Goal: Task Accomplishment & Management: Manage account settings

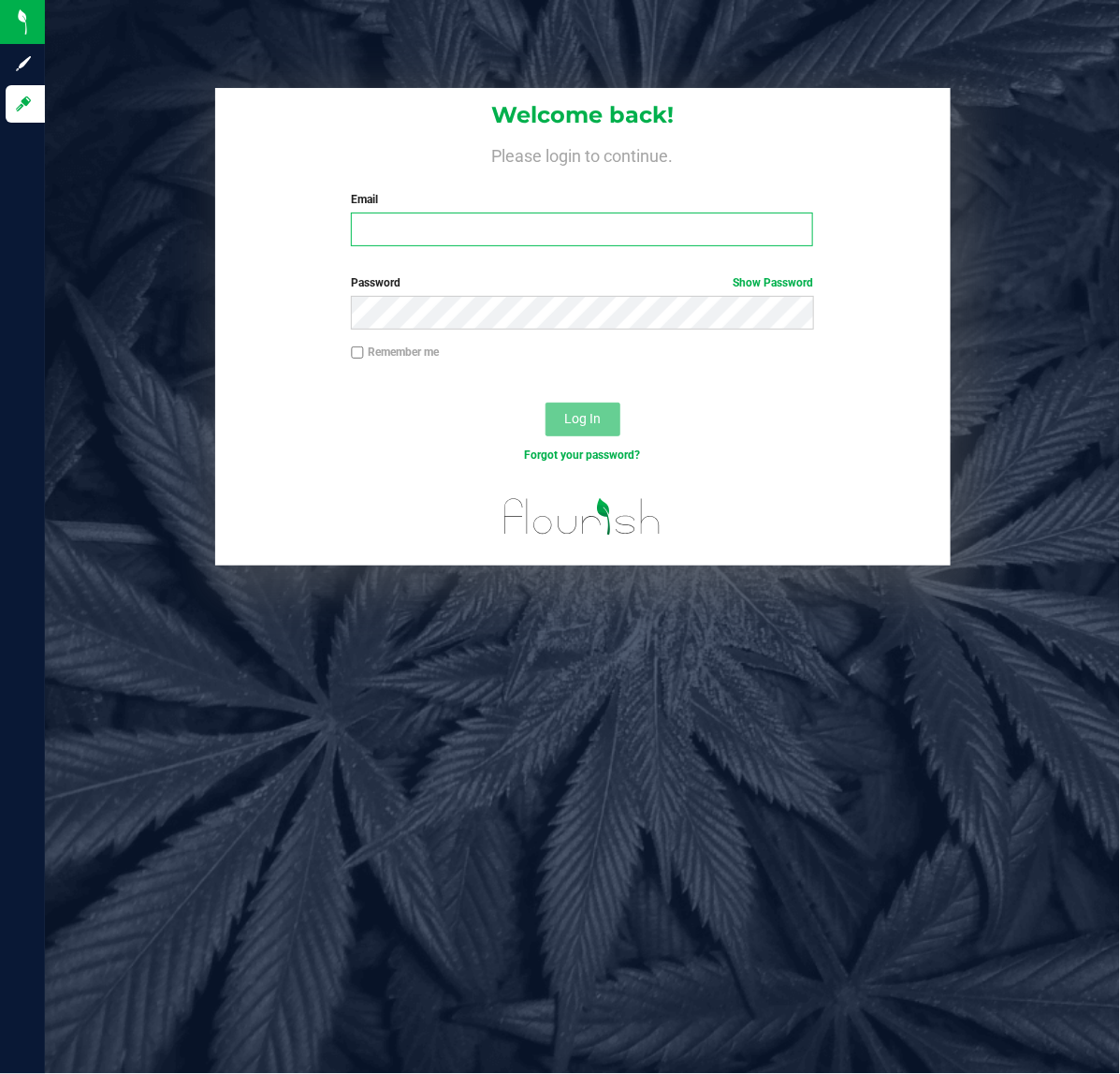
click at [474, 232] on input "Email" at bounding box center [582, 228] width 463 height 34
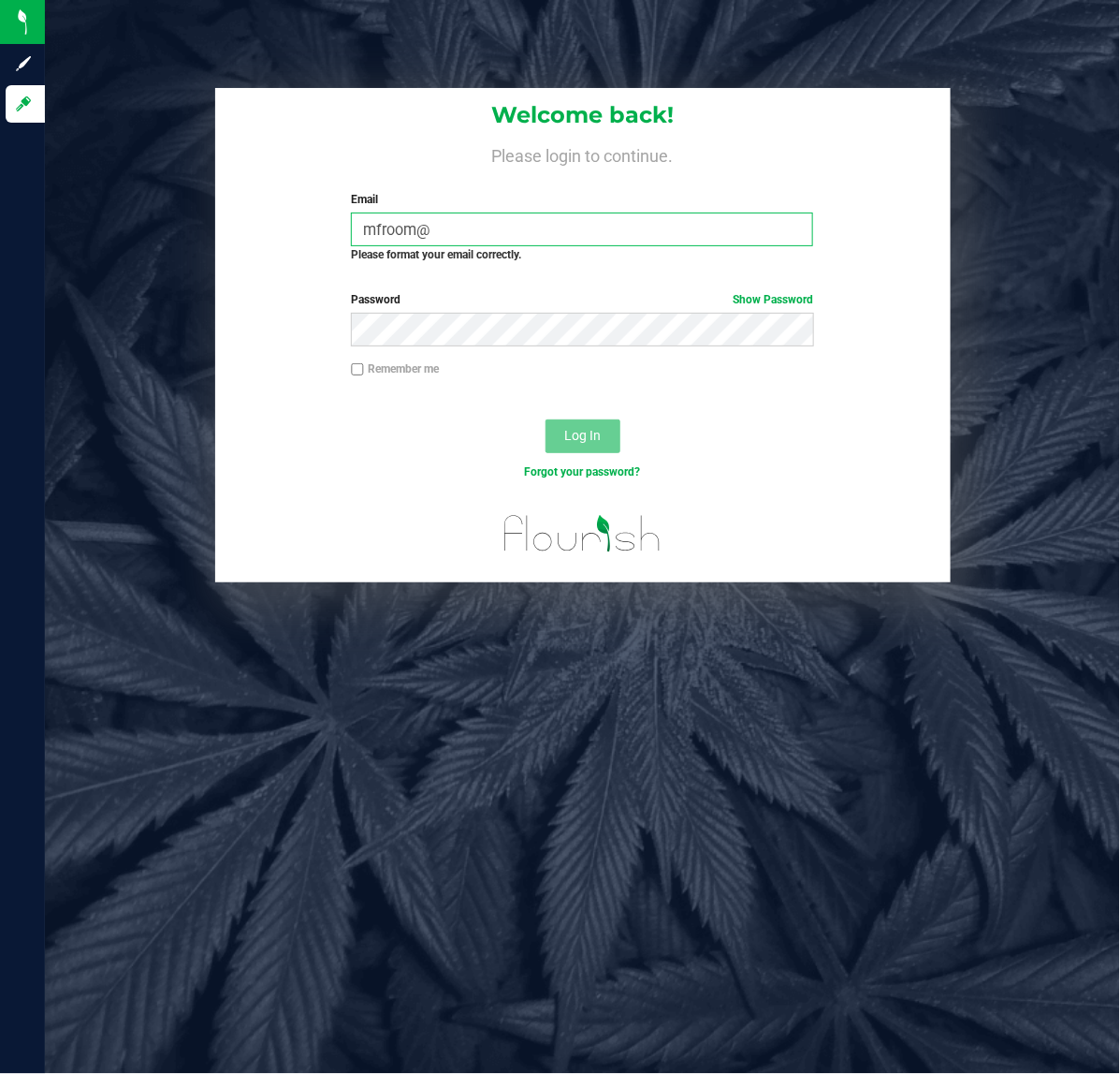
click at [485, 230] on input "mfroom@" at bounding box center [582, 228] width 463 height 34
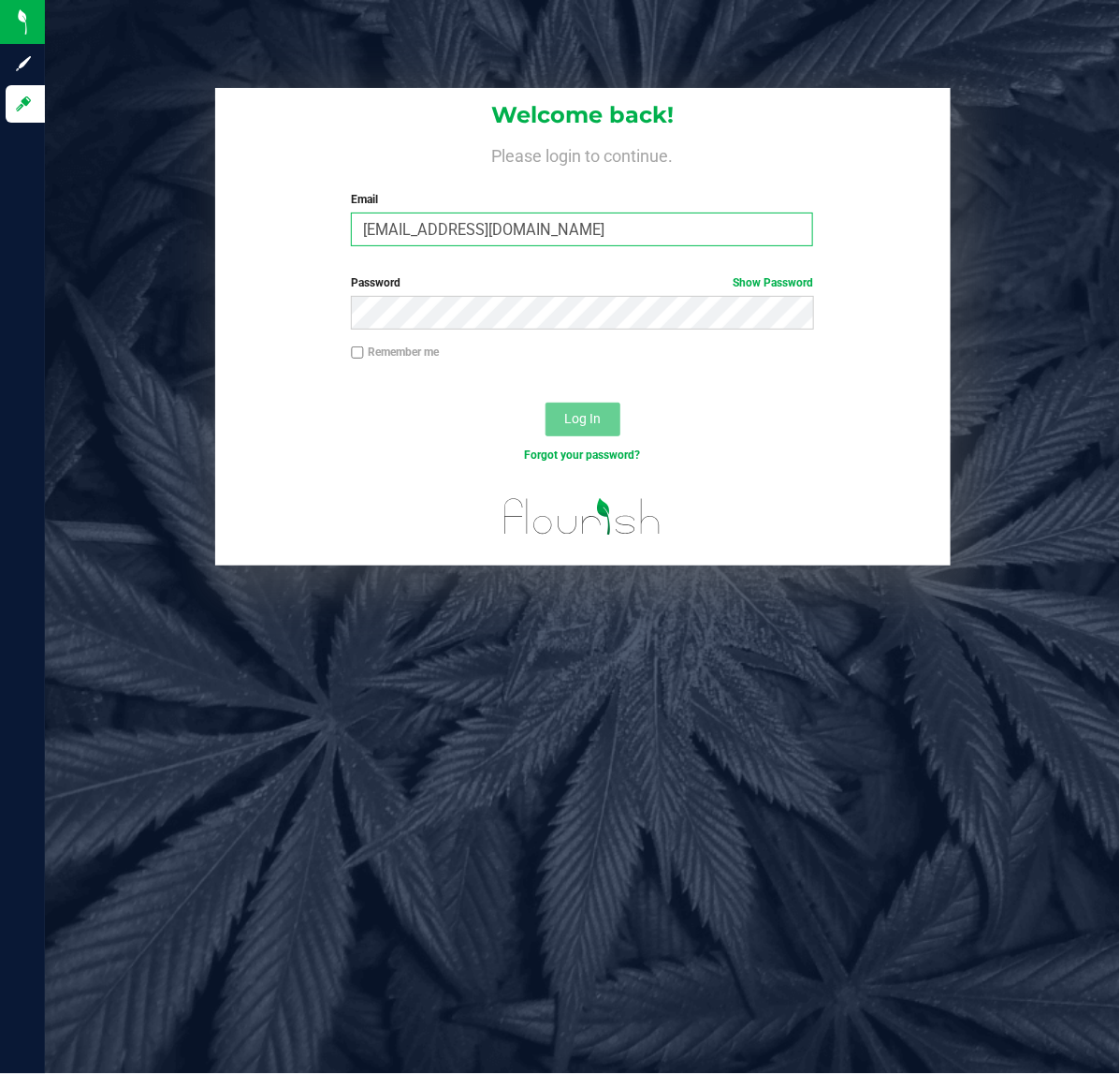
type input "[EMAIL_ADDRESS][DOMAIN_NAME]"
click at [546, 403] on button "Log In" at bounding box center [583, 419] width 75 height 34
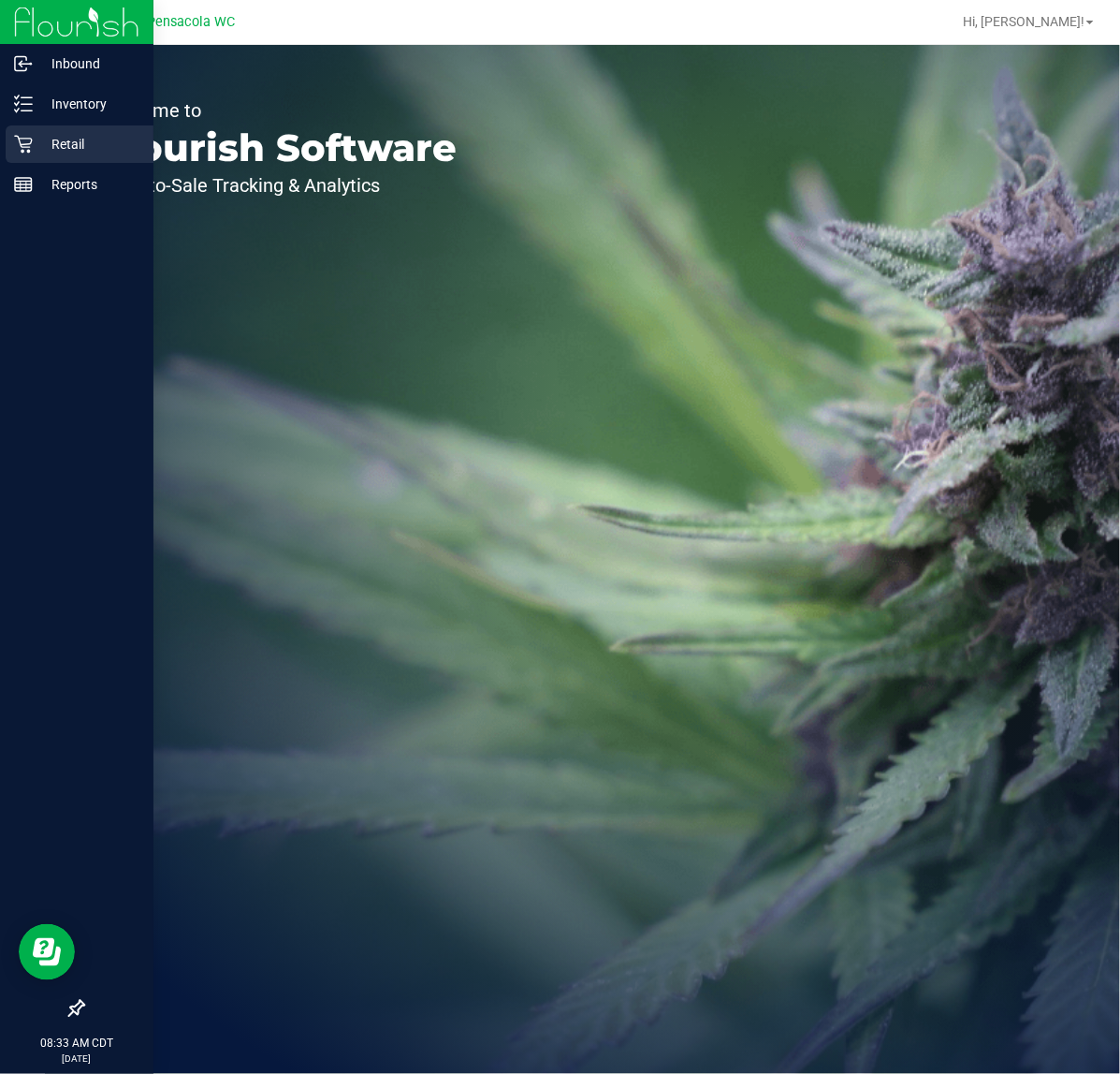
click at [52, 141] on p "Retail" at bounding box center [89, 144] width 113 height 22
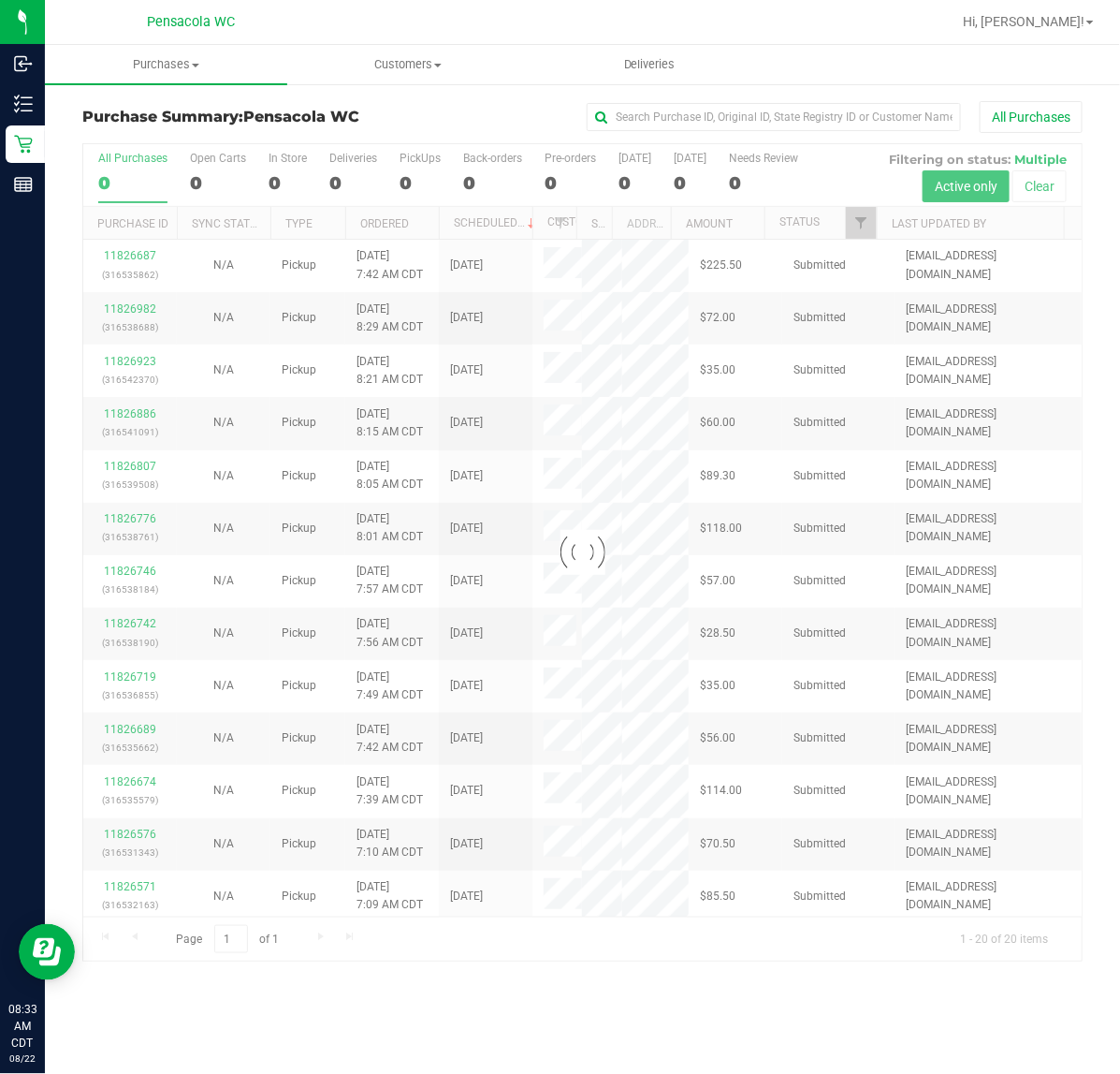
click at [872, 226] on div at bounding box center [582, 553] width 999 height 818
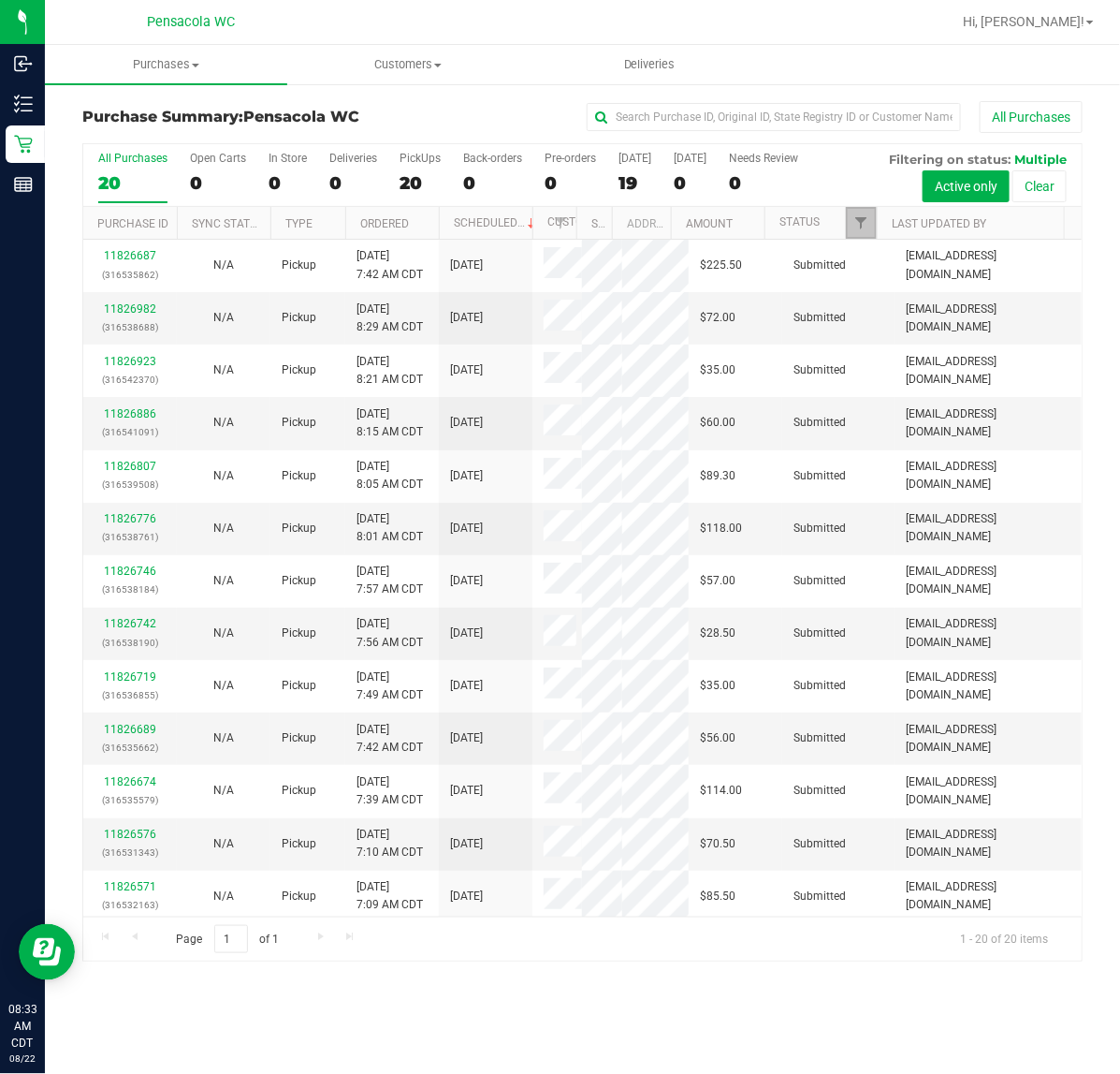
click at [872, 226] on link "Filter" at bounding box center [862, 223] width 31 height 32
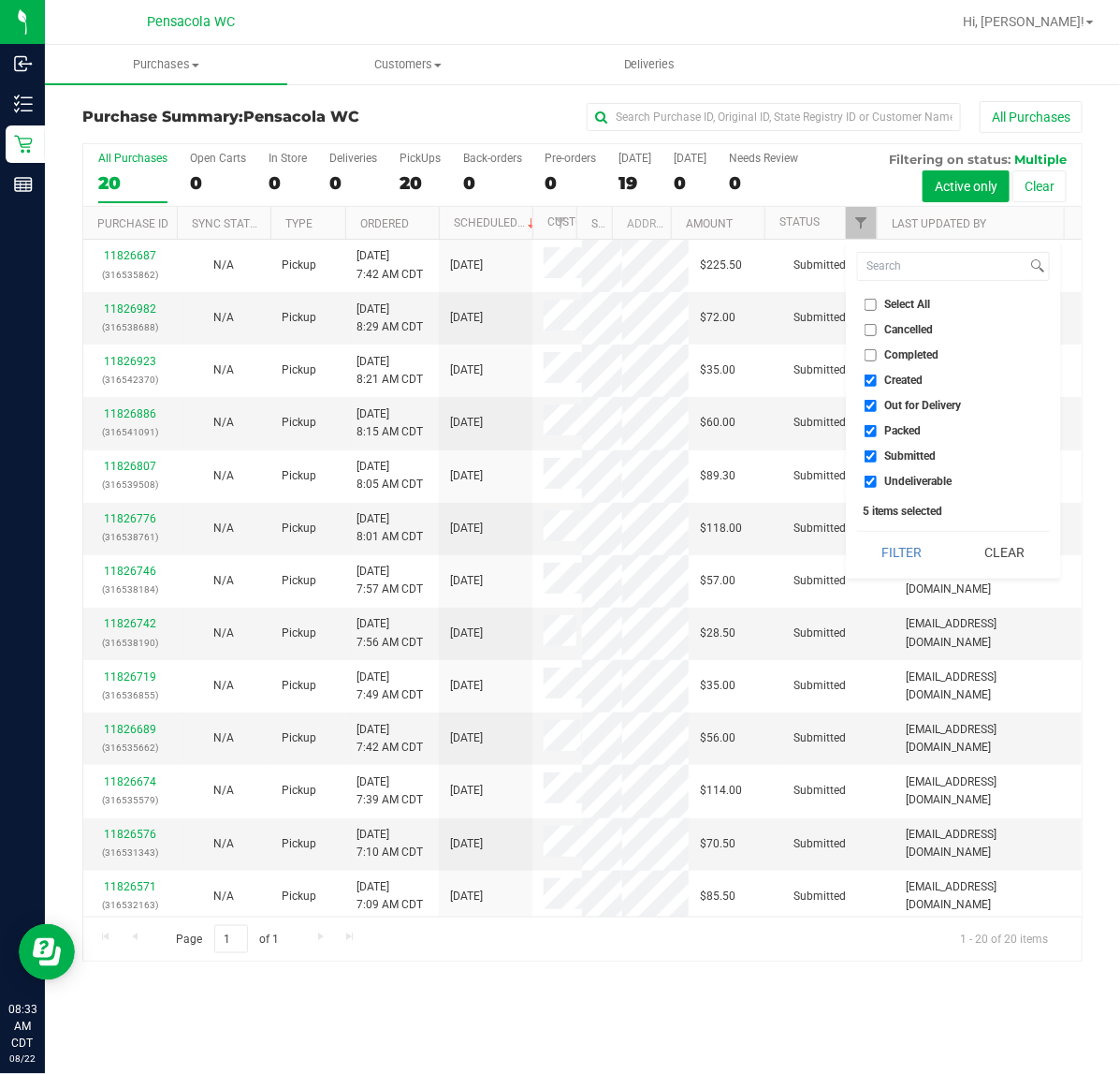
click at [867, 307] on input "Select All" at bounding box center [870, 305] width 13 height 13
checkbox input "true"
click at [867, 307] on input "Select All" at bounding box center [870, 305] width 13 height 13
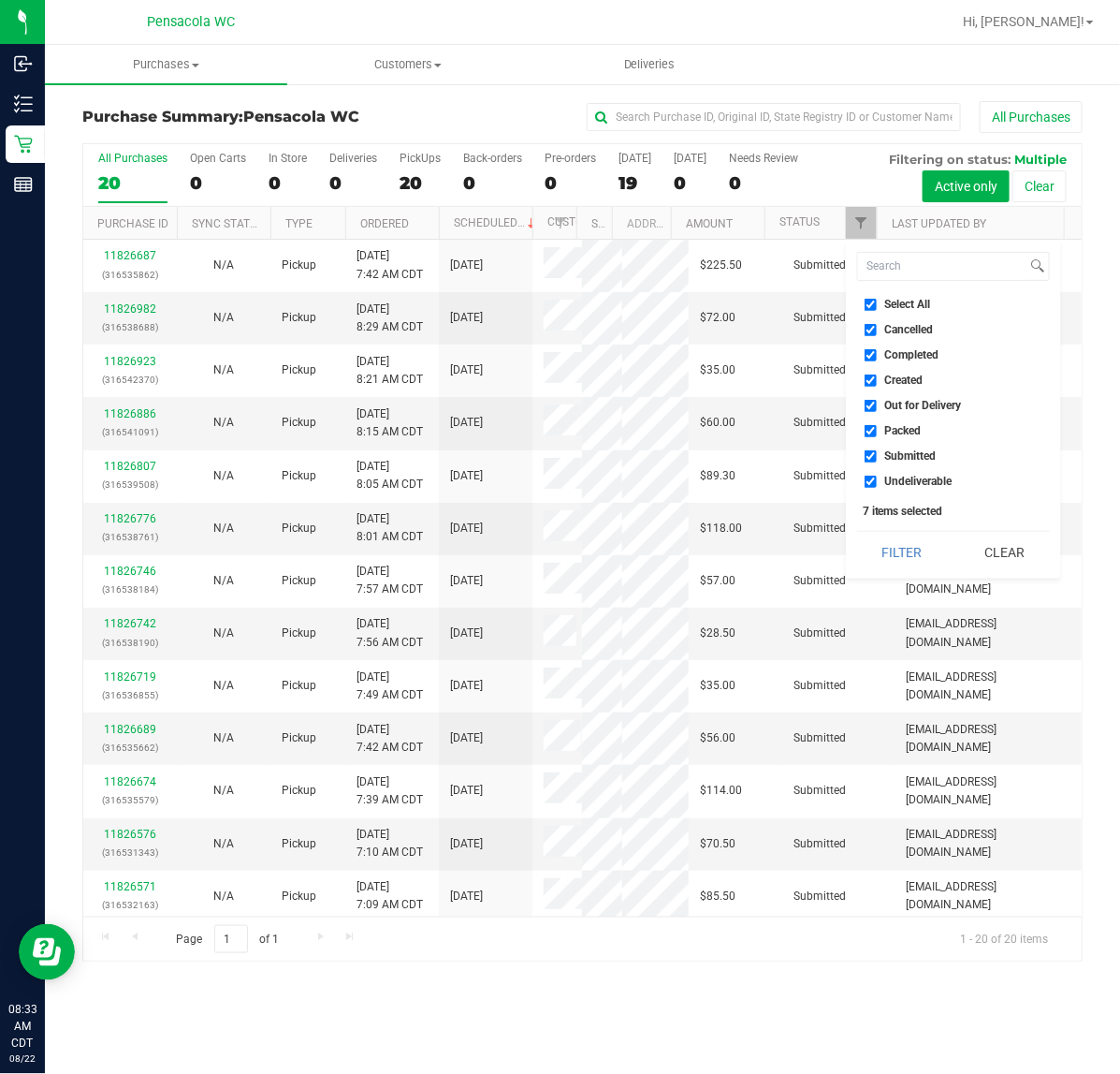
checkbox input "false"
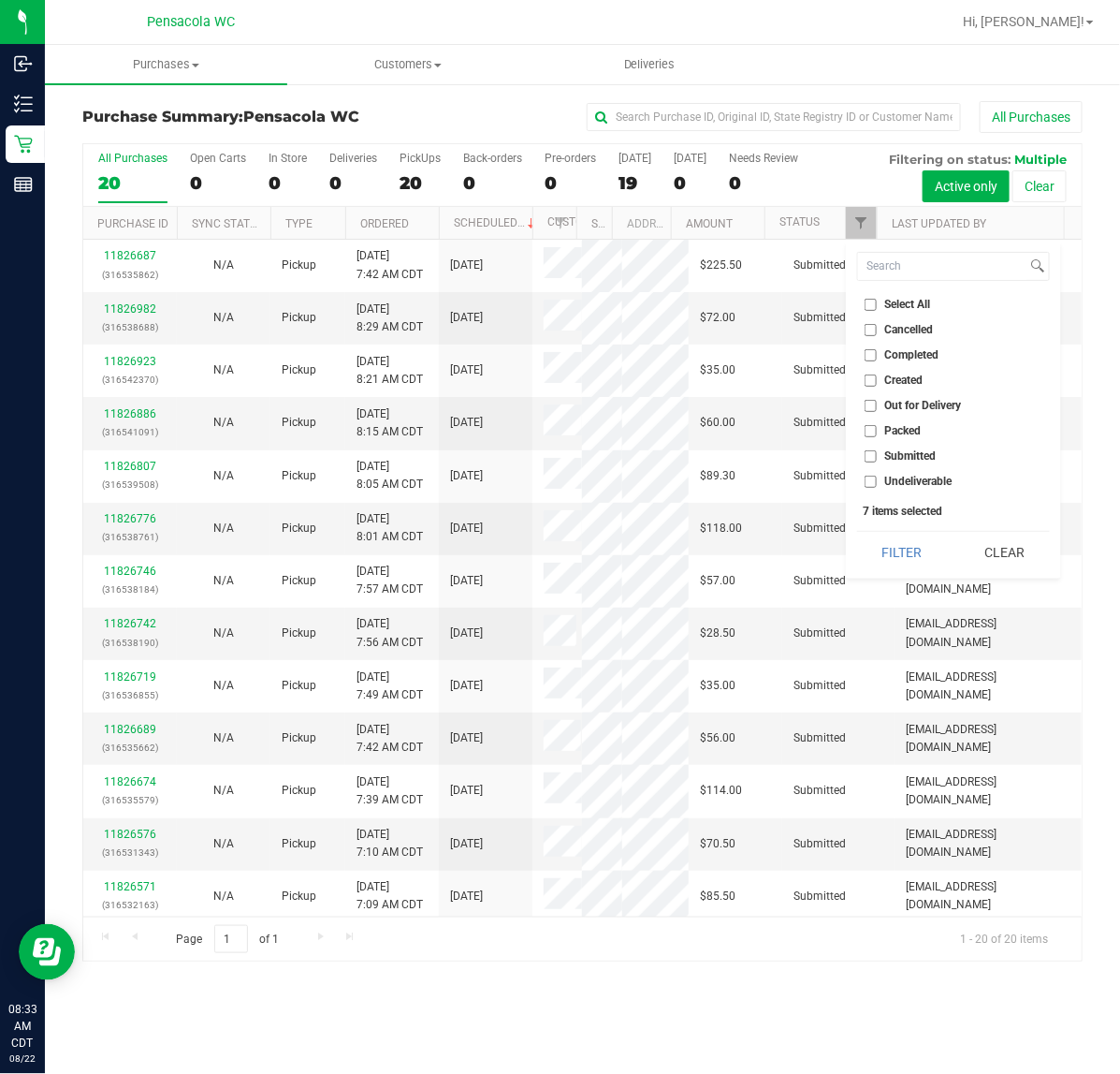
checkbox input "false"
click at [872, 454] on input "Submitted" at bounding box center [870, 456] width 13 height 13
checkbox input "true"
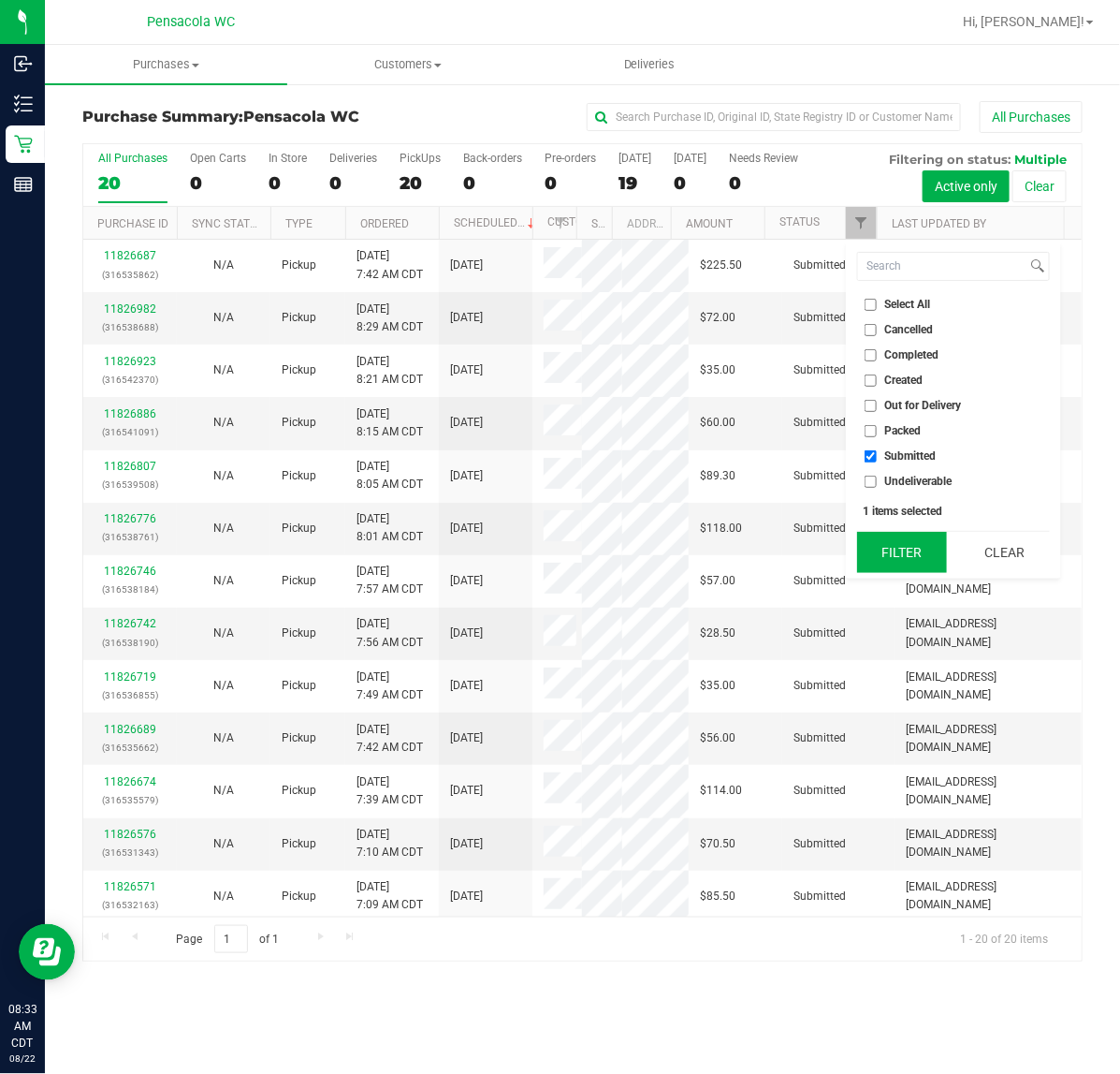
click at [886, 535] on button "Filter" at bounding box center [901, 552] width 90 height 41
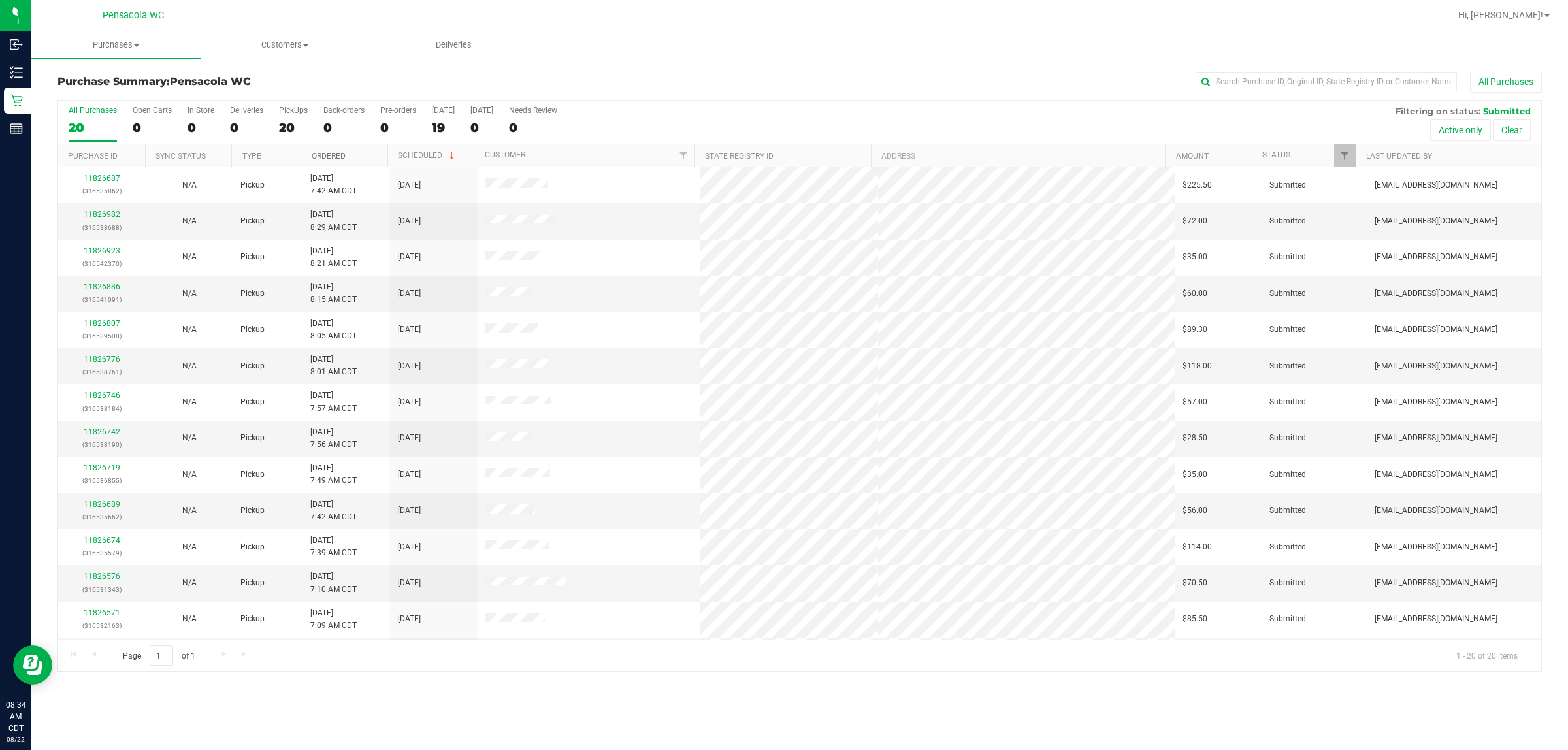
click at [328, 154] on link "Ordered" at bounding box center [328, 156] width 34 height 9
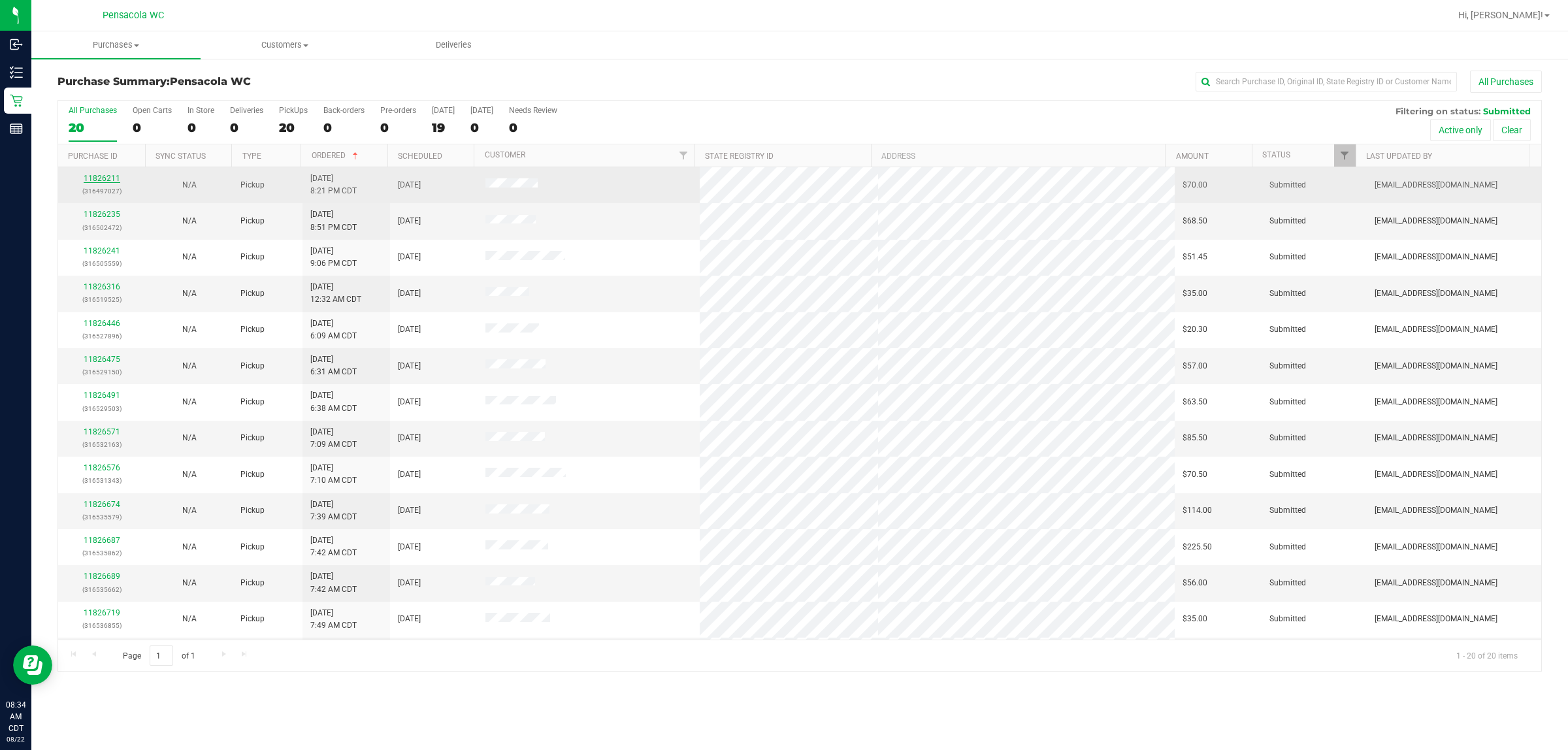
click at [105, 176] on link "11826211" at bounding box center [102, 178] width 36 height 9
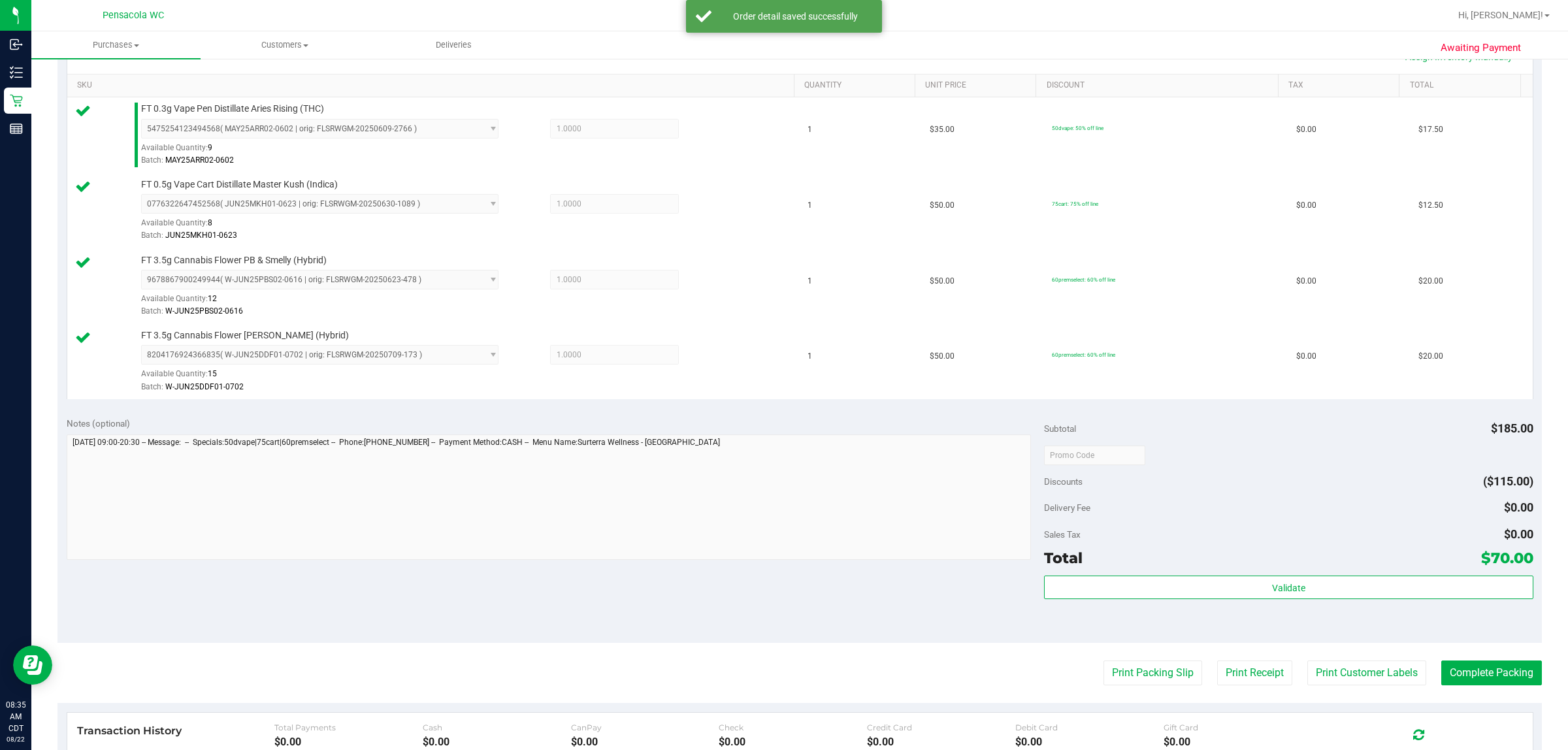
scroll to position [326, 0]
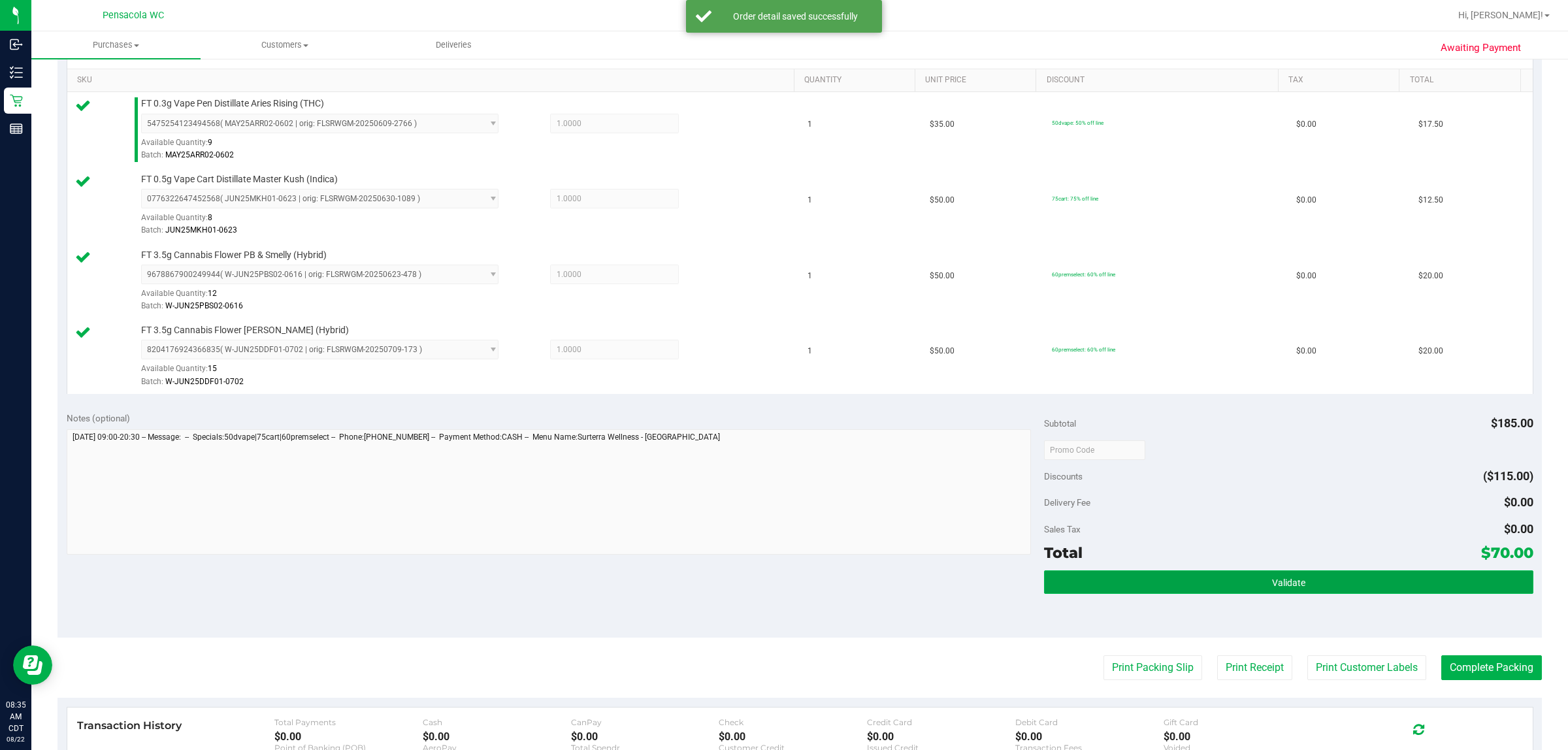
click at [781, 591] on button "Validate" at bounding box center [1289, 582] width 489 height 24
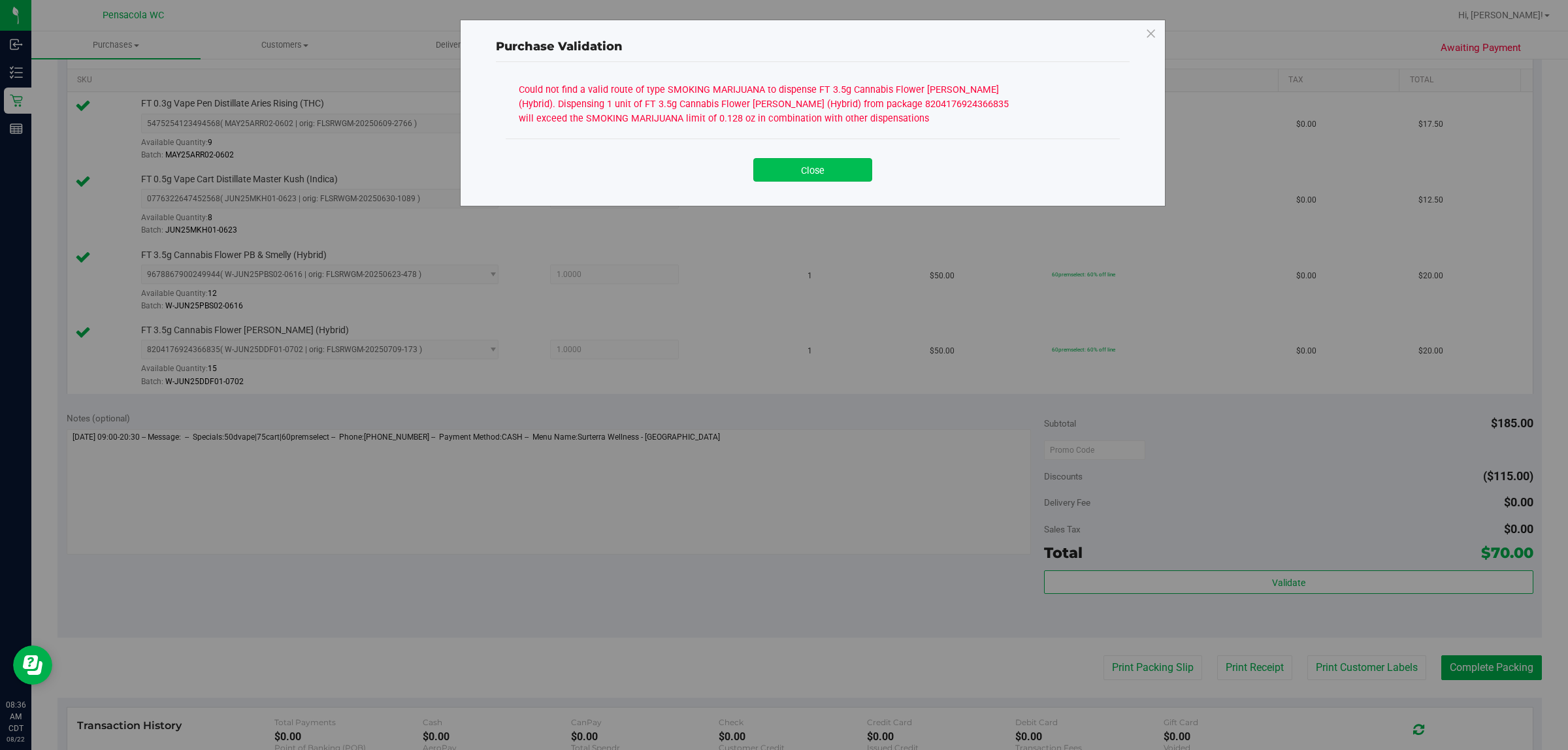
click at [781, 173] on button "Close" at bounding box center [813, 170] width 119 height 24
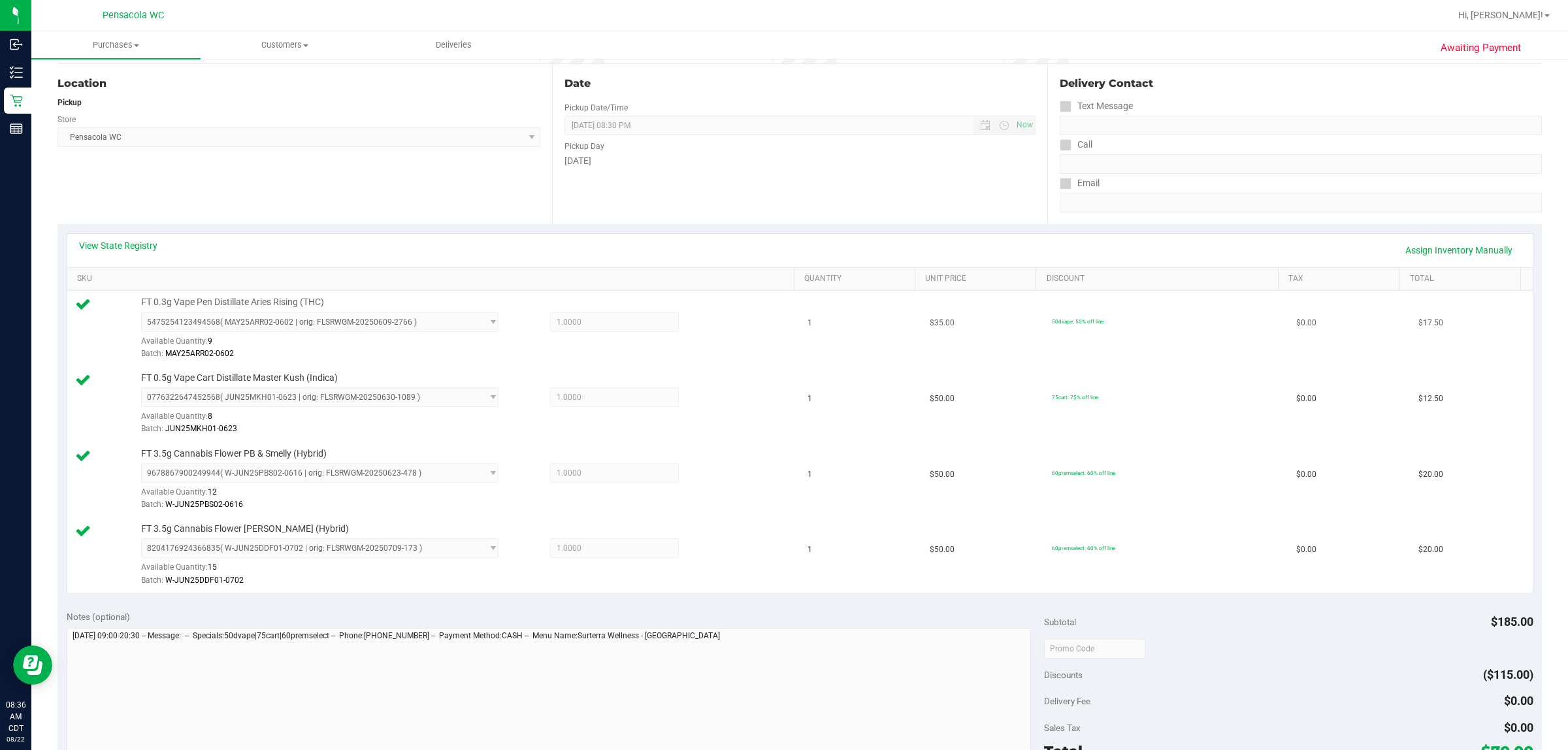
scroll to position [0, 0]
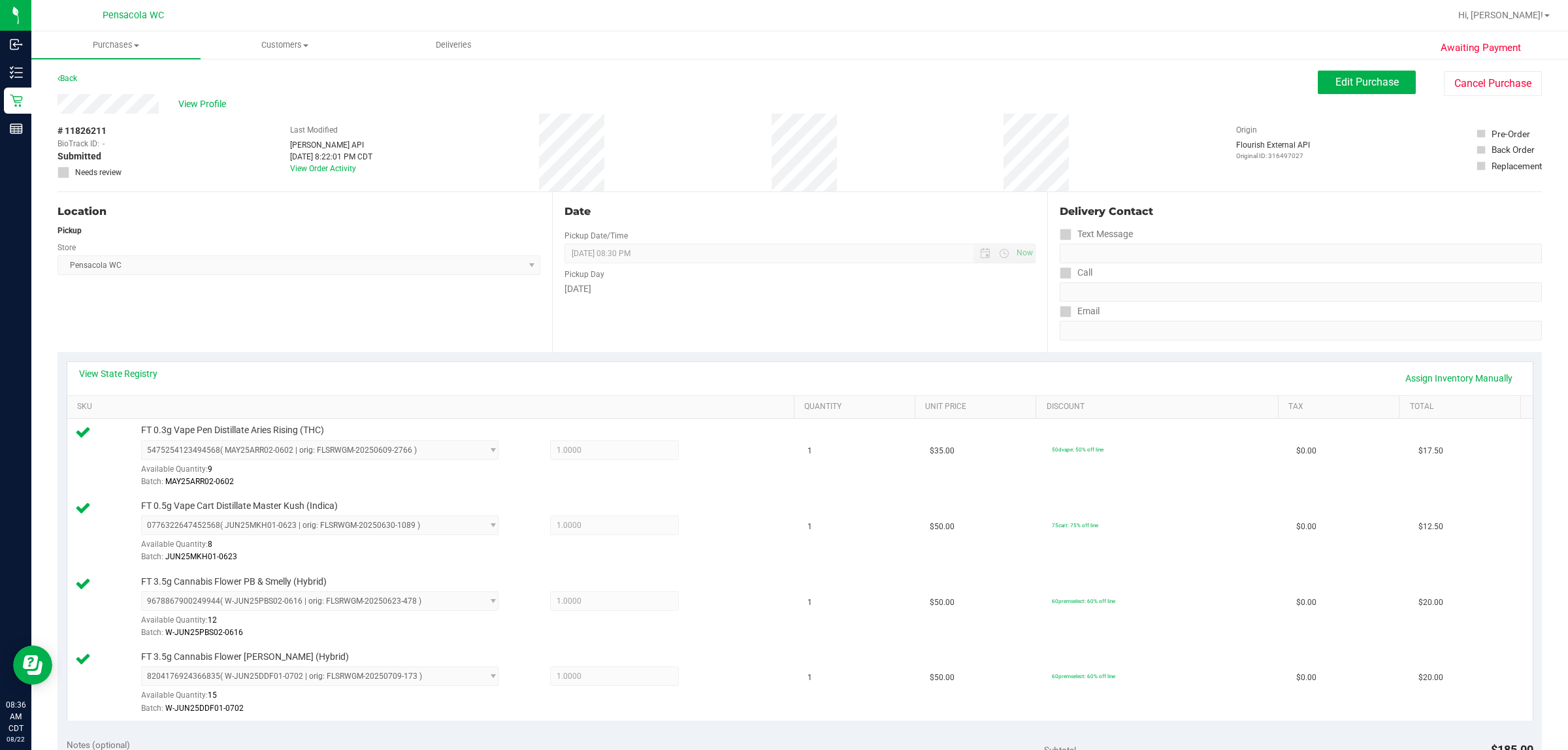
click at [131, 380] on div "View State Registry Assign Inventory Manually" at bounding box center [799, 378] width 1442 height 22
click at [138, 369] on link "View State Registry" at bounding box center [118, 373] width 79 height 13
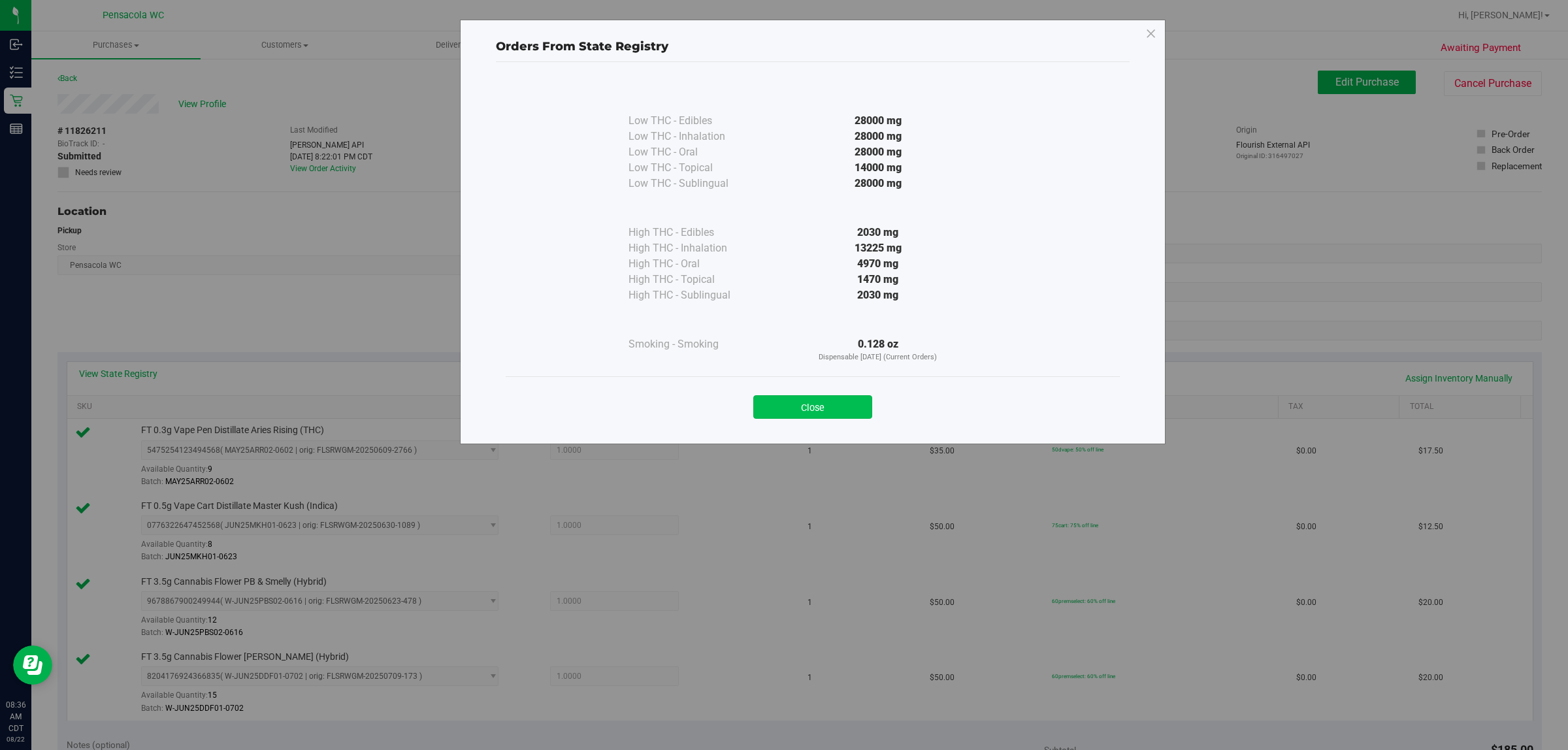
click at [781, 398] on button "Close" at bounding box center [813, 406] width 119 height 24
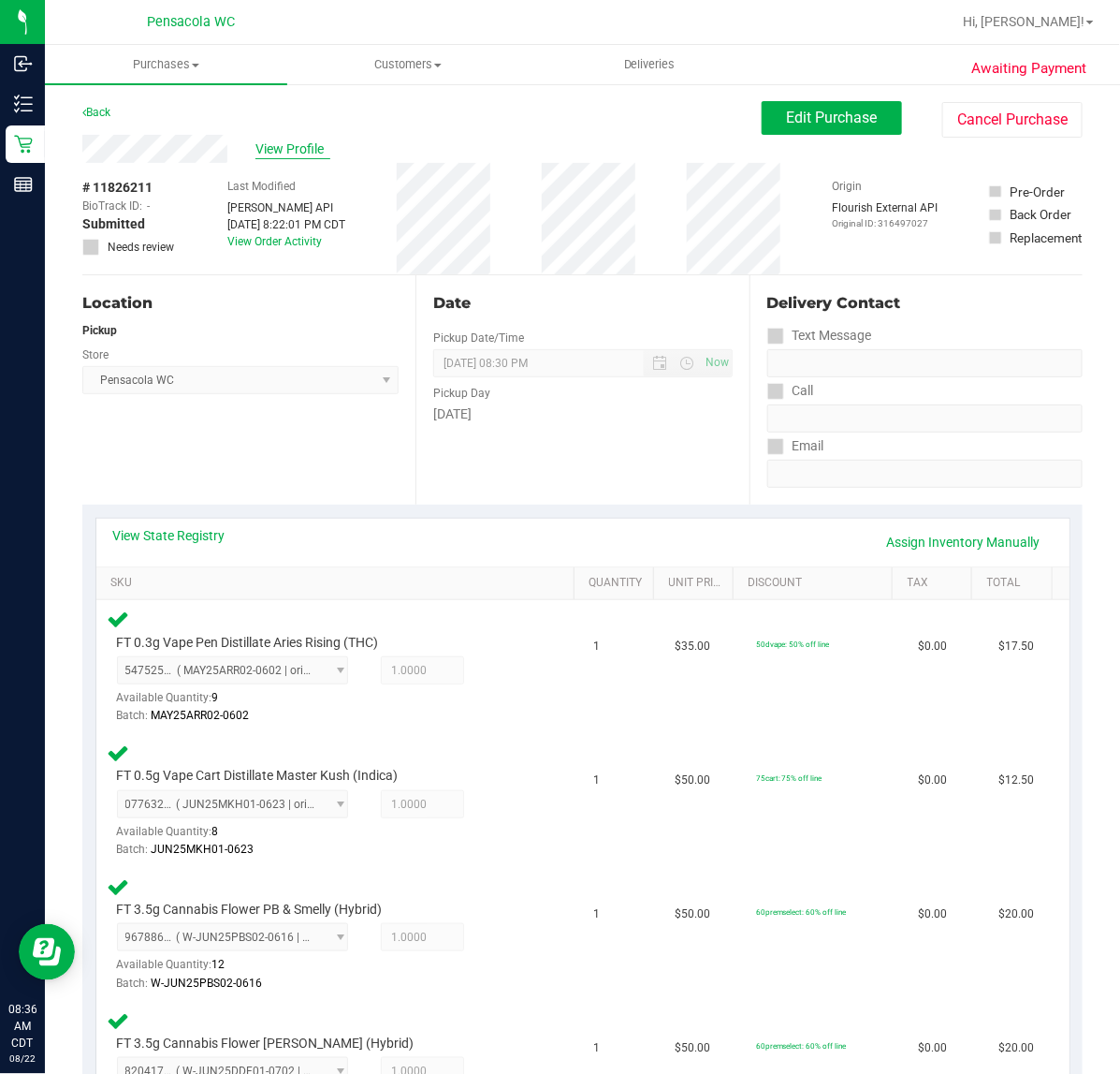
click at [272, 151] on span "View Profile" at bounding box center [293, 149] width 75 height 19
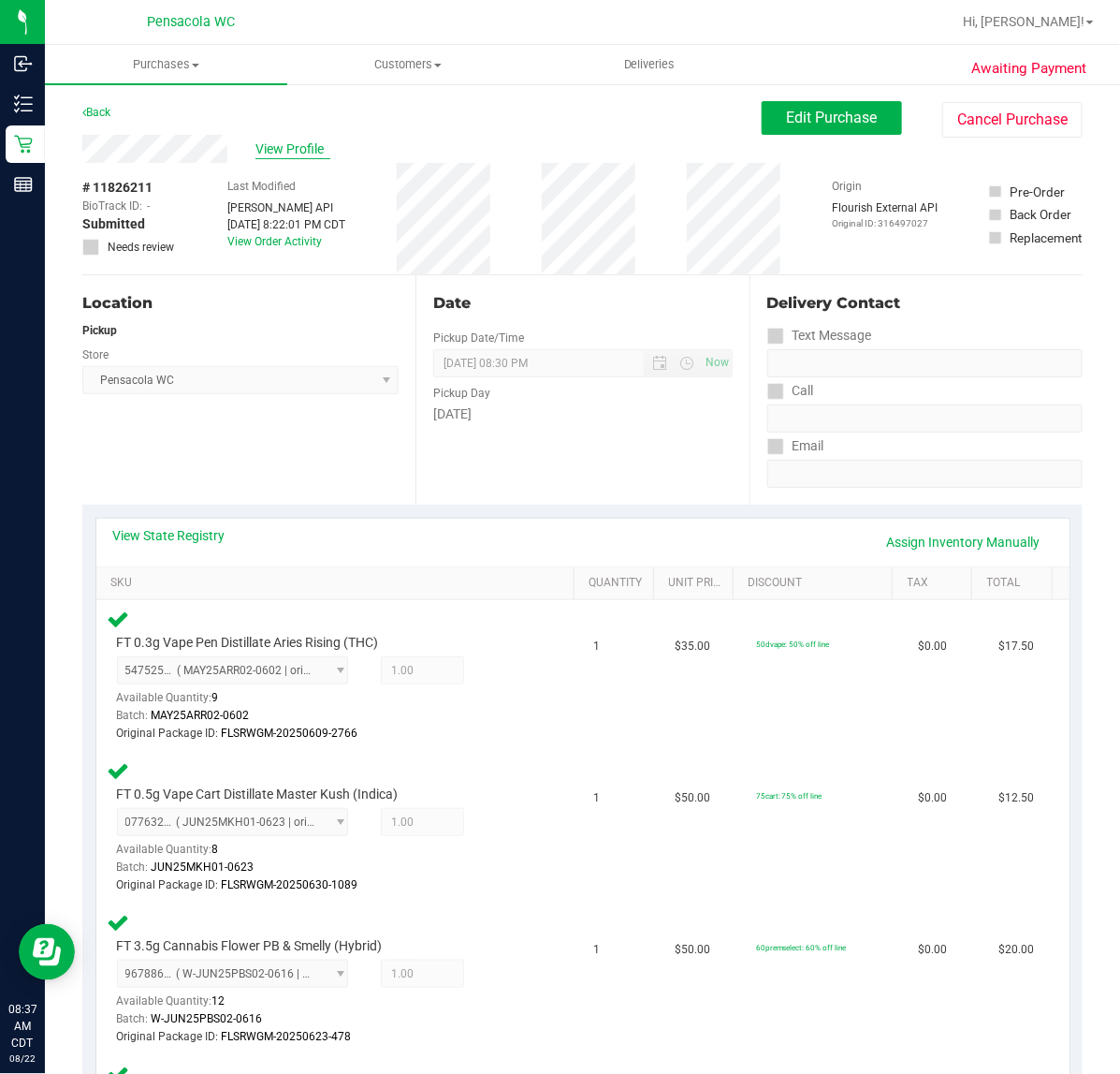
click at [292, 142] on span "View Profile" at bounding box center [293, 149] width 75 height 19
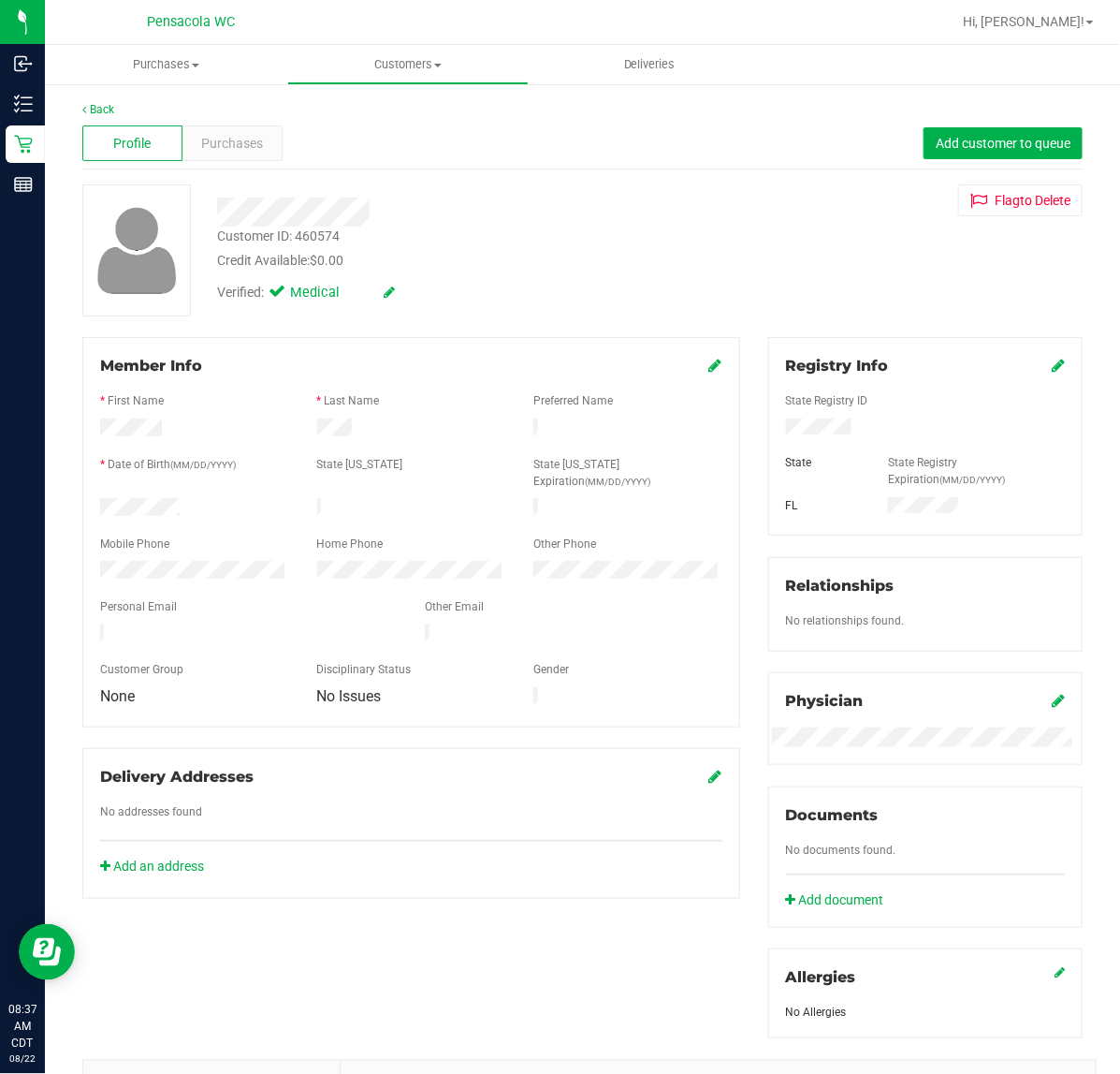
drag, startPoint x: 385, startPoint y: 203, endPoint x: 210, endPoint y: 211, distance: 175.2
click at [210, 211] on div at bounding box center [461, 212] width 515 height 29
drag, startPoint x: 215, startPoint y: 212, endPoint x: 445, endPoint y: 178, distance: 232.5
click at [445, 178] on div "Back Profile Purchases Add customer to queue Customer ID: 460574 Credit Availab…" at bounding box center [582, 707] width 1000 height 1211
drag, startPoint x: 359, startPoint y: 239, endPoint x: 218, endPoint y: 229, distance: 141.4
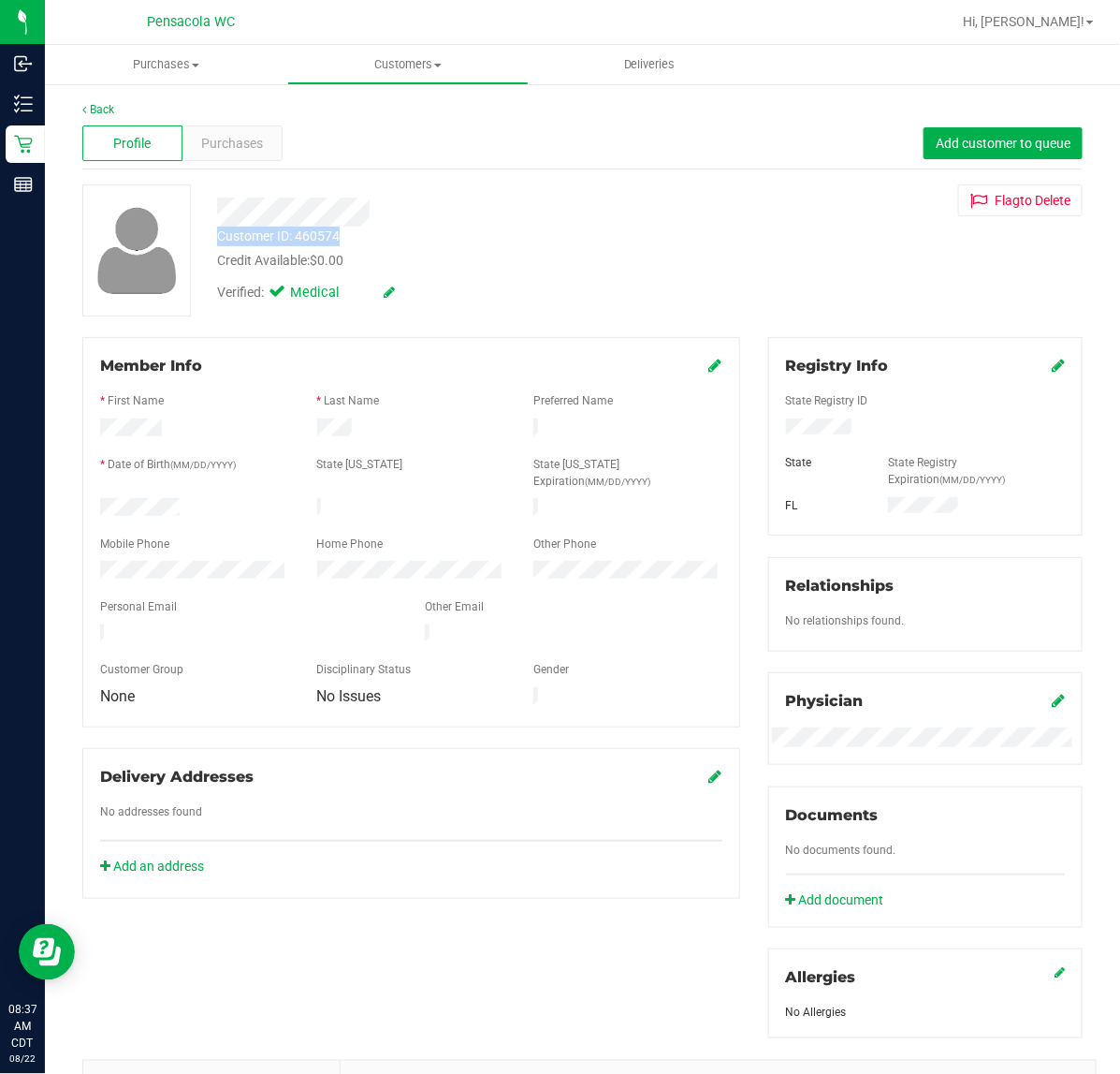
click at [218, 229] on div "Customer ID: 460574 Credit Available: $0.00" at bounding box center [461, 249] width 515 height 44
copy div "Customer ID: 460574"
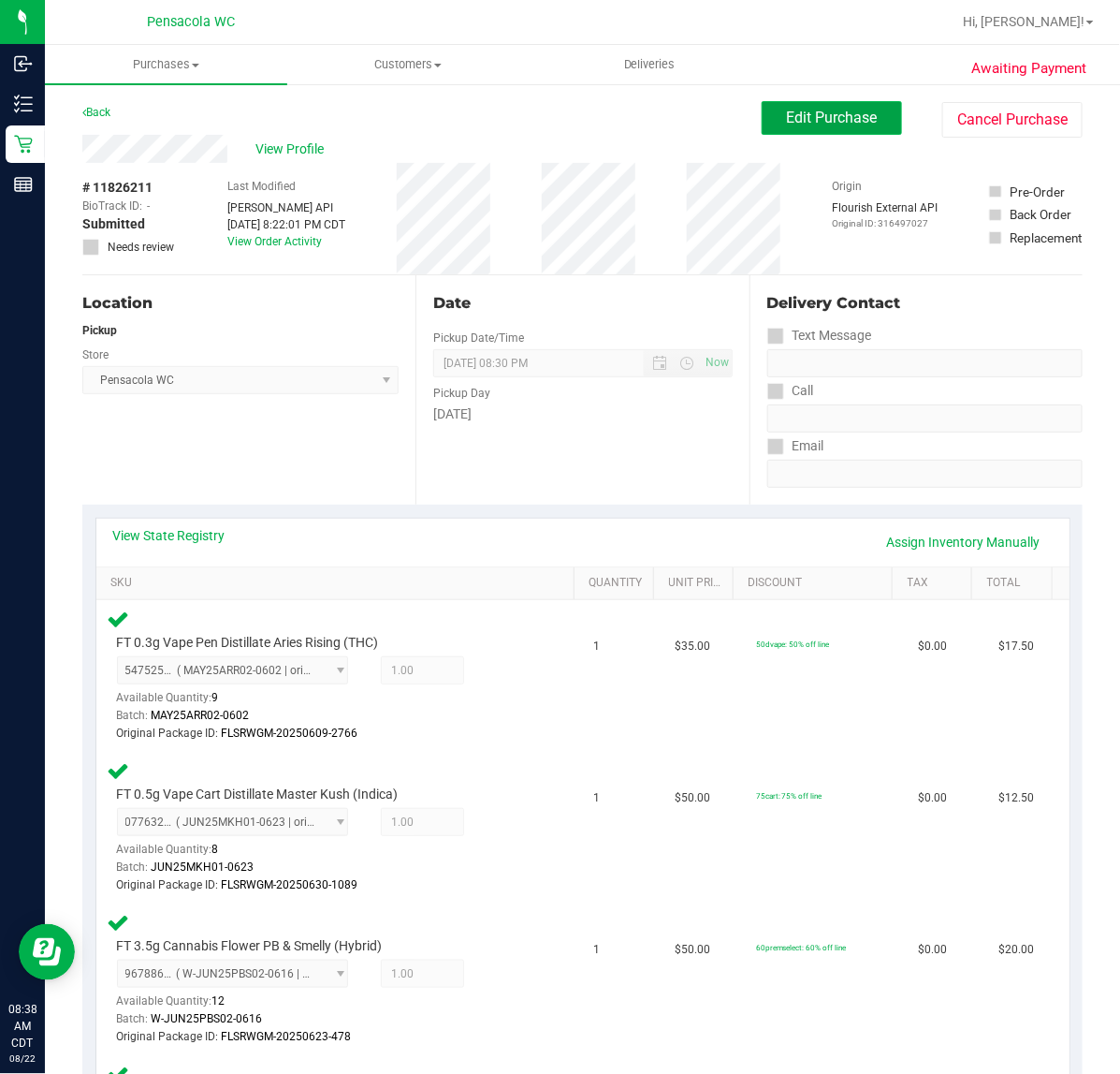
click at [828, 127] on button "Edit Purchase" at bounding box center [832, 118] width 141 height 34
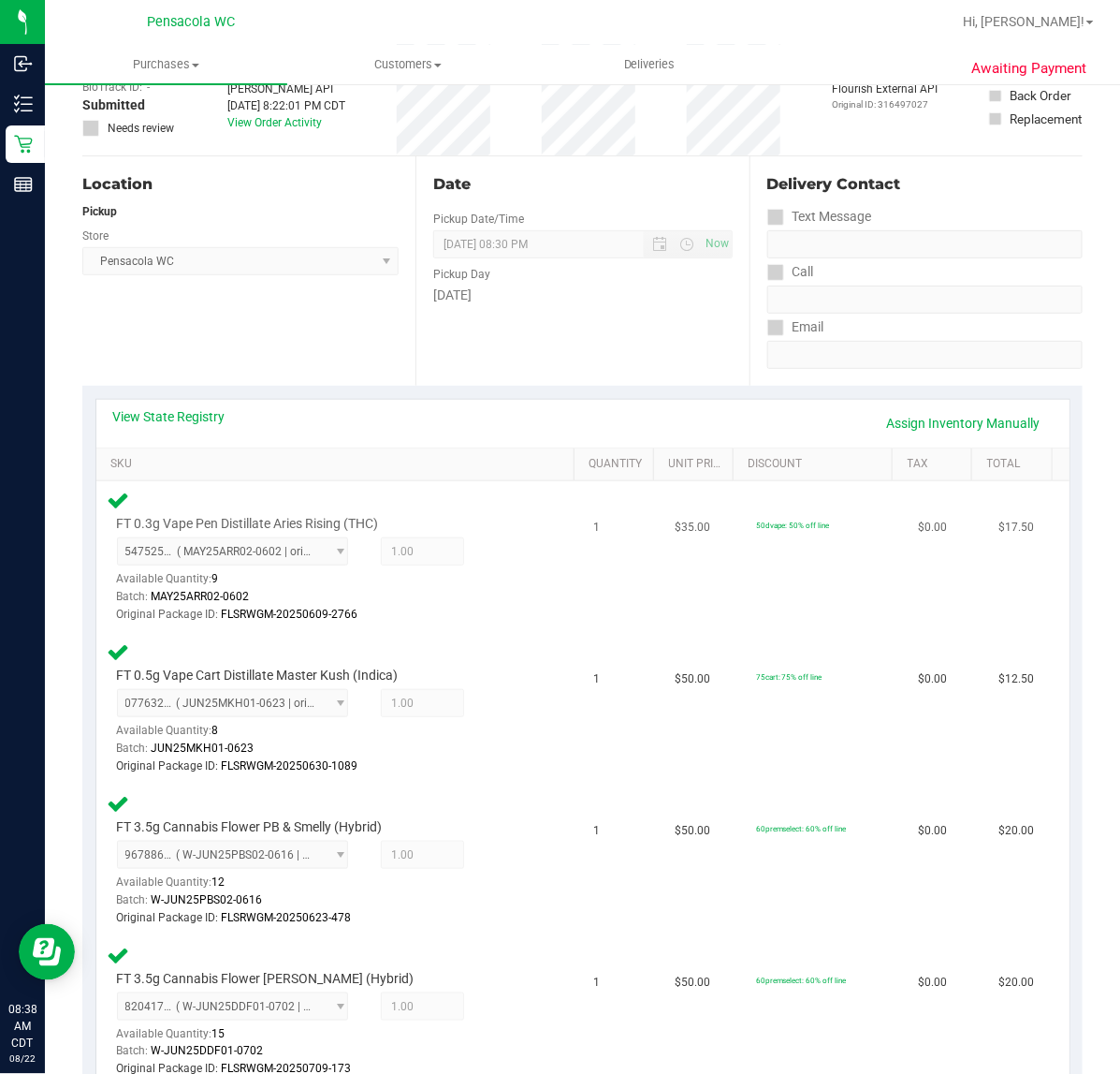
scroll to position [234, 0]
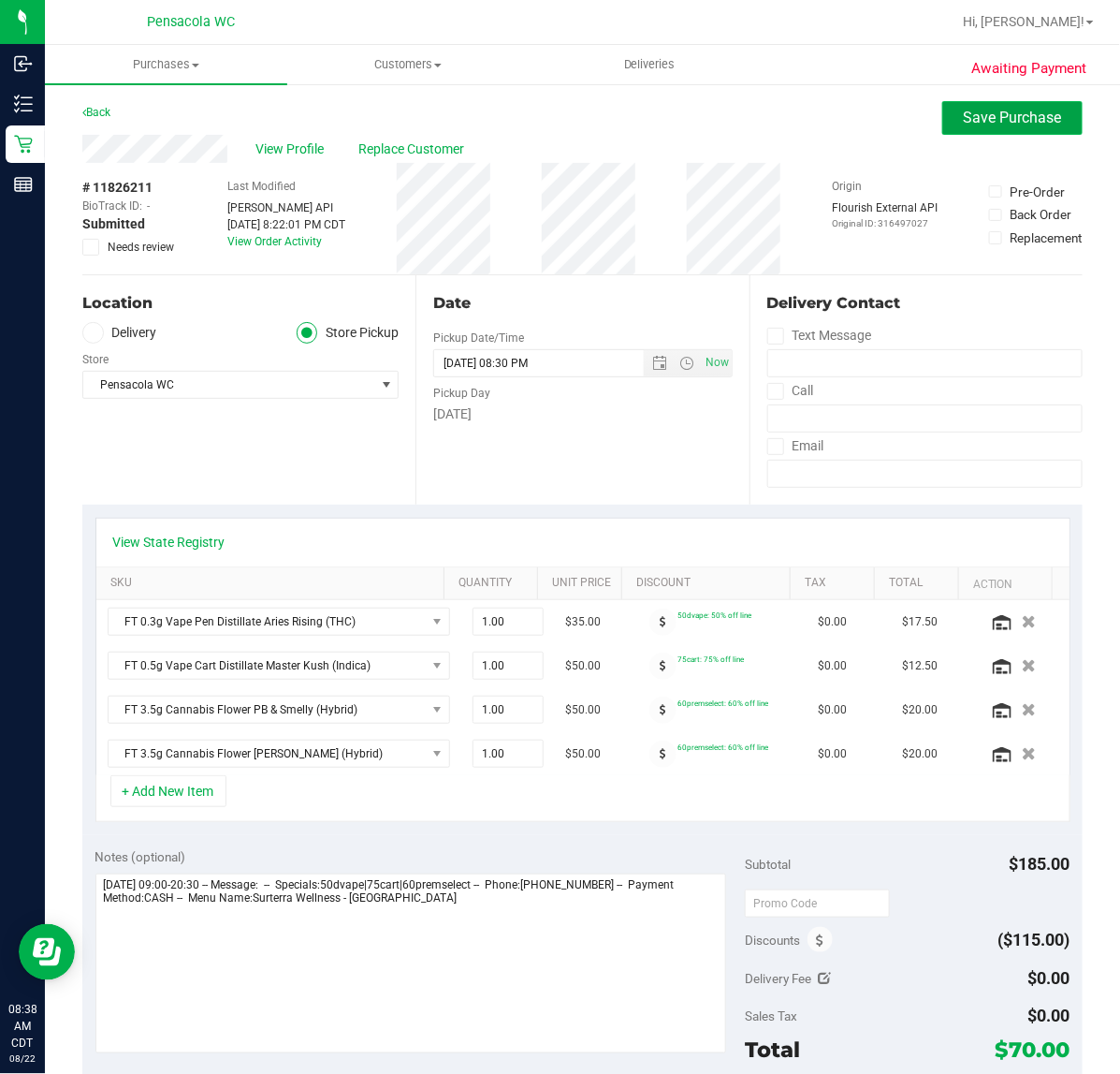
click at [966, 111] on span "Save Purchase" at bounding box center [1013, 118] width 98 height 17
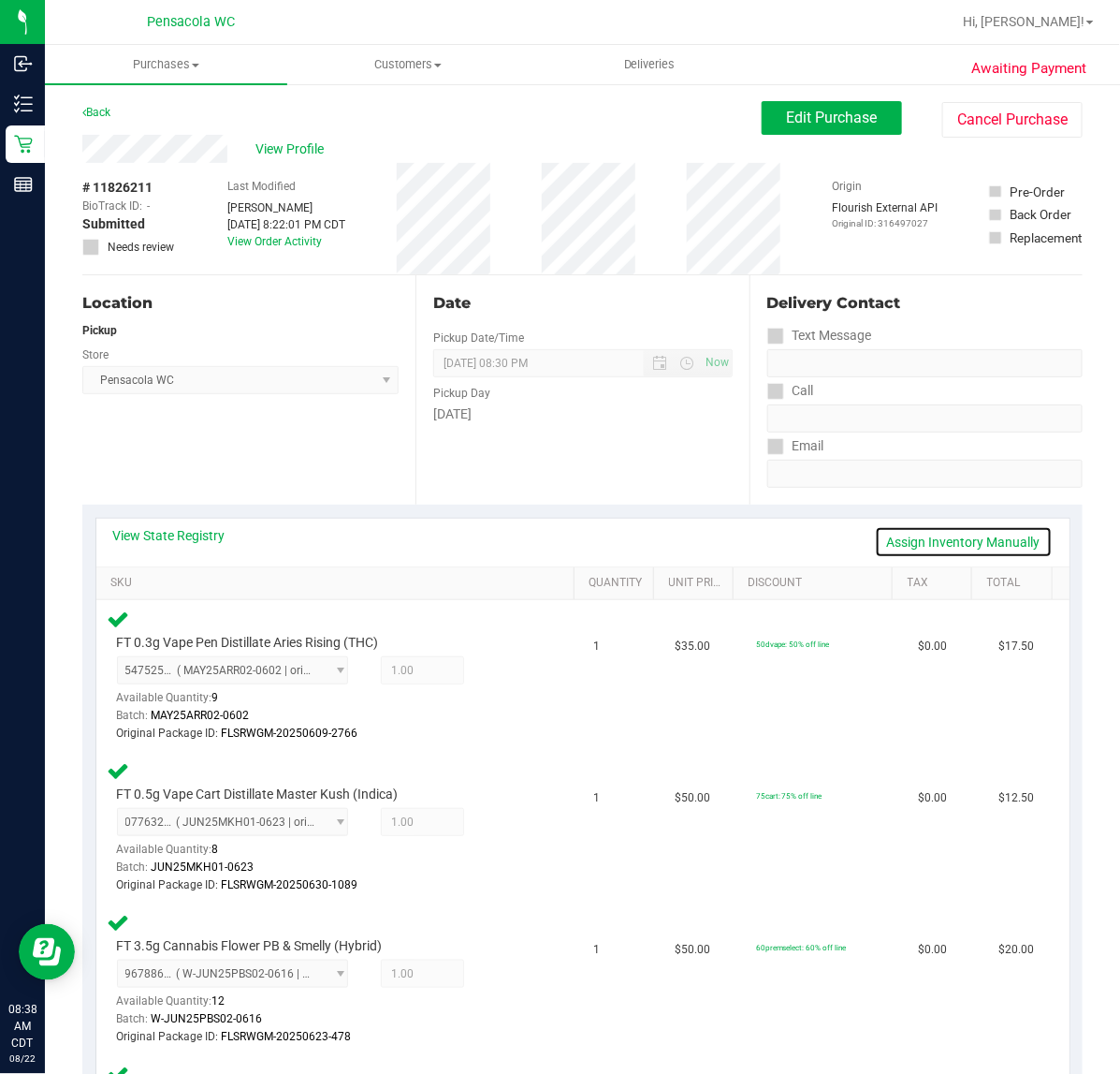
click at [941, 536] on link "Assign Inventory Manually" at bounding box center [964, 542] width 177 height 32
click at [493, 674] on icon at bounding box center [502, 672] width 19 height 21
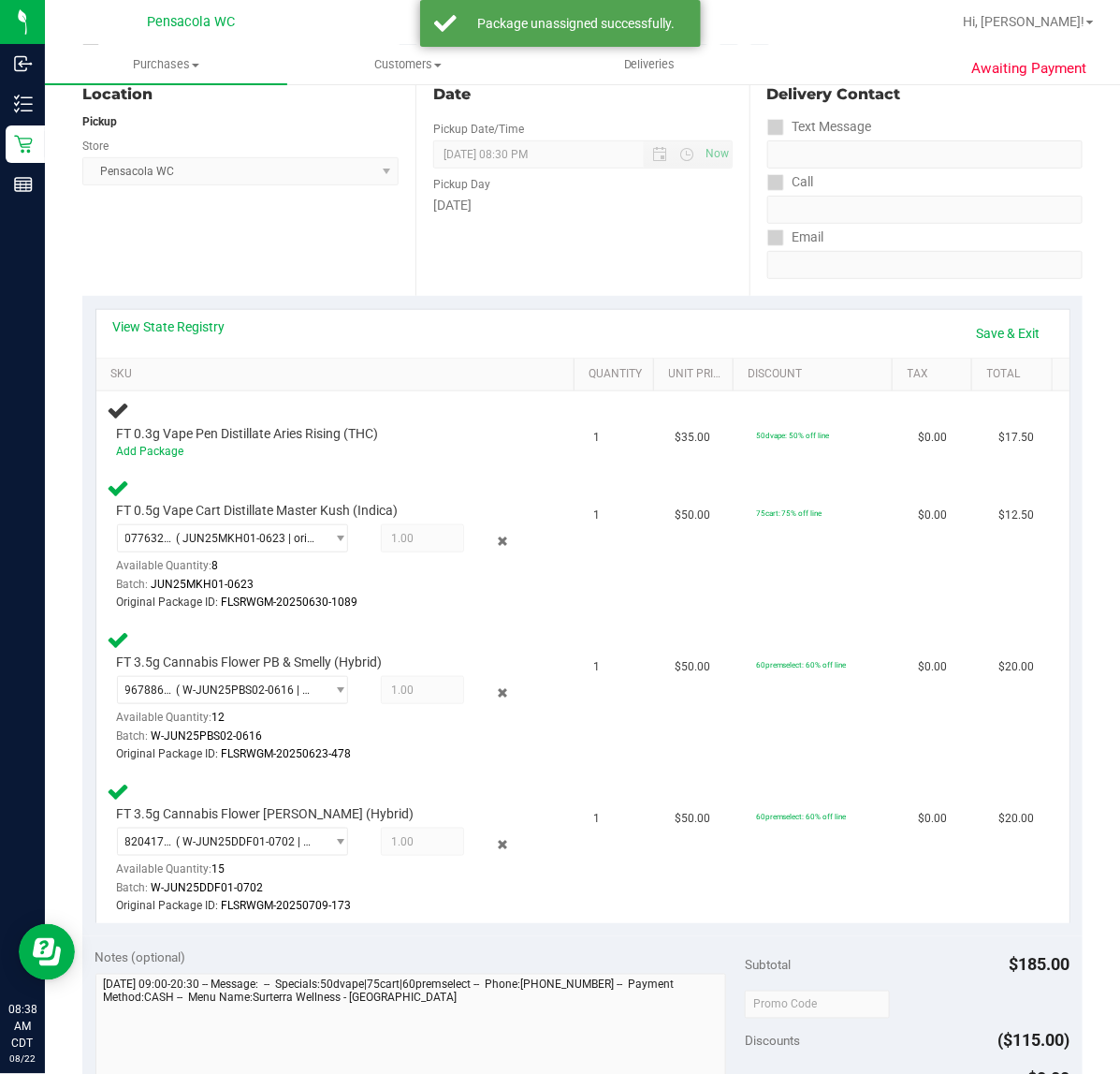
scroll to position [234, 0]
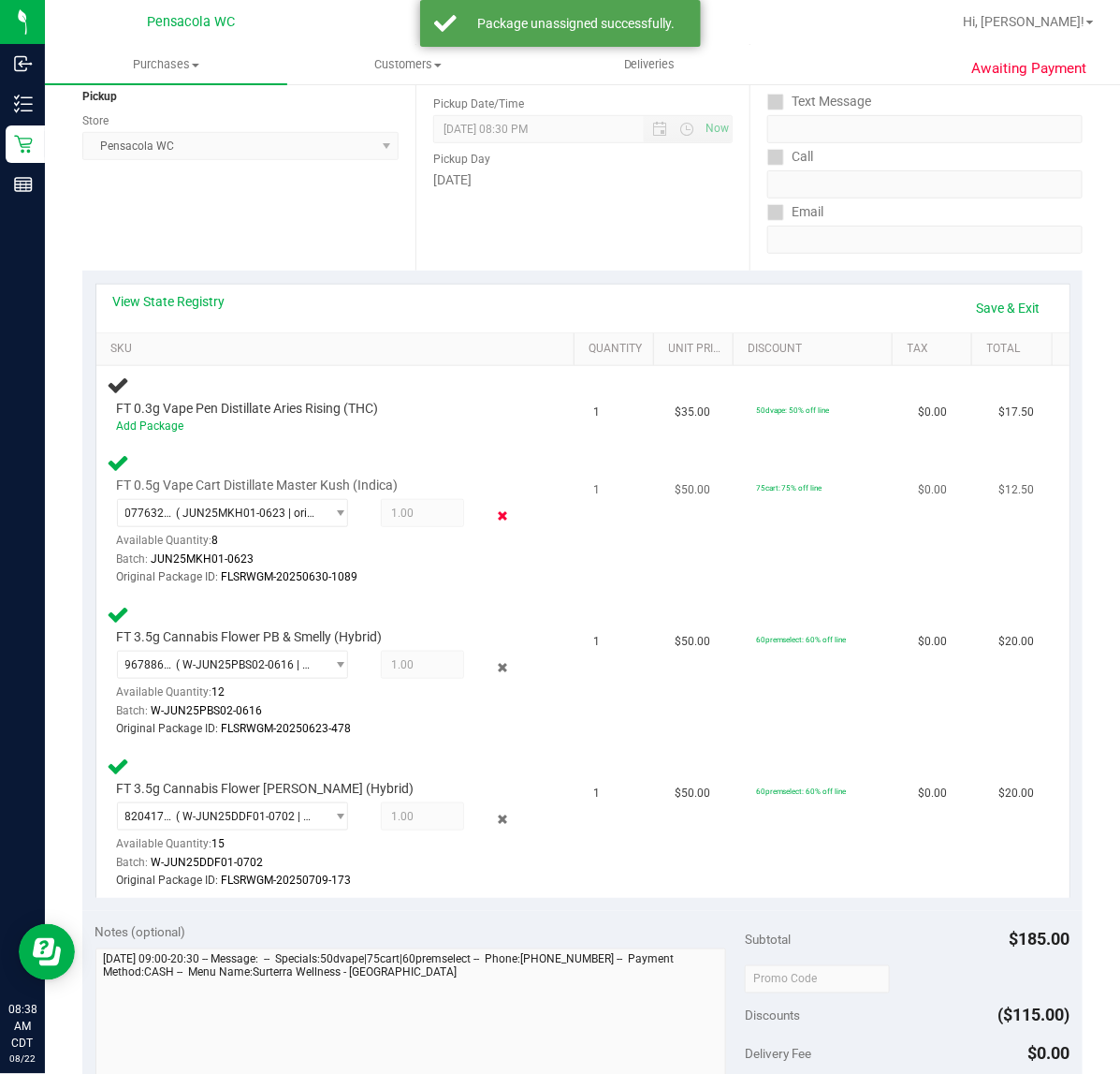
click at [493, 504] on icon at bounding box center [502, 515] width 19 height 21
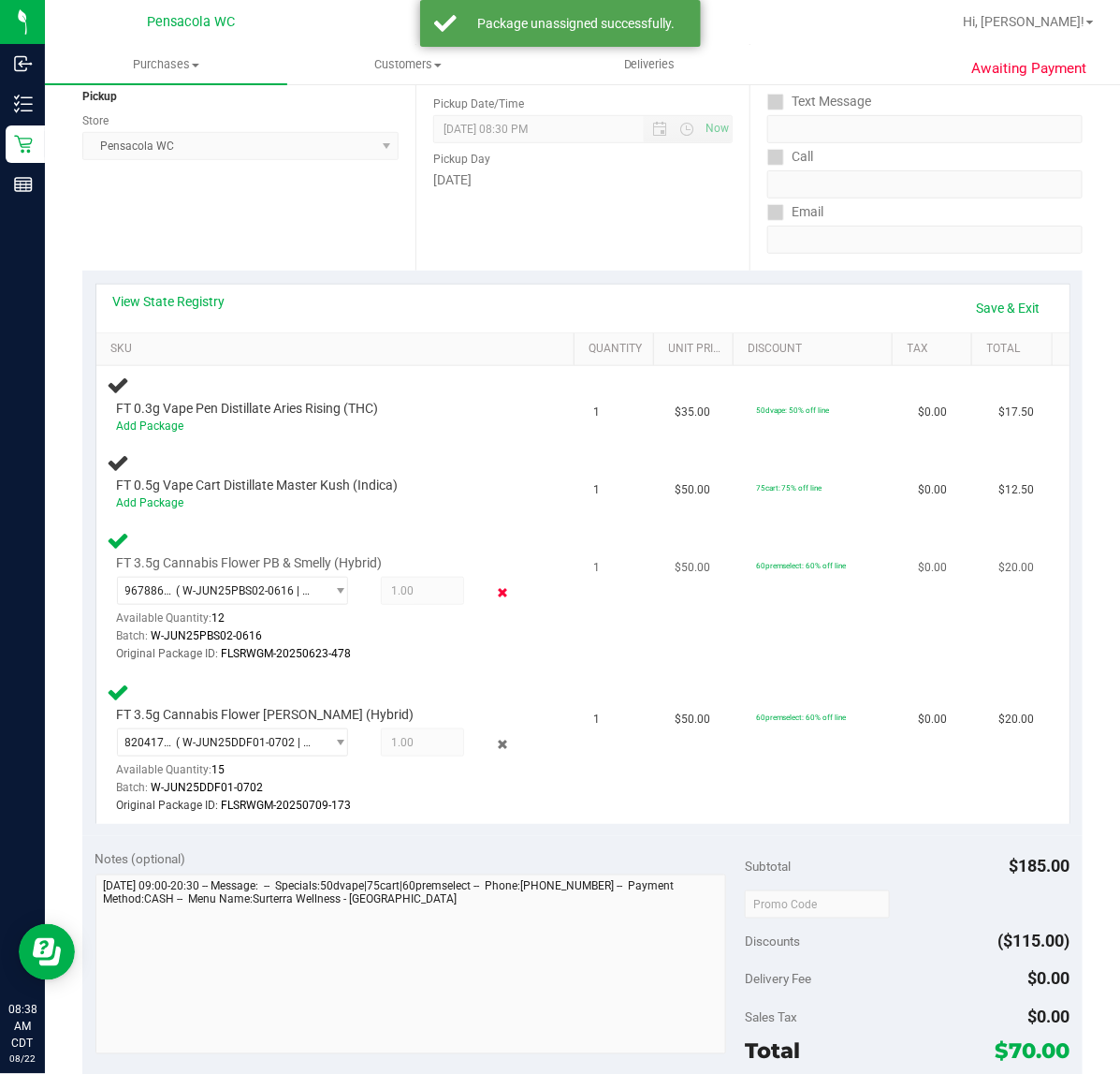
click at [493, 582] on icon at bounding box center [502, 593] width 19 height 21
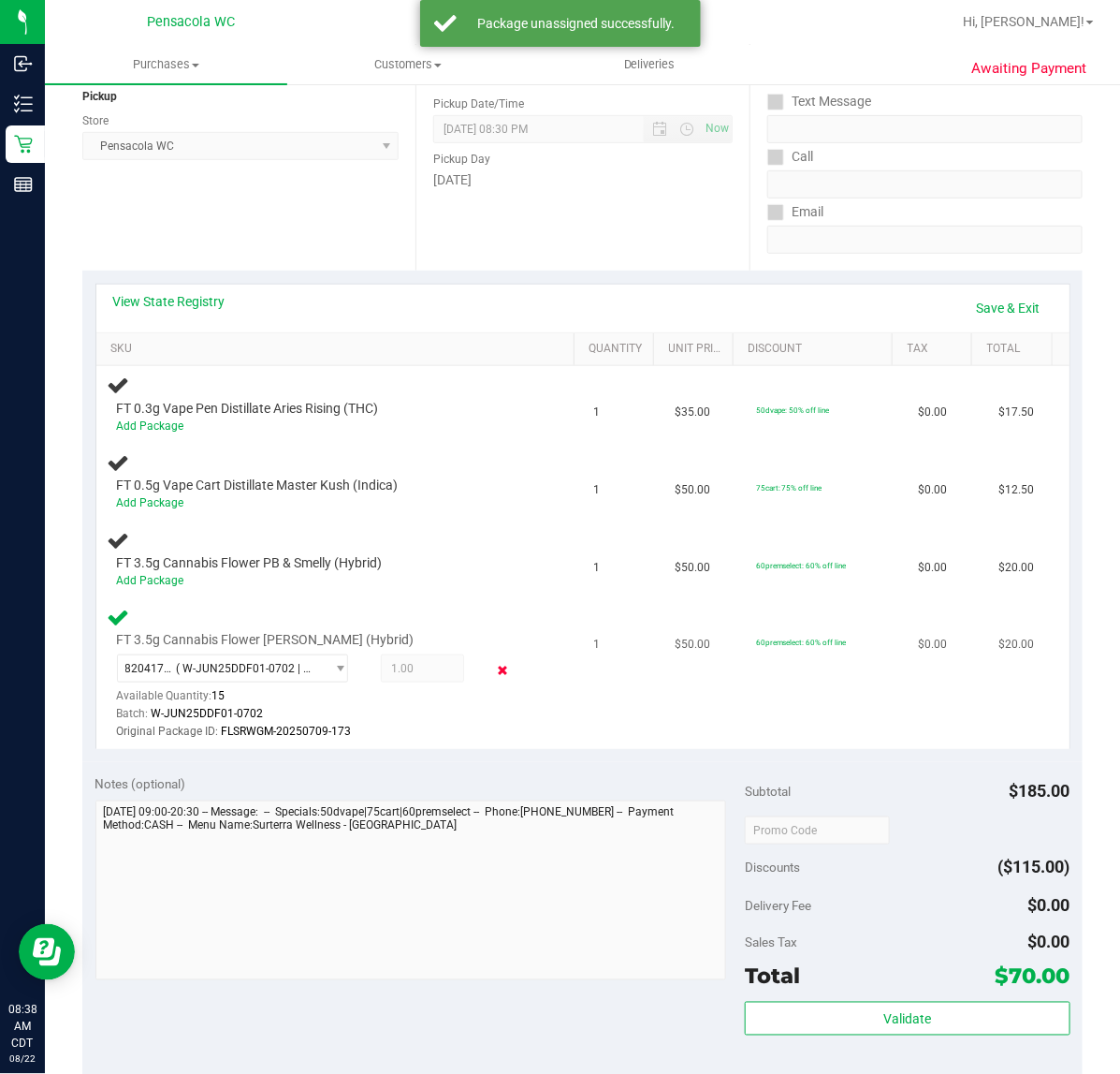
click at [493, 660] on icon at bounding box center [502, 671] width 19 height 21
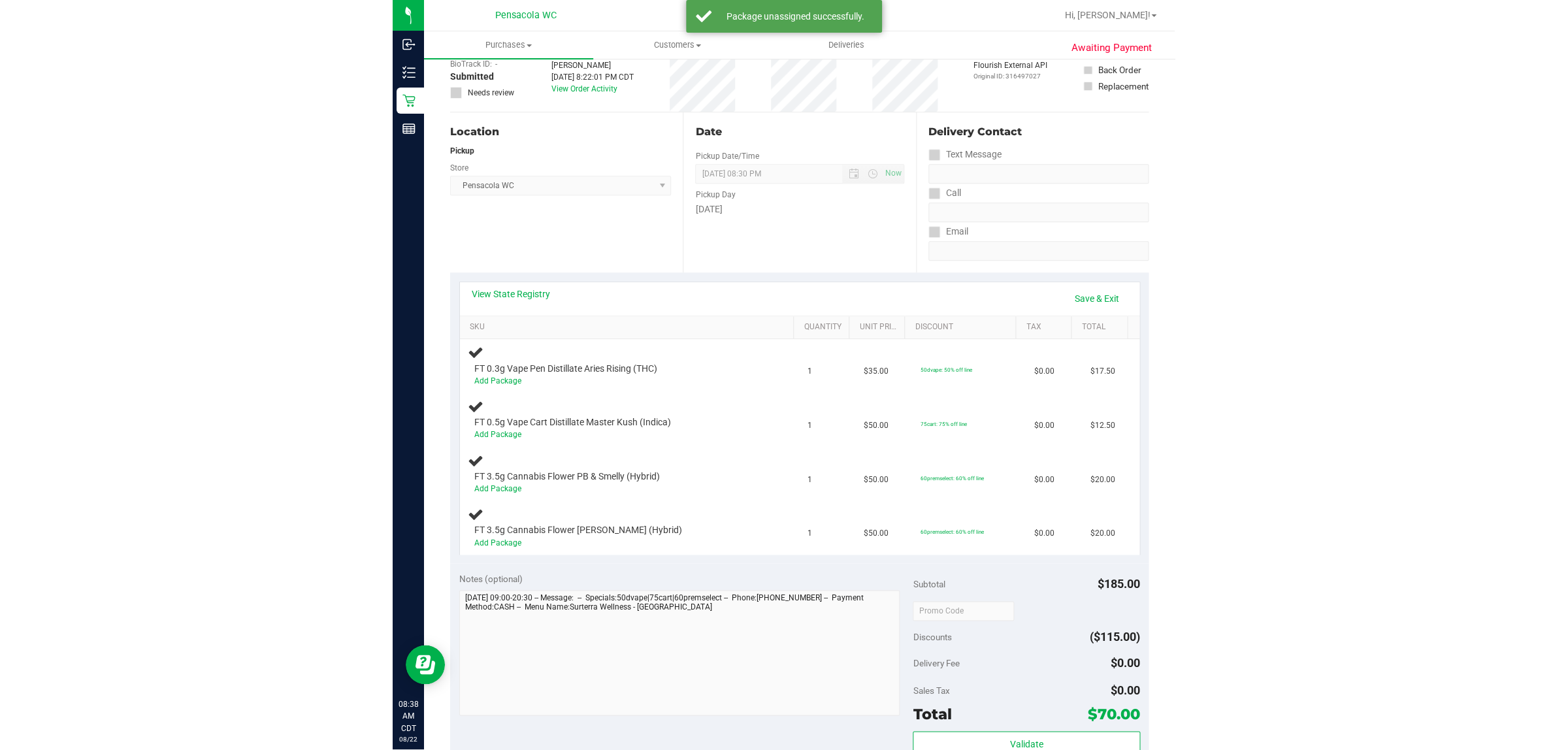
scroll to position [0, 0]
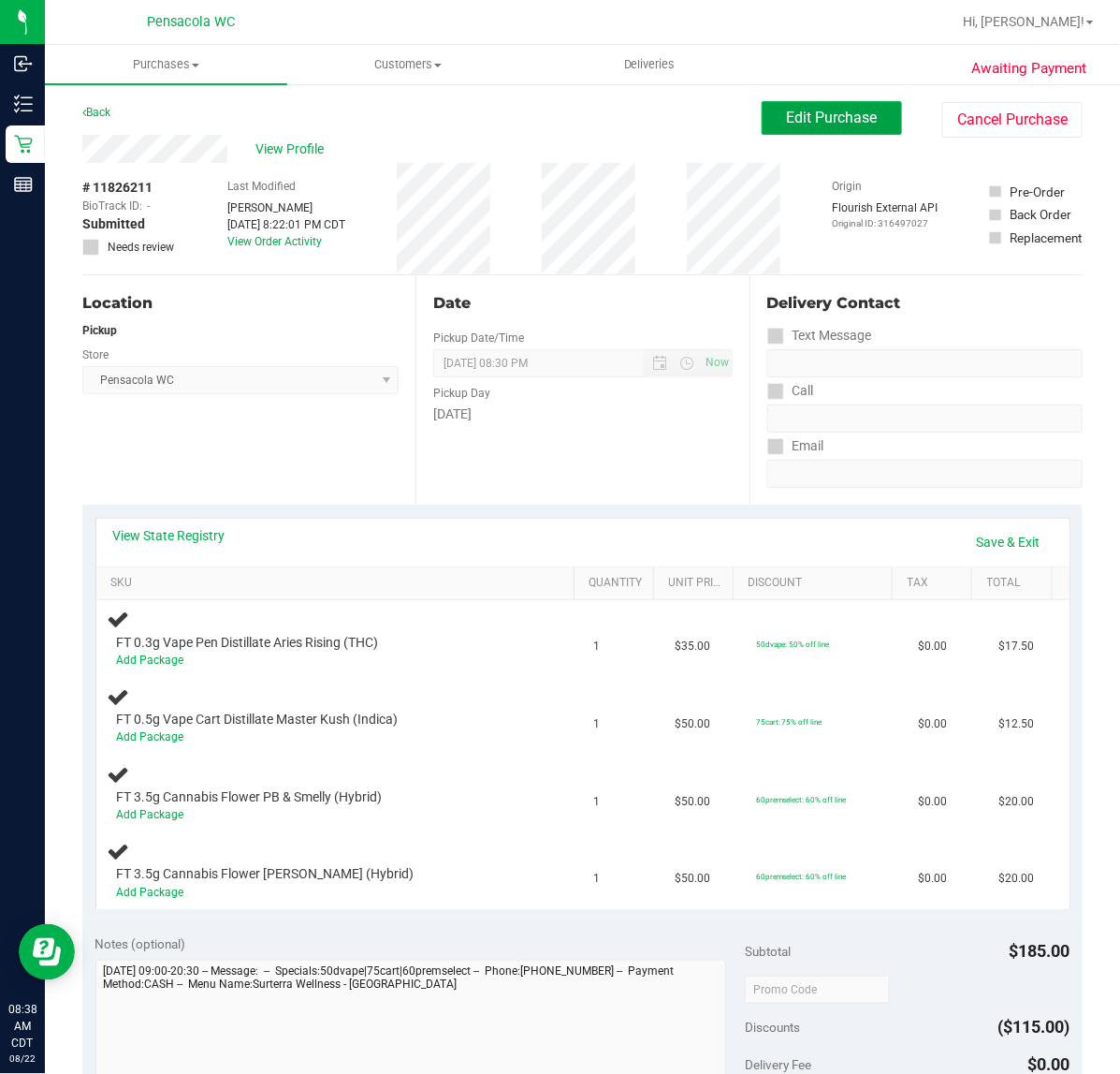
click at [861, 129] on button "Edit Purchase" at bounding box center [832, 118] width 141 height 34
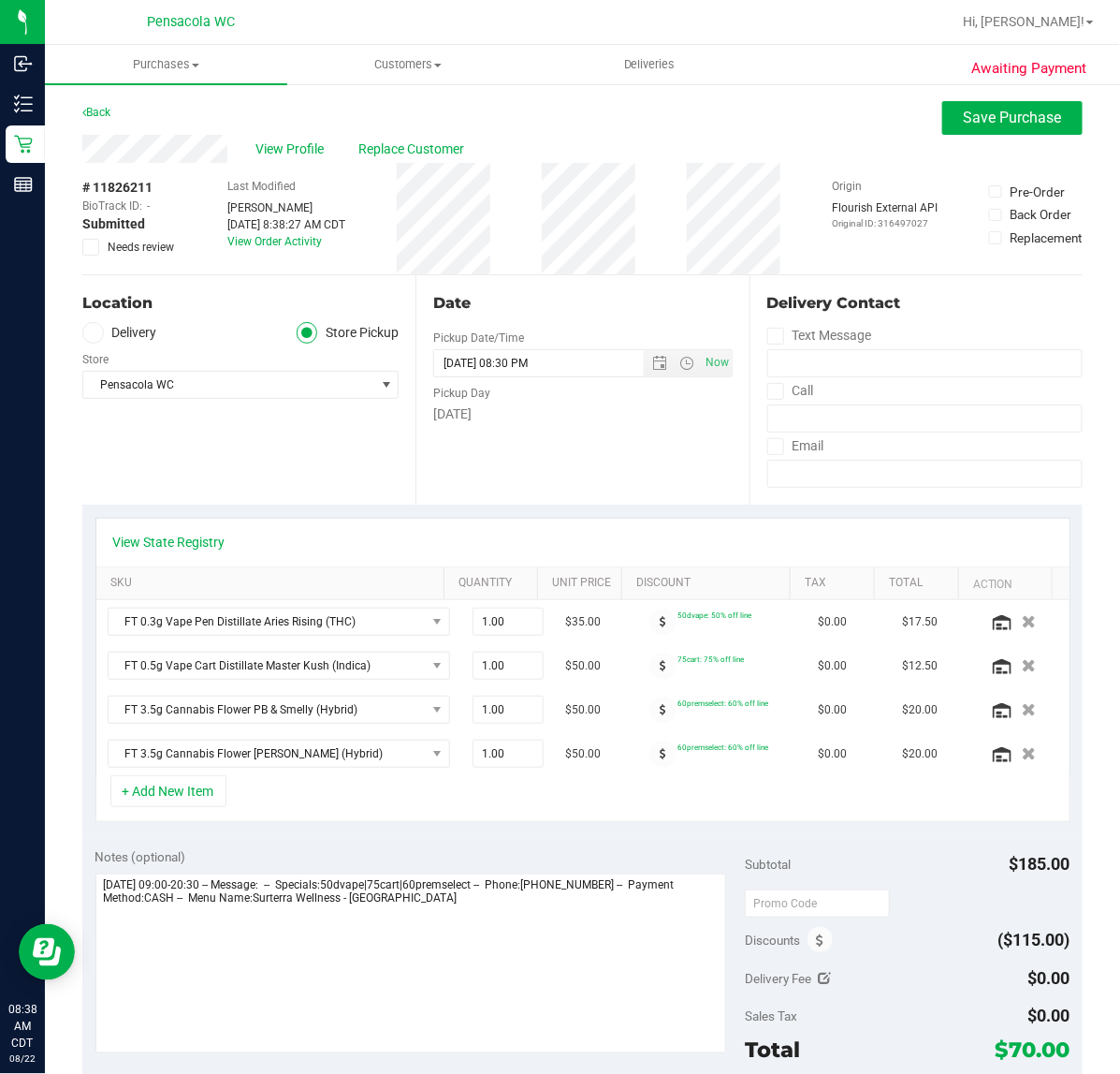
click at [93, 247] on icon at bounding box center [91, 247] width 13 height 0
click at [0, 0] on input "Needs review" at bounding box center [0, 0] width 0 height 0
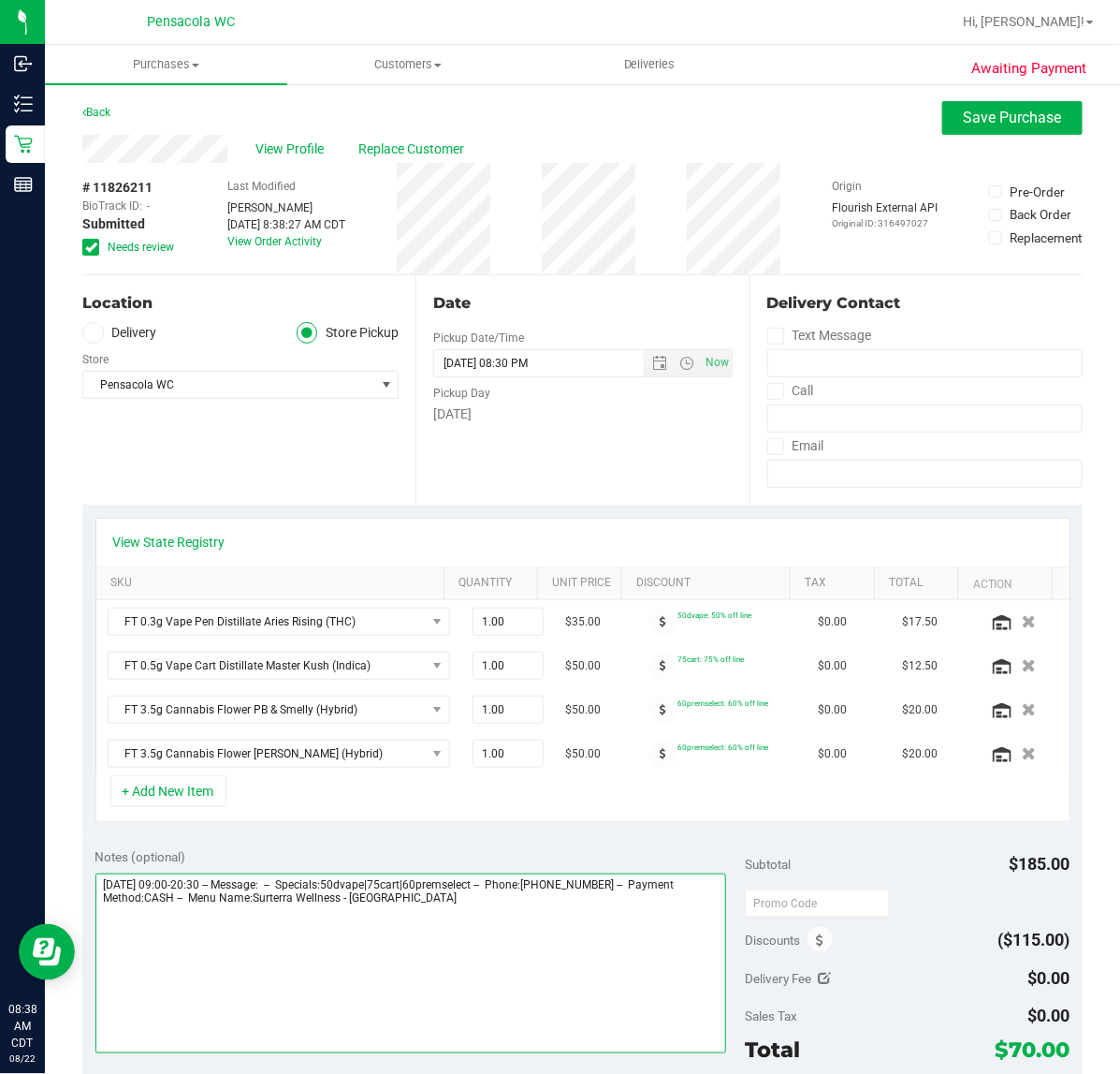
click at [521, 913] on textarea at bounding box center [411, 963] width 631 height 179
type textarea "[DATE] 09:00-20:30 -- Message: -- Specials:50dvape|75cart|60premselect -- Phone…"
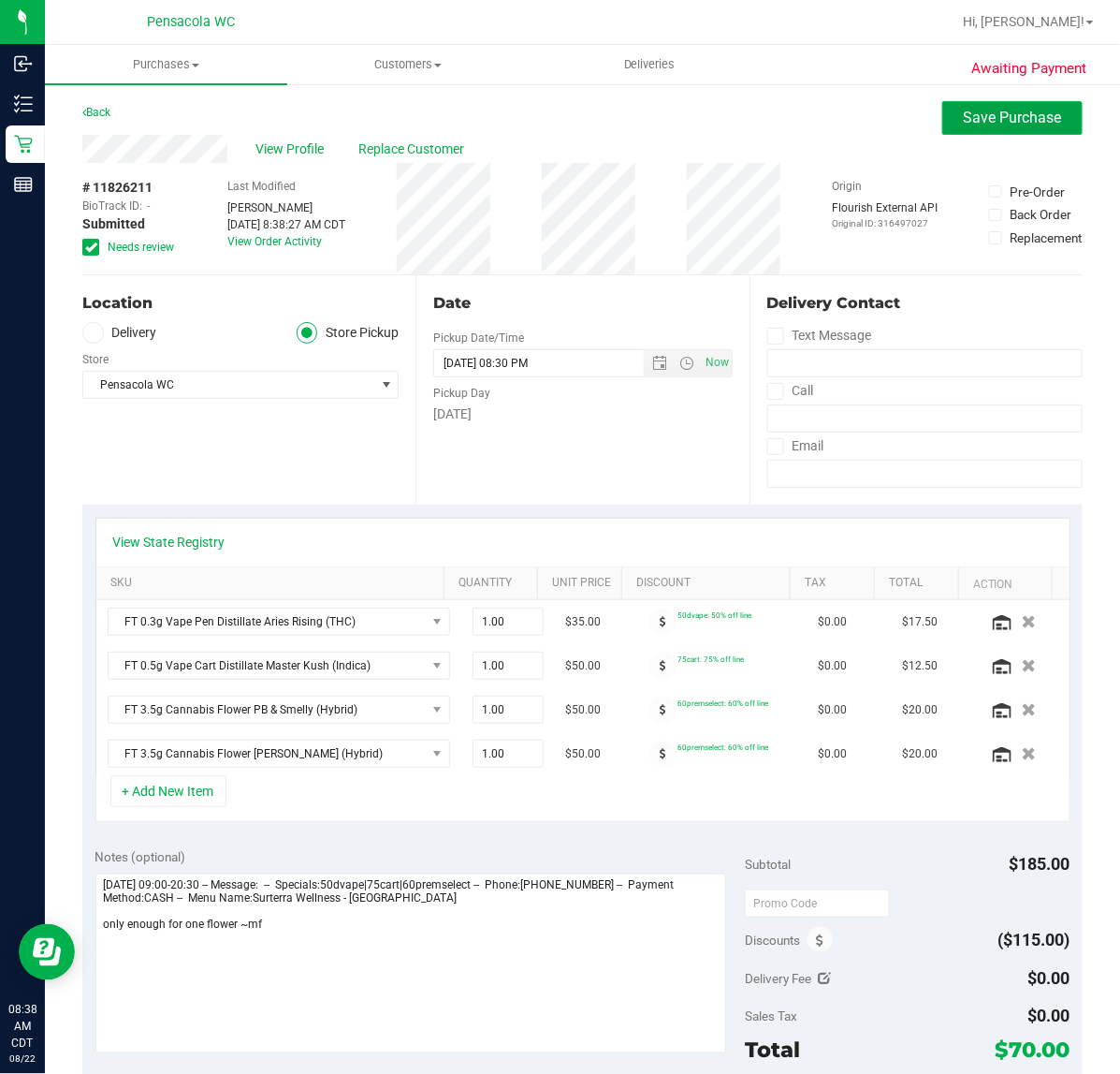
click at [1007, 113] on span "Save Purchase" at bounding box center [1013, 118] width 98 height 17
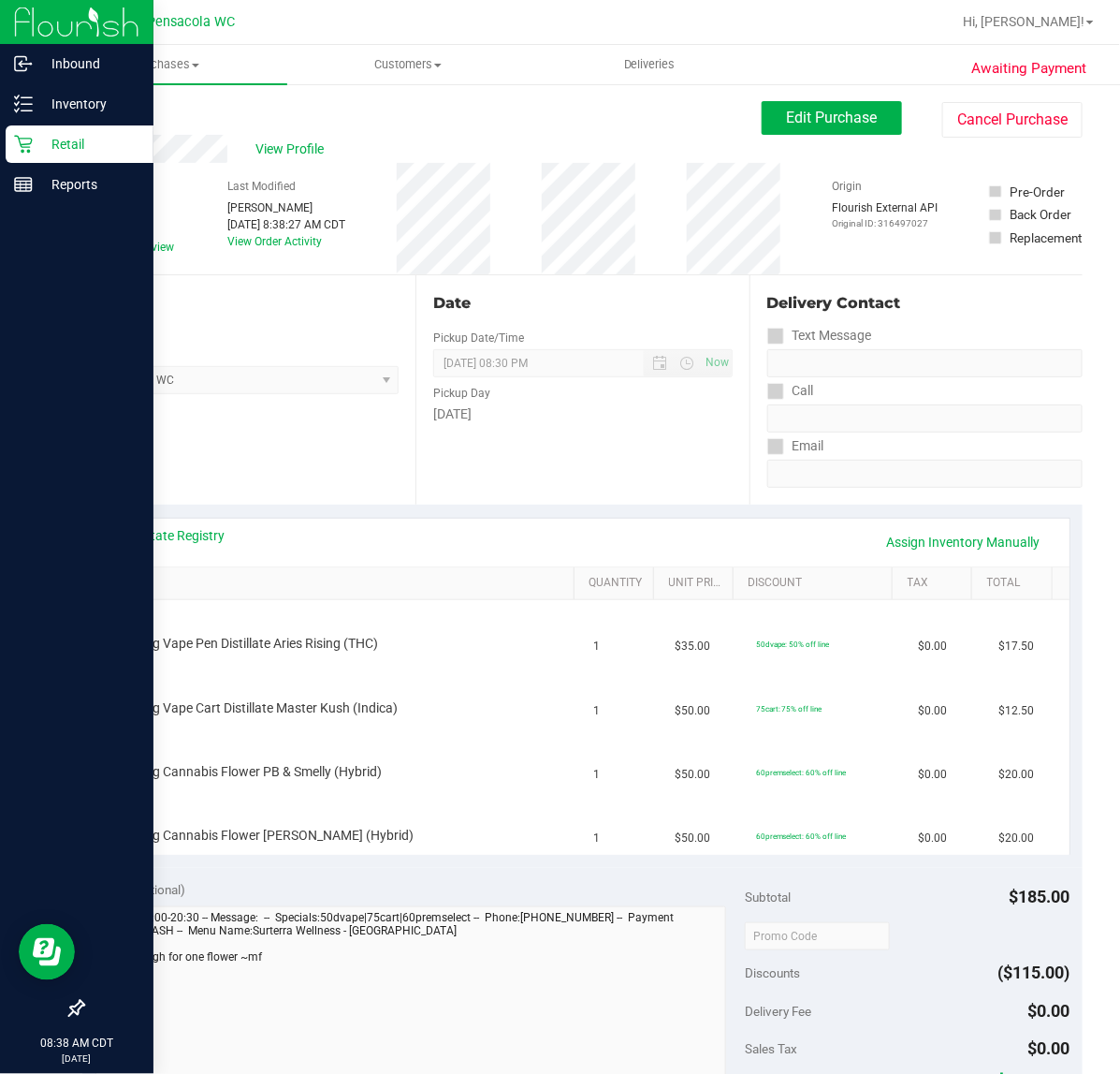
click at [18, 147] on icon at bounding box center [23, 144] width 18 height 18
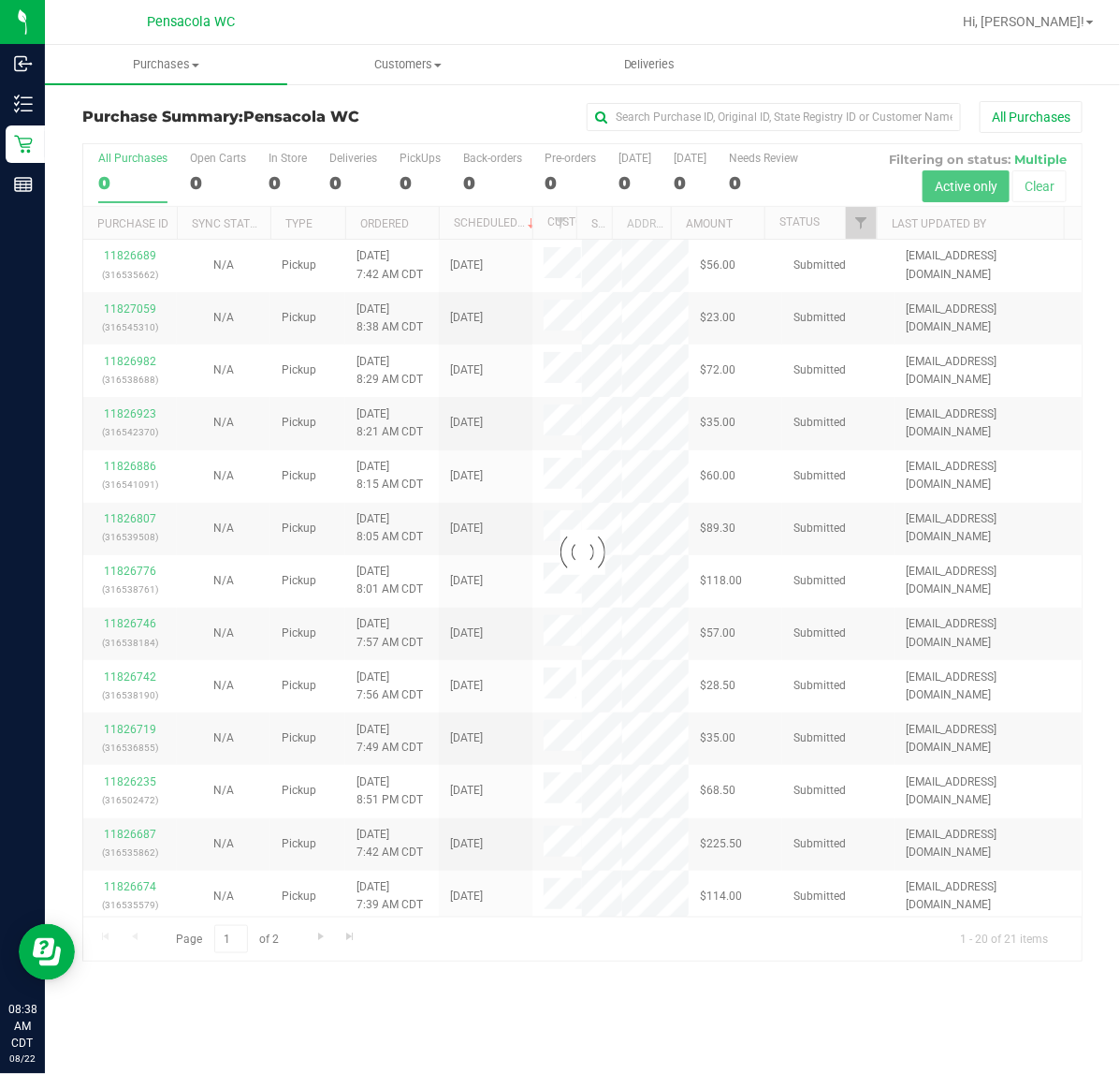
click at [867, 231] on div at bounding box center [582, 553] width 999 height 818
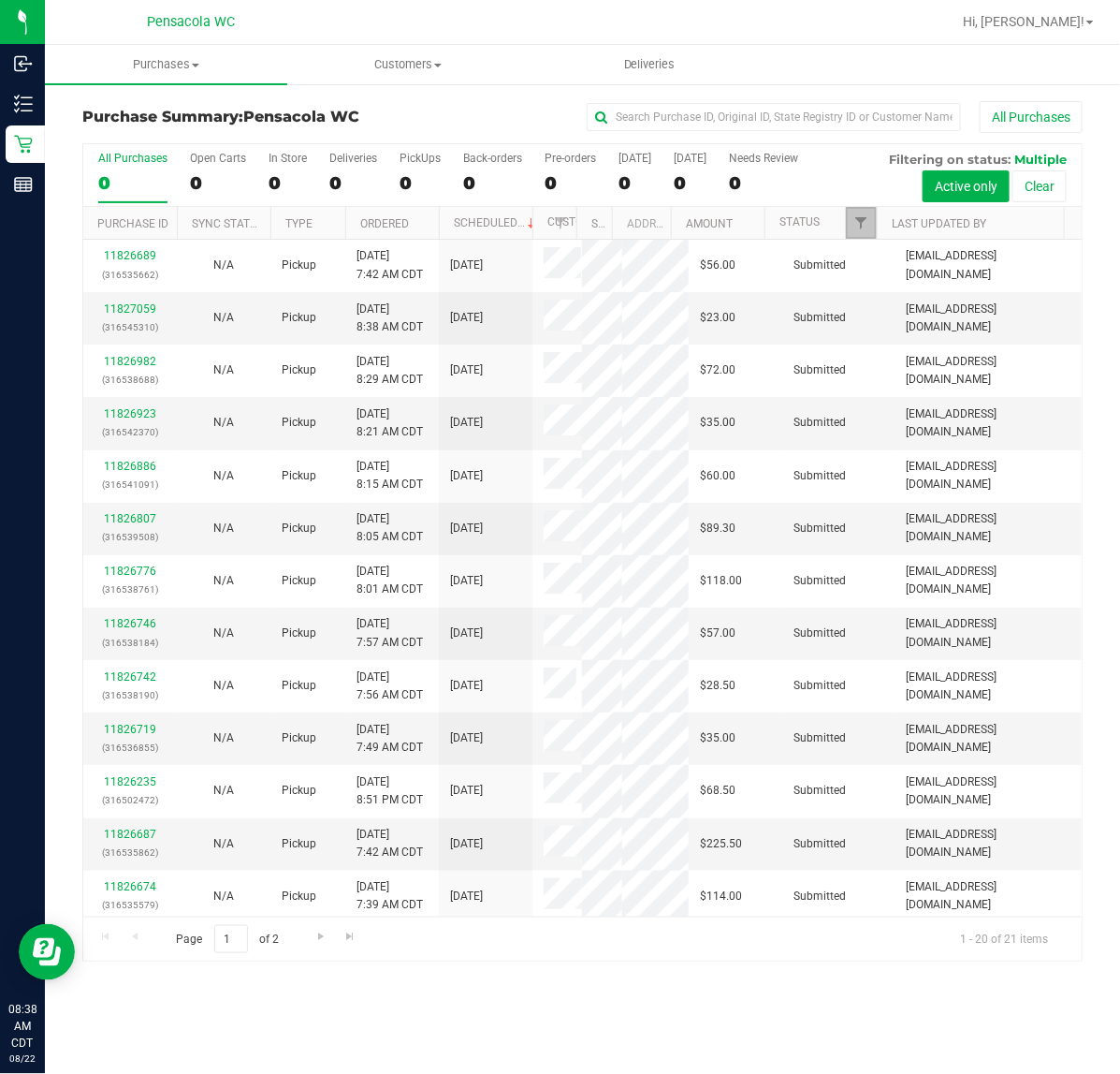
click at [867, 230] on span "Filter" at bounding box center [862, 223] width 15 height 15
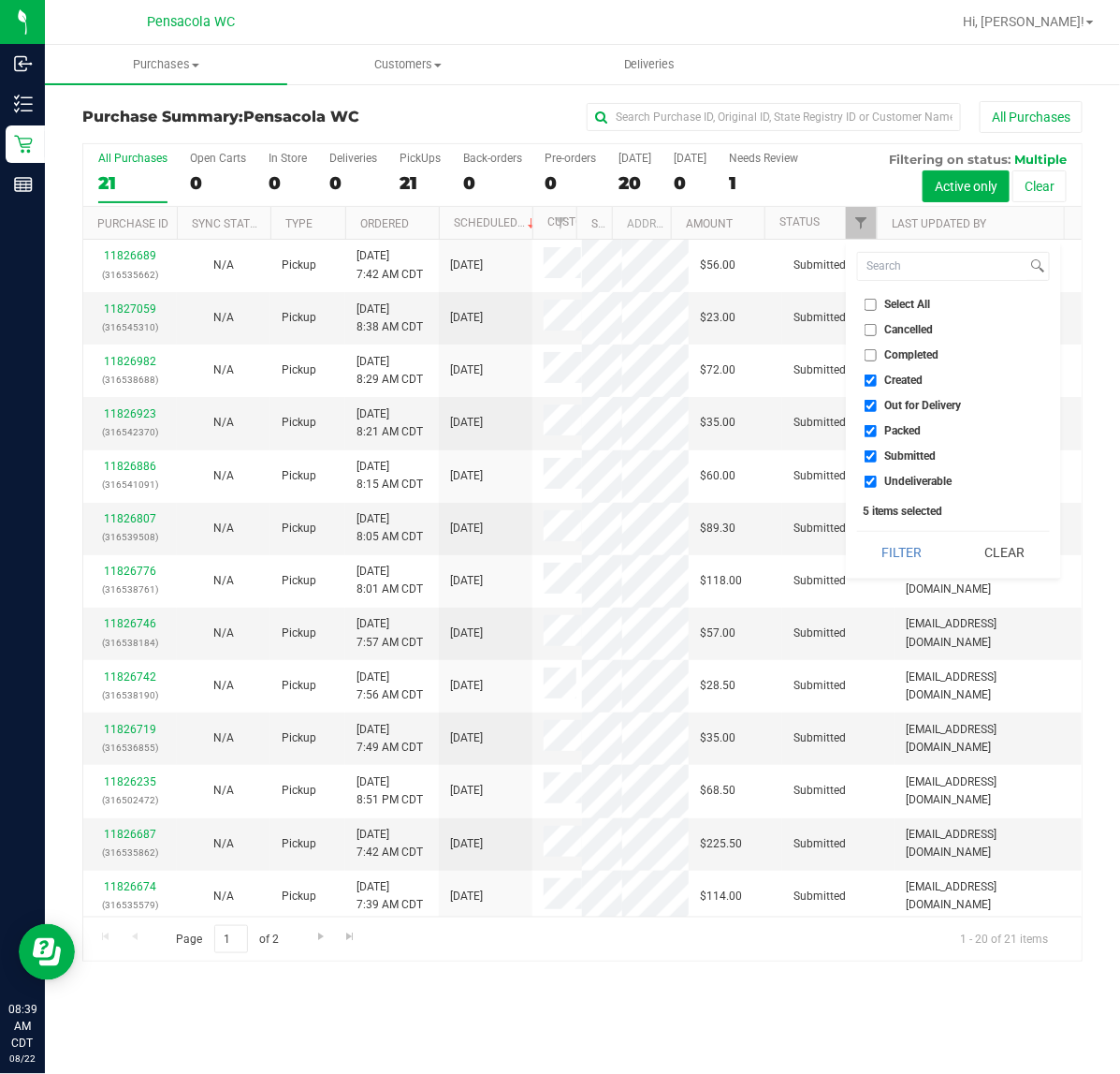
click at [877, 307] on label "Select All" at bounding box center [897, 305] width 67 height 13
click at [877, 307] on input "Select All" at bounding box center [870, 305] width 13 height 13
checkbox input "true"
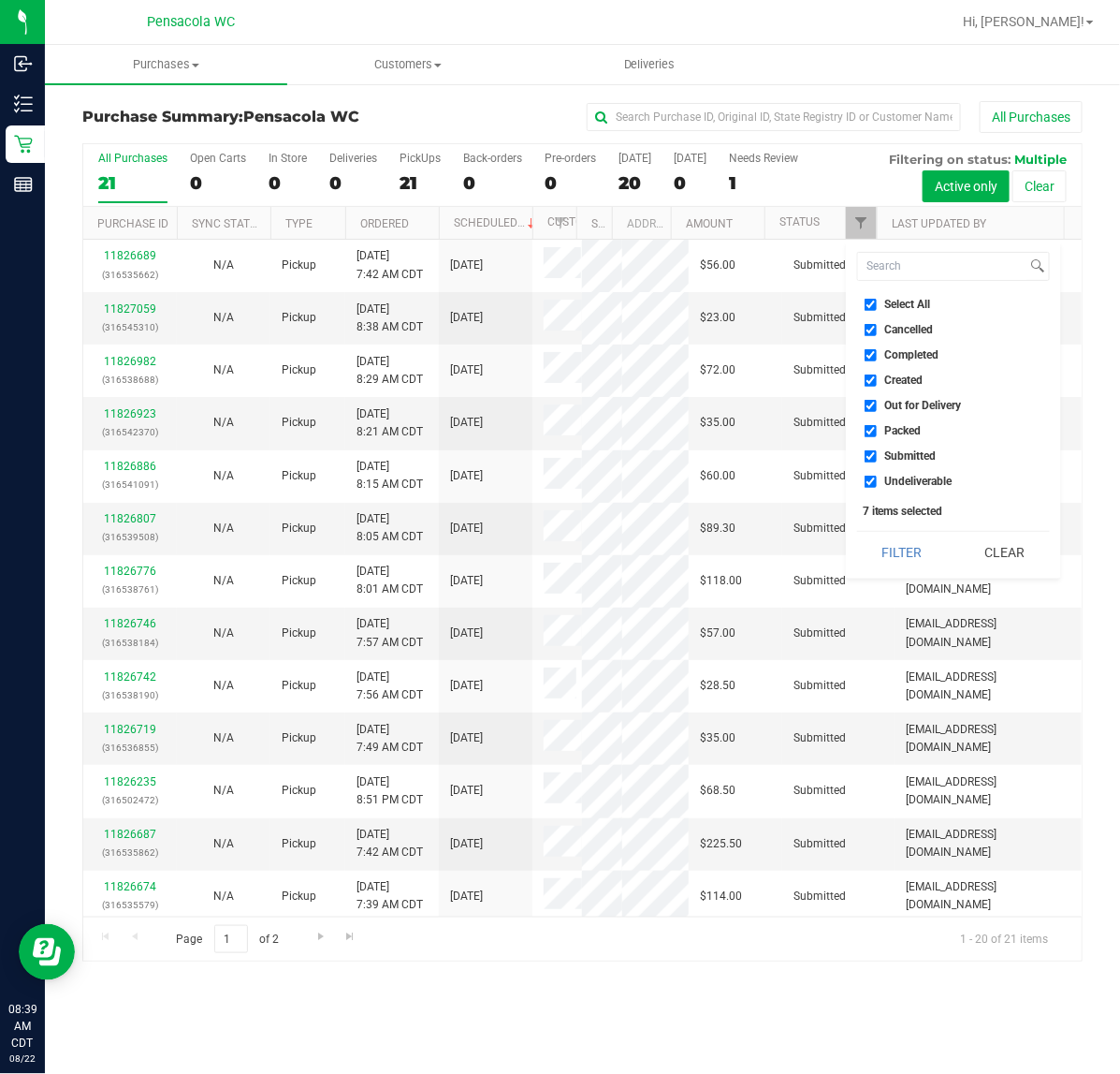
click at [877, 307] on label "Select All" at bounding box center [897, 305] width 67 height 13
click at [877, 307] on input "Select All" at bounding box center [870, 305] width 13 height 13
checkbox input "false"
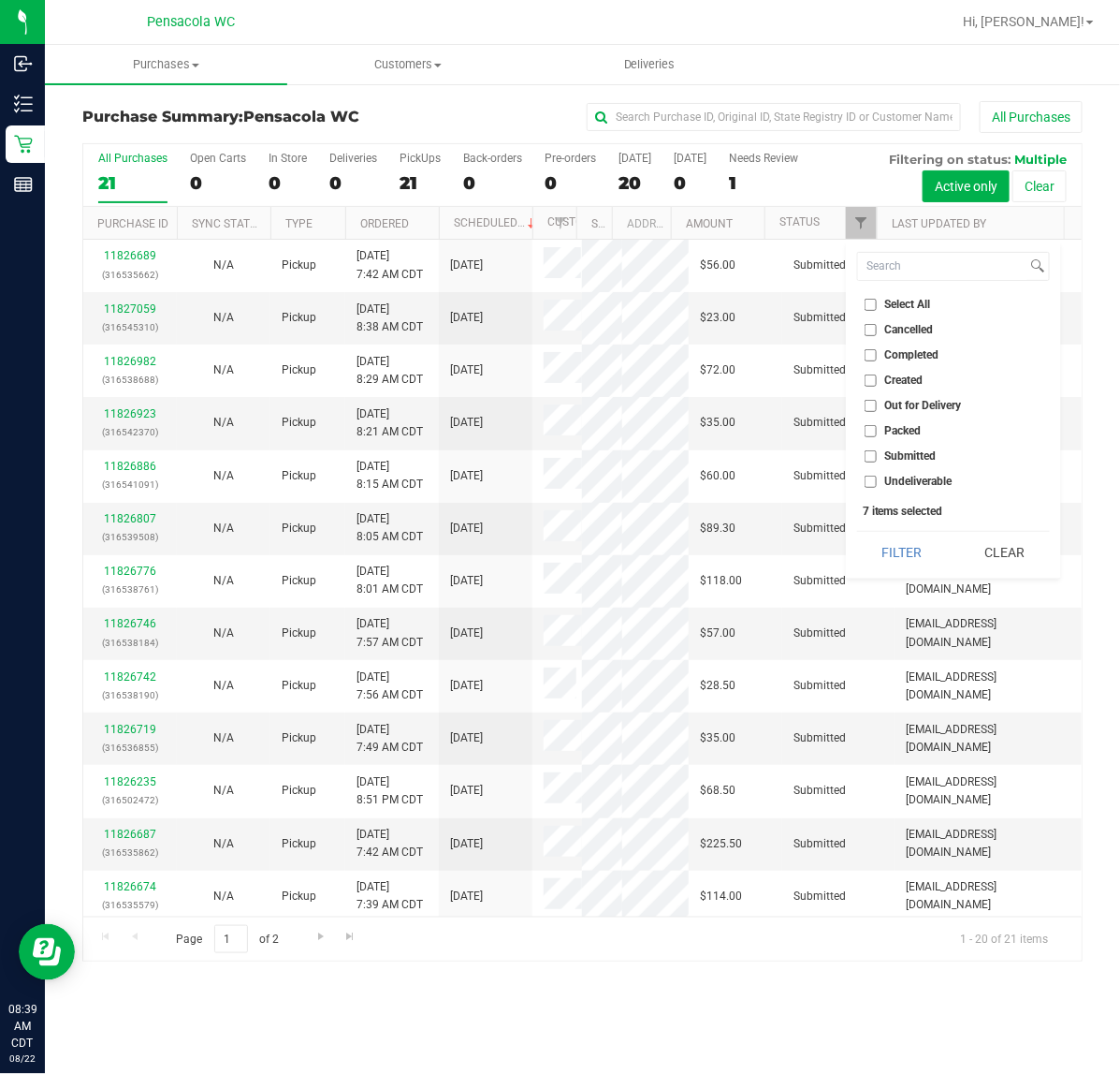
checkbox input "false"
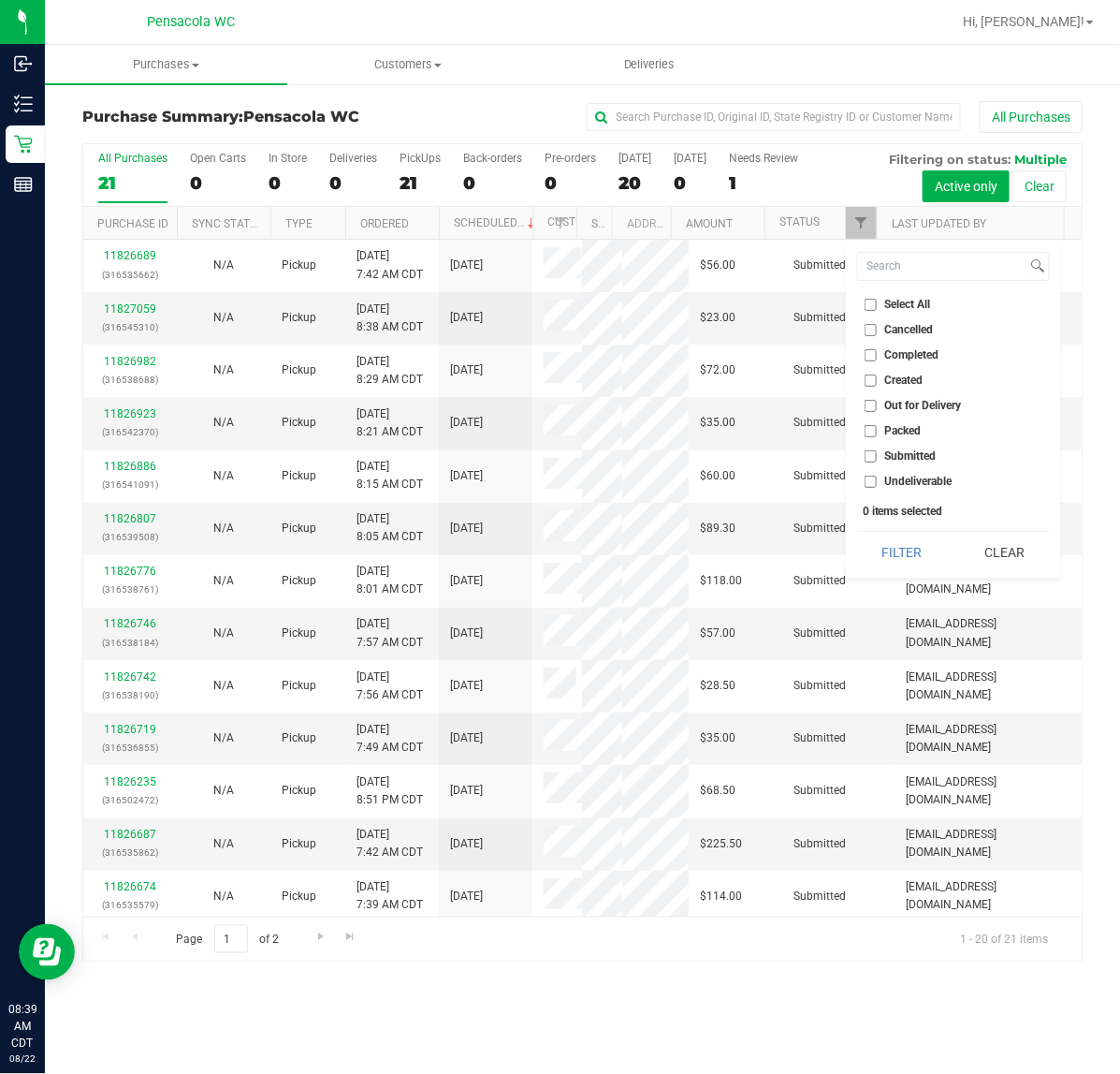
click at [870, 460] on input "Submitted" at bounding box center [870, 456] width 13 height 13
checkbox input "true"
click at [908, 534] on button "Filter" at bounding box center [901, 552] width 90 height 41
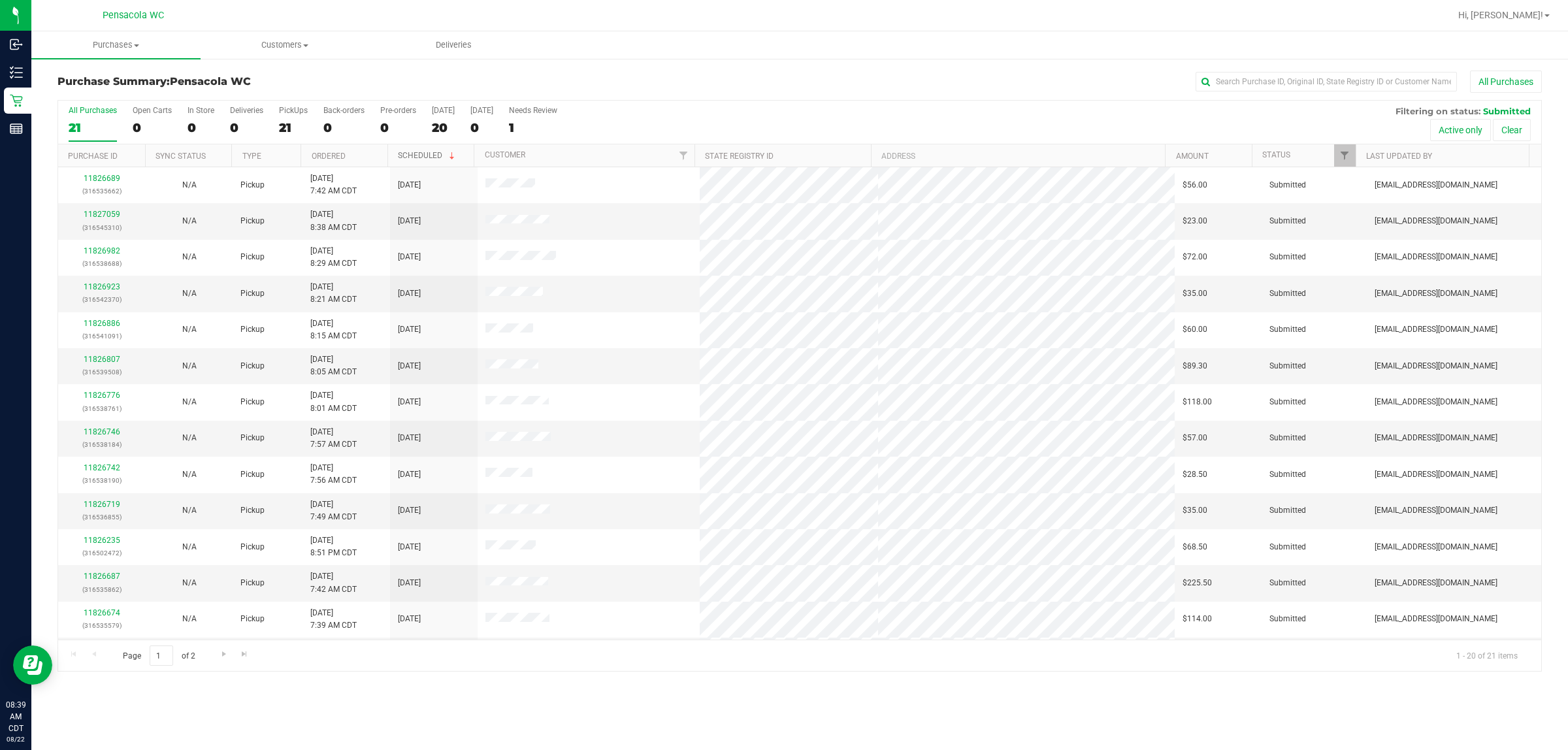
click at [430, 151] on link "Scheduled" at bounding box center [427, 155] width 59 height 9
click at [430, 151] on th "Scheduled" at bounding box center [431, 156] width 87 height 23
click at [326, 151] on th "Ordered" at bounding box center [344, 156] width 87 height 23
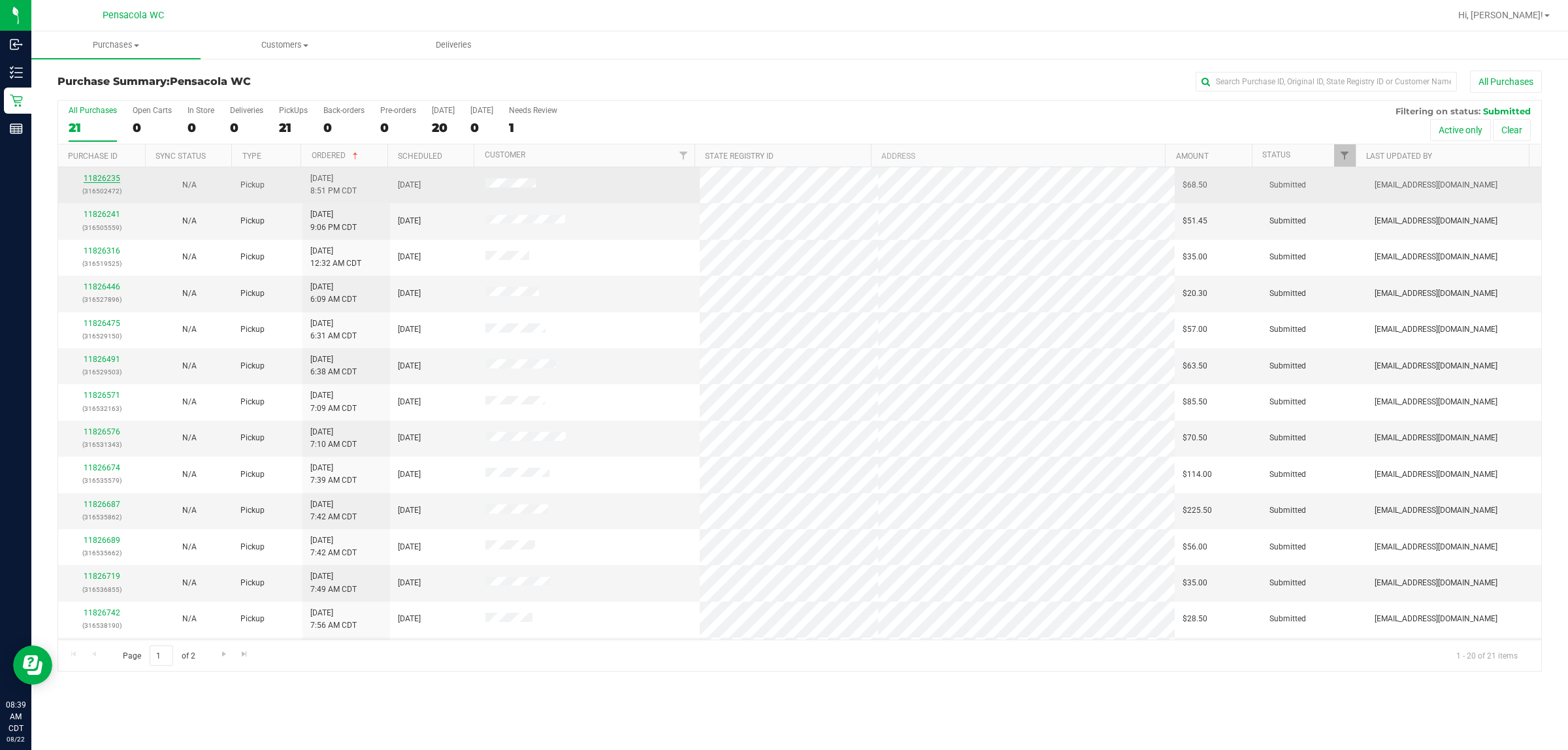
click at [110, 183] on link "11826235" at bounding box center [102, 178] width 36 height 9
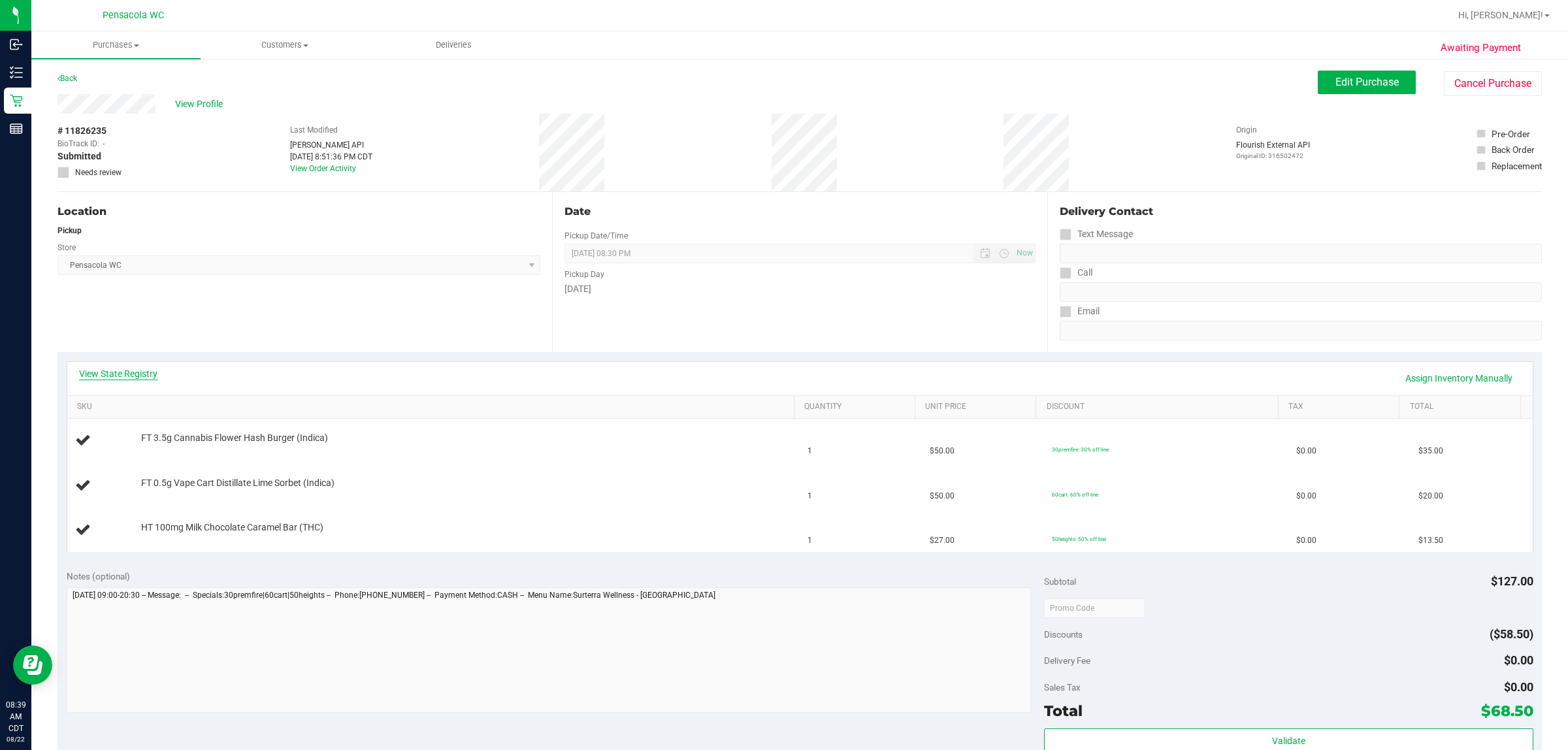
click at [133, 369] on link "View State Registry" at bounding box center [118, 373] width 79 height 13
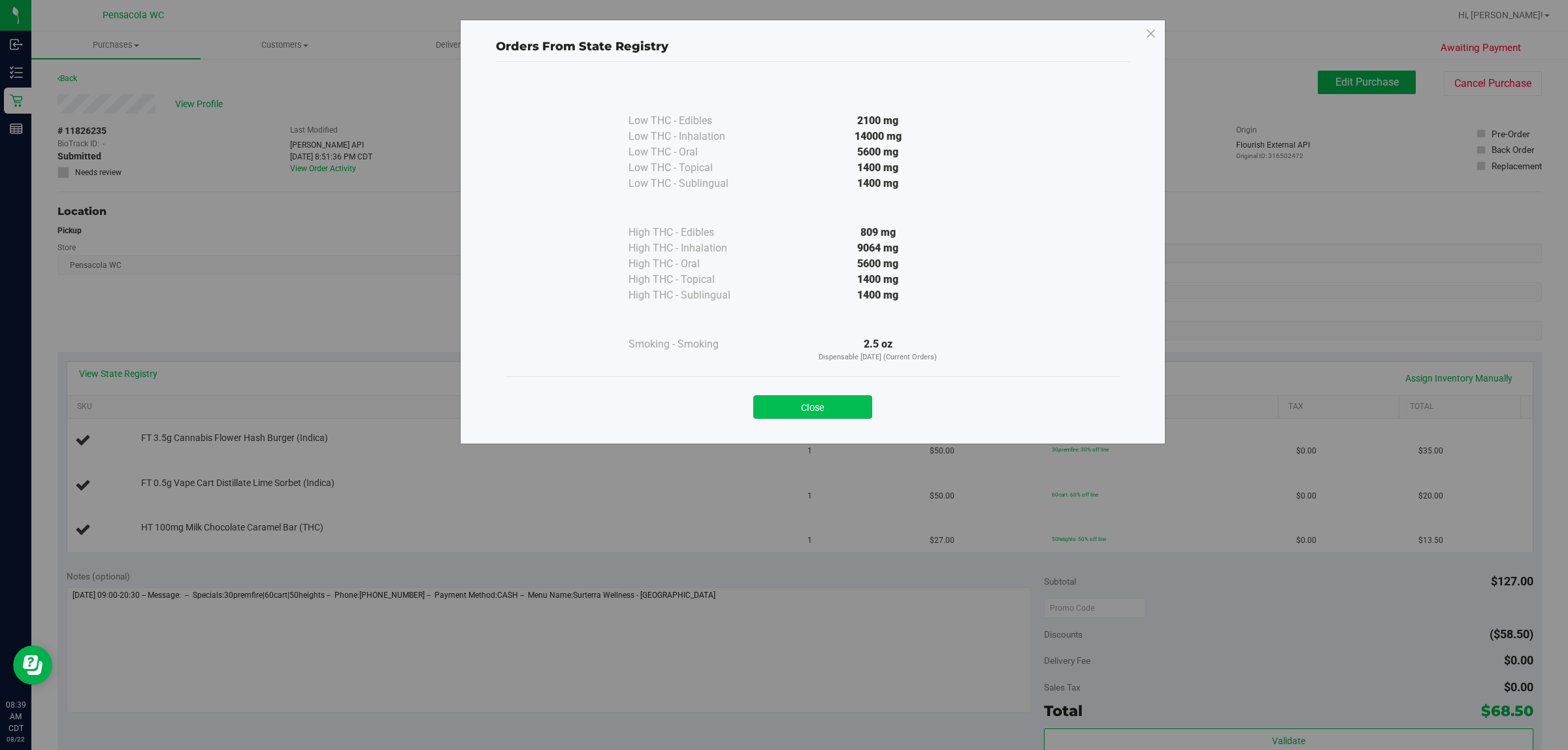
click at [781, 400] on button "Close" at bounding box center [813, 406] width 119 height 24
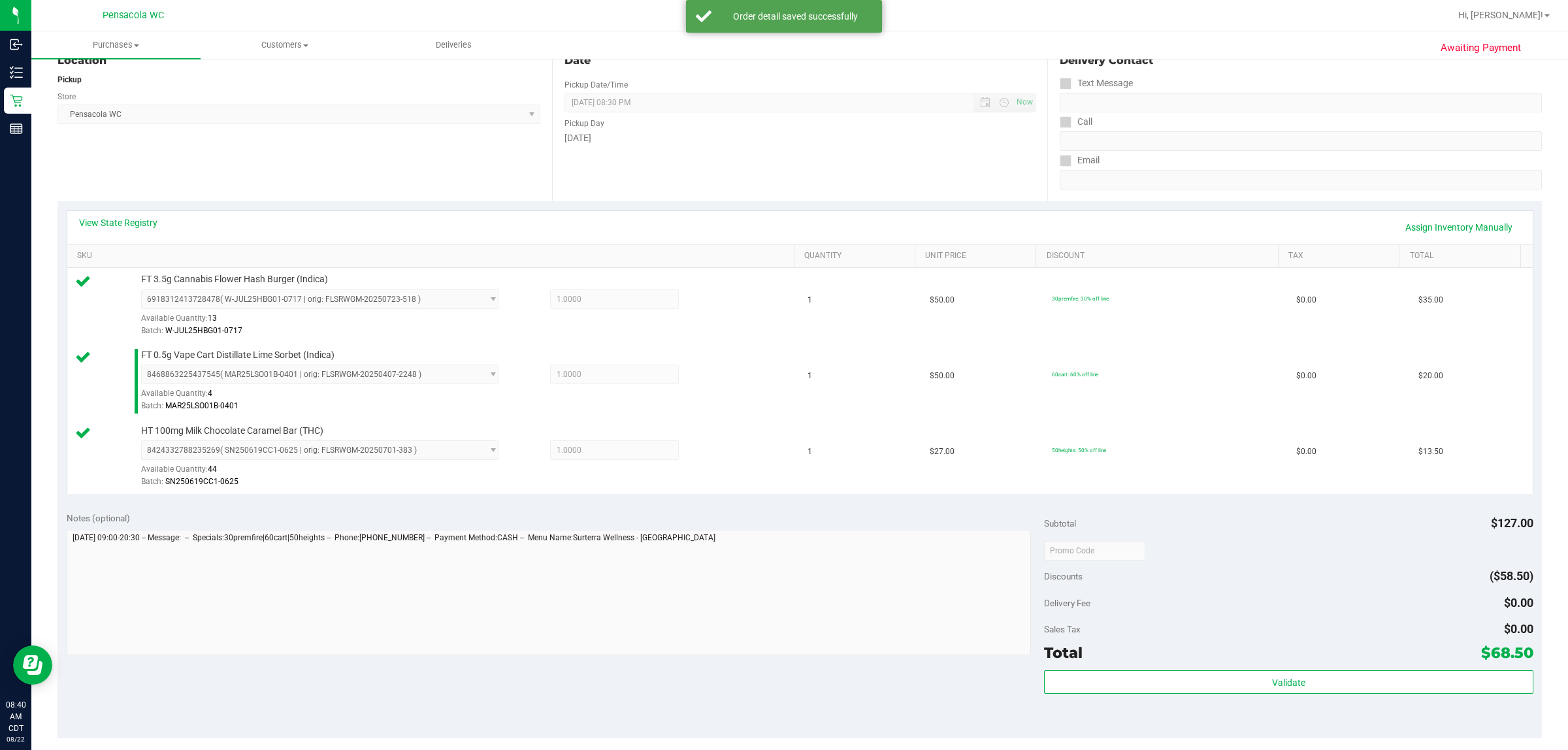
scroll to position [245, 0]
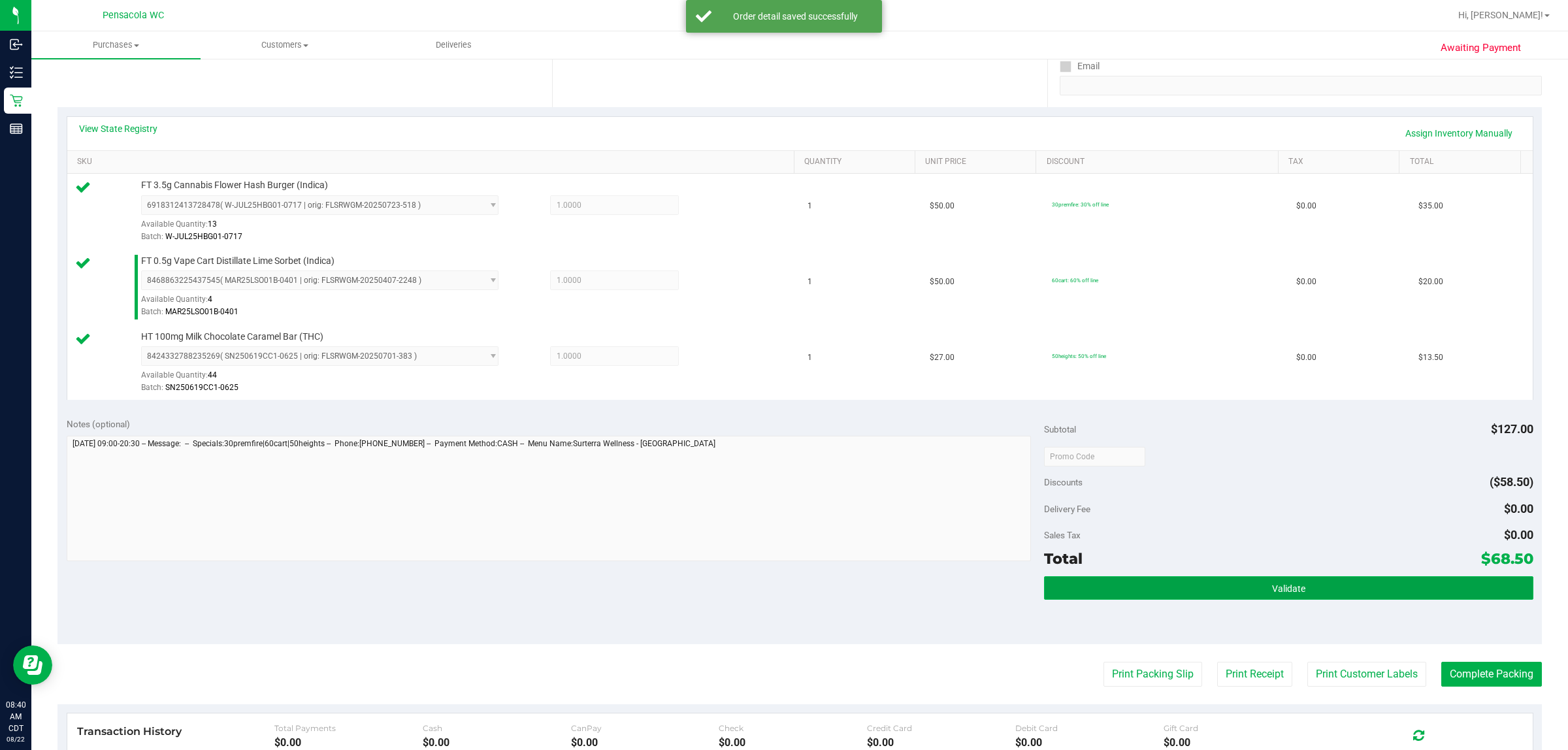
click at [781, 586] on button "Validate" at bounding box center [1289, 587] width 489 height 24
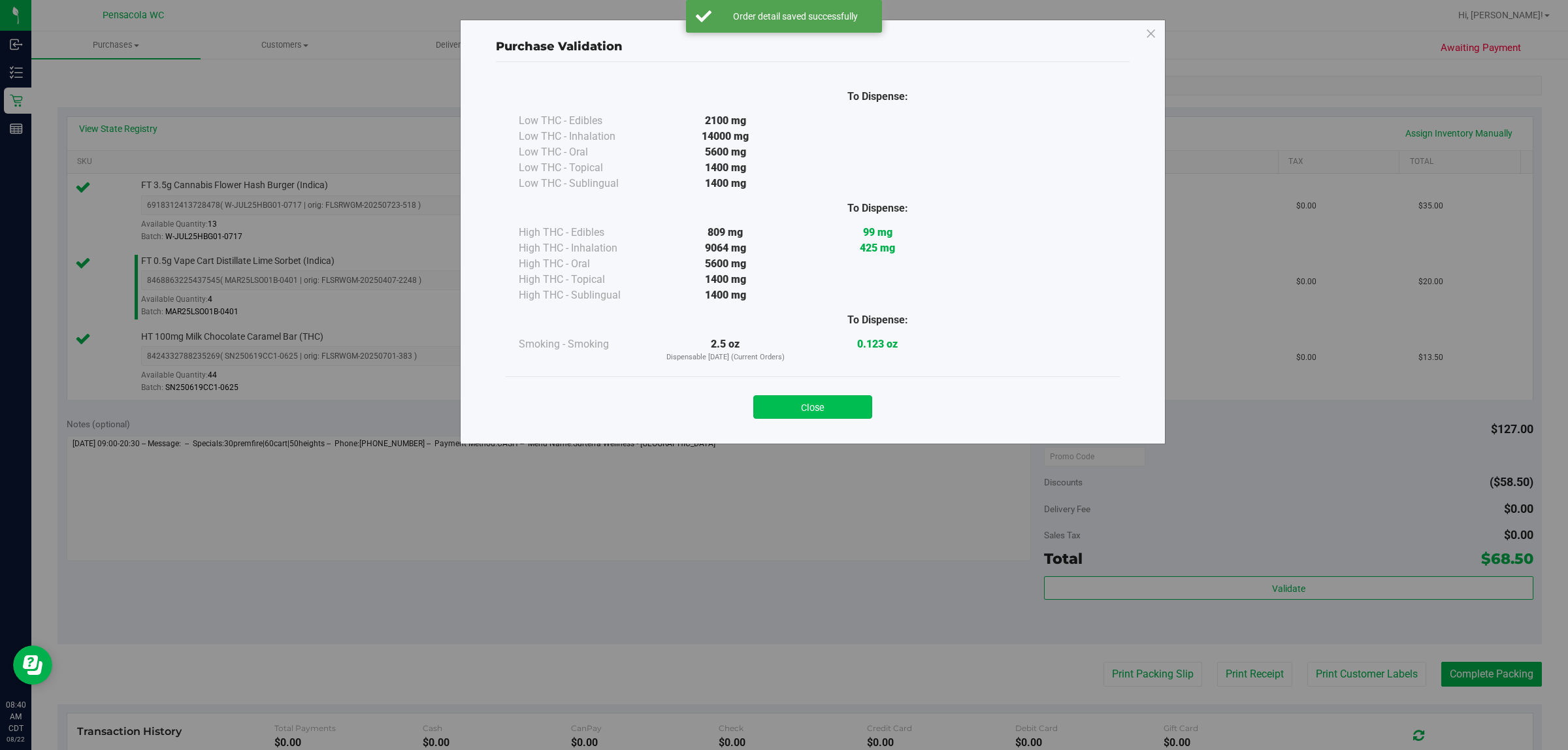
click at [781, 407] on button "Close" at bounding box center [813, 406] width 119 height 24
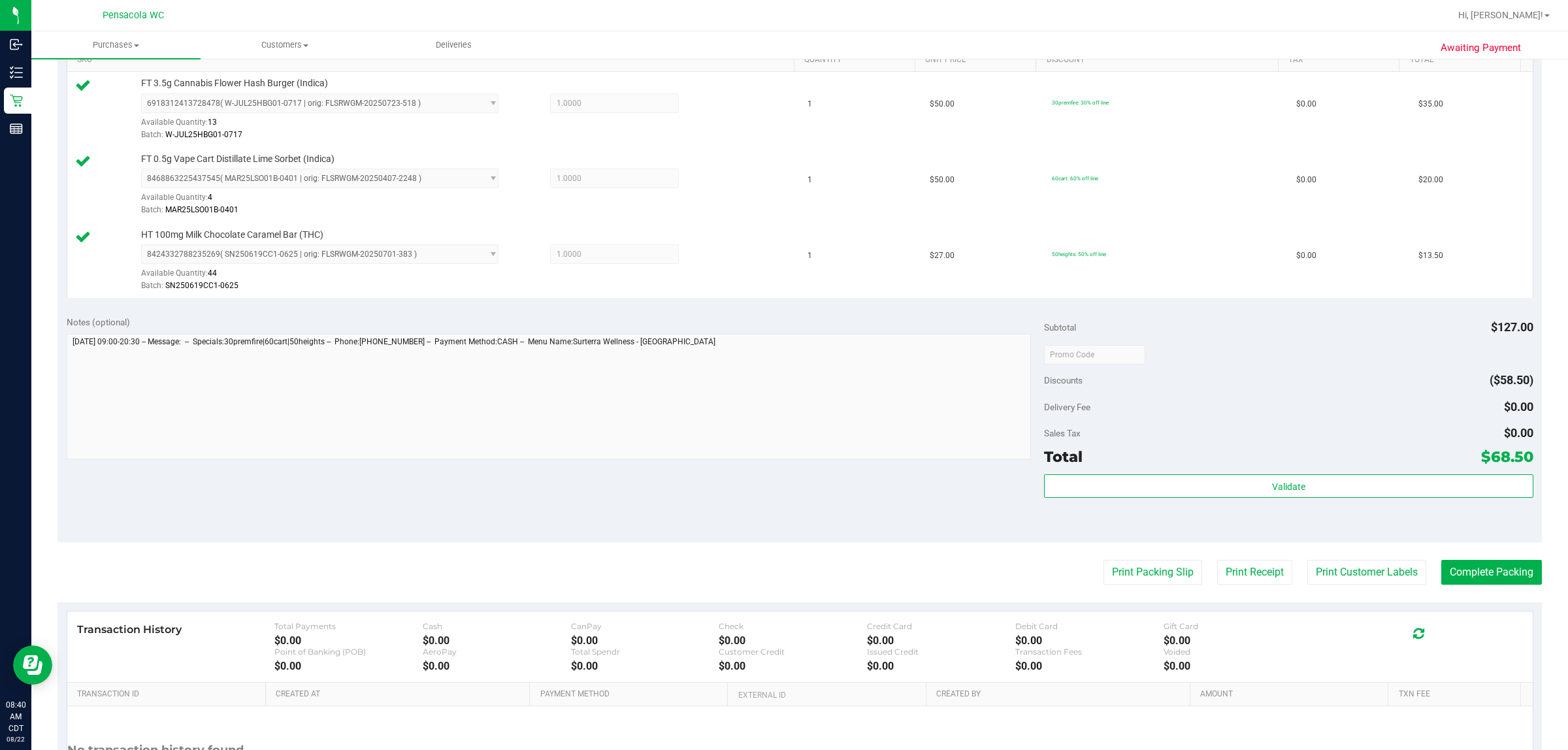
scroll to position [408, 0]
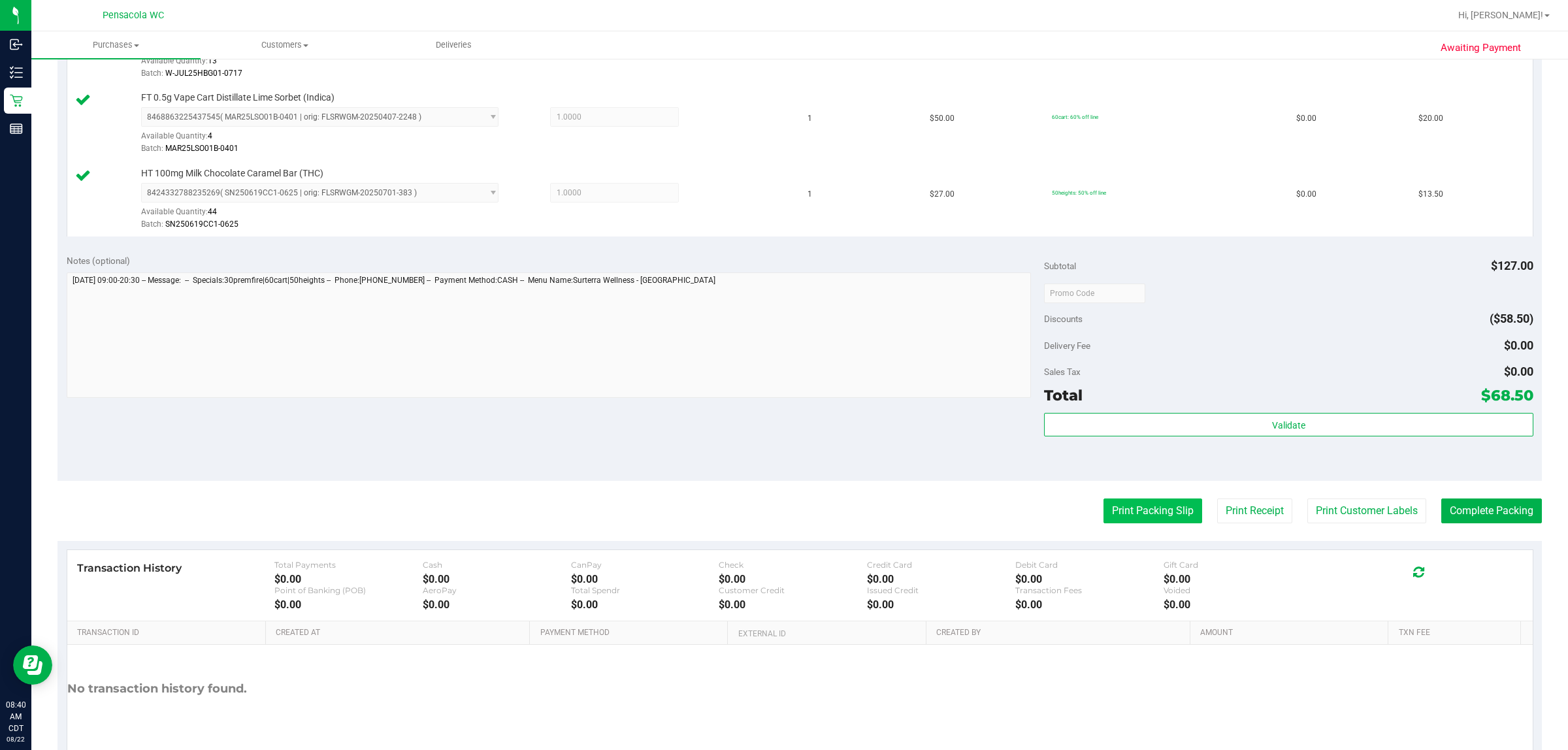
click at [781, 500] on button "Print Packing Slip" at bounding box center [1153, 511] width 99 height 25
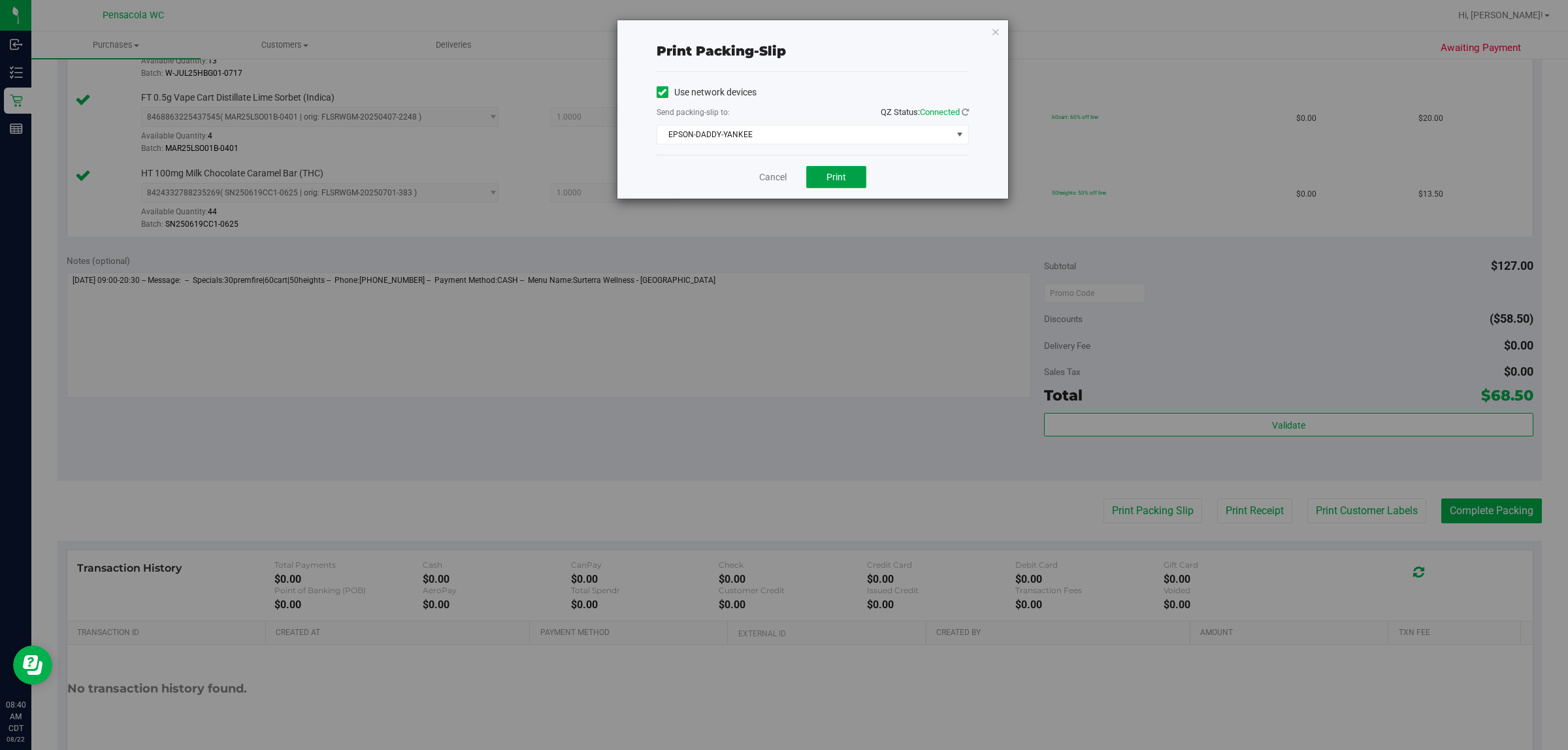
click at [781, 167] on button "Print" at bounding box center [836, 177] width 60 height 22
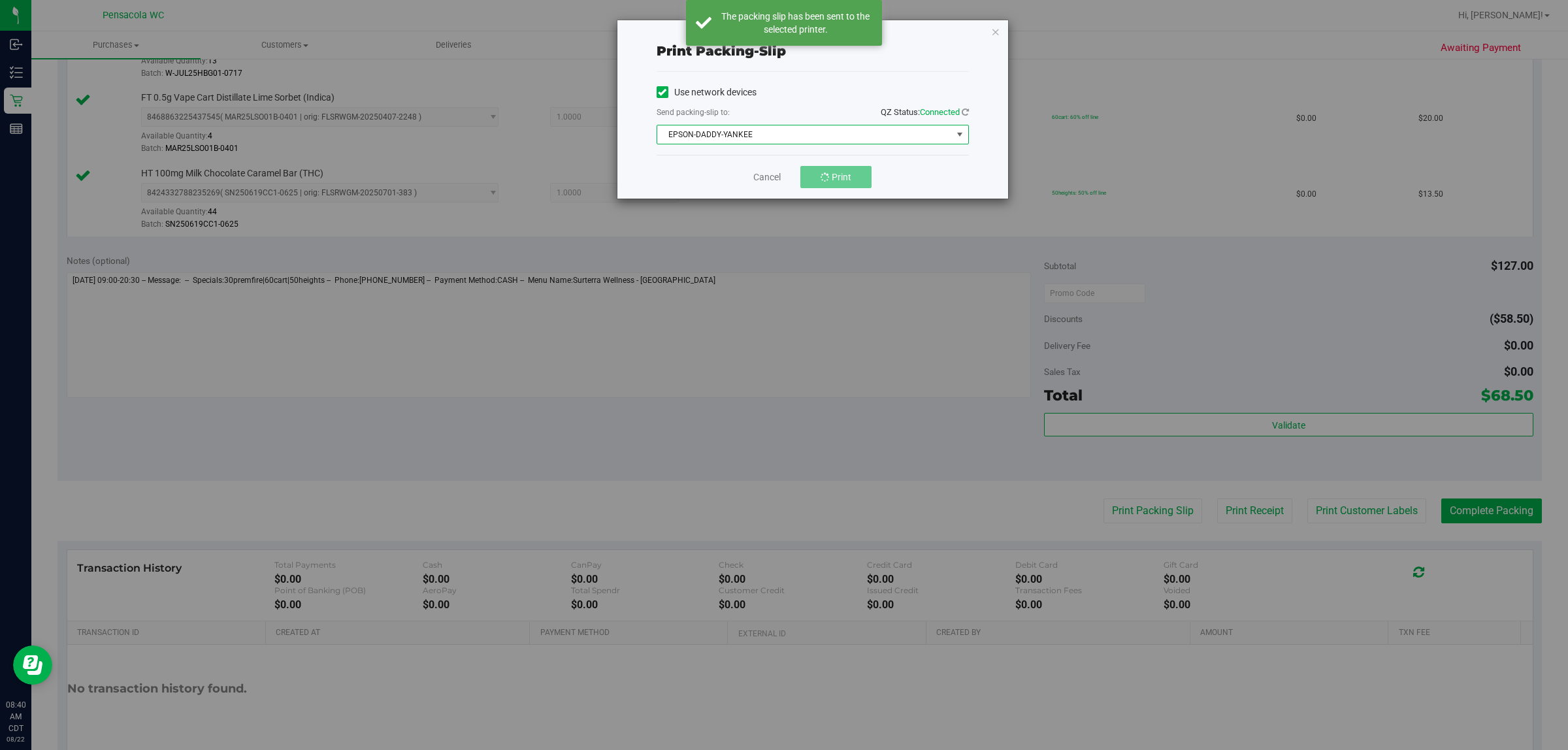
click at [781, 139] on span "EPSON-DADDY-YANKEE" at bounding box center [805, 134] width 295 height 18
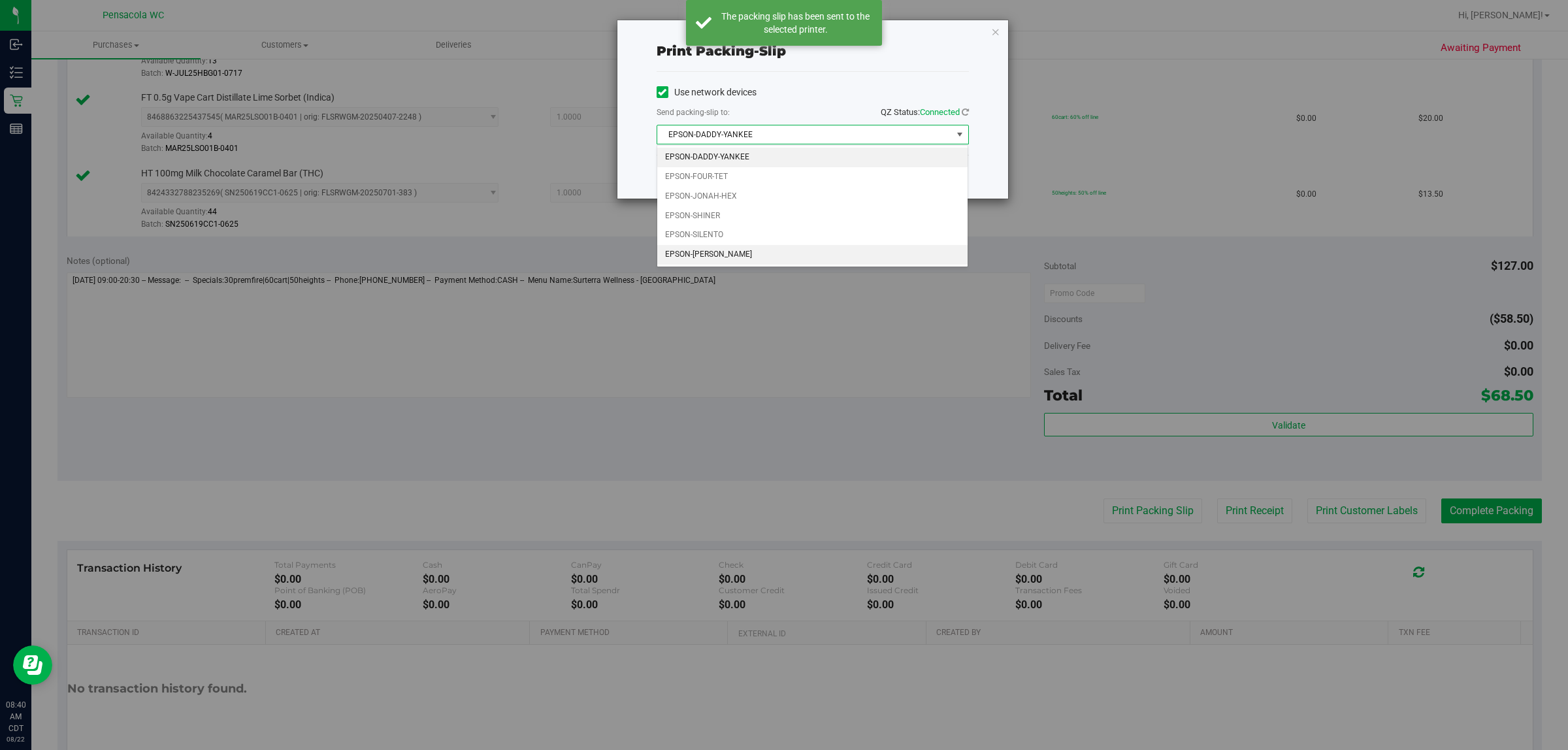
click at [776, 250] on li "EPSON-[PERSON_NAME]" at bounding box center [813, 254] width 311 height 20
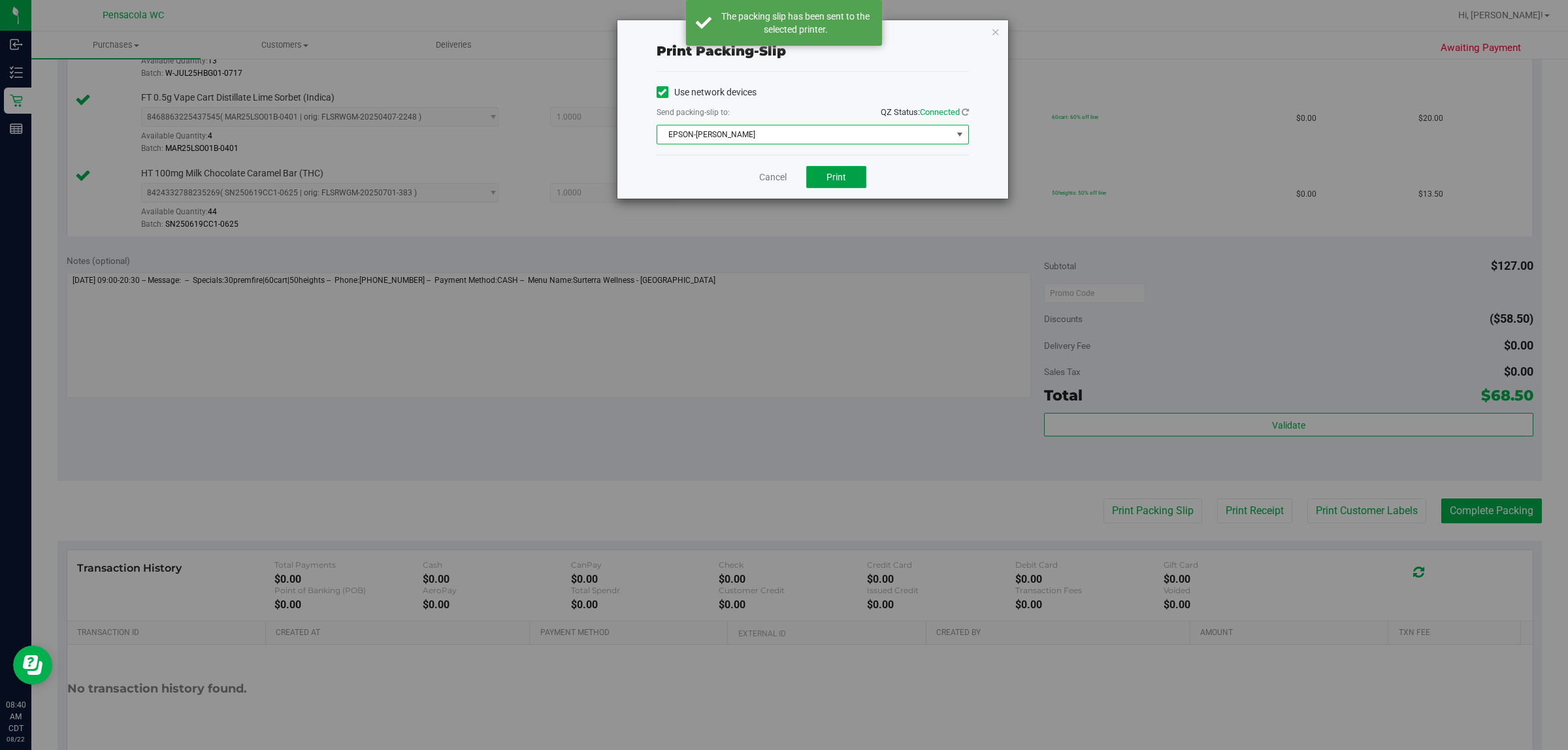
click at [781, 170] on button "Print" at bounding box center [836, 177] width 60 height 22
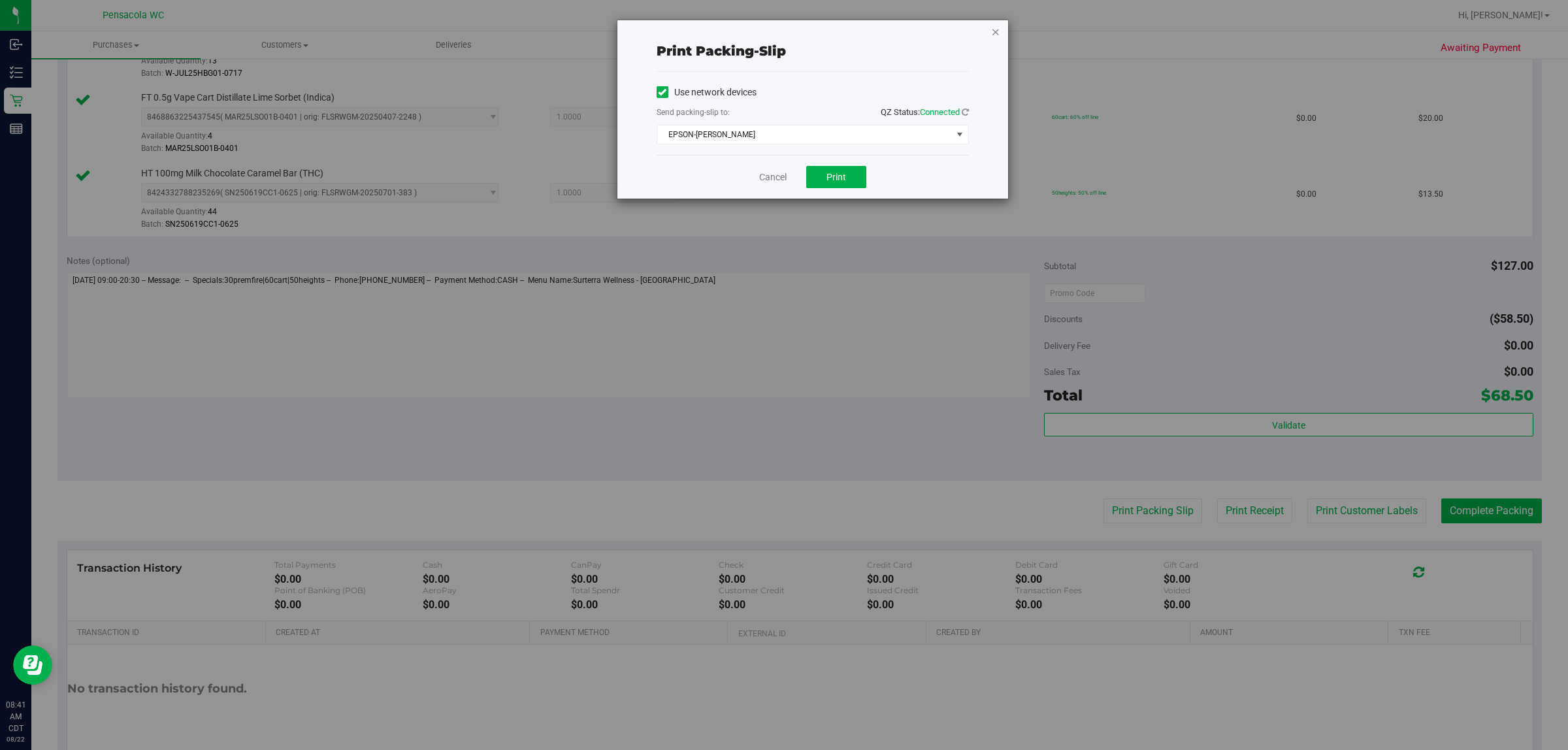
click at [781, 34] on icon "button" at bounding box center [996, 31] width 9 height 15
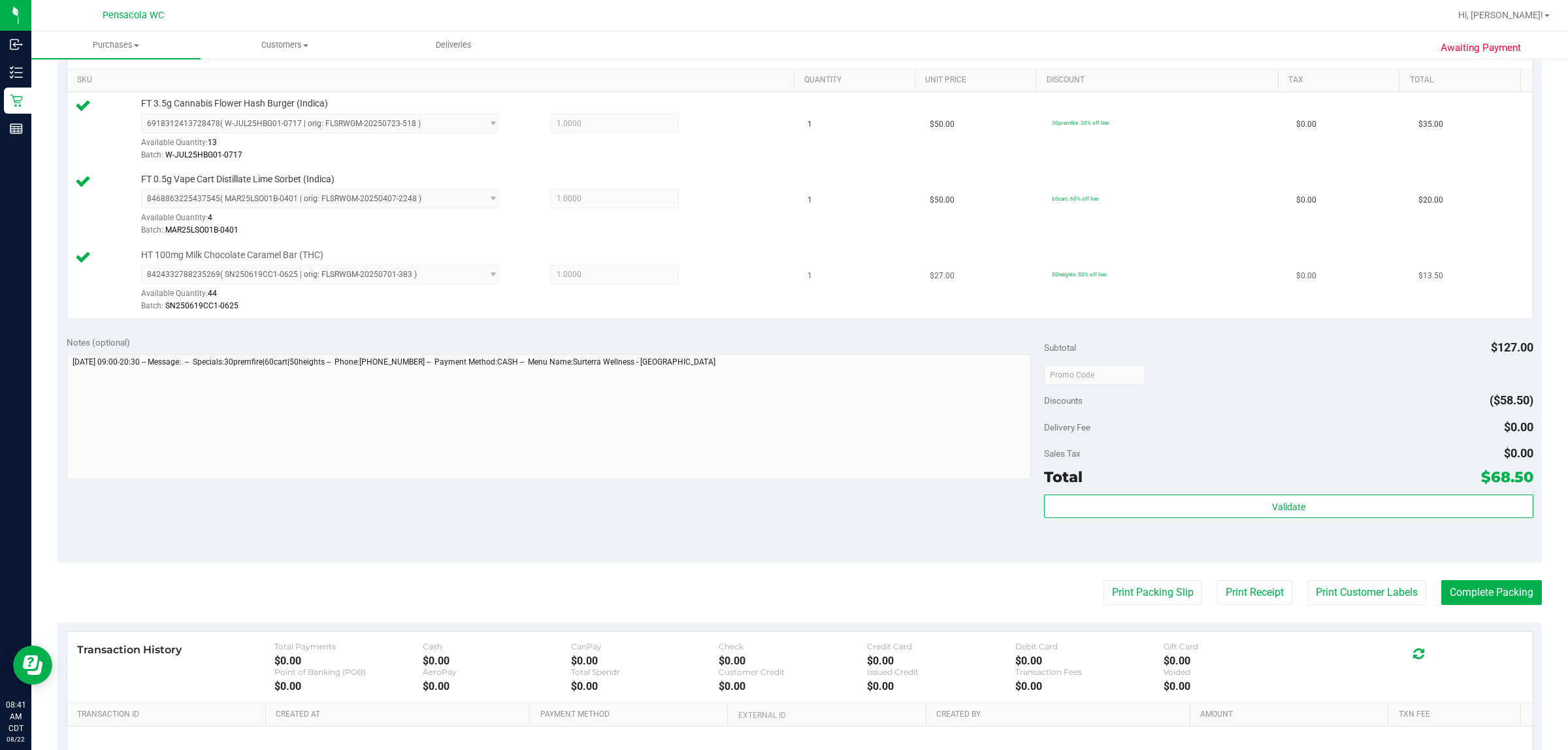
scroll to position [0, 0]
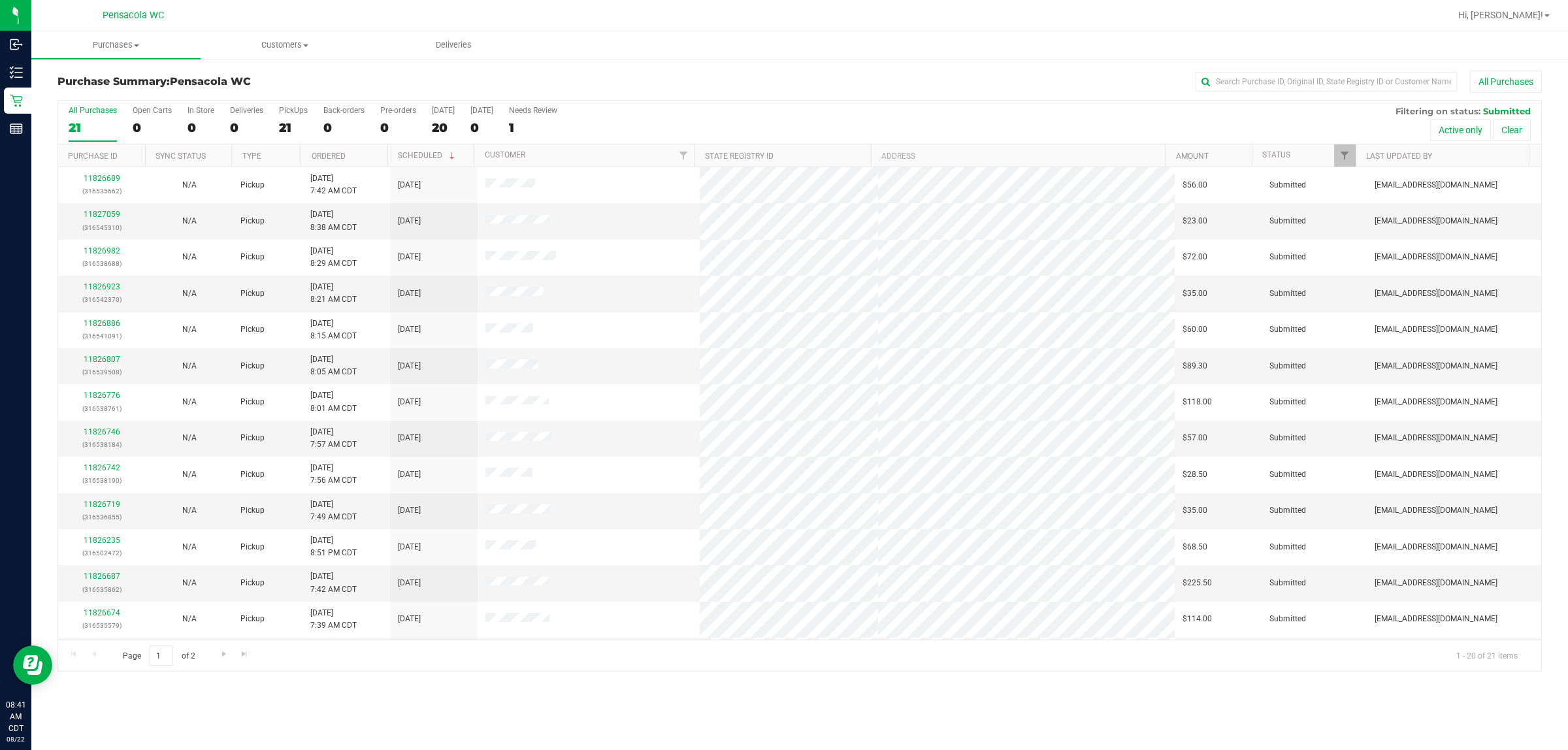
click at [330, 165] on th "Ordered" at bounding box center [344, 156] width 87 height 23
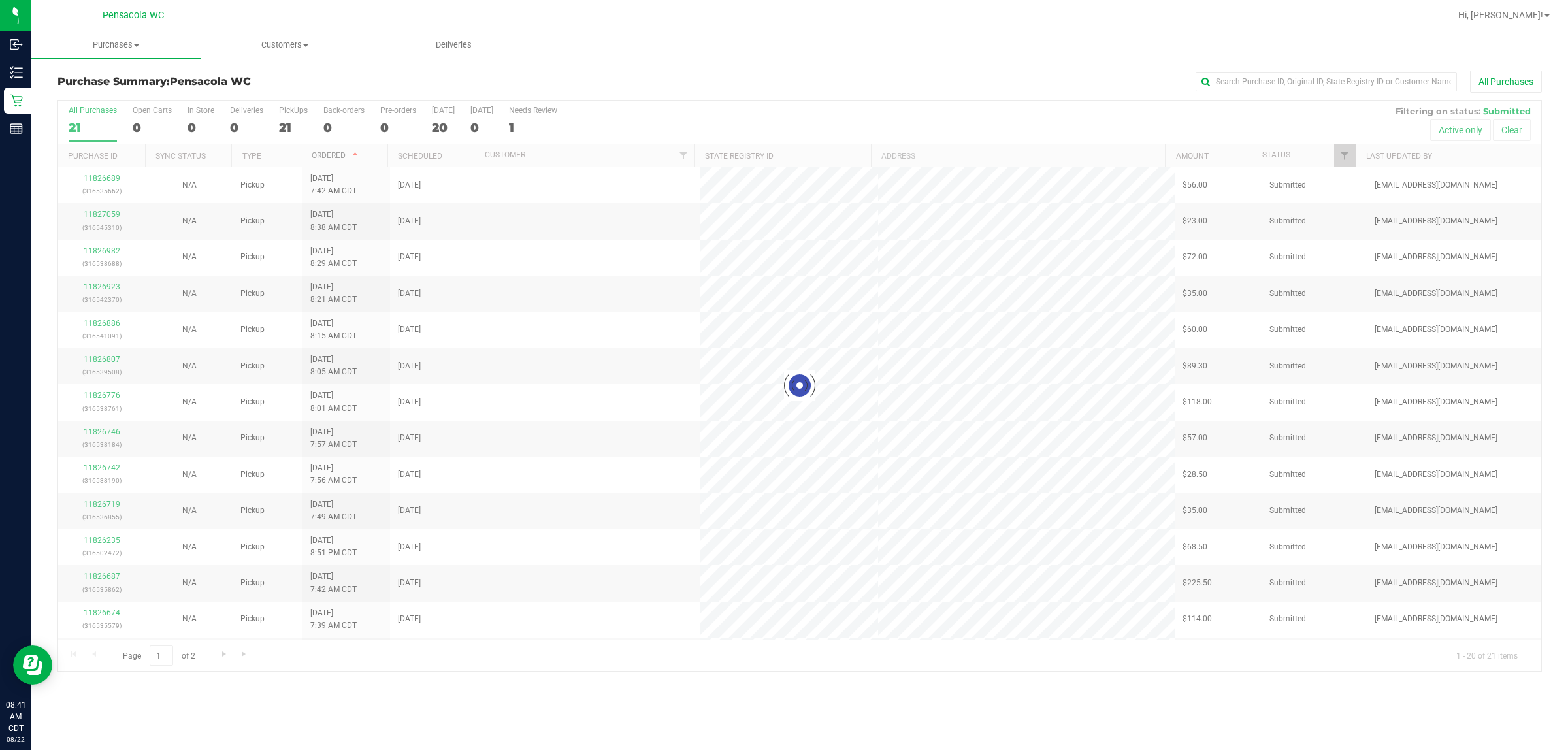
drag, startPoint x: 330, startPoint y: 165, endPoint x: 332, endPoint y: 157, distance: 8.2
click at [332, 157] on link "Ordered" at bounding box center [336, 155] width 49 height 9
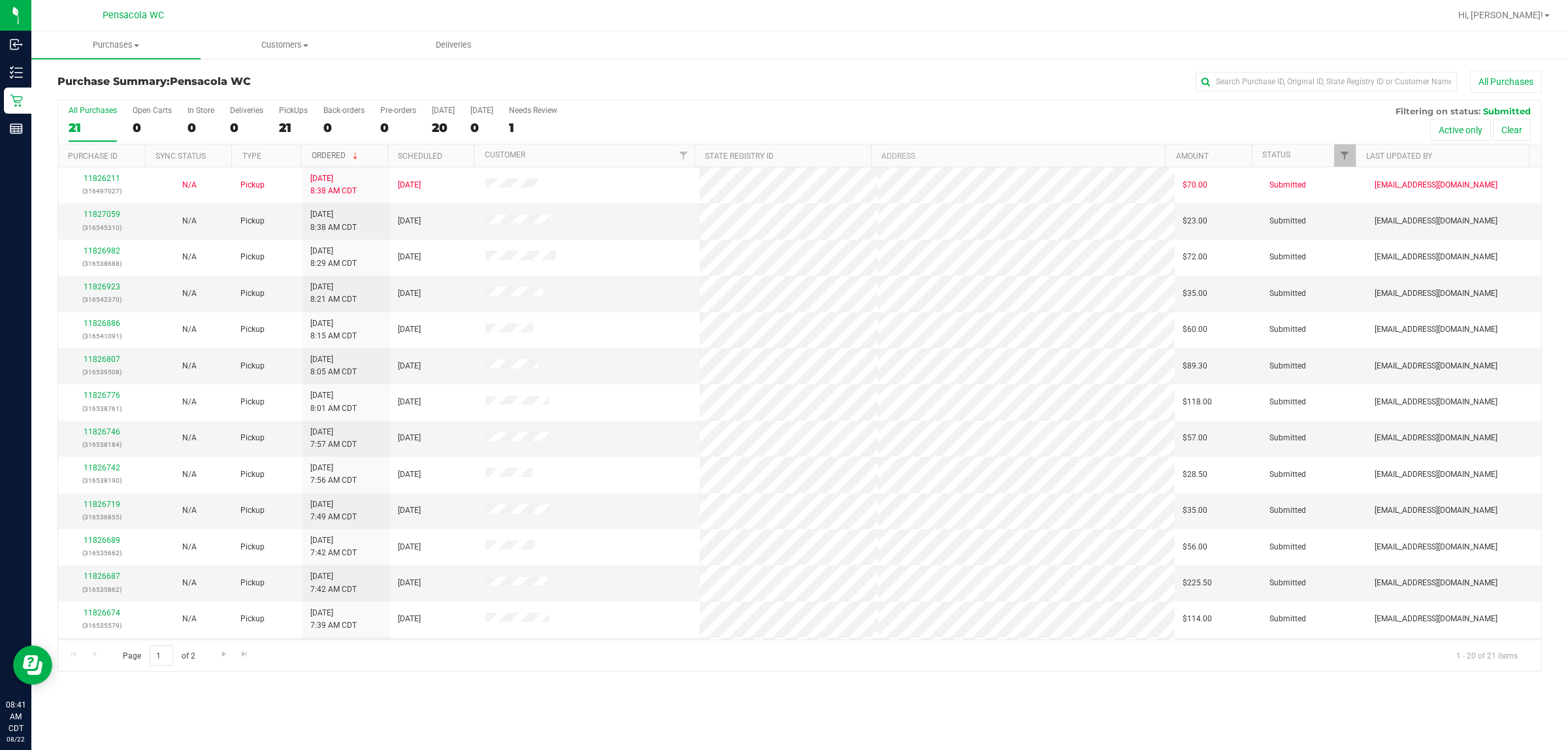
click at [332, 157] on link "Ordered" at bounding box center [336, 155] width 49 height 9
click at [332, 157] on link "Ordered" at bounding box center [328, 156] width 34 height 9
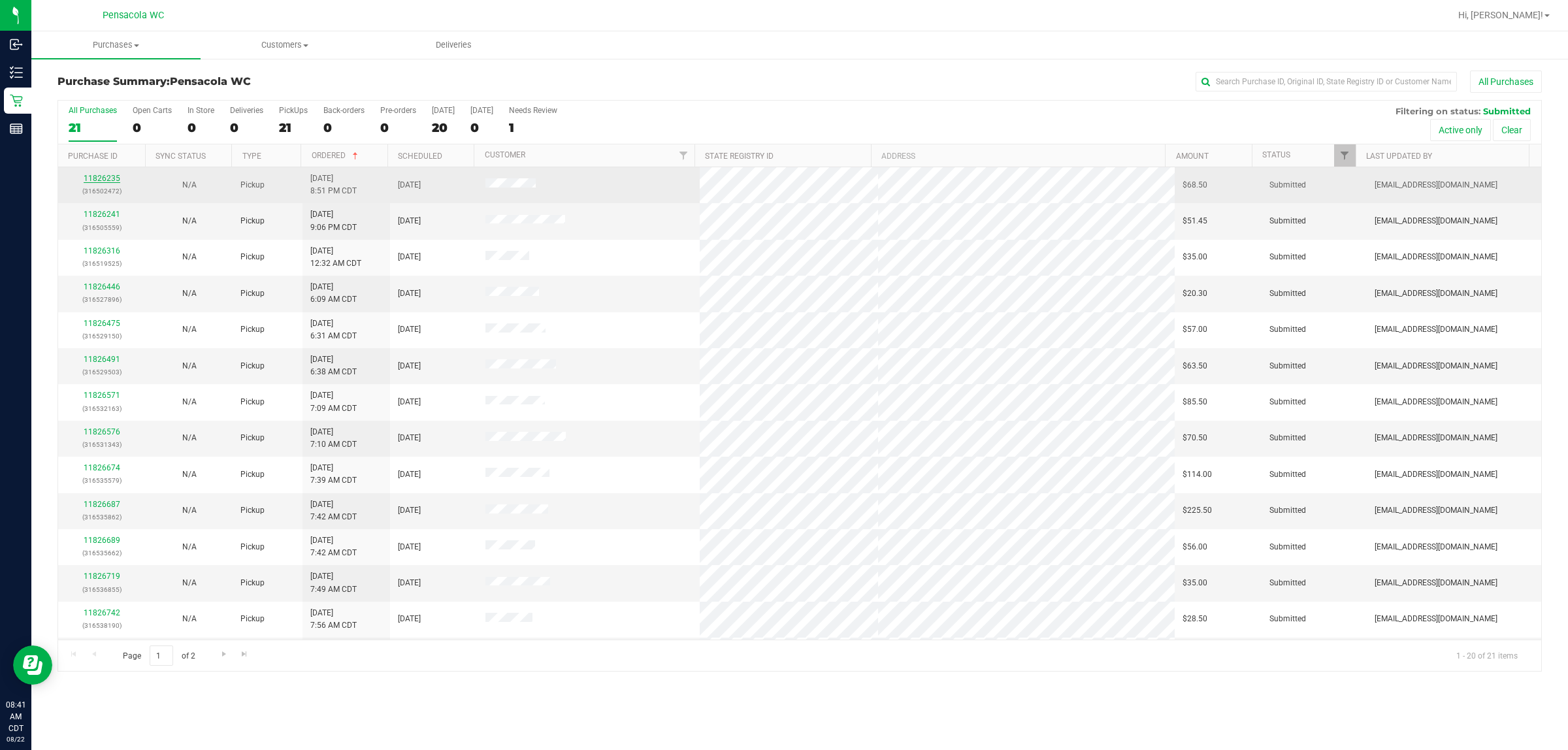
click at [86, 176] on link "11826235" at bounding box center [102, 178] width 36 height 9
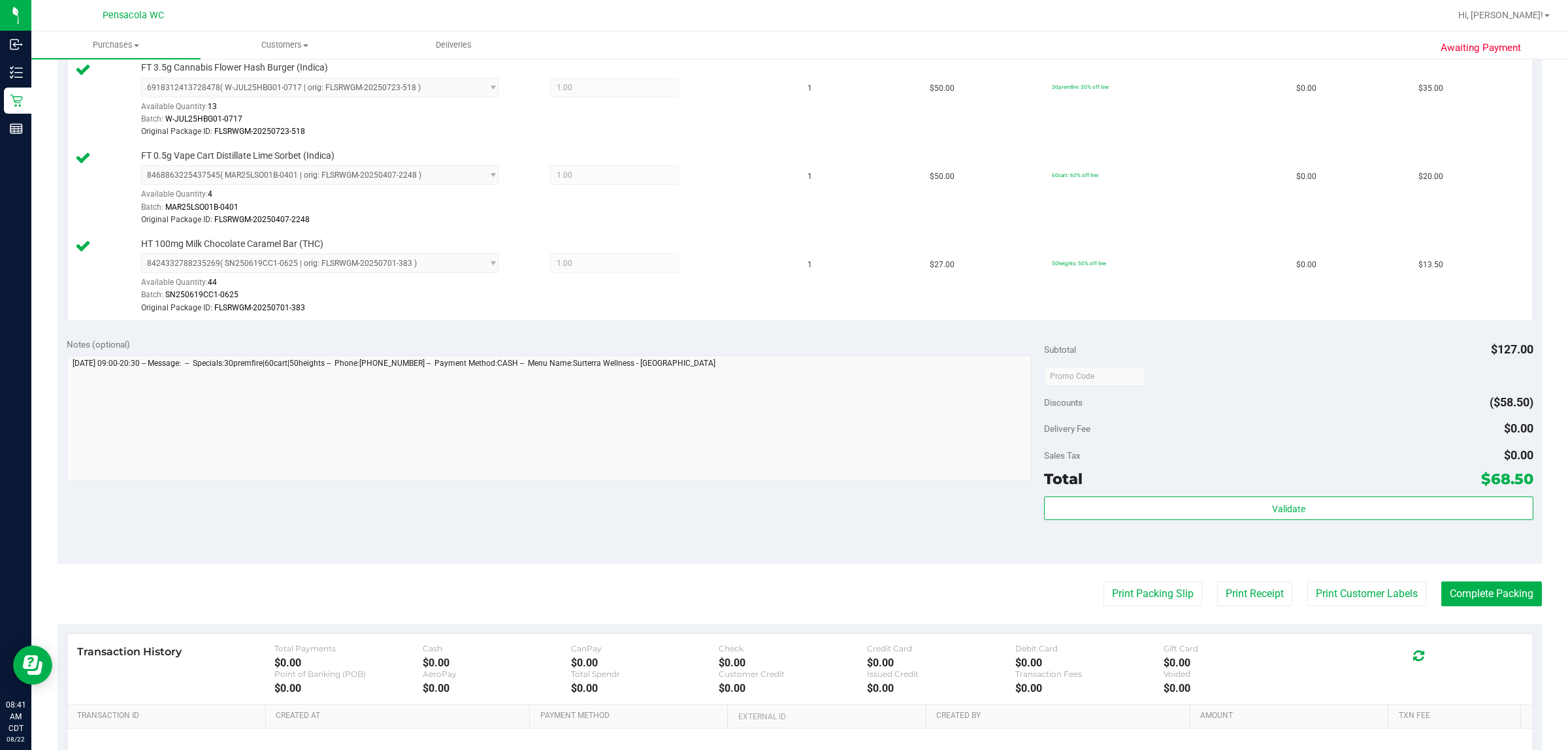
scroll to position [408, 0]
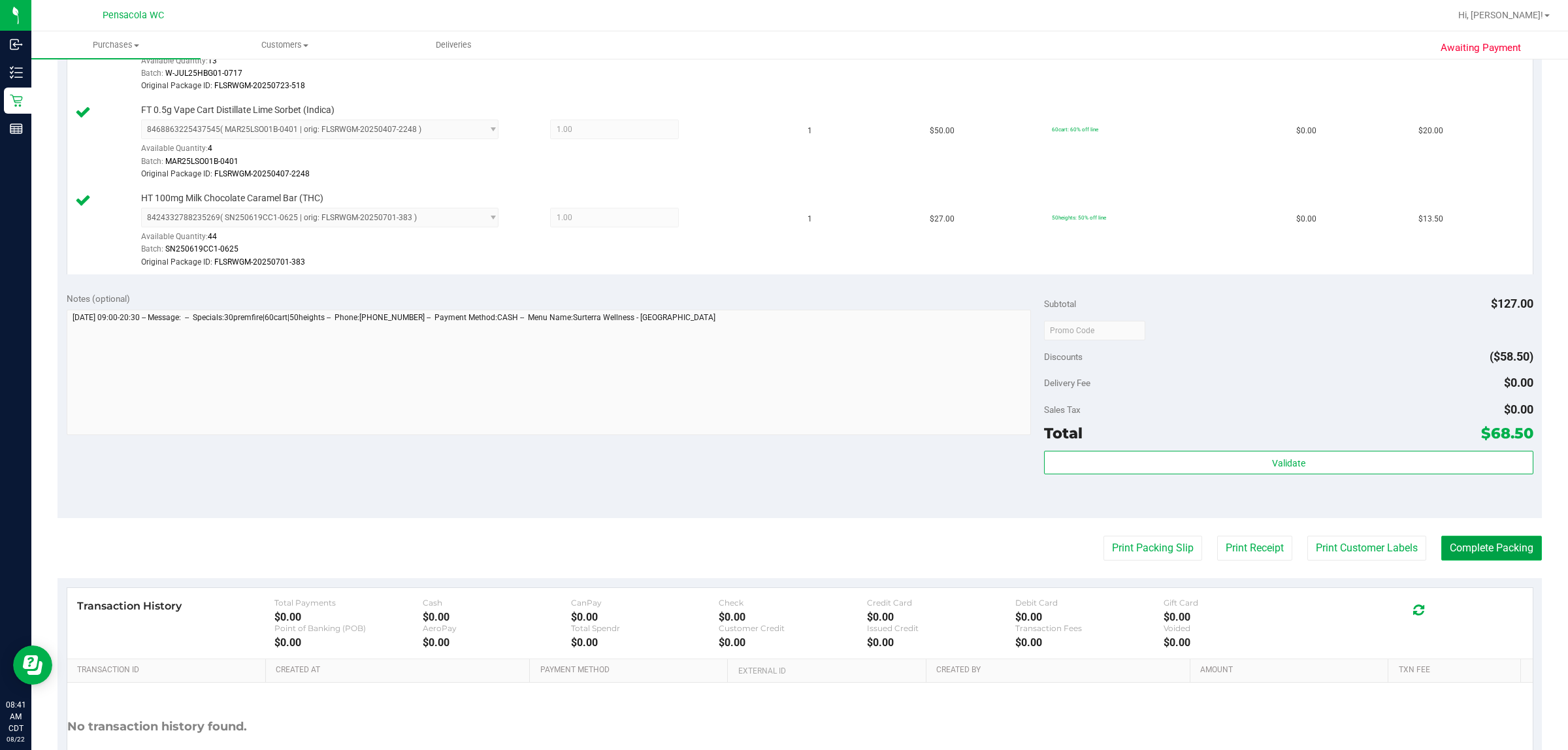
click at [781, 541] on button "Complete Packing" at bounding box center [1492, 548] width 101 height 25
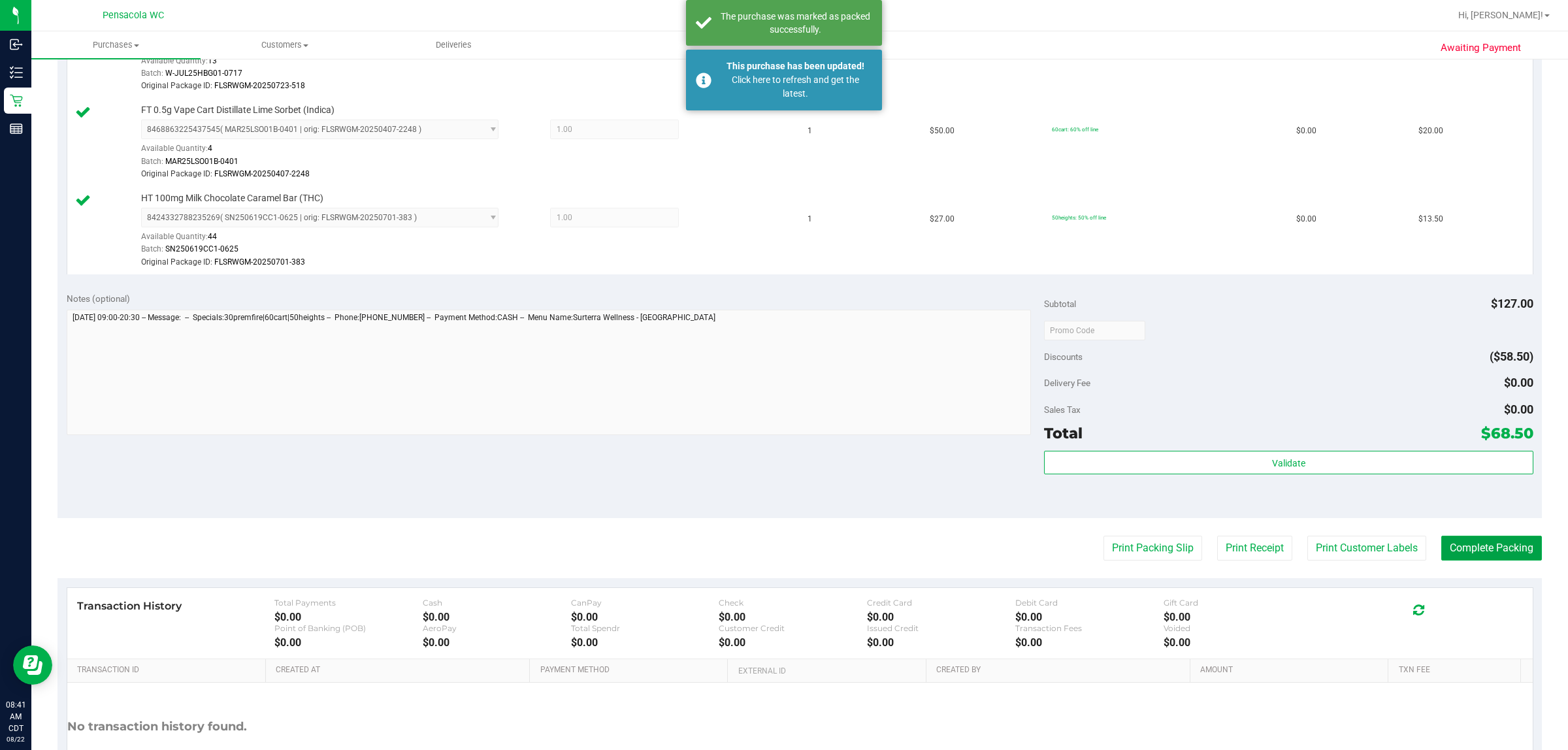
scroll to position [0, 0]
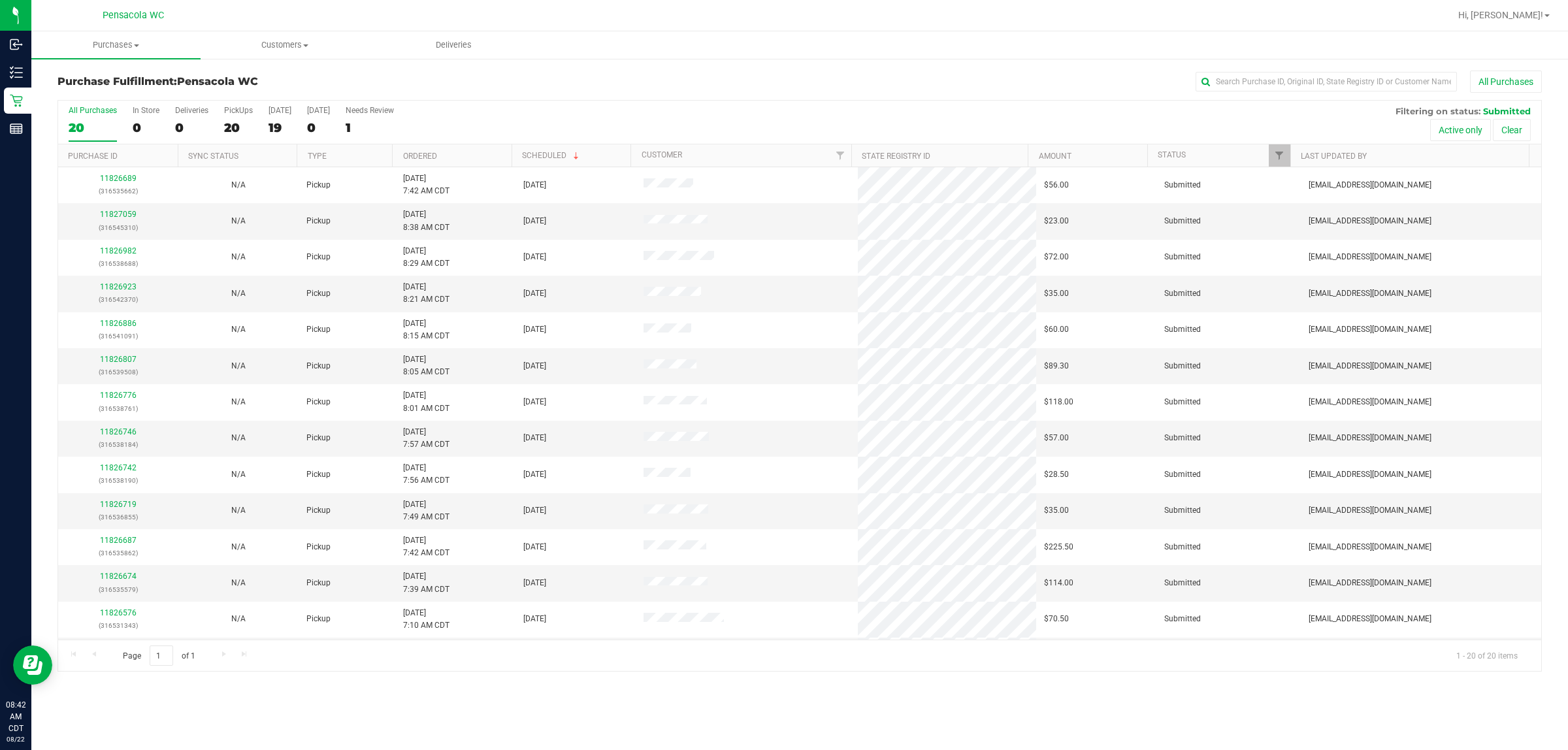
click at [419, 147] on th "Ordered" at bounding box center [452, 156] width 120 height 23
click at [423, 151] on th "Ordered" at bounding box center [452, 156] width 120 height 23
click at [423, 155] on link "Ordered" at bounding box center [420, 156] width 34 height 9
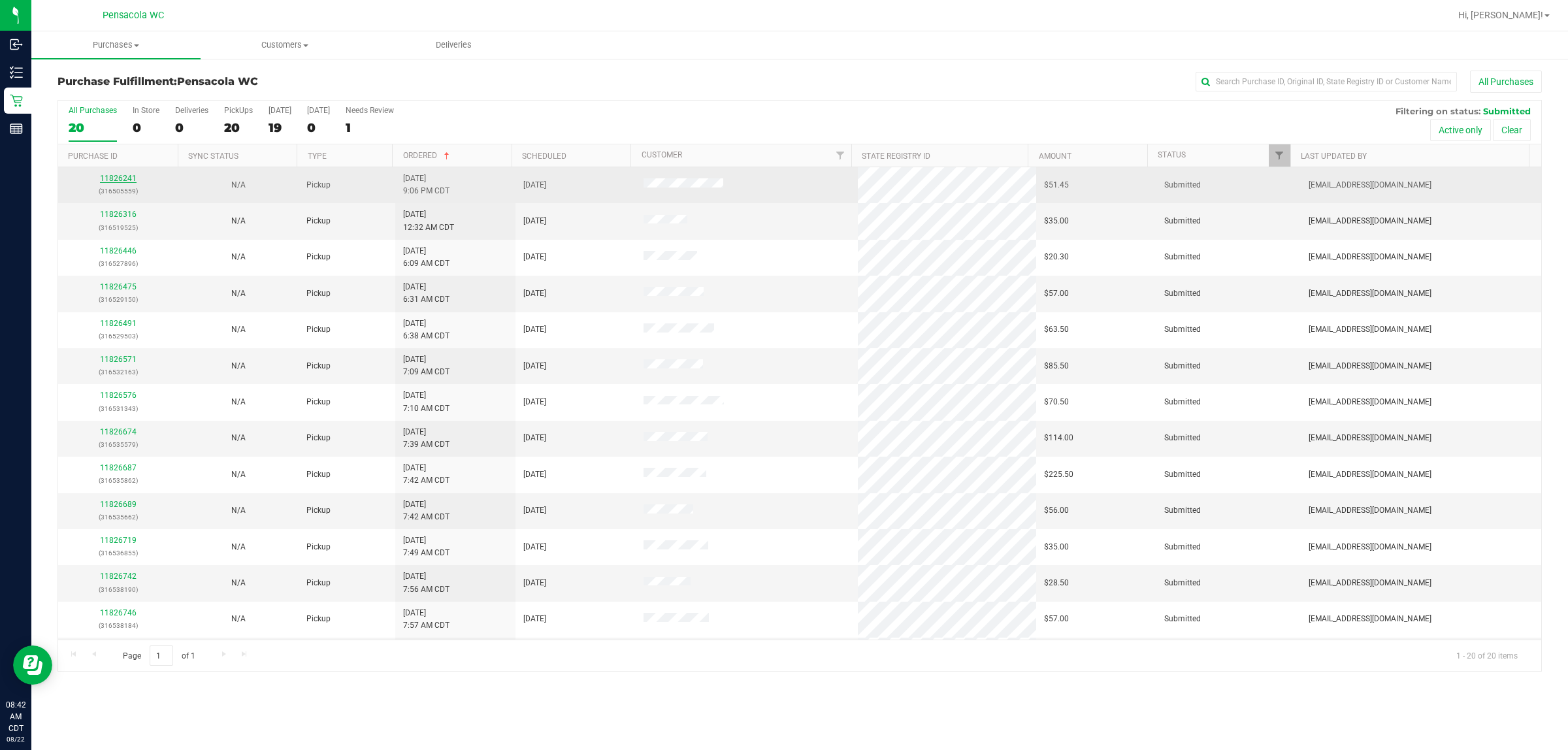
click at [110, 181] on link "11826241" at bounding box center [118, 178] width 36 height 9
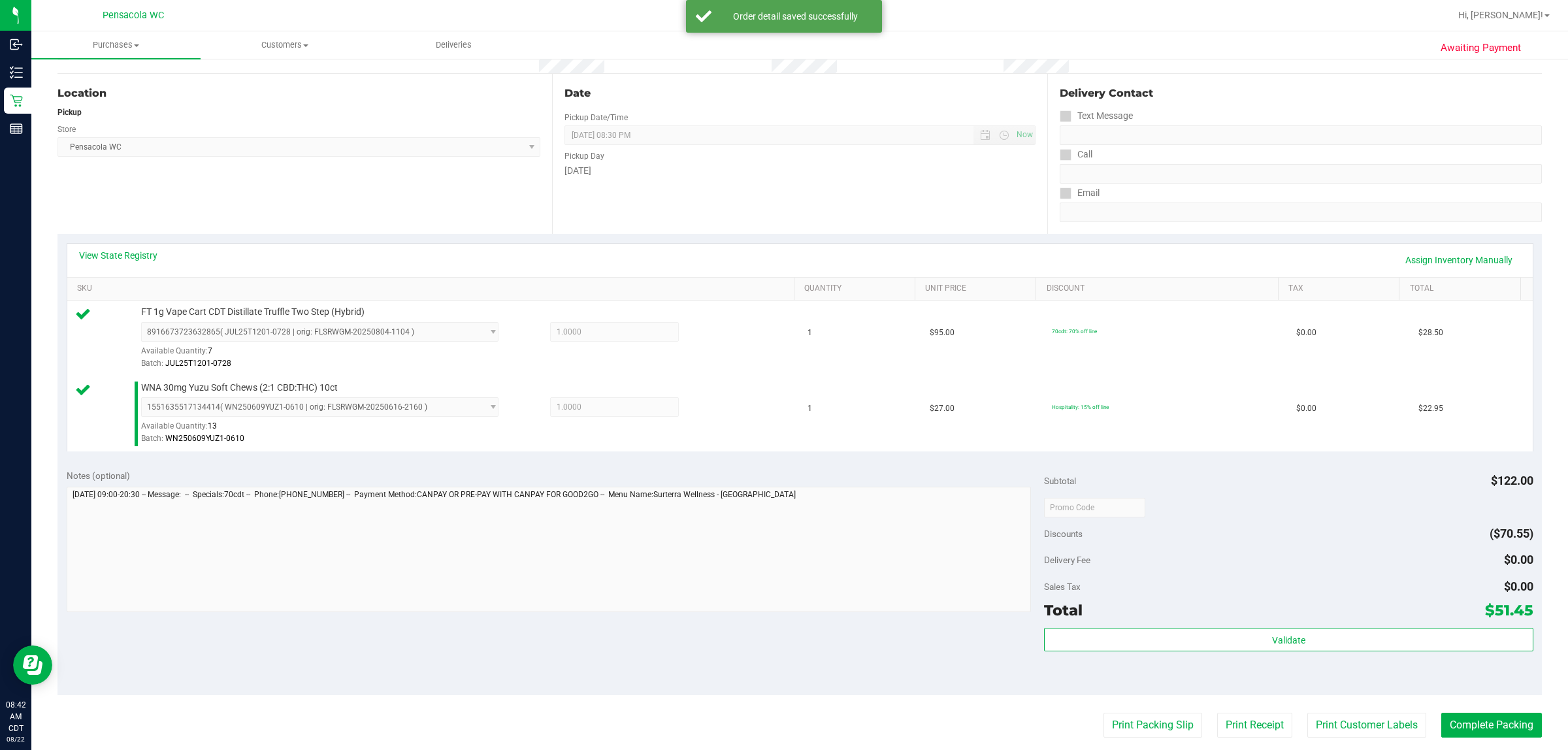
scroll to position [163, 0]
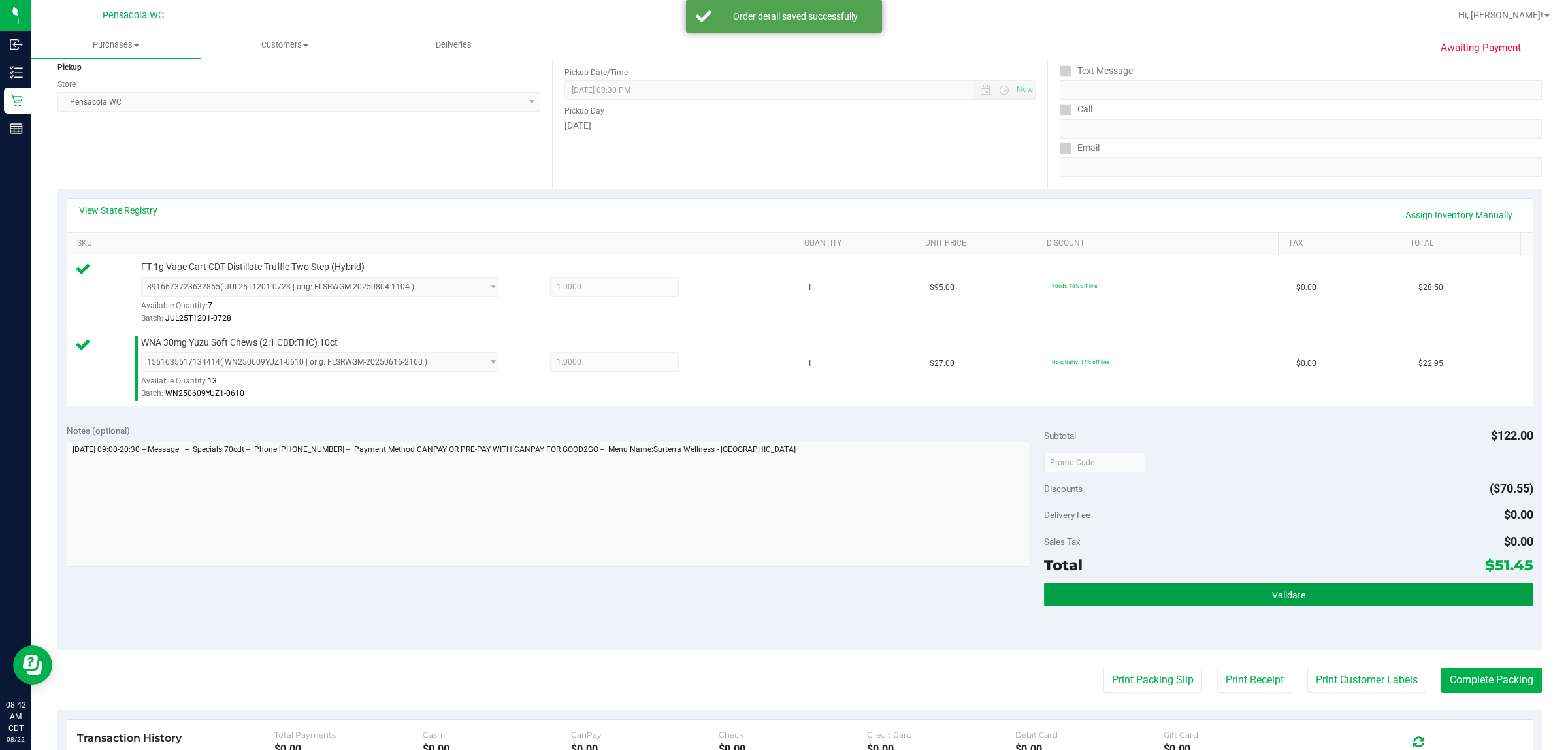
click at [781, 587] on button "Validate" at bounding box center [1289, 594] width 489 height 24
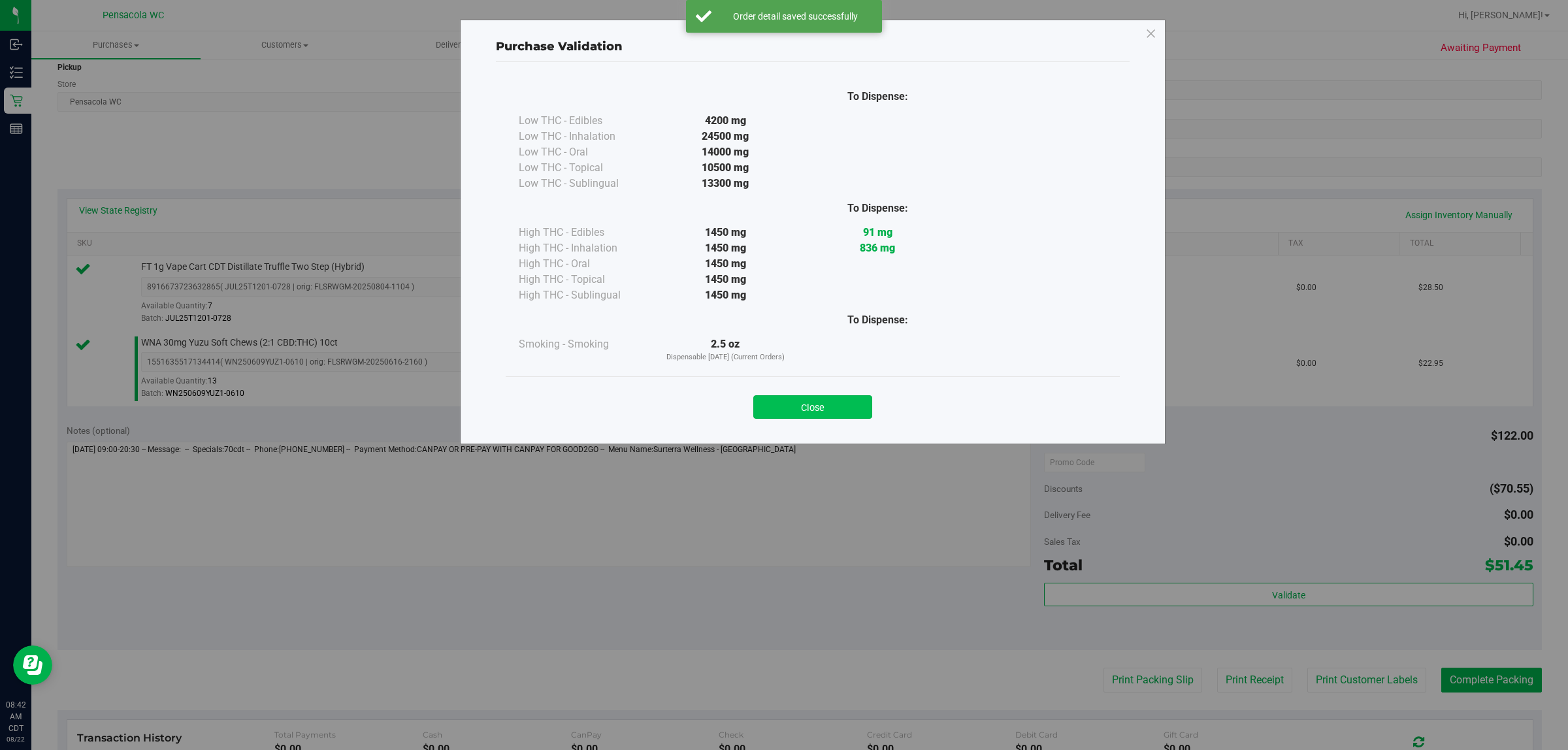
click at [781, 418] on button "Close" at bounding box center [813, 406] width 119 height 24
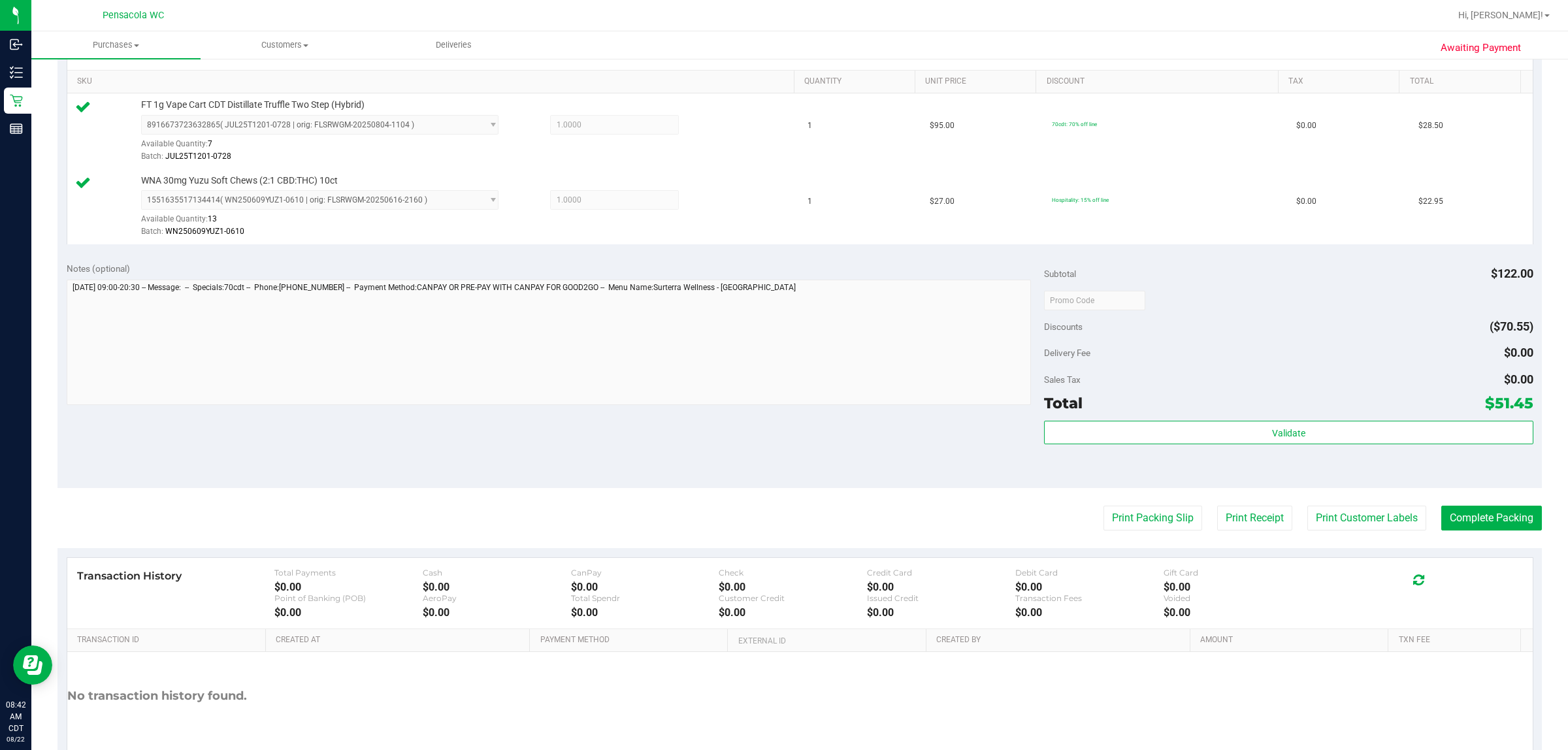
scroll to position [326, 0]
click at [781, 518] on button "Print Packing Slip" at bounding box center [1153, 517] width 99 height 25
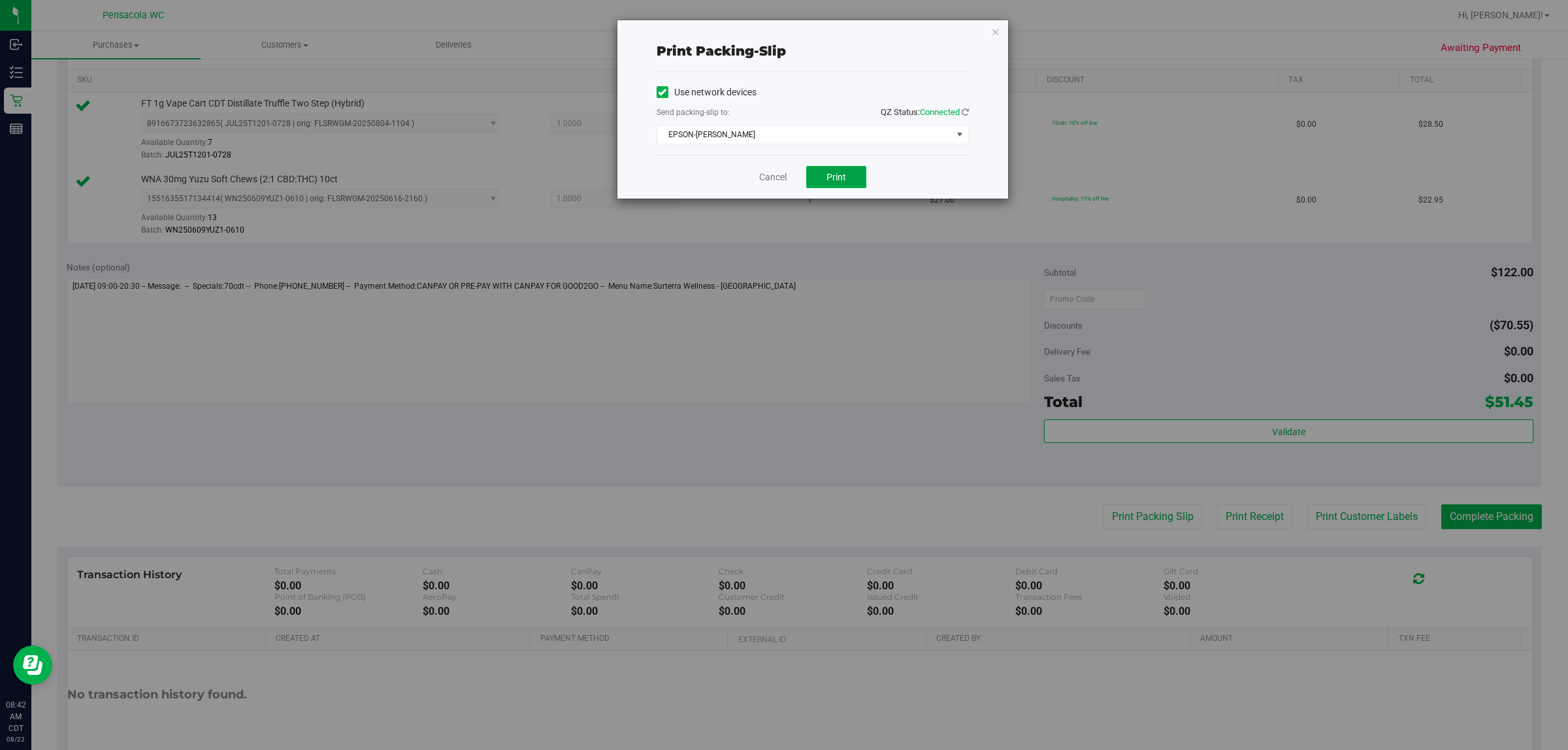
click at [781, 181] on span "Print" at bounding box center [836, 177] width 20 height 11
click at [781, 32] on icon "button" at bounding box center [996, 31] width 9 height 15
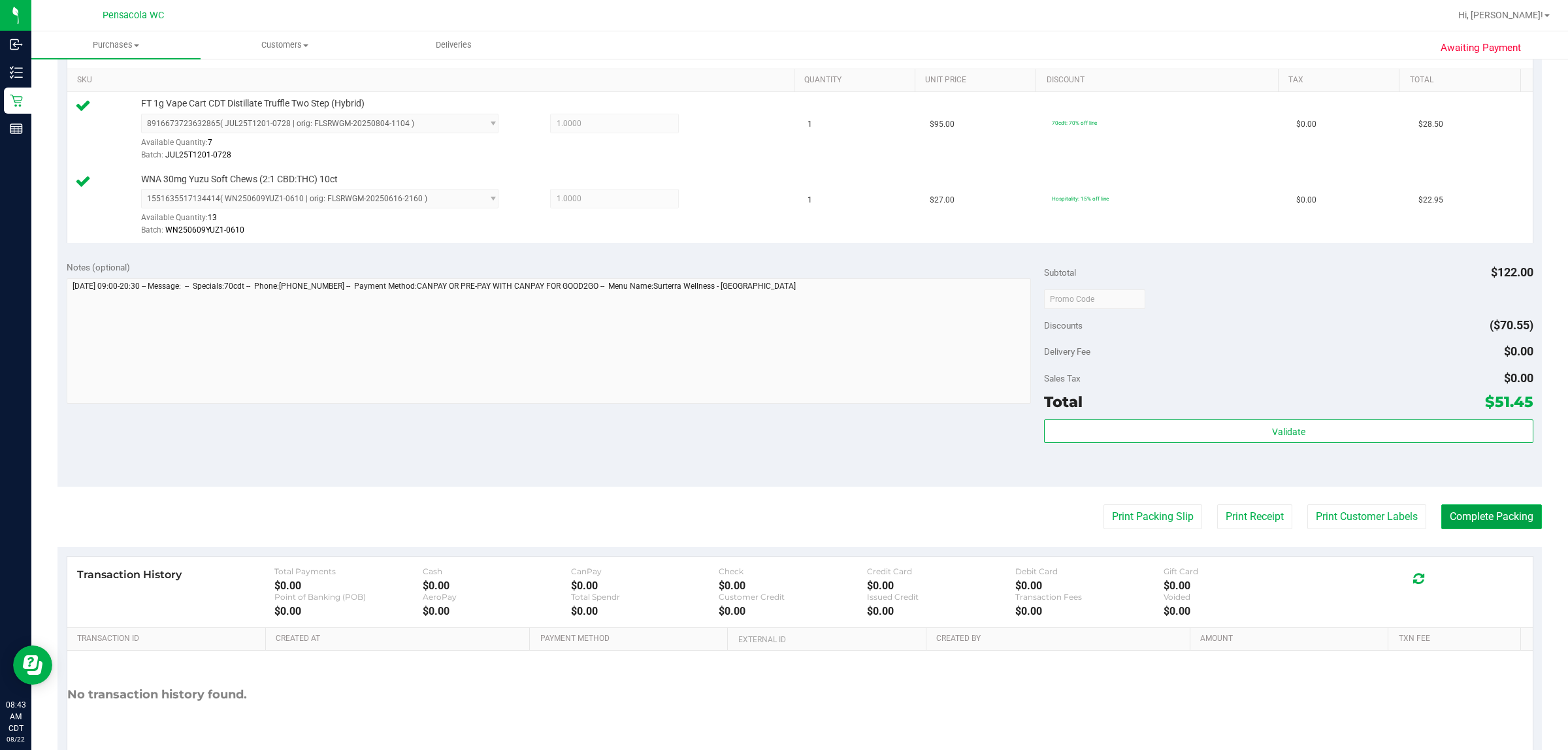
click at [781, 523] on button "Complete Packing" at bounding box center [1492, 517] width 101 height 25
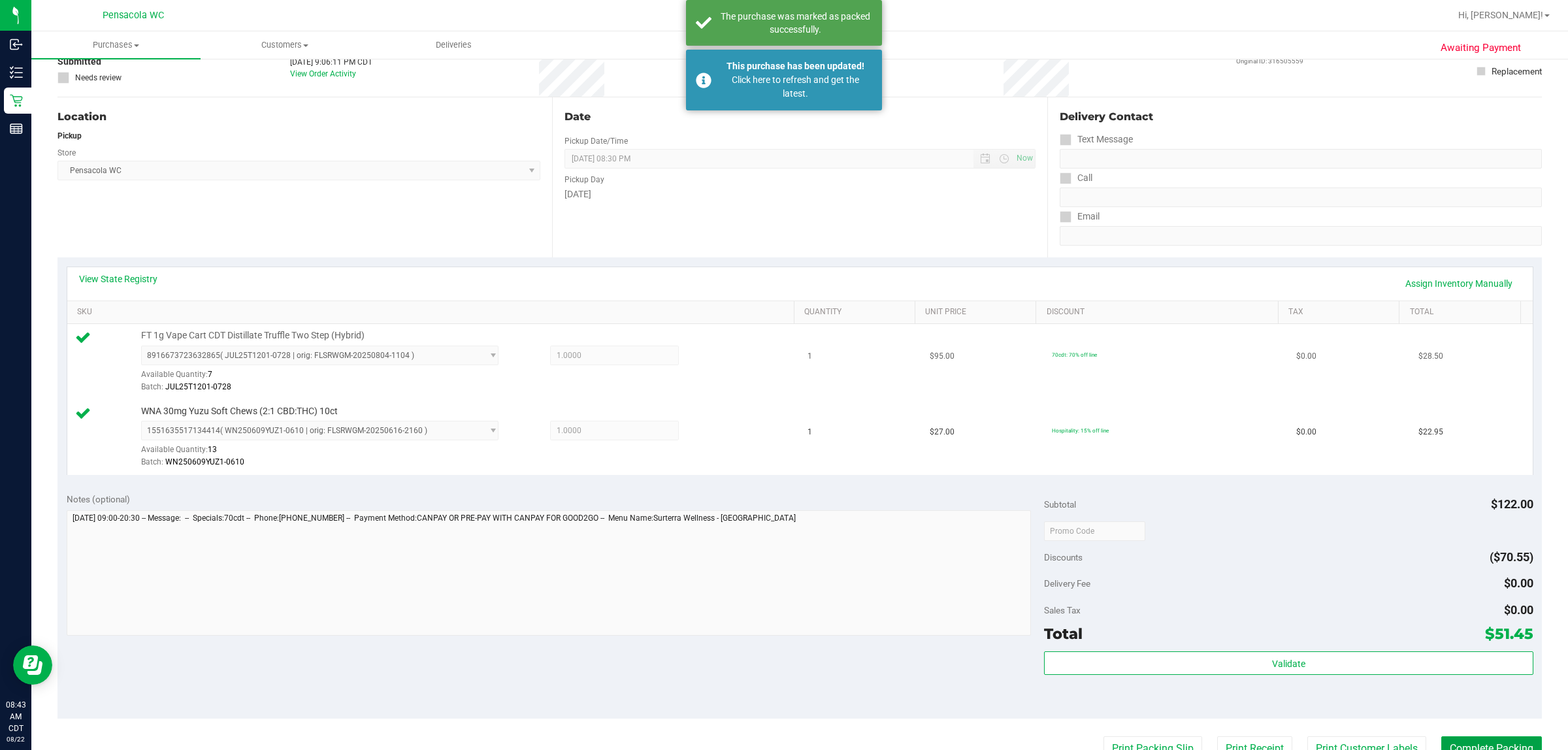
scroll to position [0, 0]
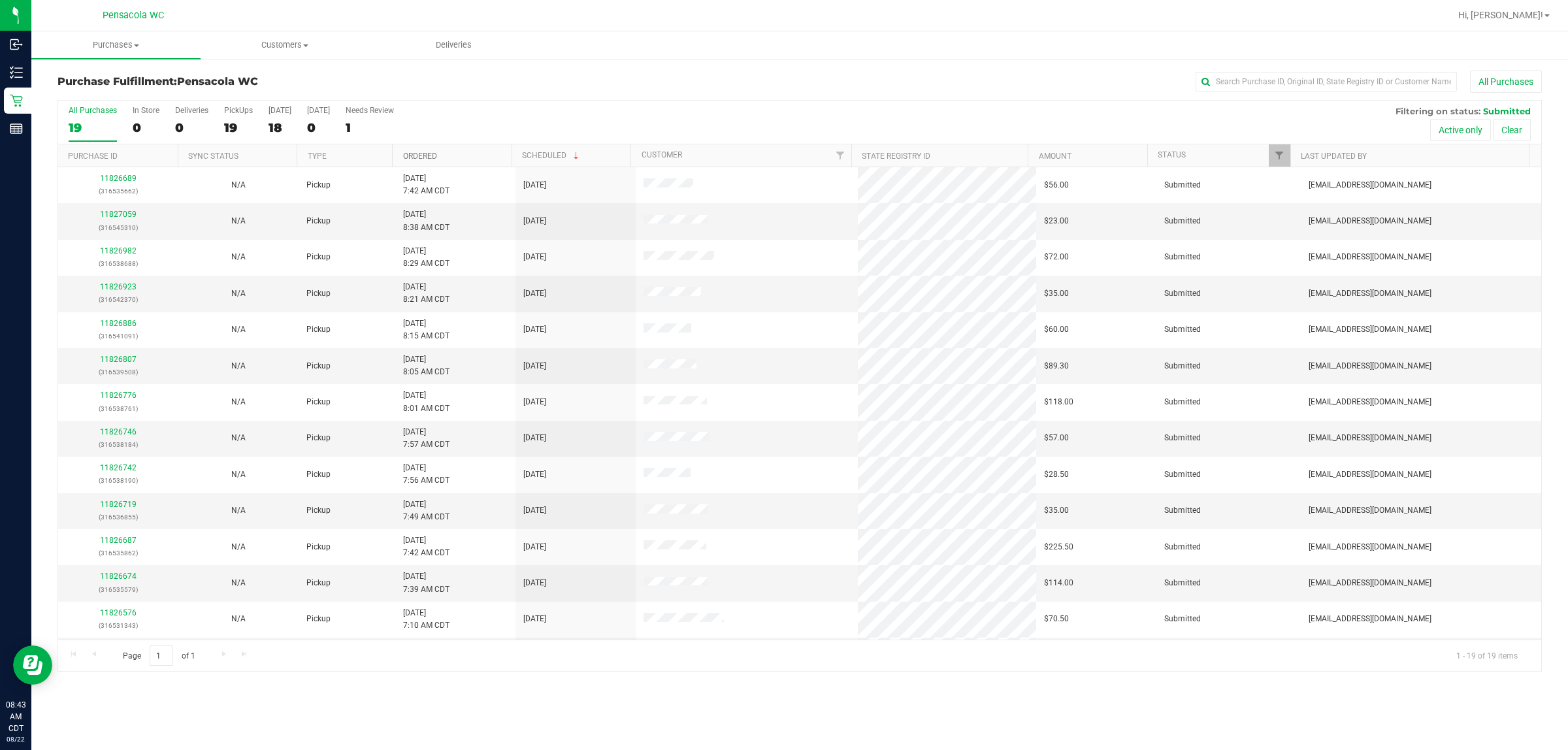
click at [421, 154] on link "Ordered" at bounding box center [420, 156] width 34 height 9
click at [421, 154] on link "Ordered" at bounding box center [427, 155] width 49 height 9
click at [421, 154] on link "Ordered" at bounding box center [420, 156] width 34 height 9
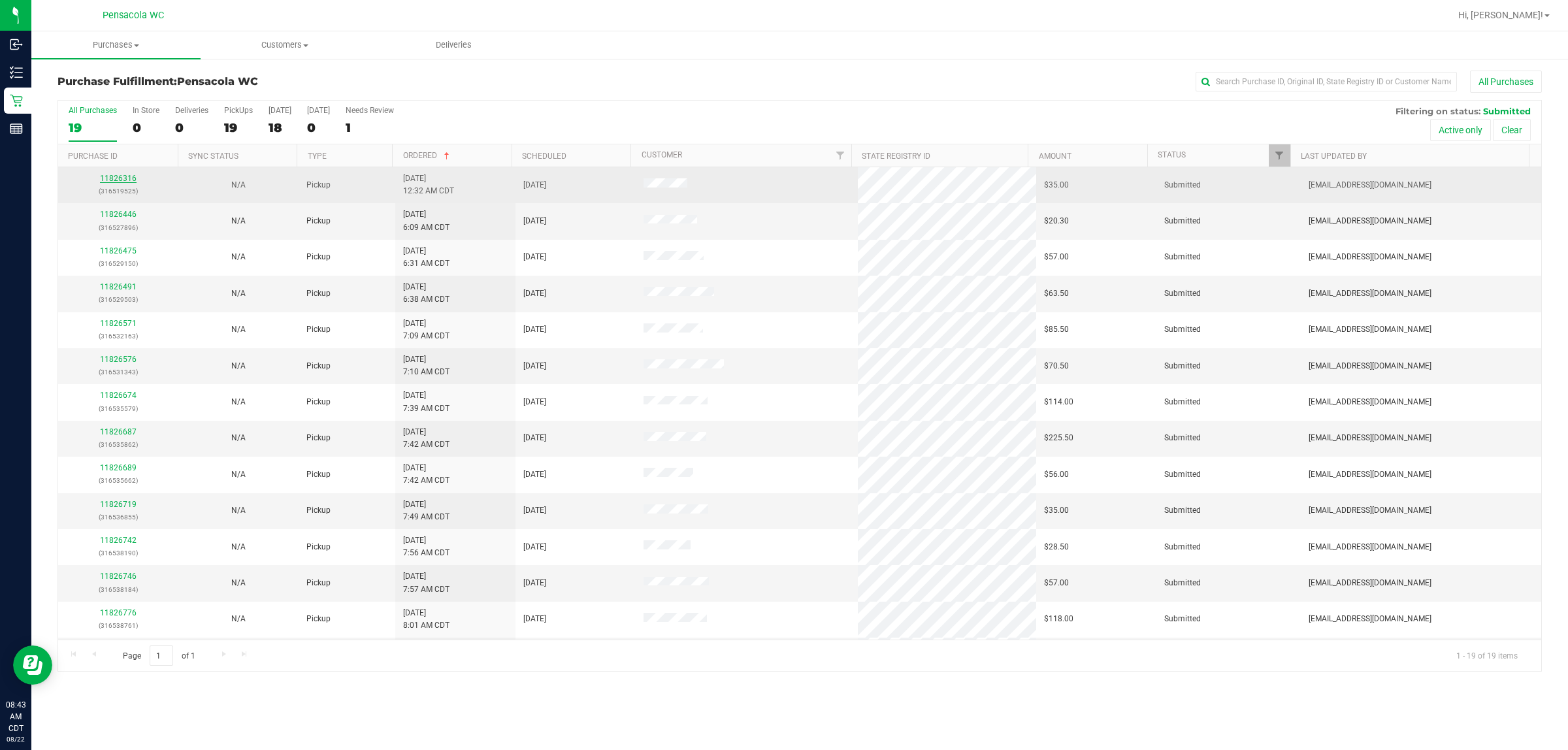
click at [121, 177] on link "11826316" at bounding box center [118, 178] width 36 height 9
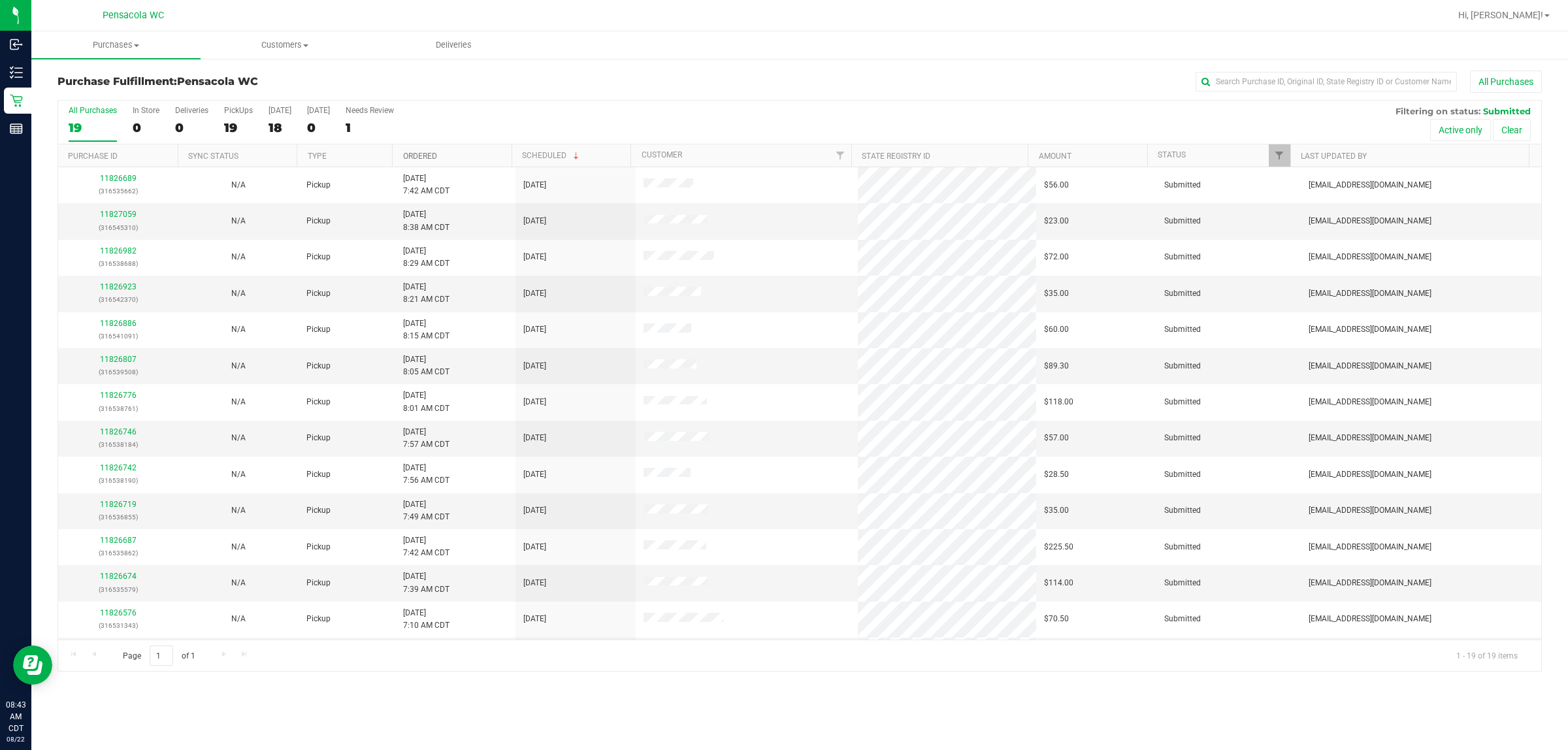
click at [425, 159] on link "Ordered" at bounding box center [420, 156] width 34 height 9
click at [123, 211] on link "11826446" at bounding box center [118, 215] width 36 height 9
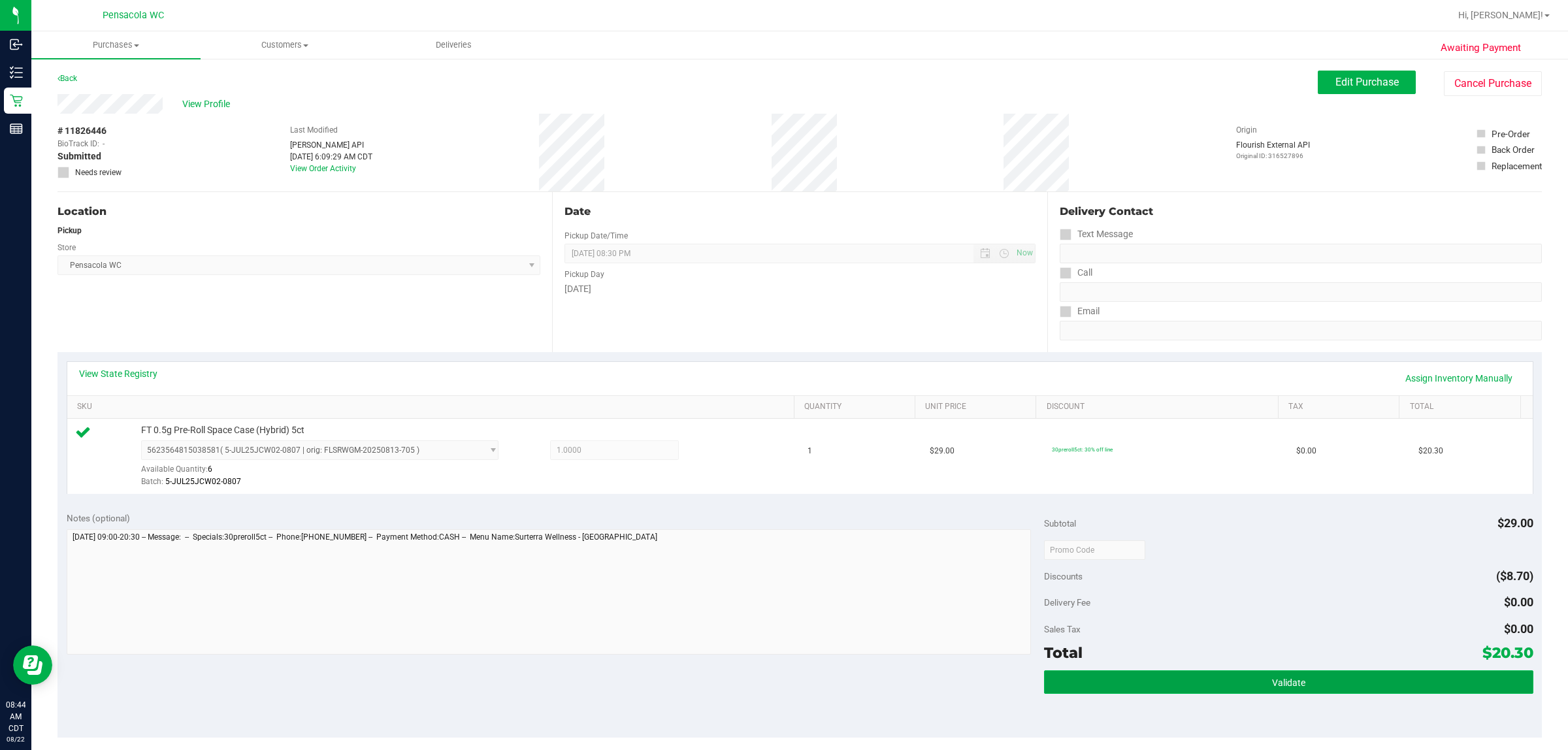
click at [781, 678] on button "Validate" at bounding box center [1289, 681] width 489 height 24
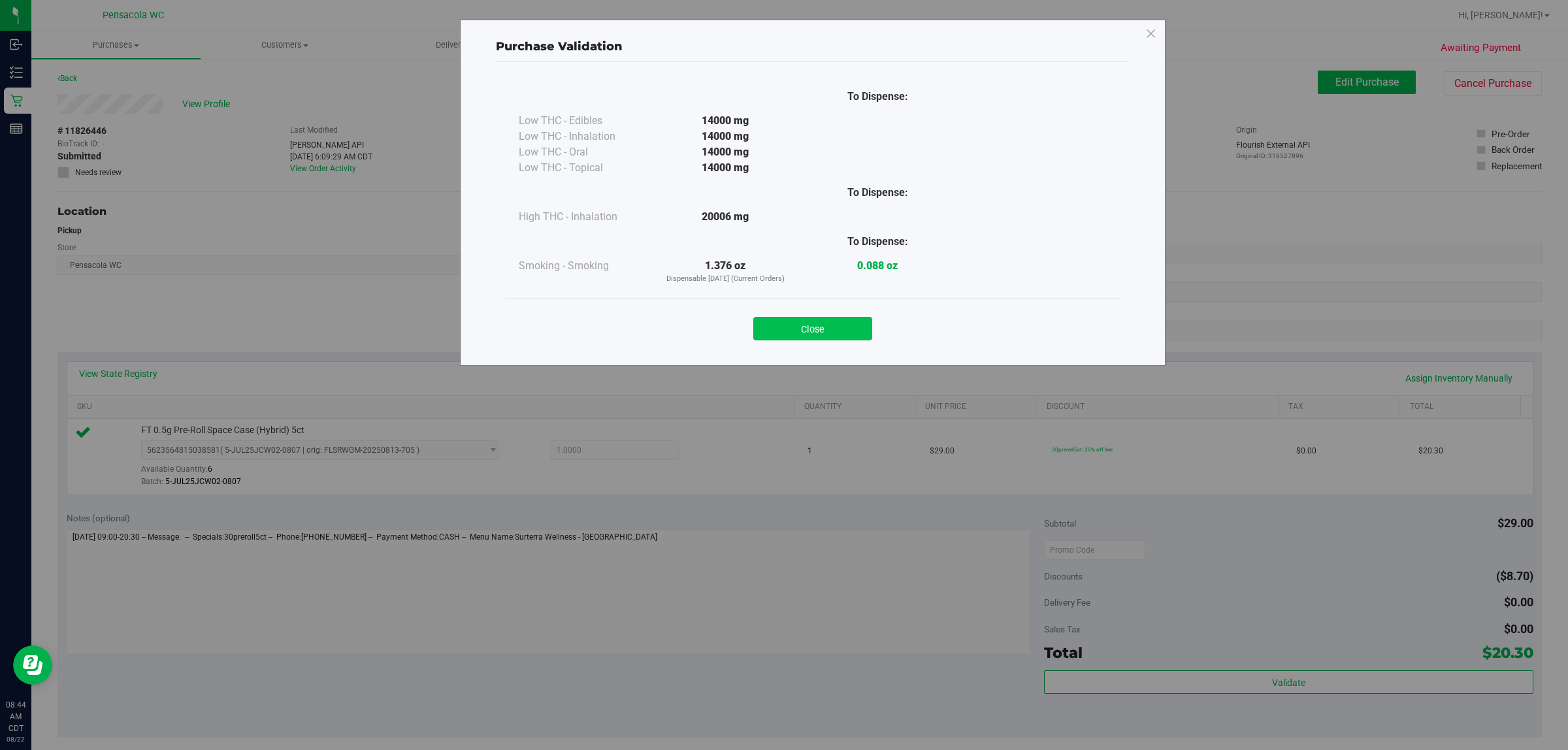
click at [781, 330] on button "Close" at bounding box center [813, 328] width 119 height 24
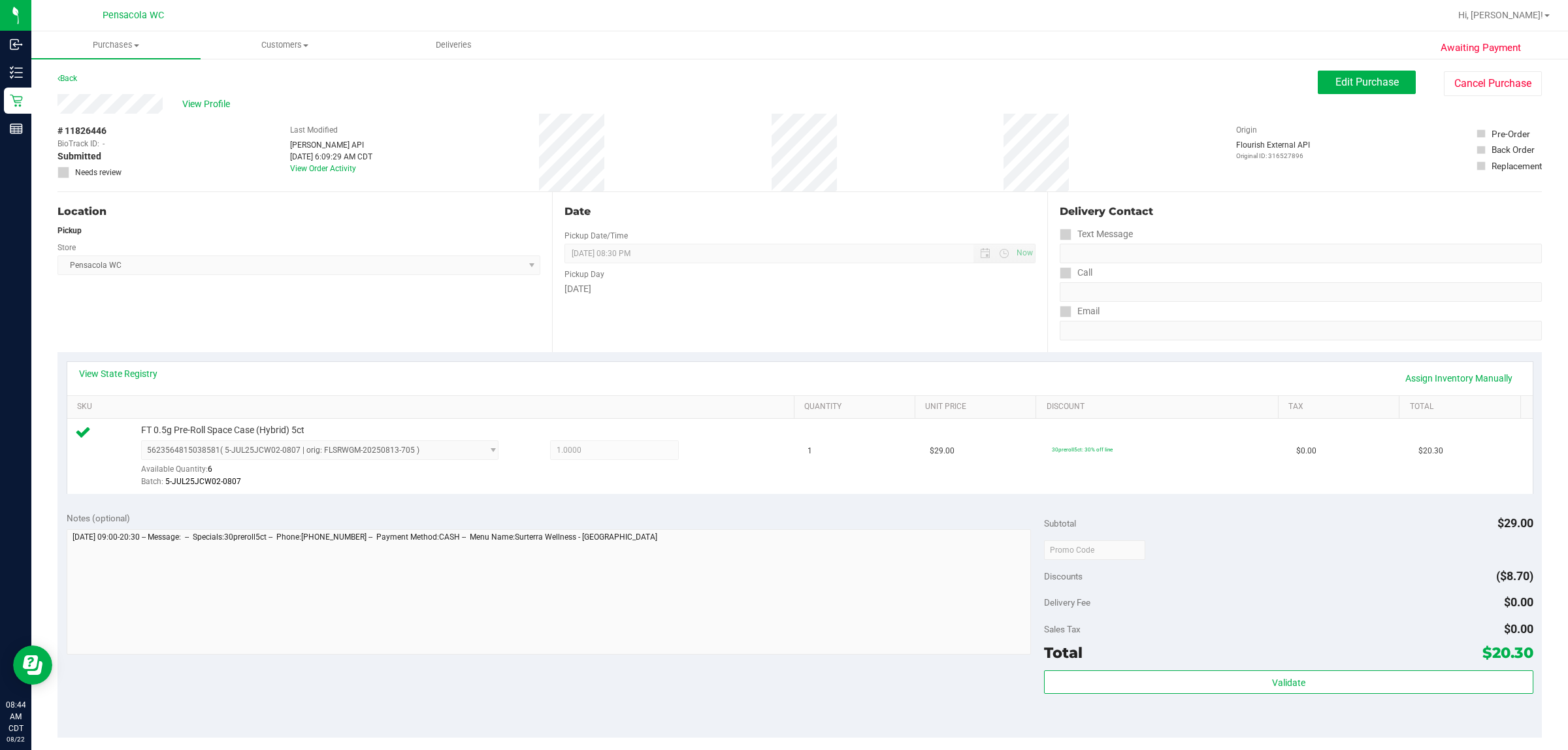
scroll to position [245, 0]
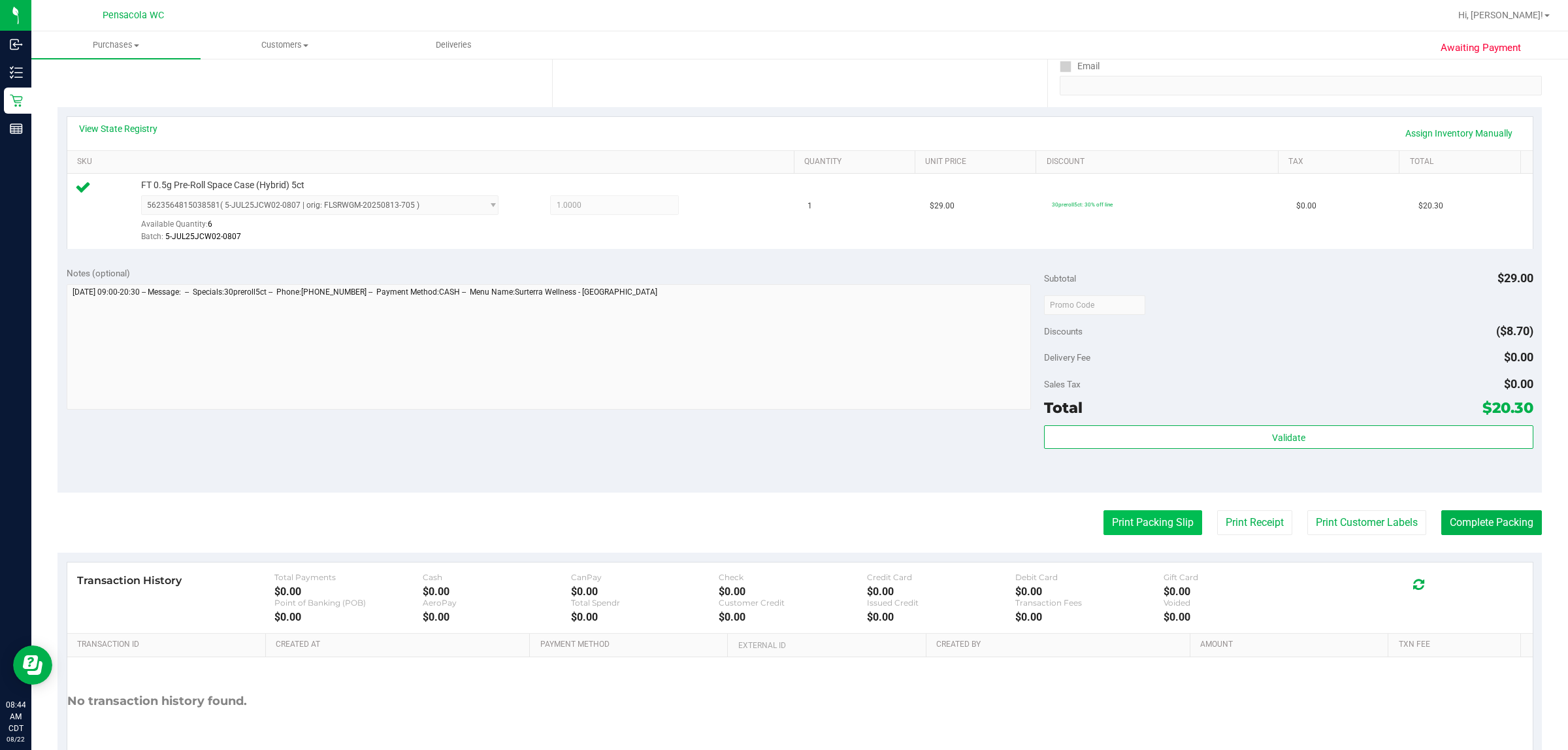
click at [781, 521] on button "Print Packing Slip" at bounding box center [1153, 522] width 99 height 25
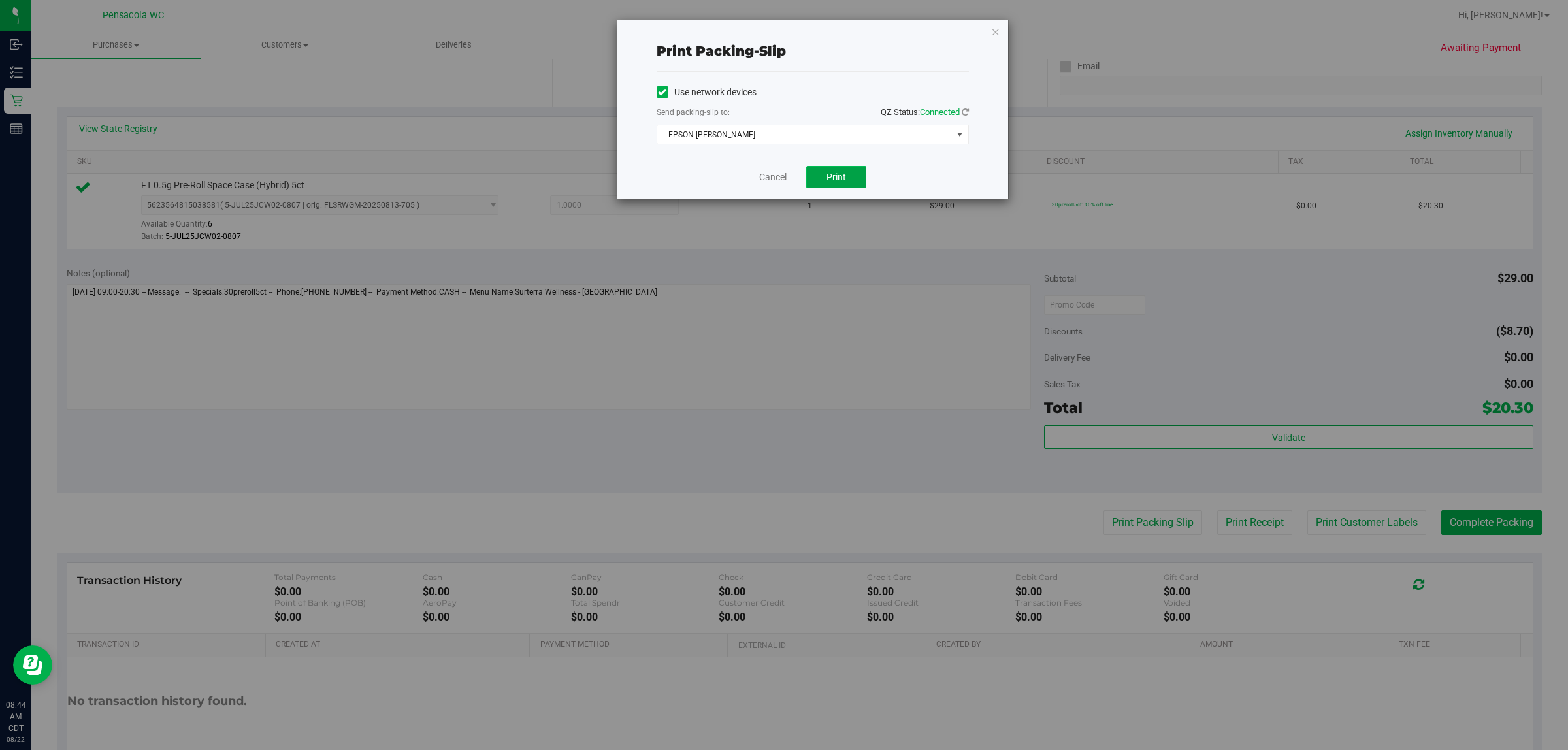
click at [781, 180] on span "Print" at bounding box center [836, 177] width 20 height 11
click at [781, 31] on icon "button" at bounding box center [996, 31] width 9 height 15
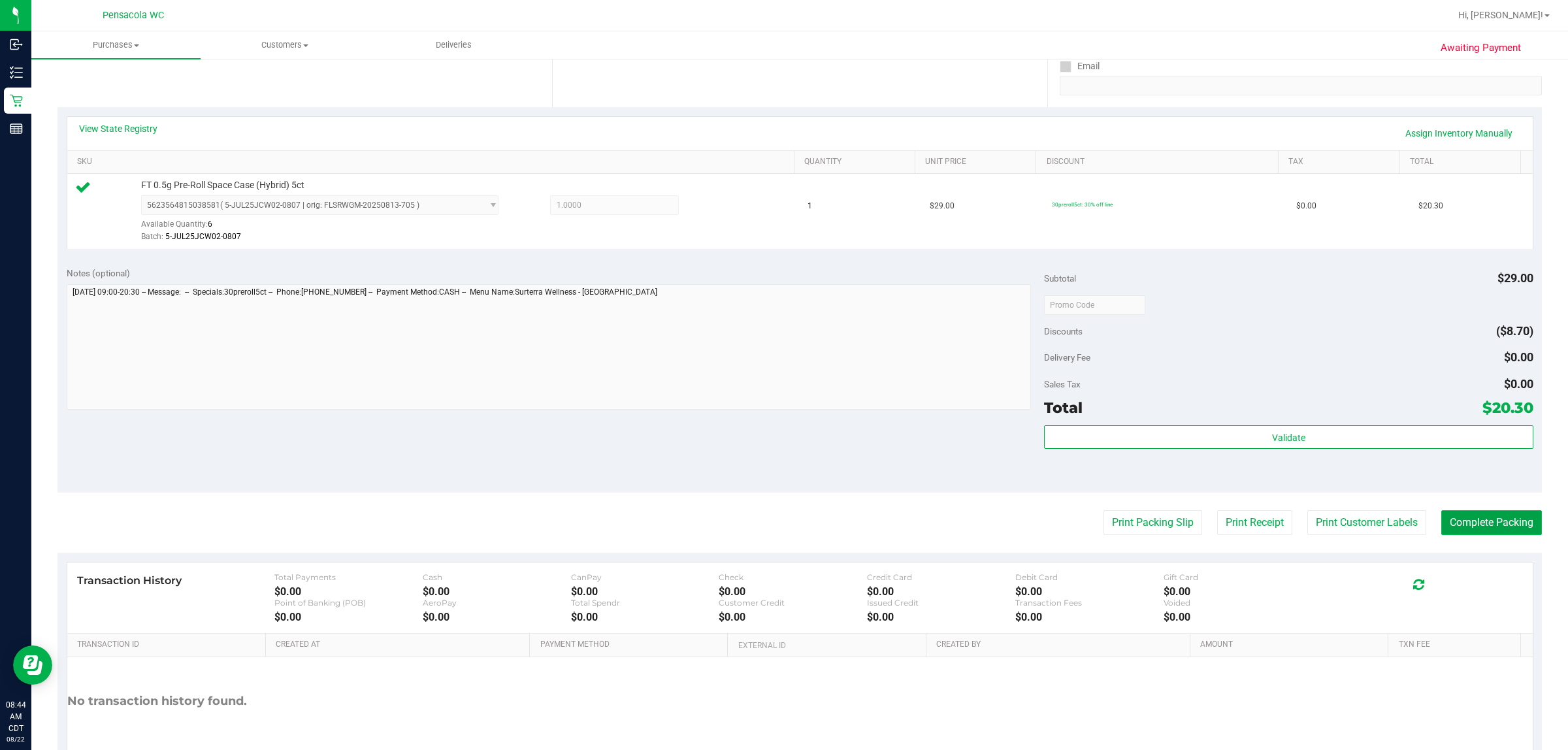
click at [781, 517] on button "Complete Packing" at bounding box center [1492, 522] width 101 height 25
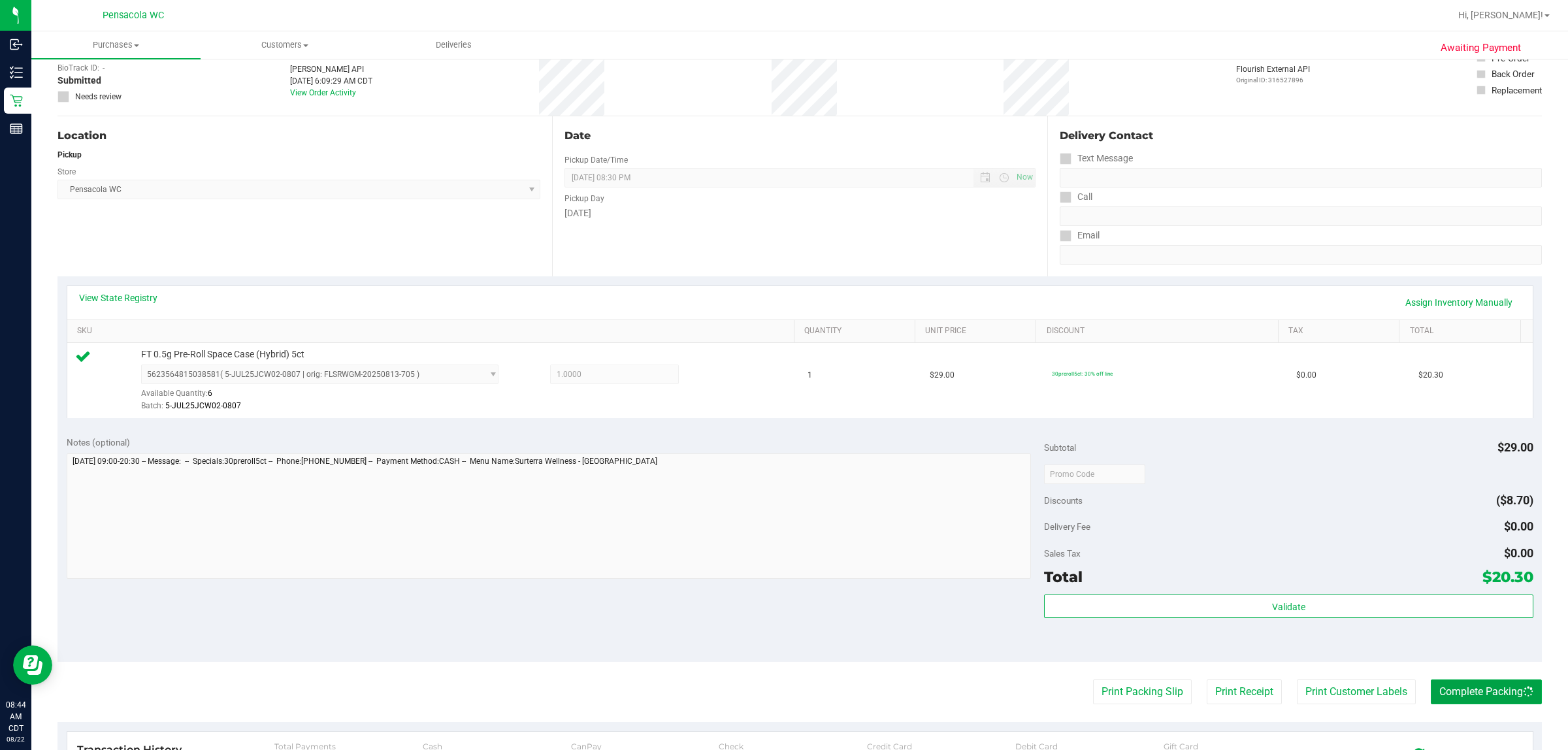
scroll to position [0, 0]
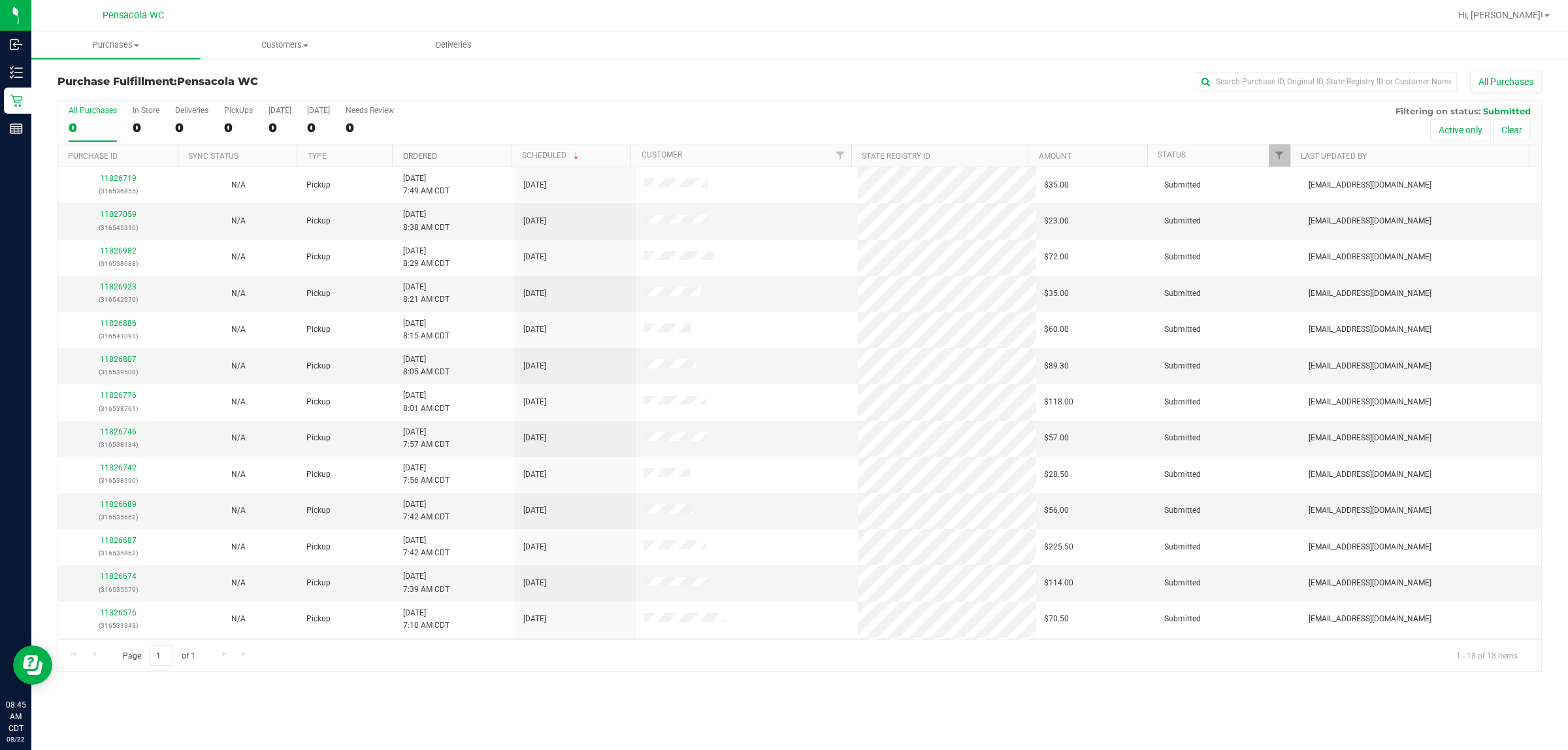
click at [431, 155] on link "Ordered" at bounding box center [420, 156] width 34 height 9
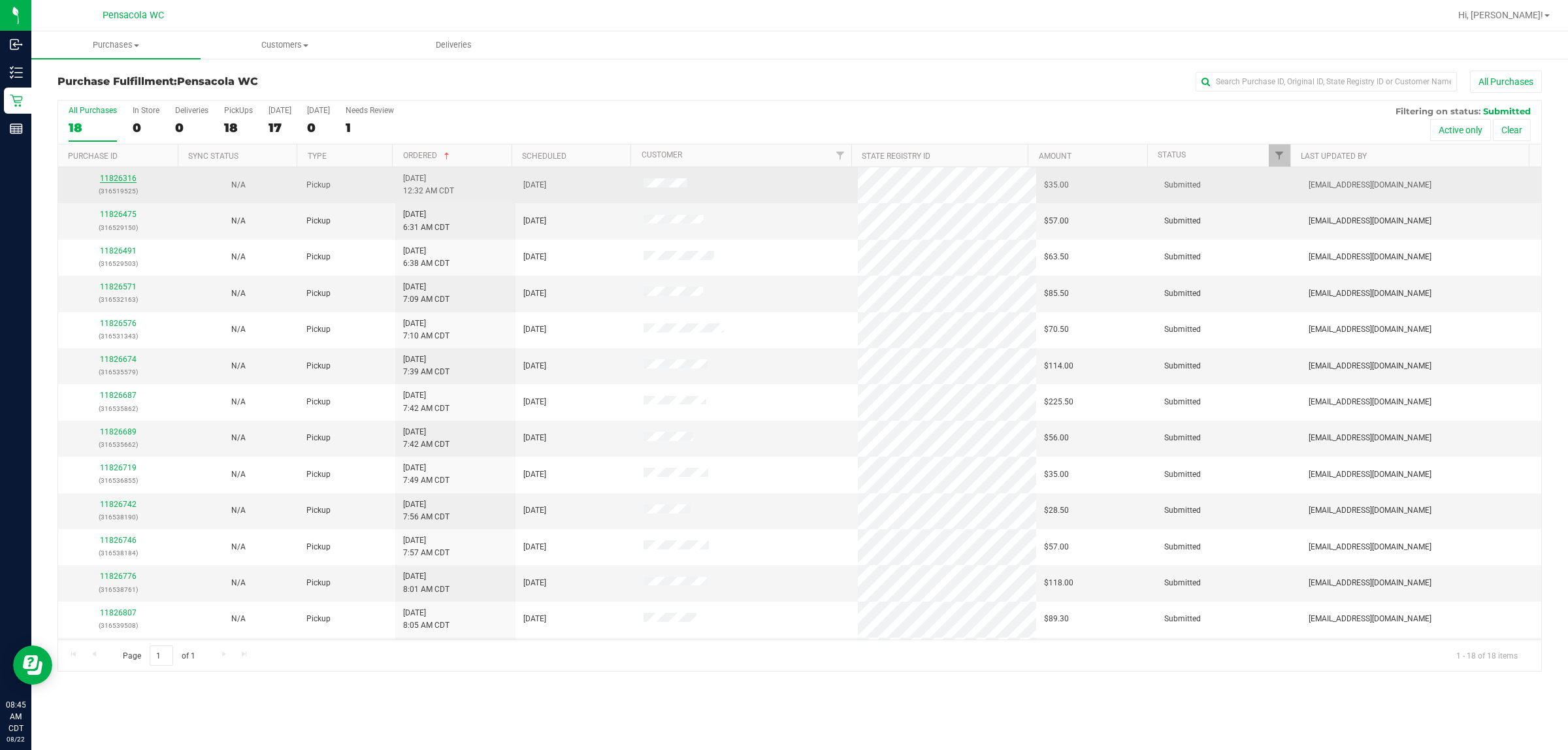
click at [119, 180] on link "11826316" at bounding box center [118, 178] width 36 height 9
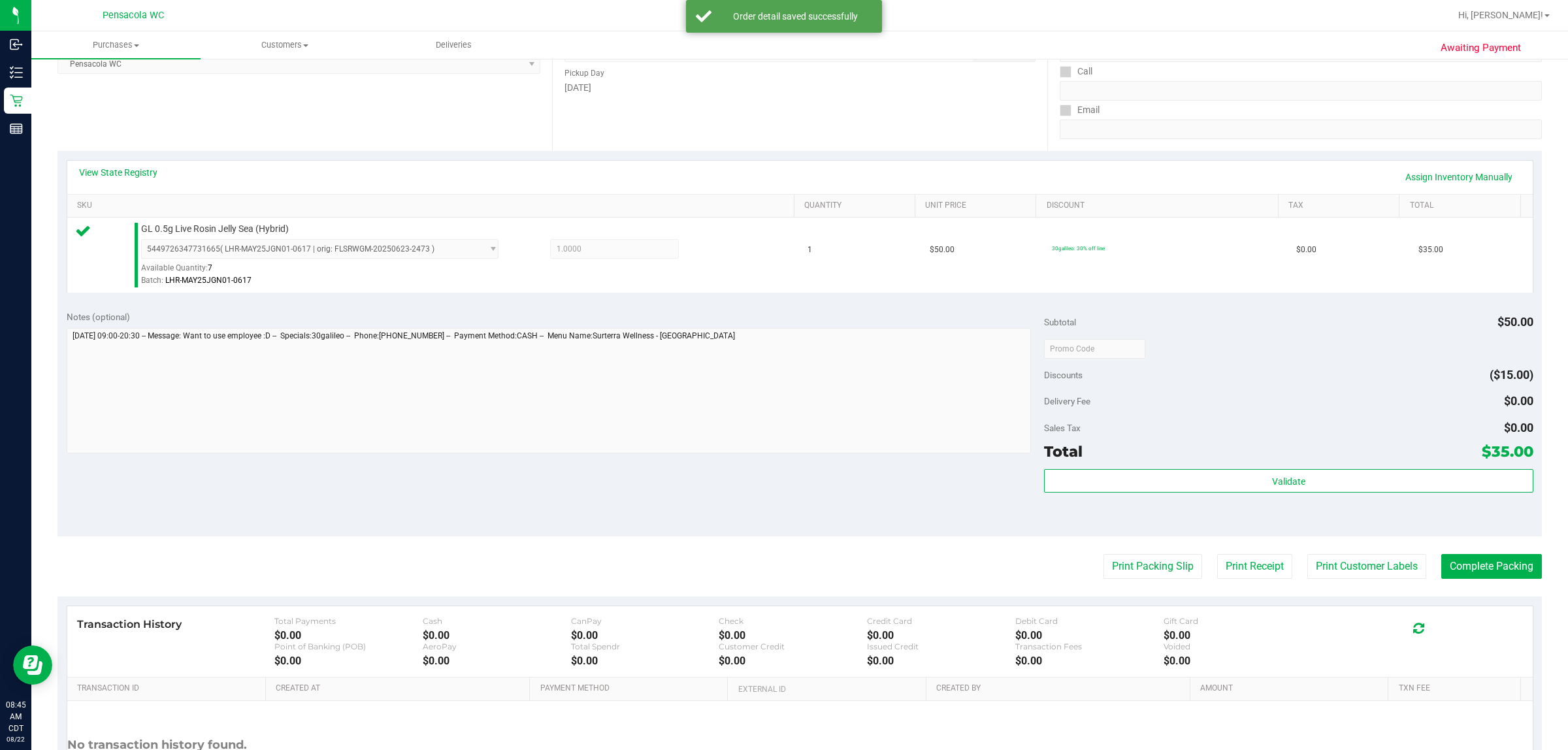
scroll to position [317, 0]
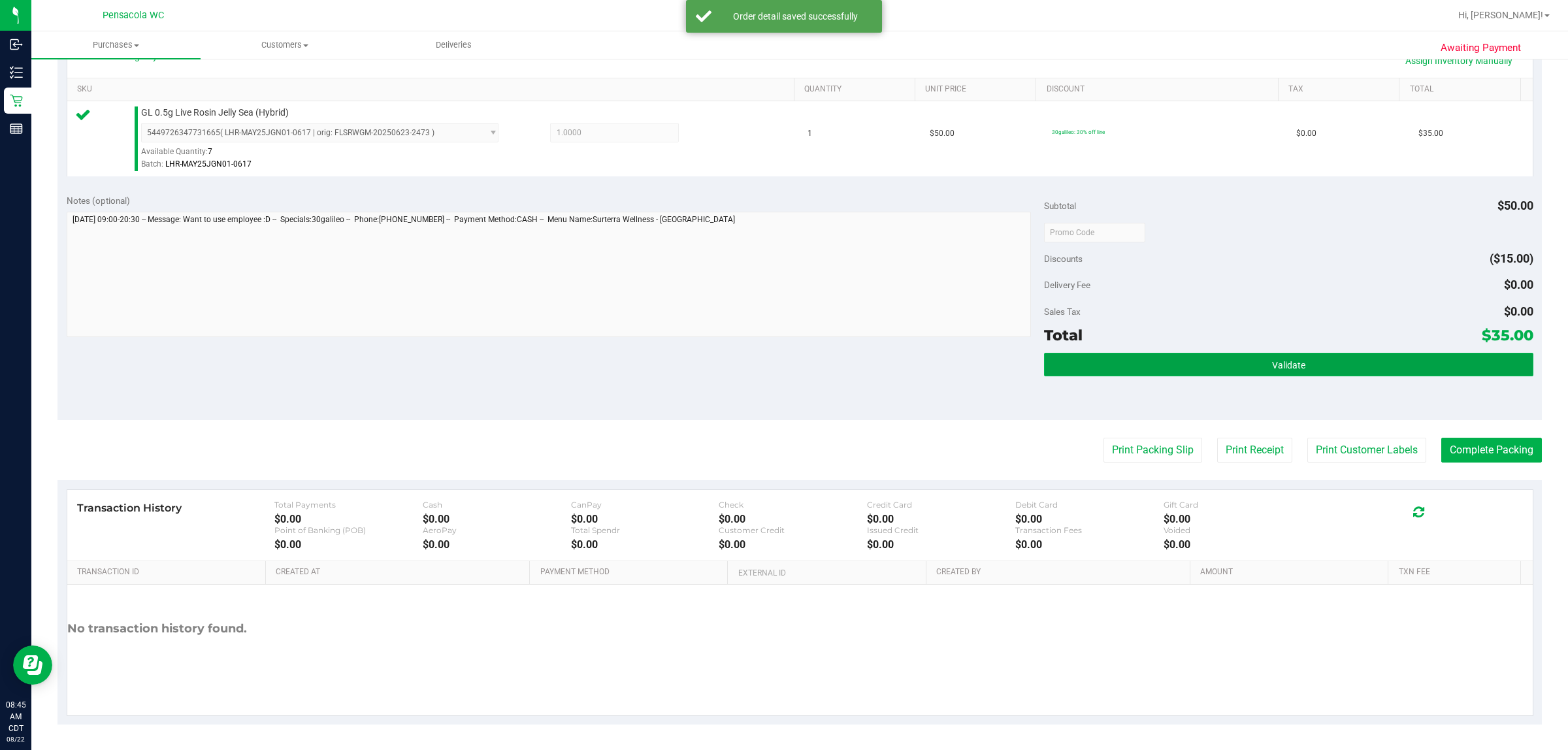
click at [781, 372] on button "Validate" at bounding box center [1289, 364] width 489 height 24
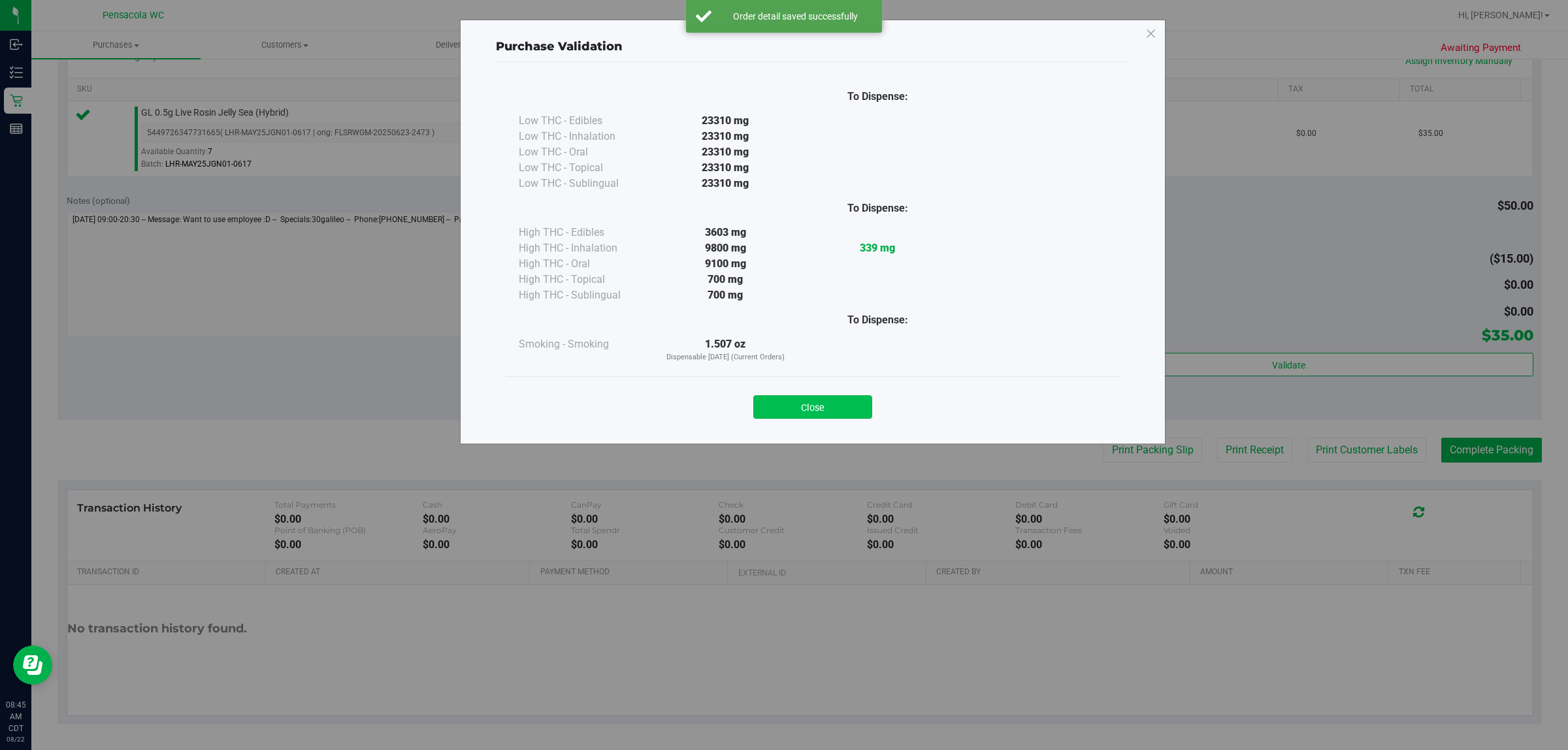
click at [781, 412] on button "Close" at bounding box center [813, 406] width 119 height 24
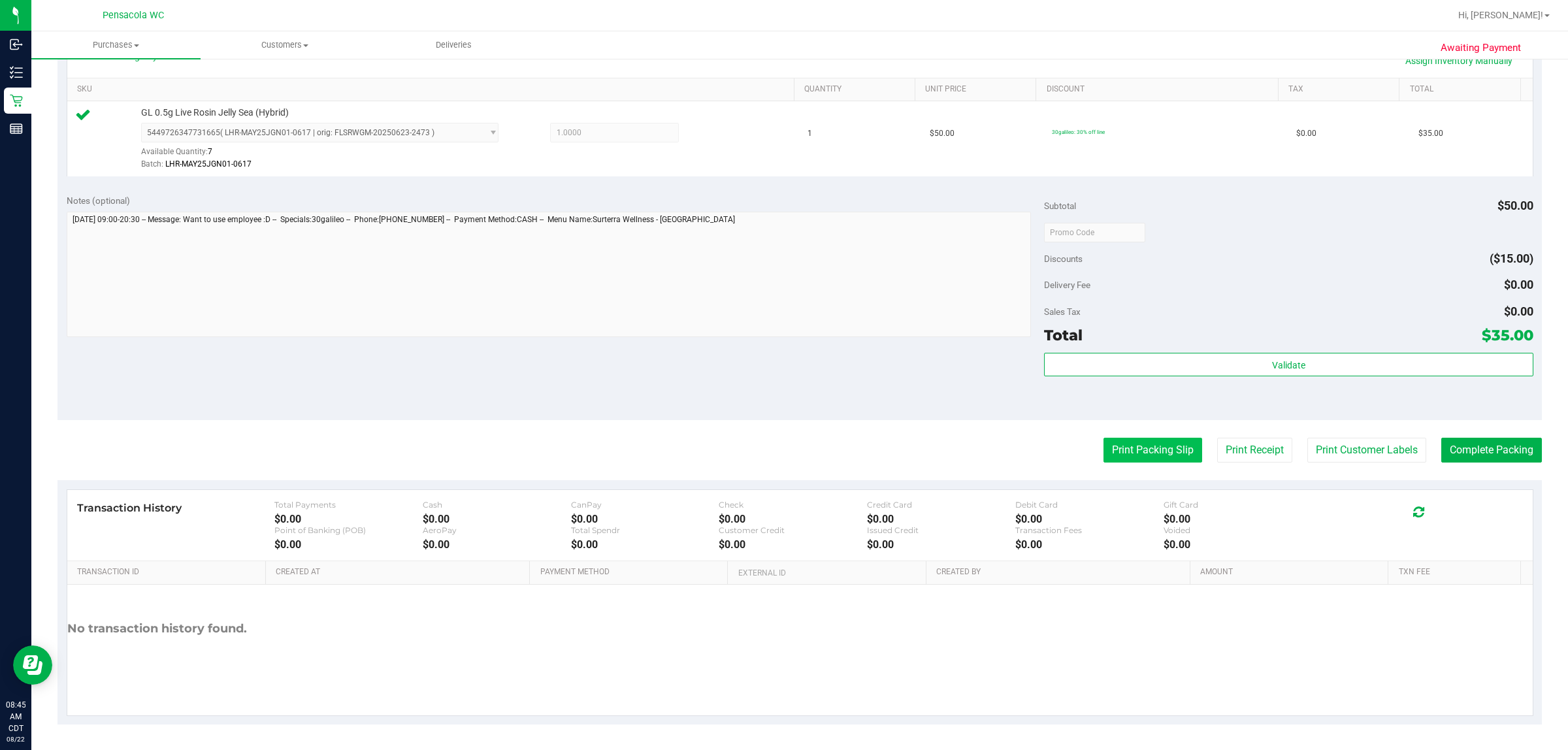
click at [781, 453] on button "Print Packing Slip" at bounding box center [1153, 450] width 99 height 25
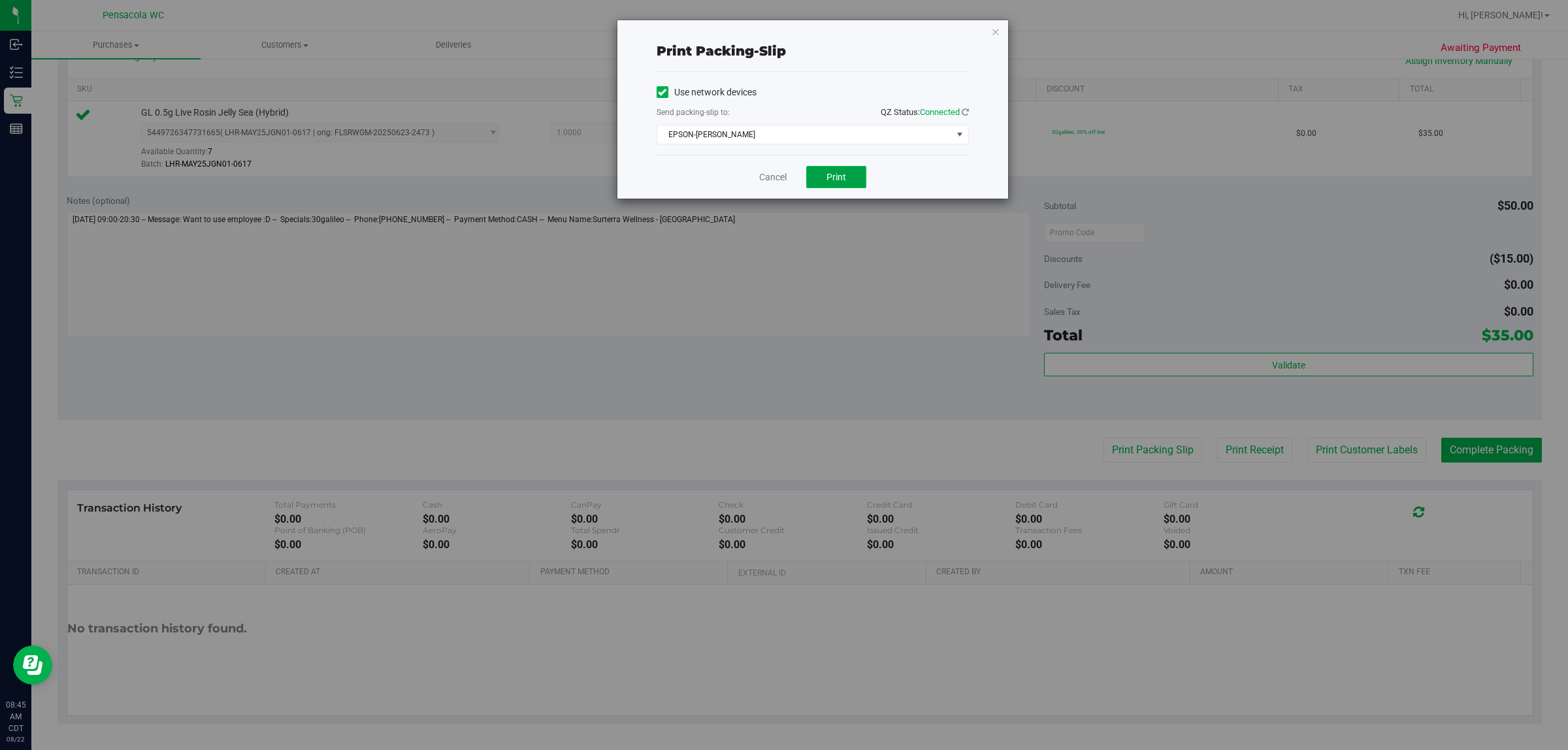
click at [781, 184] on button "Print" at bounding box center [836, 177] width 60 height 22
click at [781, 181] on span "Print" at bounding box center [836, 177] width 20 height 11
click at [781, 32] on icon "button" at bounding box center [996, 31] width 9 height 15
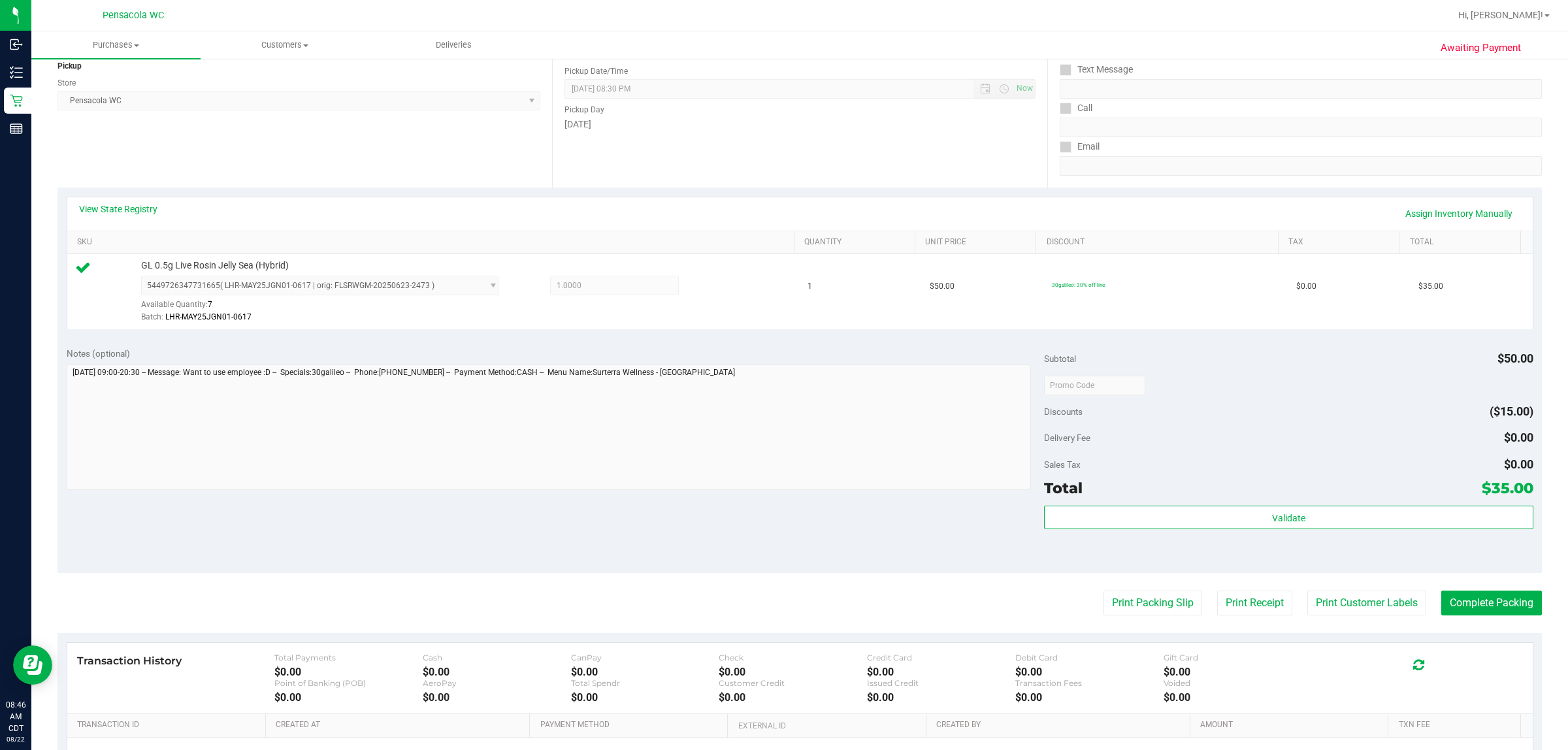
scroll to position [0, 0]
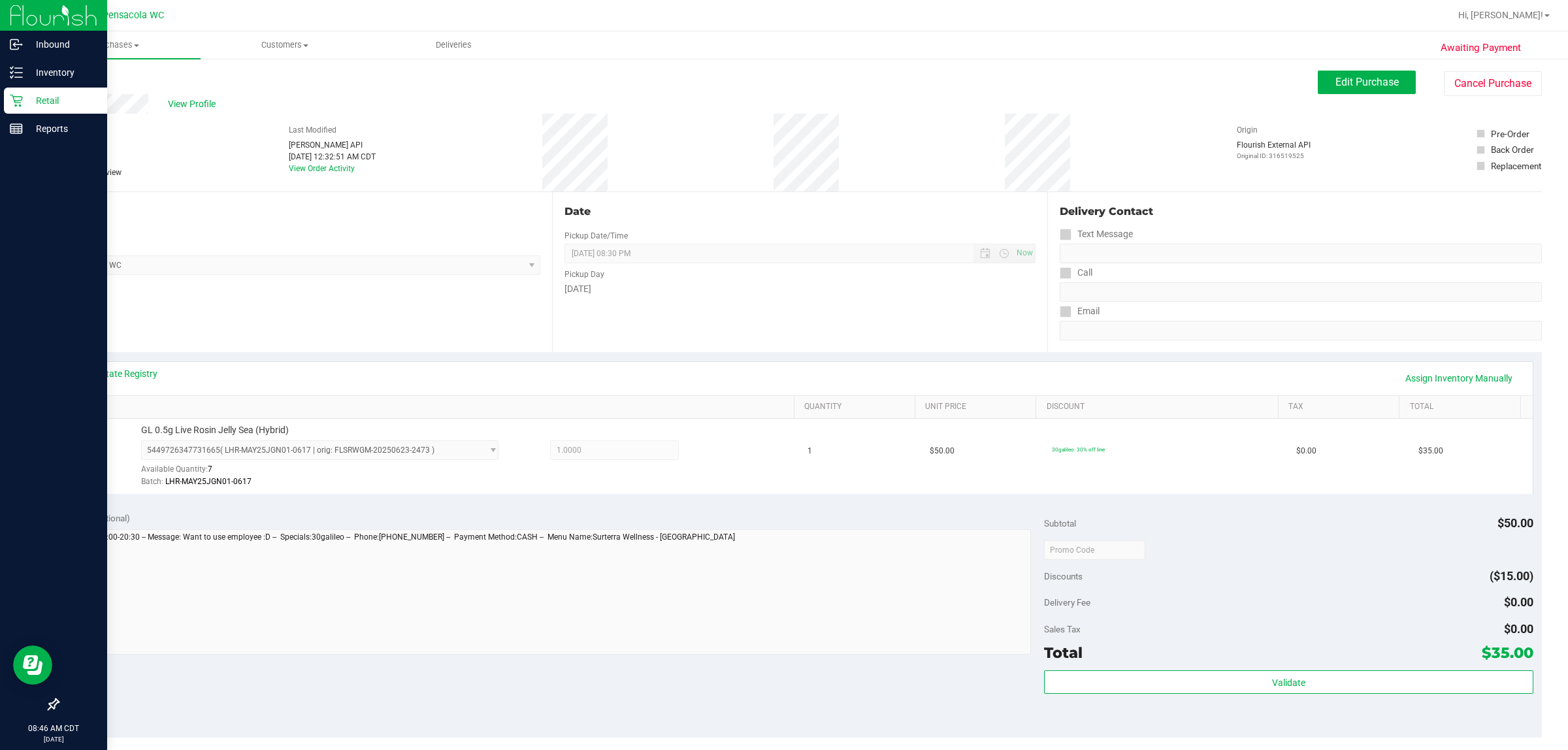
click at [36, 100] on p "Retail" at bounding box center [62, 100] width 79 height 15
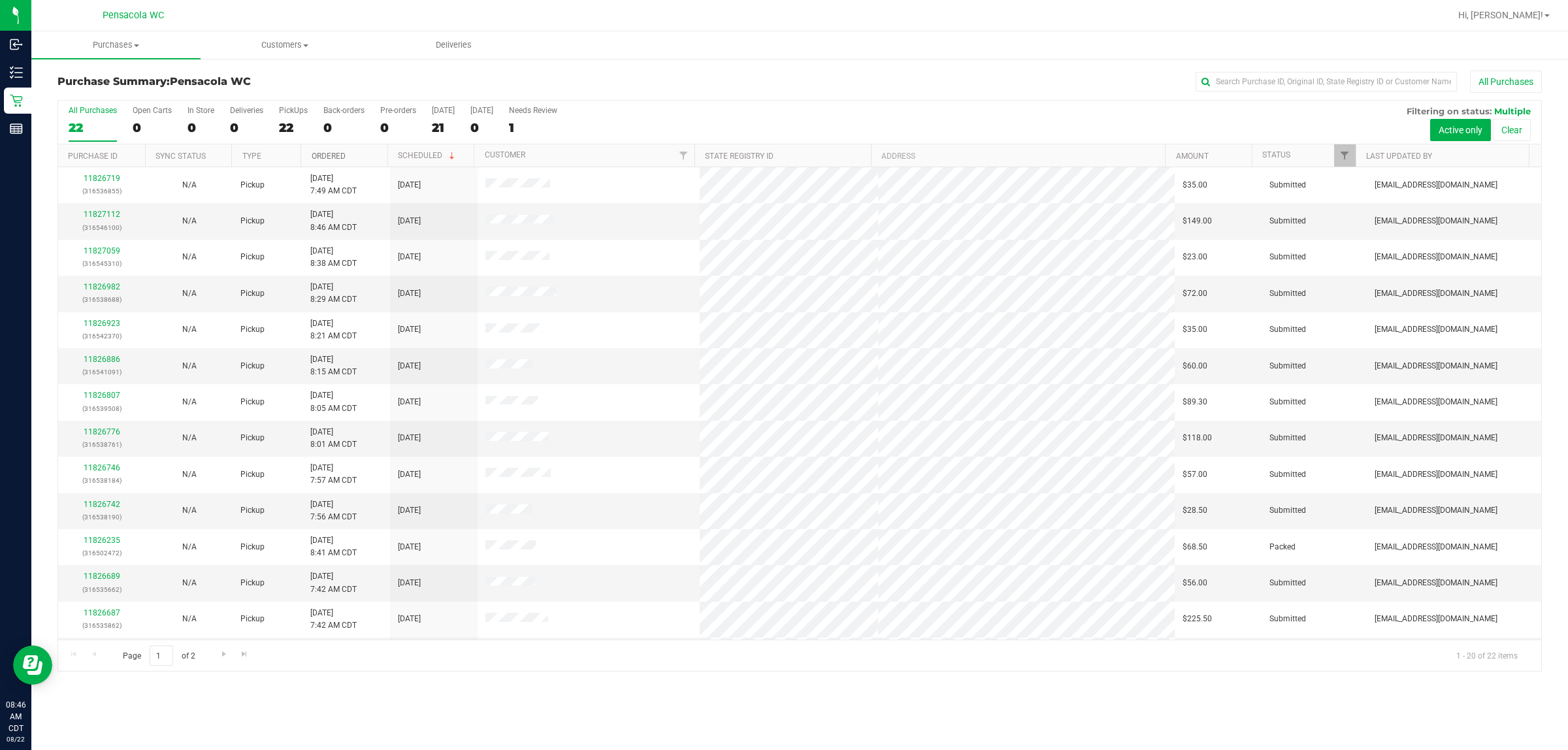
click at [328, 152] on link "Ordered" at bounding box center [328, 156] width 34 height 9
click at [111, 217] on link "11826475" at bounding box center [102, 215] width 36 height 9
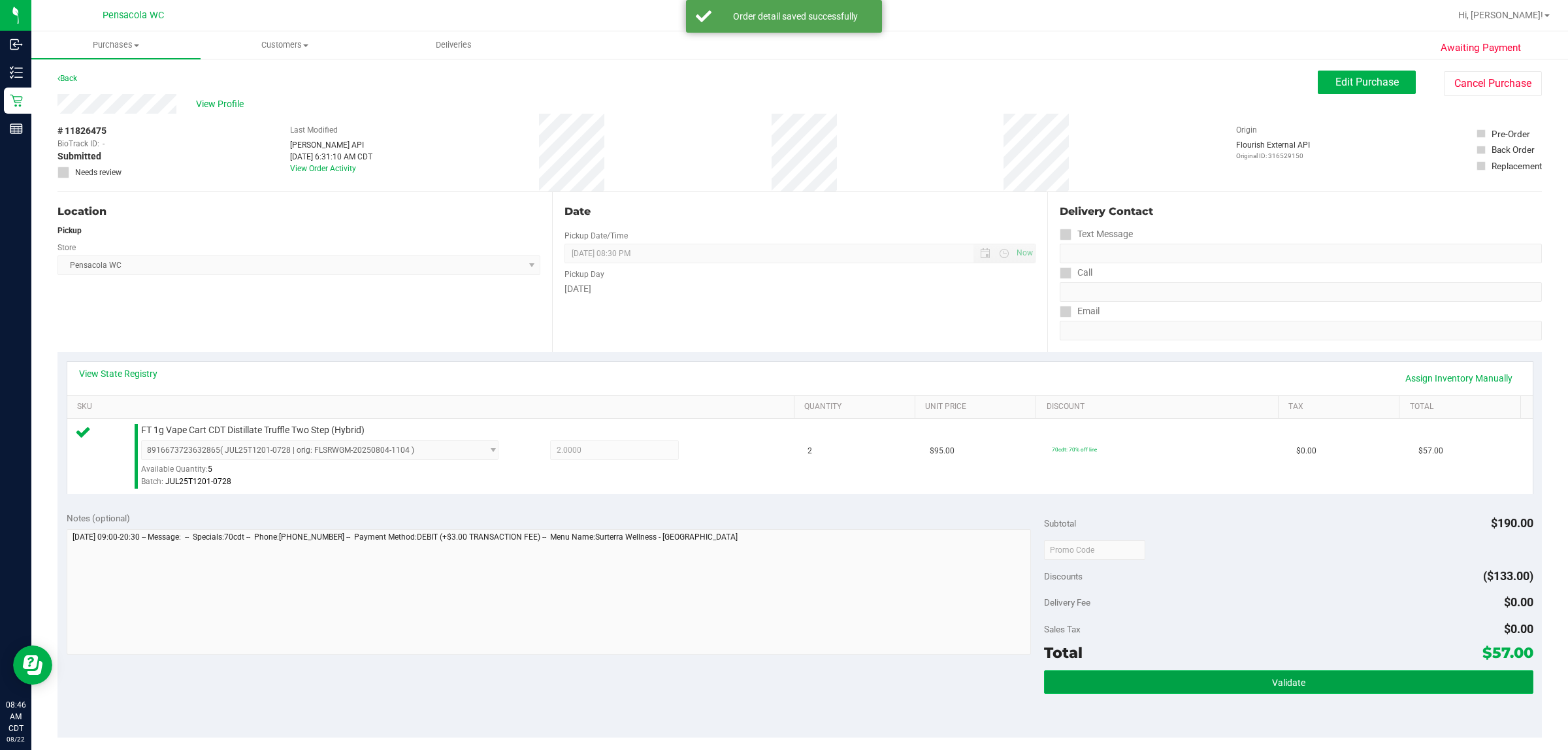
click at [781, 684] on button "Validate" at bounding box center [1289, 681] width 489 height 24
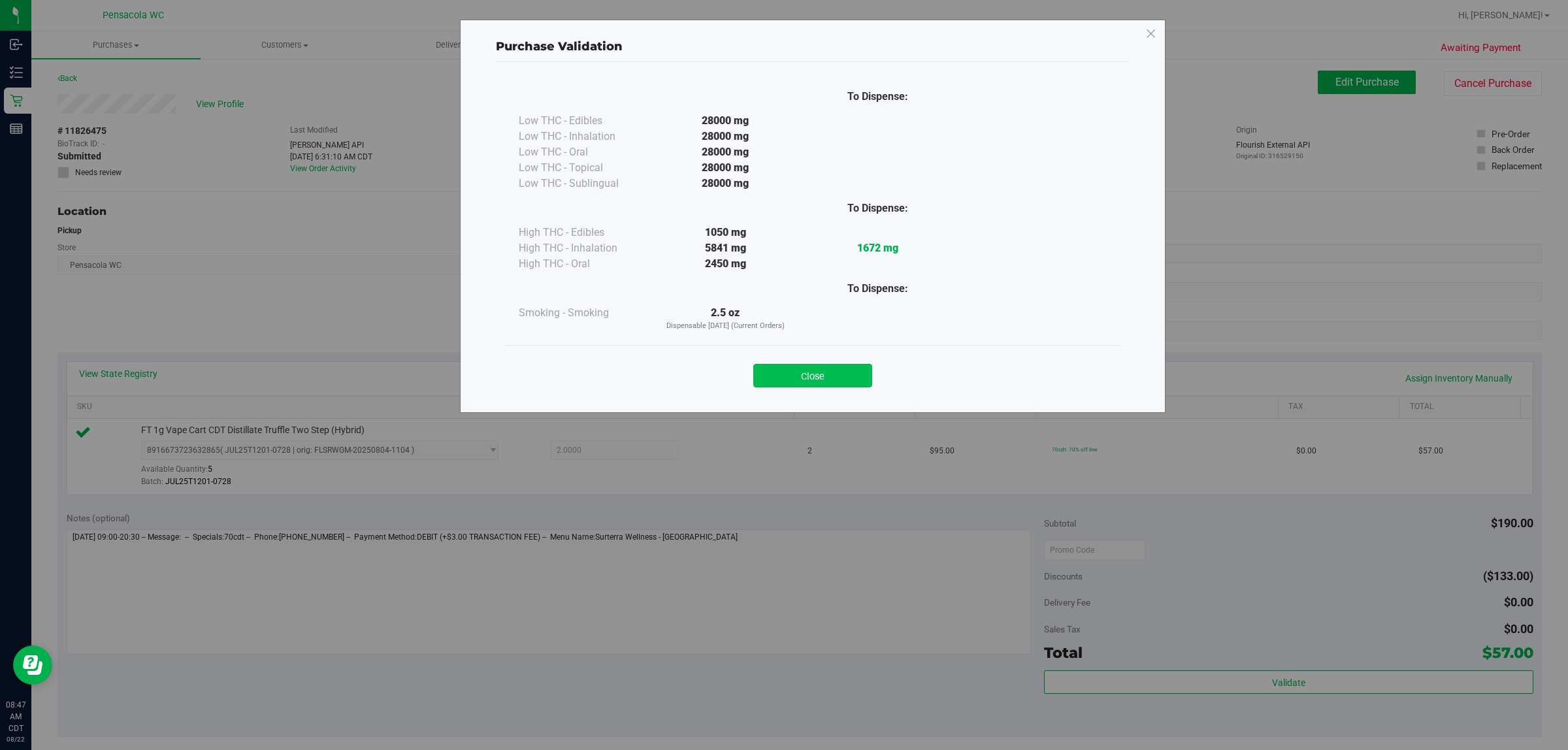
click at [781, 380] on button "Close" at bounding box center [813, 375] width 119 height 24
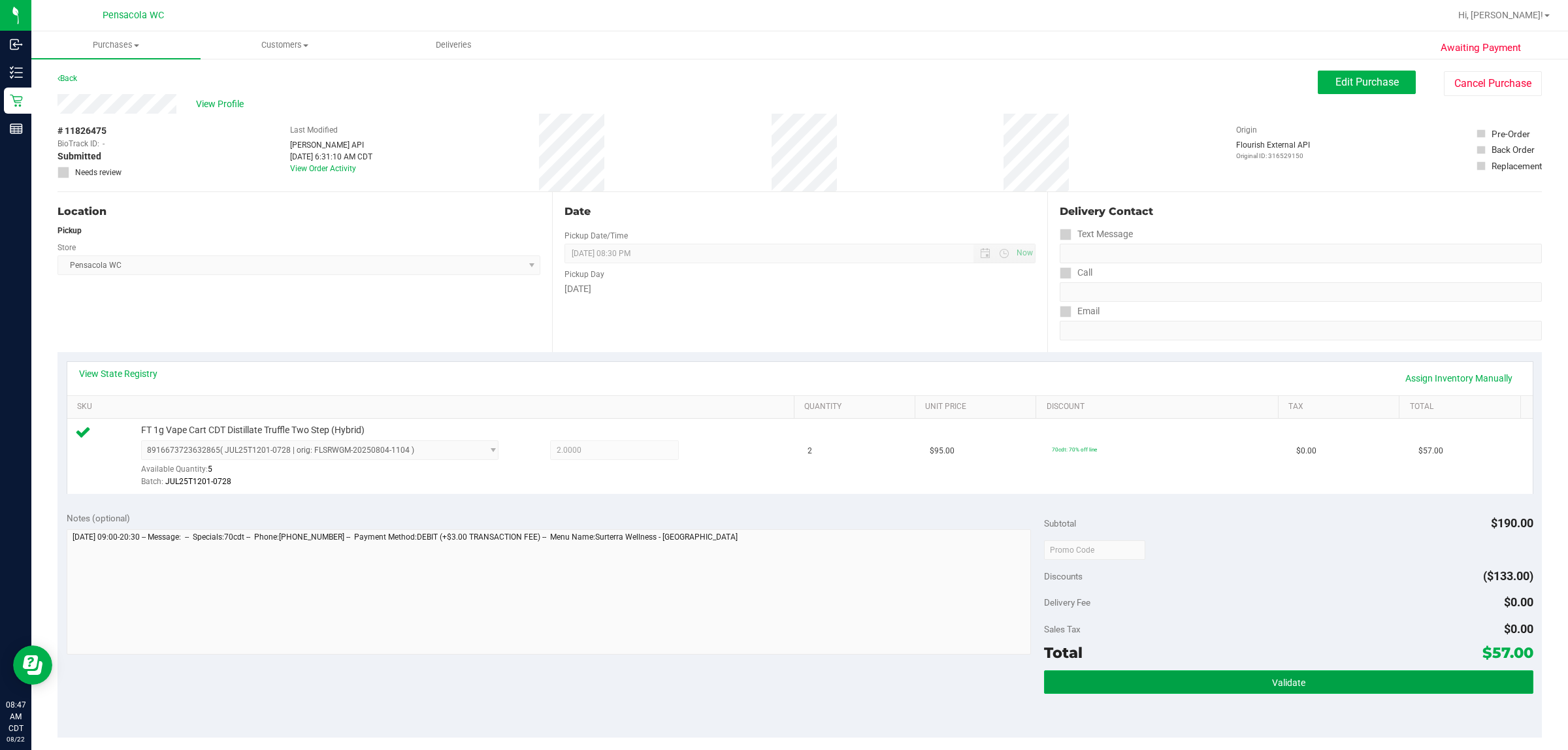
click at [781, 689] on button "Validate" at bounding box center [1289, 681] width 489 height 24
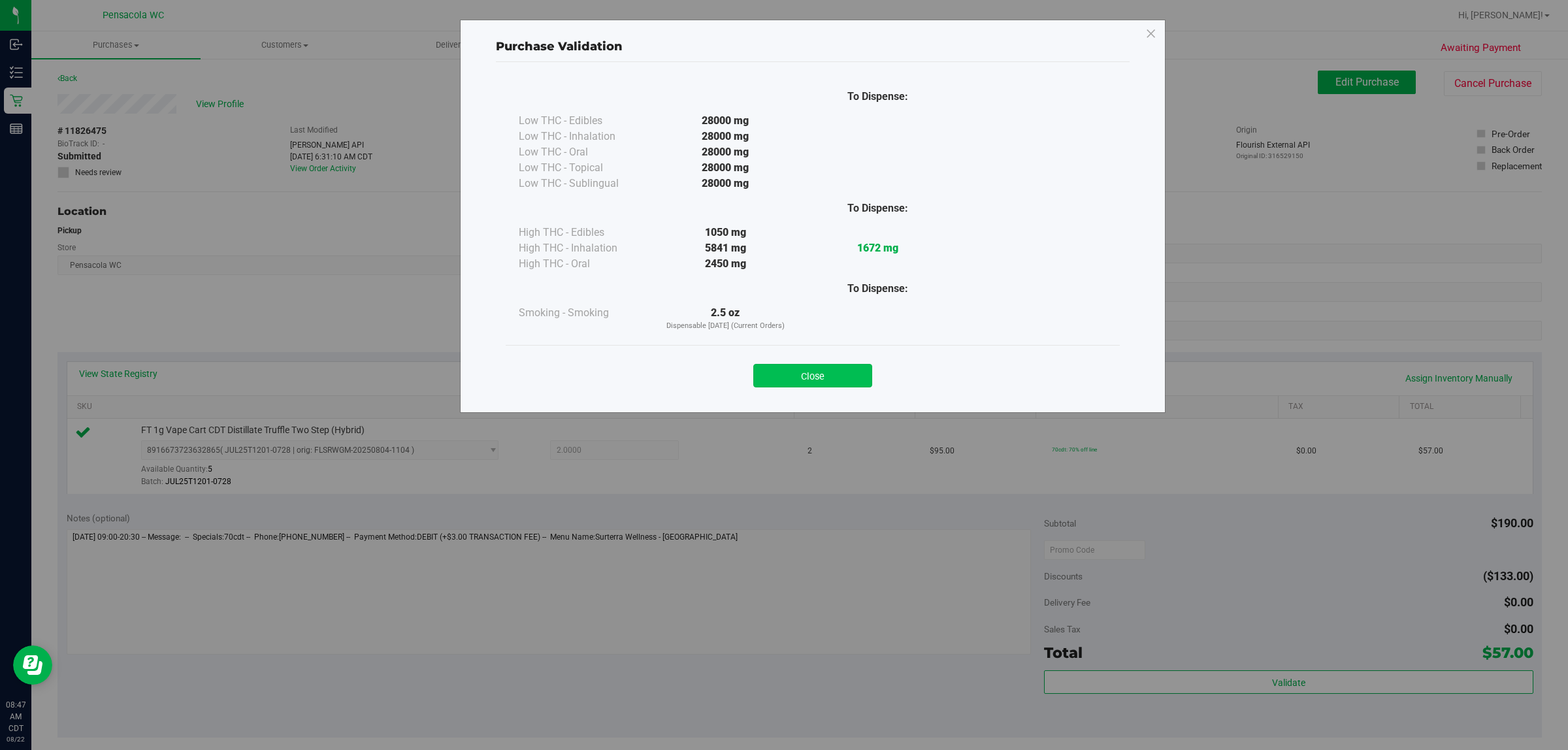
click at [781, 379] on button "Close" at bounding box center [813, 375] width 119 height 24
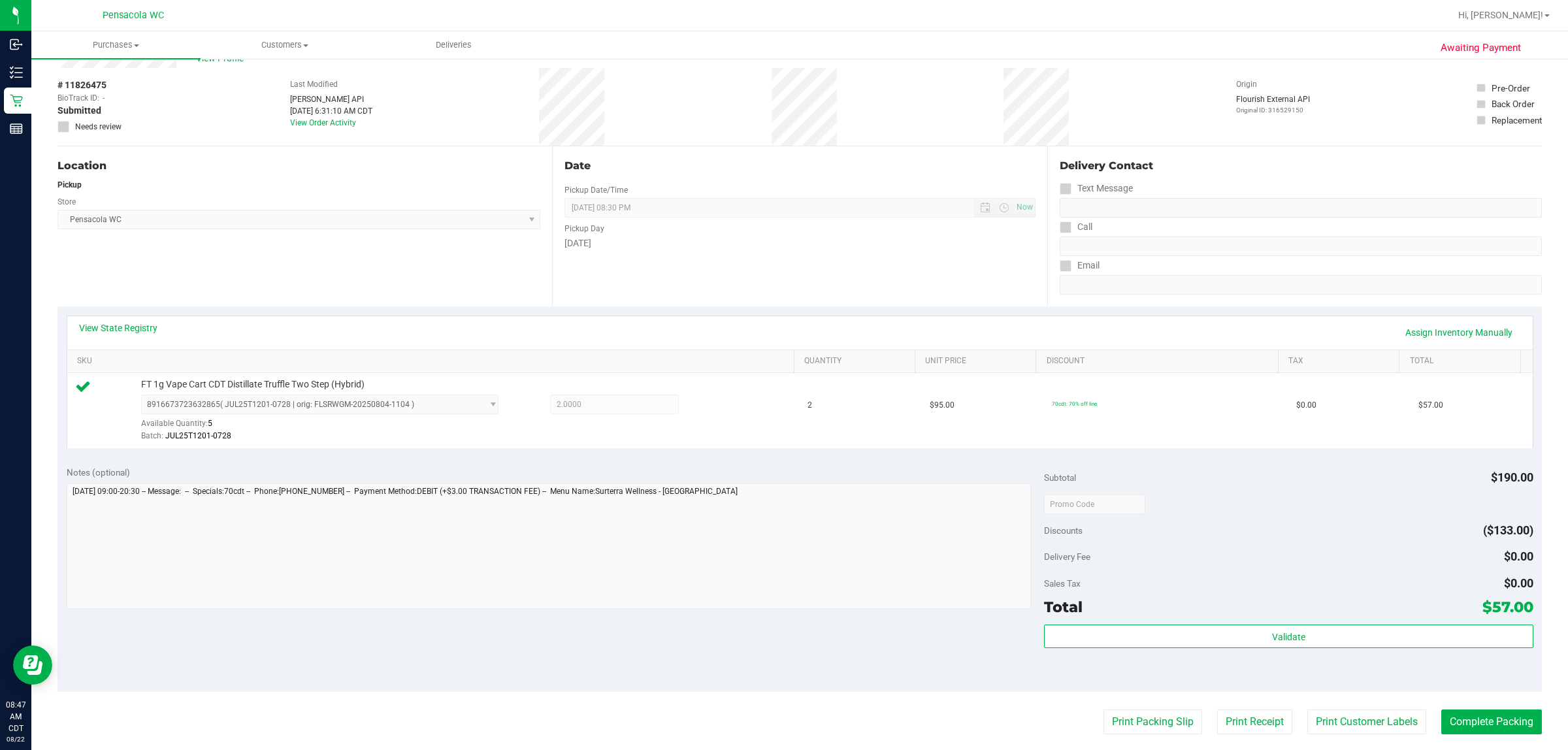
scroll to position [163, 0]
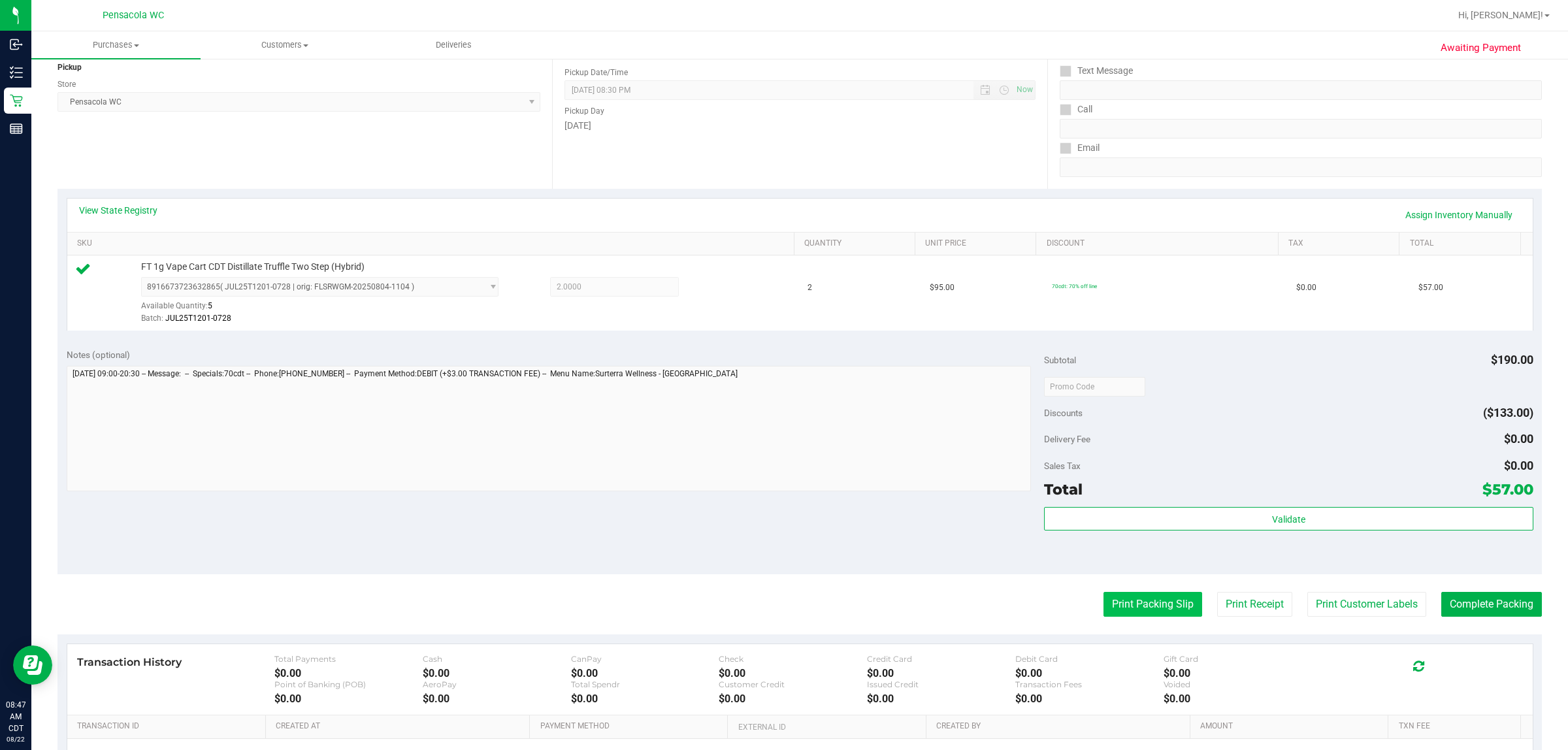
click at [781, 615] on button "Print Packing Slip" at bounding box center [1153, 604] width 99 height 25
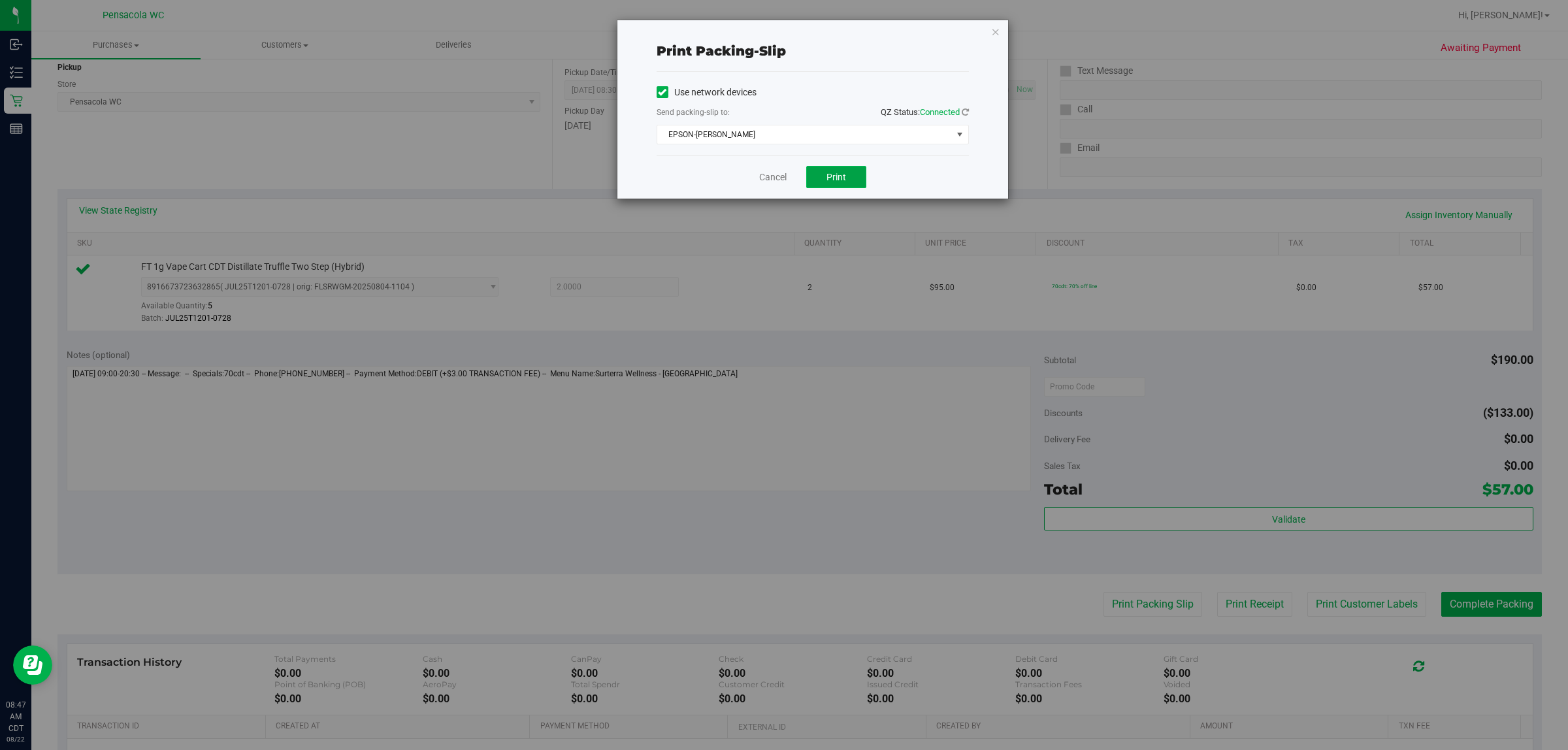
click at [781, 178] on button "Print" at bounding box center [836, 177] width 60 height 22
click at [781, 28] on icon "button" at bounding box center [996, 31] width 9 height 15
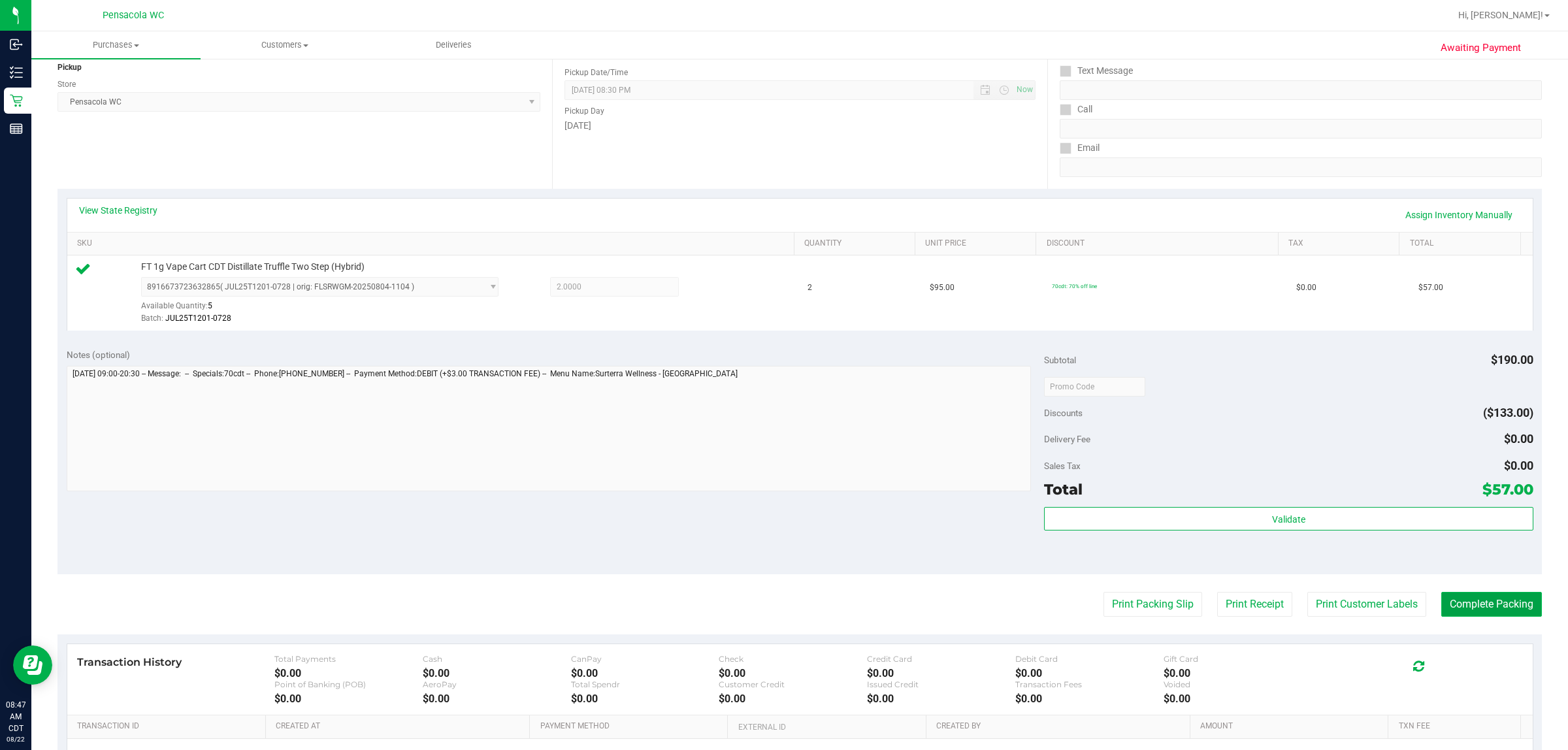
click at [781, 602] on button "Complete Packing" at bounding box center [1492, 604] width 101 height 25
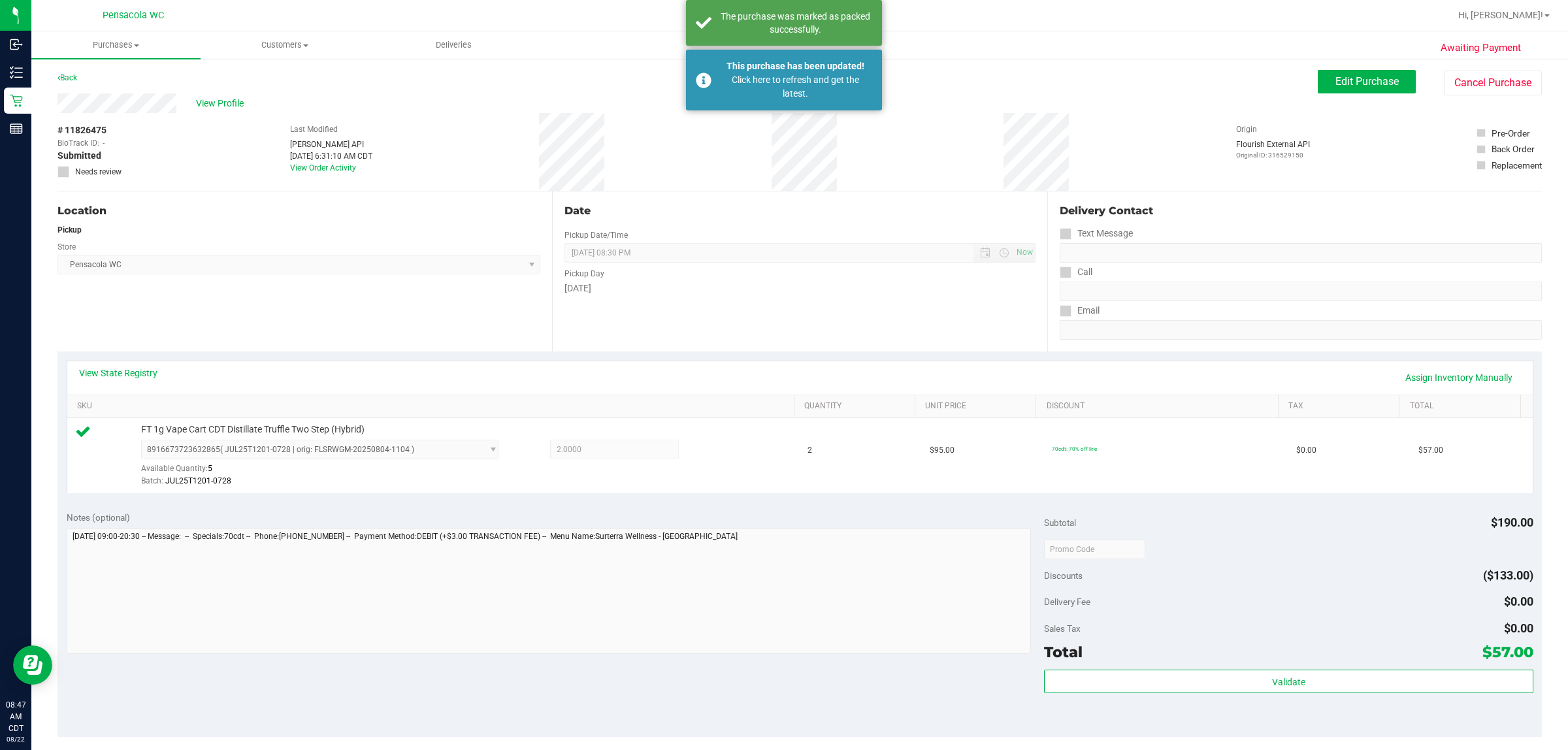
scroll to position [0, 0]
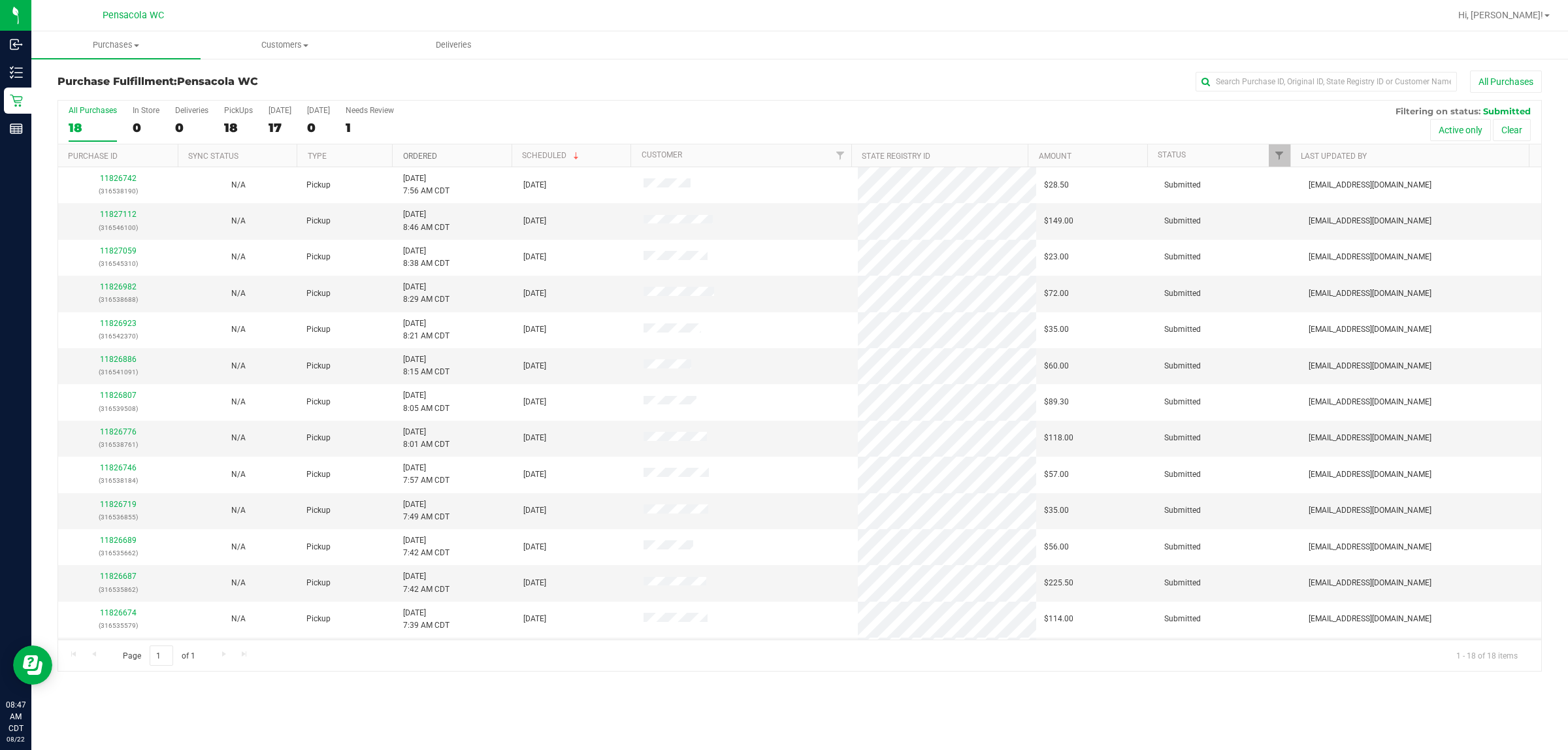
click at [417, 153] on link "Ordered" at bounding box center [420, 156] width 34 height 9
click at [116, 213] on link "11826491" at bounding box center [118, 215] width 36 height 9
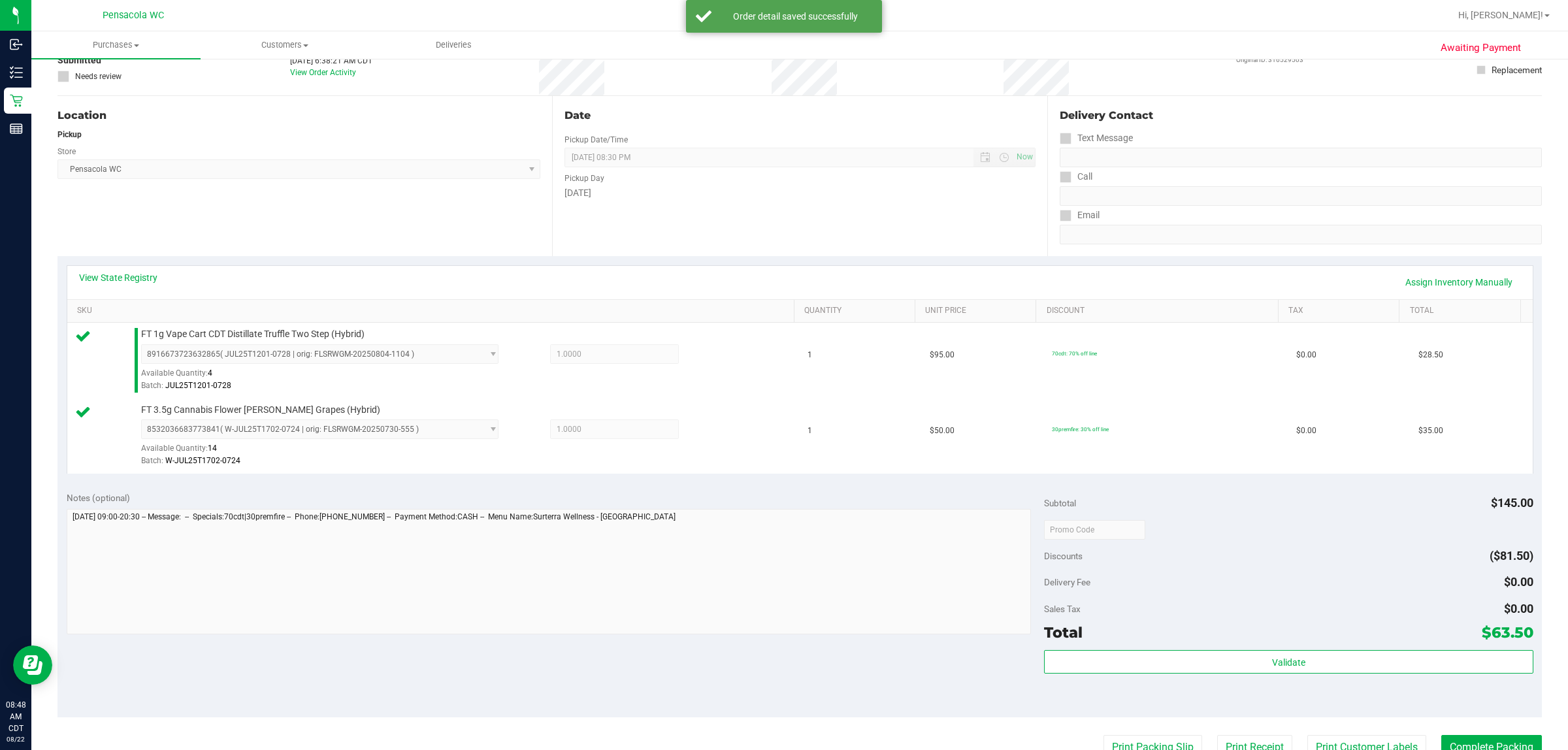
scroll to position [245, 0]
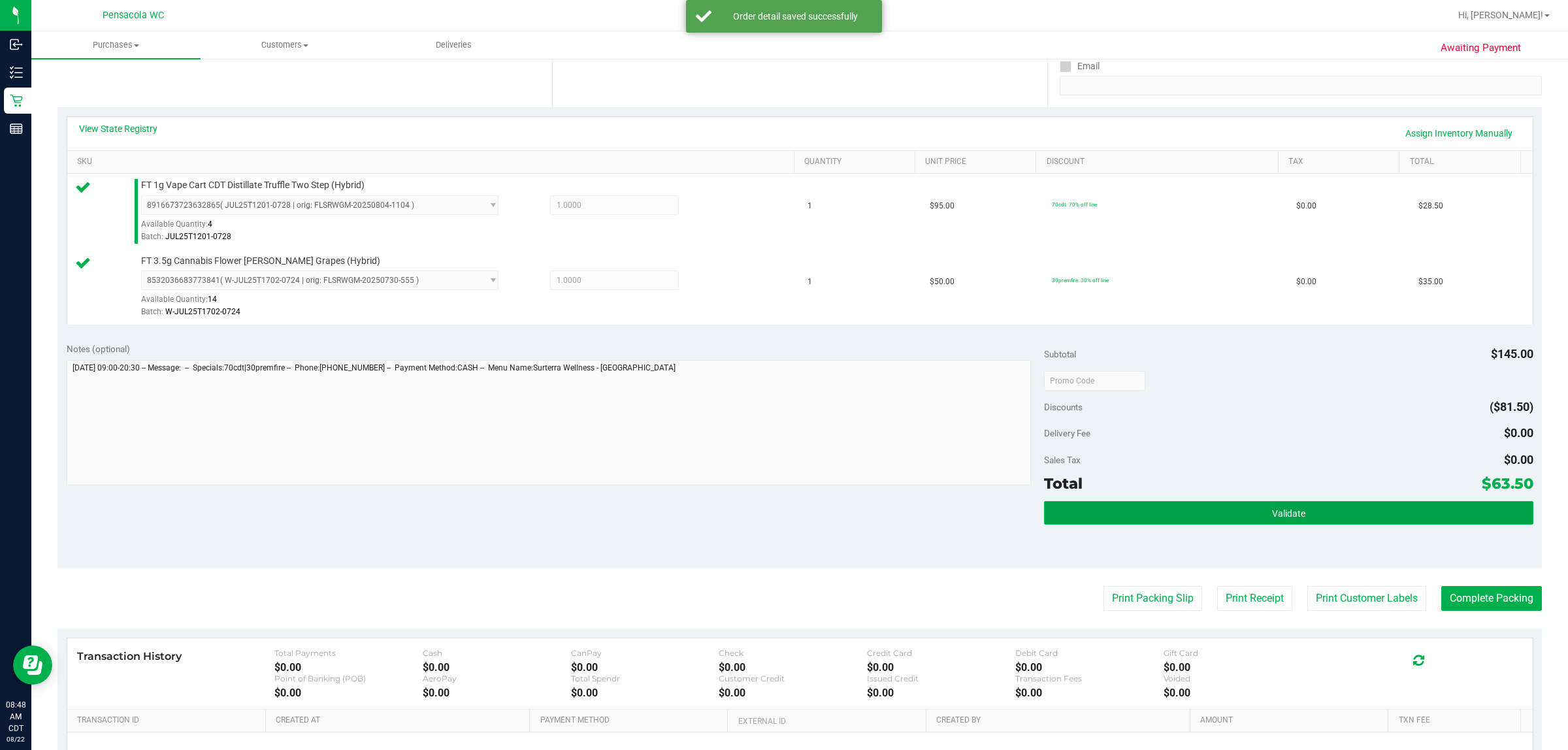
click at [781, 507] on button "Validate" at bounding box center [1289, 513] width 489 height 24
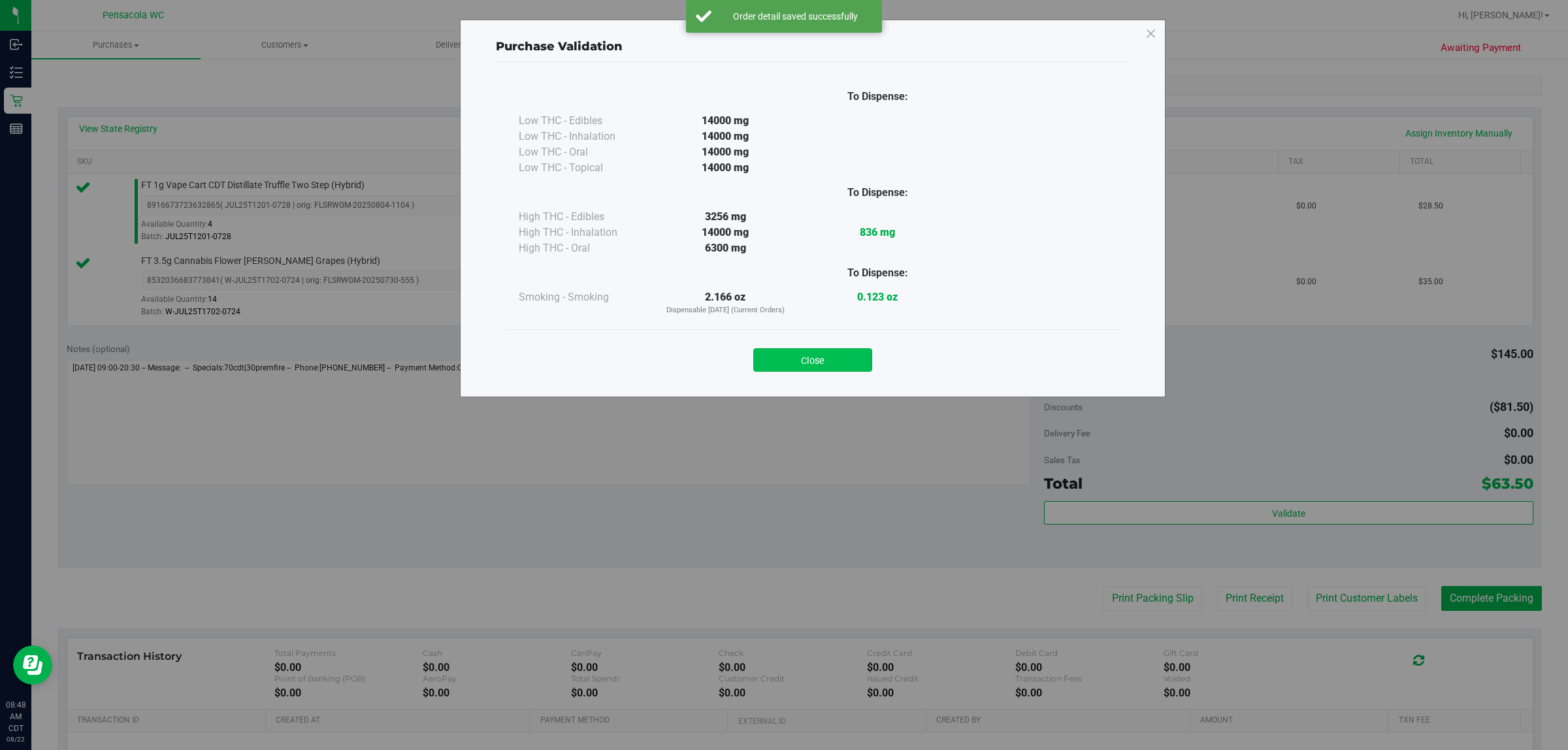
click at [781, 370] on button "Close" at bounding box center [813, 360] width 119 height 24
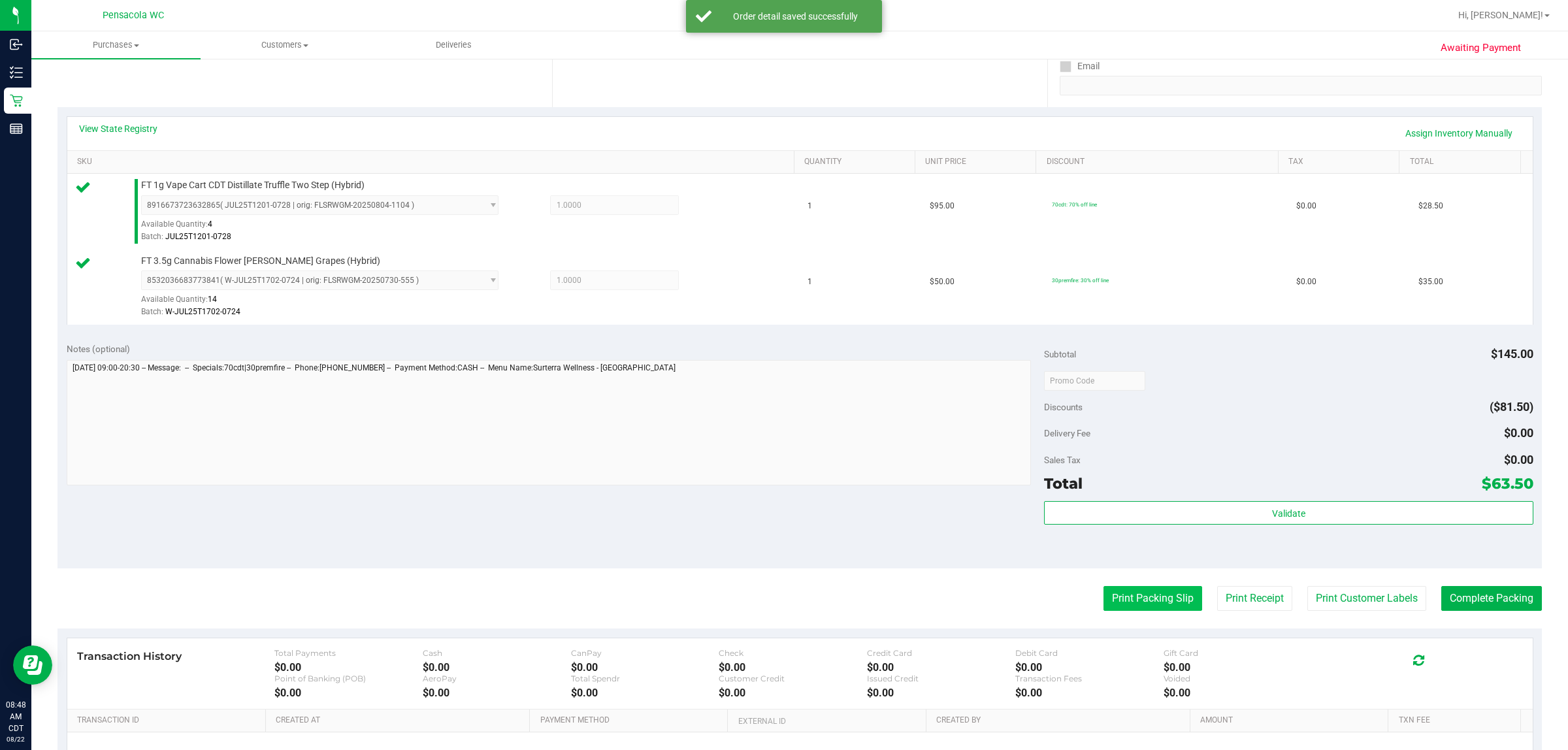
click at [781, 603] on button "Print Packing Slip" at bounding box center [1153, 598] width 99 height 25
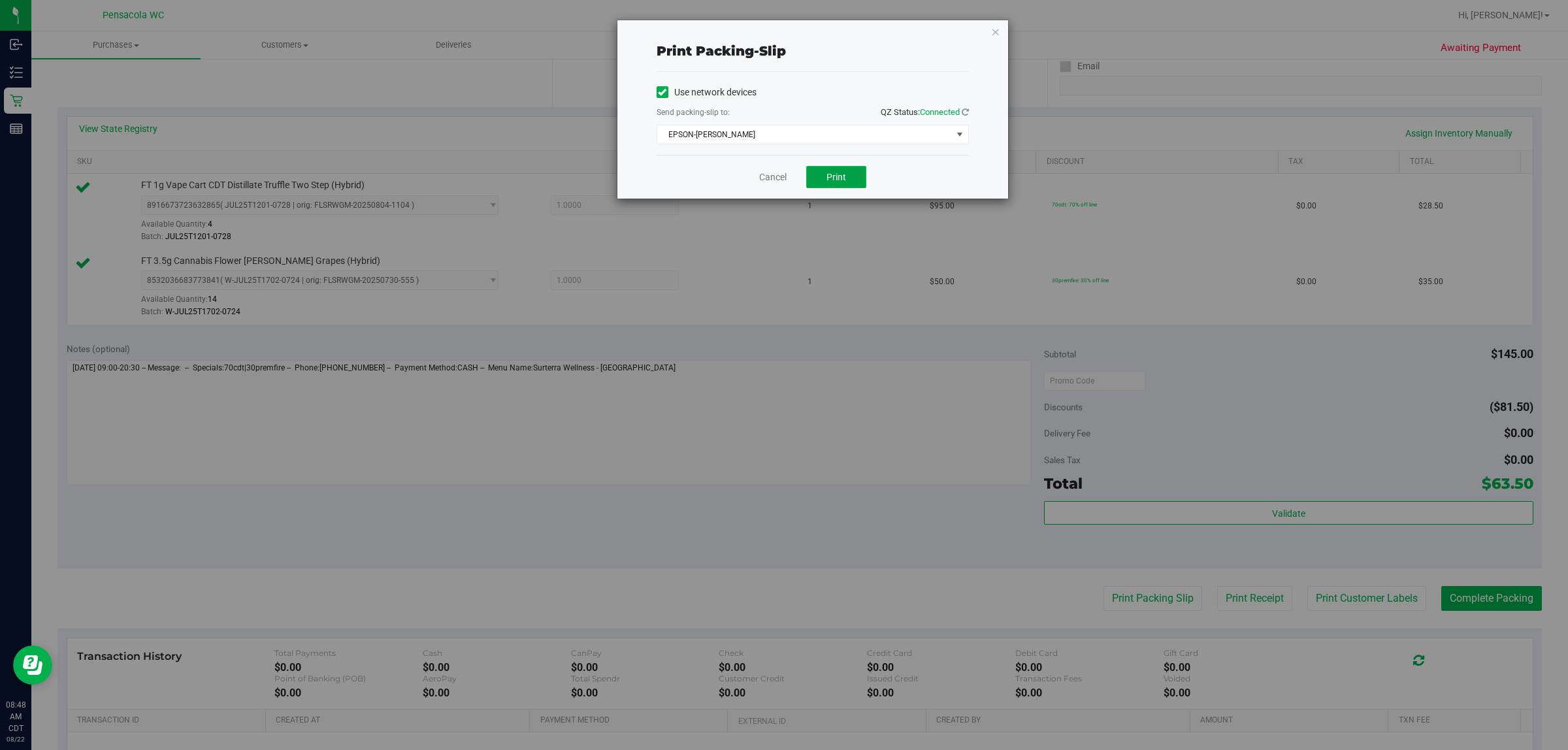
click at [781, 174] on button "Print" at bounding box center [836, 177] width 60 height 22
click at [781, 30] on icon "button" at bounding box center [996, 31] width 9 height 15
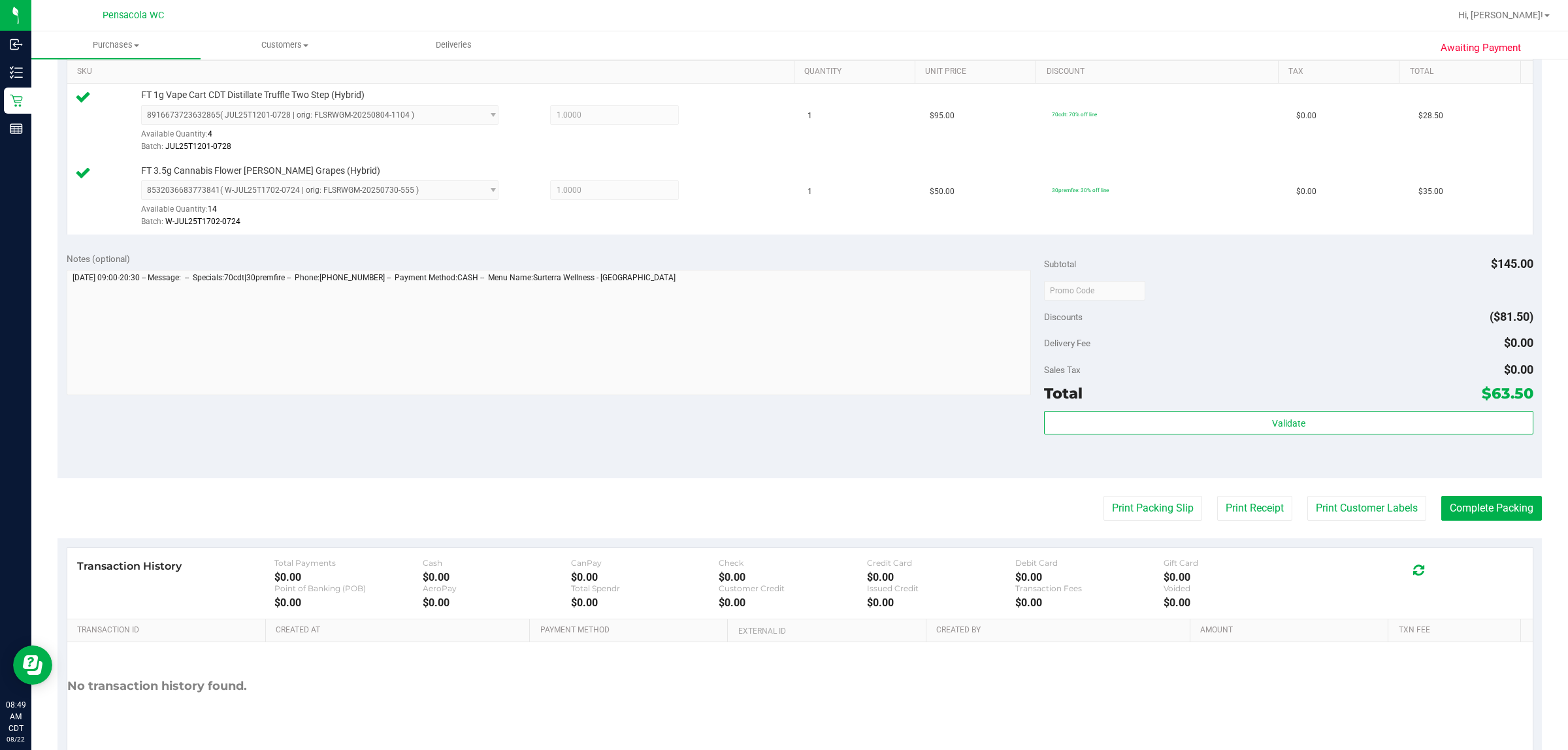
scroll to position [393, 0]
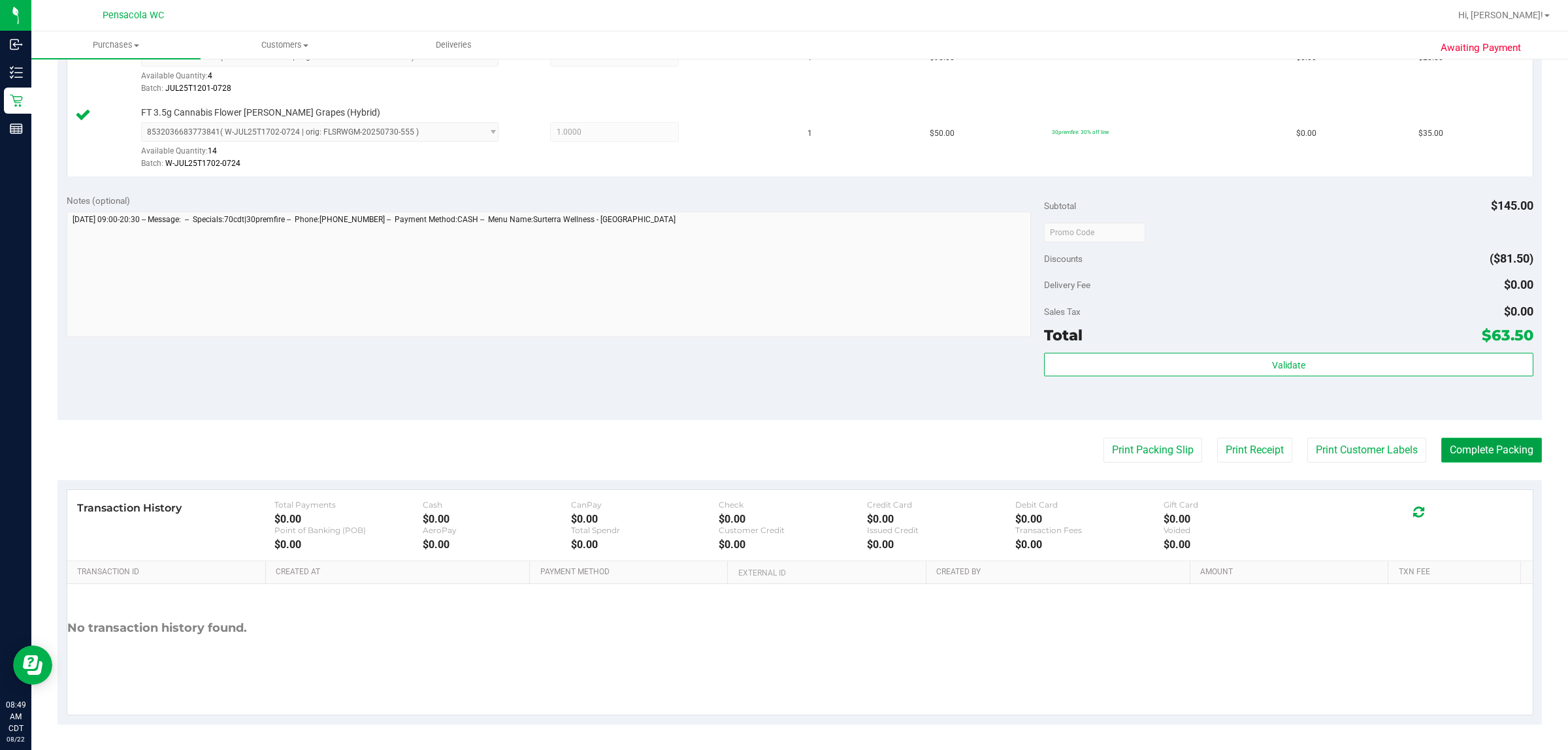
click at [781, 446] on button "Complete Packing" at bounding box center [1492, 450] width 101 height 25
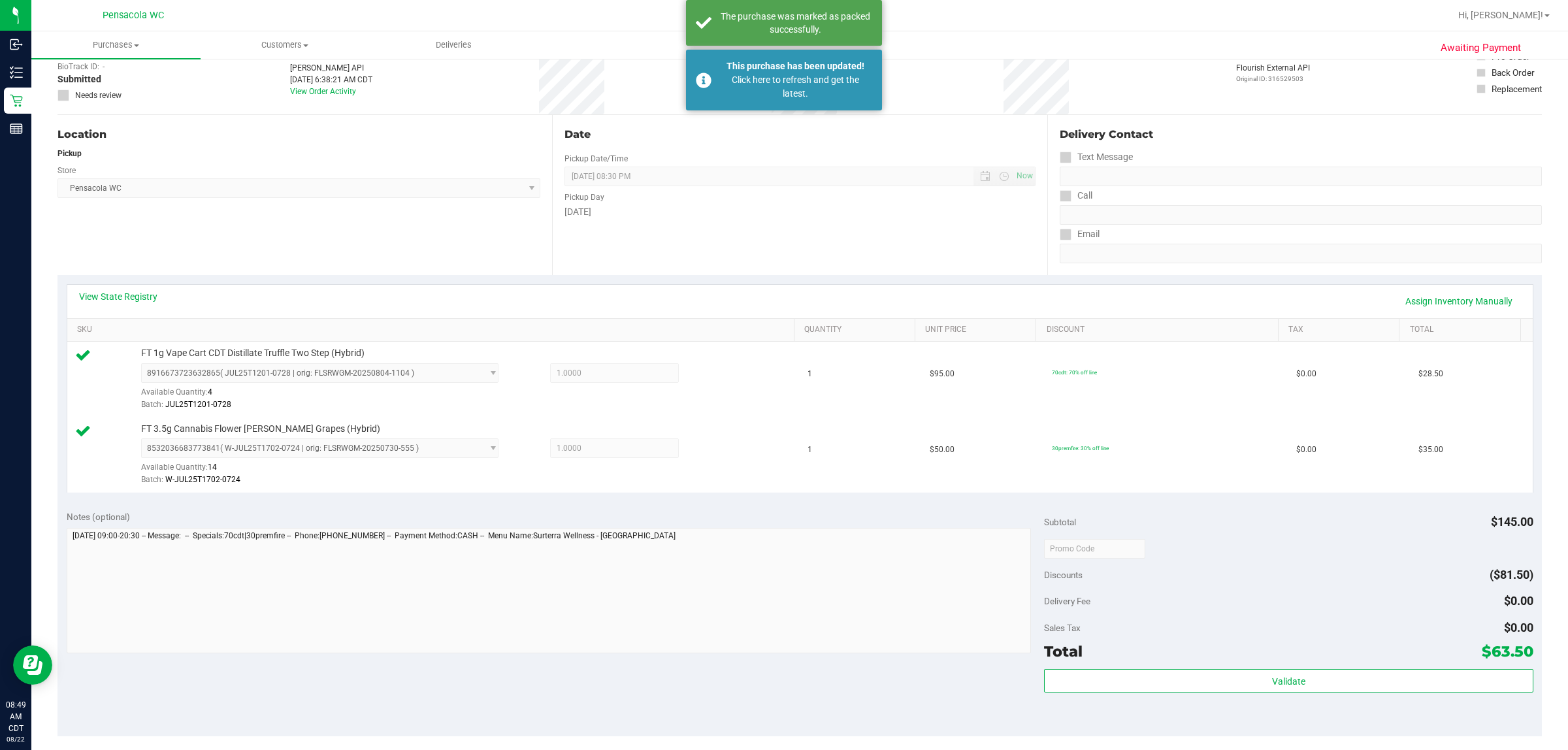
scroll to position [0, 0]
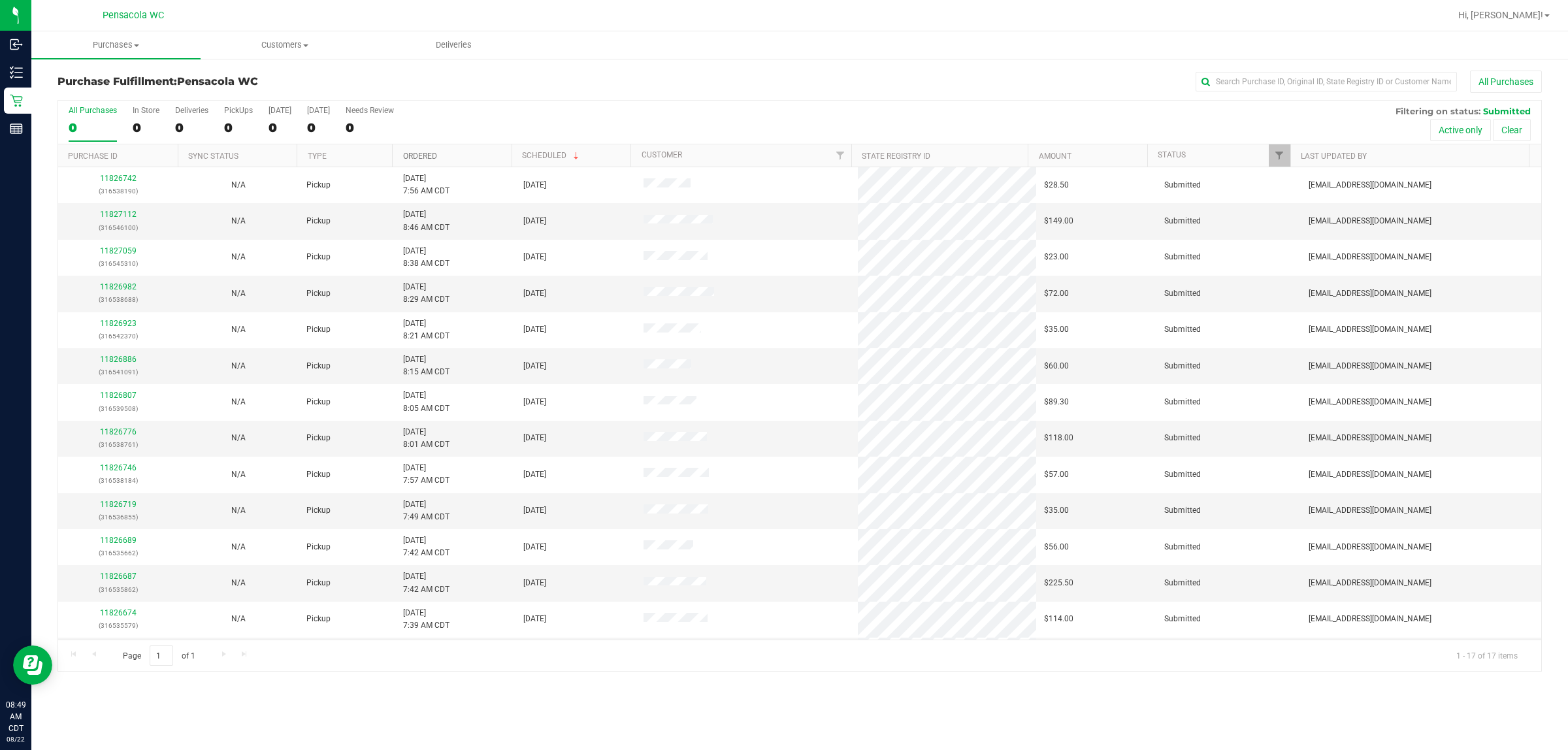
click at [425, 151] on link "Ordered" at bounding box center [420, 156] width 34 height 9
click at [112, 214] on link "11826571" at bounding box center [118, 215] width 36 height 9
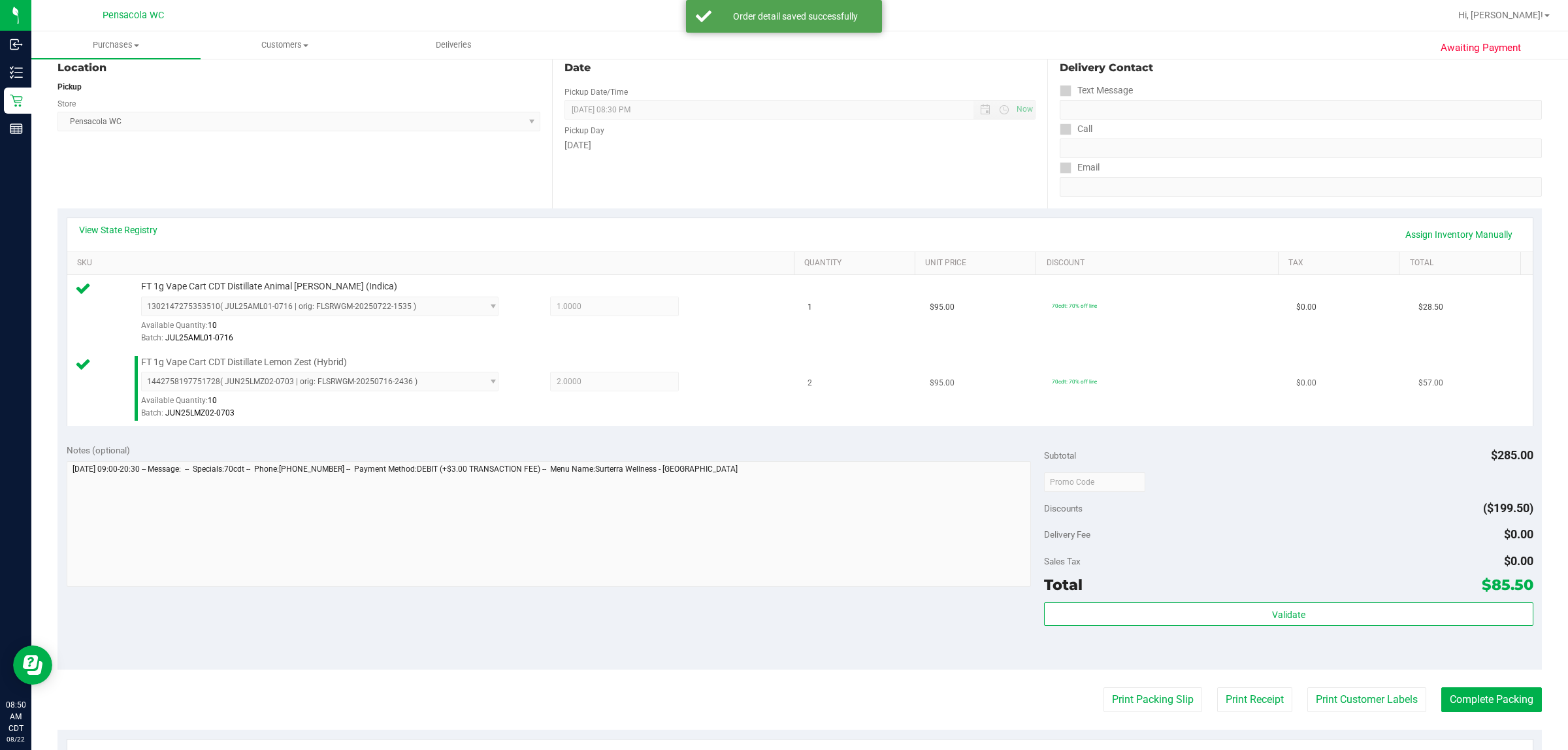
scroll to position [326, 0]
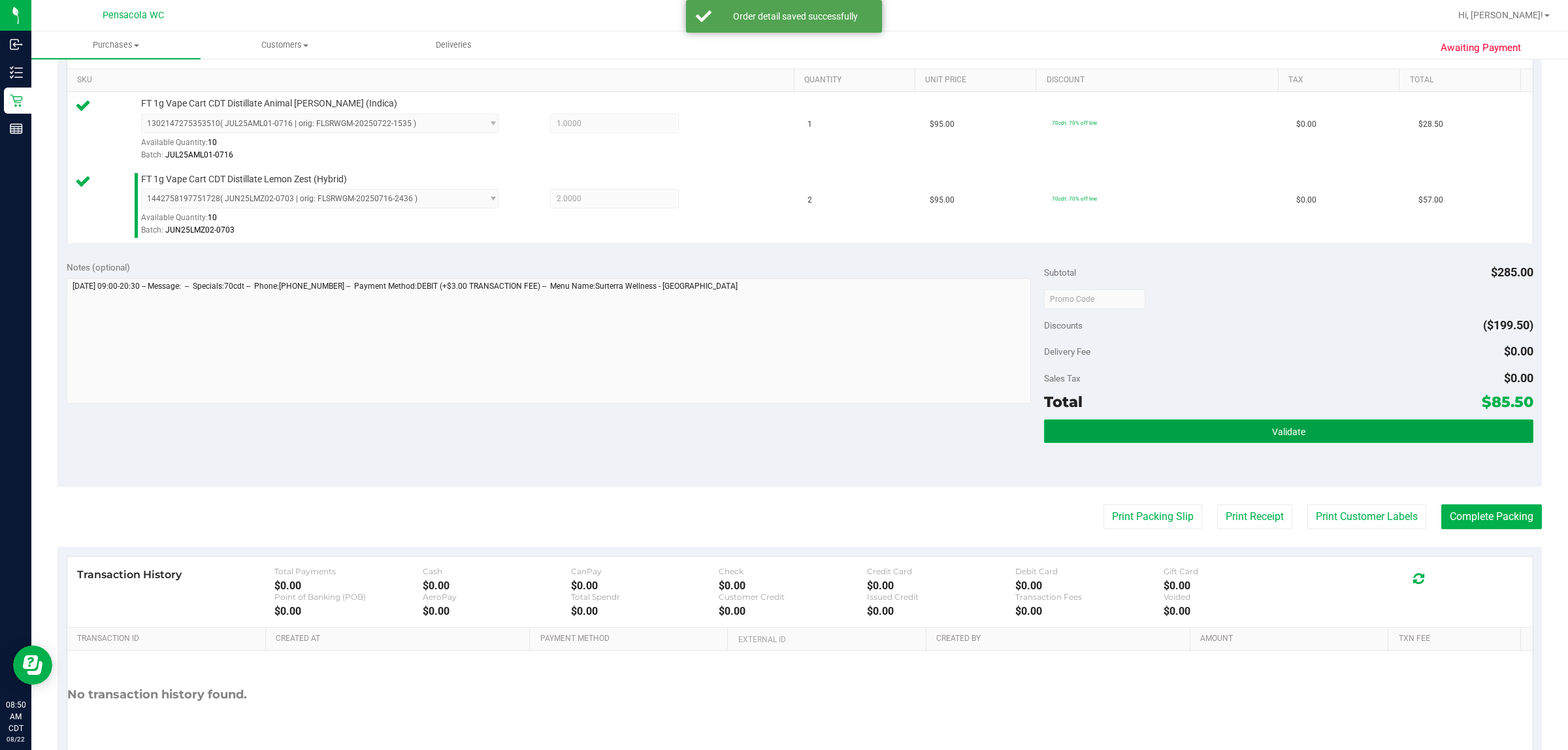
click at [781, 436] on button "Validate" at bounding box center [1289, 430] width 489 height 24
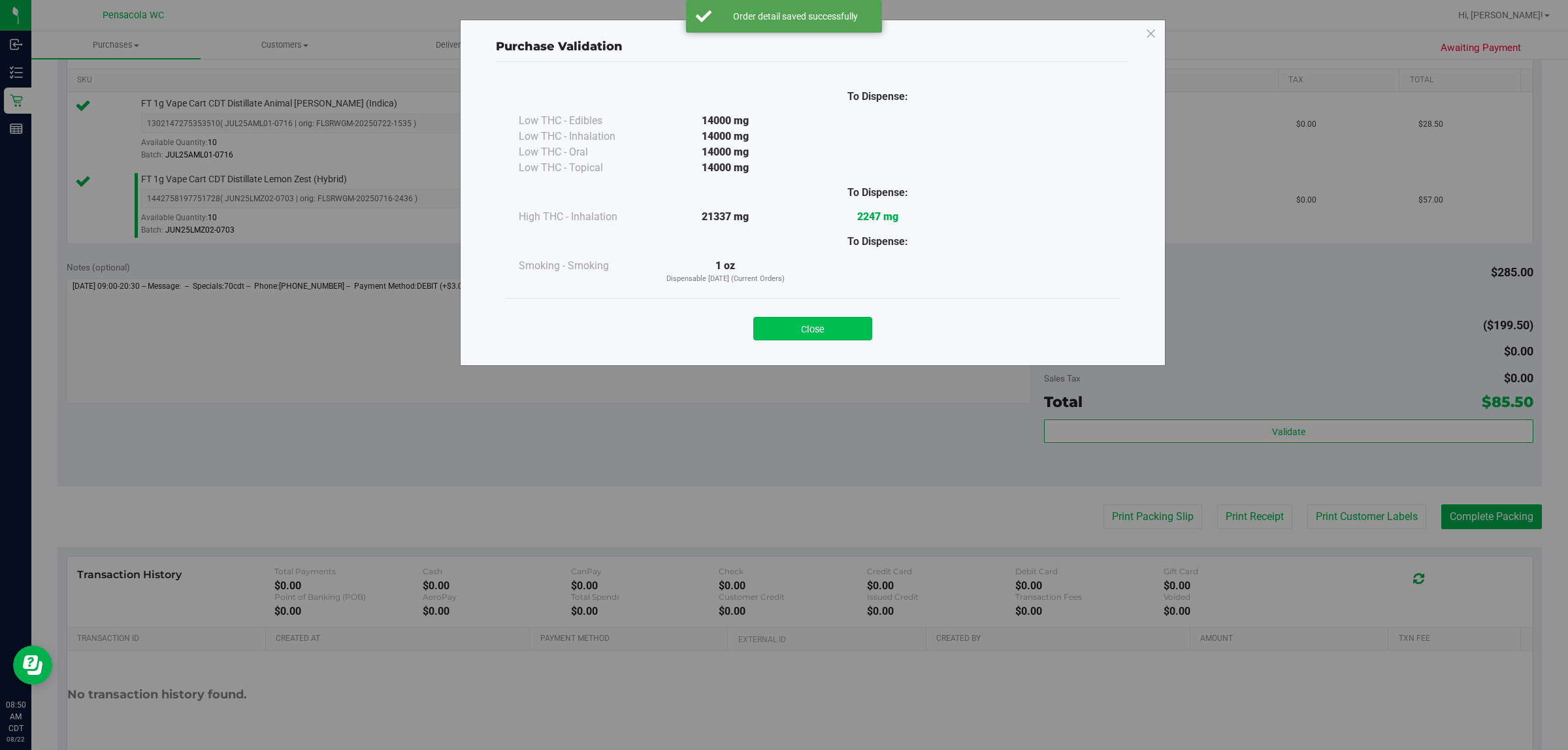
click at [779, 327] on button "Close" at bounding box center [813, 328] width 119 height 24
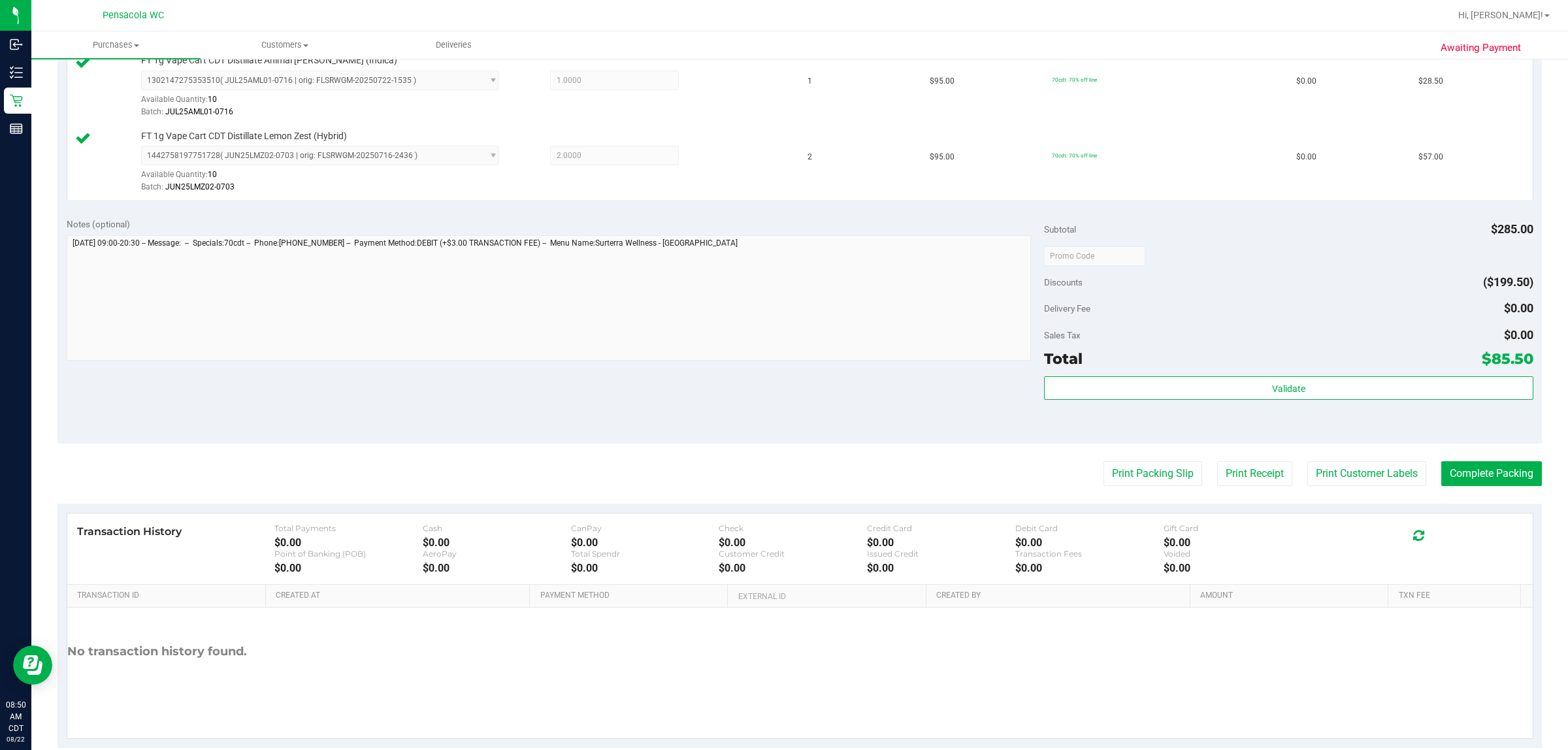
scroll to position [393, 0]
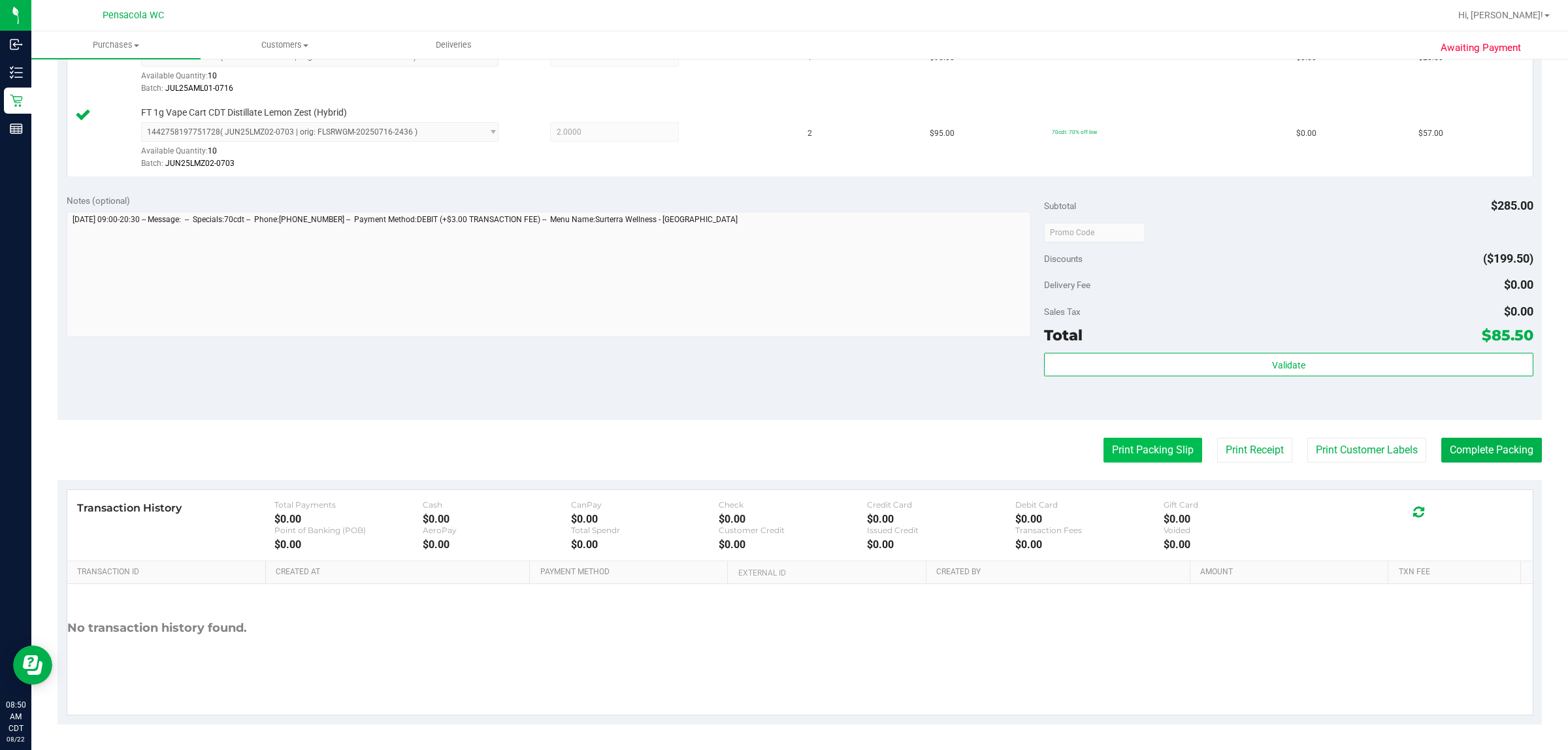
click at [781, 461] on button "Print Packing Slip" at bounding box center [1153, 450] width 99 height 25
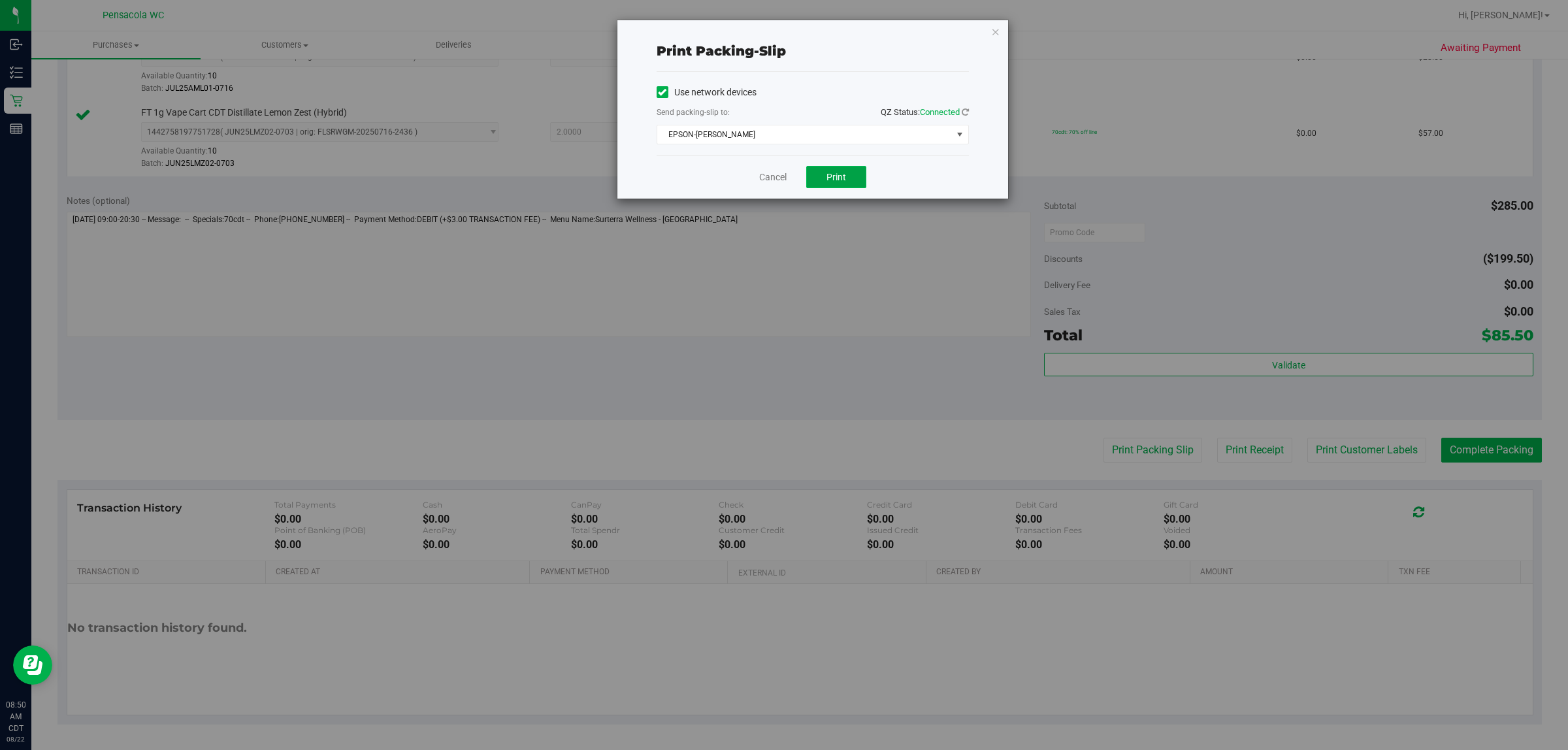
click at [781, 183] on button "Print" at bounding box center [836, 177] width 60 height 22
click at [781, 31] on div "Print packing-slip Use network devices Send packing-slip to: QZ Status: Connect…" at bounding box center [813, 109] width 391 height 178
click at [781, 28] on icon "button" at bounding box center [996, 31] width 9 height 15
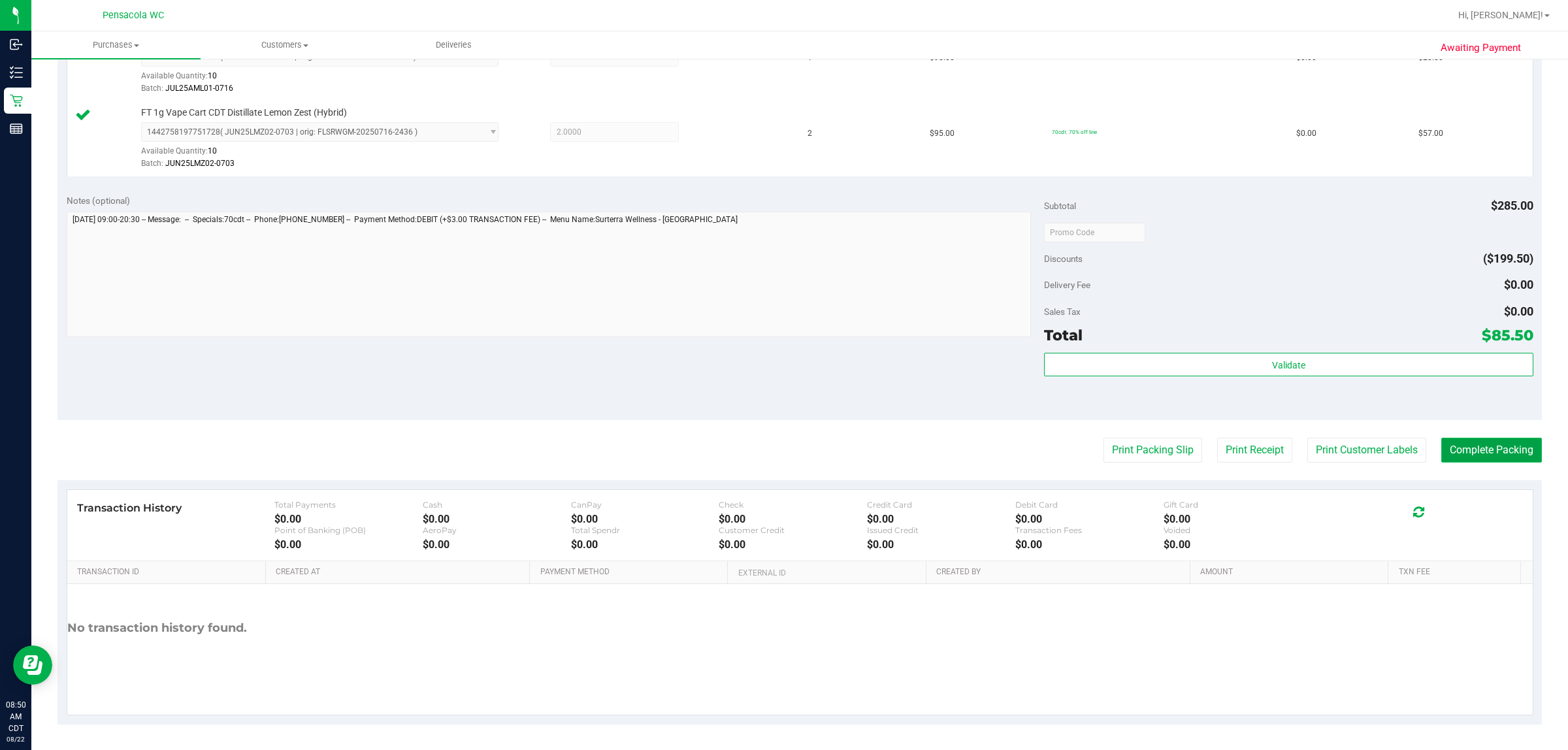
click at [781, 457] on button "Complete Packing" at bounding box center [1492, 450] width 101 height 25
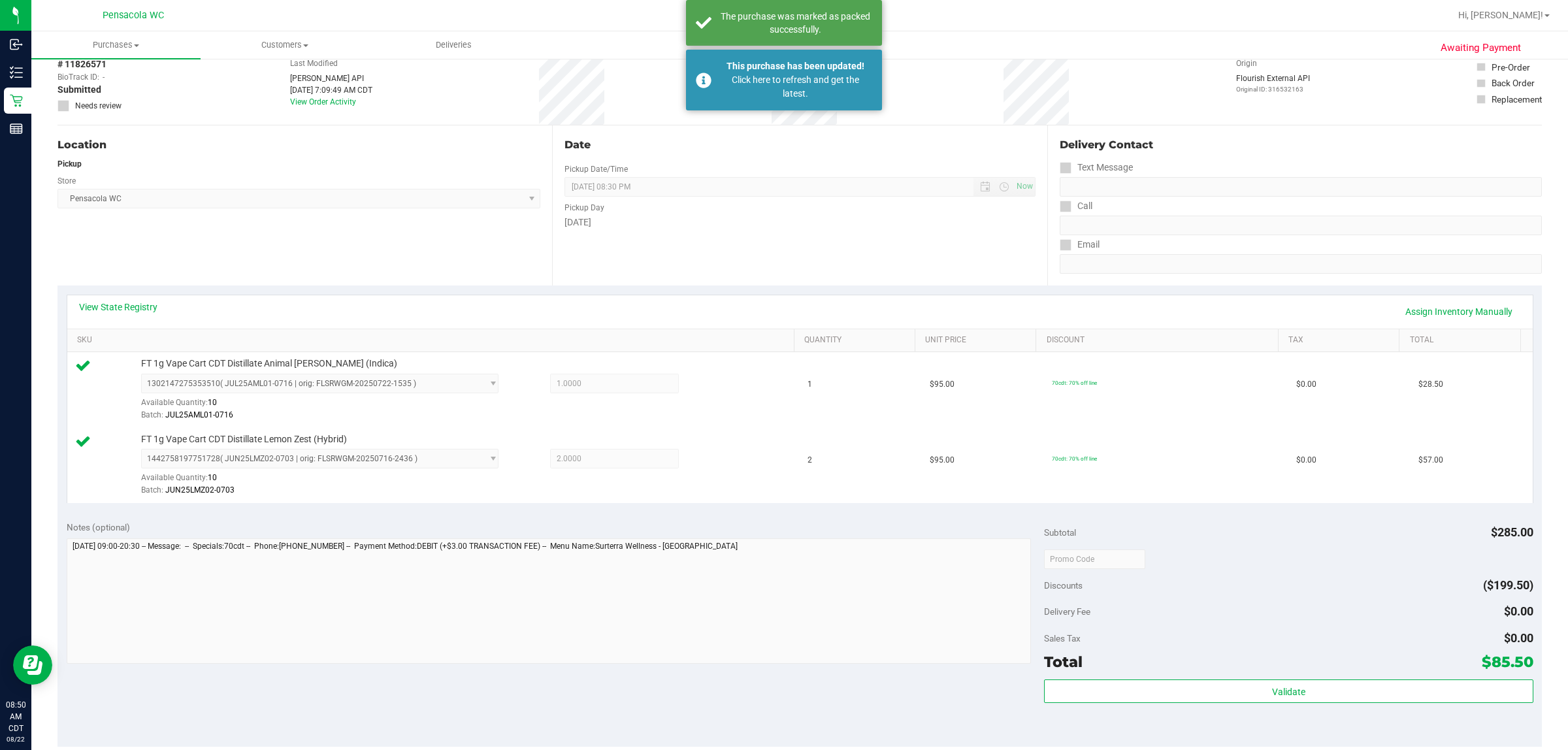
scroll to position [0, 0]
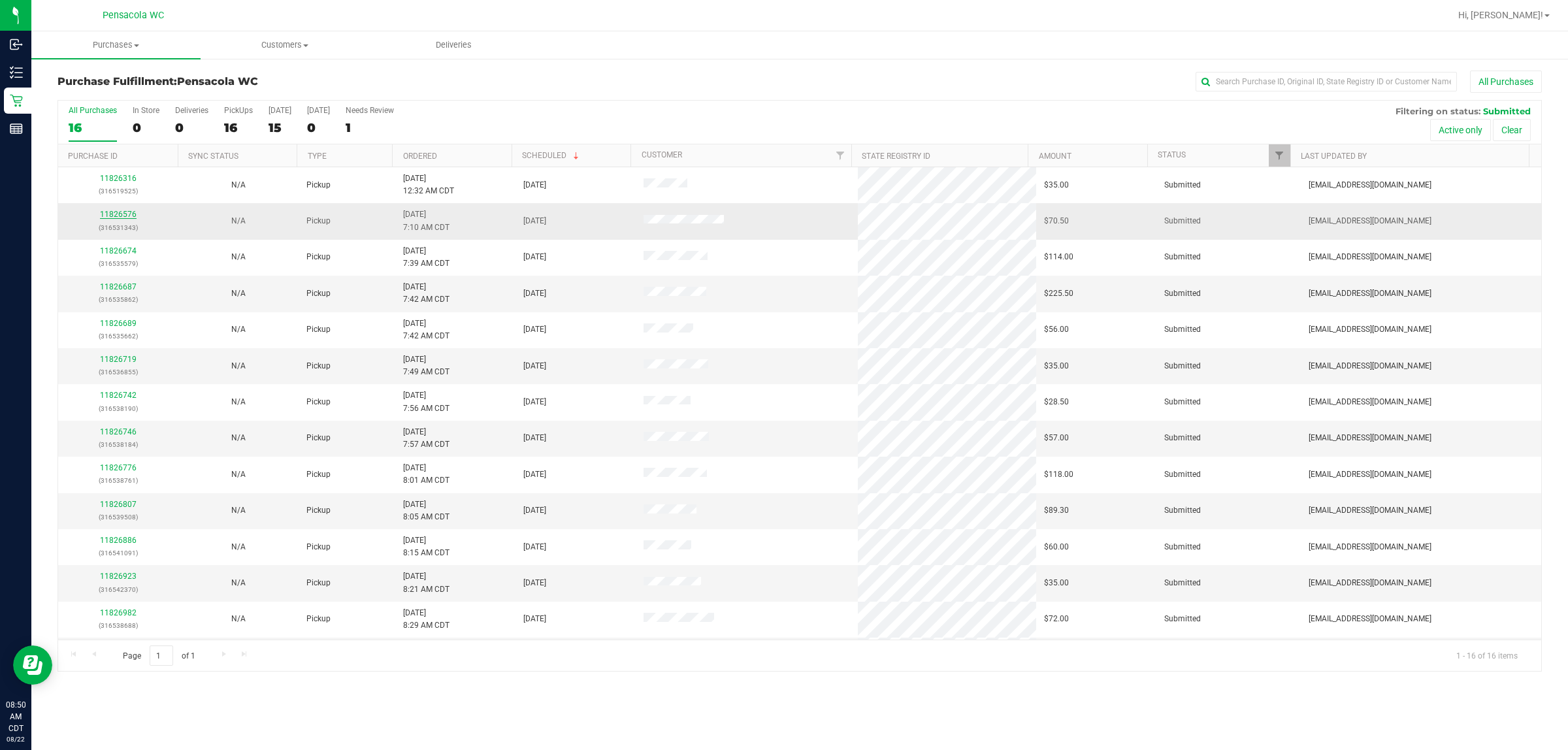
click at [114, 217] on link "11826576" at bounding box center [118, 215] width 36 height 9
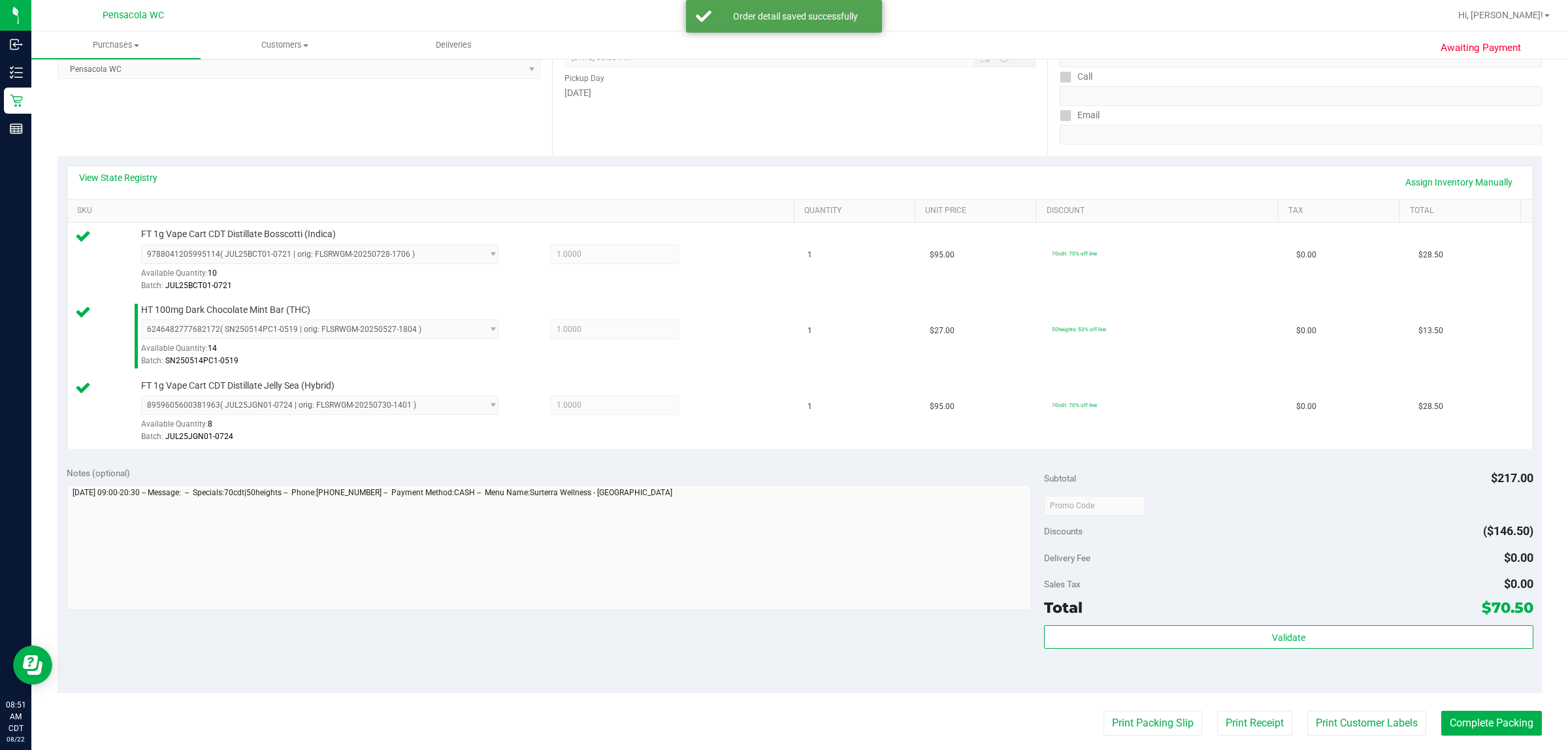
scroll to position [326, 0]
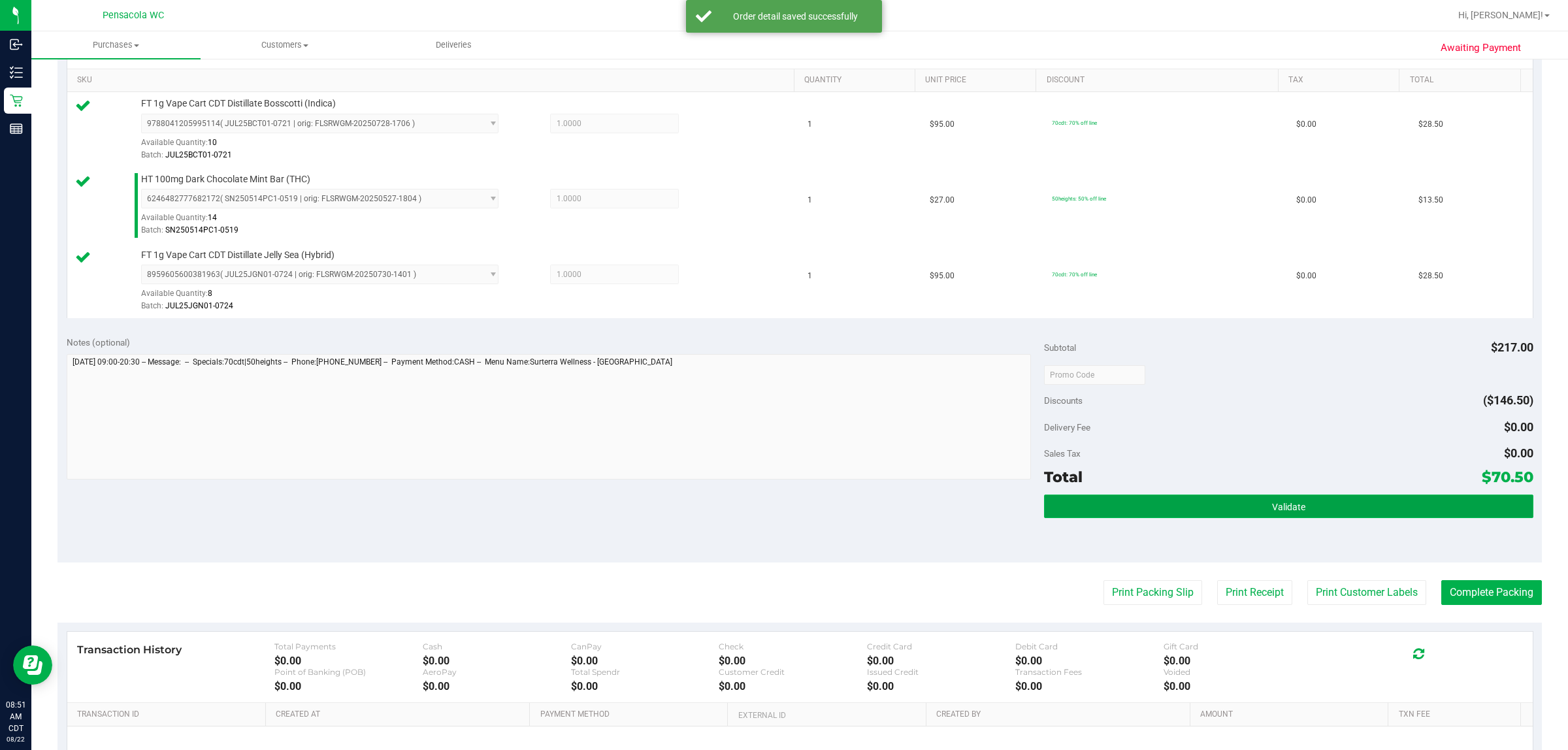
click at [781, 507] on span "Validate" at bounding box center [1289, 507] width 34 height 11
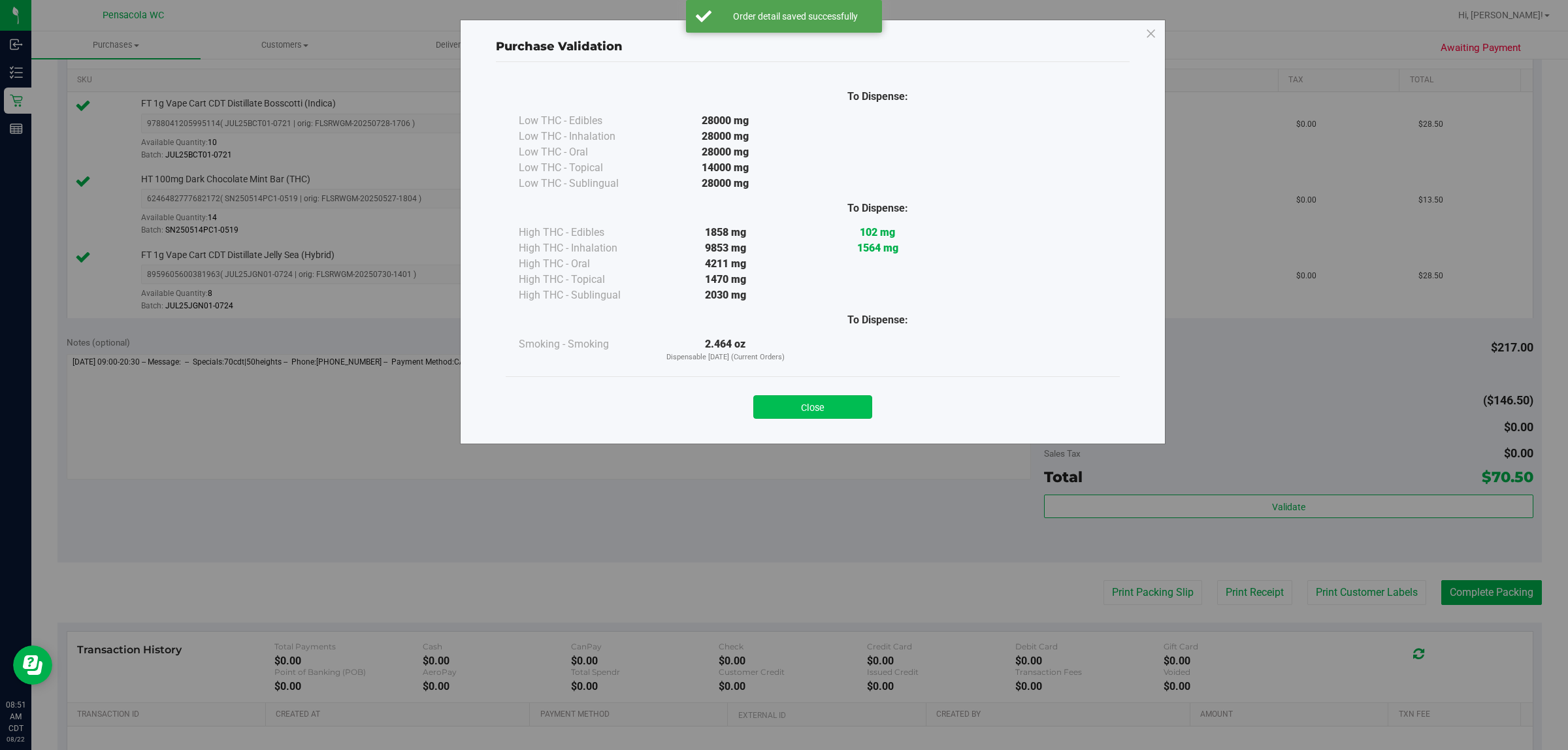
click at [781, 402] on button "Close" at bounding box center [813, 406] width 119 height 24
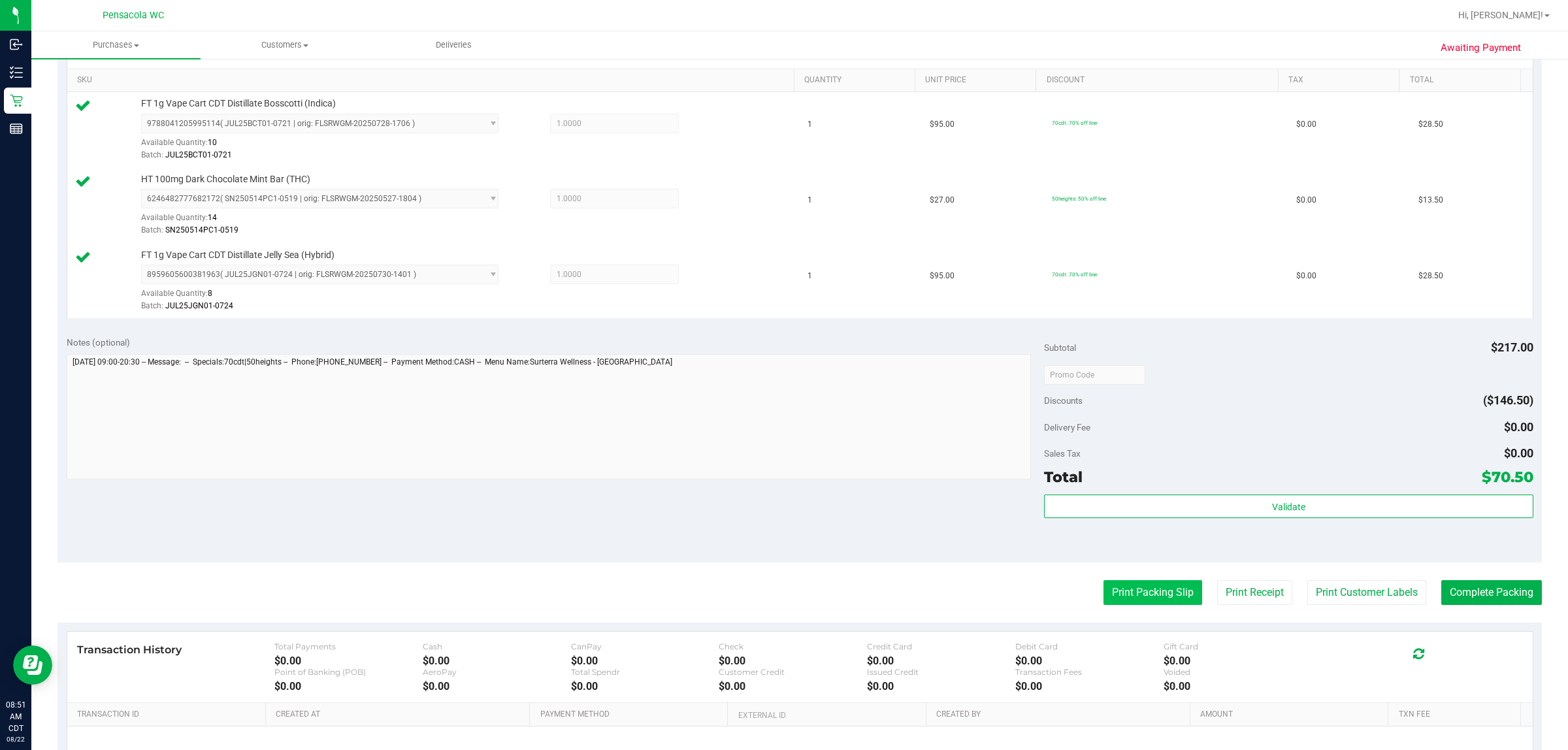
click at [781, 586] on button "Print Packing Slip" at bounding box center [1153, 592] width 99 height 25
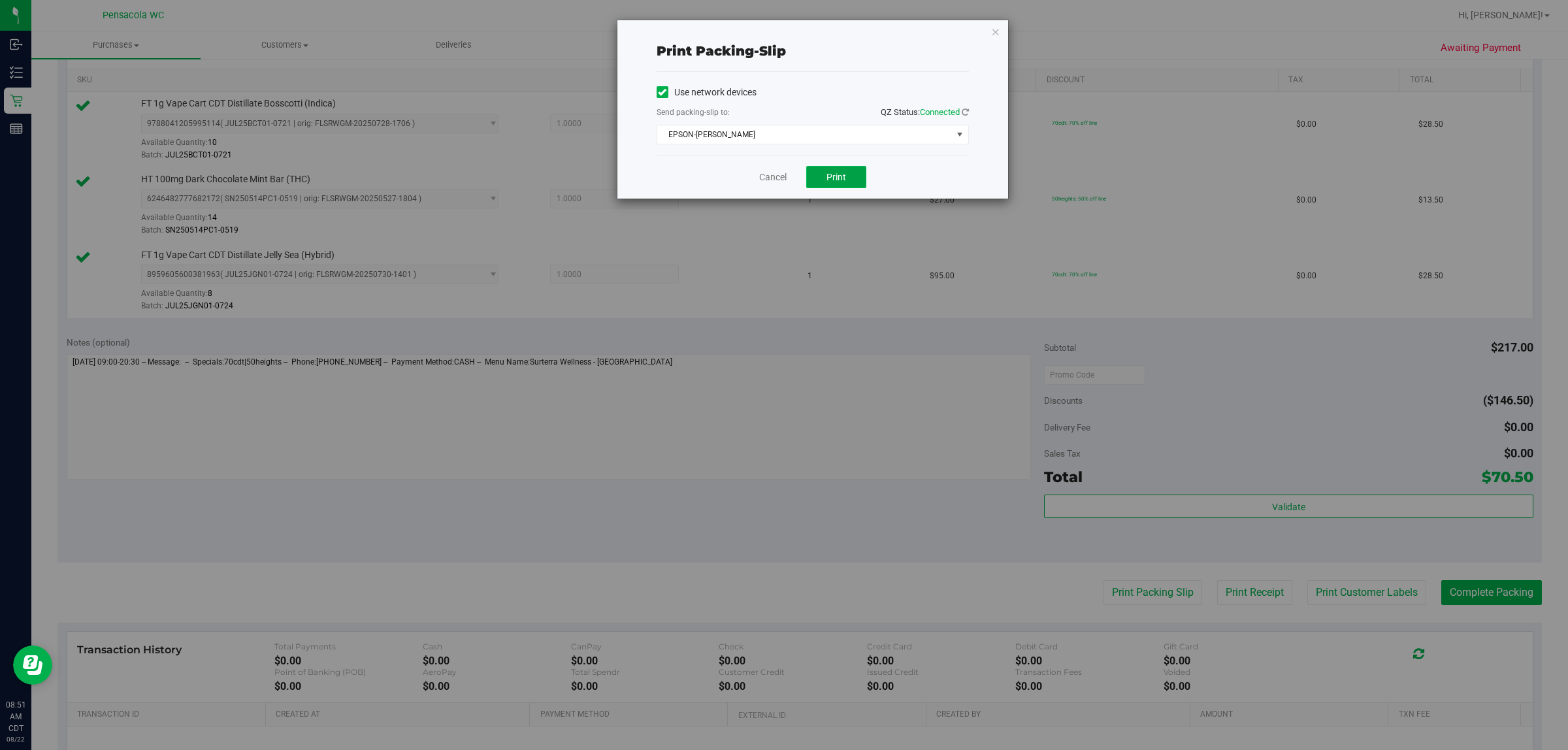
click at [781, 182] on span "Print" at bounding box center [836, 177] width 20 height 11
click at [781, 33] on icon "button" at bounding box center [996, 31] width 9 height 15
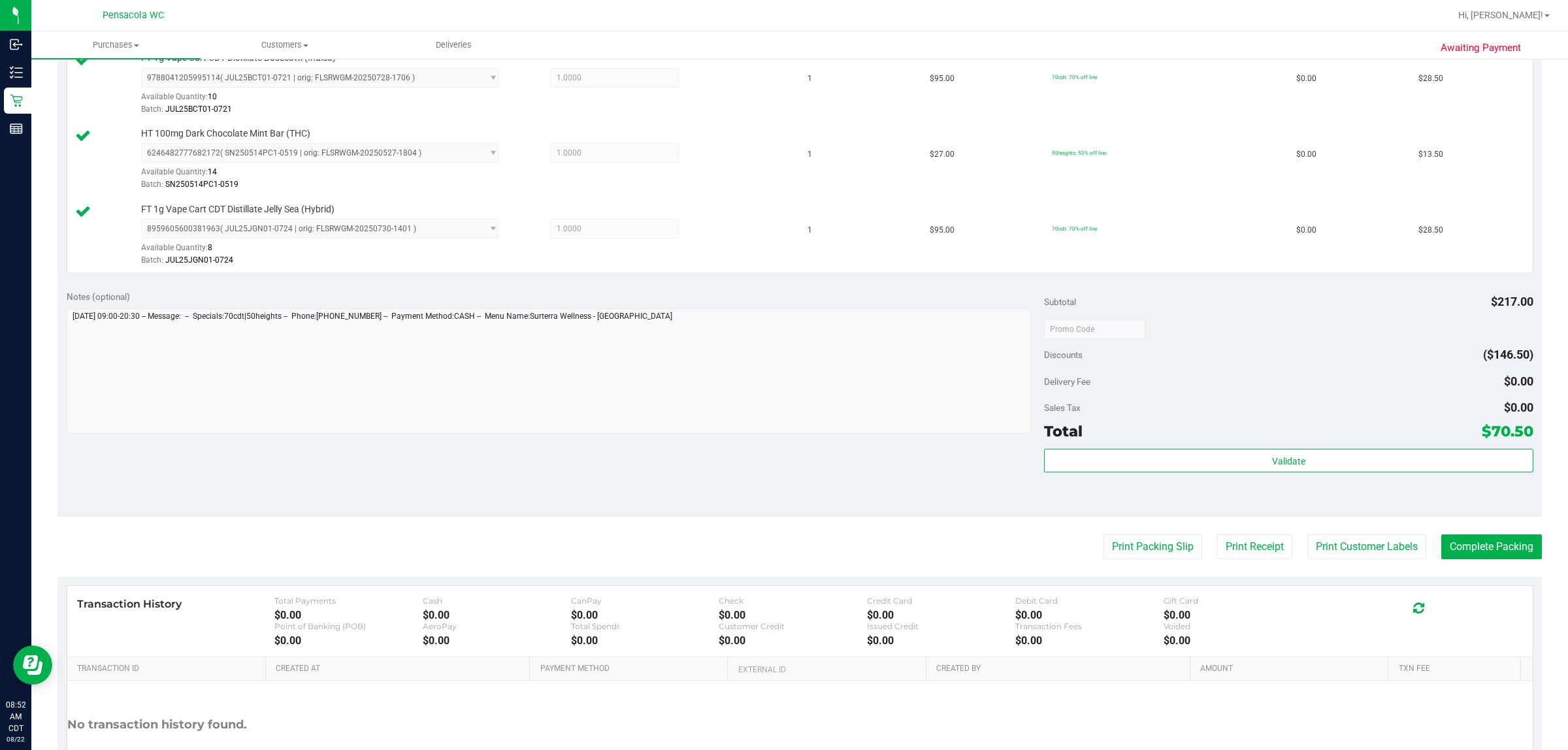
scroll to position [469, 0]
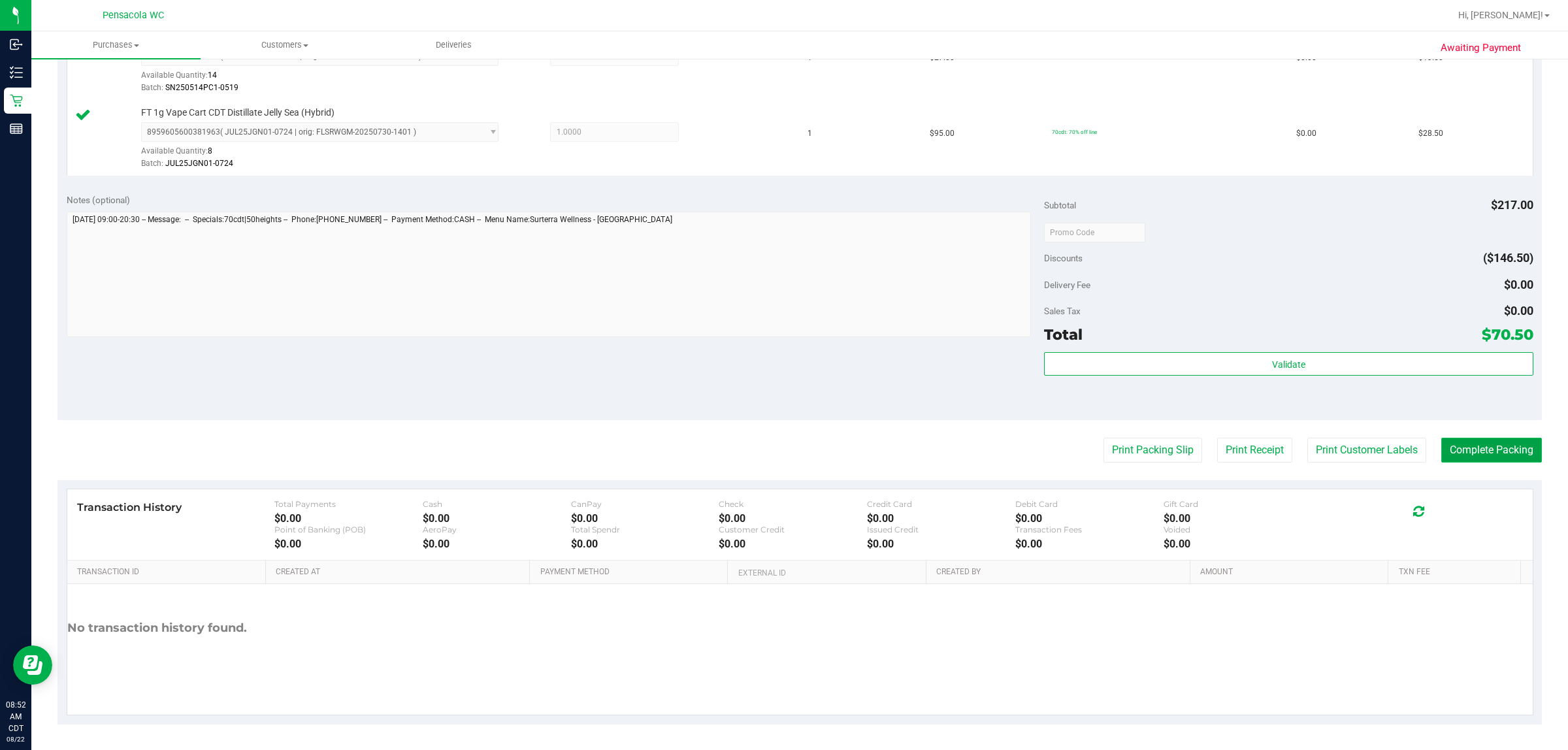
click at [781, 444] on button "Complete Packing" at bounding box center [1492, 450] width 101 height 25
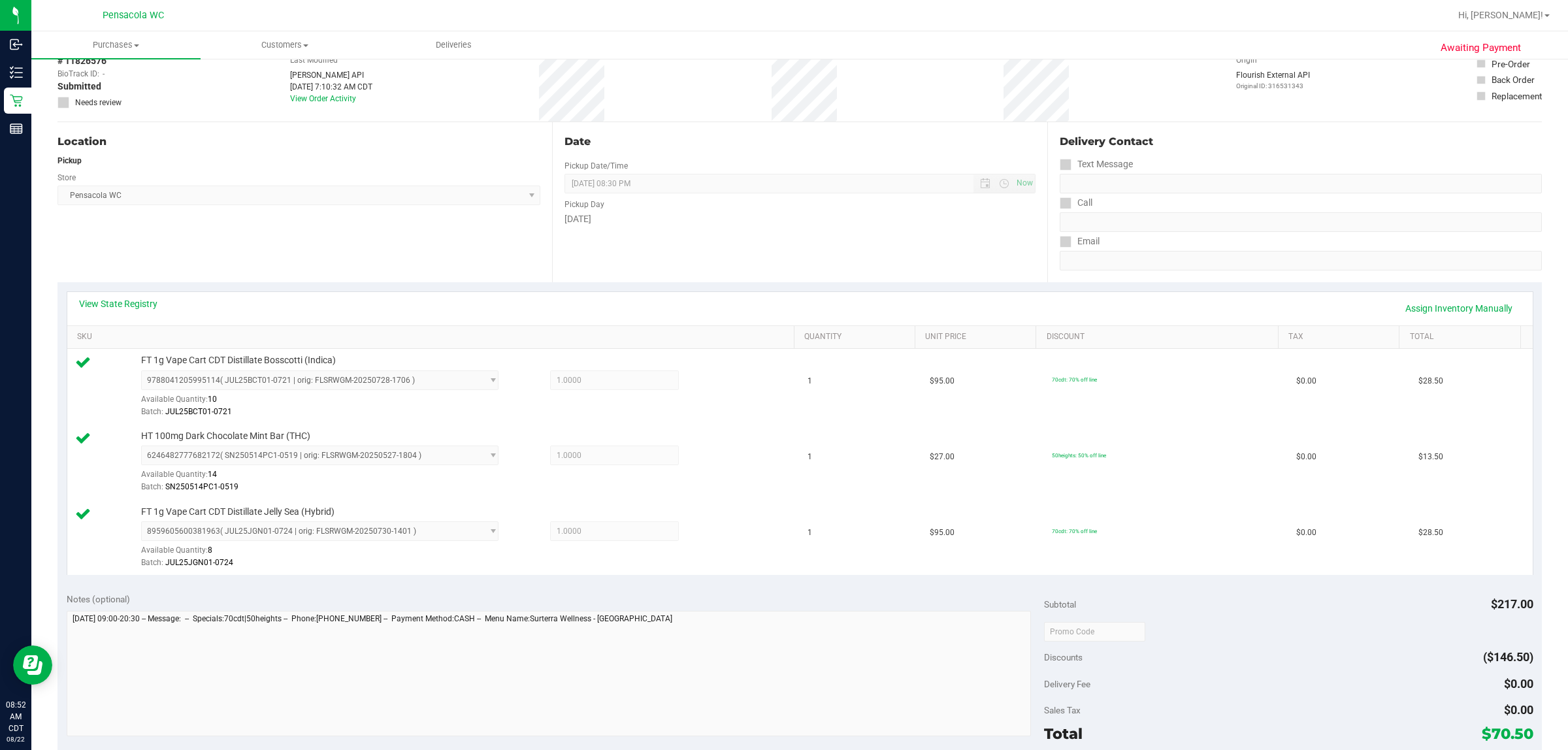
scroll to position [0, 0]
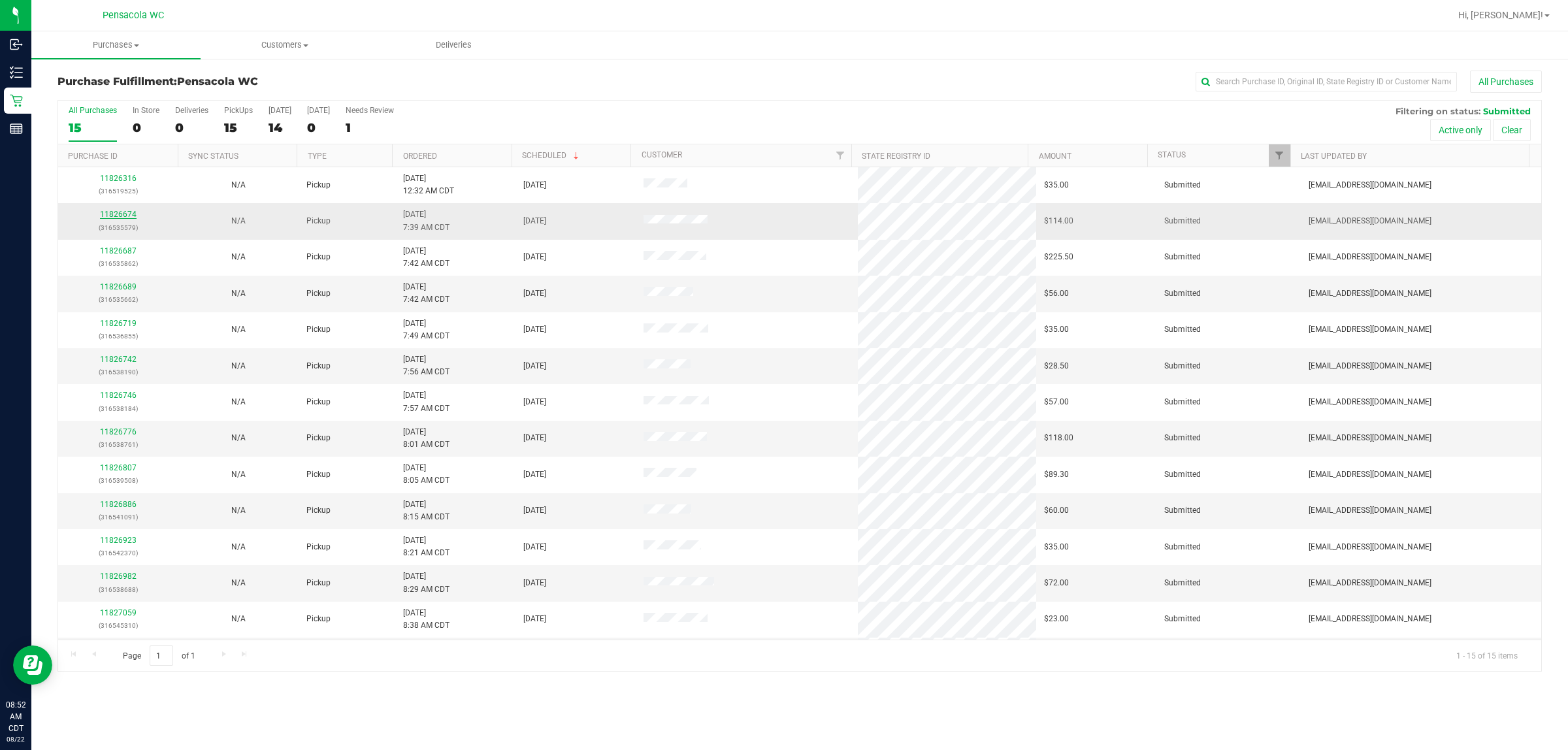
click at [122, 213] on link "11826674" at bounding box center [118, 215] width 36 height 9
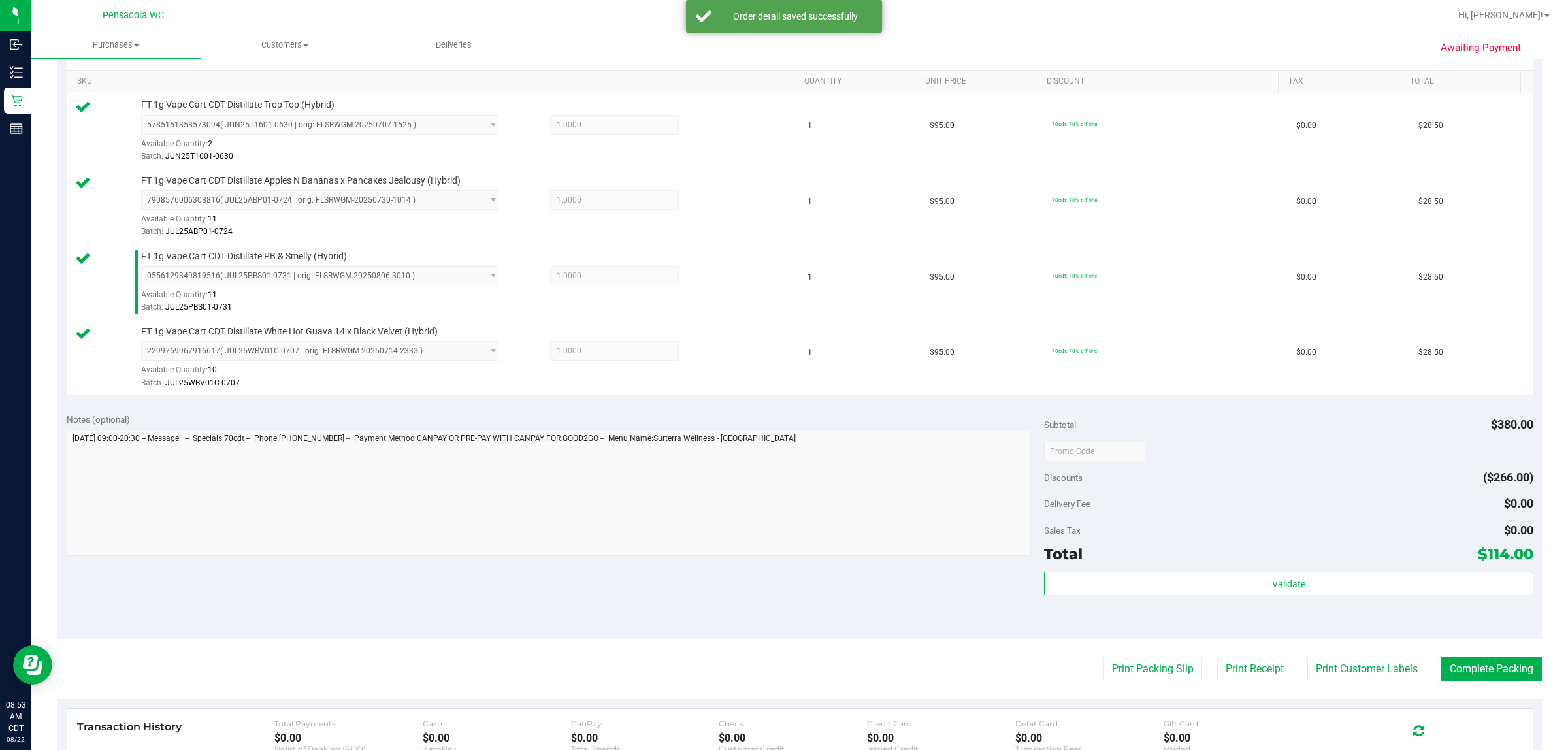
scroll to position [326, 0]
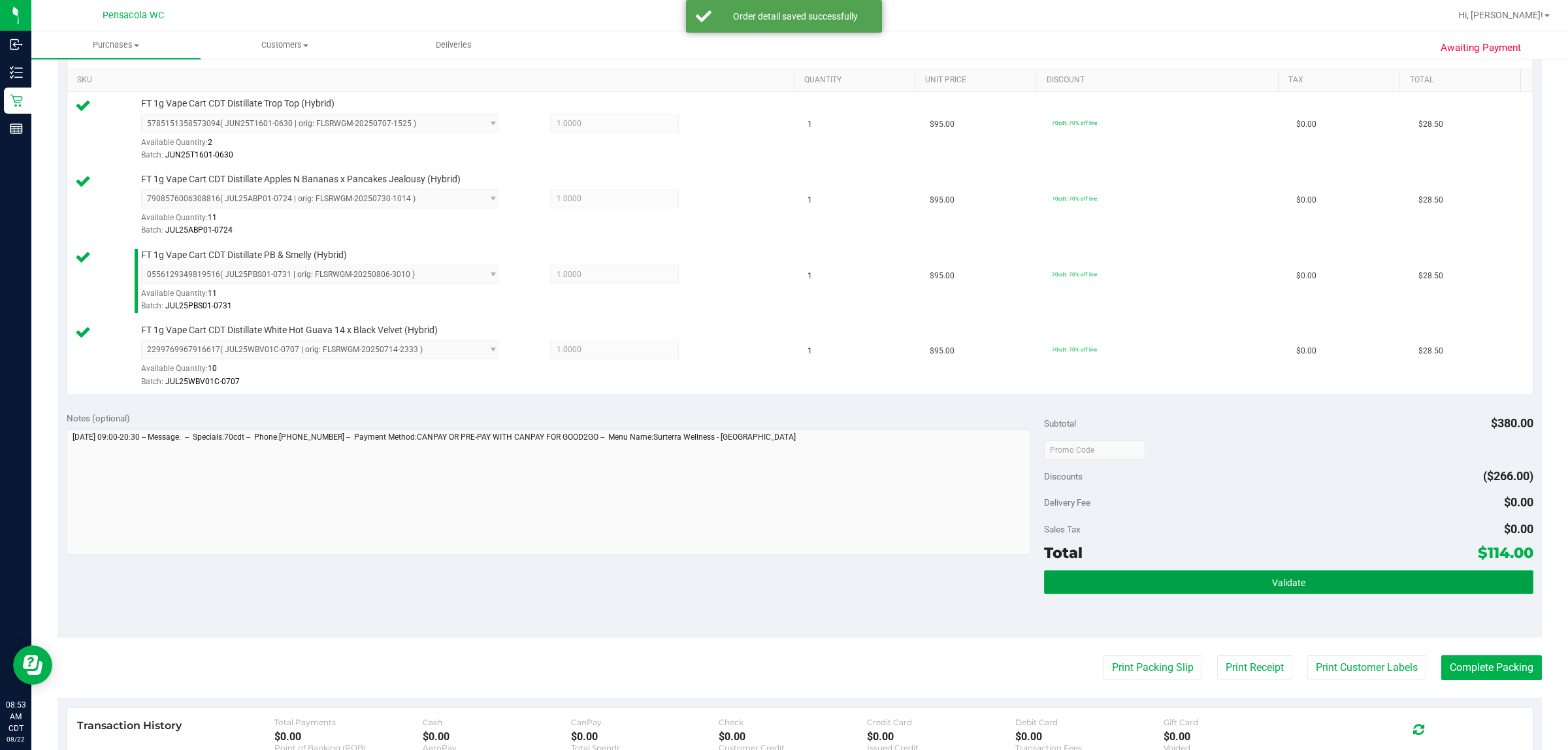
click at [781, 580] on button "Validate" at bounding box center [1289, 582] width 489 height 24
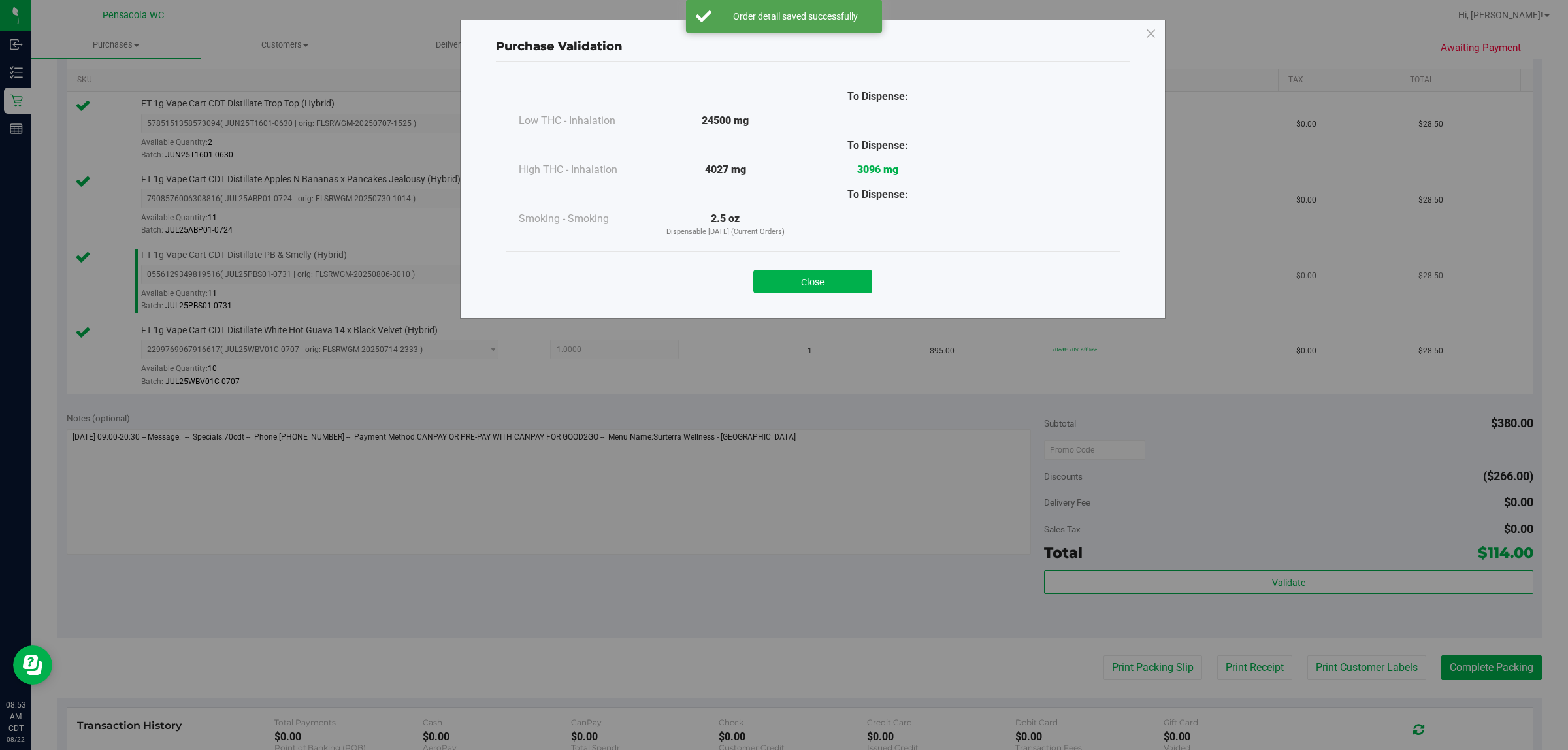
click at [781, 273] on button "Close" at bounding box center [813, 281] width 119 height 24
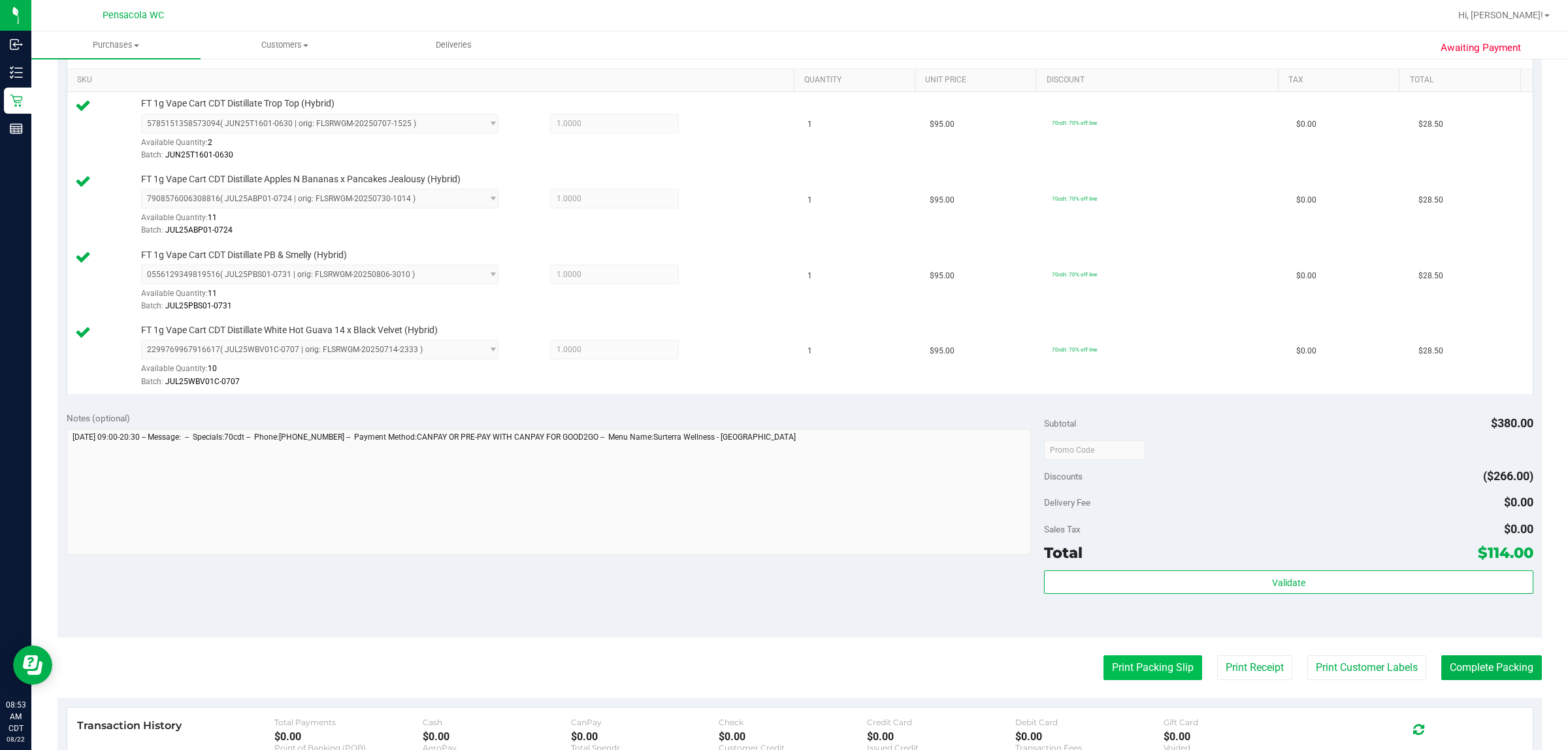
click at [781, 674] on button "Print Packing Slip" at bounding box center [1153, 667] width 99 height 25
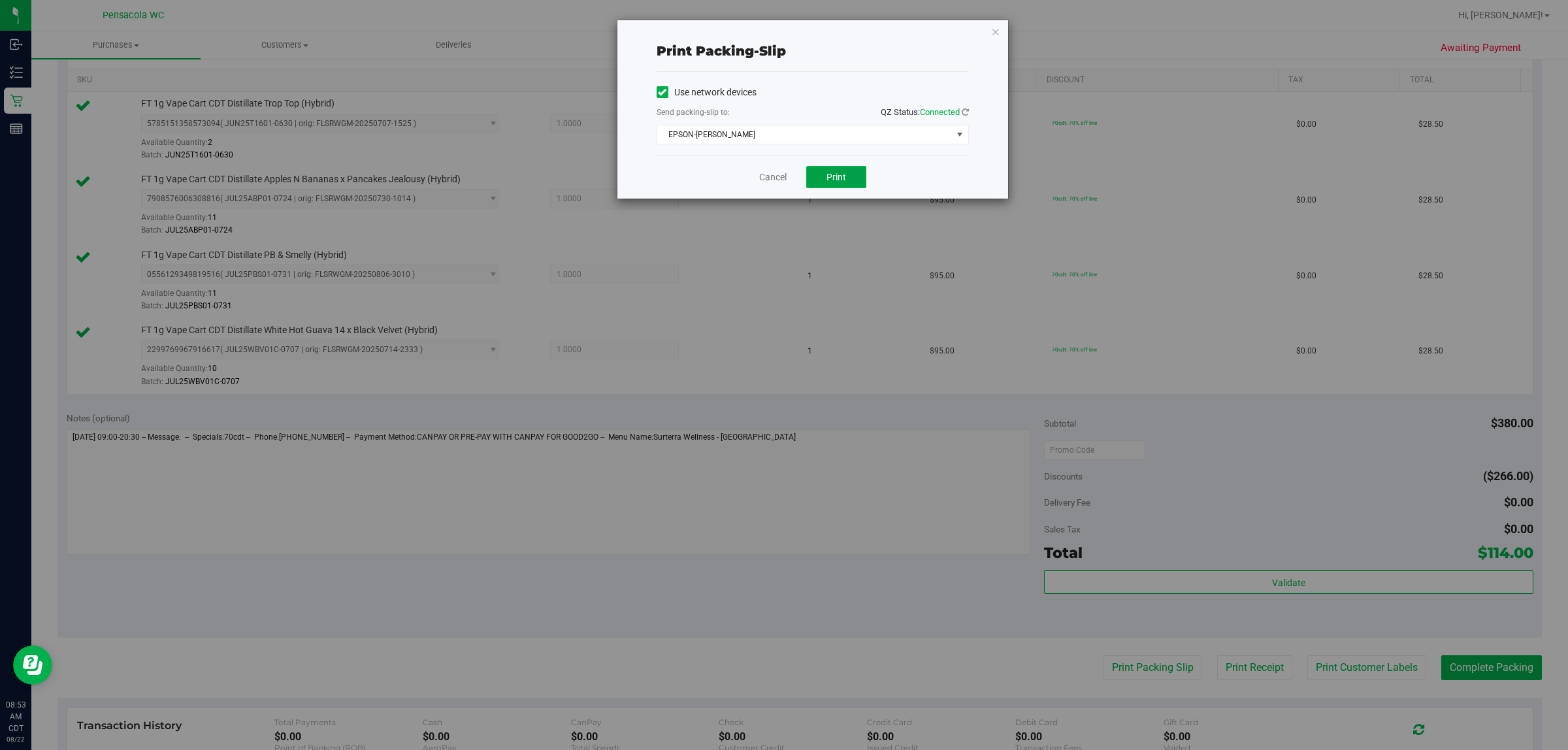
click at [781, 182] on span "Print" at bounding box center [836, 177] width 20 height 11
click at [781, 28] on icon "button" at bounding box center [996, 31] width 9 height 15
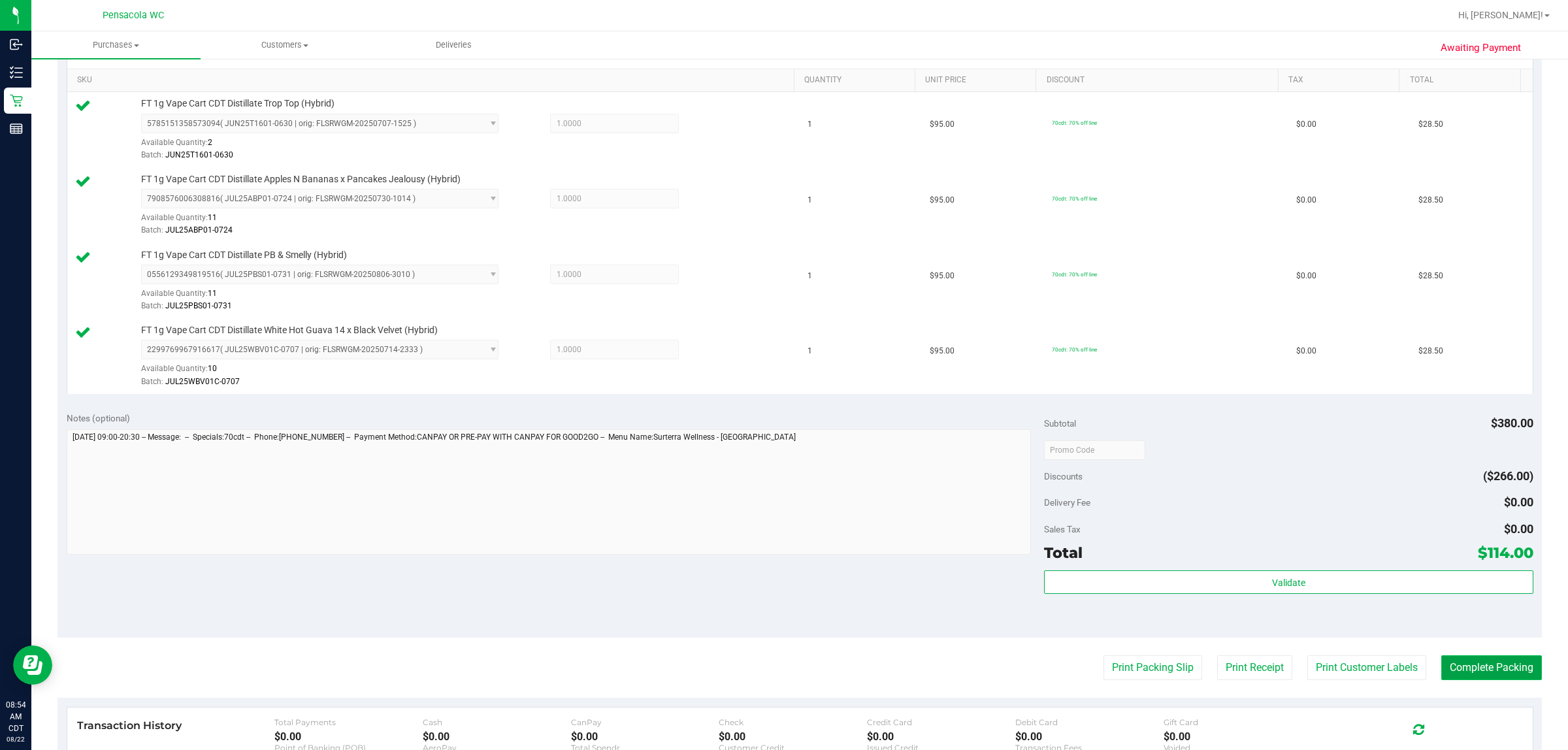
click at [781, 662] on button "Complete Packing" at bounding box center [1492, 667] width 101 height 25
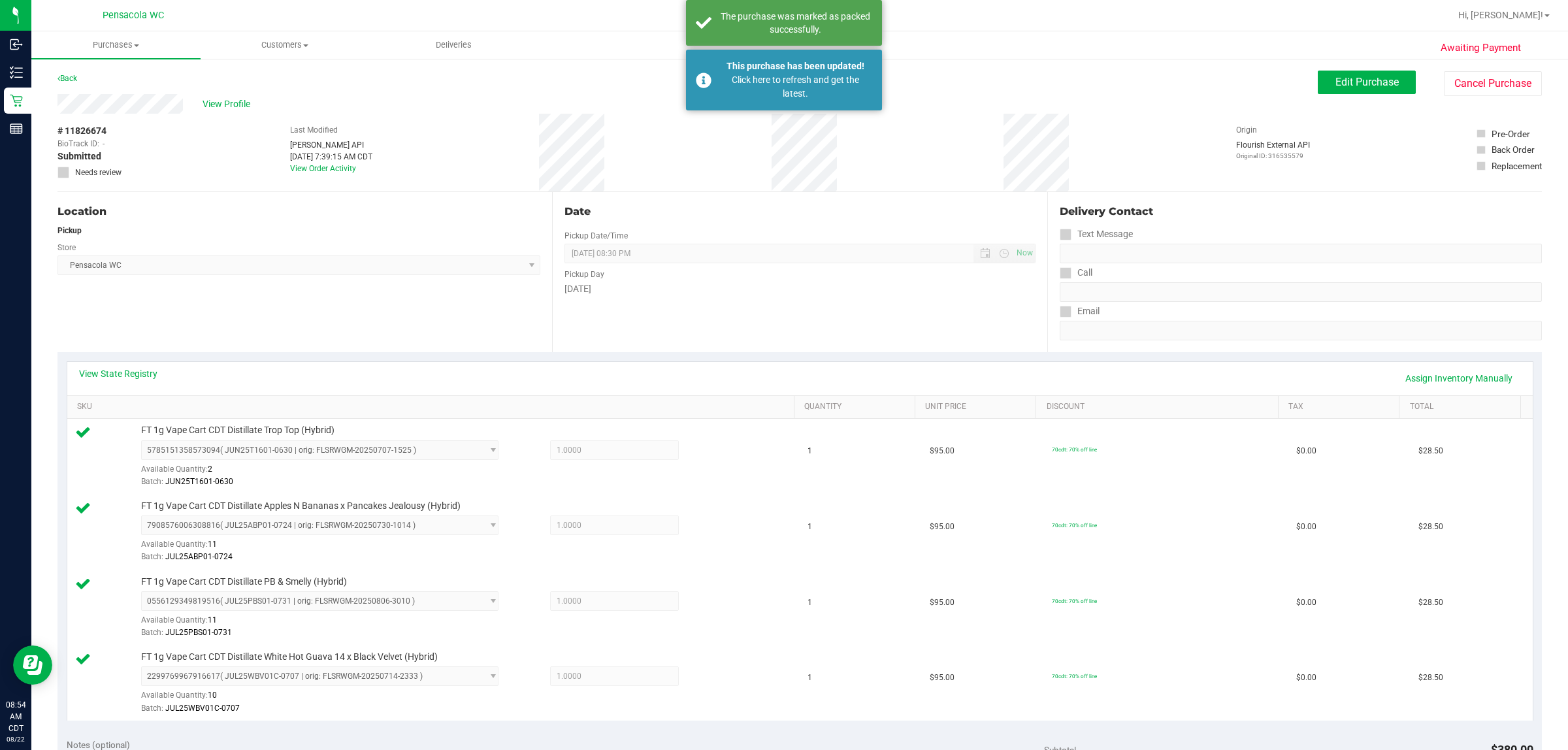
scroll to position [81, 0]
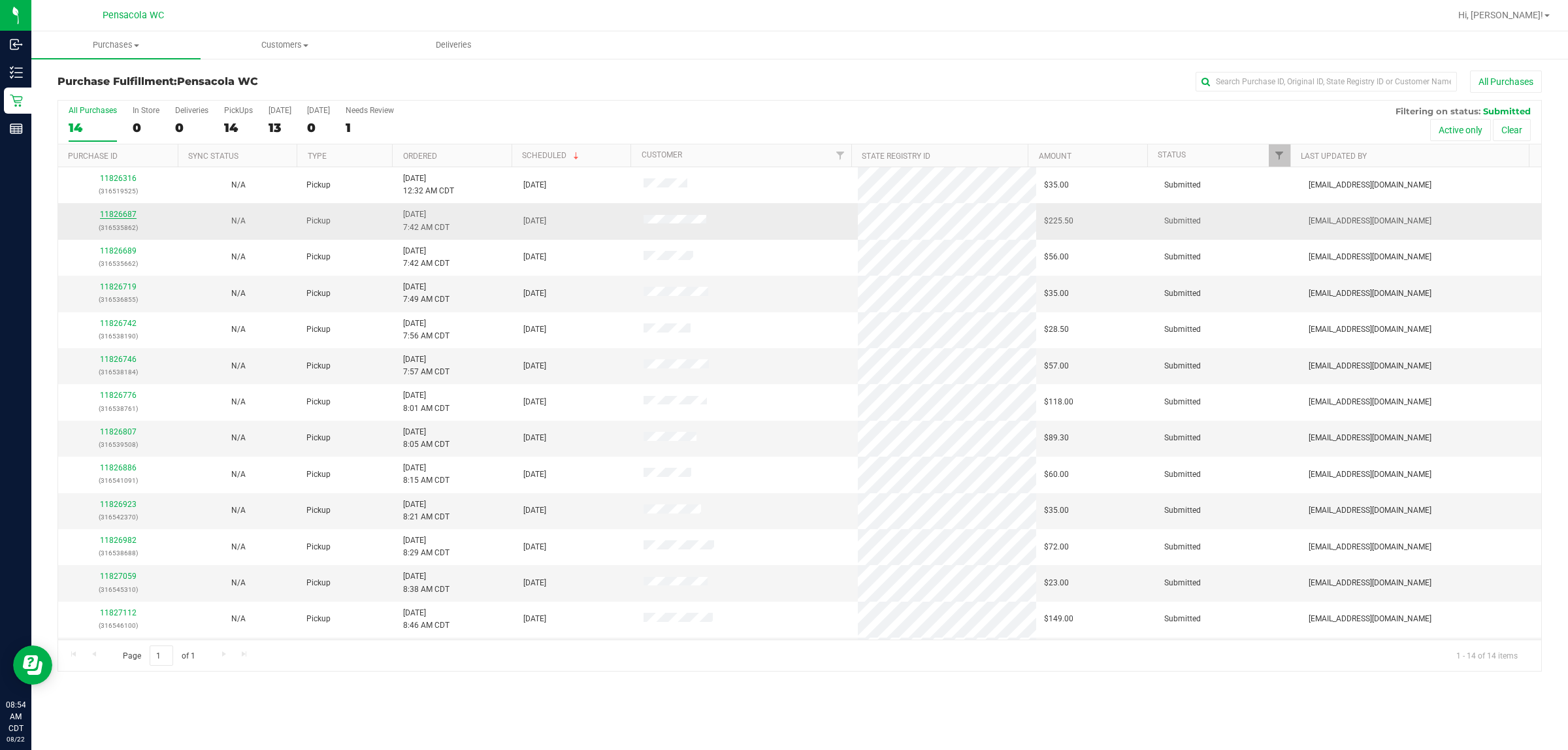
click at [119, 214] on link "11826687" at bounding box center [118, 215] width 36 height 9
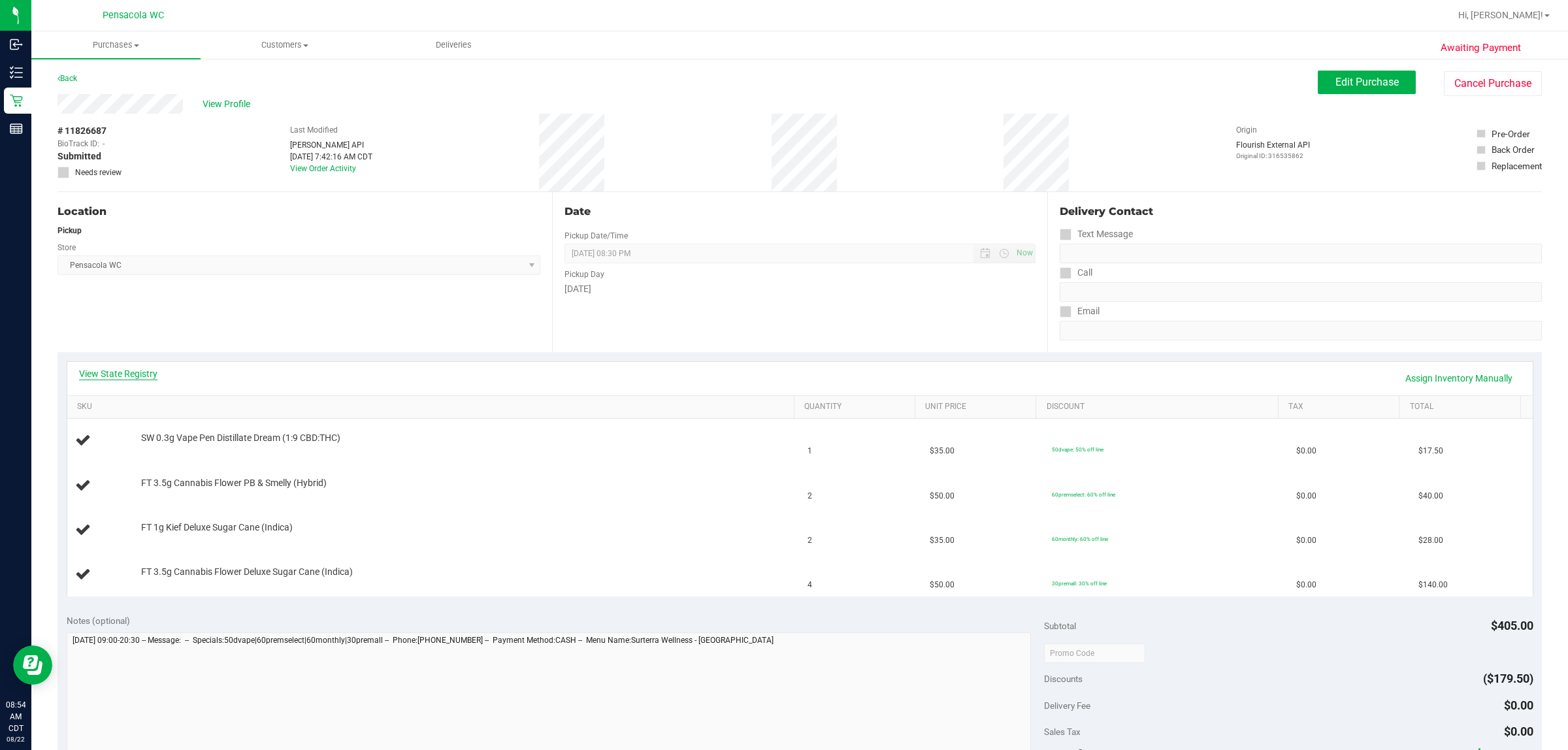
click at [96, 369] on link "View State Registry" at bounding box center [118, 373] width 79 height 13
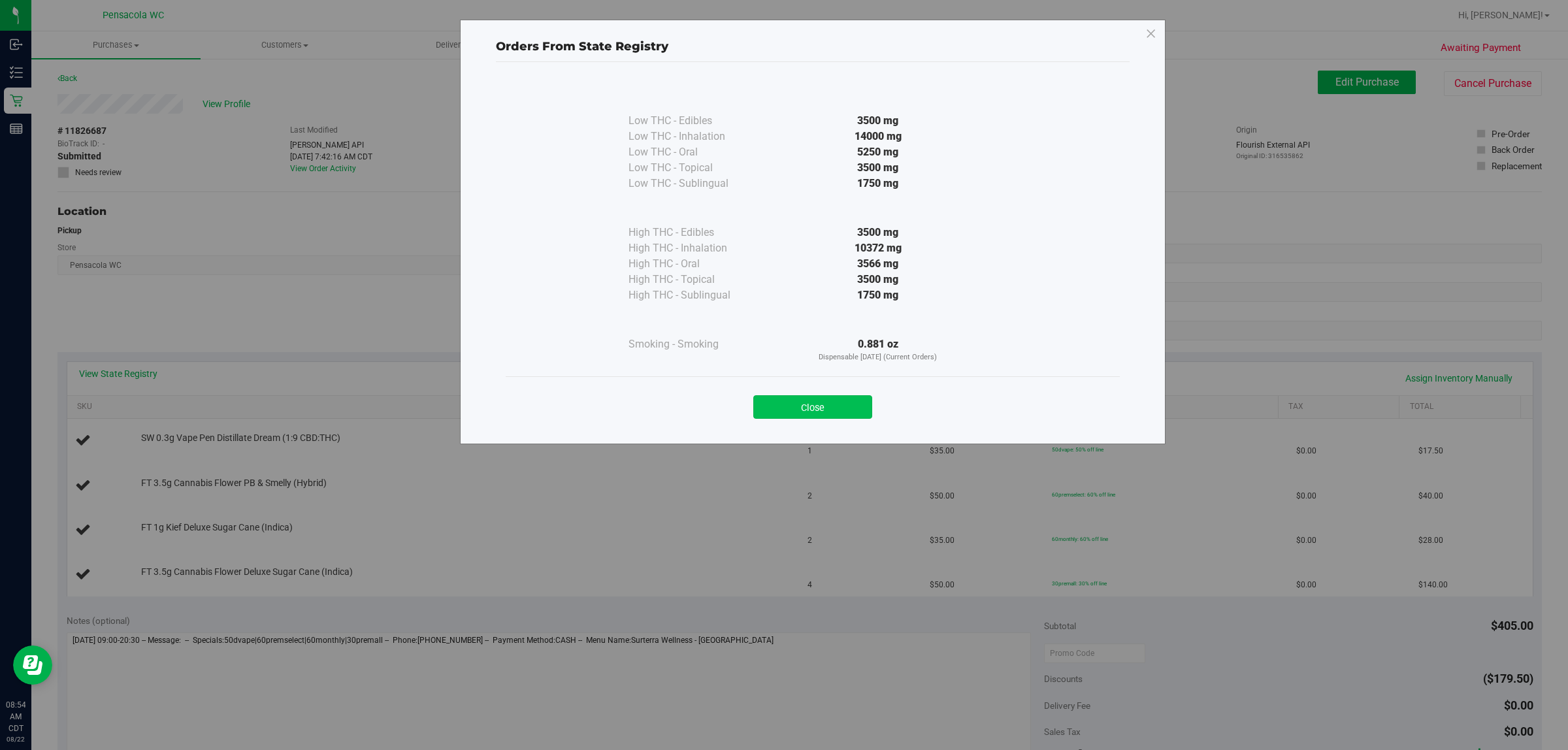
click at [781, 400] on button "Close" at bounding box center [813, 406] width 119 height 24
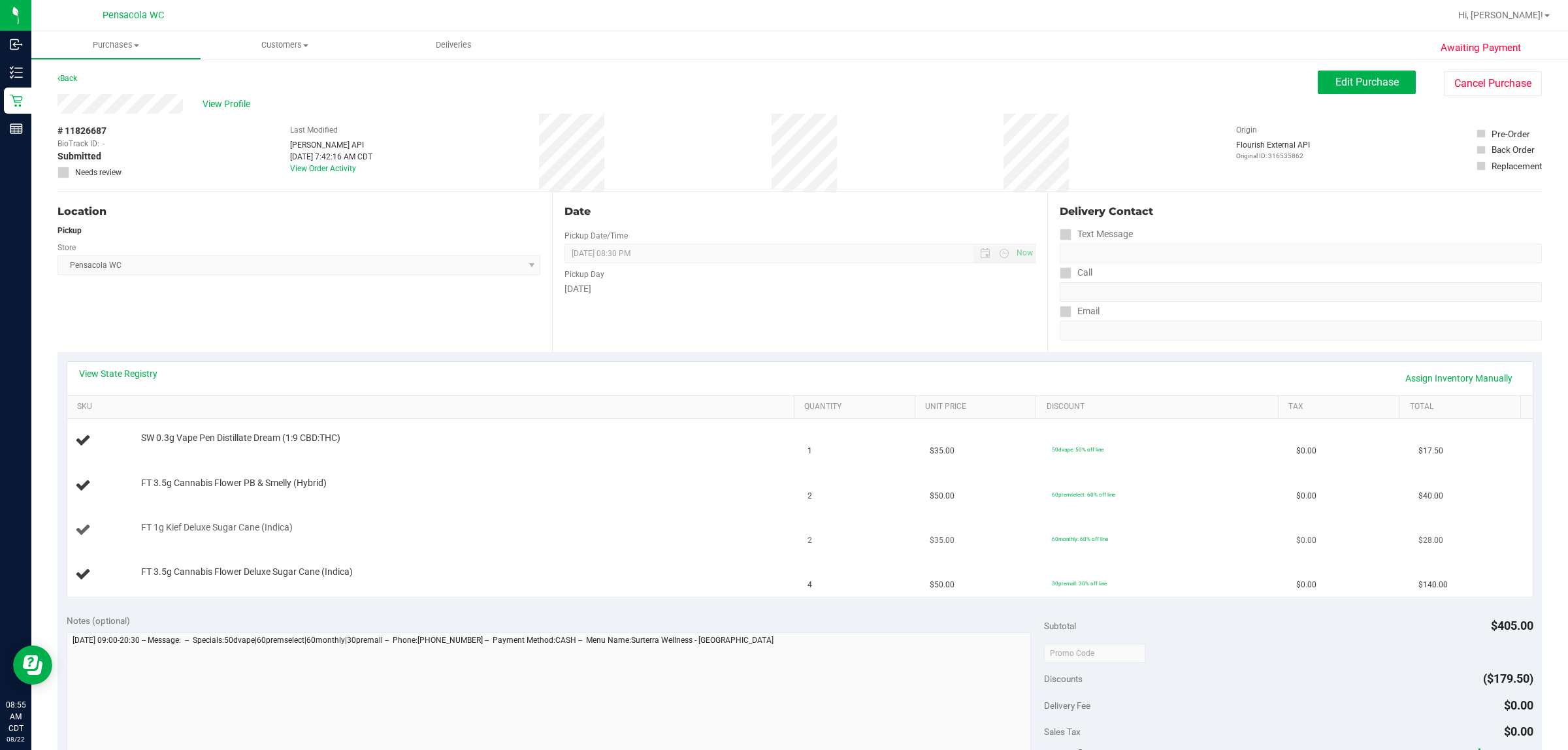
click at [547, 533] on div "FT 1g Kief Deluxe Sugar Cane (Indica)" at bounding box center [460, 527] width 652 height 13
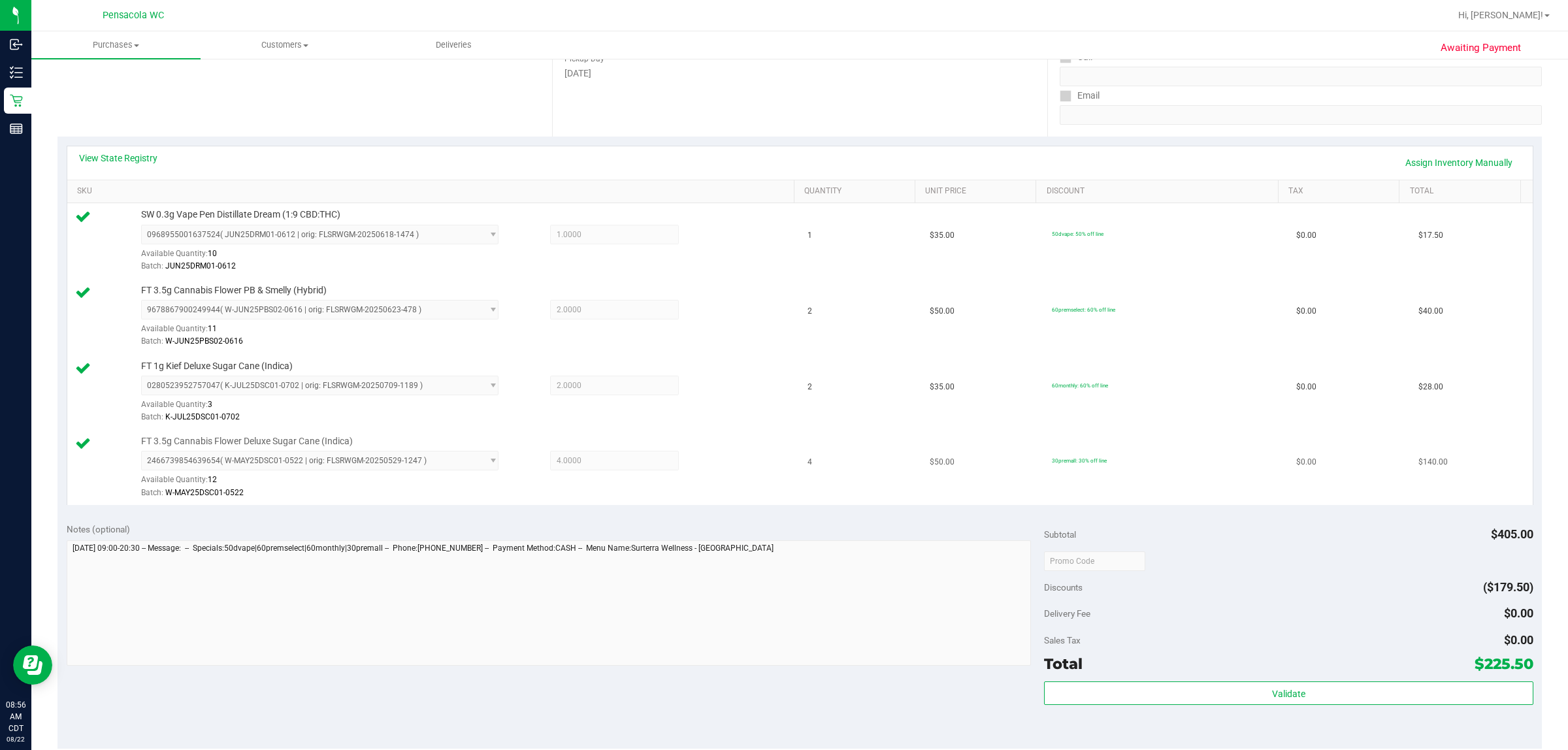
scroll to position [245, 0]
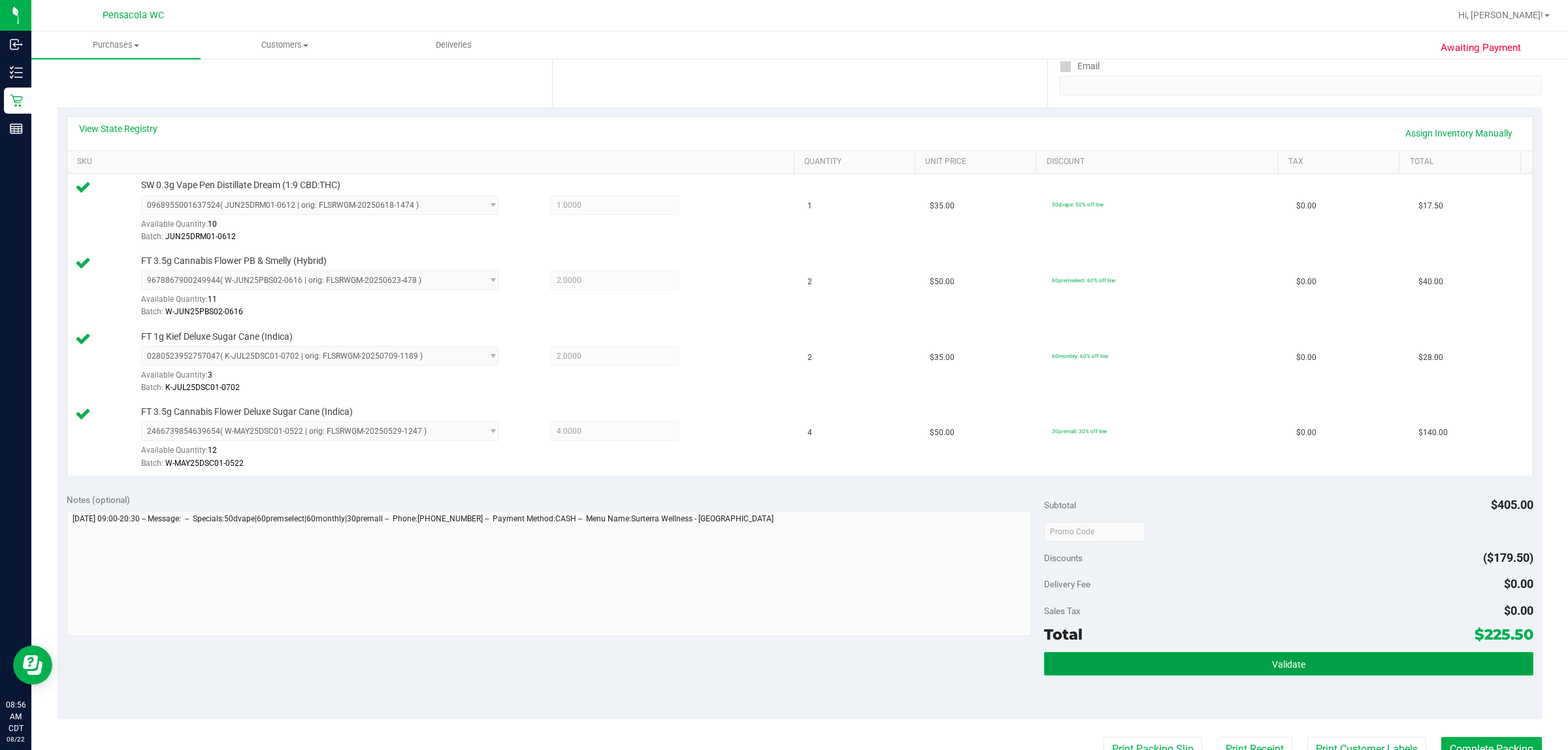
click at [781, 661] on span "Validate" at bounding box center [1289, 665] width 34 height 11
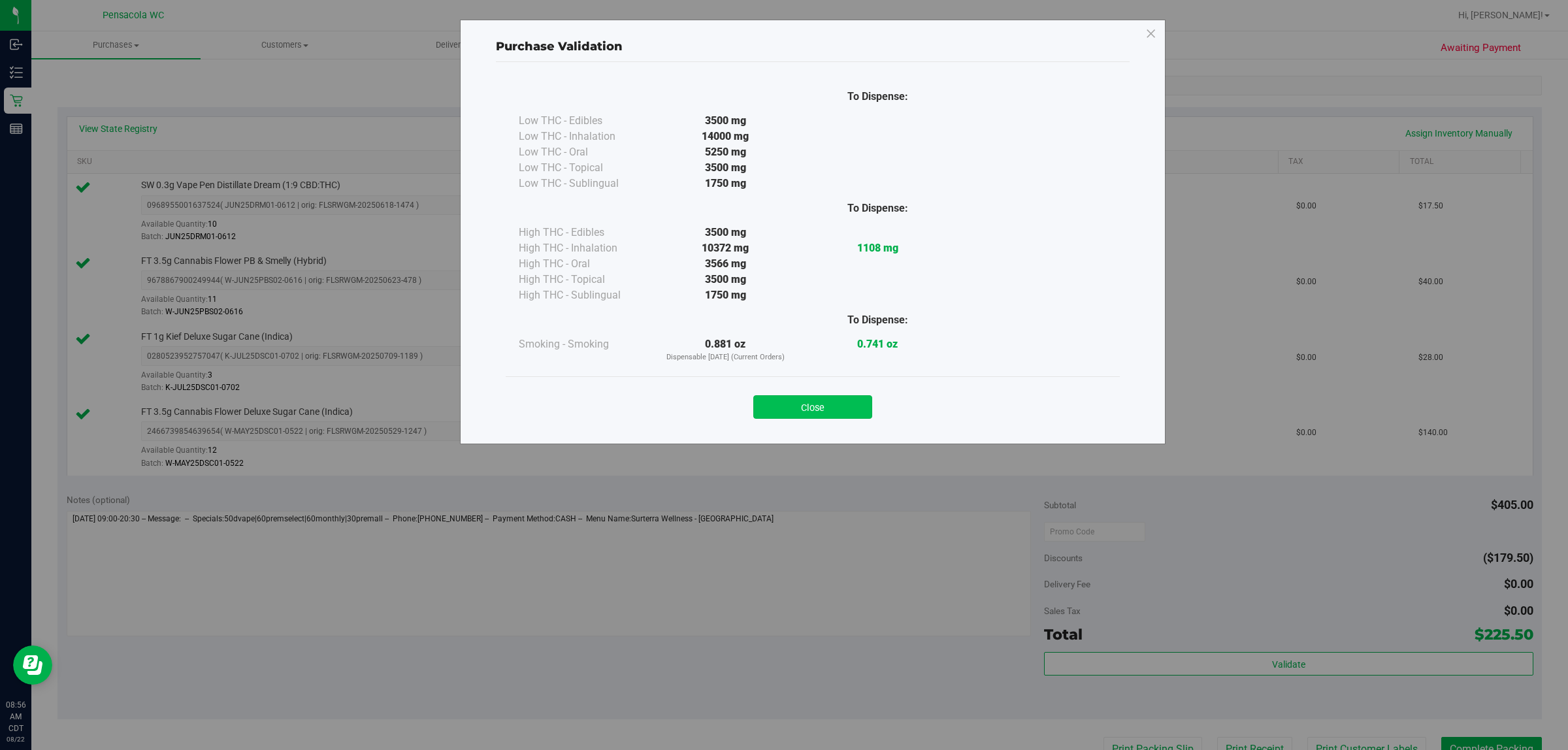
click at [781, 404] on button "Close" at bounding box center [813, 406] width 119 height 24
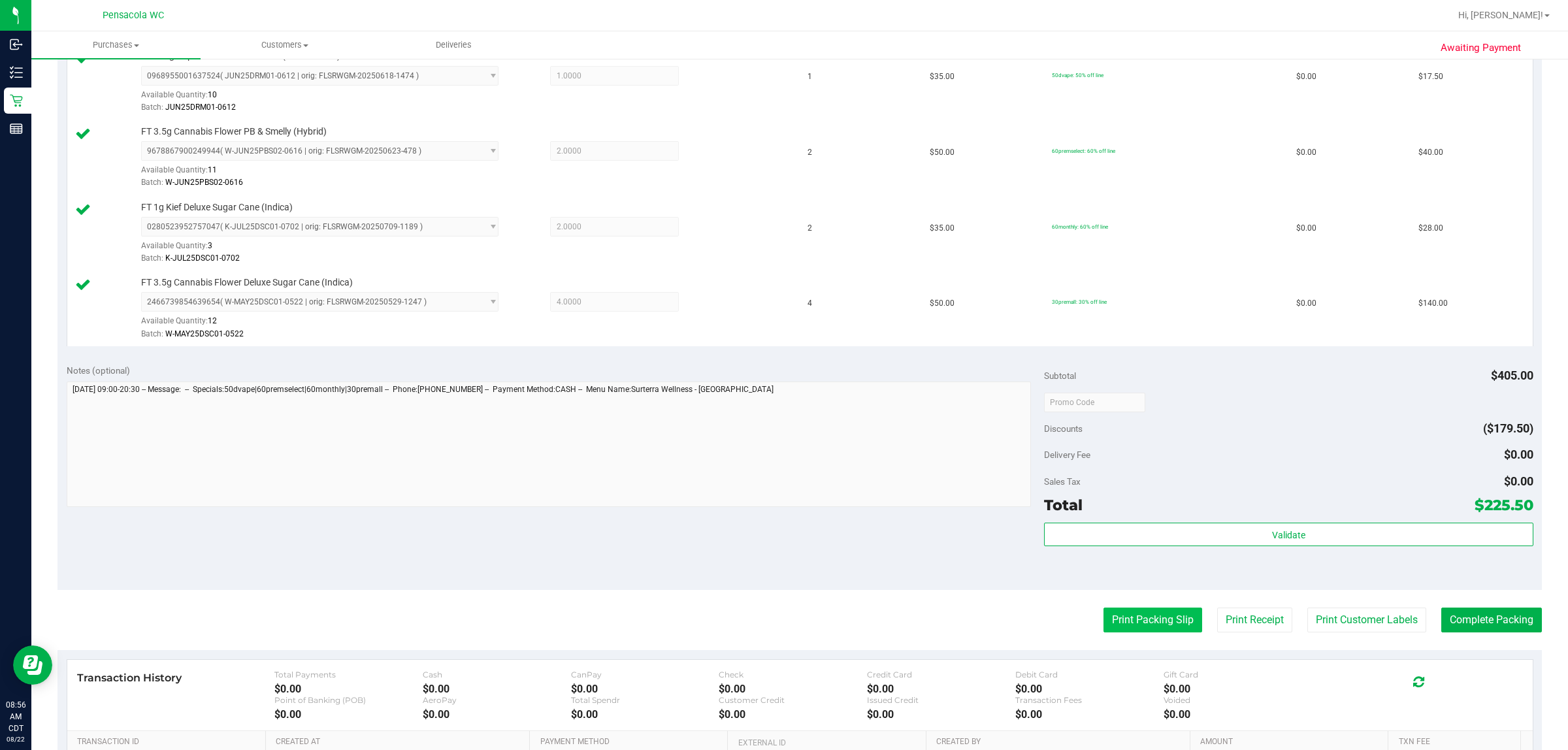
scroll to position [490, 0]
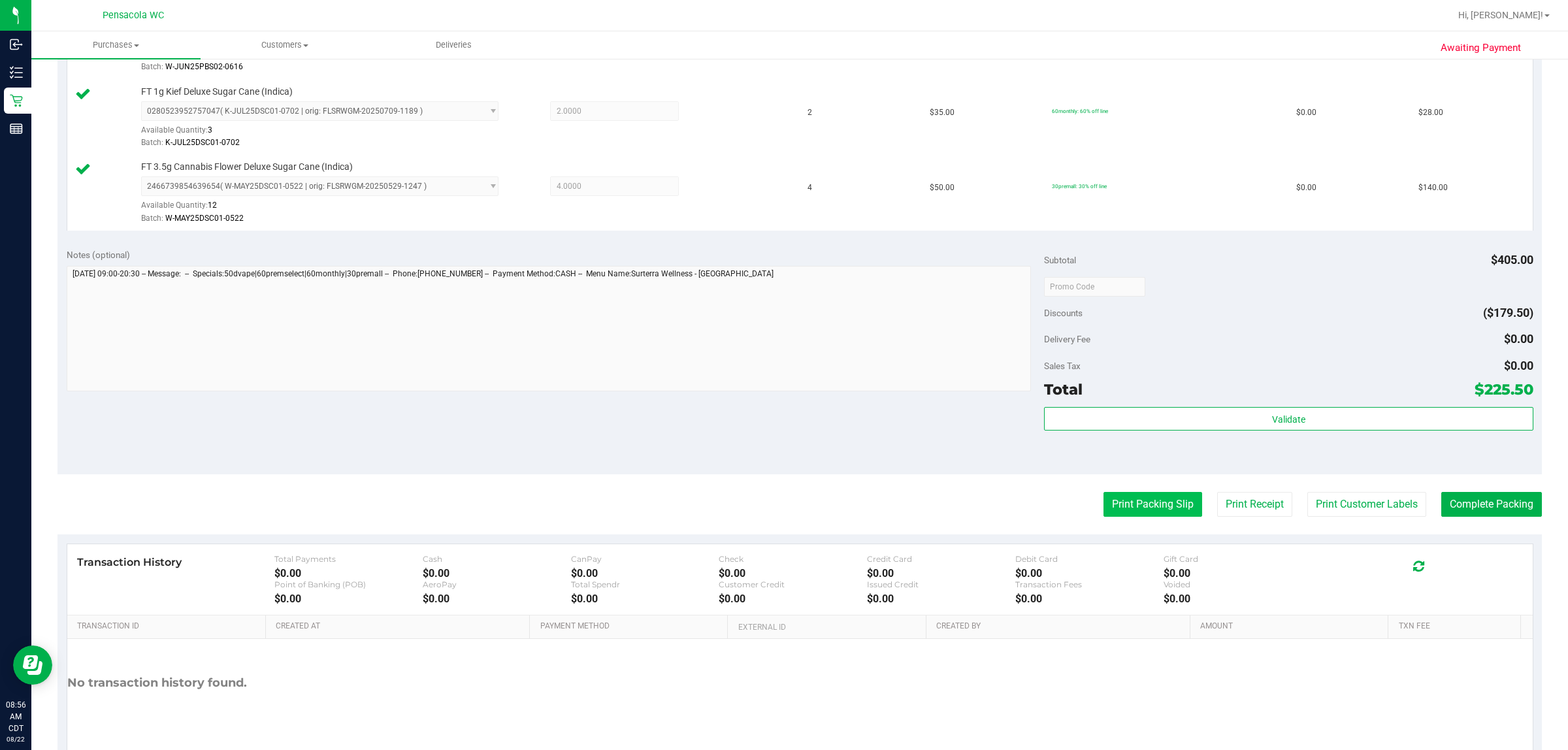
click at [781, 497] on button "Print Packing Slip" at bounding box center [1153, 504] width 99 height 25
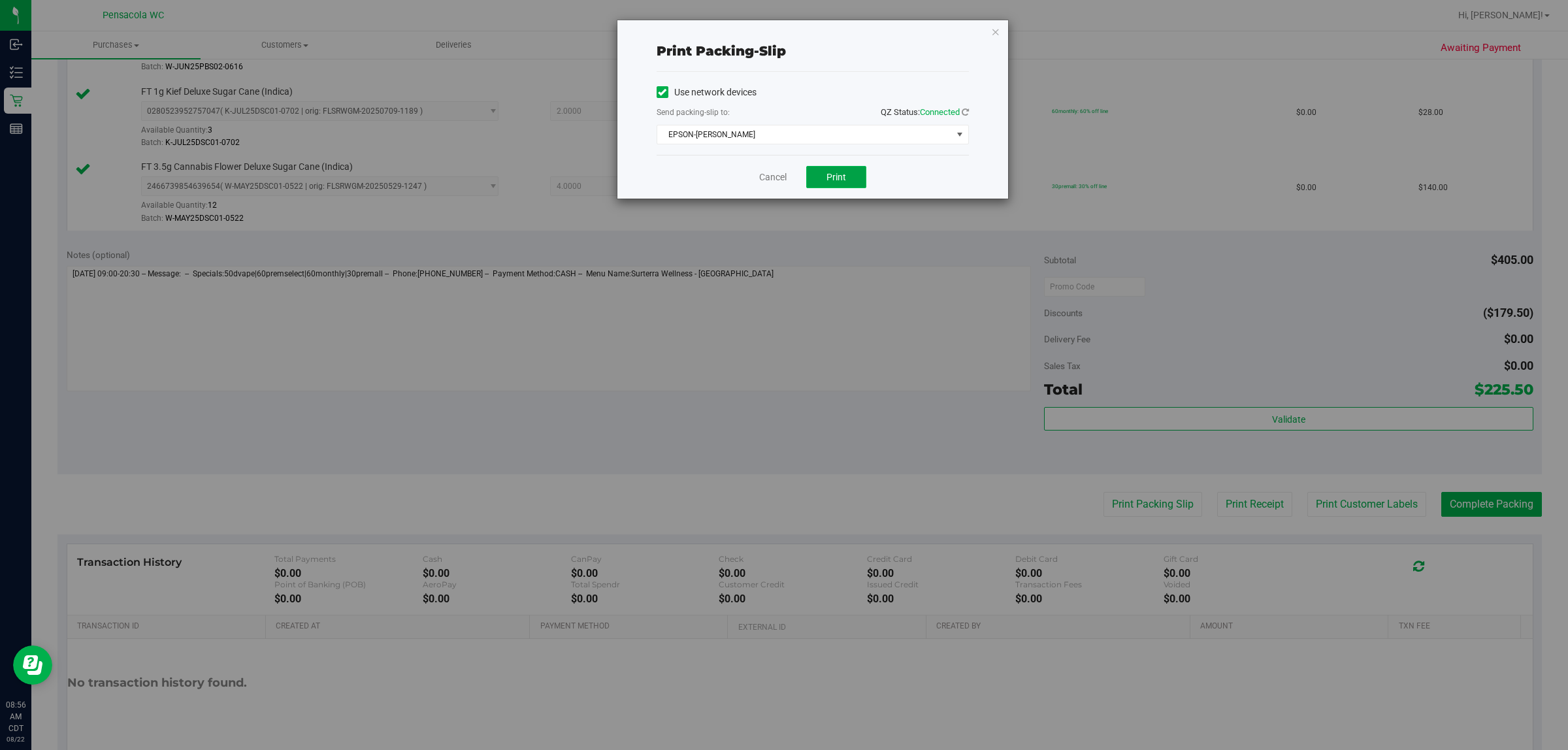
click at [781, 171] on button "Print" at bounding box center [836, 177] width 60 height 22
click at [781, 28] on div "Print packing-slip Use network devices Send packing-slip to: QZ Status: Connect…" at bounding box center [813, 109] width 391 height 178
click at [781, 28] on icon "button" at bounding box center [996, 31] width 9 height 15
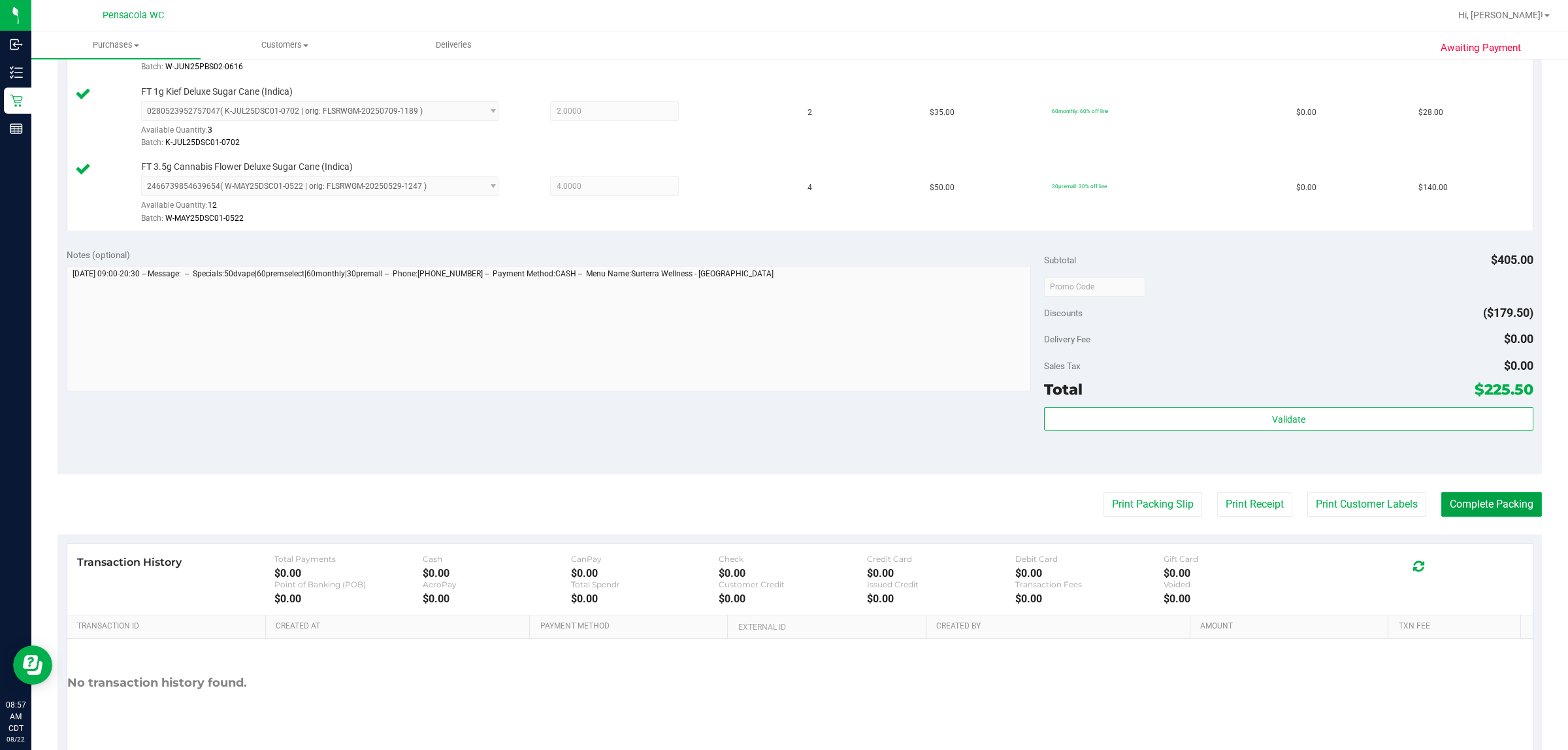
click at [781, 507] on button "Complete Packing" at bounding box center [1492, 504] width 101 height 25
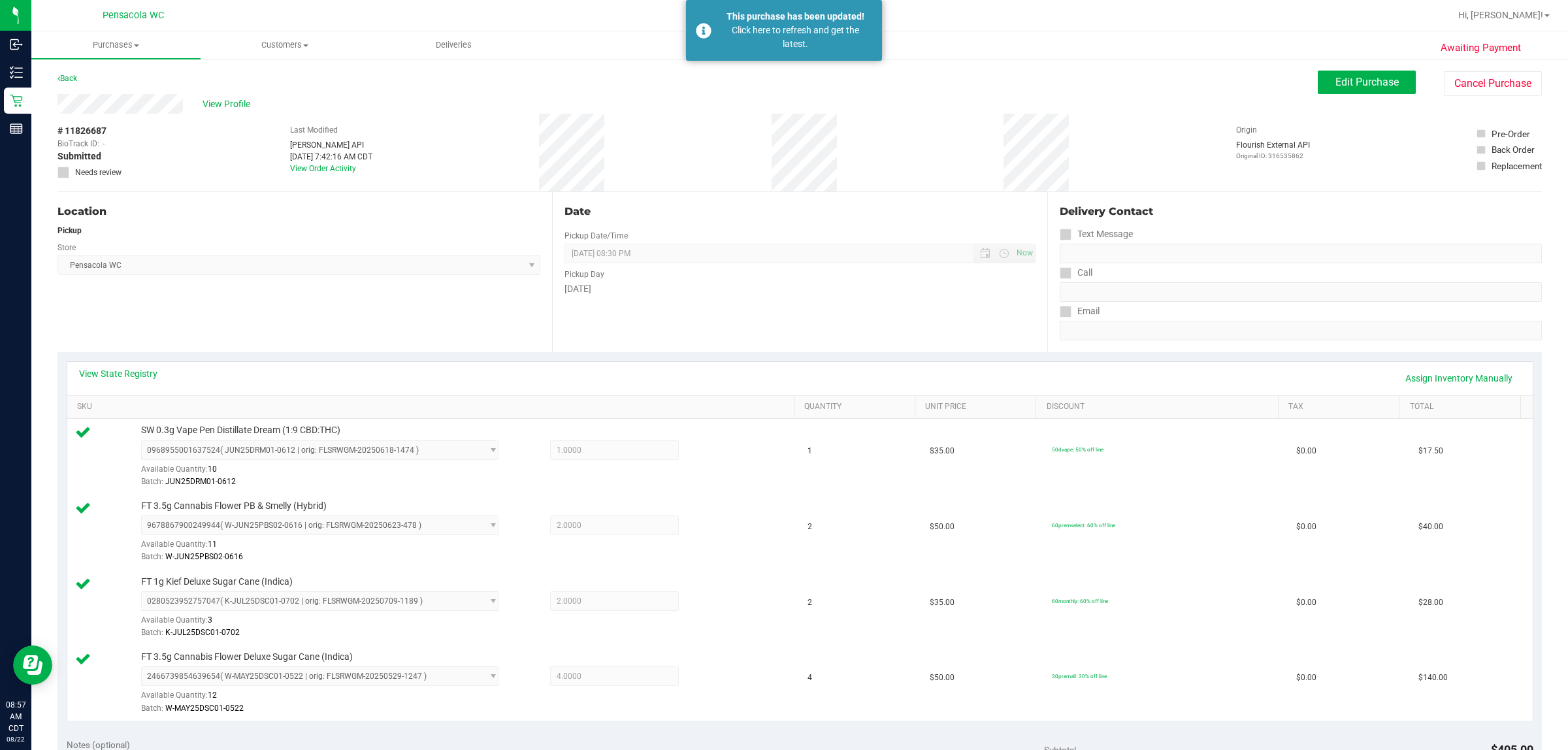
scroll to position [0, 0]
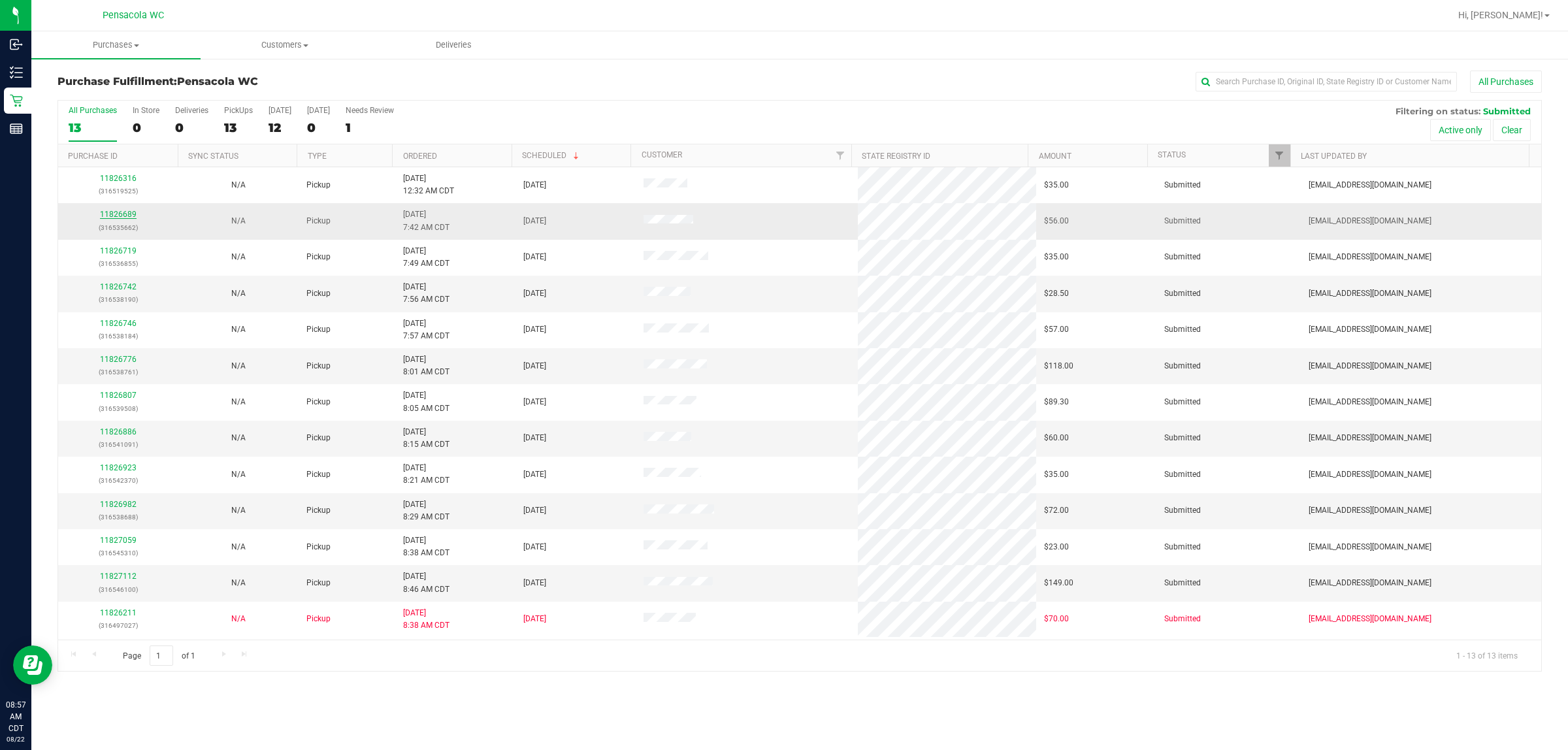
click at [108, 216] on link "11826689" at bounding box center [118, 215] width 36 height 9
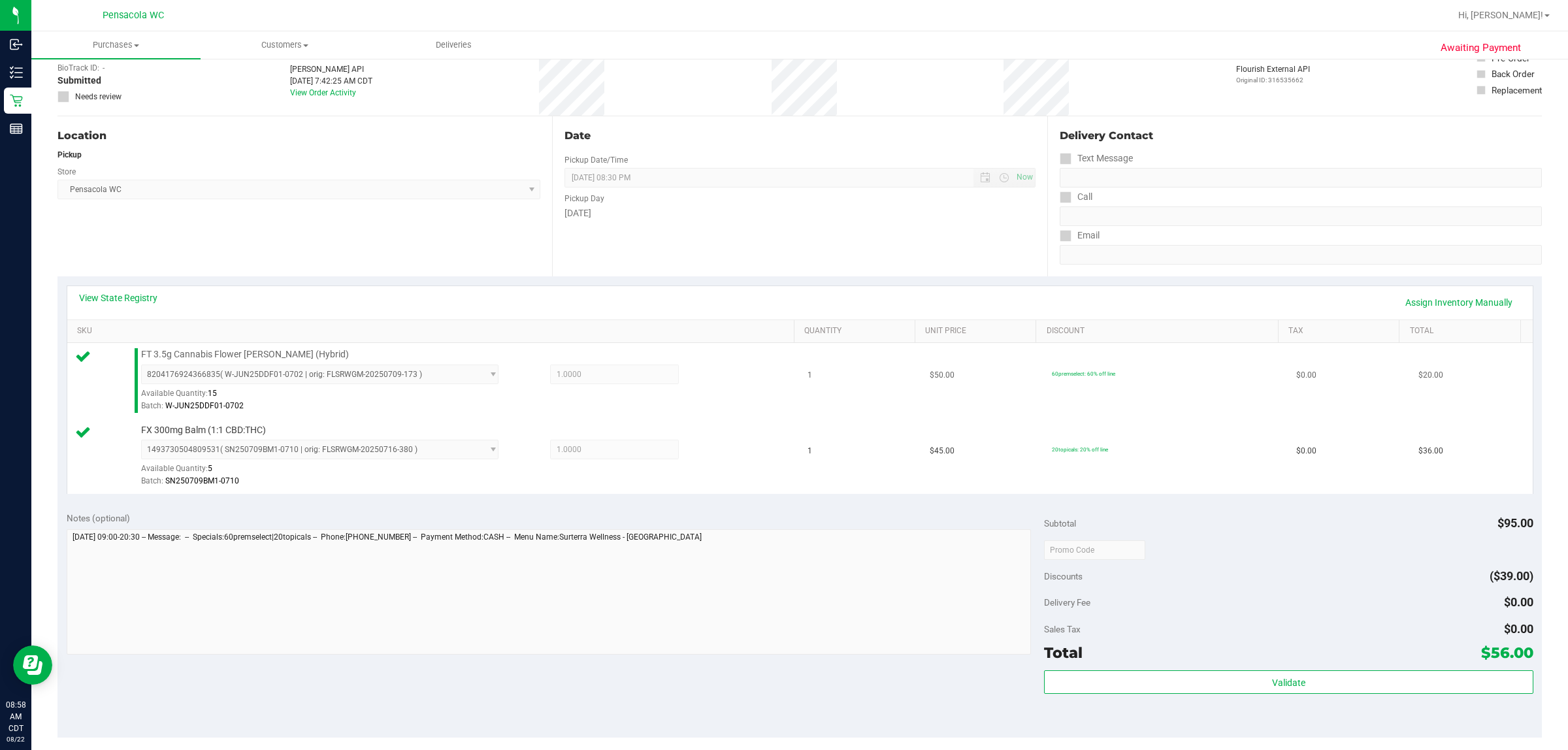
scroll to position [163, 0]
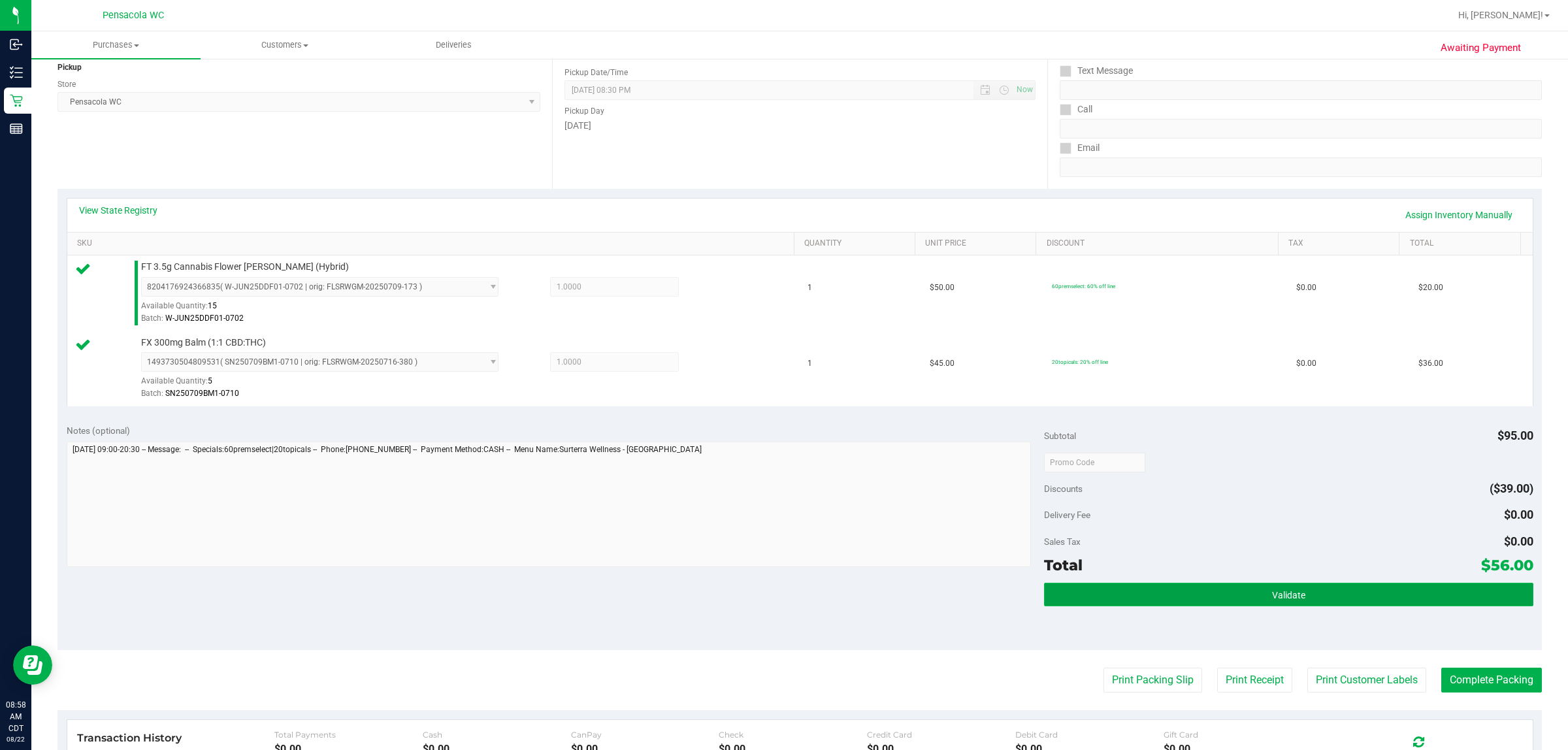
click at [781, 606] on button "Validate" at bounding box center [1289, 594] width 489 height 24
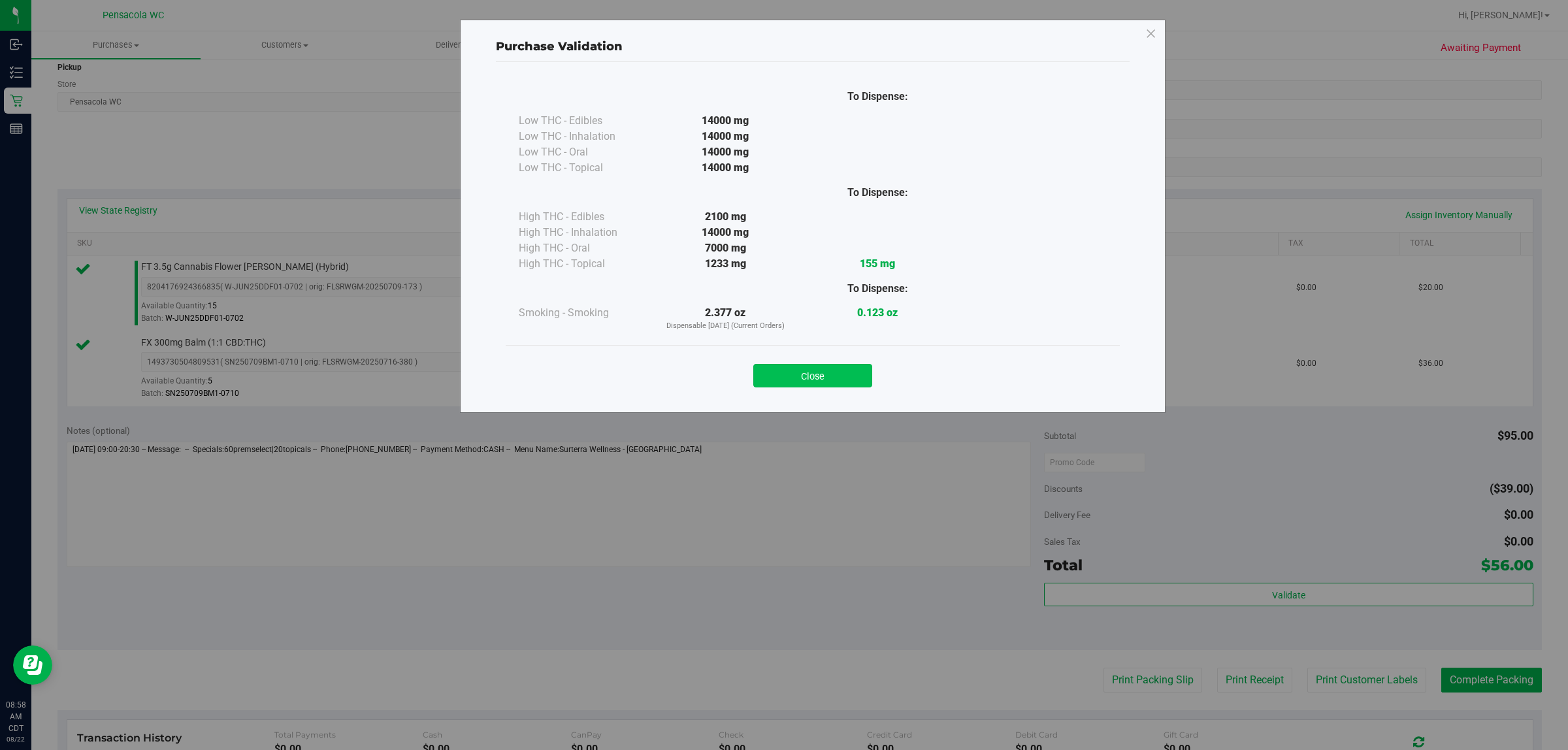
click at [781, 379] on button "Close" at bounding box center [813, 375] width 119 height 24
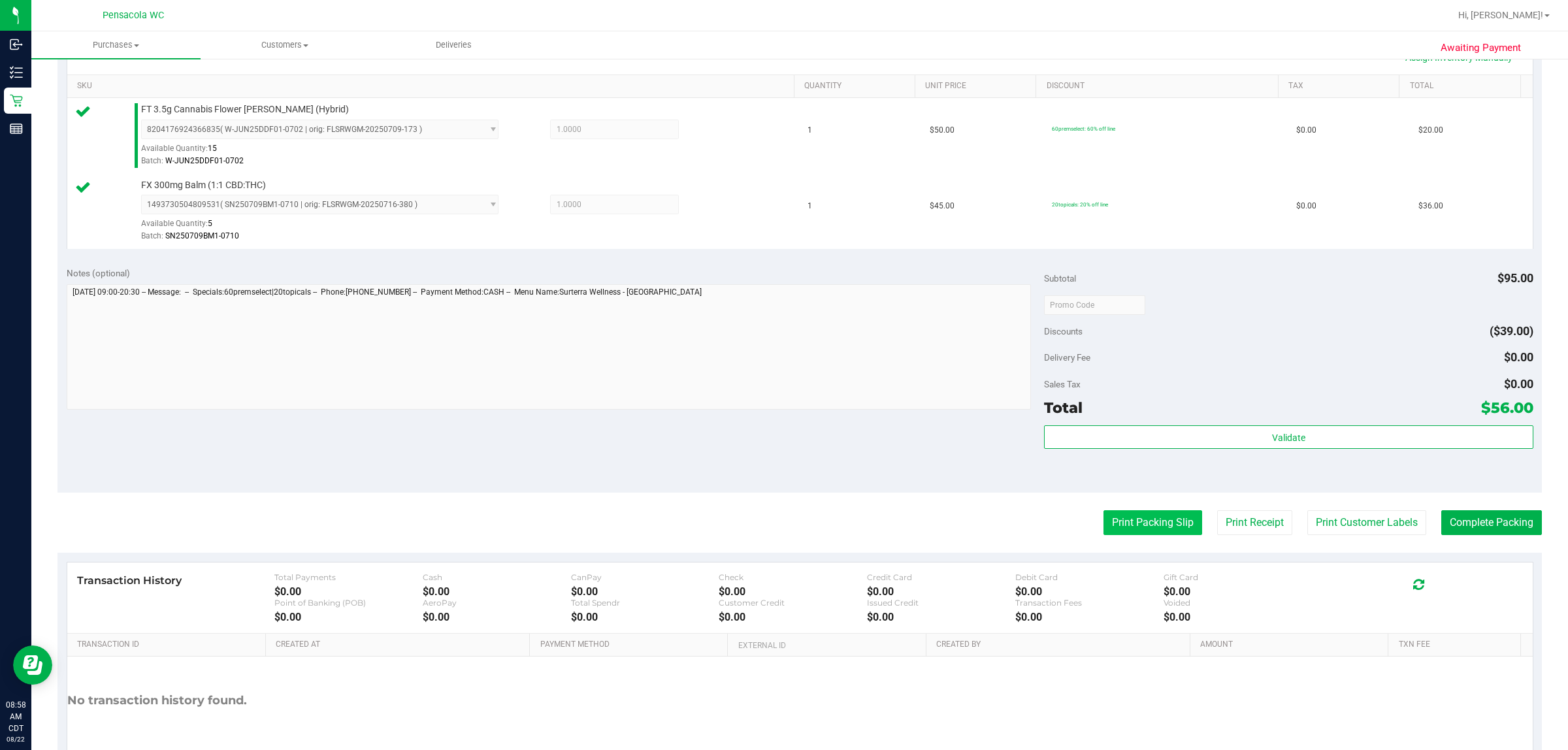
scroll to position [326, 0]
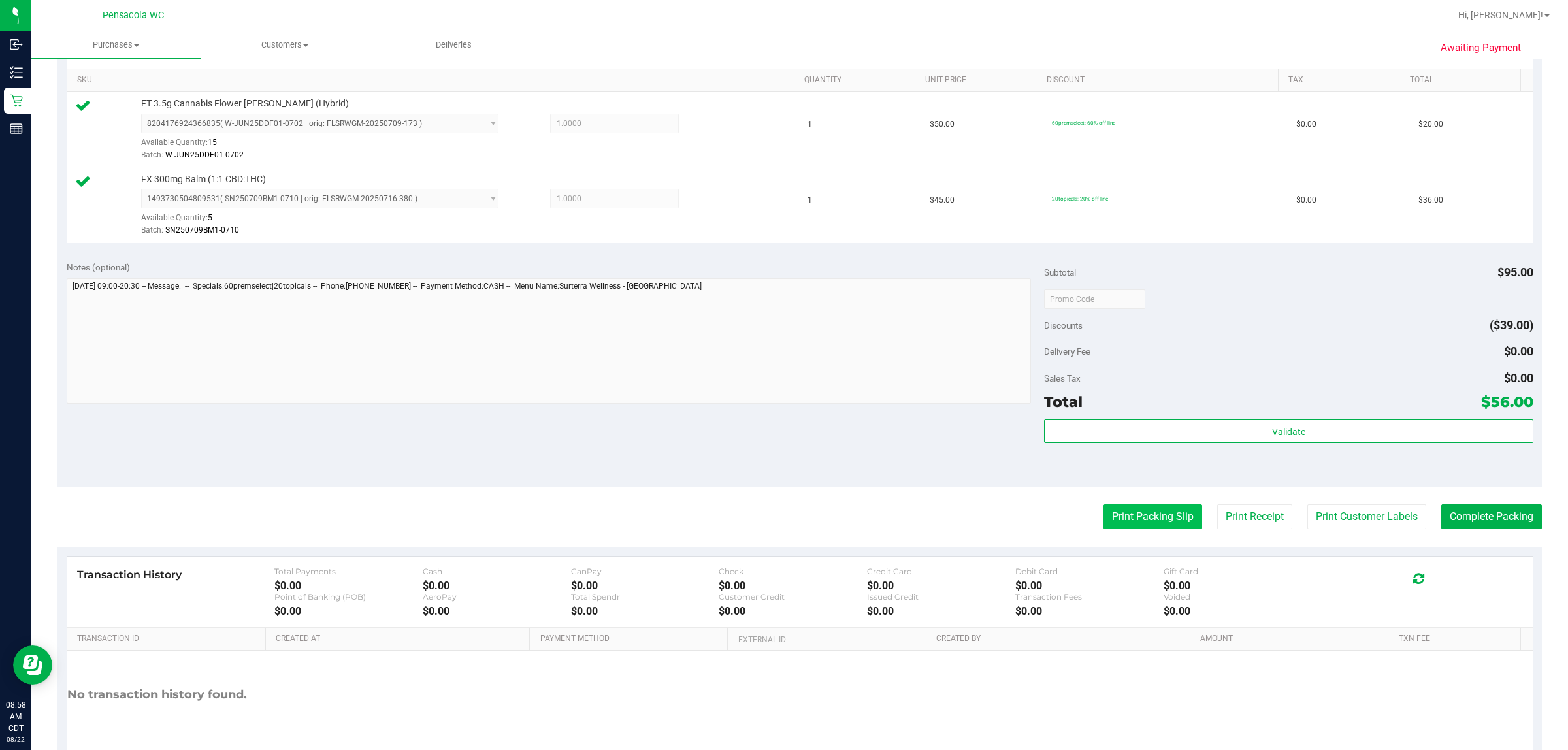
click at [781, 514] on button "Print Packing Slip" at bounding box center [1153, 517] width 99 height 25
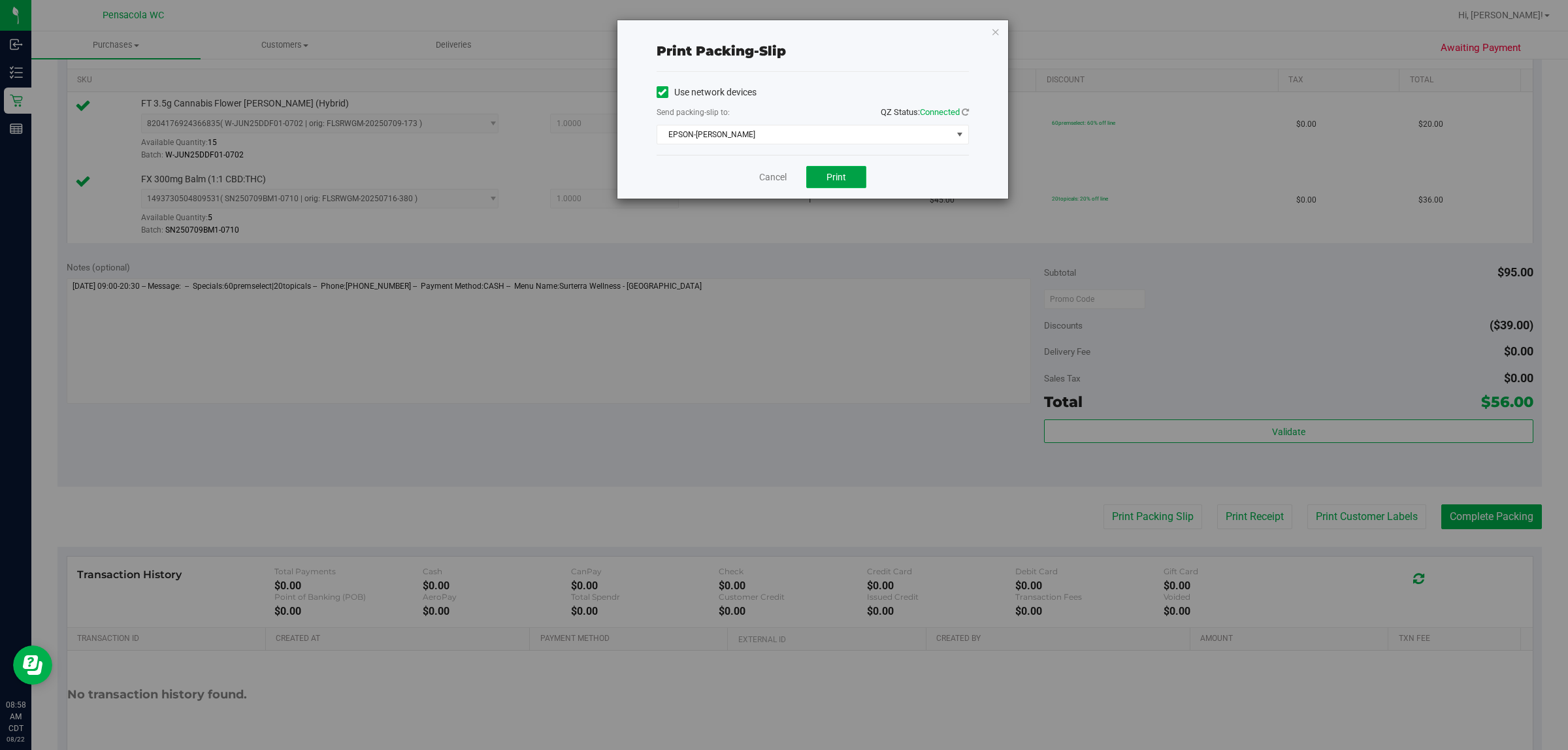
click at [781, 173] on span "Print" at bounding box center [836, 177] width 20 height 11
click at [770, 170] on link "Cancel" at bounding box center [773, 177] width 28 height 13
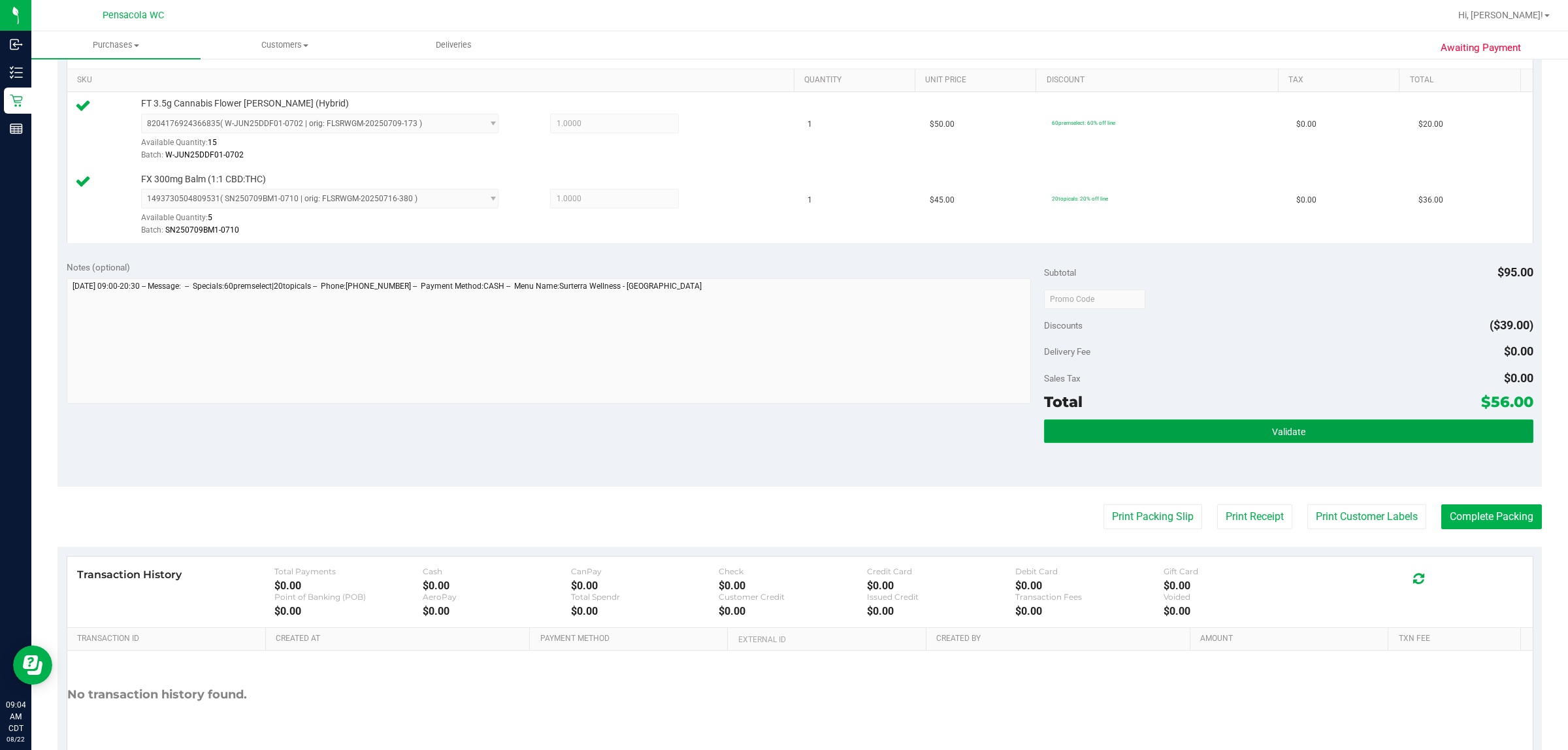
click at [781, 431] on button "Validate" at bounding box center [1289, 430] width 489 height 24
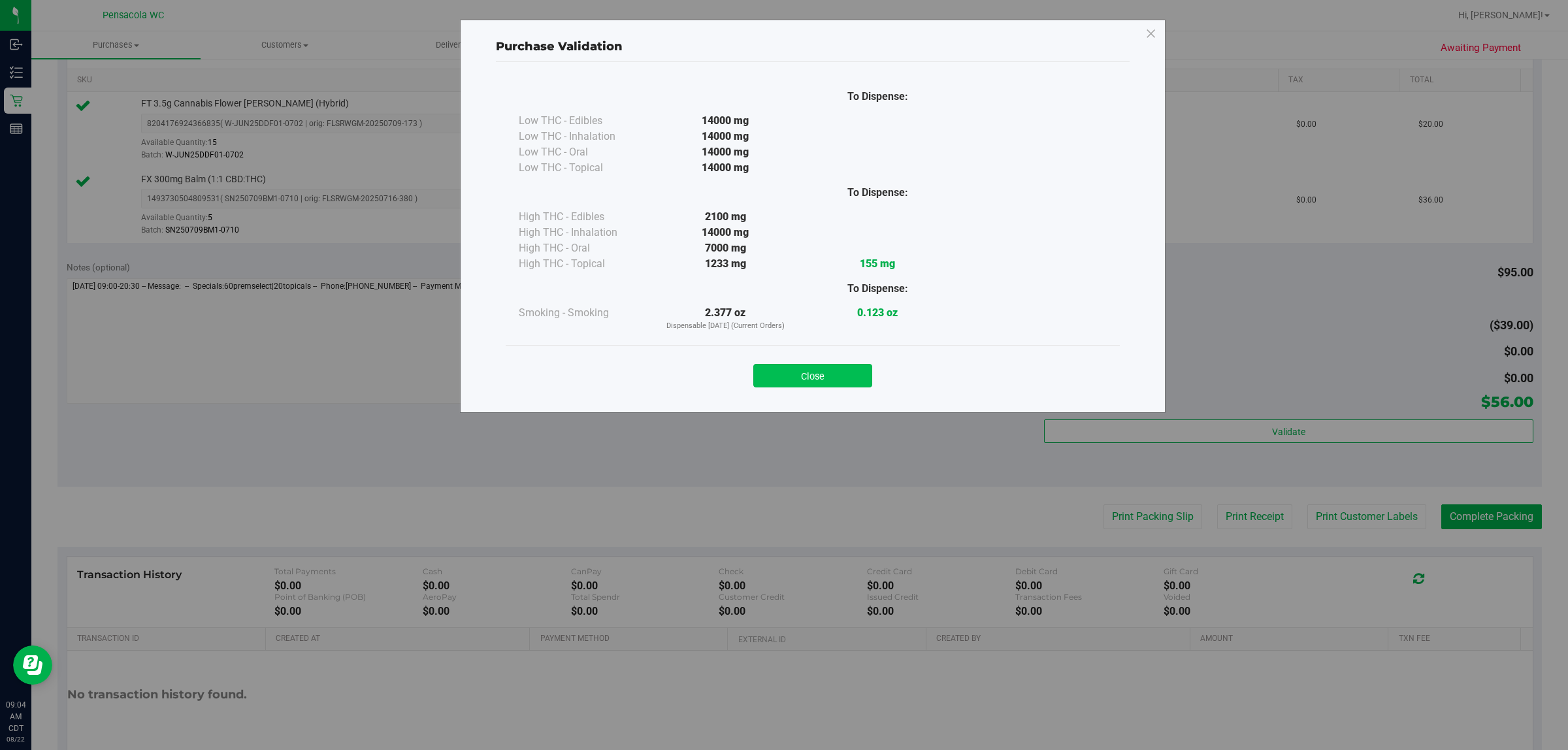
click at [781, 371] on button "Close" at bounding box center [813, 375] width 119 height 24
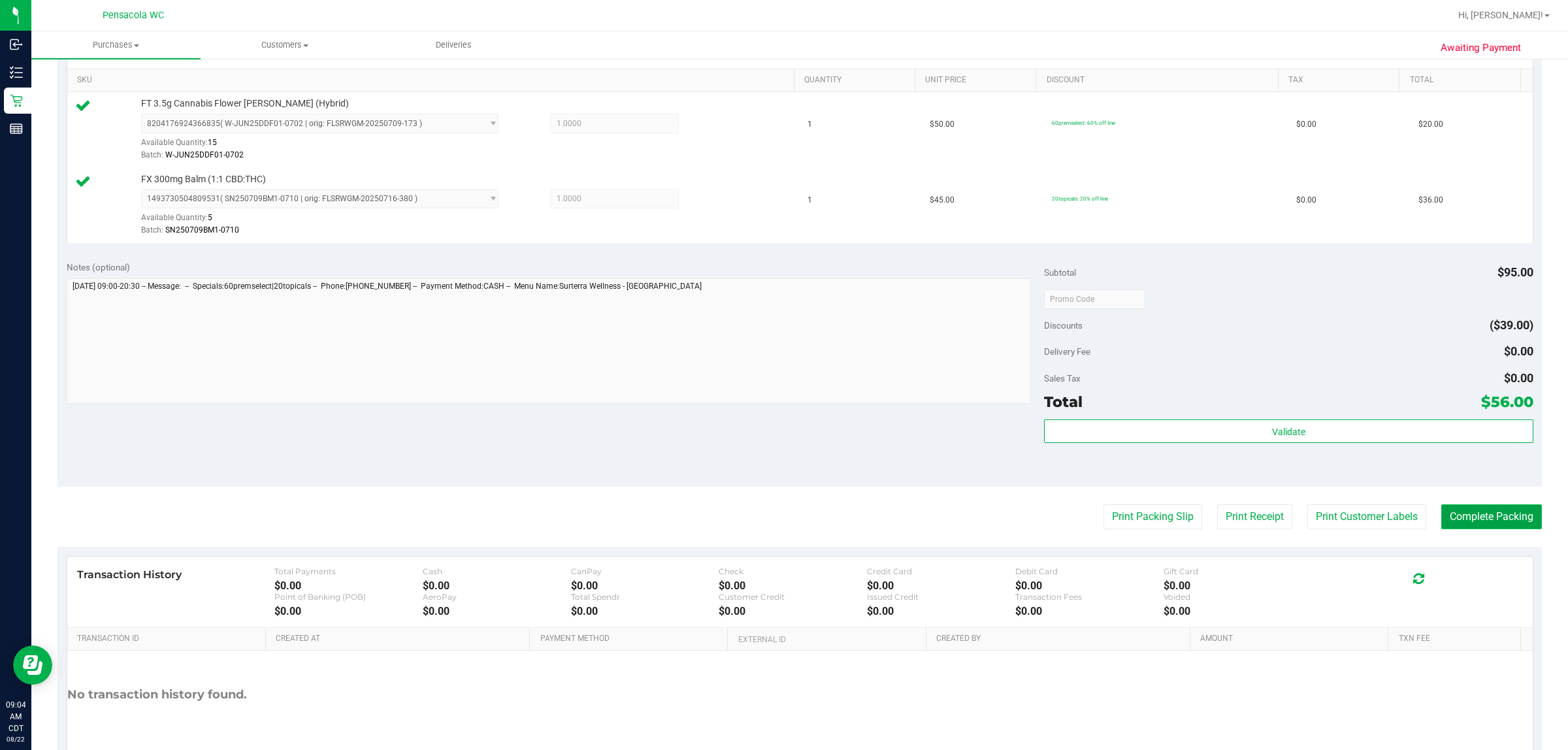
click at [781, 511] on button "Complete Packing" at bounding box center [1492, 517] width 101 height 25
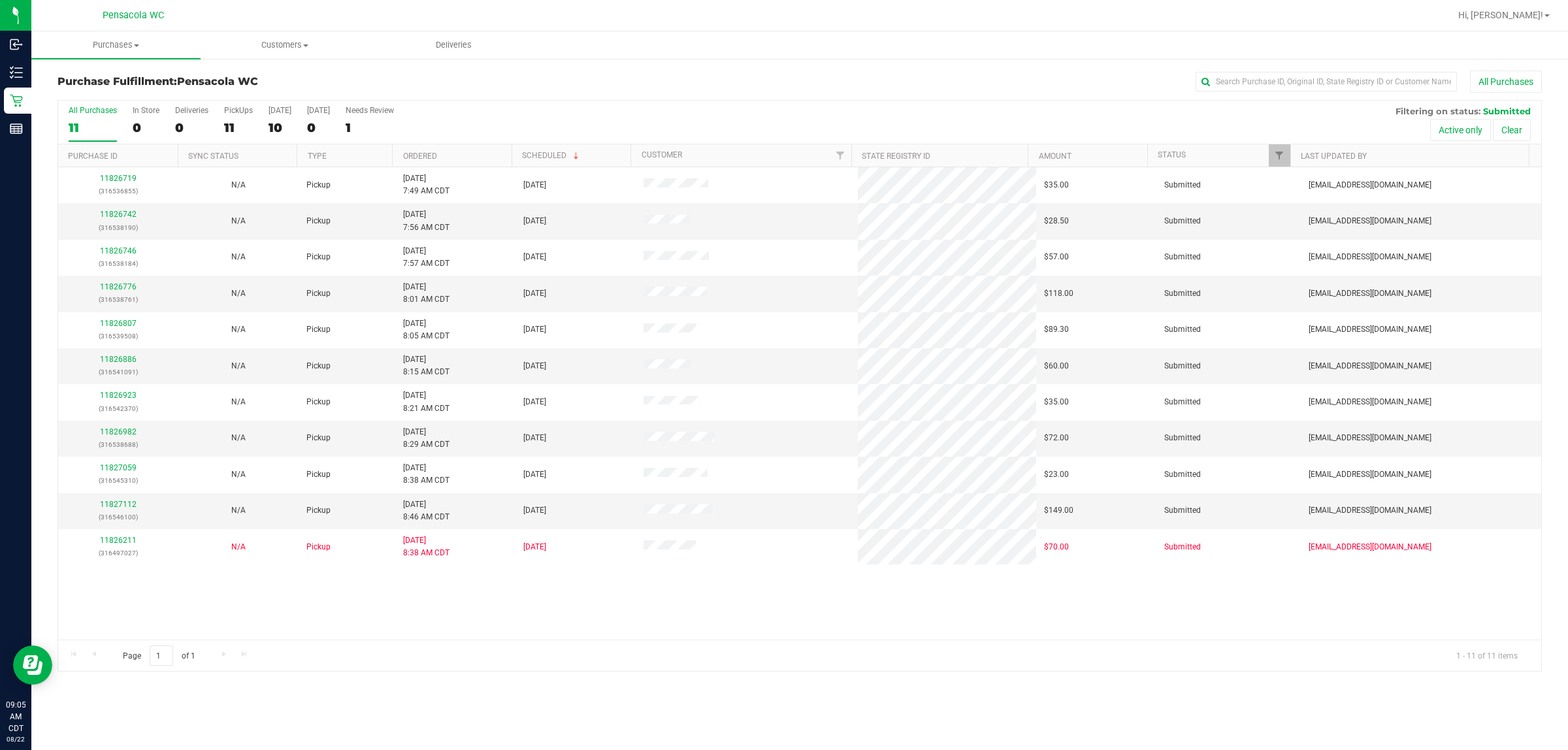
click at [485, 147] on th "Ordered" at bounding box center [452, 156] width 120 height 23
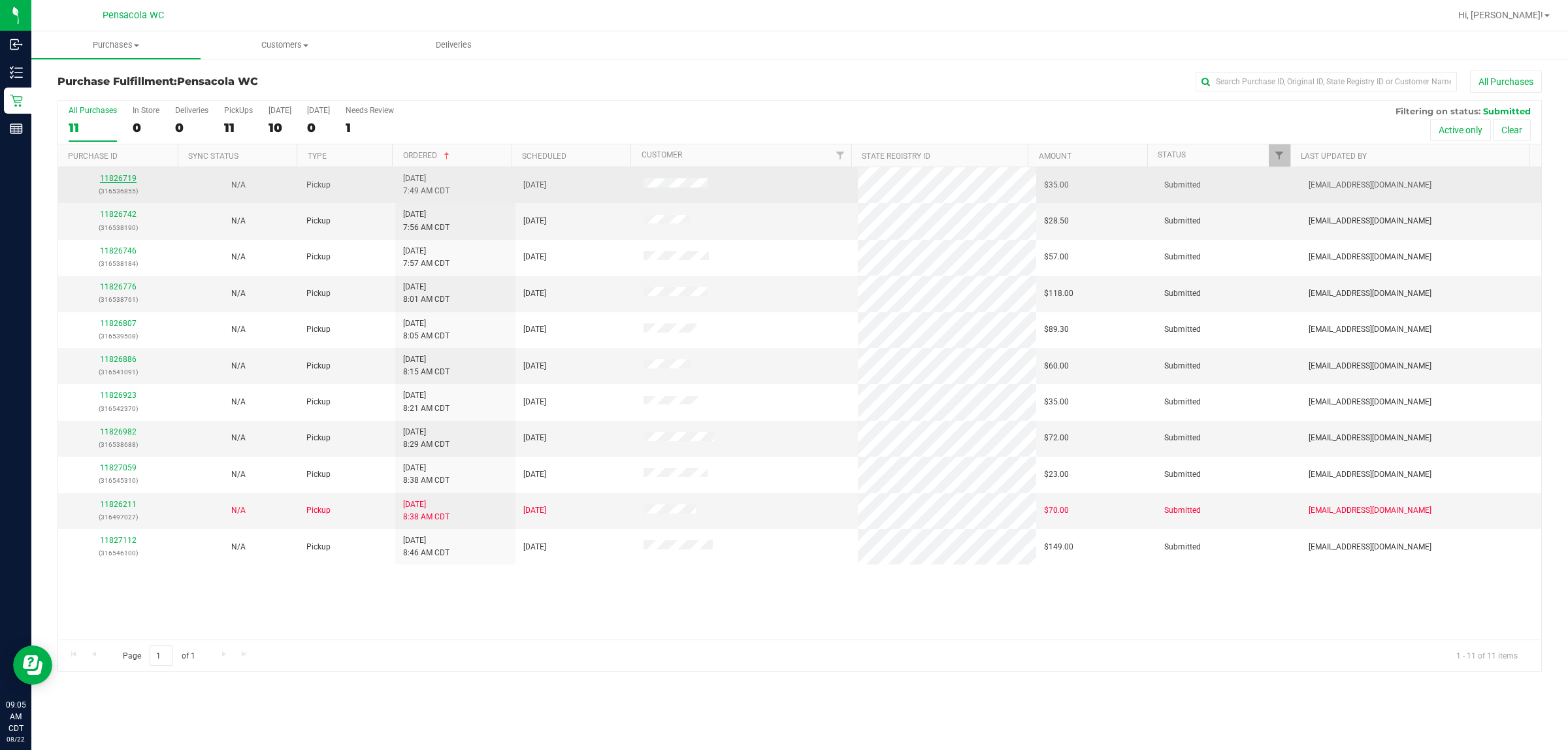
click at [113, 182] on link "11826719" at bounding box center [118, 178] width 36 height 9
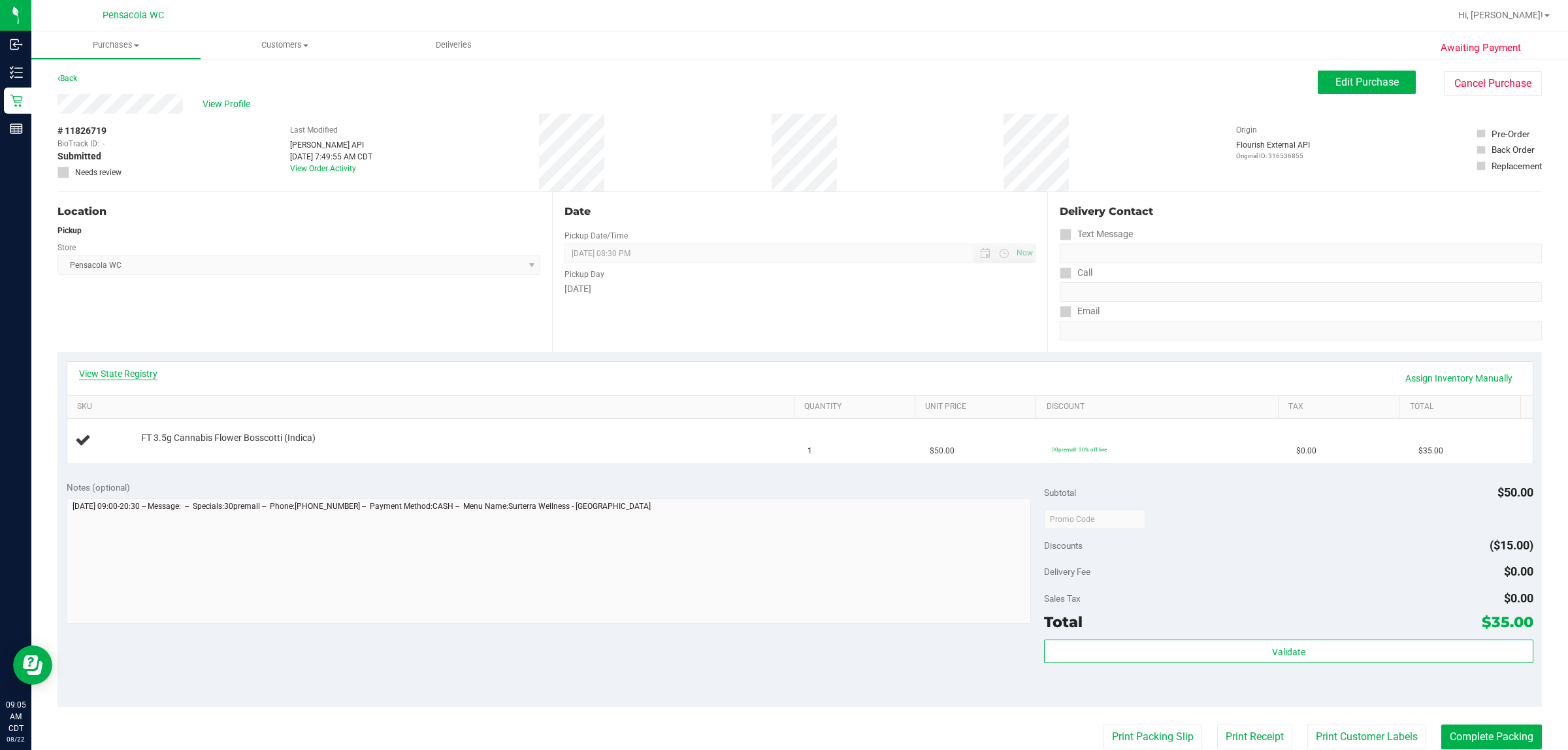
click at [116, 379] on link "View State Registry" at bounding box center [118, 373] width 79 height 13
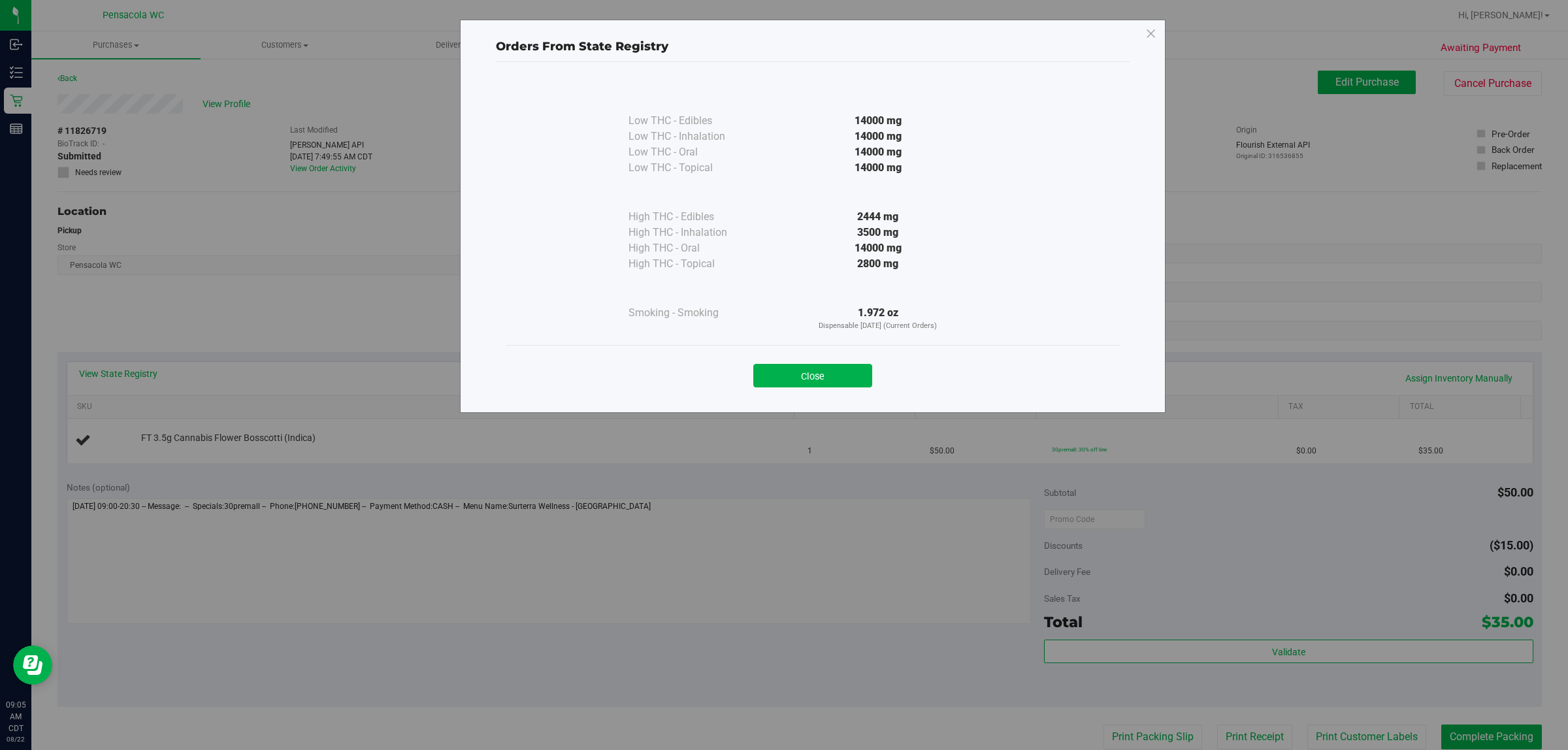
click at [781, 361] on div "Close" at bounding box center [813, 371] width 595 height 33
click at [781, 375] on button "Close" at bounding box center [813, 375] width 119 height 24
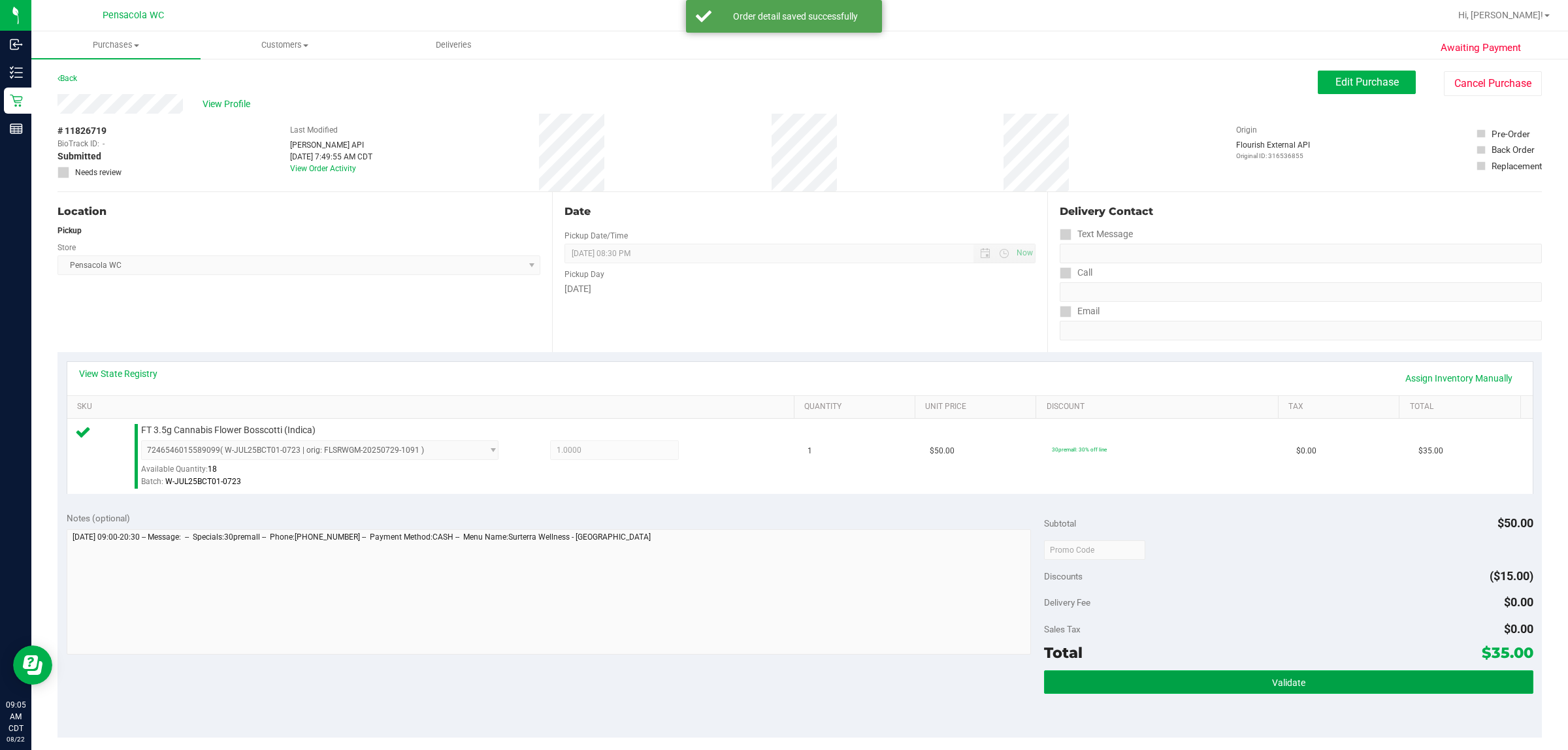
click at [781, 687] on button "Validate" at bounding box center [1289, 681] width 489 height 24
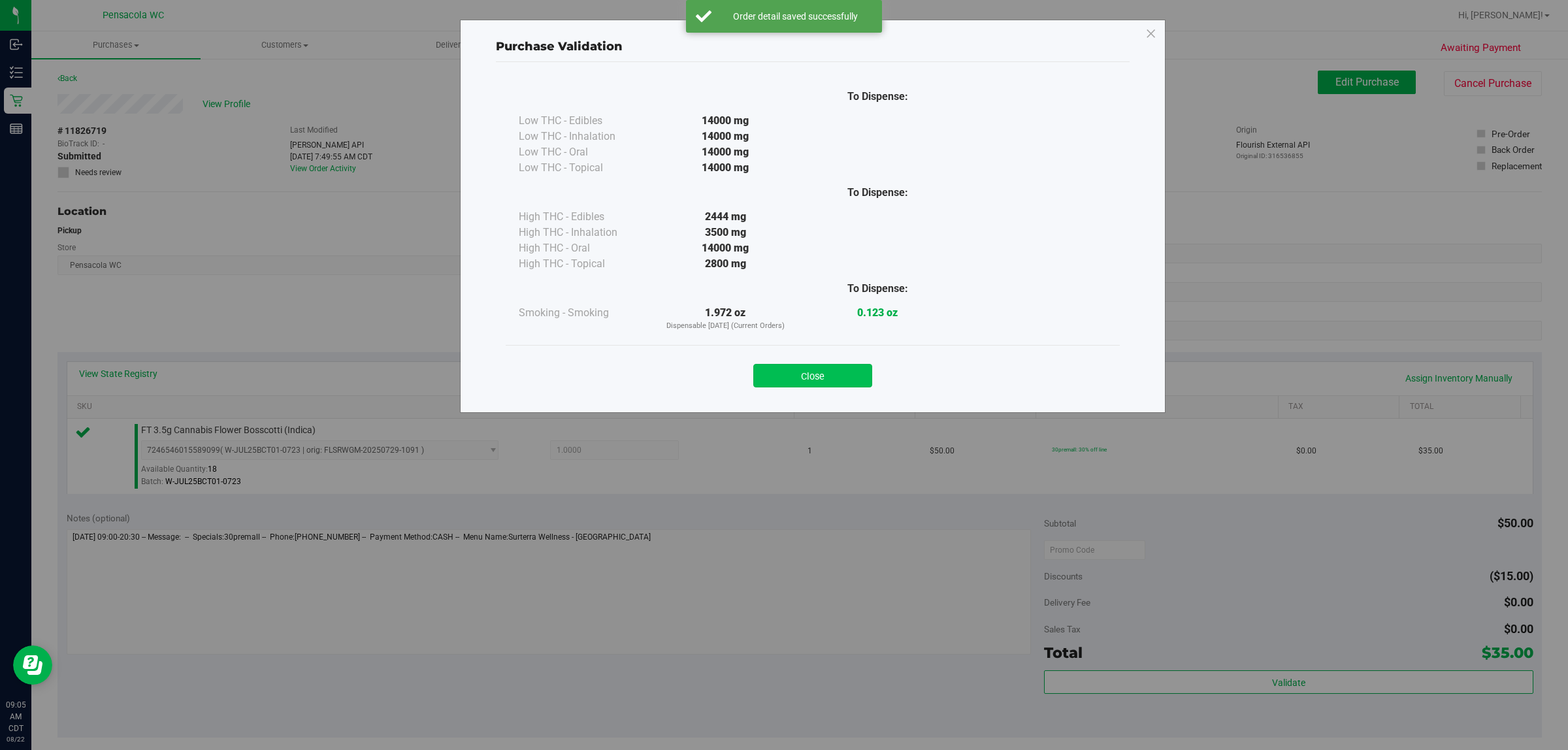
click at [781, 365] on button "Close" at bounding box center [813, 375] width 119 height 24
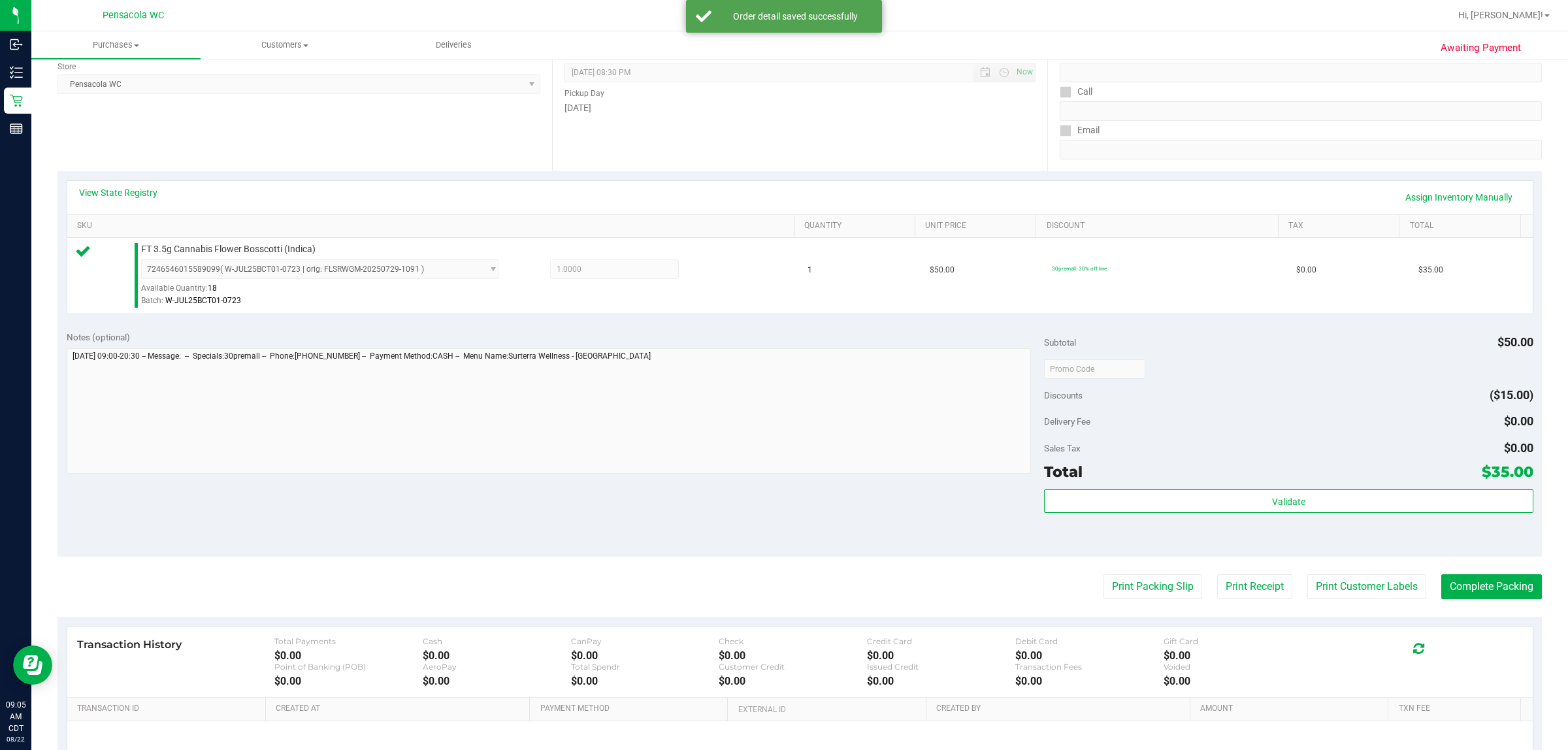
scroll to position [190, 0]
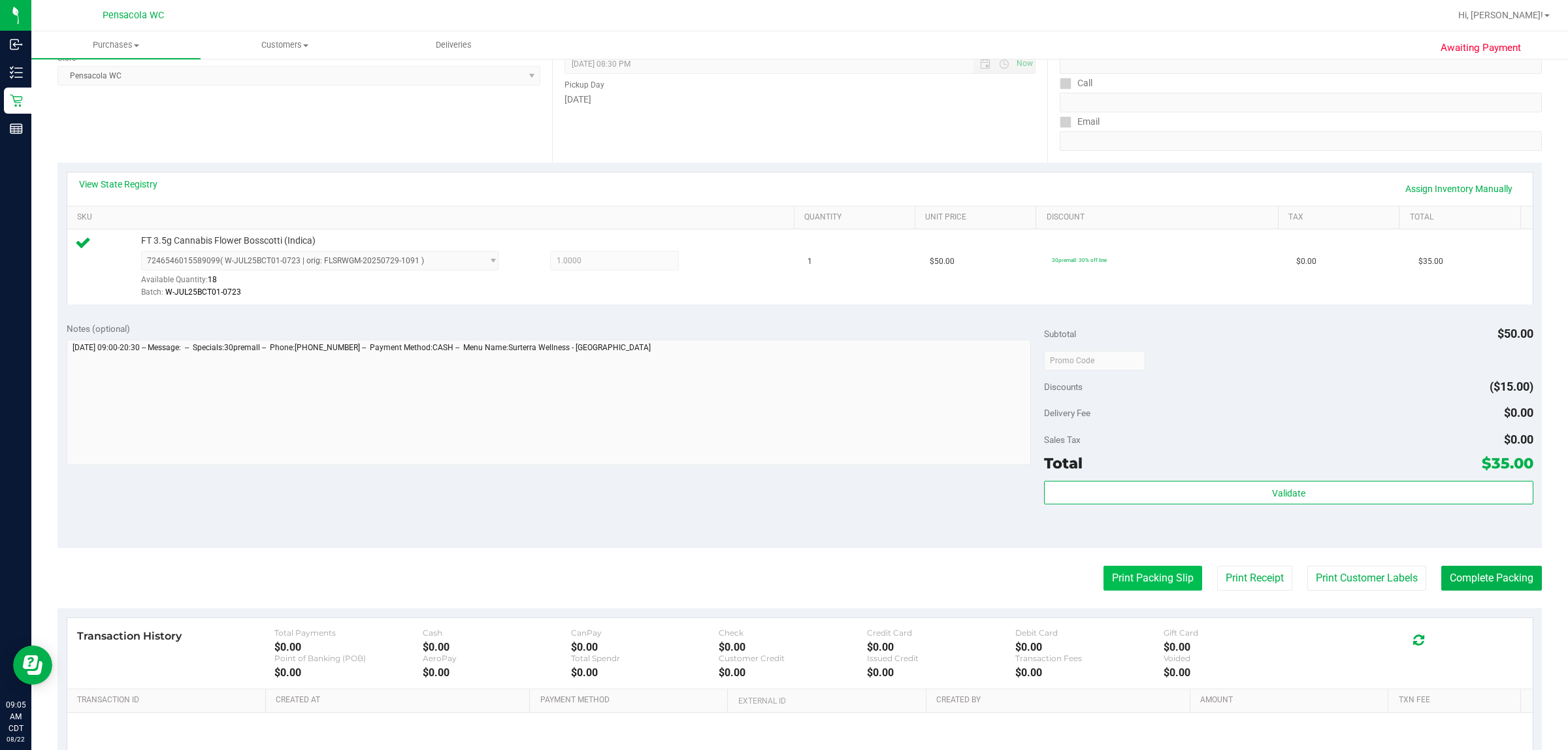
click at [781, 579] on button "Print Packing Slip" at bounding box center [1153, 578] width 99 height 25
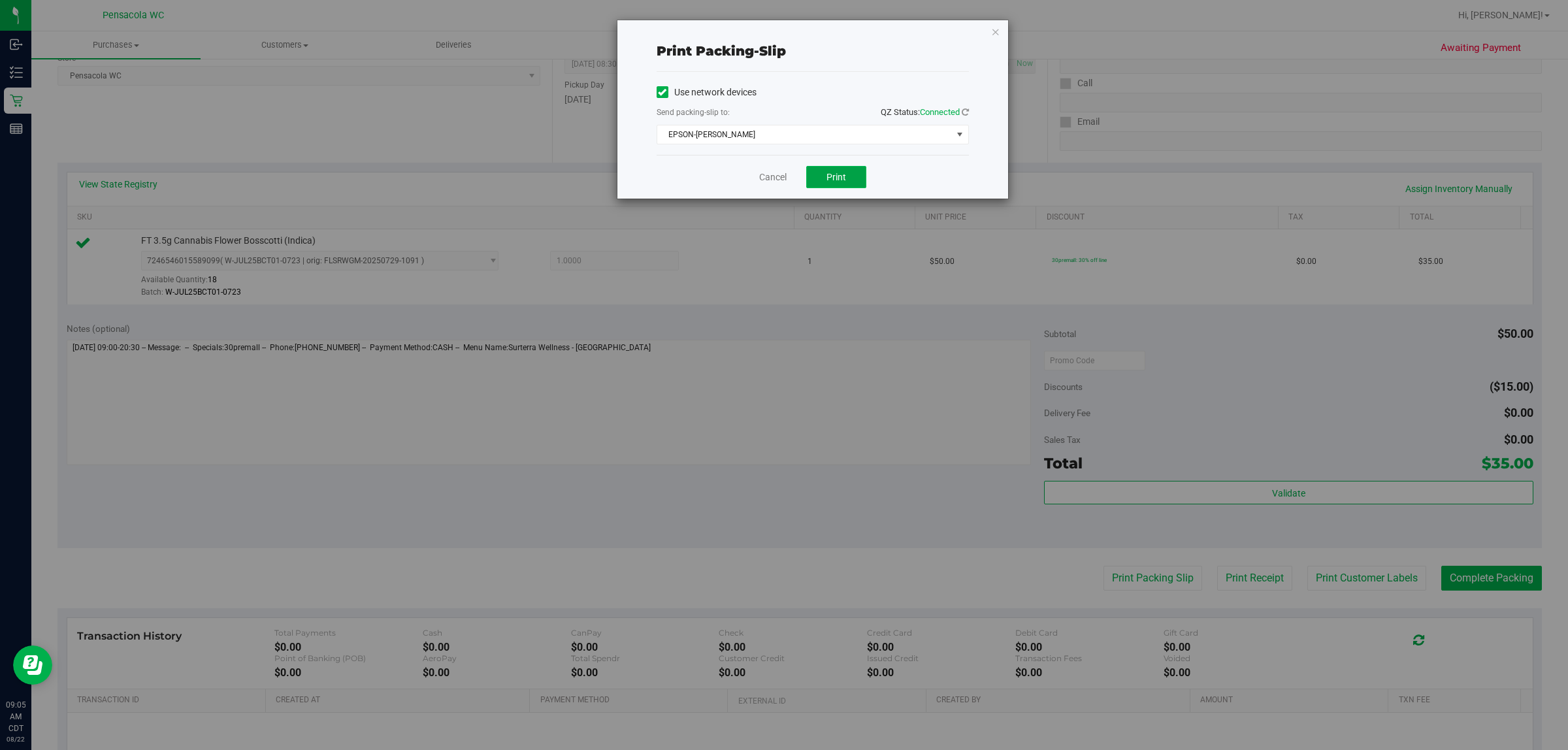
click at [781, 178] on span "Print" at bounding box center [836, 177] width 20 height 11
click at [775, 180] on link "Cancel" at bounding box center [773, 177] width 28 height 13
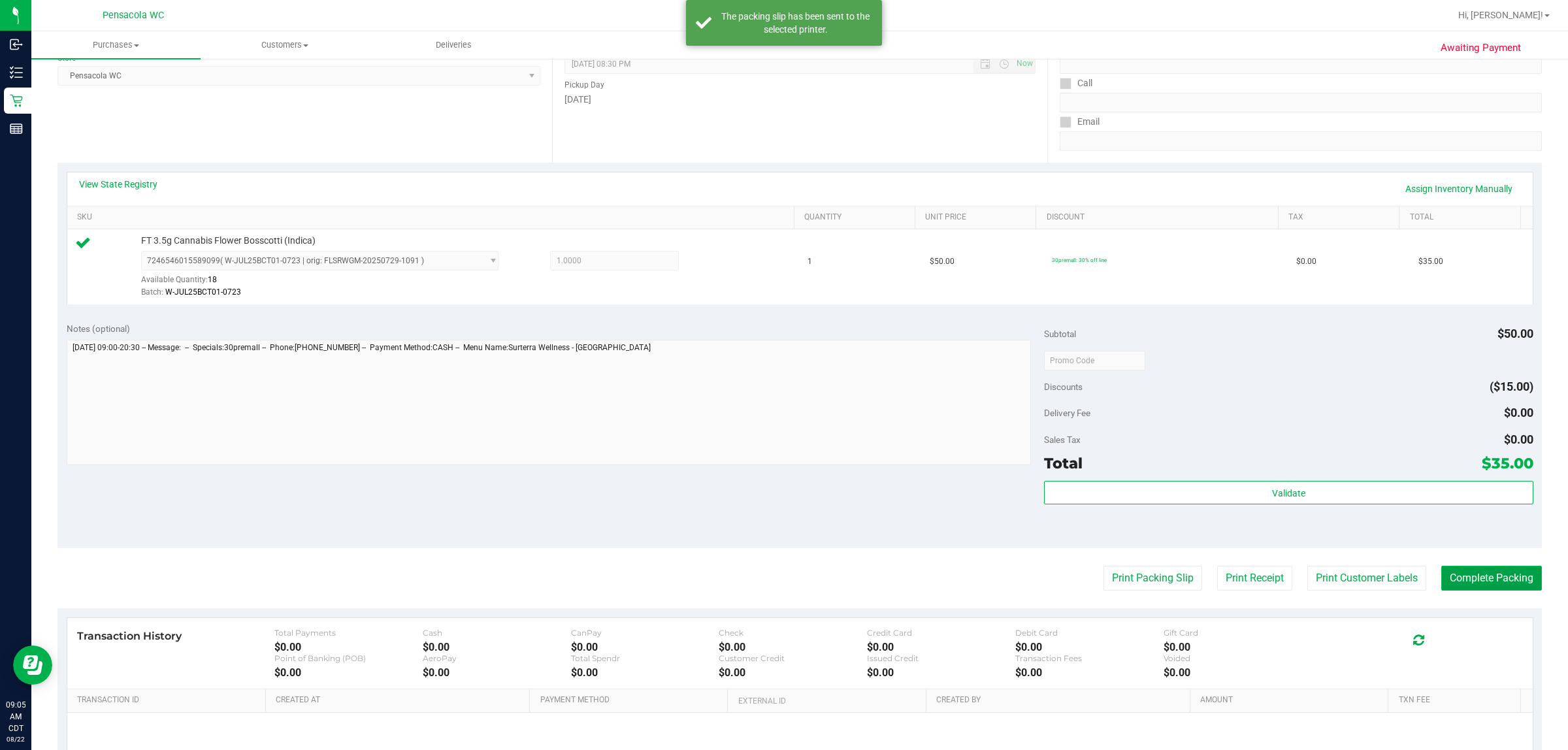
click at [781, 567] on button "Complete Packing" at bounding box center [1492, 578] width 101 height 25
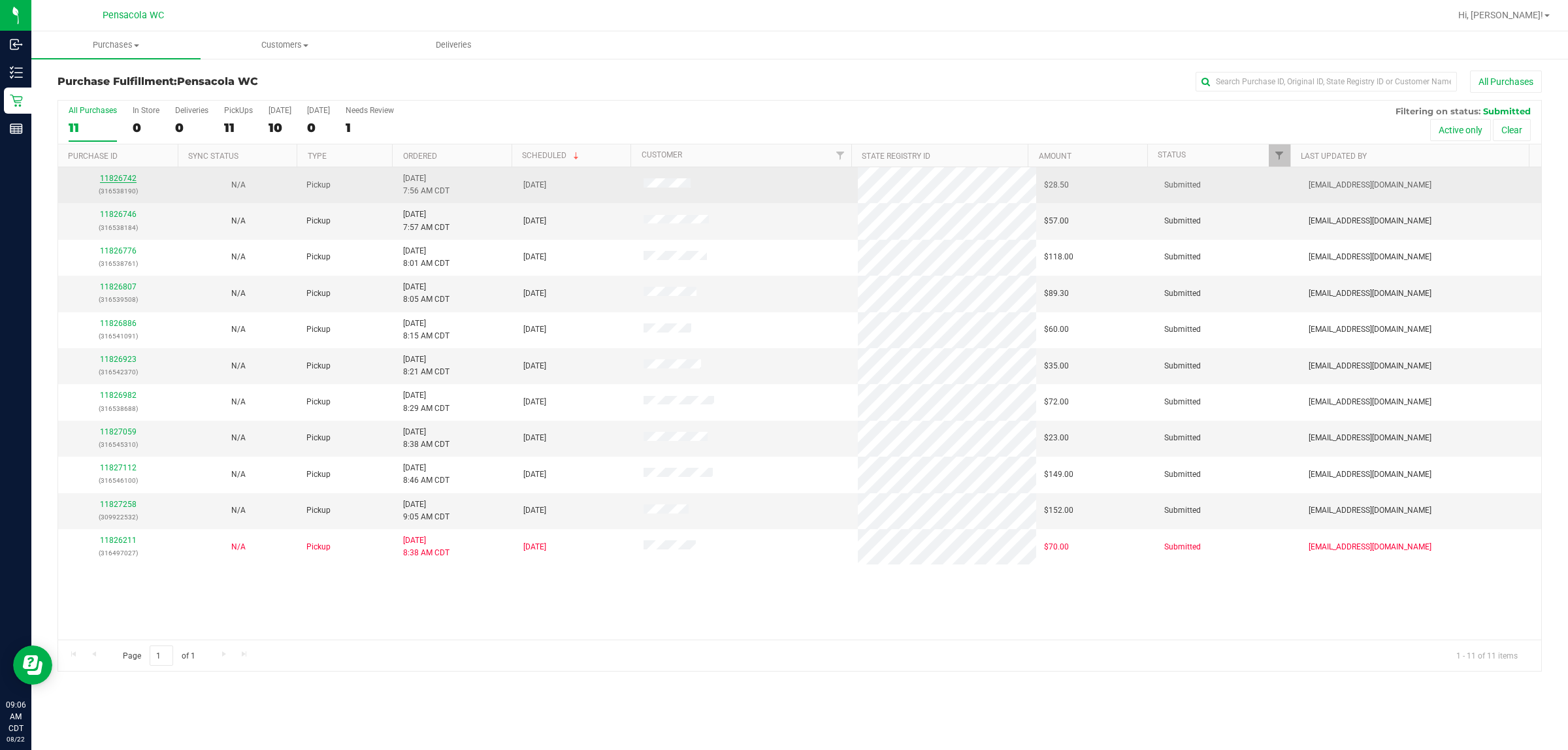
click at [129, 178] on link "11826742" at bounding box center [118, 178] width 36 height 9
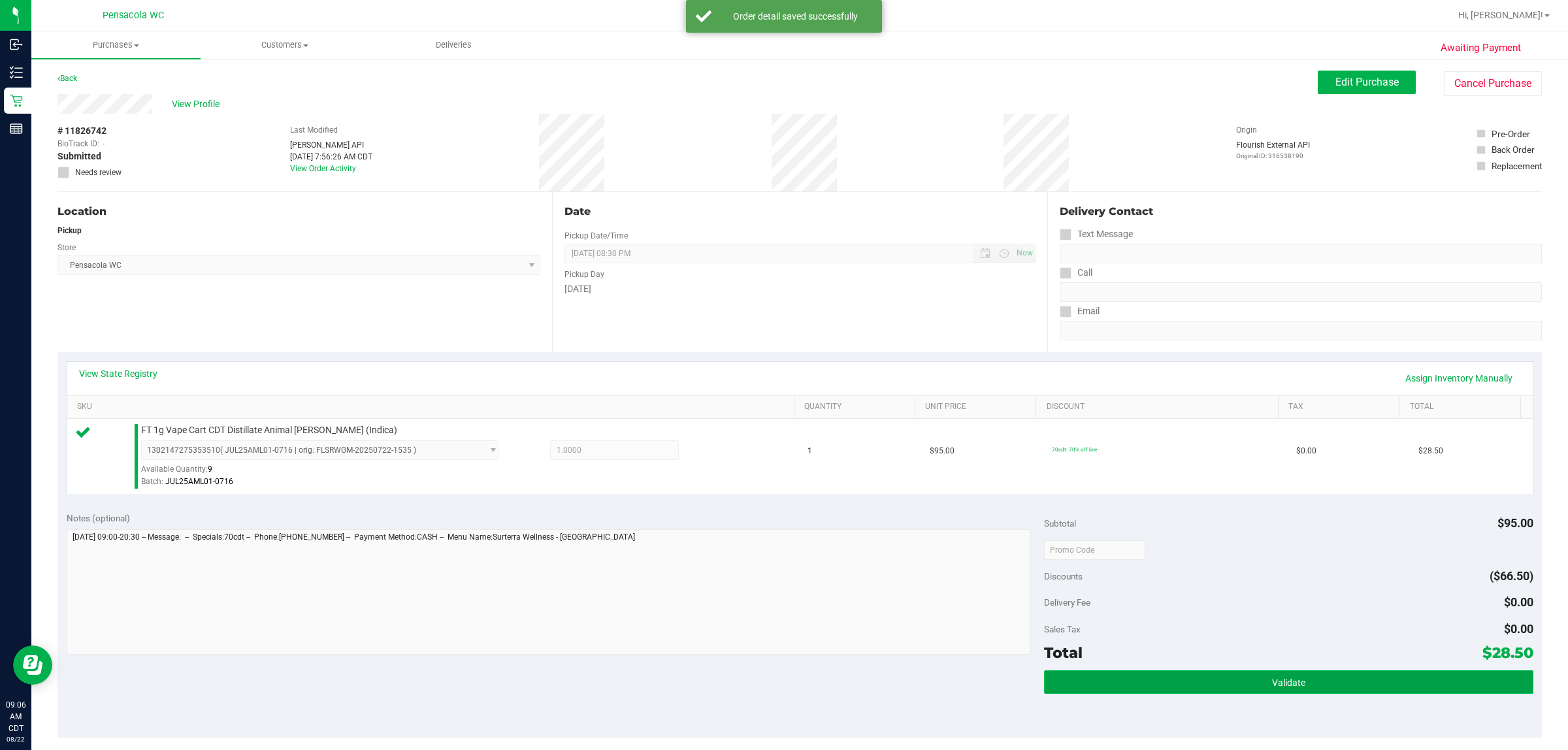
click at [781, 673] on button "Validate" at bounding box center [1289, 681] width 489 height 24
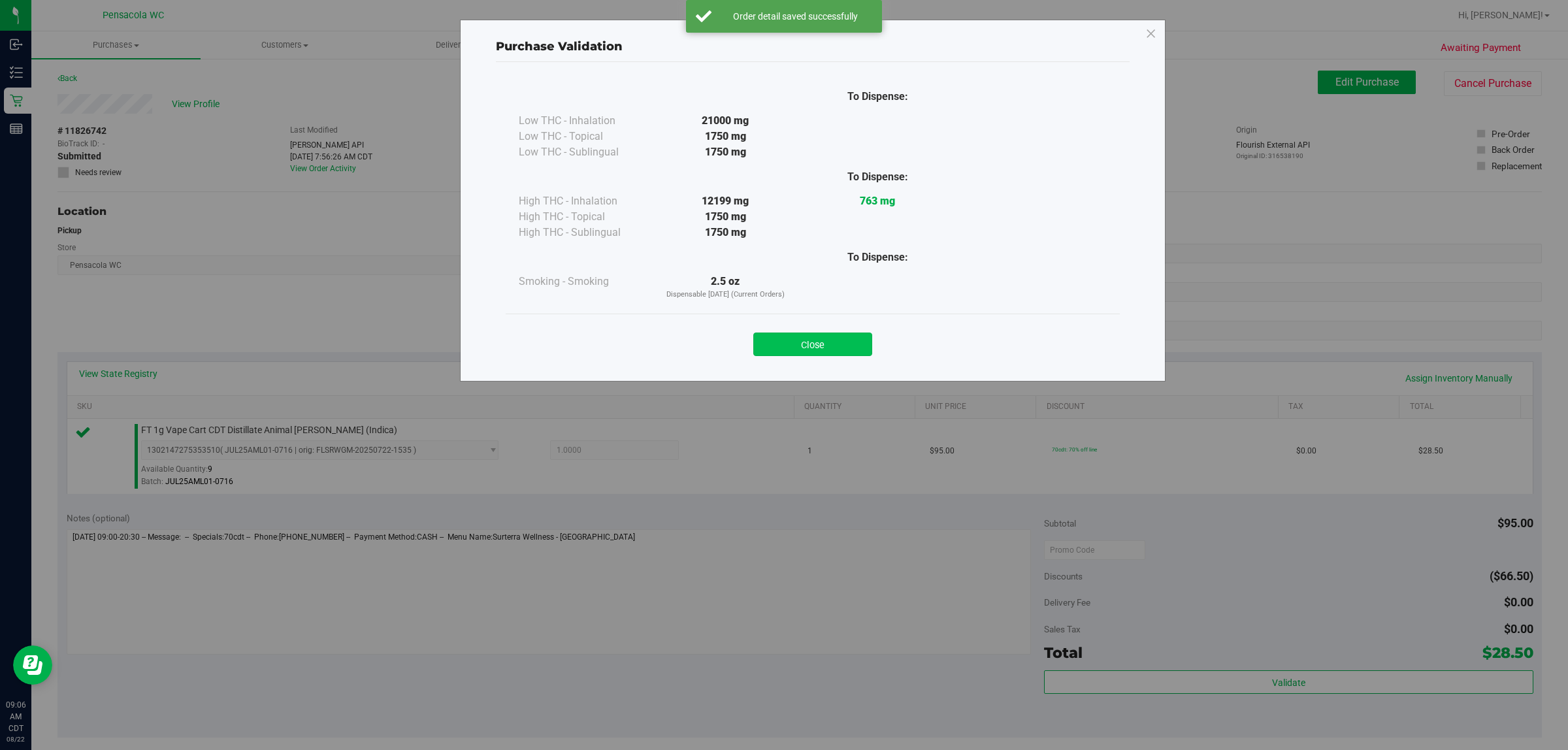
click at [781, 342] on button "Close" at bounding box center [813, 344] width 119 height 24
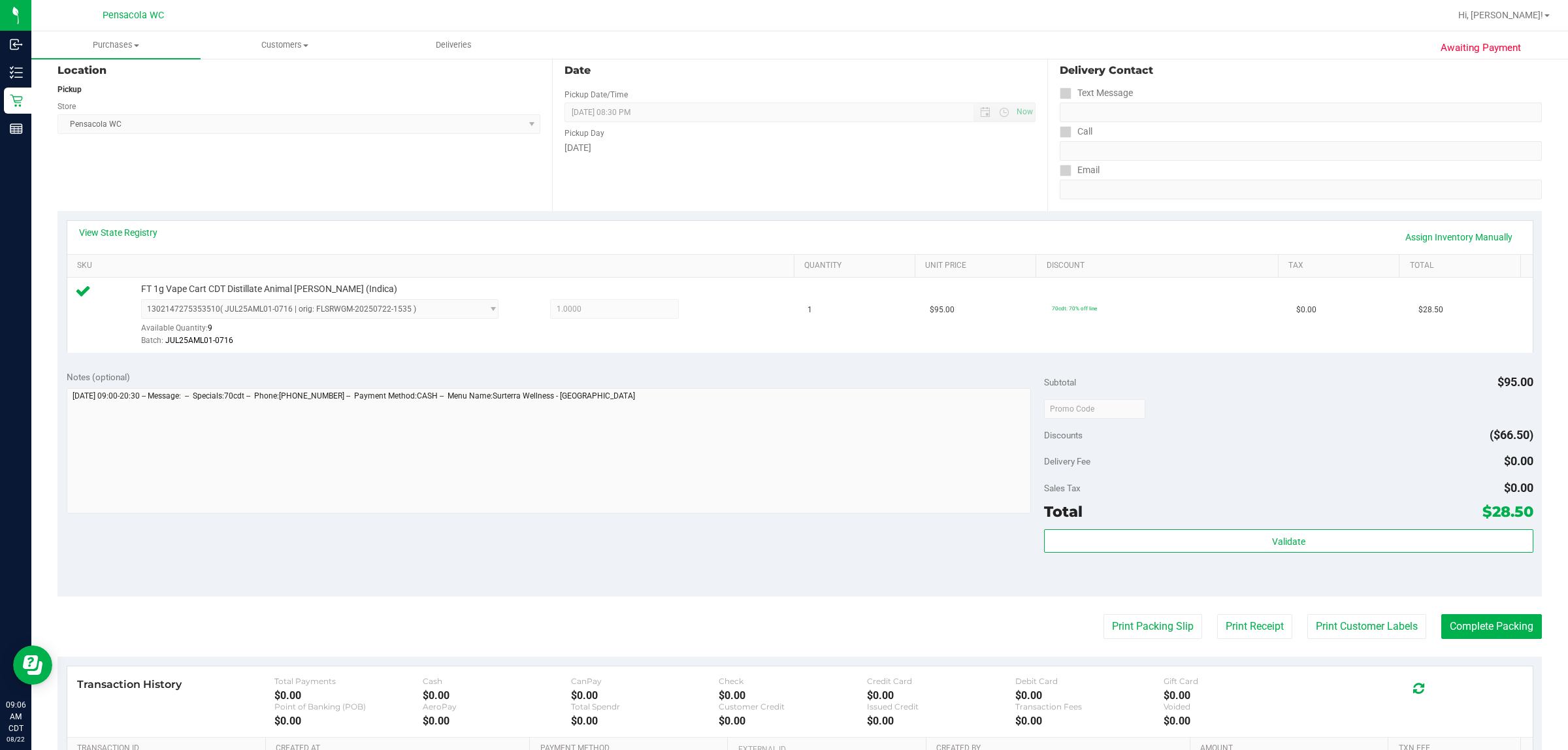
scroll to position [155, 0]
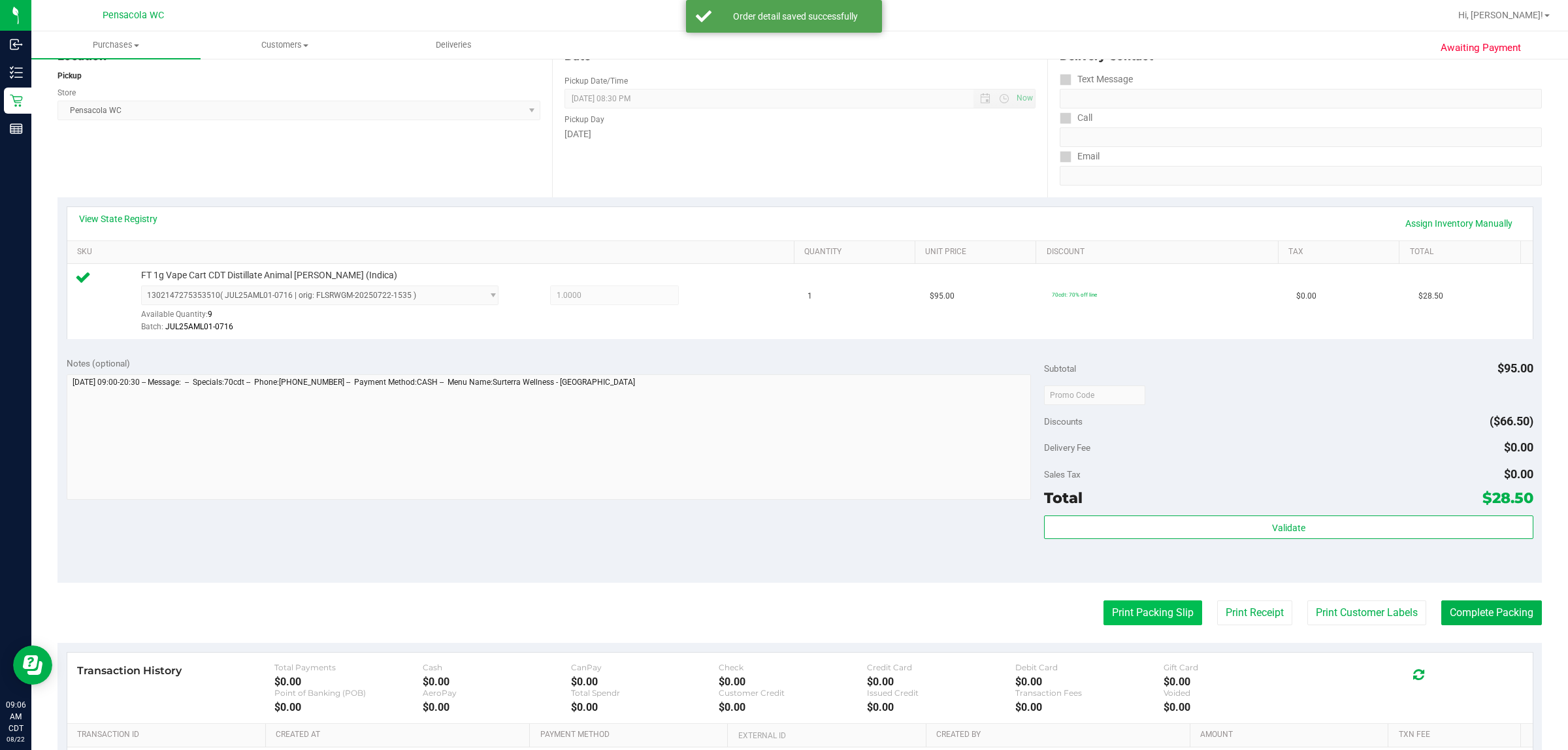
click at [781, 608] on button "Print Packing Slip" at bounding box center [1153, 612] width 99 height 25
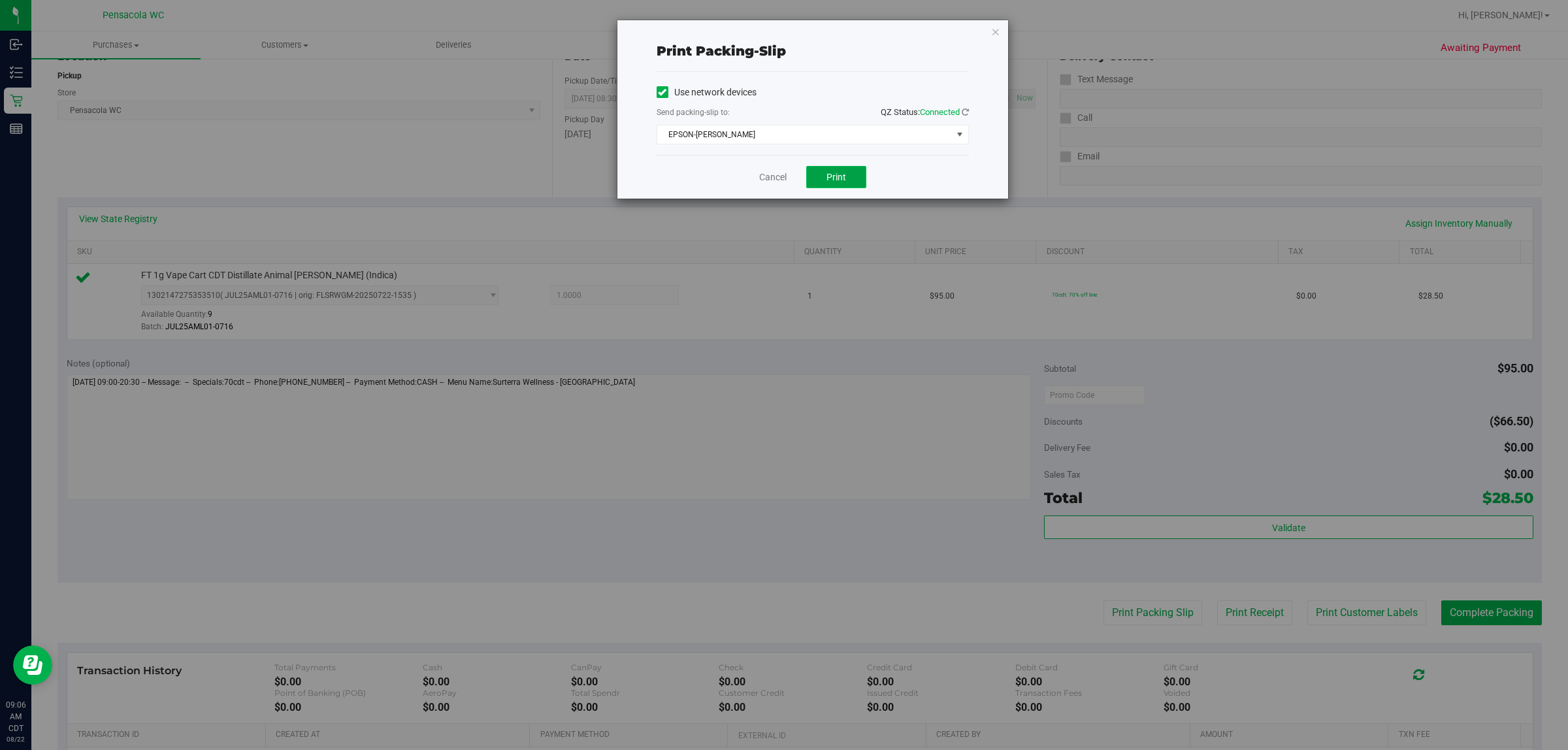
click at [781, 180] on button "Print" at bounding box center [836, 177] width 60 height 22
click at [776, 174] on link "Cancel" at bounding box center [773, 177] width 28 height 13
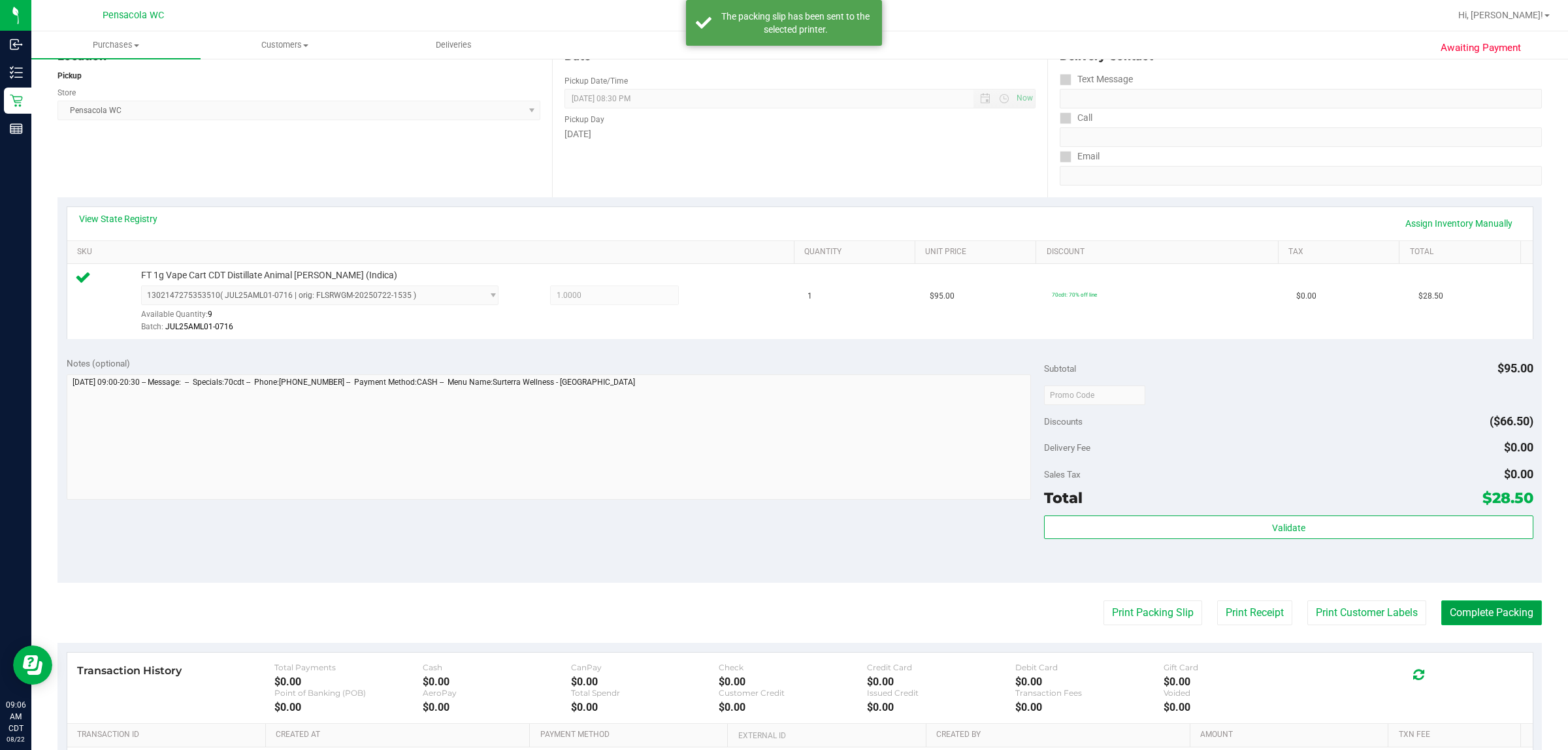
click at [781, 612] on button "Complete Packing" at bounding box center [1492, 612] width 101 height 25
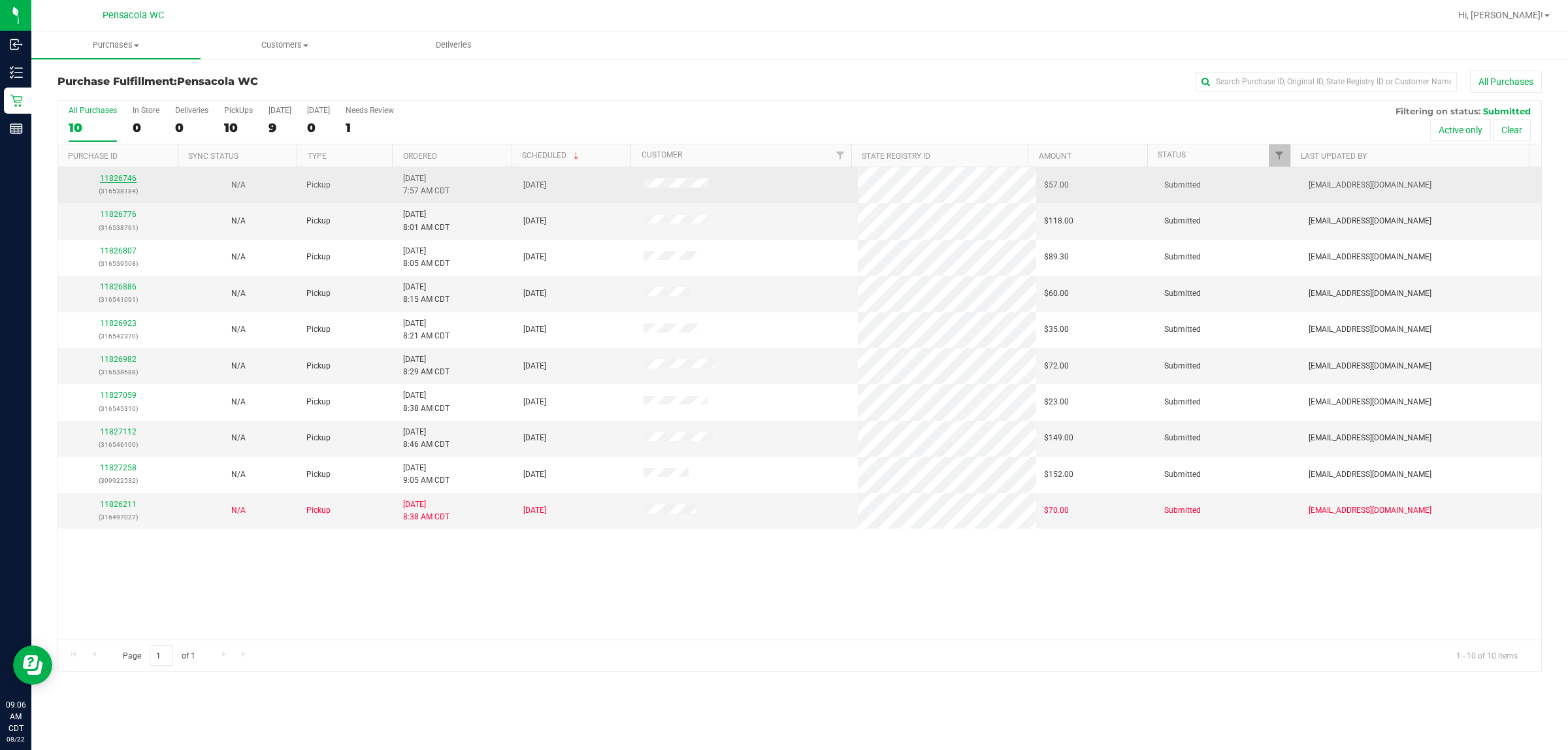
click at [128, 178] on link "11826746" at bounding box center [118, 178] width 36 height 9
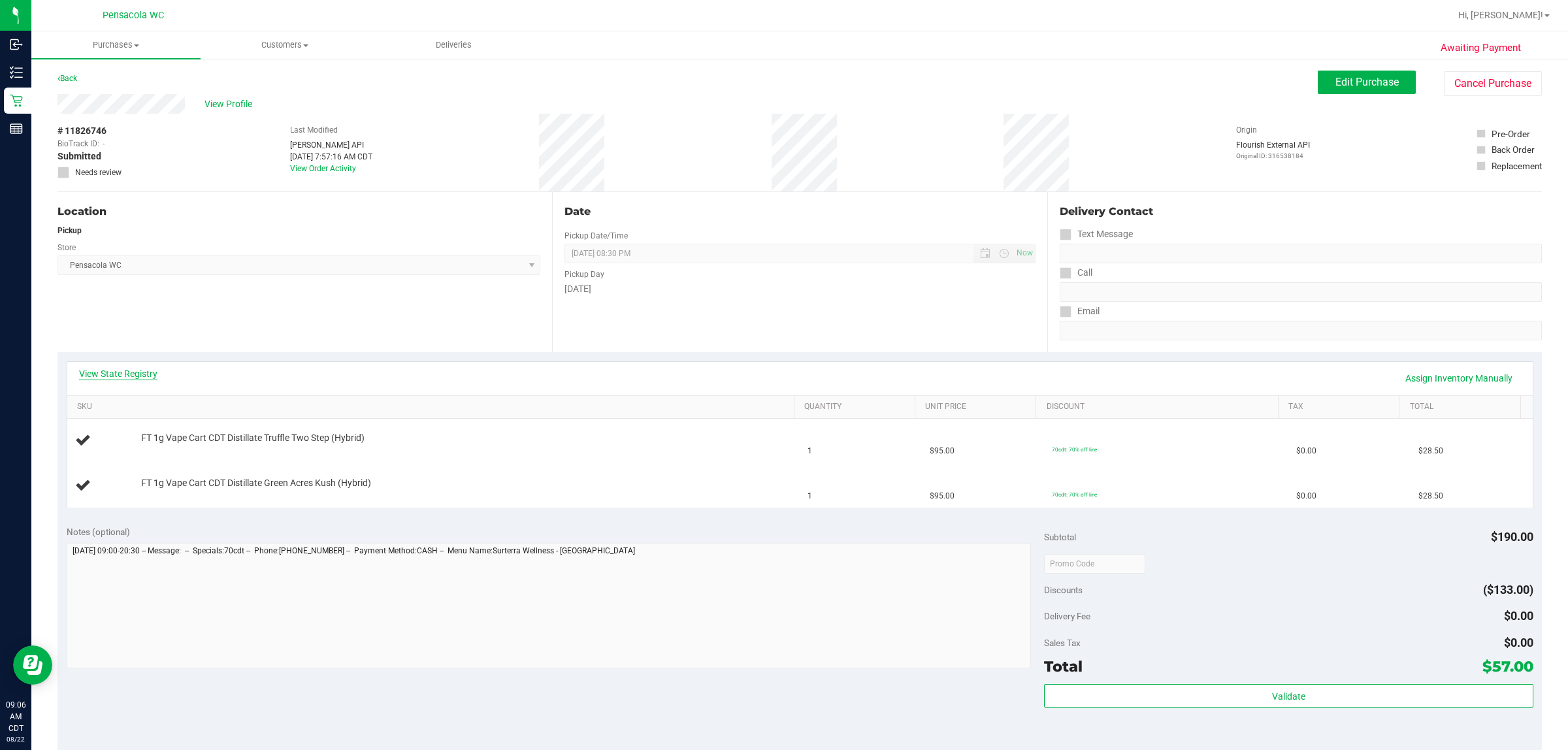
click at [135, 379] on link "View State Registry" at bounding box center [118, 373] width 79 height 13
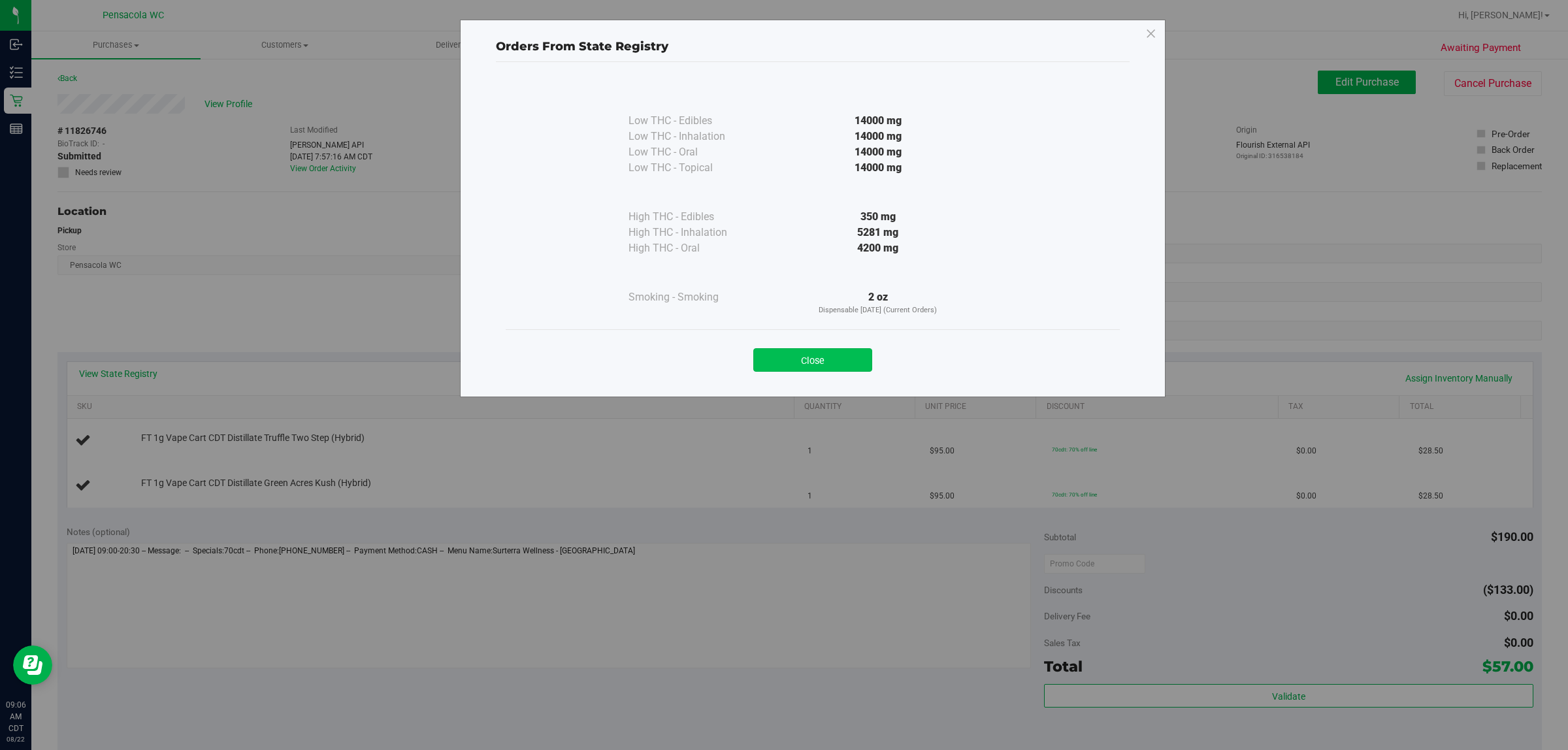
click at [781, 356] on button "Close" at bounding box center [813, 360] width 119 height 24
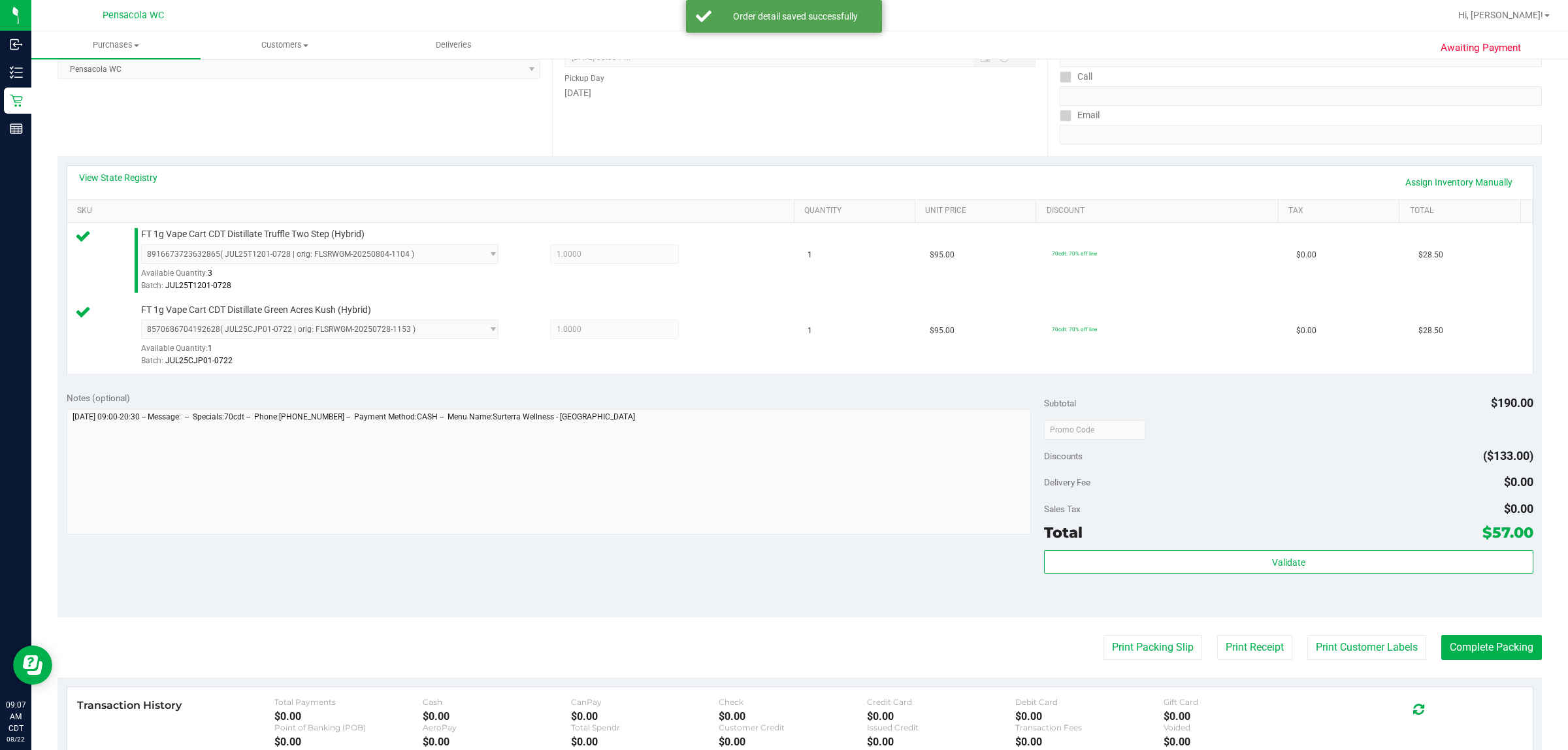
scroll to position [269, 0]
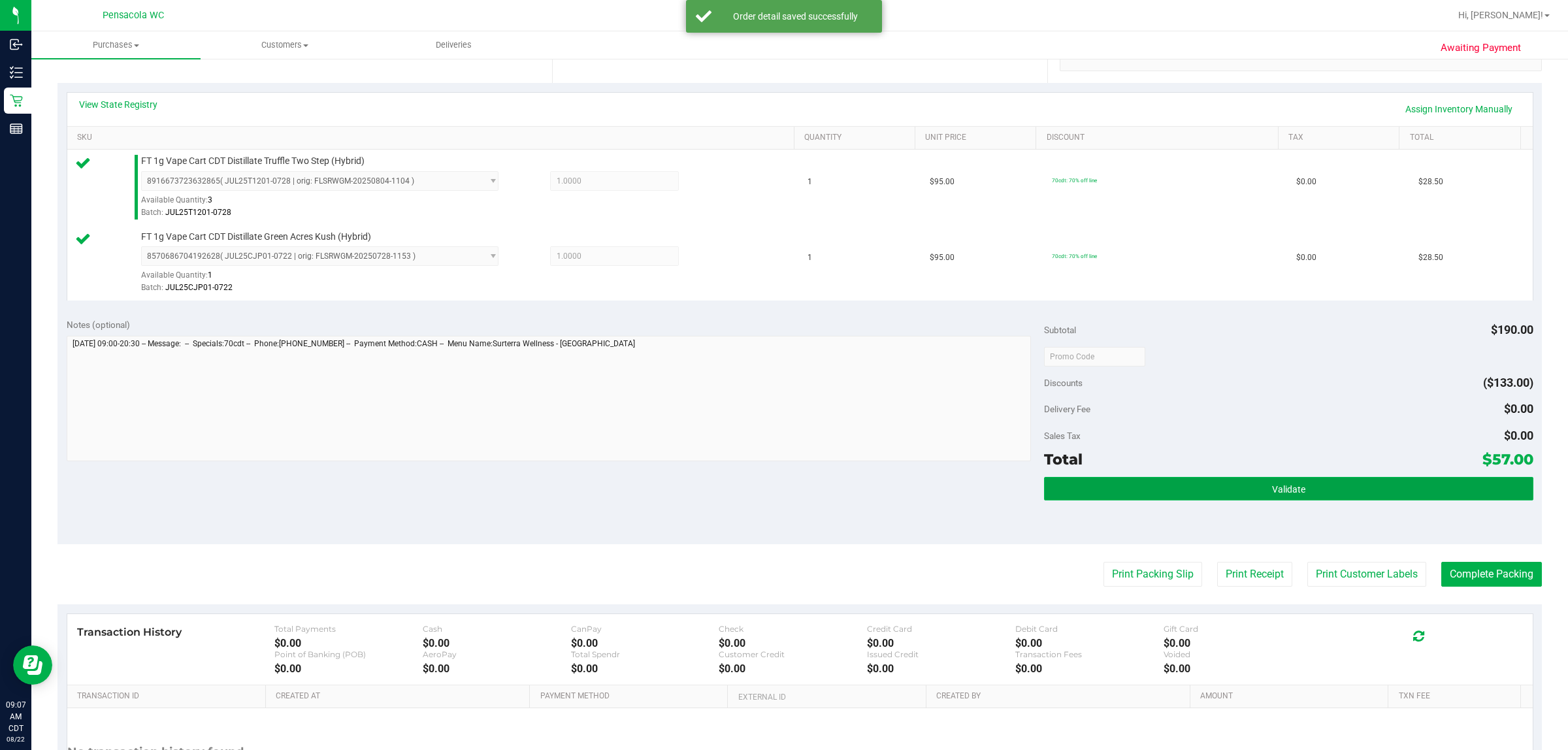
click at [781, 498] on button "Validate" at bounding box center [1289, 488] width 489 height 24
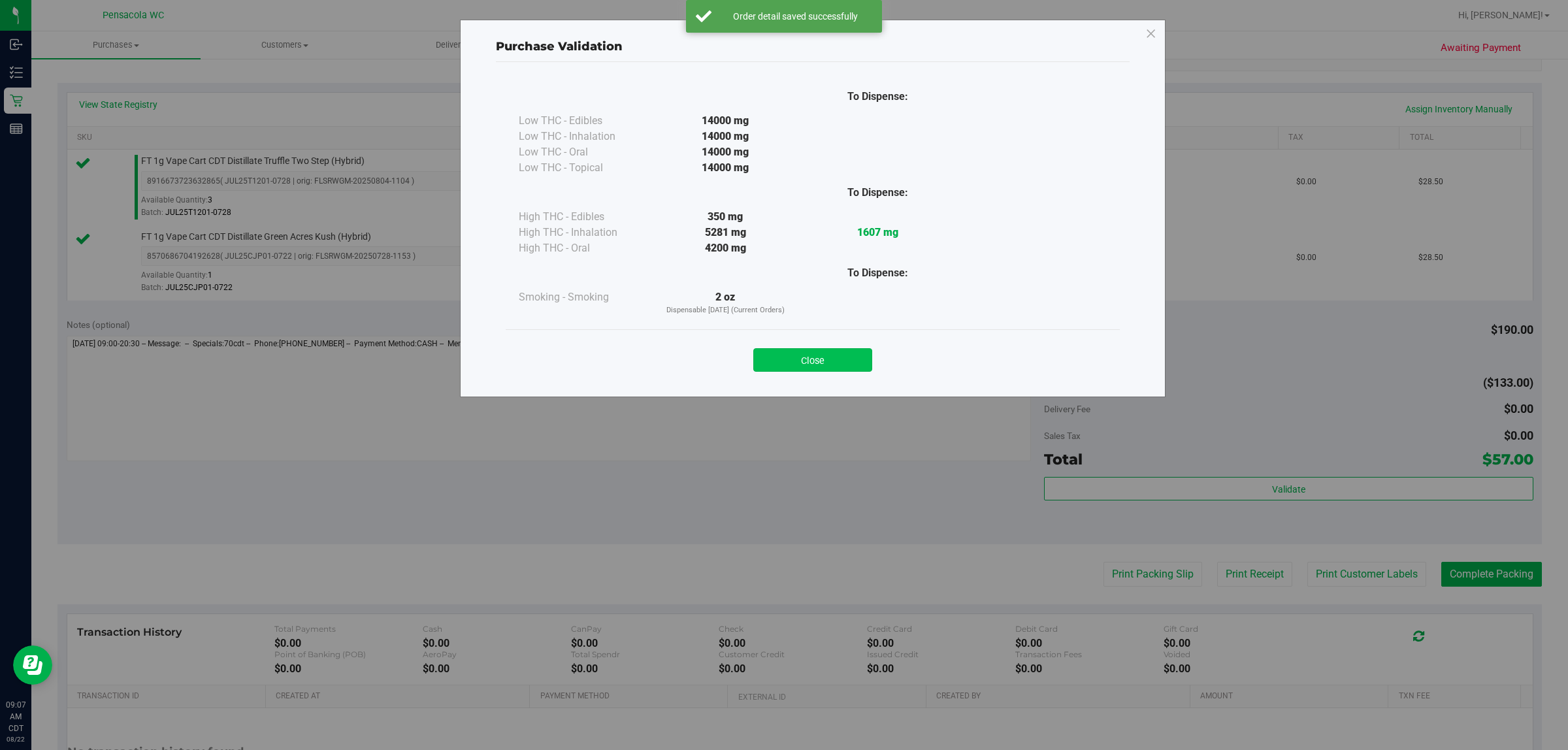
click at [781, 366] on button "Close" at bounding box center [813, 360] width 119 height 24
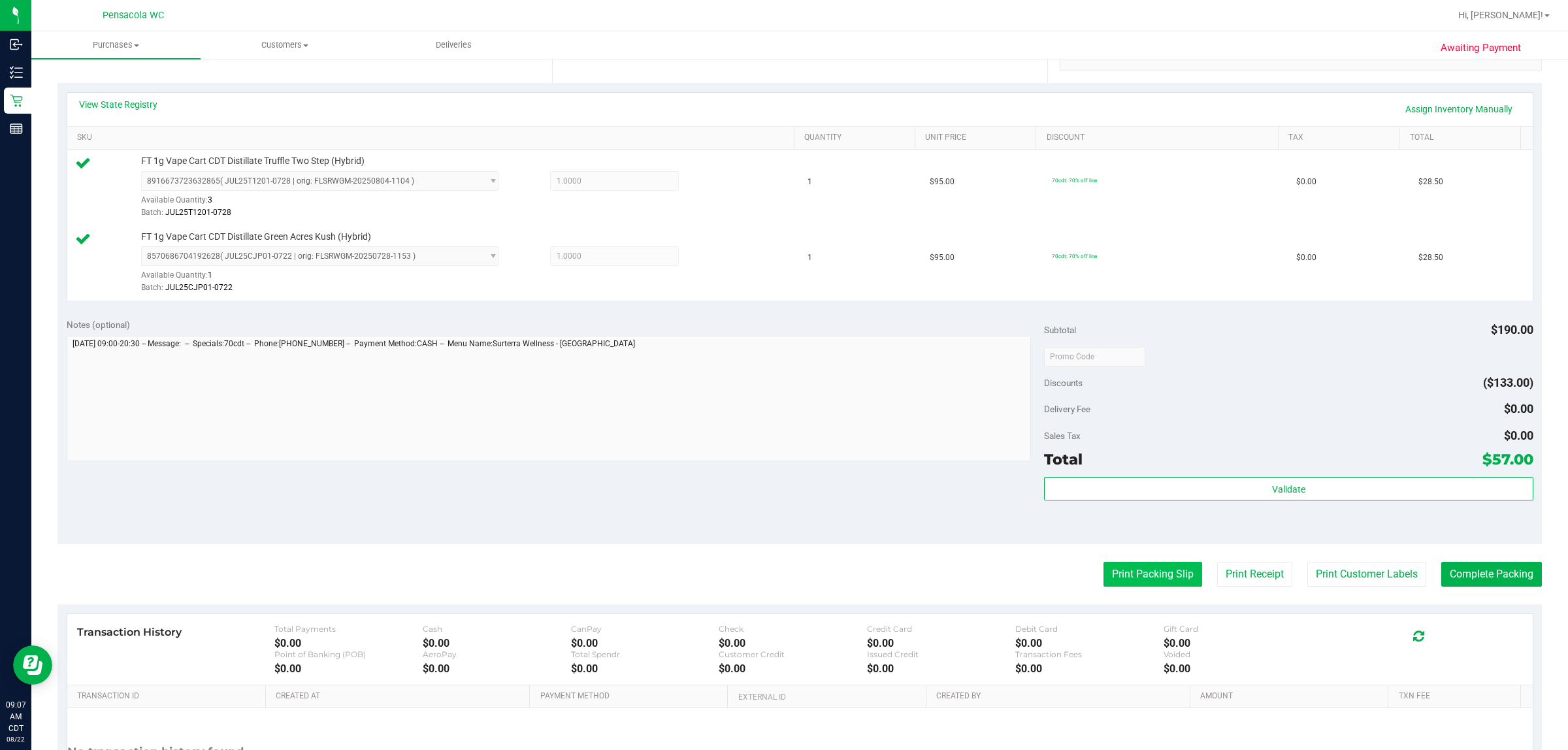
click at [781, 585] on button "Print Packing Slip" at bounding box center [1153, 574] width 99 height 25
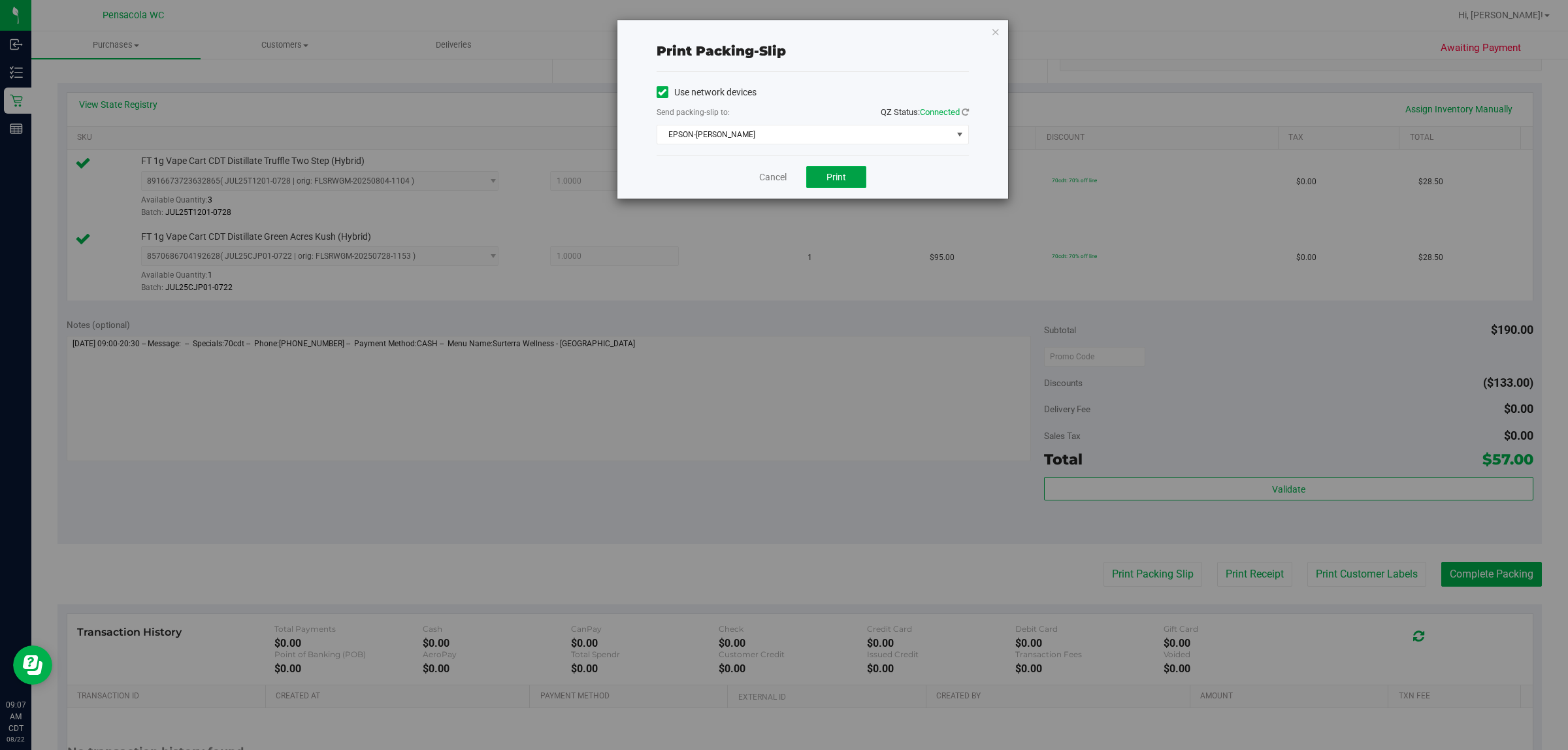
click at [781, 188] on button "Print" at bounding box center [836, 177] width 60 height 22
click at [775, 178] on link "Cancel" at bounding box center [773, 177] width 28 height 13
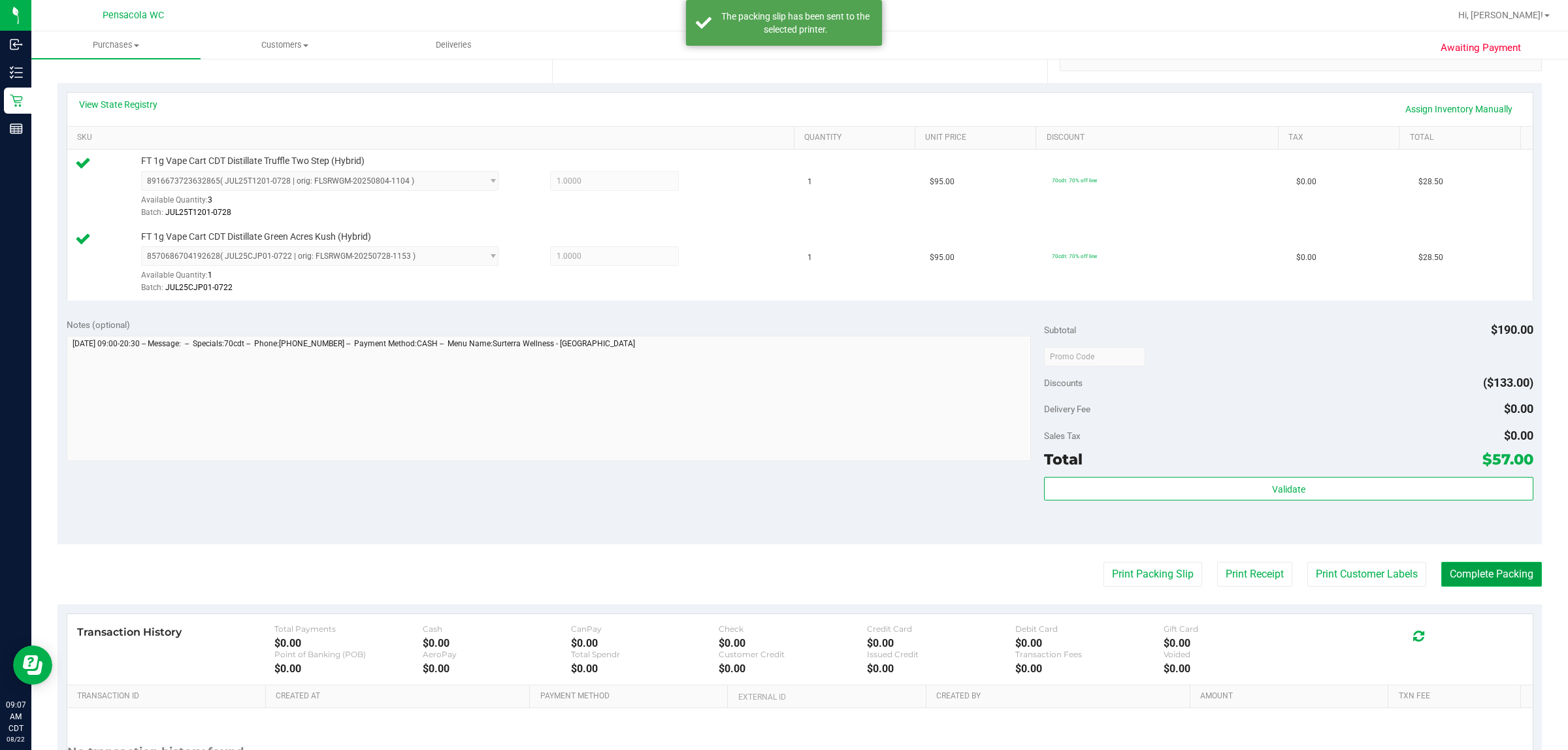
click at [781, 570] on button "Complete Packing" at bounding box center [1492, 574] width 101 height 25
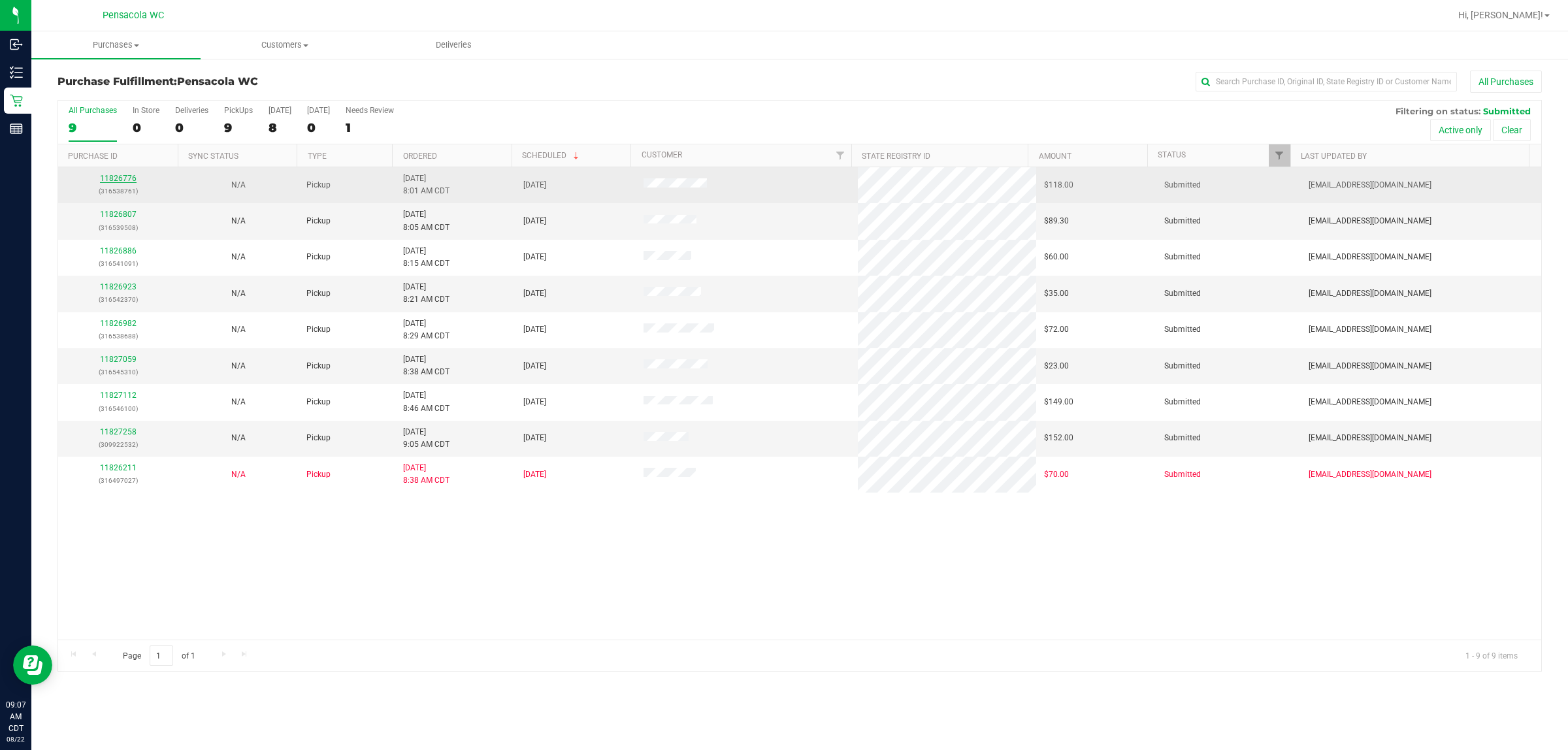
click at [113, 182] on link "11826776" at bounding box center [118, 178] width 36 height 9
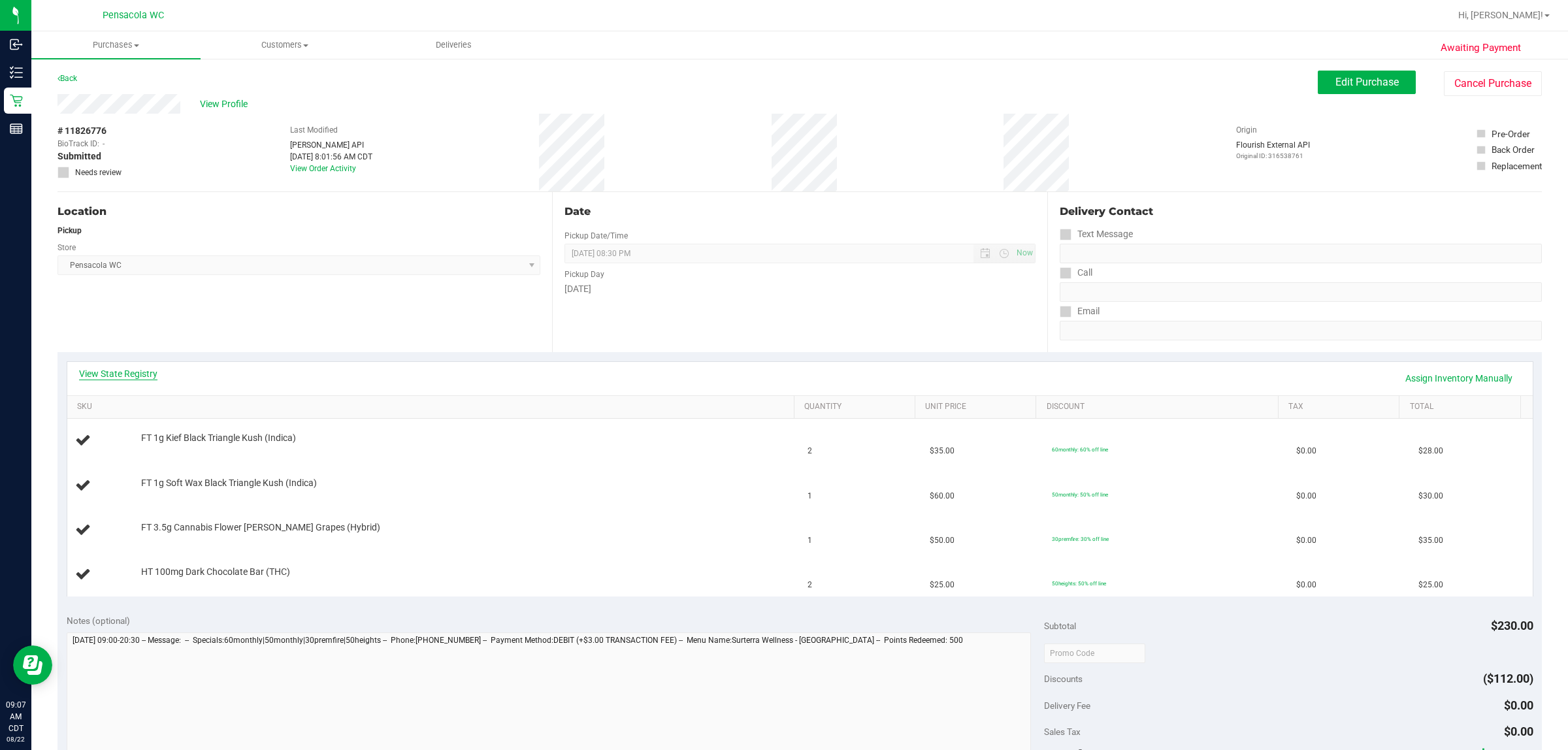
click at [152, 376] on link "View State Registry" at bounding box center [118, 373] width 79 height 13
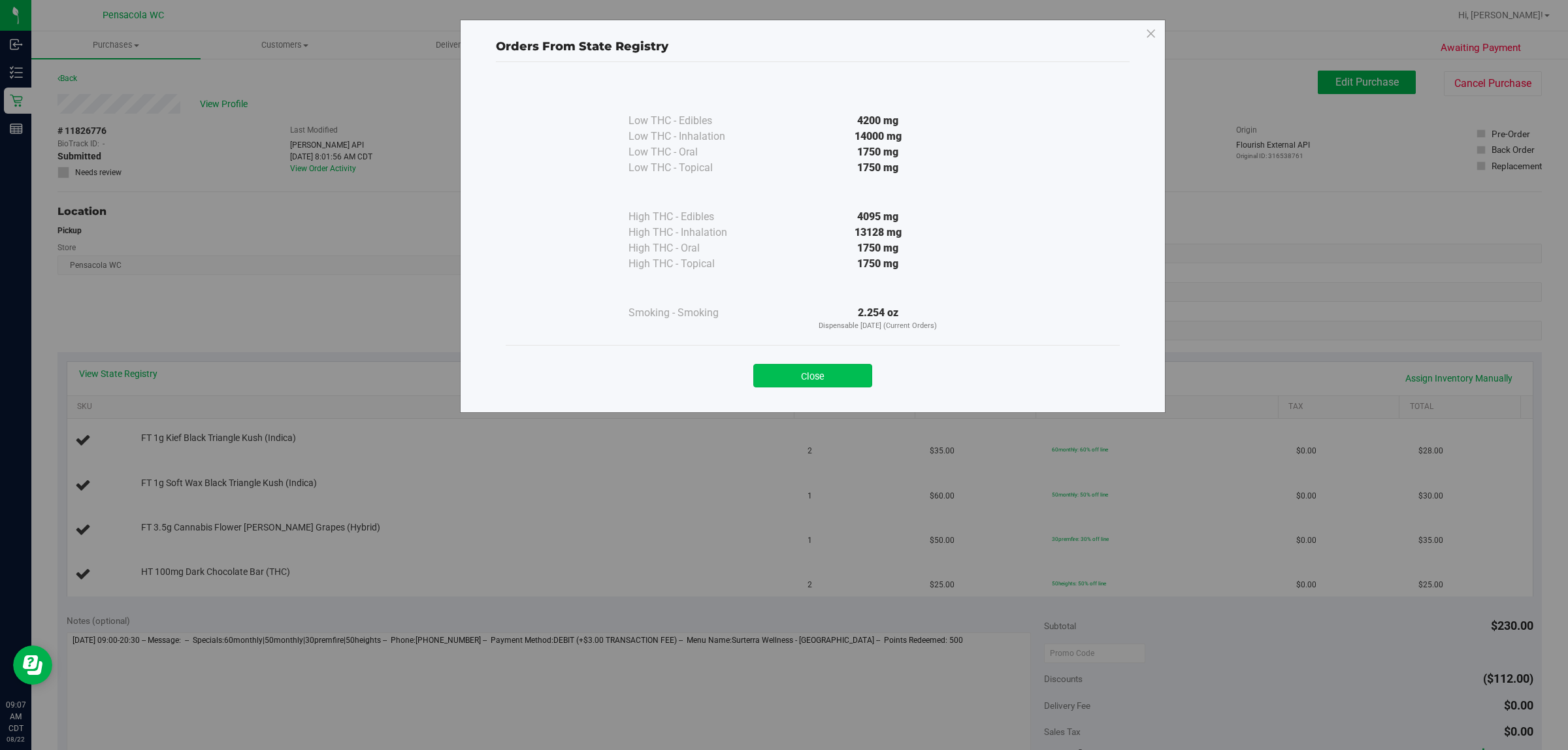
click at [781, 379] on button "Close" at bounding box center [813, 375] width 119 height 24
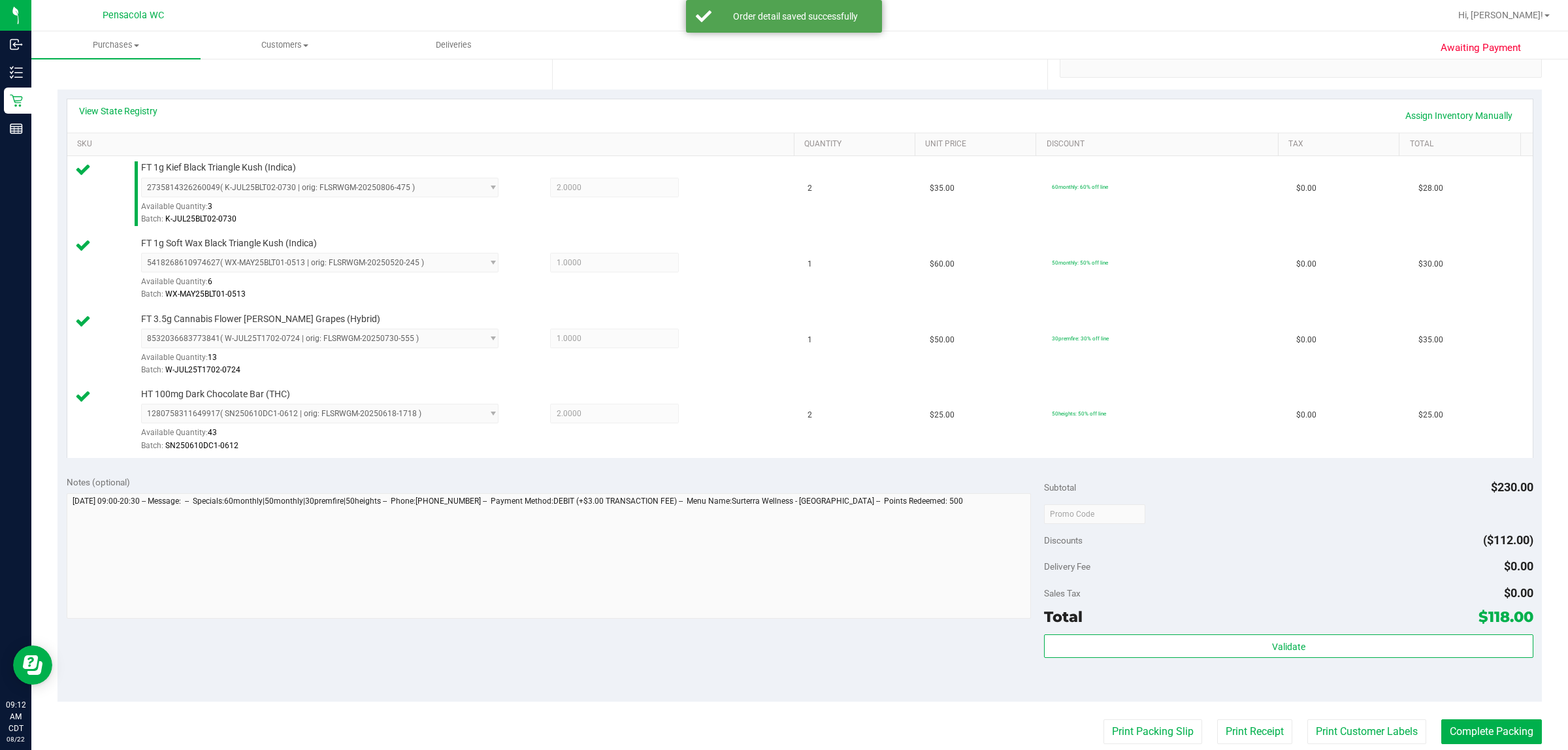
scroll to position [273, 0]
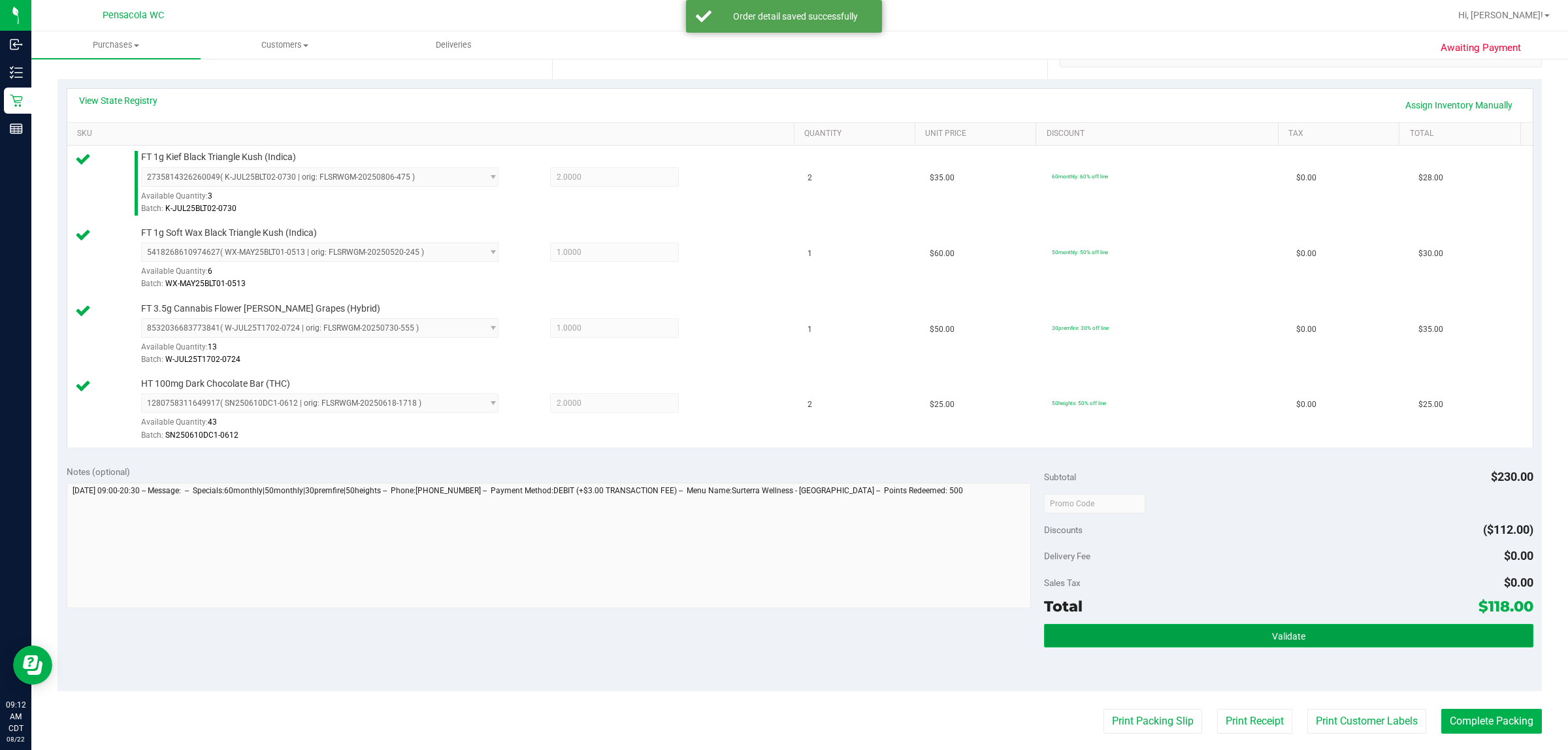
click at [781, 642] on button "Validate" at bounding box center [1289, 635] width 489 height 24
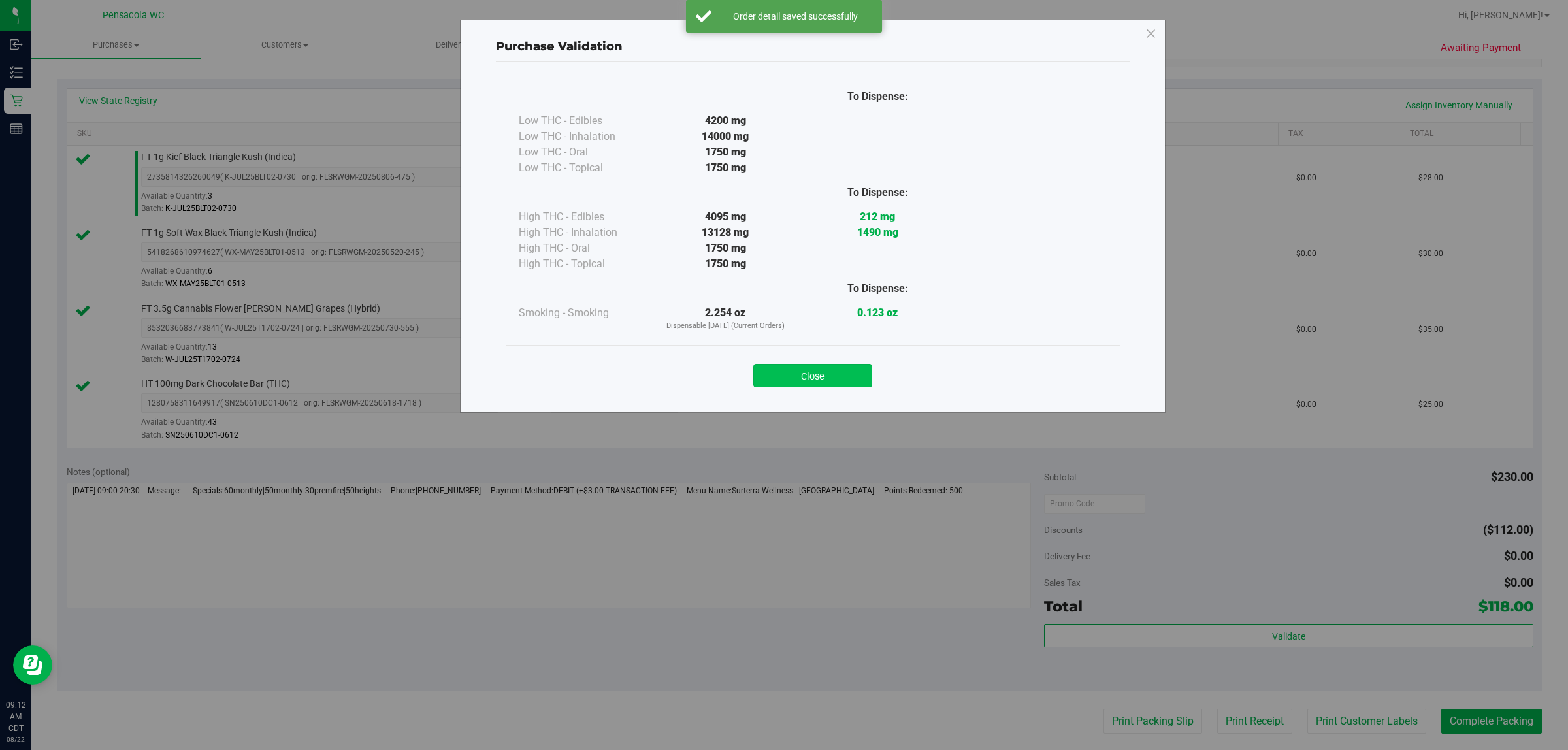
click at [781, 381] on button "Close" at bounding box center [813, 375] width 119 height 24
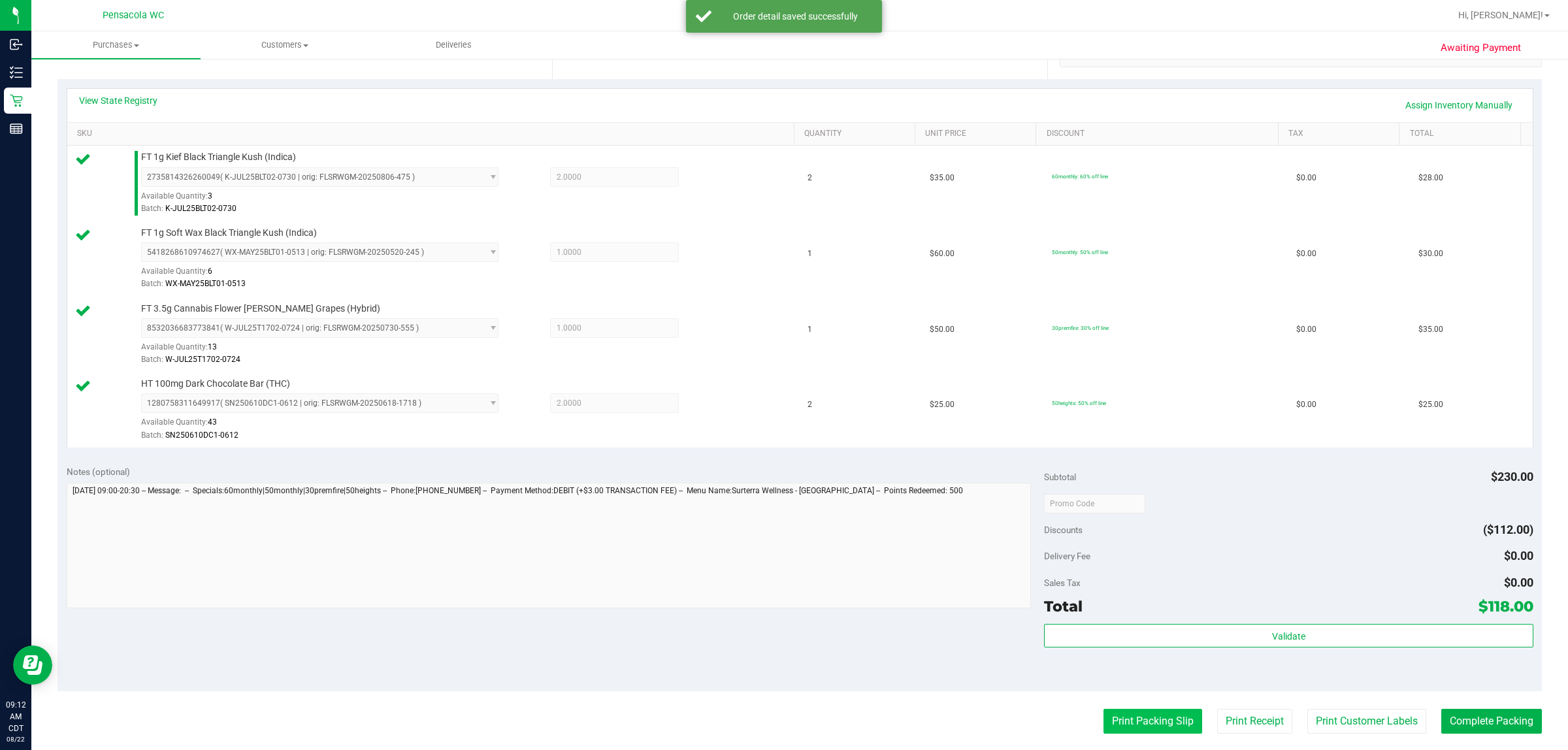
click at [781, 712] on button "Print Packing Slip" at bounding box center [1153, 721] width 99 height 25
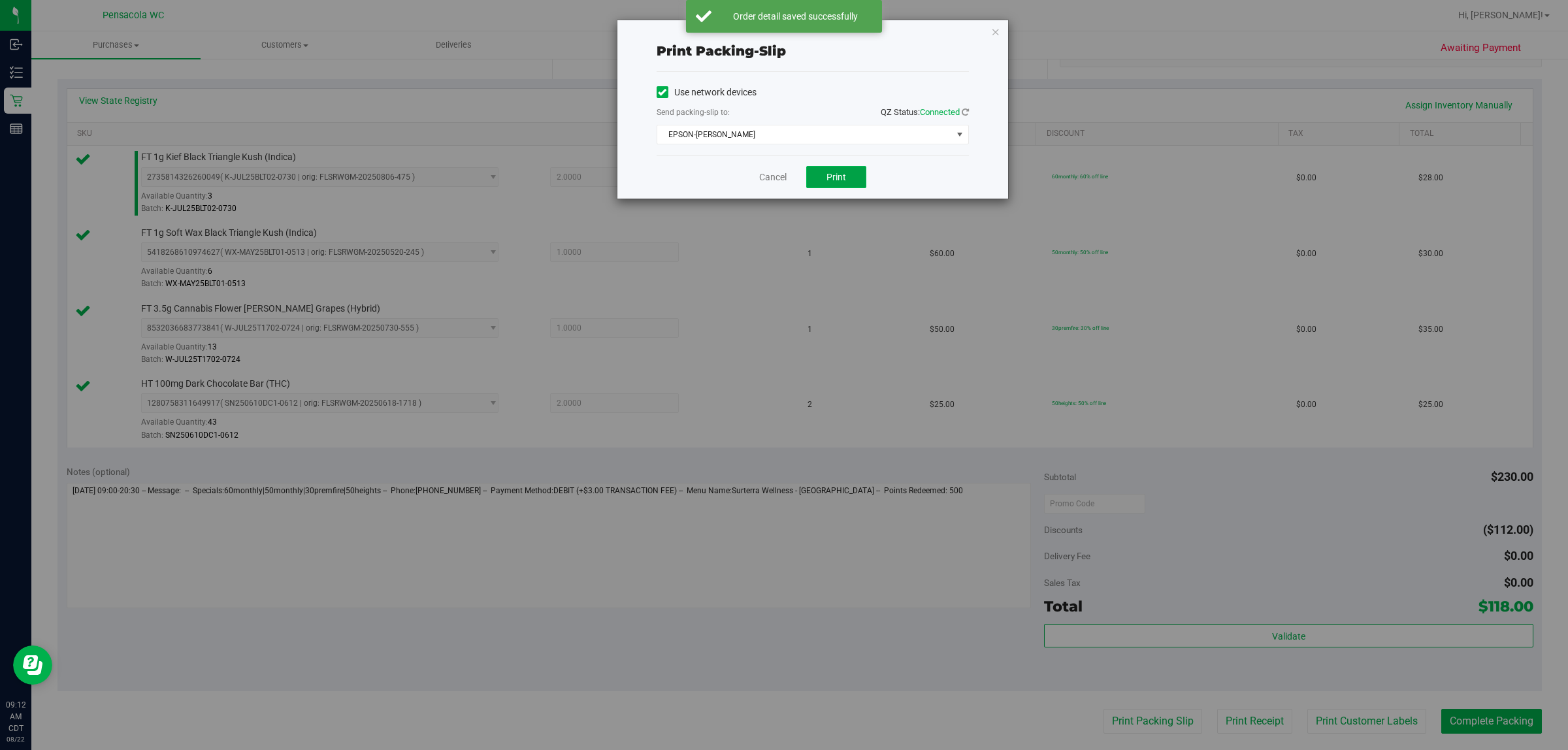
click at [781, 178] on span "Print" at bounding box center [836, 177] width 20 height 11
click at [775, 175] on link "Cancel" at bounding box center [773, 177] width 28 height 13
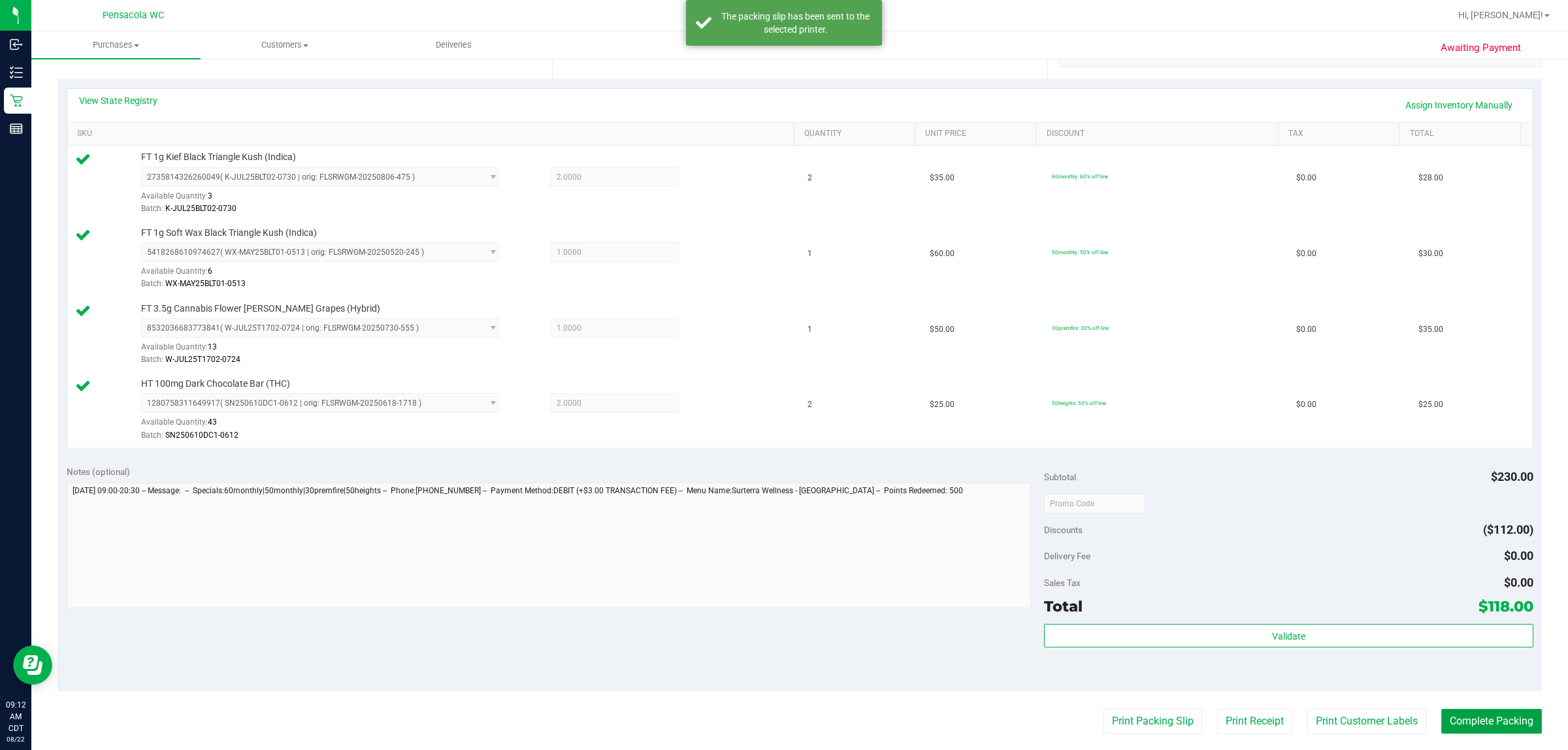
click at [781, 723] on button "Complete Packing" at bounding box center [1492, 721] width 101 height 25
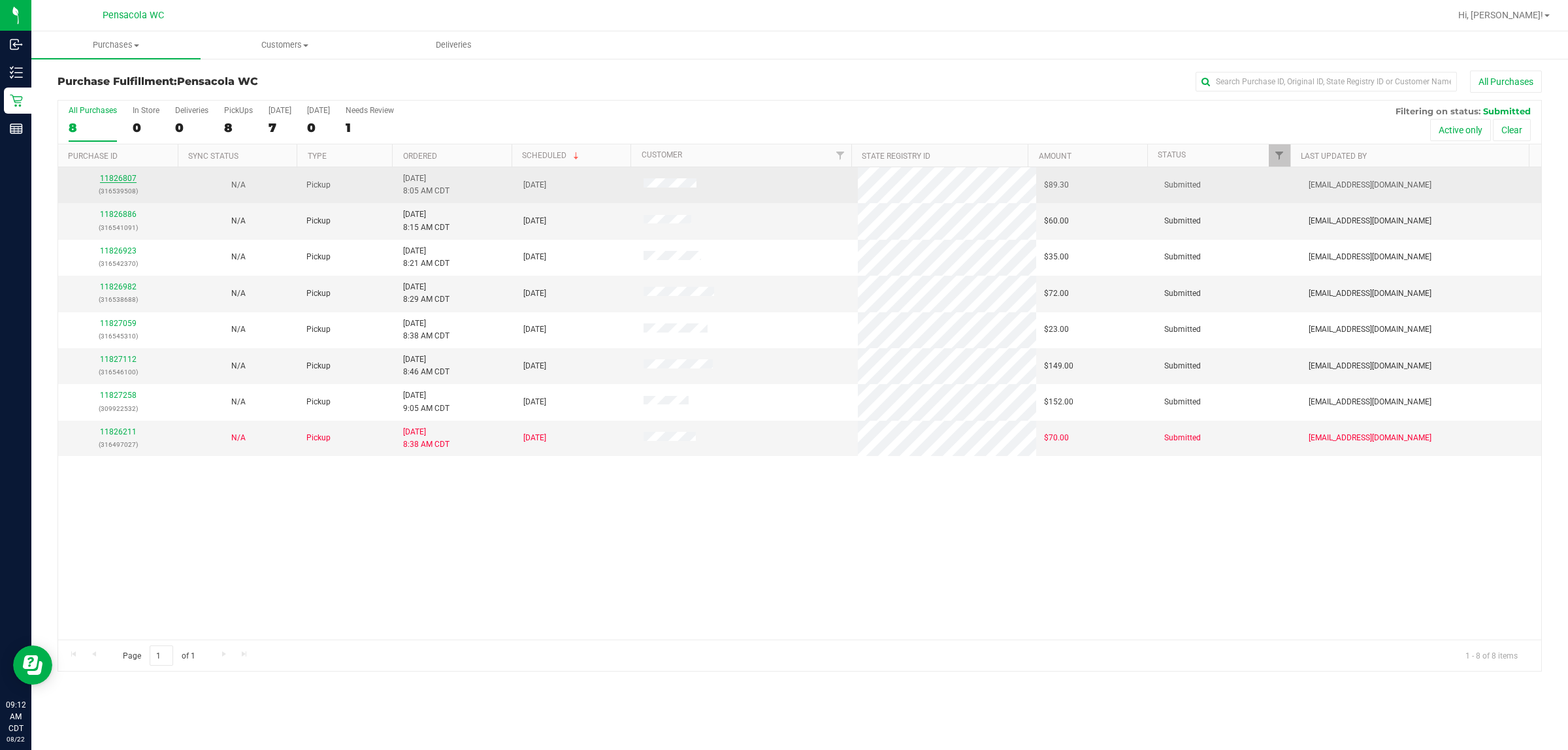
click at [125, 177] on link "11826807" at bounding box center [118, 178] width 36 height 9
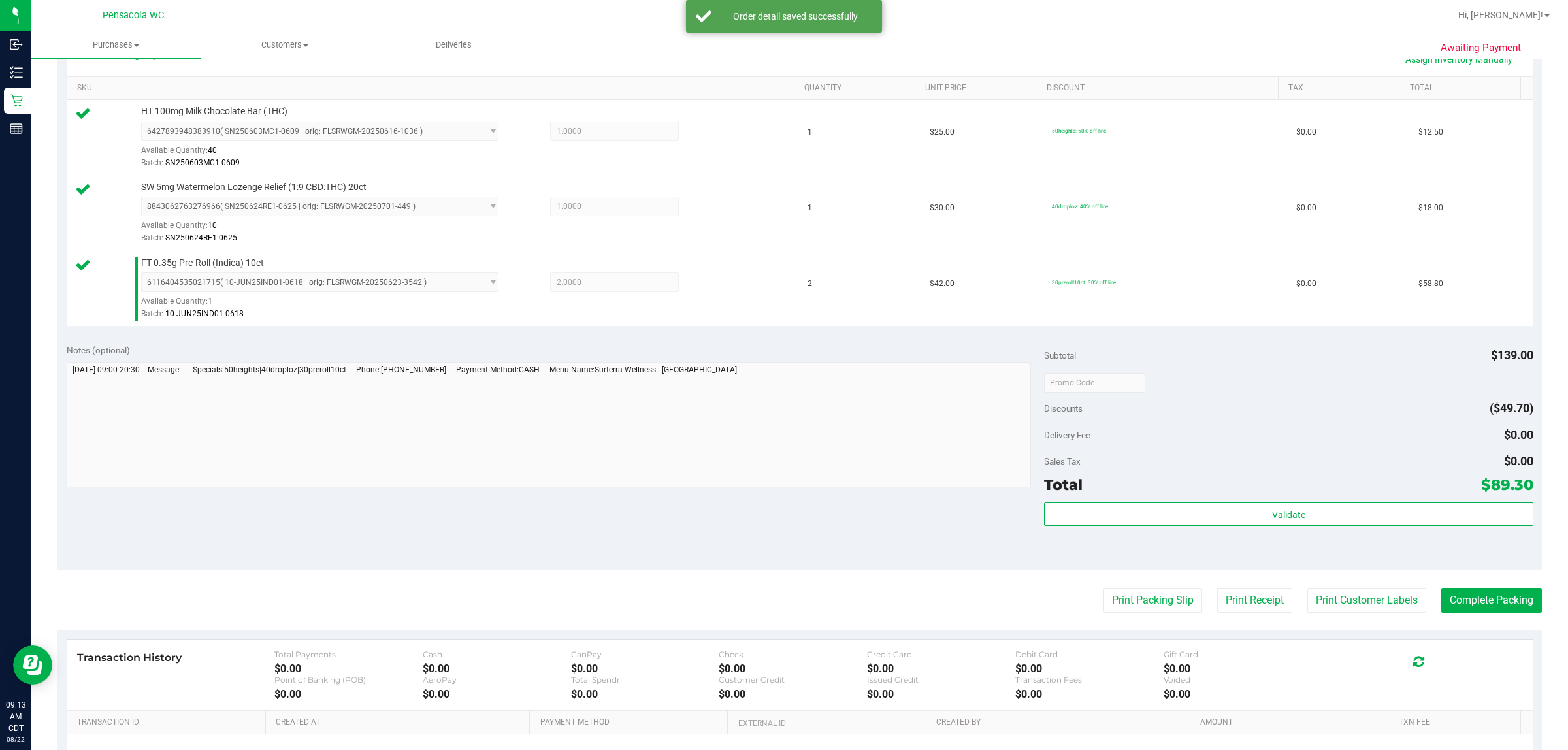
scroll to position [354, 0]
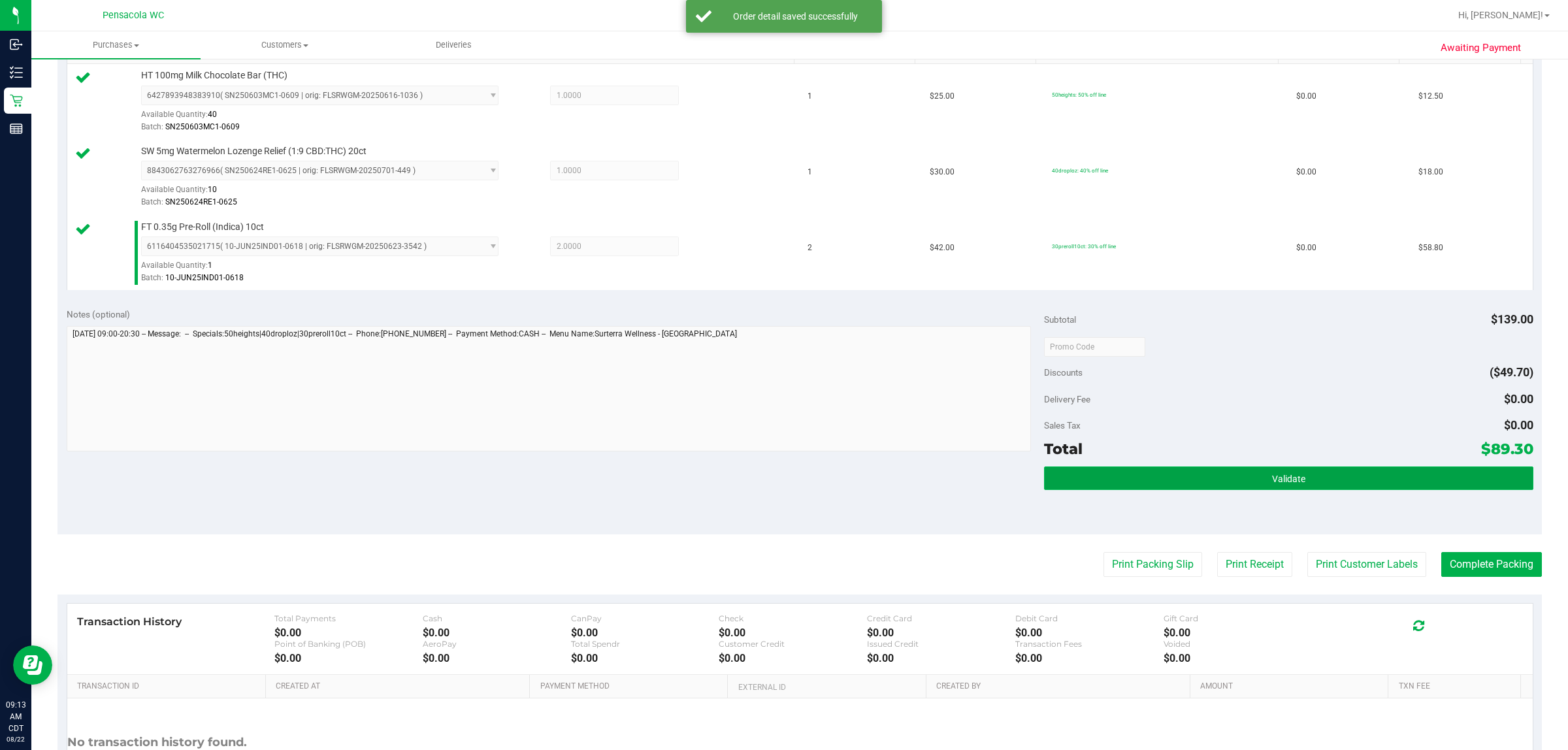
click at [781, 486] on button "Validate" at bounding box center [1289, 478] width 489 height 24
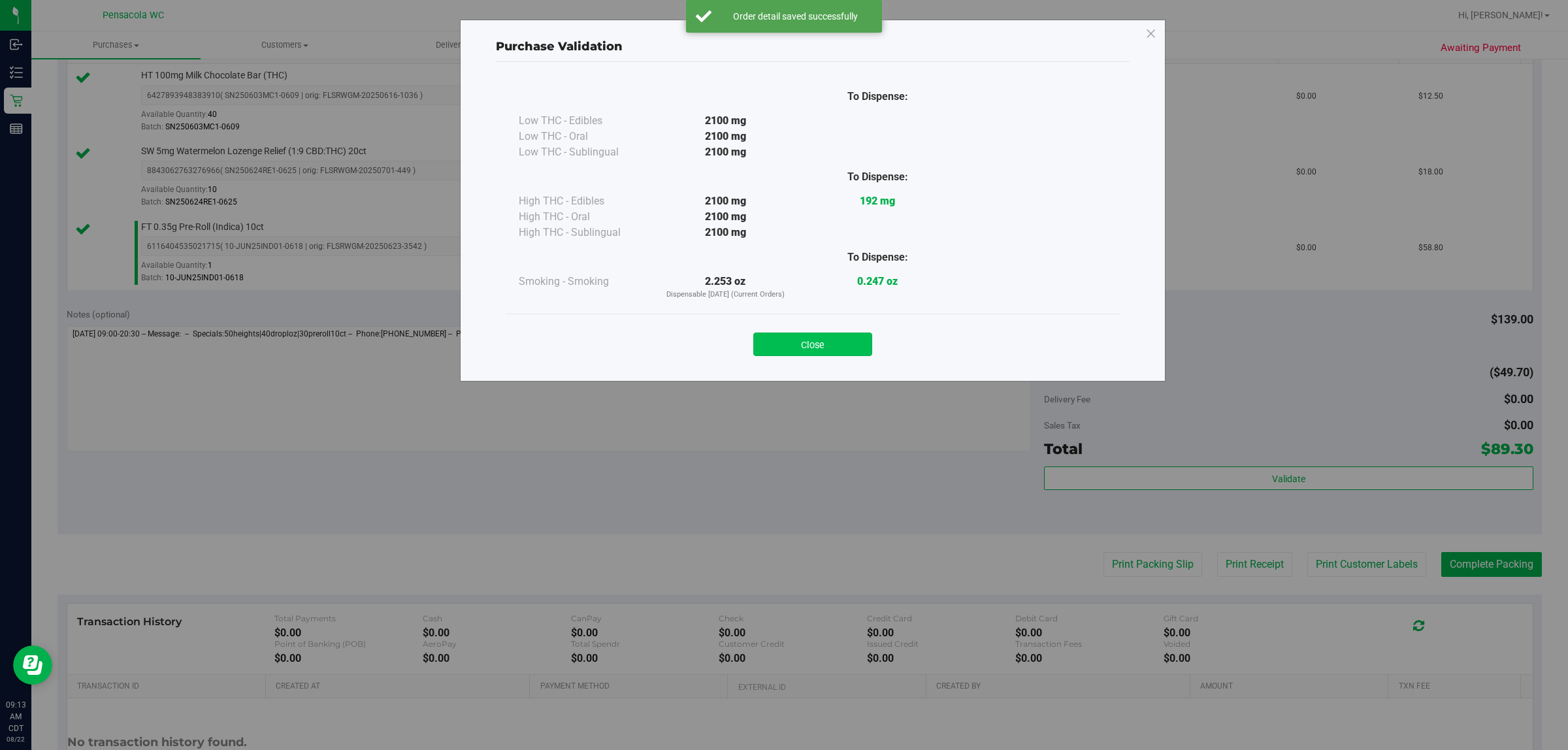
click at [781, 351] on button "Close" at bounding box center [813, 344] width 119 height 24
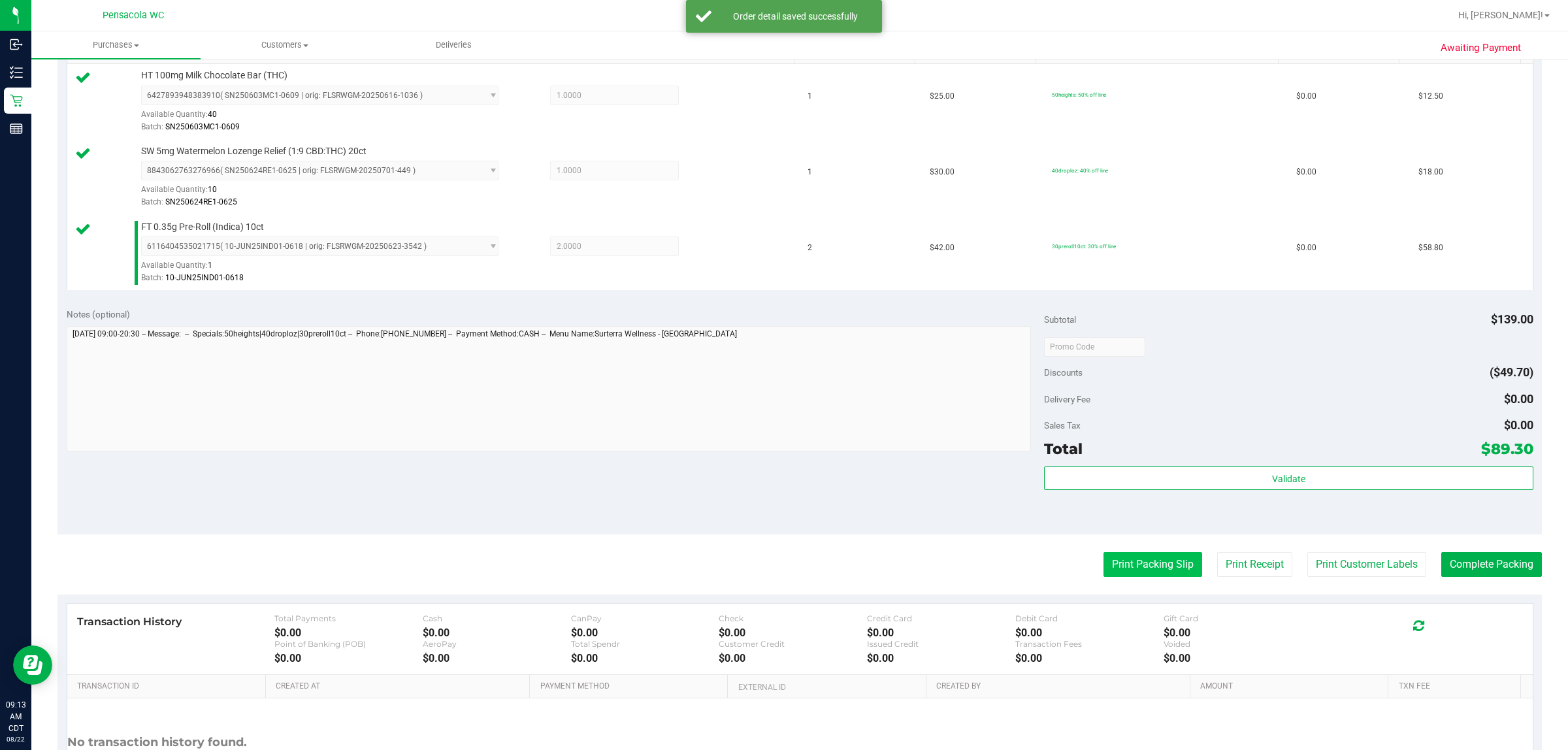
click at [781, 556] on button "Print Packing Slip" at bounding box center [1153, 564] width 99 height 25
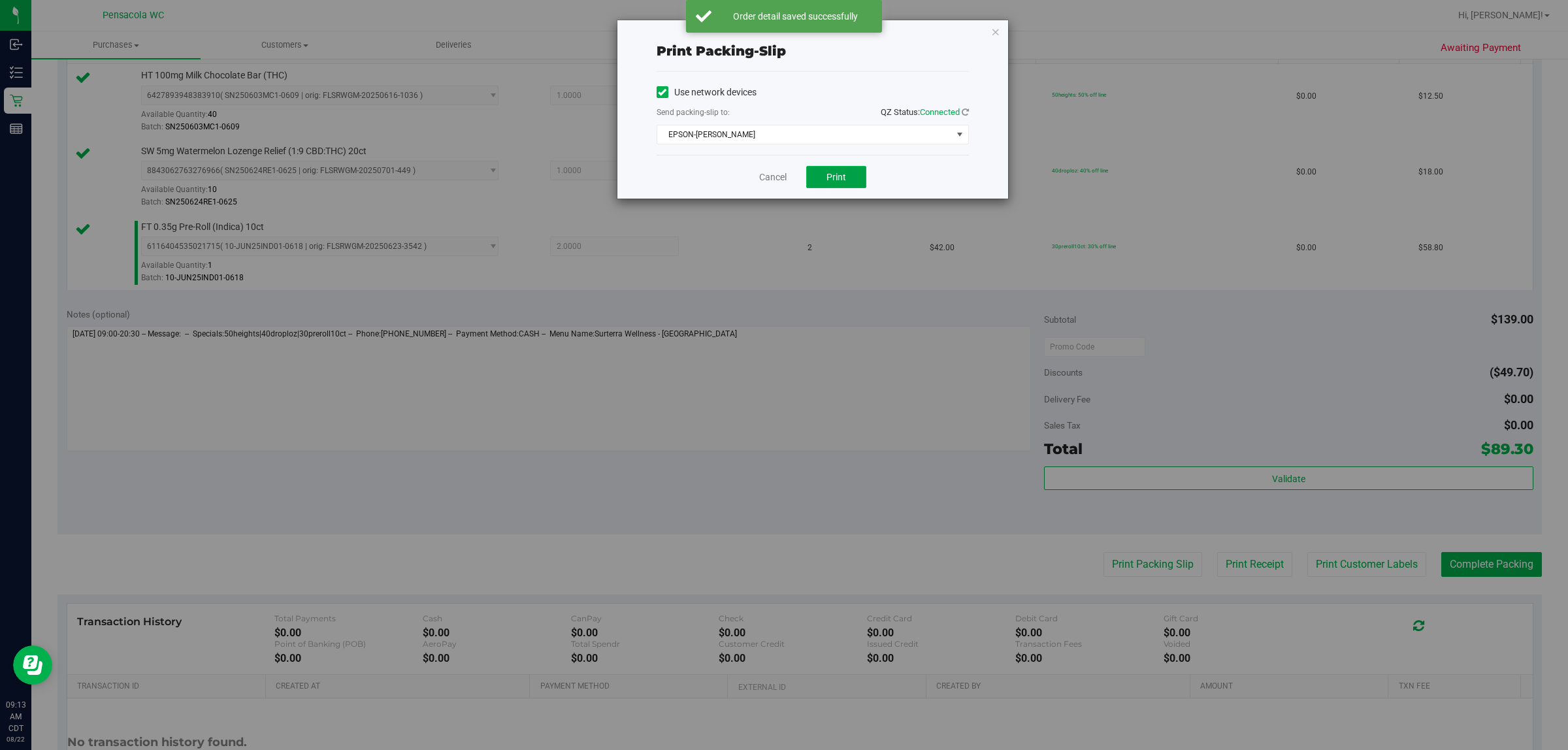
click at [781, 173] on span "Print" at bounding box center [836, 177] width 20 height 11
click at [778, 177] on link "Cancel" at bounding box center [773, 177] width 28 height 13
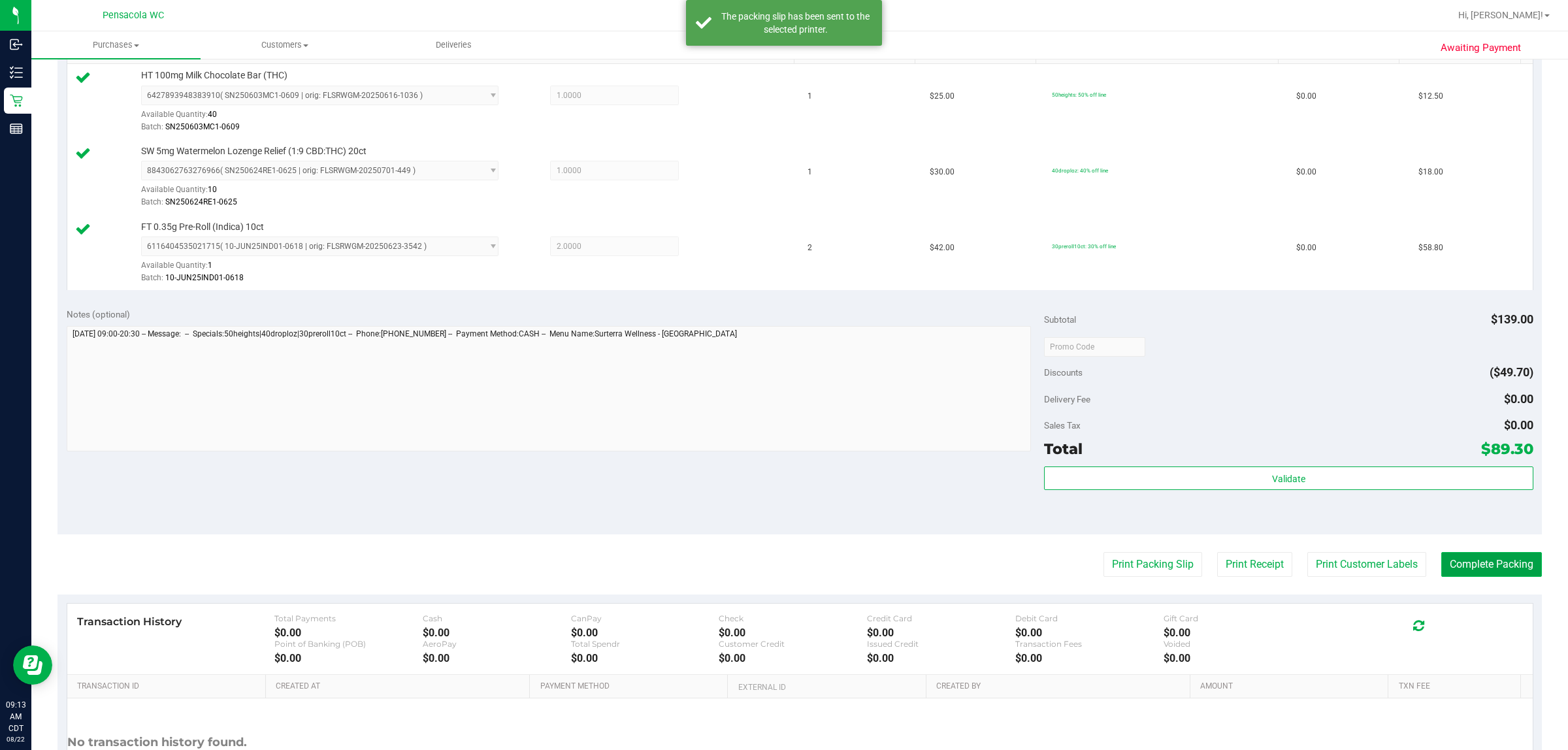
click at [781, 560] on button "Complete Packing" at bounding box center [1492, 564] width 101 height 25
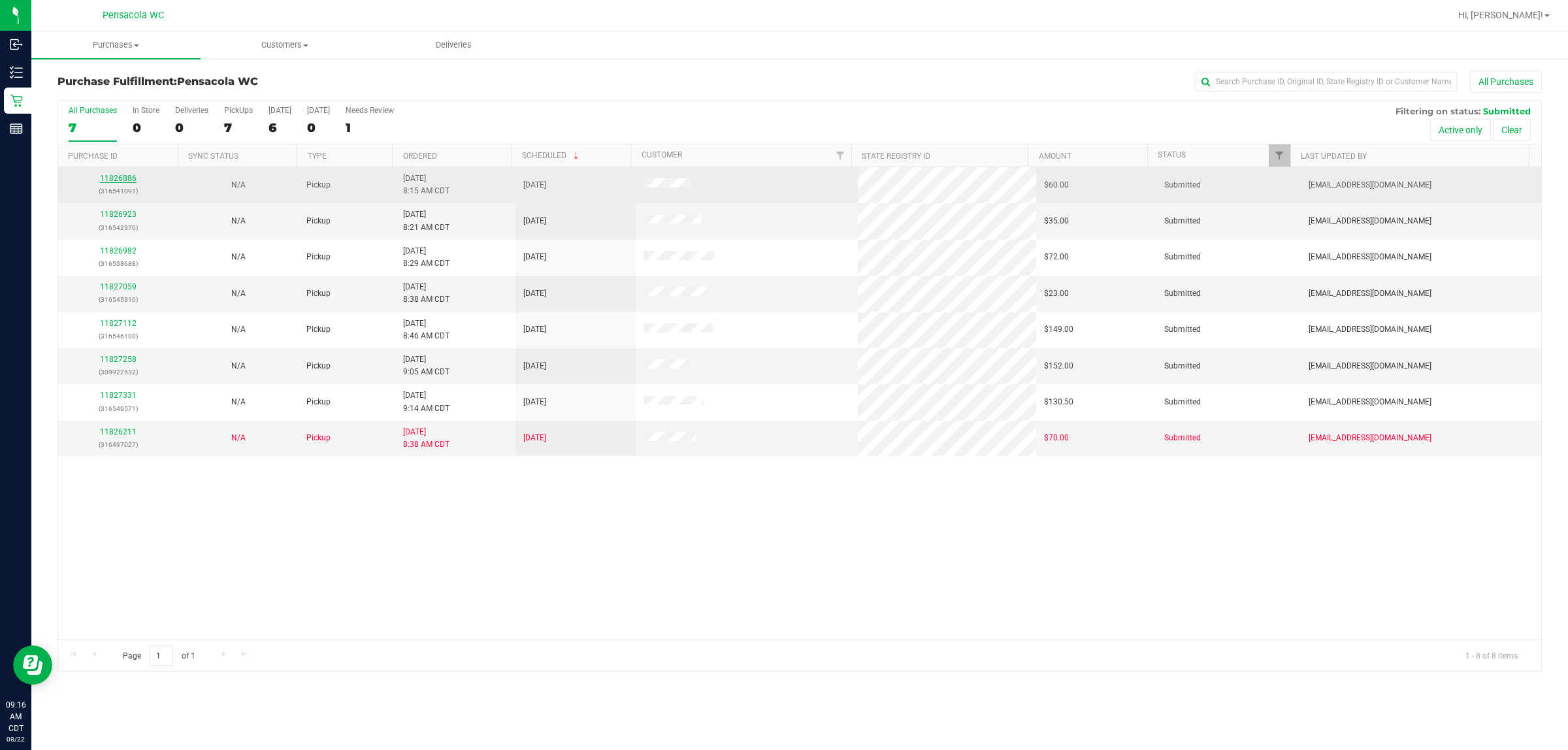
click at [132, 178] on link "11826886" at bounding box center [118, 178] width 36 height 9
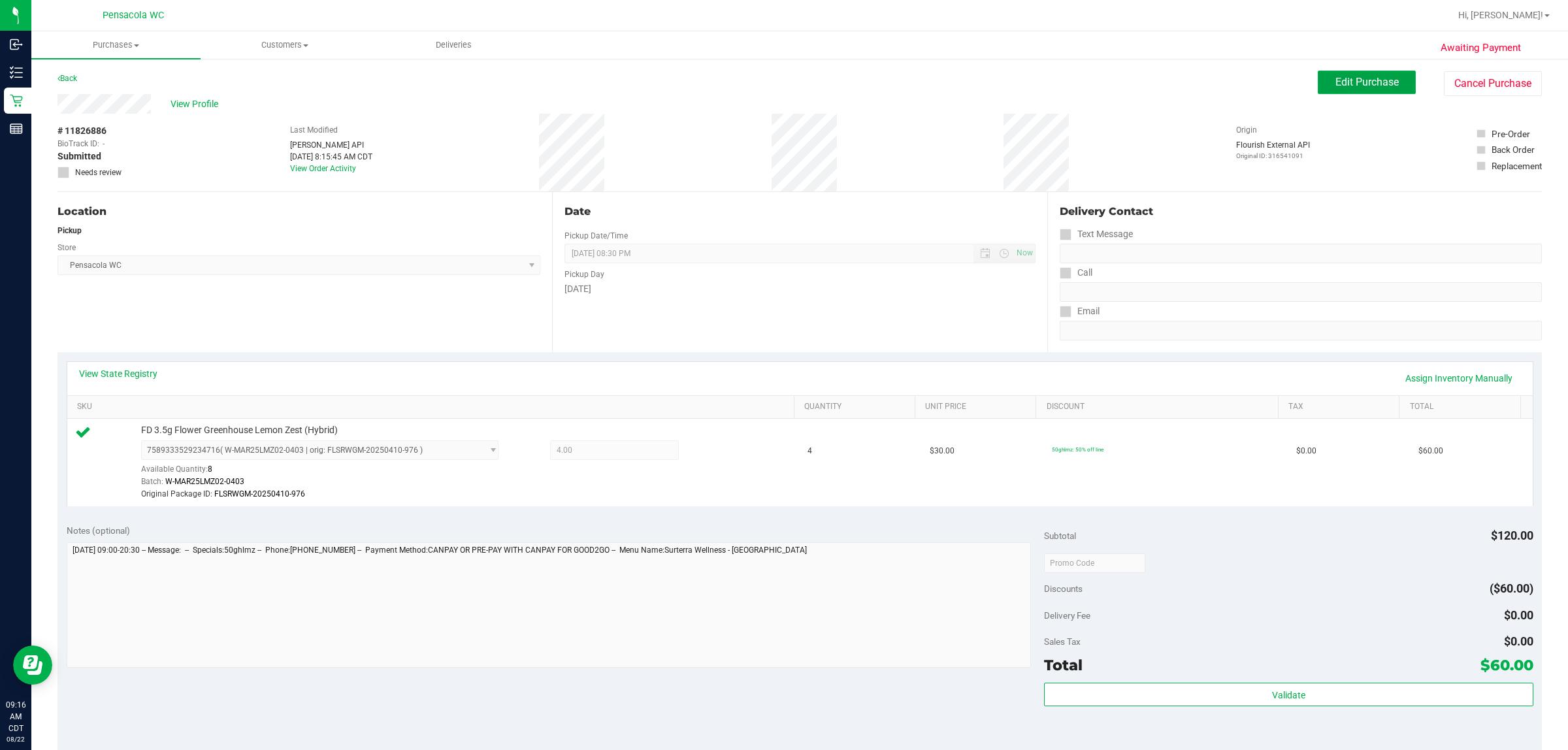
click at [781, 76] on span "Edit Purchase" at bounding box center [1367, 82] width 63 height 12
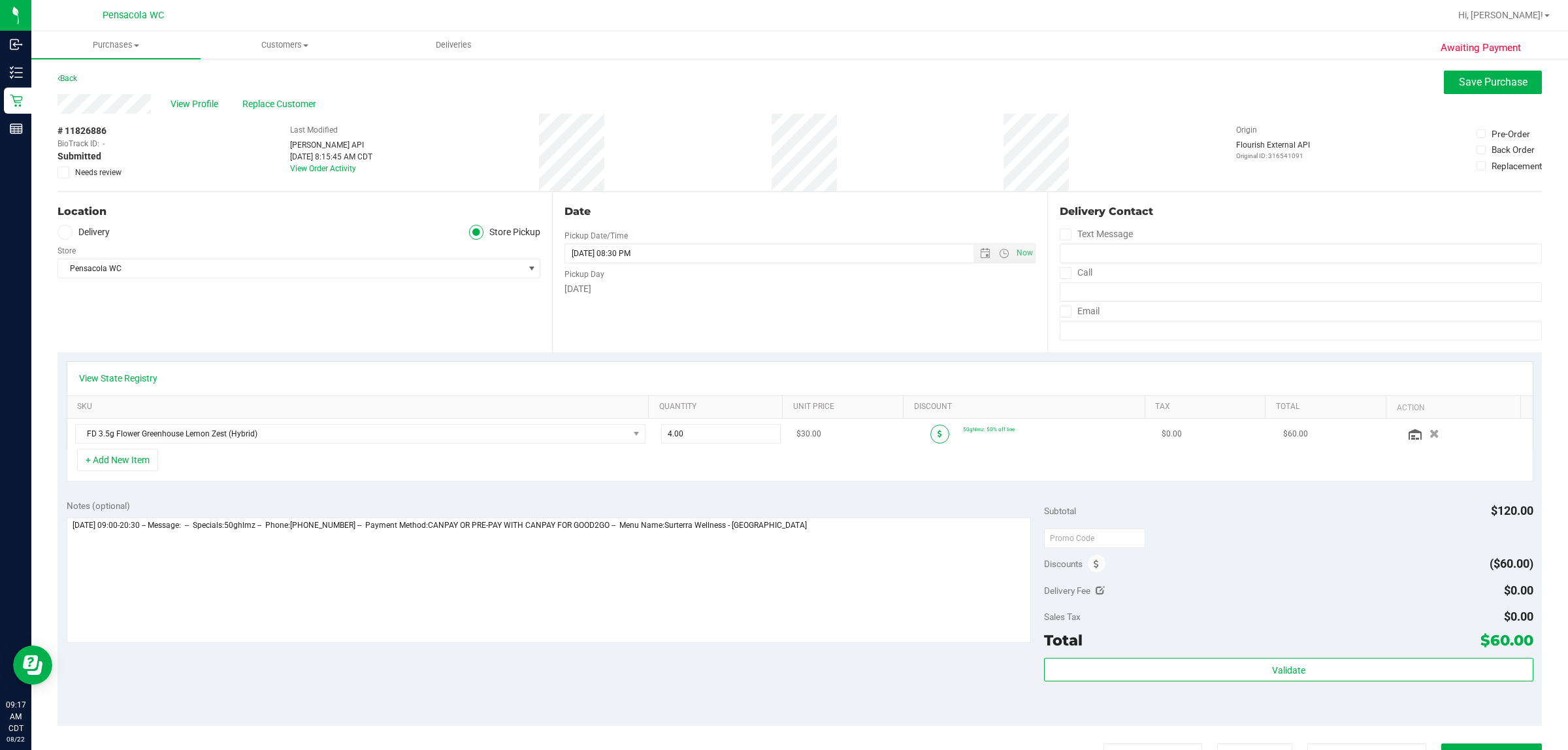
click at [781, 435] on span at bounding box center [940, 434] width 19 height 19
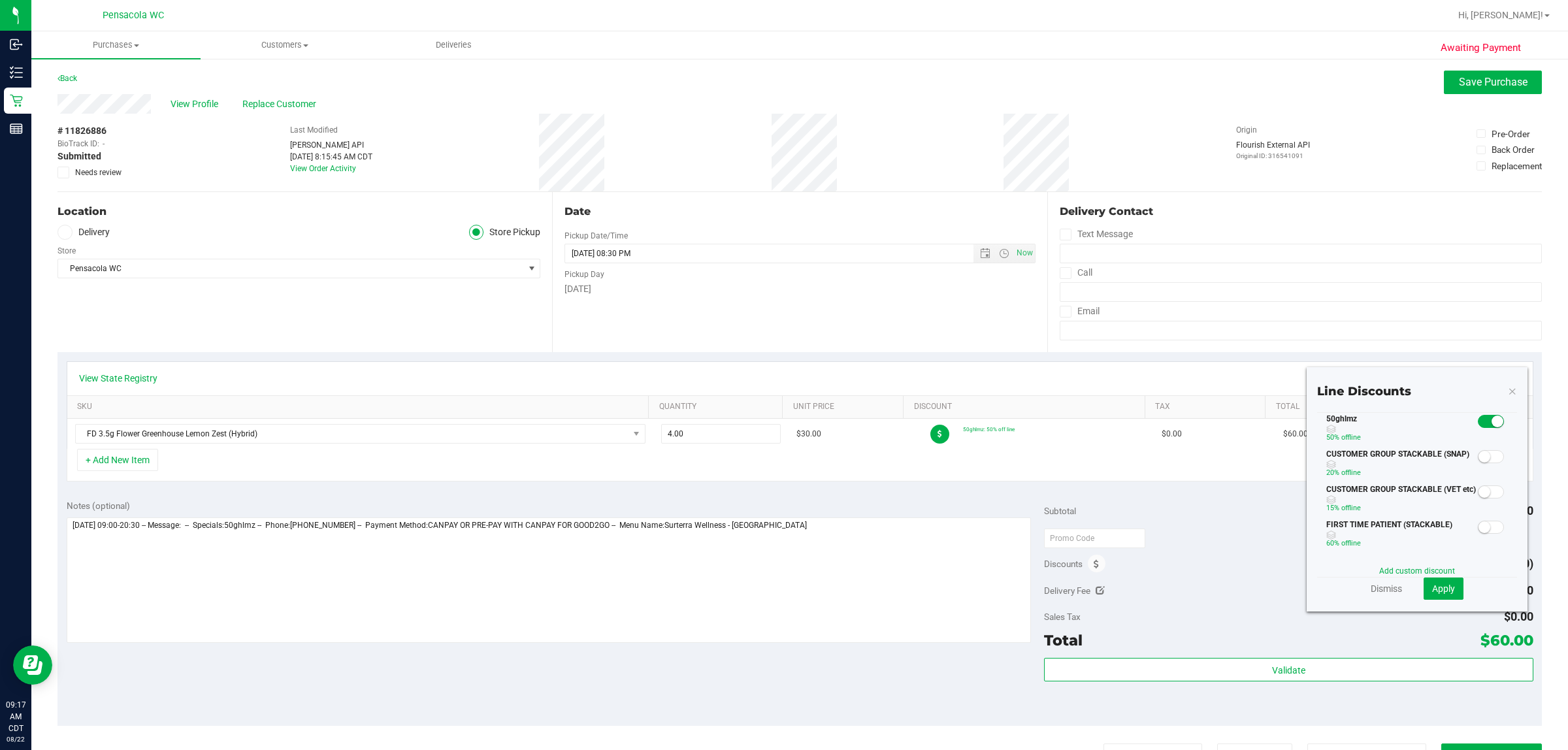
scroll to position [81, 0]
click at [781, 582] on link "Dismiss" at bounding box center [1386, 588] width 32 height 13
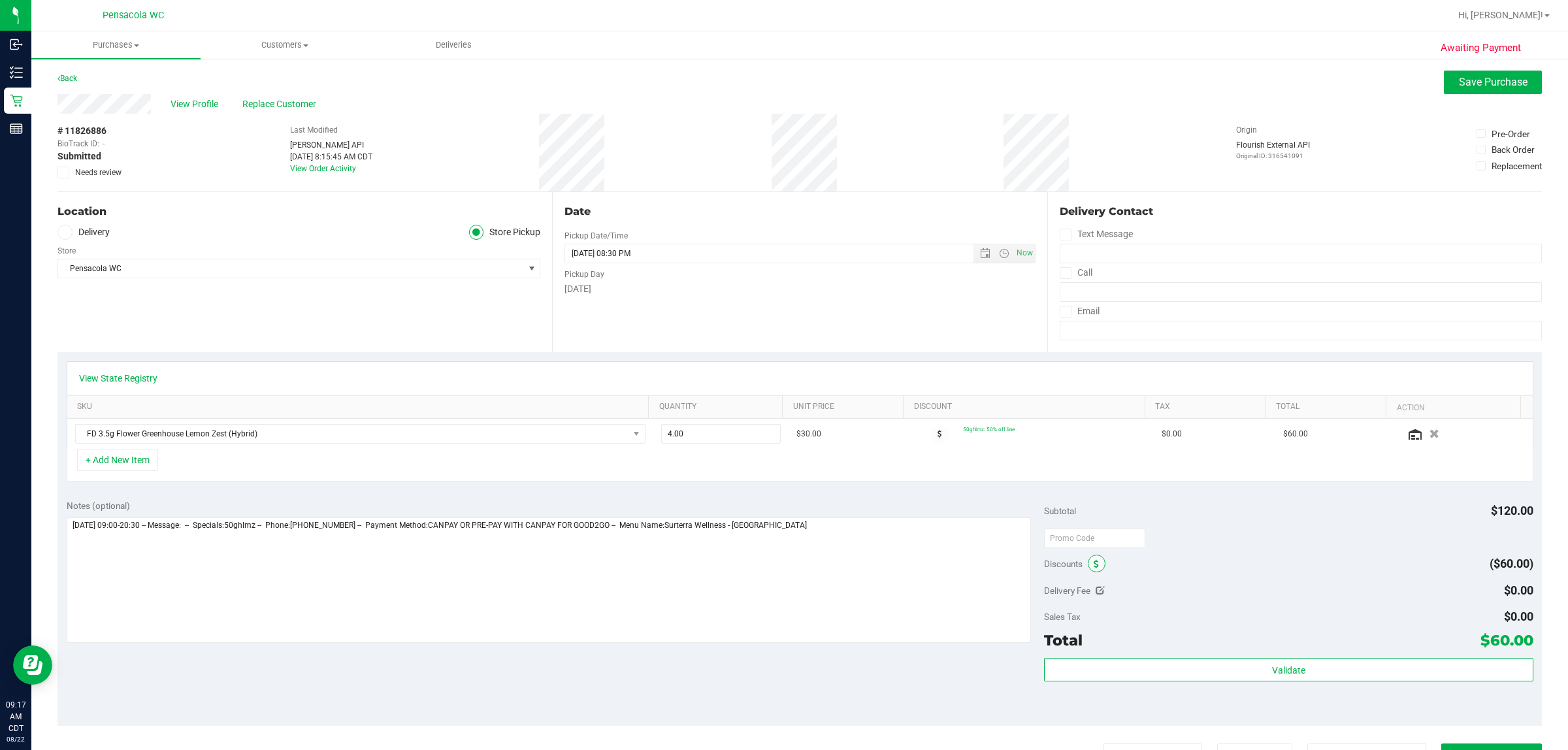
click at [781, 570] on span at bounding box center [1097, 563] width 17 height 17
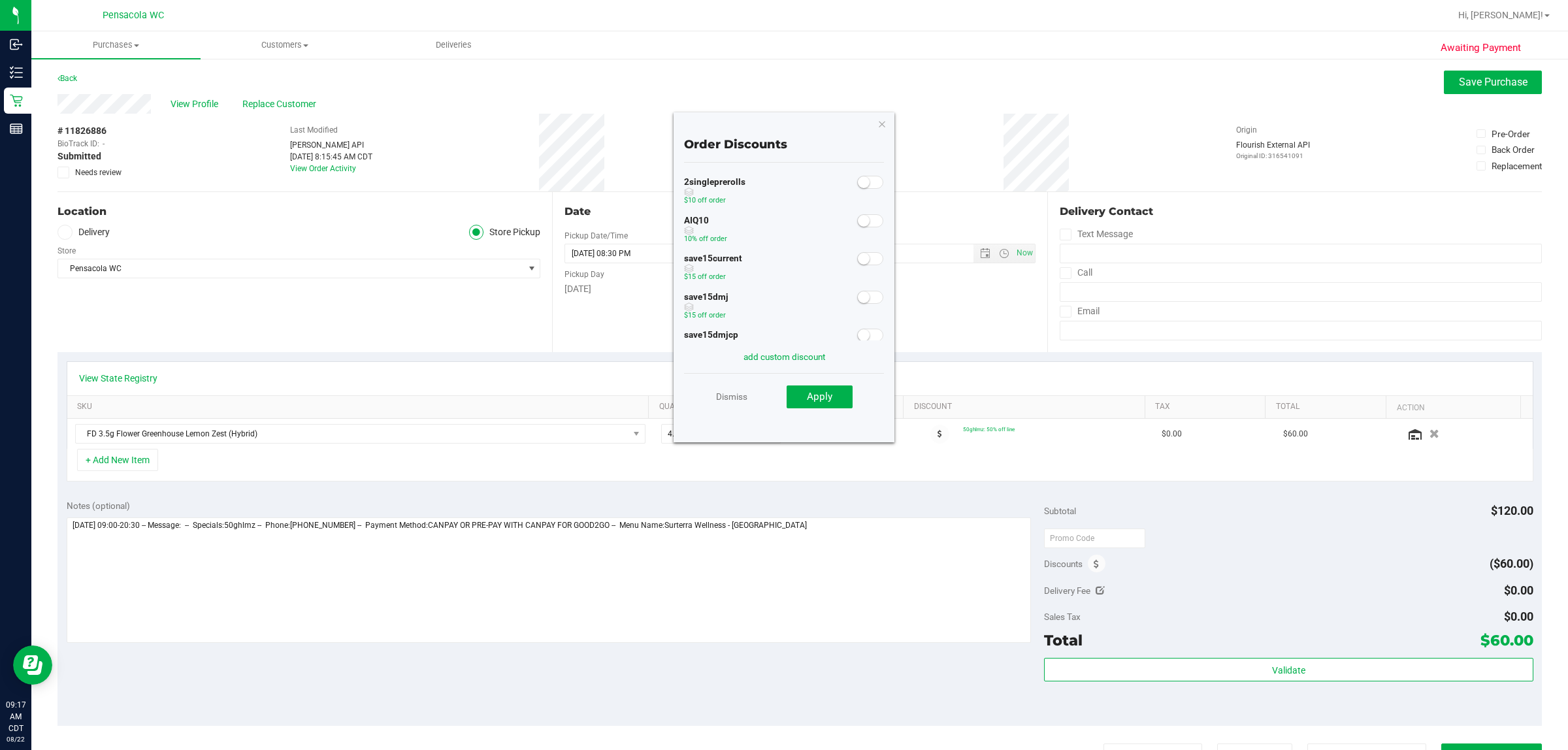
scroll to position [77, 0]
click at [781, 299] on small at bounding box center [863, 301] width 11 height 11
click at [781, 393] on span "Apply" at bounding box center [820, 396] width 26 height 11
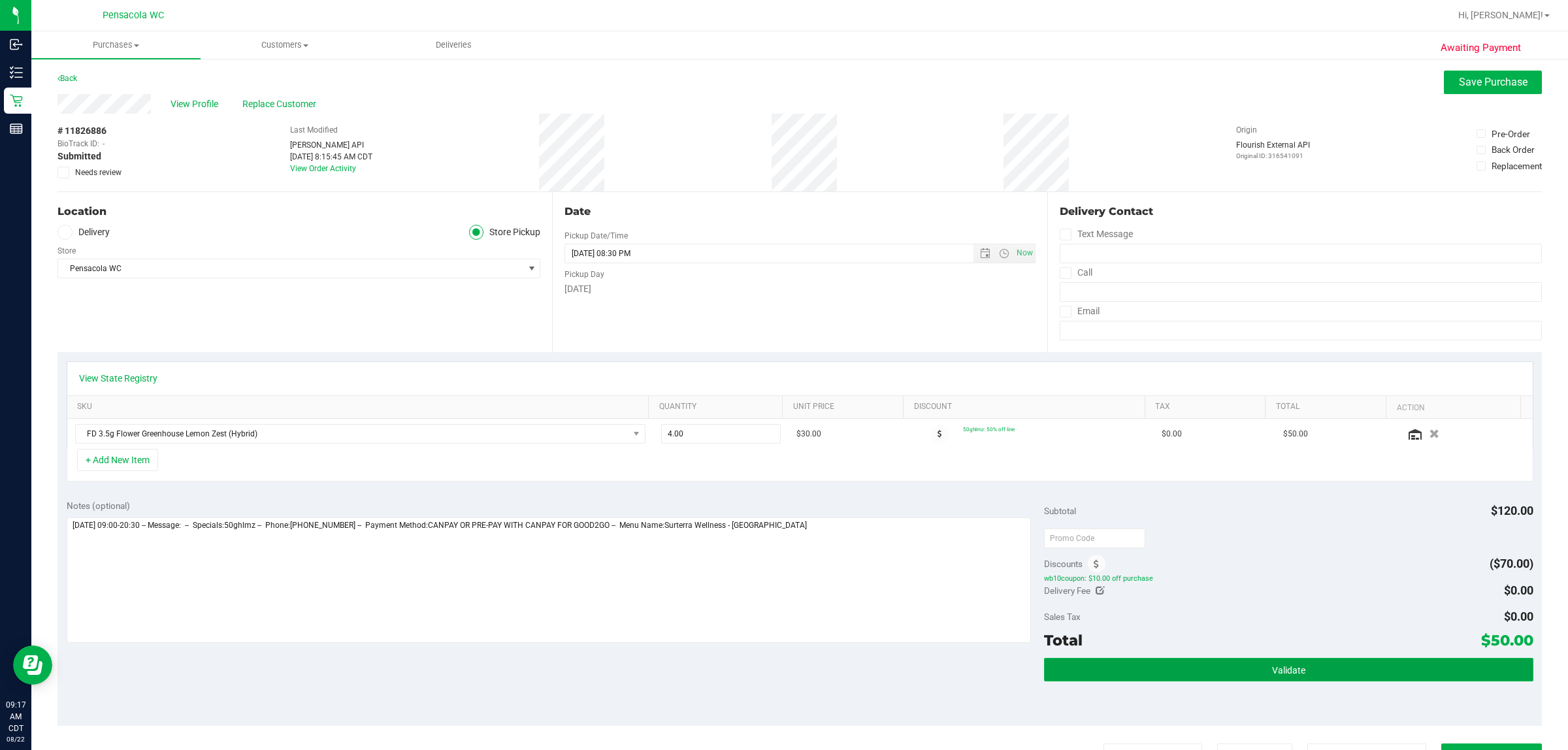
click at [781, 664] on button "Validate" at bounding box center [1289, 669] width 489 height 24
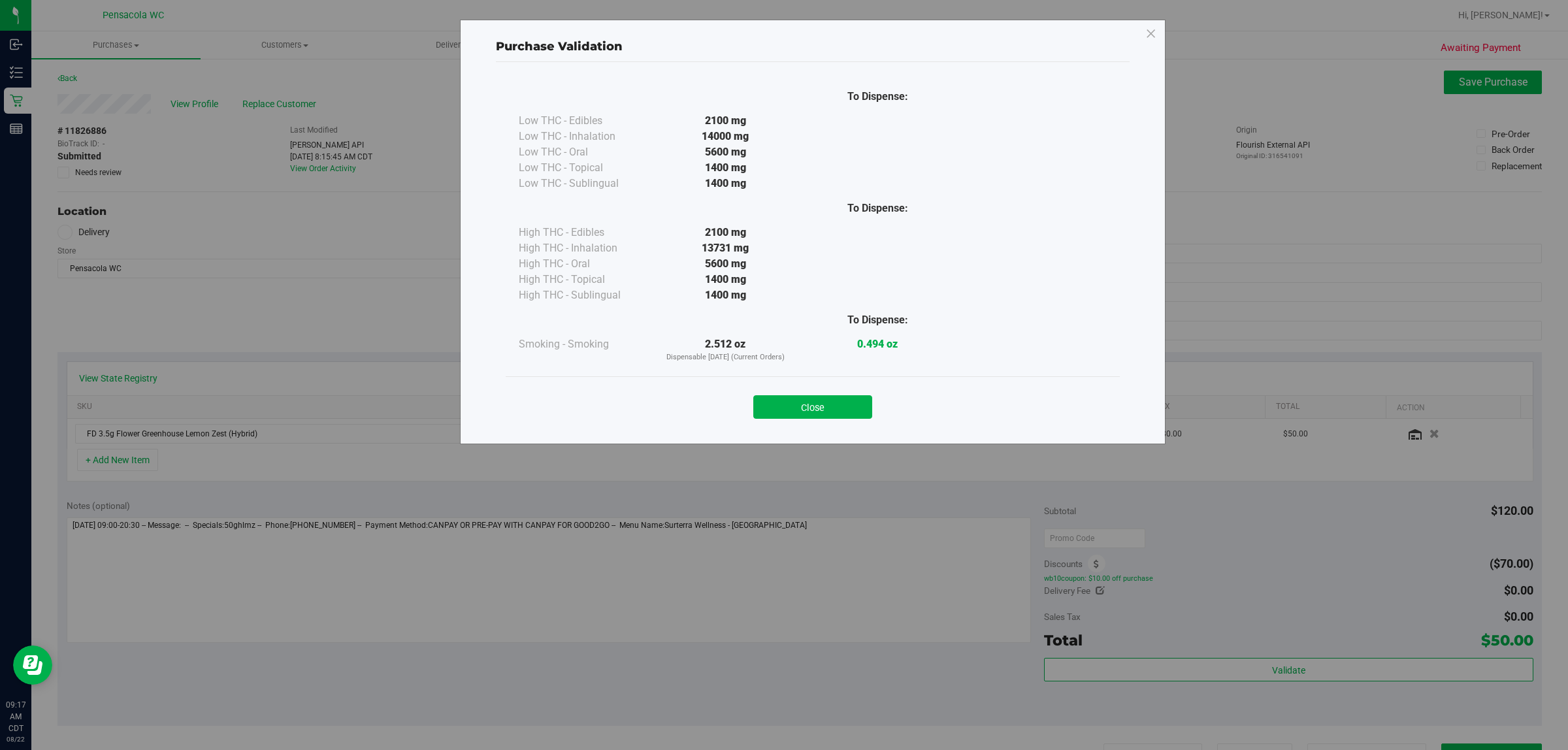
click at [781, 393] on div "Close" at bounding box center [813, 403] width 595 height 33
click at [781, 396] on button "Close" at bounding box center [813, 406] width 119 height 24
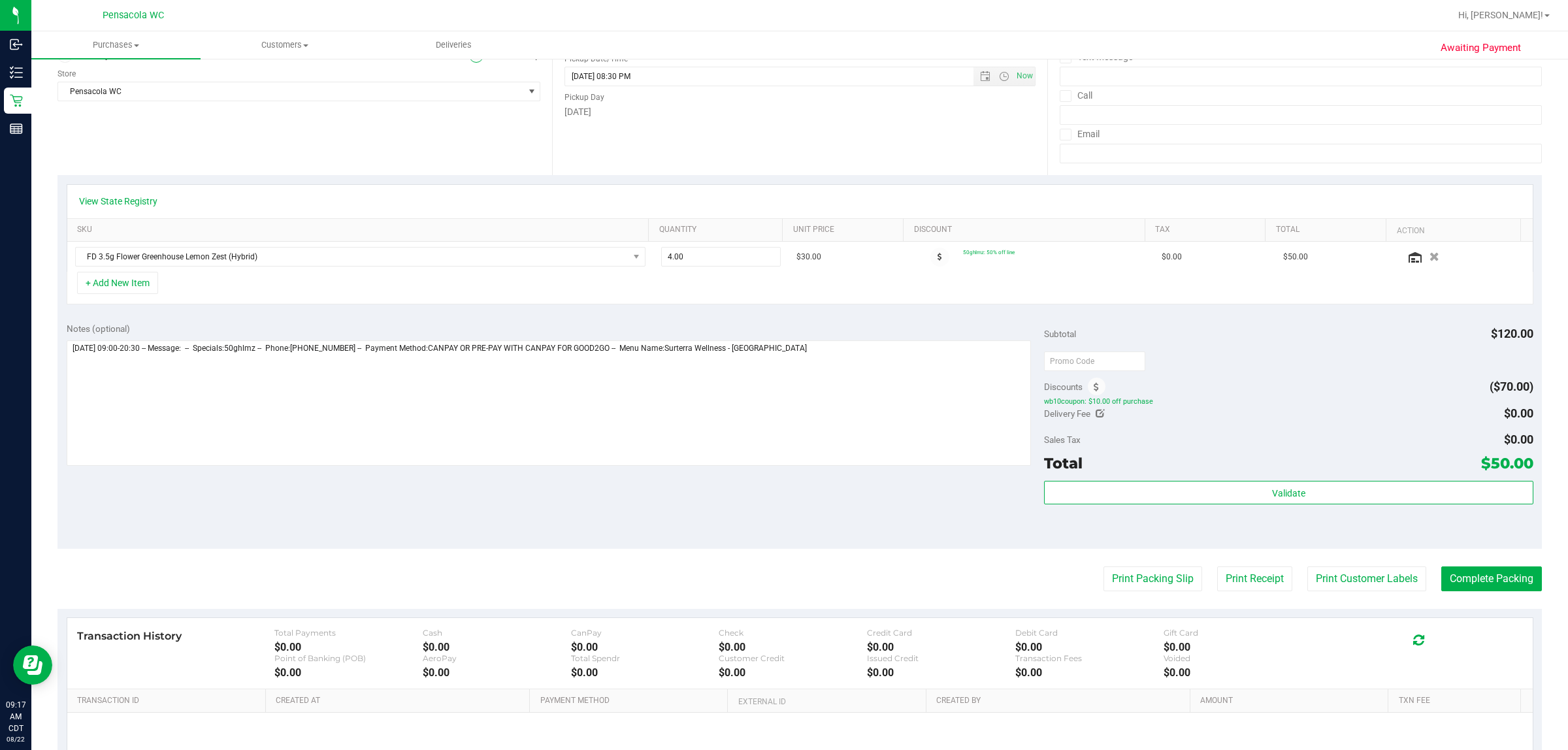
scroll to position [305, 0]
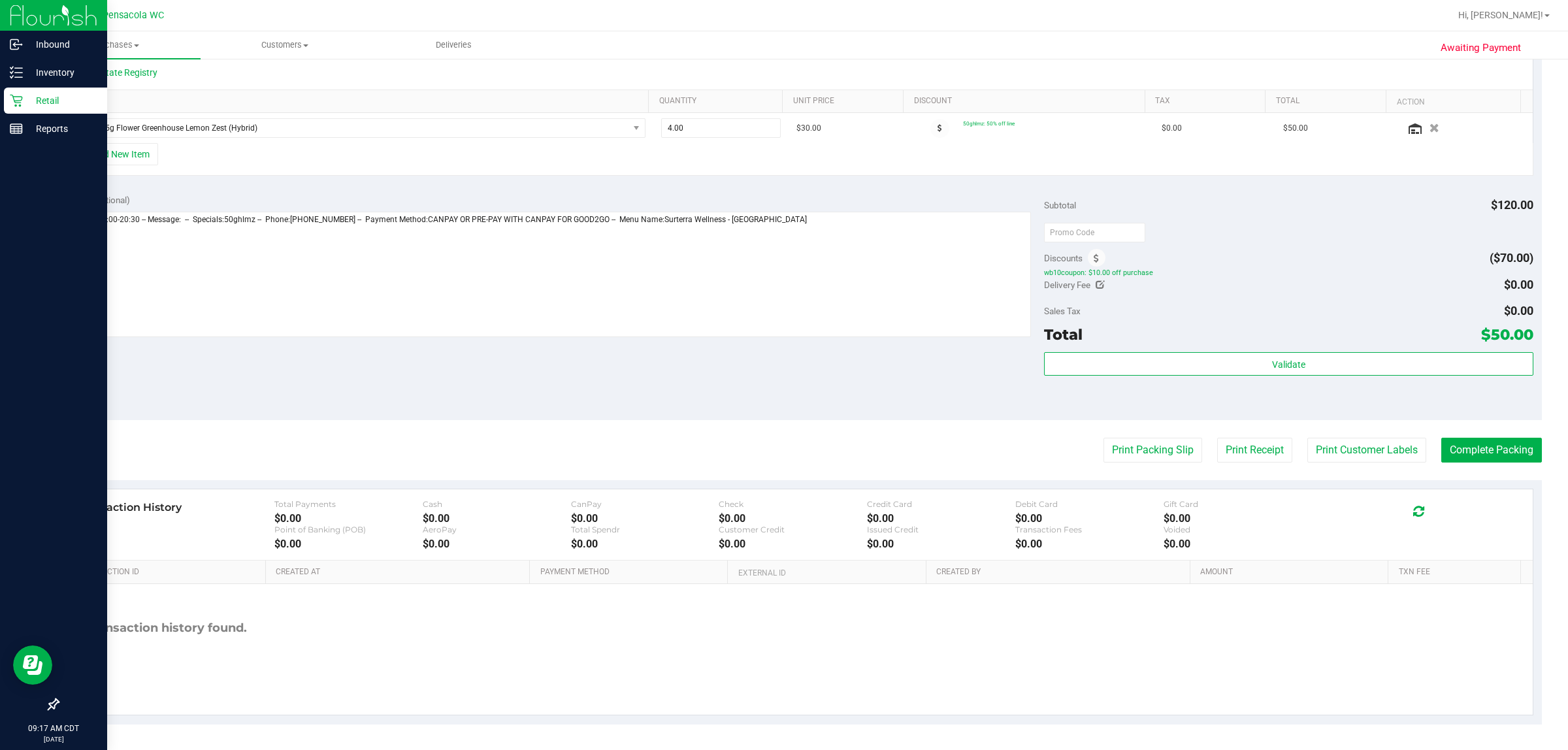
click at [20, 91] on div "Retail" at bounding box center [55, 100] width 103 height 26
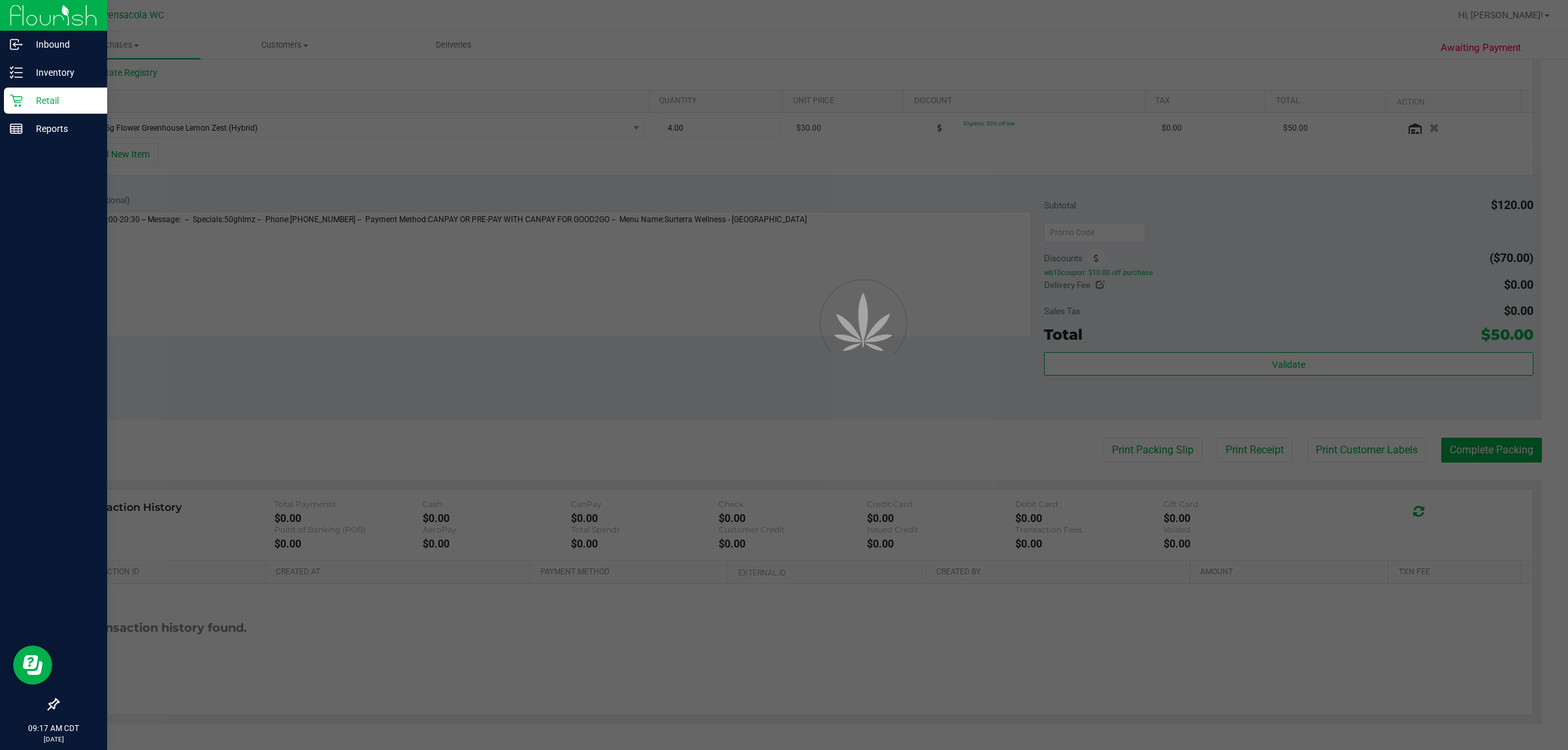
click at [20, 91] on div "Retail" at bounding box center [55, 100] width 103 height 26
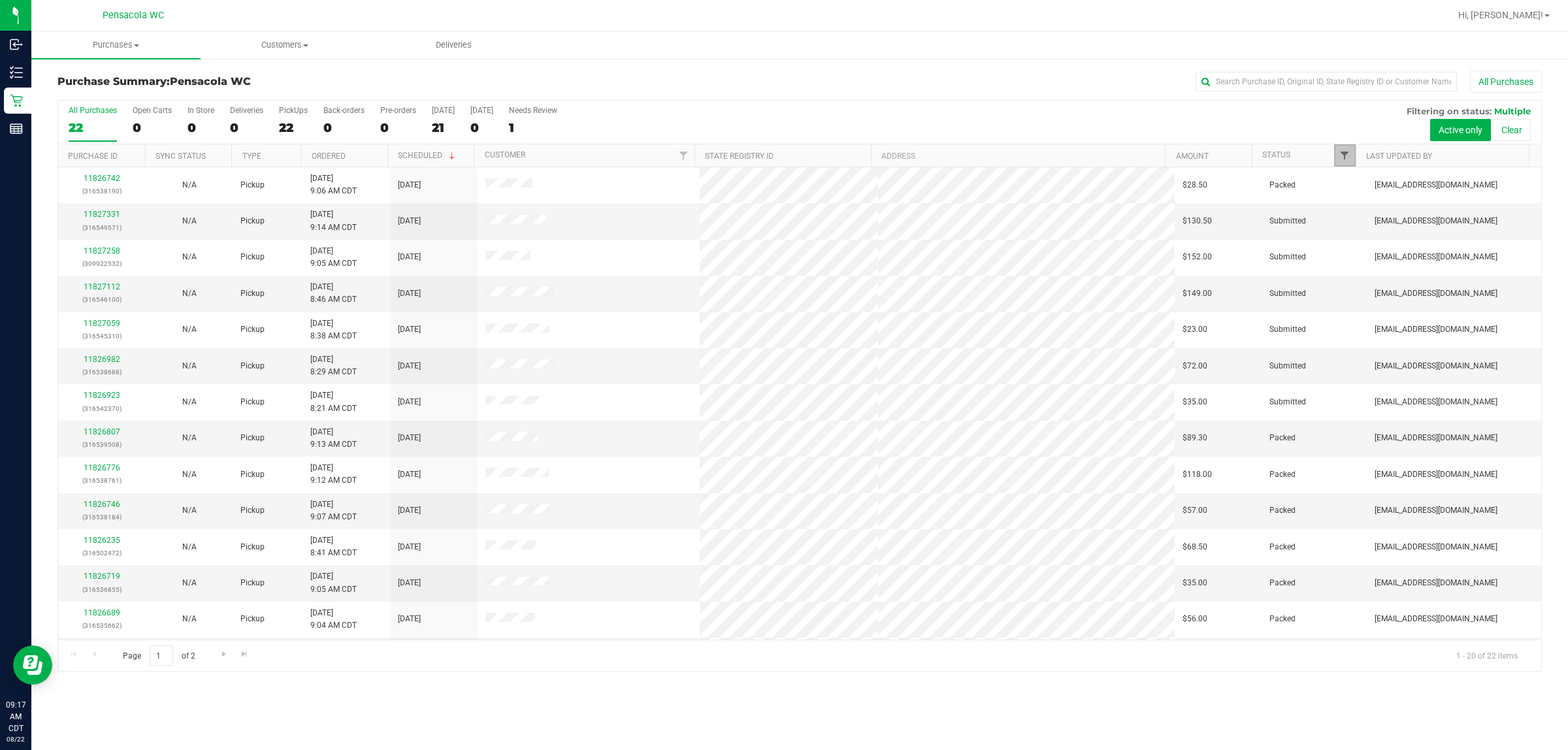
click at [781, 158] on span "Filter" at bounding box center [1345, 155] width 11 height 11
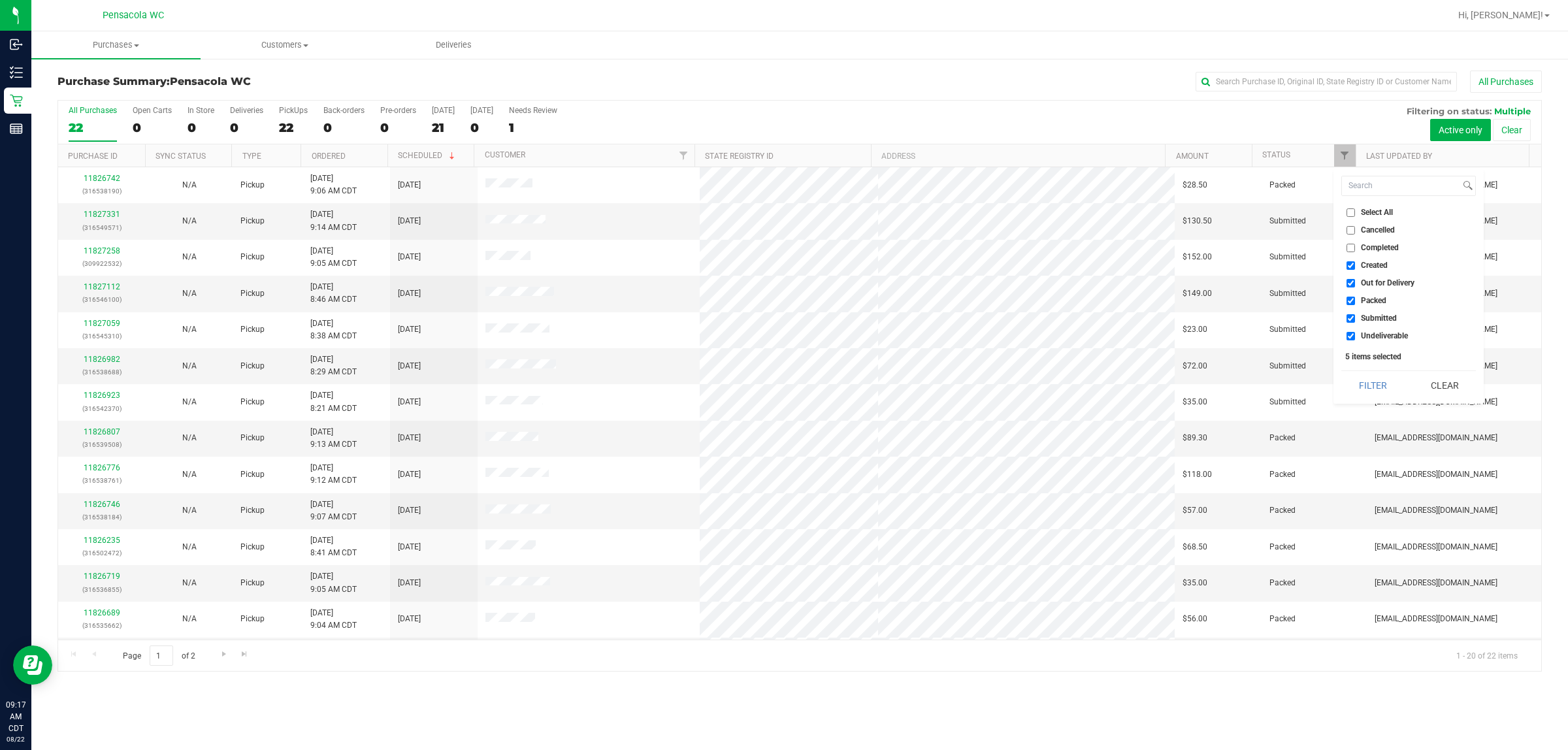
click at [781, 214] on input "Select All" at bounding box center [1351, 213] width 9 height 9
checkbox input "true"
click at [781, 214] on input "Select All" at bounding box center [1351, 213] width 9 height 9
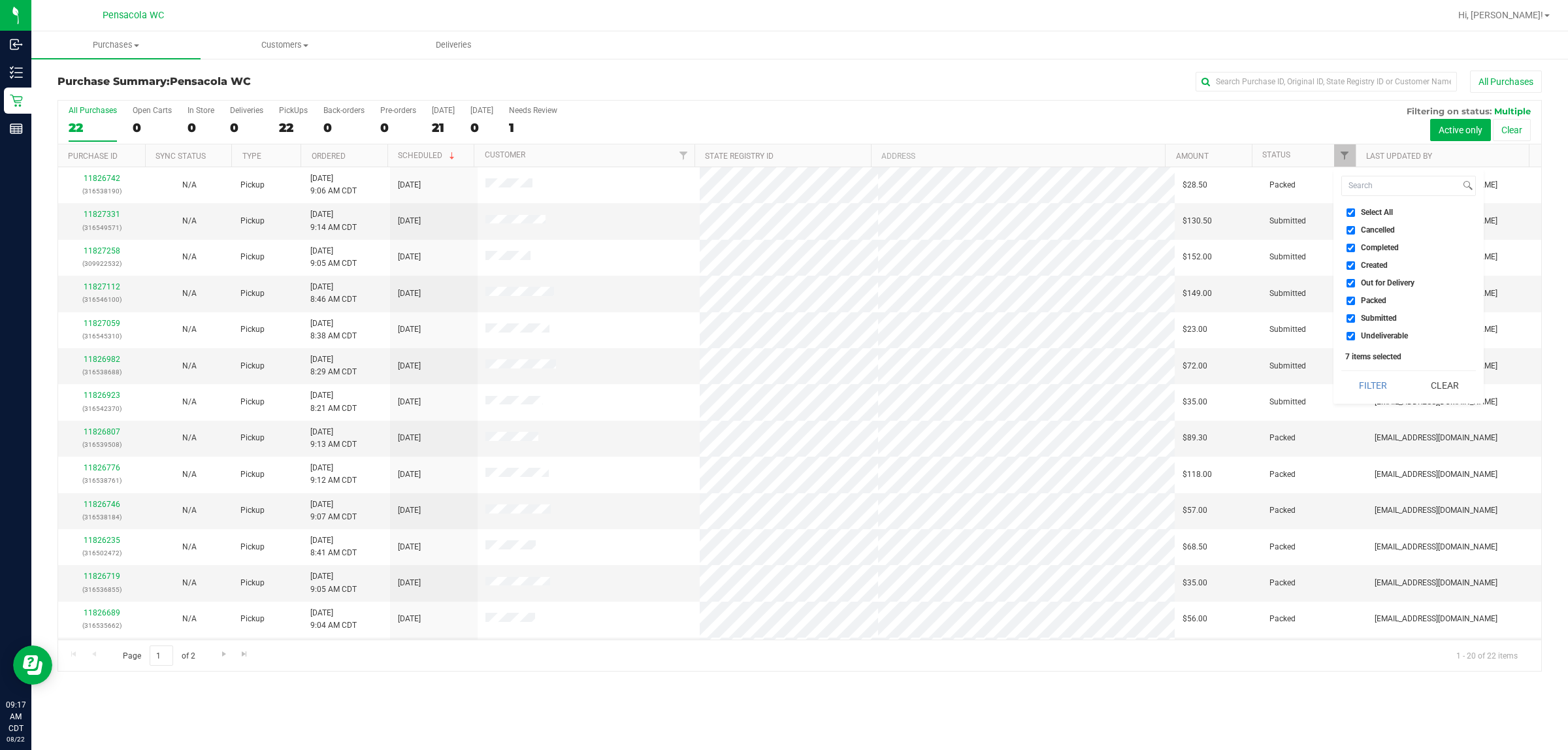
checkbox input "false"
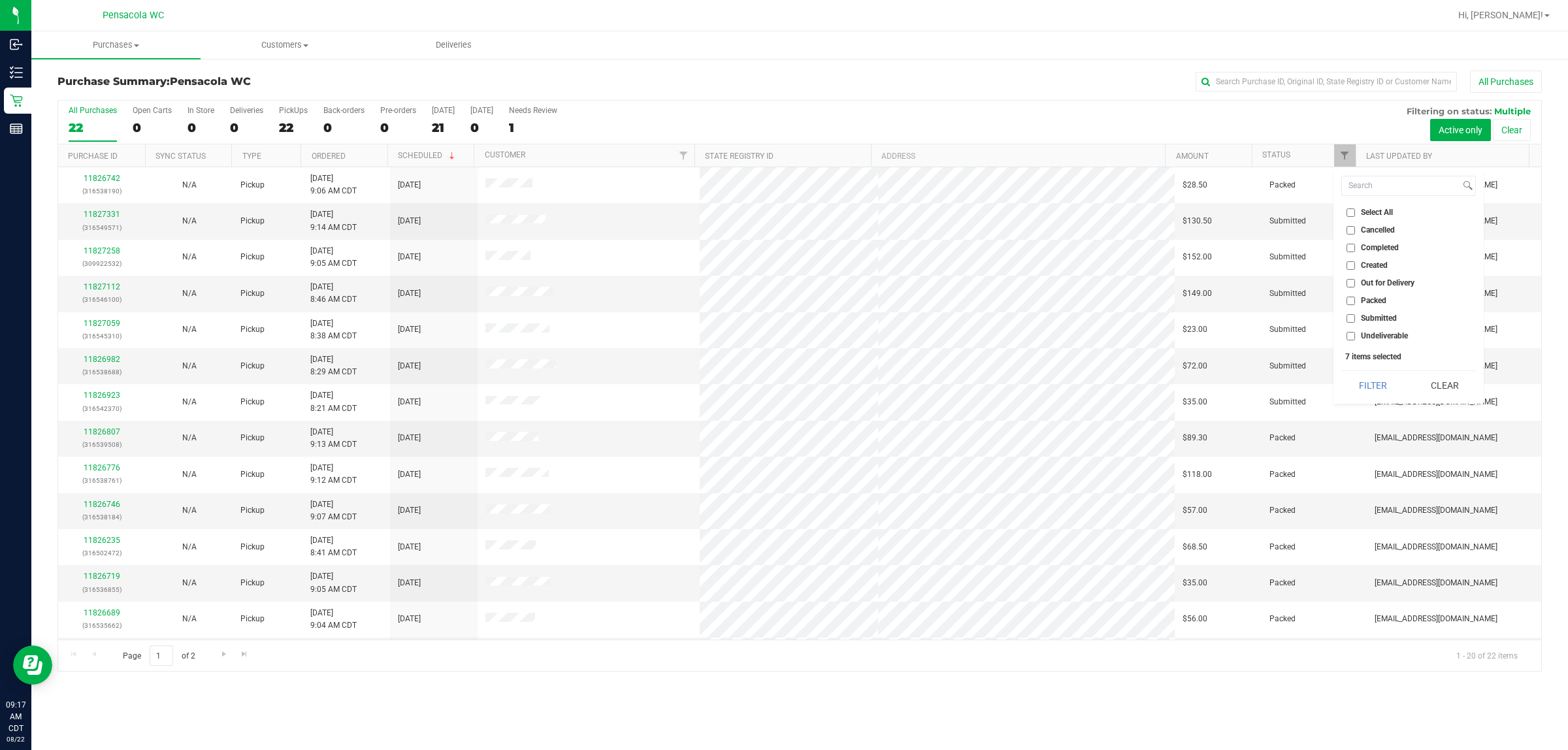
checkbox input "false"
click at [781, 320] on input "Submitted" at bounding box center [1351, 318] width 9 height 9
checkbox input "true"
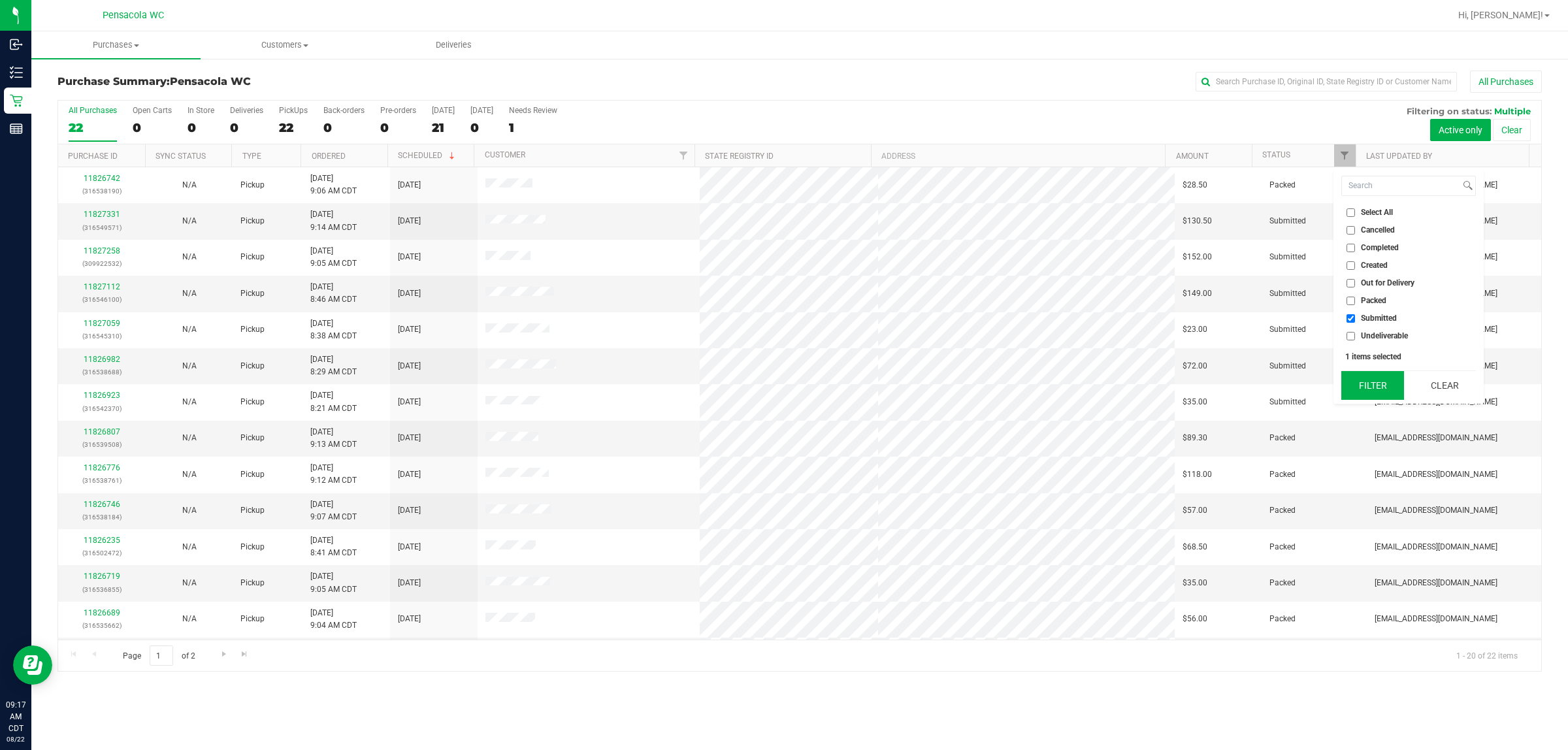
click at [781, 391] on button "Filter" at bounding box center [1372, 385] width 63 height 29
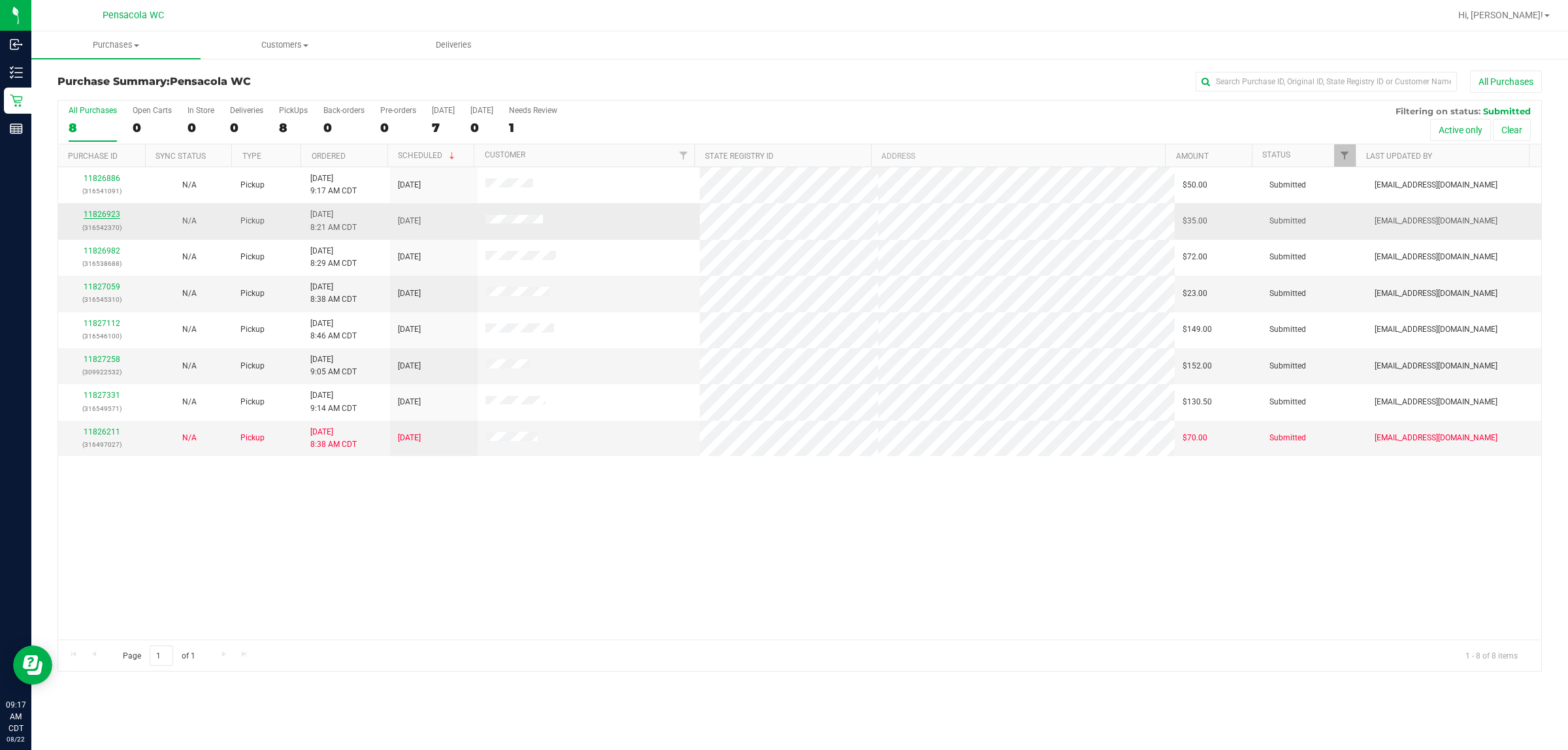
click at [98, 215] on link "11826923" at bounding box center [102, 215] width 36 height 9
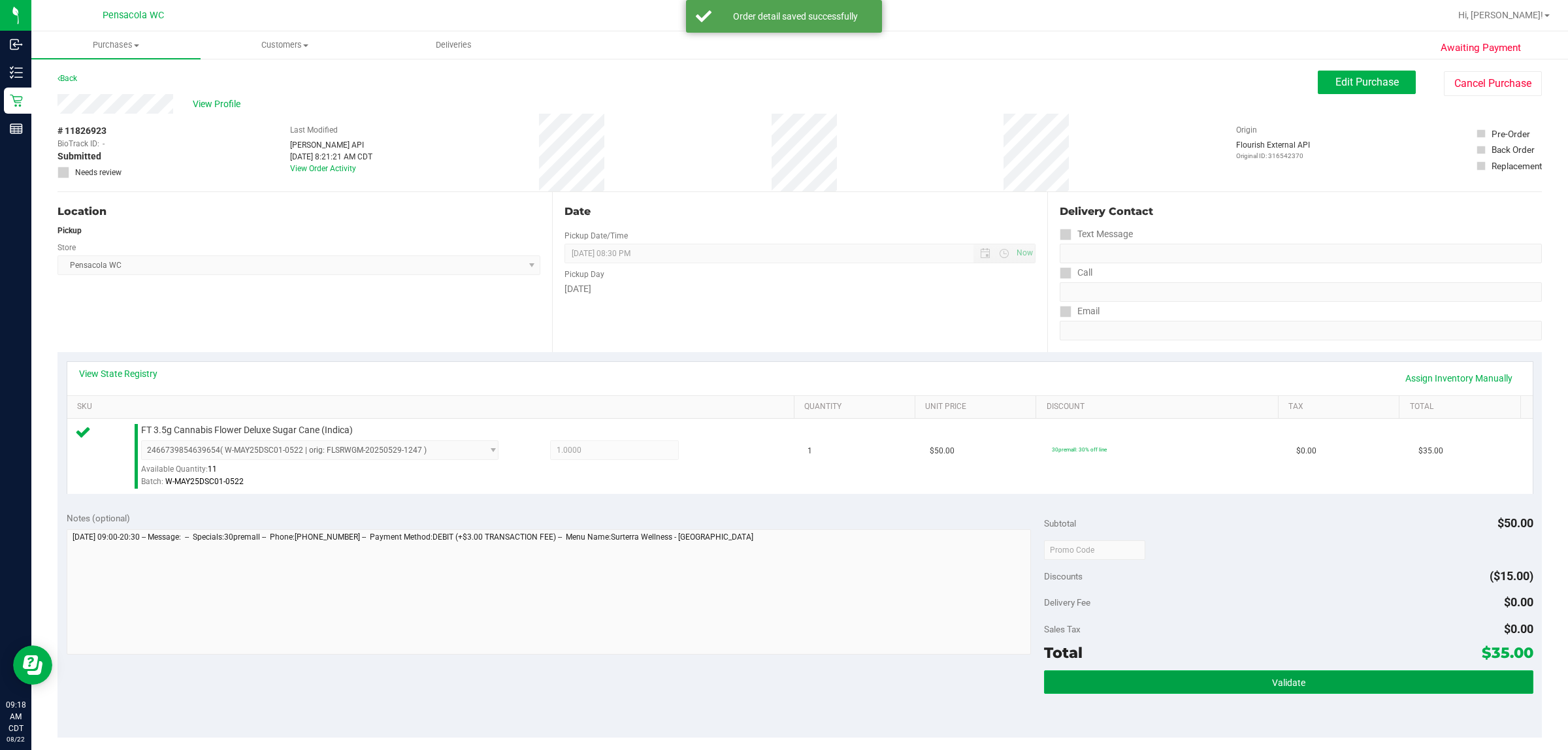
click at [781, 671] on button "Validate" at bounding box center [1289, 681] width 489 height 24
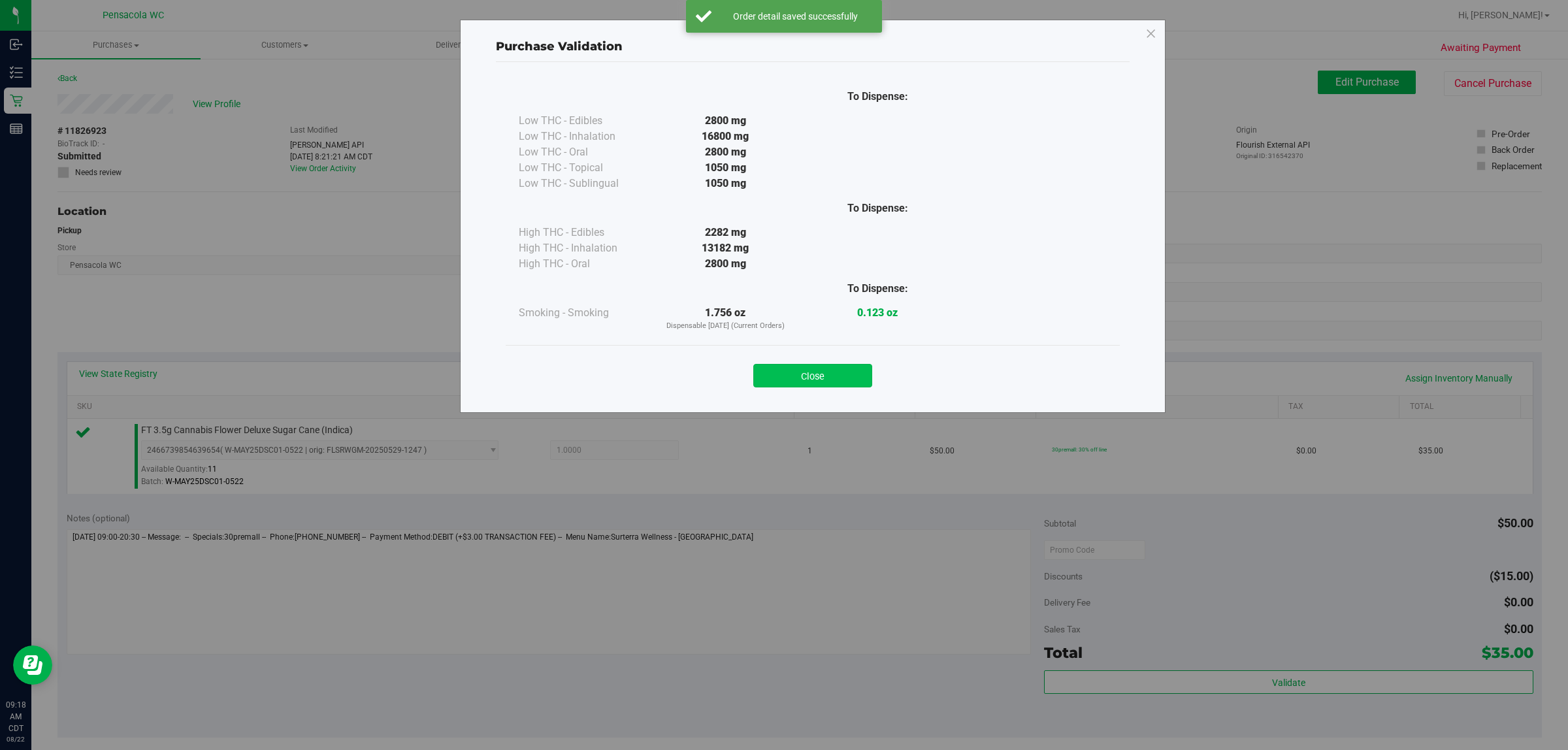
click at [781, 383] on button "Close" at bounding box center [813, 375] width 119 height 24
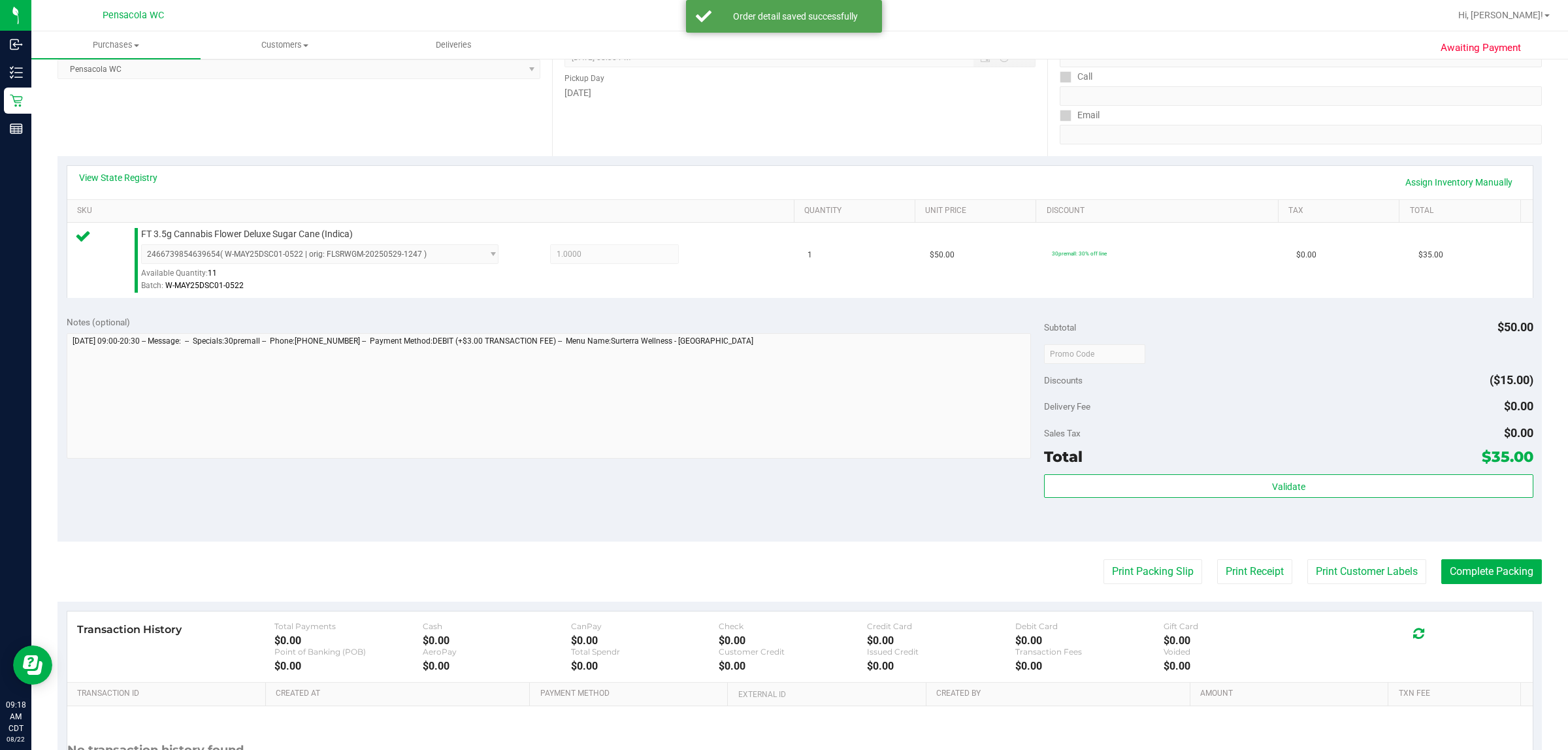
scroll to position [194, 0]
click at [781, 563] on button "Print Packing Slip" at bounding box center [1153, 572] width 99 height 25
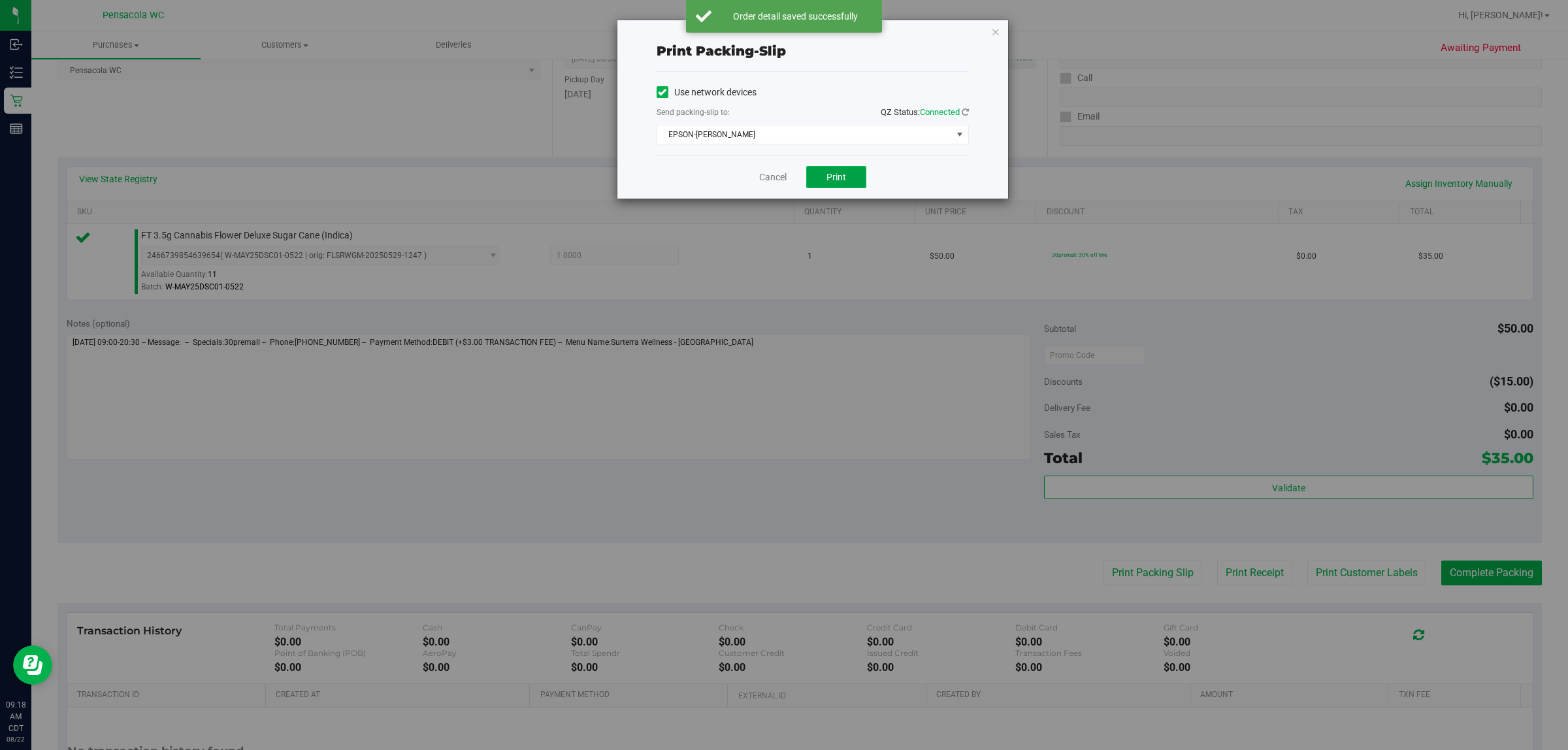
click at [781, 182] on button "Print" at bounding box center [836, 177] width 60 height 22
click at [771, 181] on link "Cancel" at bounding box center [773, 177] width 28 height 13
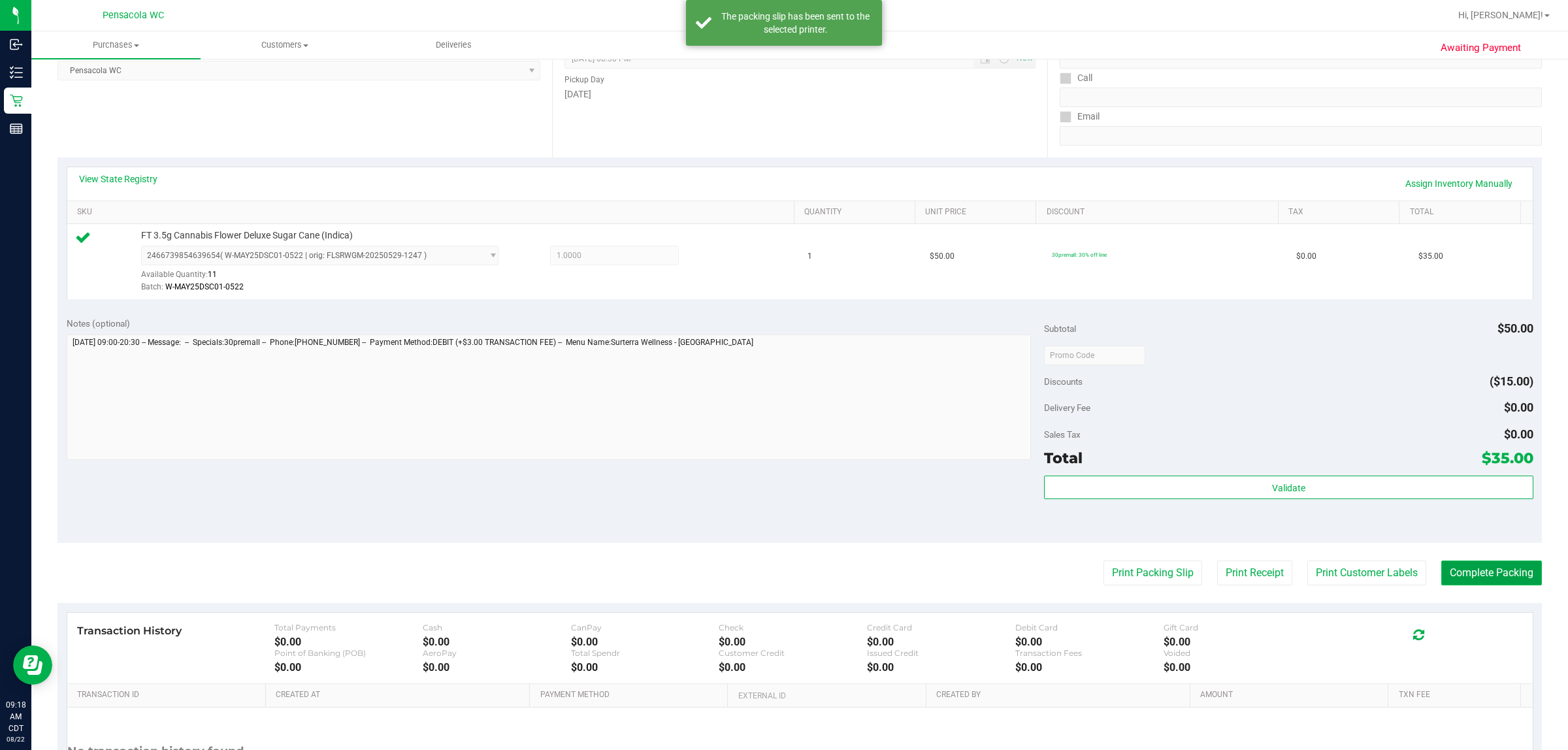
click at [781, 578] on button "Complete Packing" at bounding box center [1492, 572] width 101 height 25
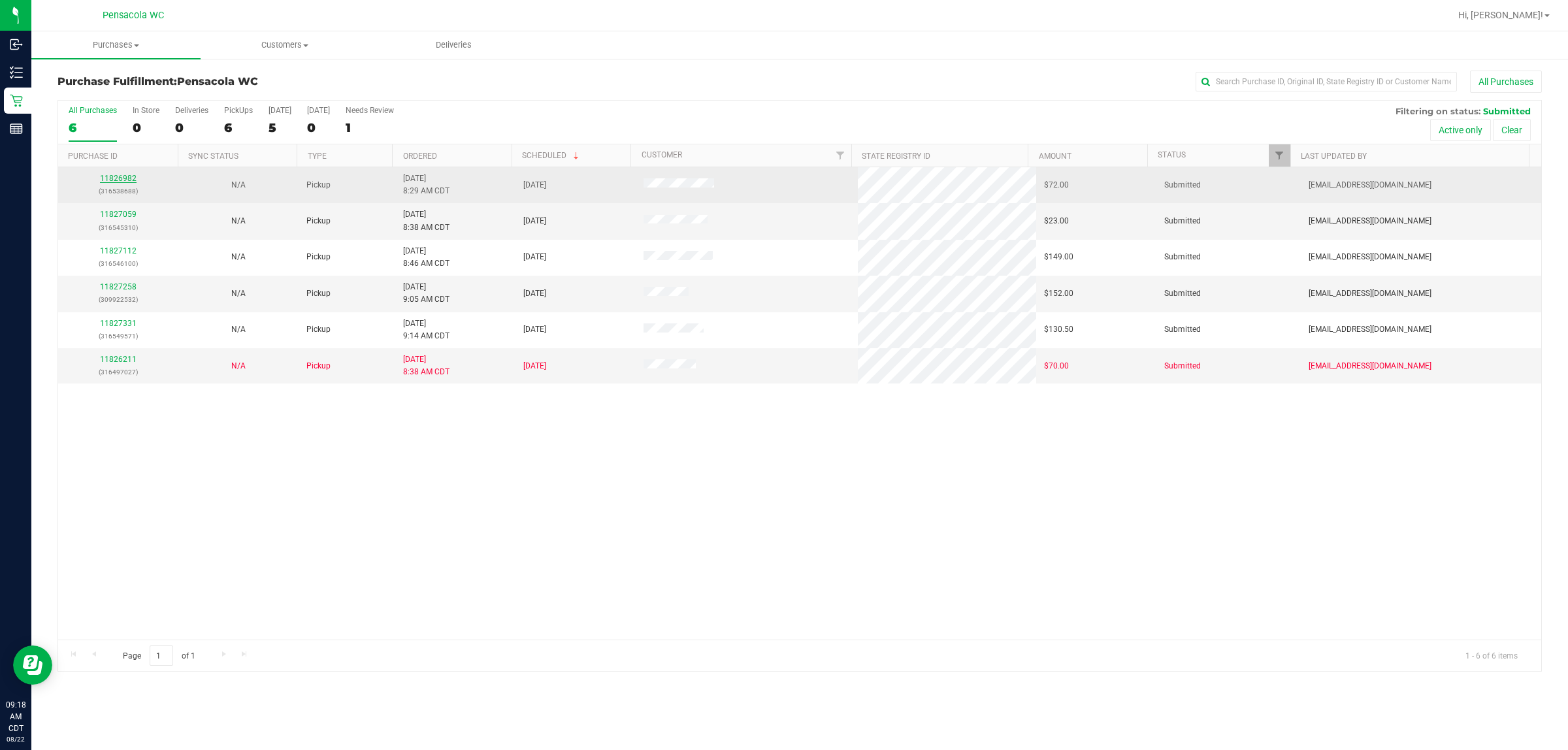
click at [116, 177] on link "11826982" at bounding box center [118, 178] width 36 height 9
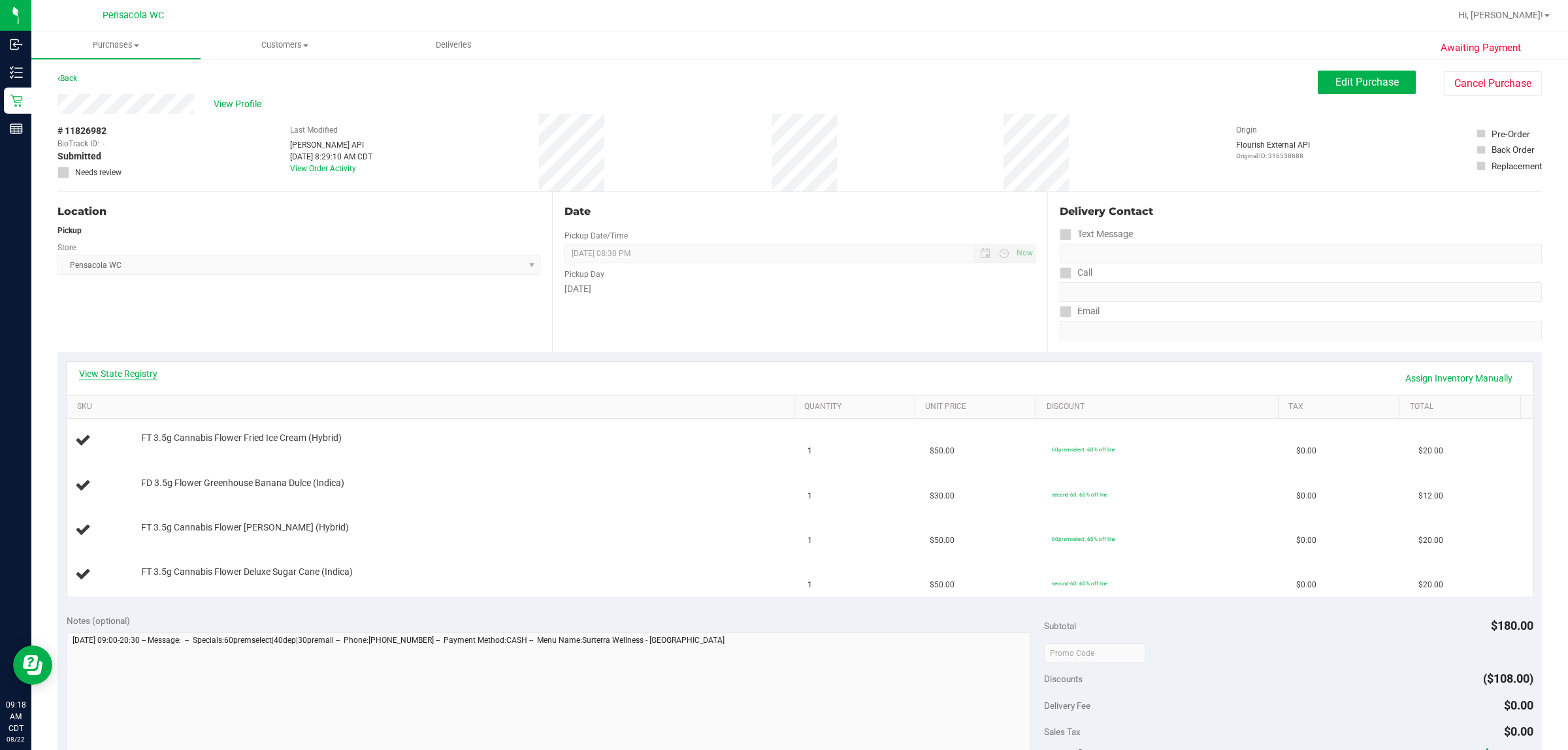
click at [151, 371] on link "View State Registry" at bounding box center [118, 373] width 79 height 13
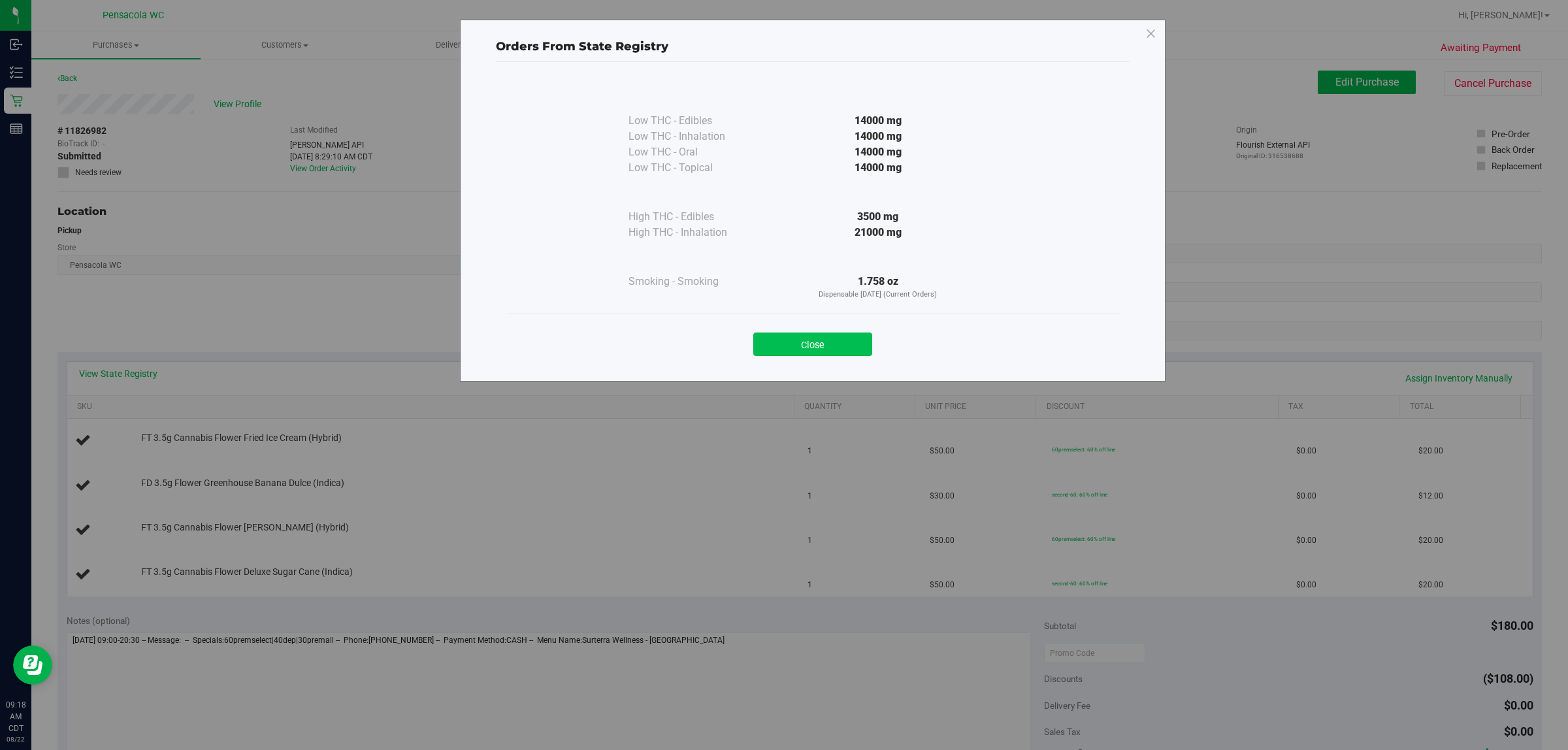
click at [781, 345] on button "Close" at bounding box center [813, 344] width 119 height 24
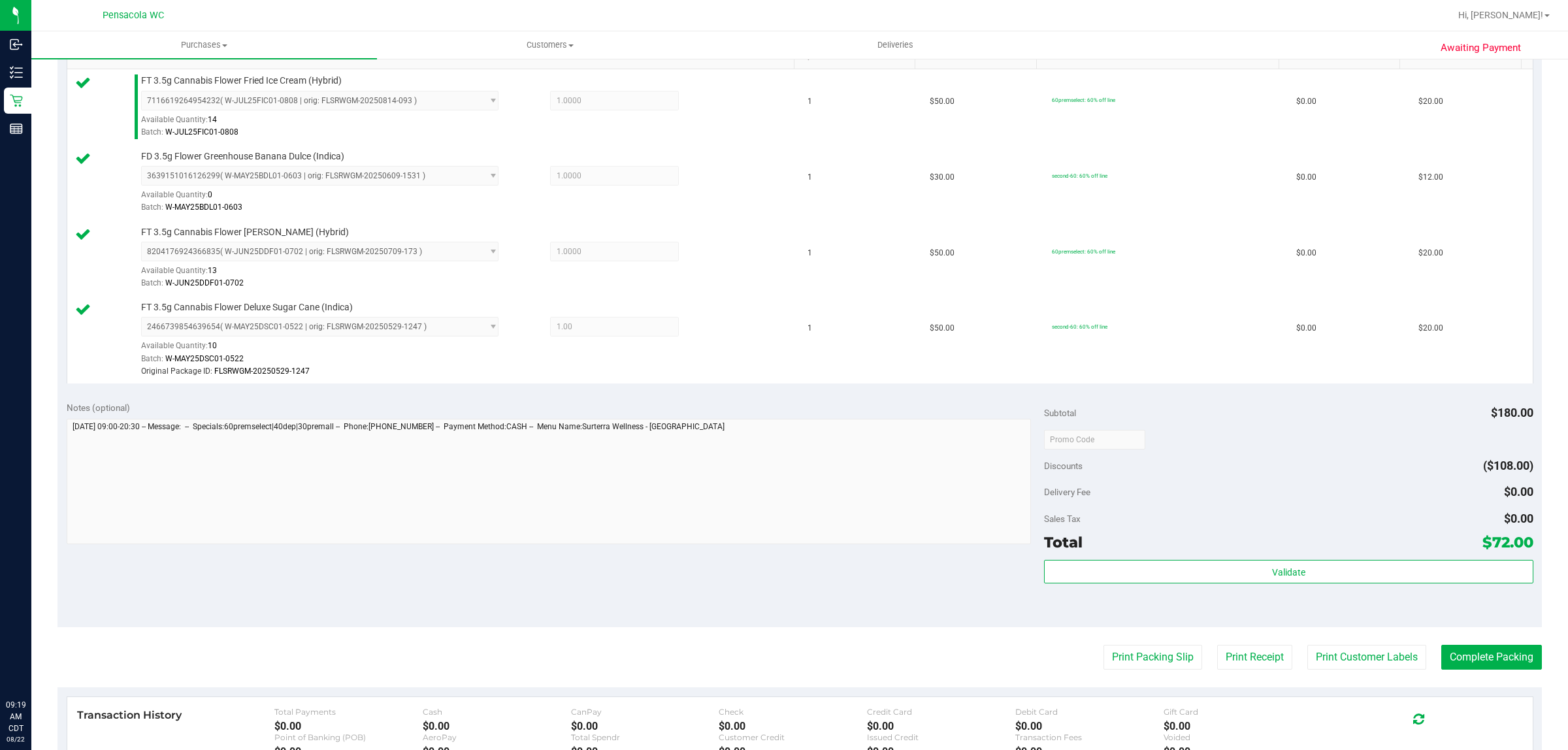
scroll to position [357, 0]
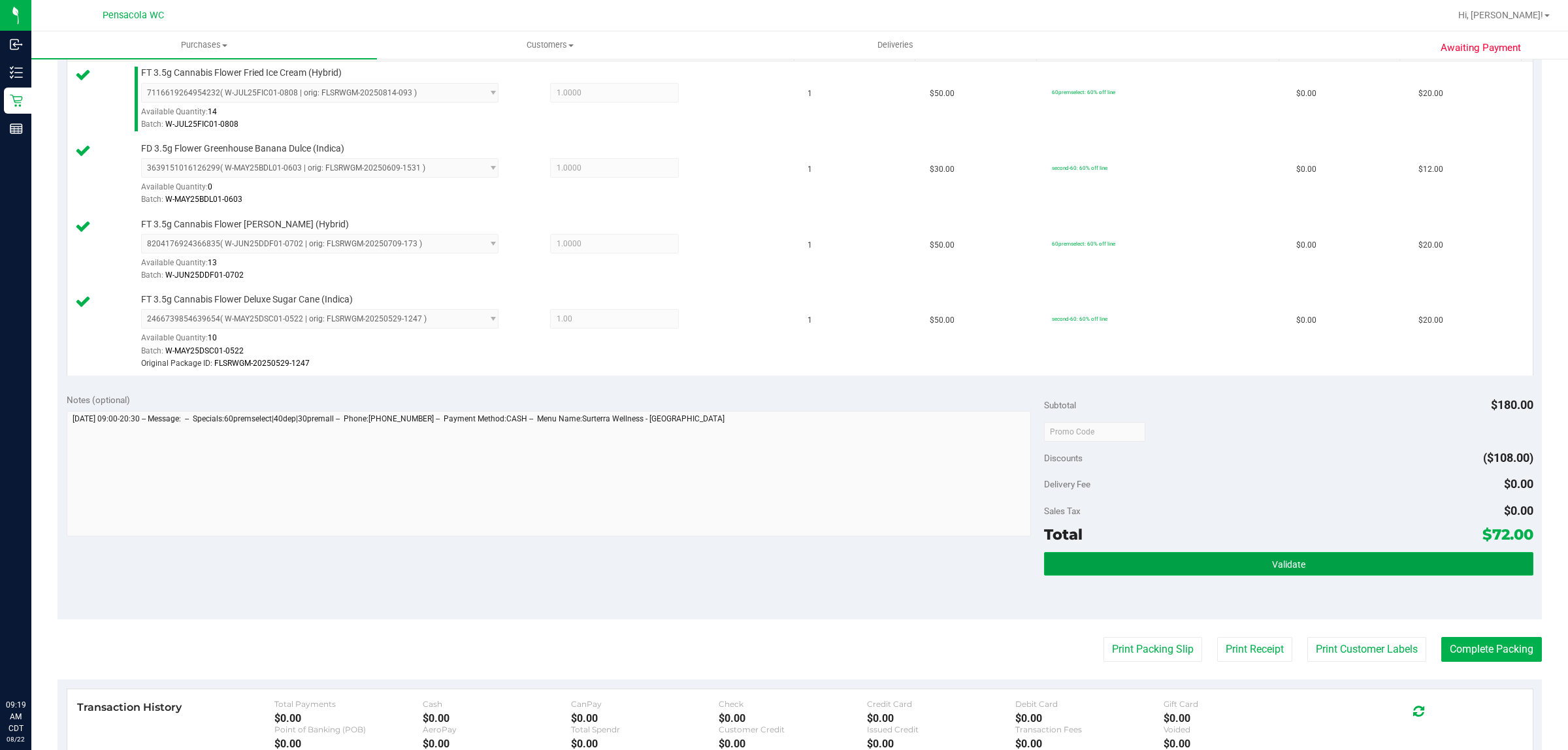
click at [1372, 575] on button "Validate" at bounding box center [1289, 563] width 489 height 24
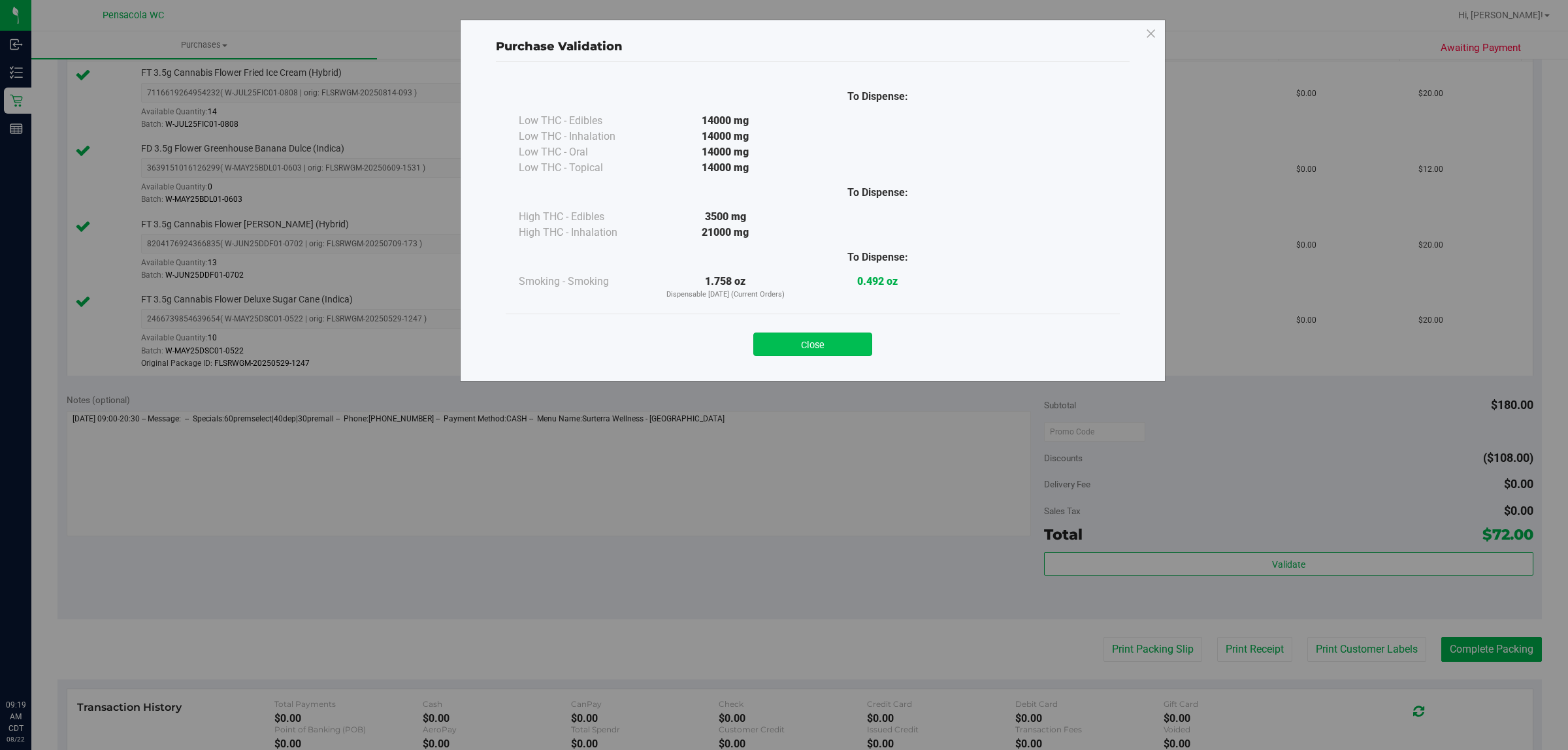
click at [830, 351] on button "Close" at bounding box center [813, 344] width 119 height 24
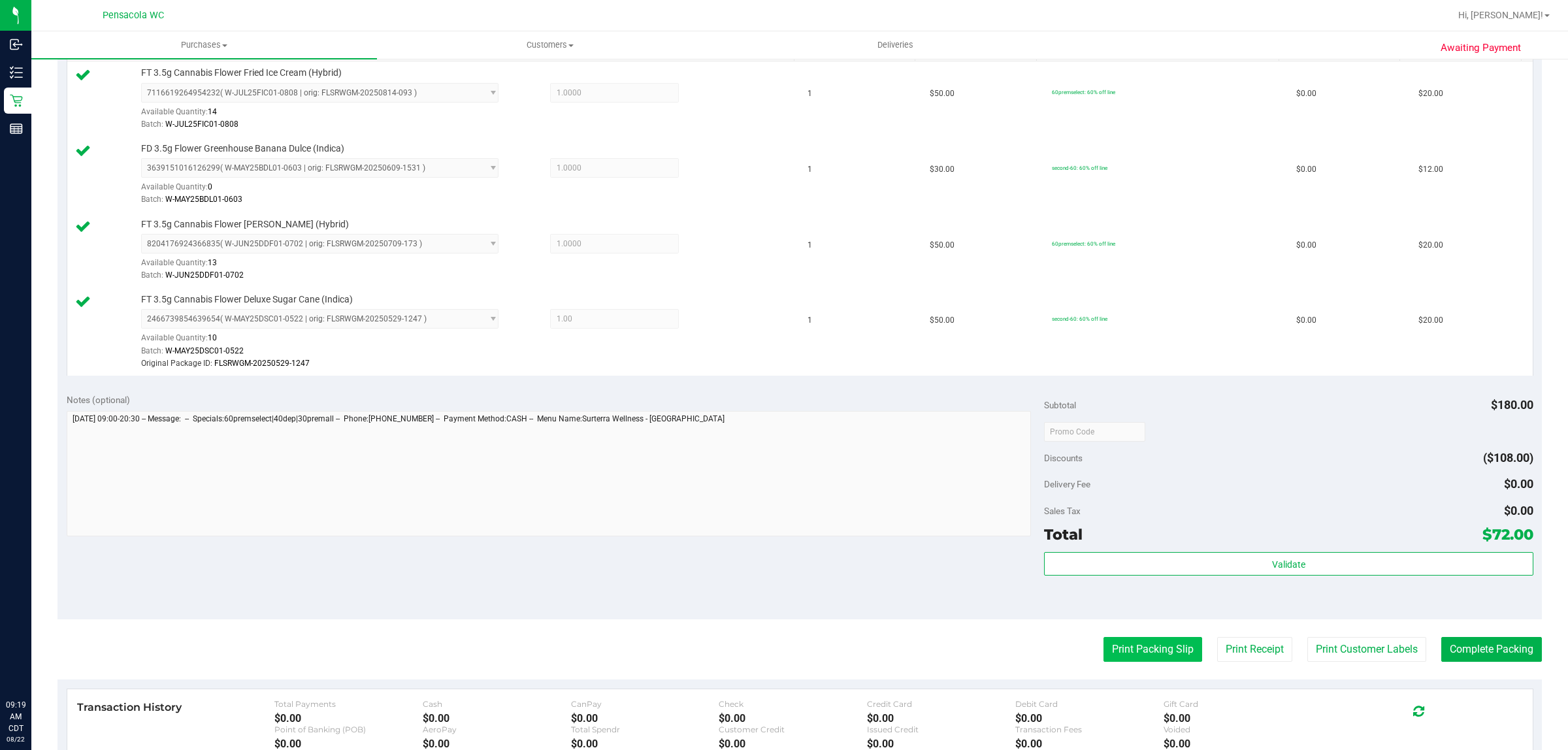
click at [1183, 658] on button "Print Packing Slip" at bounding box center [1153, 649] width 99 height 25
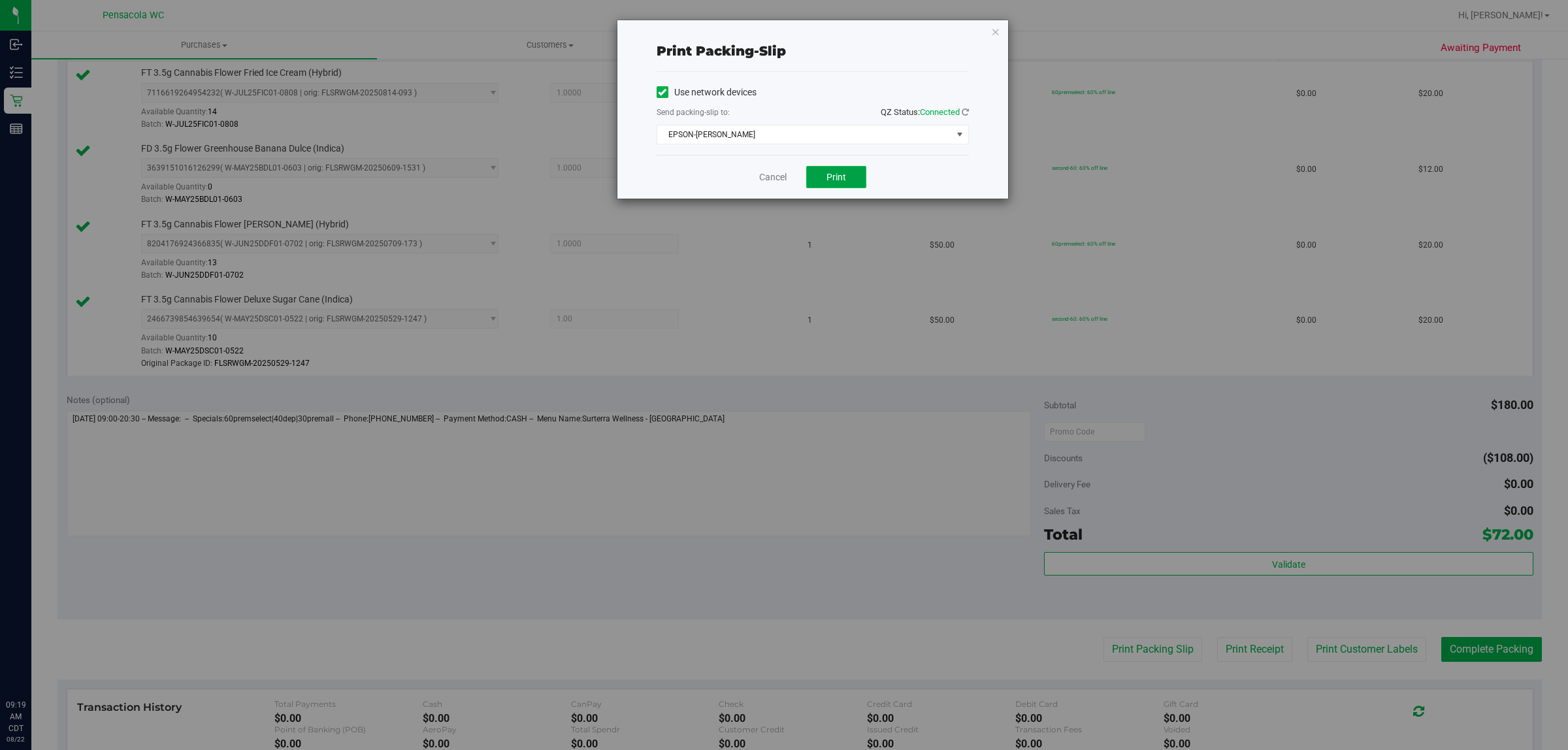
click at [838, 180] on span "Print" at bounding box center [836, 177] width 20 height 11
click at [777, 182] on link "Cancel" at bounding box center [773, 177] width 28 height 13
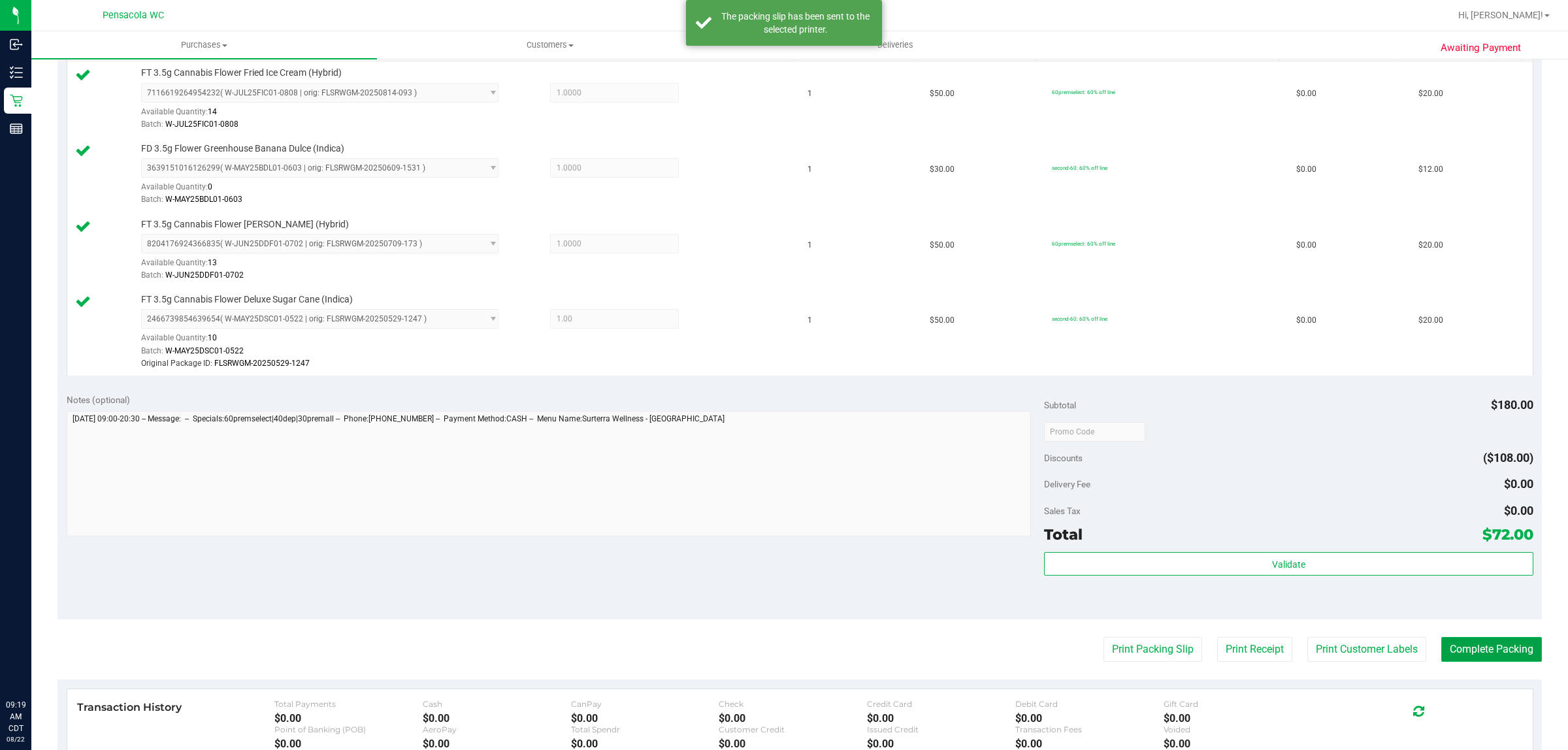
click at [1503, 651] on button "Complete Packing" at bounding box center [1492, 649] width 101 height 25
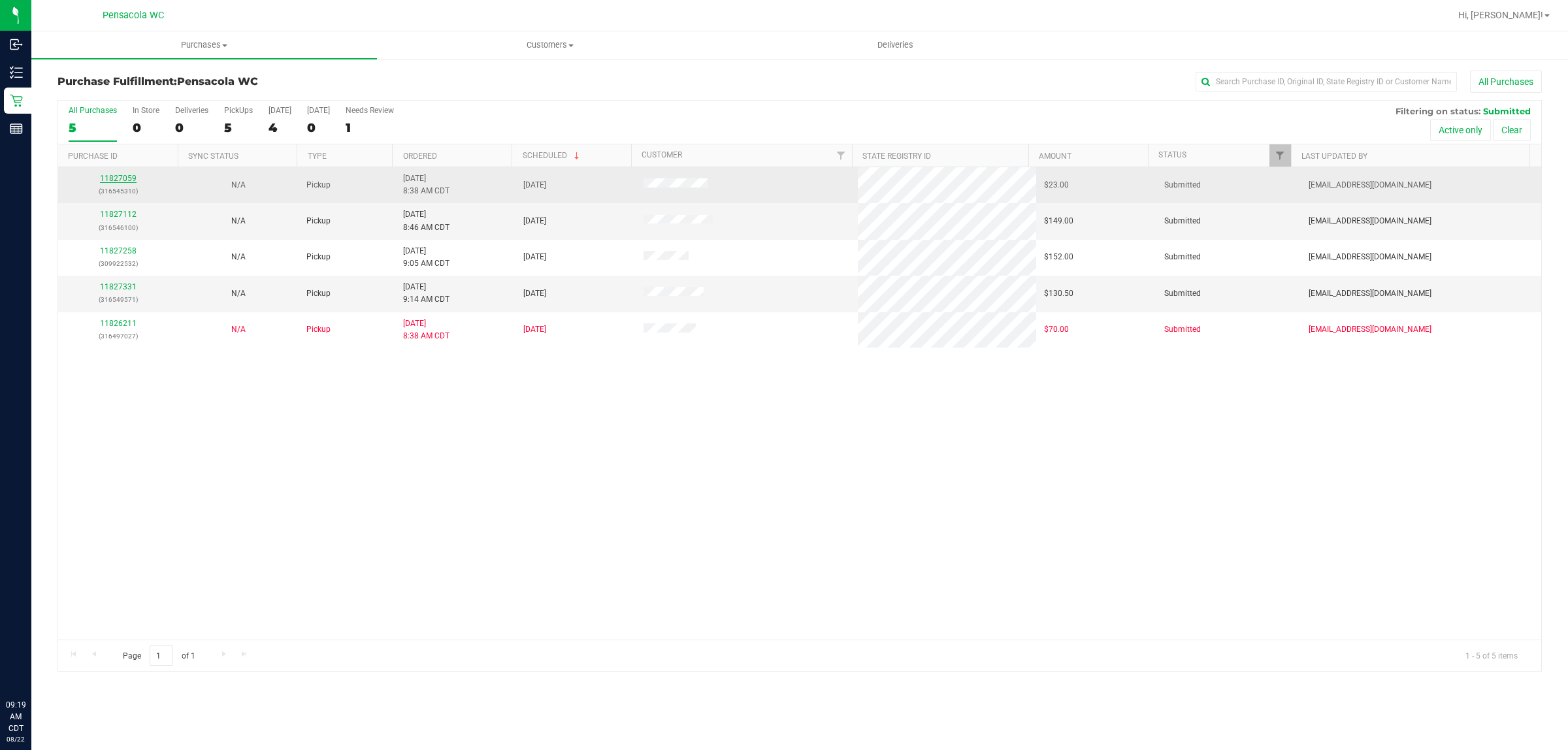
click at [121, 178] on link "11827059" at bounding box center [118, 178] width 36 height 9
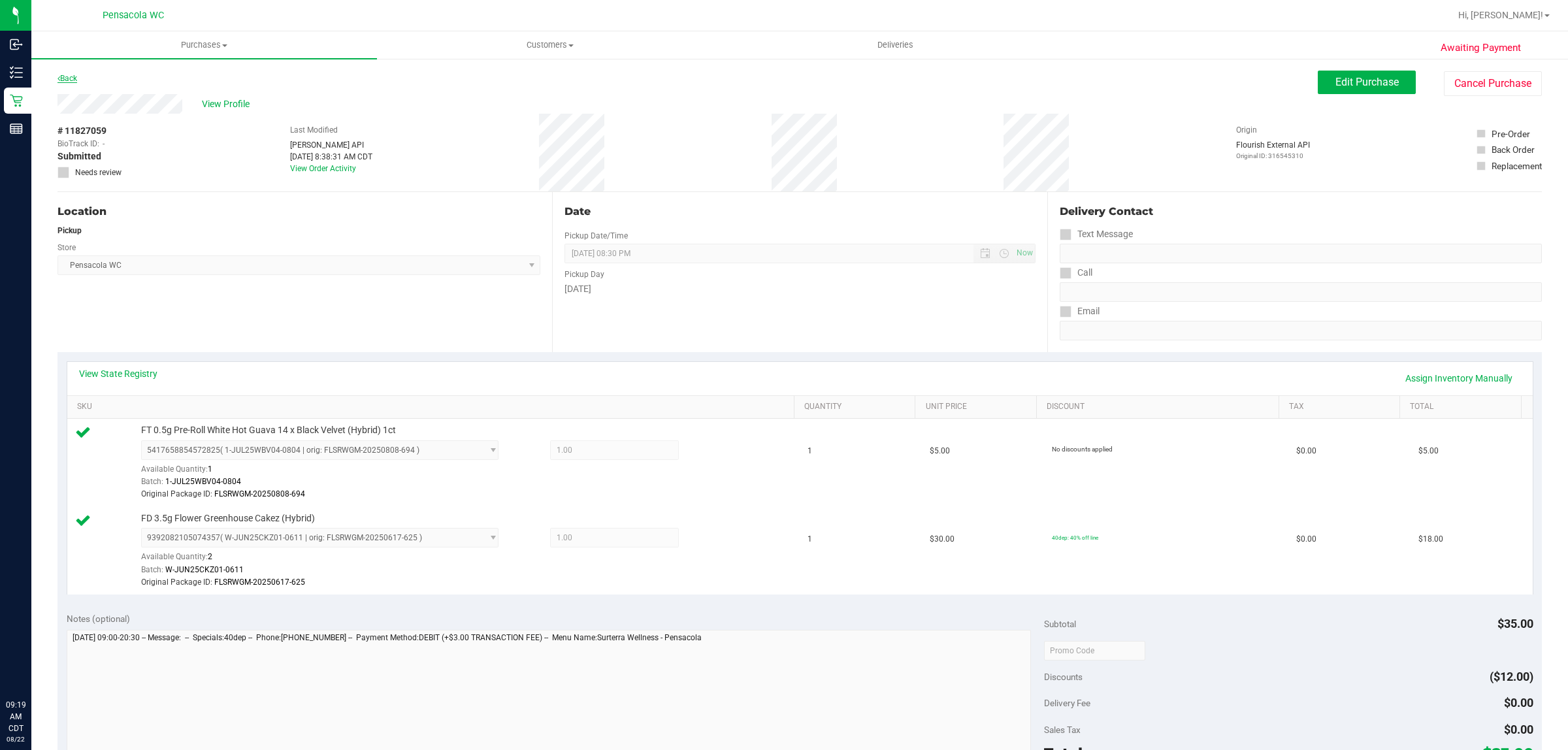
click at [70, 76] on link "Back" at bounding box center [67, 79] width 20 height 9
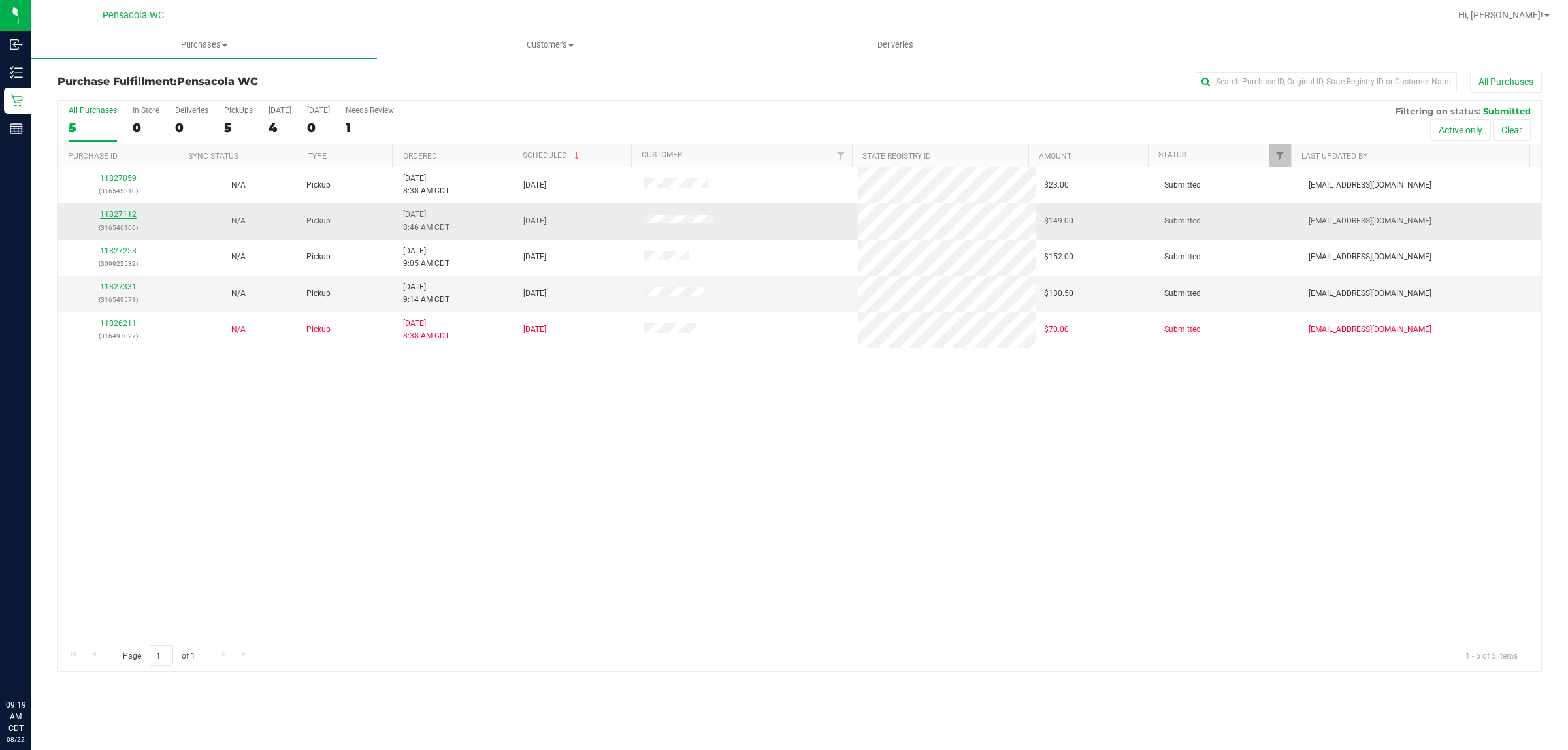
click at [116, 213] on link "11827112" at bounding box center [118, 215] width 36 height 9
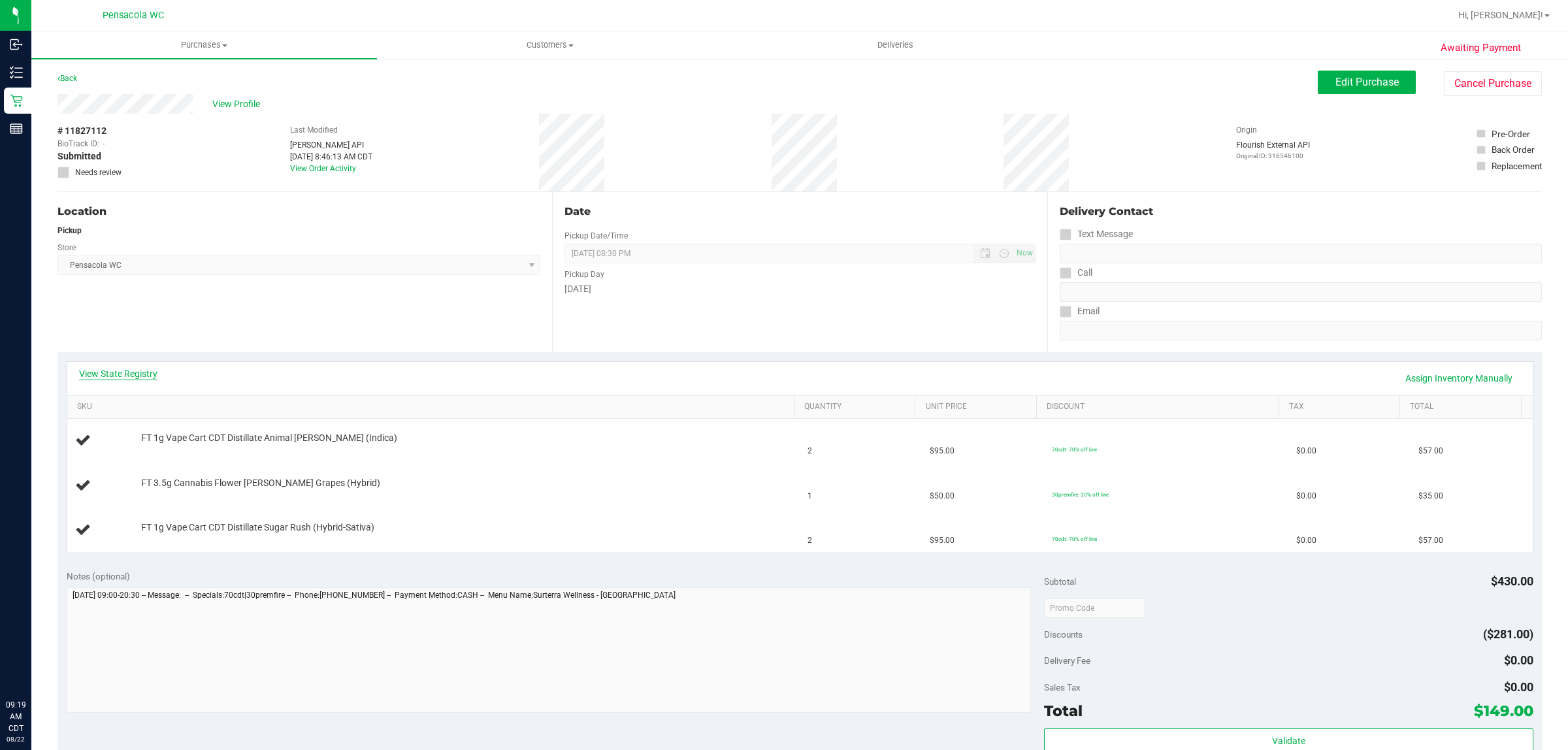
click at [139, 368] on link "View State Registry" at bounding box center [118, 373] width 79 height 13
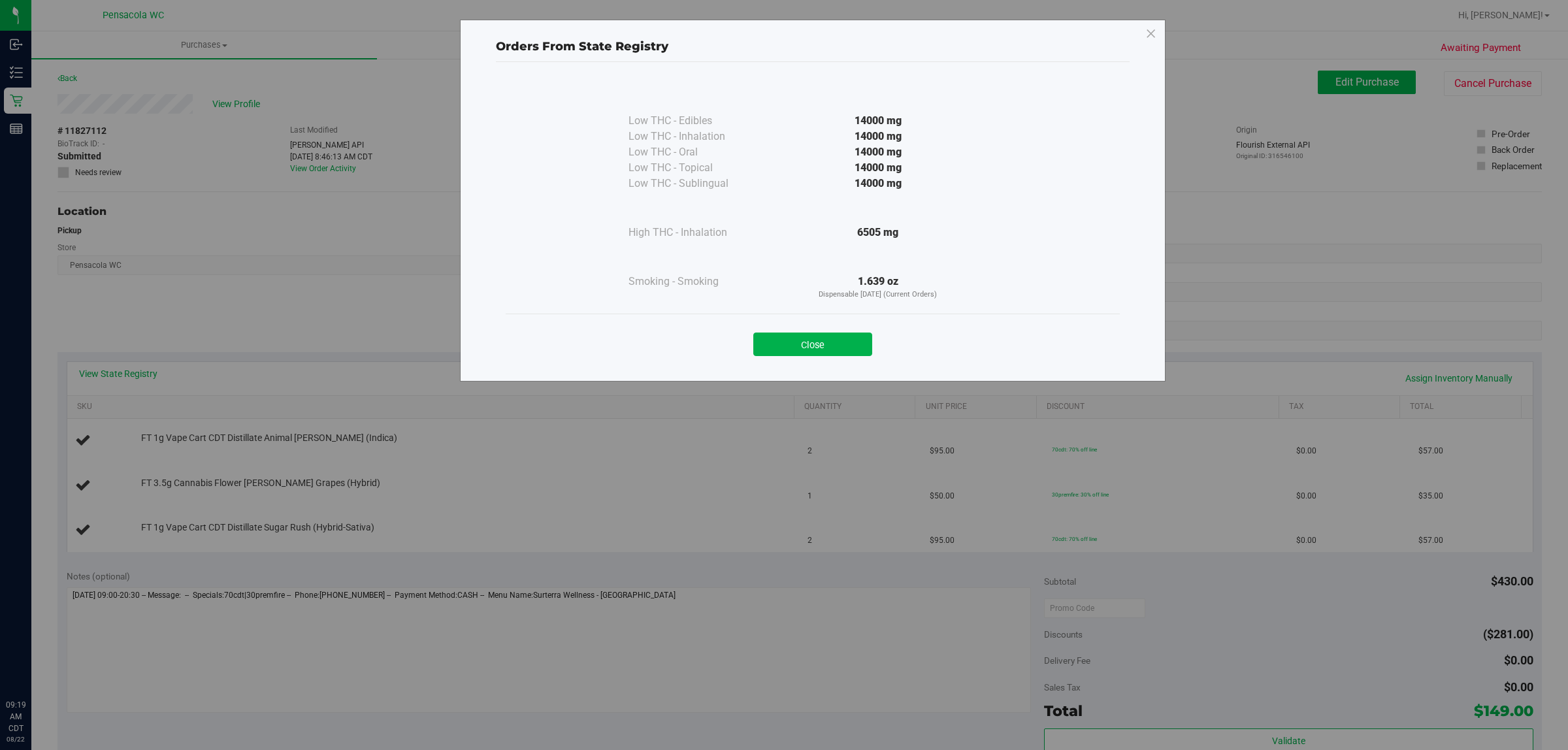
click at [830, 347] on button "Close" at bounding box center [813, 344] width 119 height 24
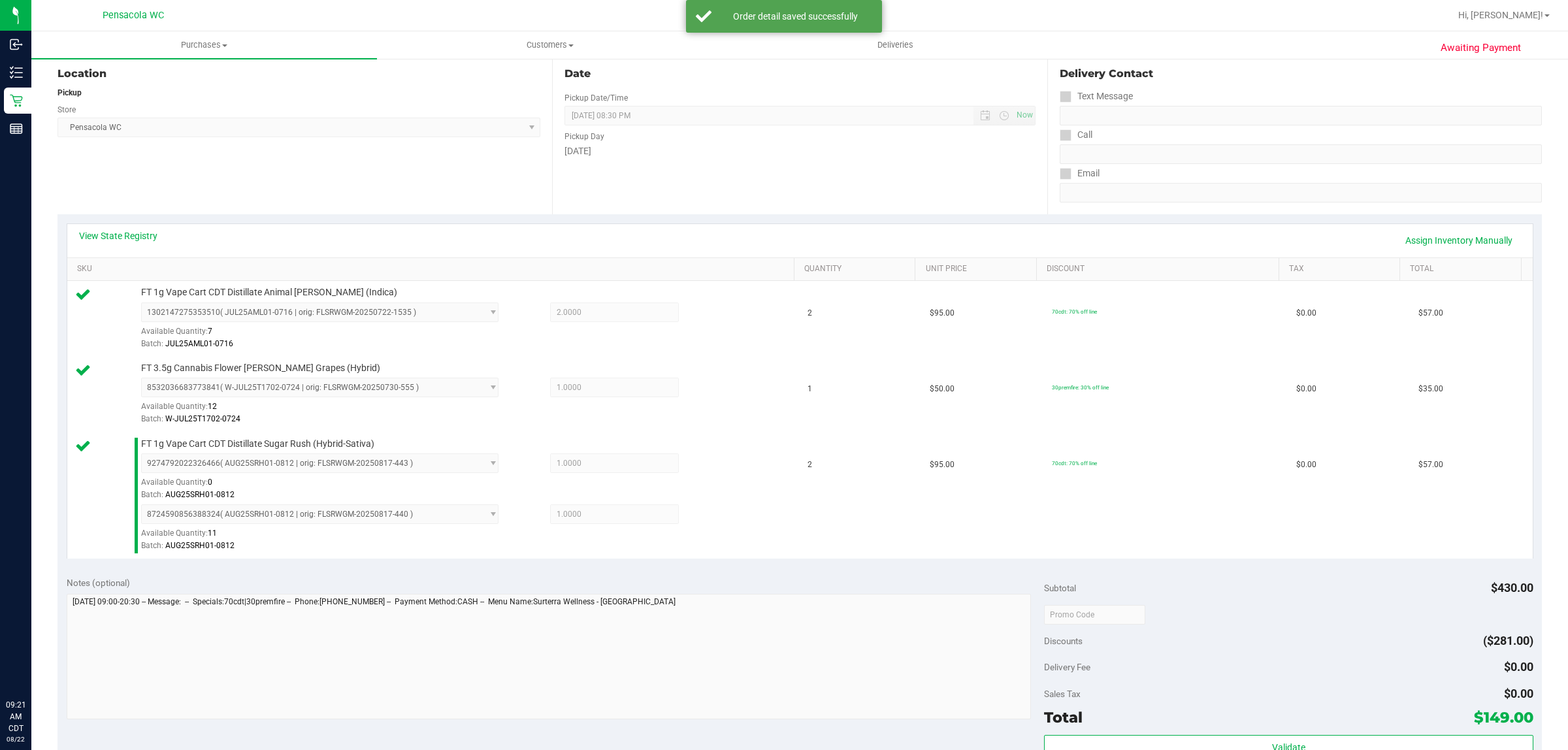
scroll to position [301, 0]
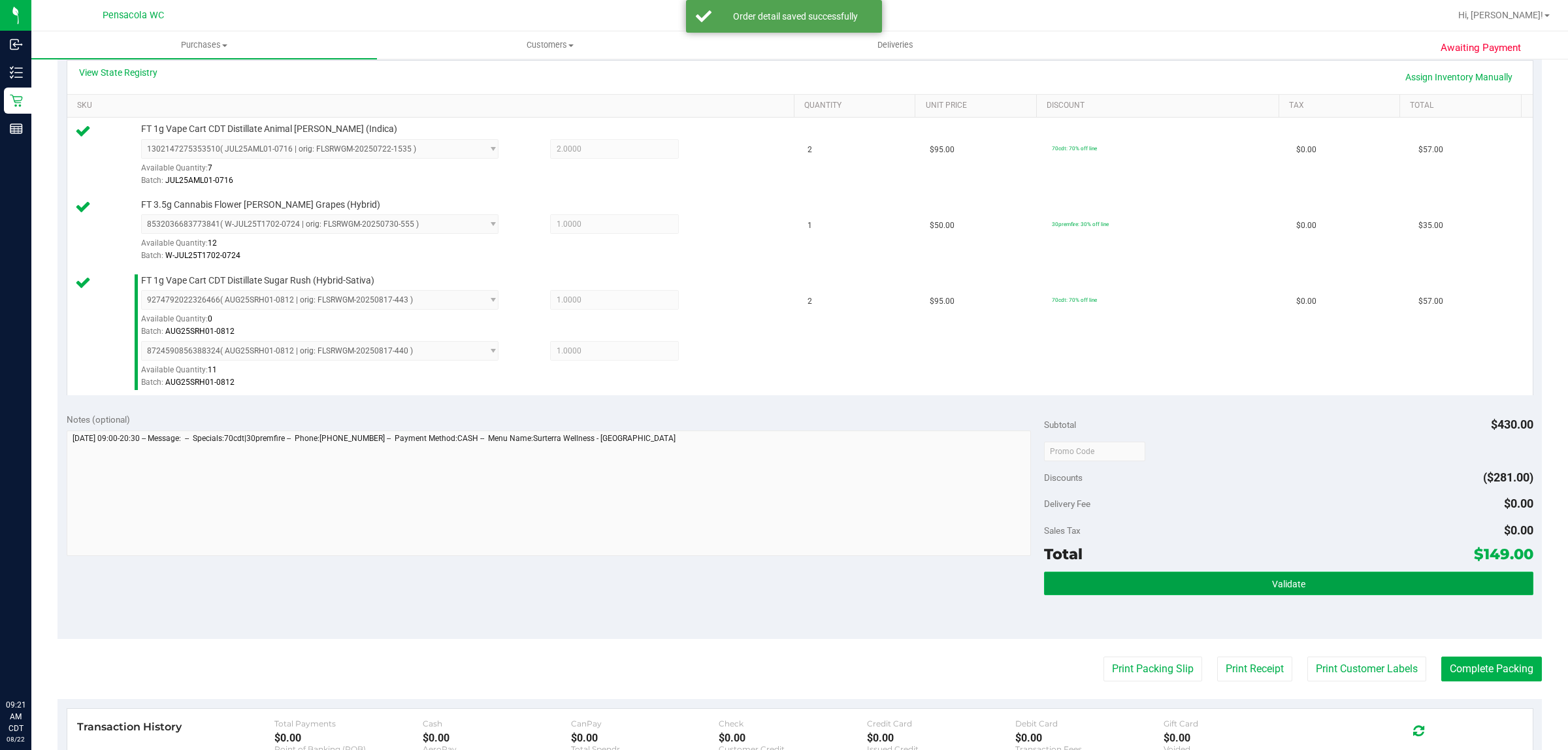
click at [1269, 592] on button "Validate" at bounding box center [1289, 583] width 489 height 24
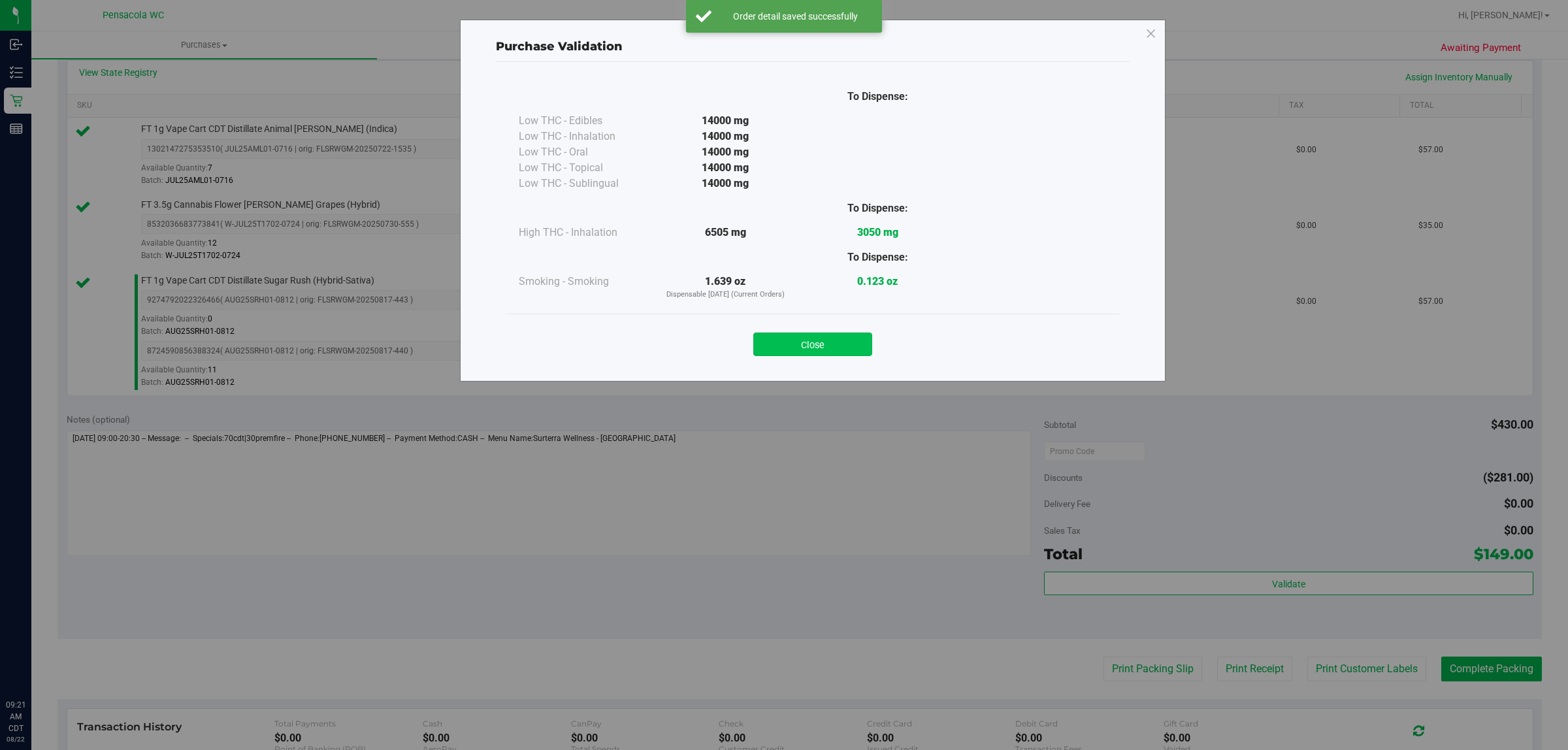
click at [845, 351] on button "Close" at bounding box center [813, 344] width 119 height 24
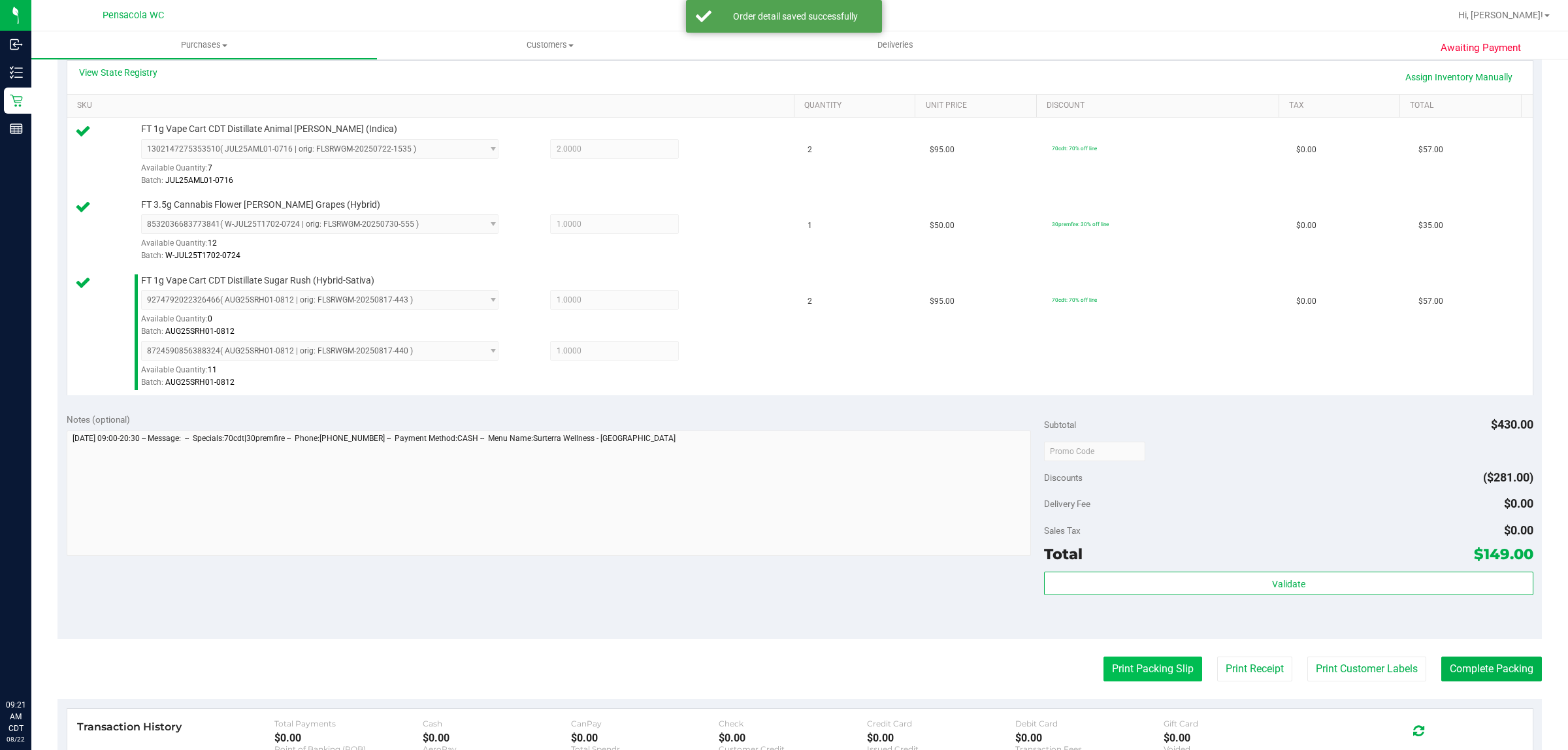
click at [1150, 659] on button "Print Packing Slip" at bounding box center [1153, 669] width 99 height 25
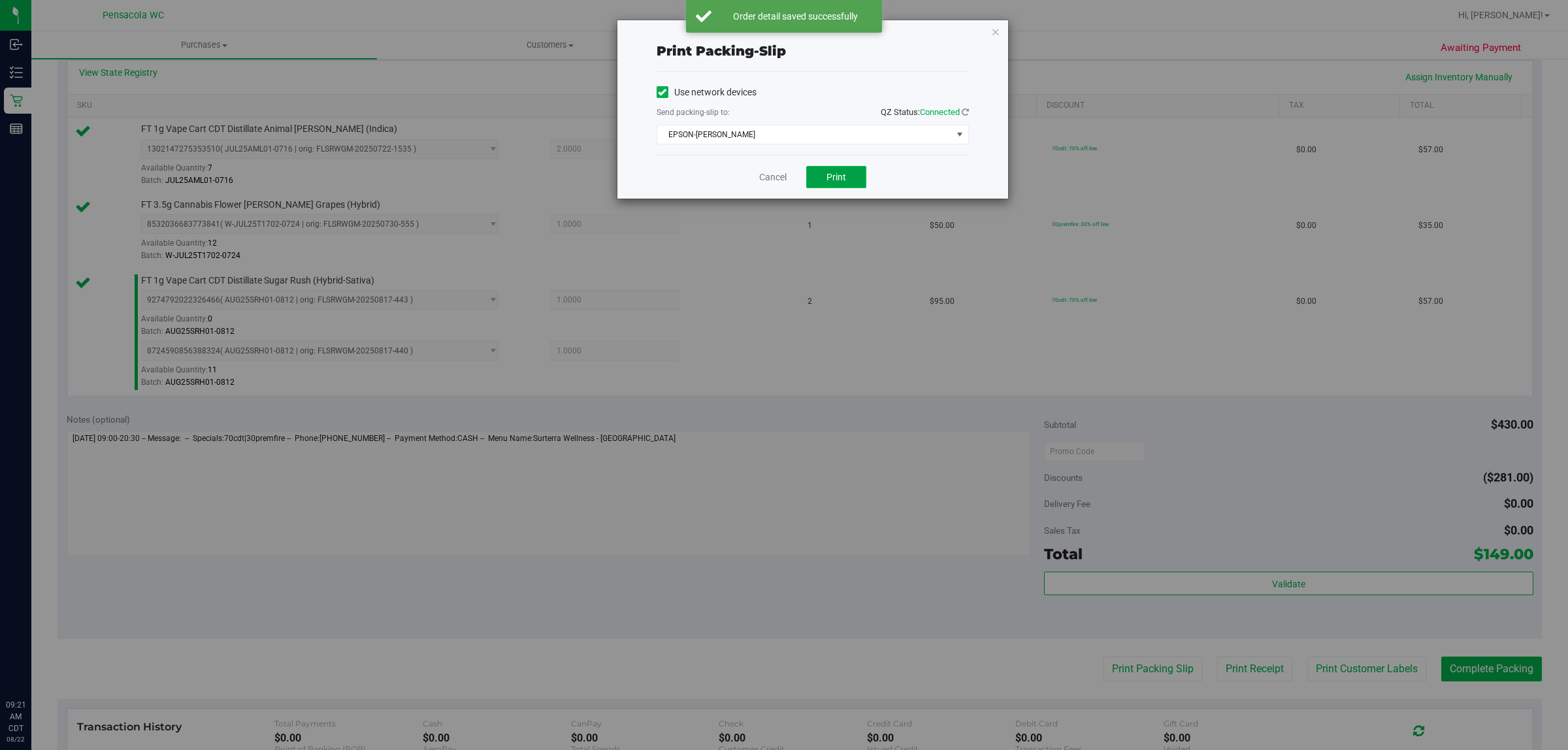
click at [832, 176] on span "Print" at bounding box center [836, 177] width 20 height 11
click at [773, 177] on link "Cancel" at bounding box center [773, 177] width 28 height 13
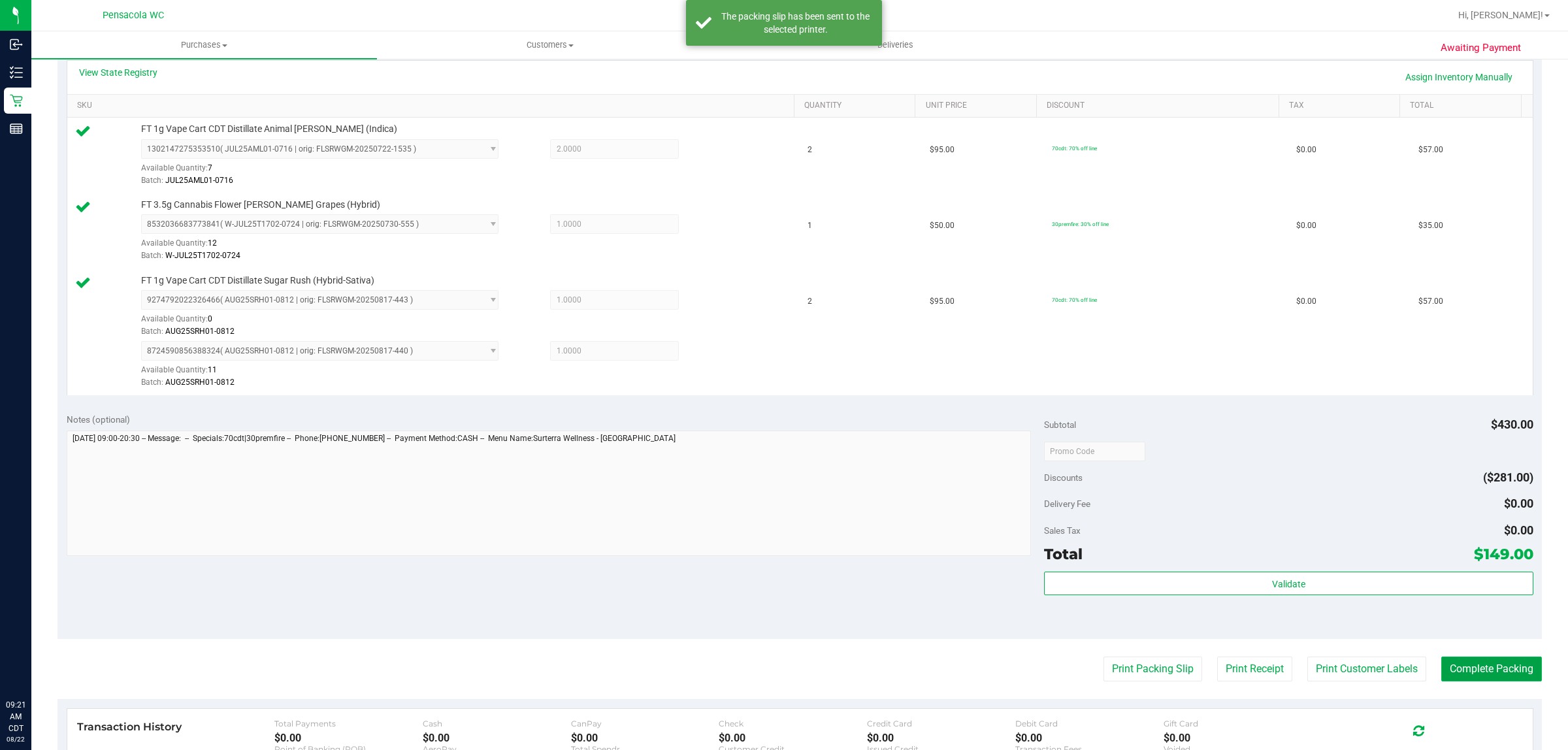
click at [1491, 668] on button "Complete Packing" at bounding box center [1492, 669] width 101 height 25
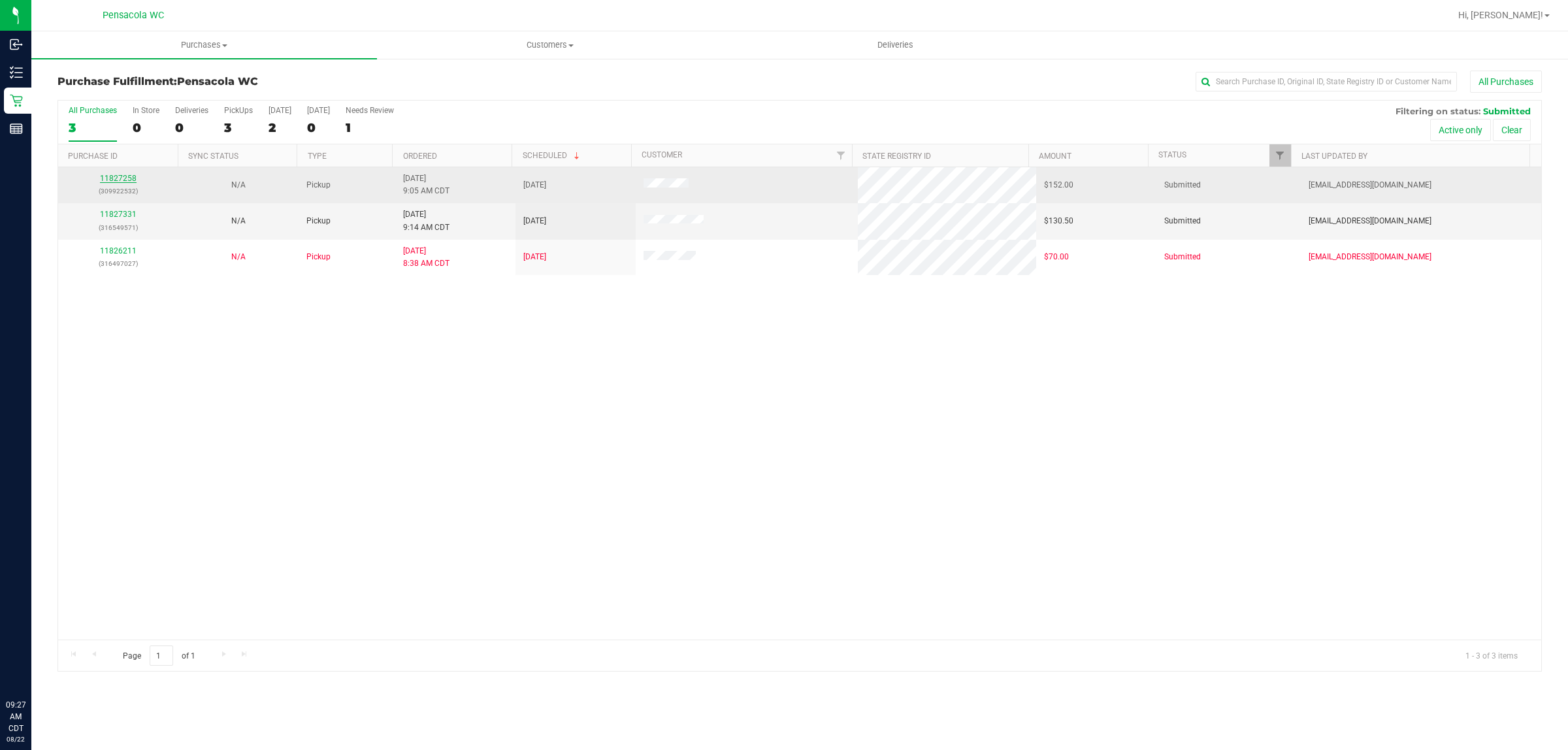
click at [131, 180] on link "11827258" at bounding box center [118, 178] width 36 height 9
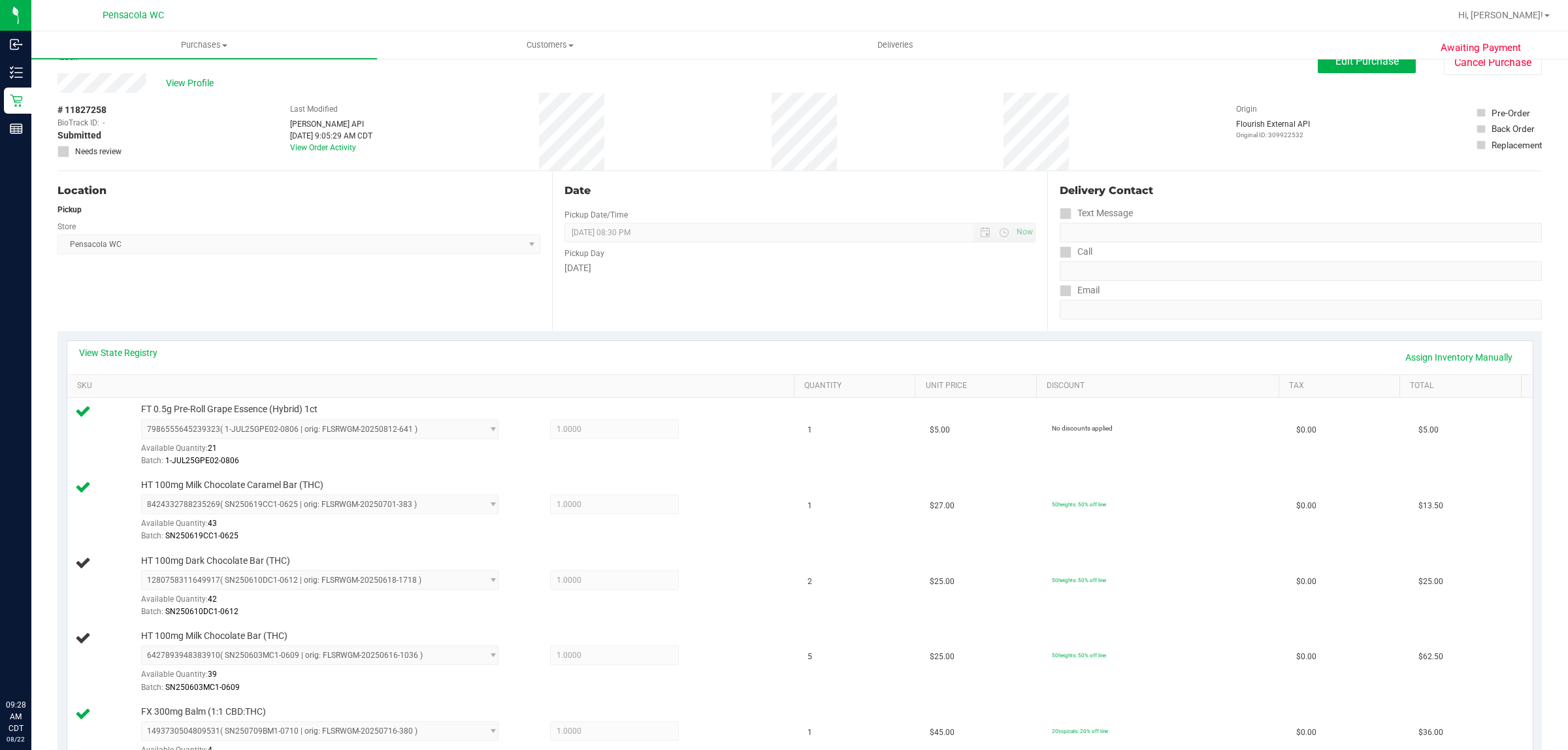
scroll to position [23, 0]
click at [869, 553] on td "2" at bounding box center [861, 585] width 122 height 76
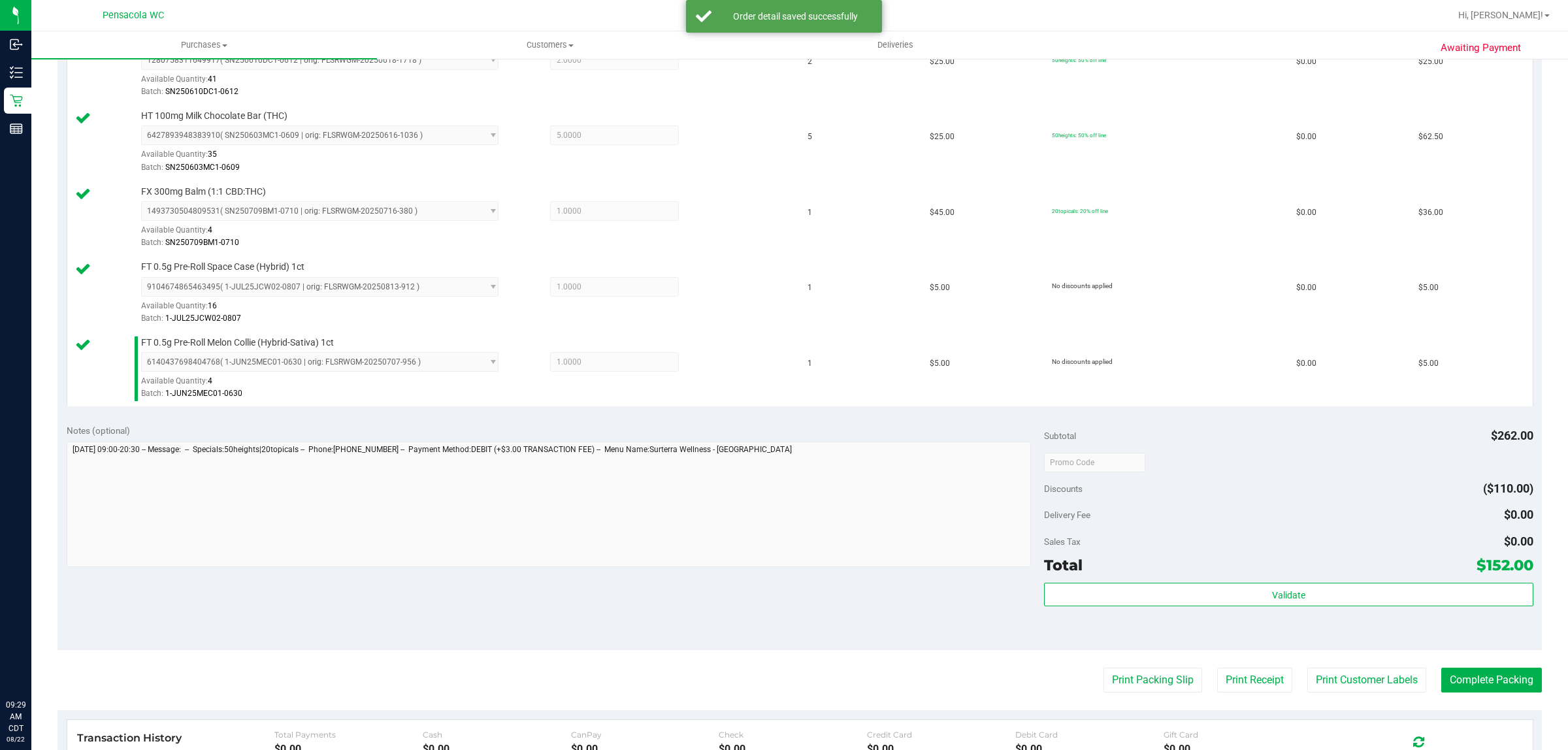
scroll to position [556, 0]
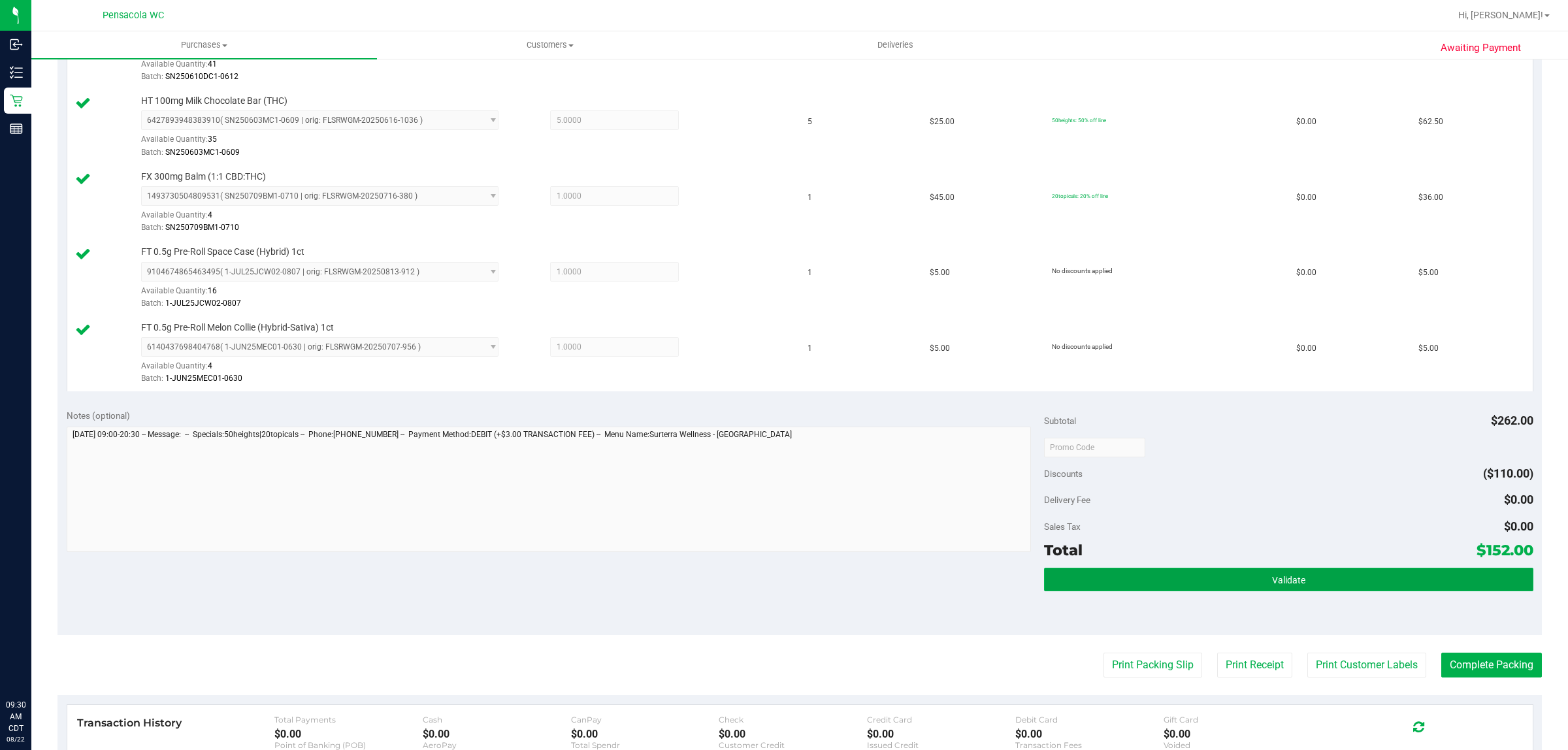
click at [1295, 585] on span "Validate" at bounding box center [1289, 580] width 34 height 11
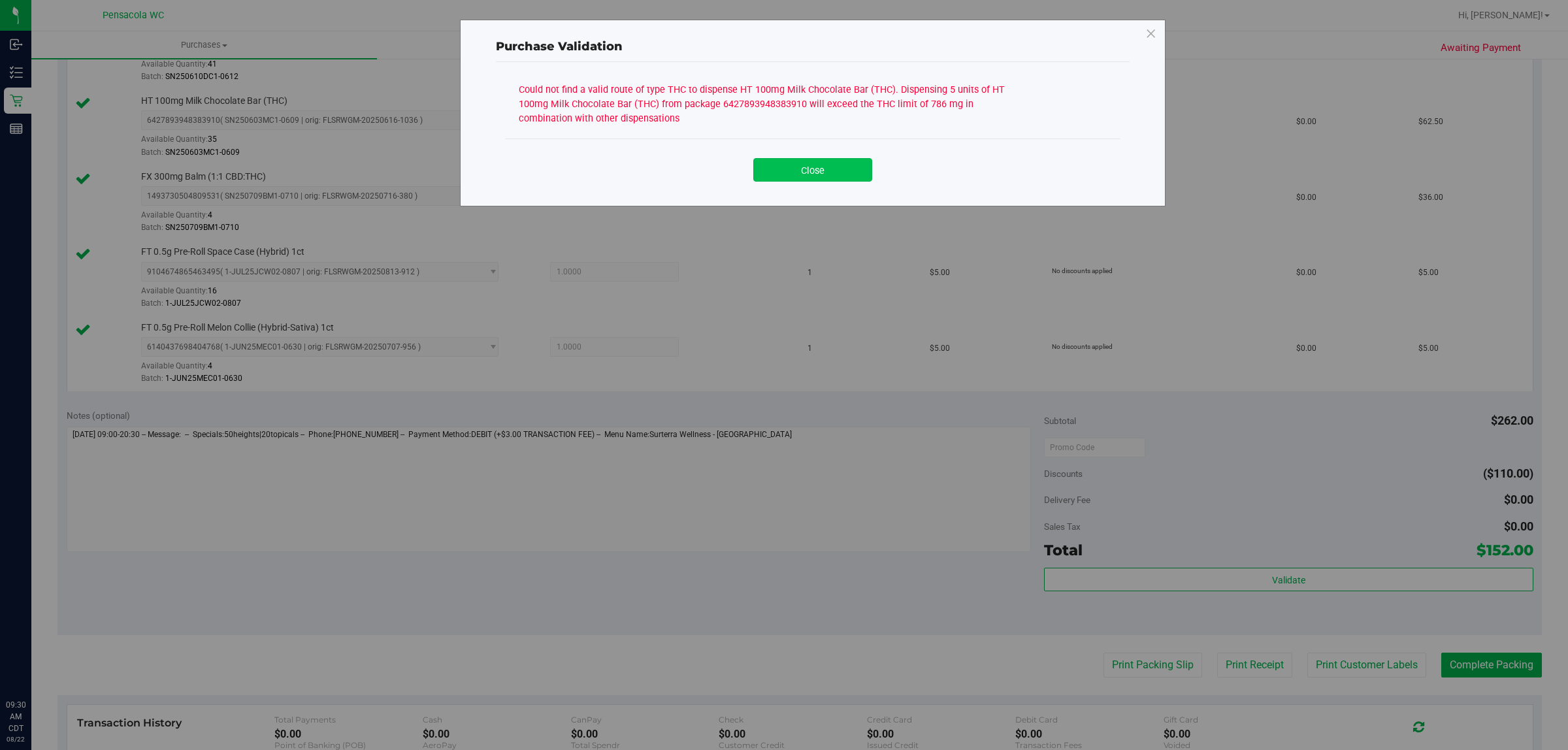
click at [814, 170] on button "Close" at bounding box center [813, 170] width 119 height 24
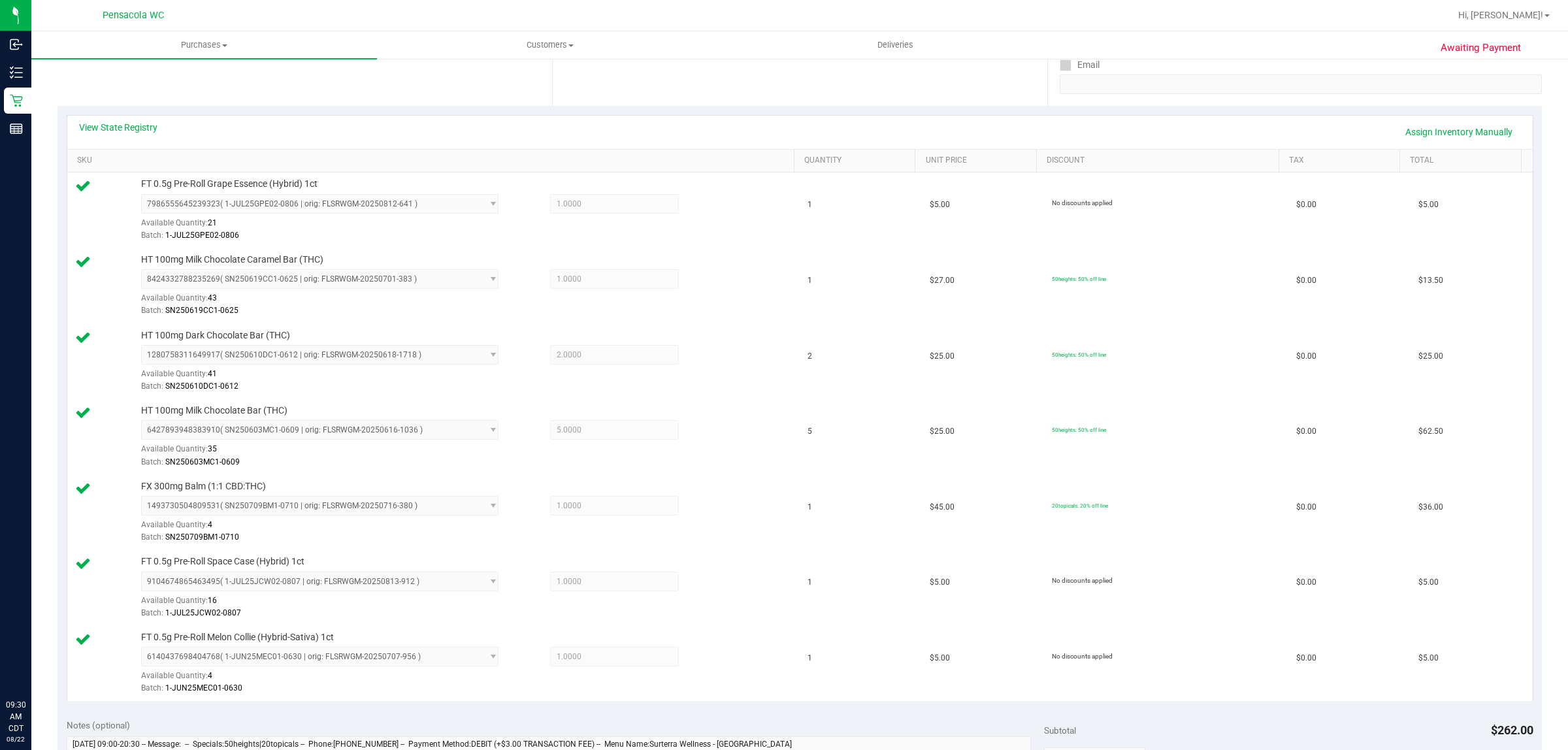
scroll to position [243, 0]
click at [127, 132] on link "View State Registry" at bounding box center [118, 130] width 79 height 13
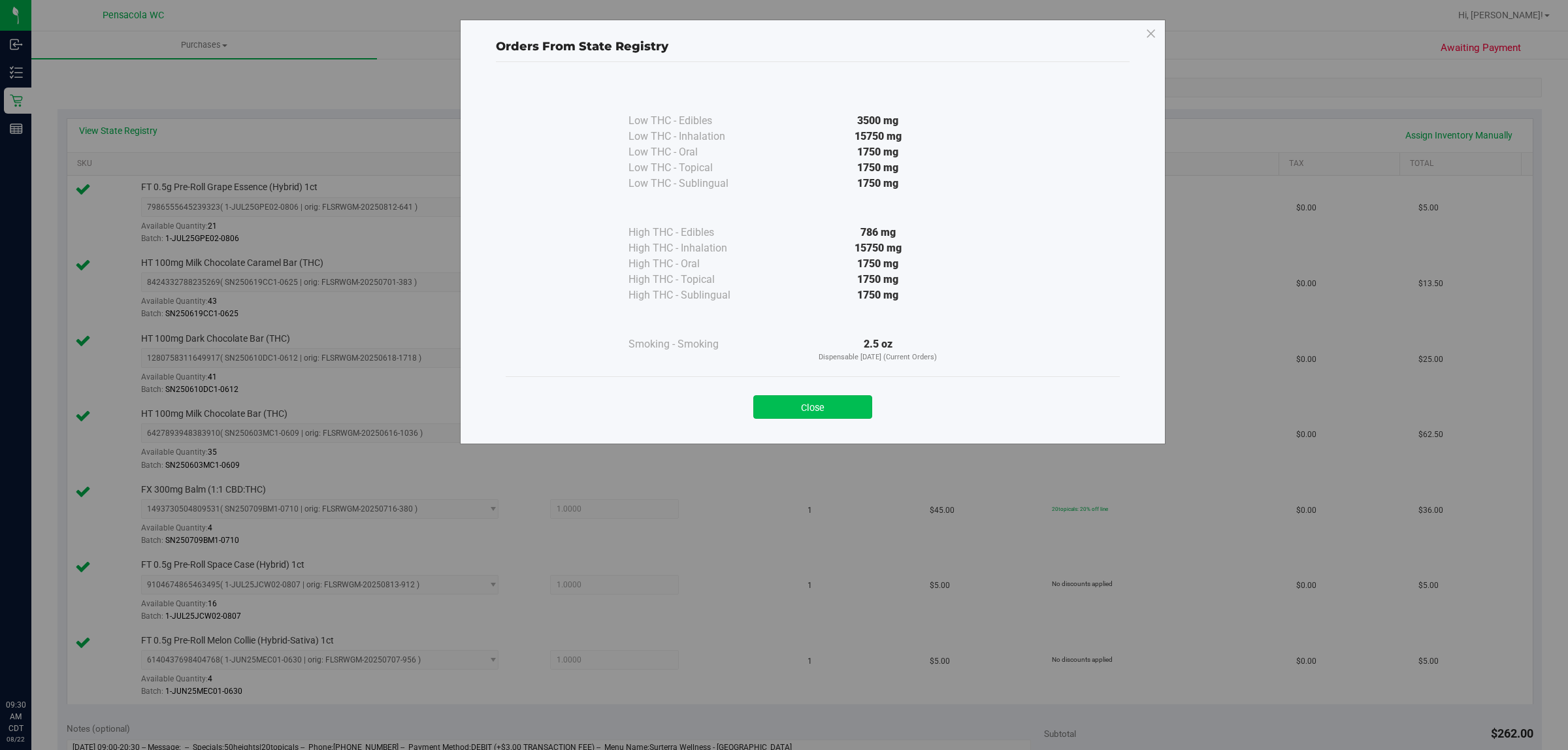
click at [835, 413] on button "Close" at bounding box center [813, 406] width 119 height 24
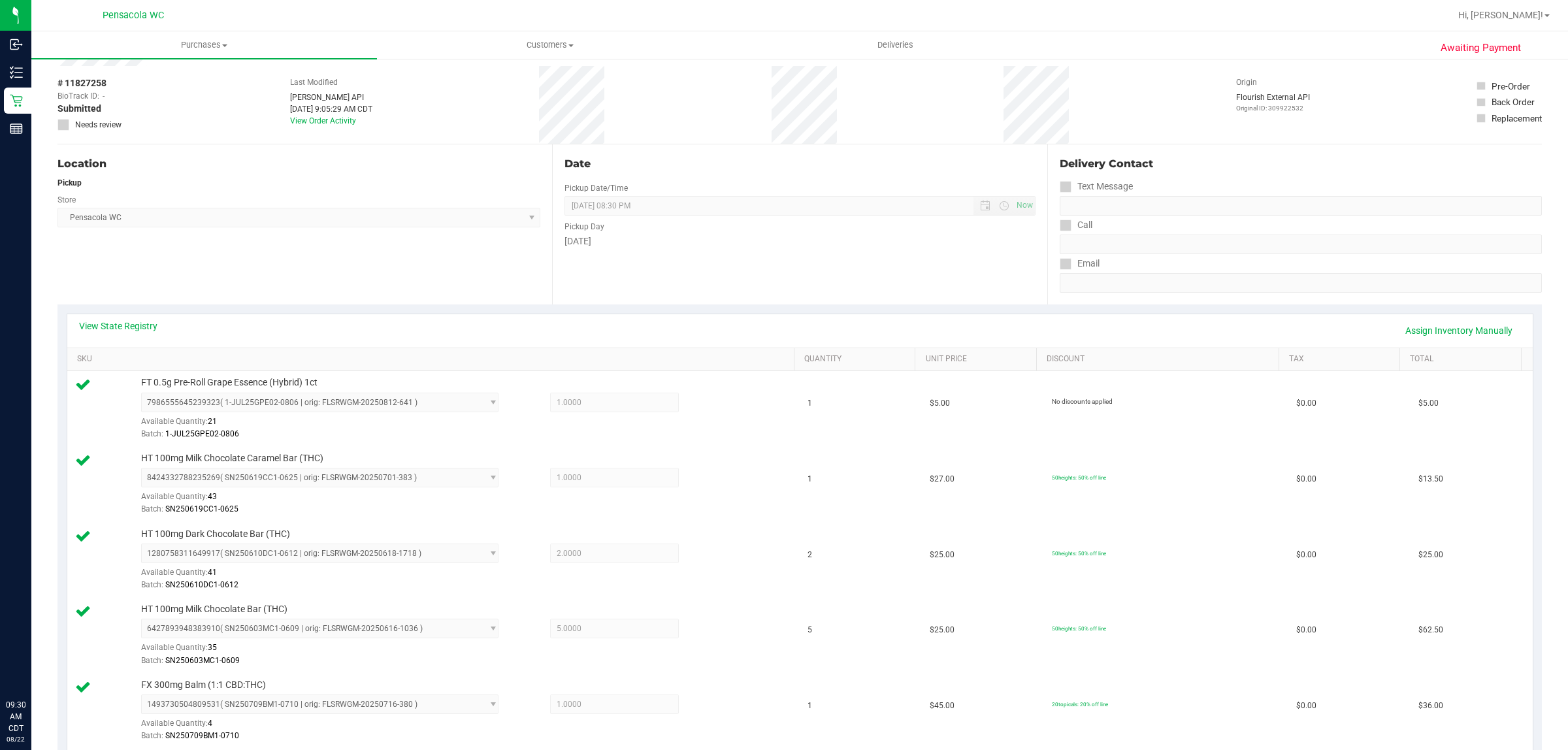
scroll to position [0, 0]
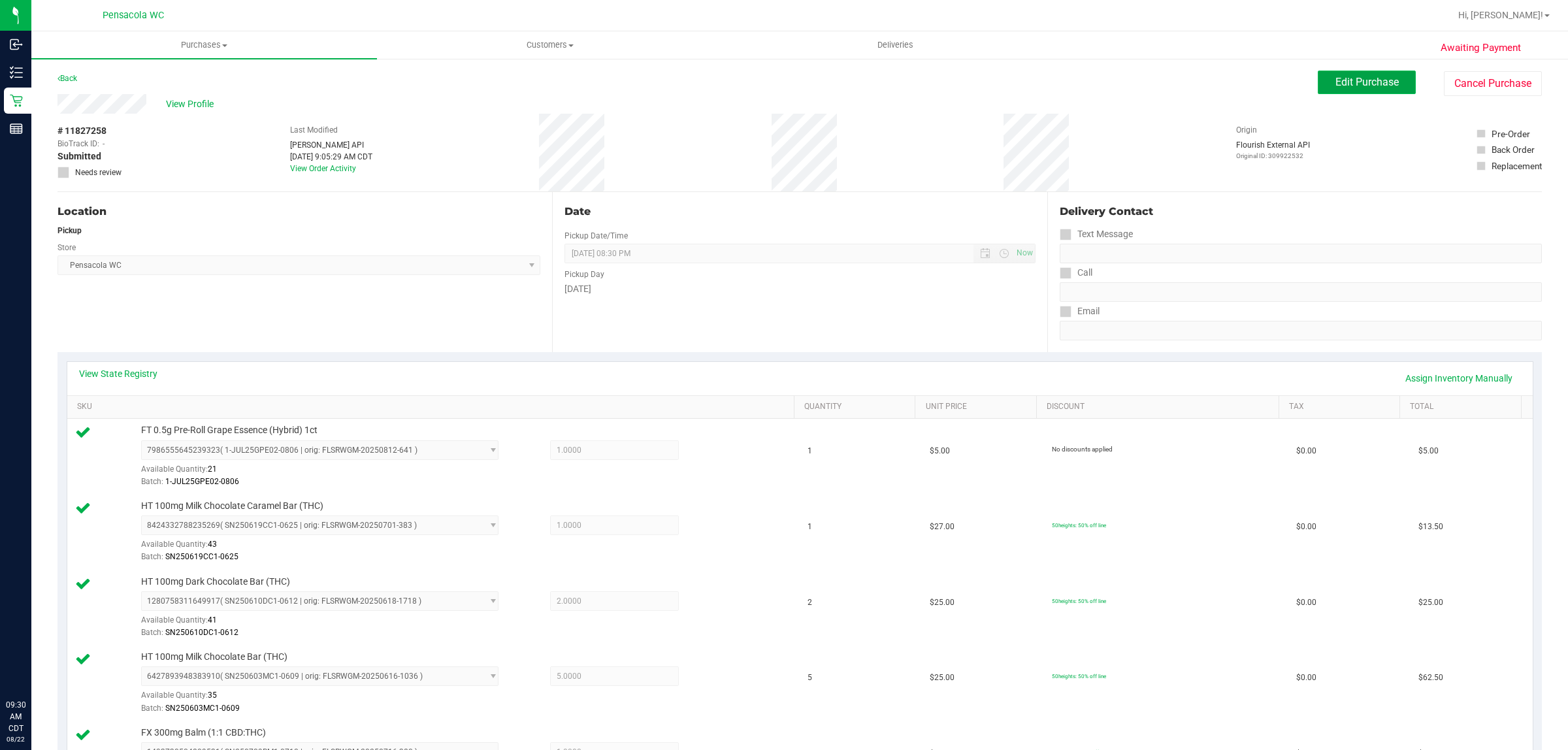
click at [1367, 83] on span "Edit Purchase" at bounding box center [1367, 82] width 63 height 12
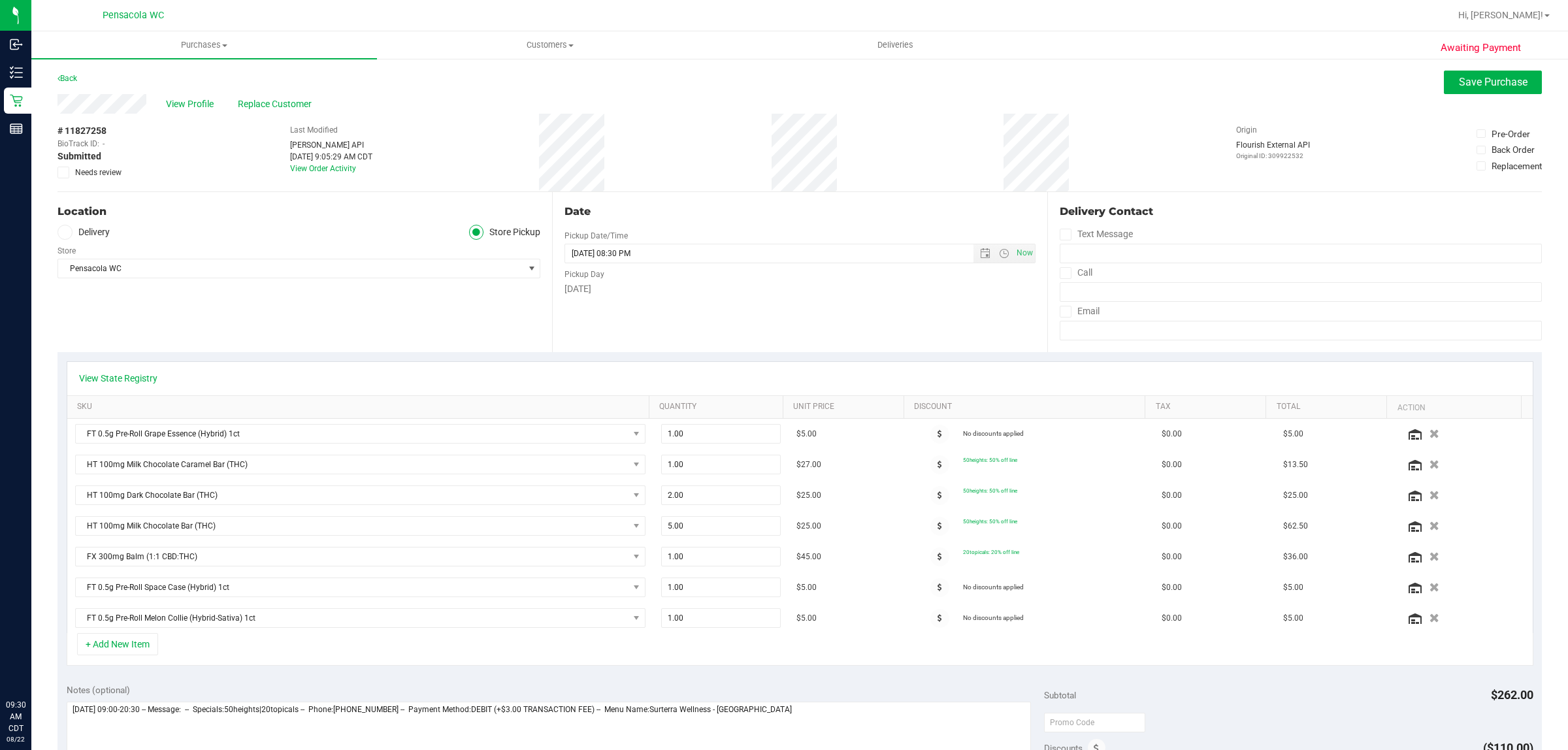
click at [67, 172] on icon at bounding box center [63, 172] width 9 height 0
click at [0, 0] on input "Needs review" at bounding box center [0, 0] width 0 height 0
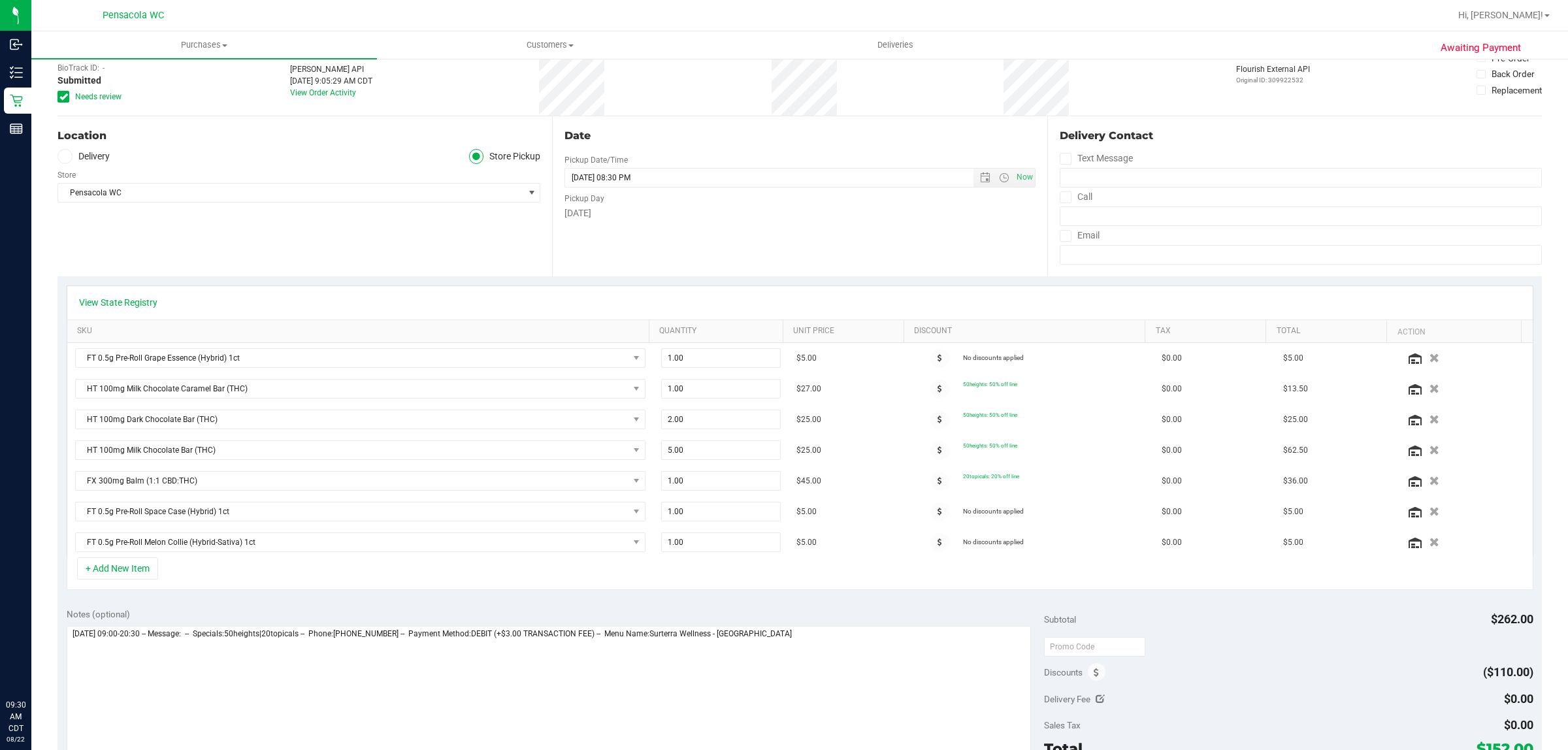
scroll to position [118, 0]
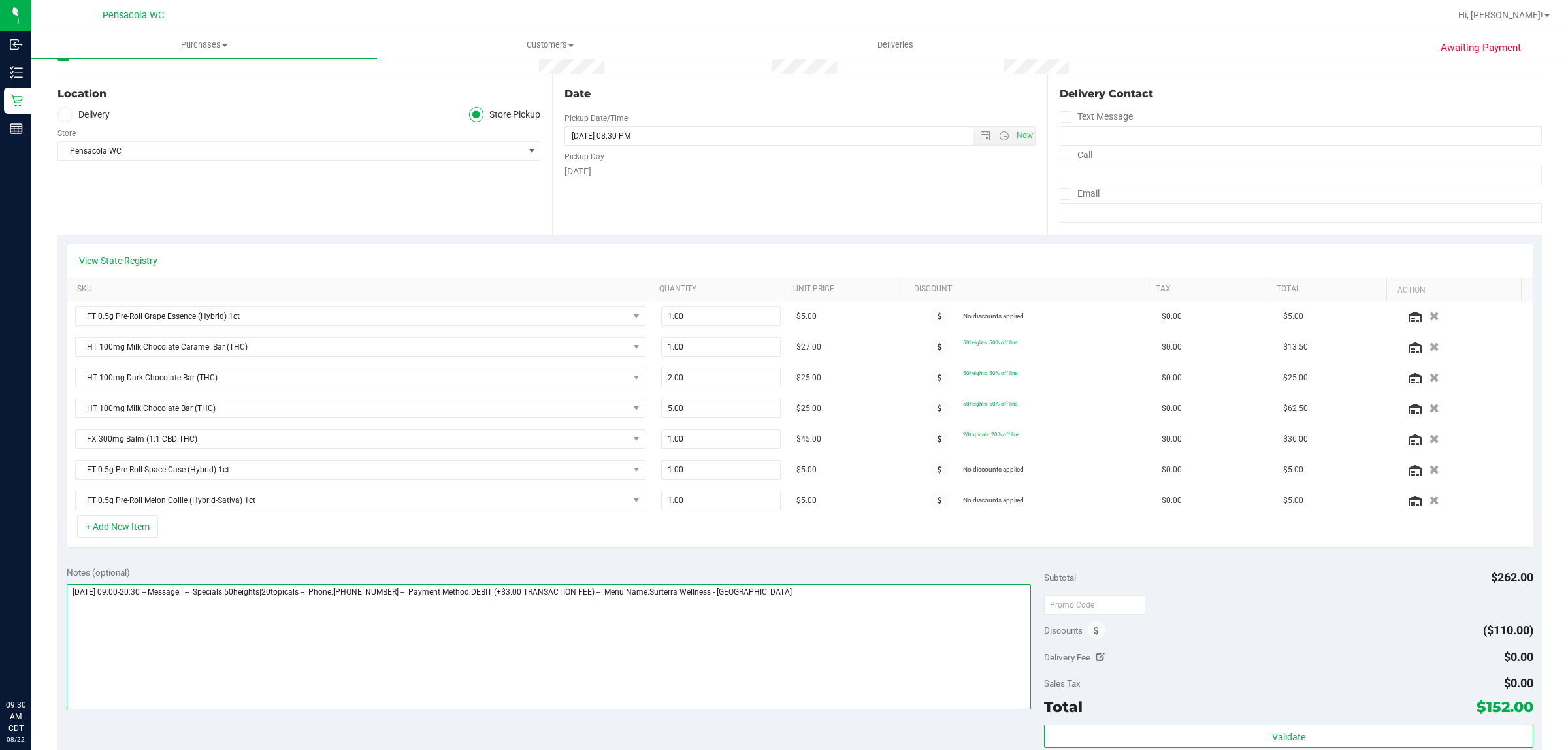
click at [828, 596] on textarea at bounding box center [549, 646] width 965 height 125
click at [129, 259] on link "View State Registry" at bounding box center [118, 260] width 79 height 13
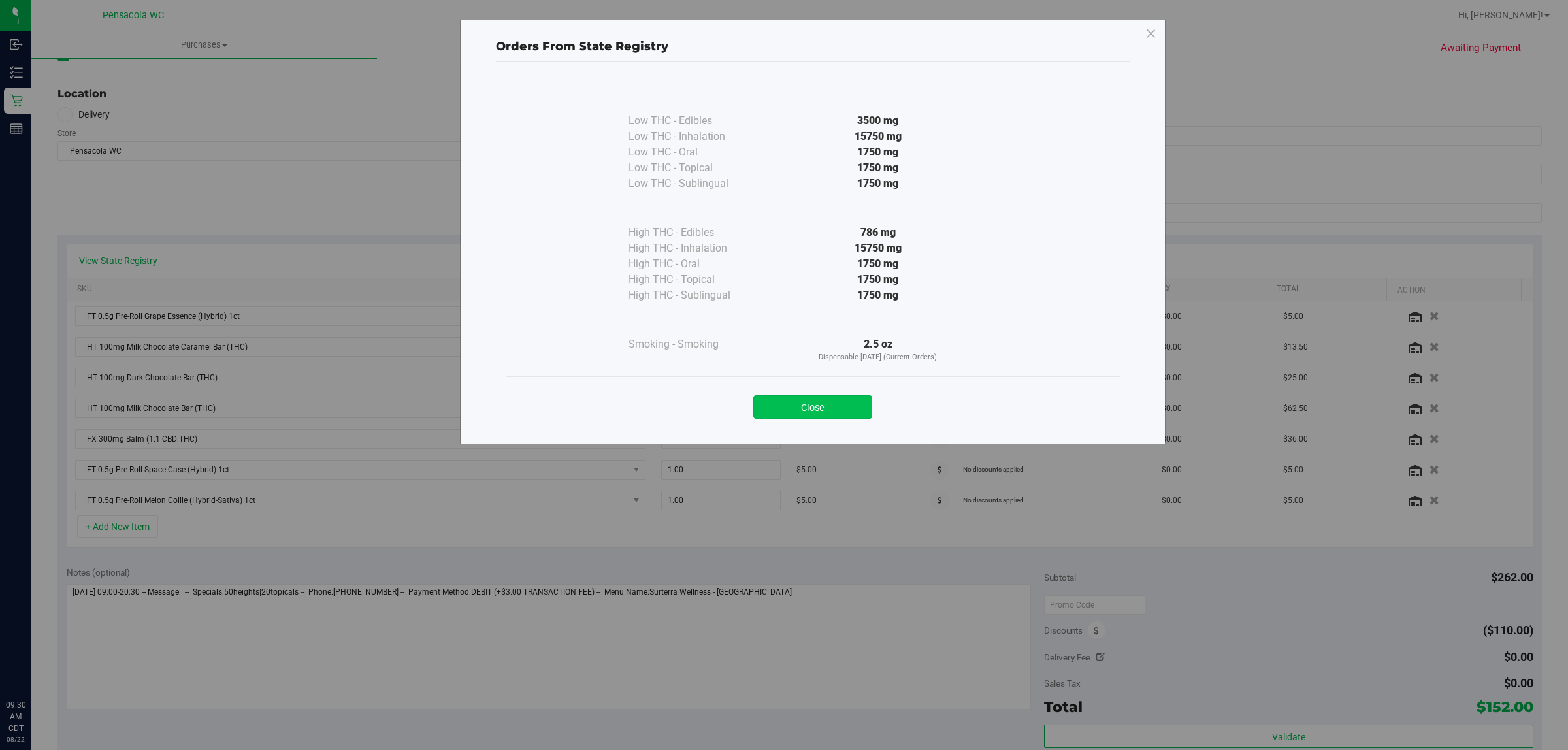
click at [826, 412] on button "Close" at bounding box center [813, 406] width 119 height 24
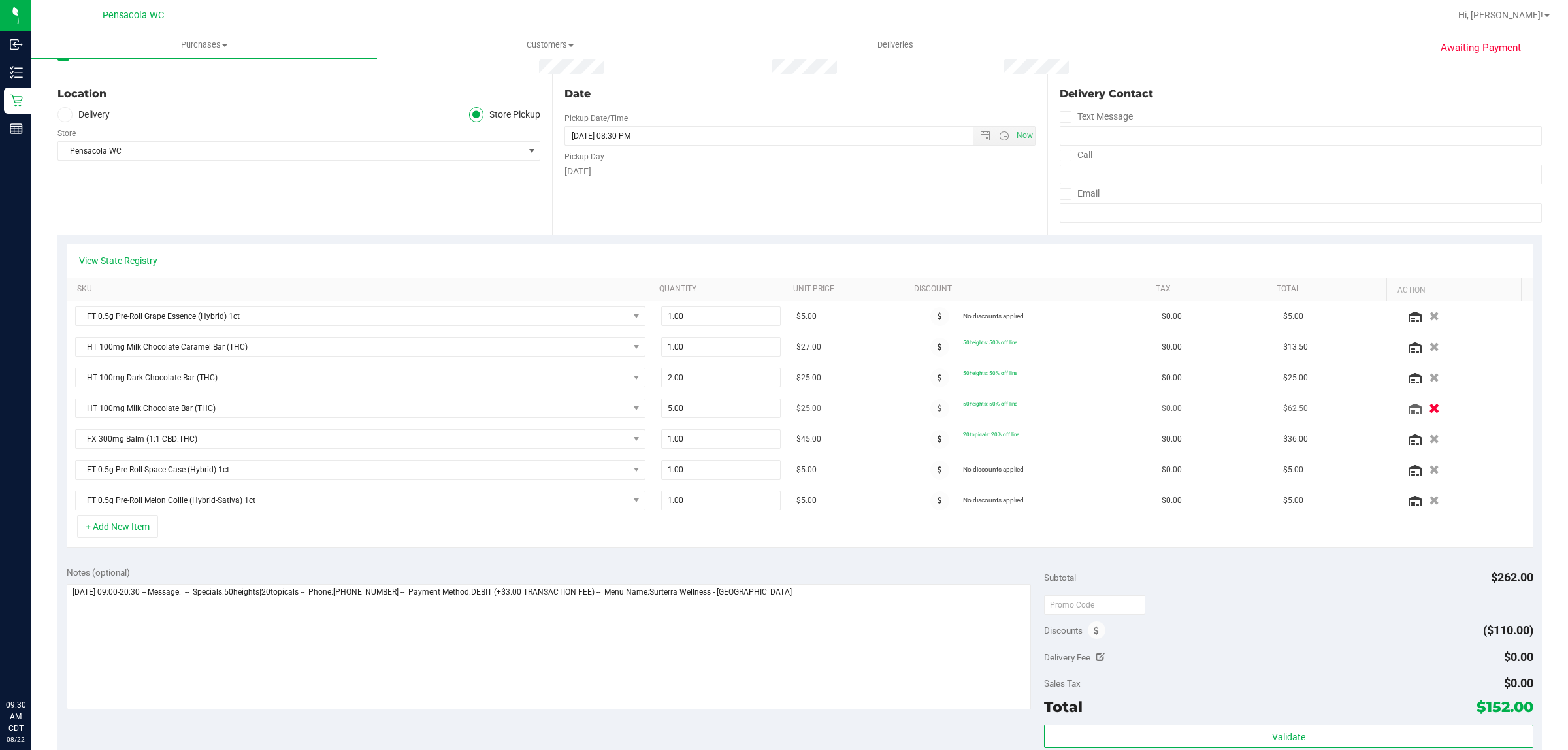
click at [1424, 410] on button "button" at bounding box center [1435, 408] width 22 height 13
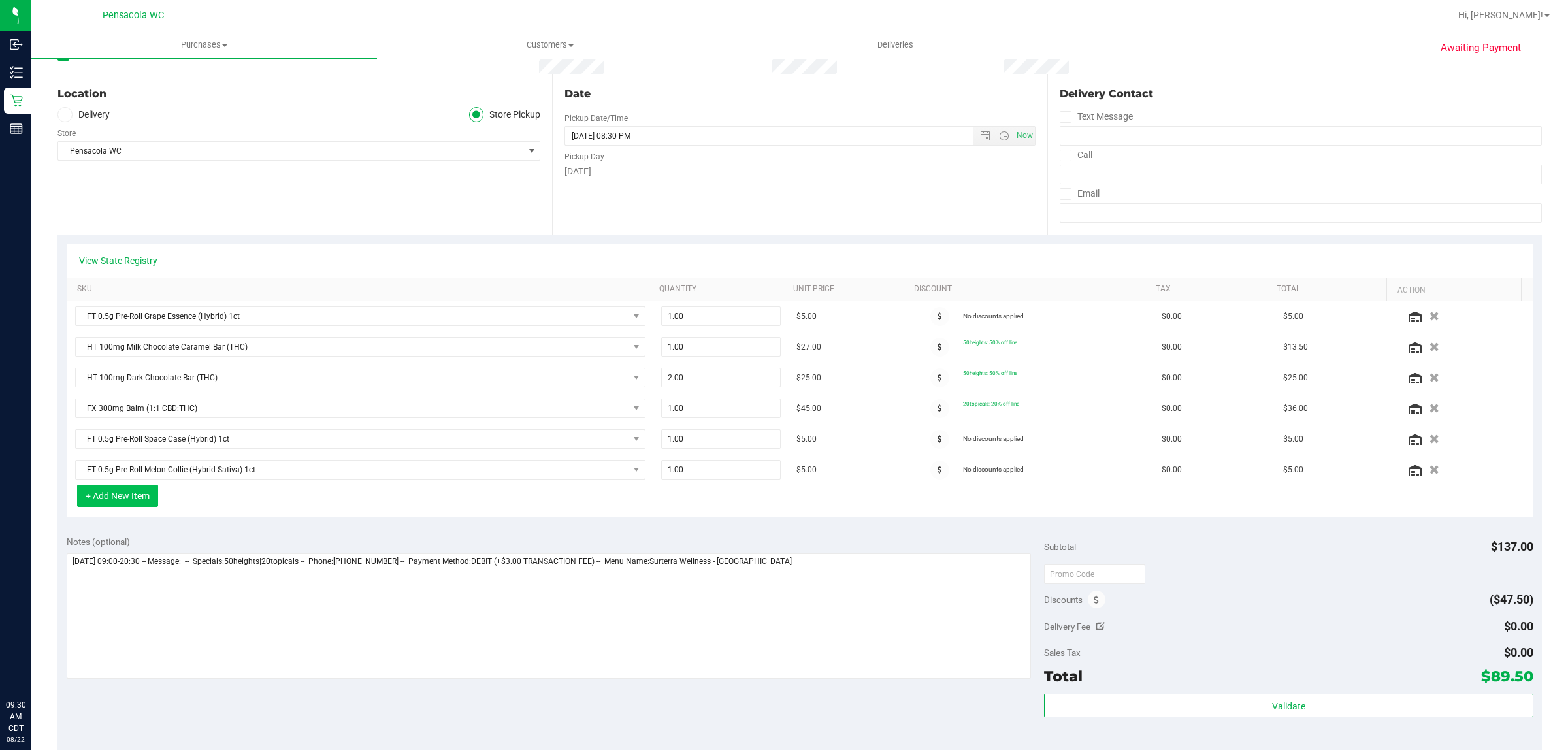
click at [146, 494] on button "+ Add New Item" at bounding box center [118, 495] width 81 height 22
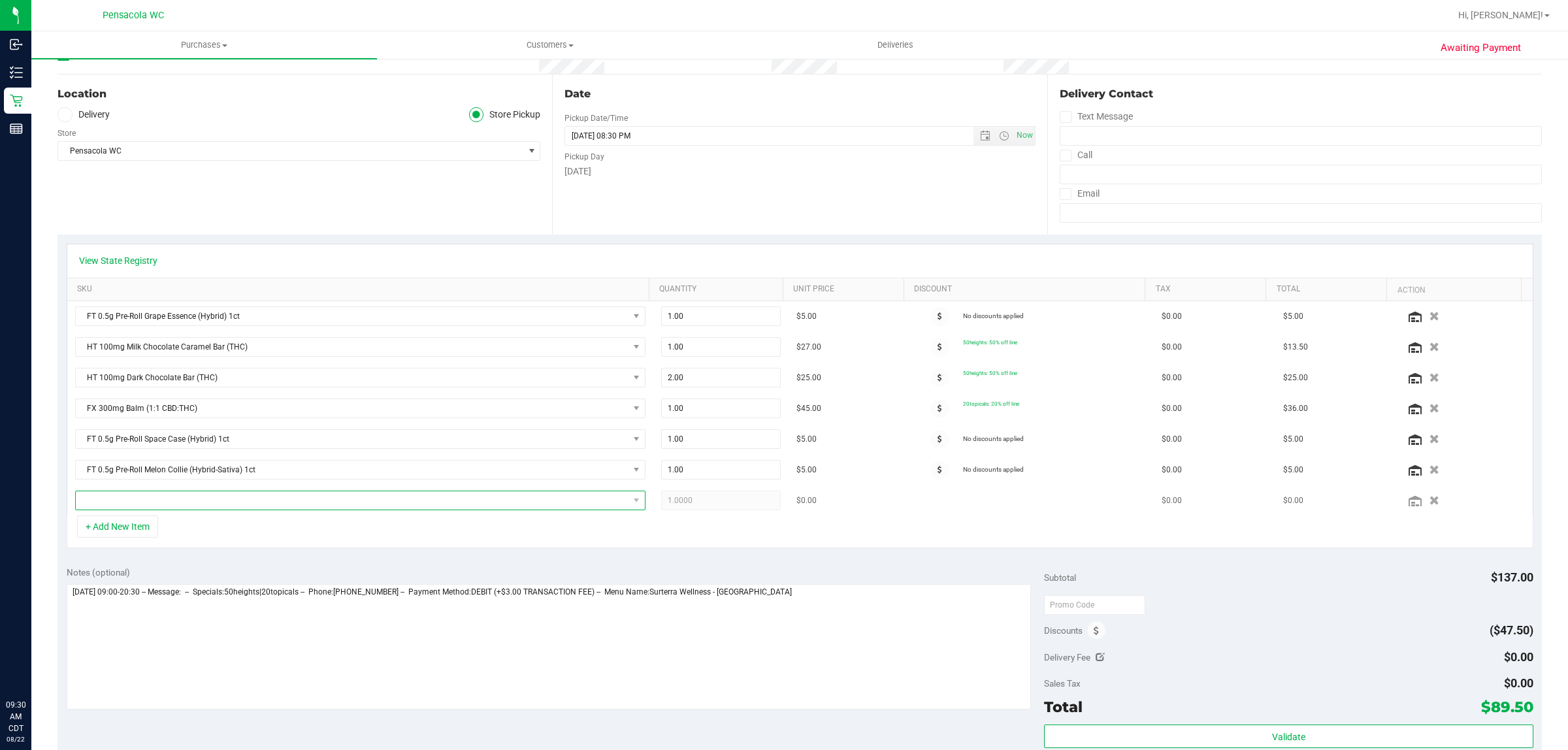
click at [150, 502] on span "NO DATA FOUND" at bounding box center [352, 500] width 553 height 18
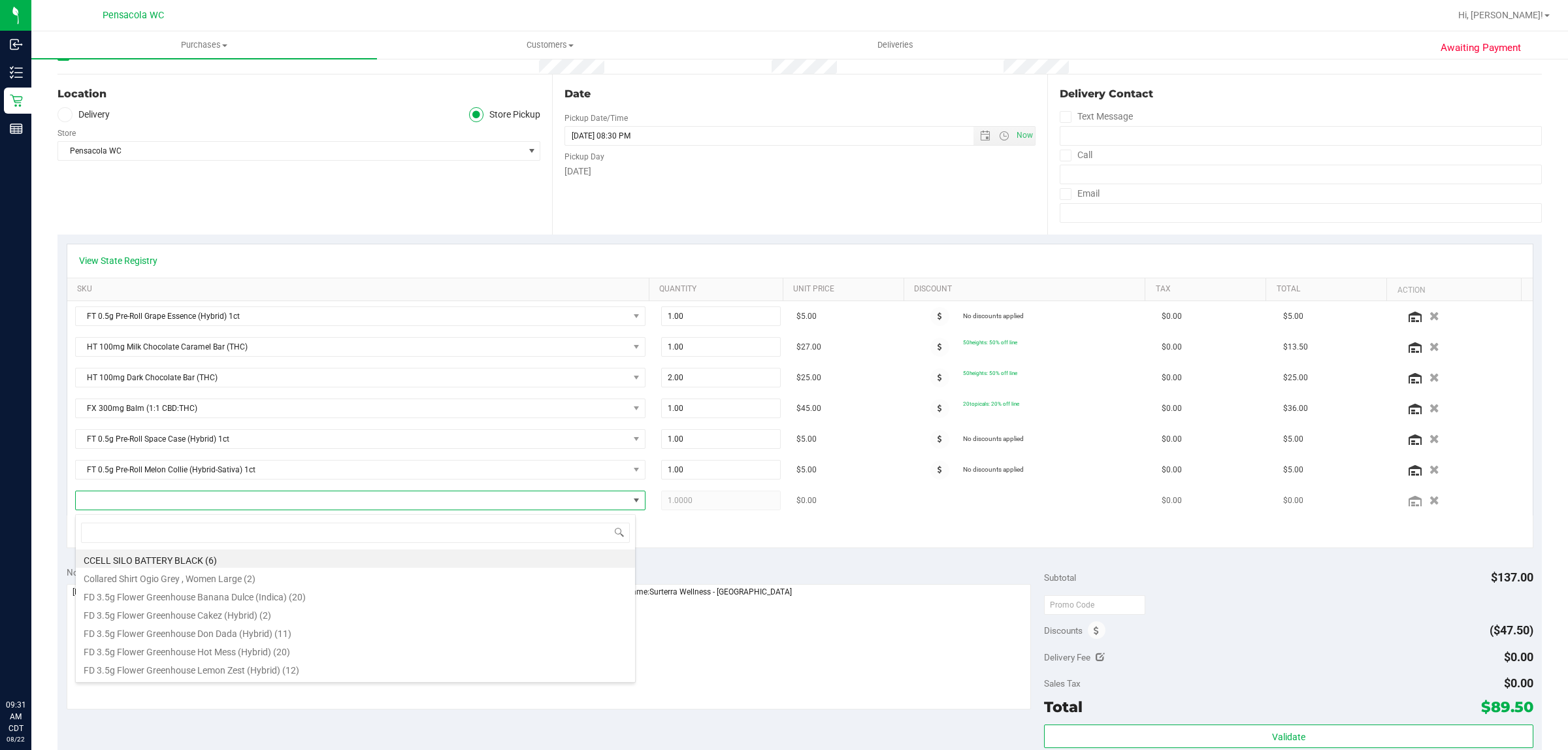
scroll to position [20, 556]
type input "milk"
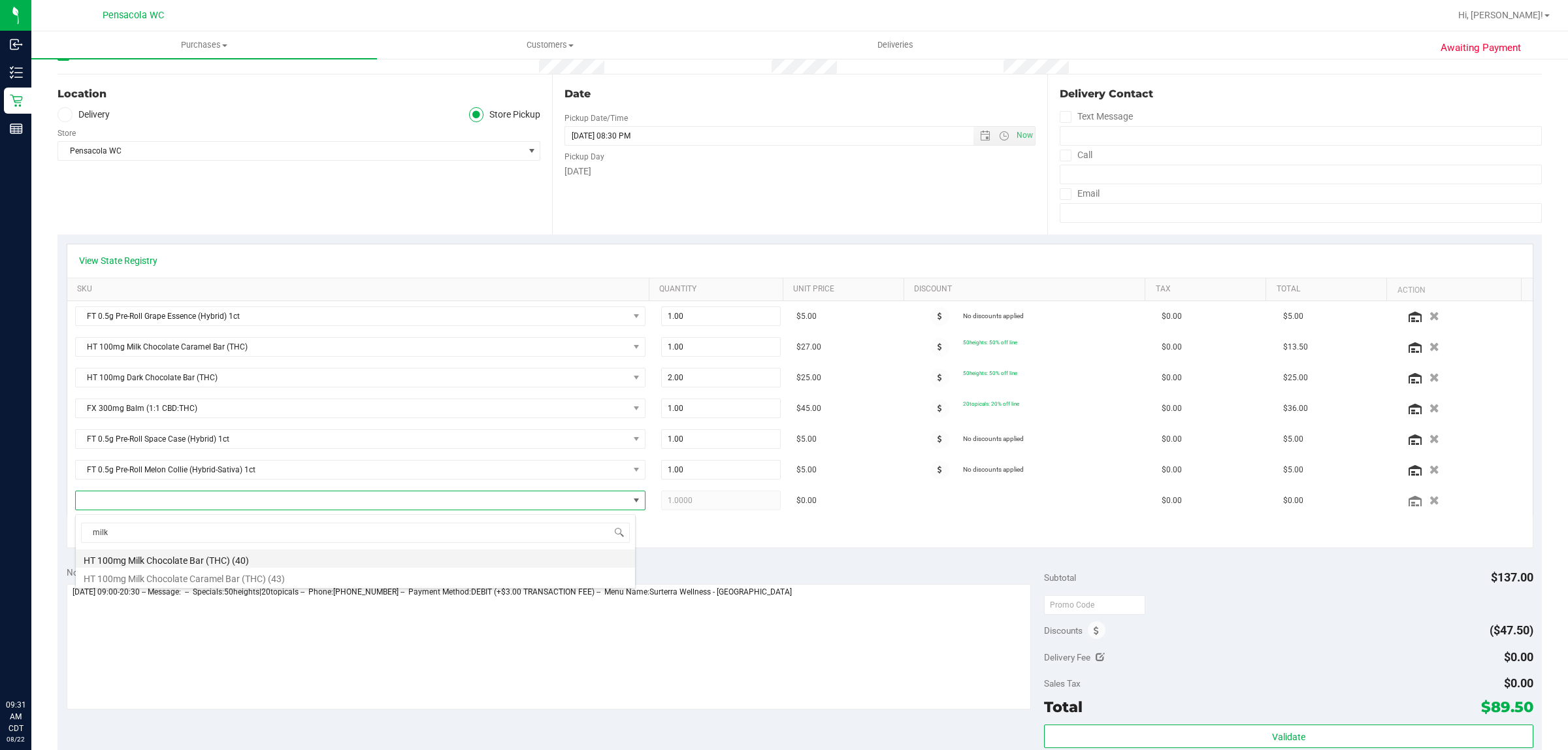
click at [180, 559] on li "HT 100mg Milk Chocolate Bar (THC) (40)" at bounding box center [355, 558] width 559 height 18
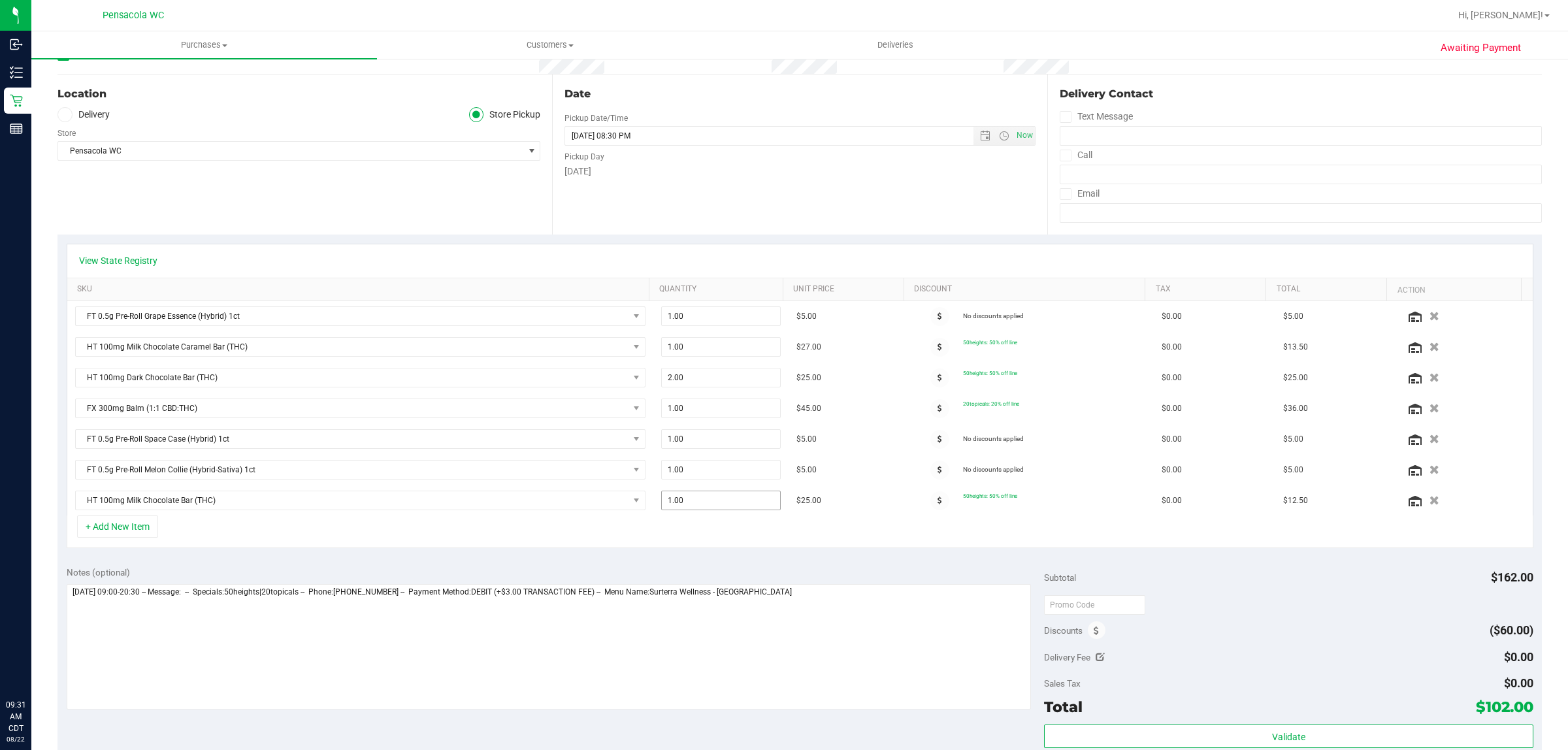
click at [714, 508] on span "1.00 1" at bounding box center [721, 500] width 120 height 20
click at [714, 508] on input "1" at bounding box center [721, 500] width 118 height 18
type input "4"
type input "4.00"
click at [826, 592] on textarea at bounding box center [549, 646] width 965 height 125
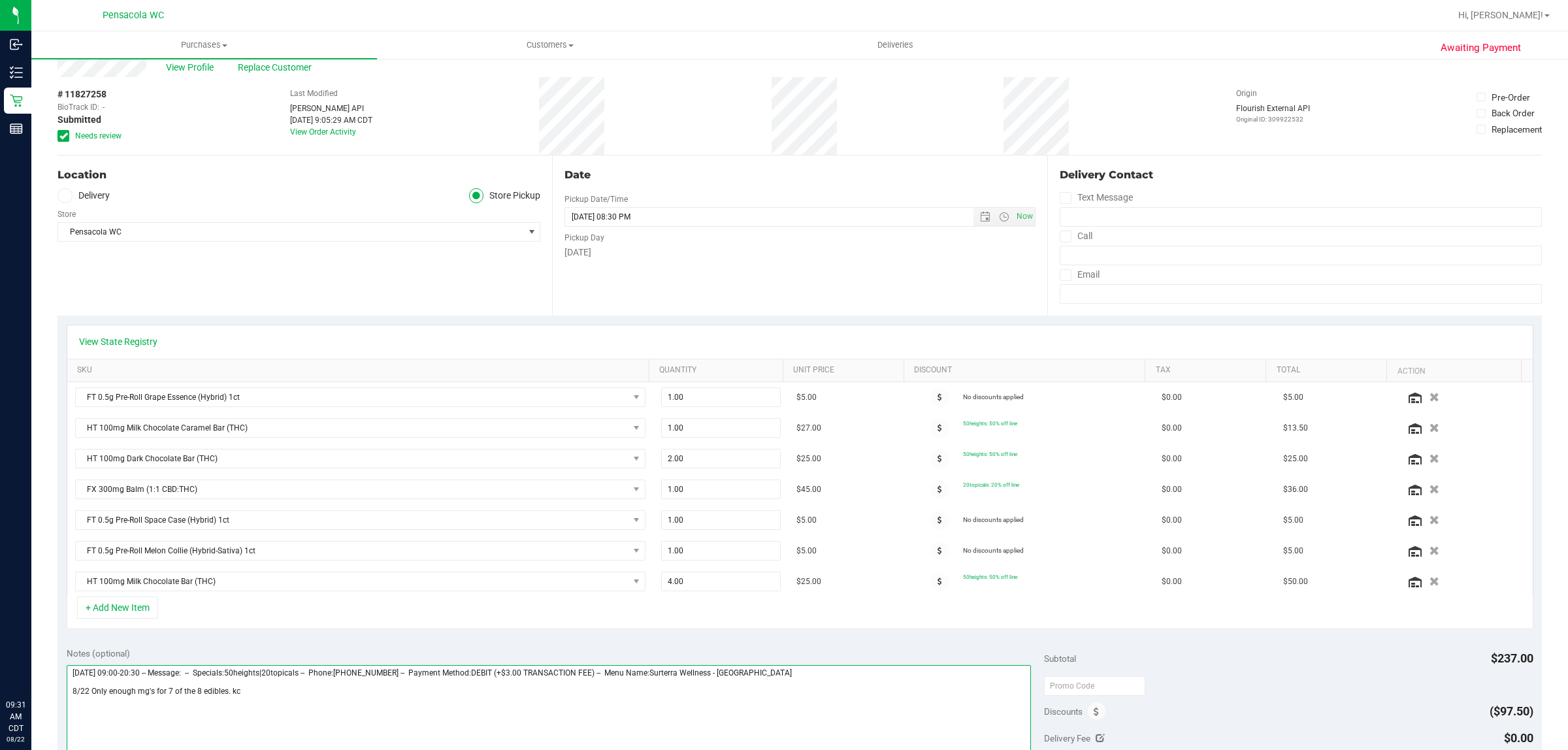
scroll to position [0, 0]
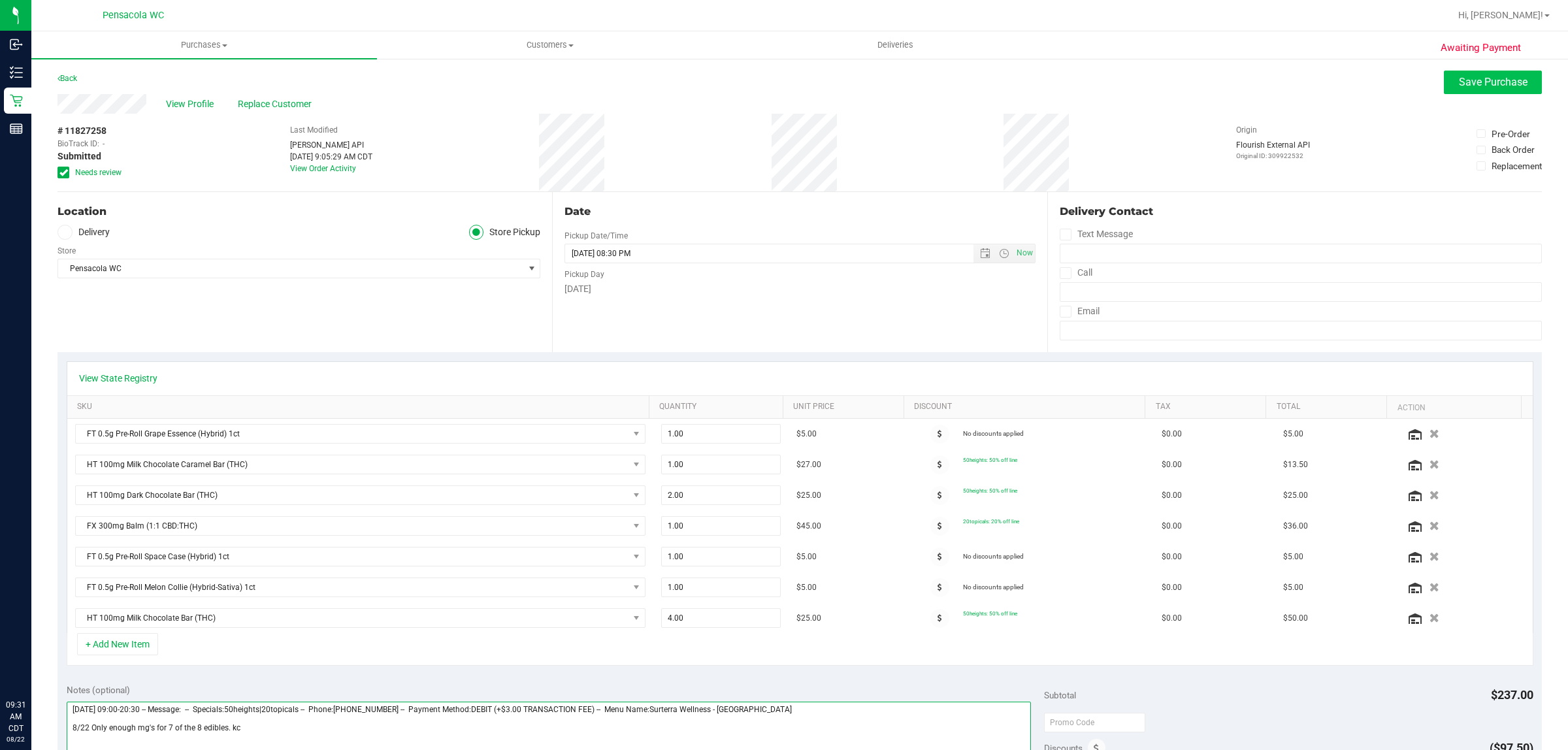
type textarea "Friday 08/22/2025 09:00-20:30 -- Message: -- Specials:50heights|20topicals -- P…"
click at [1482, 74] on button "Save Purchase" at bounding box center [1493, 82] width 98 height 24
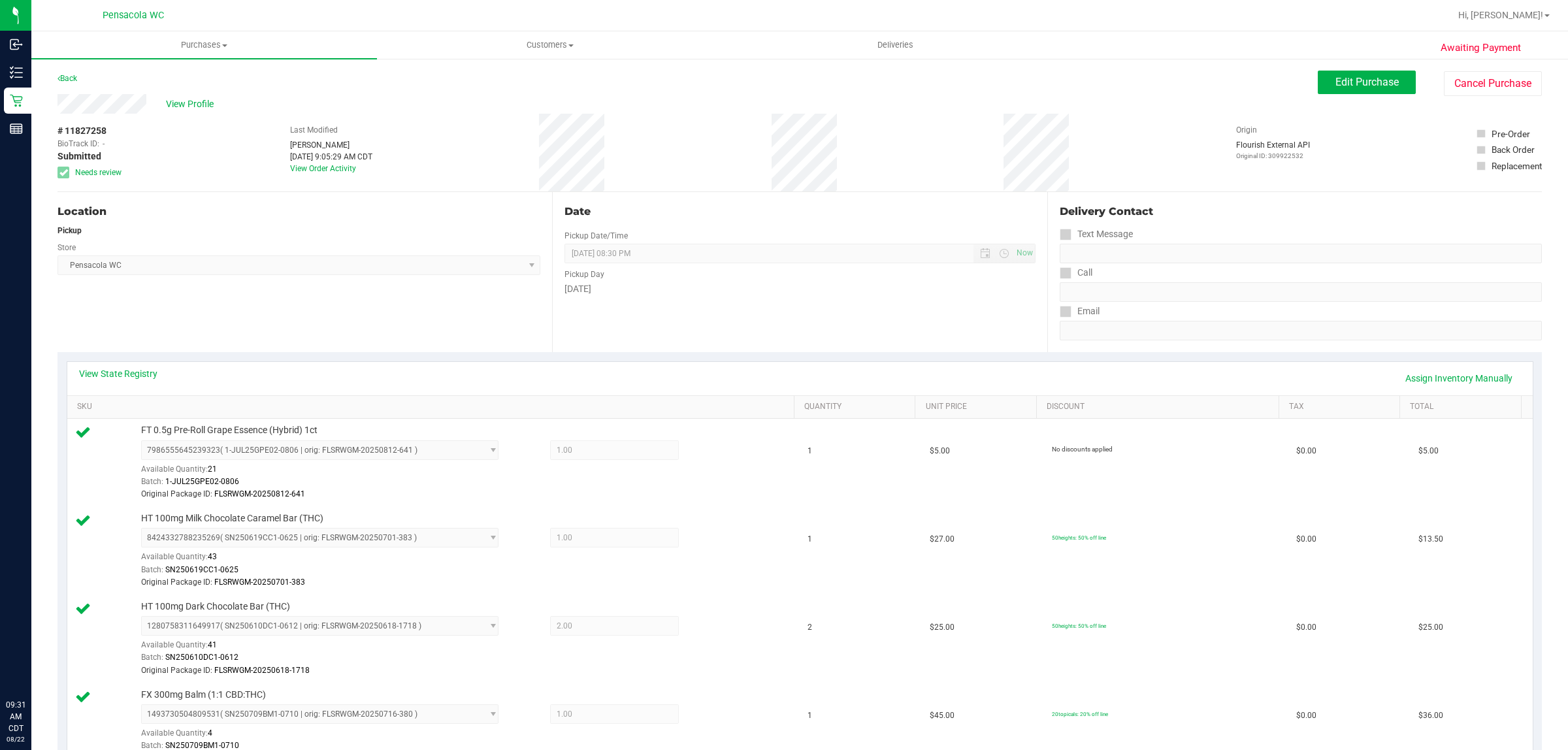
scroll to position [490, 0]
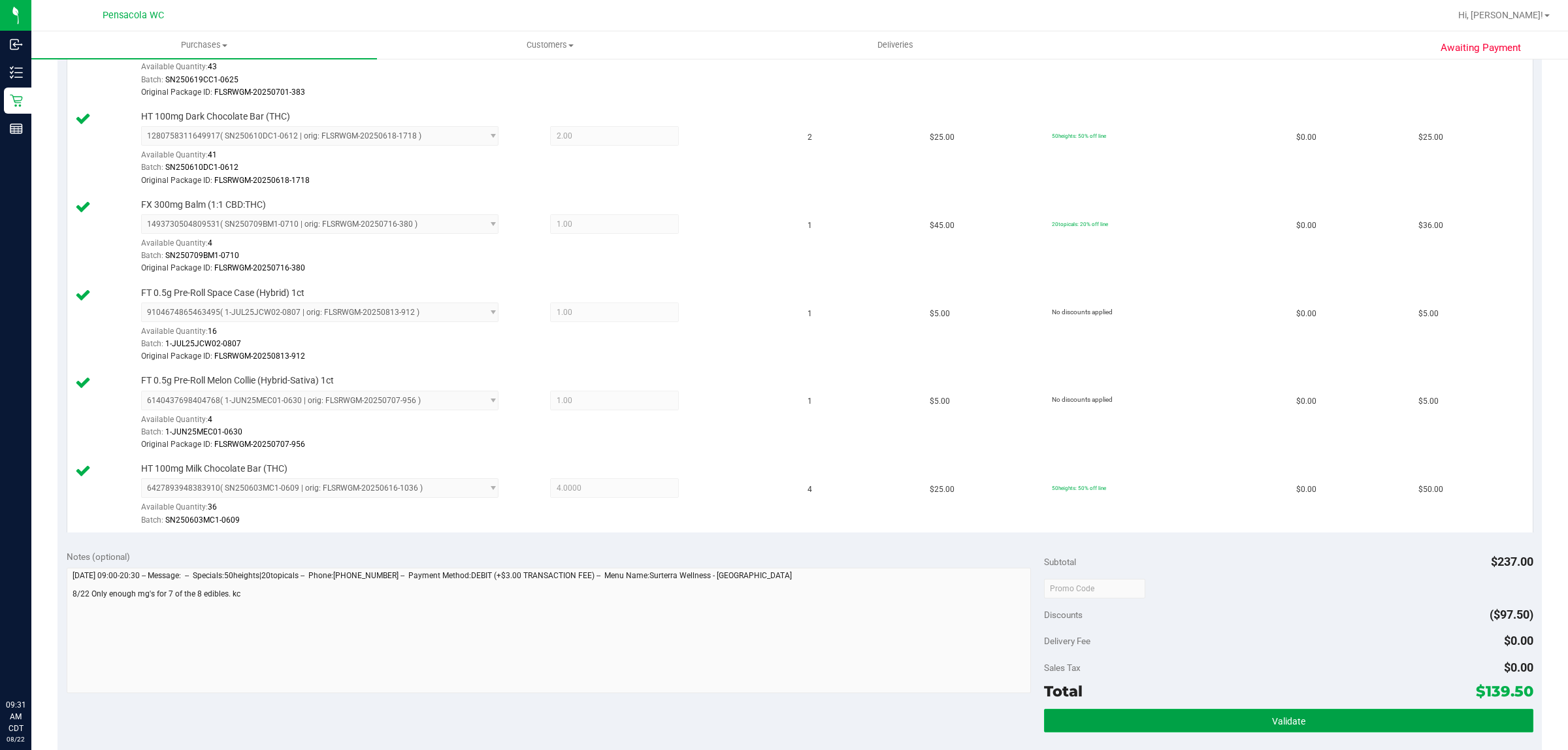
click at [1326, 717] on button "Validate" at bounding box center [1289, 720] width 489 height 24
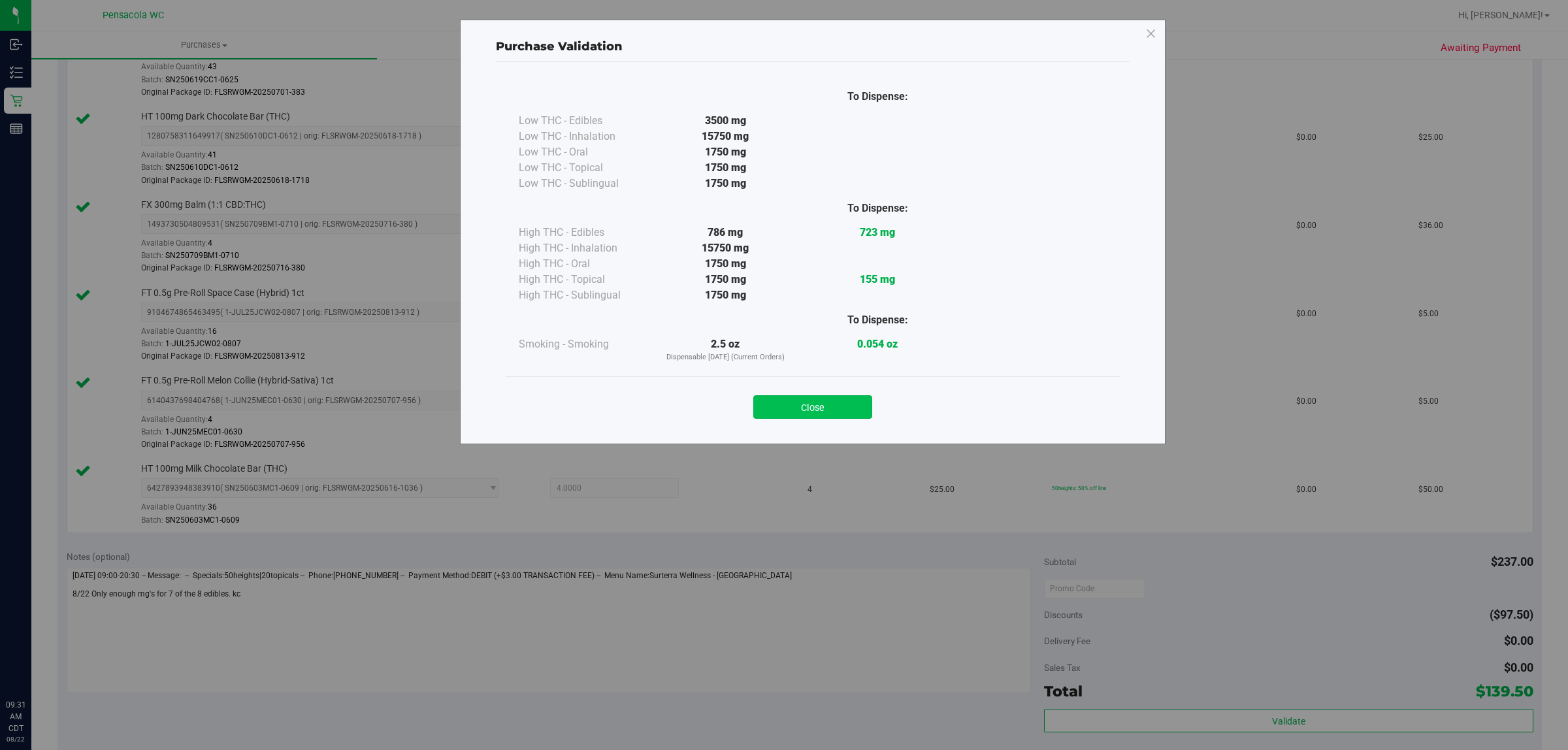
click at [830, 404] on button "Close" at bounding box center [813, 406] width 119 height 24
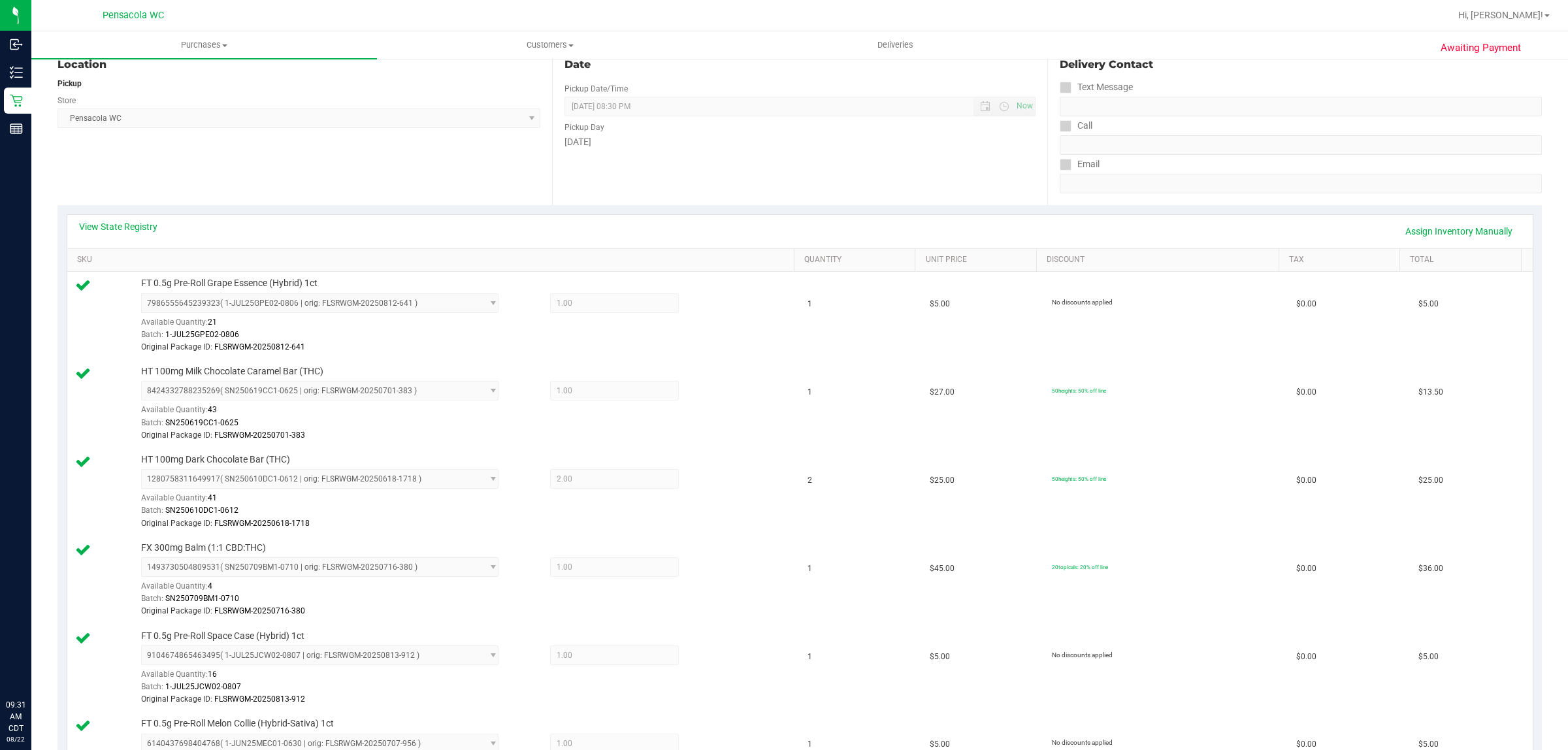
scroll to position [0, 0]
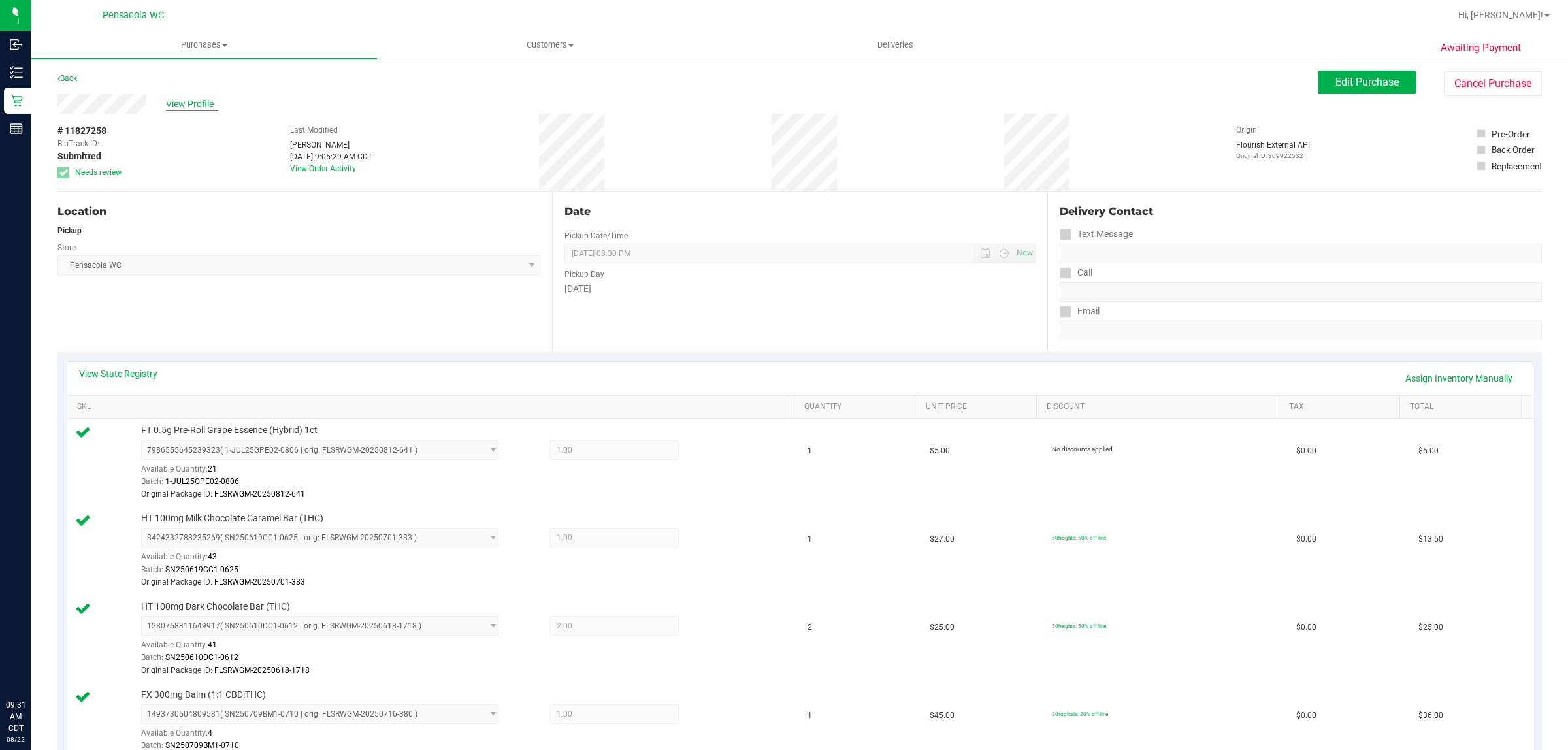
click at [207, 104] on span "View Profile" at bounding box center [192, 104] width 52 height 13
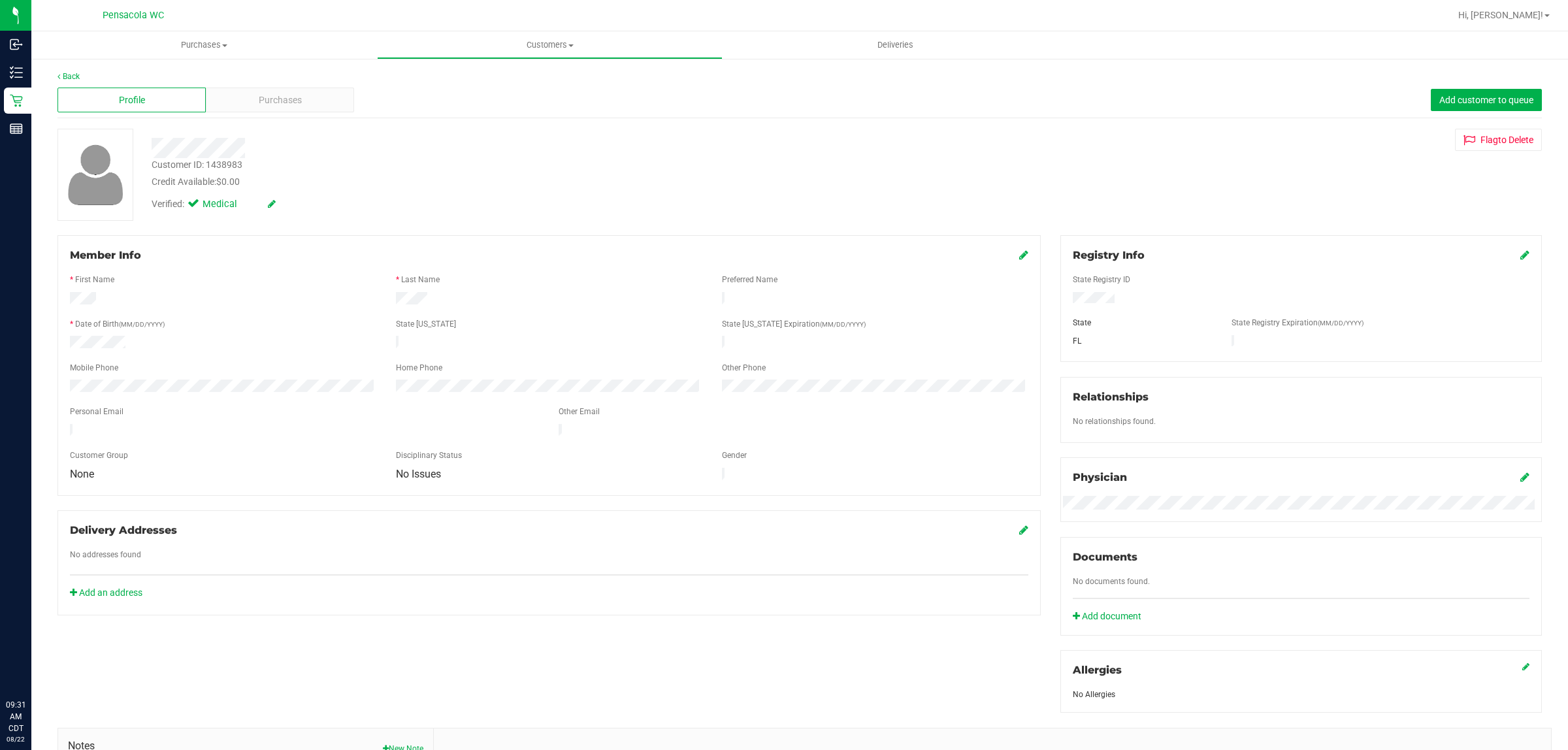
click at [217, 161] on div "Customer ID: 1438983" at bounding box center [197, 165] width 91 height 13
copy div "1438983"
click at [72, 76] on link "Back" at bounding box center [68, 77] width 22 height 9
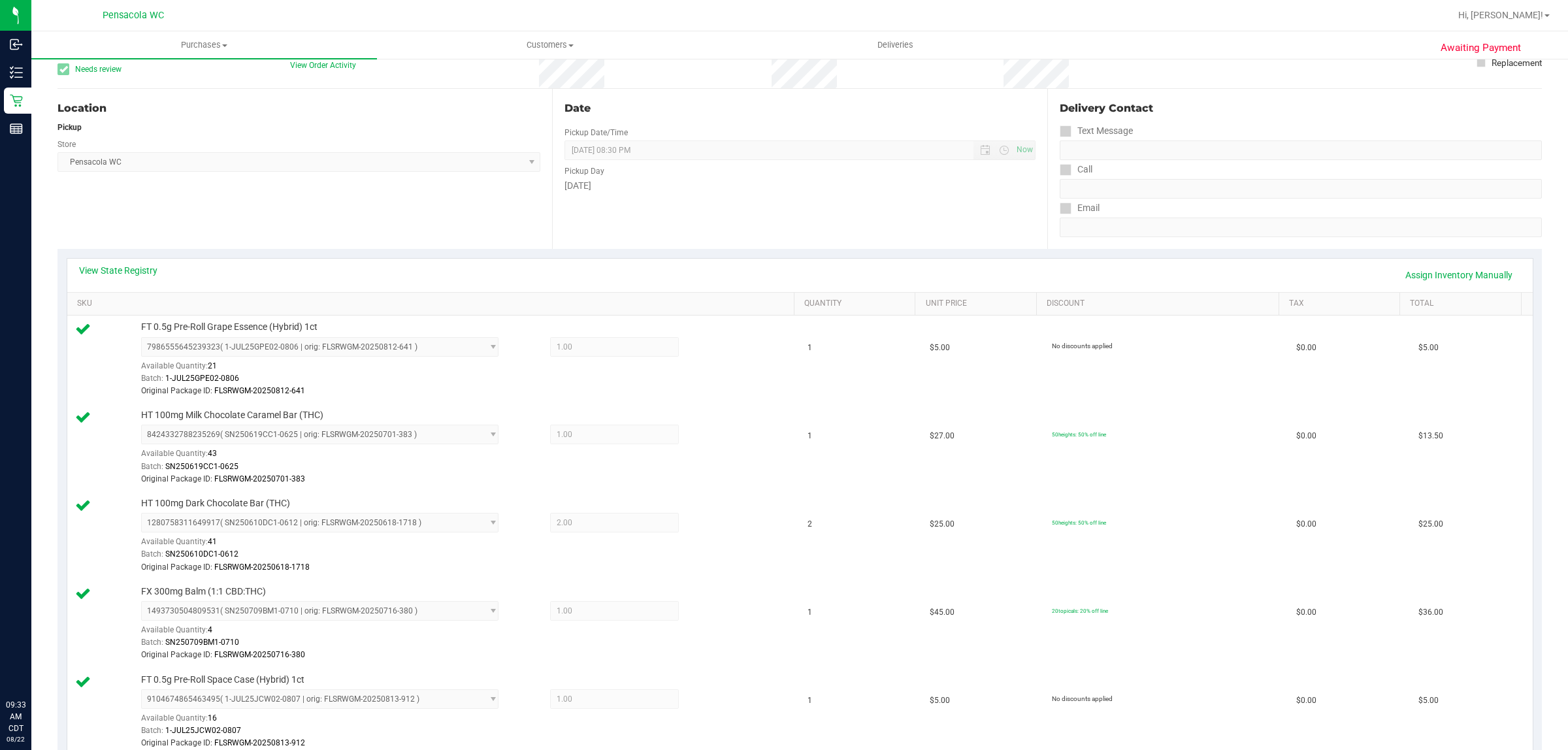
scroll to position [490, 0]
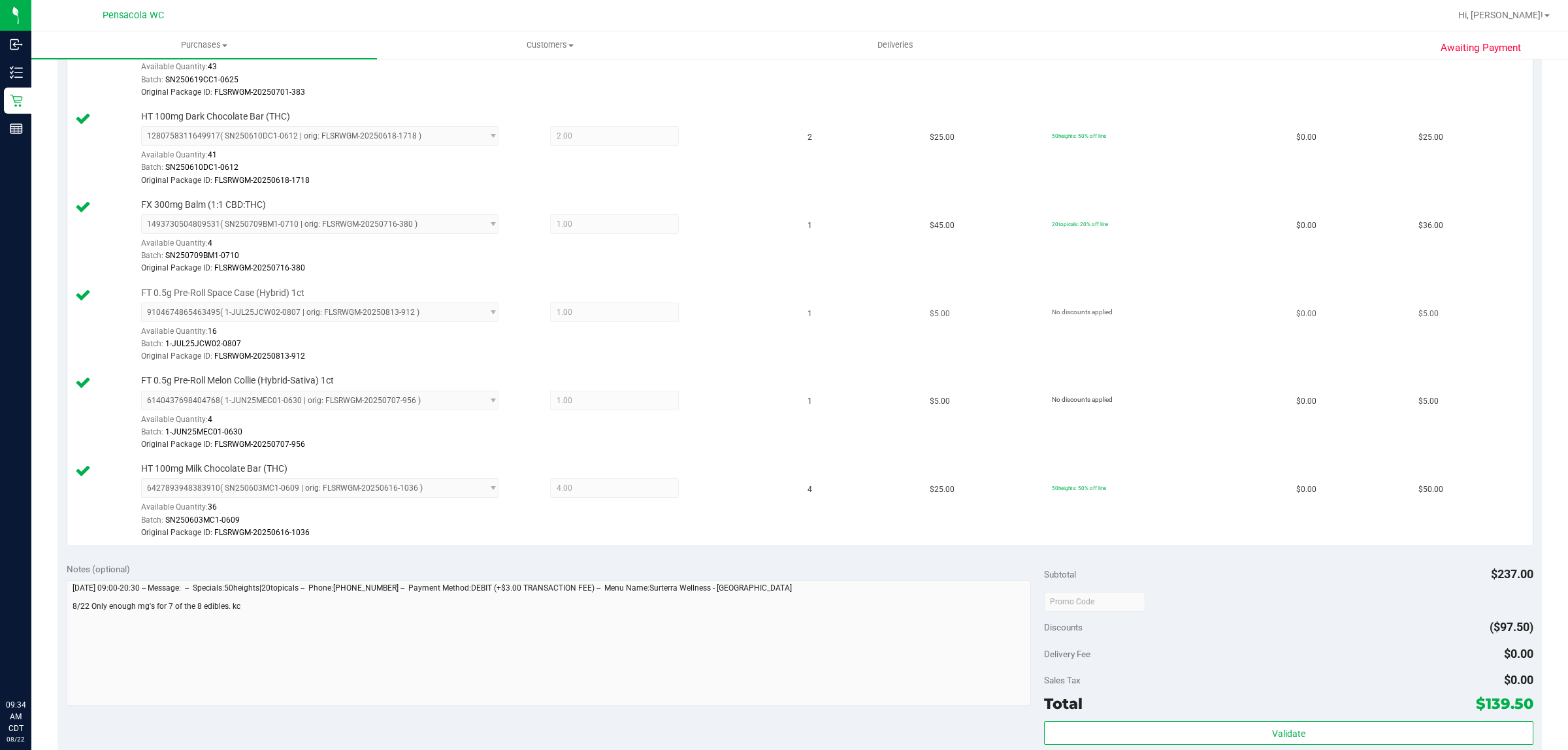
click at [655, 363] on div "Original Package ID: FLSRWGM-20250813-912" at bounding box center [464, 356] width 645 height 12
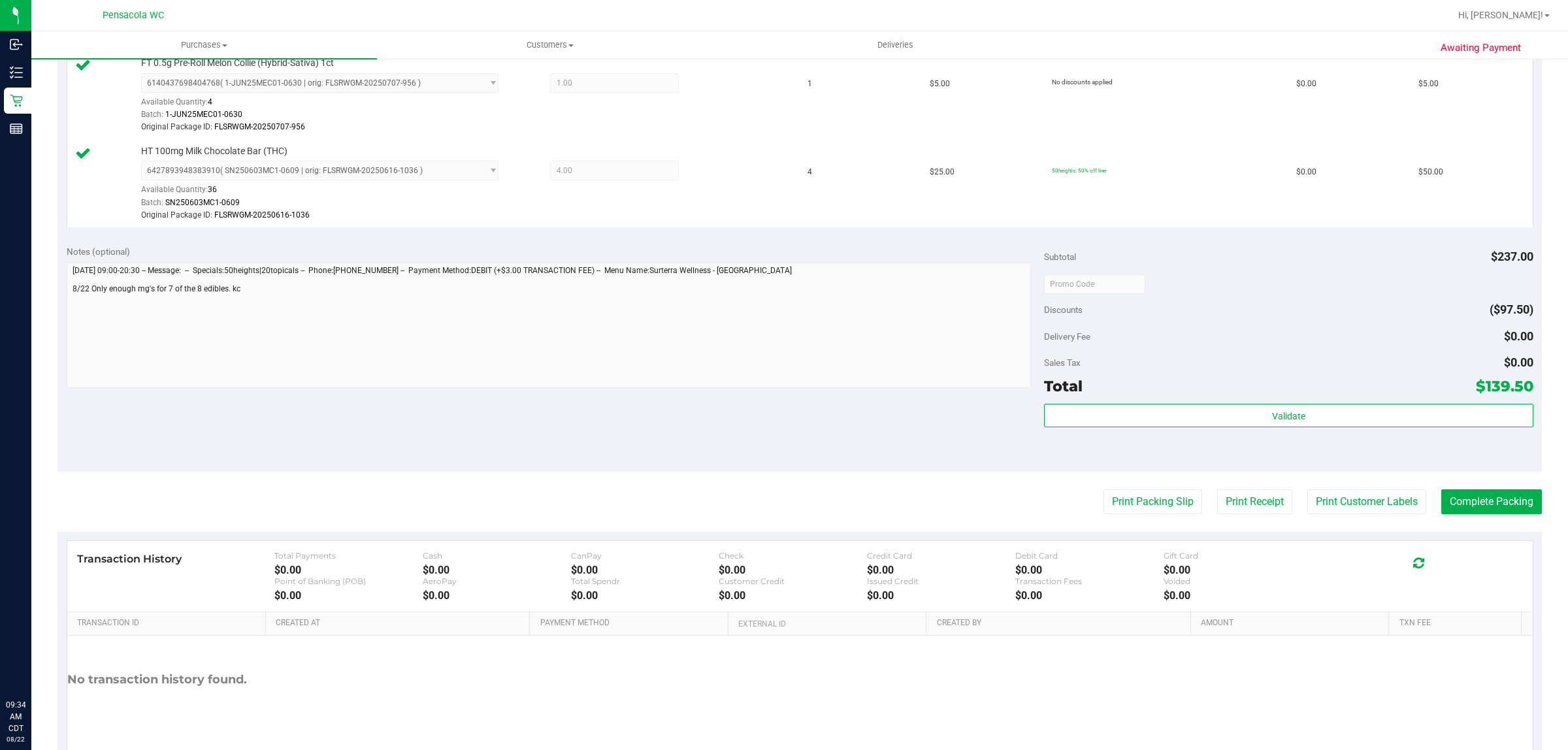
scroll to position [861, 0]
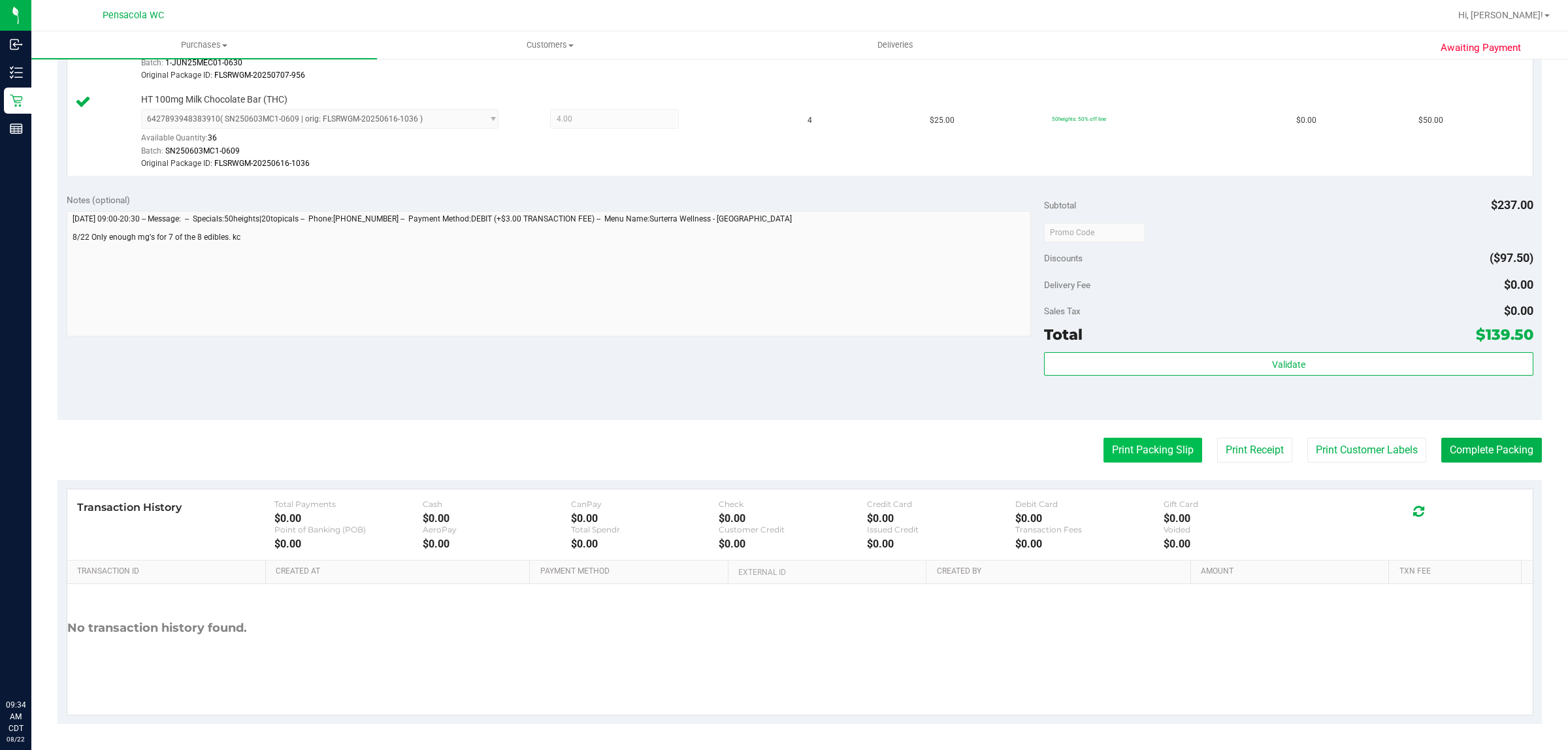
click at [1104, 458] on button "Print Packing Slip" at bounding box center [1153, 450] width 99 height 25
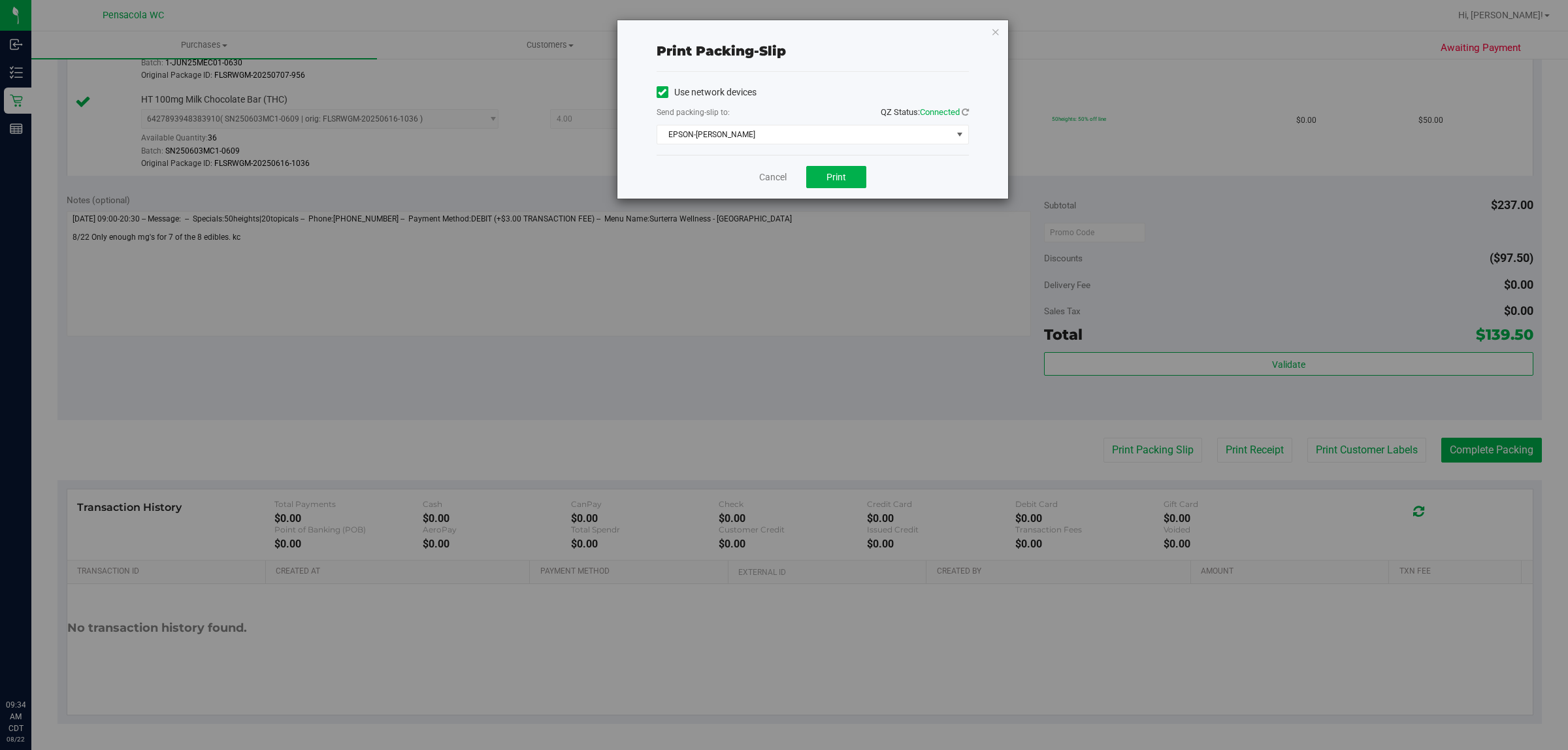
click at [867, 184] on div "Cancel Print" at bounding box center [813, 176] width 312 height 44
click at [841, 171] on button "Print" at bounding box center [836, 177] width 60 height 22
click at [771, 176] on link "Cancel" at bounding box center [773, 177] width 28 height 13
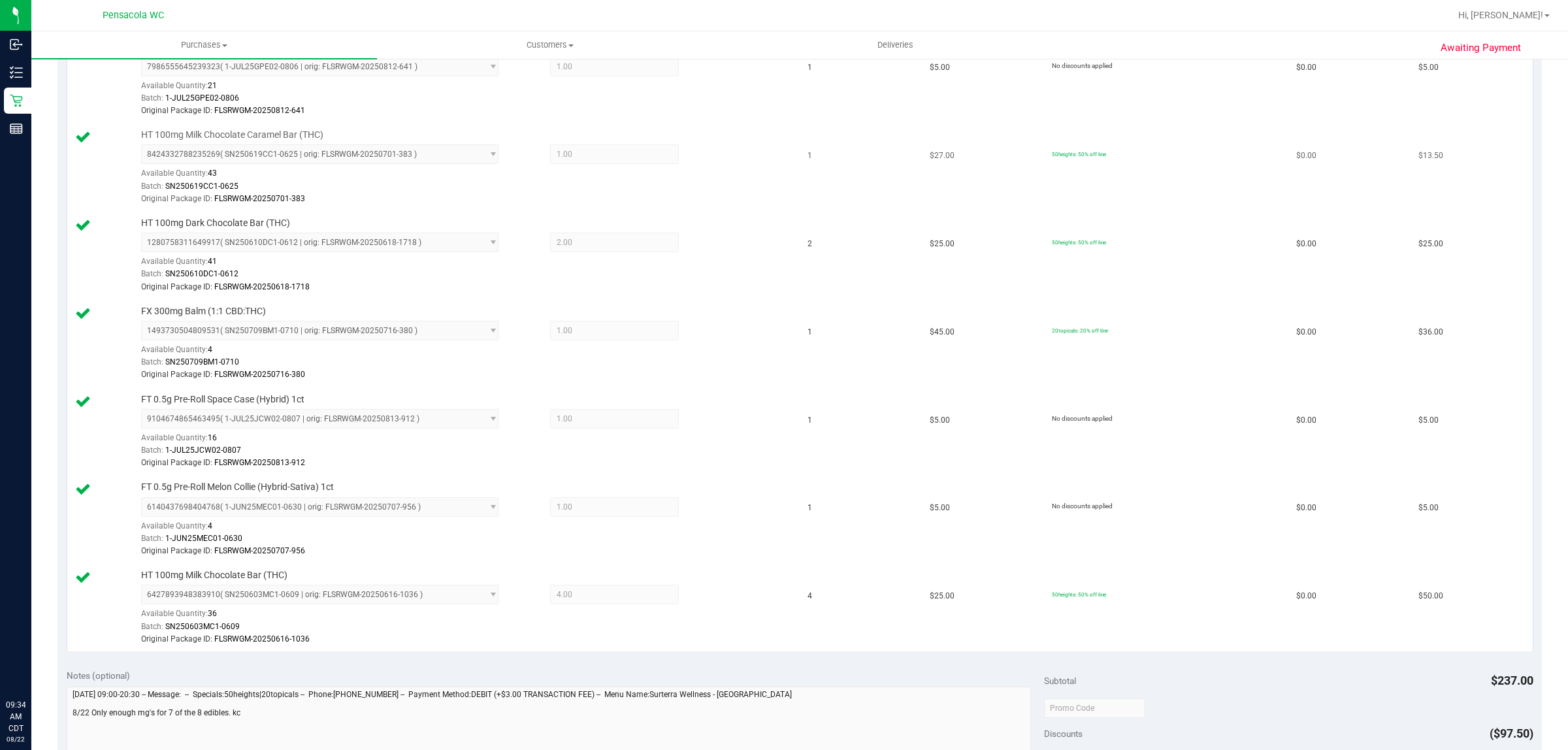
scroll to position [371, 0]
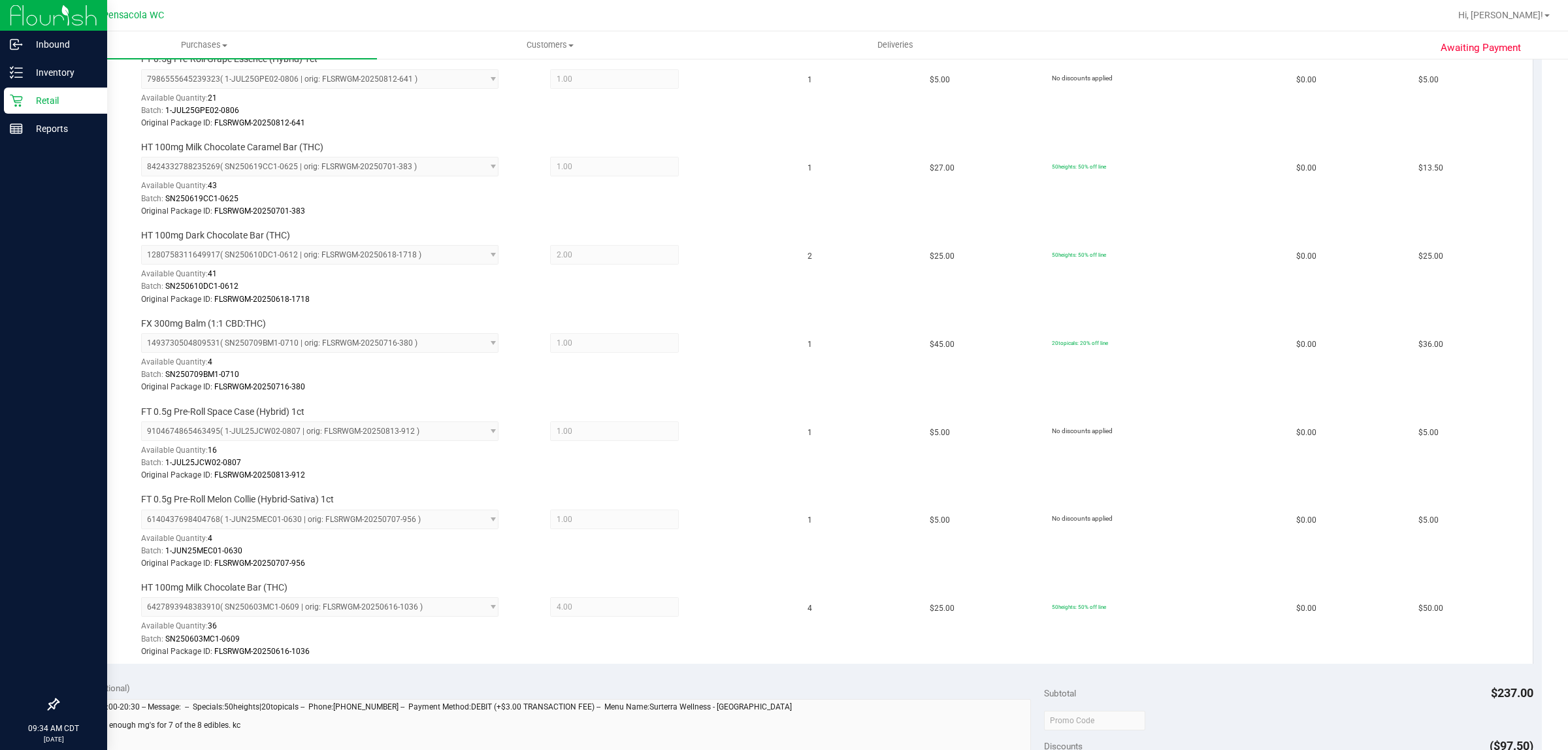
click at [20, 106] on icon at bounding box center [16, 100] width 13 height 13
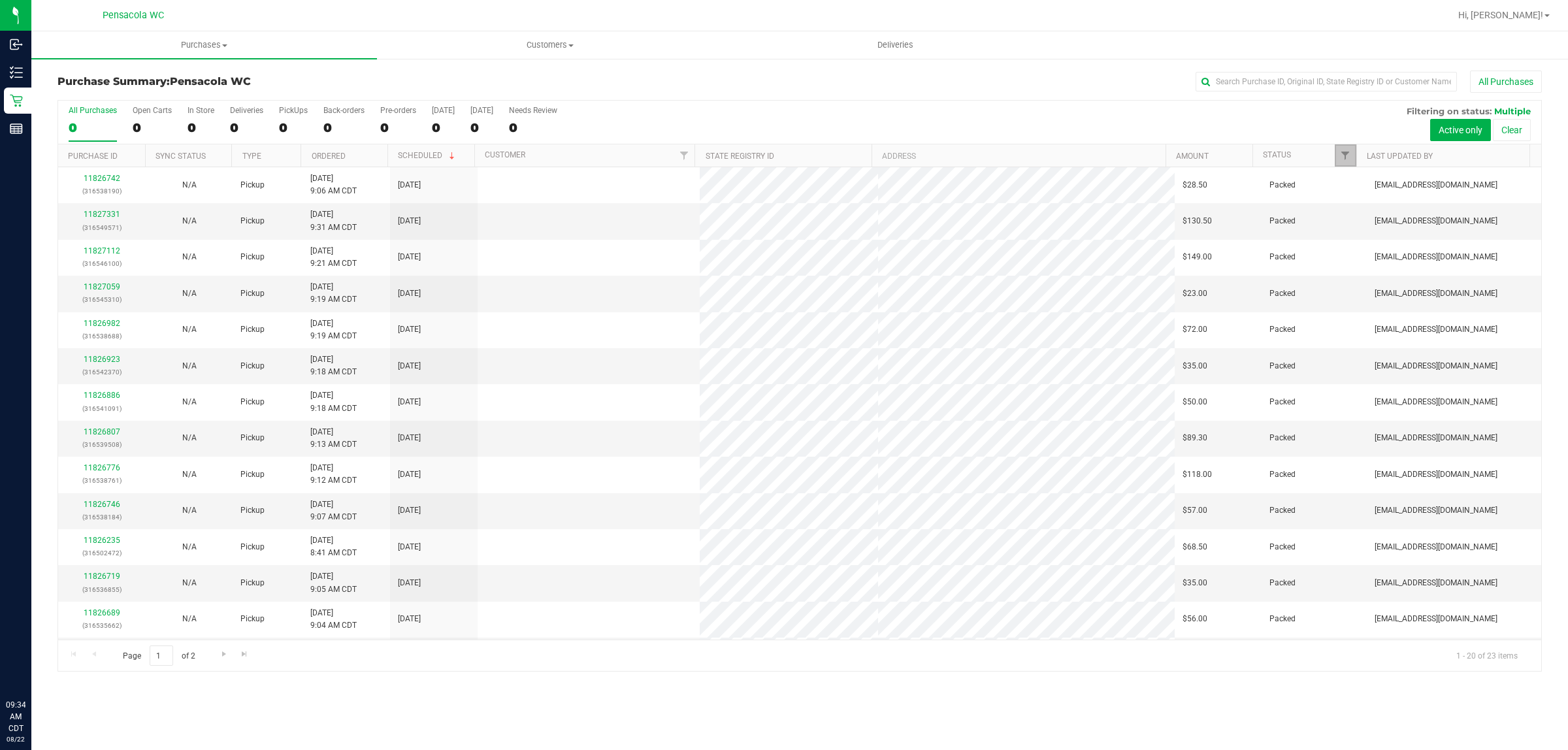
click at [1345, 153] on span "Filter" at bounding box center [1345, 155] width 11 height 11
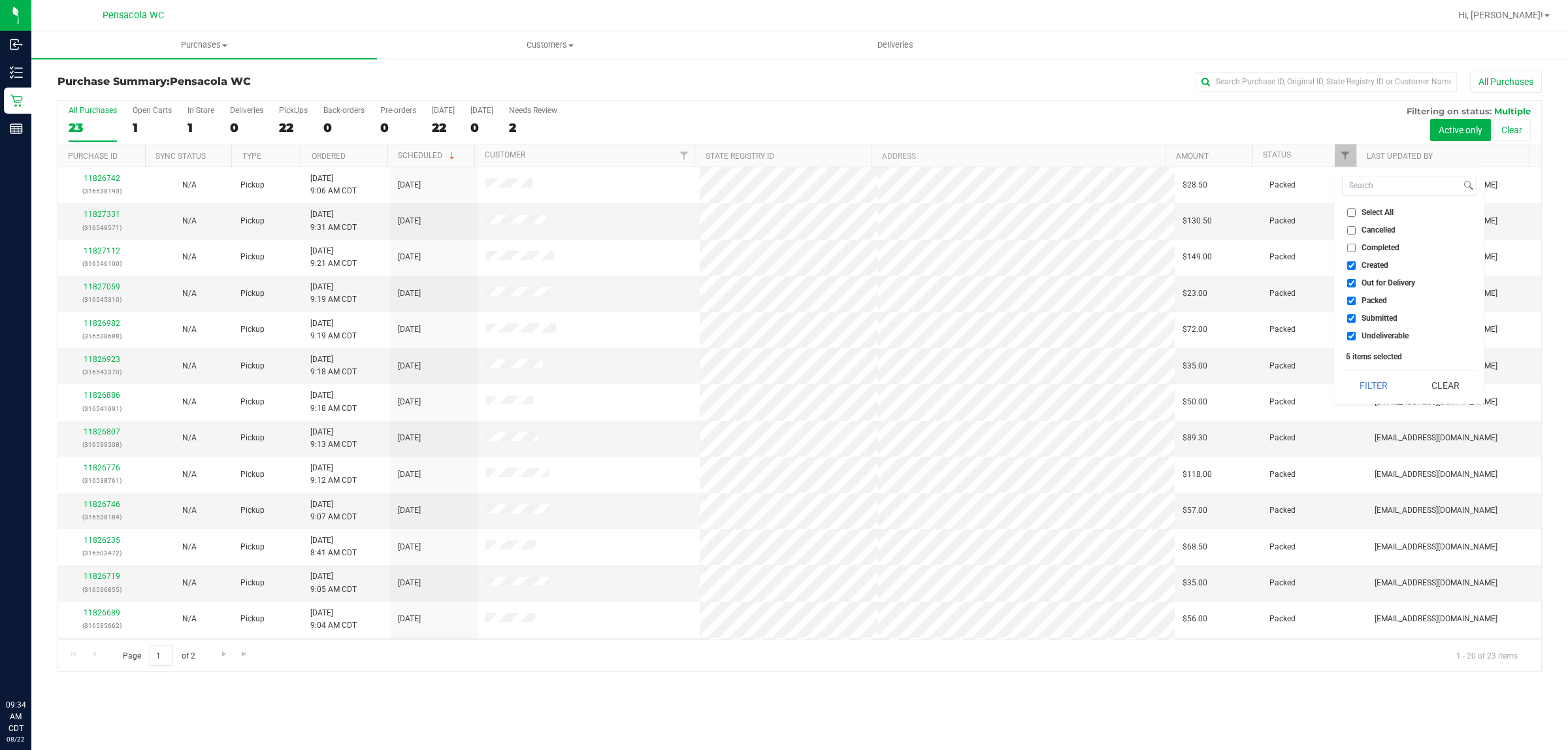
click at [1372, 213] on span "Select All" at bounding box center [1378, 213] width 32 height 8
click at [1356, 213] on input "Select All" at bounding box center [1351, 213] width 9 height 9
checkbox input "true"
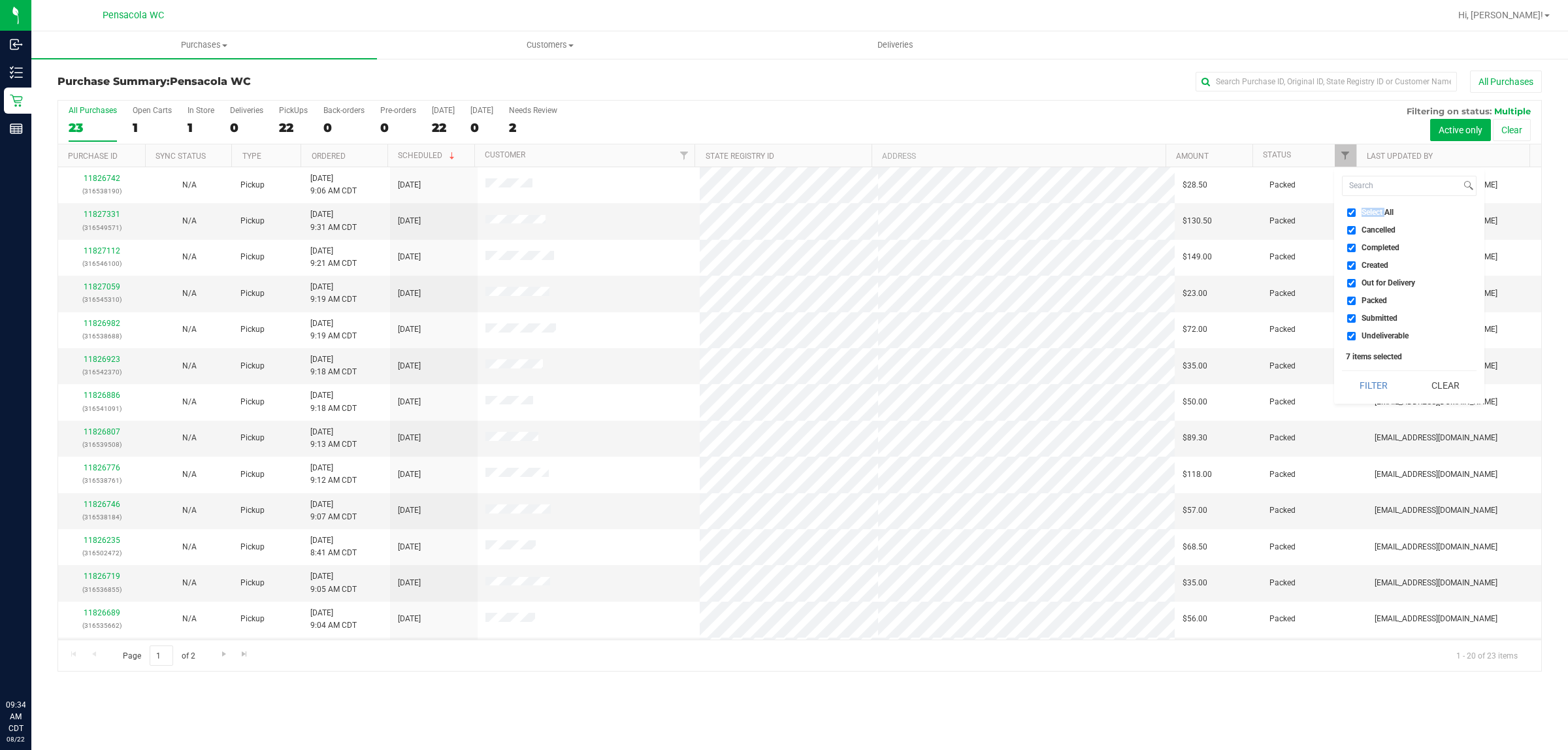
click at [1372, 213] on span "Select All" at bounding box center [1378, 213] width 32 height 8
click at [1356, 213] on input "Select All" at bounding box center [1351, 213] width 9 height 9
checkbox input "false"
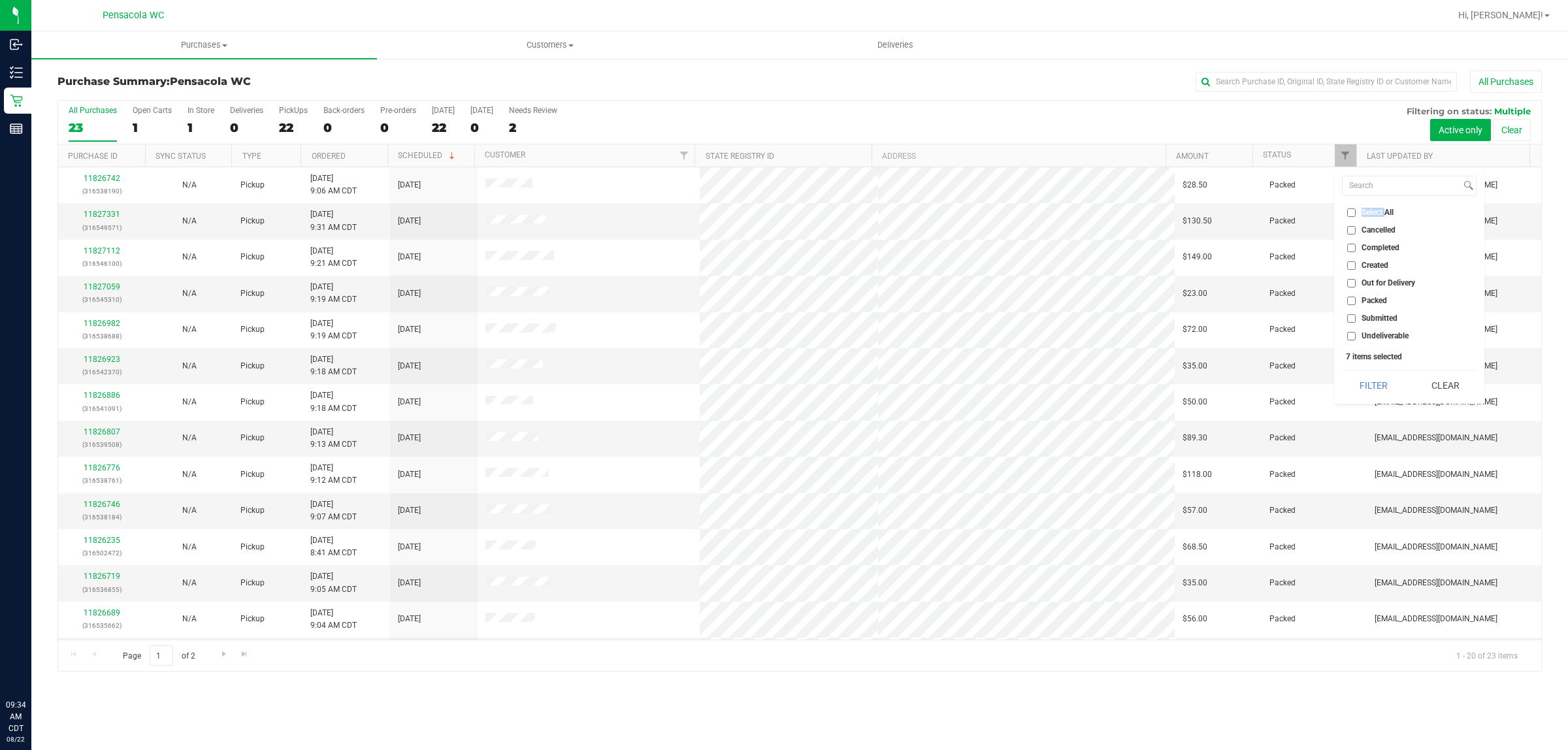
checkbox input "false"
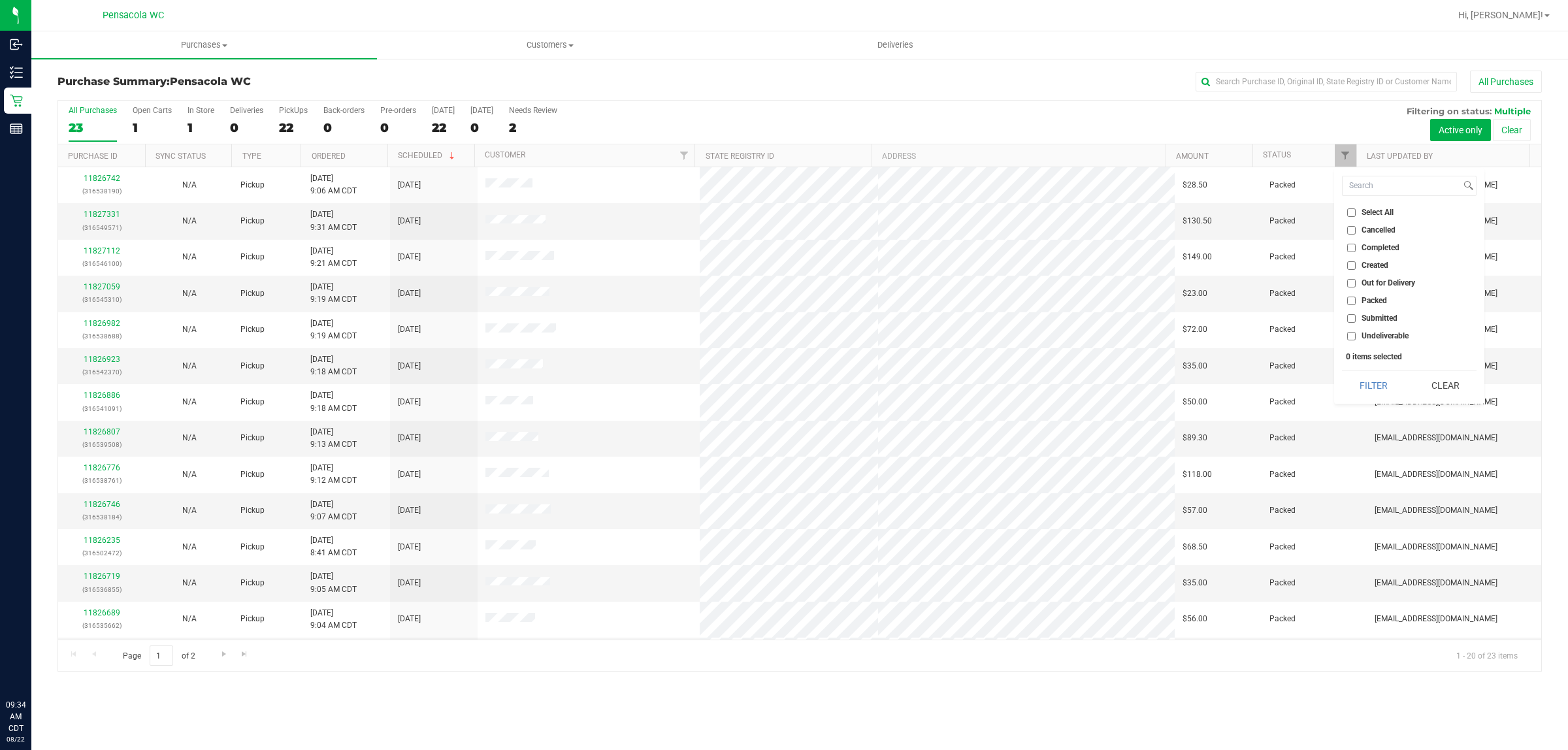
click at [1381, 322] on span "Submitted" at bounding box center [1380, 318] width 36 height 8
click at [1356, 322] on input "Submitted" at bounding box center [1351, 318] width 9 height 9
checkbox input "true"
click at [1373, 381] on button "Filter" at bounding box center [1373, 385] width 63 height 29
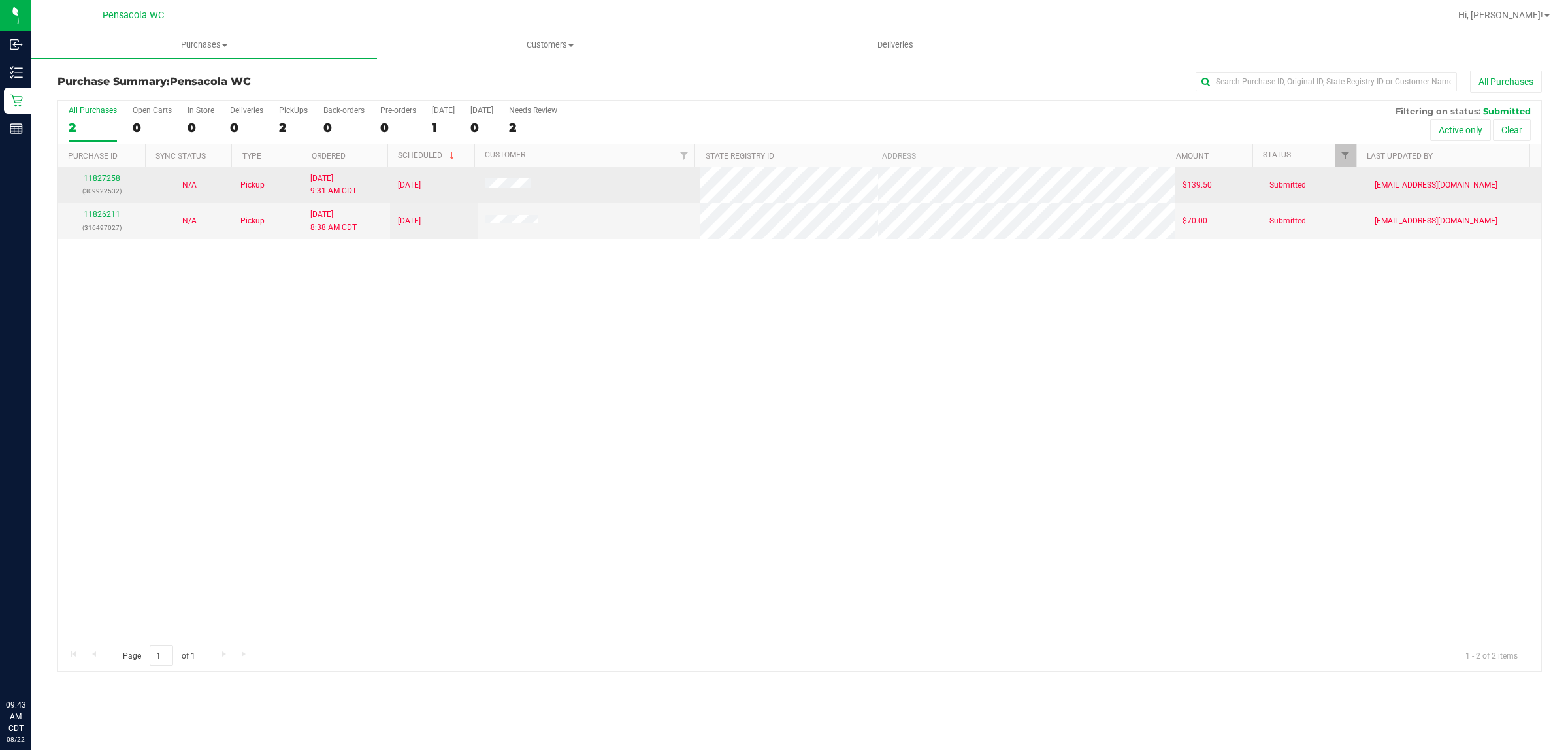
click at [505, 180] on span at bounding box center [507, 184] width 45 height 13
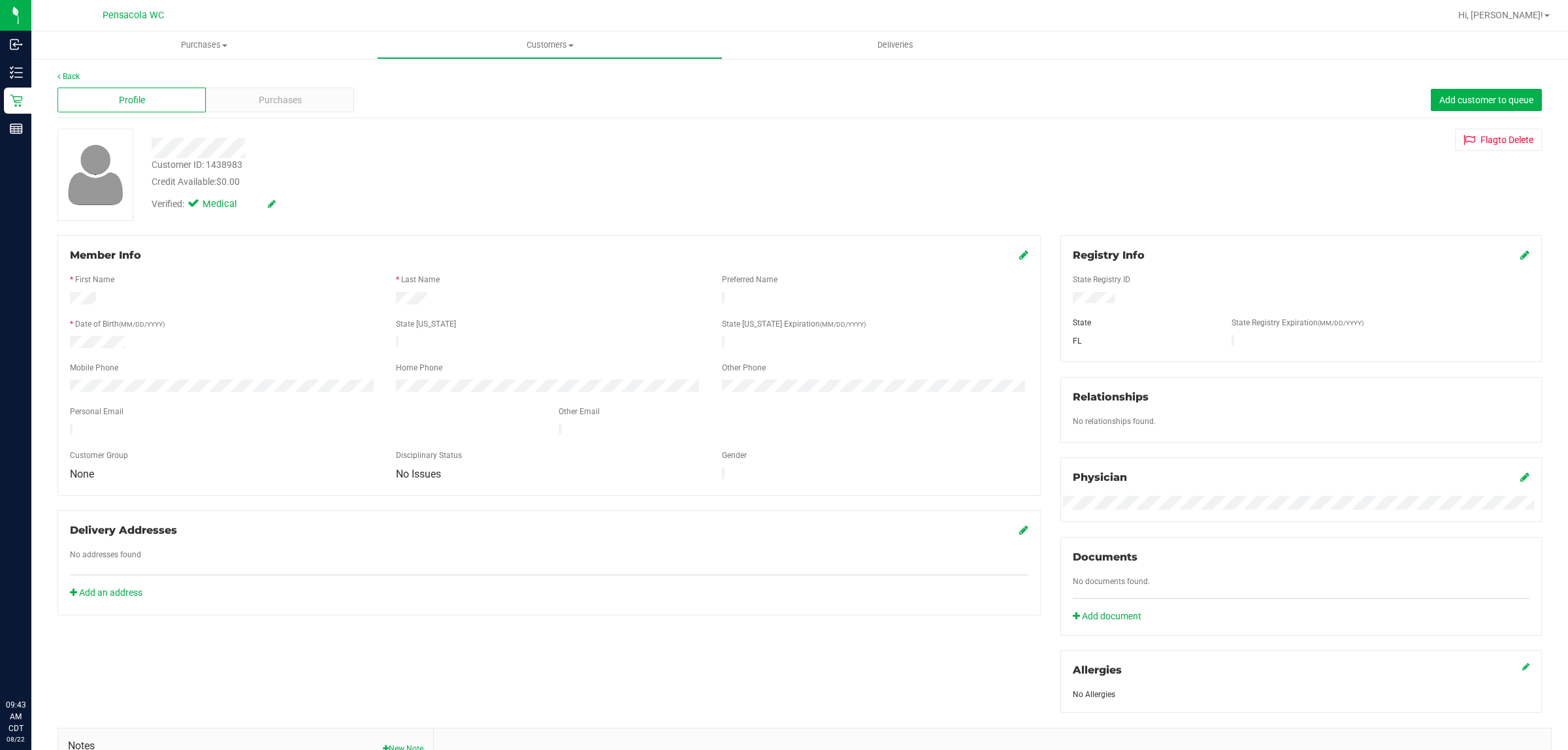
click at [83, 71] on div "Back" at bounding box center [799, 76] width 1485 height 11
click at [69, 74] on link "Back" at bounding box center [68, 77] width 22 height 9
click at [268, 102] on span "Purchases" at bounding box center [281, 100] width 43 height 13
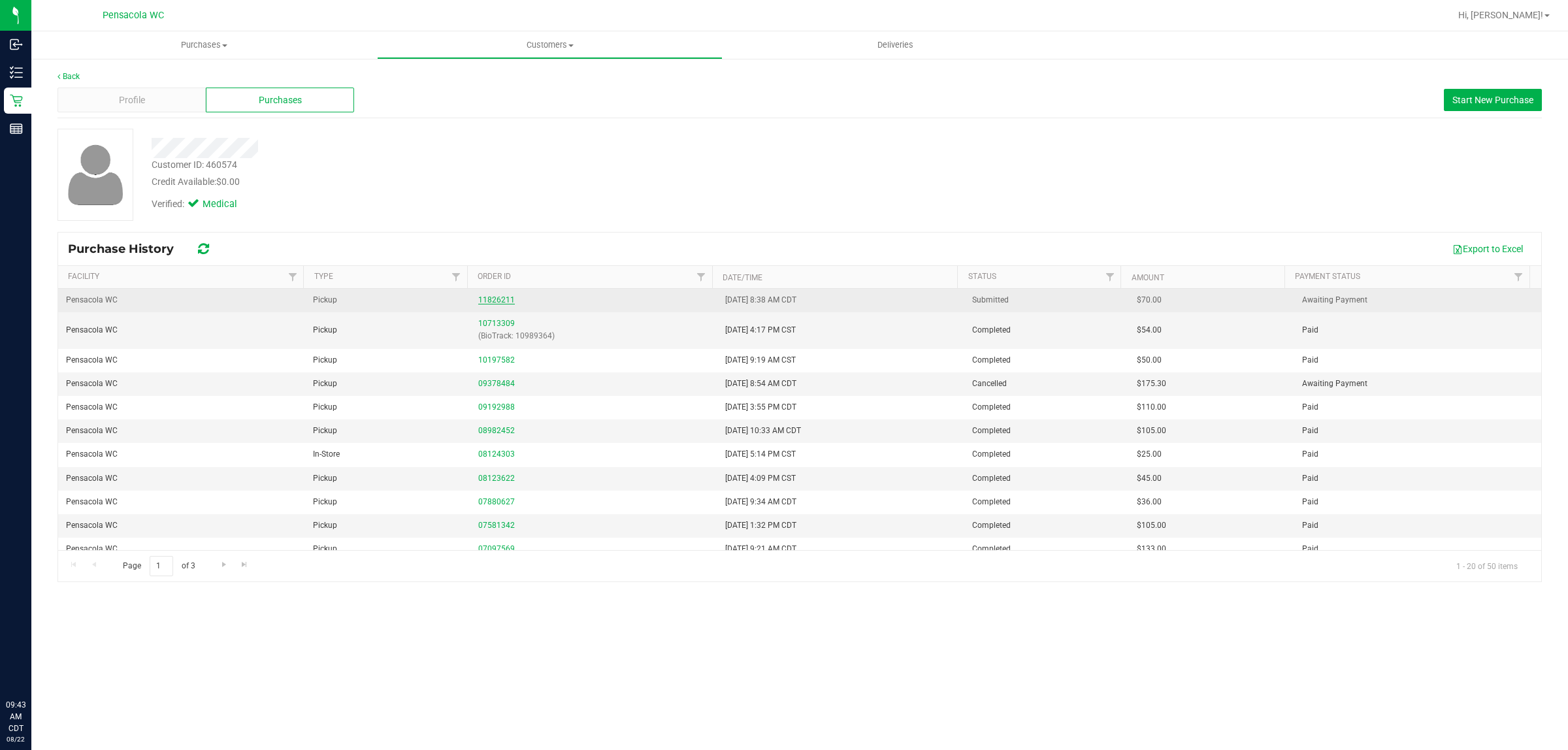
click at [488, 299] on link "11826211" at bounding box center [497, 300] width 36 height 9
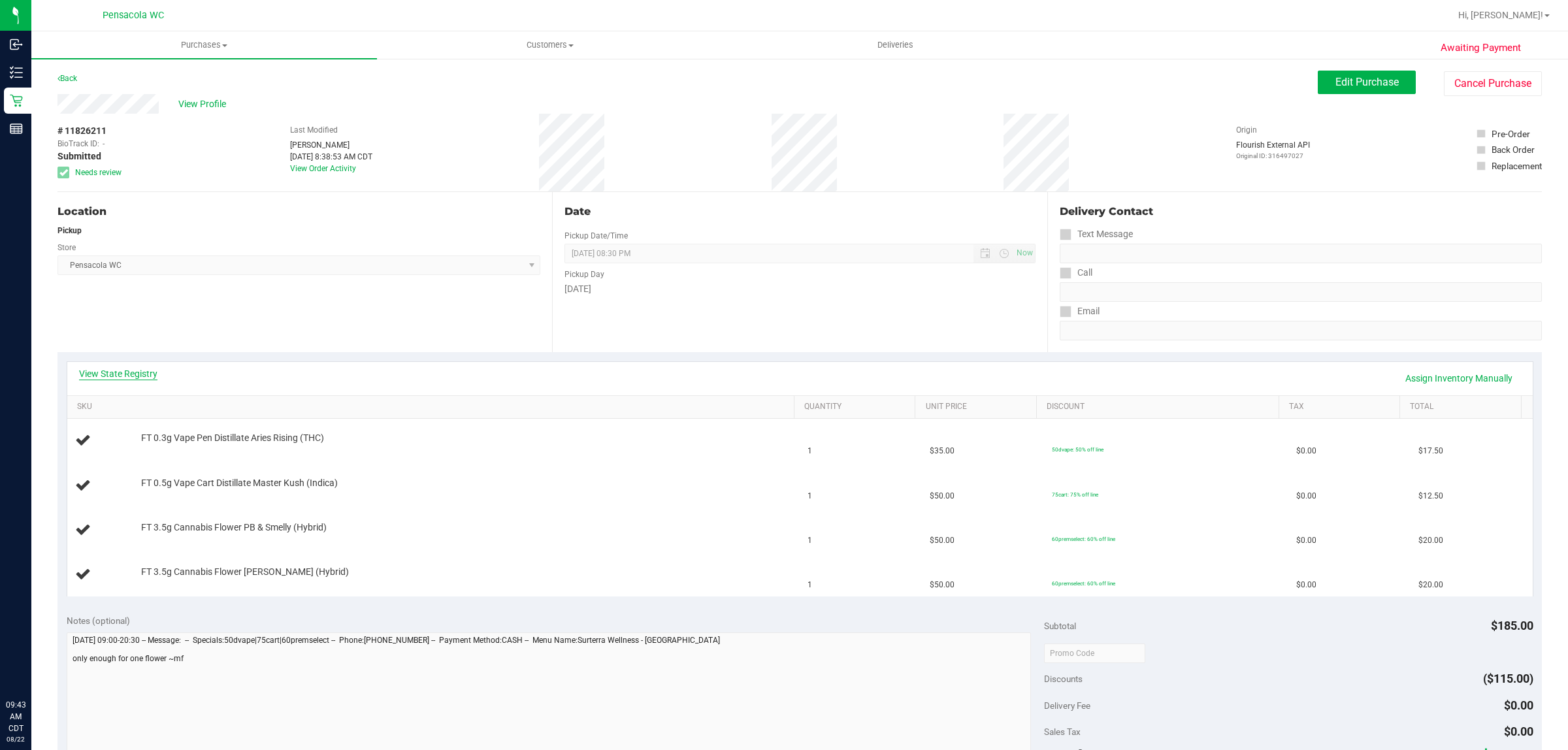
click at [137, 374] on link "View State Registry" at bounding box center [118, 373] width 79 height 13
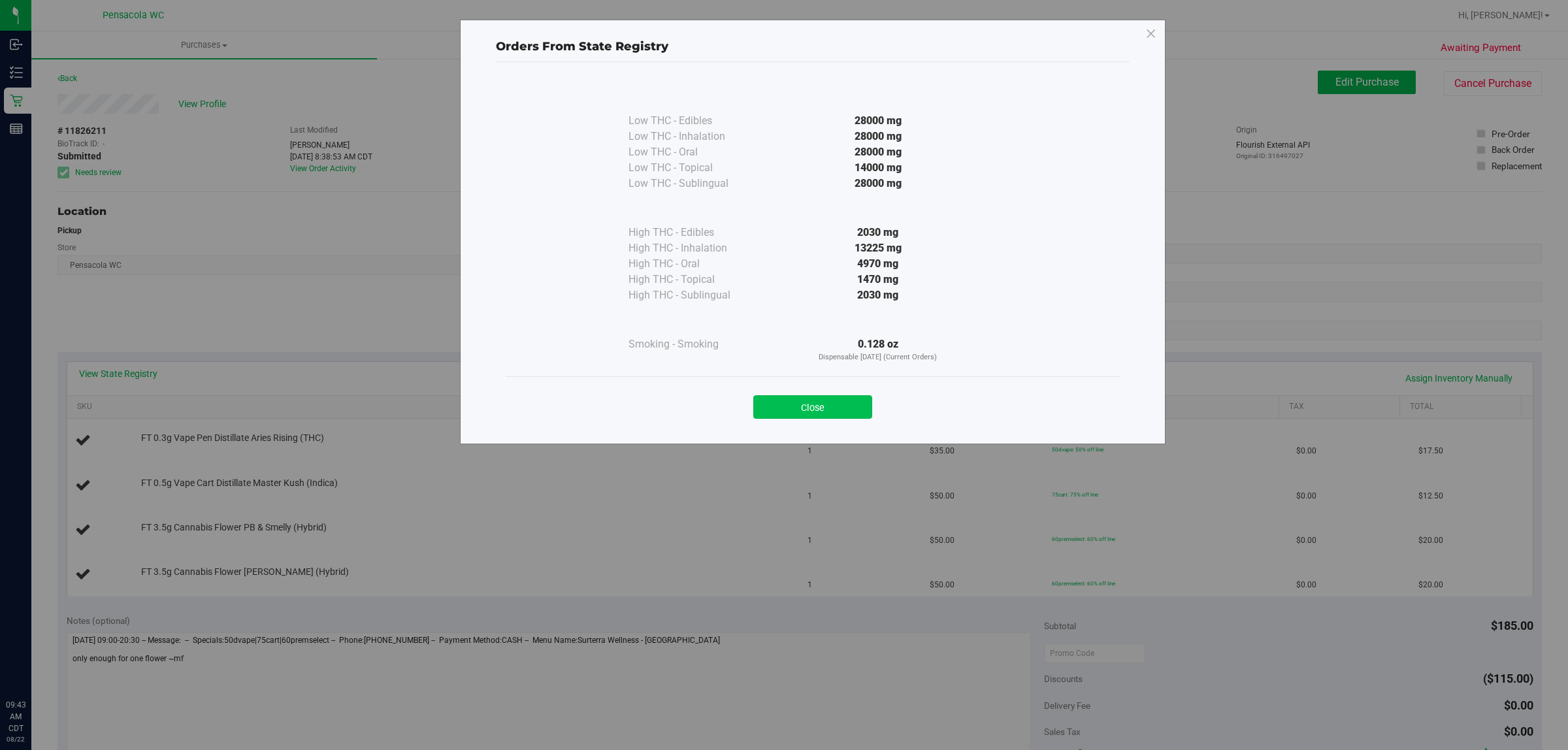
click at [837, 410] on button "Close" at bounding box center [813, 406] width 119 height 24
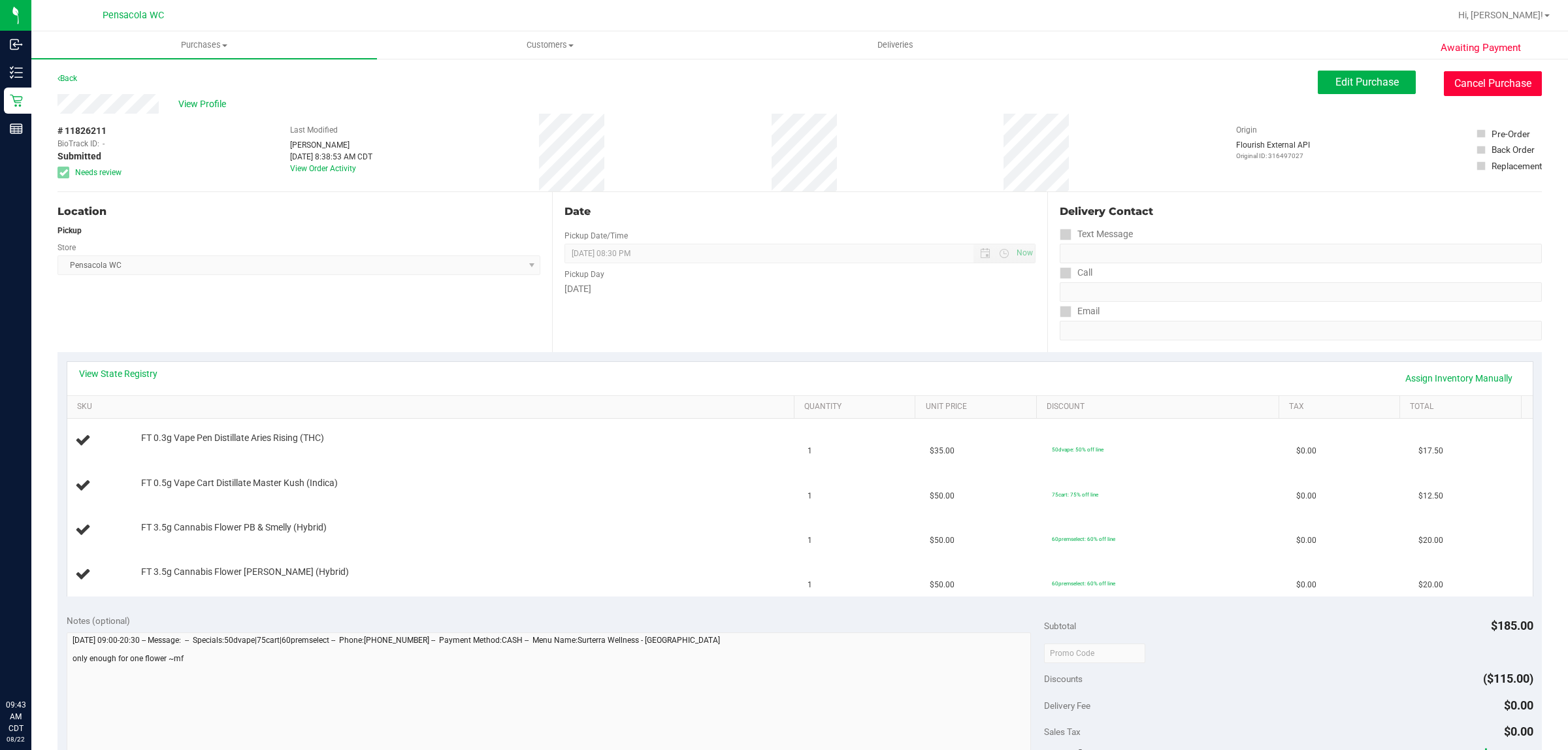
click at [1444, 79] on button "Cancel Purchase" at bounding box center [1493, 83] width 98 height 25
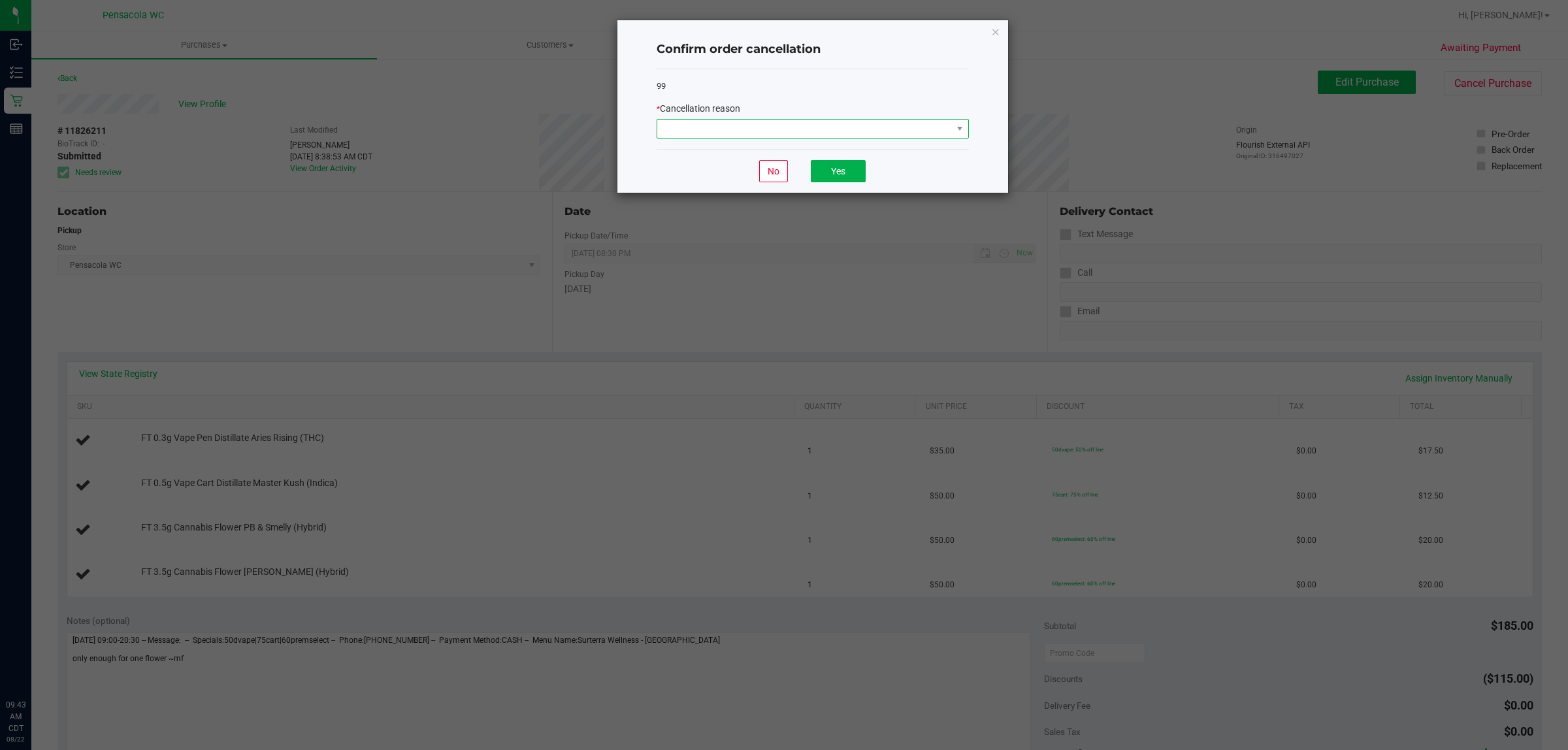
click at [890, 128] on span at bounding box center [805, 128] width 295 height 18
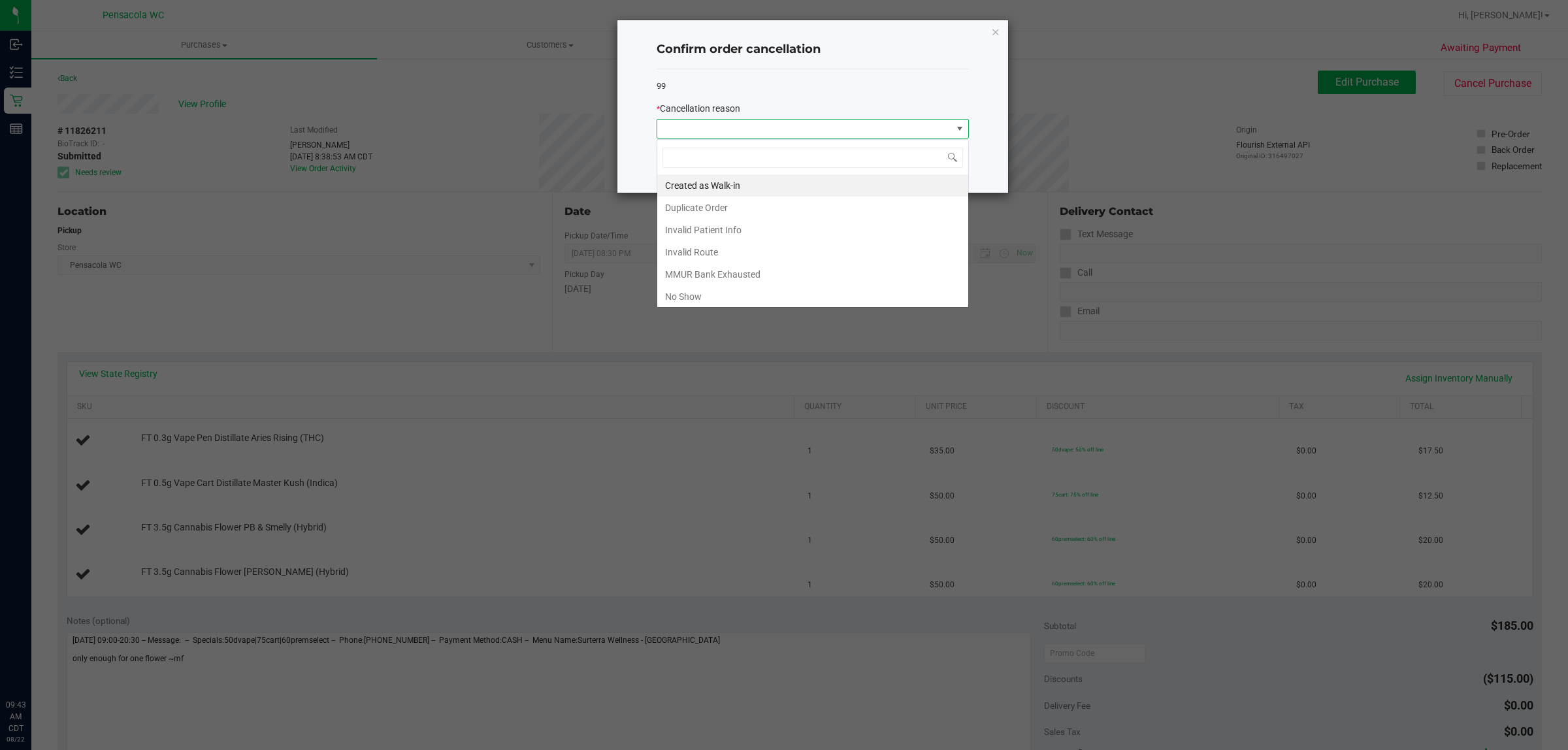
scroll to position [20, 312]
click at [716, 280] on li "MMUR Bank Exhausted" at bounding box center [813, 274] width 311 height 22
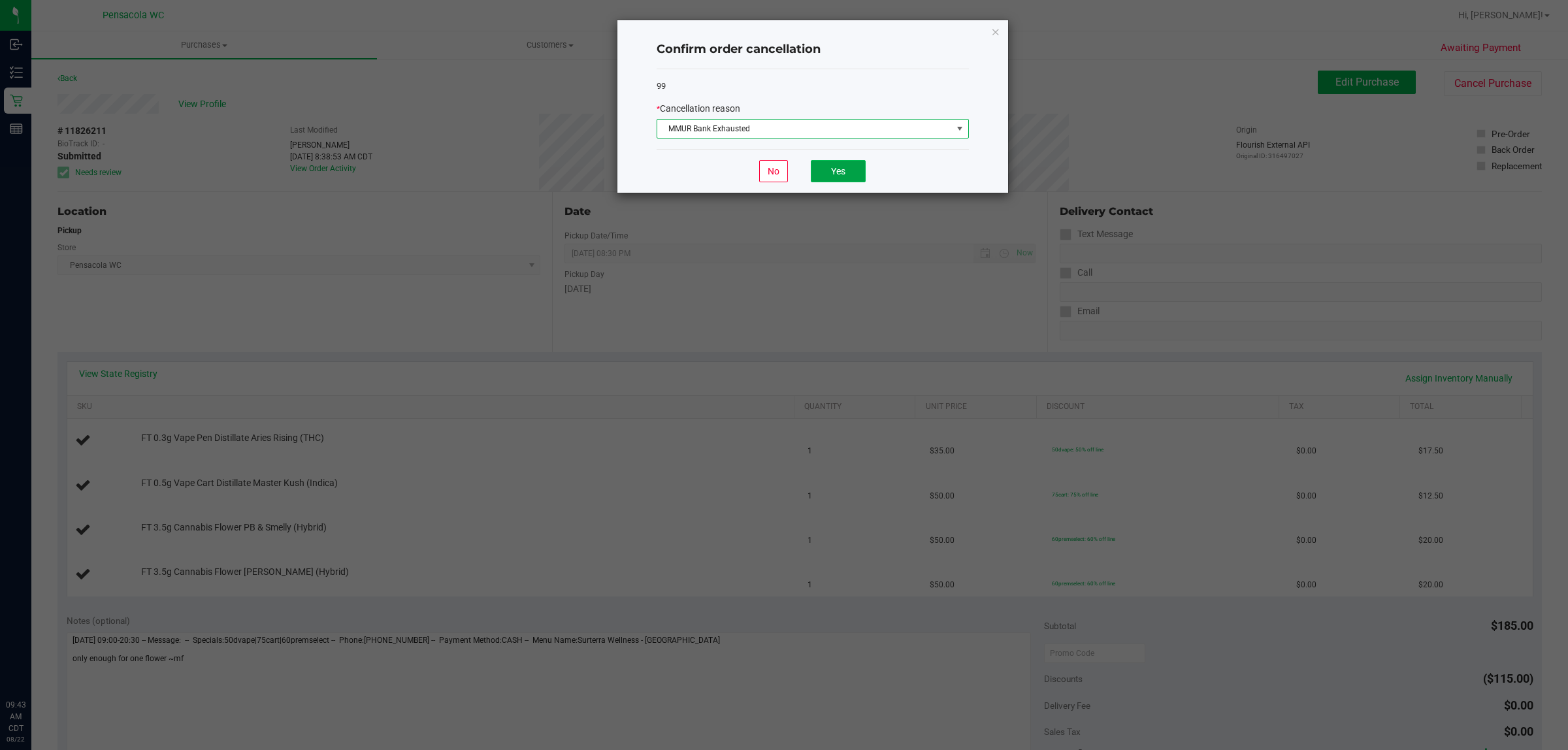
click at [849, 165] on button "Yes" at bounding box center [839, 171] width 55 height 22
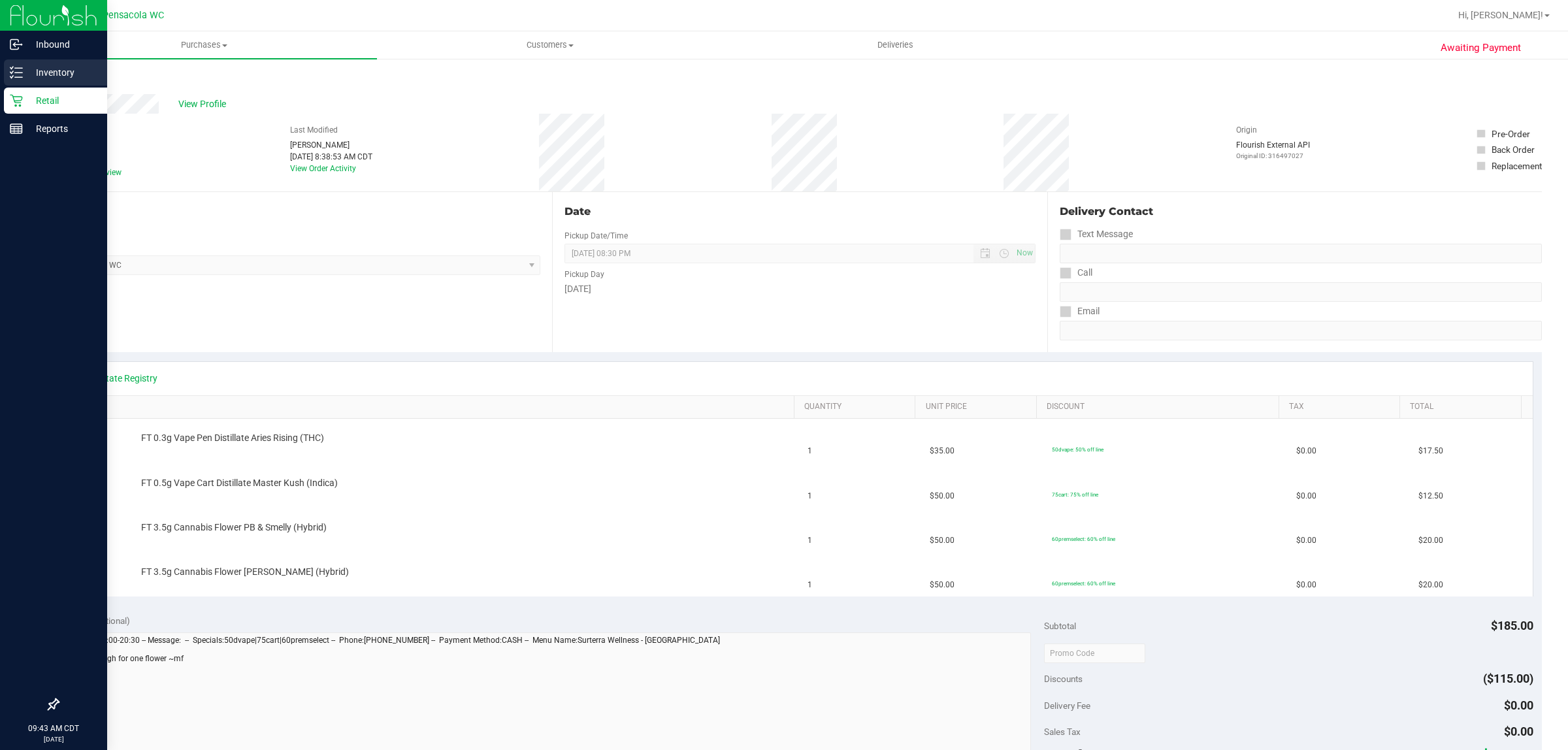
click at [33, 79] on p "Inventory" at bounding box center [62, 72] width 79 height 15
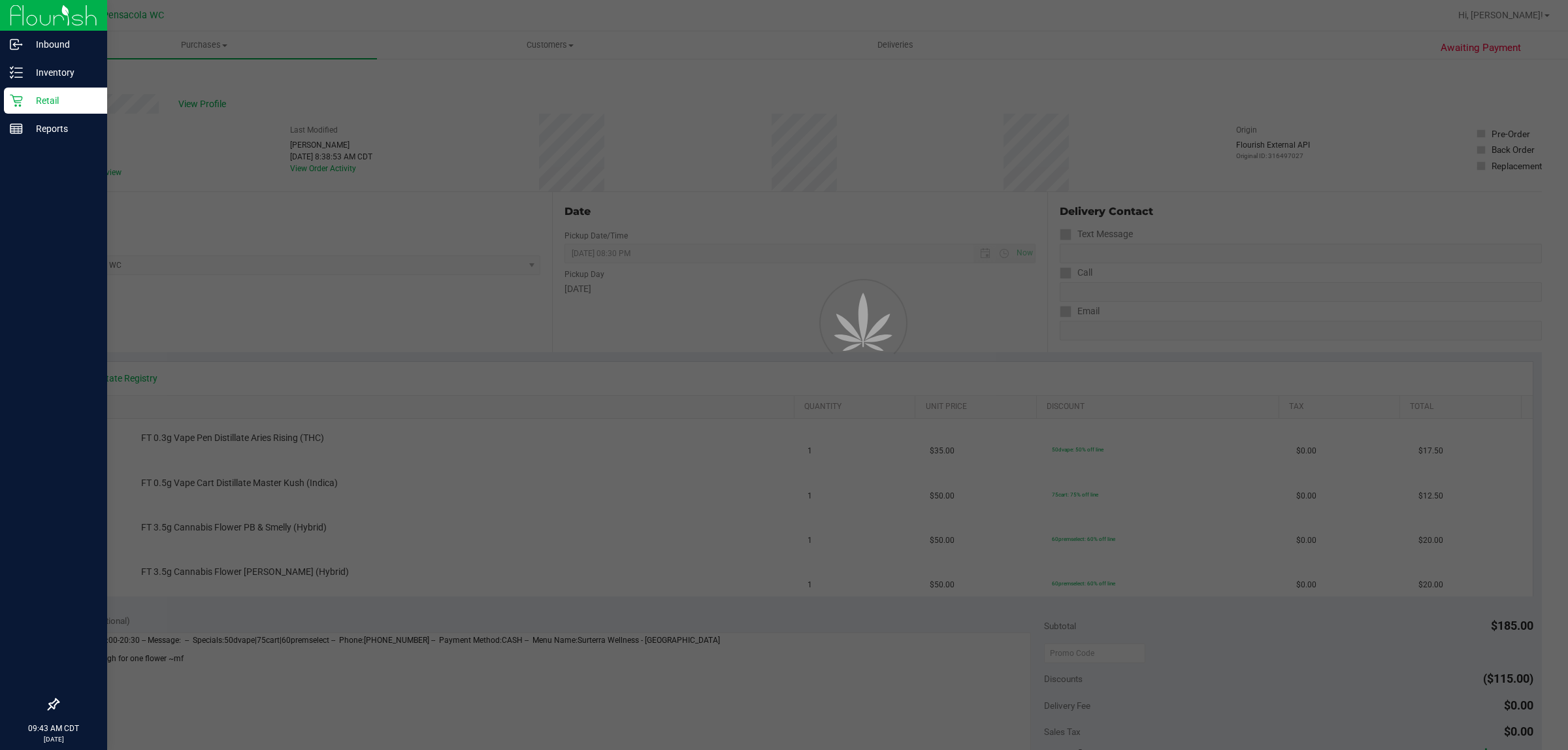
click at [37, 98] on p "Retail" at bounding box center [62, 100] width 79 height 15
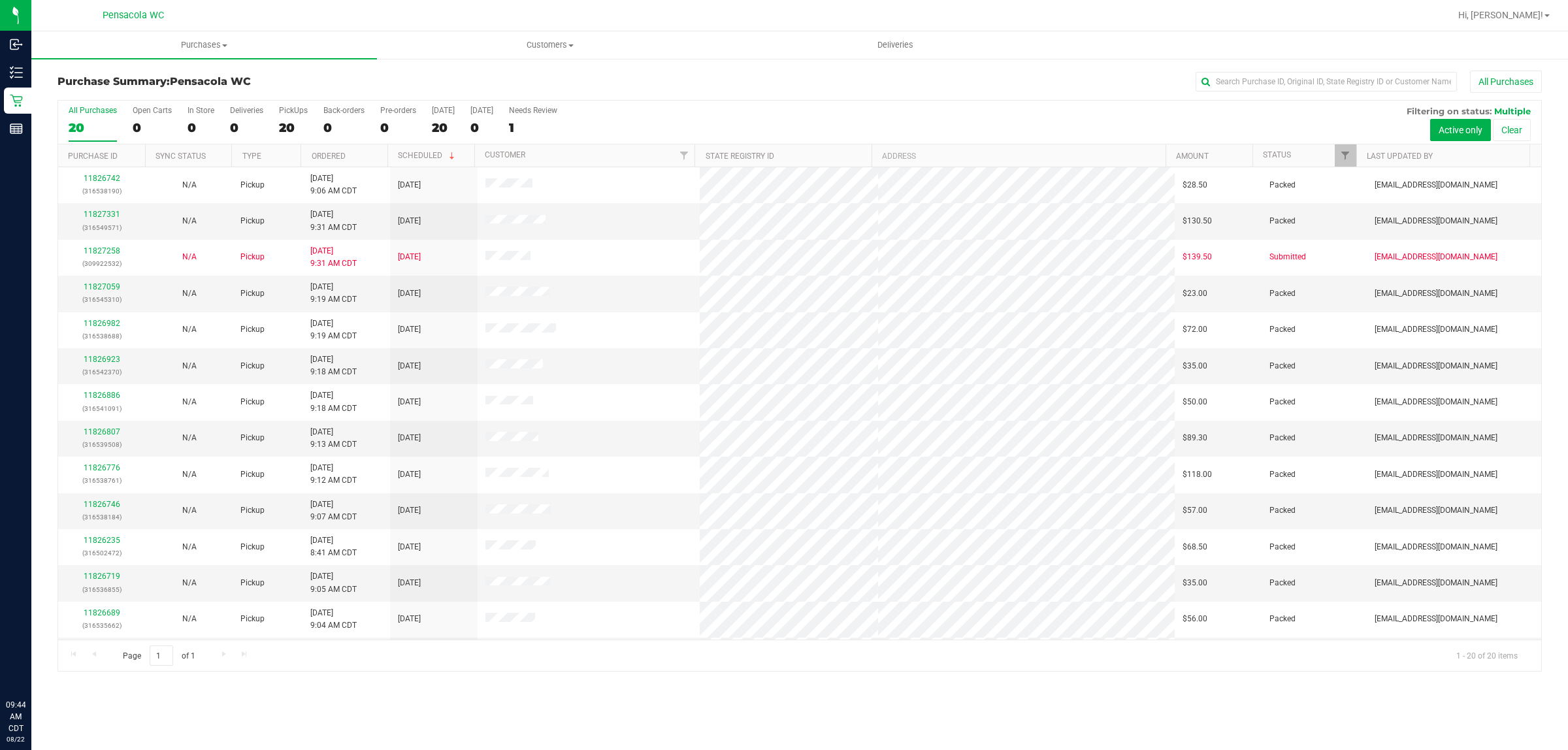
click at [670, 112] on div "All Purchases 20 Open Carts 0 In Store 0 Deliveries 0 PickUps 20 Back-orders 0 …" at bounding box center [799, 122] width 1483 height 44
click at [1344, 154] on span "Filter" at bounding box center [1345, 155] width 11 height 11
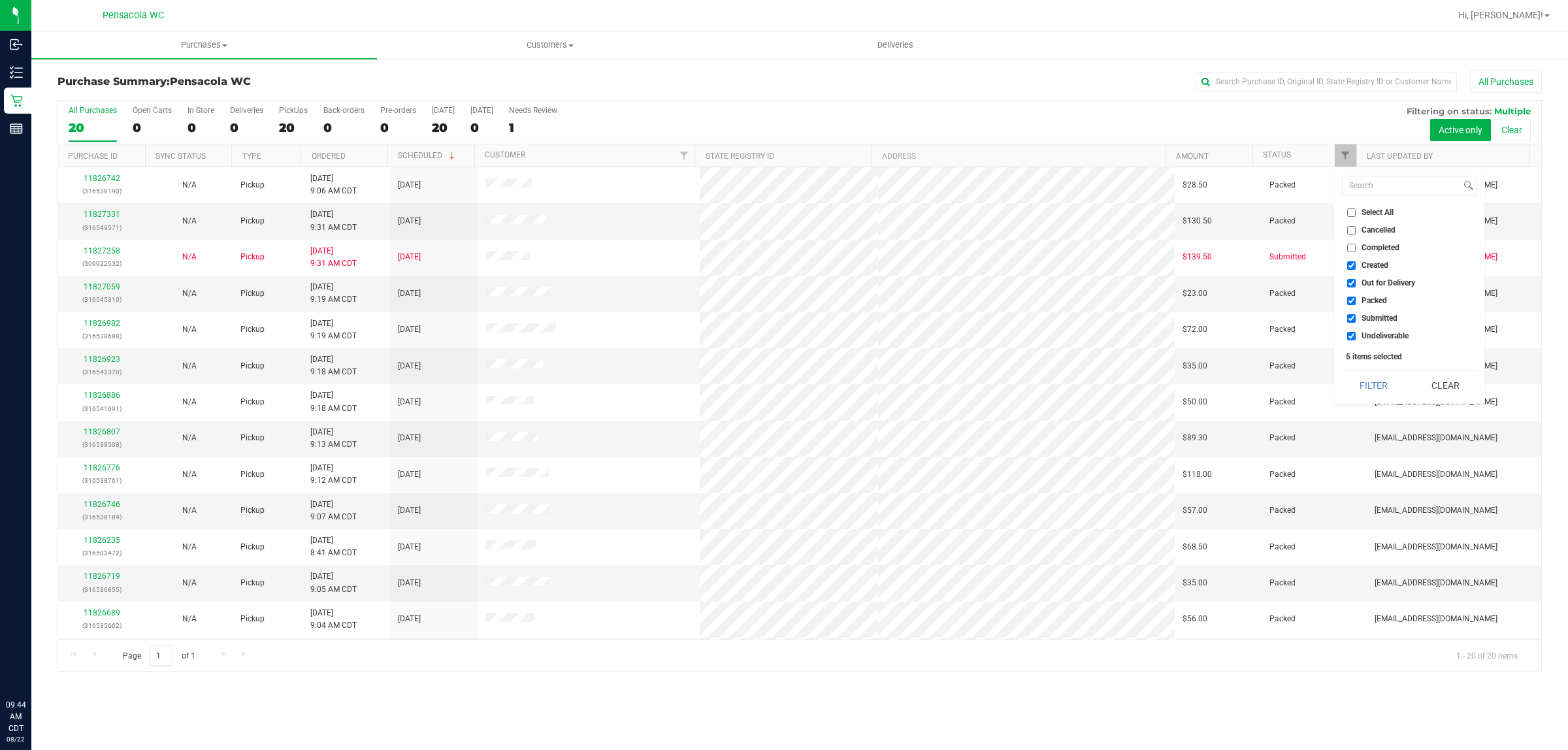
click at [1351, 211] on input "Select All" at bounding box center [1351, 213] width 9 height 9
checkbox input "true"
click at [1351, 211] on input "Select All" at bounding box center [1351, 213] width 9 height 9
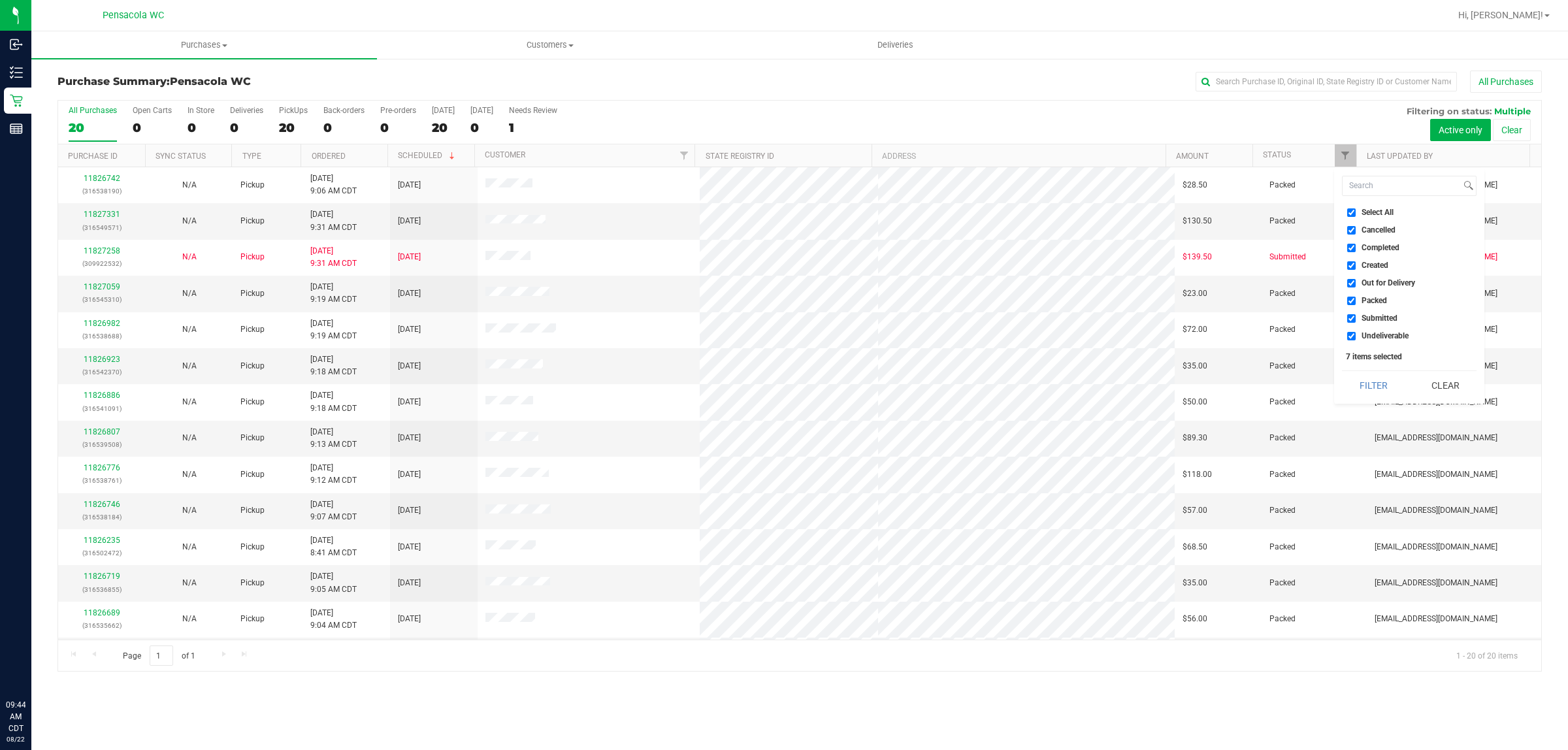
checkbox input "false"
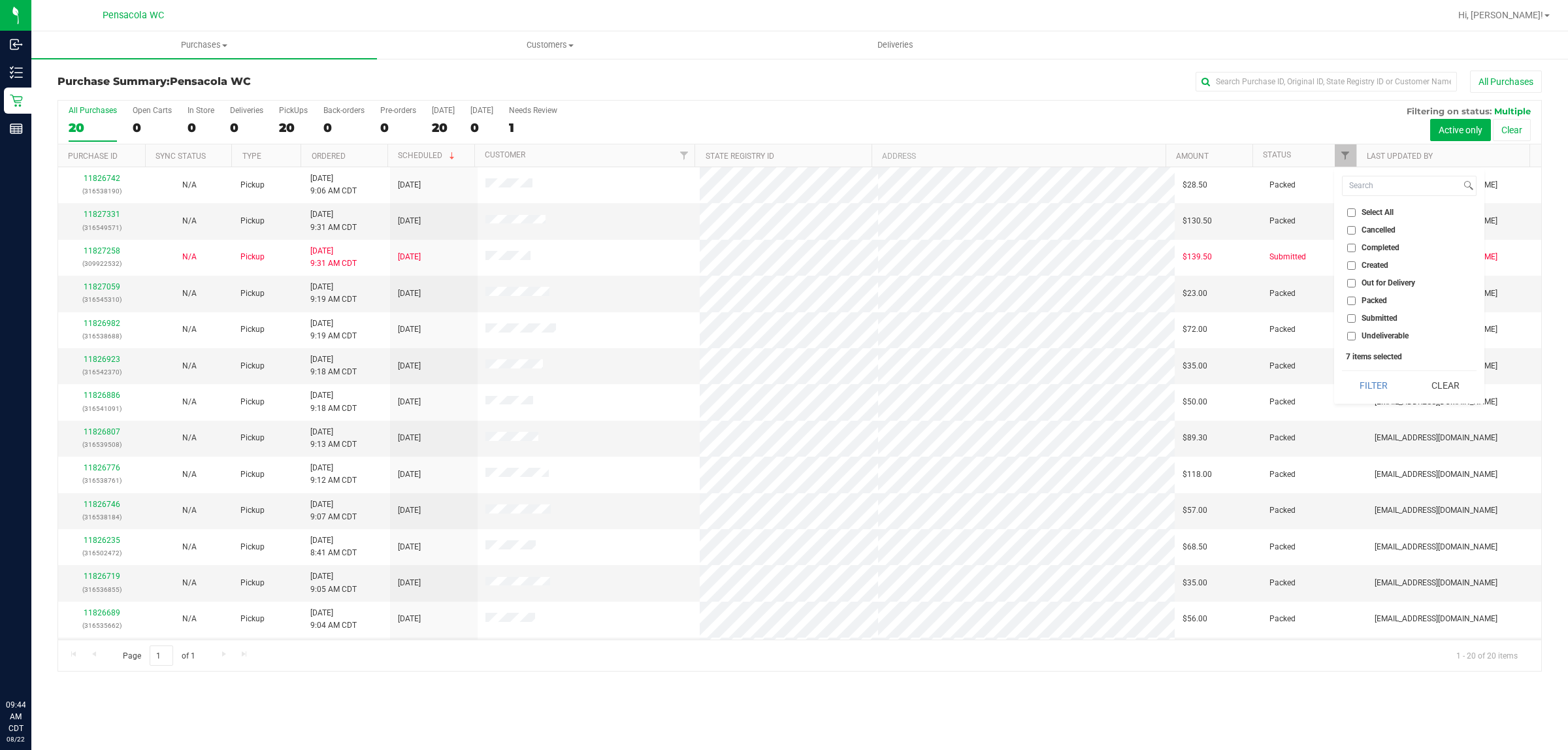
checkbox input "false"
click at [1363, 315] on span "Submitted" at bounding box center [1380, 318] width 36 height 8
click at [1356, 315] on input "Submitted" at bounding box center [1351, 318] width 9 height 9
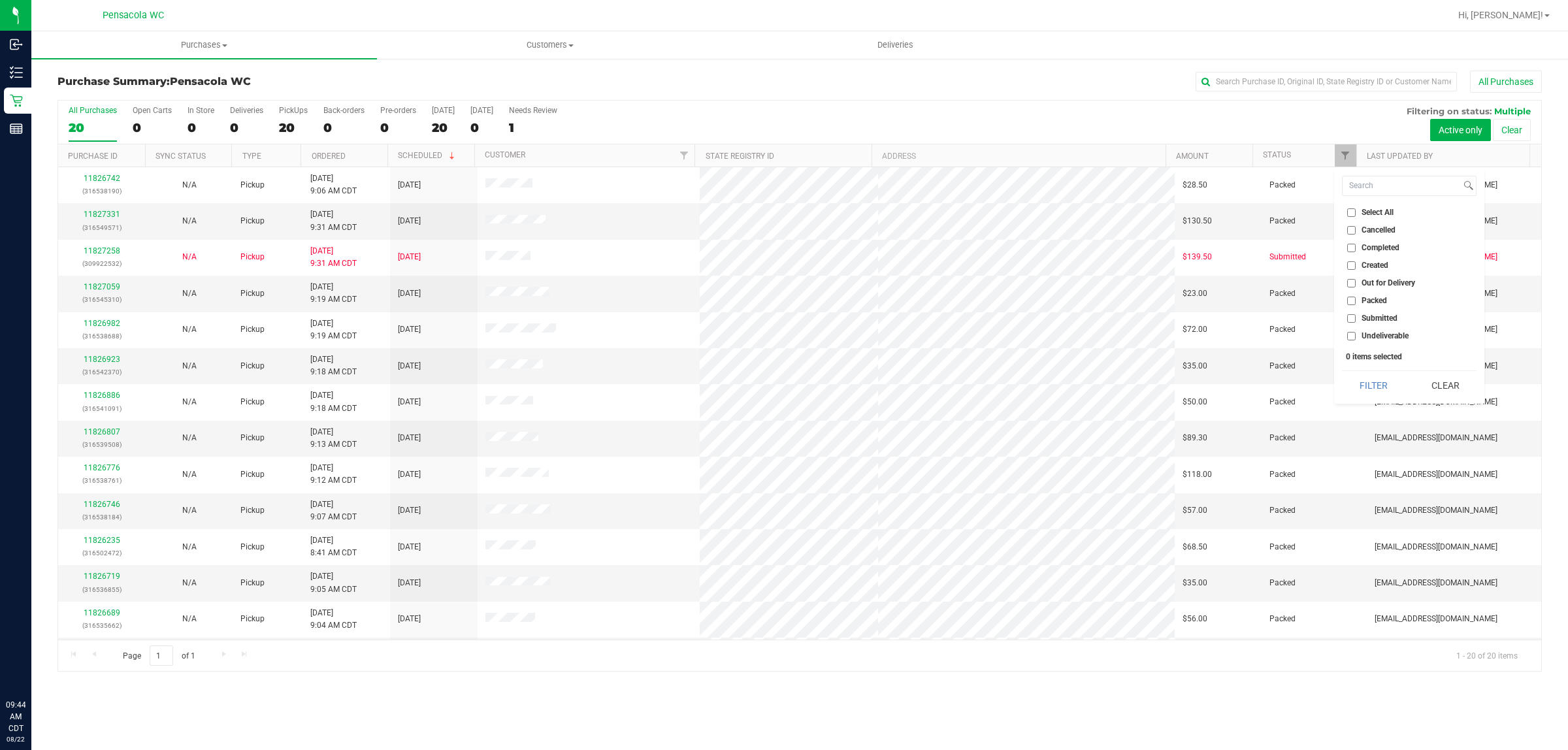
checkbox input "true"
click at [1357, 375] on button "Filter" at bounding box center [1373, 385] width 63 height 29
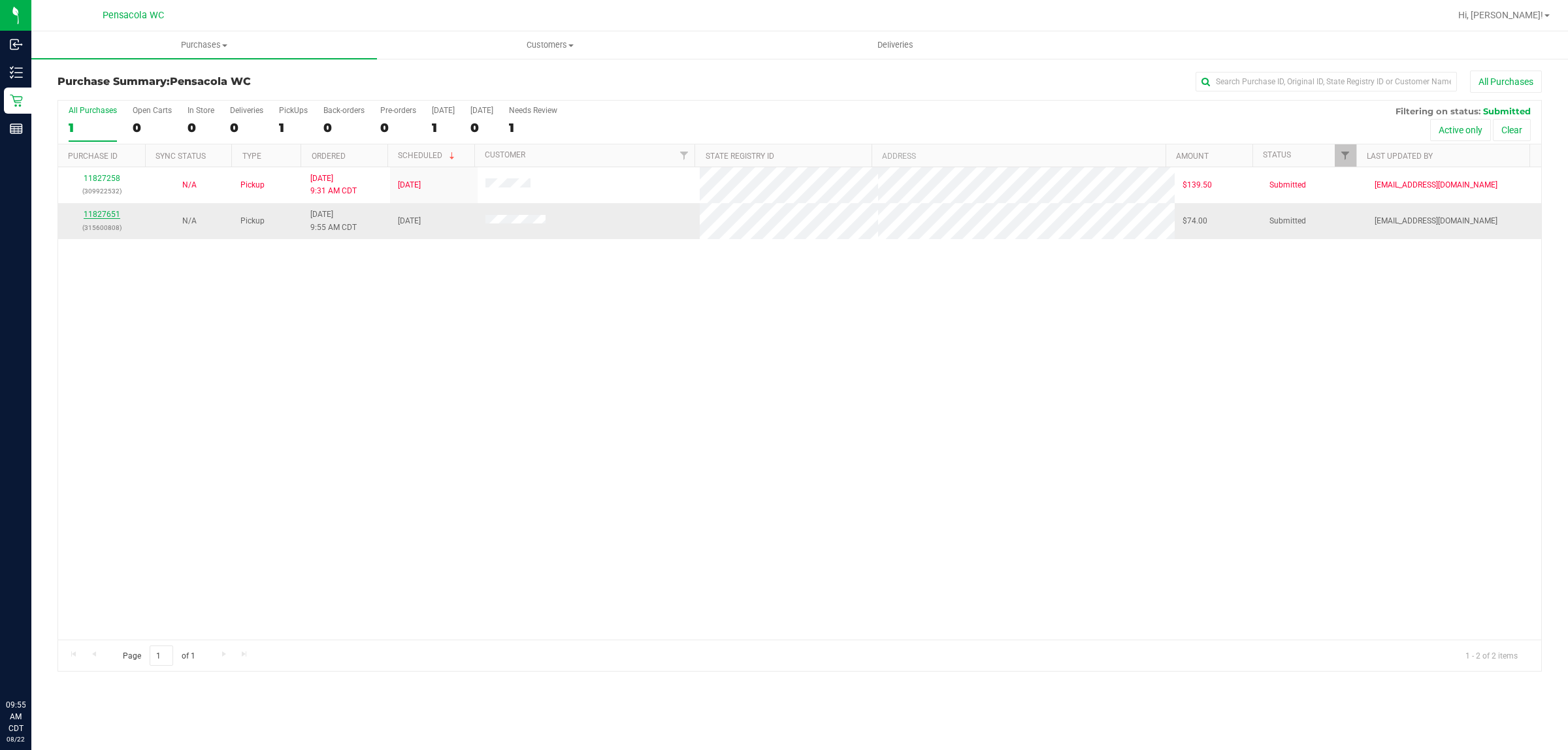
click at [109, 219] on link "11827651" at bounding box center [102, 215] width 36 height 9
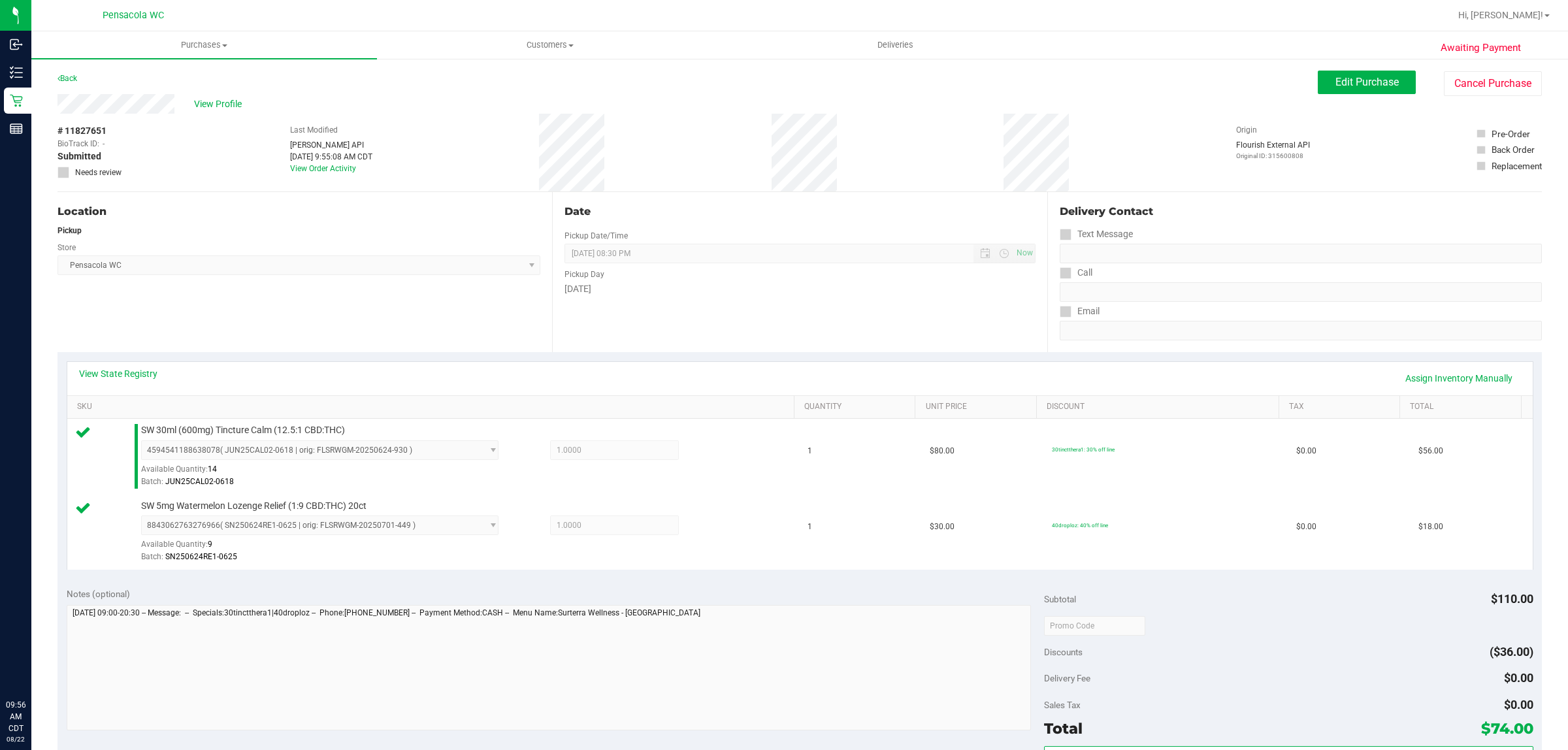
scroll to position [102, 0]
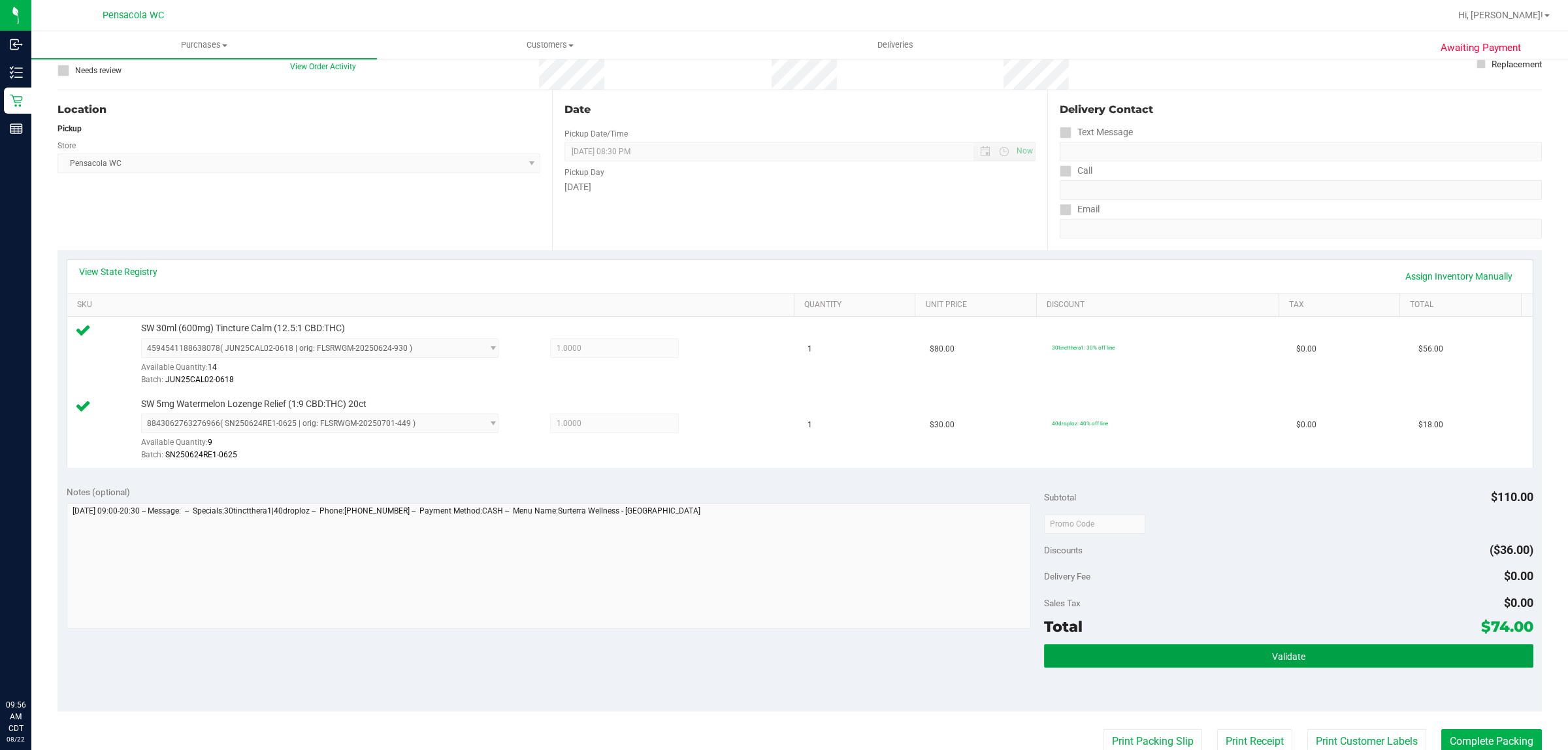
click at [1273, 662] on span "Validate" at bounding box center [1289, 657] width 34 height 11
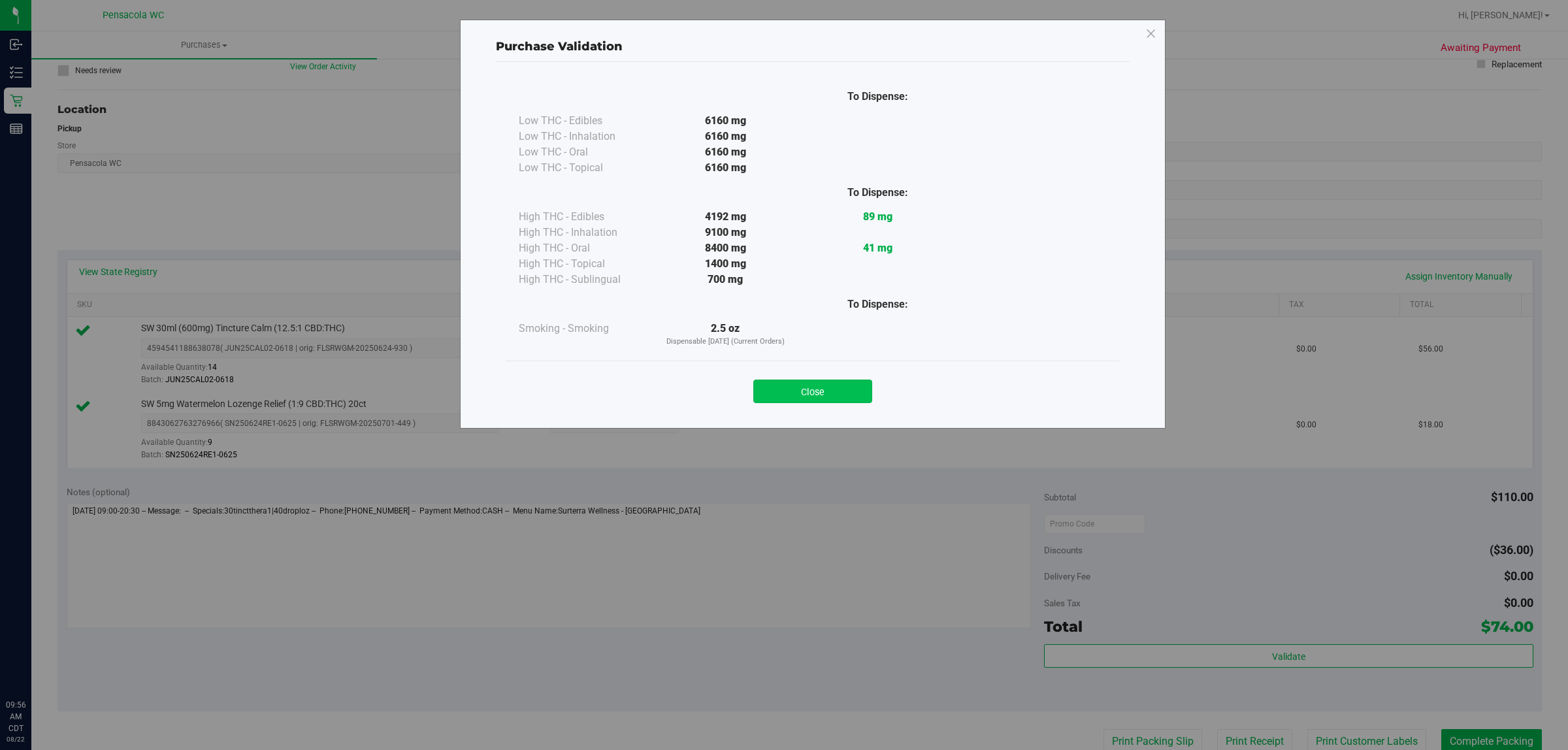
click at [846, 396] on button "Close" at bounding box center [813, 391] width 119 height 24
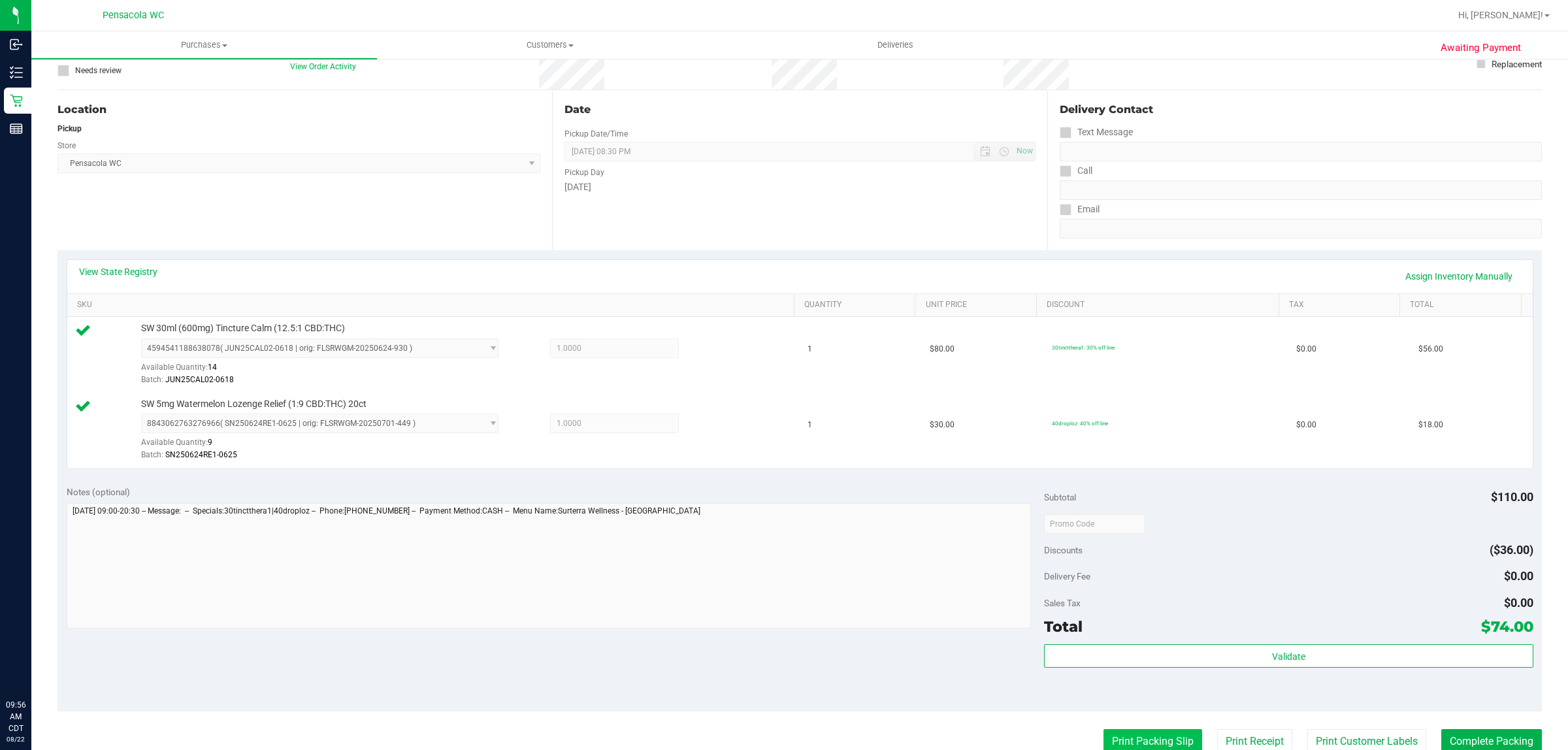
click at [1154, 739] on button "Print Packing Slip" at bounding box center [1153, 741] width 99 height 25
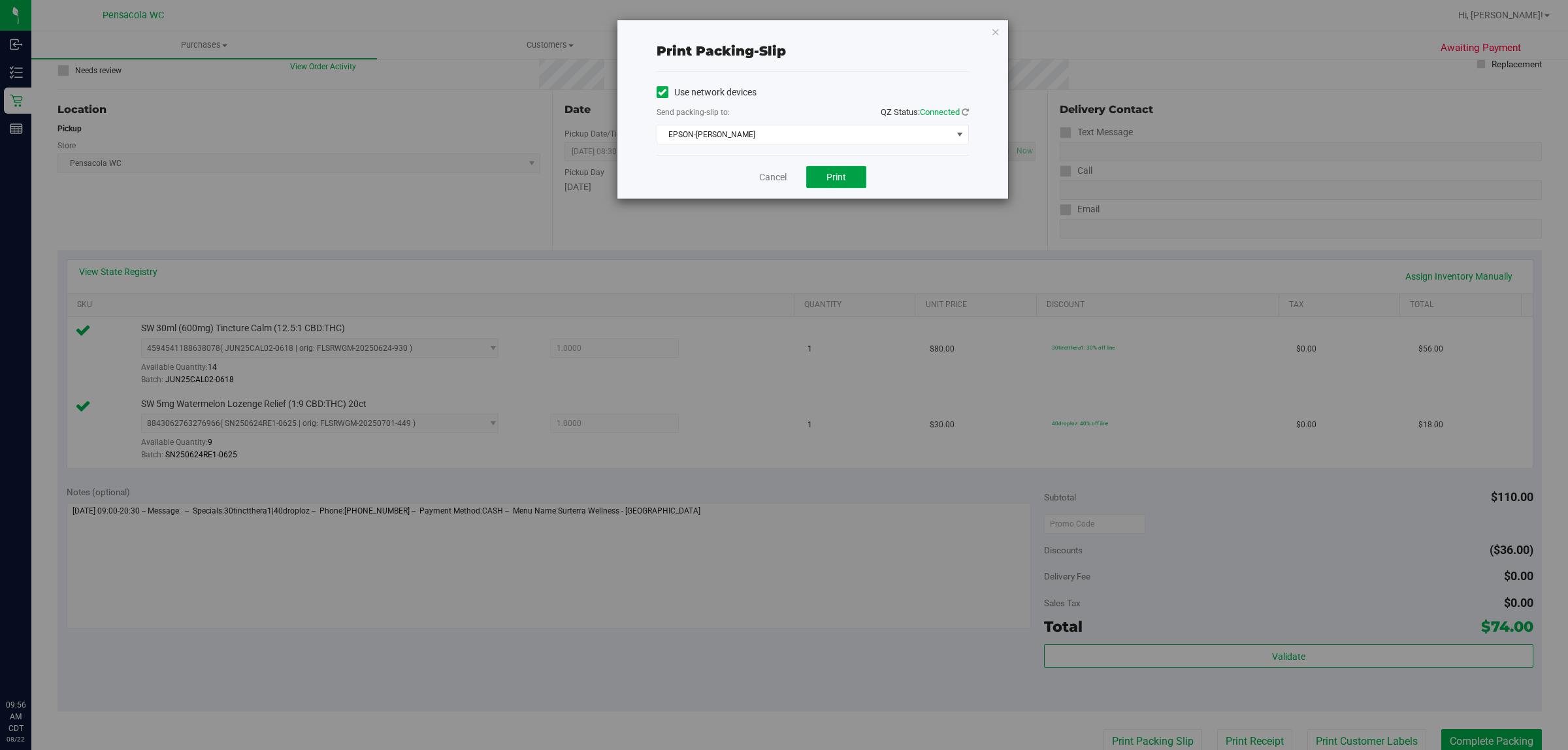
click at [857, 186] on button "Print" at bounding box center [836, 177] width 60 height 22
click at [775, 198] on div "Cancel Print" at bounding box center [813, 176] width 312 height 44
click at [778, 183] on link "Cancel" at bounding box center [773, 177] width 28 height 13
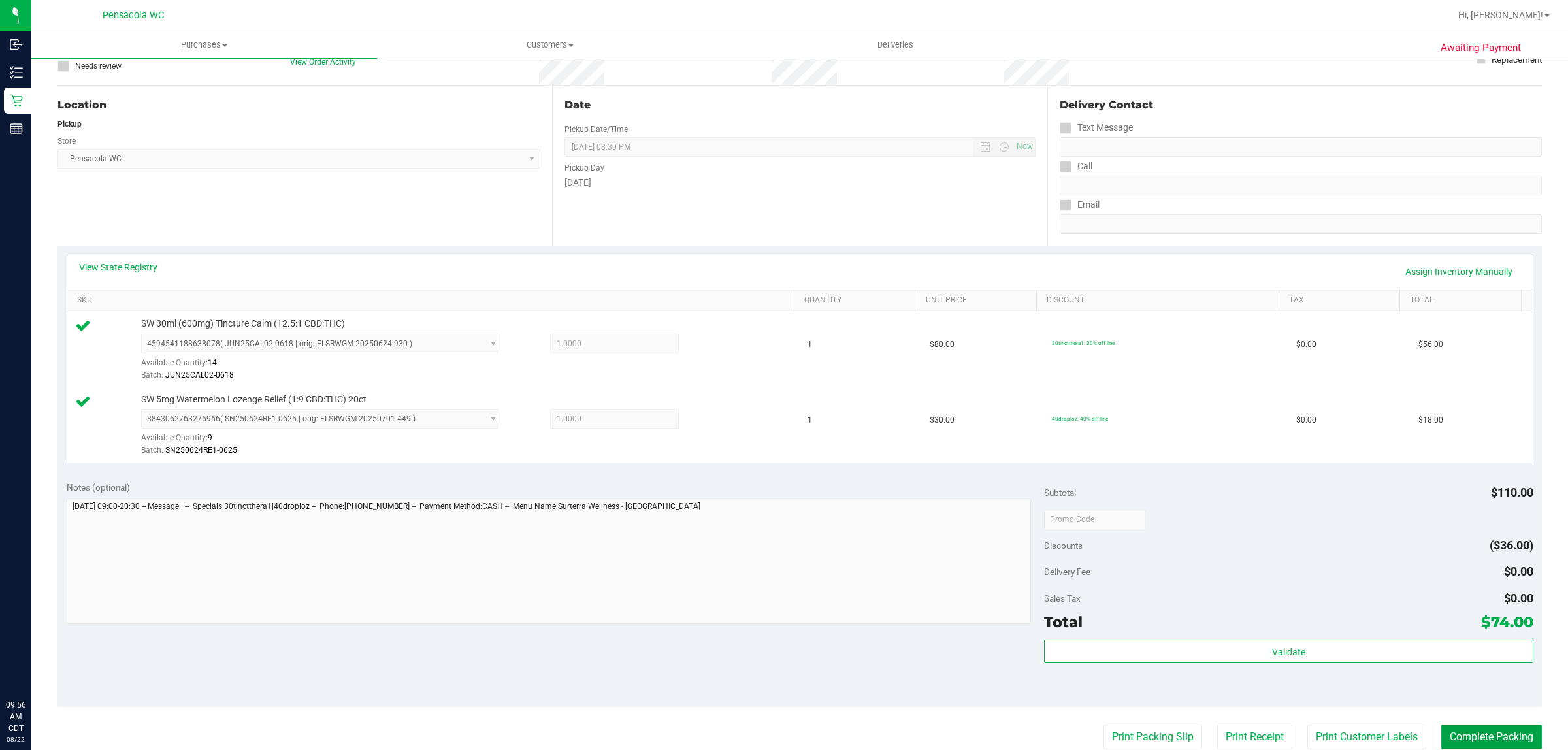
click at [1487, 741] on button "Complete Packing" at bounding box center [1492, 737] width 101 height 25
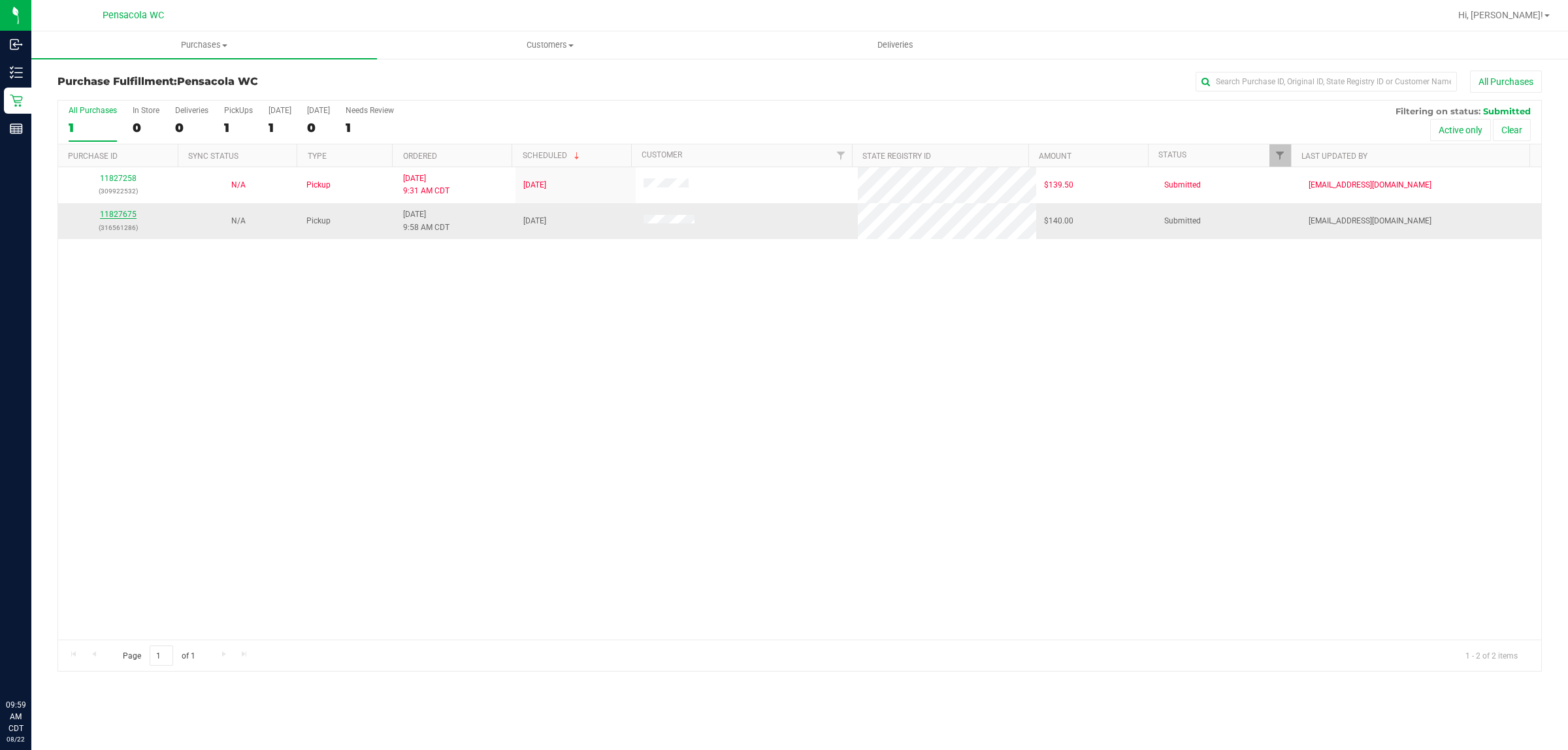
click at [135, 211] on link "11827675" at bounding box center [118, 215] width 36 height 9
click at [118, 233] on p "(316561286)" at bounding box center [118, 227] width 104 height 12
click at [124, 217] on link "11827675" at bounding box center [118, 215] width 36 height 9
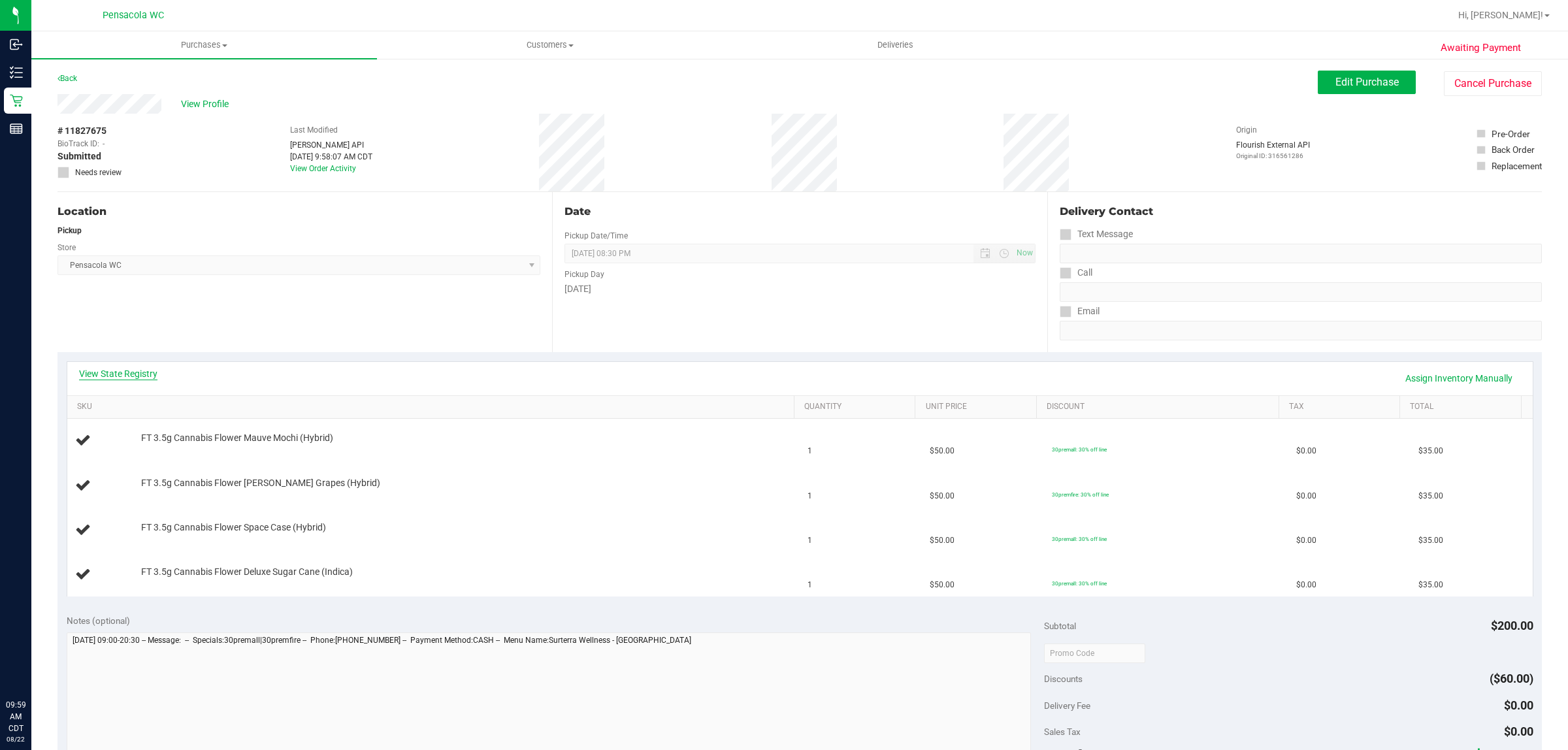
click at [144, 372] on link "View State Registry" at bounding box center [118, 373] width 79 height 13
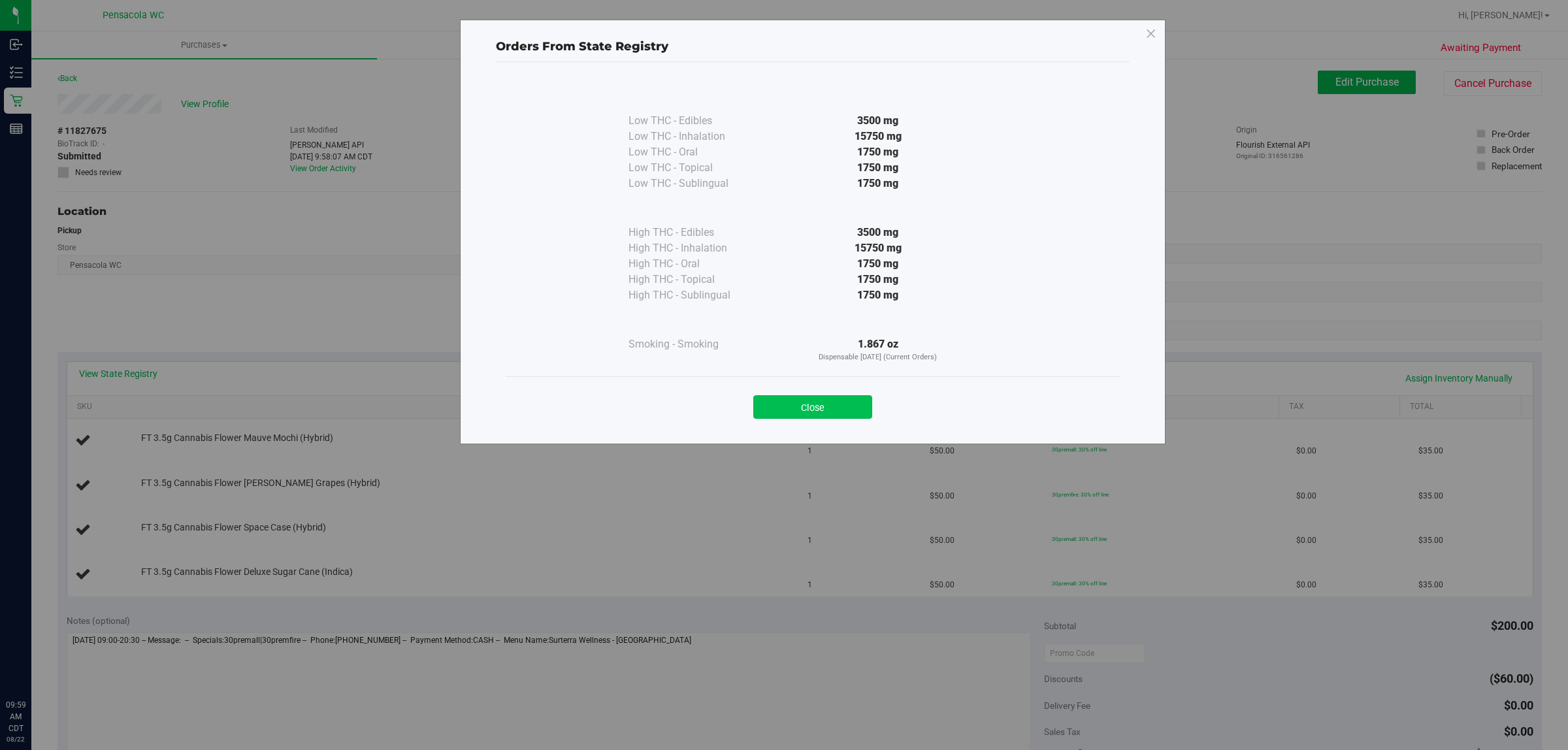
click at [838, 402] on button "Close" at bounding box center [813, 406] width 119 height 24
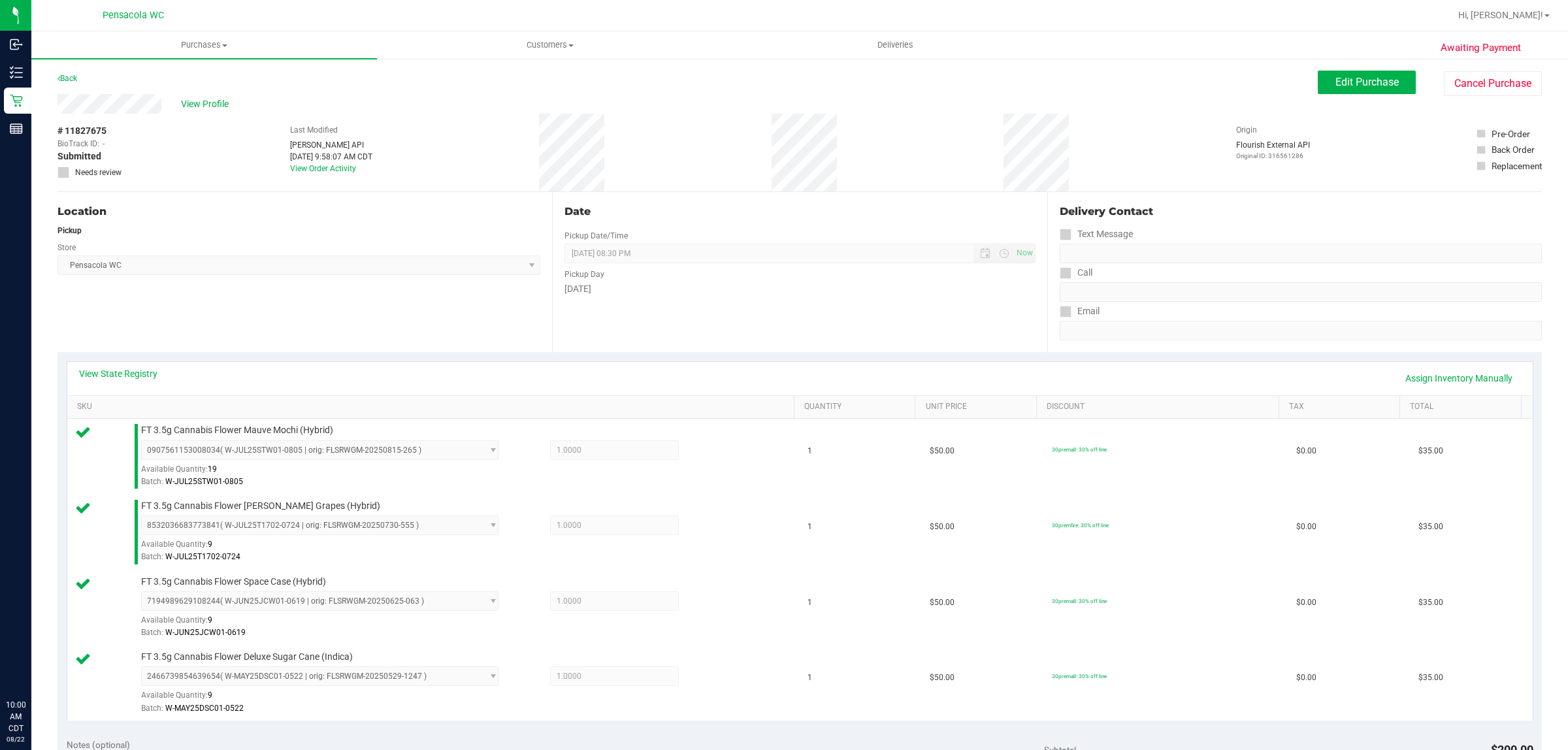
scroll to position [253, 0]
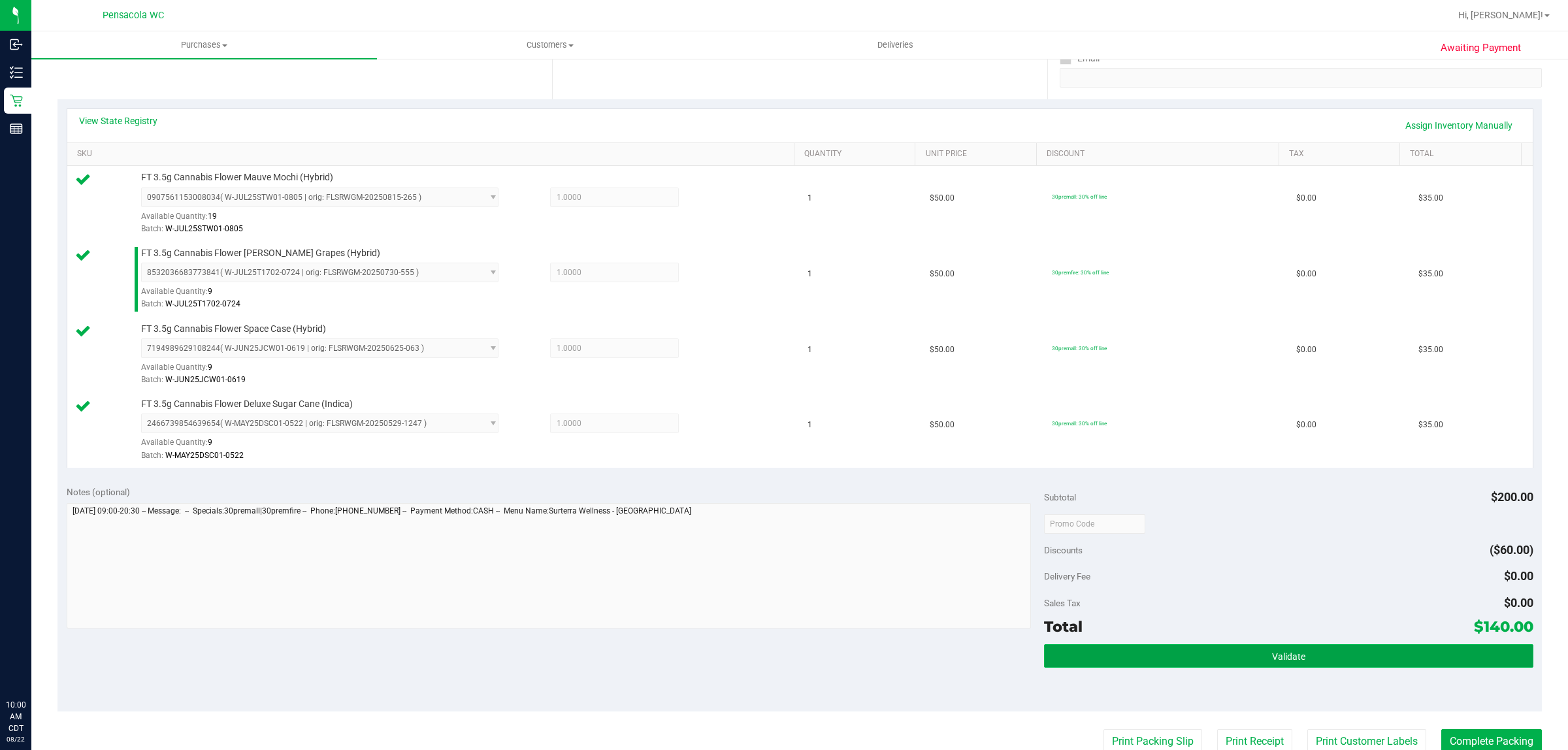
click at [1274, 661] on span "Validate" at bounding box center [1289, 657] width 34 height 11
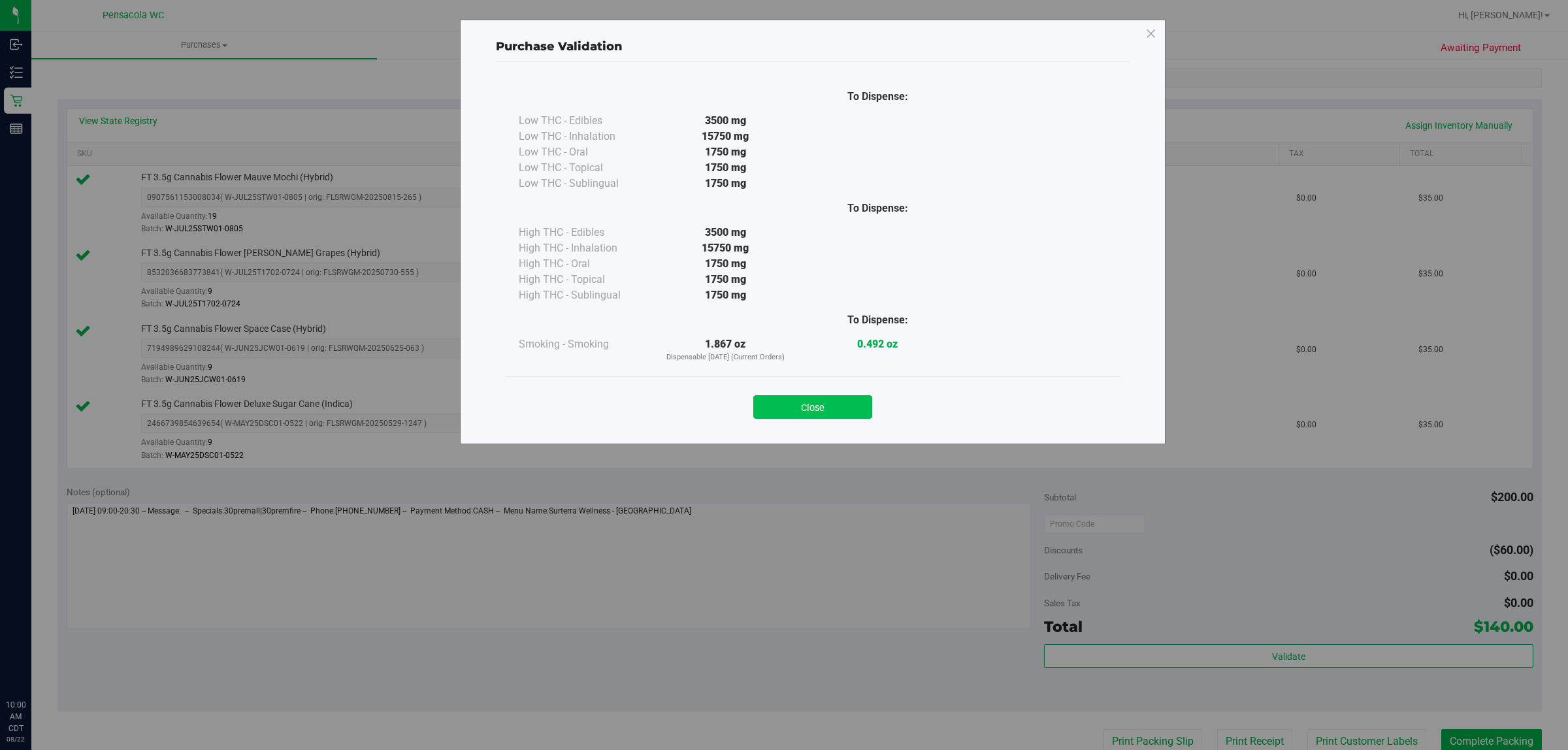
click at [833, 399] on button "Close" at bounding box center [813, 406] width 119 height 24
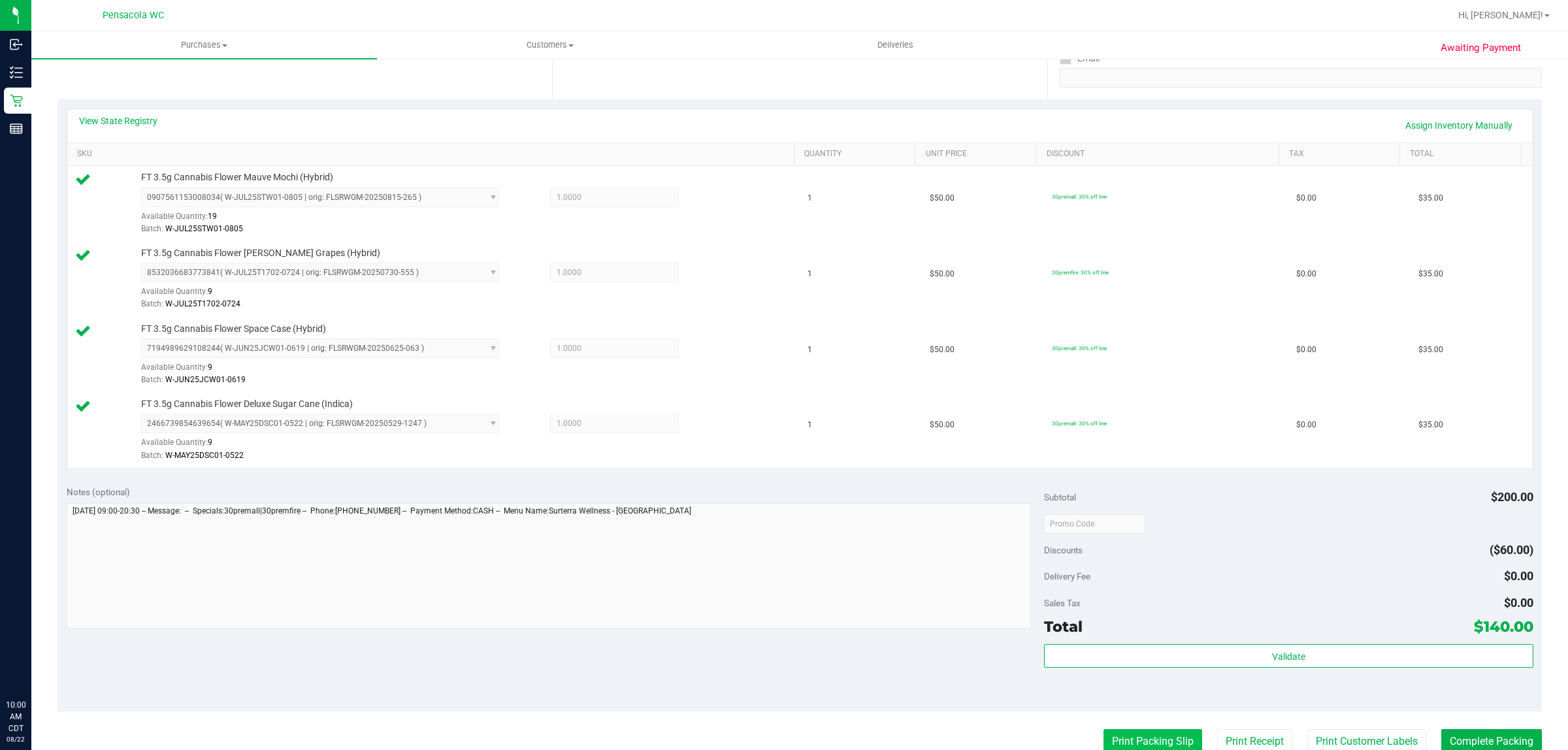
click at [1157, 735] on button "Print Packing Slip" at bounding box center [1153, 741] width 99 height 25
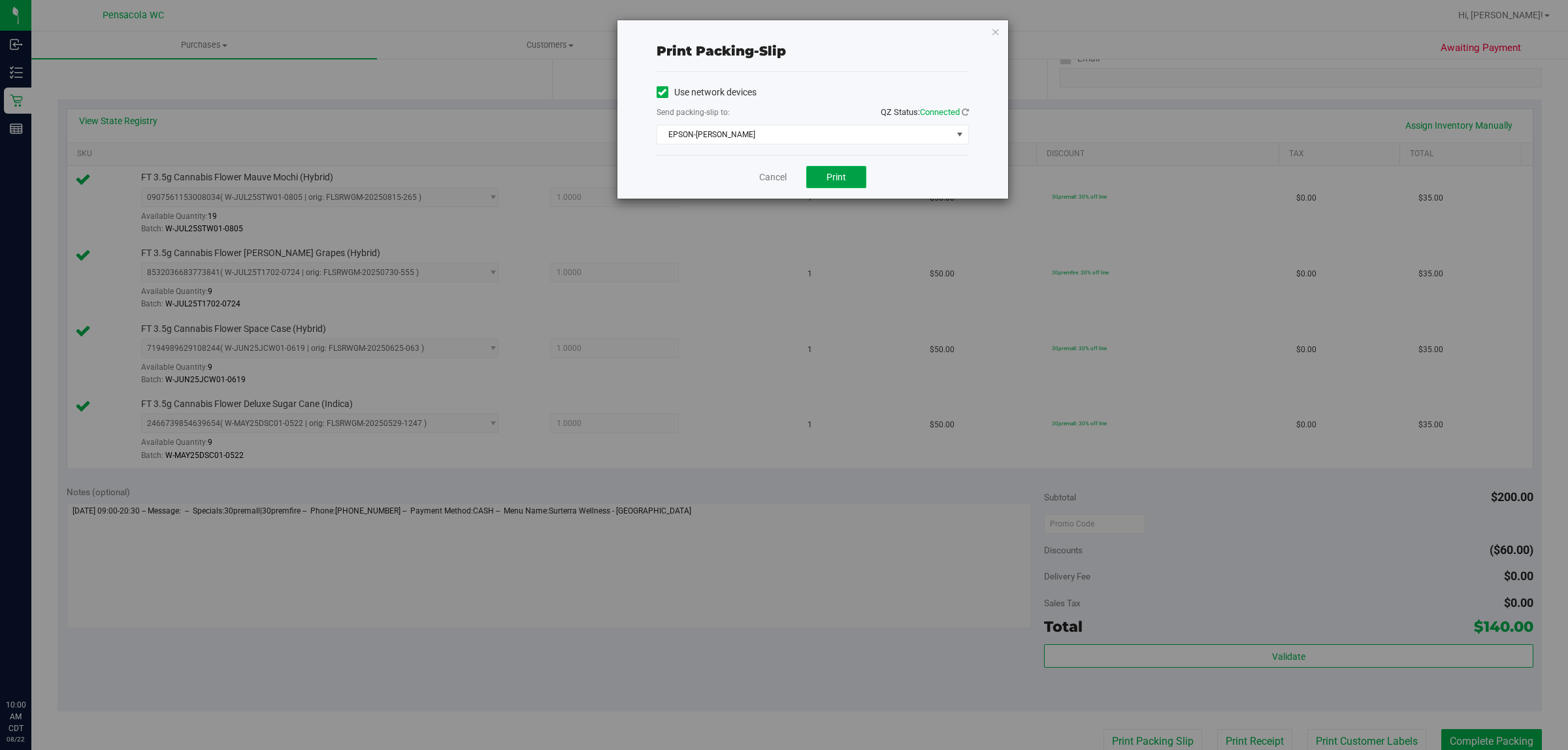
click at [826, 170] on button "Print" at bounding box center [836, 177] width 60 height 22
click at [767, 181] on link "Cancel" at bounding box center [773, 177] width 28 height 13
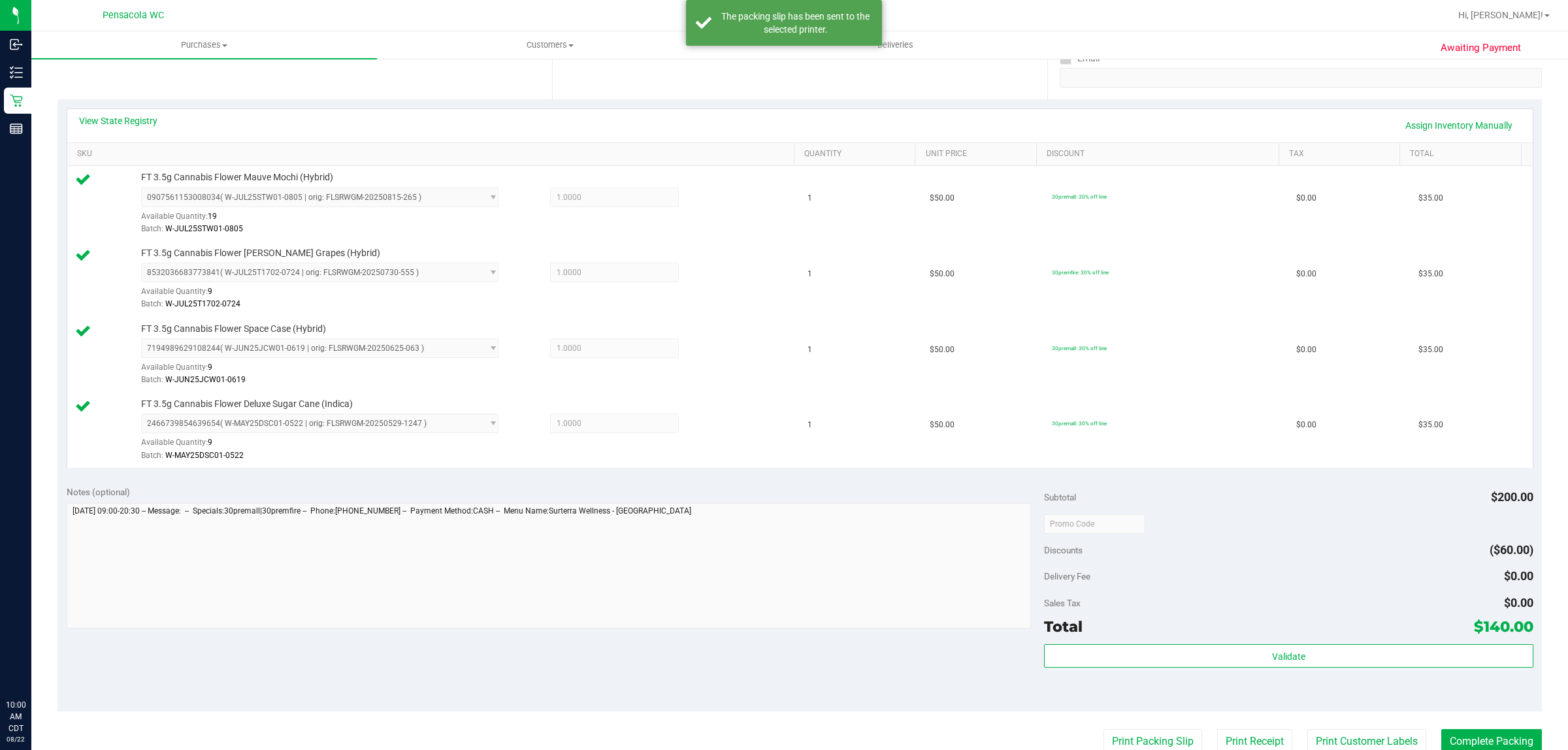
scroll to position [259, 0]
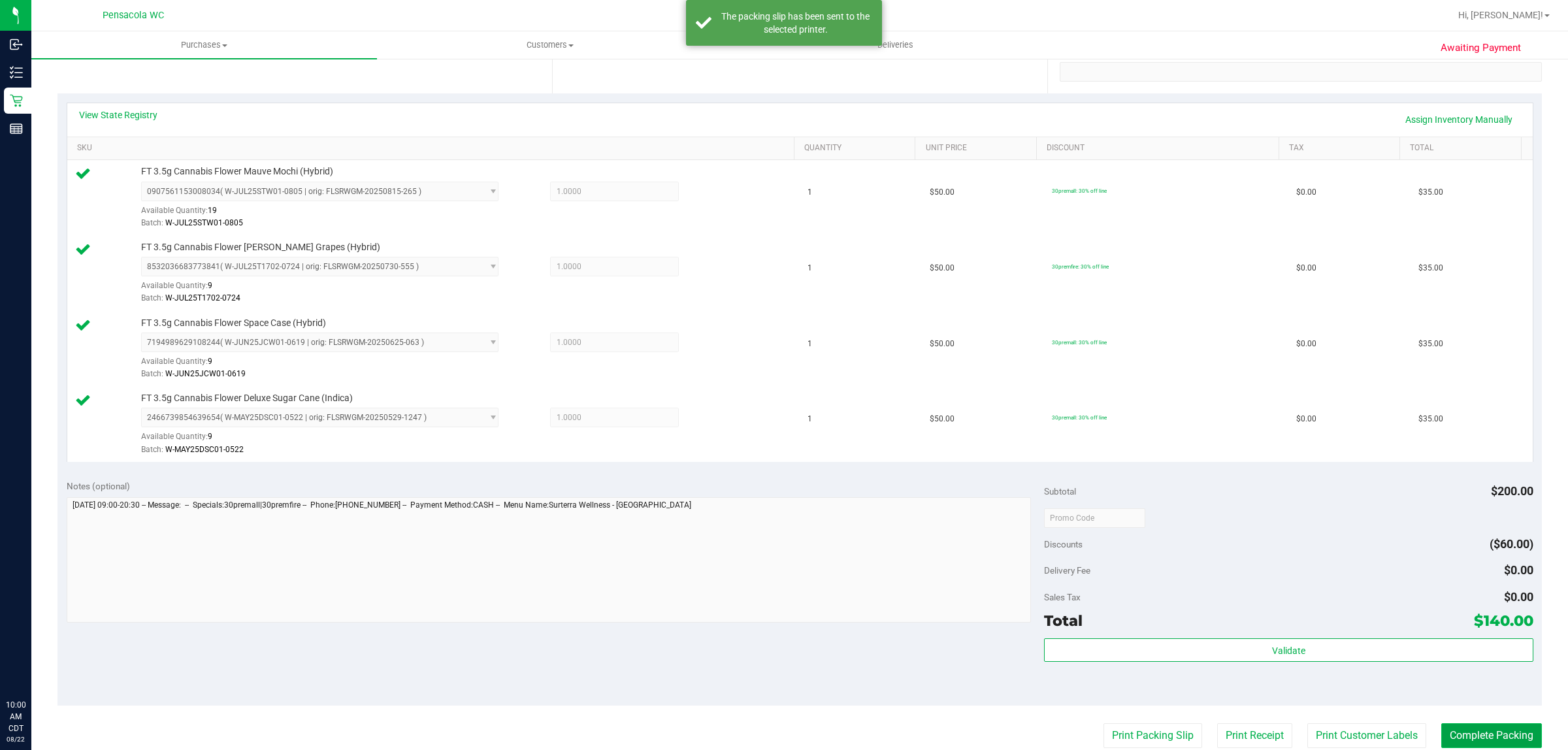
click at [1508, 737] on button "Complete Packing" at bounding box center [1492, 735] width 101 height 25
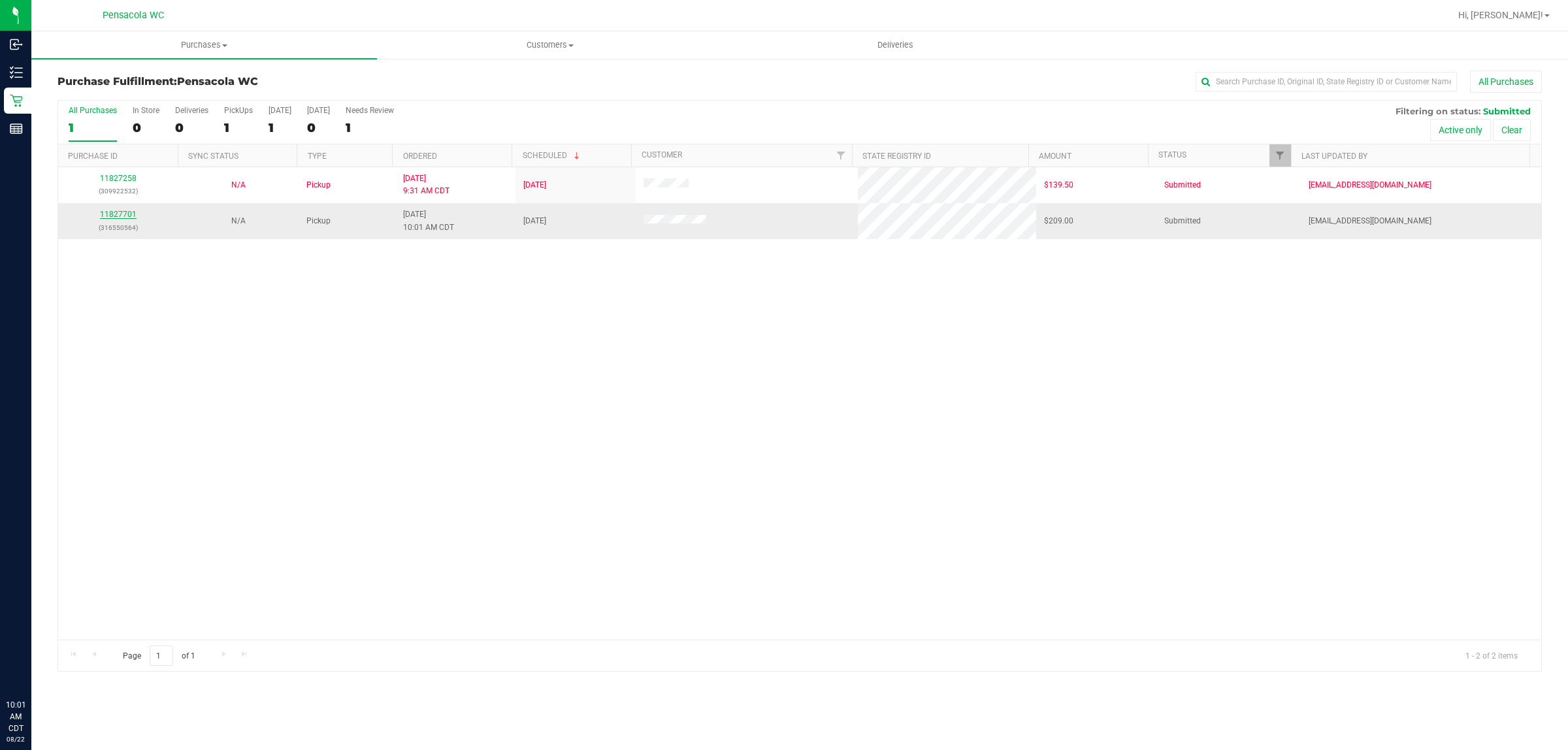
click at [132, 215] on link "11827701" at bounding box center [118, 215] width 36 height 9
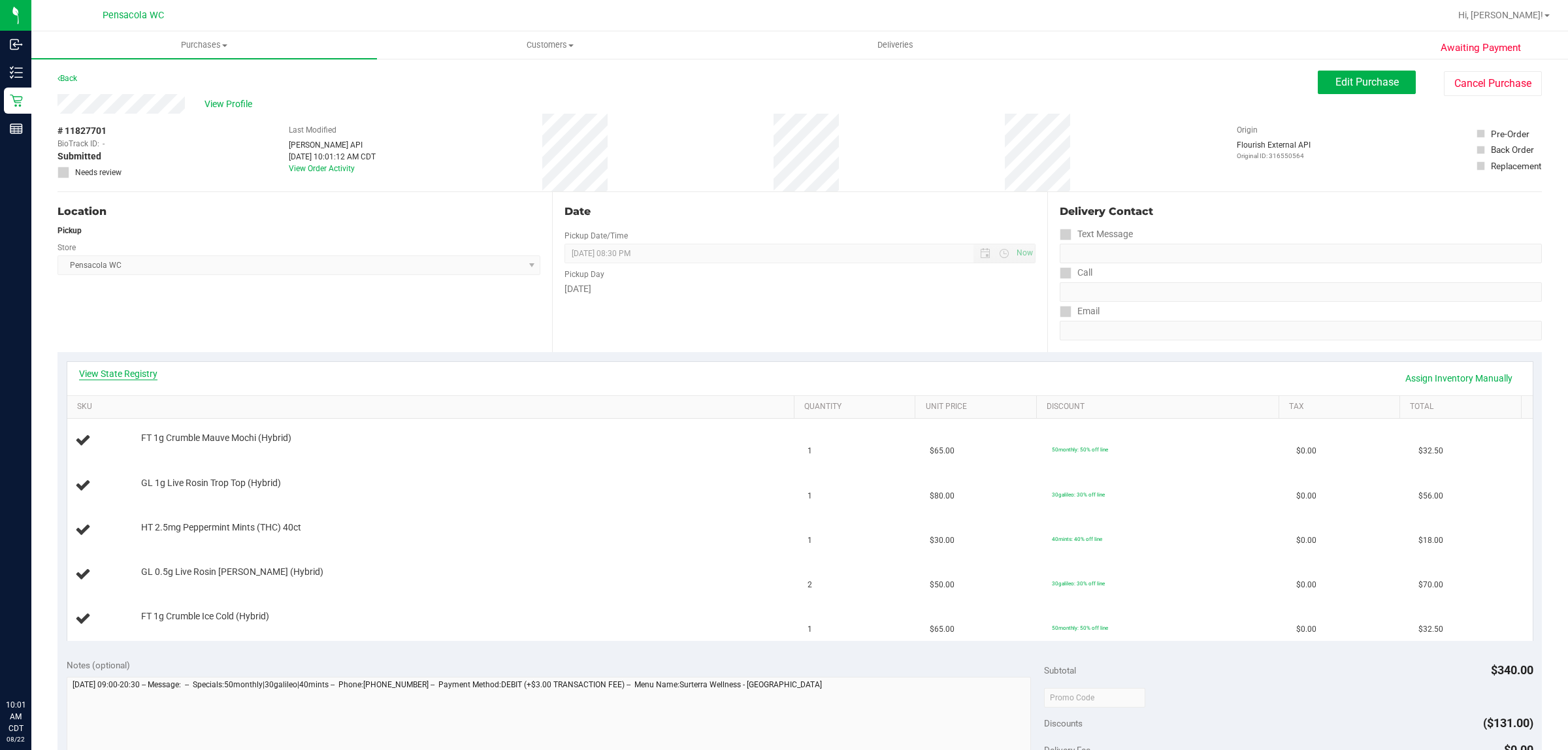
click at [121, 373] on link "View State Registry" at bounding box center [118, 373] width 79 height 13
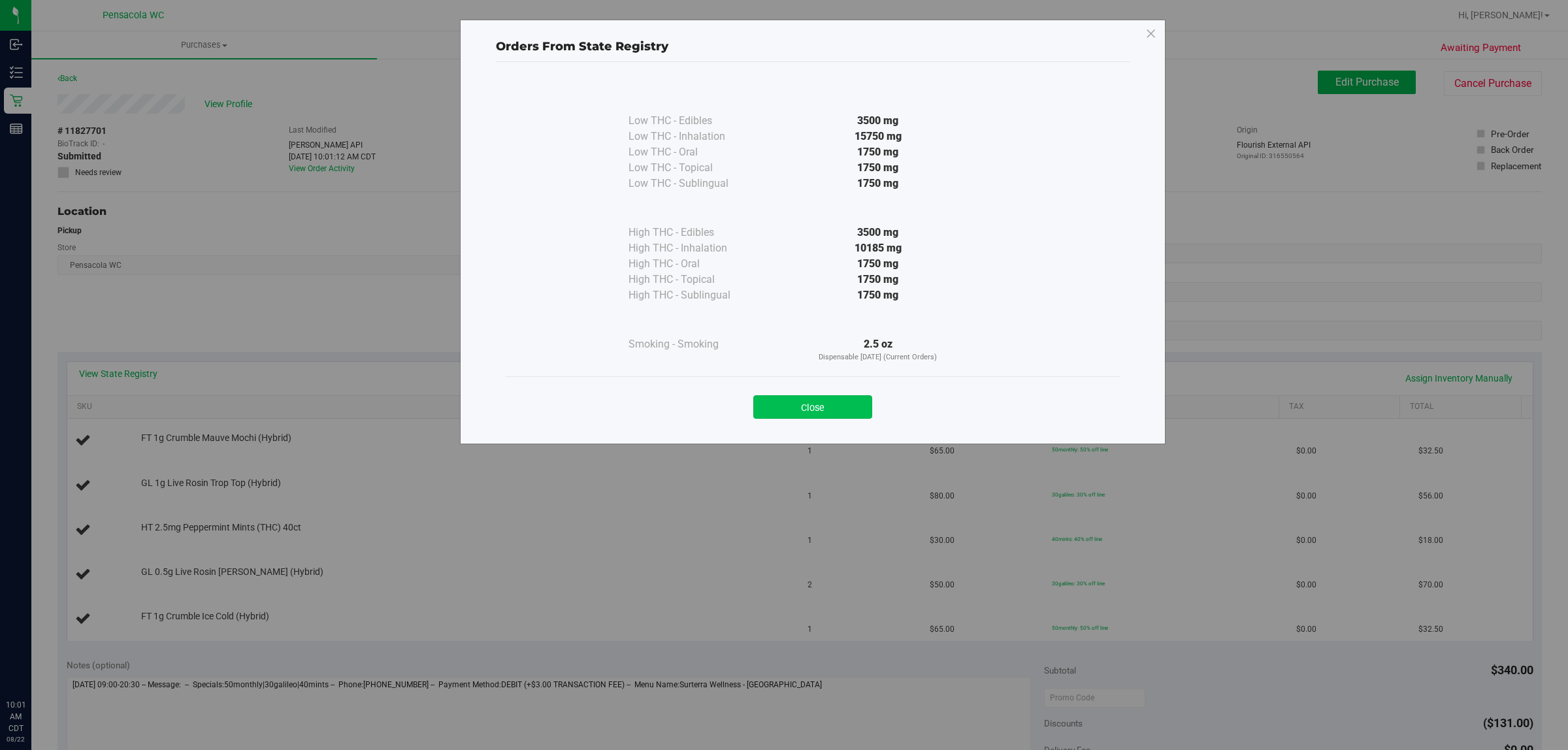
click at [836, 402] on button "Close" at bounding box center [813, 406] width 119 height 24
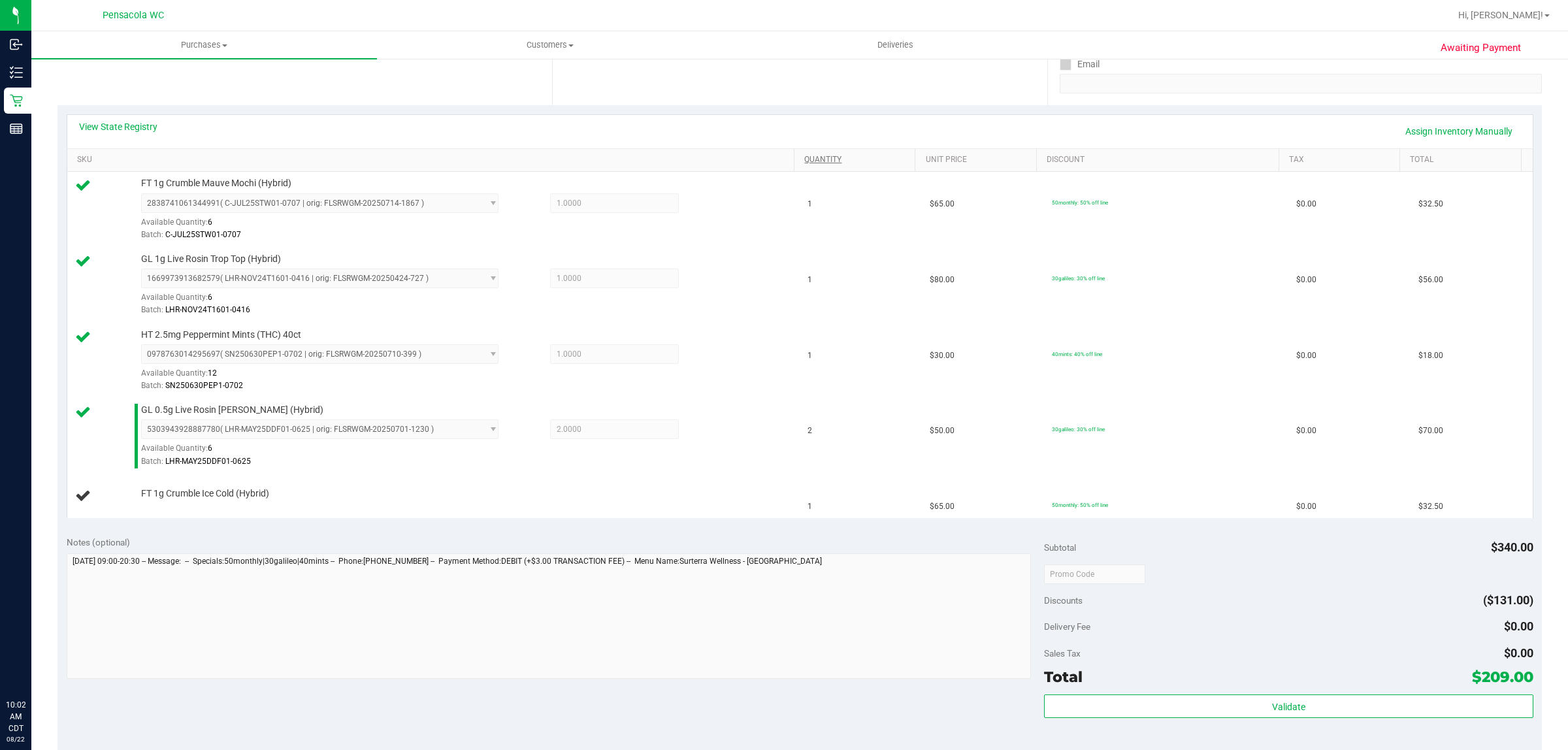
scroll to position [259, 0]
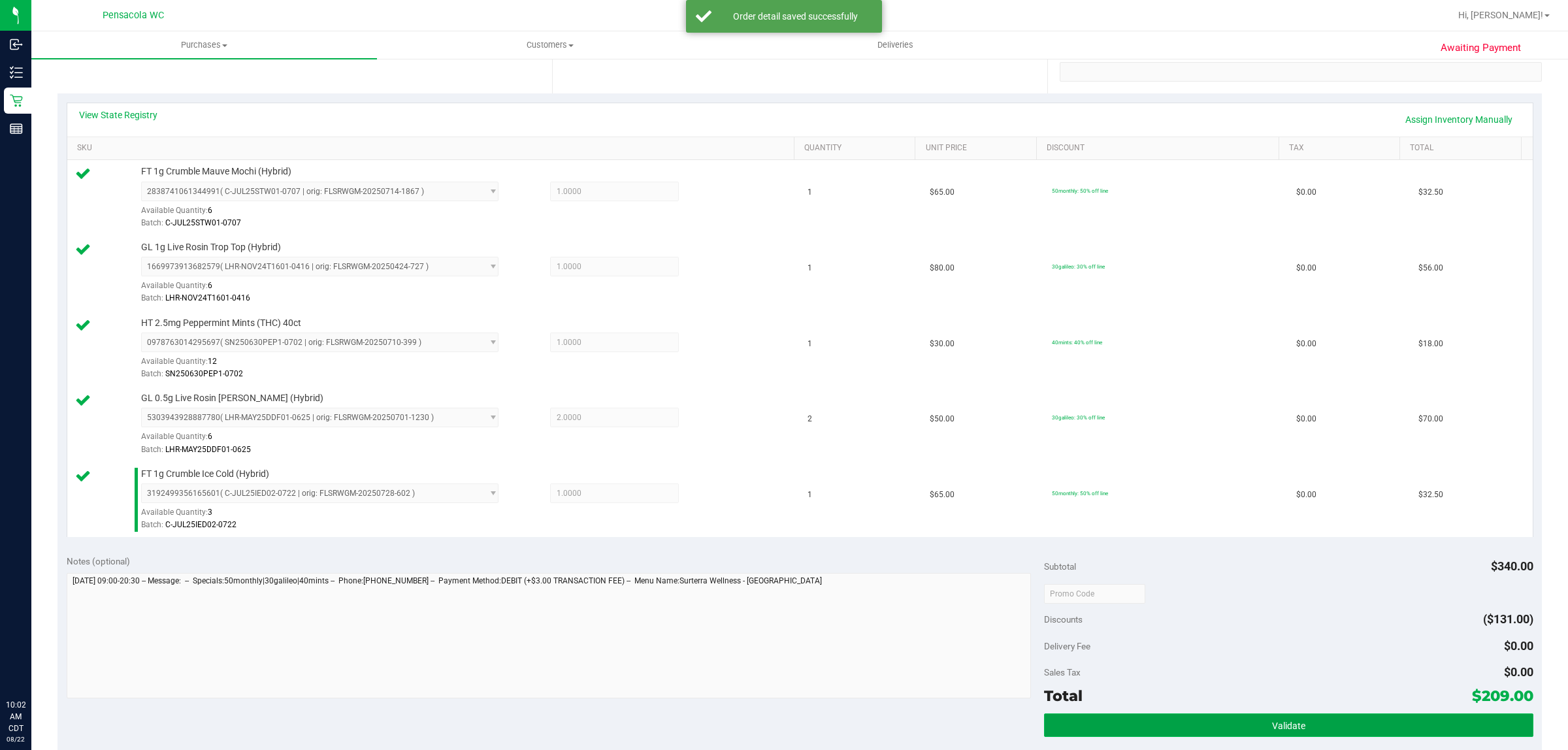
click at [1334, 732] on button "Validate" at bounding box center [1289, 724] width 489 height 24
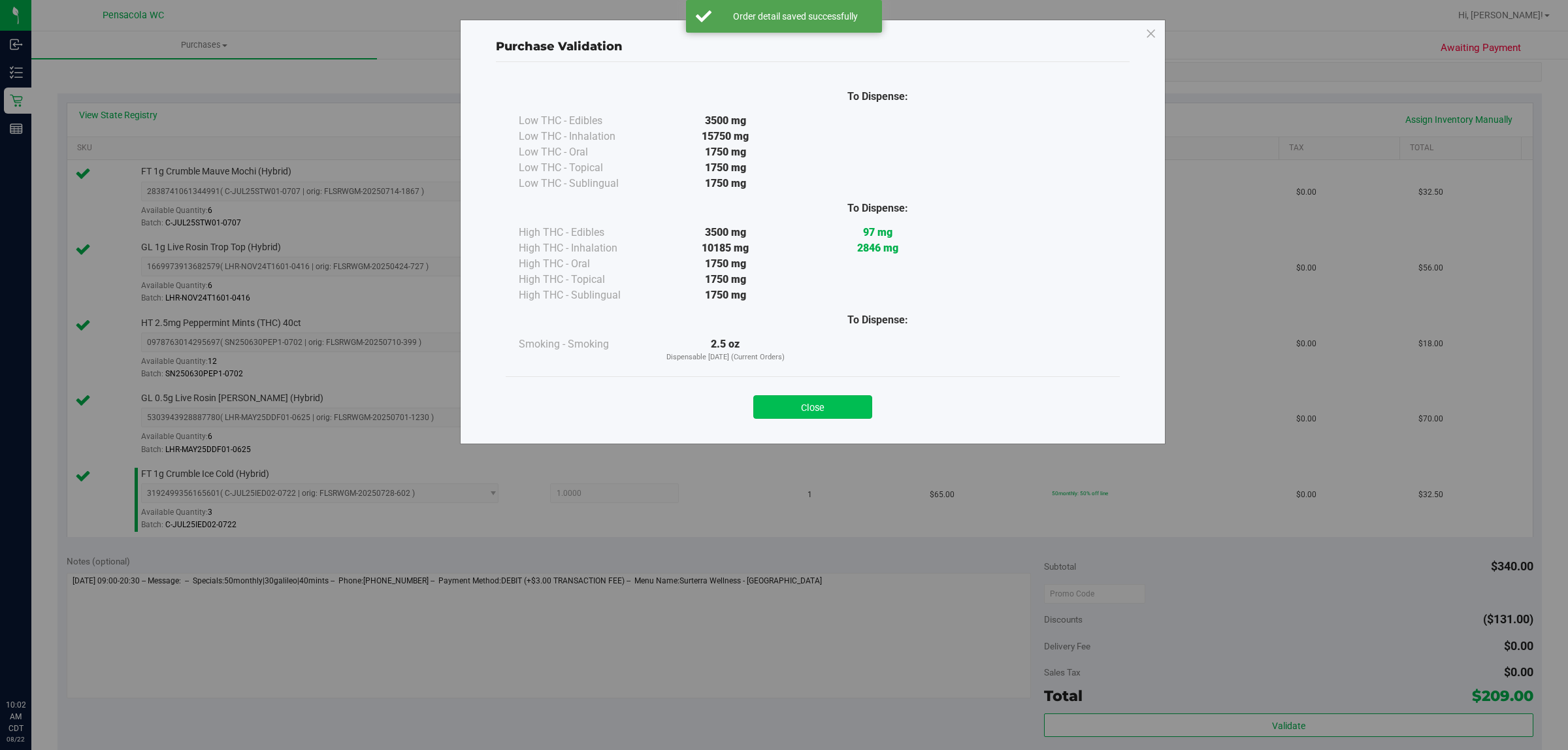
click at [824, 395] on button "Close" at bounding box center [813, 406] width 119 height 24
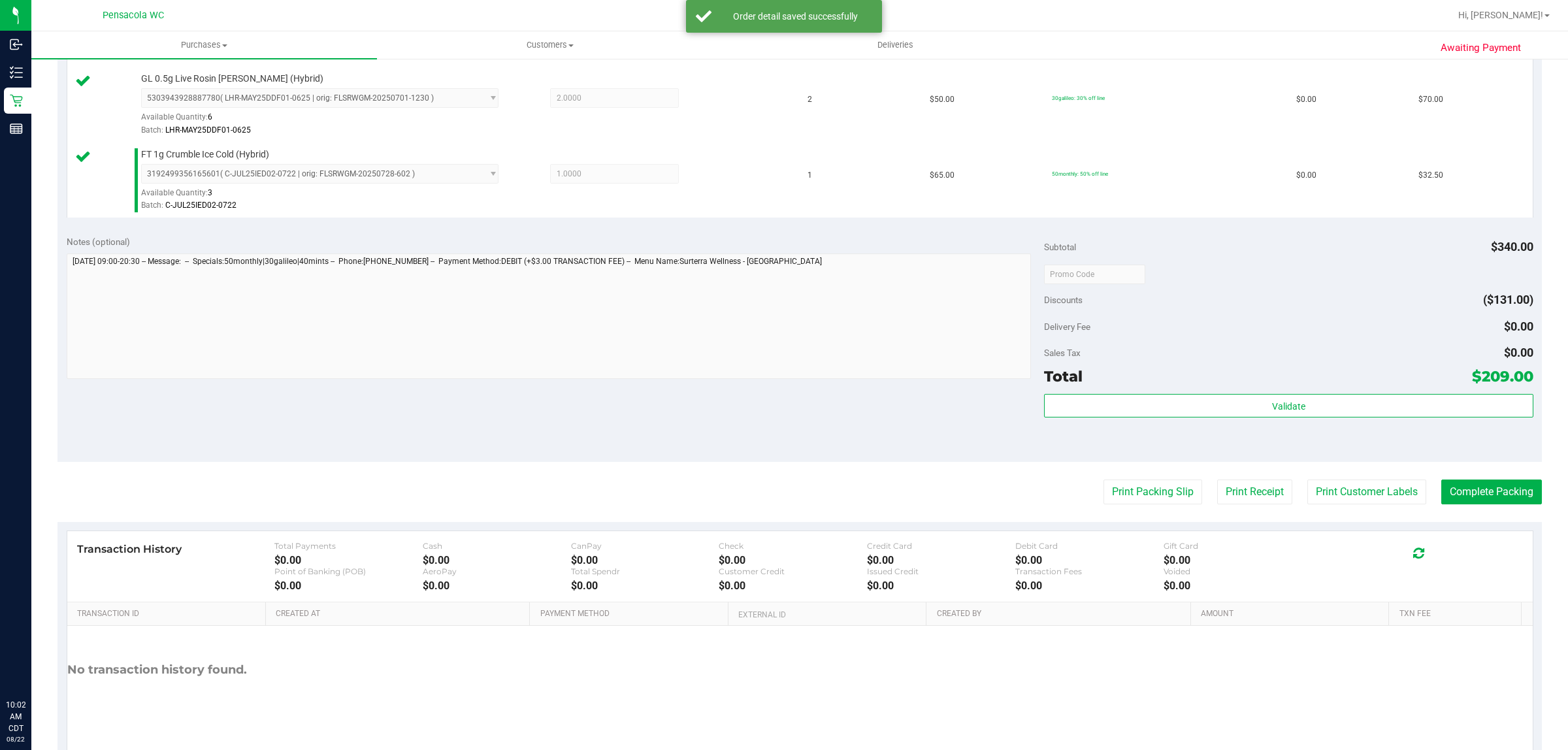
scroll to position [587, 0]
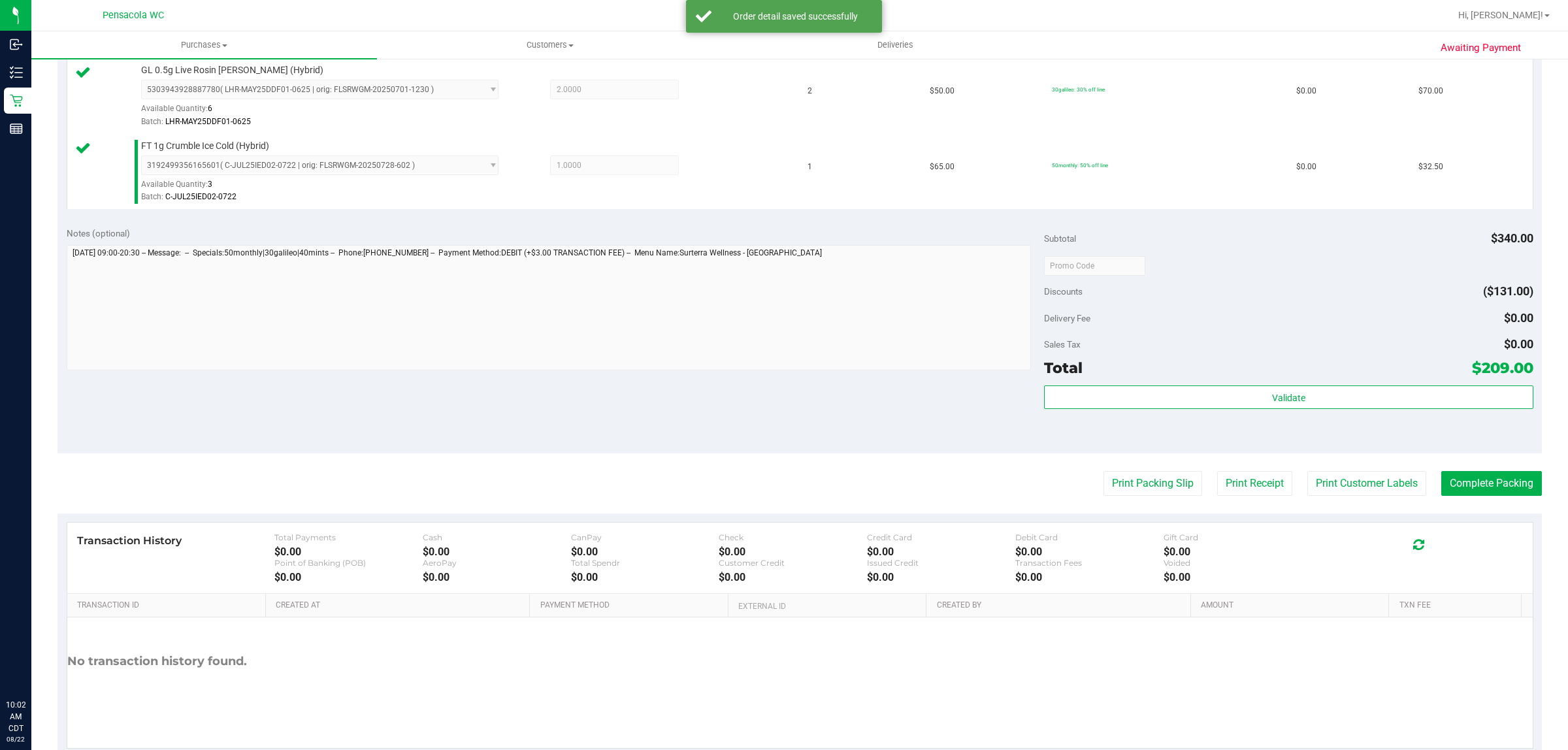
click at [1151, 511] on purchase-details "Back Edit Purchase Cancel Purchase View Profile # 11827701 BioTrack ID: - Submi…" at bounding box center [799, 120] width 1485 height 1273
click at [1159, 486] on button "Print Packing Slip" at bounding box center [1153, 483] width 99 height 25
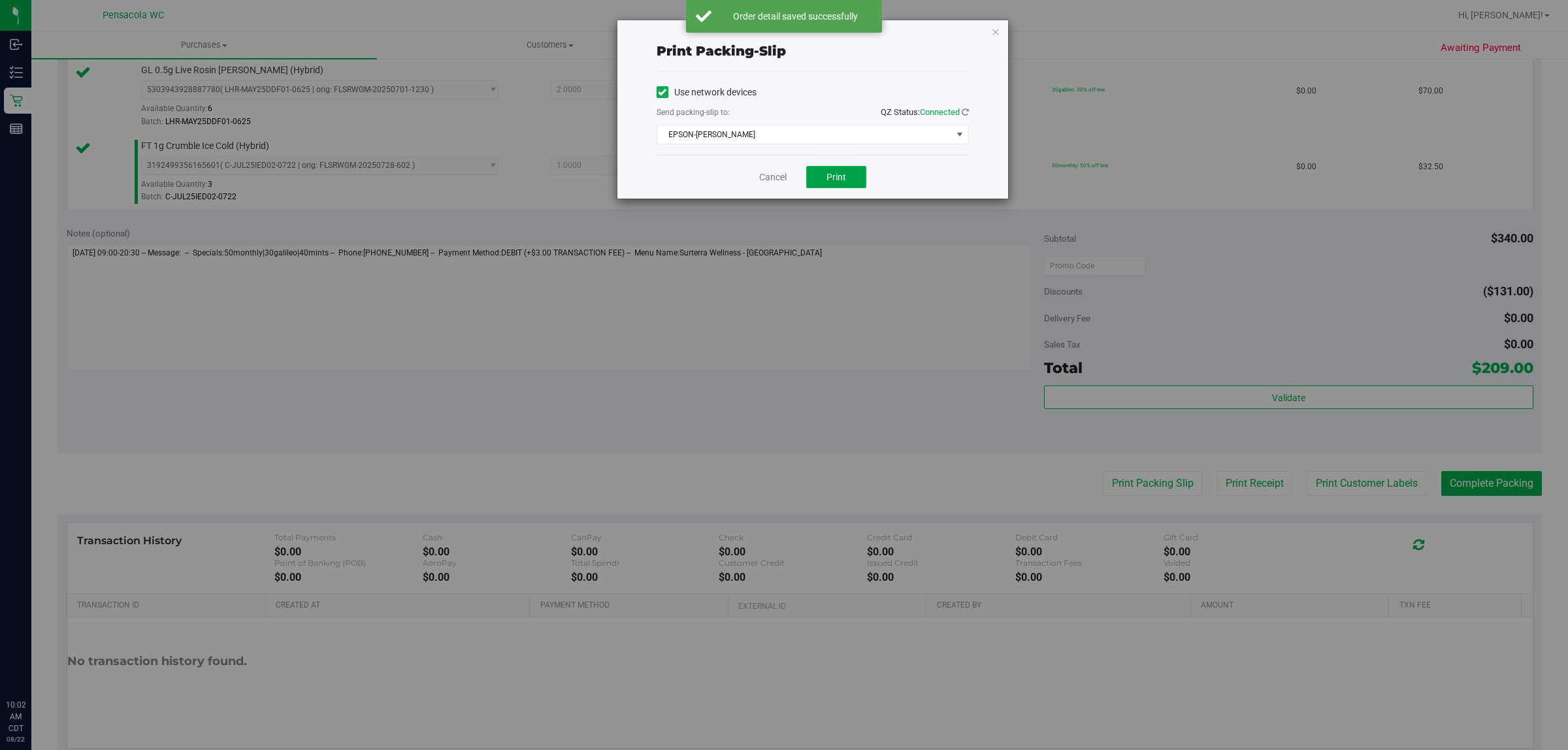
click at [846, 180] on button "Print" at bounding box center [836, 177] width 60 height 22
click at [769, 170] on link "Cancel" at bounding box center [773, 177] width 28 height 13
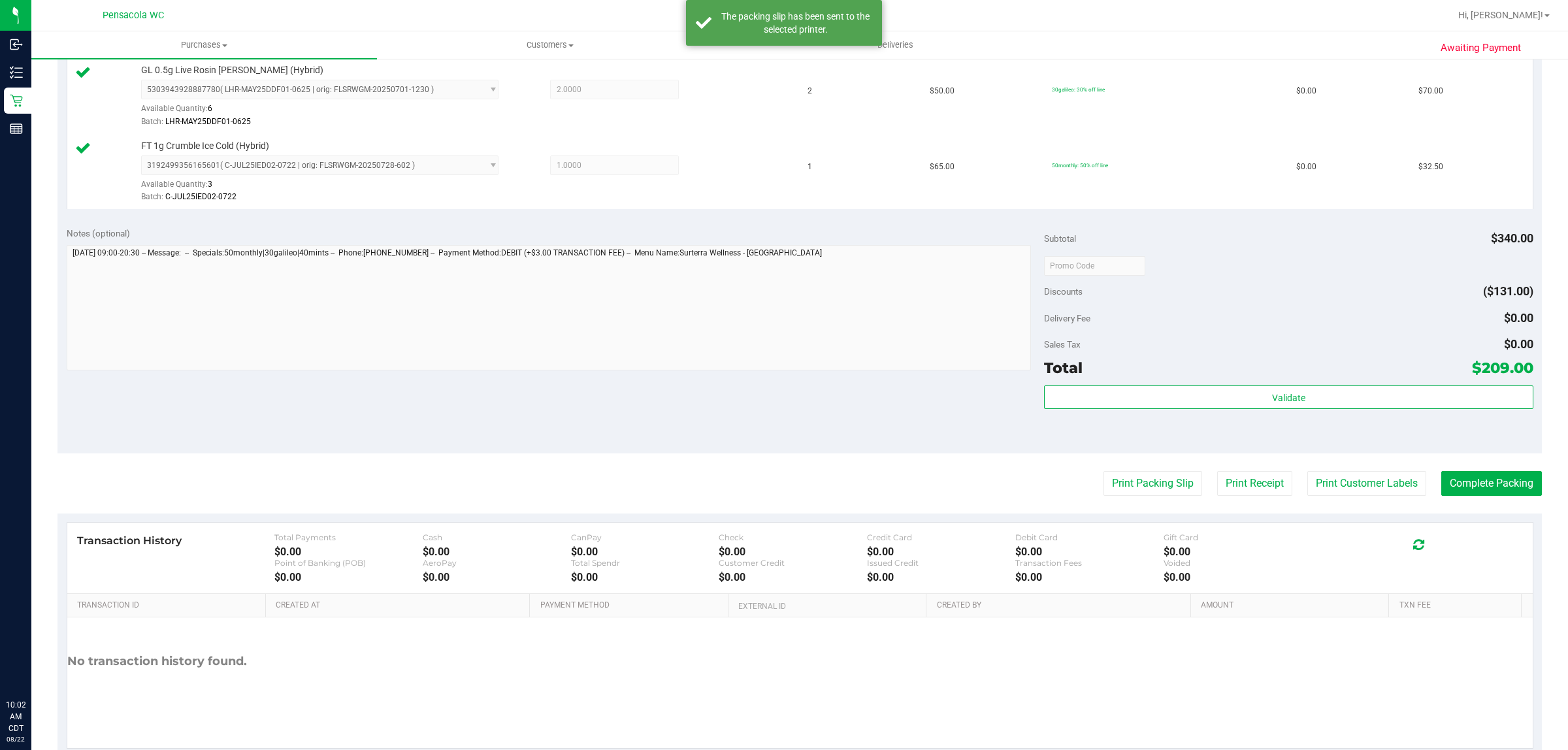
click at [1546, 482] on div "Awaiting Payment Back Edit Purchase Cancel Purchase View Profile # 11827701 Bio…" at bounding box center [800, 128] width 1537 height 1313
click at [1487, 490] on button "Complete Packing" at bounding box center [1492, 484] width 101 height 25
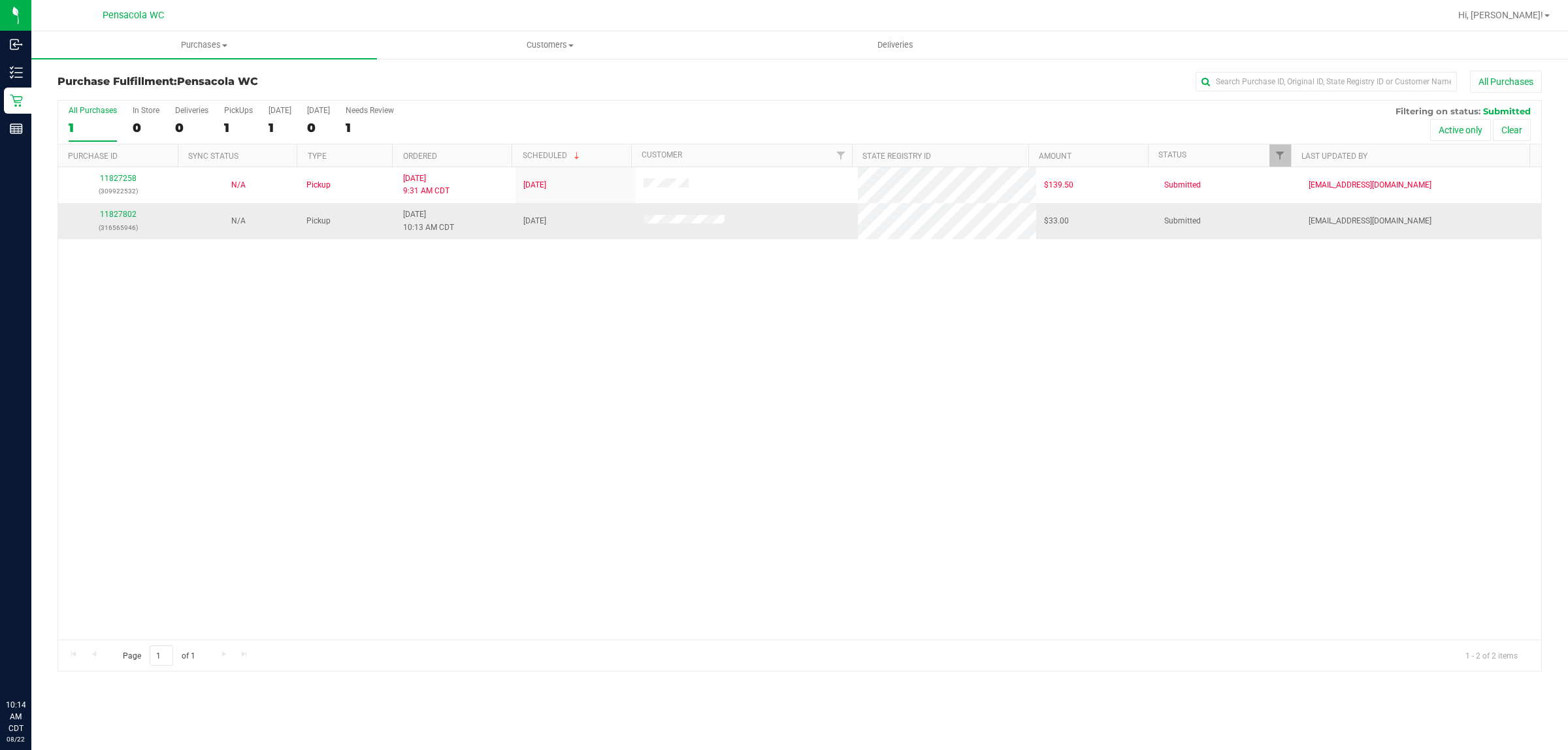
click at [119, 211] on div "11827802 (316565946)" at bounding box center [118, 221] width 104 height 25
click at [120, 213] on link "11827802" at bounding box center [118, 215] width 36 height 9
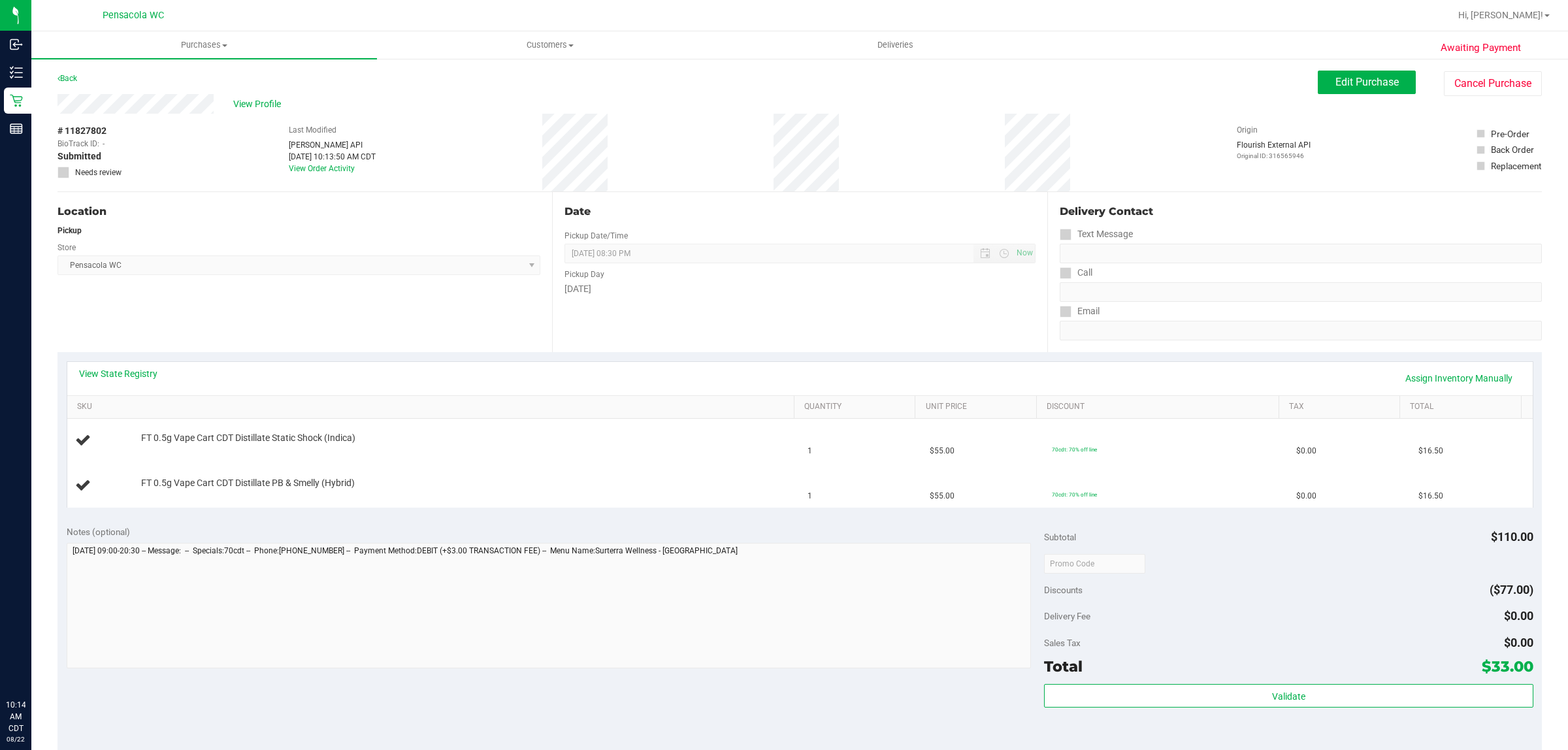
click at [153, 373] on link "View State Registry" at bounding box center [118, 373] width 79 height 13
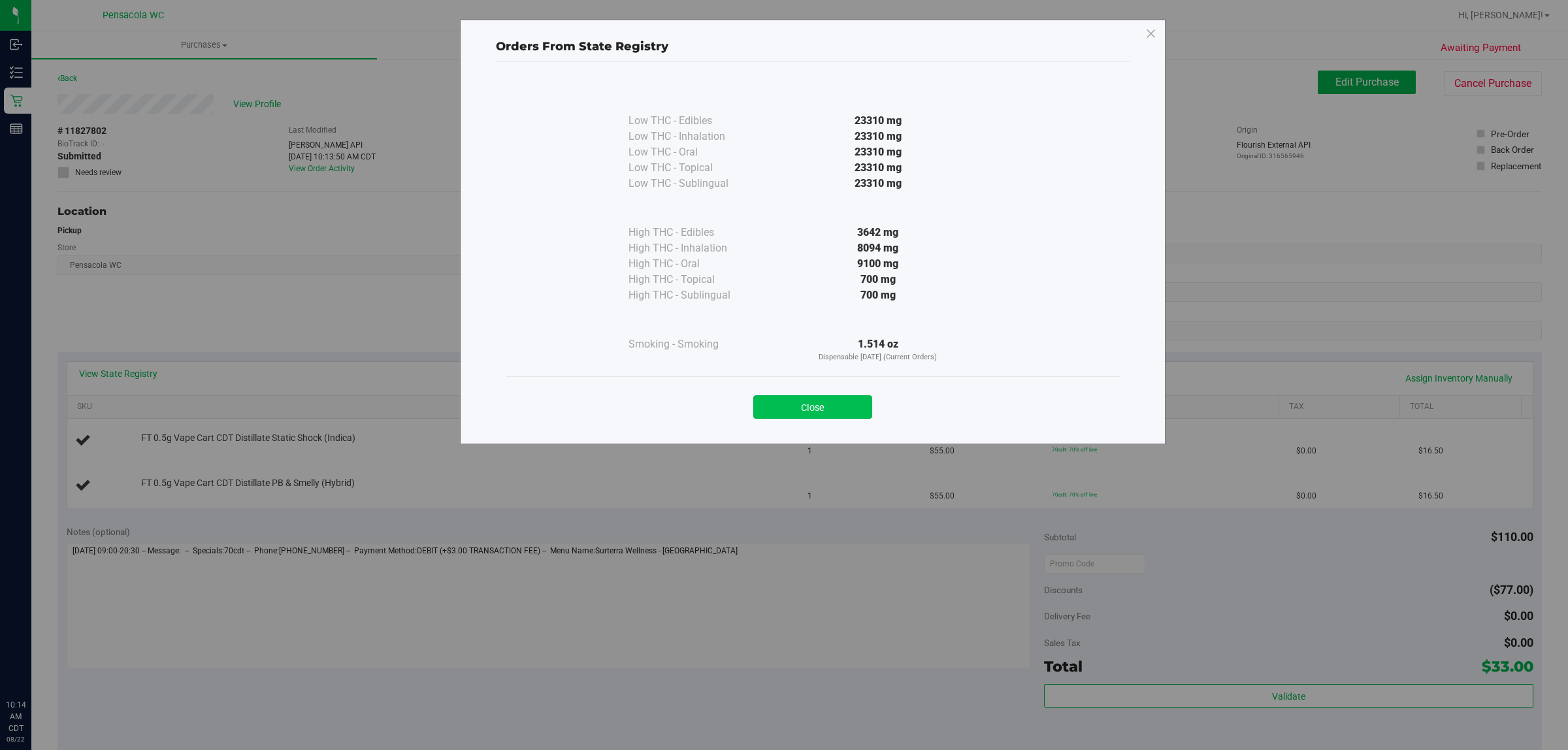
click at [825, 403] on button "Close" at bounding box center [813, 406] width 119 height 24
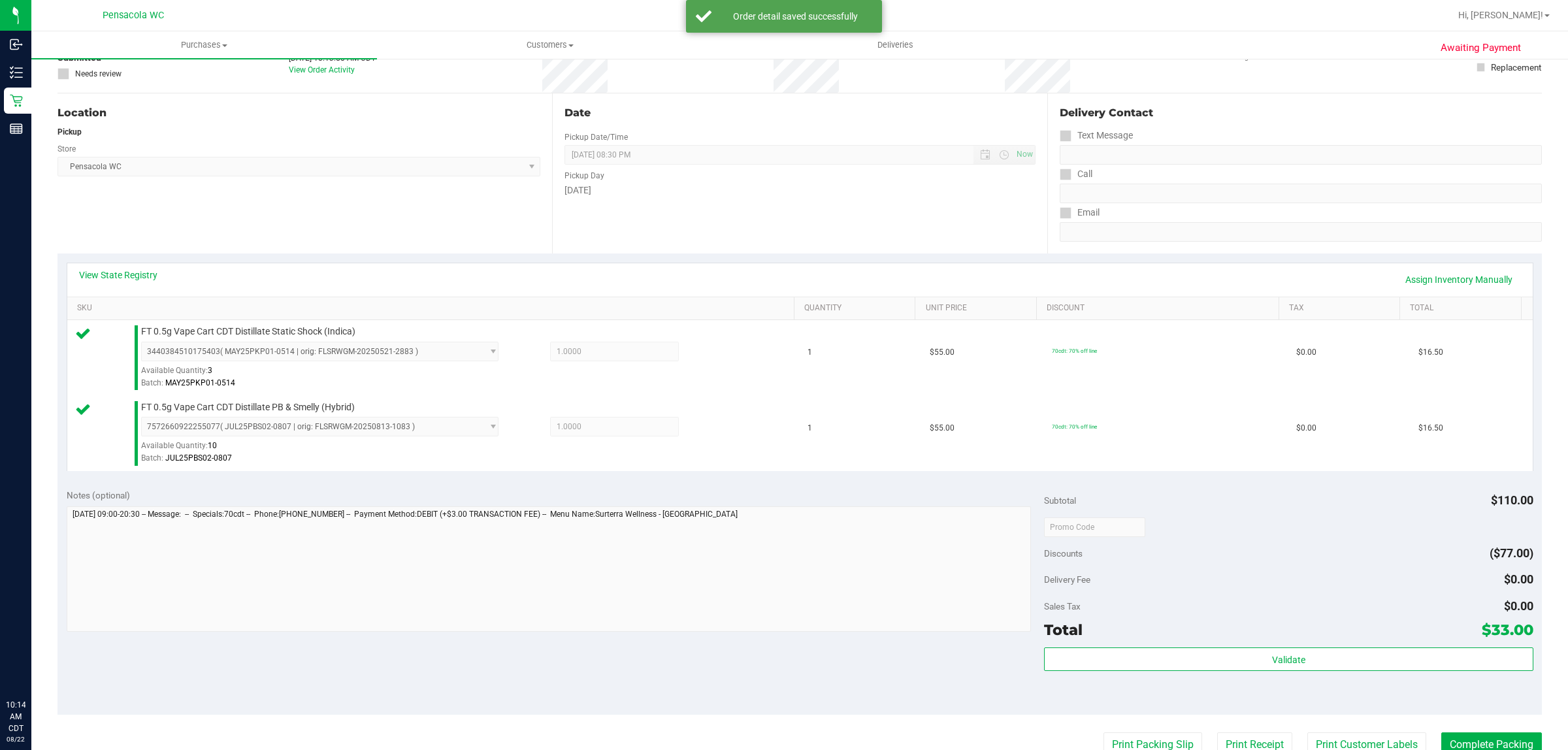
scroll to position [295, 0]
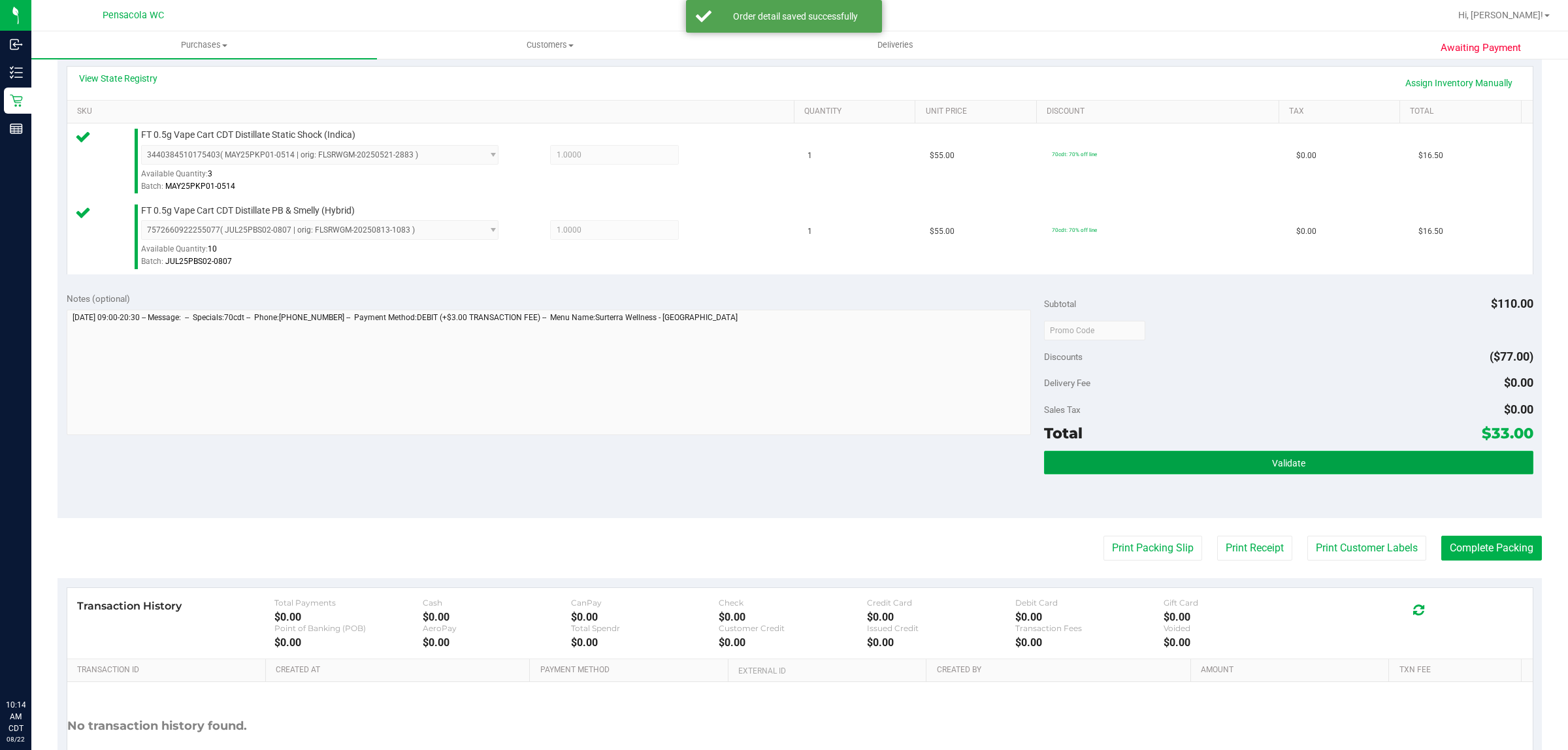
click at [1327, 455] on button "Validate" at bounding box center [1289, 462] width 489 height 24
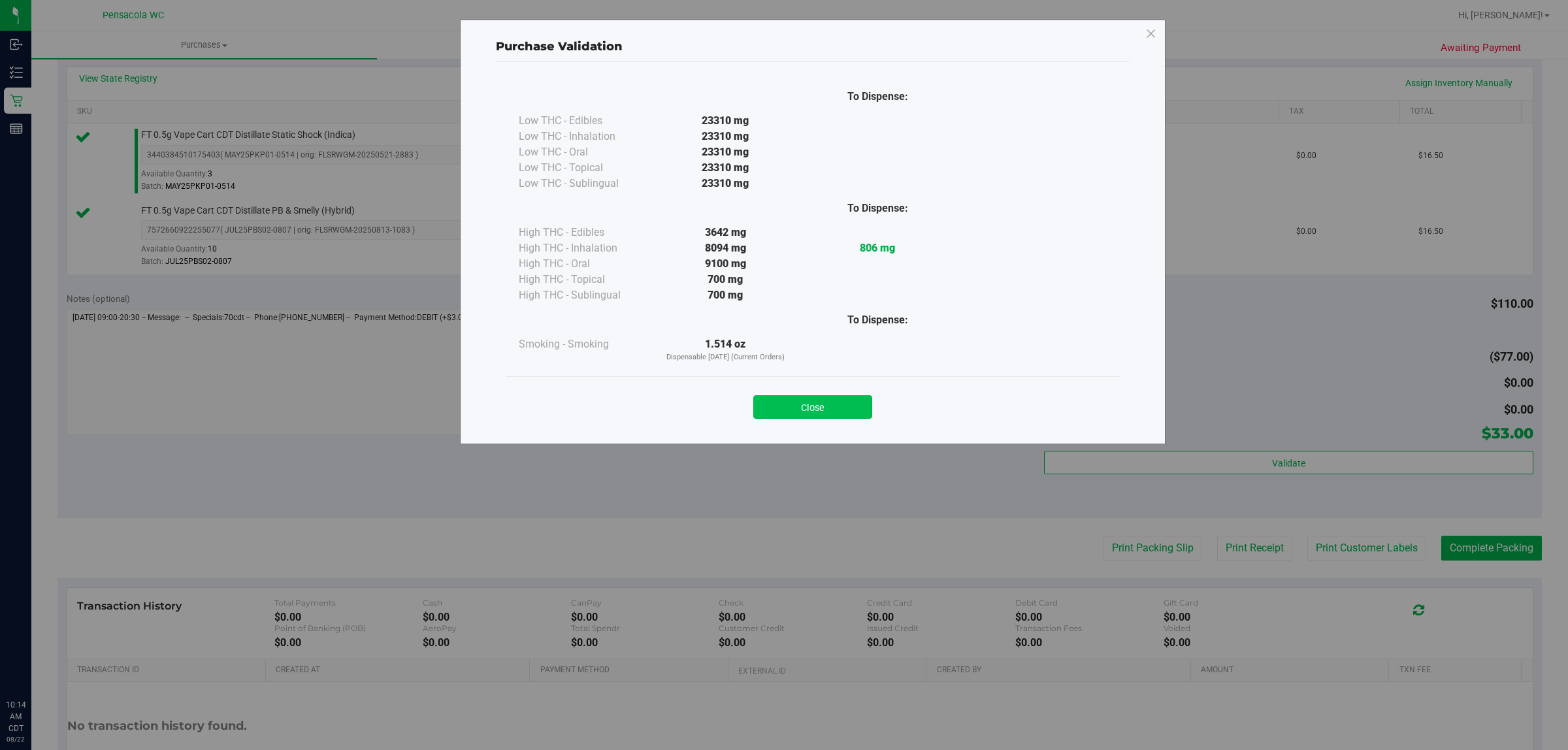
click at [836, 412] on button "Close" at bounding box center [813, 406] width 119 height 24
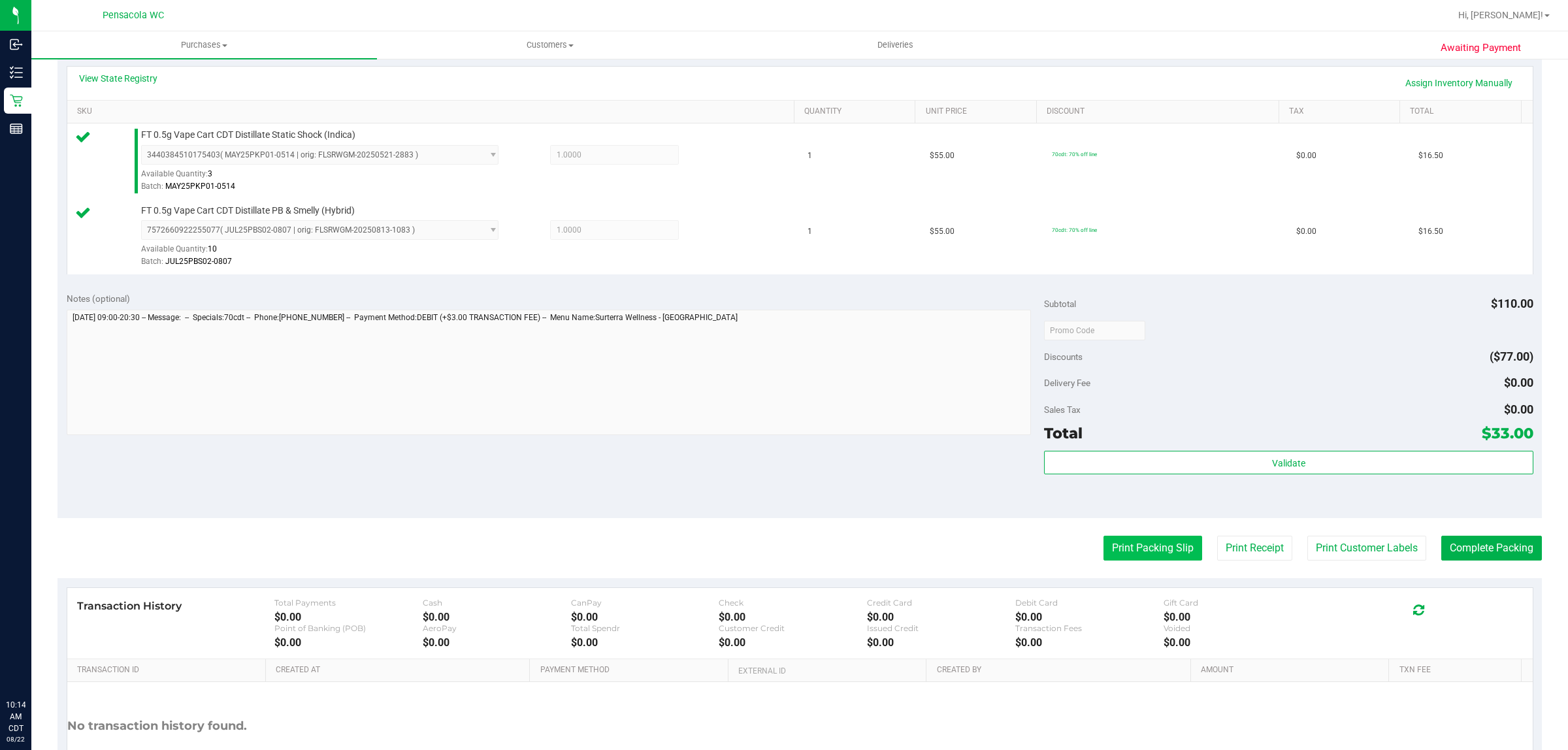
click at [1150, 550] on button "Print Packing Slip" at bounding box center [1153, 548] width 99 height 25
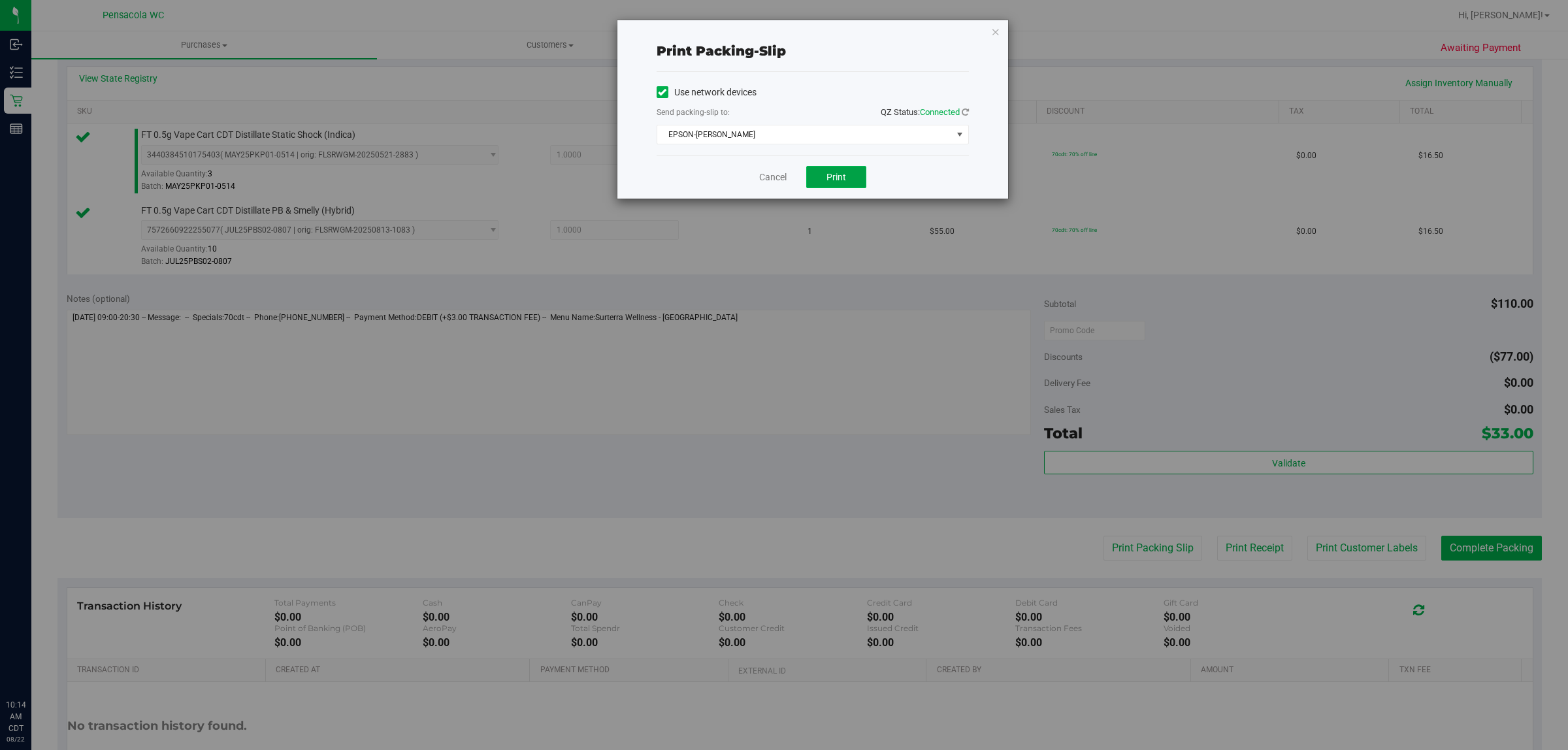
click at [840, 177] on span "Print" at bounding box center [836, 177] width 20 height 11
click at [777, 178] on link "Cancel" at bounding box center [773, 177] width 28 height 13
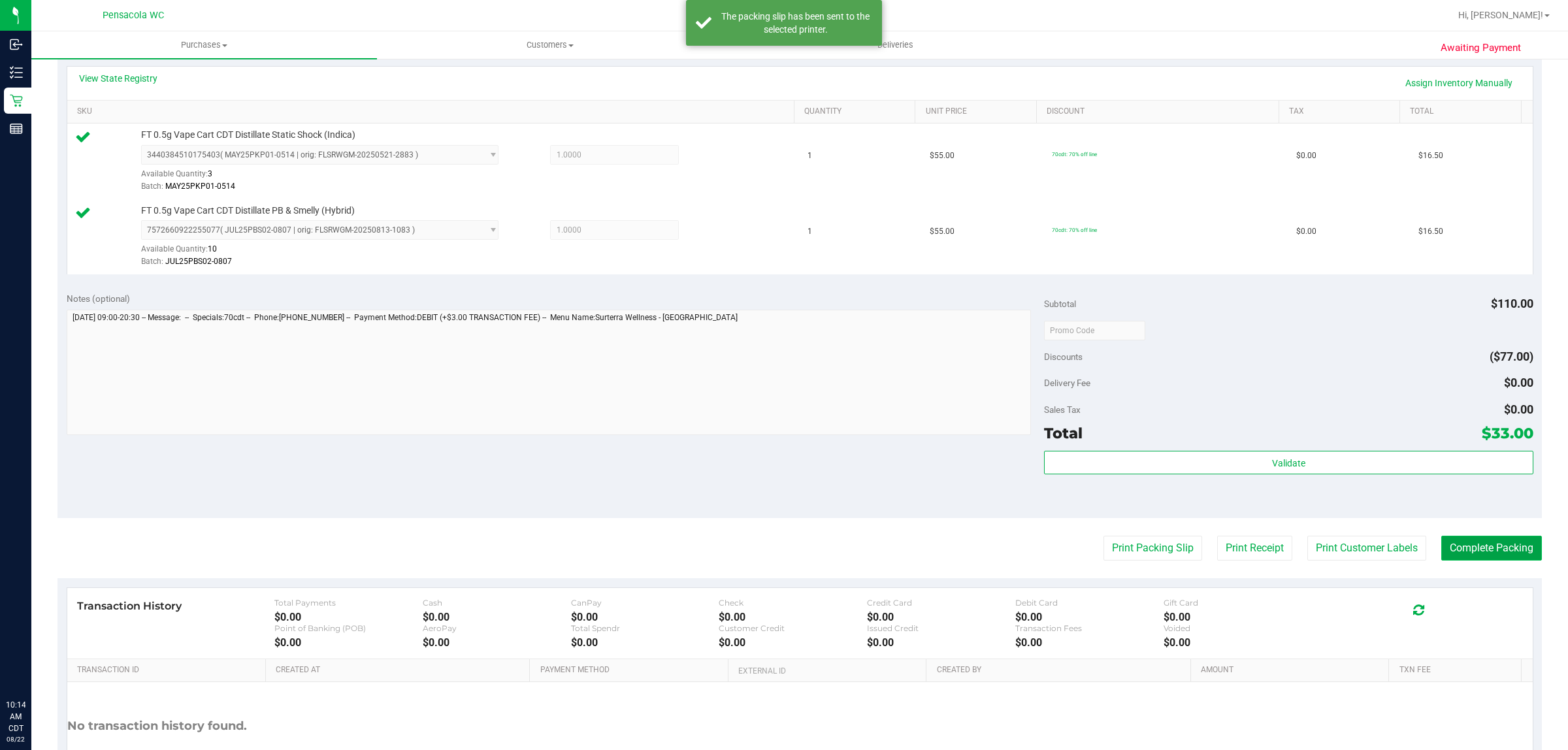
click at [1470, 546] on button "Complete Packing" at bounding box center [1492, 548] width 101 height 25
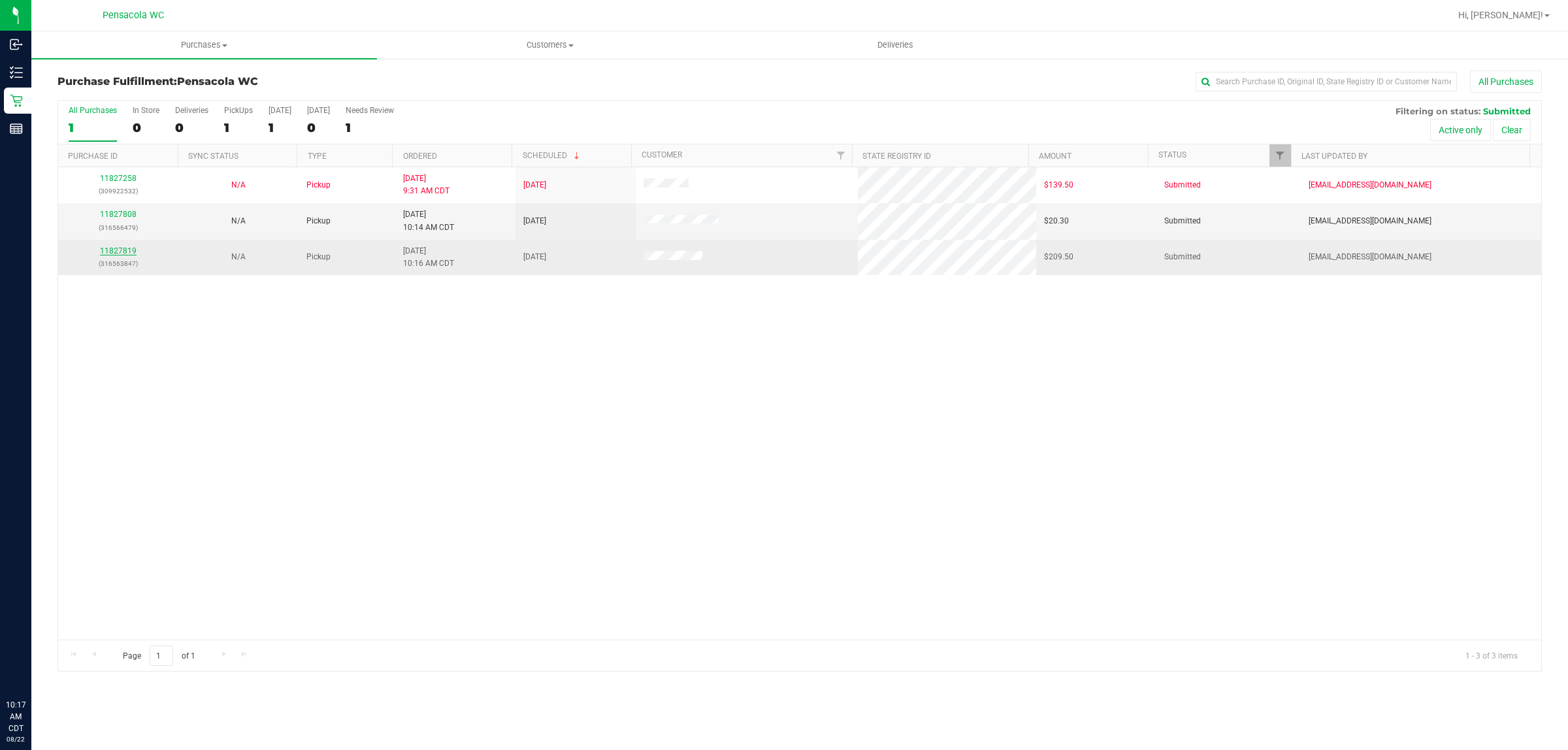
click at [118, 252] on link "11827819" at bounding box center [118, 251] width 36 height 9
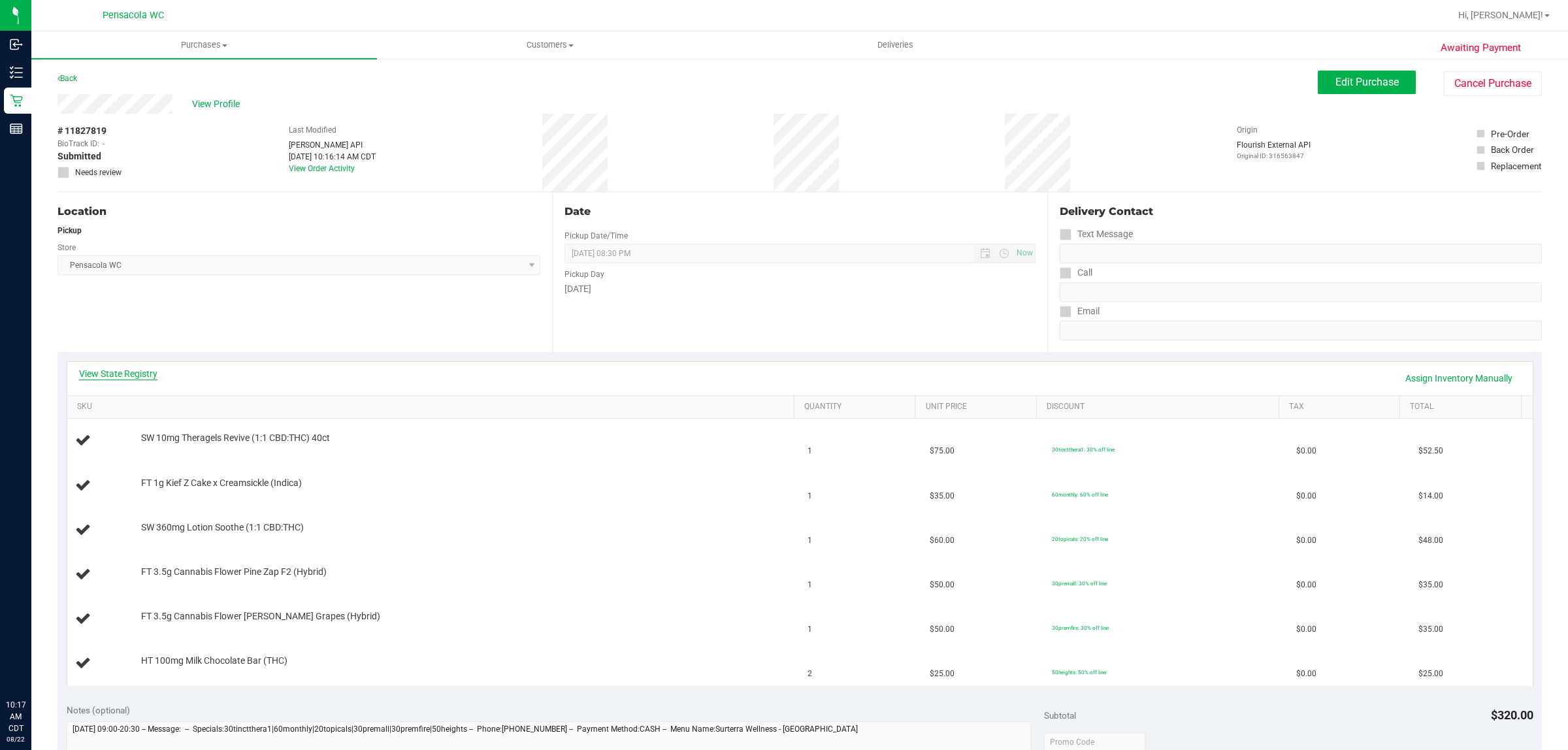
click at [122, 373] on link "View State Registry" at bounding box center [118, 373] width 79 height 13
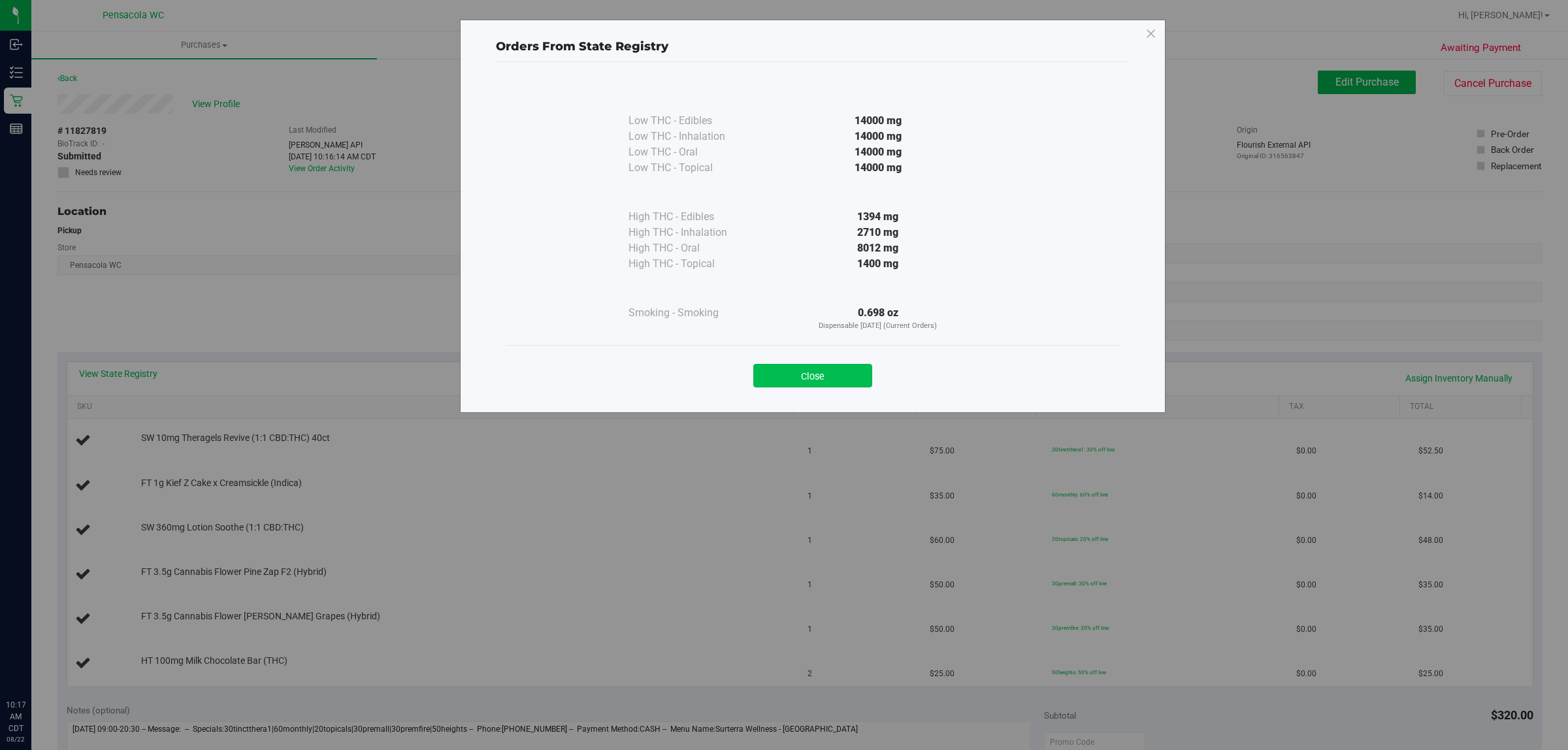
click at [836, 373] on button "Close" at bounding box center [813, 375] width 119 height 24
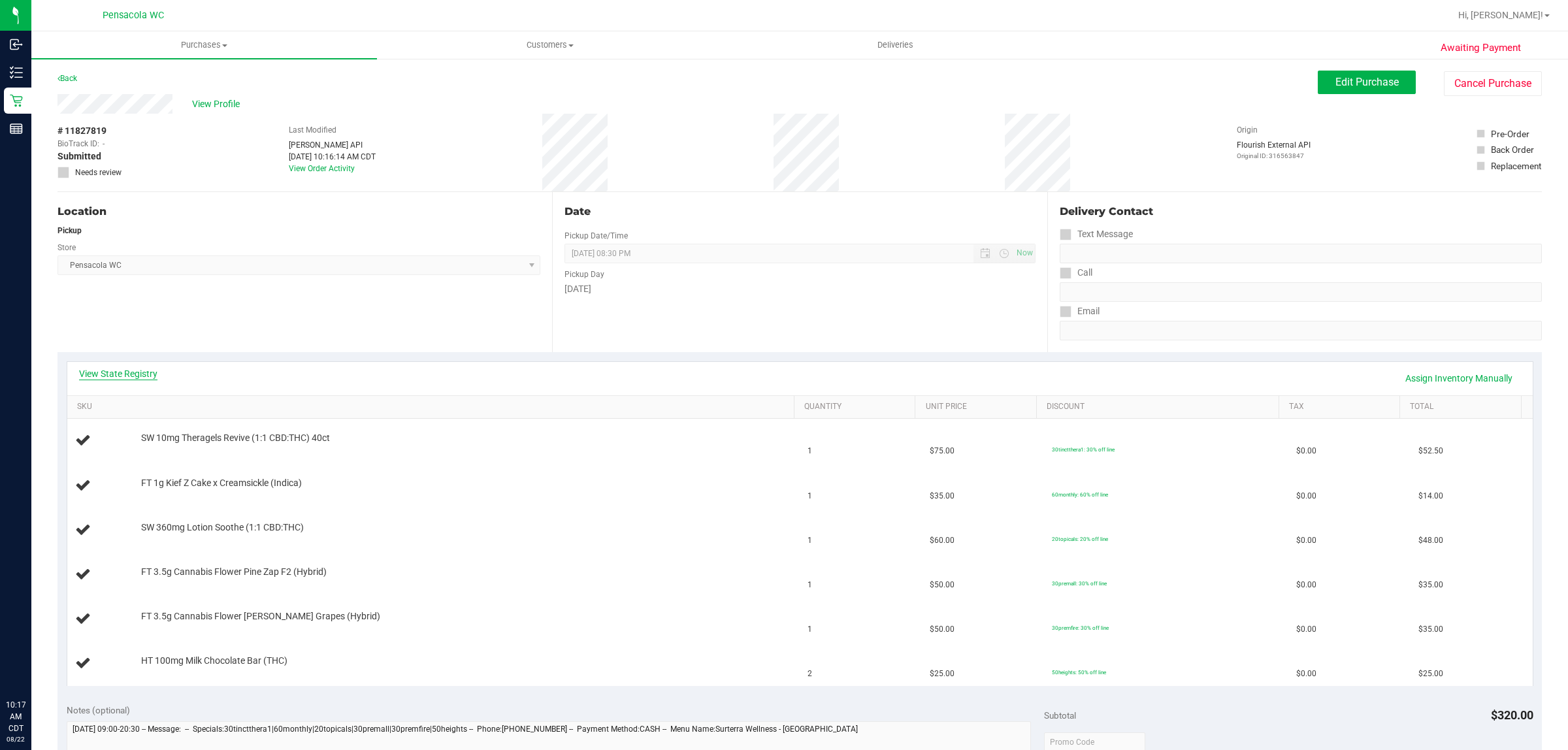
click at [129, 371] on link "View State Registry" at bounding box center [118, 373] width 79 height 13
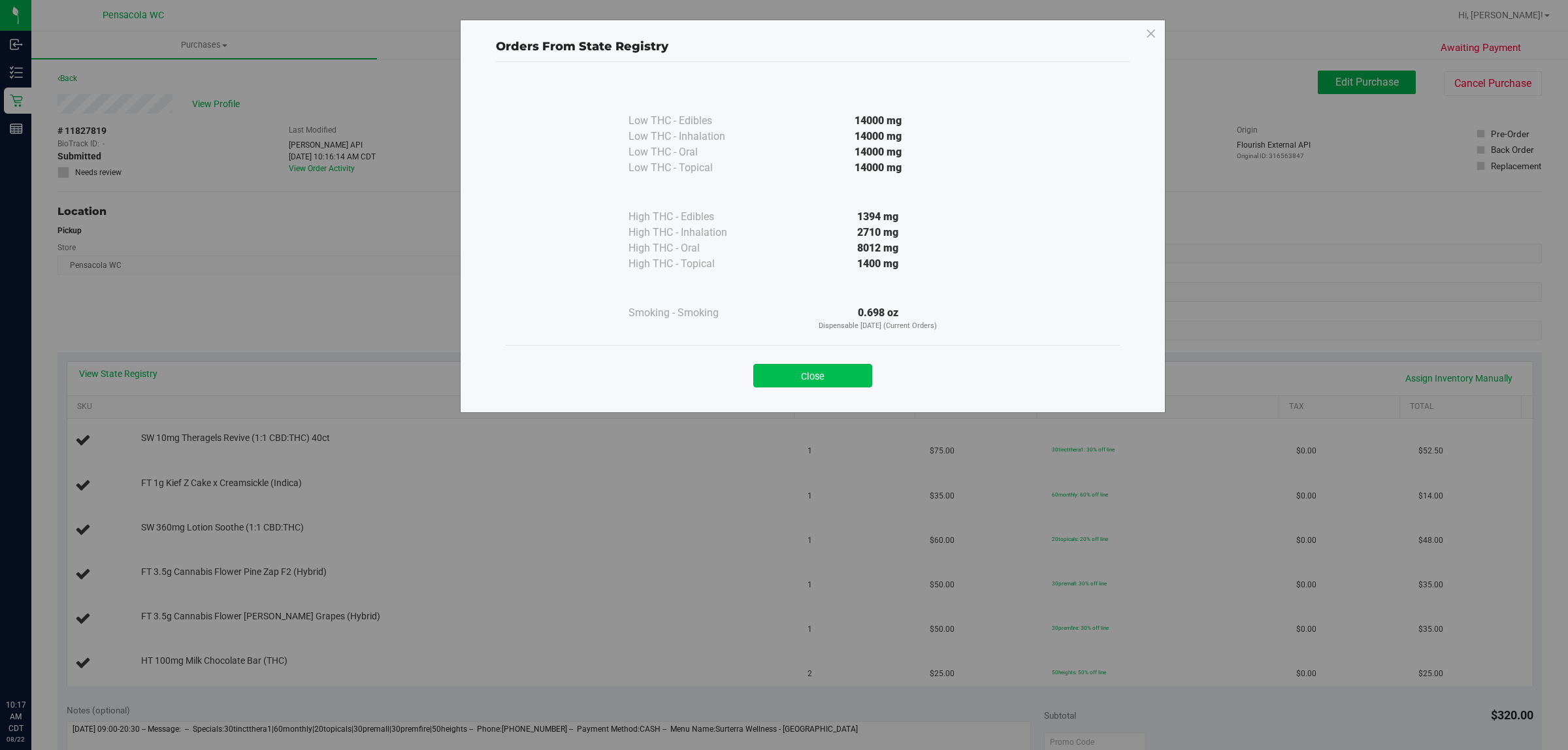
click at [810, 376] on button "Close" at bounding box center [813, 375] width 119 height 24
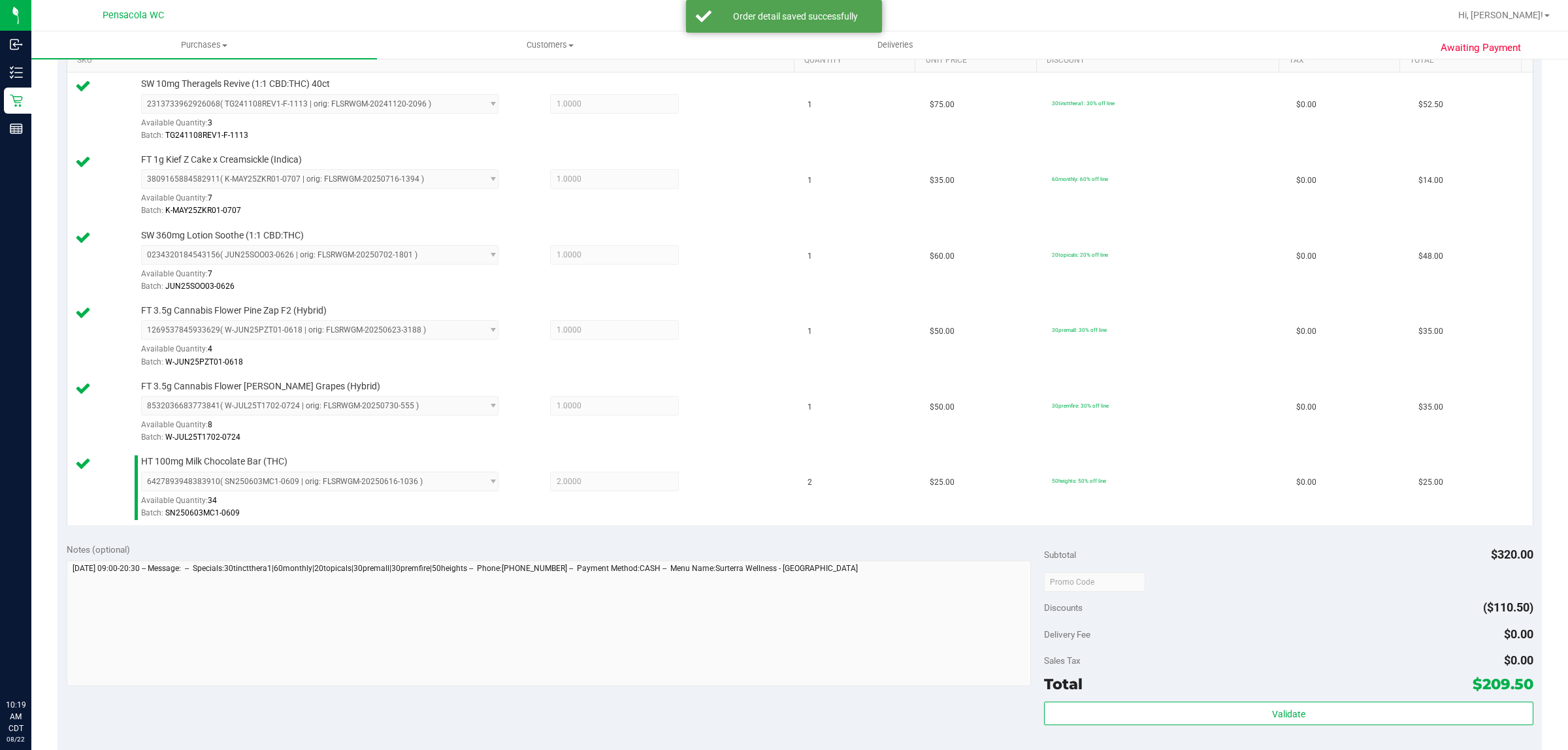
scroll to position [515, 0]
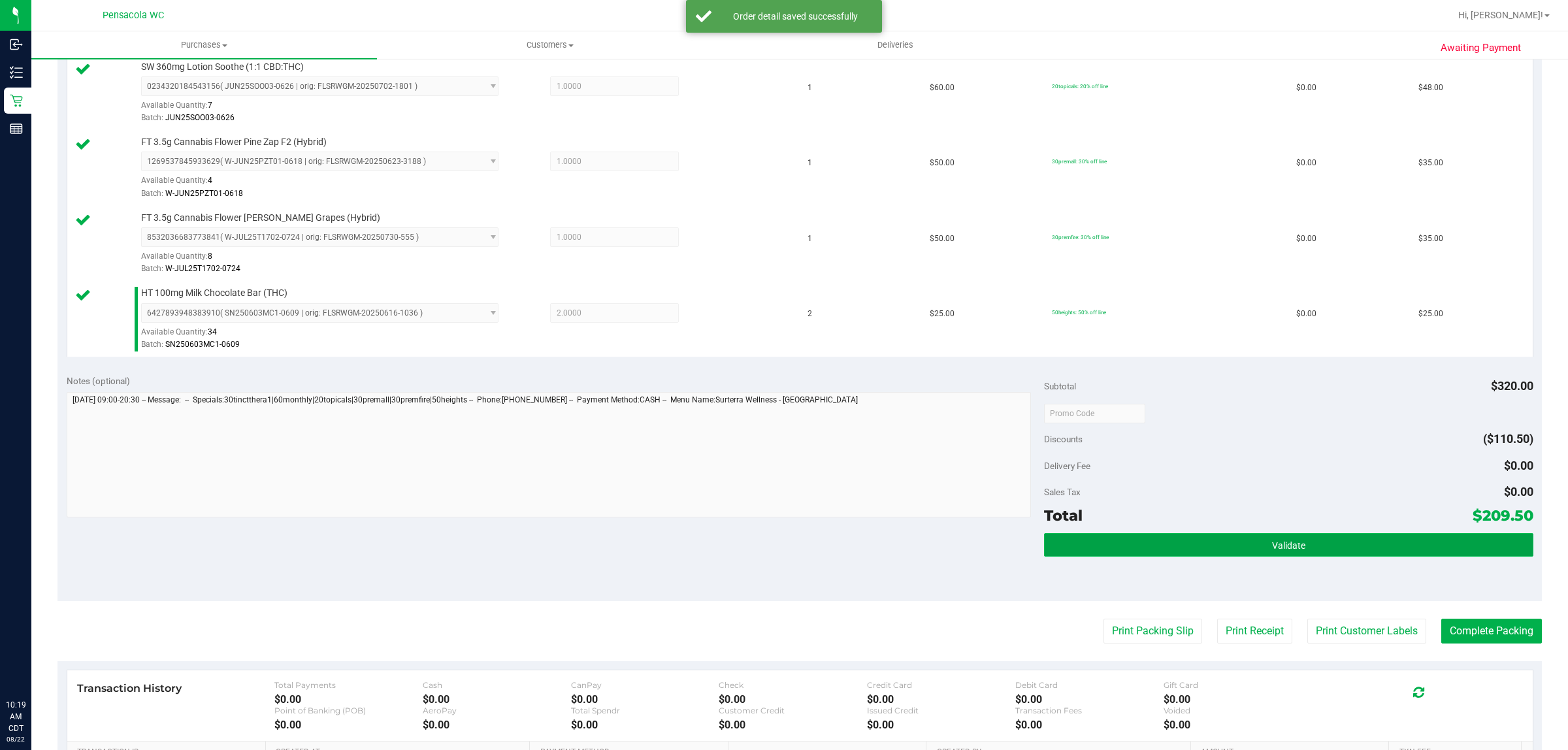
click at [1297, 556] on button "Validate" at bounding box center [1289, 544] width 489 height 24
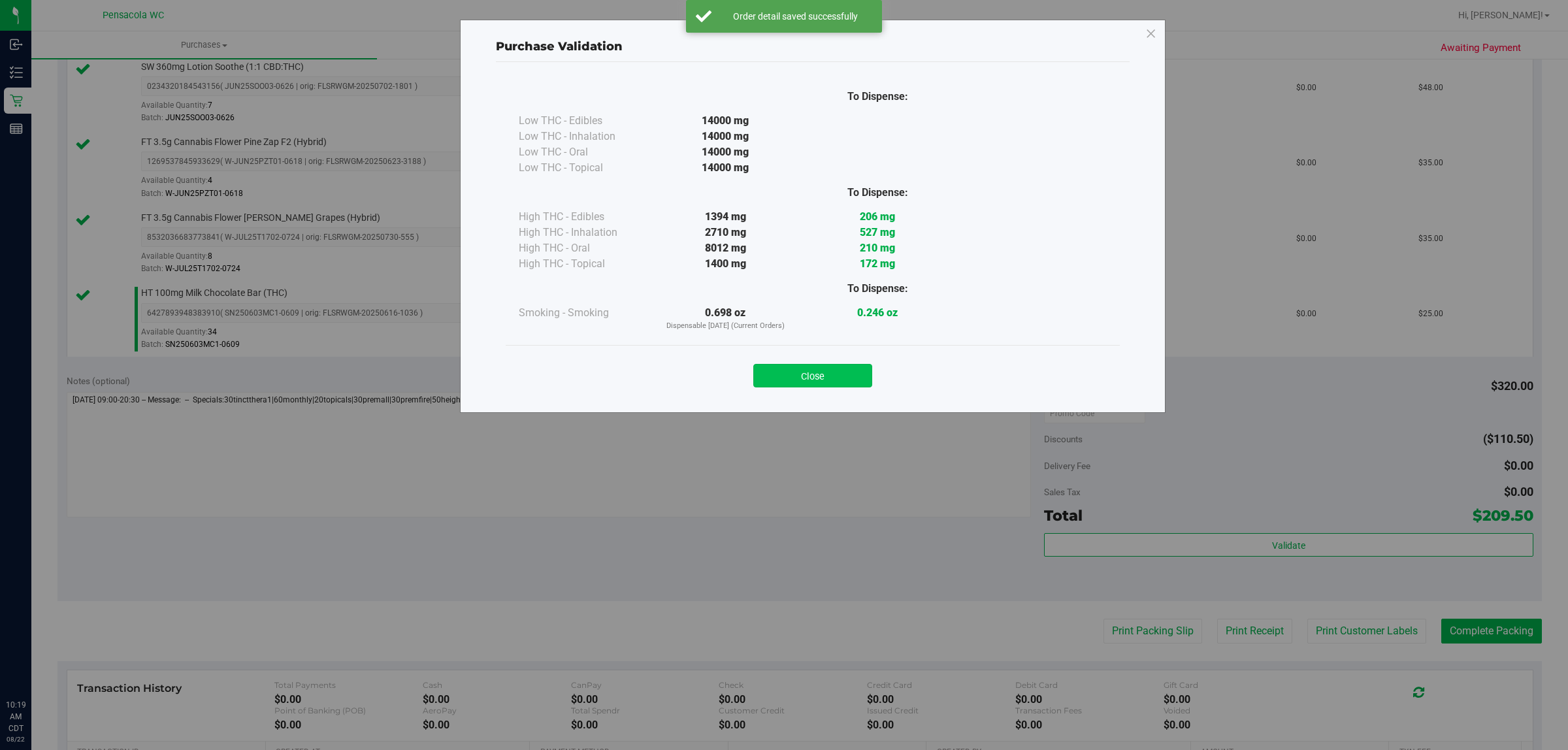
click at [822, 379] on button "Close" at bounding box center [813, 375] width 119 height 24
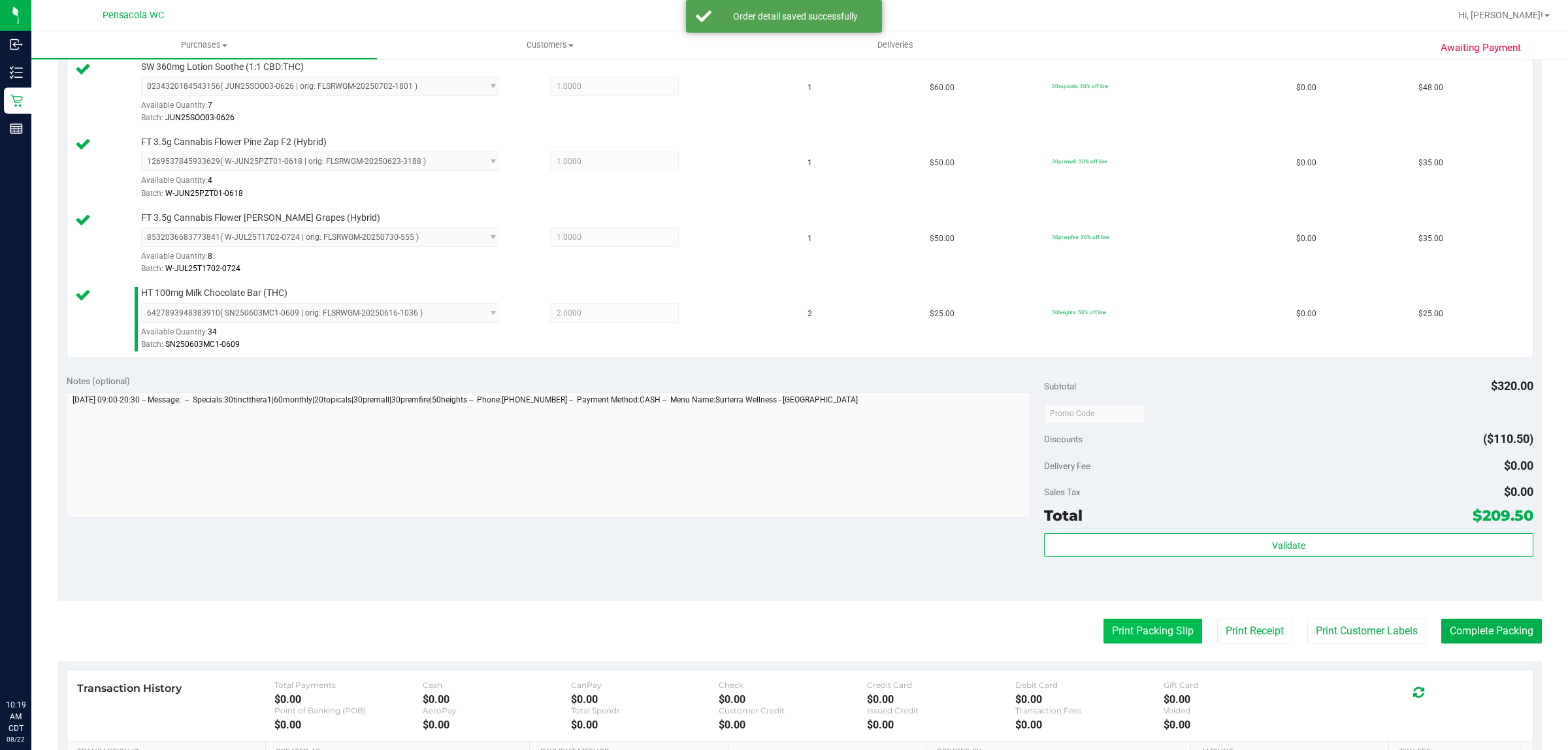
click at [1157, 640] on button "Print Packing Slip" at bounding box center [1153, 631] width 99 height 25
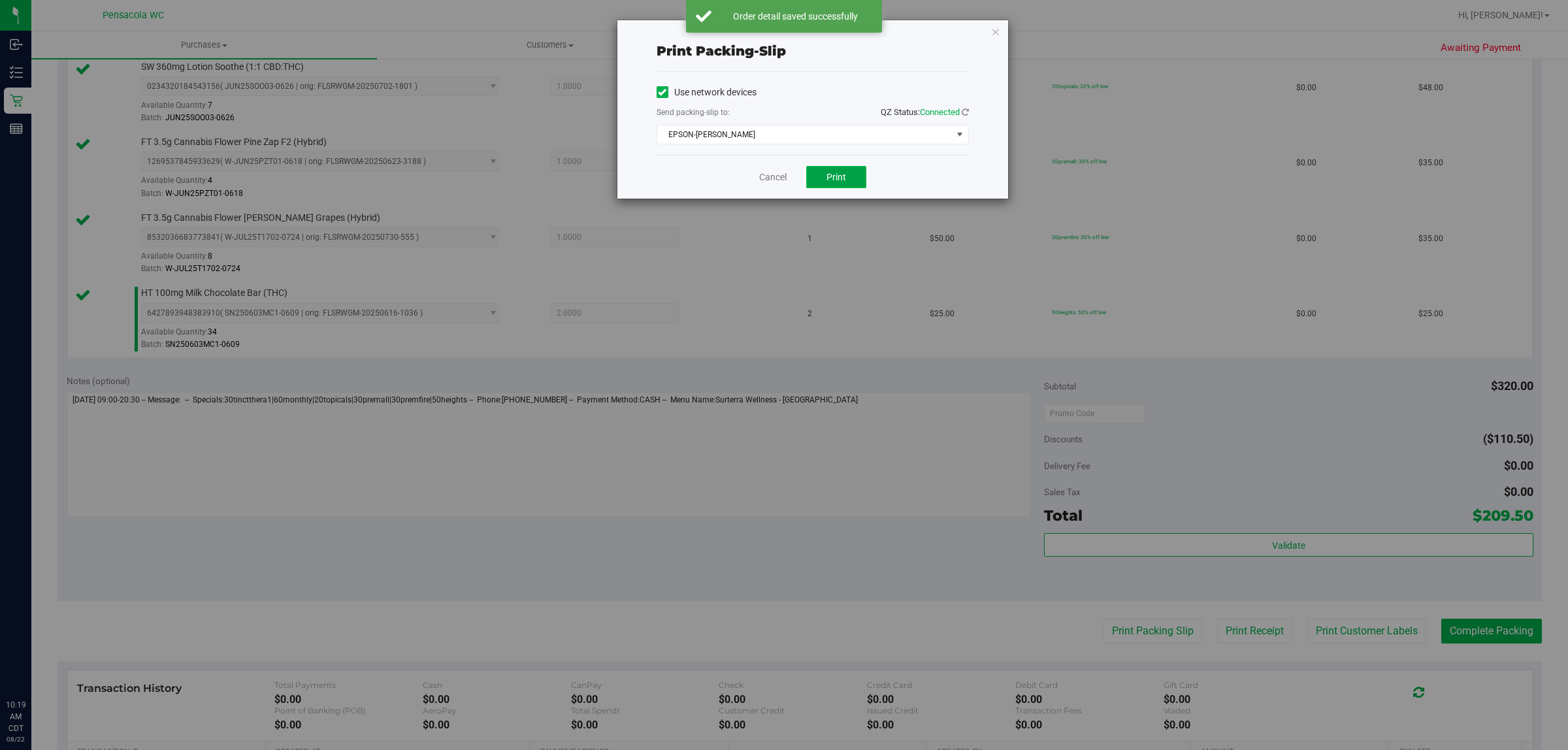
click at [845, 180] on span "Print" at bounding box center [836, 177] width 20 height 11
click at [776, 177] on link "Cancel" at bounding box center [773, 177] width 28 height 13
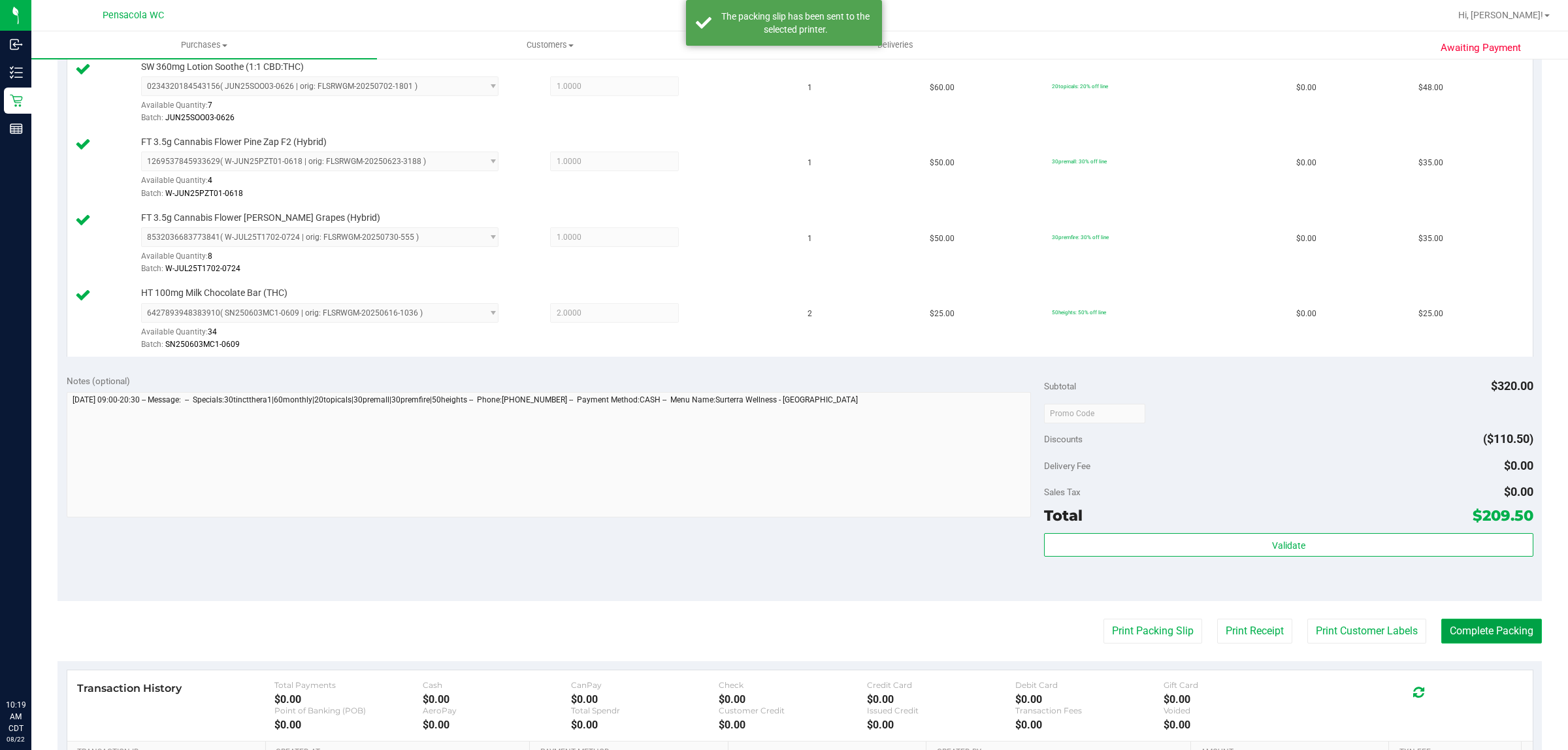
click at [1491, 643] on button "Complete Packing" at bounding box center [1492, 631] width 101 height 25
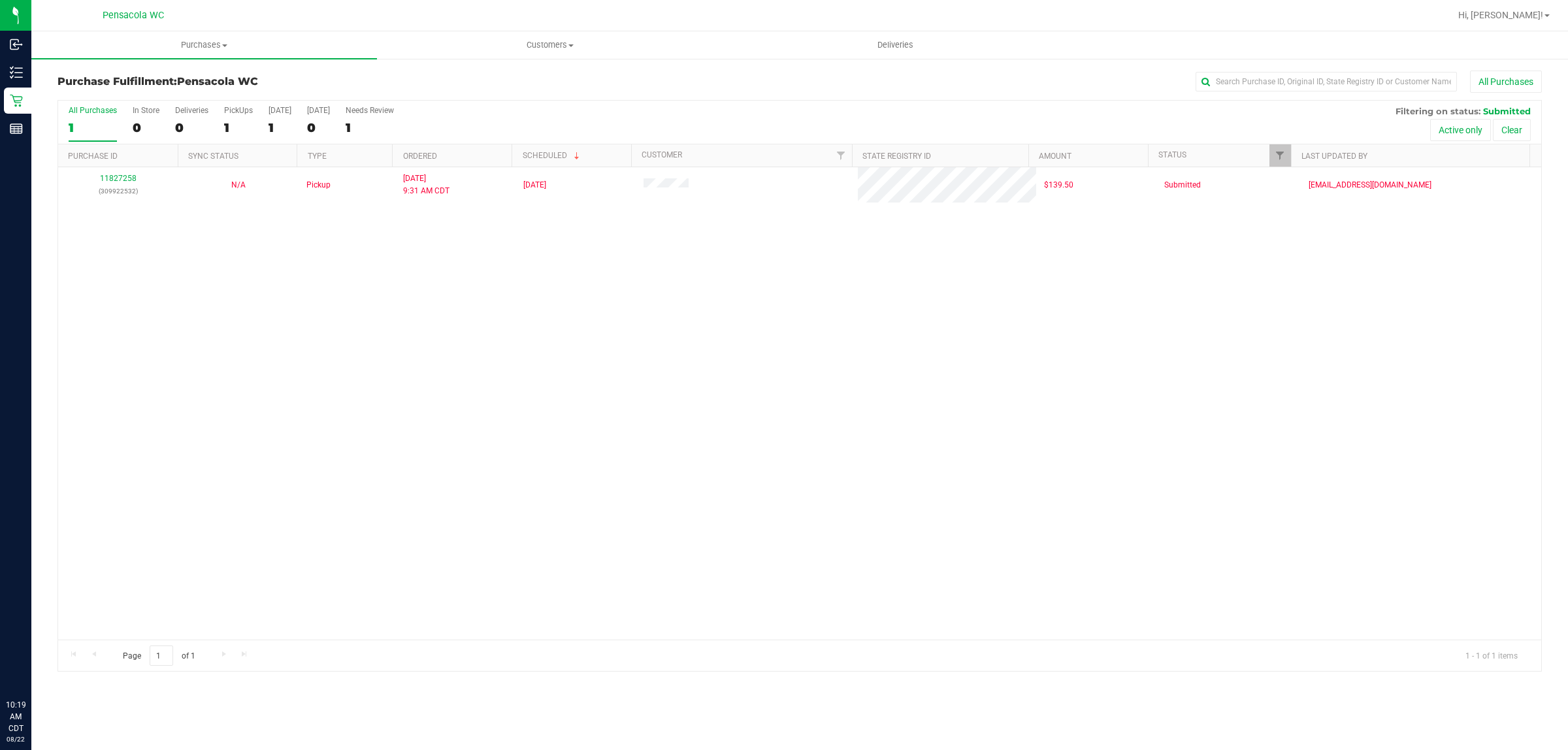
click at [351, 335] on div "11827258 (309922532) N/A Pickup 8/22/2025 9:31 AM CDT 8/22/2025 $139.50 Submitt…" at bounding box center [799, 404] width 1483 height 472
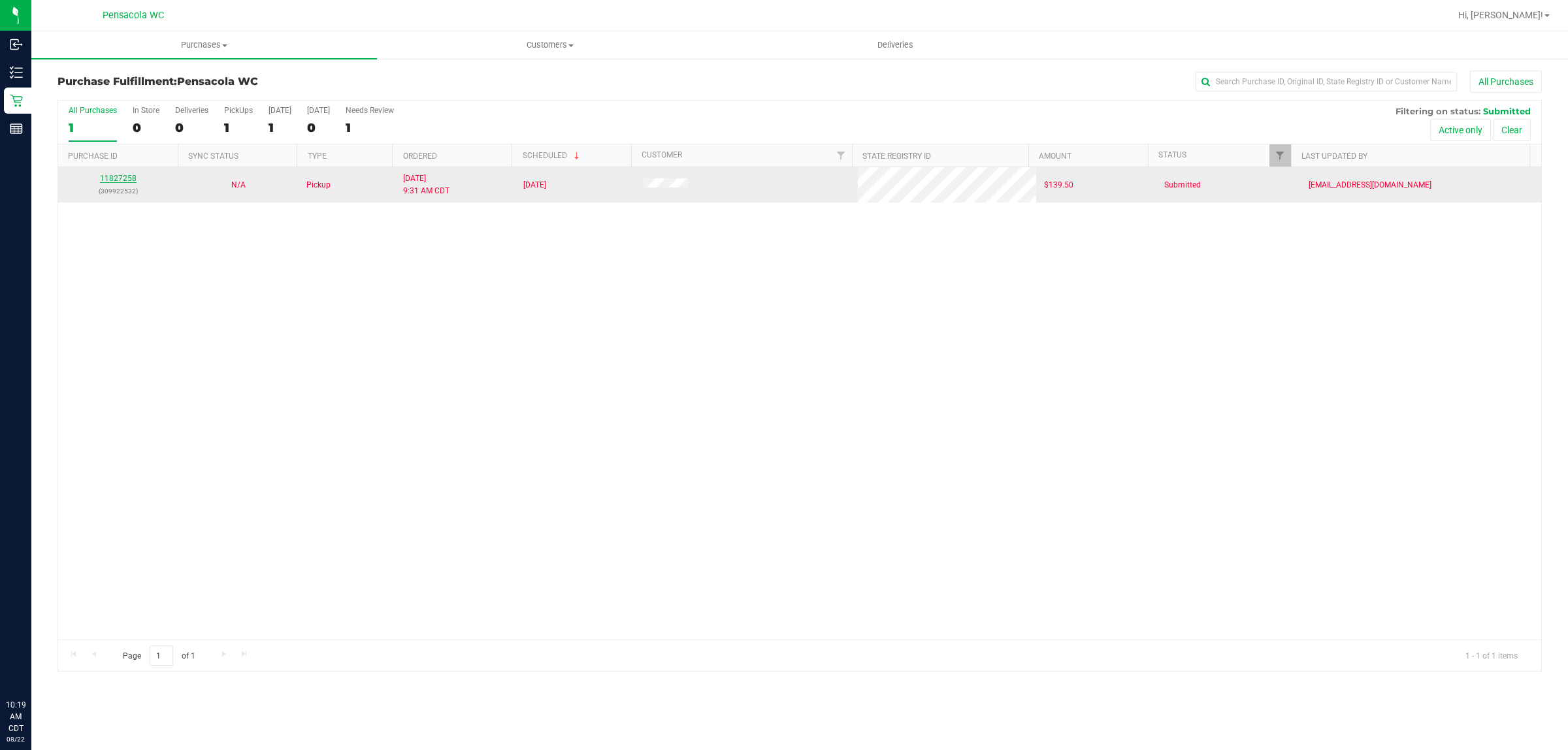
click at [125, 183] on link "11827258" at bounding box center [118, 178] width 36 height 9
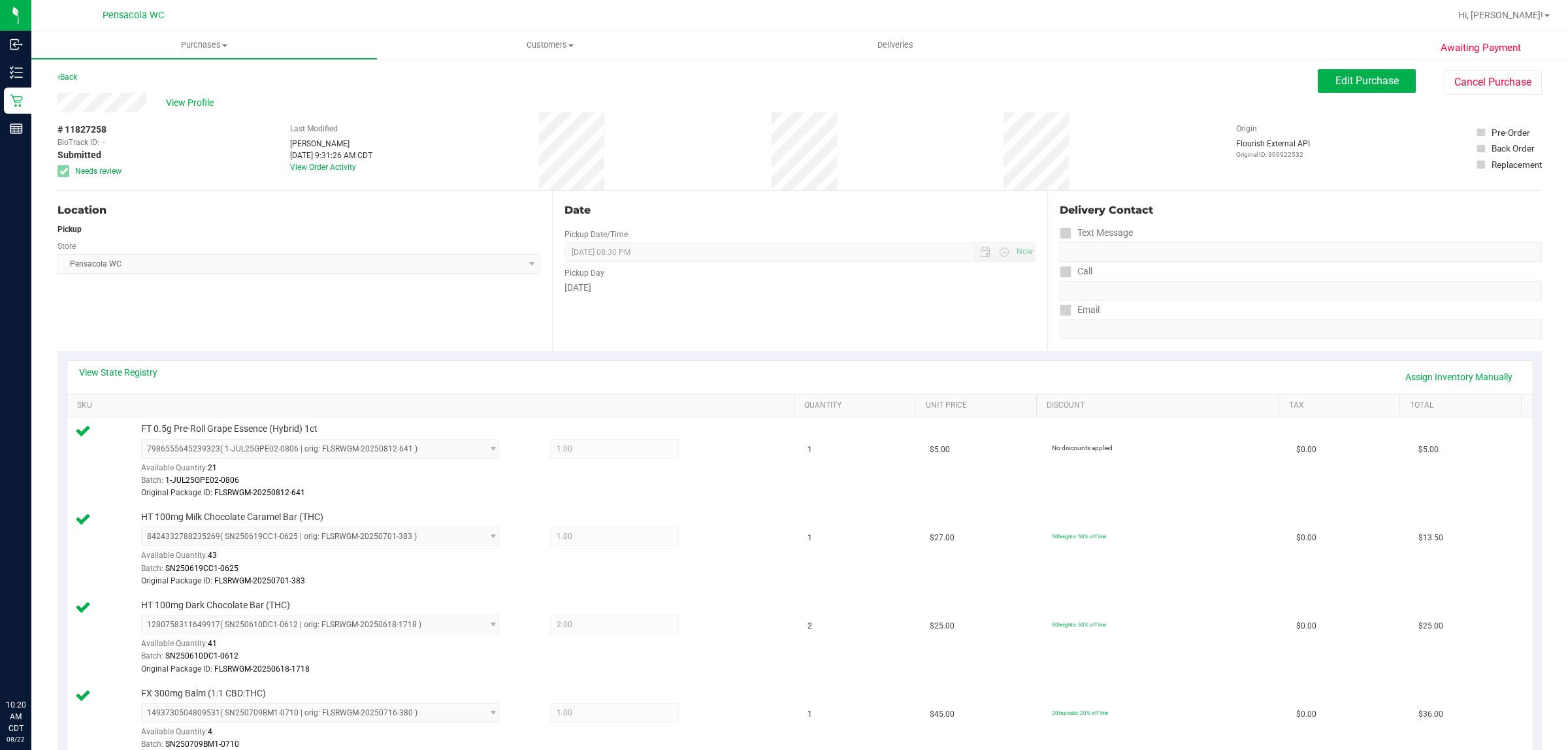
scroll to position [7, 0]
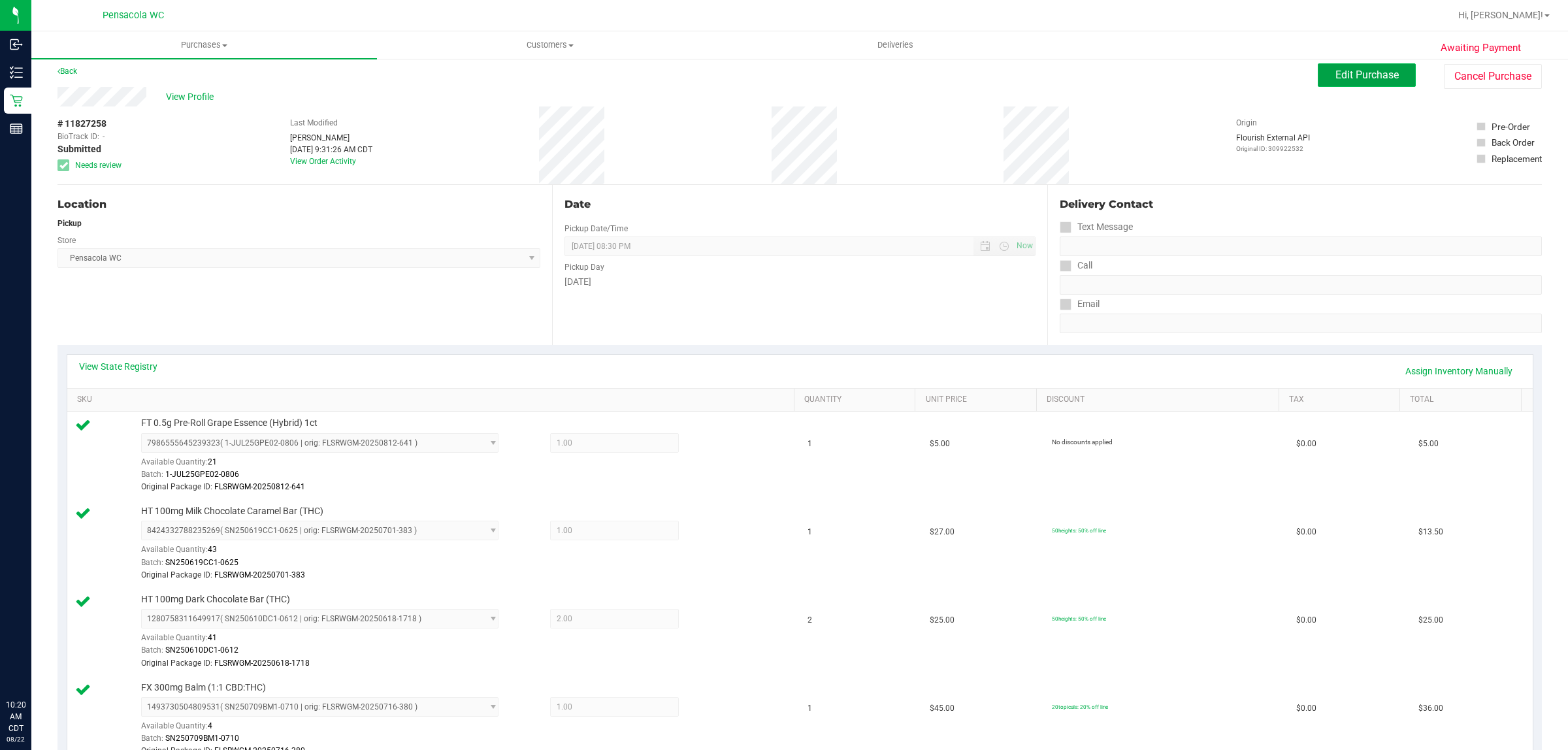
click at [1363, 77] on span "Edit Purchase" at bounding box center [1367, 75] width 63 height 12
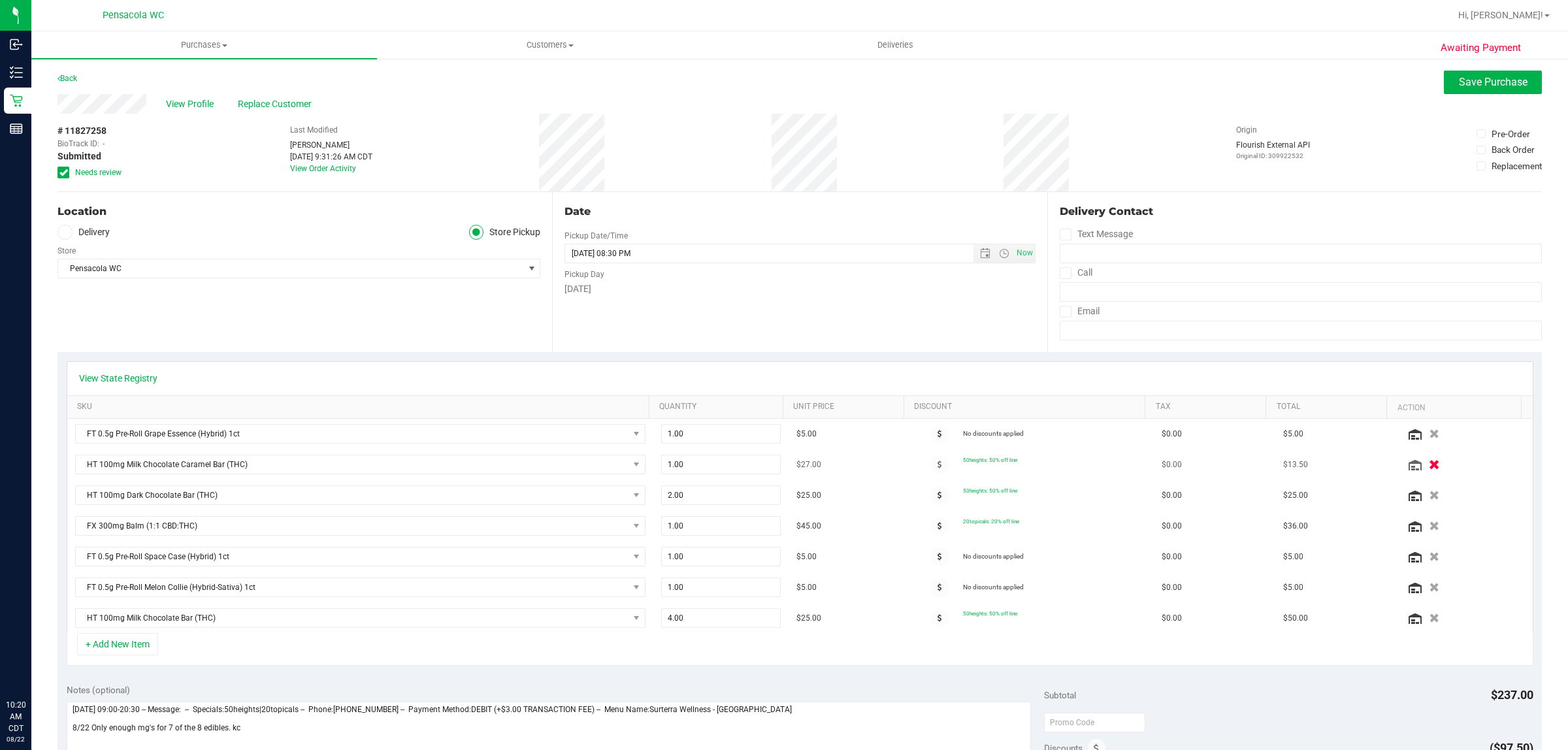
click at [1430, 467] on icon "button" at bounding box center [1435, 465] width 11 height 10
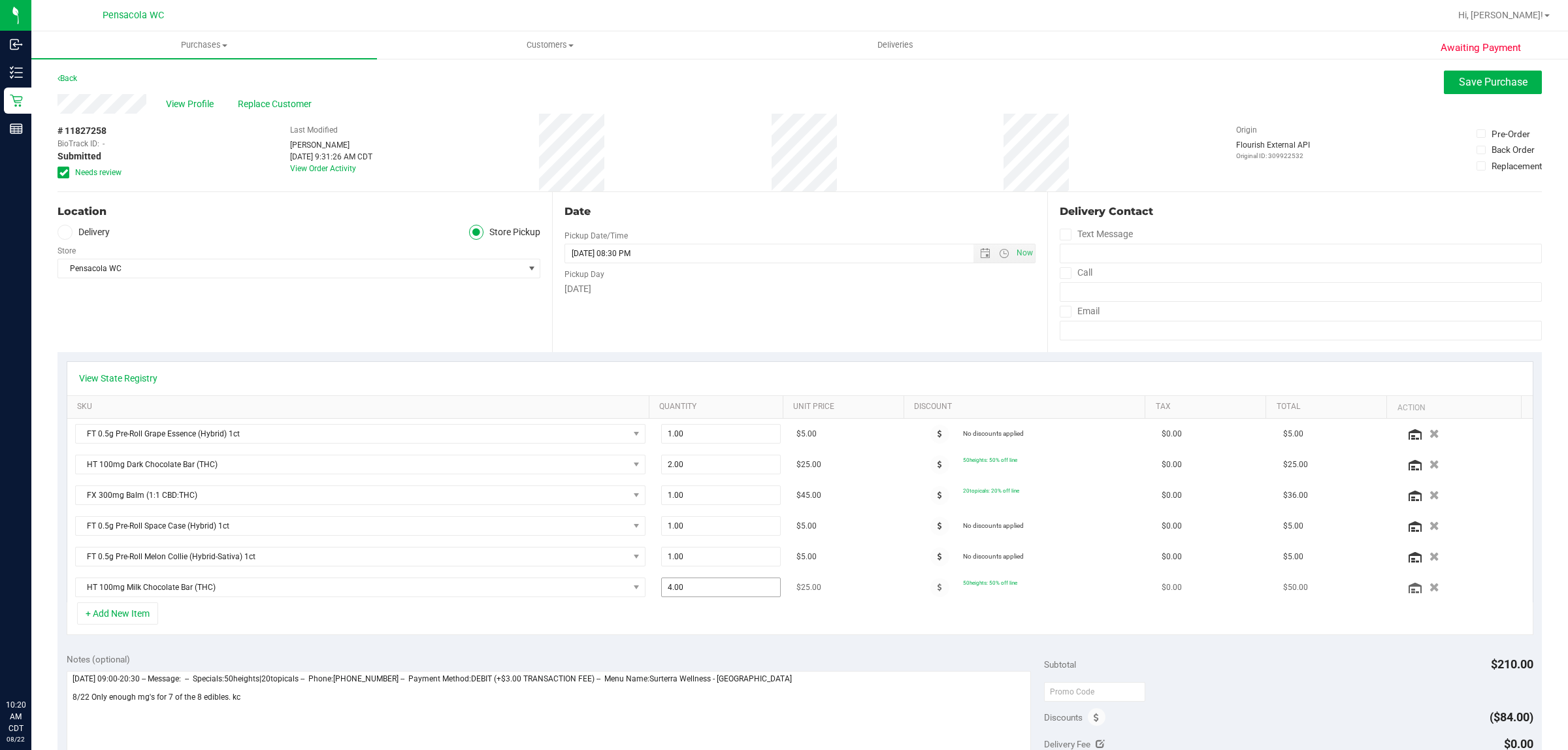
click at [703, 592] on input "4.00" at bounding box center [721, 587] width 118 height 18
type input "5"
click at [285, 699] on textarea at bounding box center [549, 733] width 965 height 125
type input "5.00"
type textarea "Friday 08/22/2025 09:00-20:30 -- Message: -- Specials:50heights|20topicals -- P…"
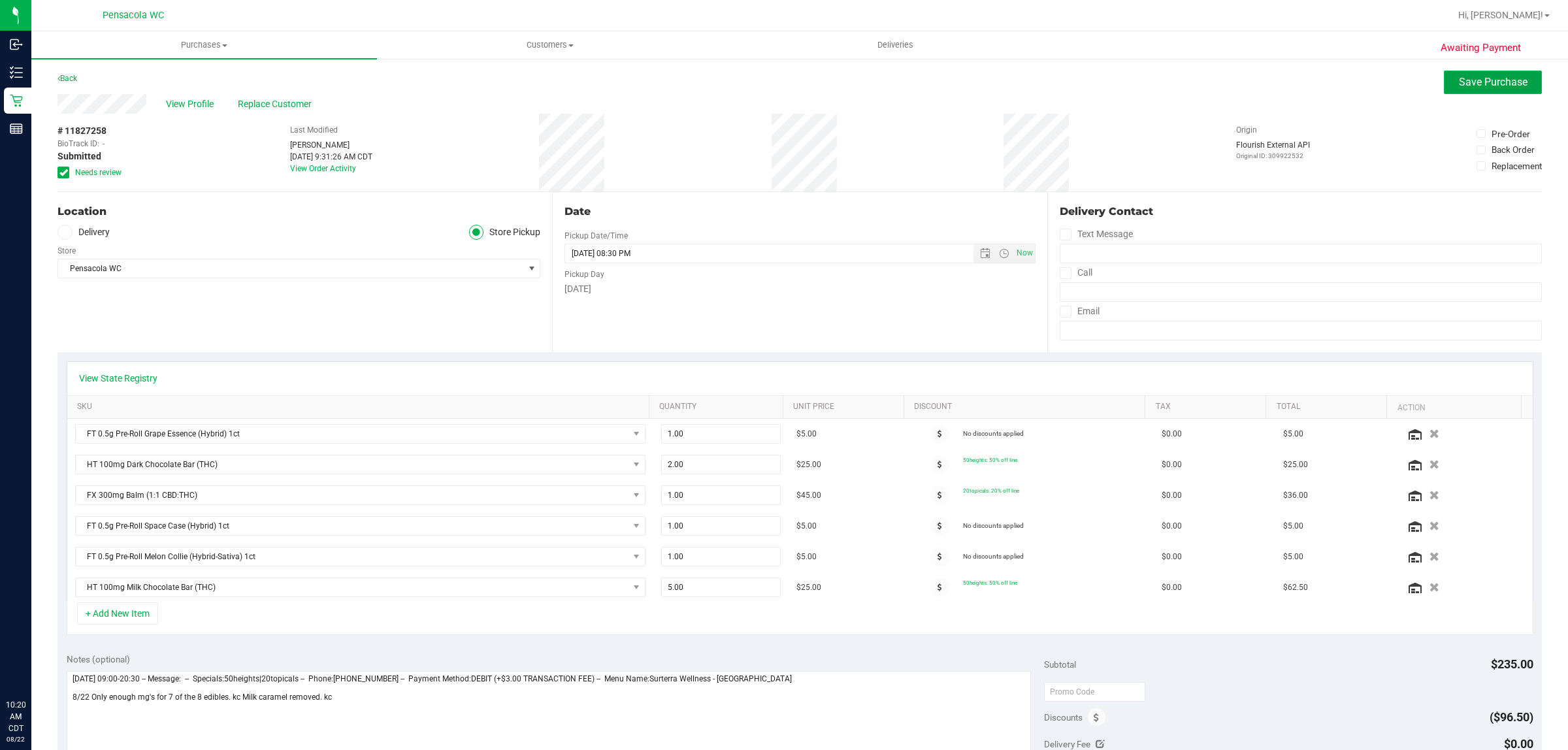
click at [1484, 87] on span "Save Purchase" at bounding box center [1493, 82] width 69 height 12
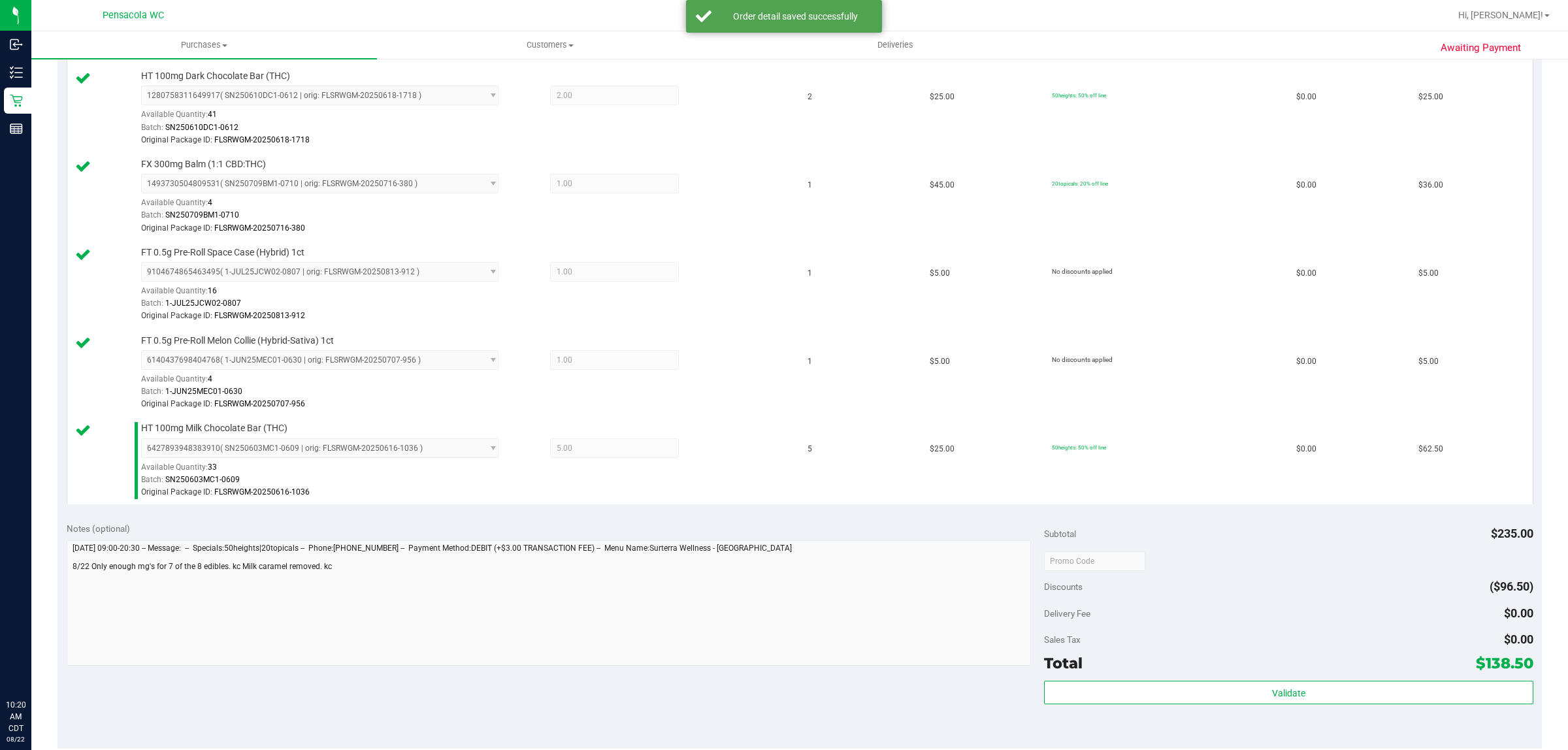
scroll to position [441, 0]
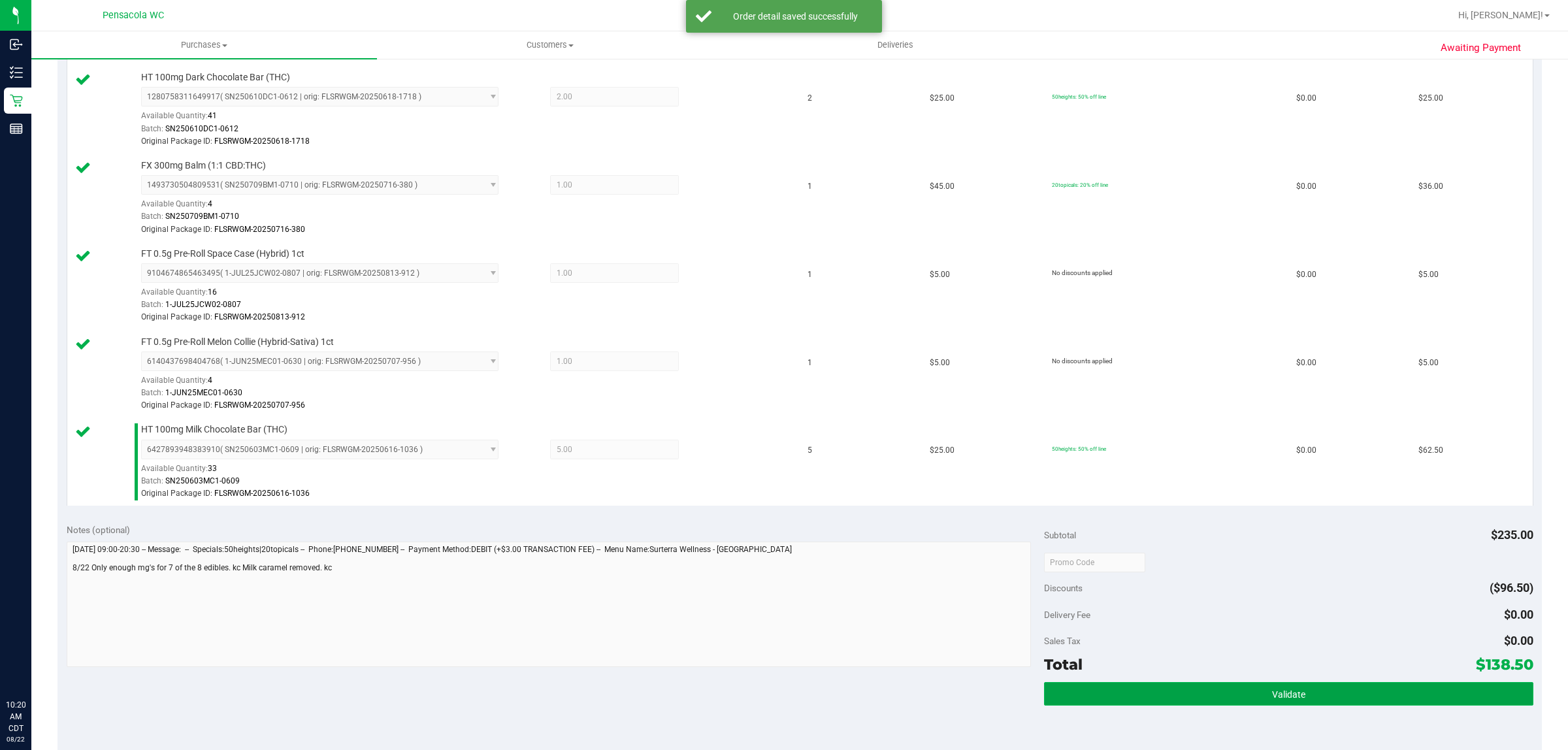
click at [1353, 687] on button "Validate" at bounding box center [1289, 693] width 489 height 24
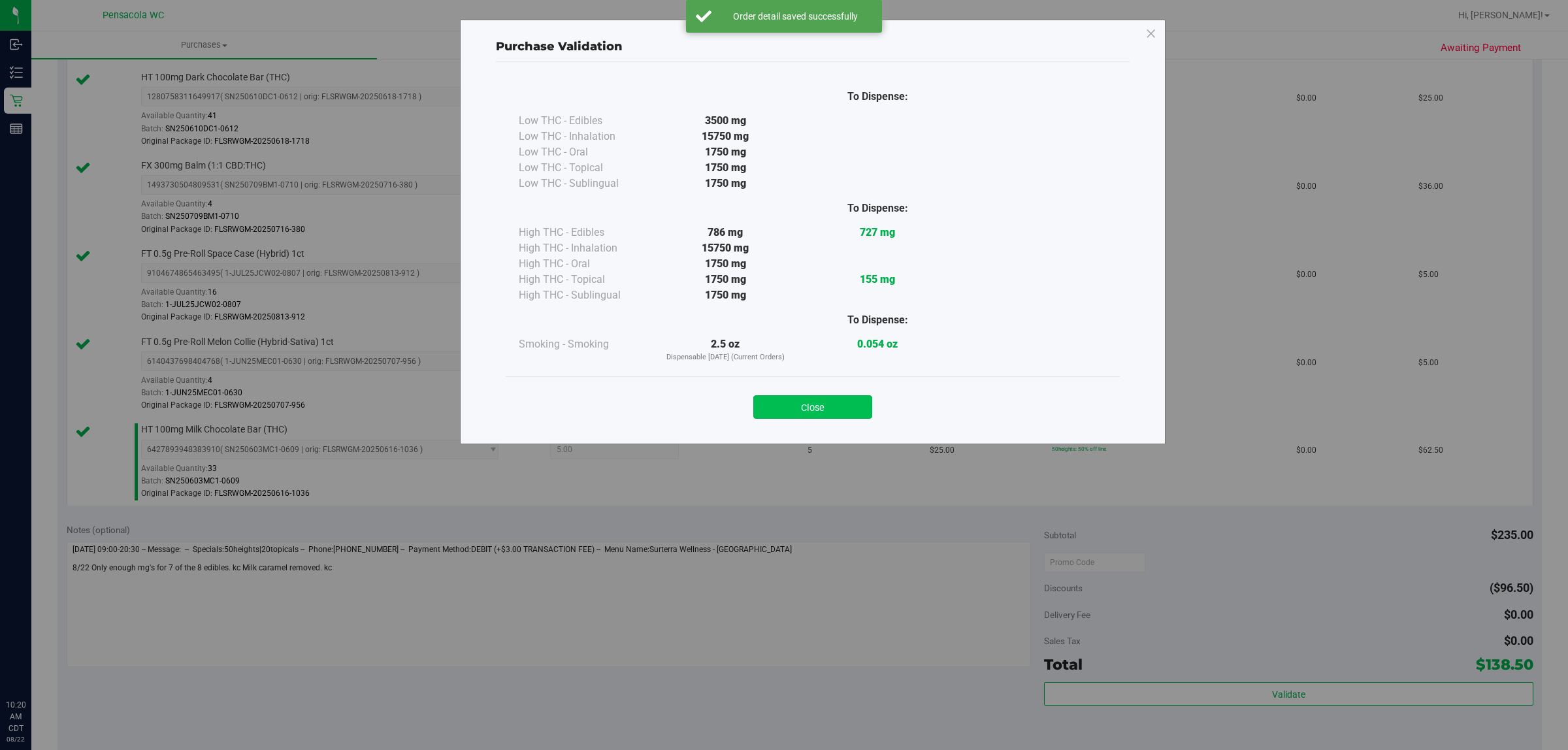
click at [851, 408] on button "Close" at bounding box center [813, 406] width 119 height 24
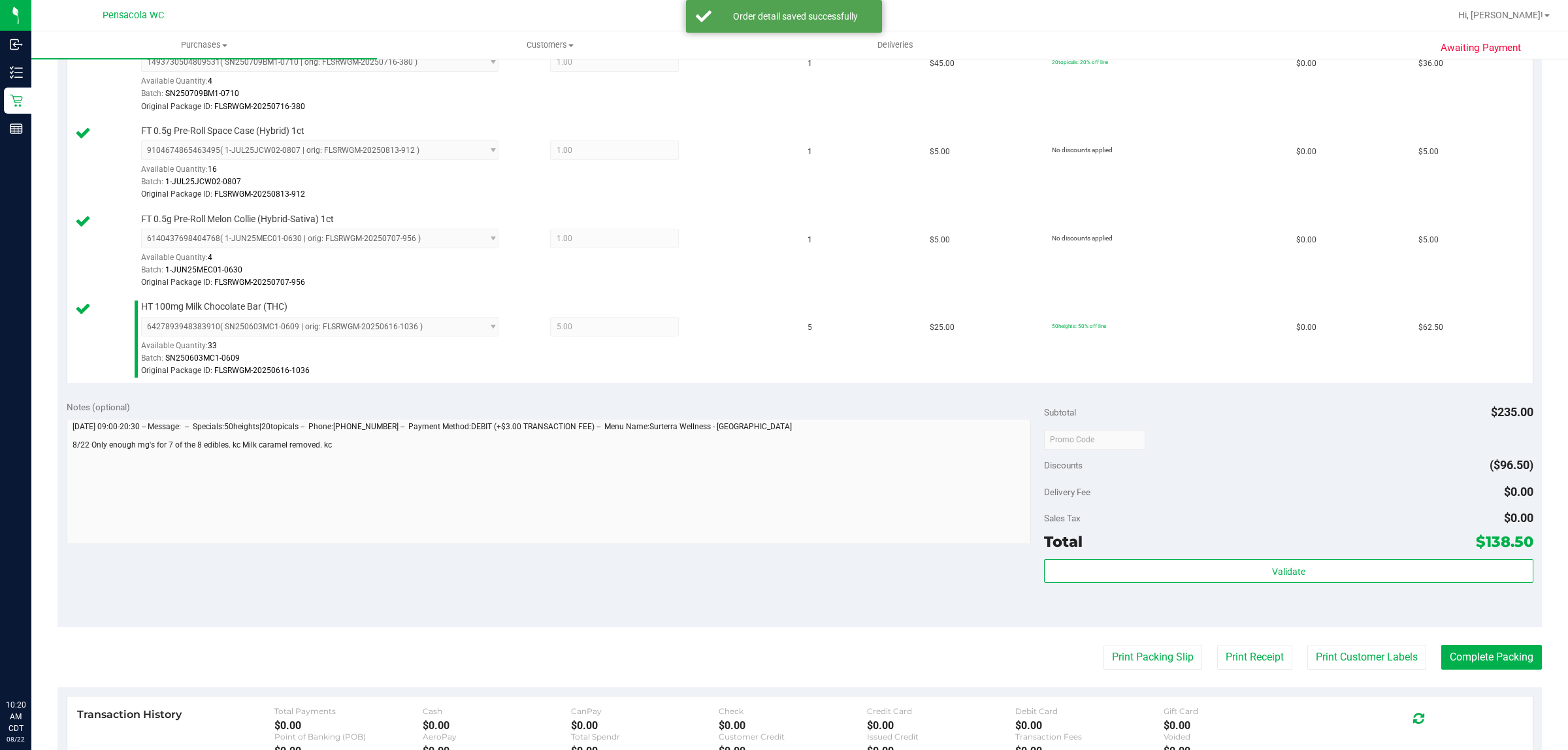
scroll to position [655, 0]
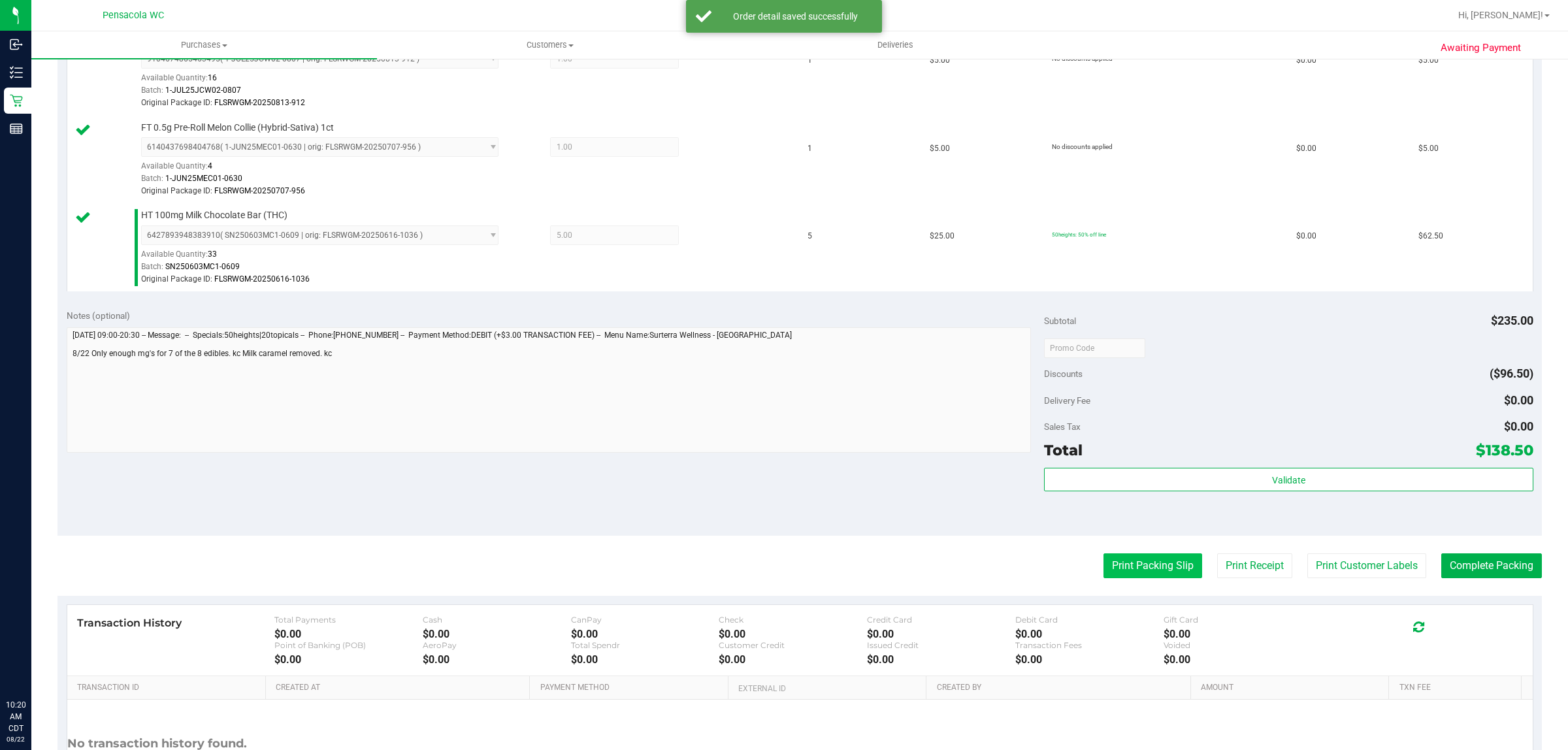
click at [1145, 564] on button "Print Packing Slip" at bounding box center [1153, 565] width 99 height 25
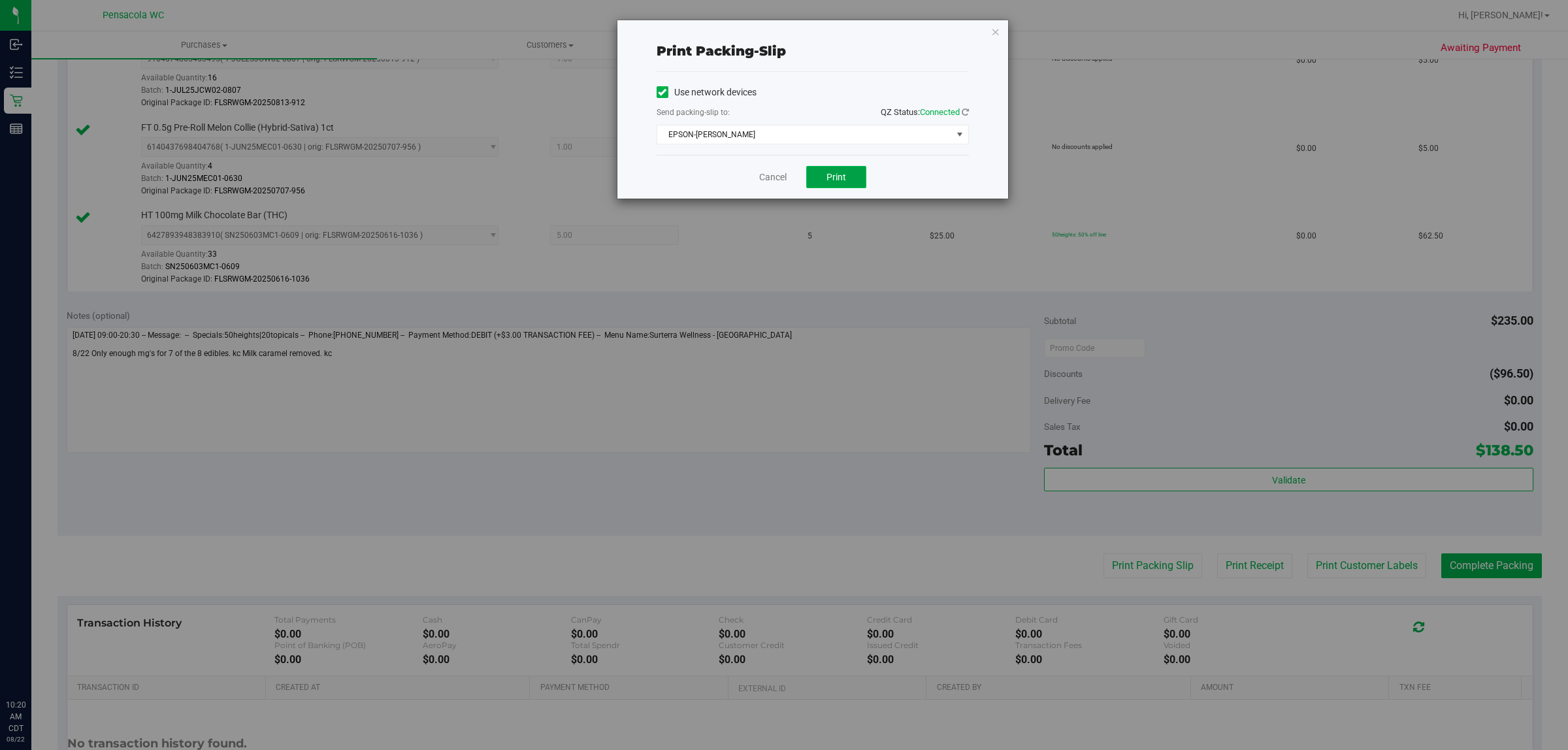
click at [842, 172] on span "Print" at bounding box center [836, 177] width 20 height 11
click at [778, 175] on link "Cancel" at bounding box center [773, 177] width 28 height 13
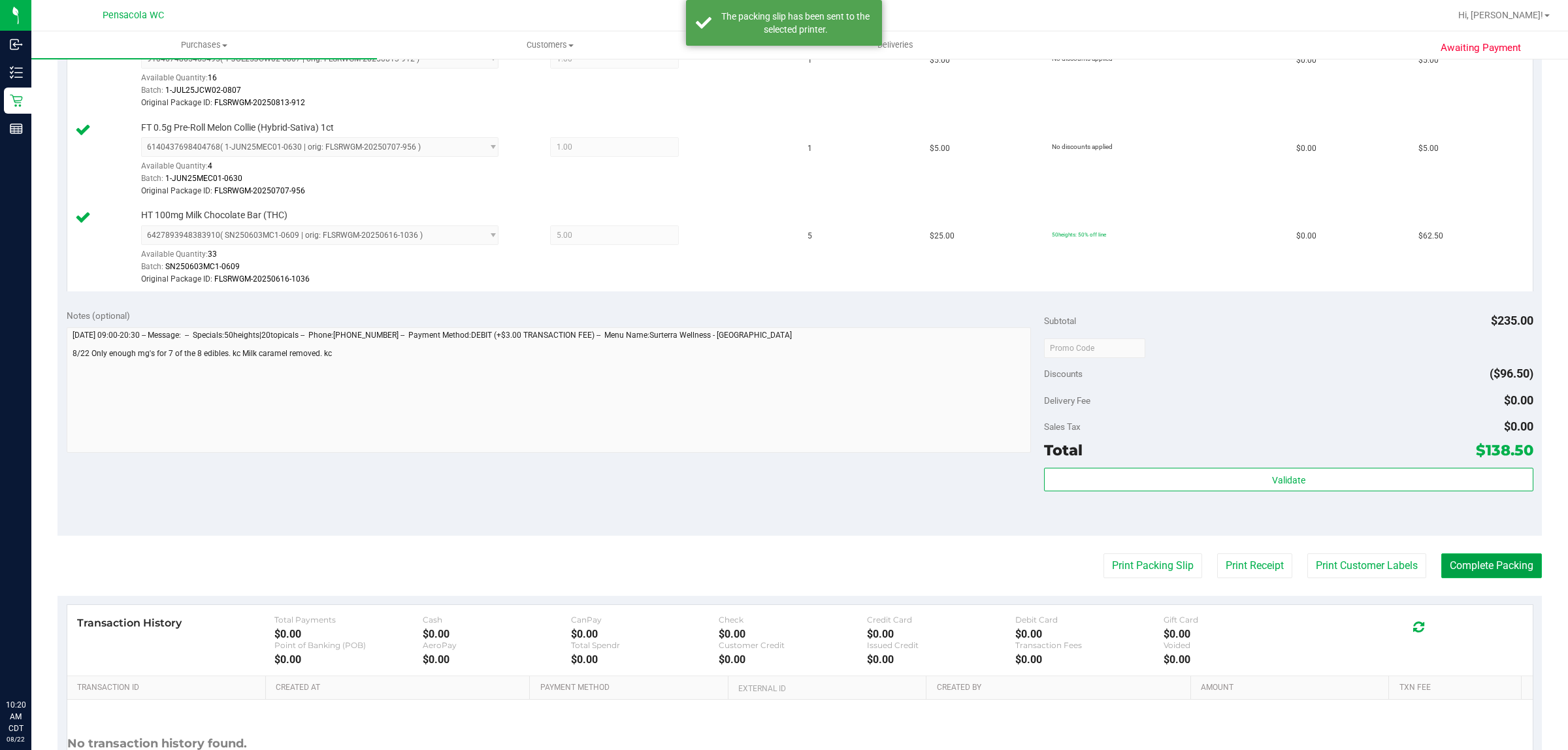
click at [1513, 560] on button "Complete Packing" at bounding box center [1492, 565] width 101 height 25
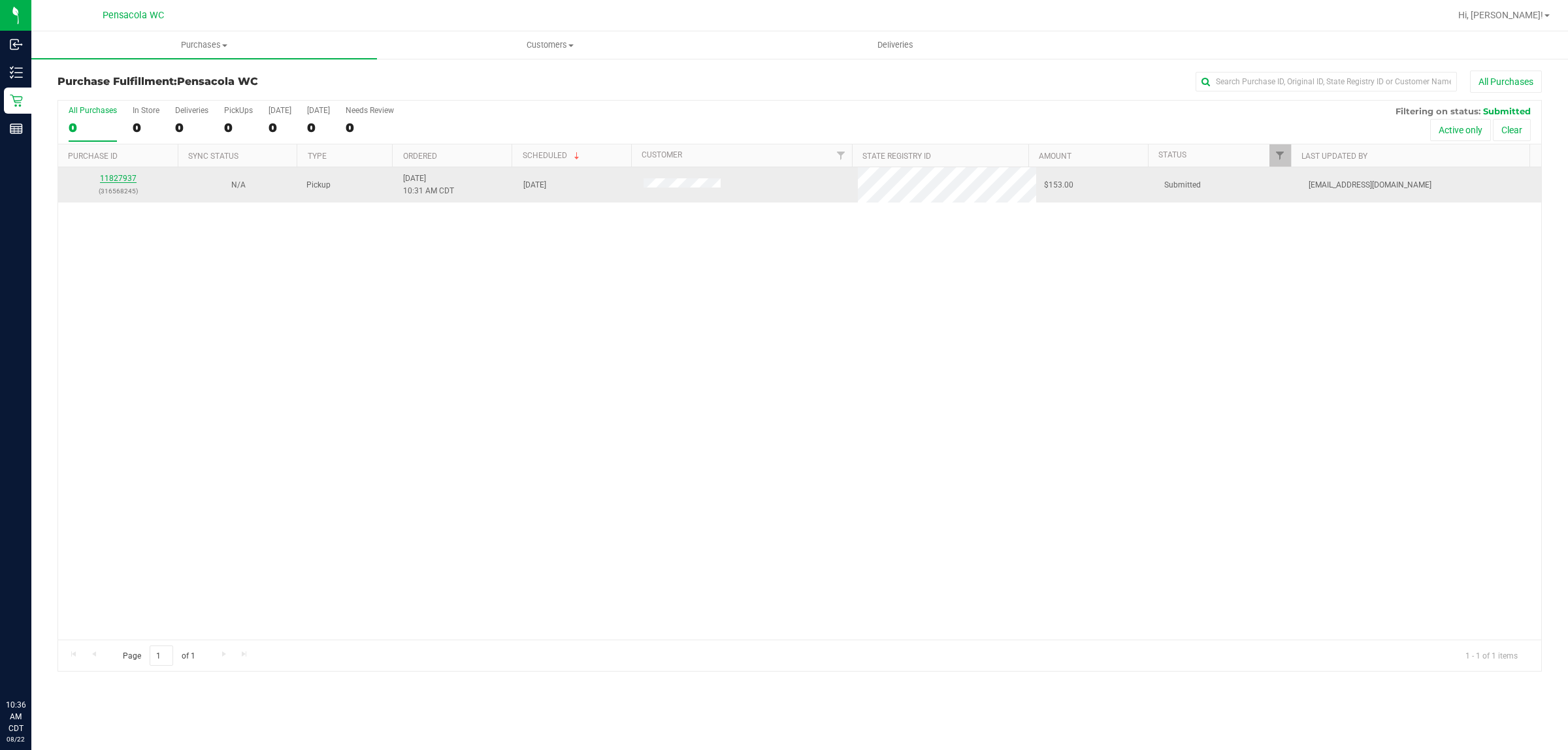
click at [124, 178] on link "11827937" at bounding box center [118, 178] width 36 height 9
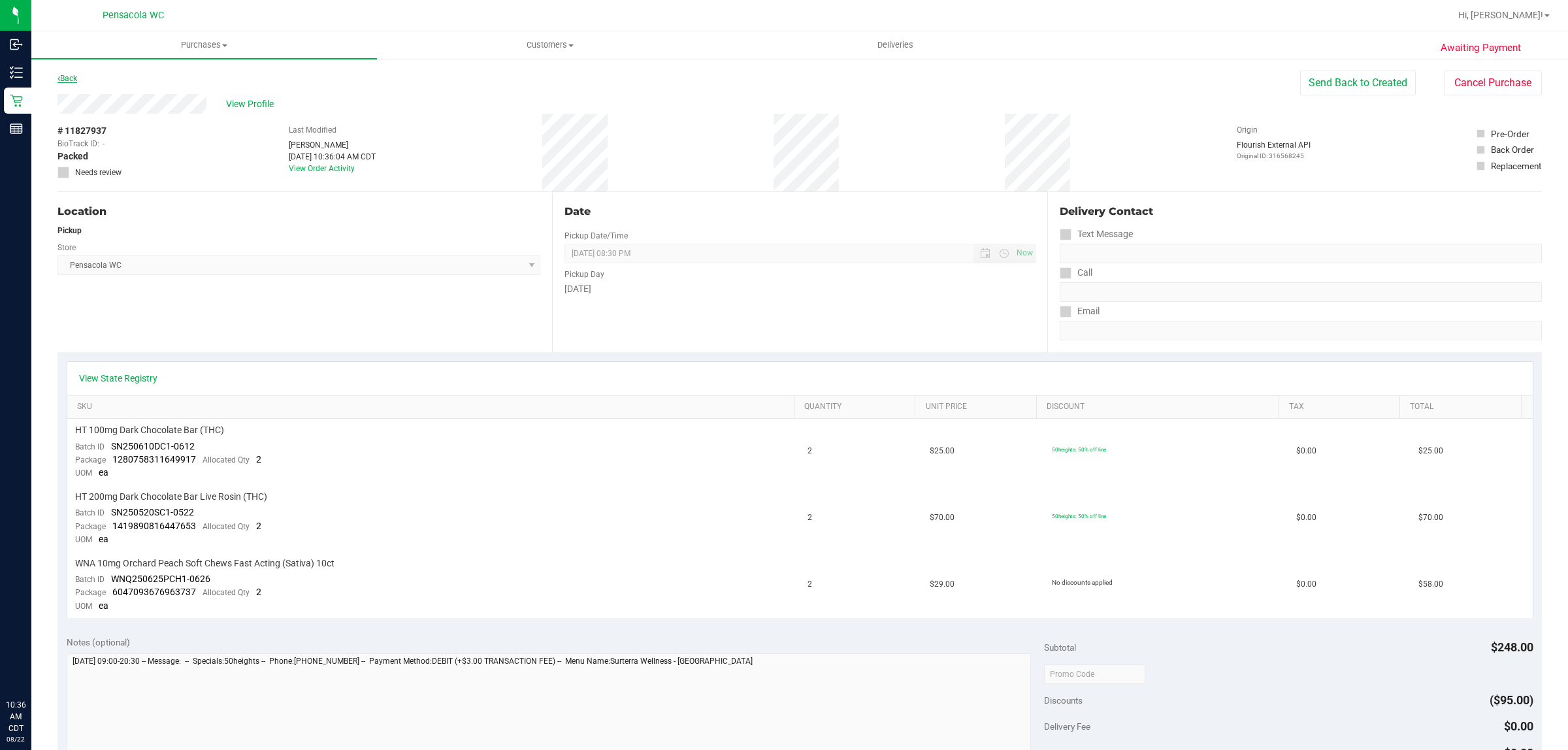
click at [80, 79] on div "Back Send Back to Created Cancel Purchase" at bounding box center [799, 82] width 1485 height 24
click at [76, 79] on link "Back" at bounding box center [67, 79] width 20 height 9
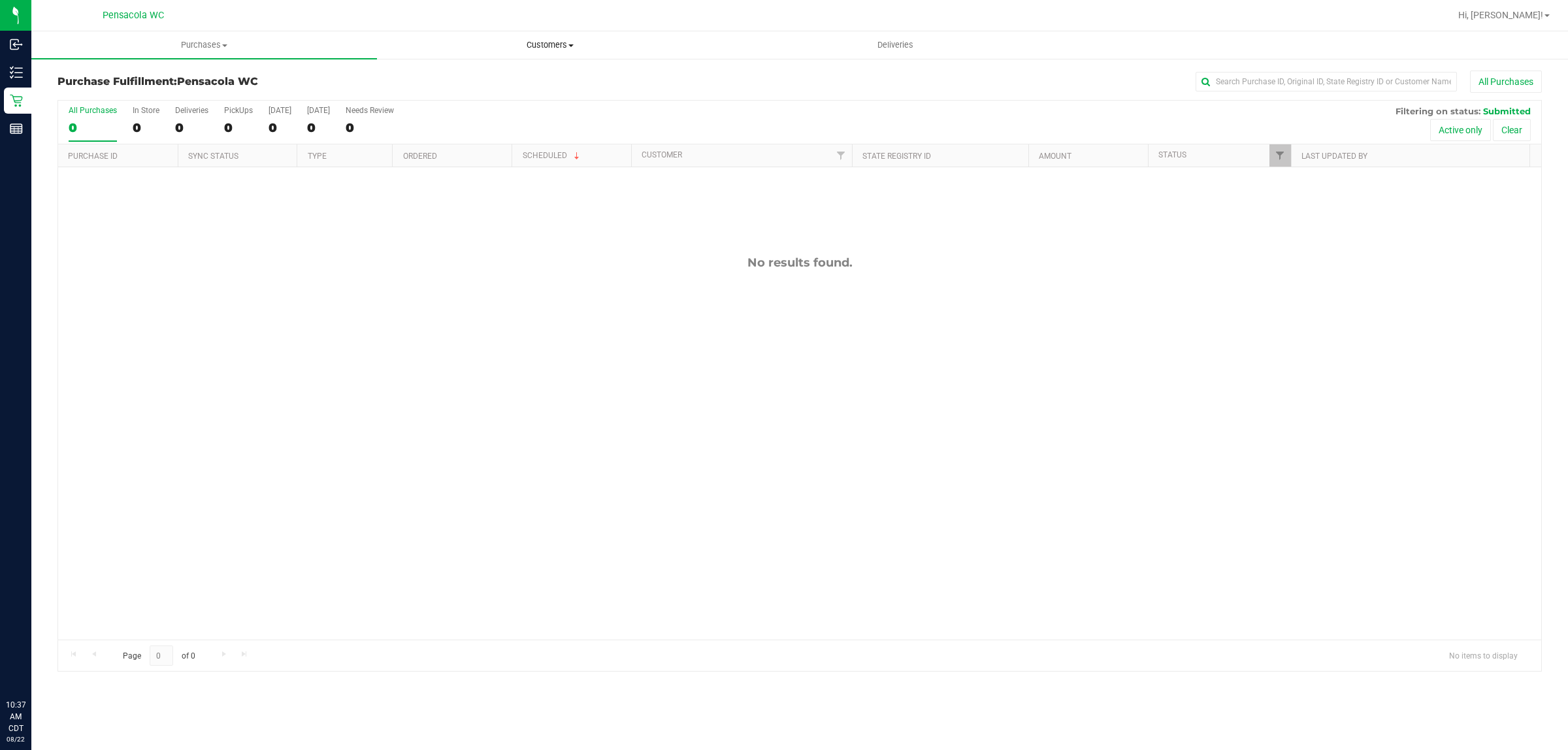
click at [544, 52] on uib-tab-heading "Customers All customers Add a new customer All physicians" at bounding box center [550, 45] width 345 height 26
click at [529, 74] on li "All customers" at bounding box center [550, 79] width 346 height 15
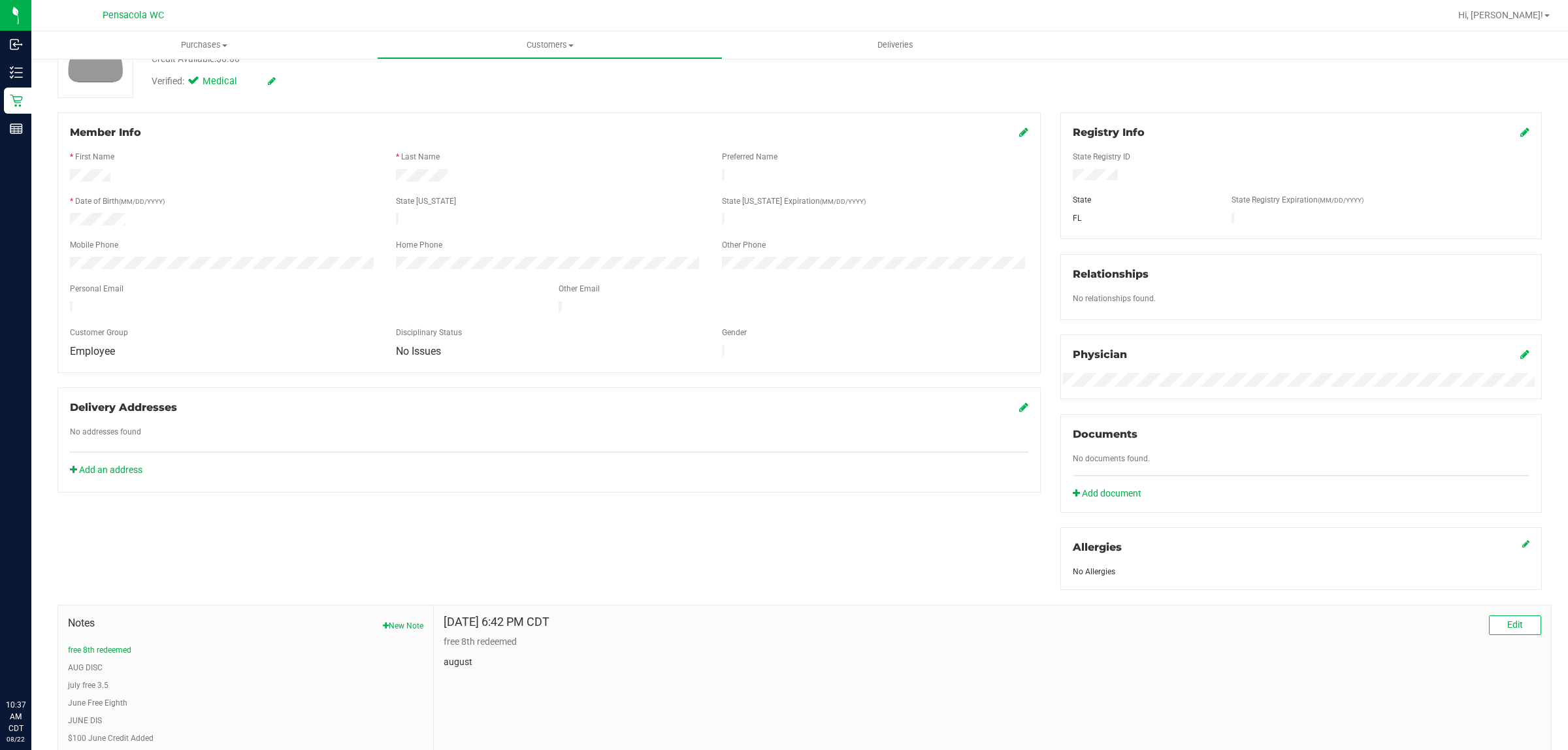
scroll to position [350, 0]
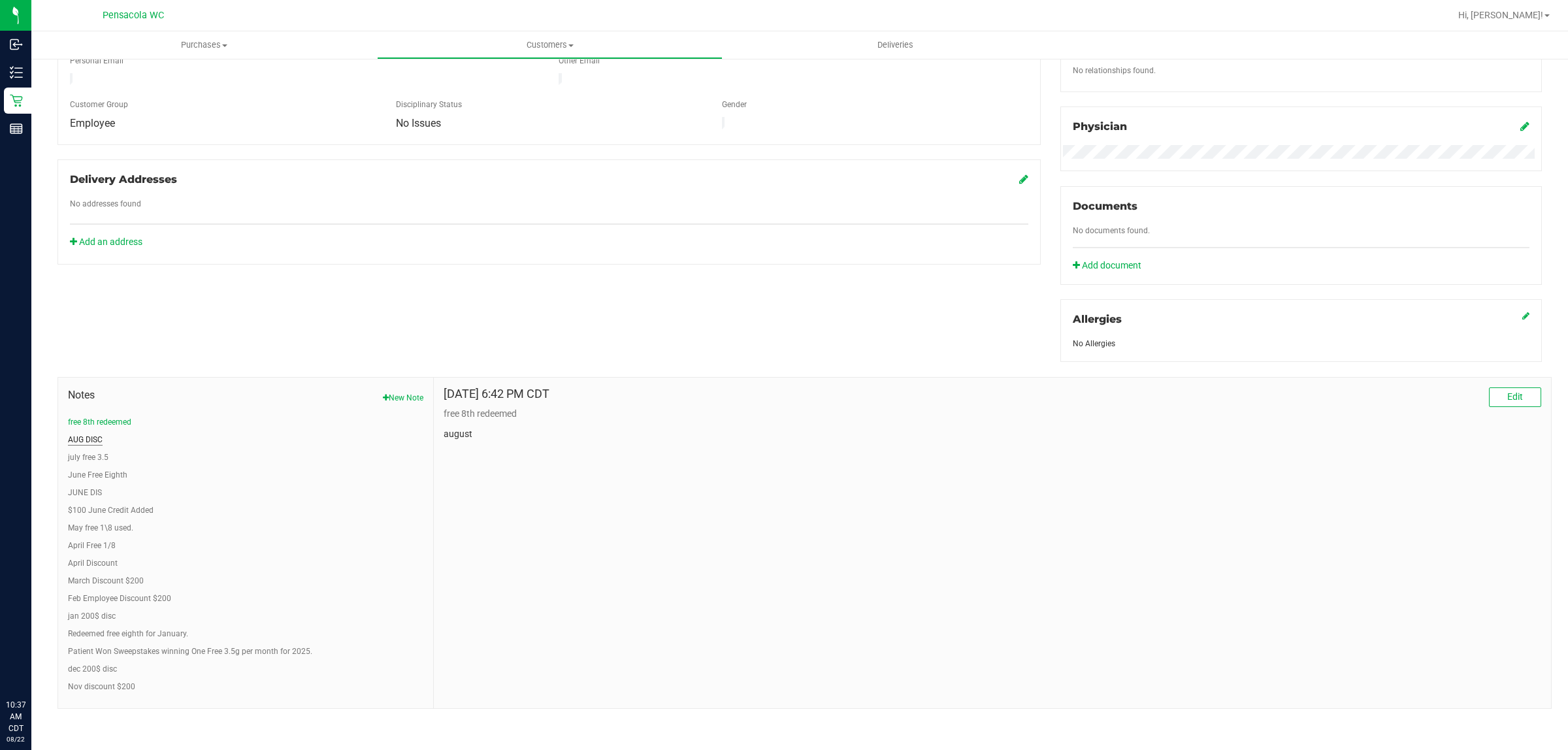
click at [92, 441] on button "AUG DISC" at bounding box center [85, 439] width 34 height 11
click at [106, 454] on button "july free 3.5" at bounding box center [88, 457] width 40 height 11
click at [112, 475] on button "June Free Eighth" at bounding box center [98, 474] width 59 height 11
drag, startPoint x: 85, startPoint y: 487, endPoint x: 120, endPoint y: 513, distance: 43.6
click at [87, 487] on button "JUNE DIS" at bounding box center [85, 492] width 34 height 11
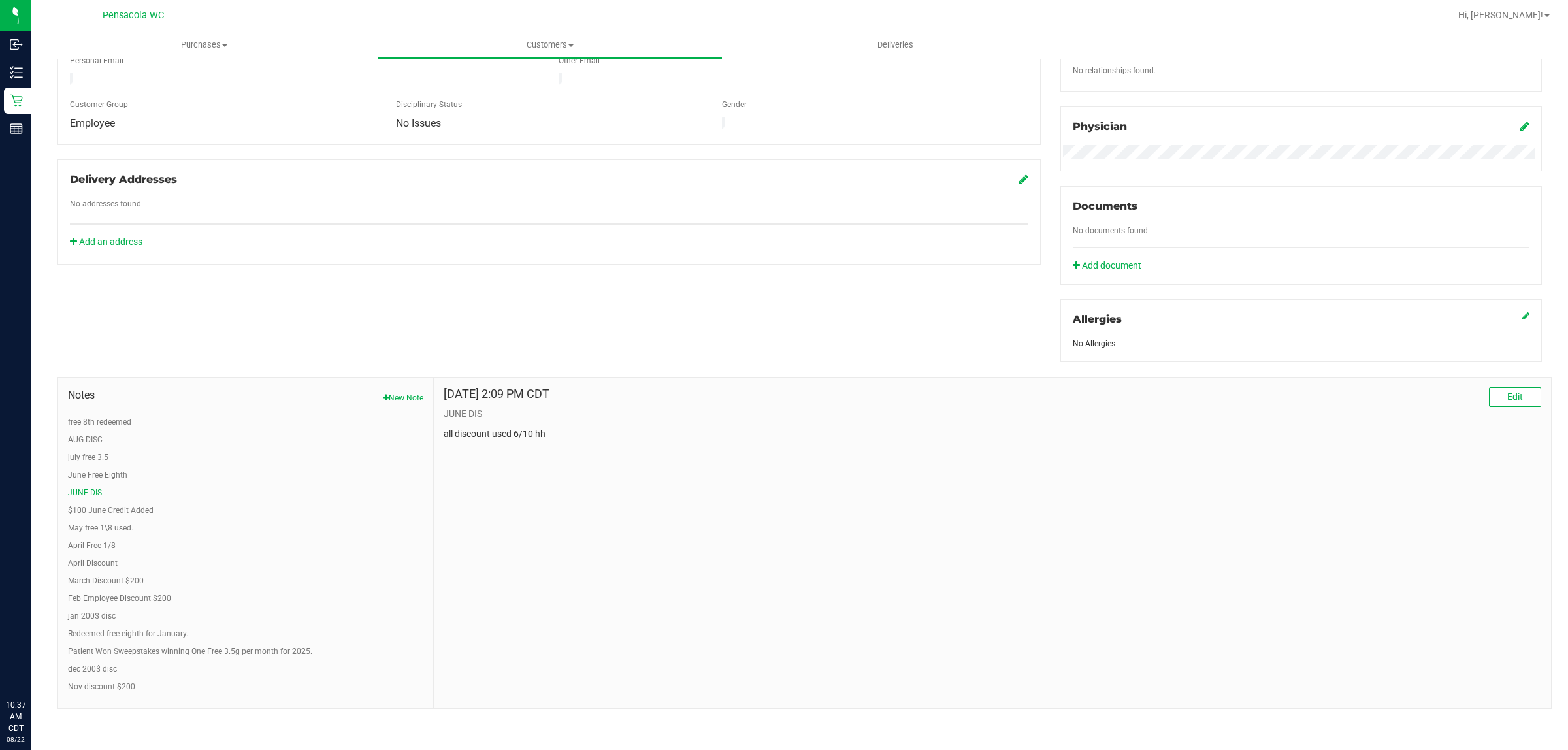
click at [271, 536] on ul "free 8th redeemed AUG DISC july free 3.5 June Free Eighth JUNE DIS $100 June Cr…" at bounding box center [246, 554] width 355 height 276
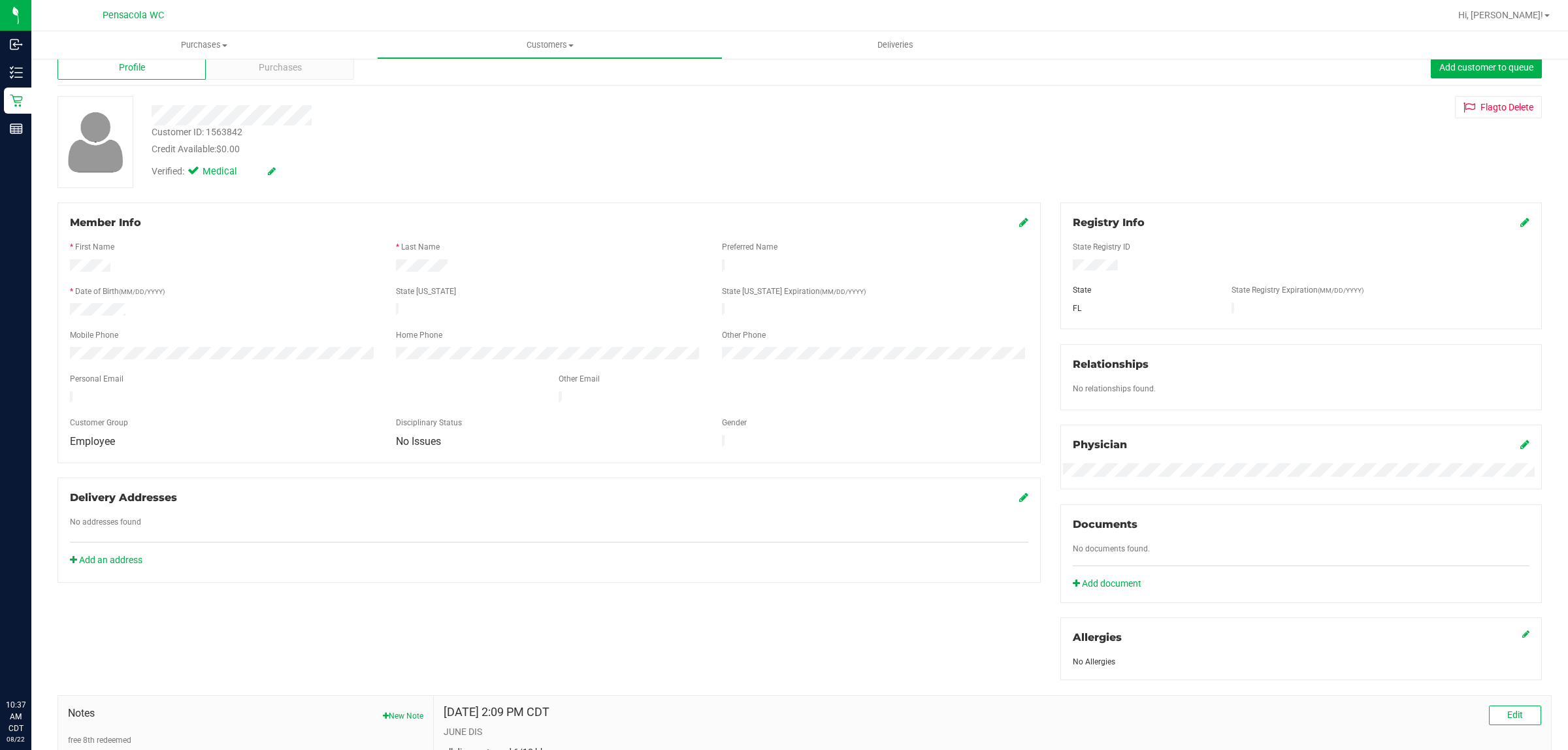
scroll to position [0, 0]
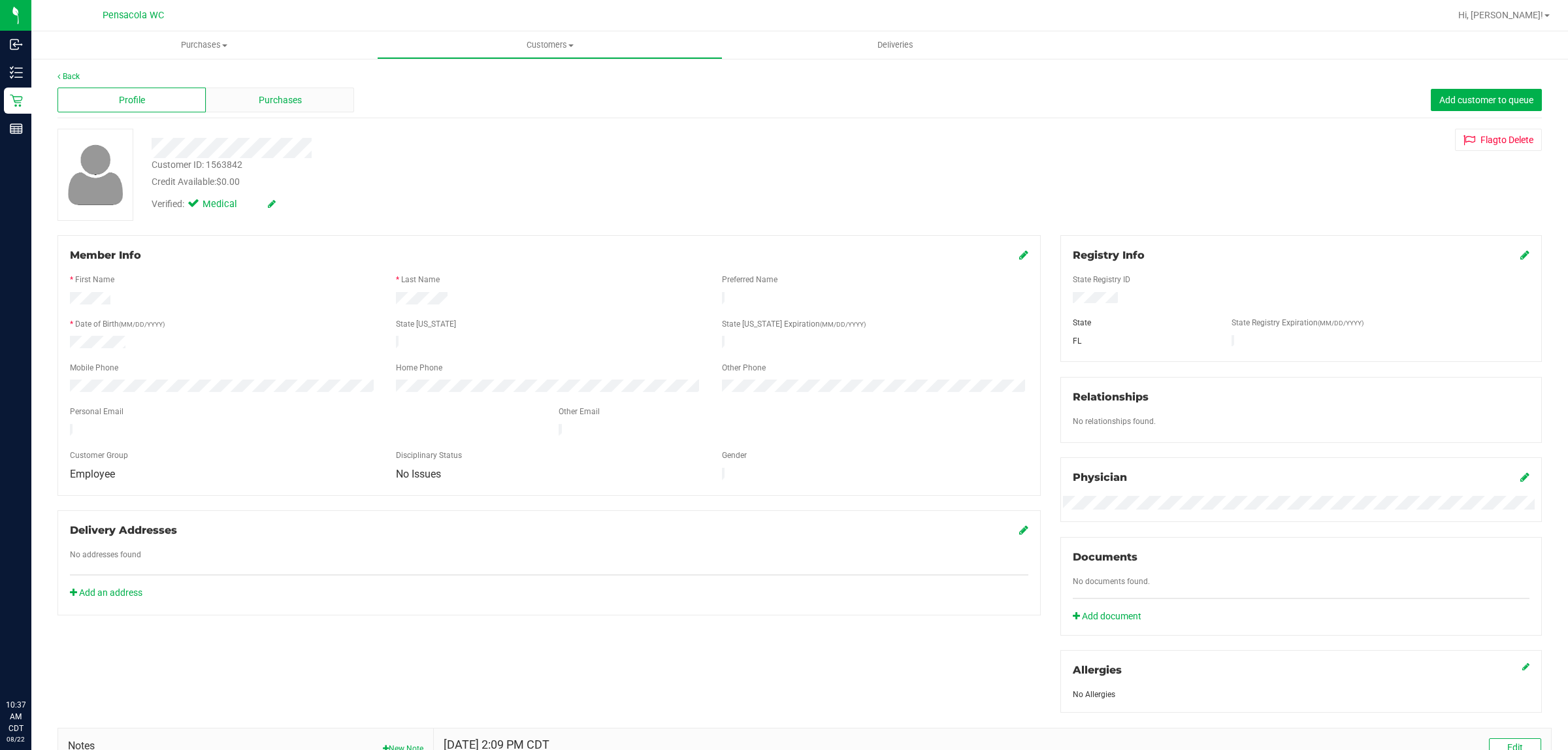
drag, startPoint x: 269, startPoint y: 122, endPoint x: 270, endPoint y: 108, distance: 14.0
click at [269, 122] on div "Back Profile Purchases Add customer to queue Customer ID: 1563842 Credit Availa…" at bounding box center [799, 565] width 1485 height 989
click at [269, 103] on span "Purchases" at bounding box center [281, 100] width 43 height 13
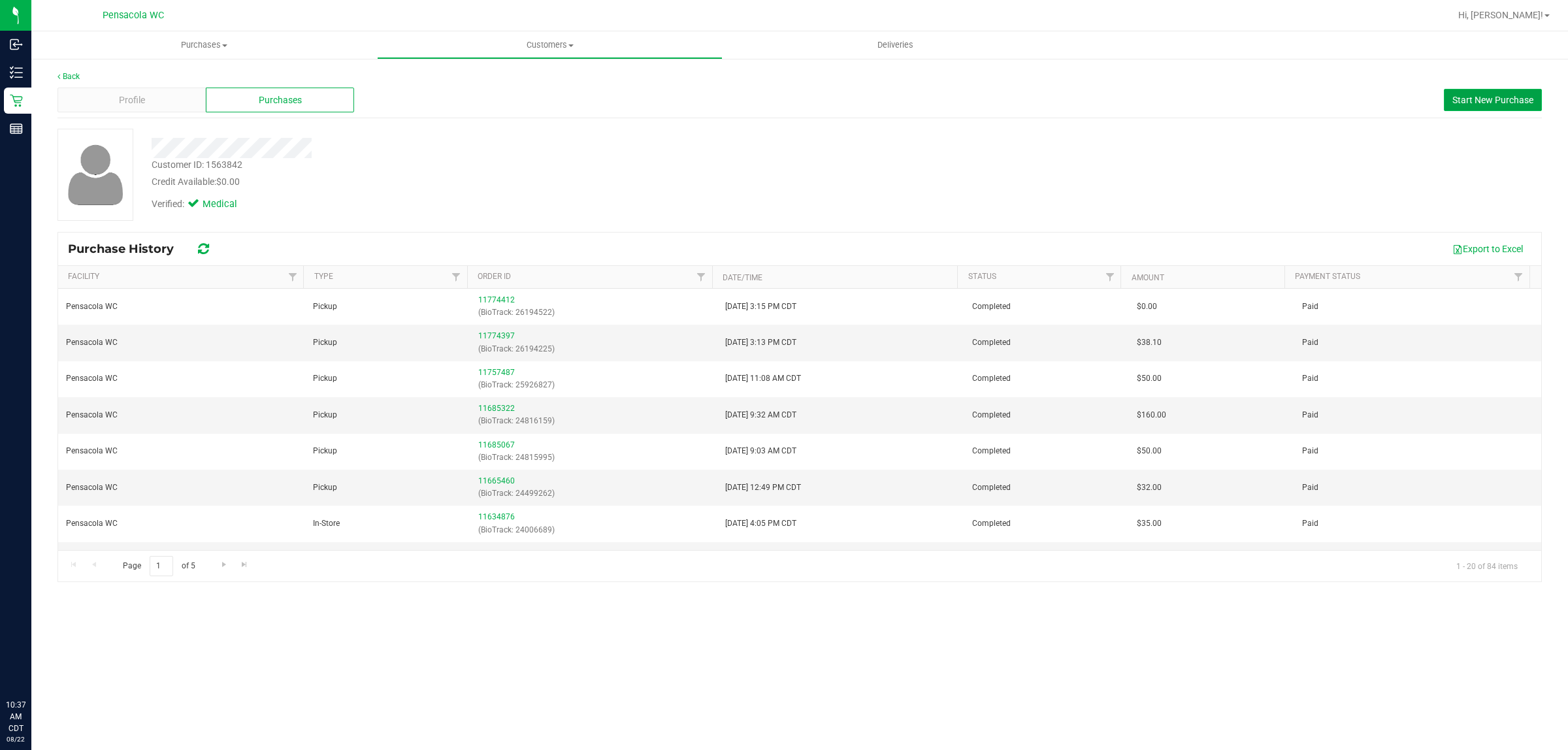
click at [1454, 96] on span "Start New Purchase" at bounding box center [1493, 100] width 81 height 11
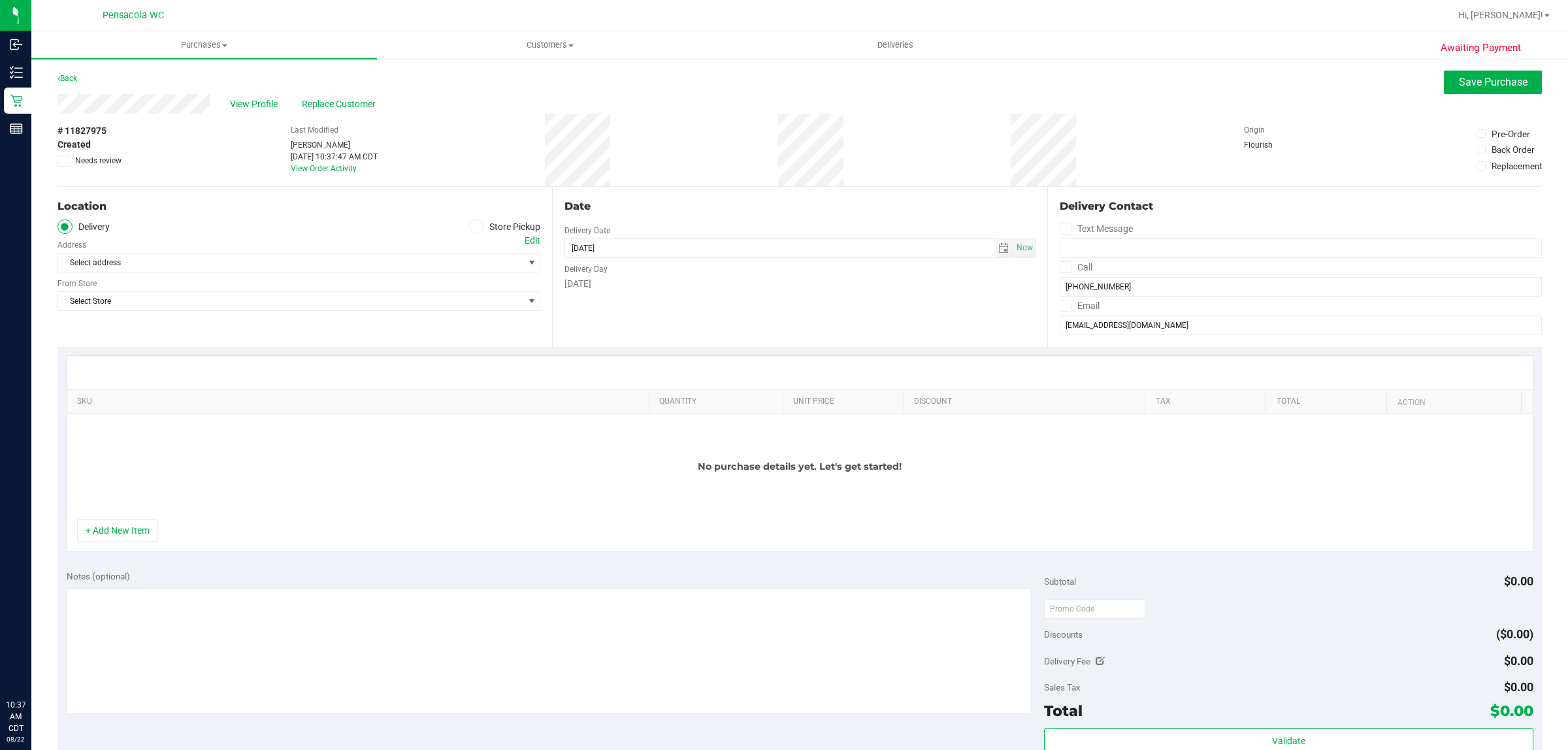
click at [475, 227] on icon at bounding box center [476, 227] width 8 height 0
click at [0, 0] on input "Store Pickup" at bounding box center [0, 0] width 0 height 0
click at [223, 265] on span "Select Store" at bounding box center [290, 262] width 465 height 18
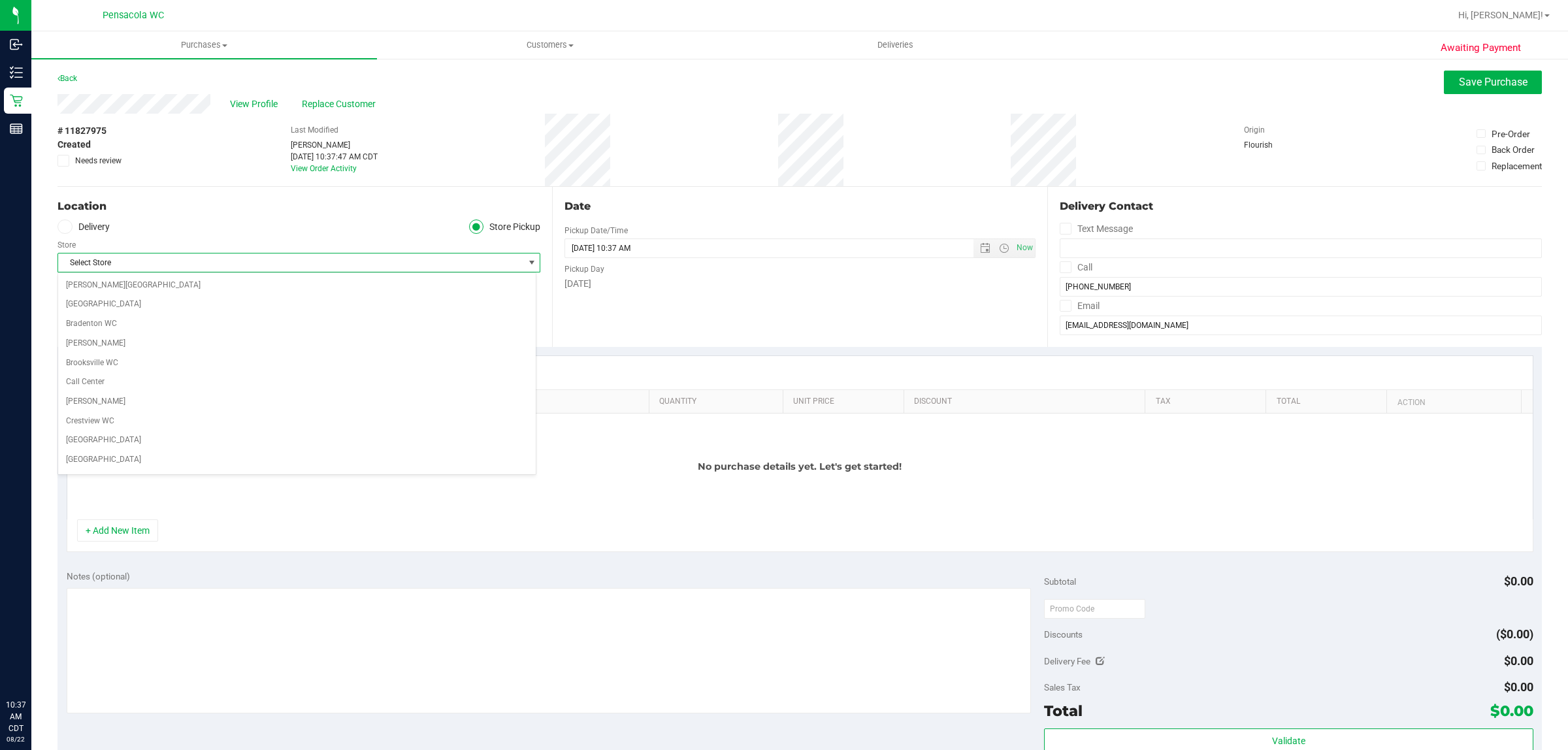
scroll to position [593, 0]
click at [429, 447] on div "No purchase details yet. Let's get started!" at bounding box center [800, 466] width 1466 height 106
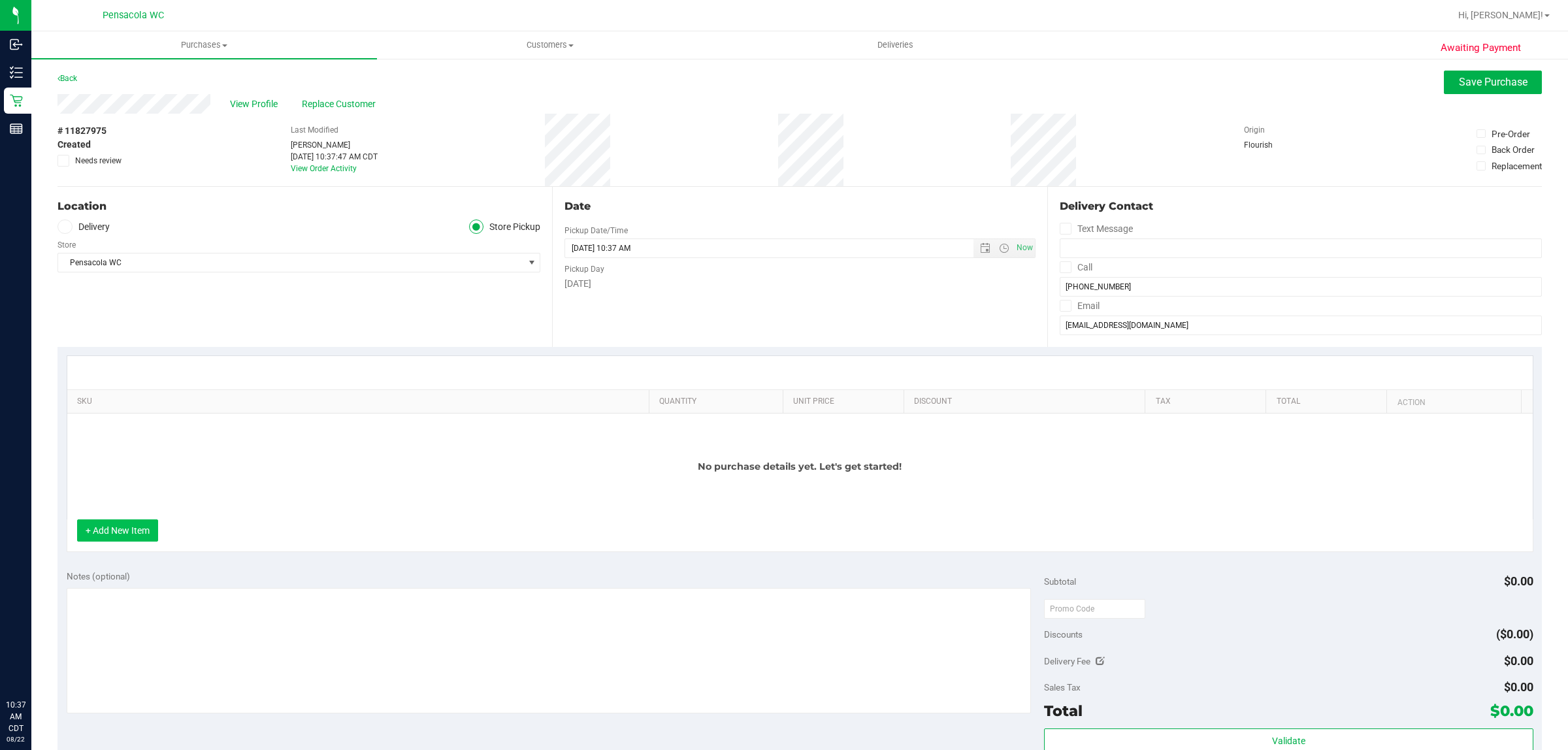
click at [103, 540] on button "+ Add New Item" at bounding box center [118, 530] width 81 height 22
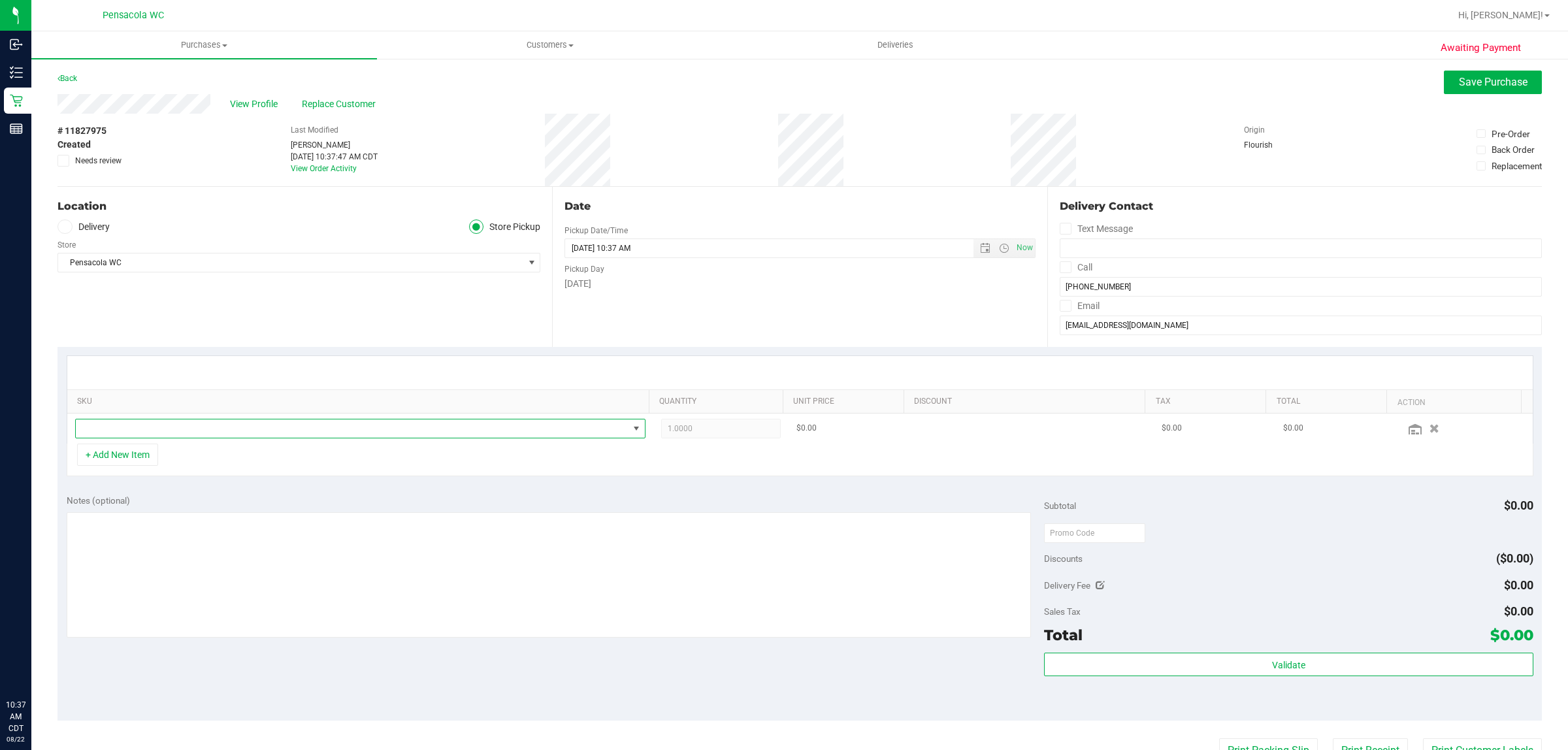
click at [192, 428] on span "NO DATA FOUND" at bounding box center [352, 428] width 553 height 18
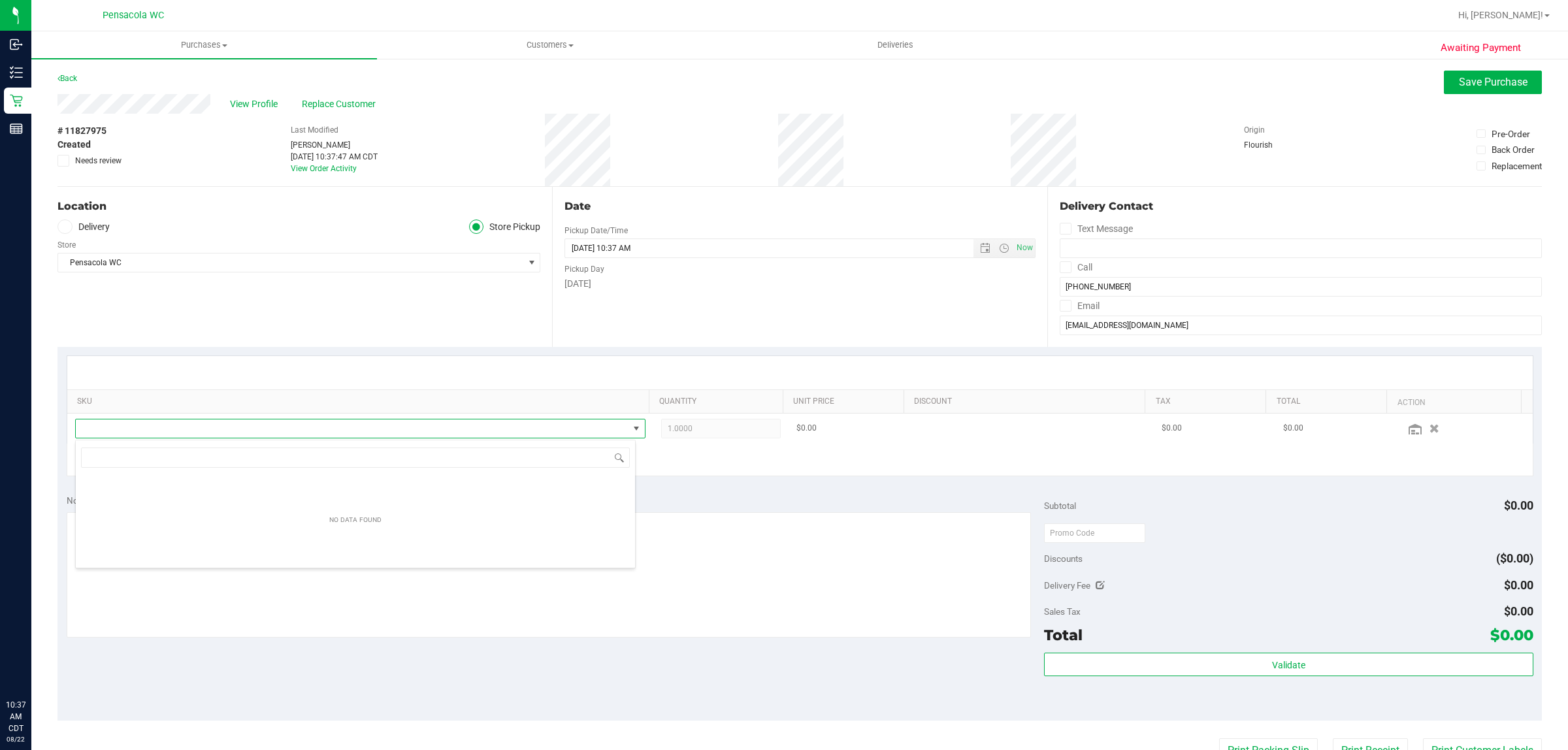
scroll to position [0, 0]
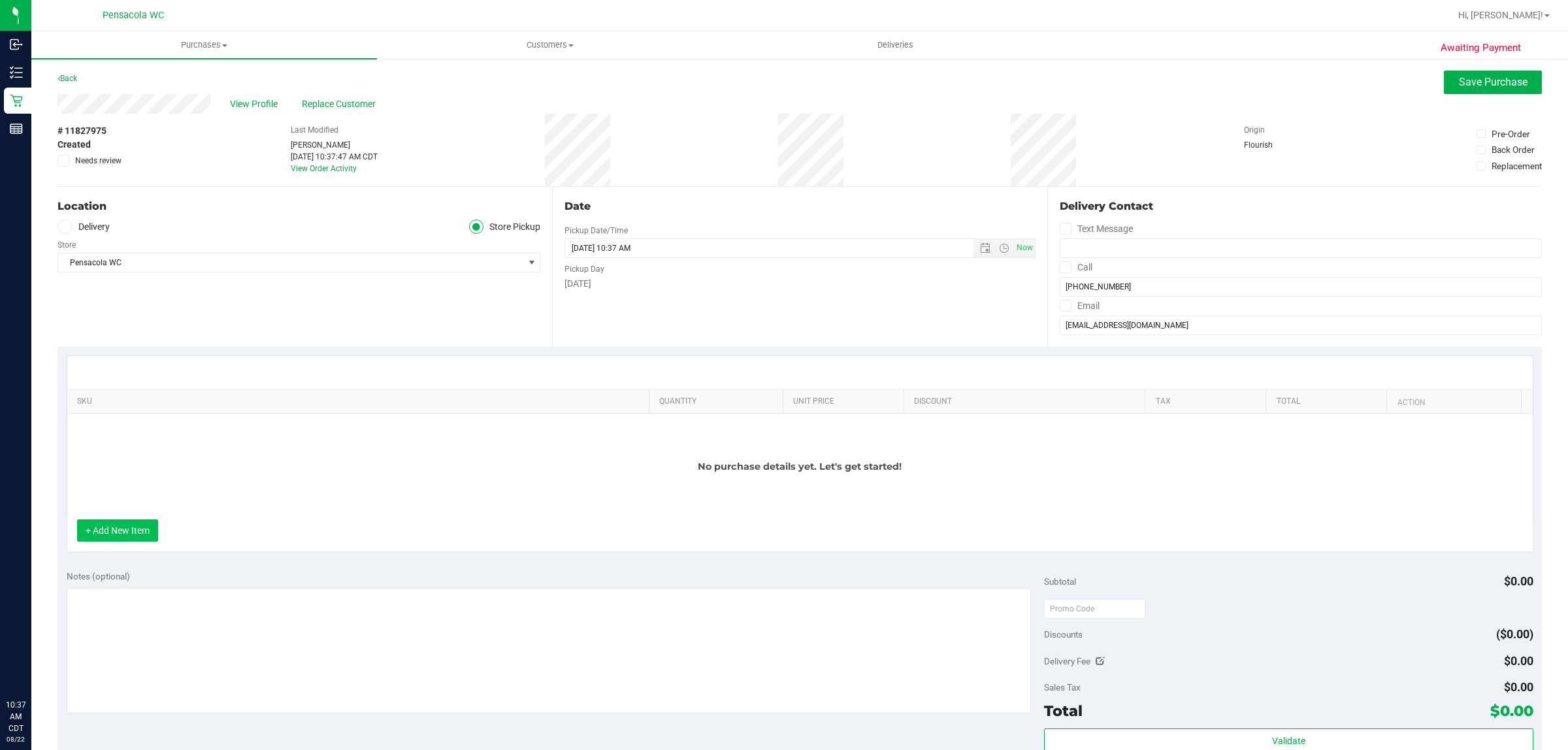
click at [112, 539] on button "+ Add New Item" at bounding box center [118, 530] width 81 height 22
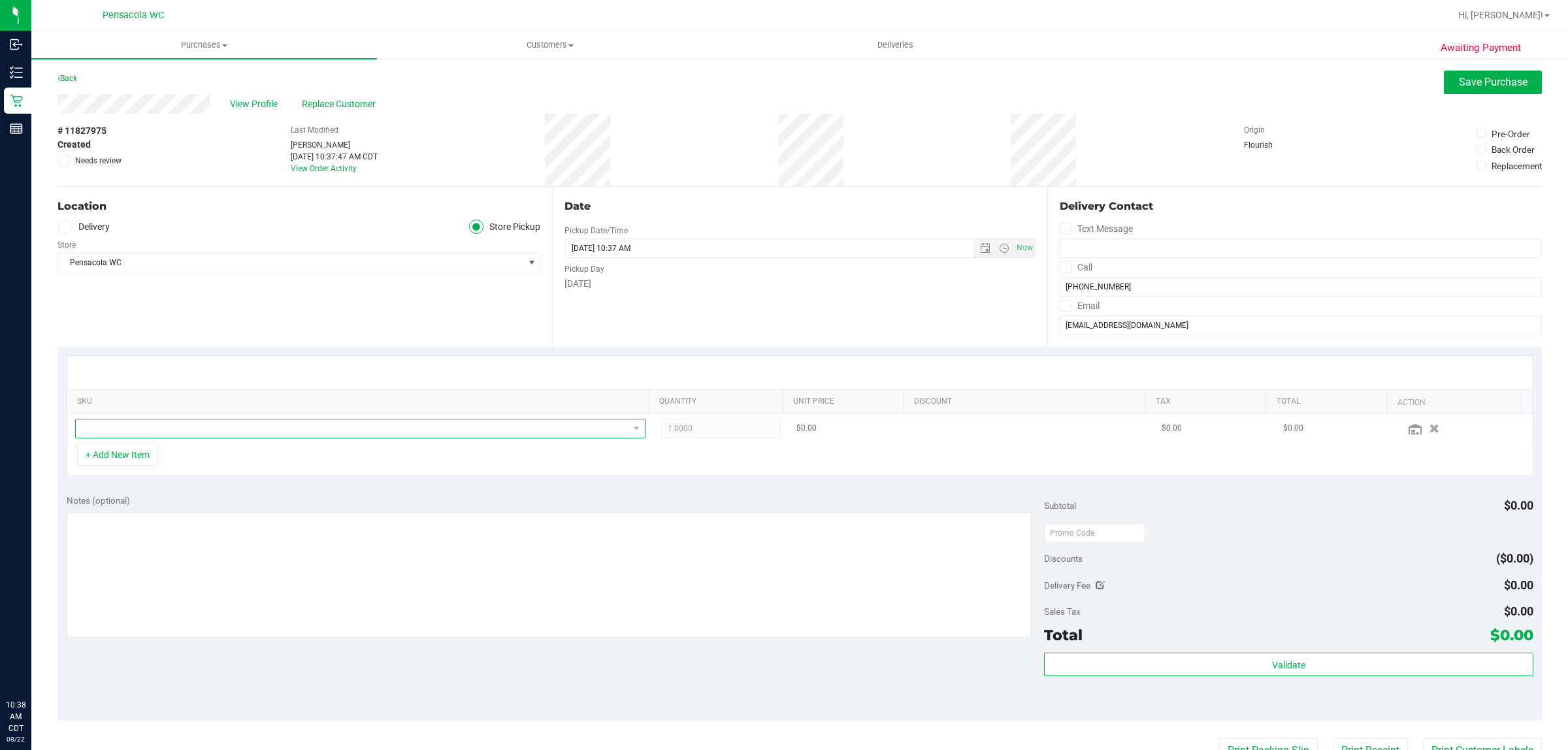
click at [137, 431] on span "NO DATA FOUND" at bounding box center [352, 428] width 553 height 18
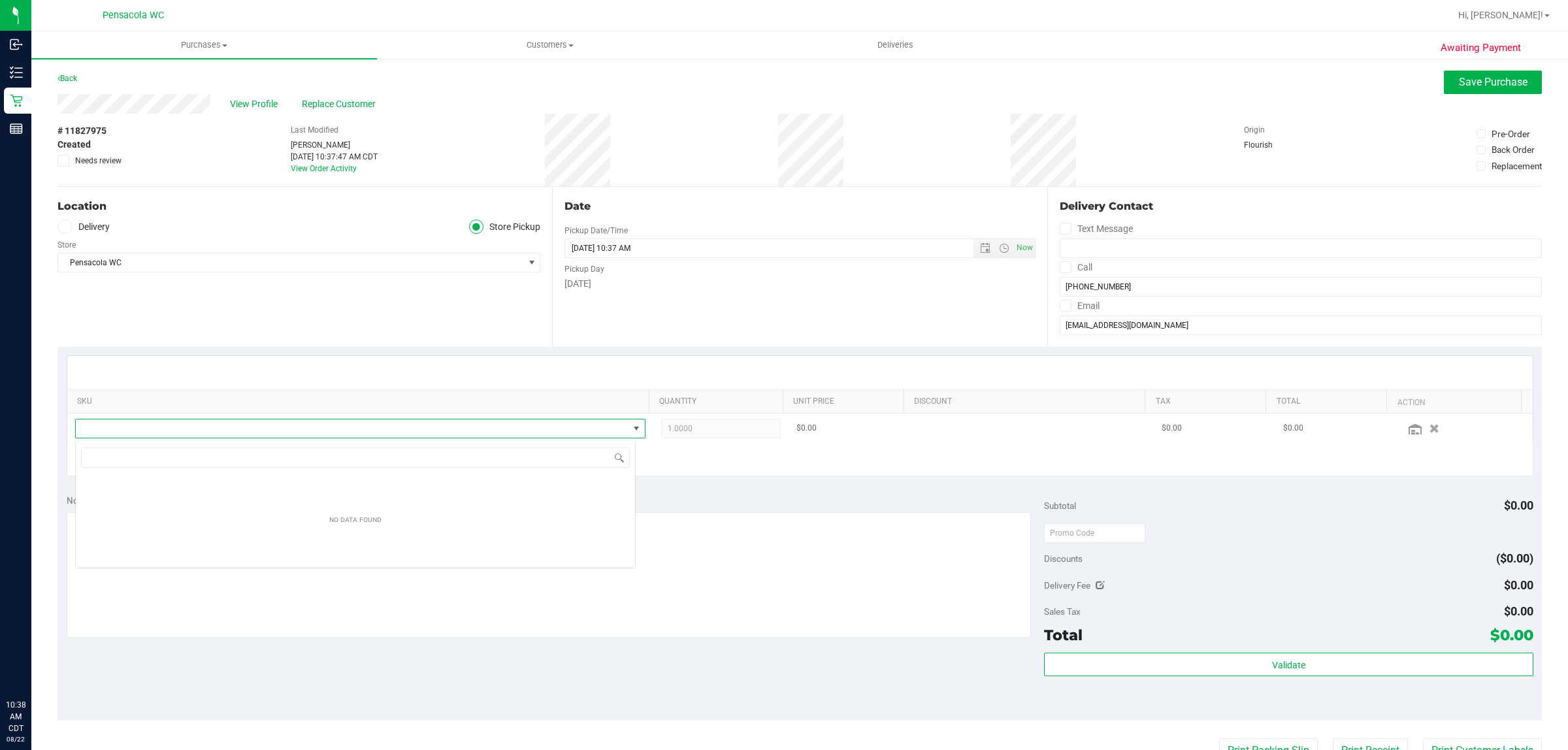
scroll to position [20, 561]
type input "wax"
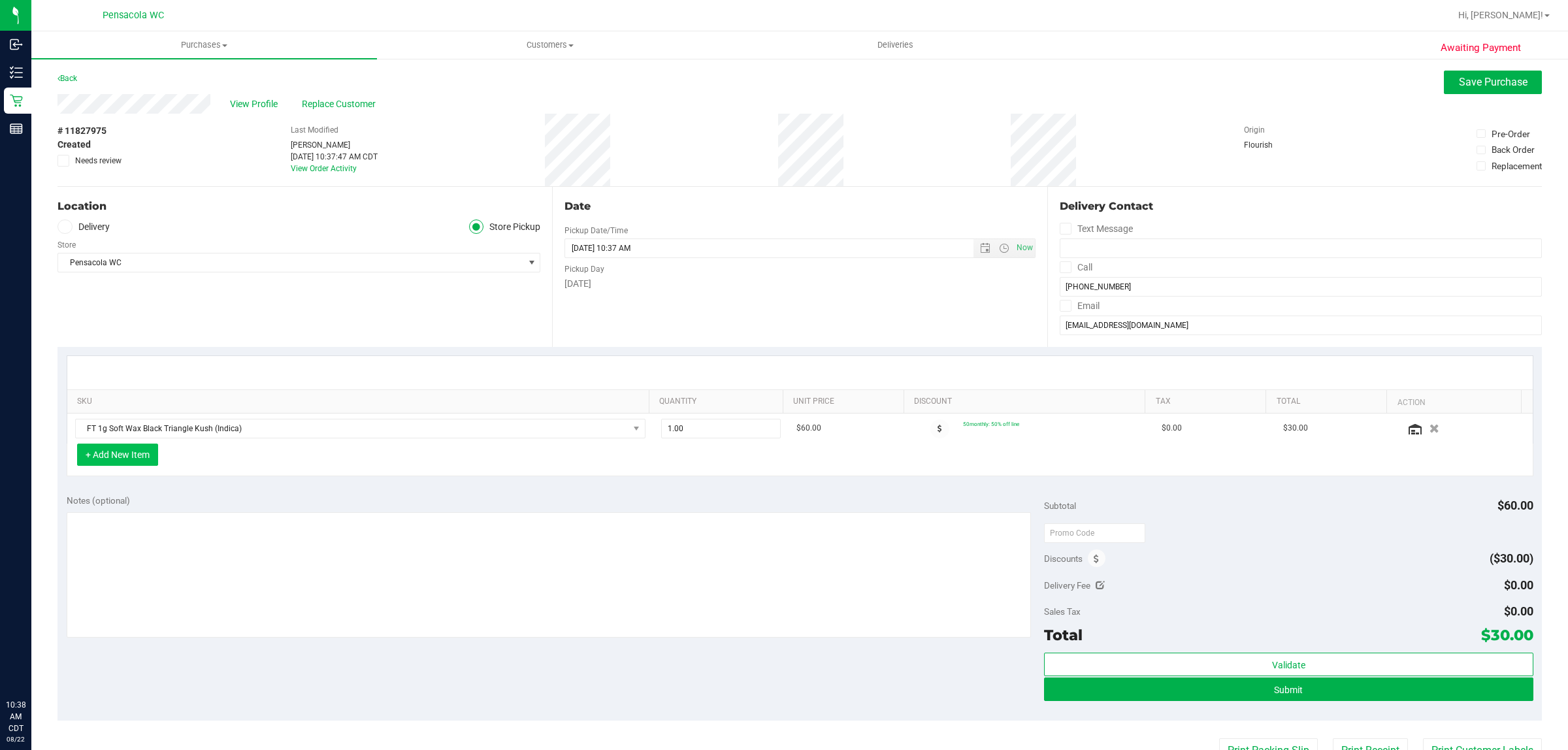
click at [124, 457] on button "+ Add New Item" at bounding box center [118, 454] width 81 height 22
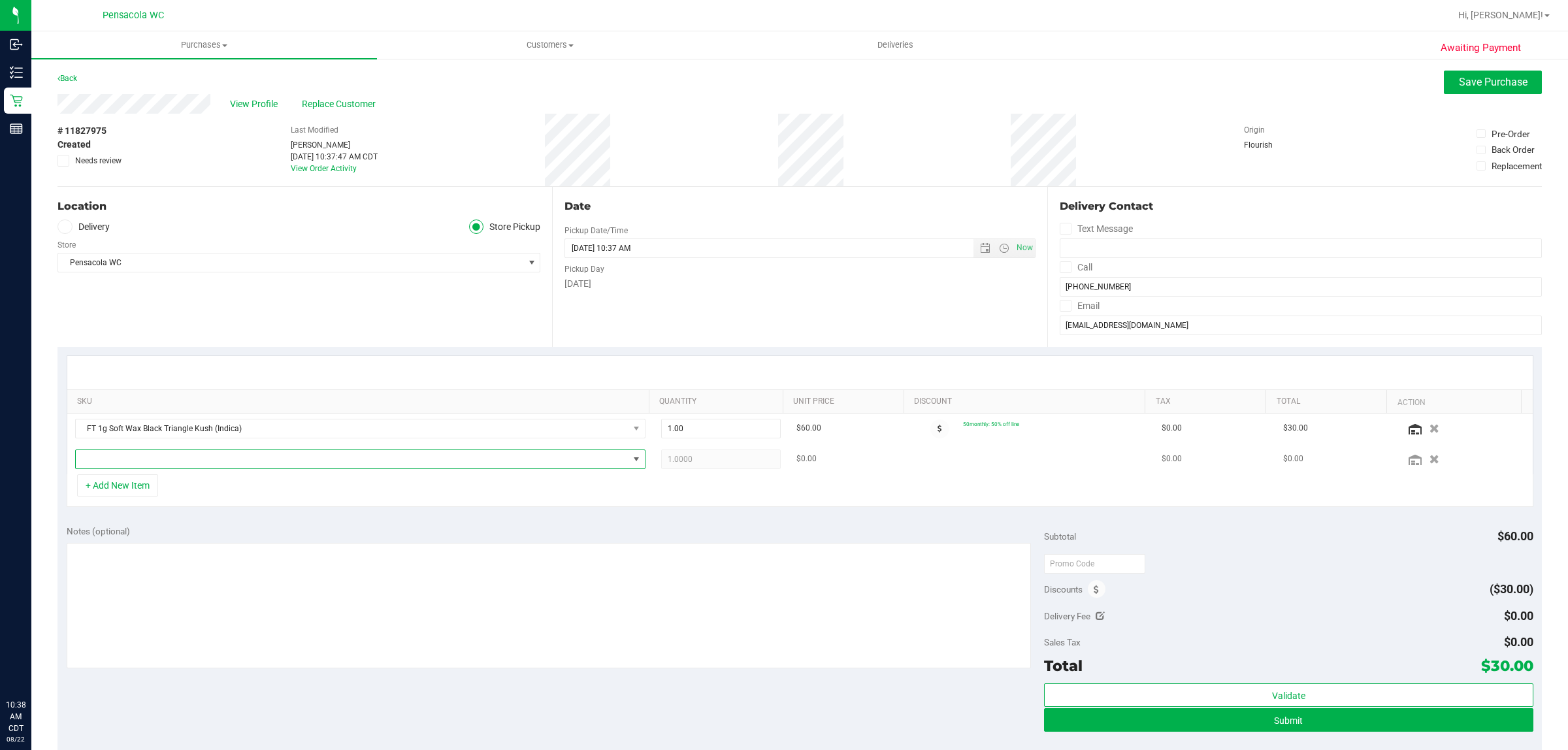
click at [319, 449] on span "NO DATA FOUND" at bounding box center [361, 459] width 571 height 20
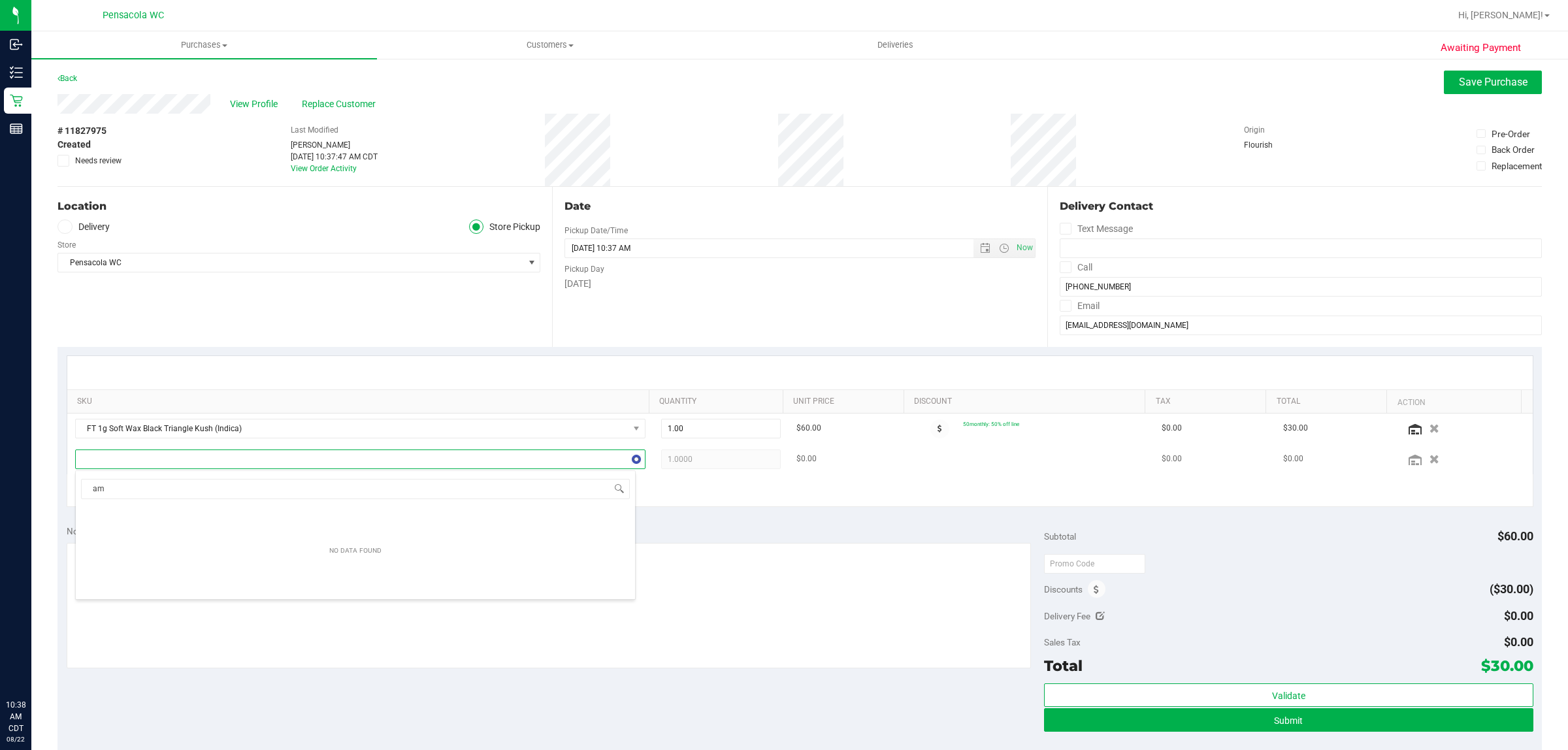
type input "aml"
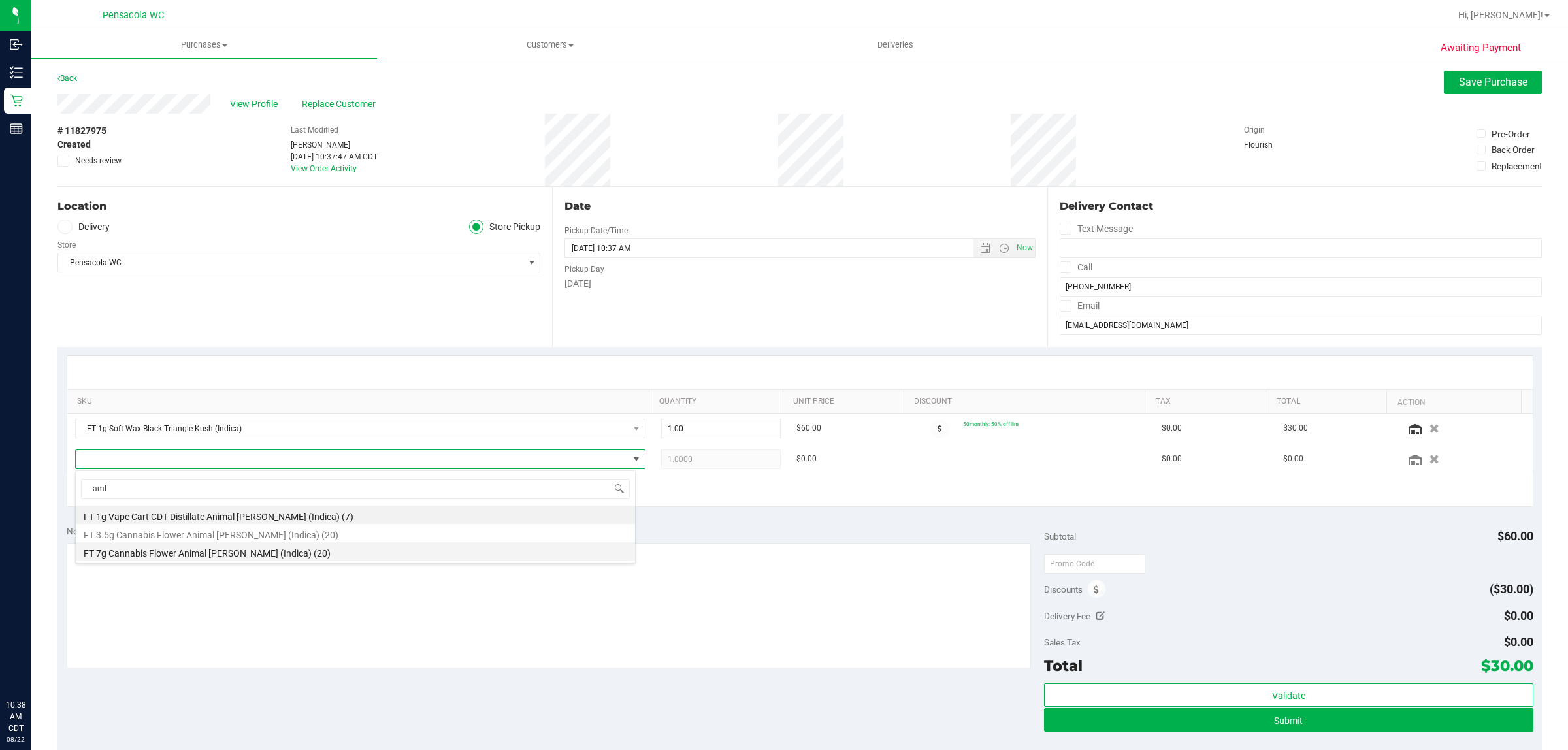
click at [365, 552] on li "FT 7g Cannabis Flower Animal Larry (Indica) (20)" at bounding box center [355, 551] width 559 height 18
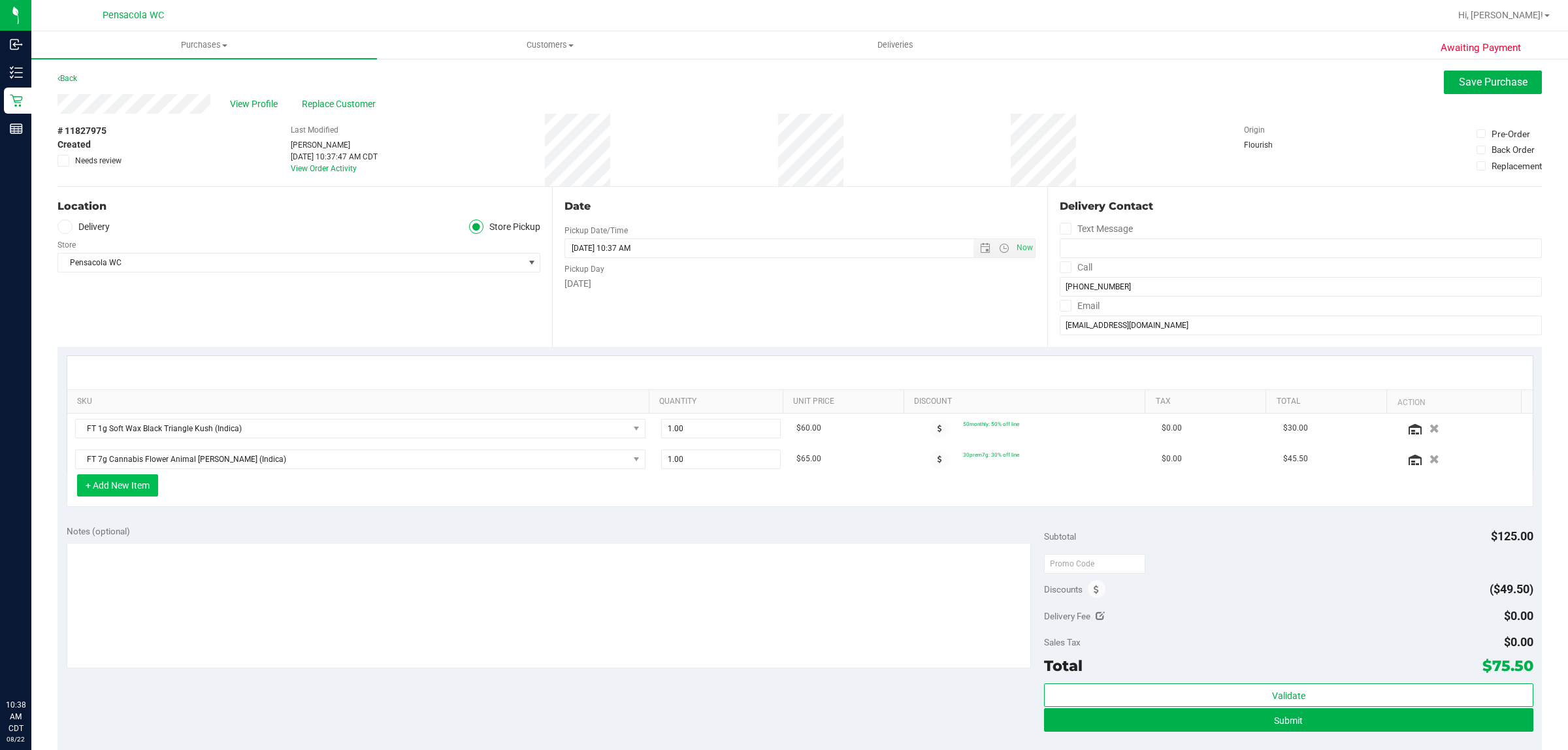
click at [152, 484] on button "+ Add New Item" at bounding box center [118, 485] width 81 height 22
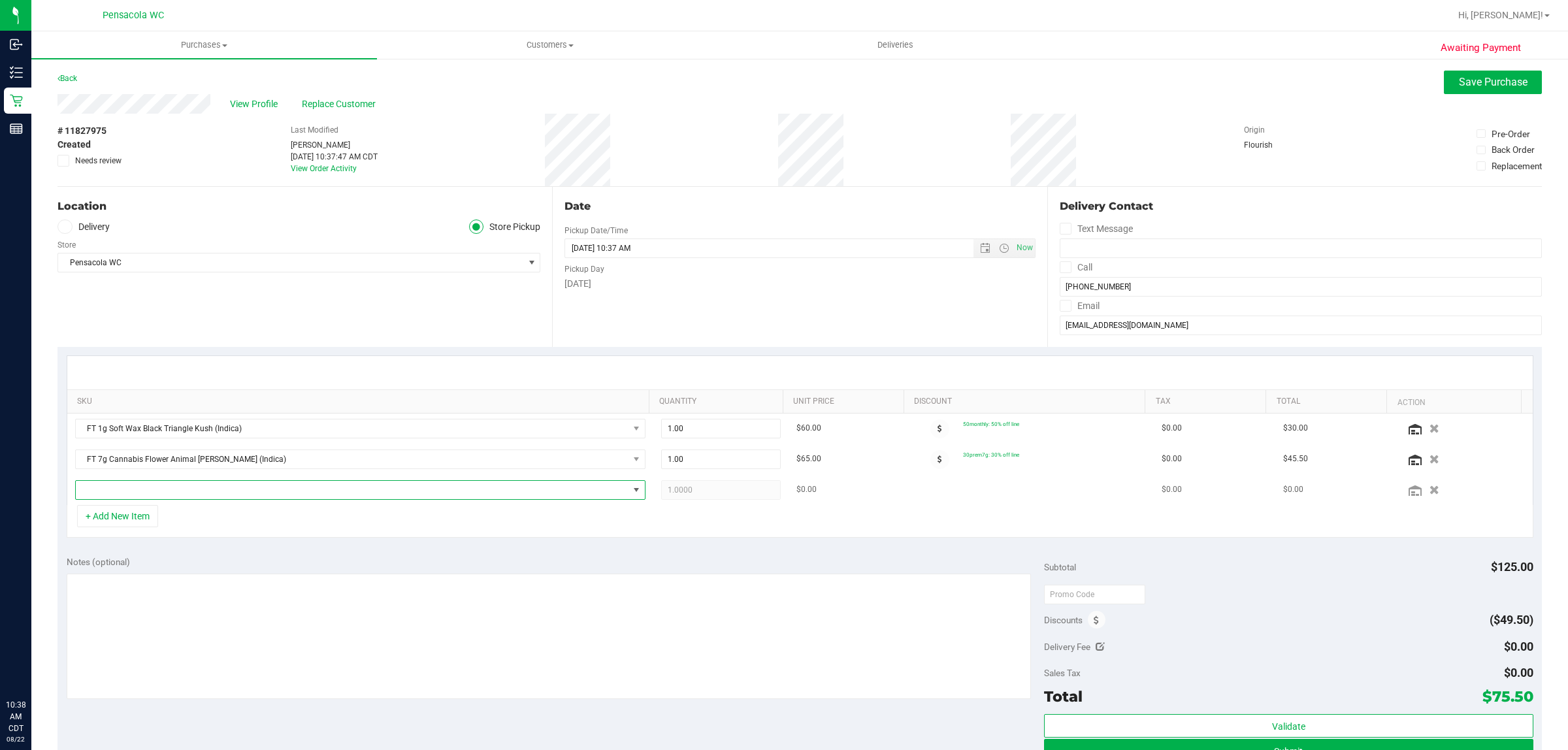
click at [315, 490] on span "NO DATA FOUND" at bounding box center [352, 490] width 553 height 18
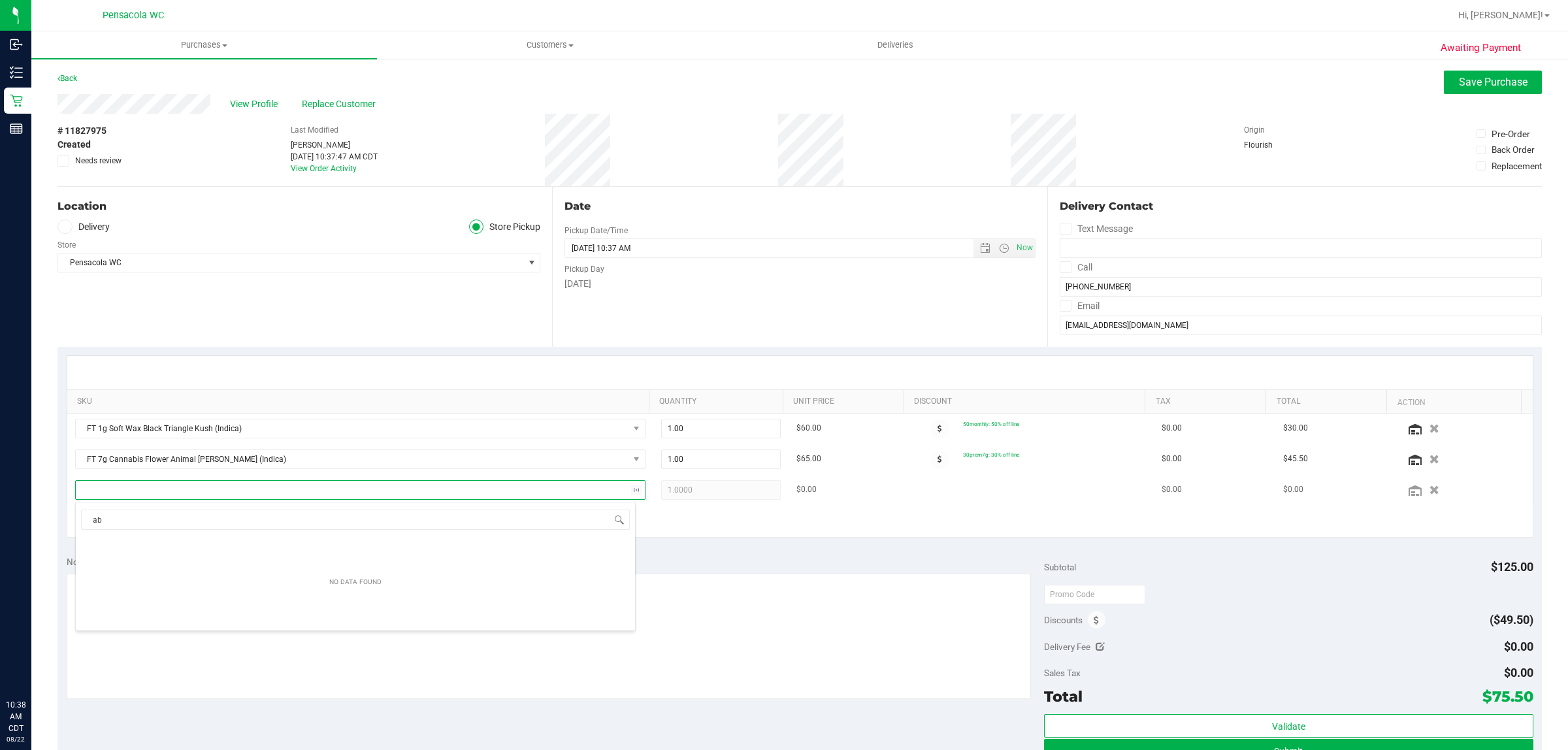
type input "abp"
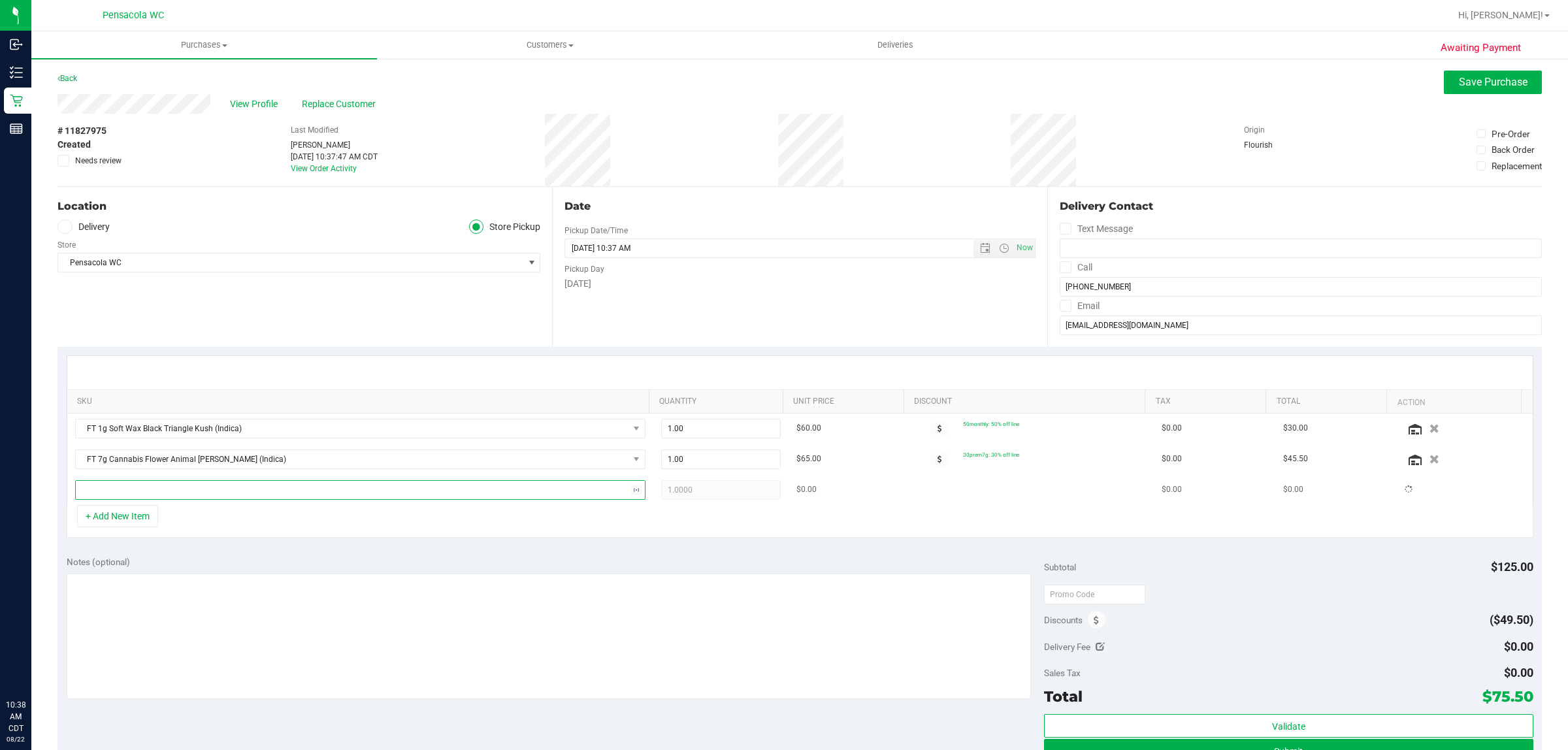
click at [236, 494] on span at bounding box center [352, 490] width 553 height 18
type input "abp"
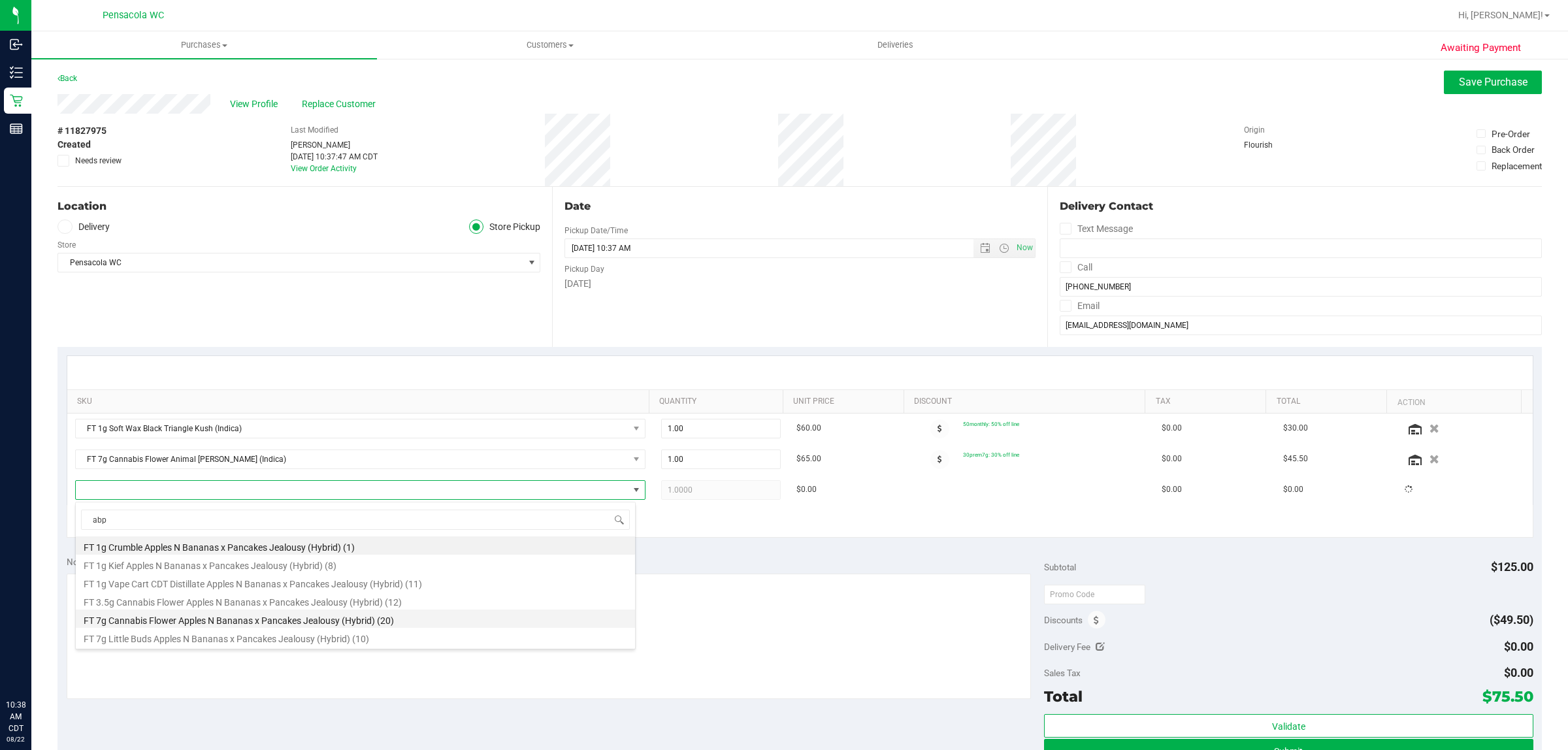
click at [411, 617] on li "FT 7g Cannabis Flower Apples N Bananas x Pancakes Jealousy (Hybrid) (20)" at bounding box center [355, 618] width 559 height 18
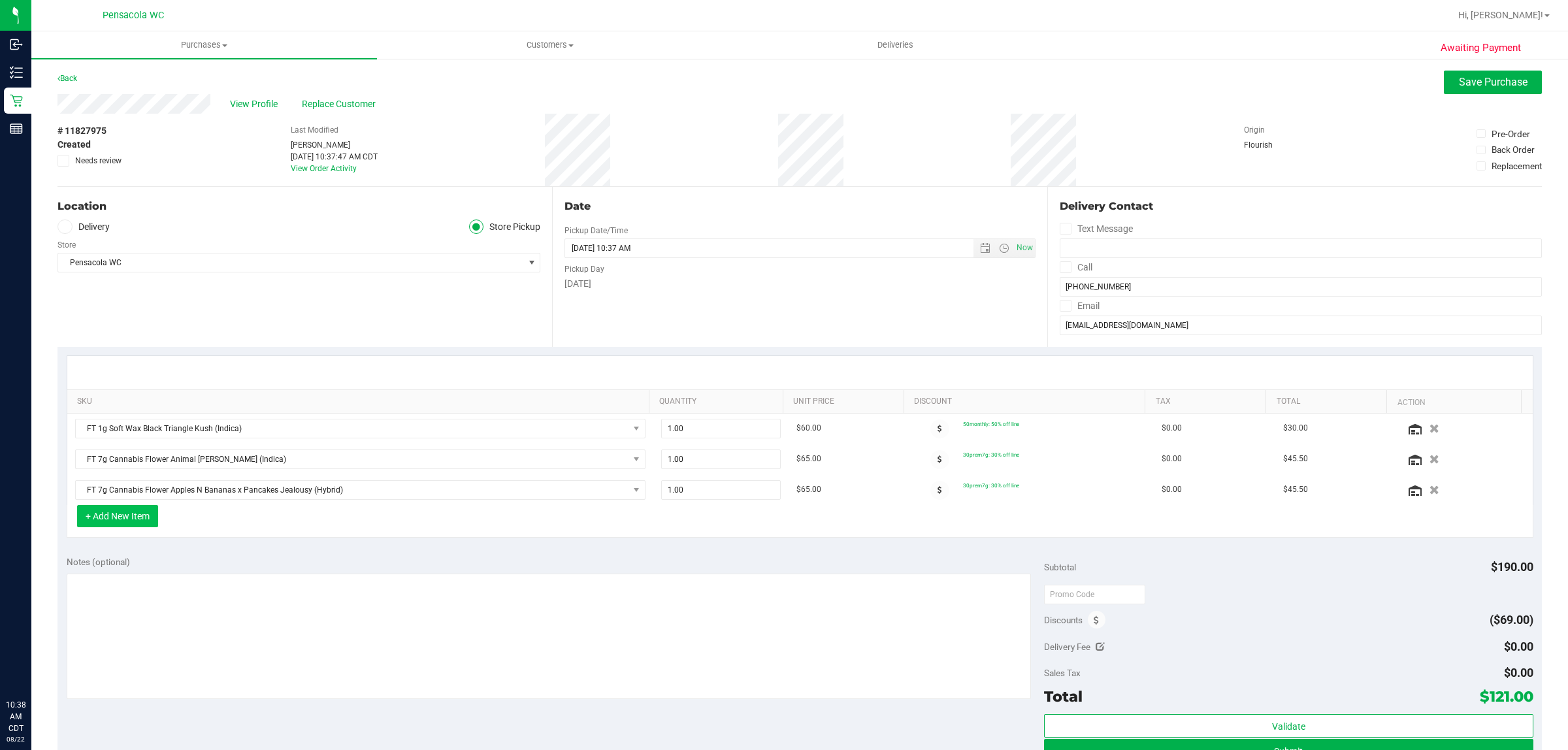
click at [151, 516] on button "+ Add New Item" at bounding box center [118, 516] width 81 height 22
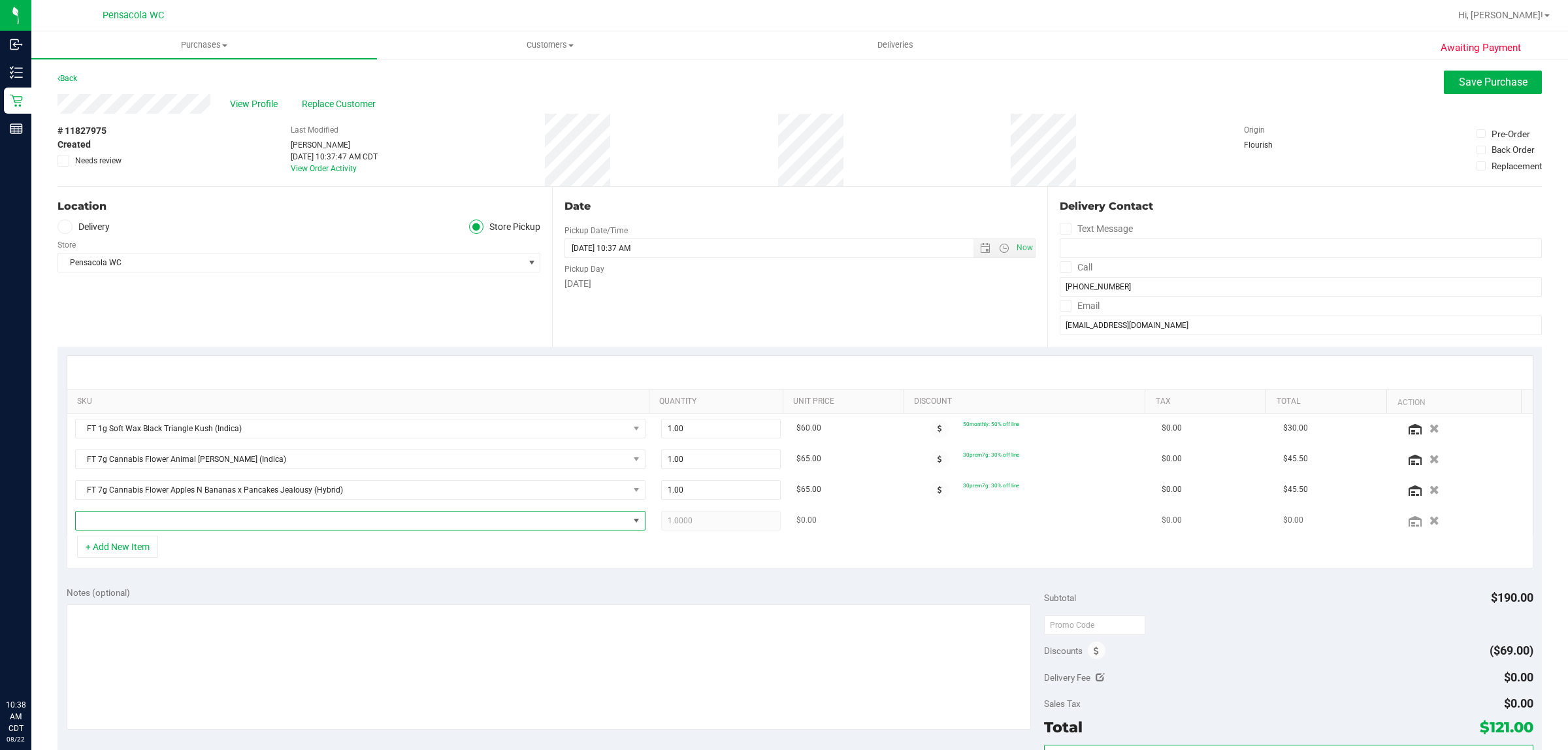
click at [162, 517] on span "NO DATA FOUND" at bounding box center [352, 520] width 553 height 18
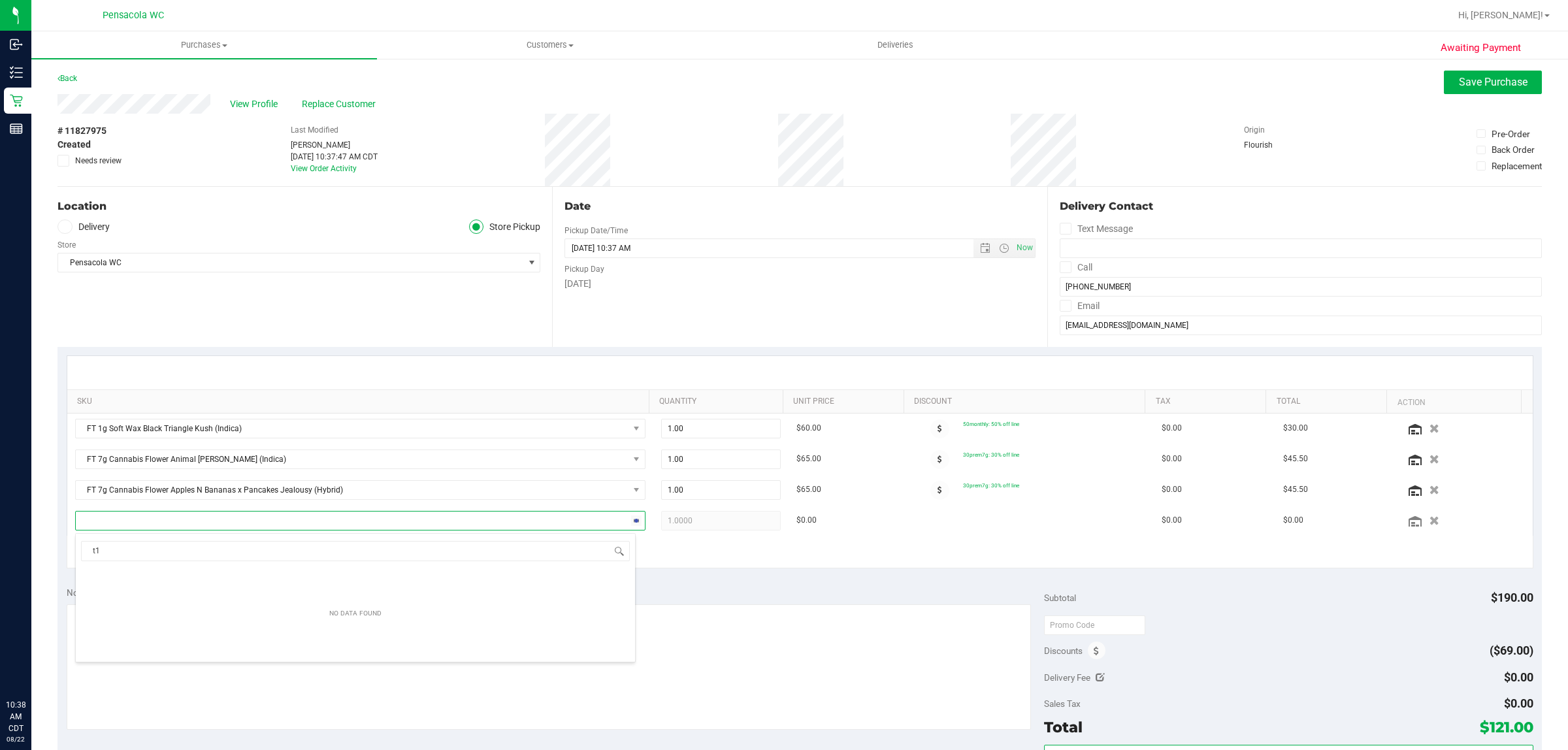
type input "t16"
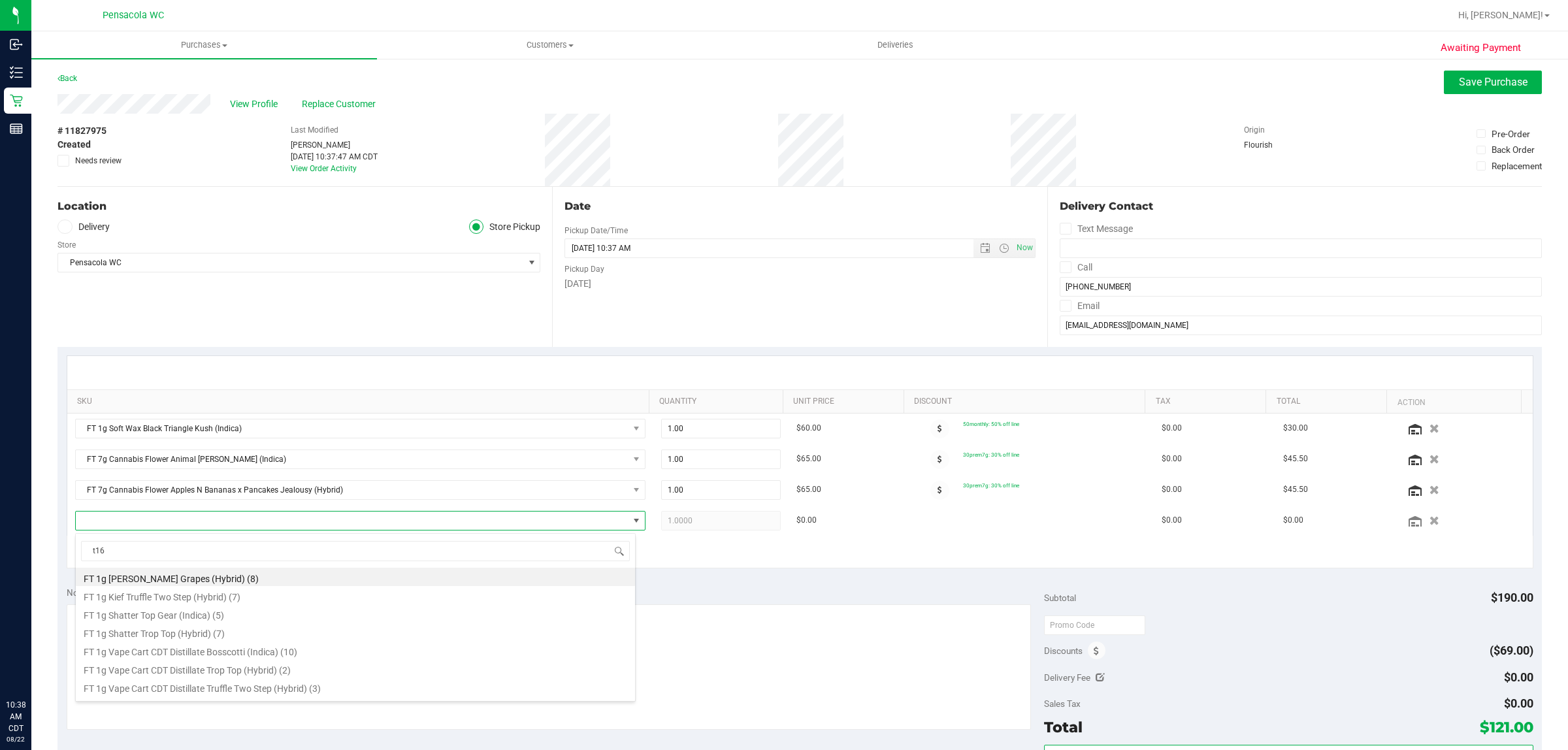
scroll to position [20, 556]
click at [318, 635] on li "FT 7g Cannabis Flower Trop Top (Hybrid) (20)" at bounding box center [355, 631] width 559 height 18
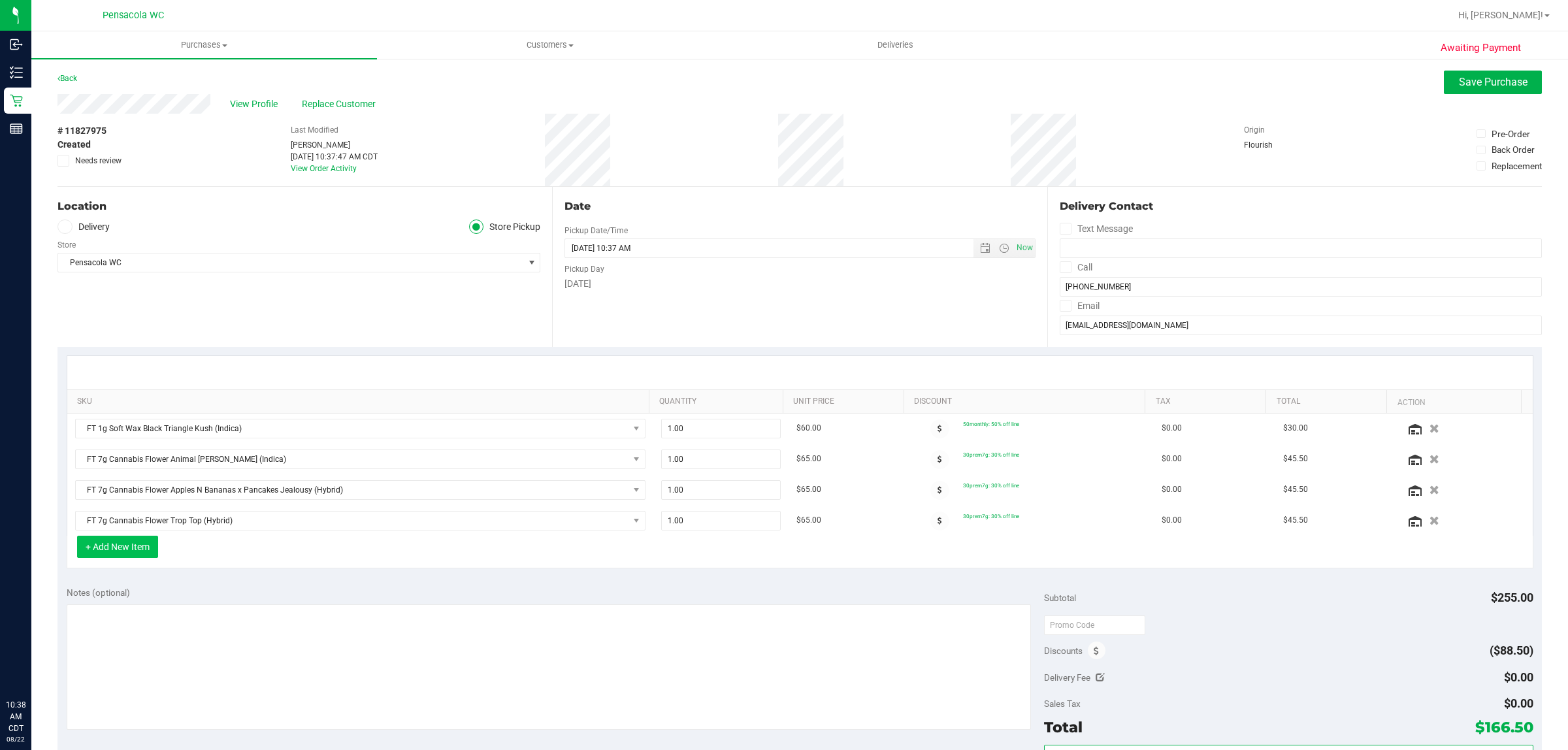
click at [135, 544] on button "+ Add New Item" at bounding box center [118, 546] width 81 height 22
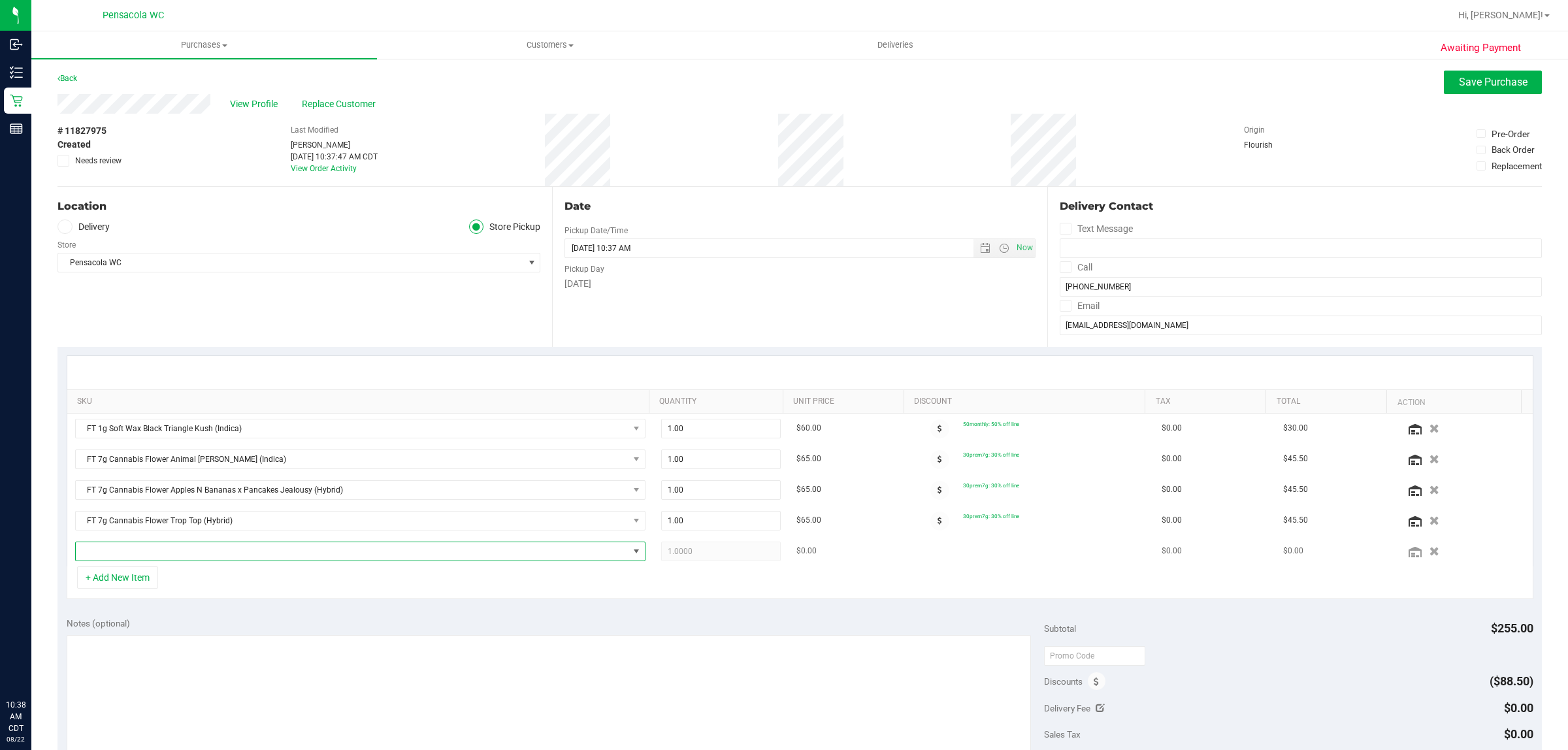
click at [209, 546] on span "NO DATA FOUND" at bounding box center [352, 551] width 553 height 18
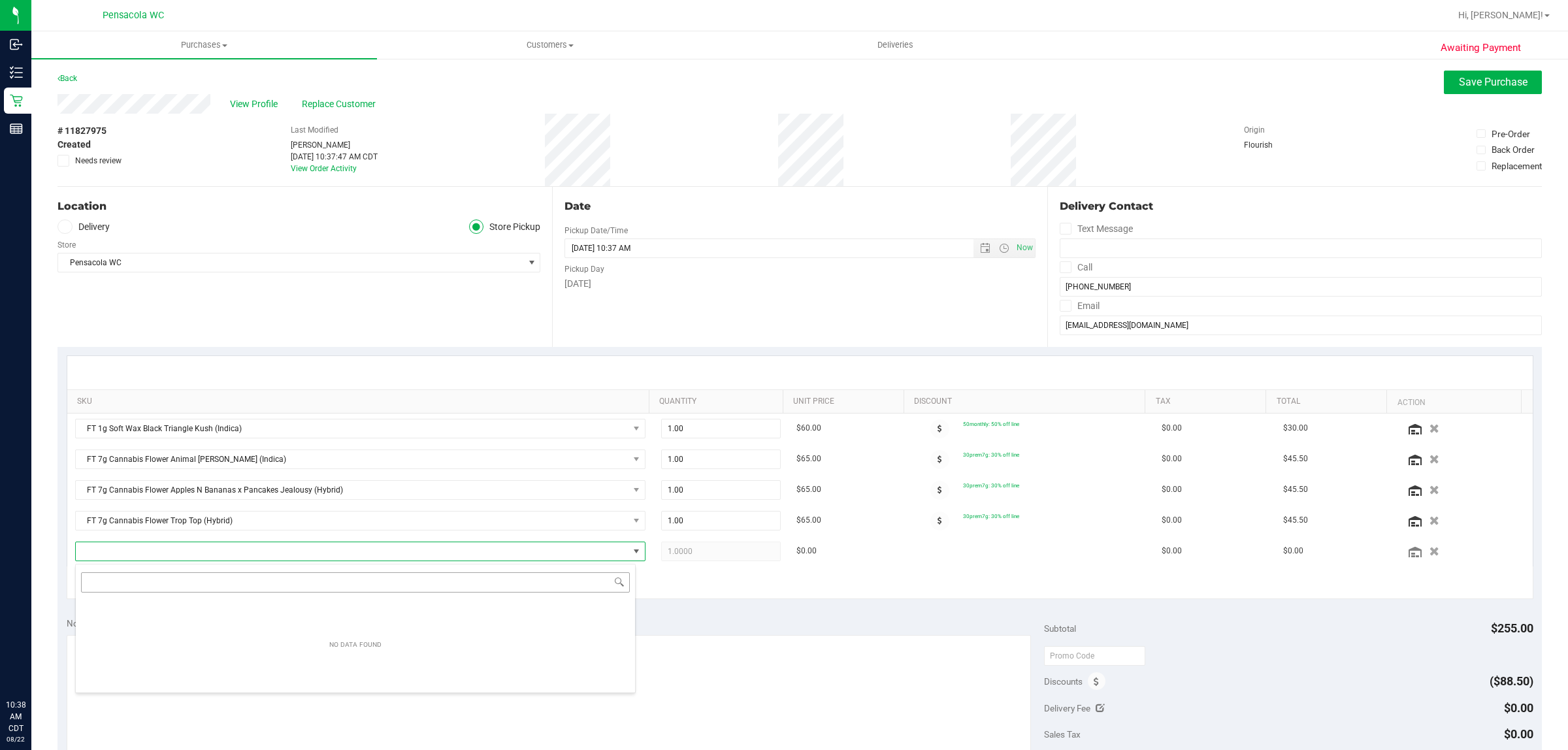
scroll to position [20, 561]
type input "pbs"
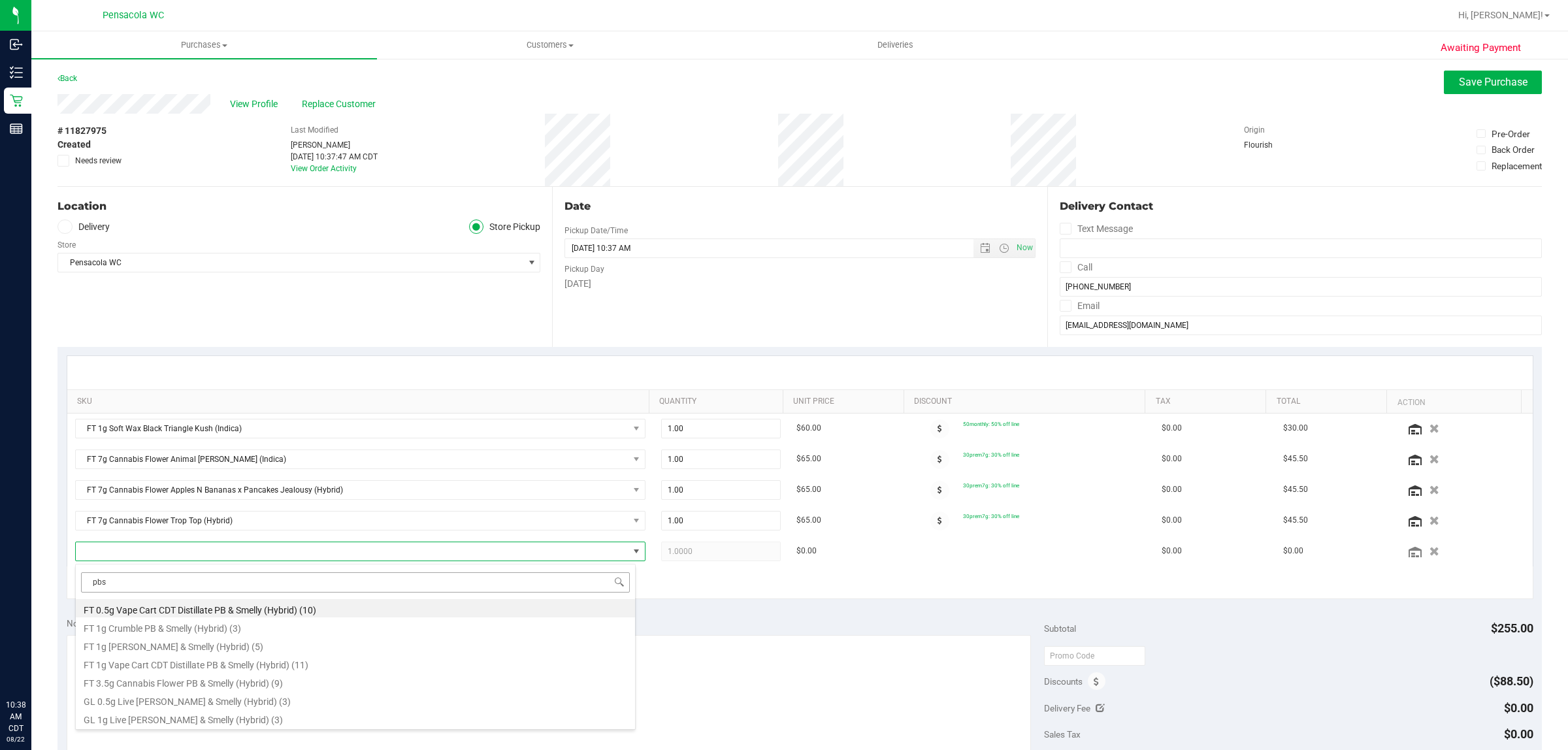
scroll to position [20, 556]
click at [275, 687] on li "FT 3.5g Cannabis Flower PB & Smelly (Hybrid) (9)" at bounding box center [355, 681] width 559 height 18
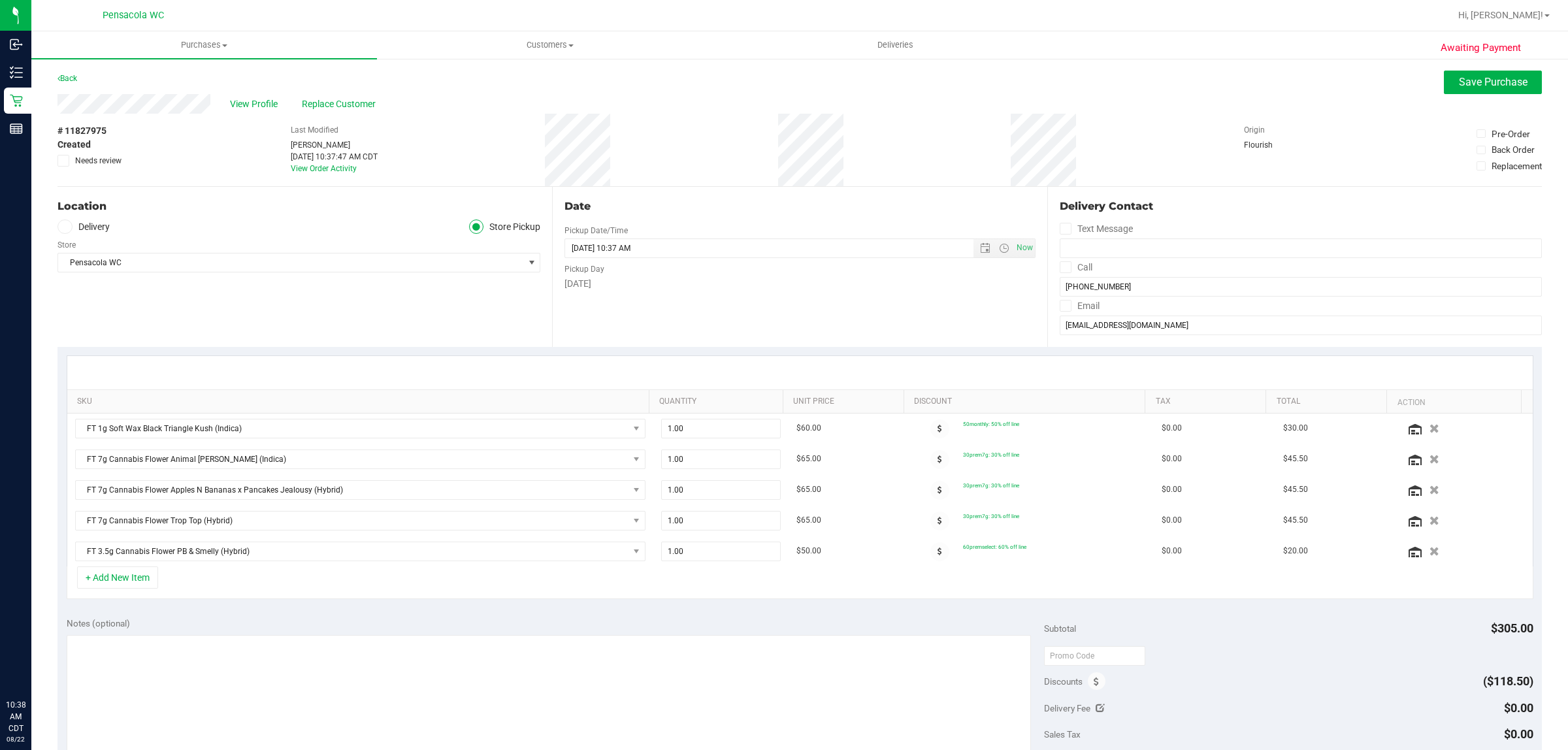
click at [713, 592] on div "+ Add New Item" at bounding box center [800, 583] width 1467 height 33
click at [716, 558] on span "1.00 1" at bounding box center [721, 551] width 120 height 20
type input "2"
type input "2.00"
click at [1015, 575] on div "+ Add New Item" at bounding box center [800, 583] width 1467 height 33
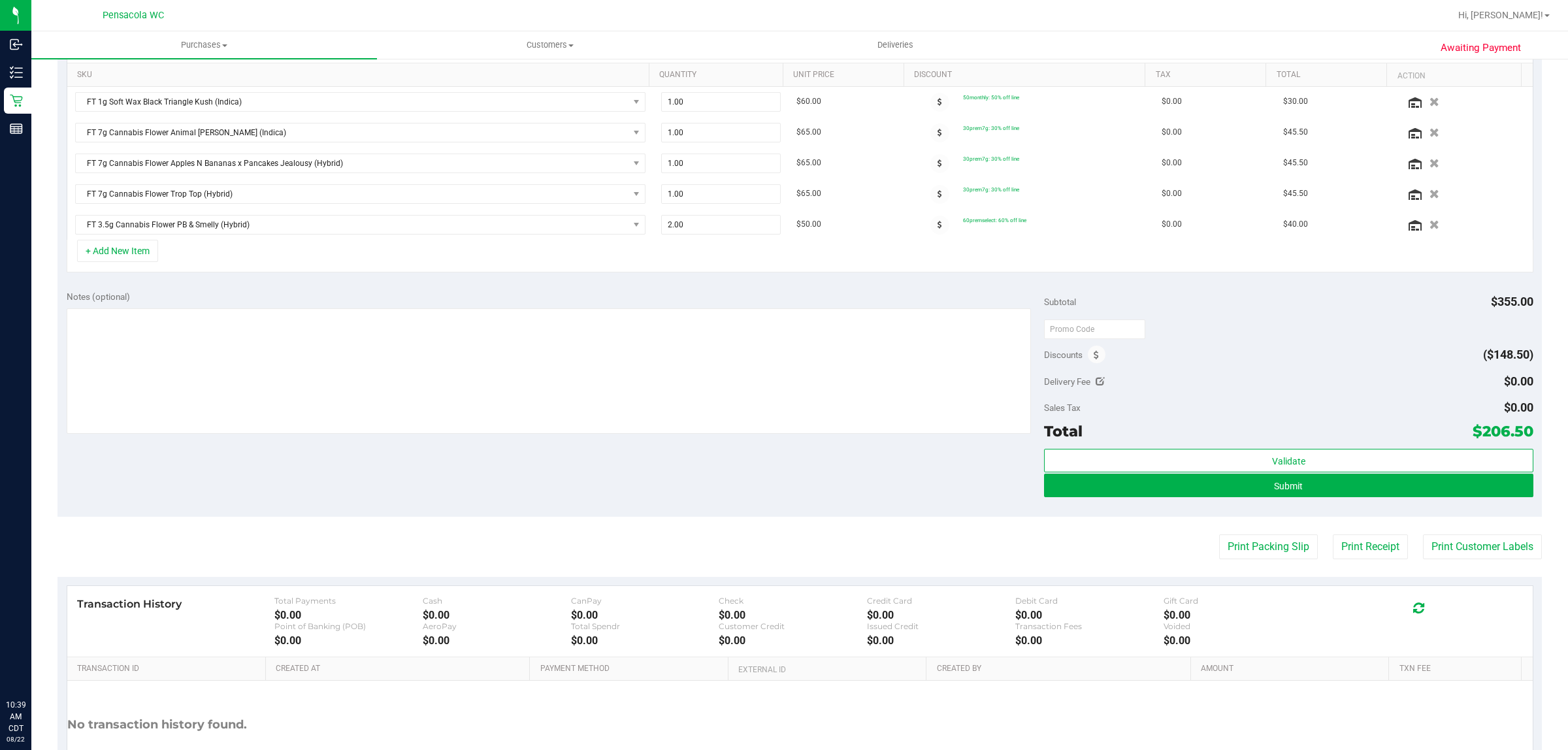
scroll to position [163, 0]
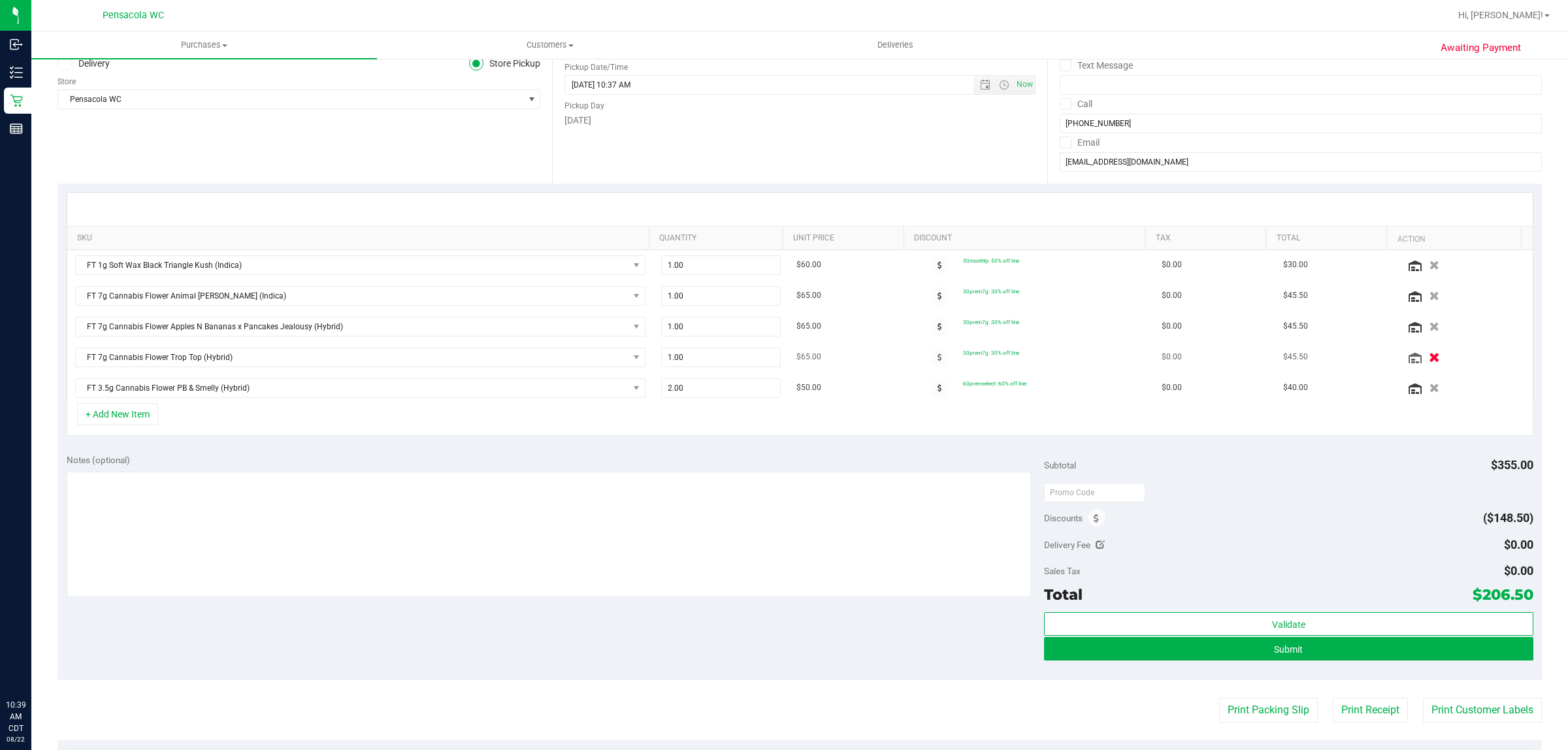
click at [1430, 359] on icon "button" at bounding box center [1435, 357] width 11 height 10
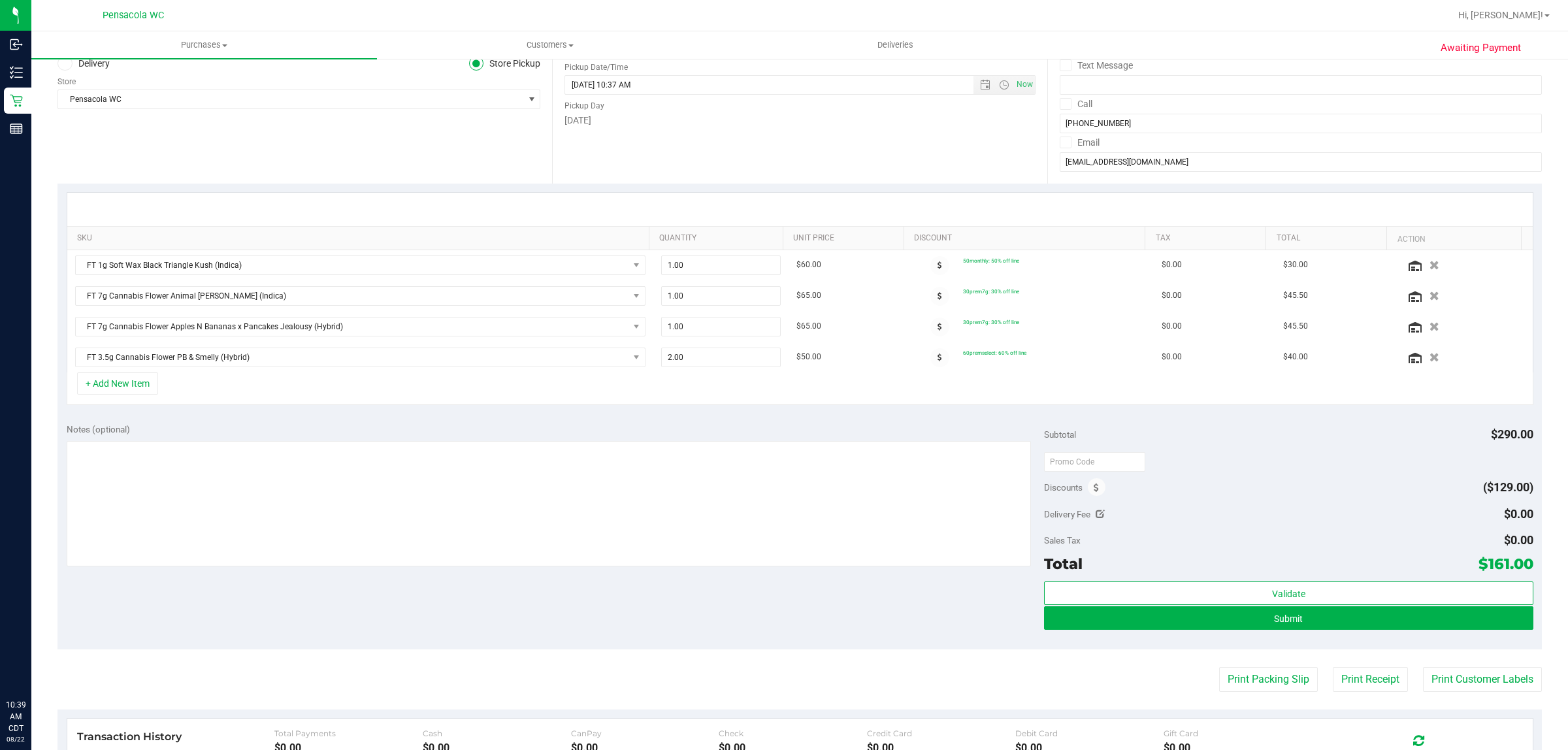
click at [1430, 326] on icon "button" at bounding box center [1435, 327] width 10 height 9
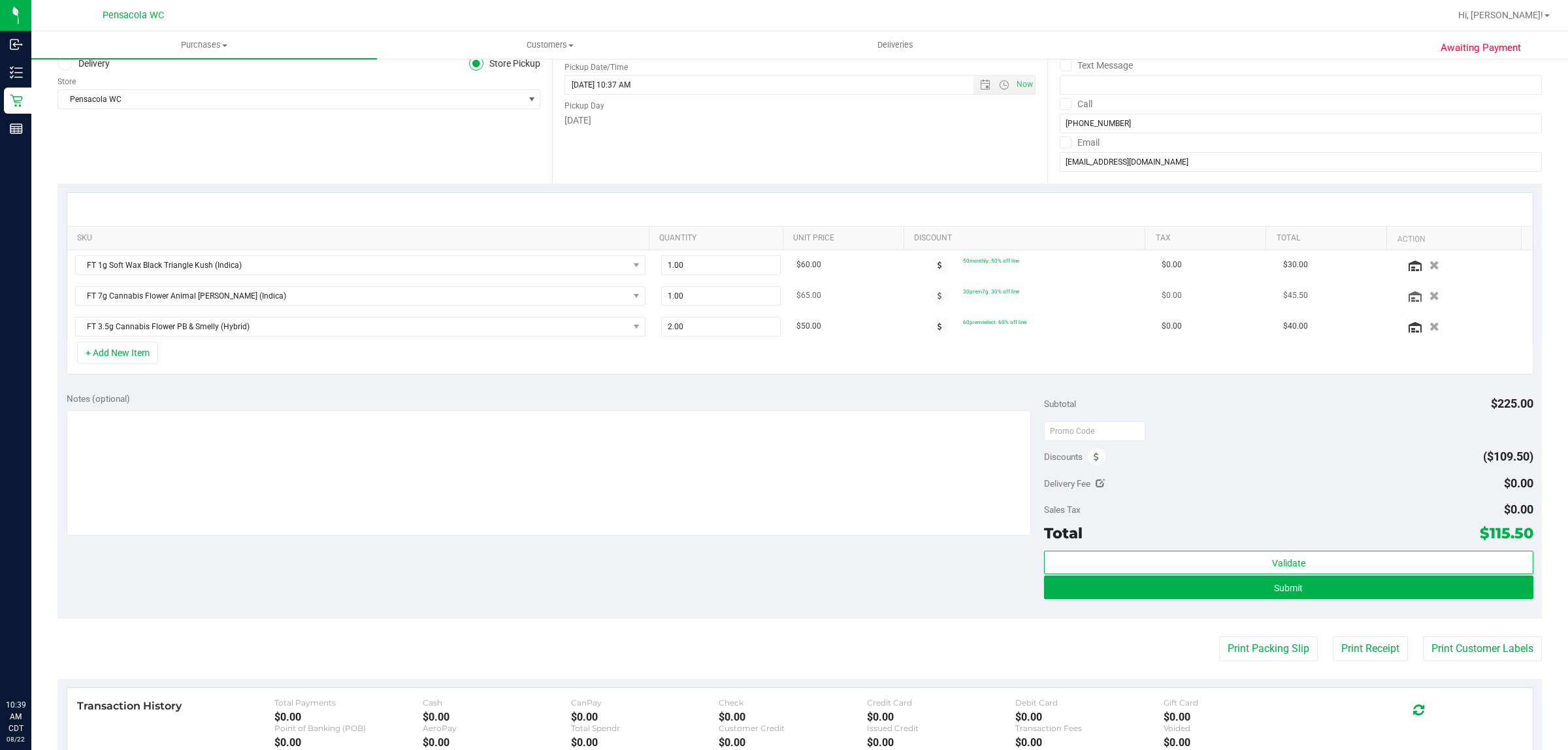
click at [1425, 299] on button "button" at bounding box center [1435, 295] width 20 height 12
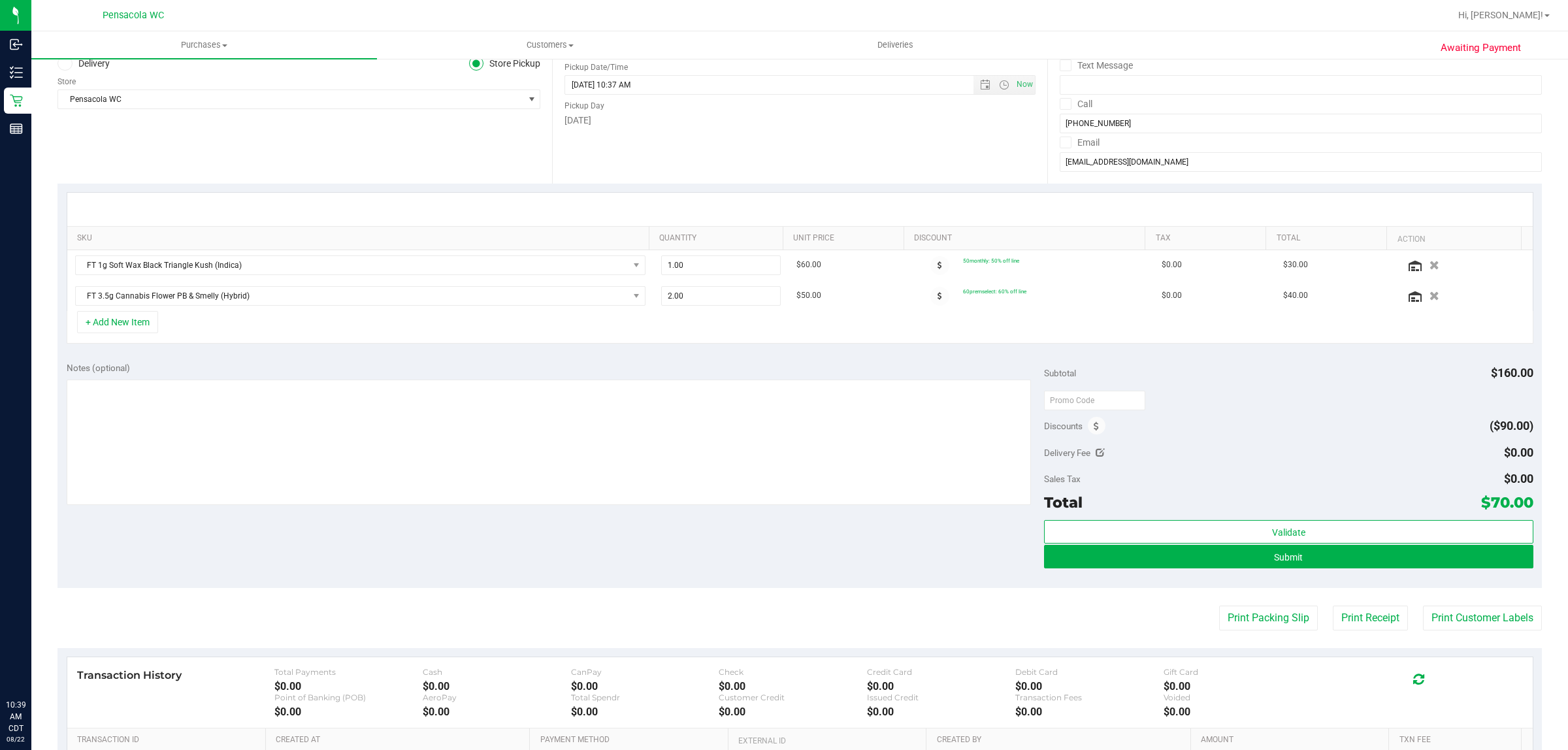
click at [160, 315] on div "+ Add New Item" at bounding box center [800, 327] width 1467 height 33
click at [129, 315] on button "+ Add New Item" at bounding box center [118, 322] width 81 height 22
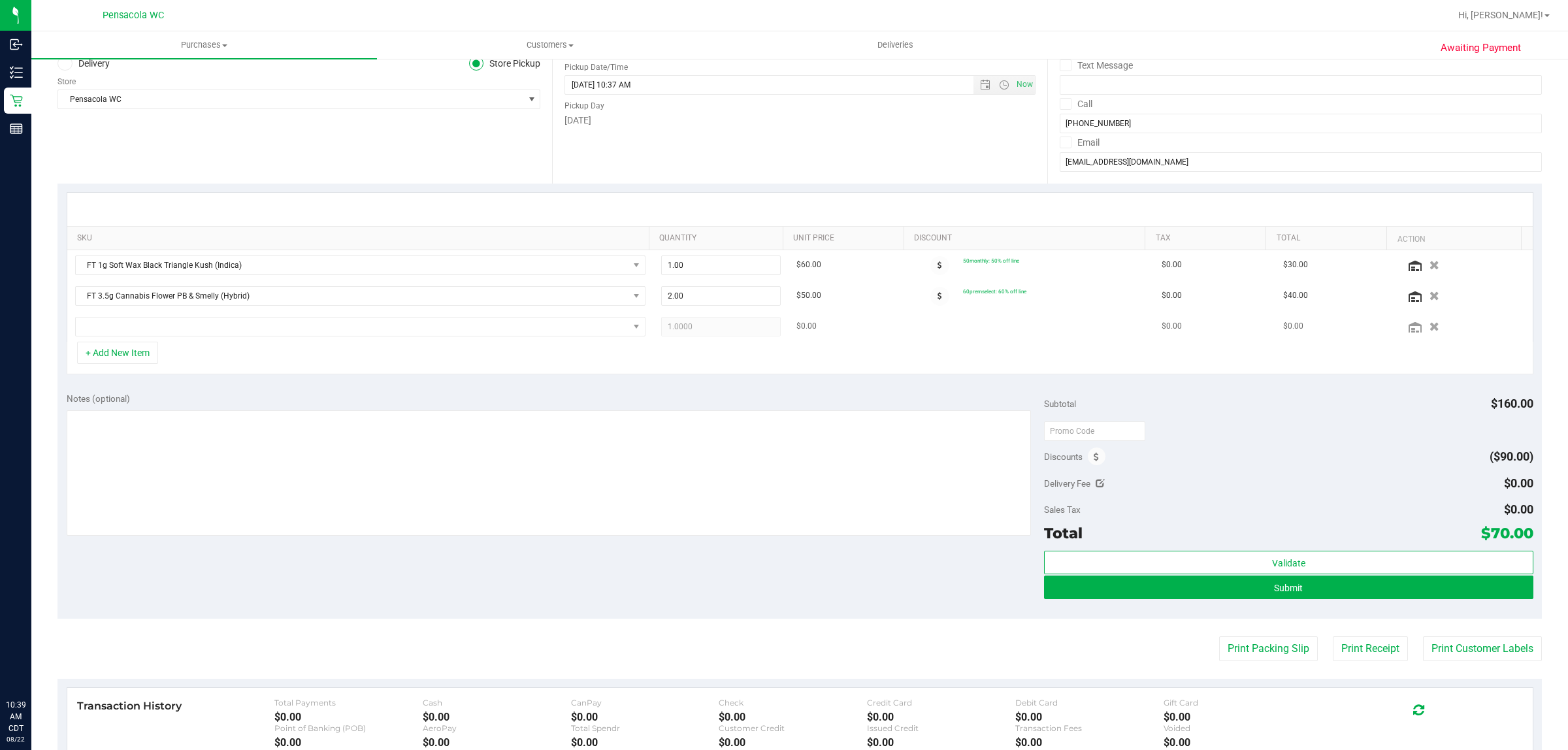
click at [456, 312] on td at bounding box center [360, 326] width 586 height 30
click at [471, 335] on span "NO DATA FOUND" at bounding box center [352, 326] width 553 height 18
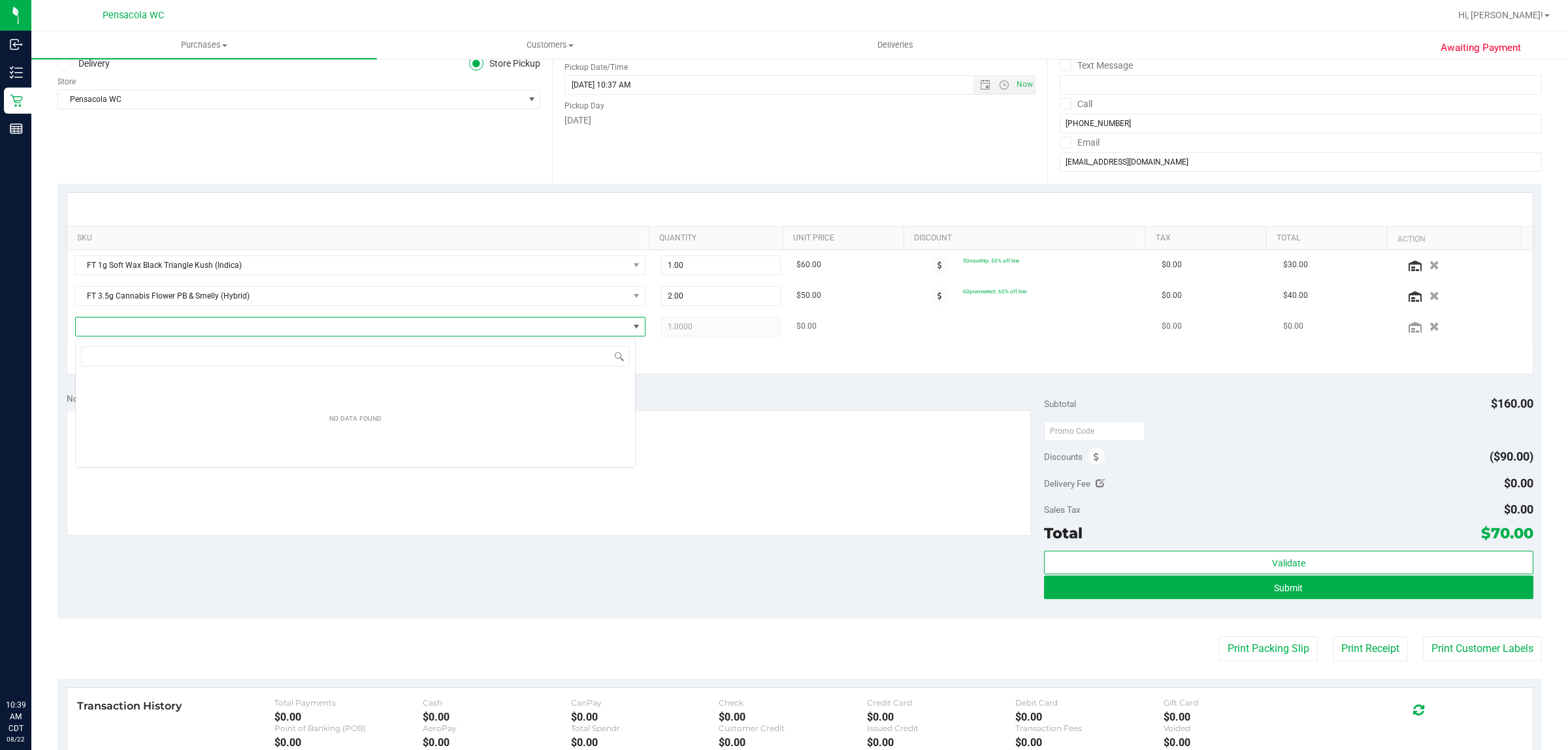
scroll to position [20, 561]
type input "aml"
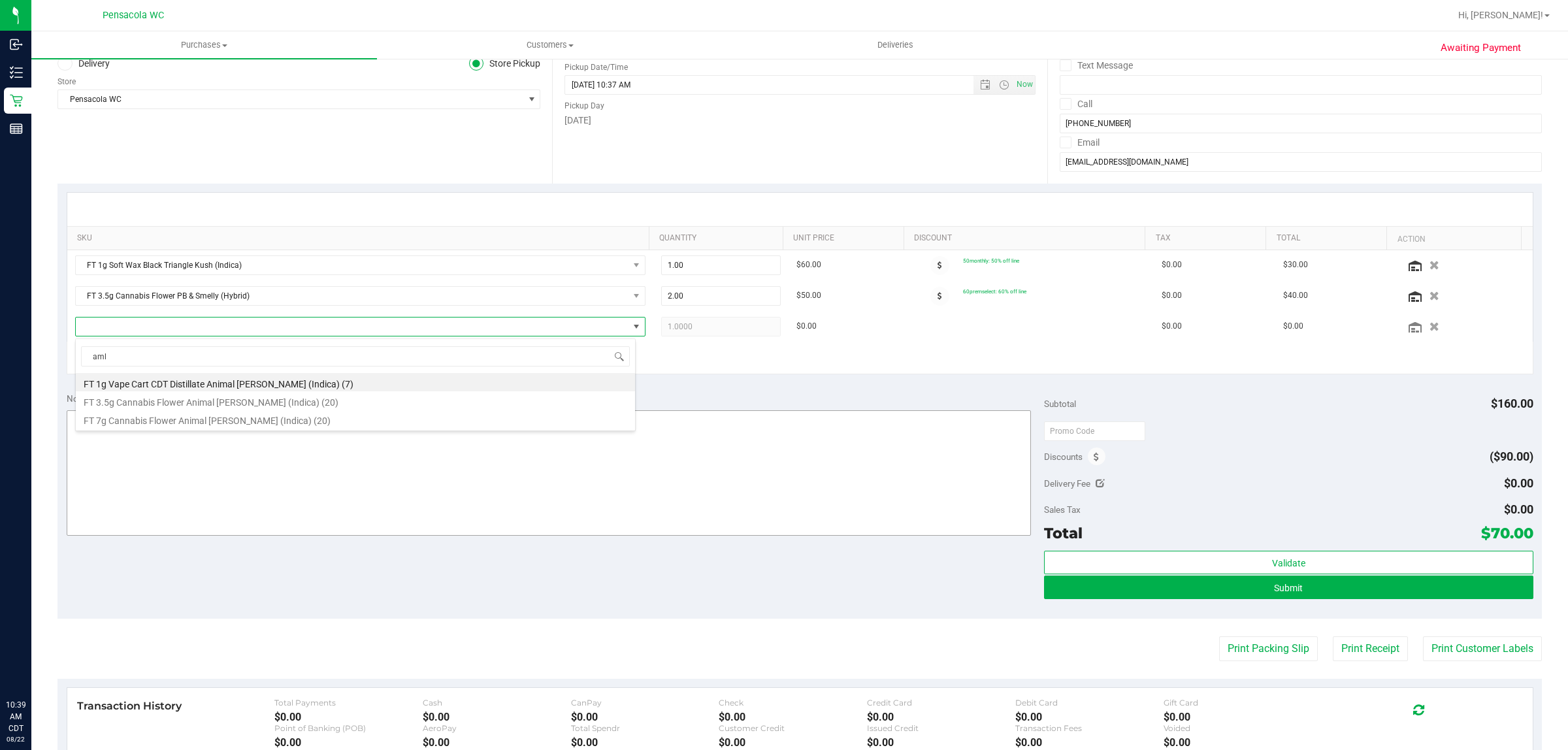
click at [532, 424] on li "FT 7g Cannabis Flower Animal Larry (Indica) (20)" at bounding box center [355, 418] width 559 height 18
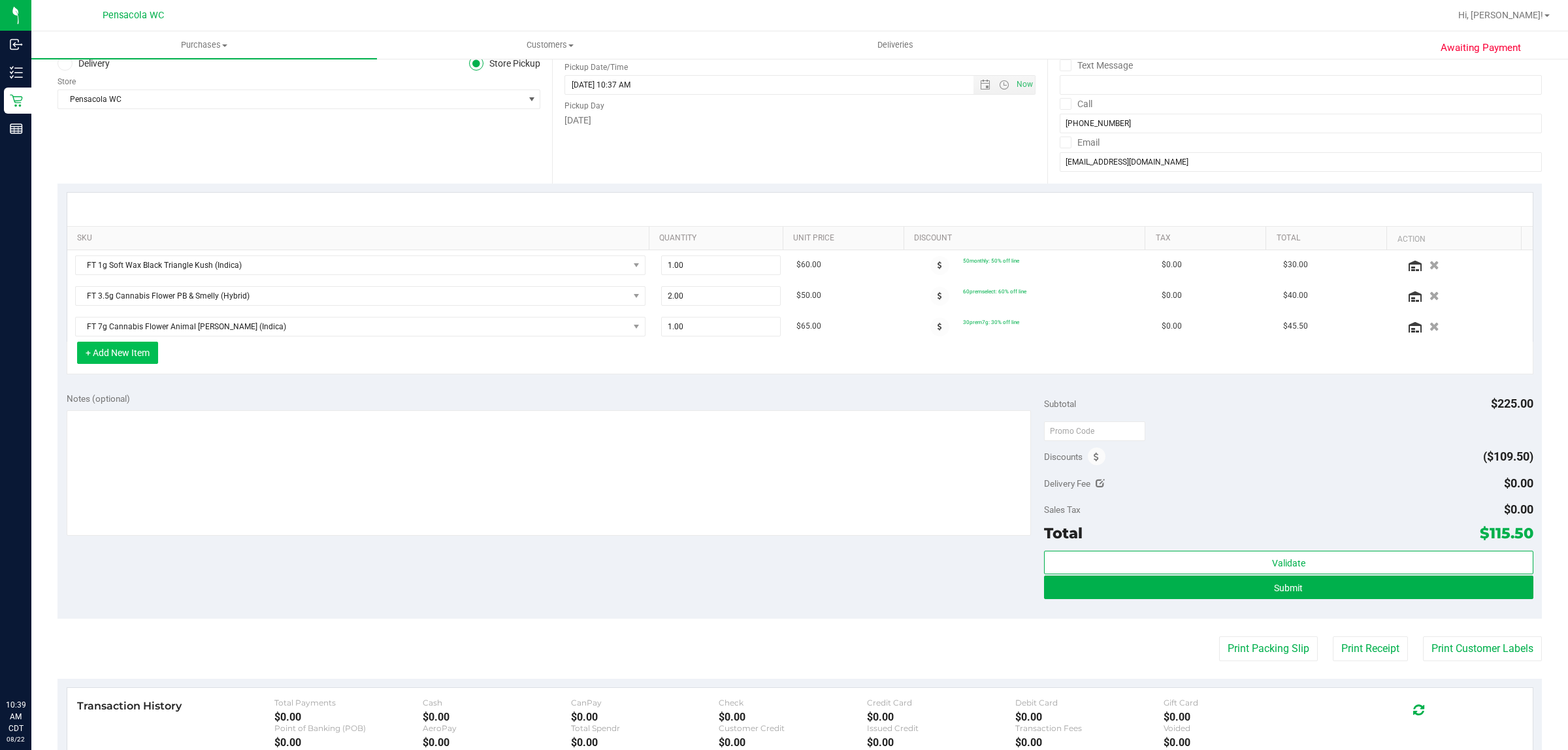
click at [141, 357] on button "+ Add New Item" at bounding box center [118, 352] width 81 height 22
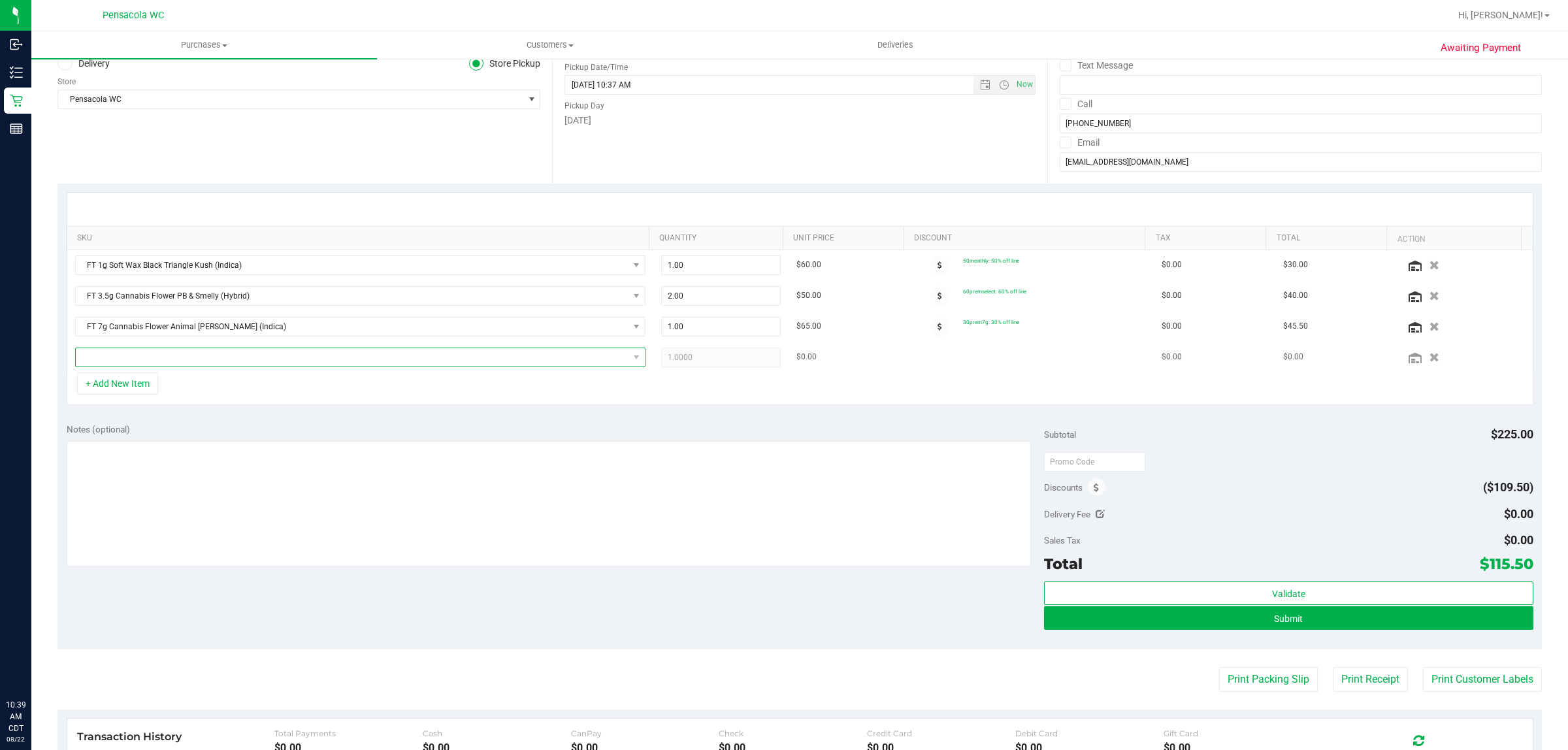
click at [254, 351] on span "NO DATA FOUND" at bounding box center [352, 357] width 553 height 18
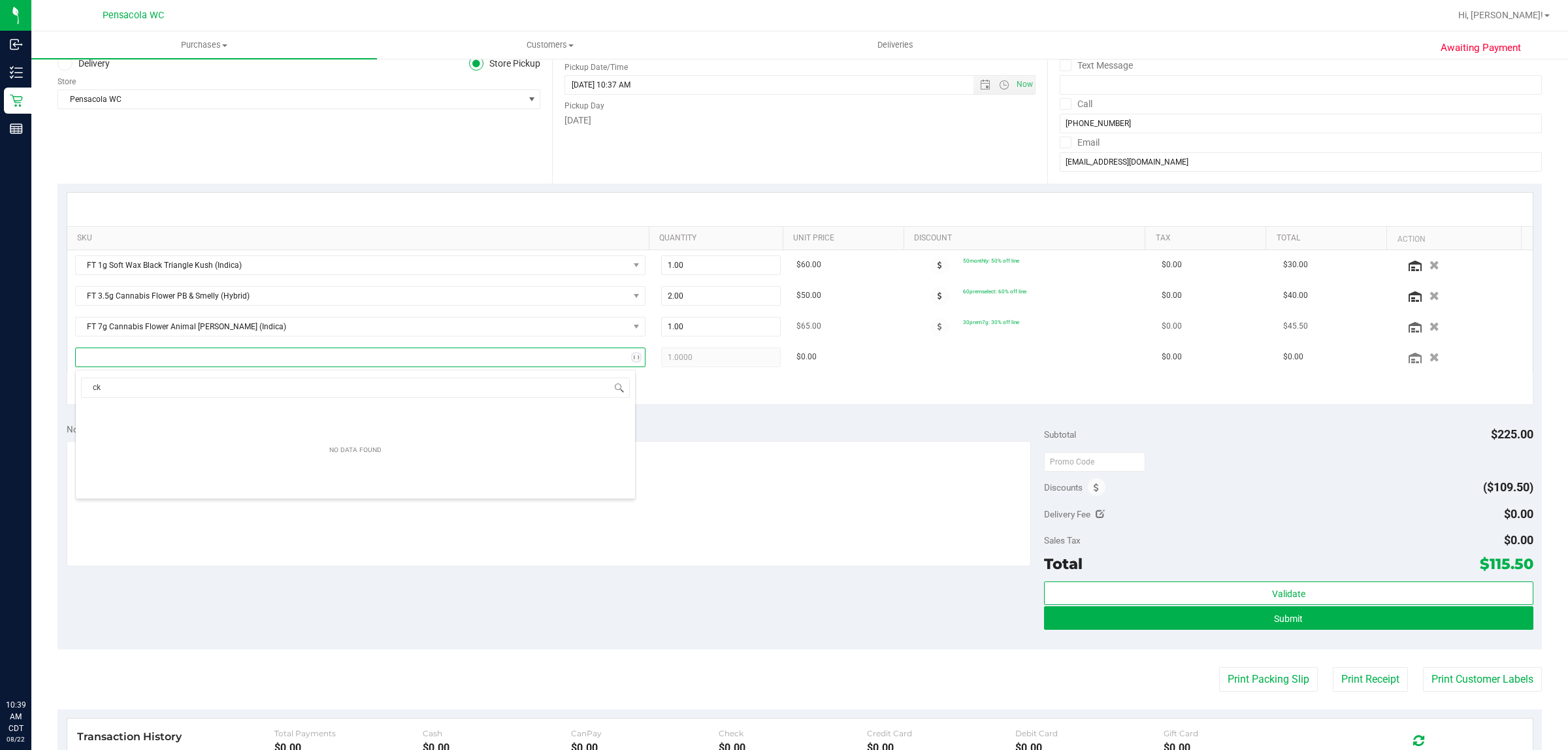
type input "ckz"
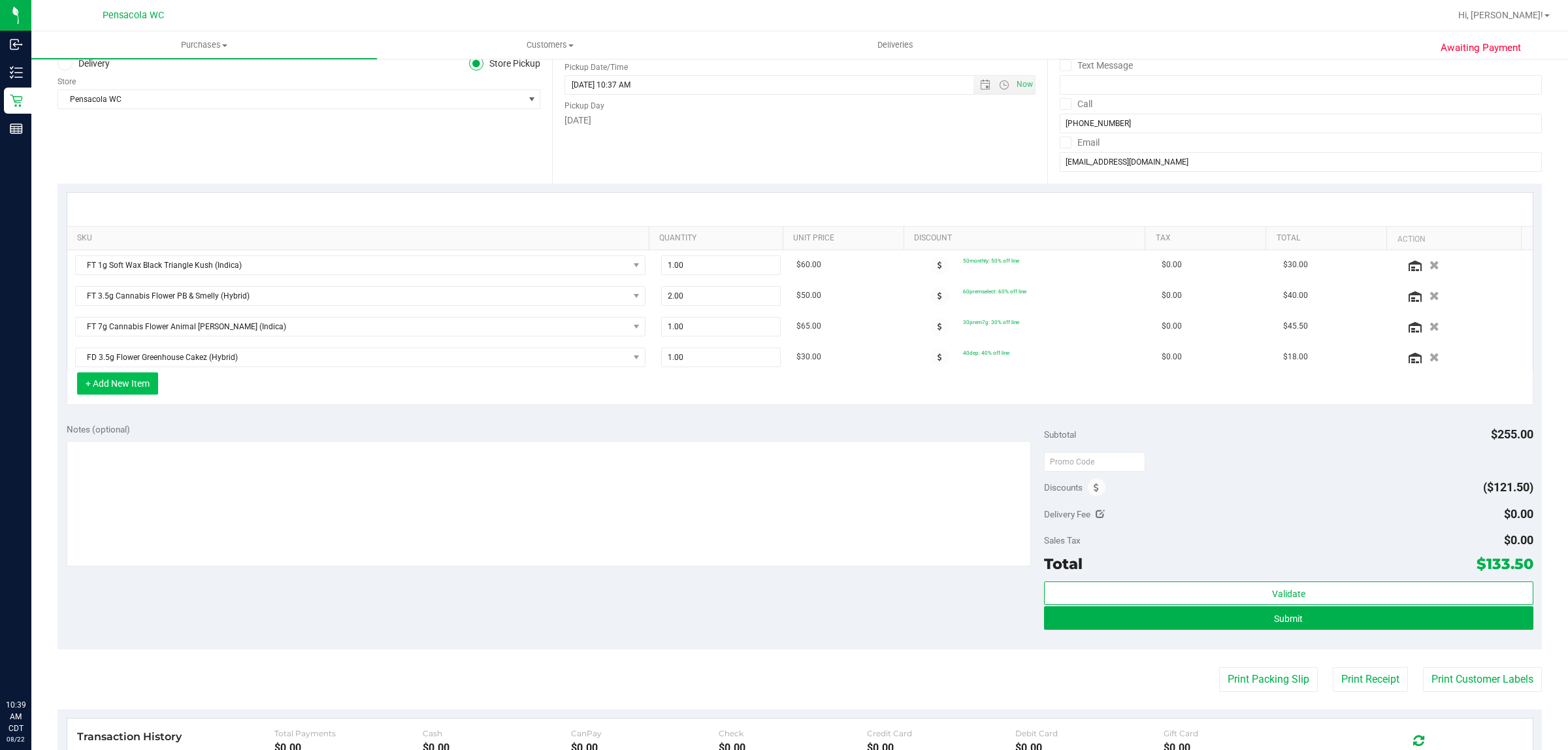
click at [106, 393] on button "+ Add New Item" at bounding box center [118, 383] width 81 height 22
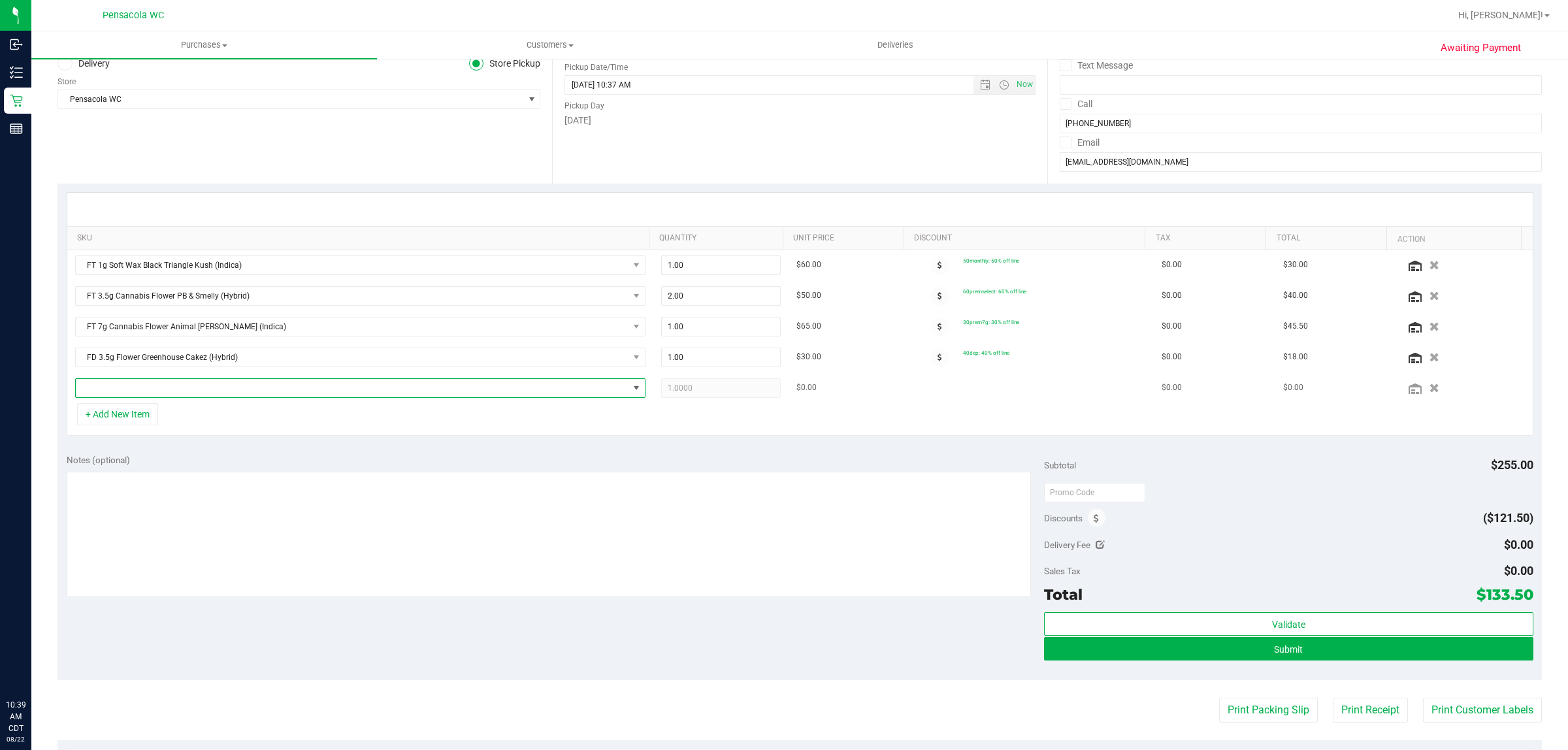
click at [133, 395] on span "NO DATA FOUND" at bounding box center [352, 387] width 553 height 18
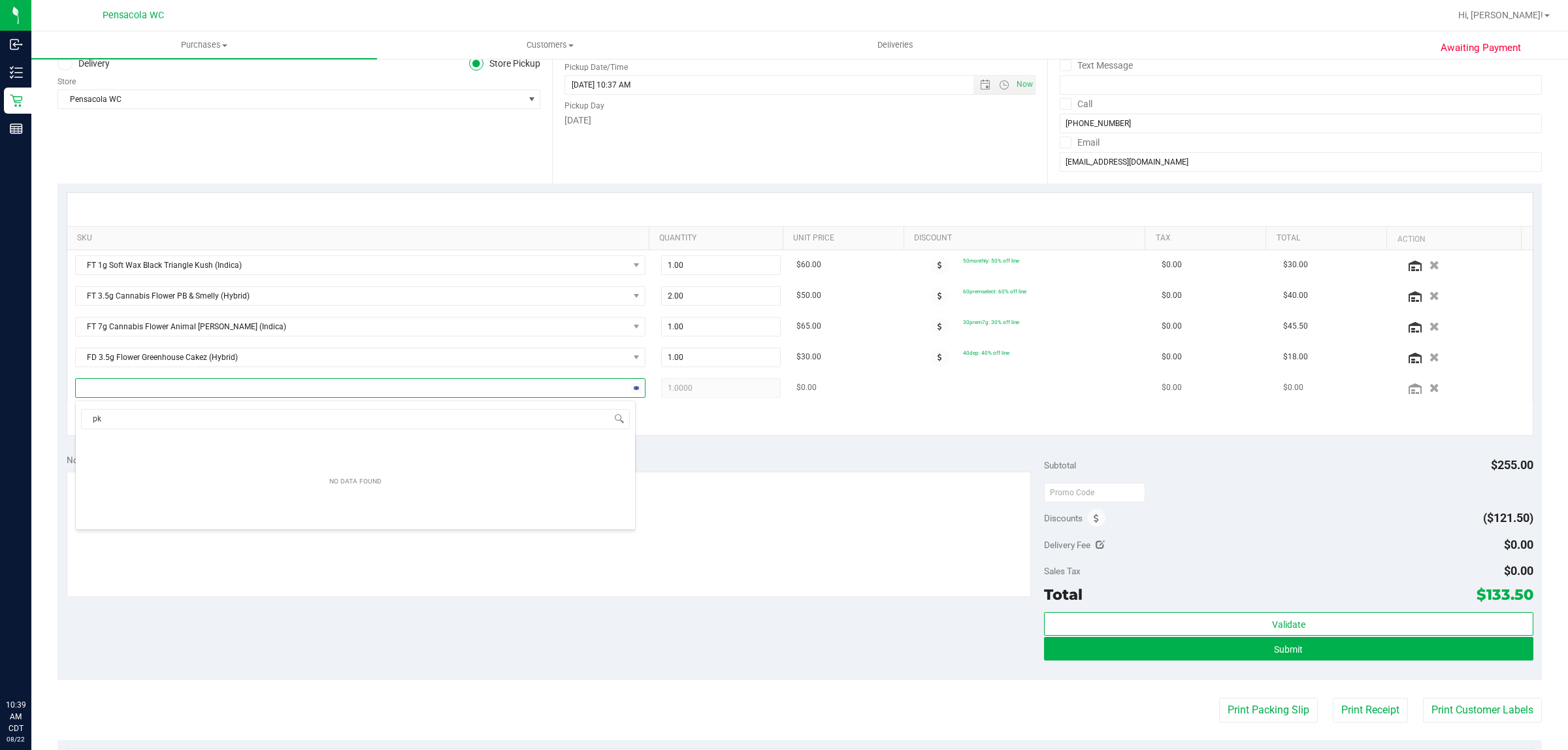
type input "pkt"
click at [309, 439] on li "FD 3.5g Flower Greenhouse PK Trophy (Hybrid-Indica) (6)" at bounding box center [355, 445] width 559 height 18
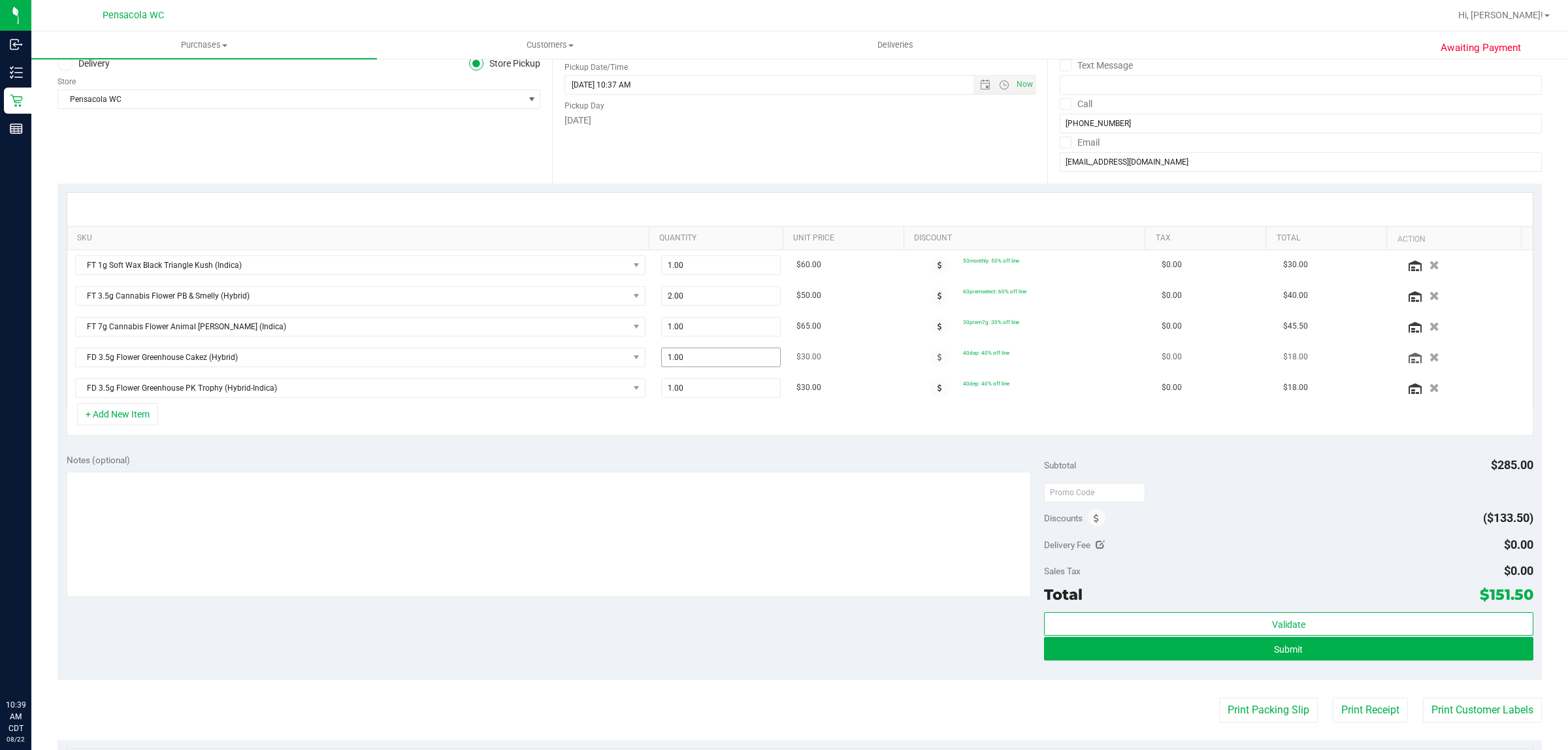
click at [667, 358] on span "1.00 1" at bounding box center [721, 357] width 120 height 20
type input "2"
type input "2.00"
click at [769, 389] on td "1.00 1" at bounding box center [721, 387] width 135 height 30
click at [732, 397] on span "1.00 1" at bounding box center [721, 387] width 120 height 20
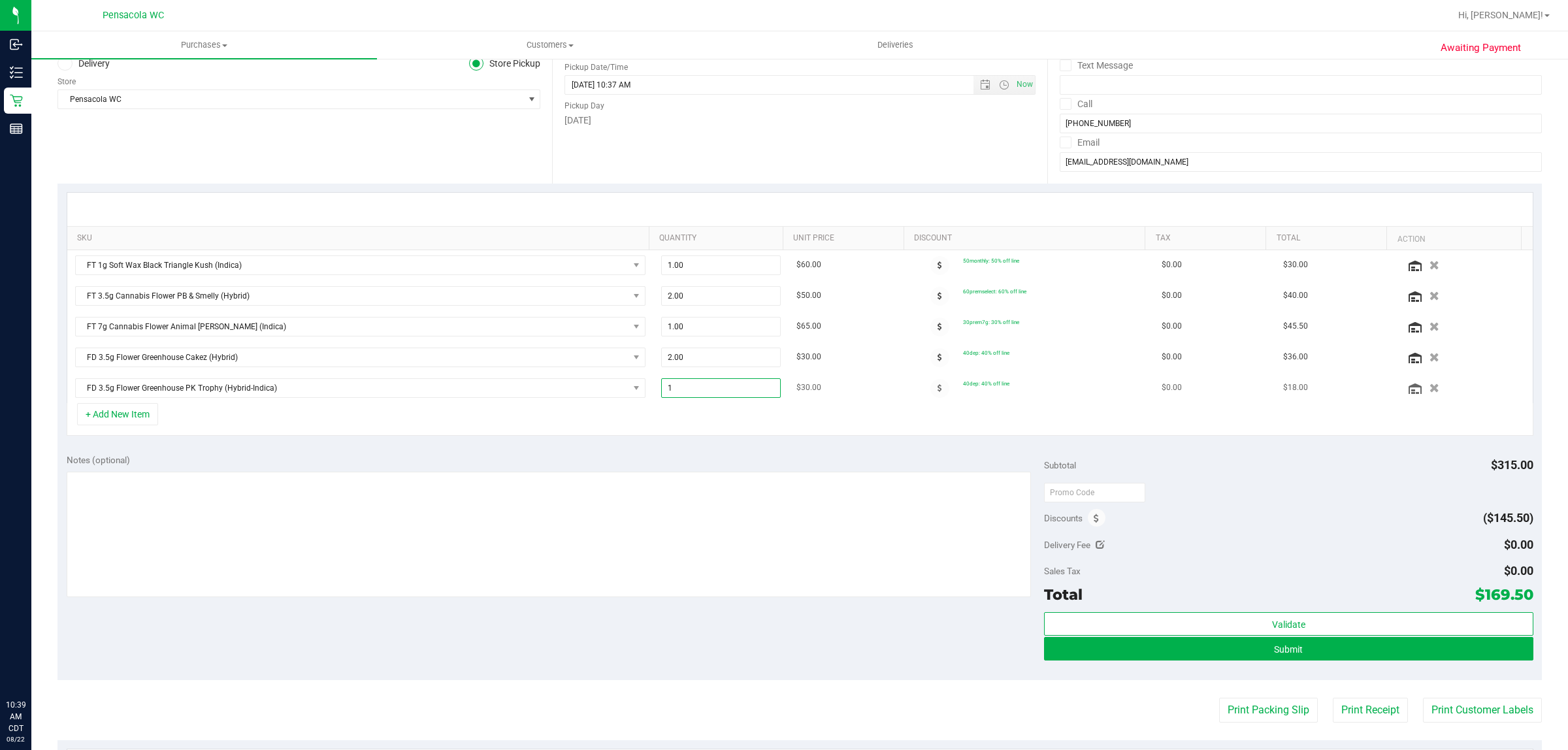
click at [734, 398] on span "1.00 1" at bounding box center [721, 387] width 120 height 20
type input "2"
click at [744, 397] on input "2" at bounding box center [721, 387] width 118 height 18
type input "2.00"
click at [761, 420] on div "+ Add New Item" at bounding box center [800, 419] width 1467 height 33
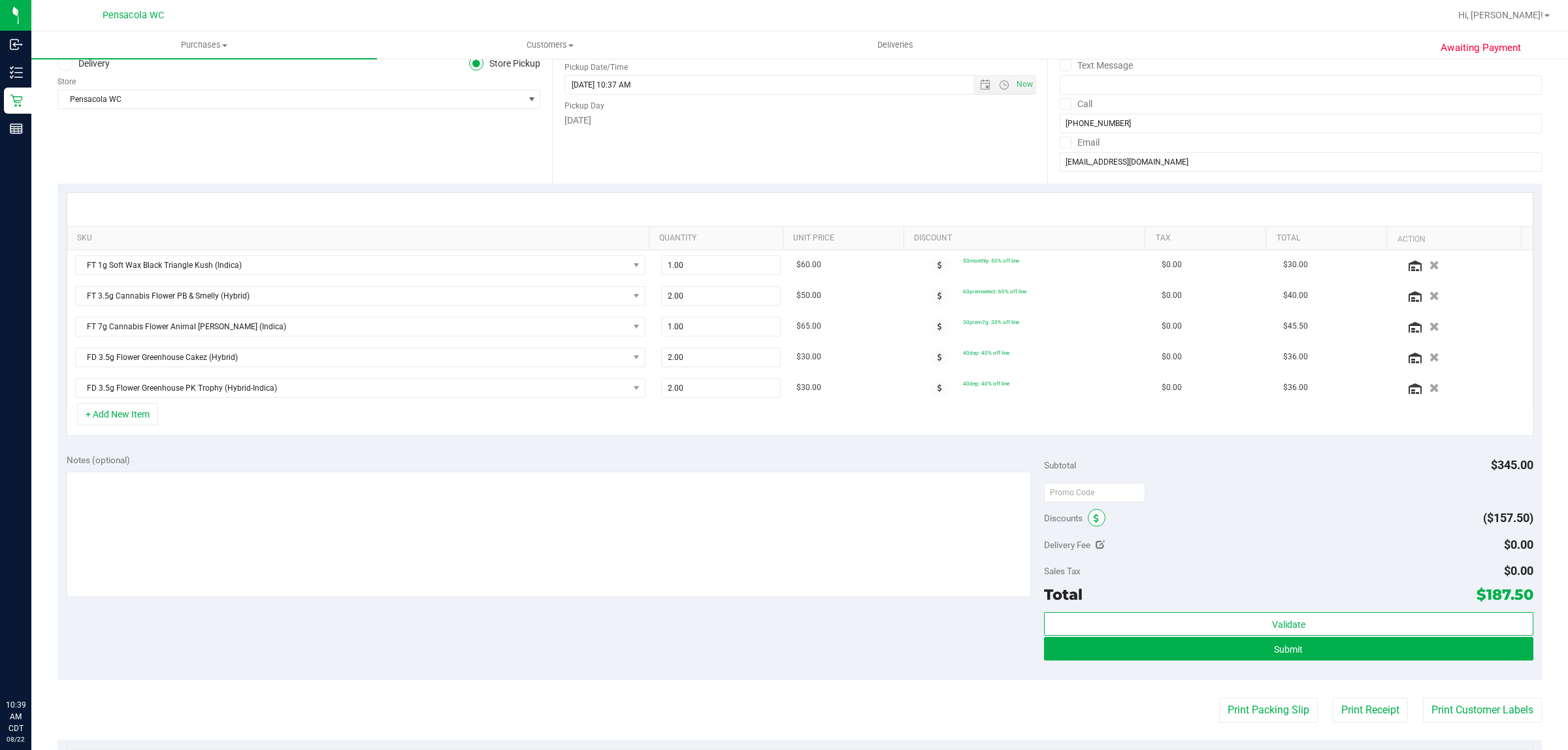
click at [1094, 521] on icon at bounding box center [1096, 519] width 5 height 9
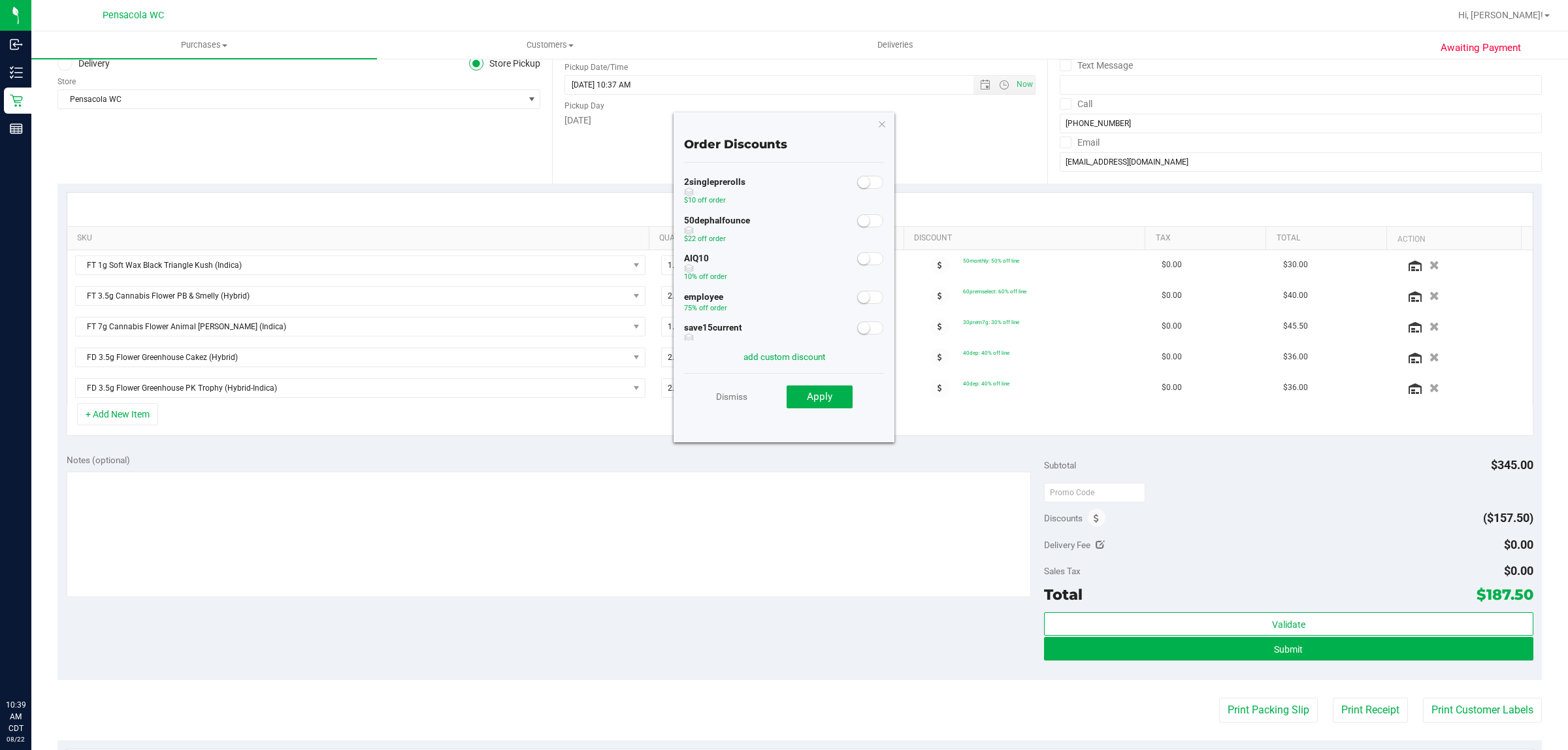
click at [865, 219] on span at bounding box center [870, 220] width 26 height 13
click at [858, 258] on small at bounding box center [863, 258] width 11 height 11
click at [825, 391] on span "Apply" at bounding box center [820, 396] width 26 height 11
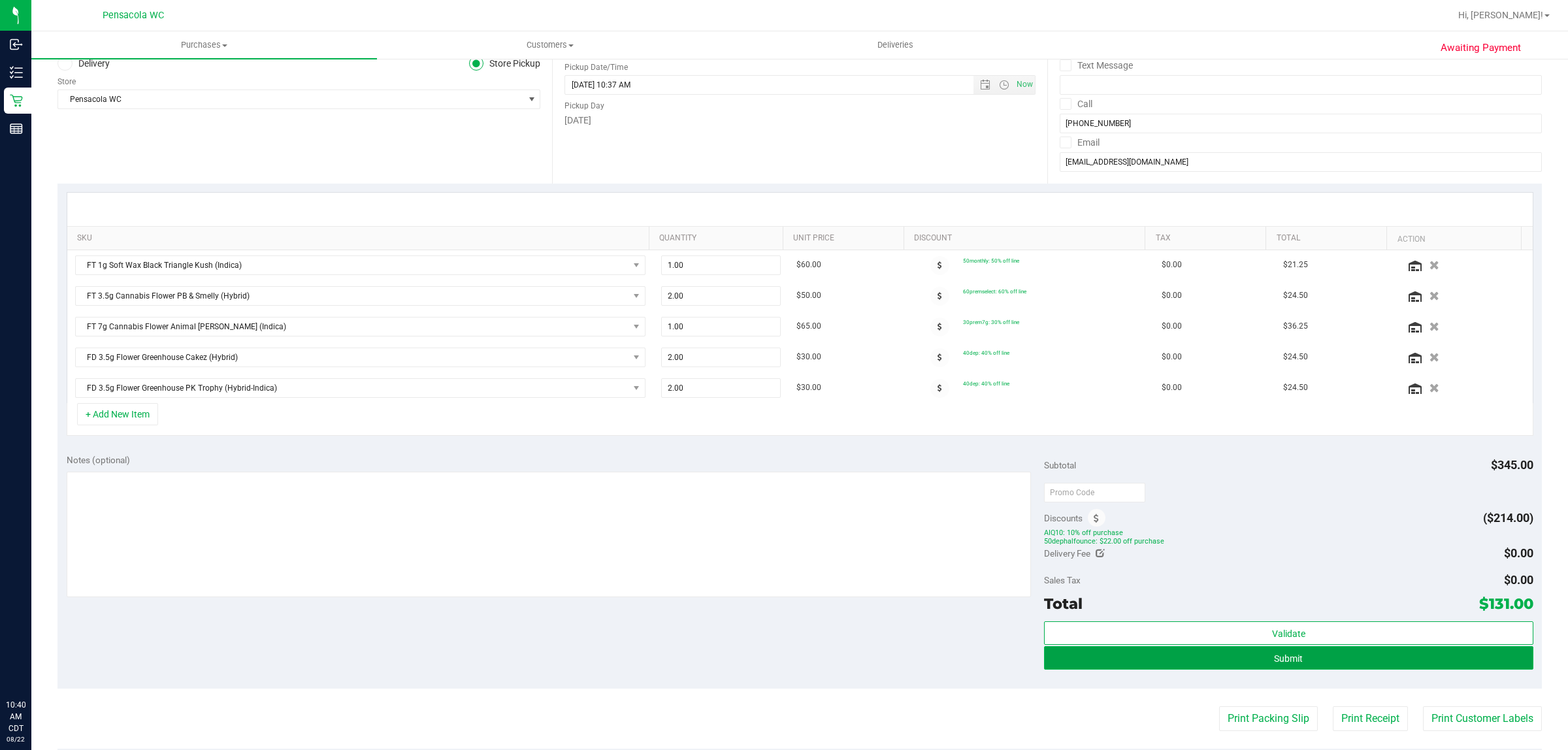
click at [1258, 658] on button "Submit" at bounding box center [1289, 657] width 489 height 24
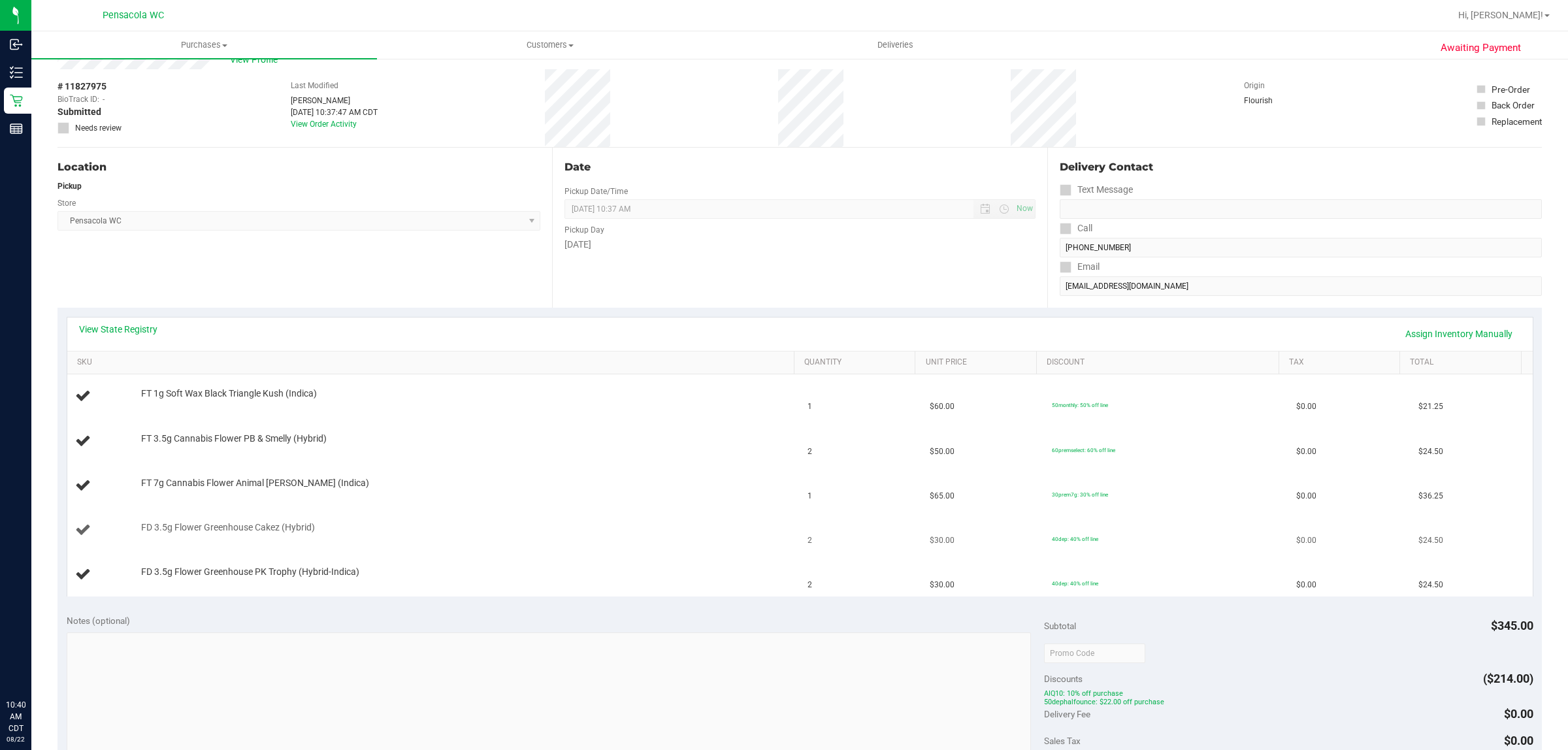
scroll to position [81, 0]
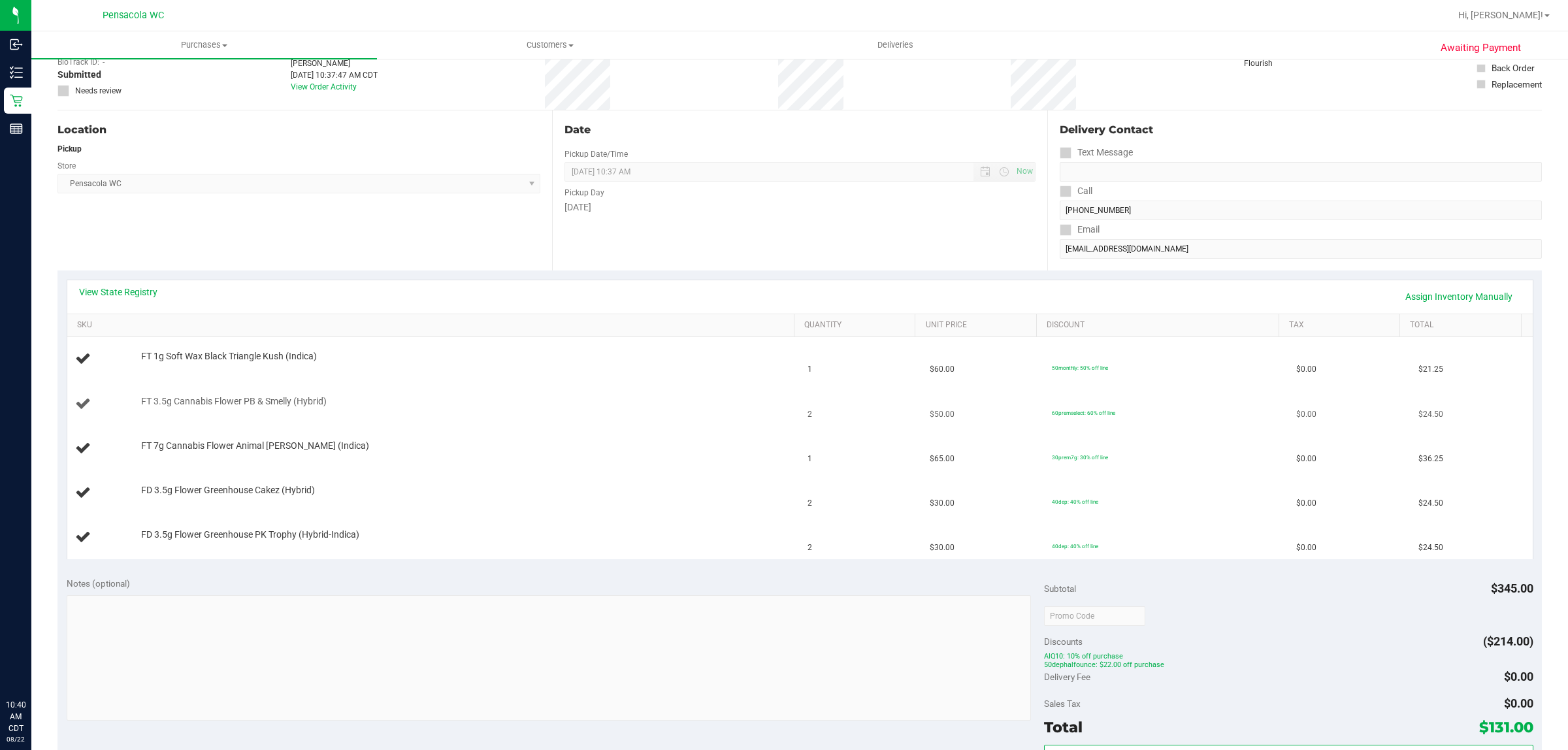
click at [678, 407] on div "FT 3.5g Cannabis Flower PB & Smelly (Hybrid)" at bounding box center [460, 401] width 652 height 13
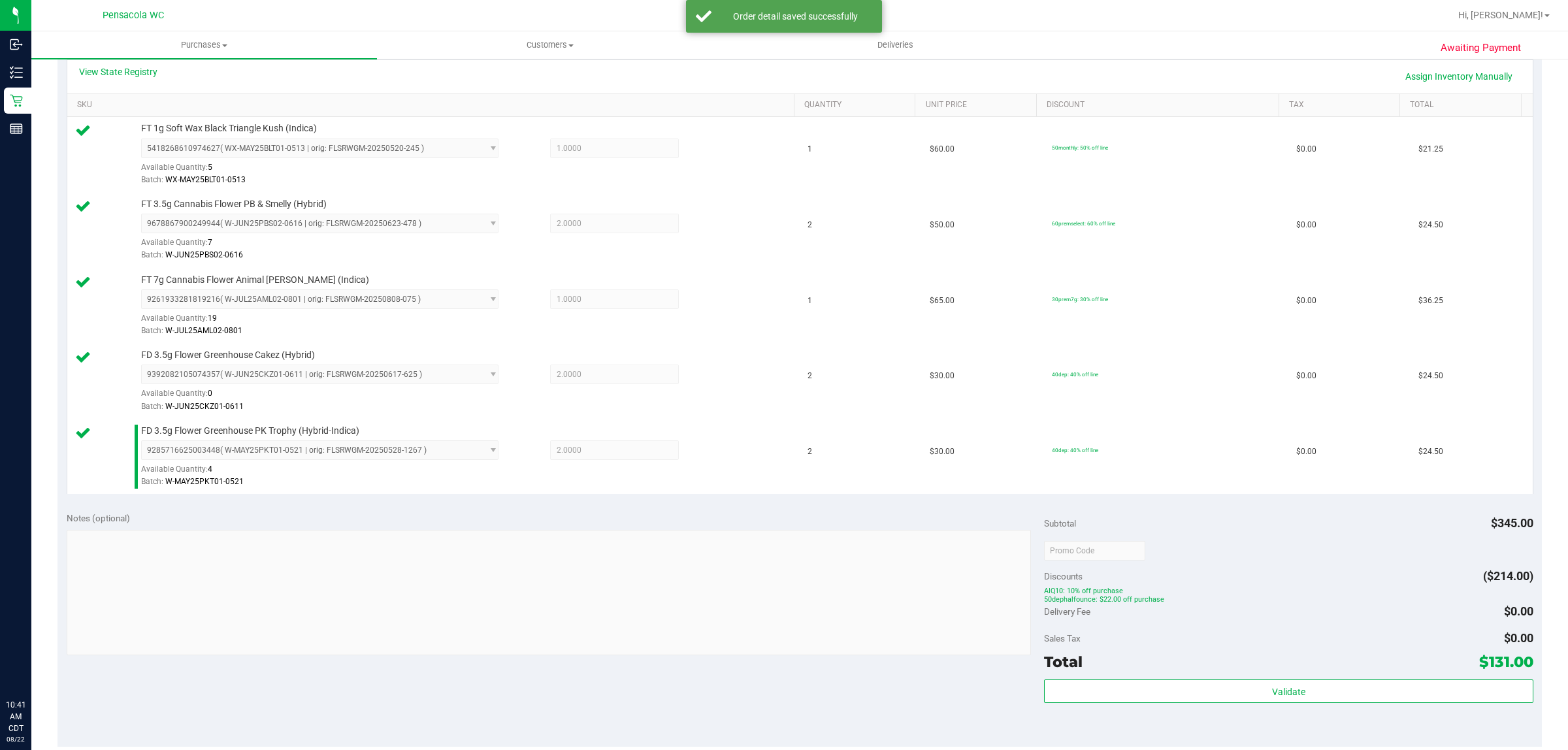
scroll to position [360, 0]
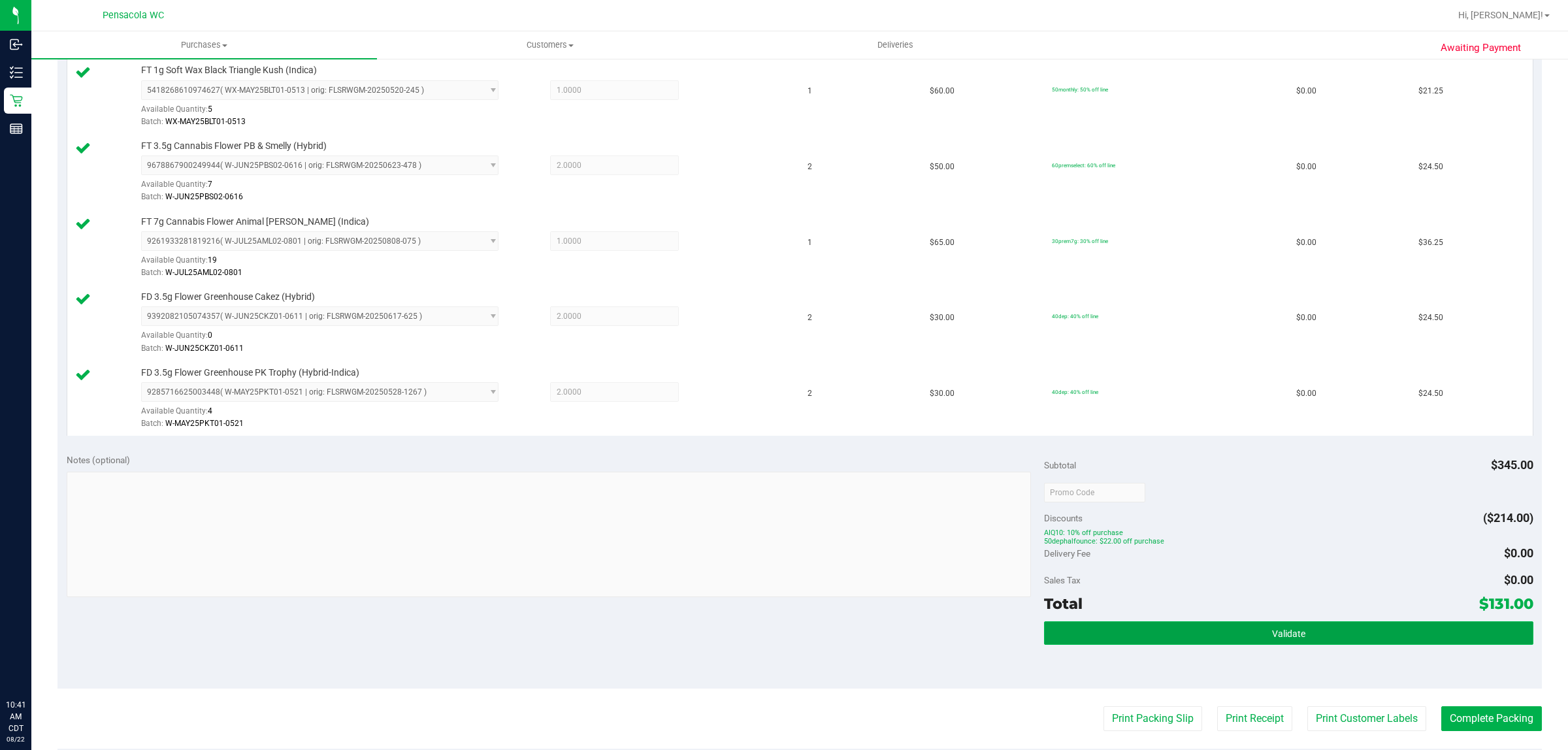
click at [1217, 642] on button "Validate" at bounding box center [1289, 632] width 489 height 24
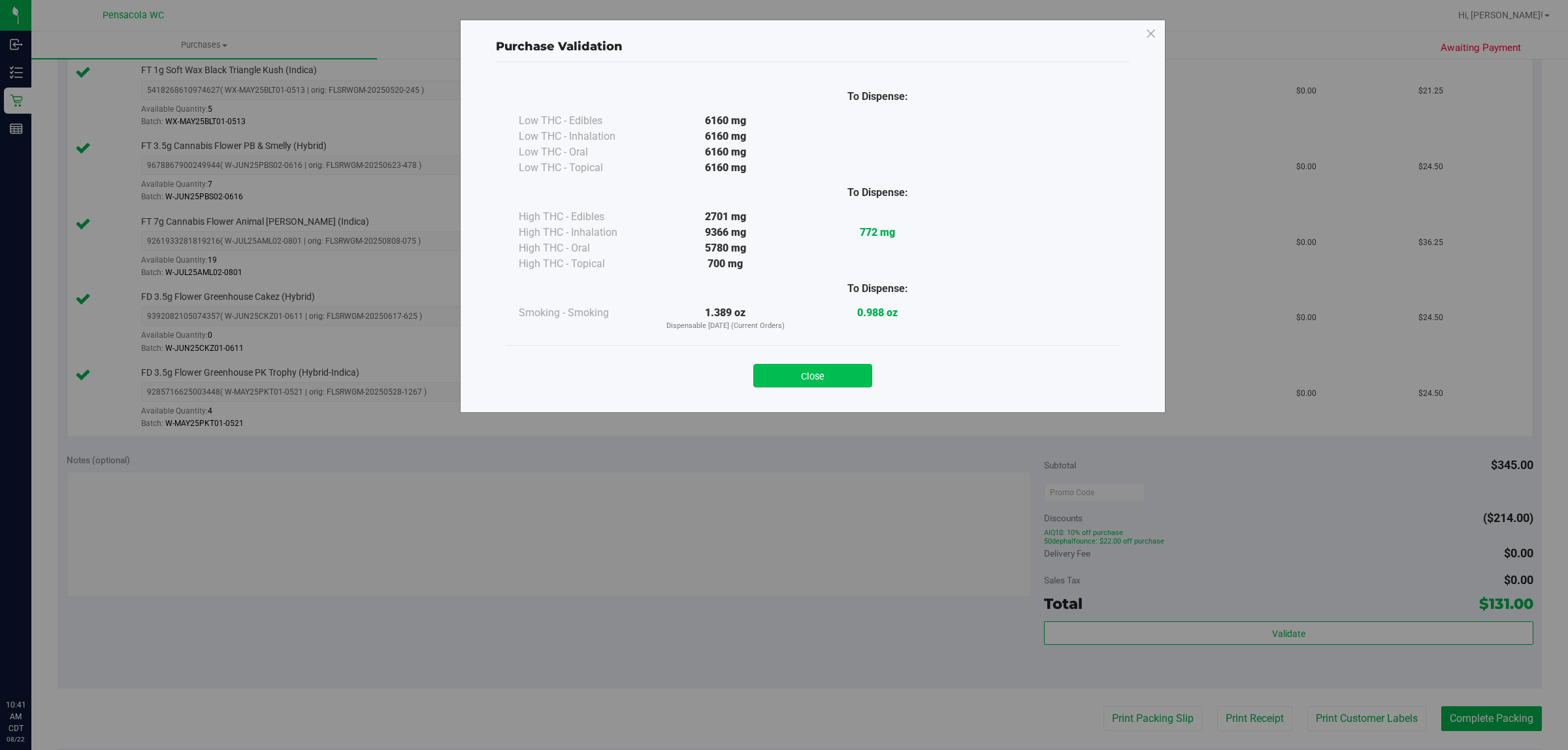
click at [812, 377] on button "Close" at bounding box center [813, 375] width 119 height 24
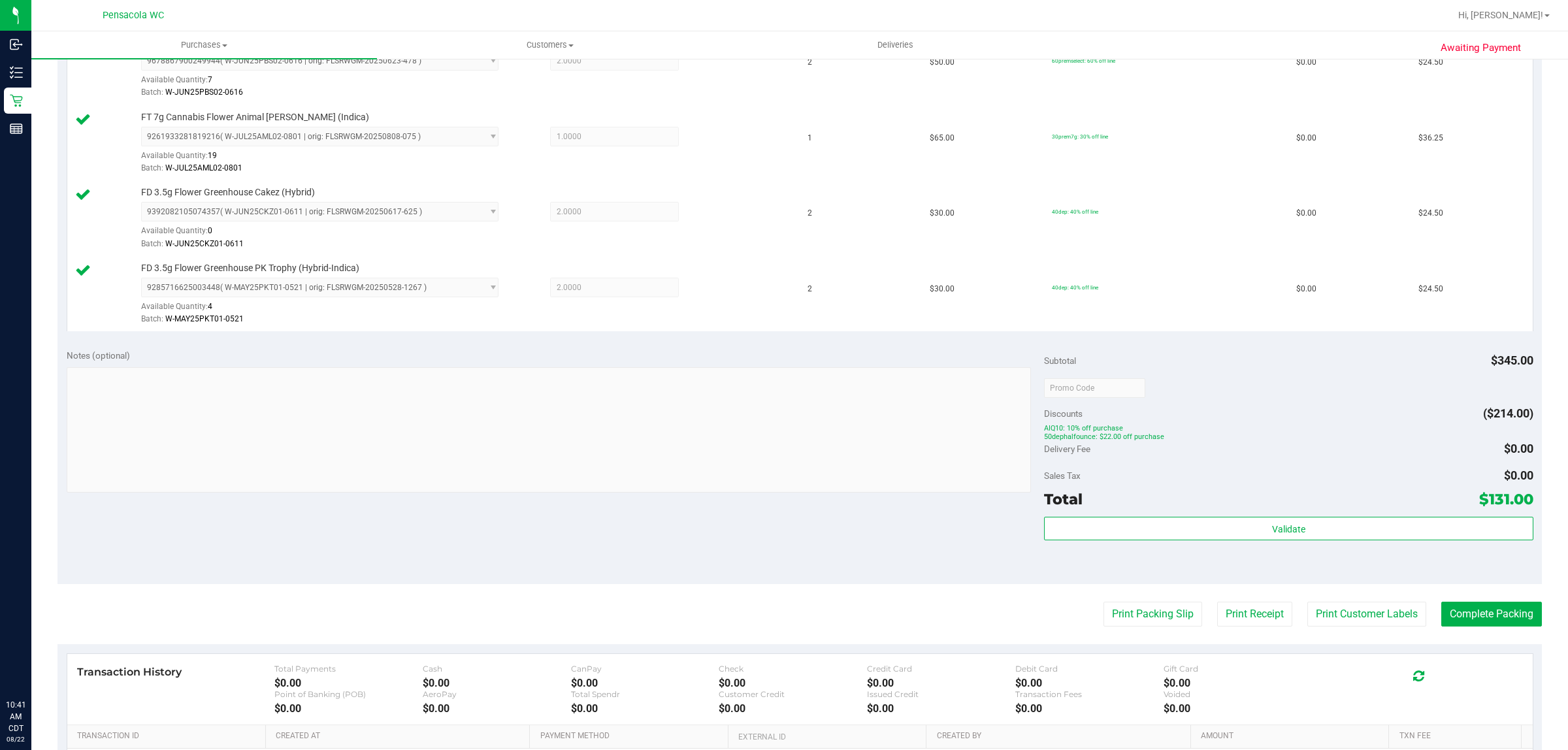
scroll to position [492, 0]
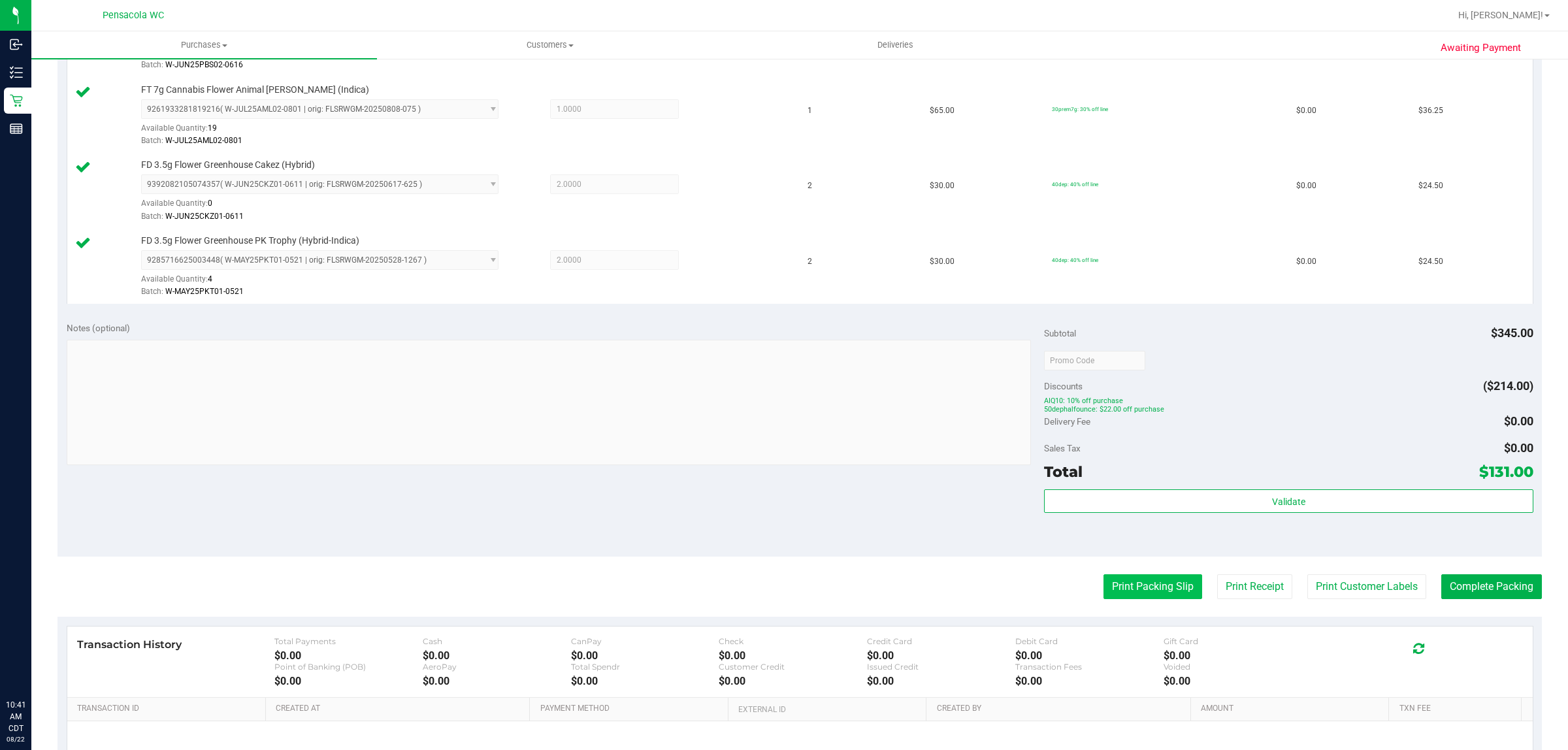
click at [1137, 599] on button "Print Packing Slip" at bounding box center [1153, 586] width 99 height 25
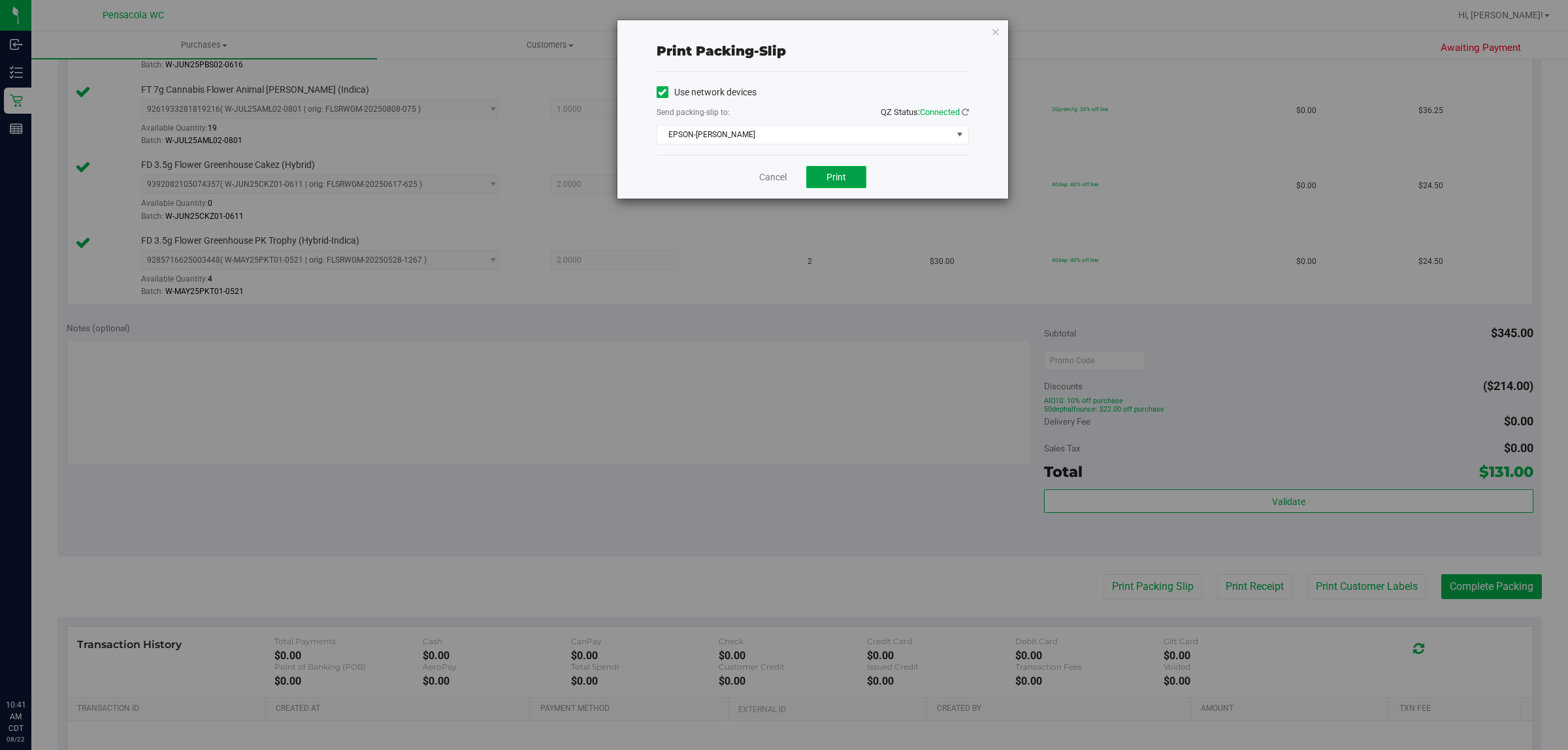
click at [835, 180] on span "Print" at bounding box center [836, 177] width 20 height 11
click at [995, 32] on icon "button" at bounding box center [996, 31] width 9 height 15
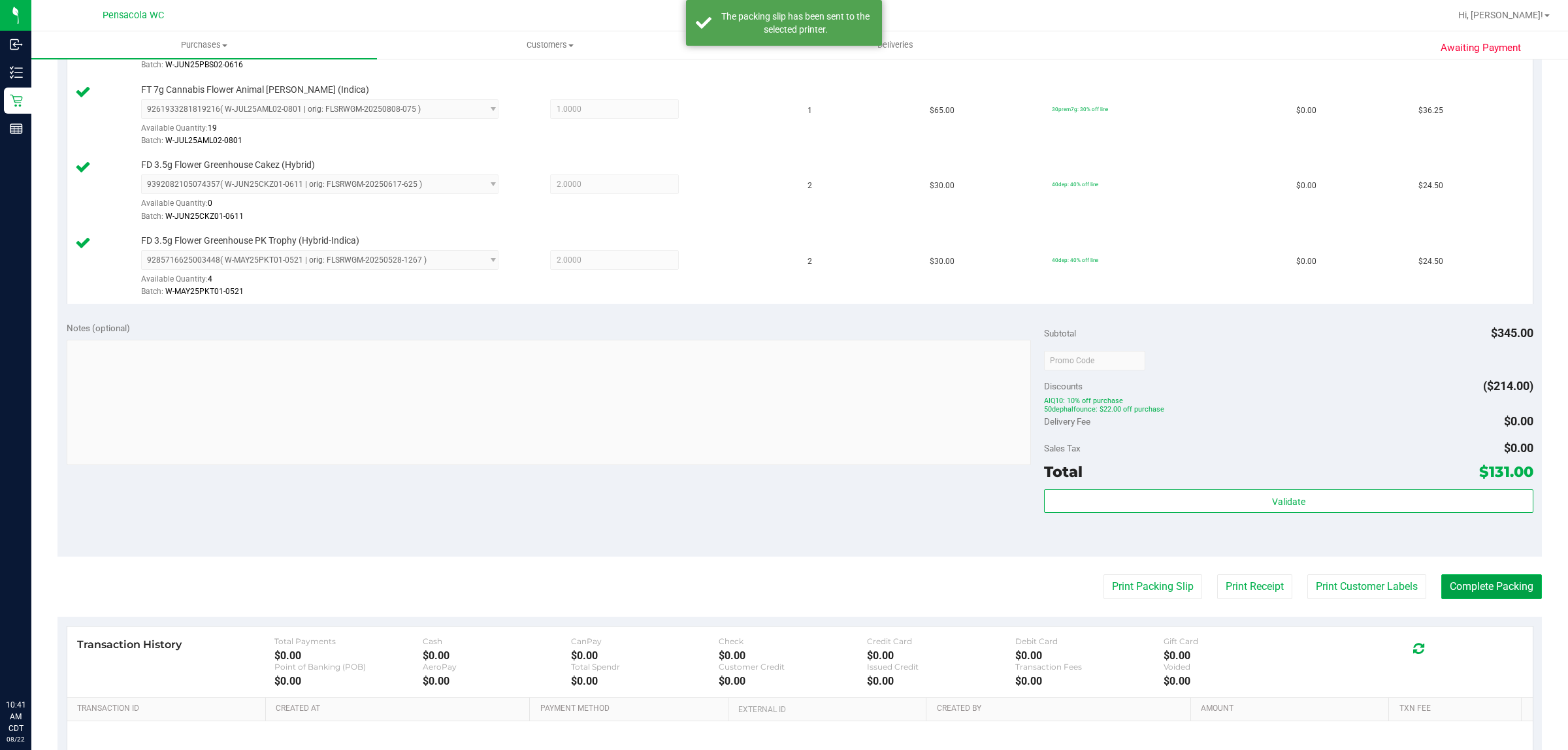
click at [1501, 589] on button "Complete Packing" at bounding box center [1492, 586] width 101 height 25
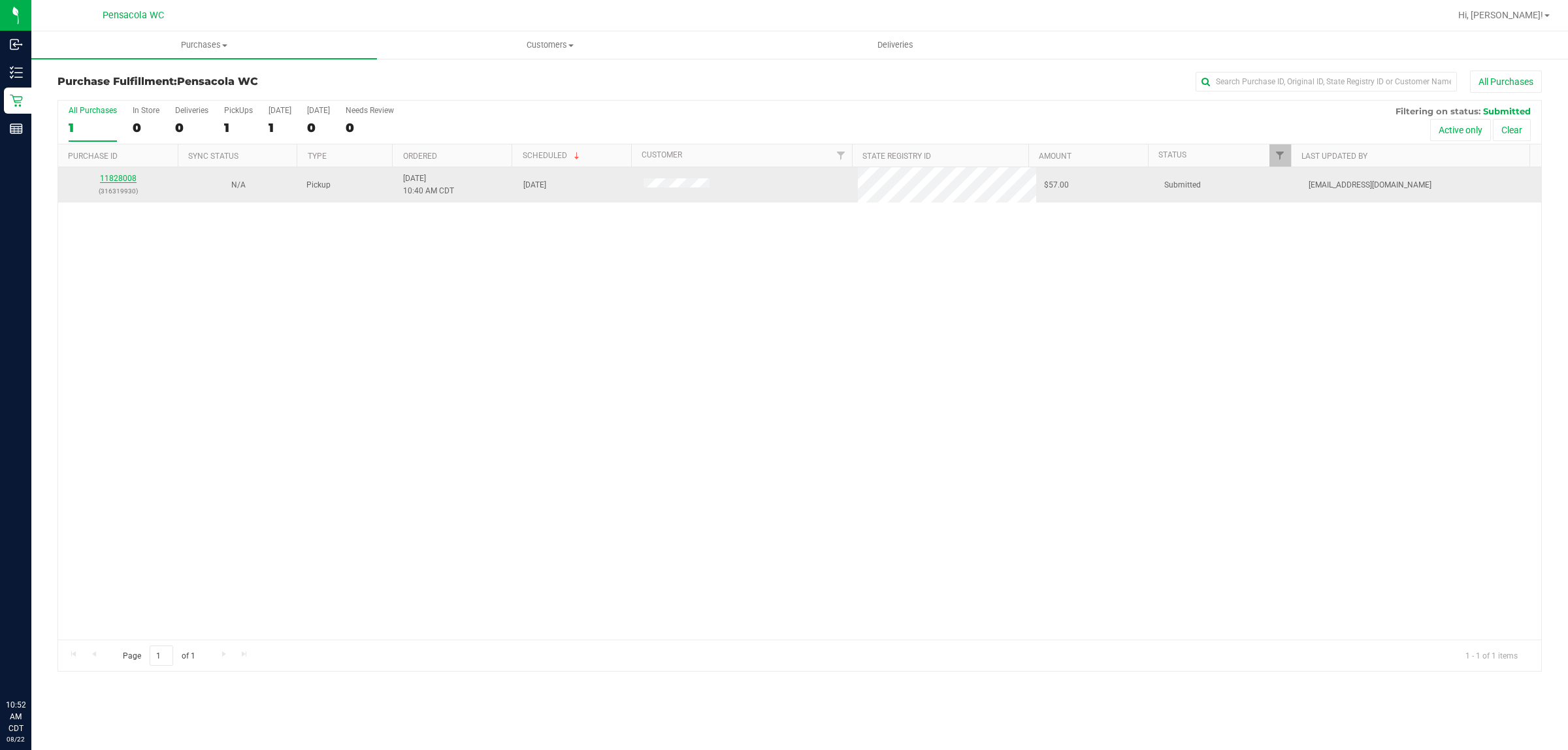
click at [115, 182] on link "11828008" at bounding box center [118, 178] width 36 height 9
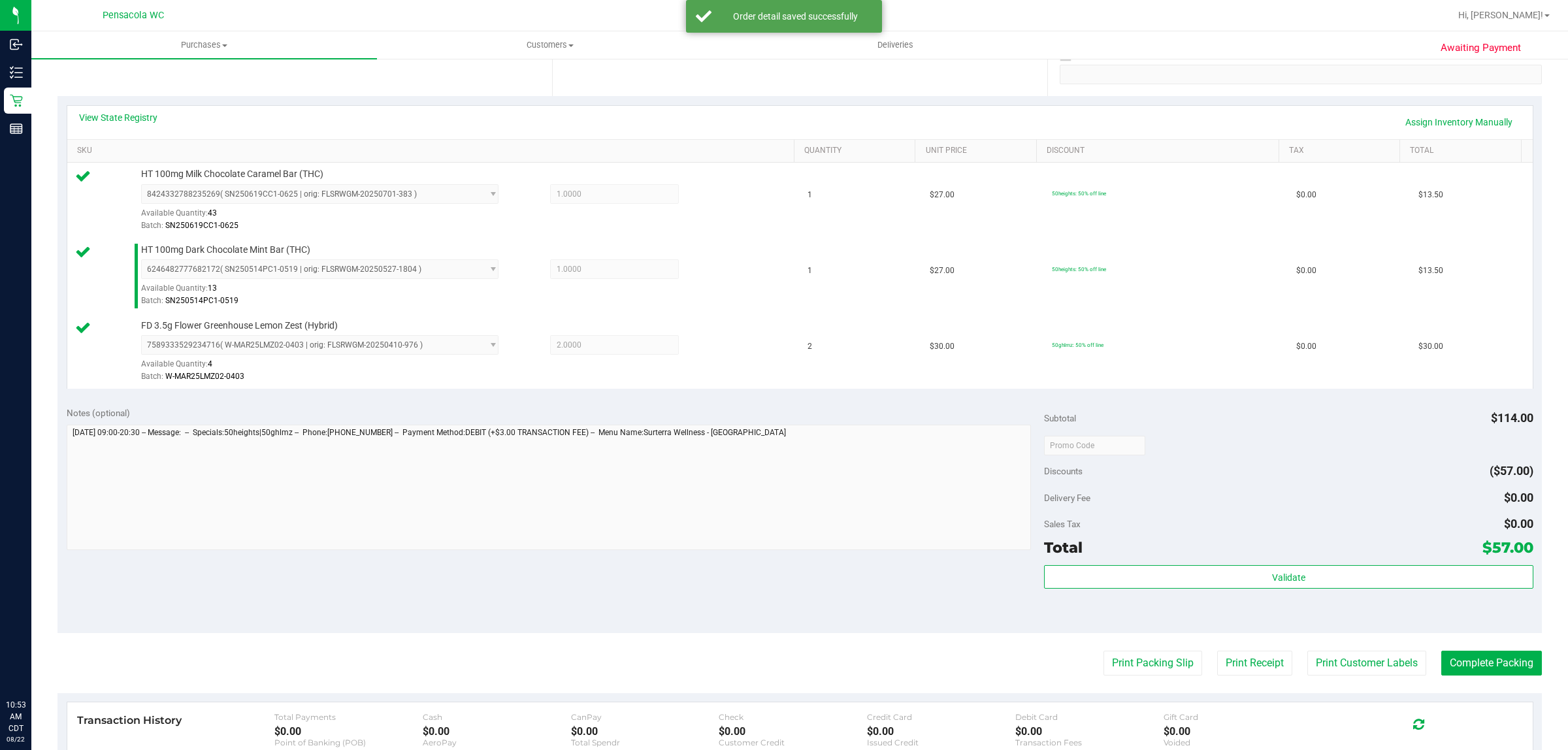
scroll to position [256, 0]
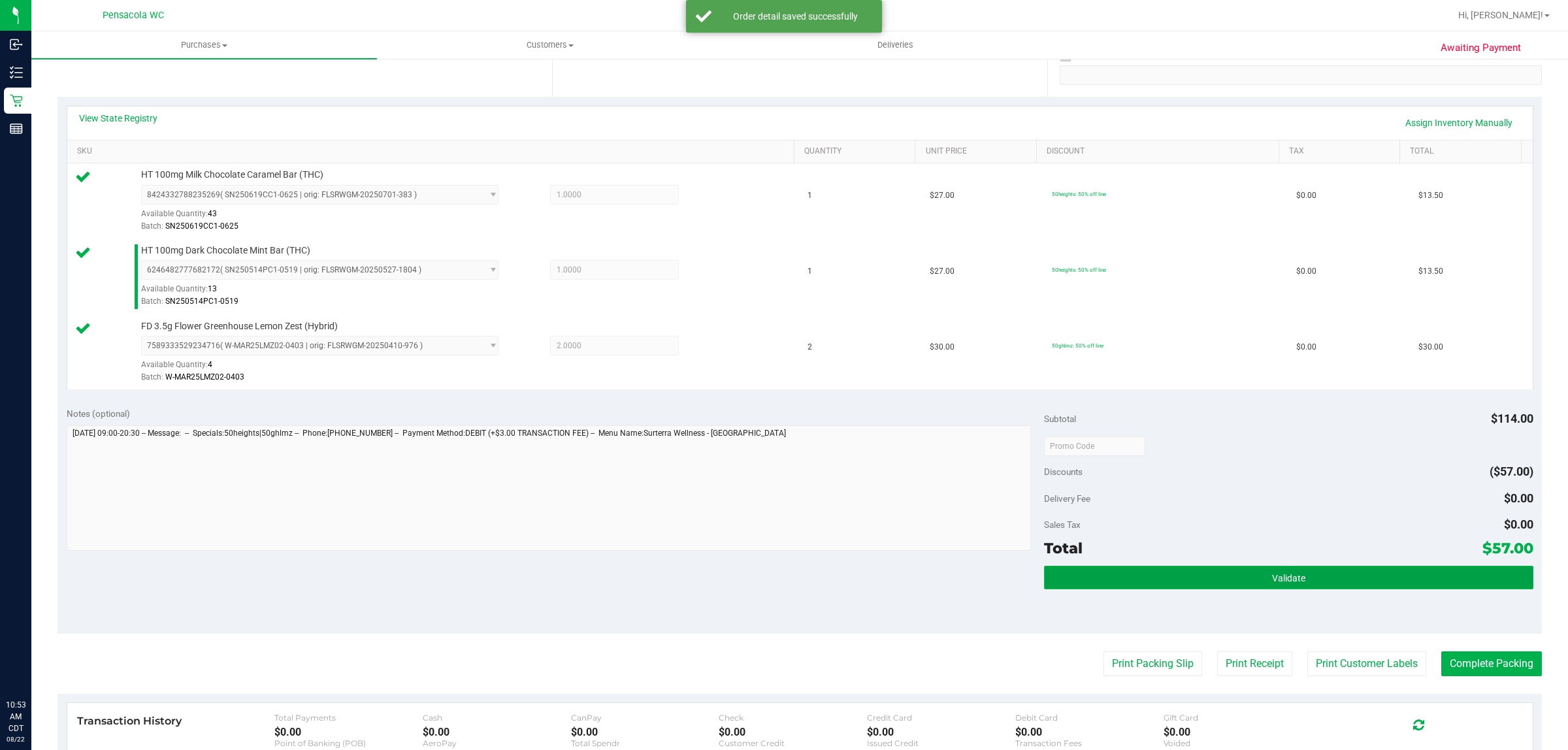
click at [1216, 589] on button "Validate" at bounding box center [1289, 577] width 489 height 24
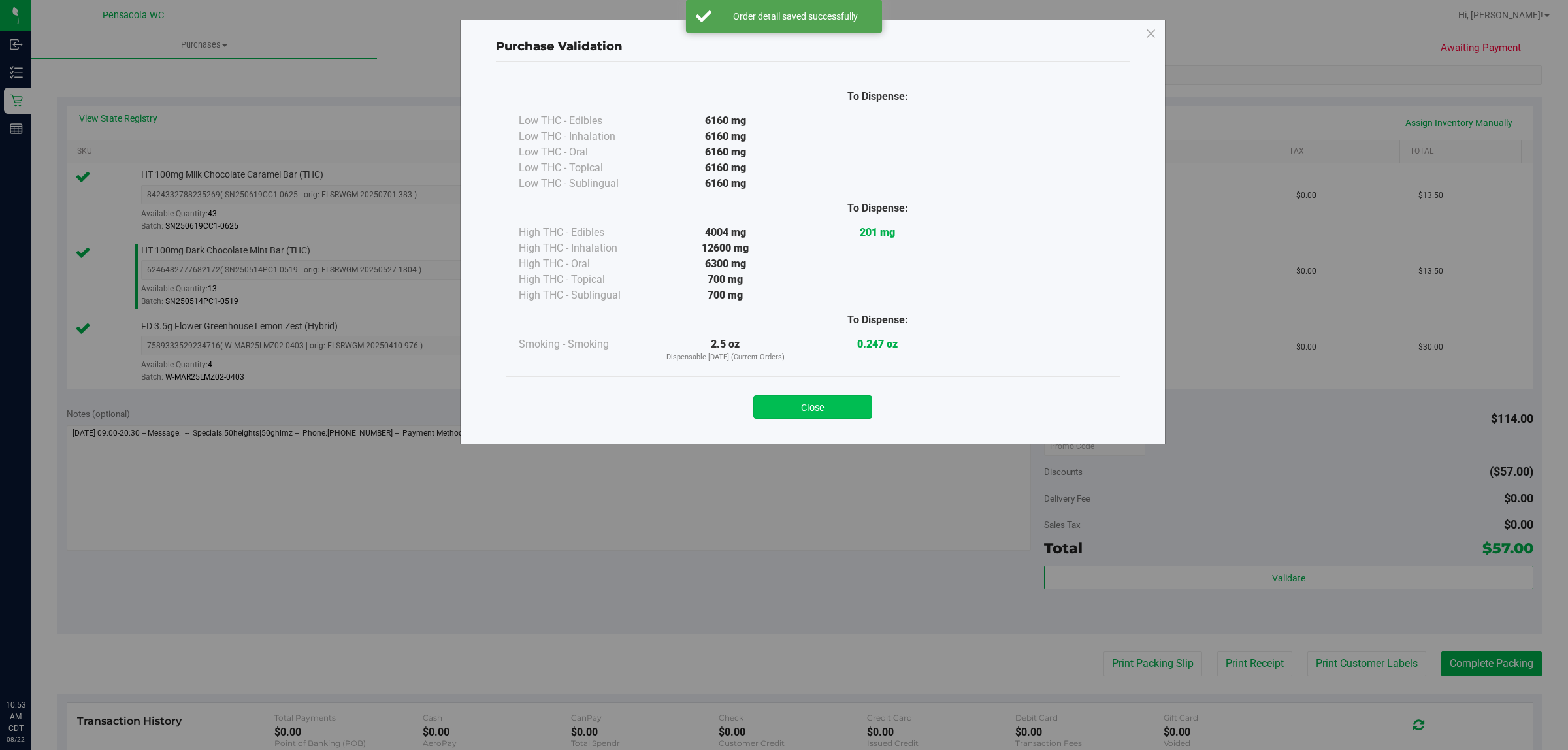
click at [827, 416] on button "Close" at bounding box center [813, 406] width 119 height 24
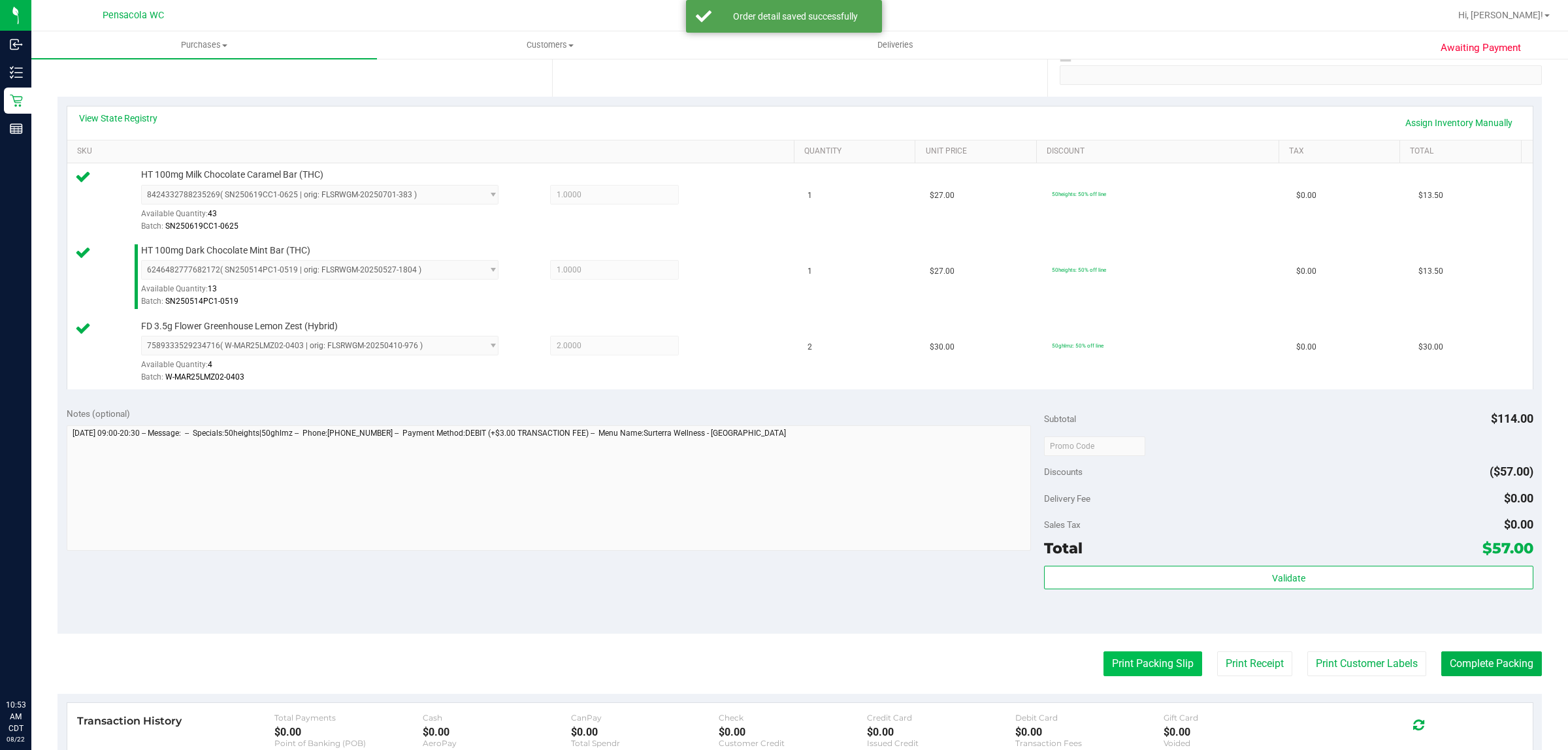
click at [1151, 667] on button "Print Packing Slip" at bounding box center [1153, 663] width 99 height 25
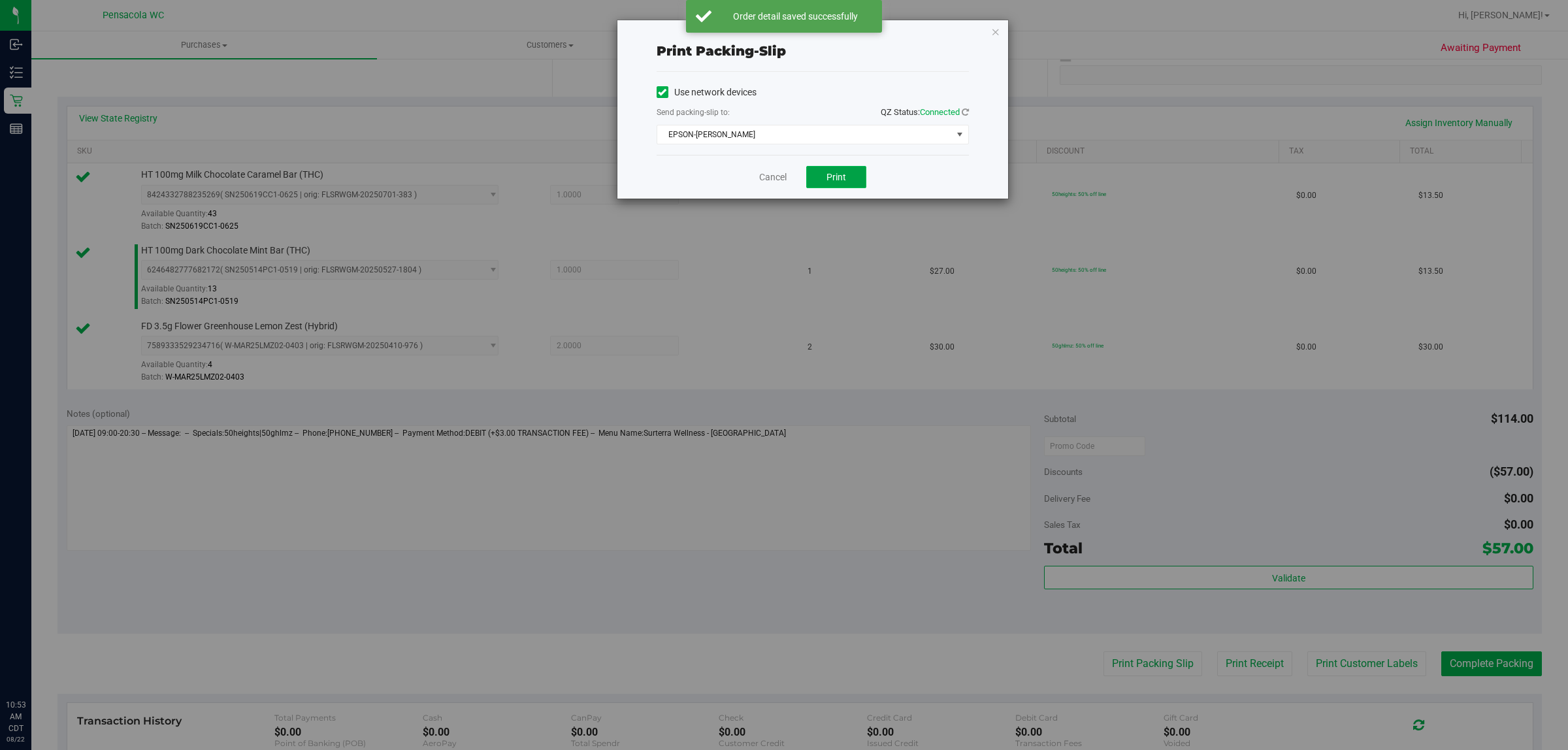
click at [847, 184] on button "Print" at bounding box center [836, 177] width 60 height 22
click at [995, 38] on icon "button" at bounding box center [996, 31] width 9 height 15
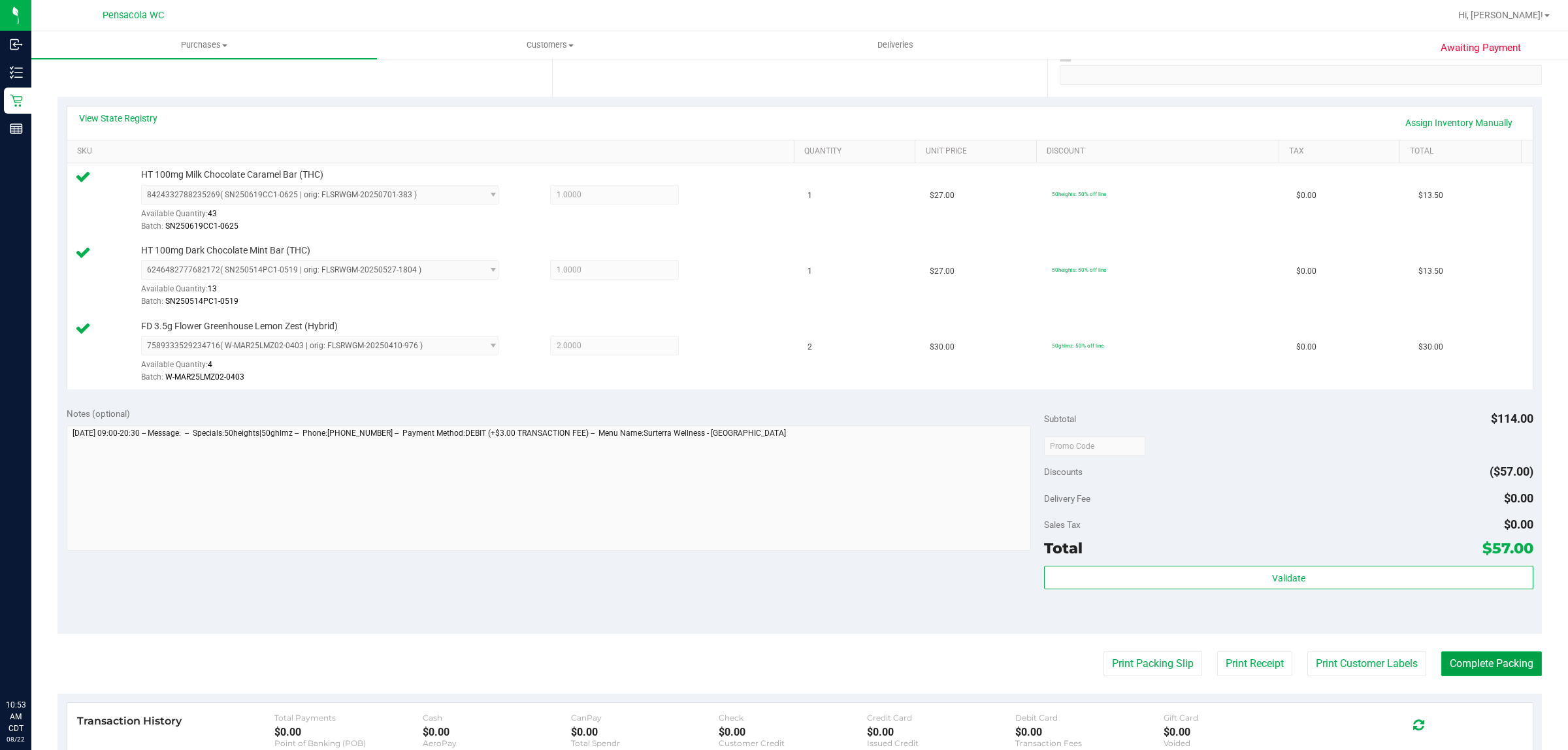
click at [1493, 658] on button "Complete Packing" at bounding box center [1492, 663] width 101 height 25
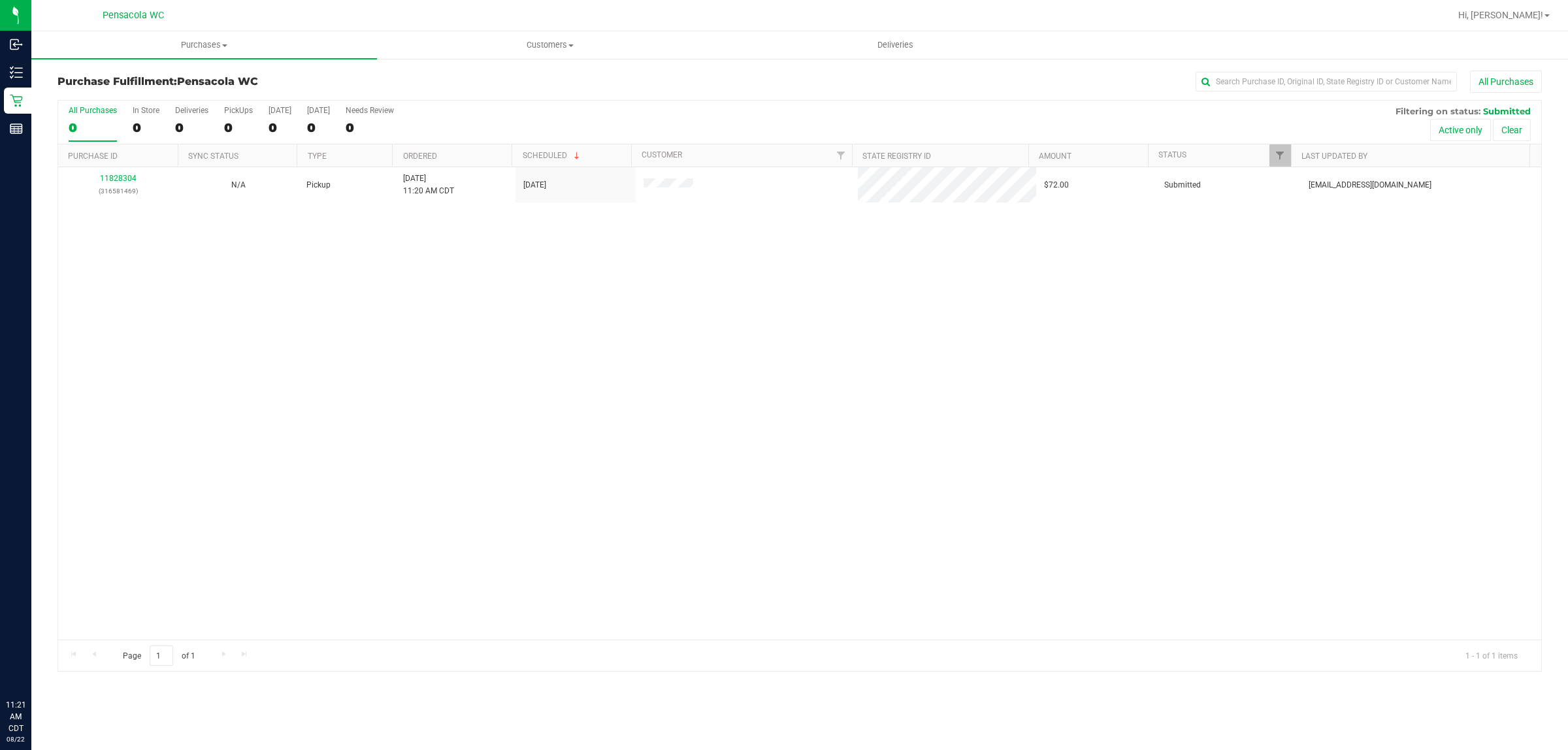
click at [326, 293] on div "11828304 (316581469) N/A Pickup 8/22/2025 11:20 AM CDT 8/22/2025 $72.00 Submitt…" at bounding box center [799, 404] width 1483 height 472
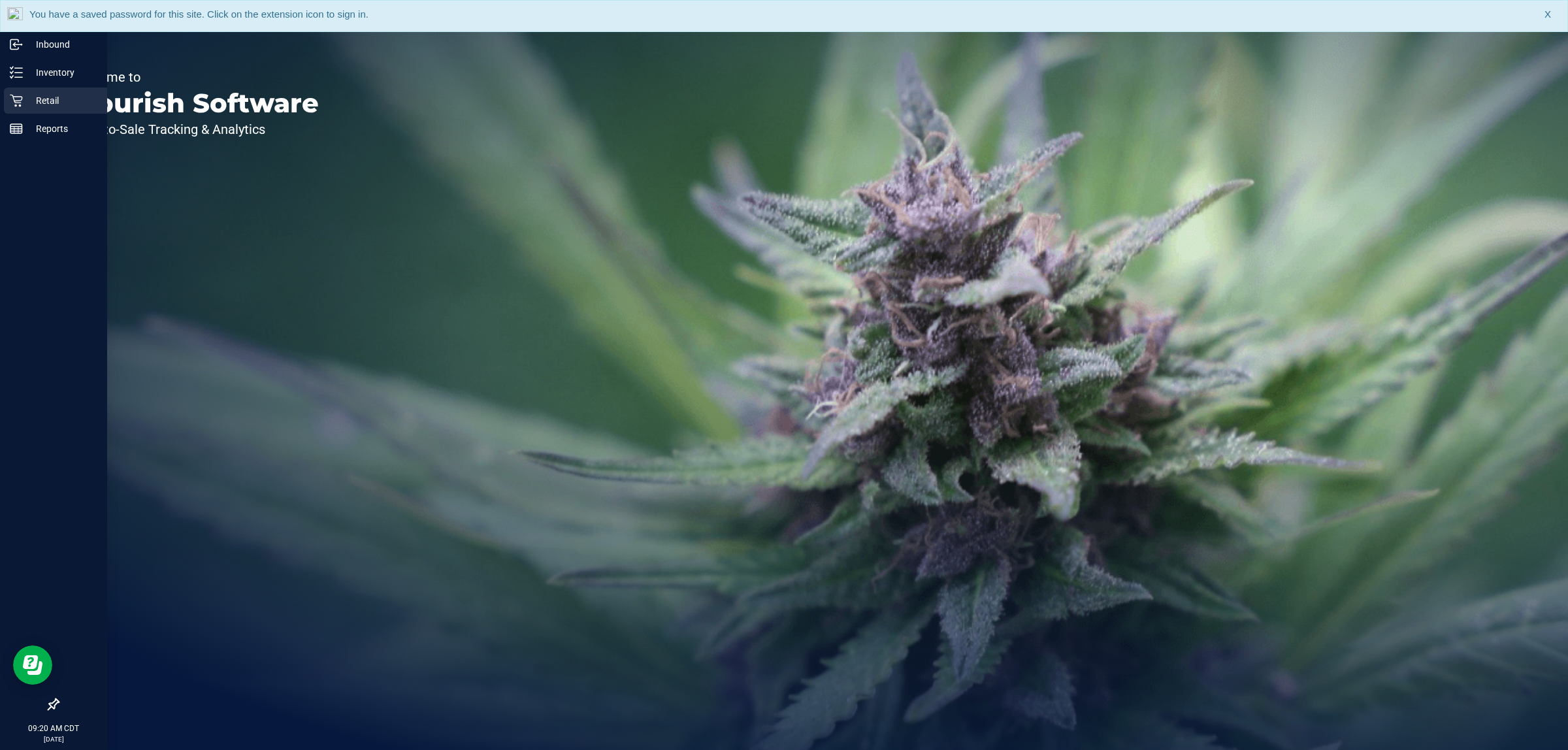
click at [50, 98] on p "Retail" at bounding box center [62, 100] width 79 height 15
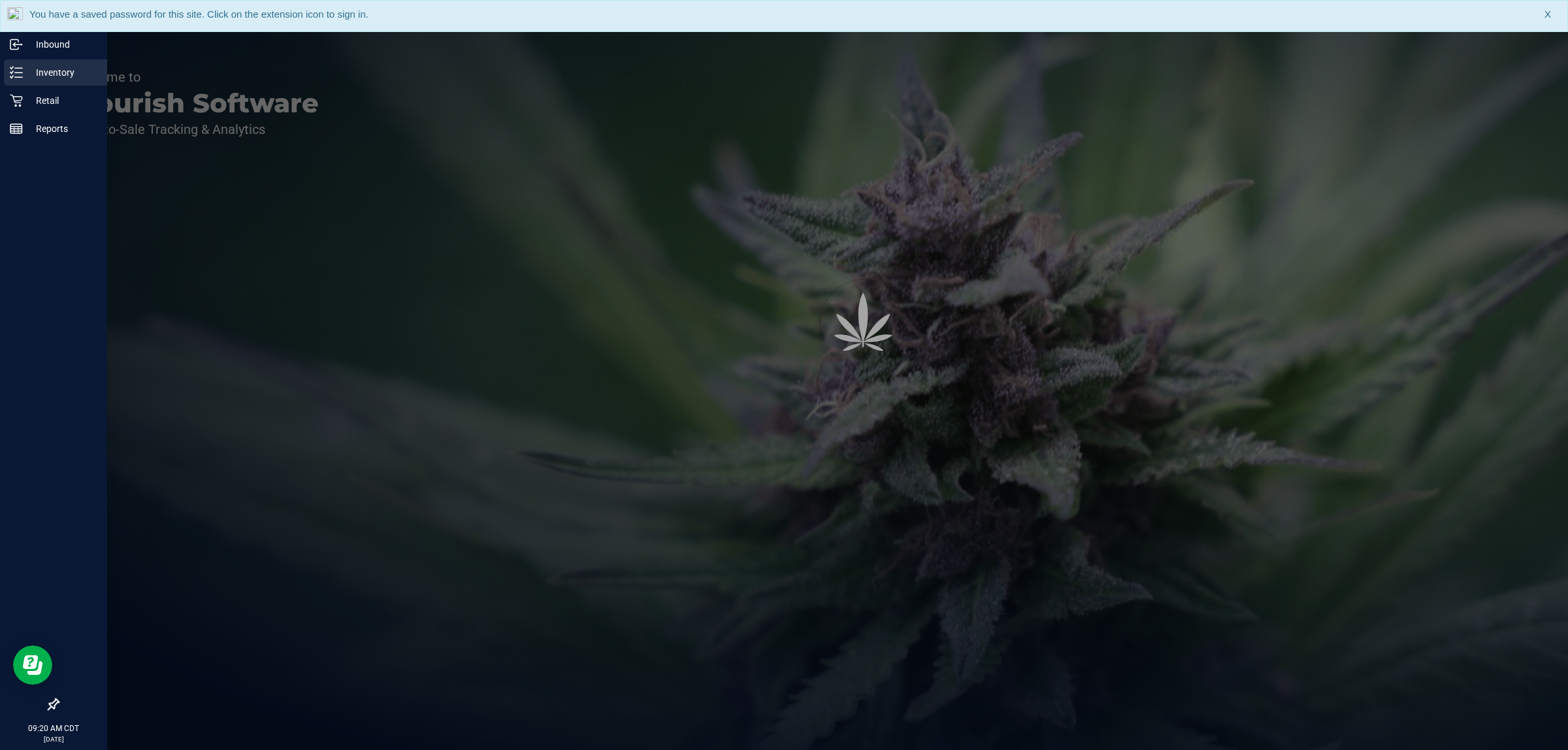
click at [54, 82] on div "Inventory" at bounding box center [55, 72] width 103 height 26
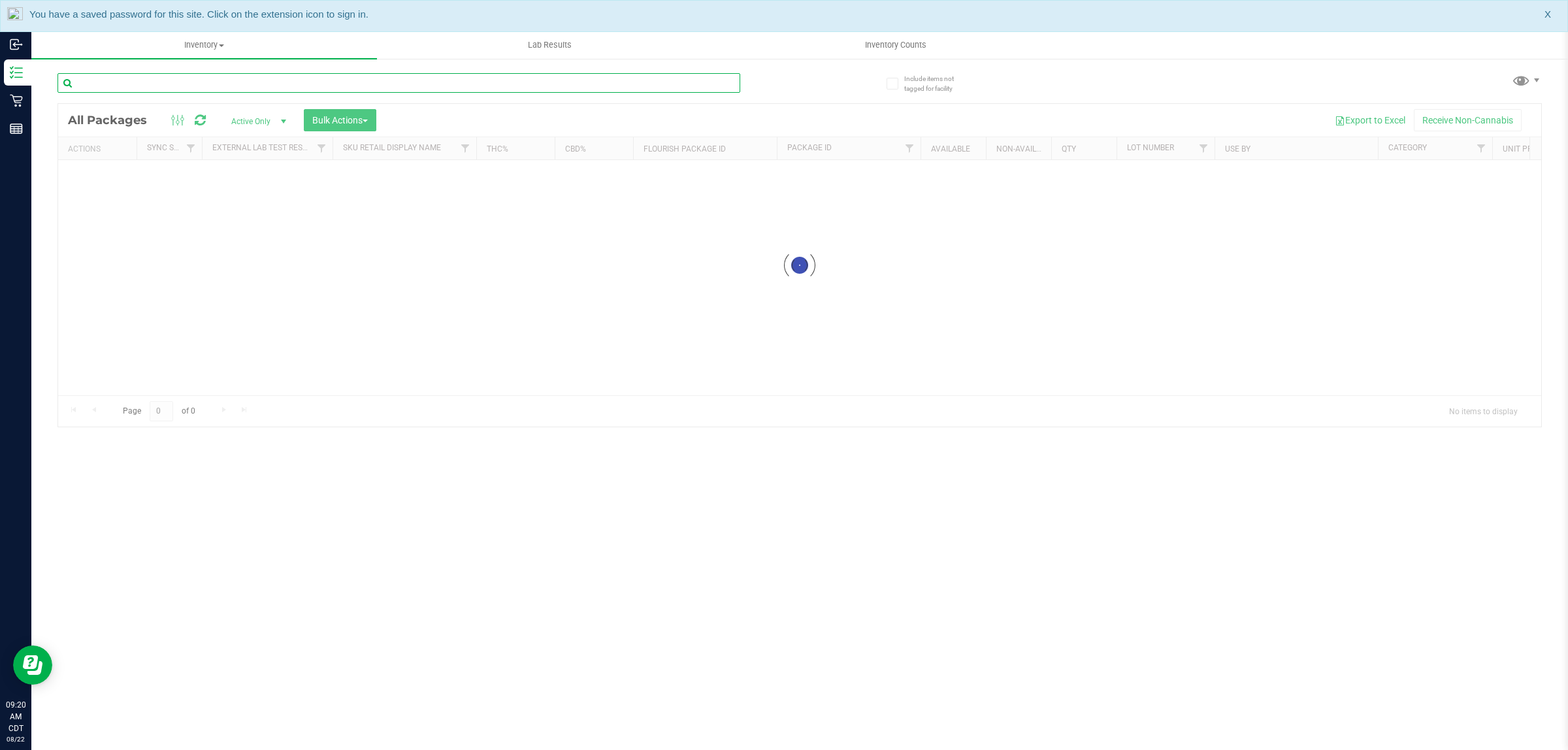
click at [245, 87] on div "Inventory All packages All inventory Waste log Create inventory Lab Results Inv…" at bounding box center [800, 391] width 1537 height 718
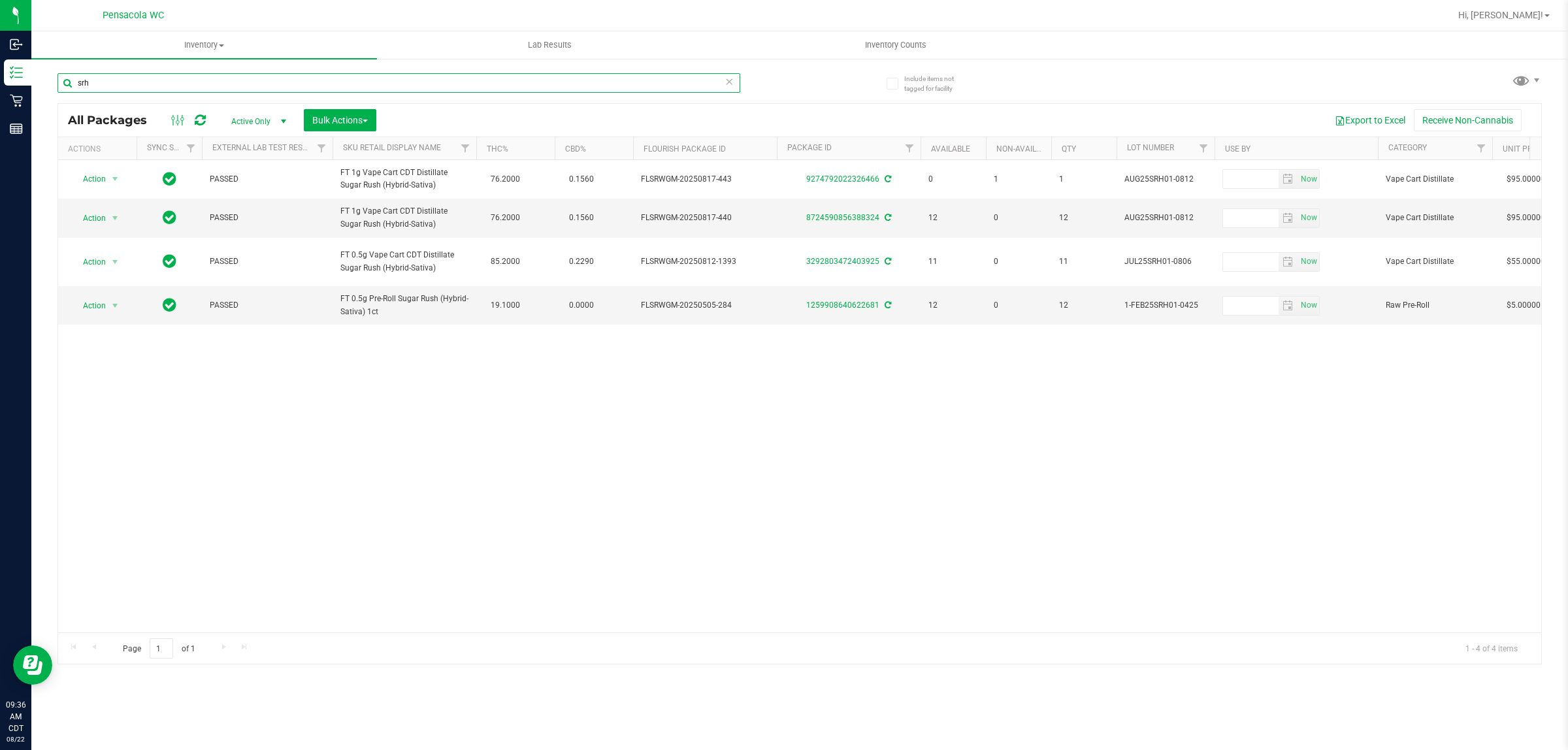
click at [226, 82] on input "srh" at bounding box center [398, 83] width 683 height 20
type input "2196279865571331"
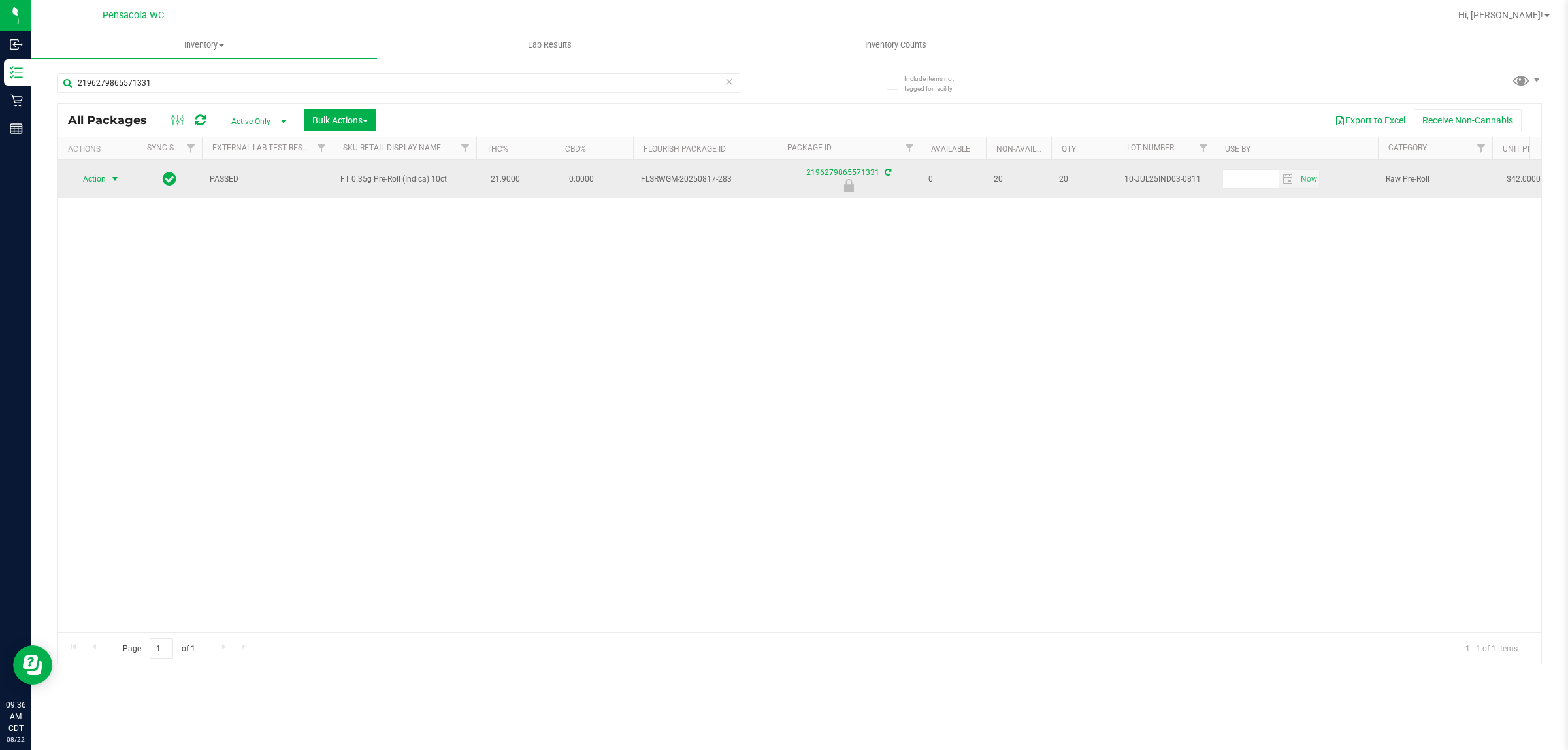
click at [107, 180] on span "select" at bounding box center [115, 178] width 16 height 18
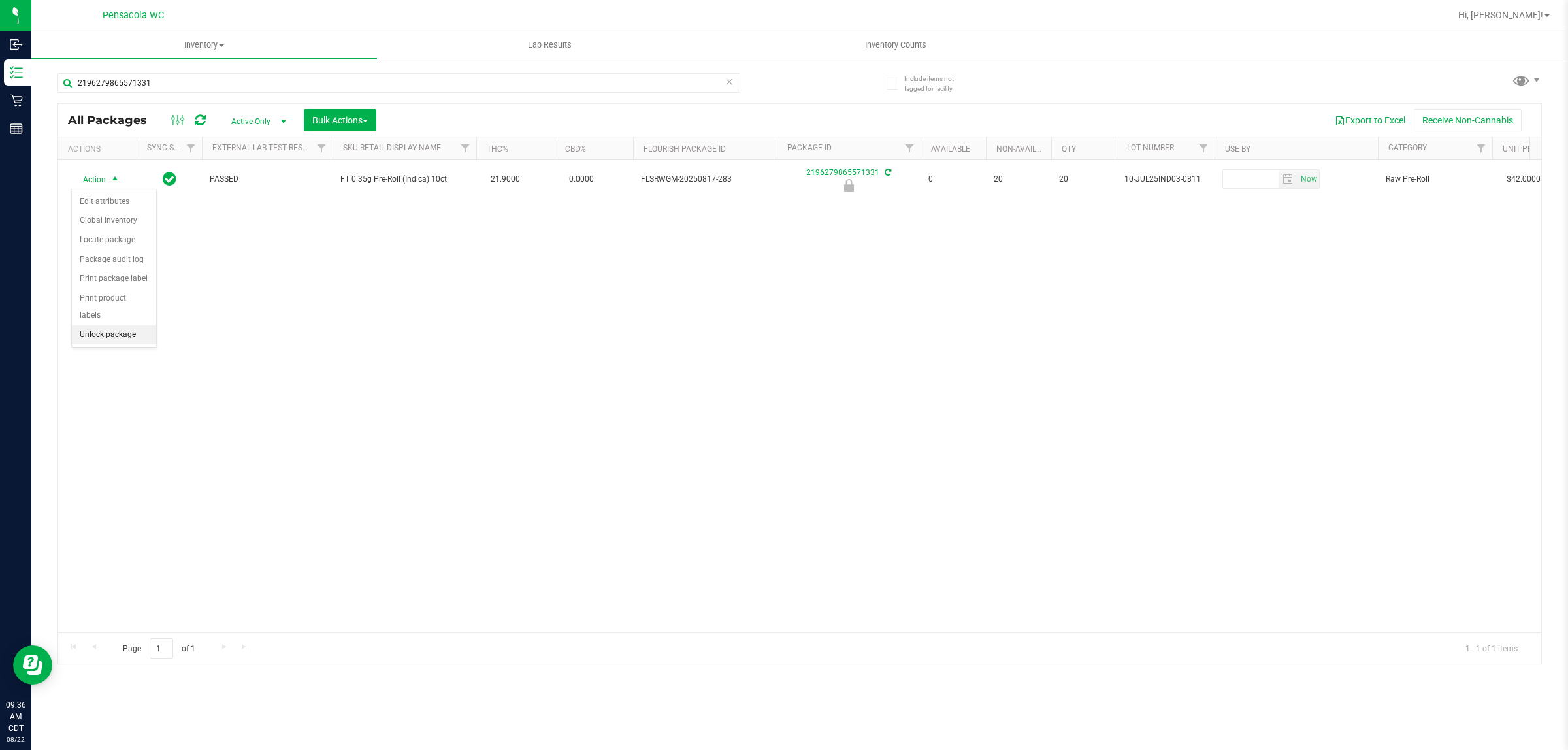
click at [100, 326] on li "Unlock package" at bounding box center [114, 335] width 84 height 20
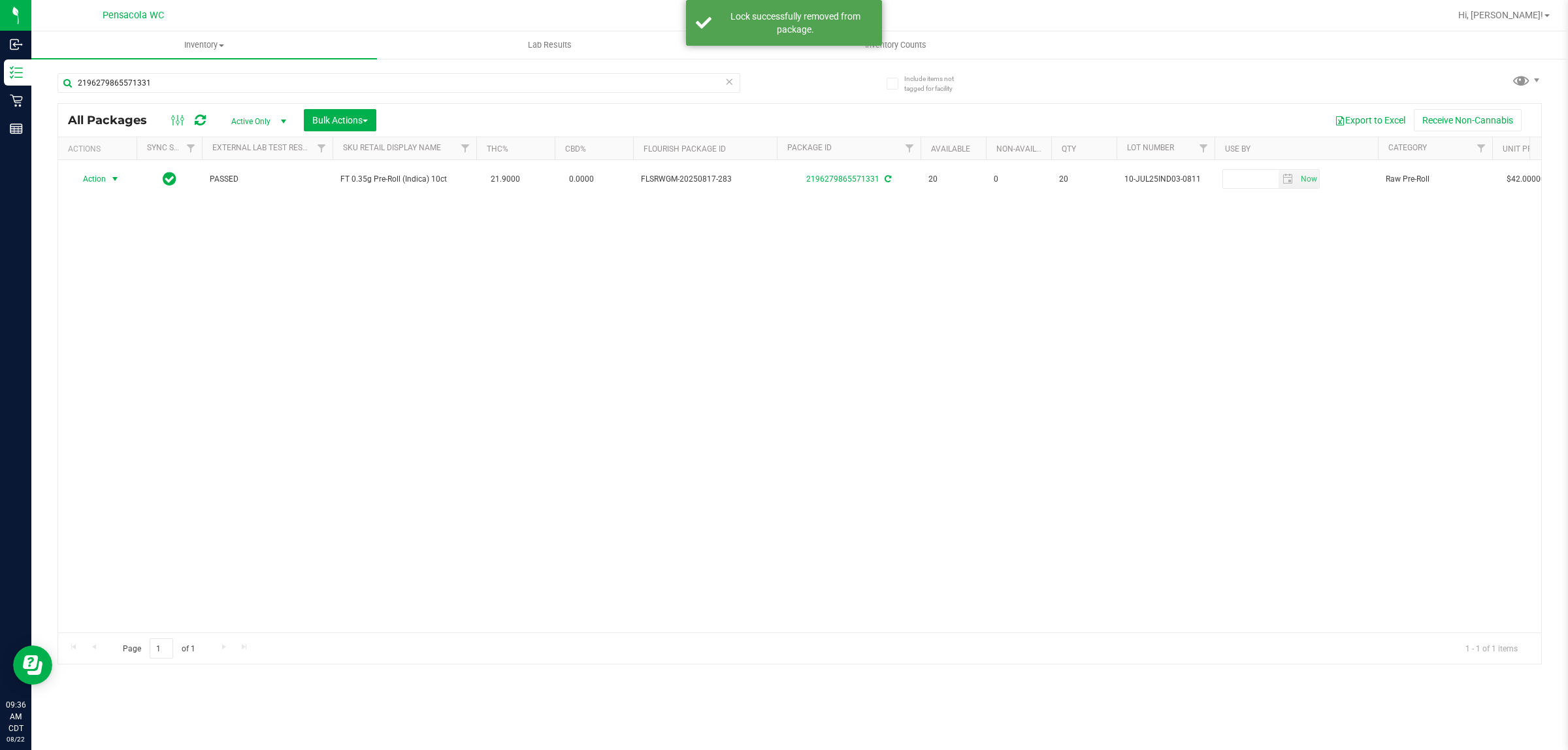
click at [107, 178] on span "select" at bounding box center [115, 178] width 16 height 18
click at [100, 325] on li "Print package label" at bounding box center [122, 317] width 102 height 20
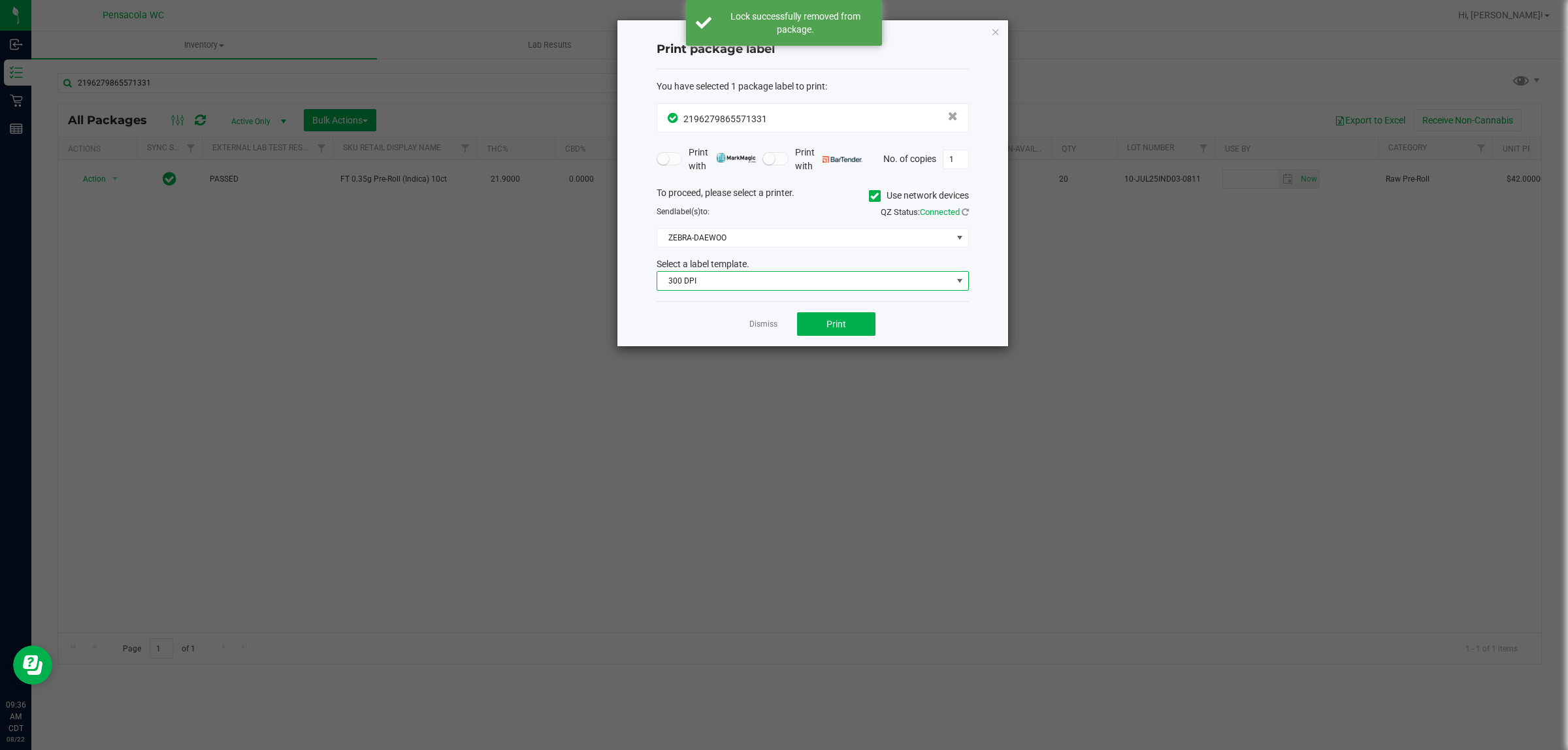
click at [827, 278] on span "300 DPI" at bounding box center [805, 280] width 295 height 18
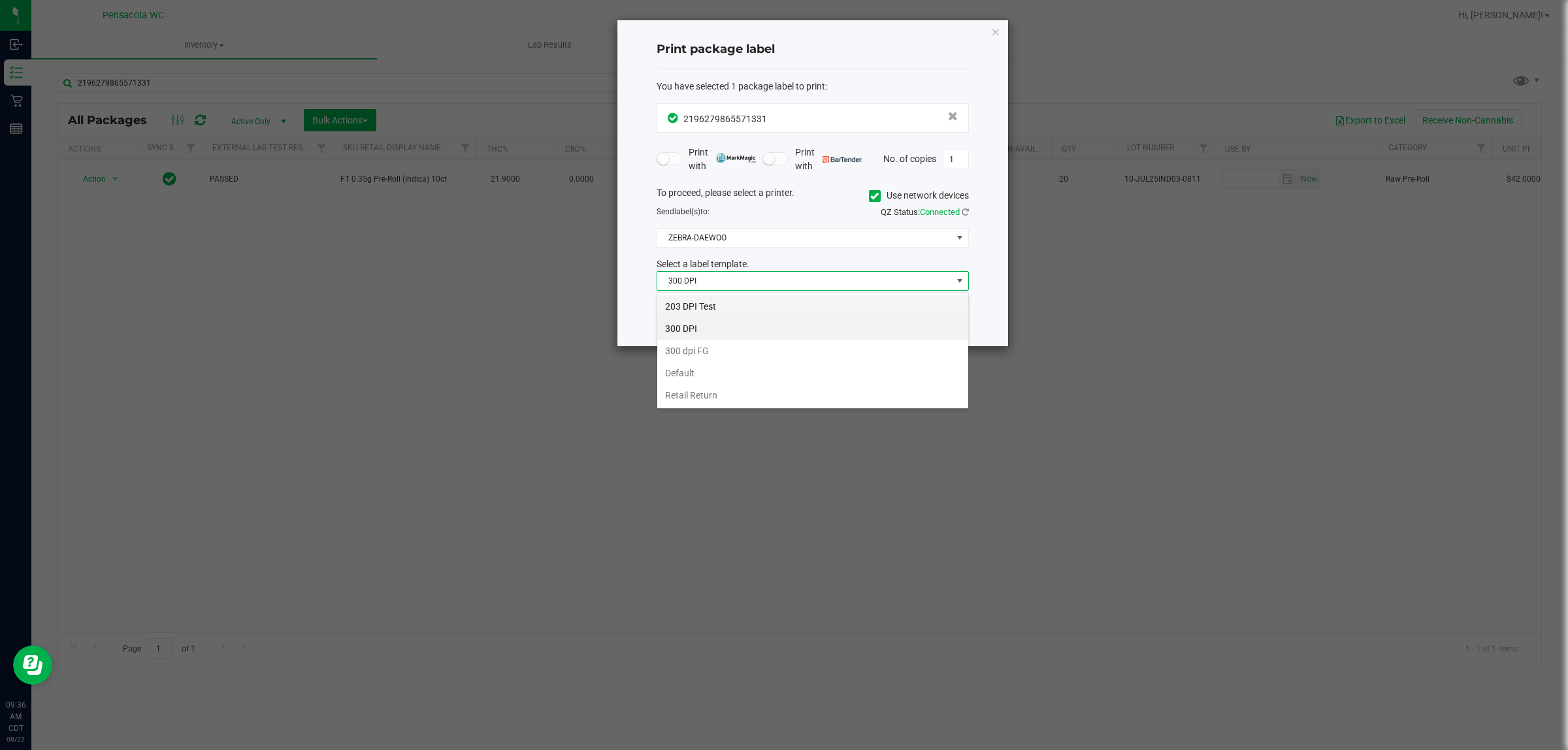
scroll to position [20, 312]
click at [698, 301] on li "203 DPI Test" at bounding box center [813, 306] width 311 height 22
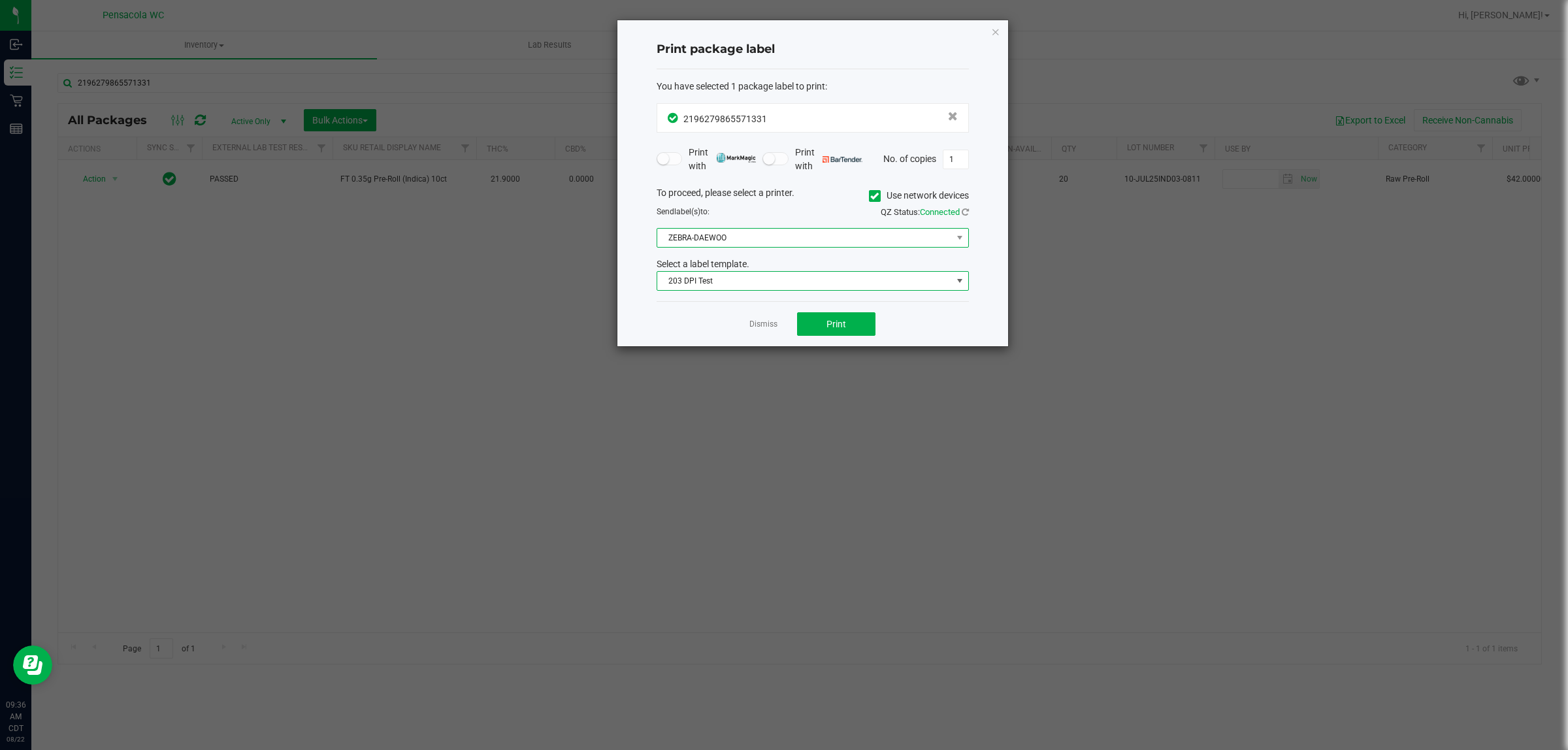
click at [746, 239] on span "ZEBRA-DAEWOO" at bounding box center [805, 237] width 295 height 18
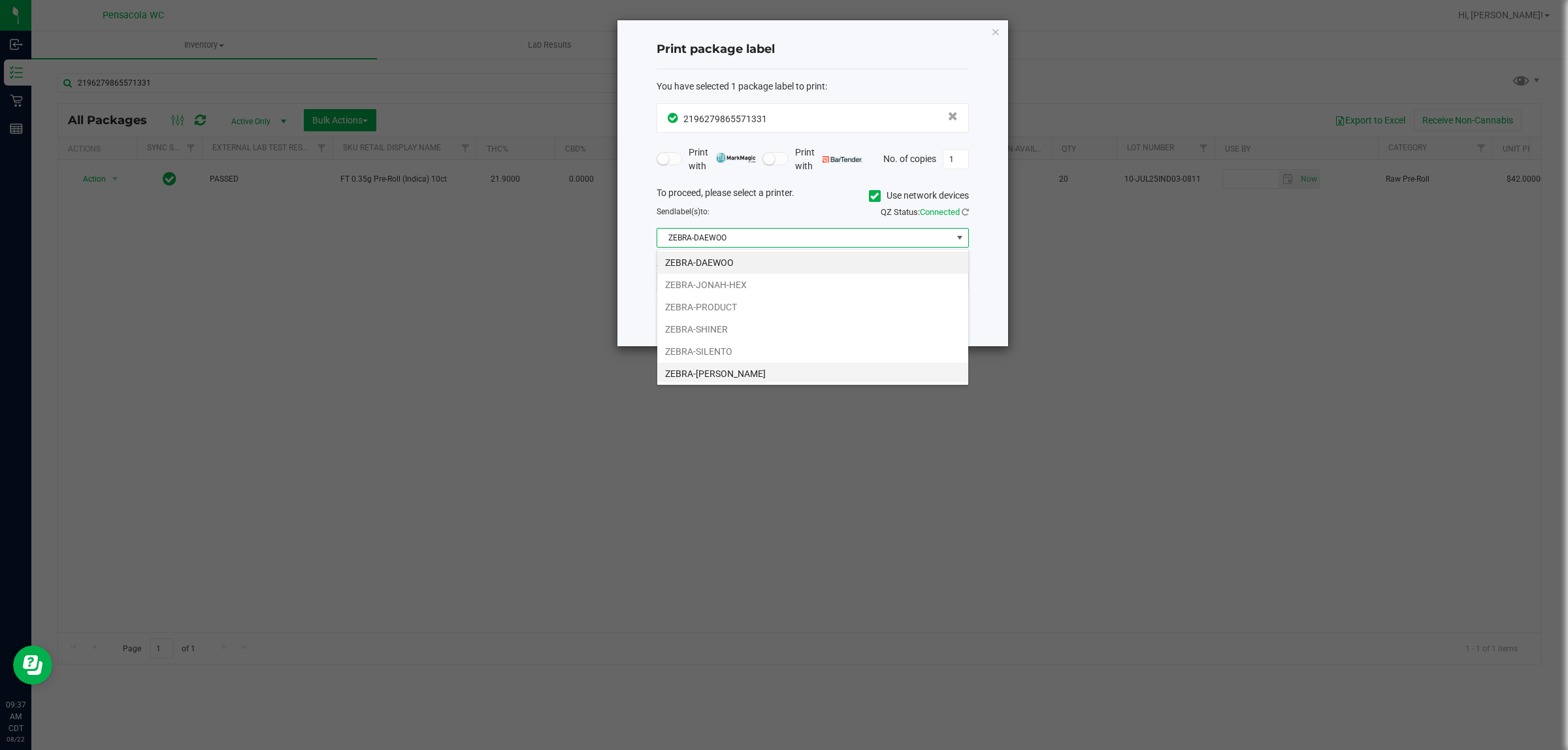
click at [750, 371] on li "ZEBRA-TERRY-MACALMON" at bounding box center [813, 373] width 311 height 22
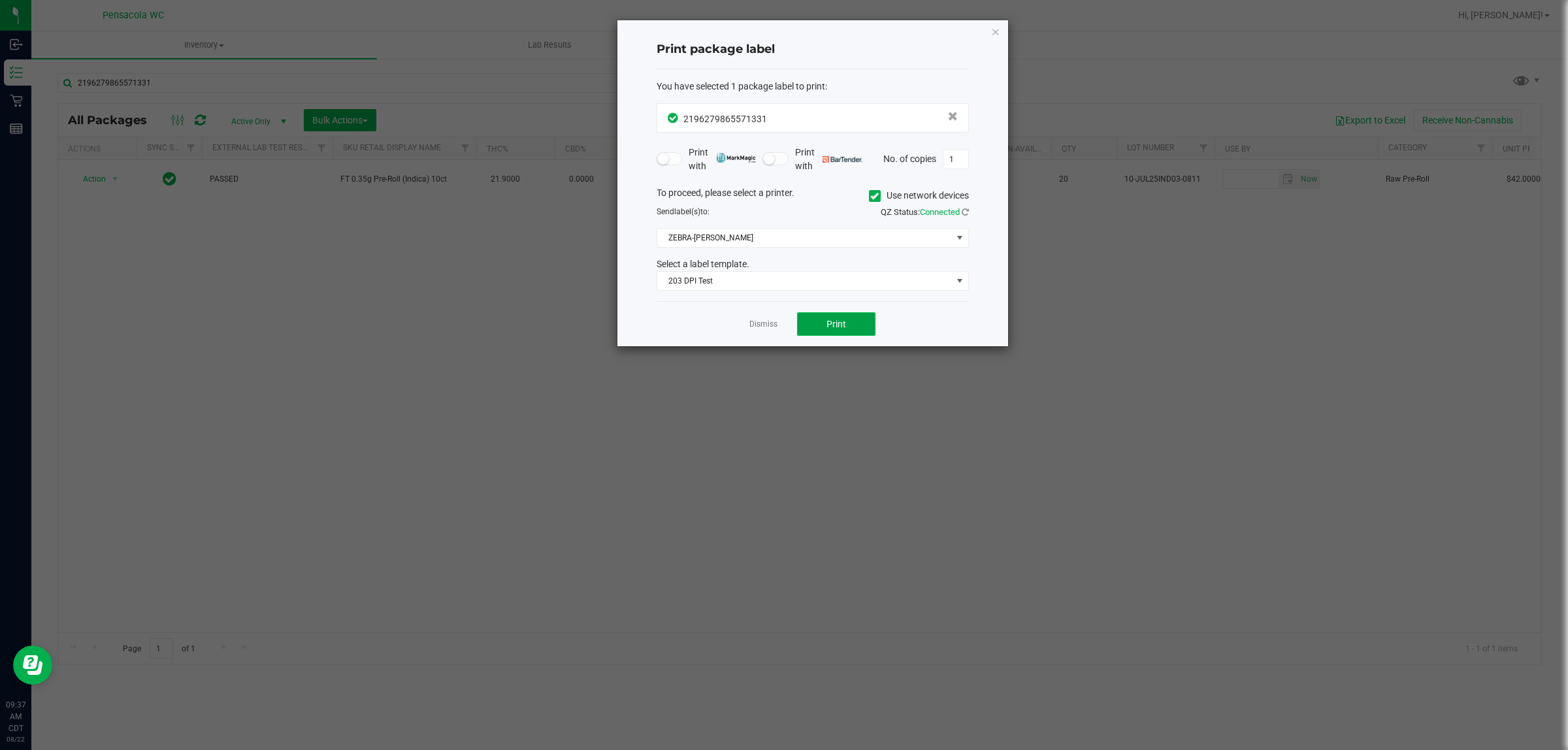
click at [814, 328] on button "Print" at bounding box center [836, 324] width 79 height 24
click at [763, 328] on link "Dismiss" at bounding box center [764, 324] width 28 height 11
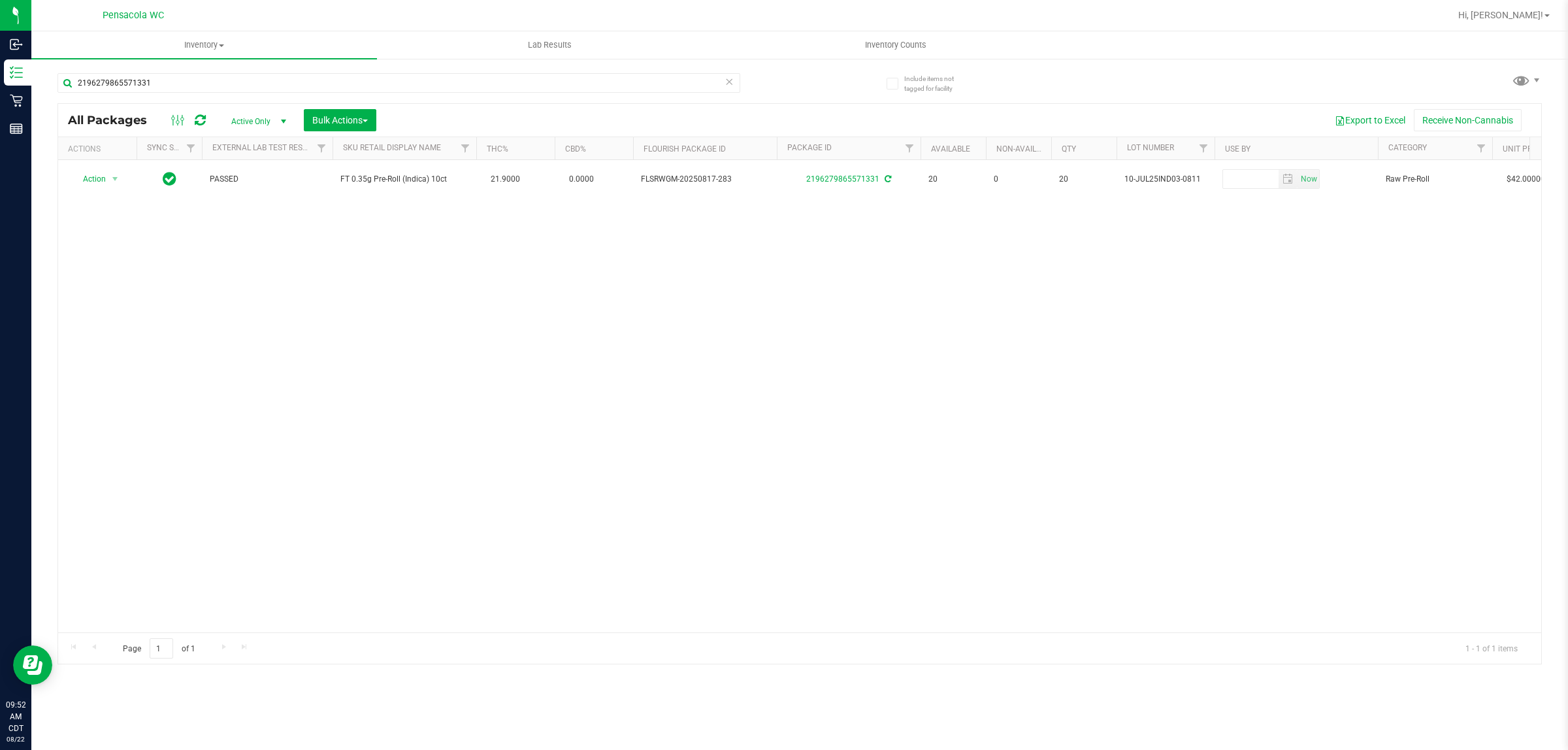
click at [209, 96] on div "2196279865571331" at bounding box center [398, 88] width 683 height 30
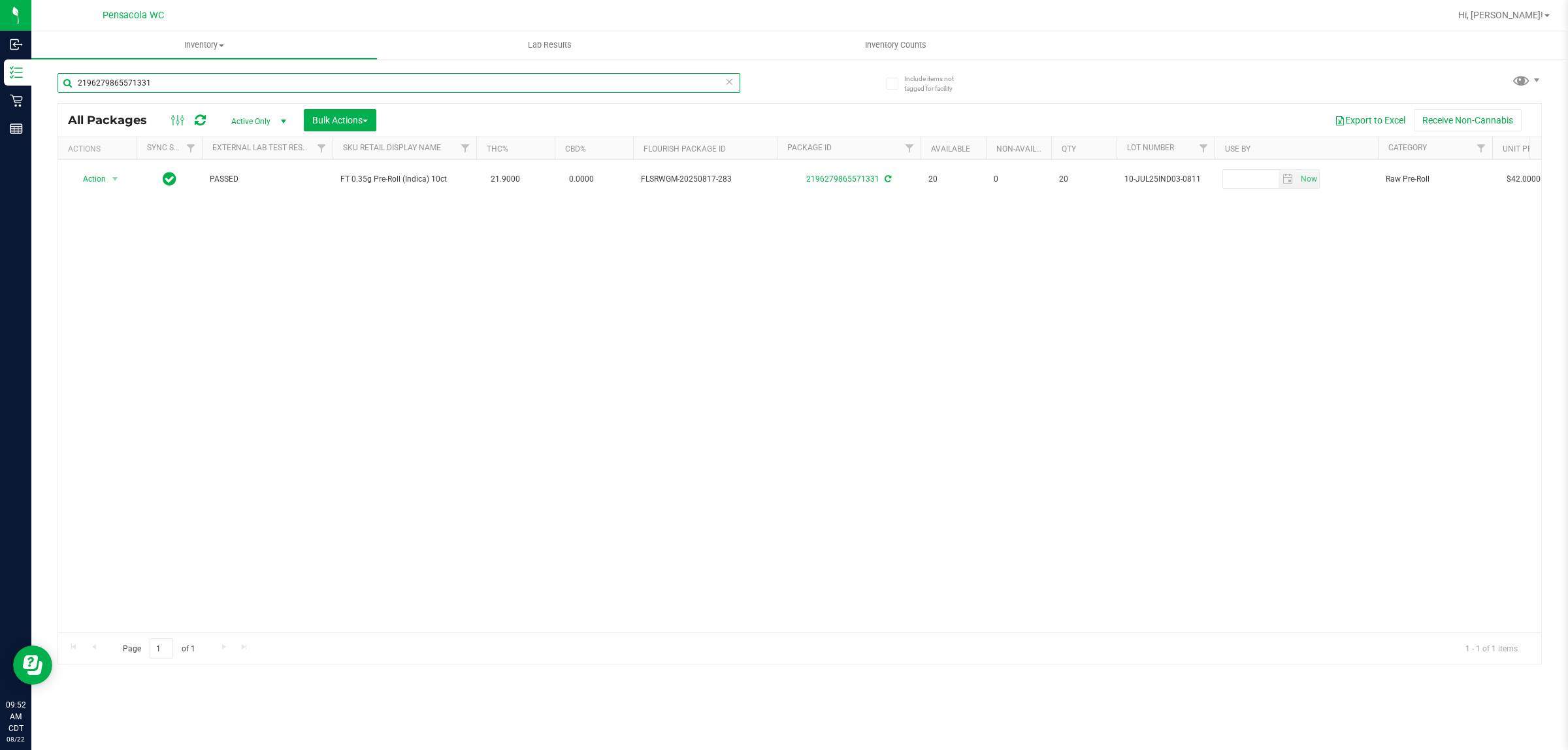
click at [207, 79] on input "2196279865571331" at bounding box center [398, 83] width 683 height 20
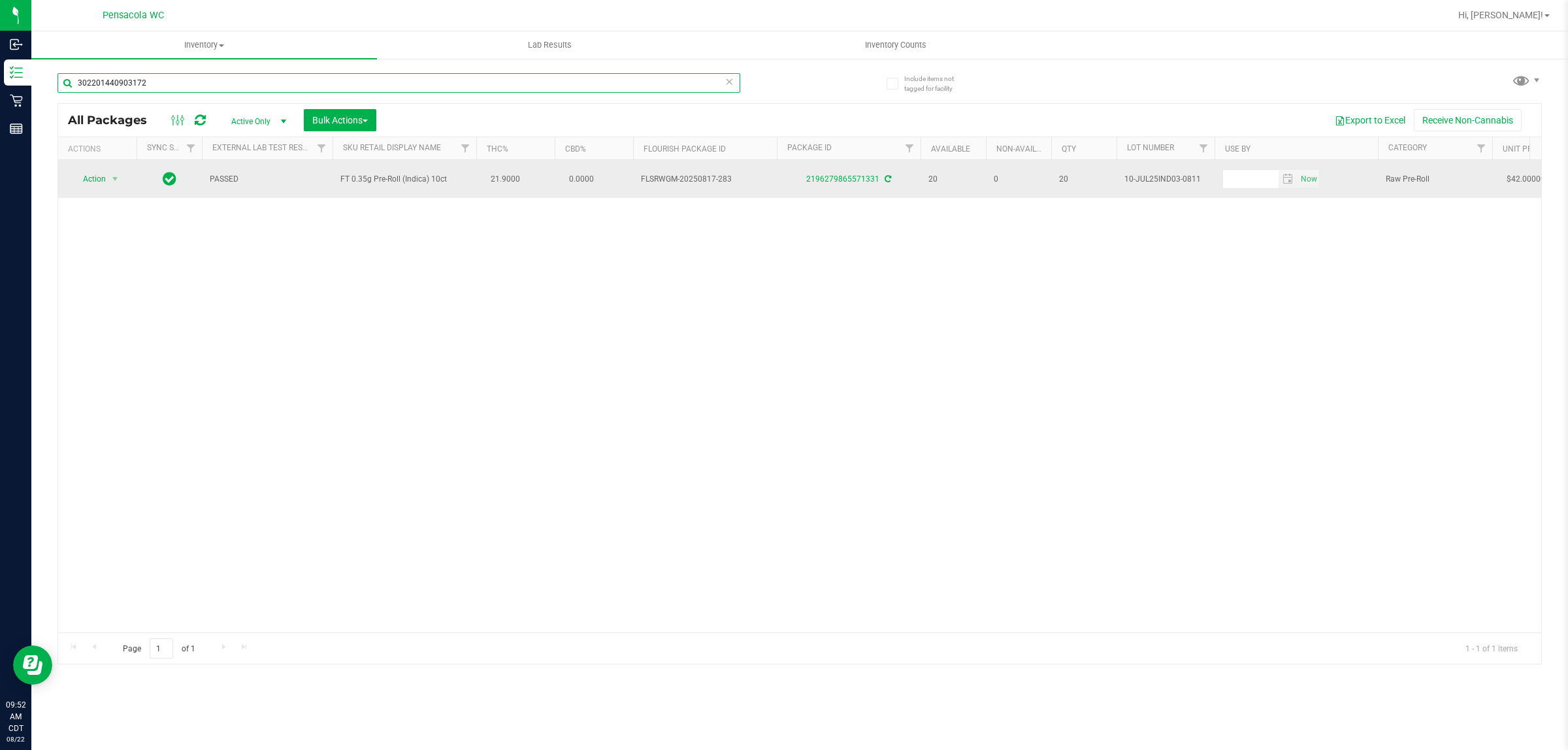
type input "3022014409031726"
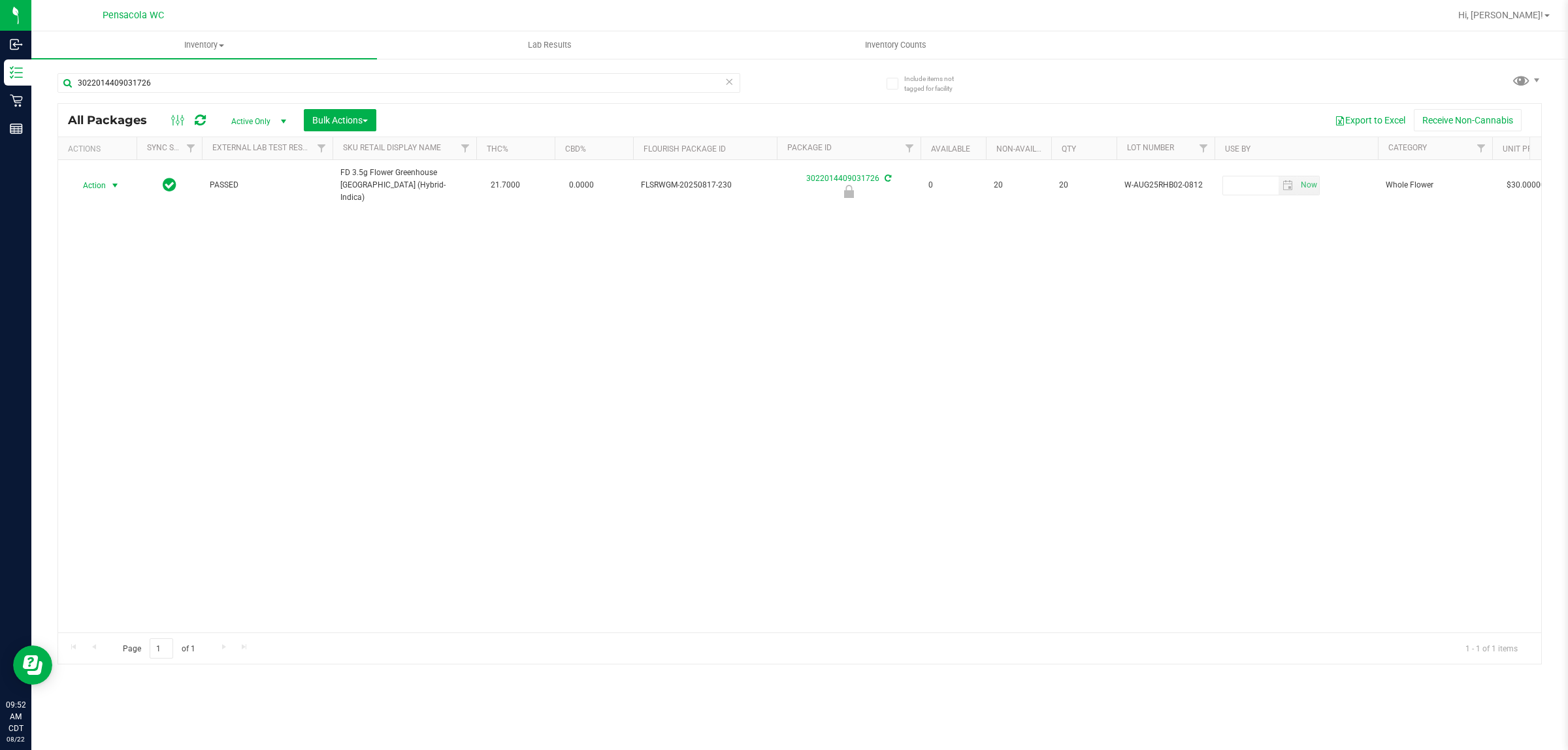
click at [96, 183] on span "Action" at bounding box center [89, 185] width 35 height 18
click at [129, 326] on li "Unlock package" at bounding box center [114, 335] width 84 height 20
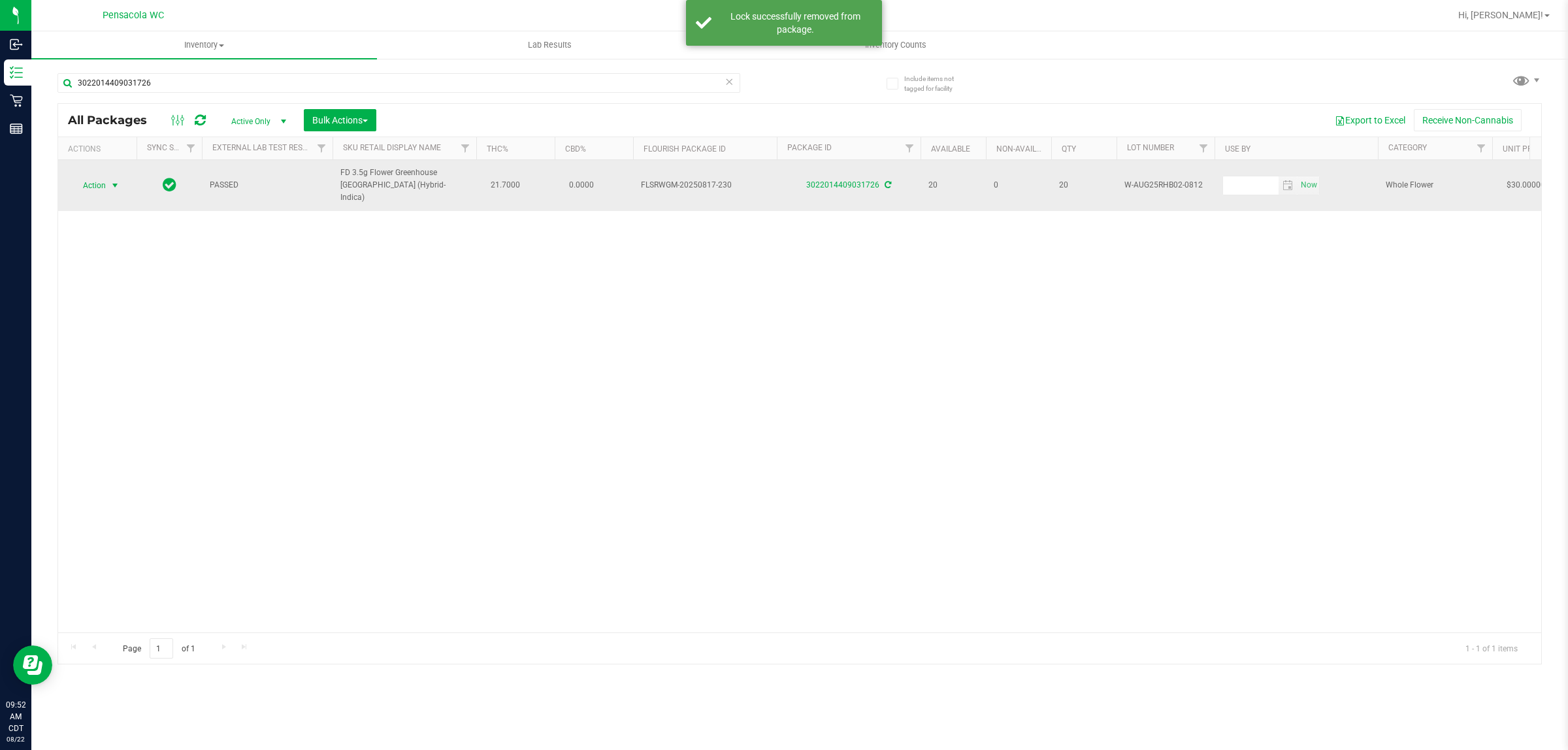
click at [106, 180] on span "Action" at bounding box center [89, 185] width 35 height 18
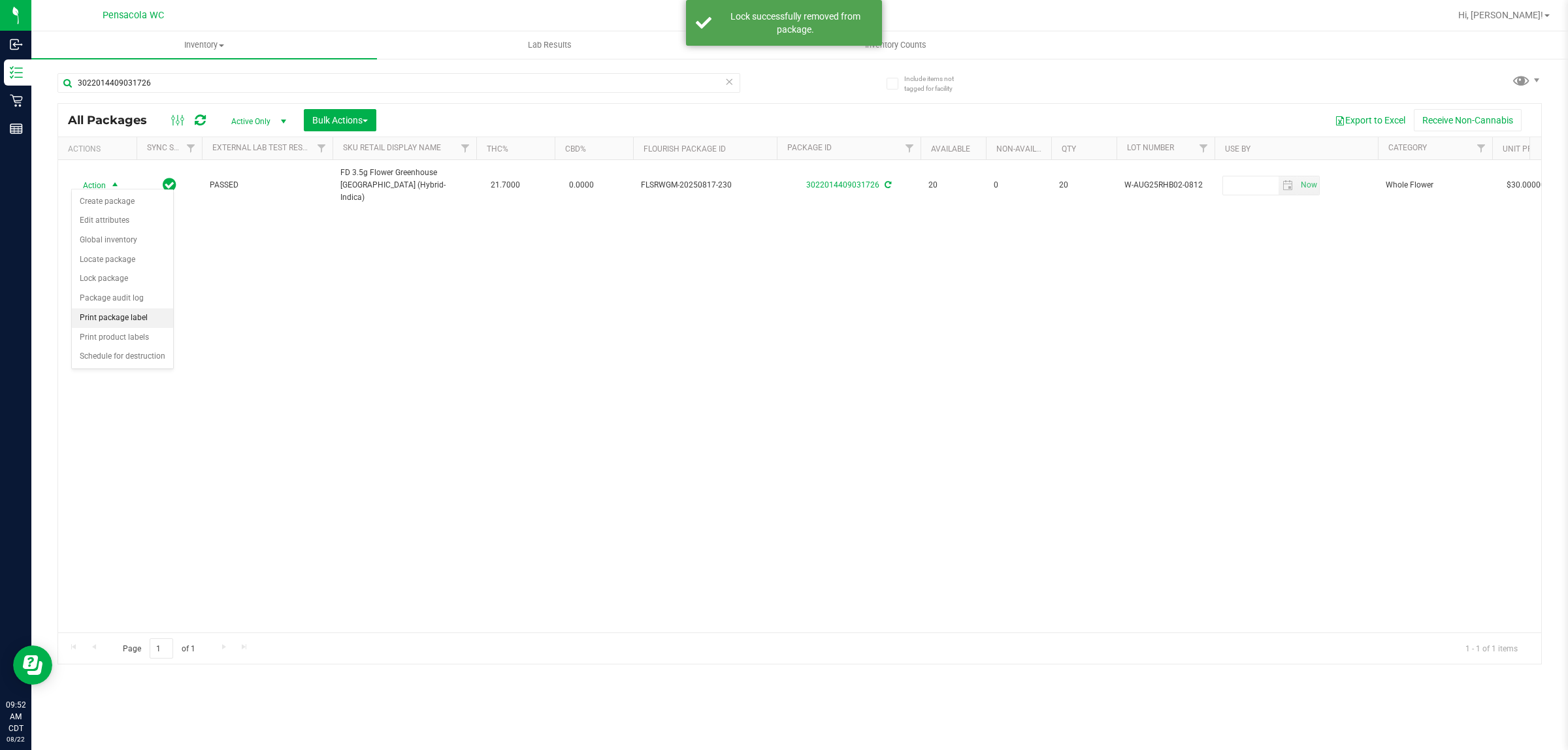
click at [141, 317] on li "Print package label" at bounding box center [122, 317] width 102 height 20
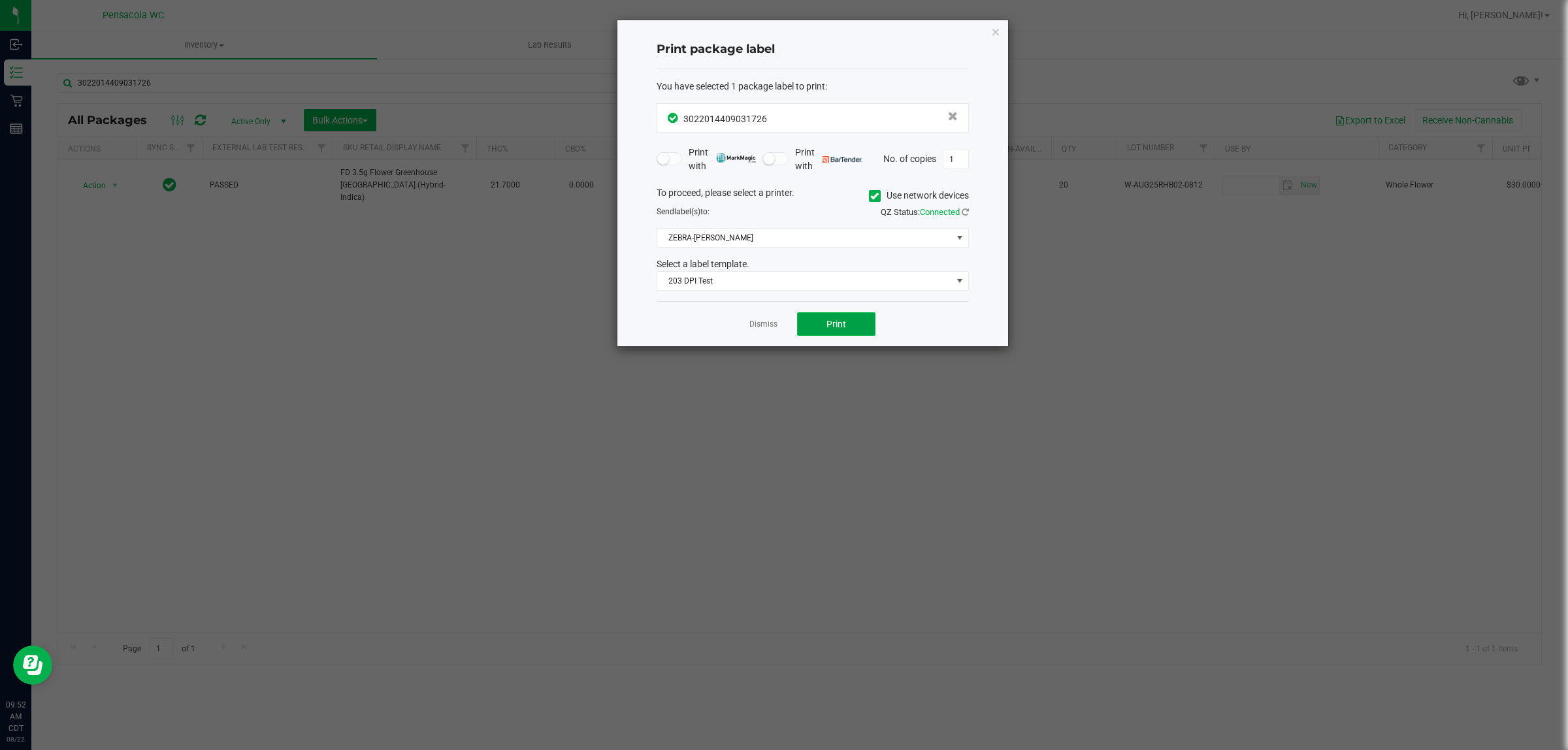
click at [827, 325] on span "Print" at bounding box center [836, 324] width 20 height 11
click at [754, 330] on link "Dismiss" at bounding box center [764, 324] width 28 height 11
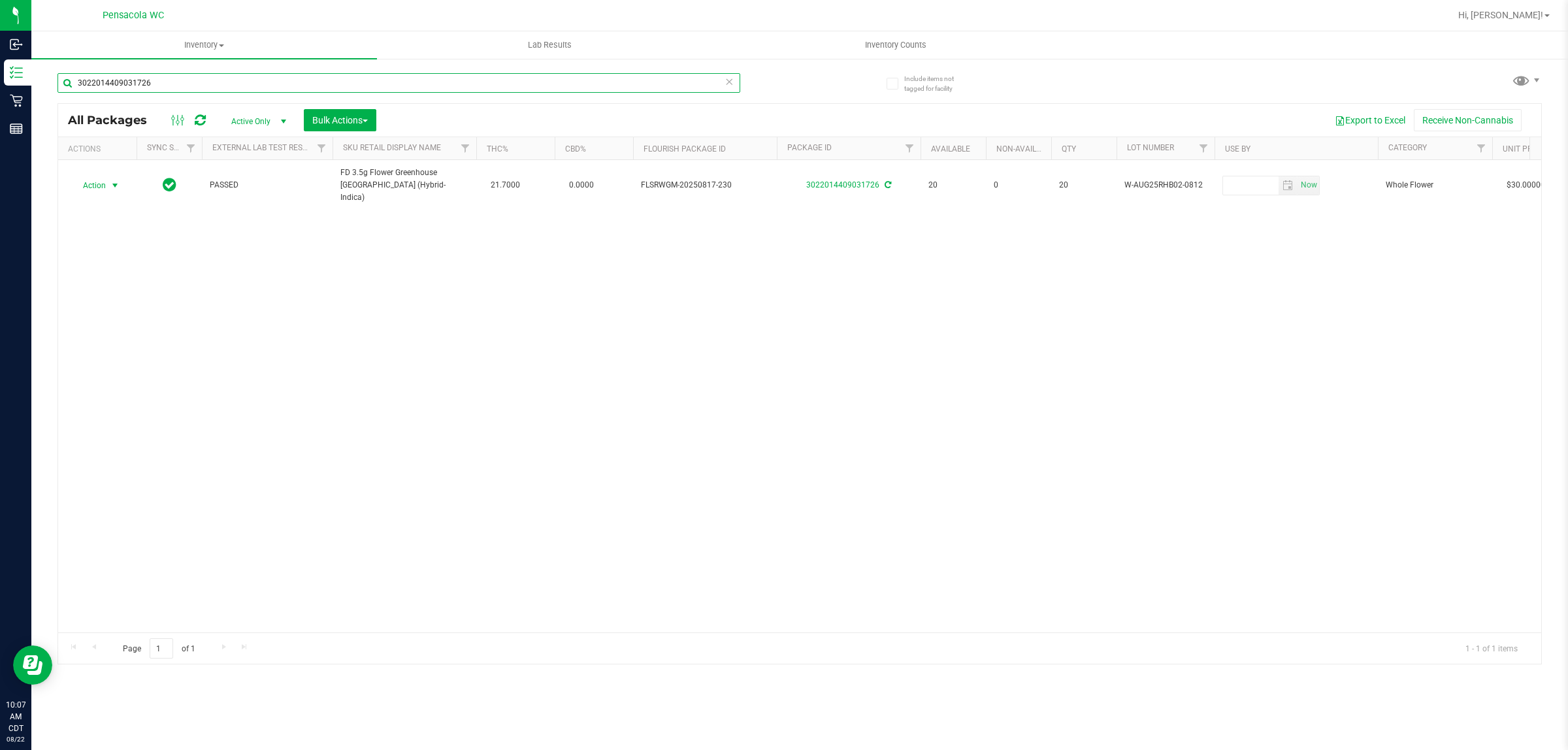
click at [285, 75] on input "3022014409031726" at bounding box center [398, 83] width 683 height 20
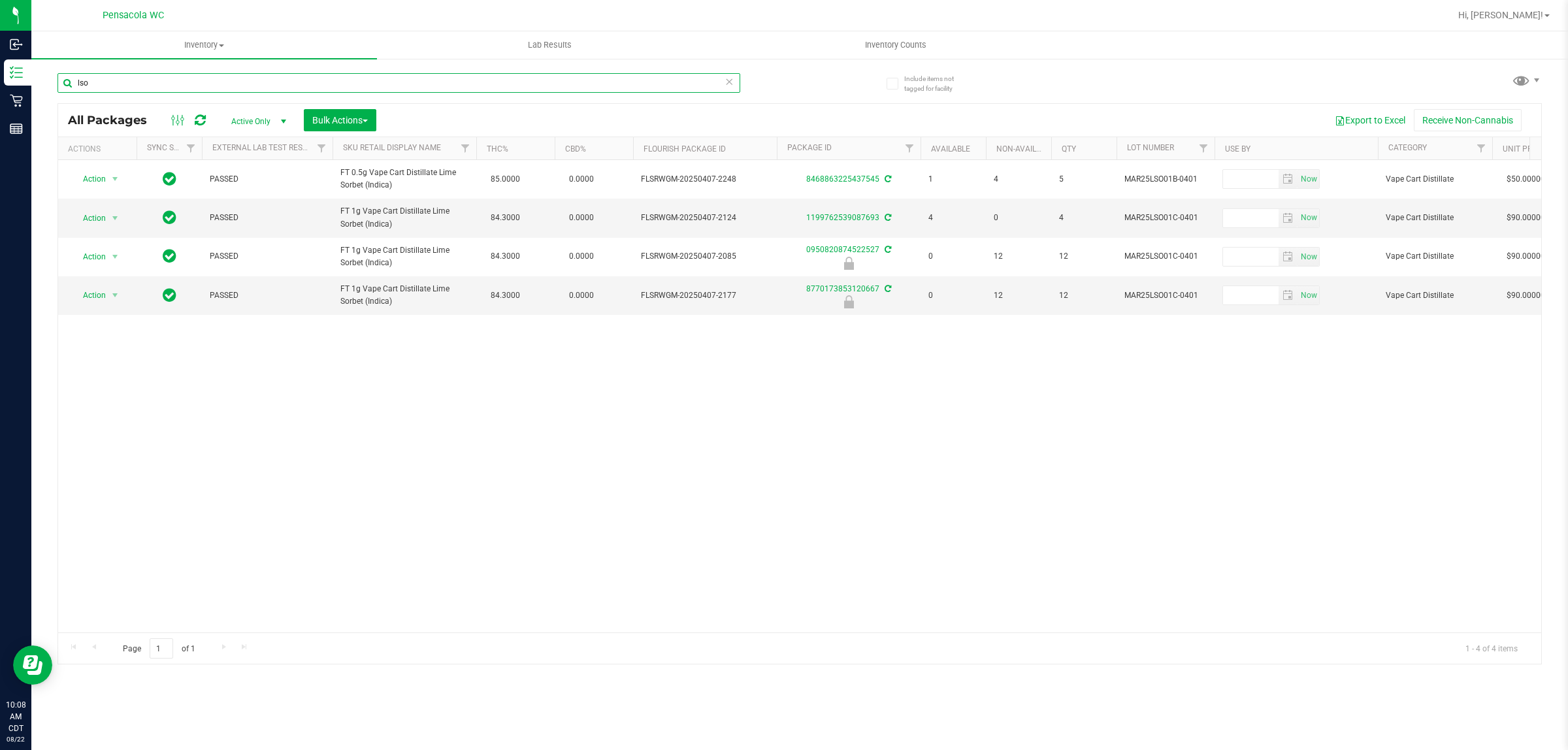
click at [222, 79] on input "lso" at bounding box center [398, 83] width 683 height 20
type input "0532557265161907"
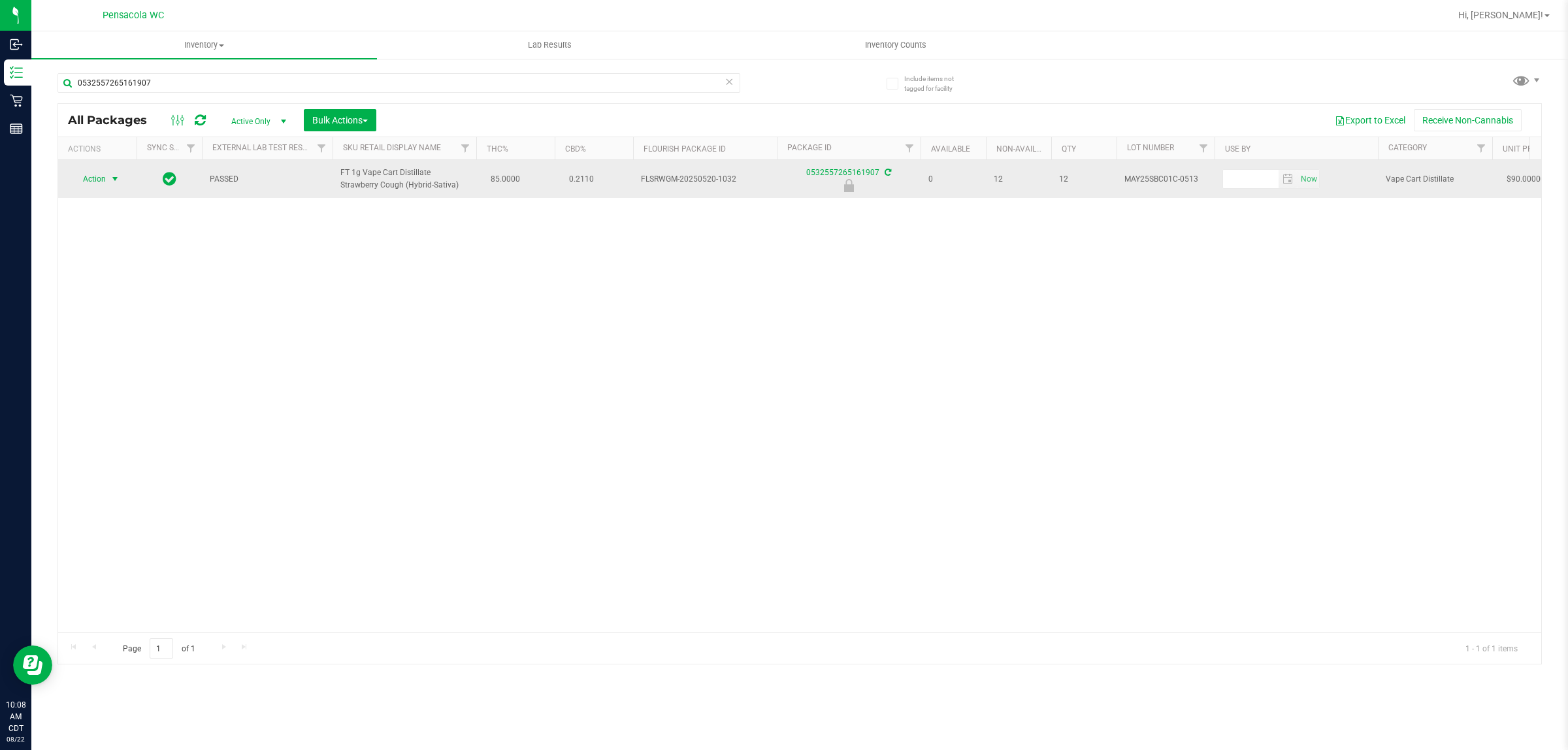
click at [104, 174] on span "Action" at bounding box center [89, 178] width 35 height 18
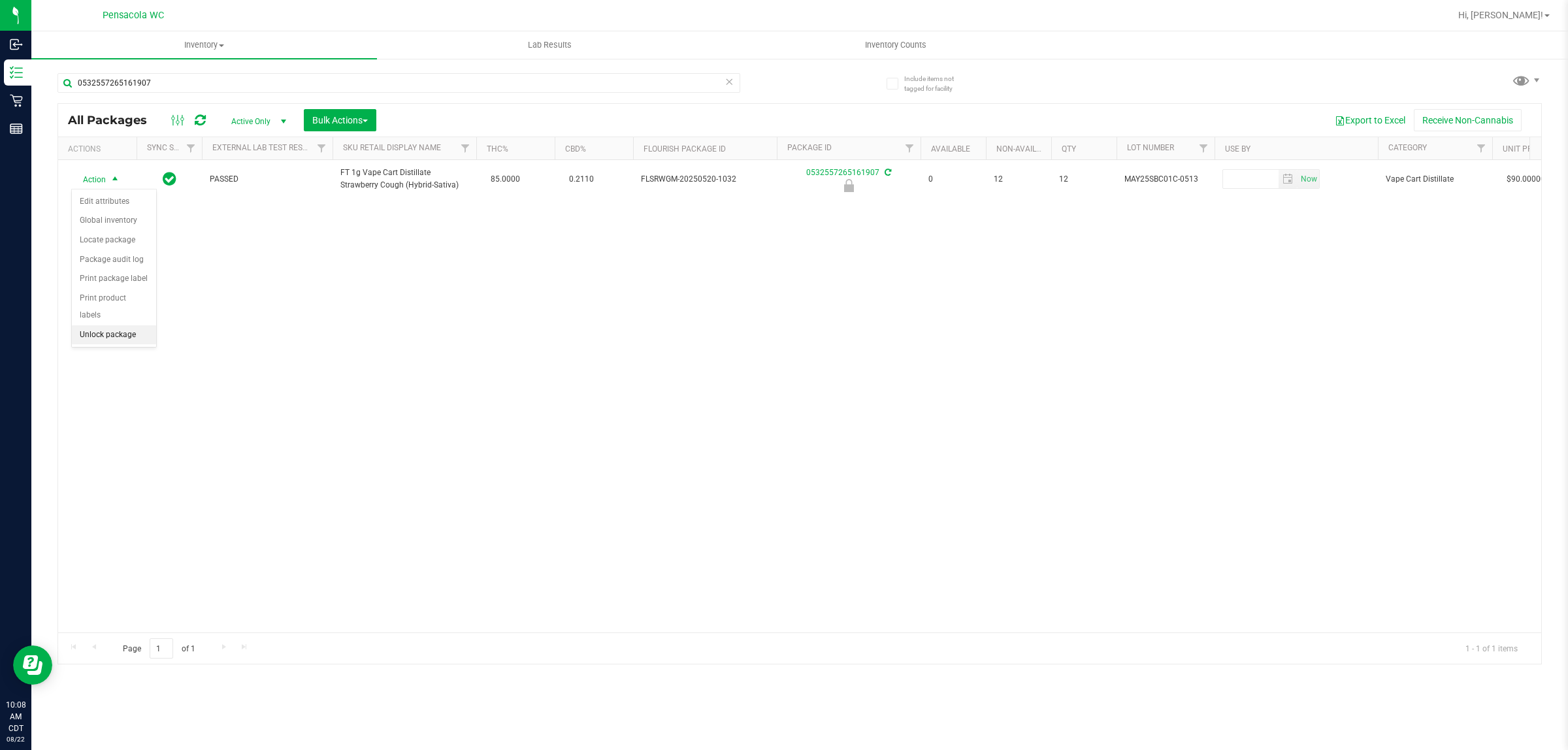
click at [102, 326] on li "Unlock package" at bounding box center [114, 335] width 84 height 20
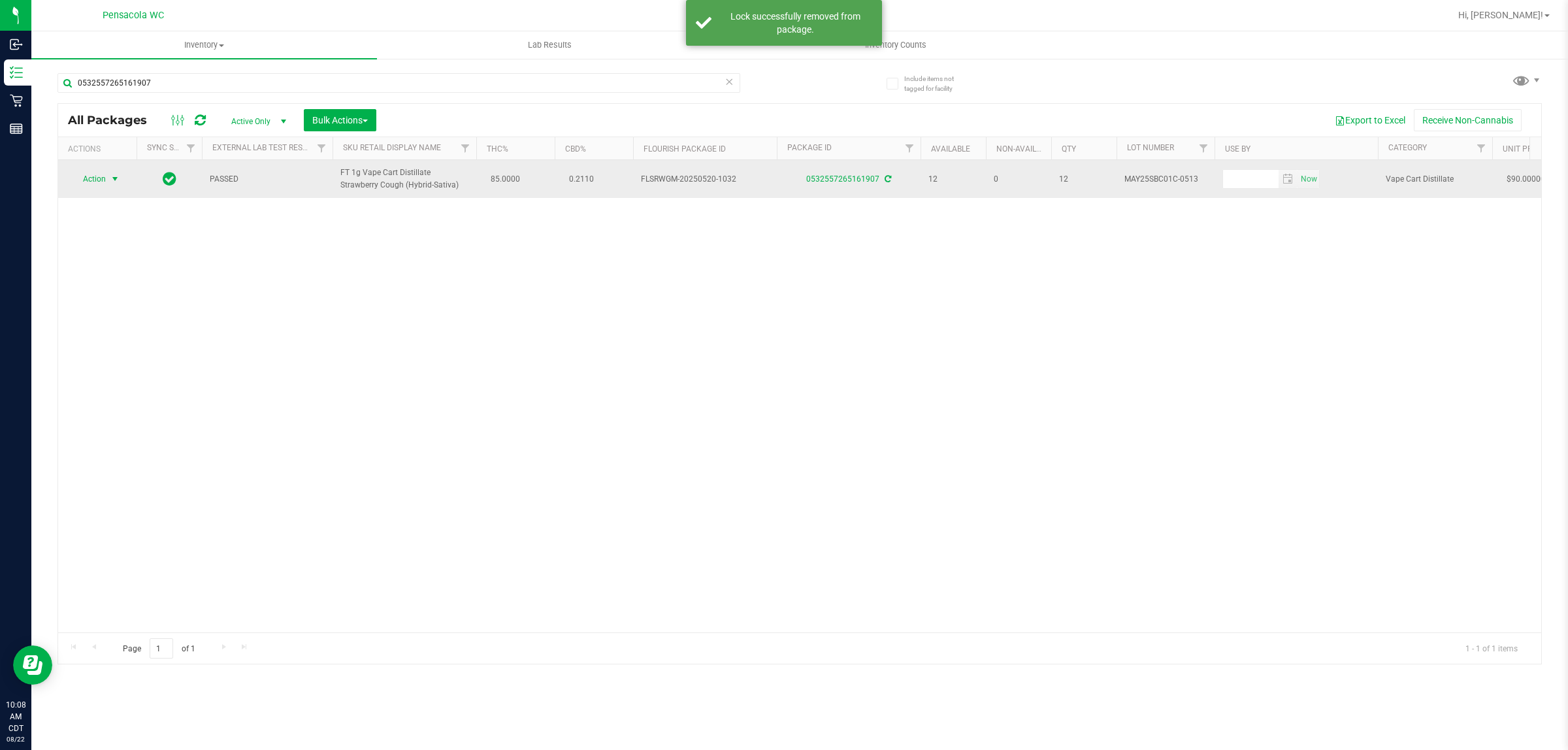
click at [106, 174] on span "Action" at bounding box center [89, 178] width 35 height 18
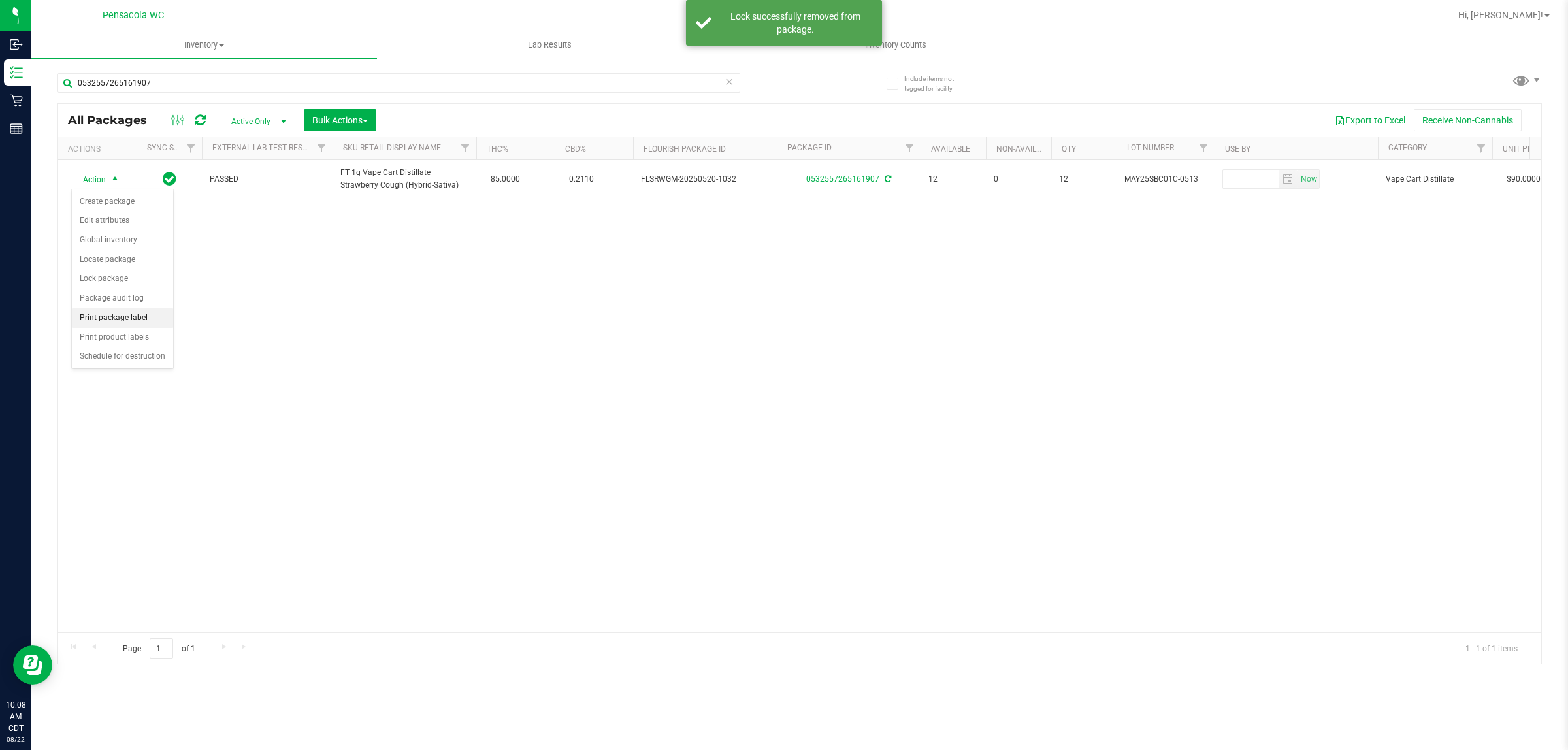
click at [112, 326] on li "Print package label" at bounding box center [122, 317] width 102 height 20
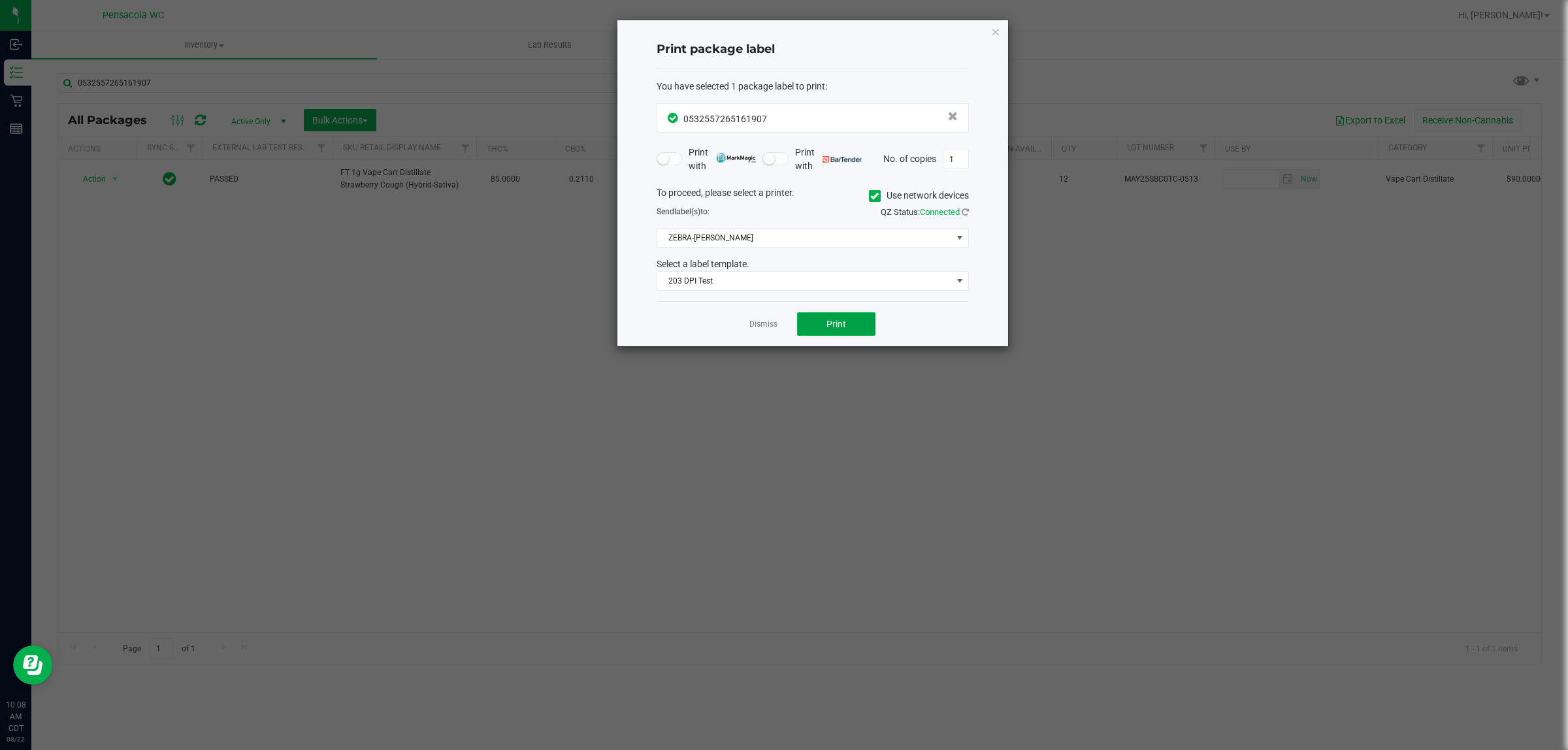
click at [812, 333] on button "Print" at bounding box center [836, 324] width 79 height 24
click at [773, 330] on link "Dismiss" at bounding box center [764, 324] width 28 height 11
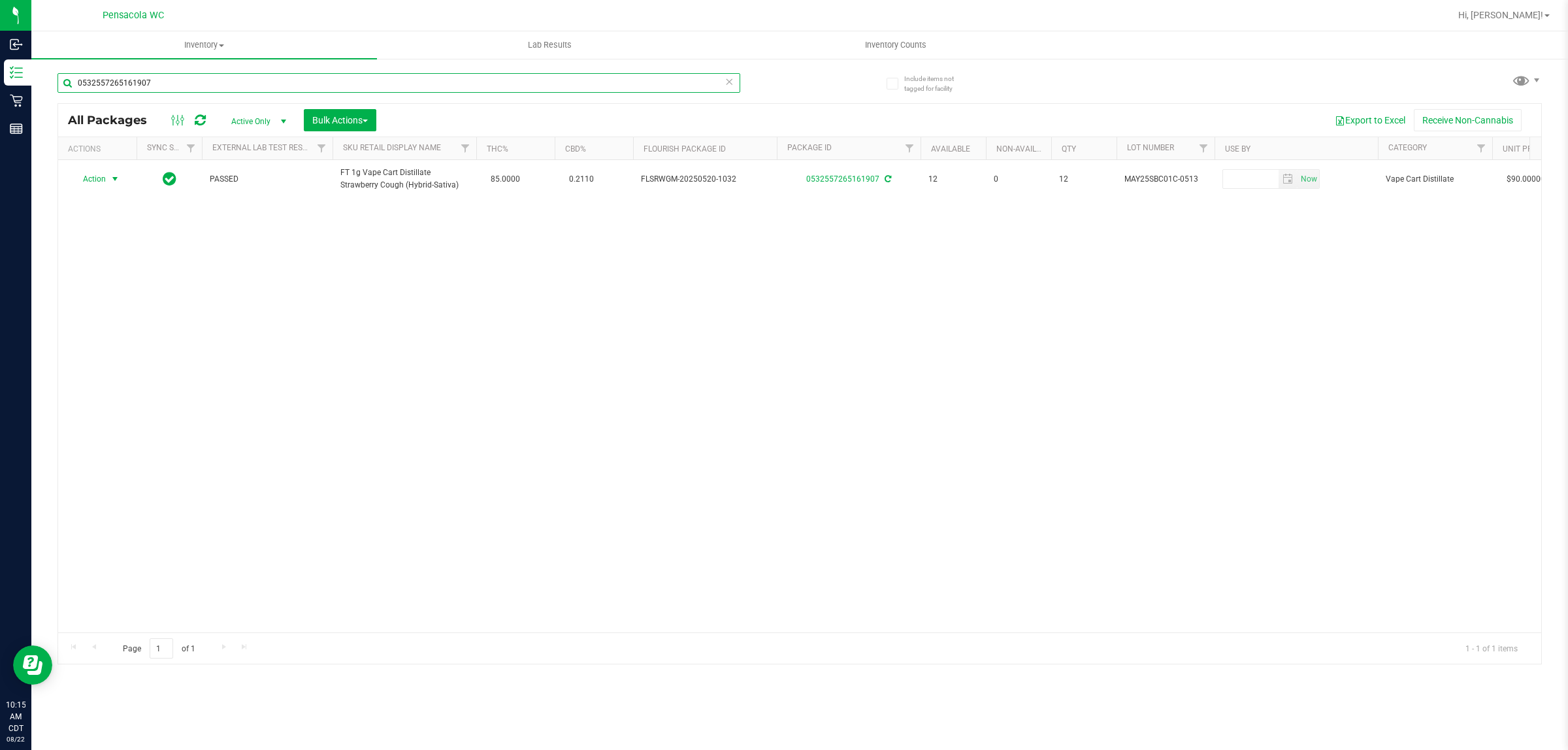
click at [234, 79] on input "0532557265161907" at bounding box center [398, 83] width 683 height 20
type input "0654126151215404"
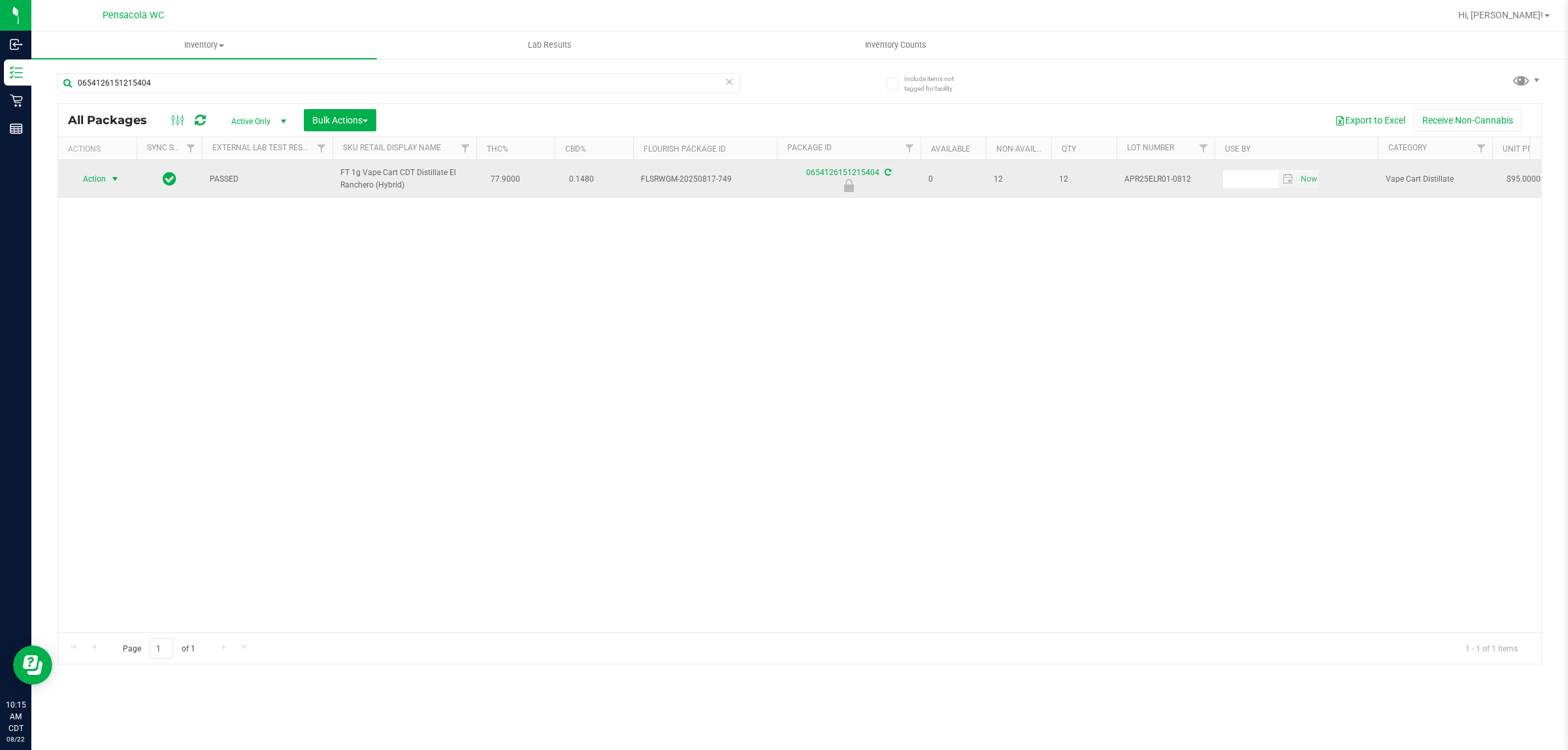
click at [97, 175] on span "Action" at bounding box center [89, 178] width 35 height 18
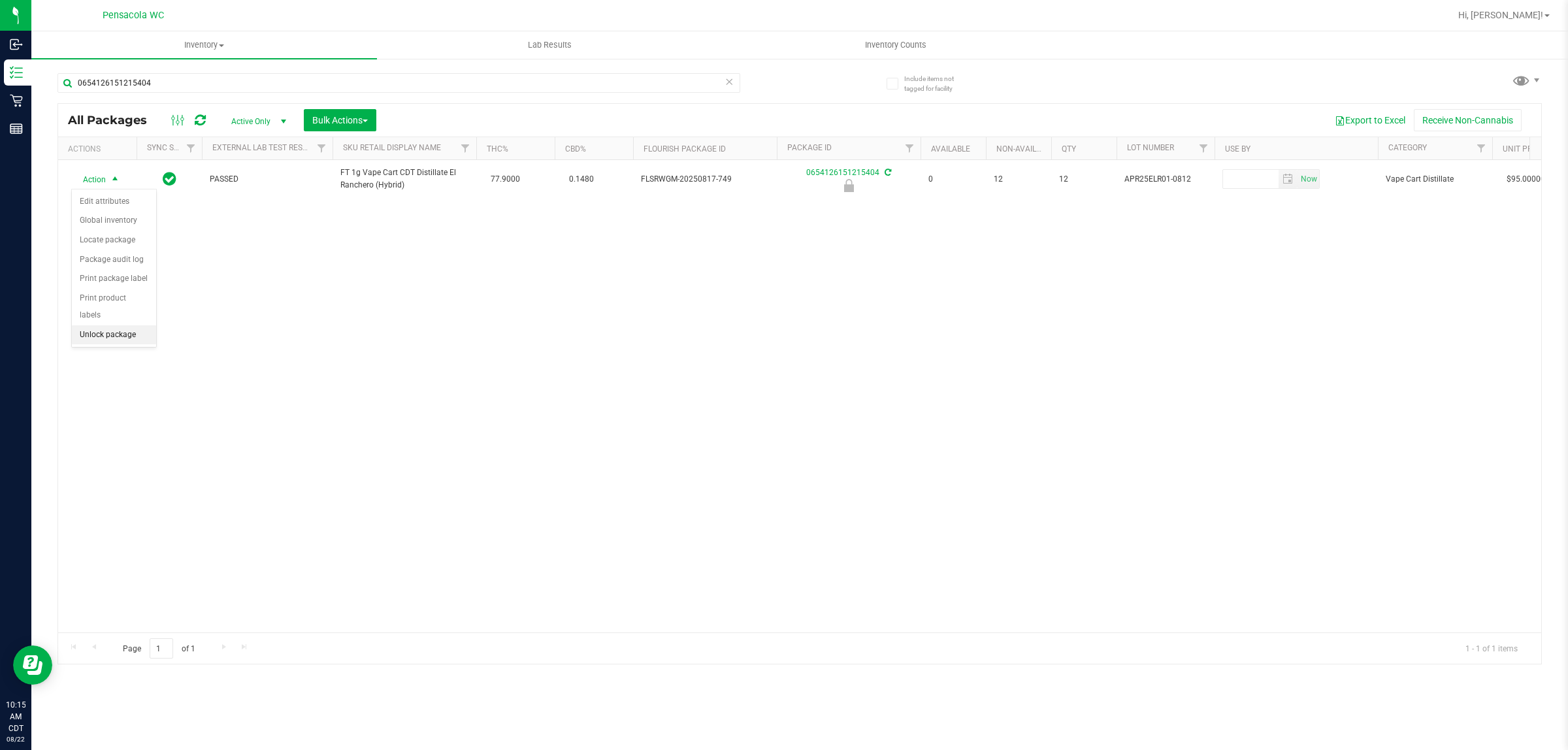
click at [112, 326] on li "Unlock package" at bounding box center [114, 335] width 84 height 20
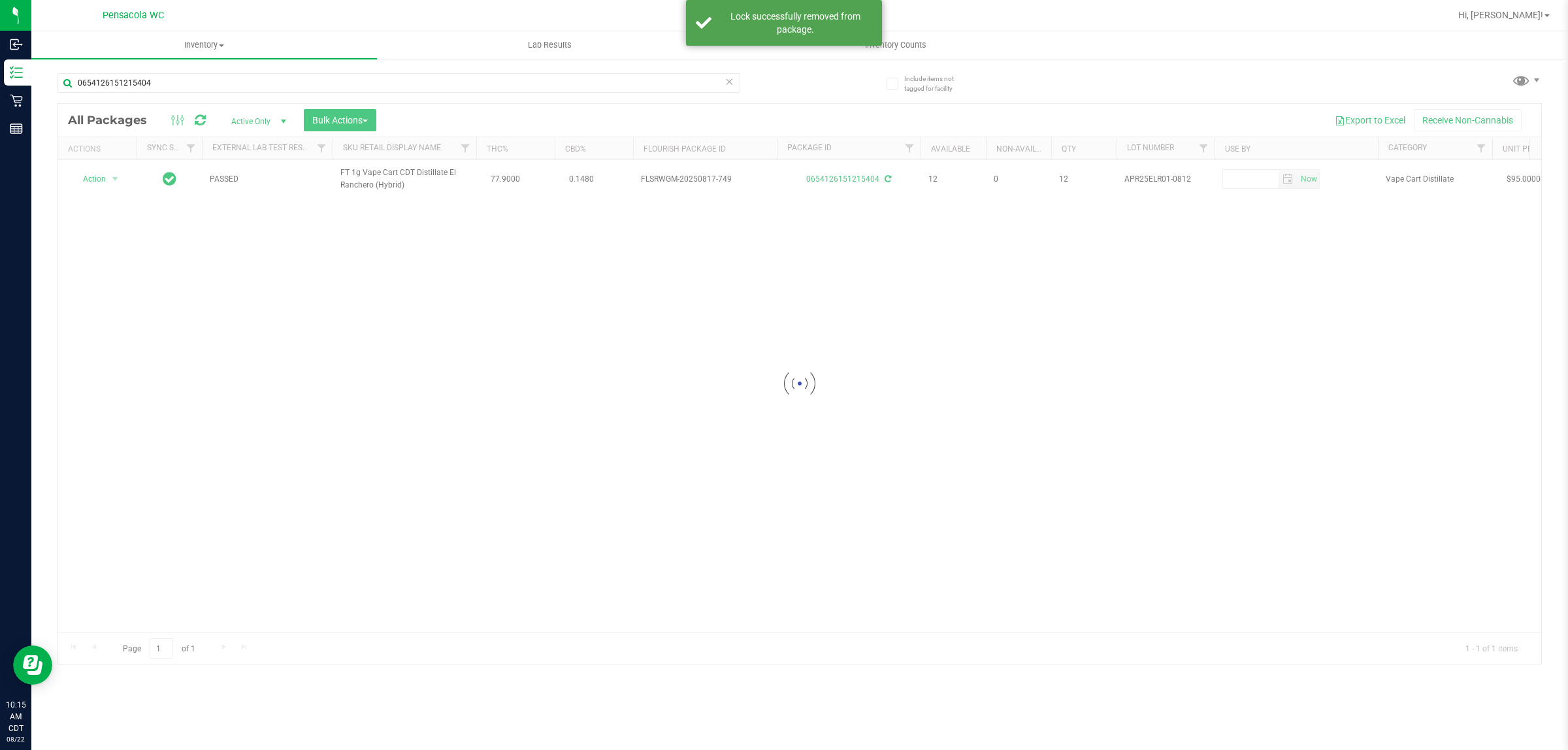
click at [100, 182] on div at bounding box center [799, 383] width 1483 height 560
click at [100, 182] on span "Action" at bounding box center [89, 178] width 35 height 18
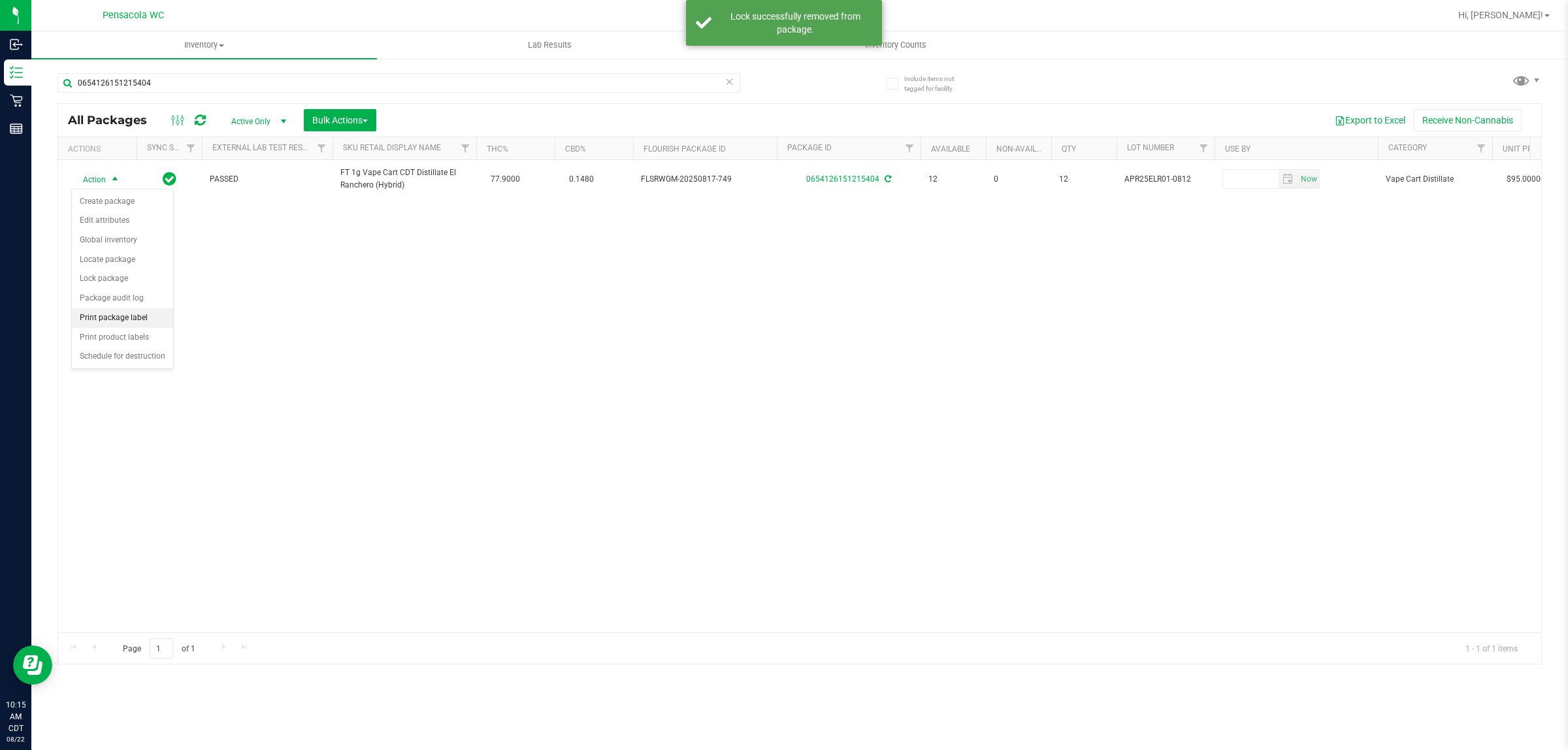
click at [129, 317] on li "Print package label" at bounding box center [122, 317] width 102 height 20
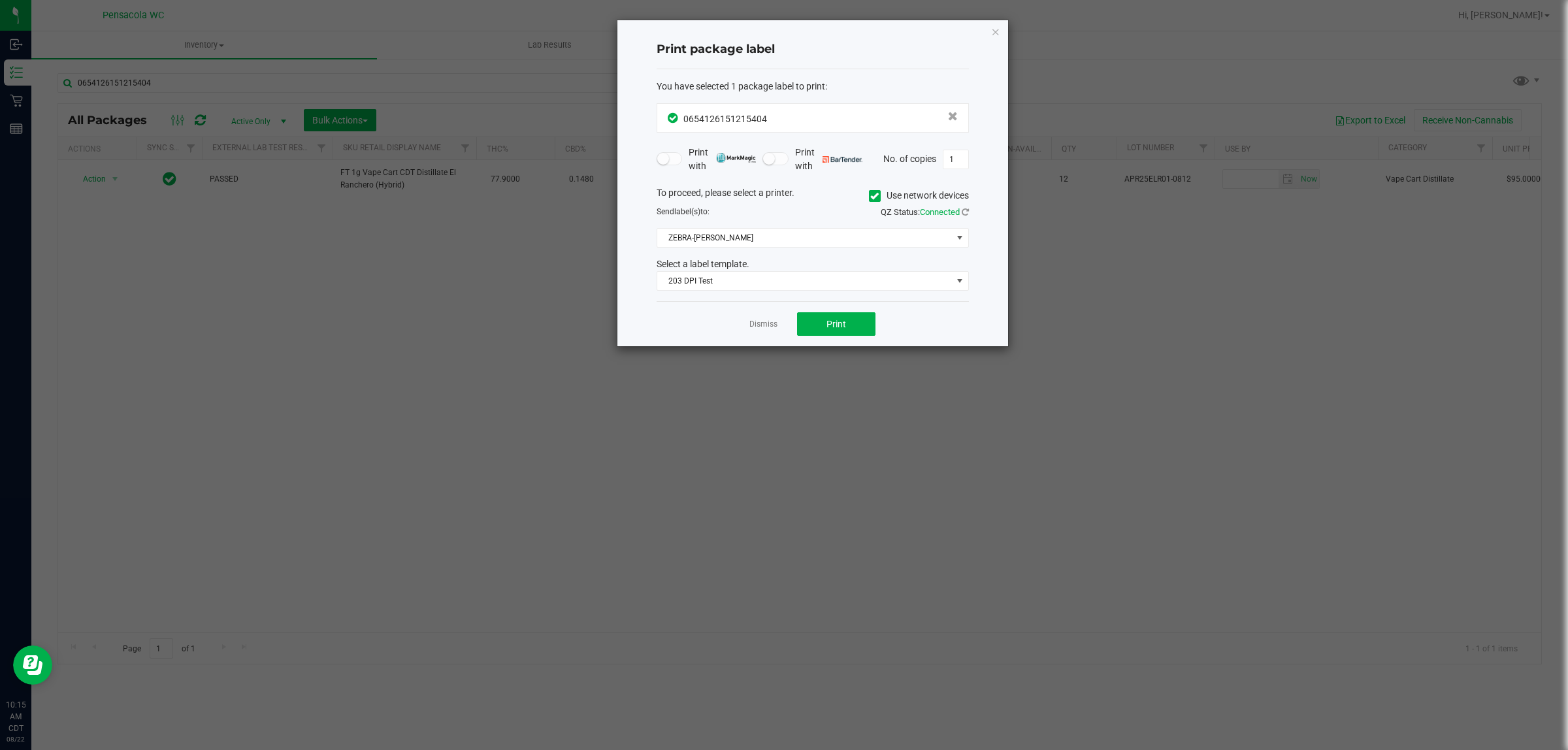
click at [845, 342] on div "Dismiss Print" at bounding box center [813, 324] width 312 height 45
click at [845, 338] on div "Dismiss Print" at bounding box center [813, 324] width 312 height 45
click at [846, 325] on button "Print" at bounding box center [836, 324] width 79 height 24
click at [772, 324] on link "Dismiss" at bounding box center [764, 324] width 28 height 11
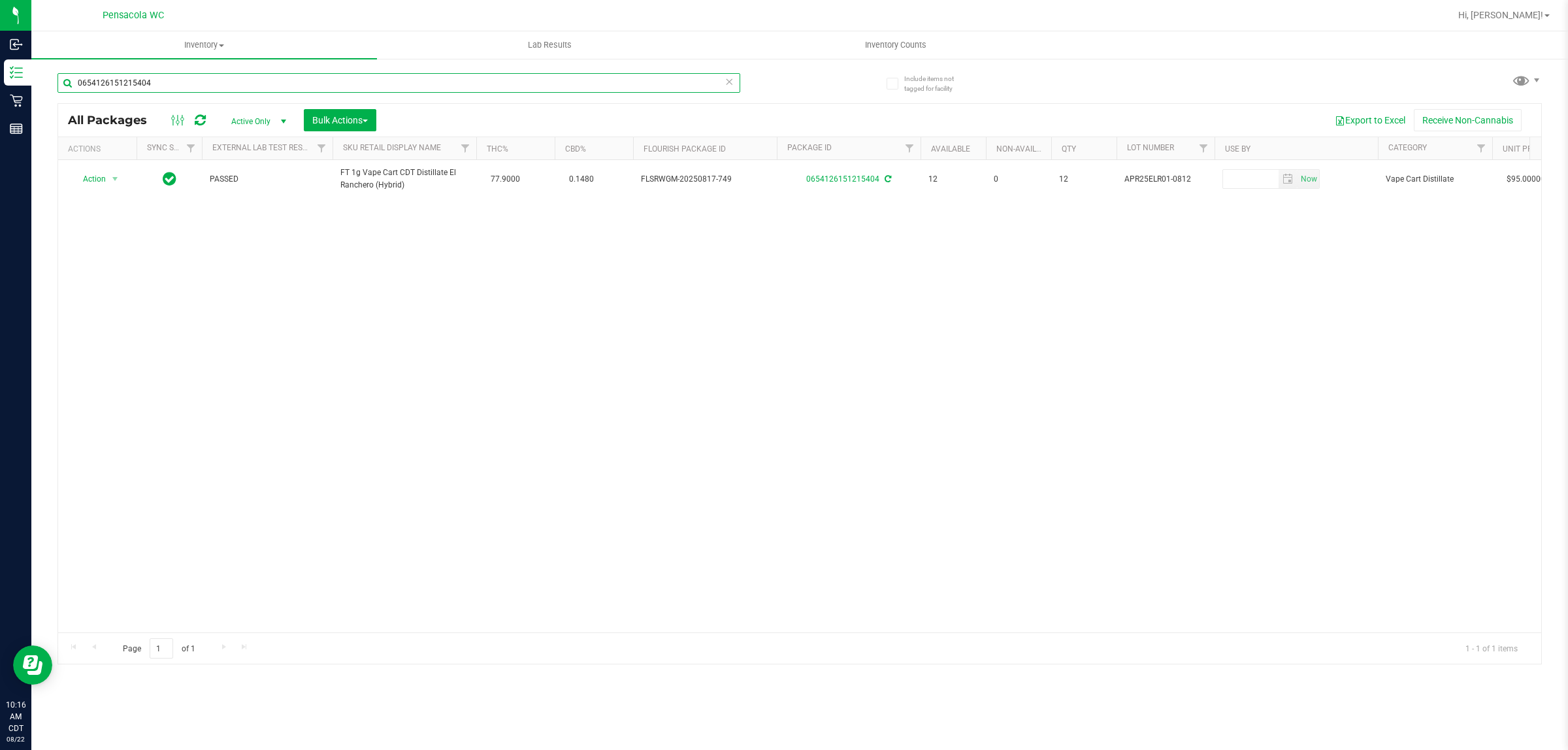
click at [292, 91] on input "0654126151215404" at bounding box center [398, 83] width 683 height 20
type input "5472299079026198"
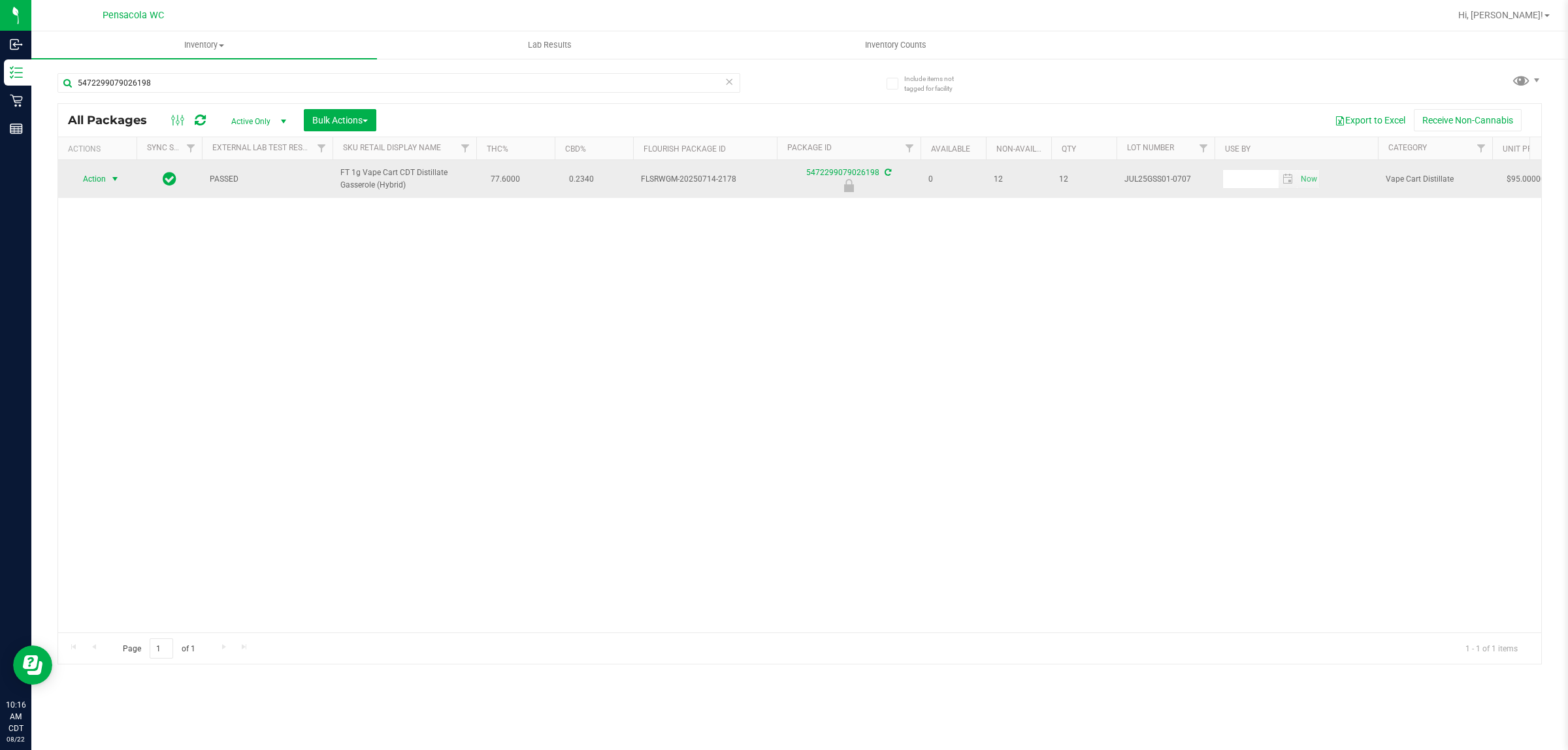
click at [116, 181] on span "select" at bounding box center [115, 179] width 11 height 11
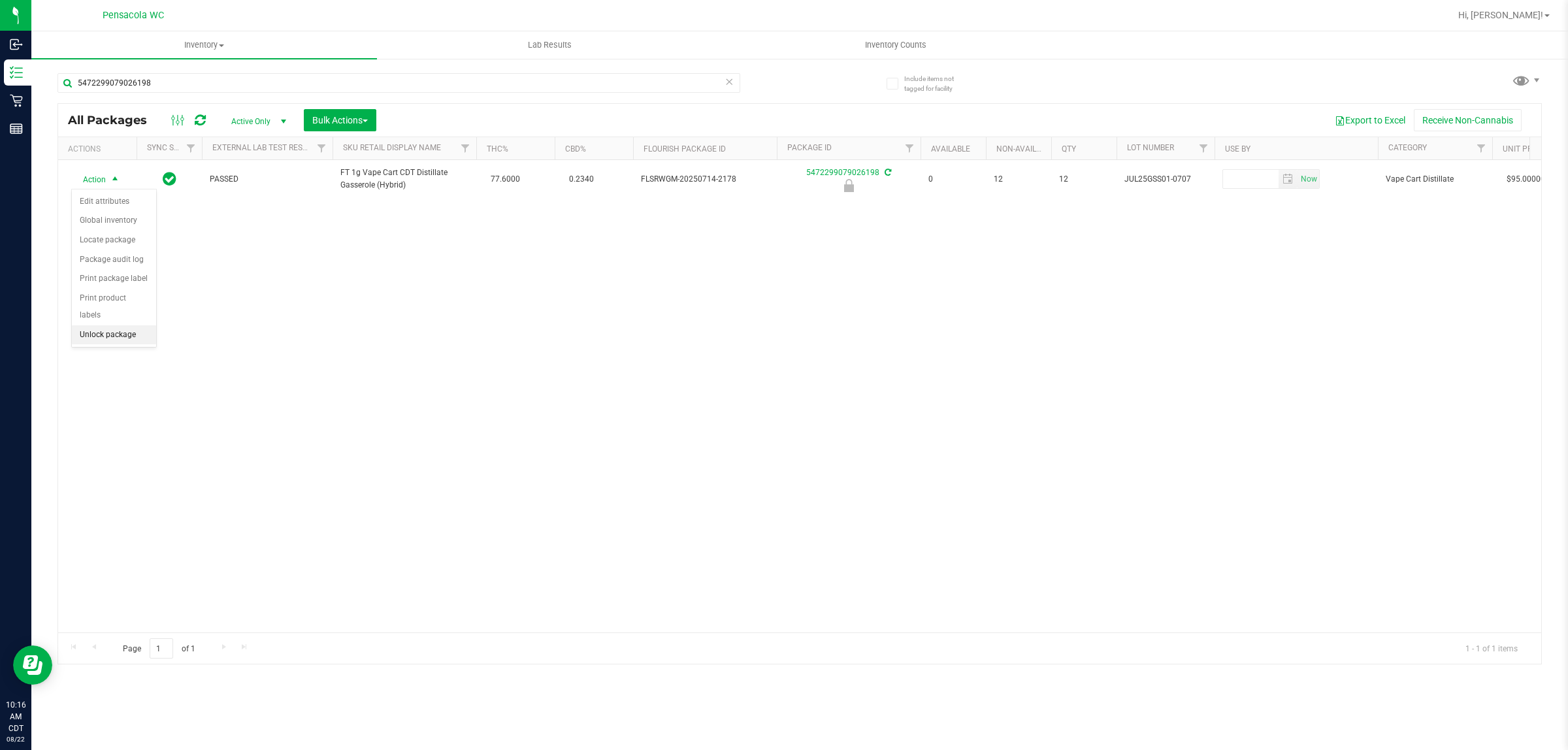
click at [127, 326] on li "Unlock package" at bounding box center [114, 335] width 84 height 20
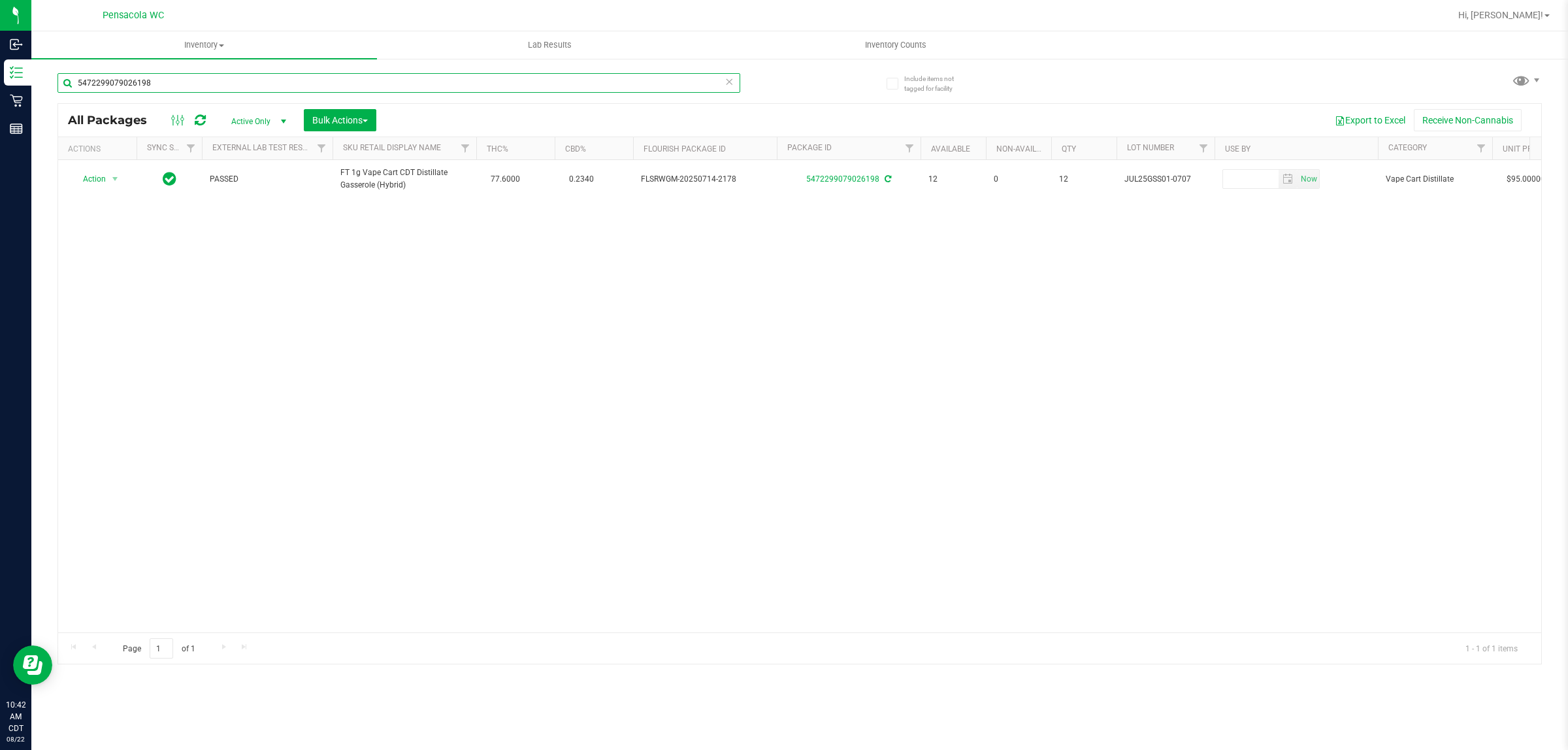
click at [289, 85] on input "5472299079026198" at bounding box center [398, 83] width 683 height 20
type input "6312599683729117"
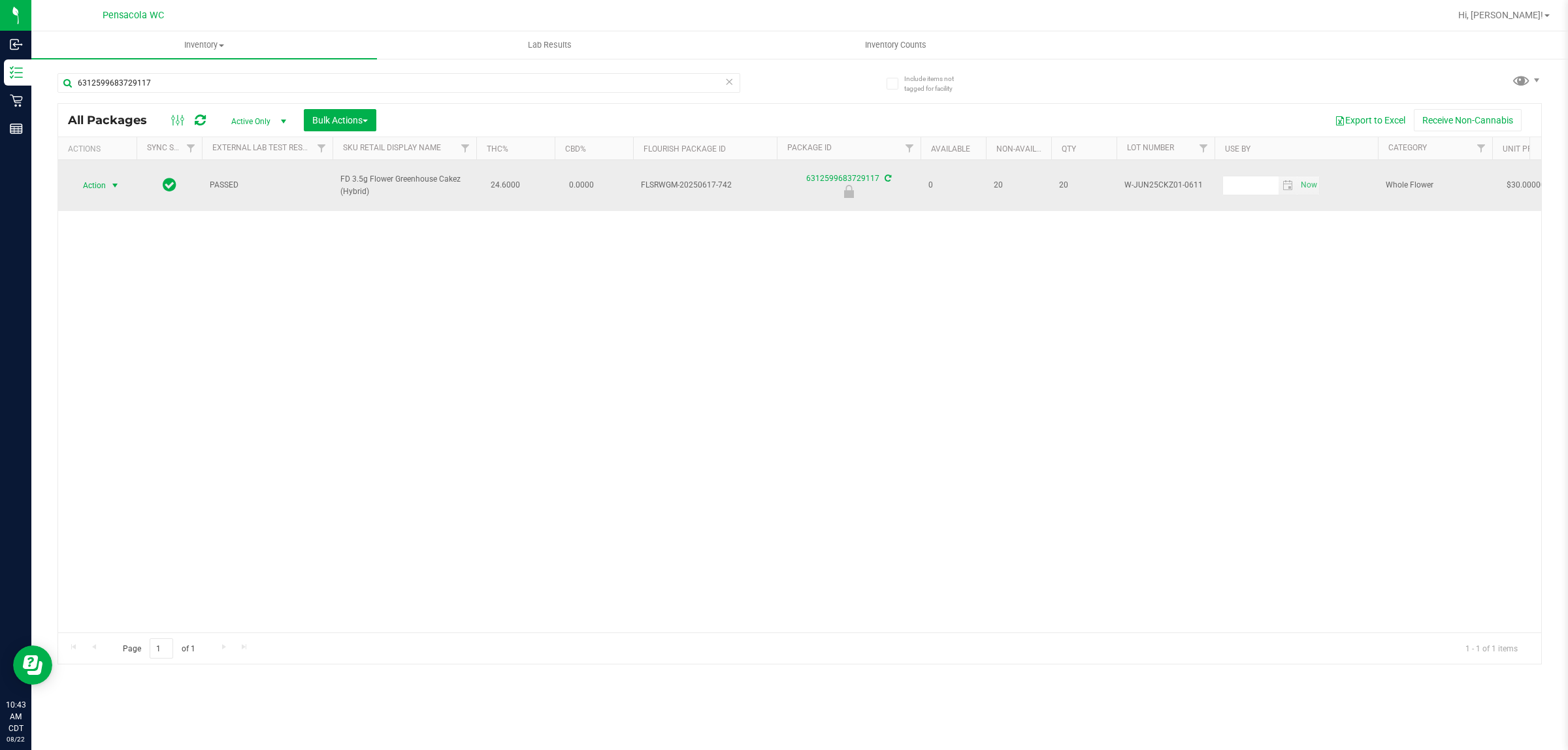
click at [112, 180] on span "select" at bounding box center [115, 186] width 11 height 11
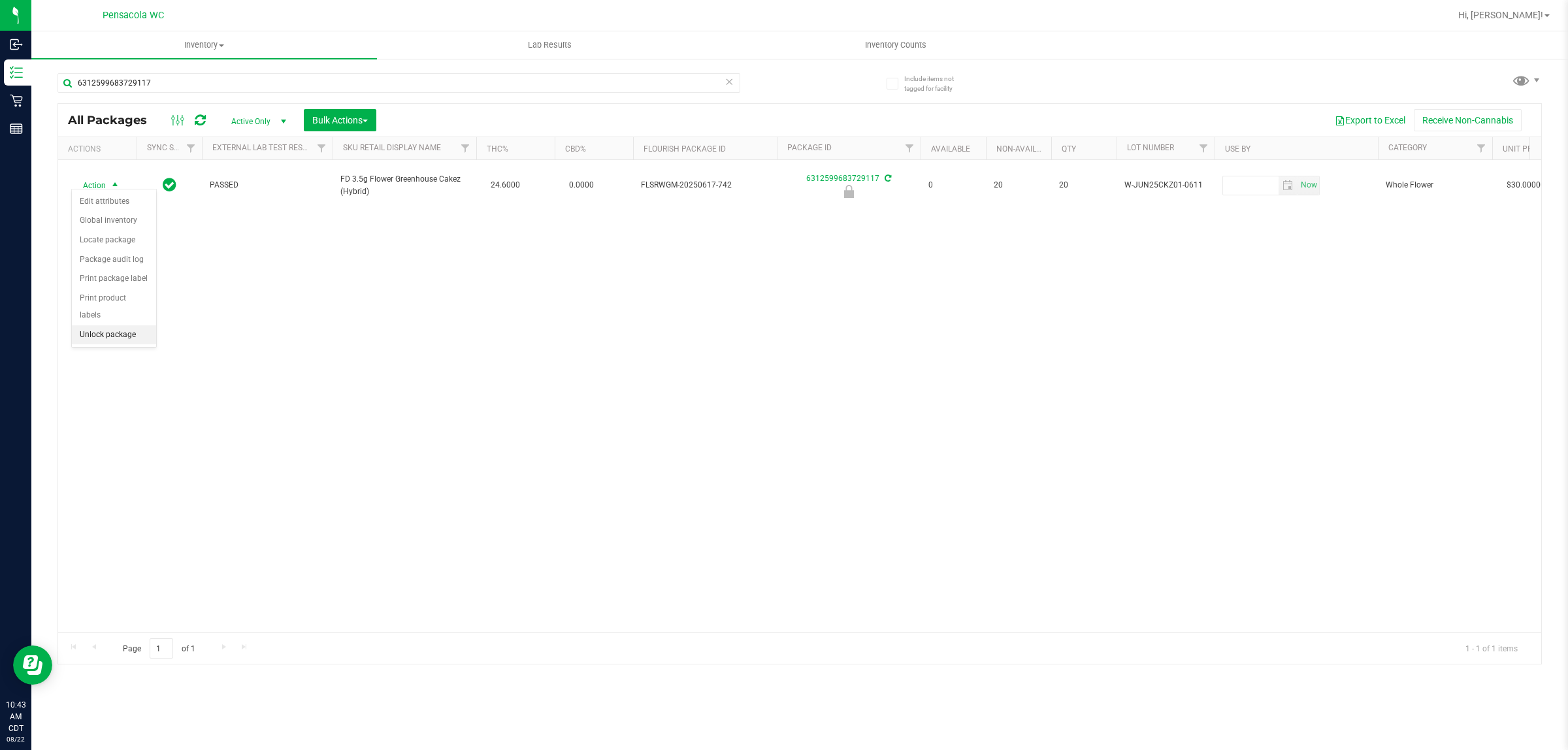
click at [92, 326] on li "Unlock package" at bounding box center [114, 335] width 84 height 20
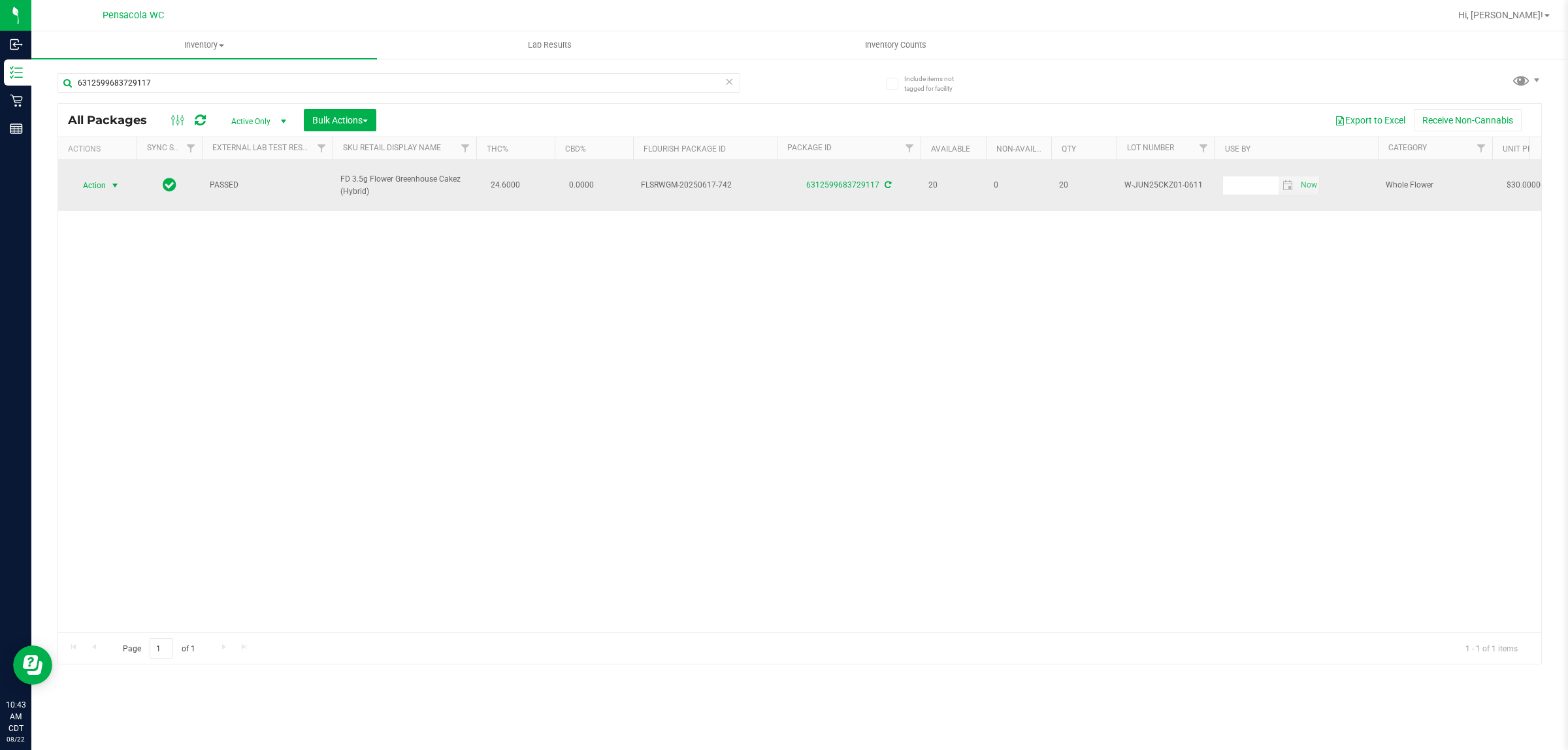
click at [102, 180] on span "Action" at bounding box center [89, 185] width 35 height 18
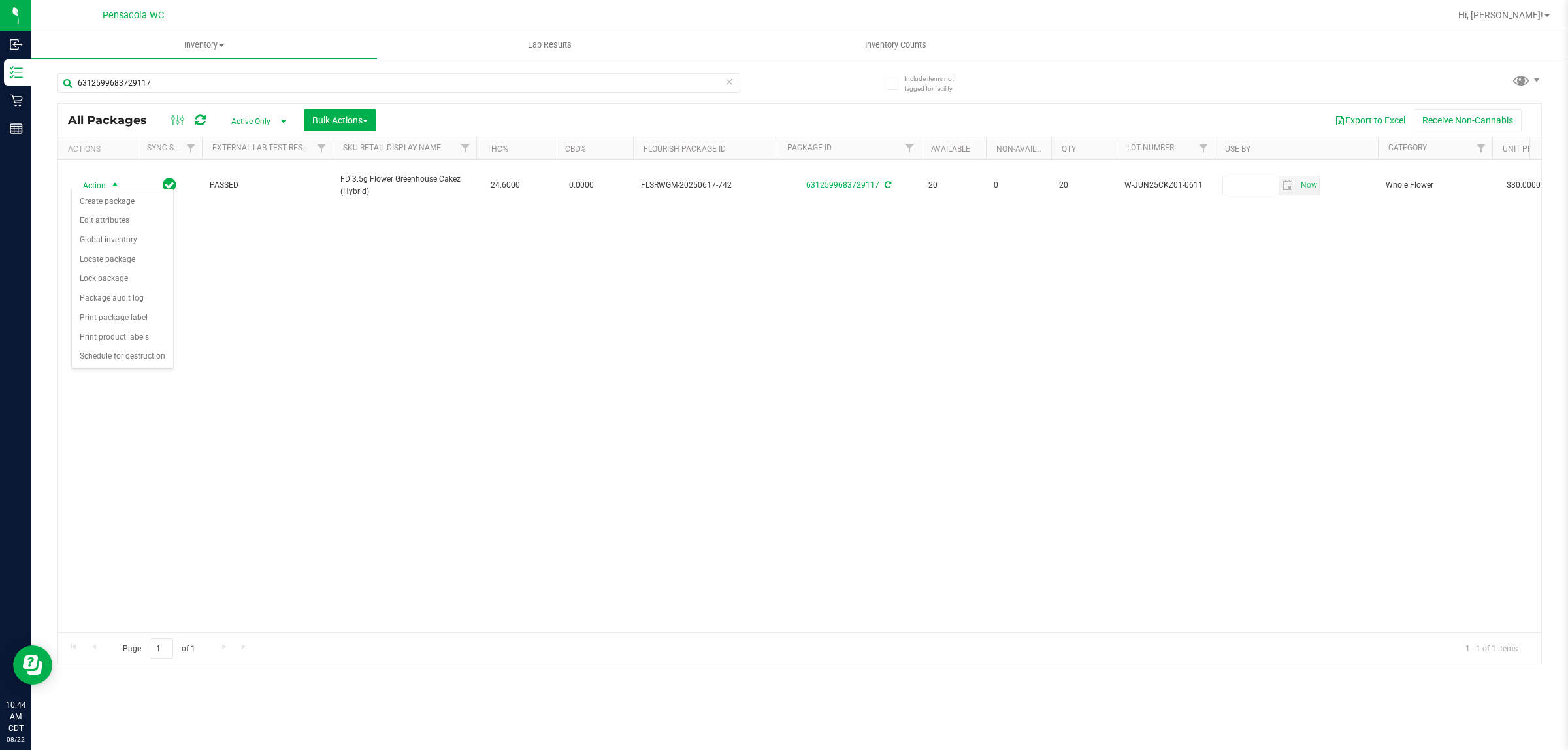
click at [281, 262] on div "Action Action Create package Edit attributes Global inventory Locate package Lo…" at bounding box center [799, 396] width 1483 height 472
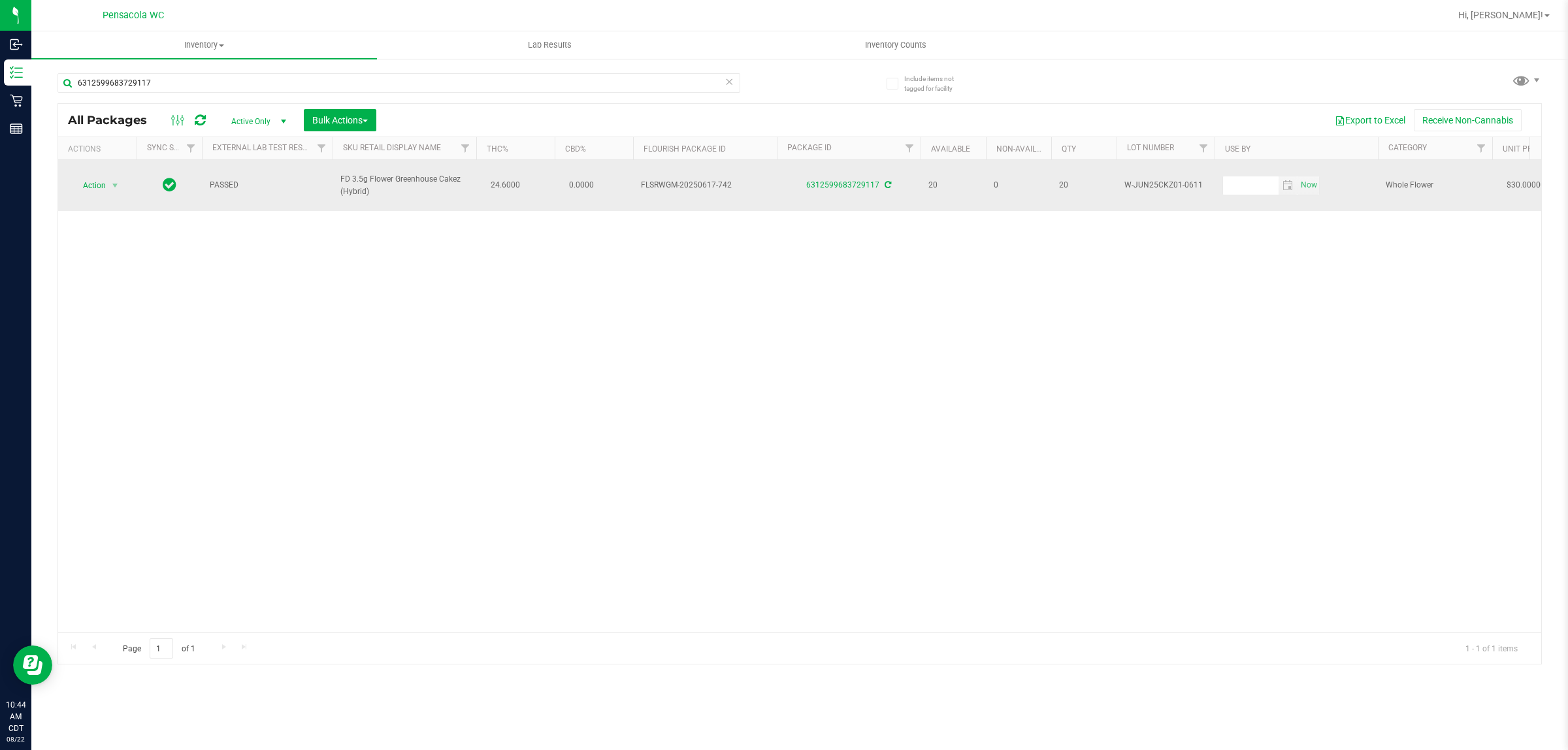
click at [123, 191] on td "Action Action Create package Edit attributes Global inventory Locate package Lo…" at bounding box center [97, 186] width 79 height 51
click at [102, 184] on span "Action" at bounding box center [89, 185] width 35 height 18
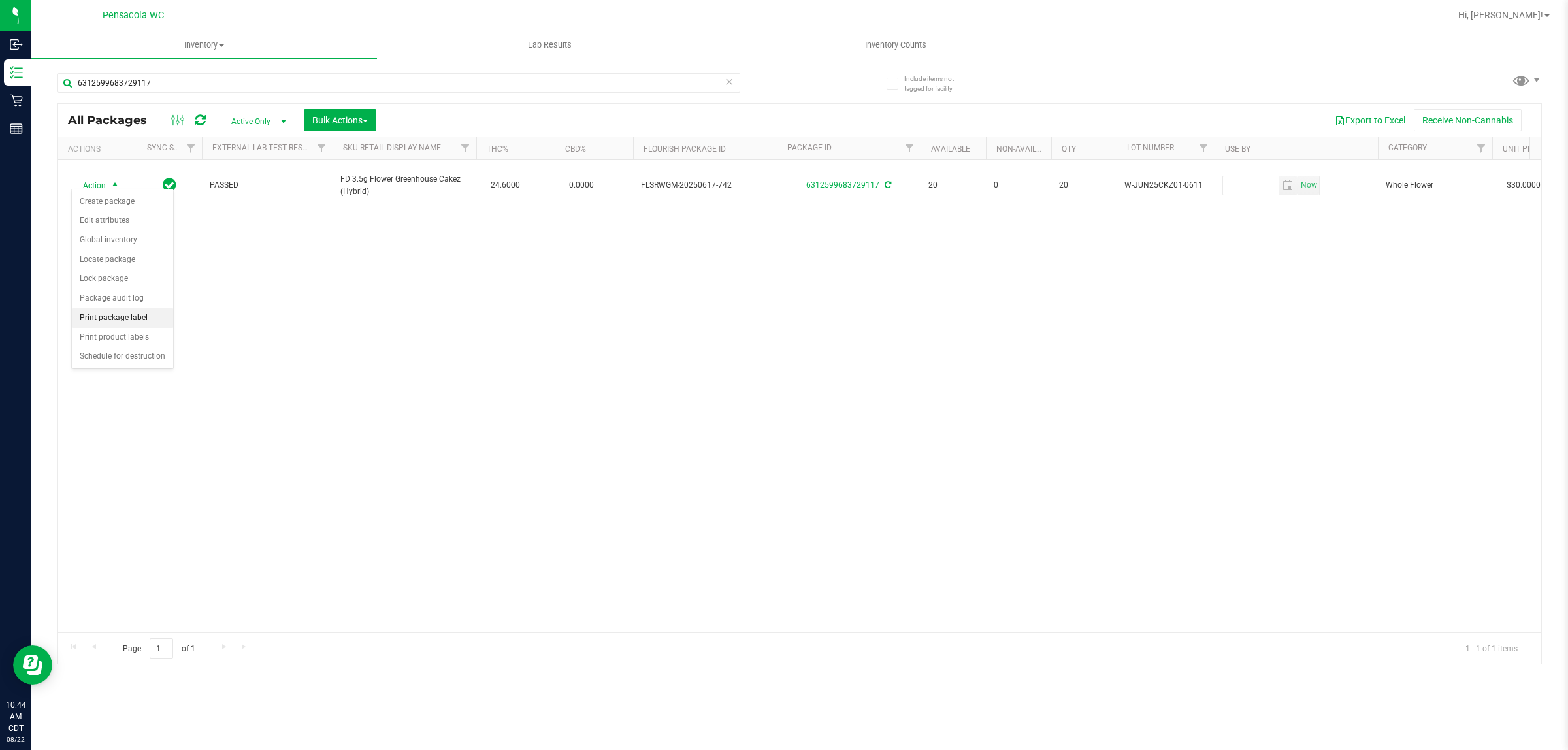
click at [145, 322] on li "Print package label" at bounding box center [122, 317] width 102 height 20
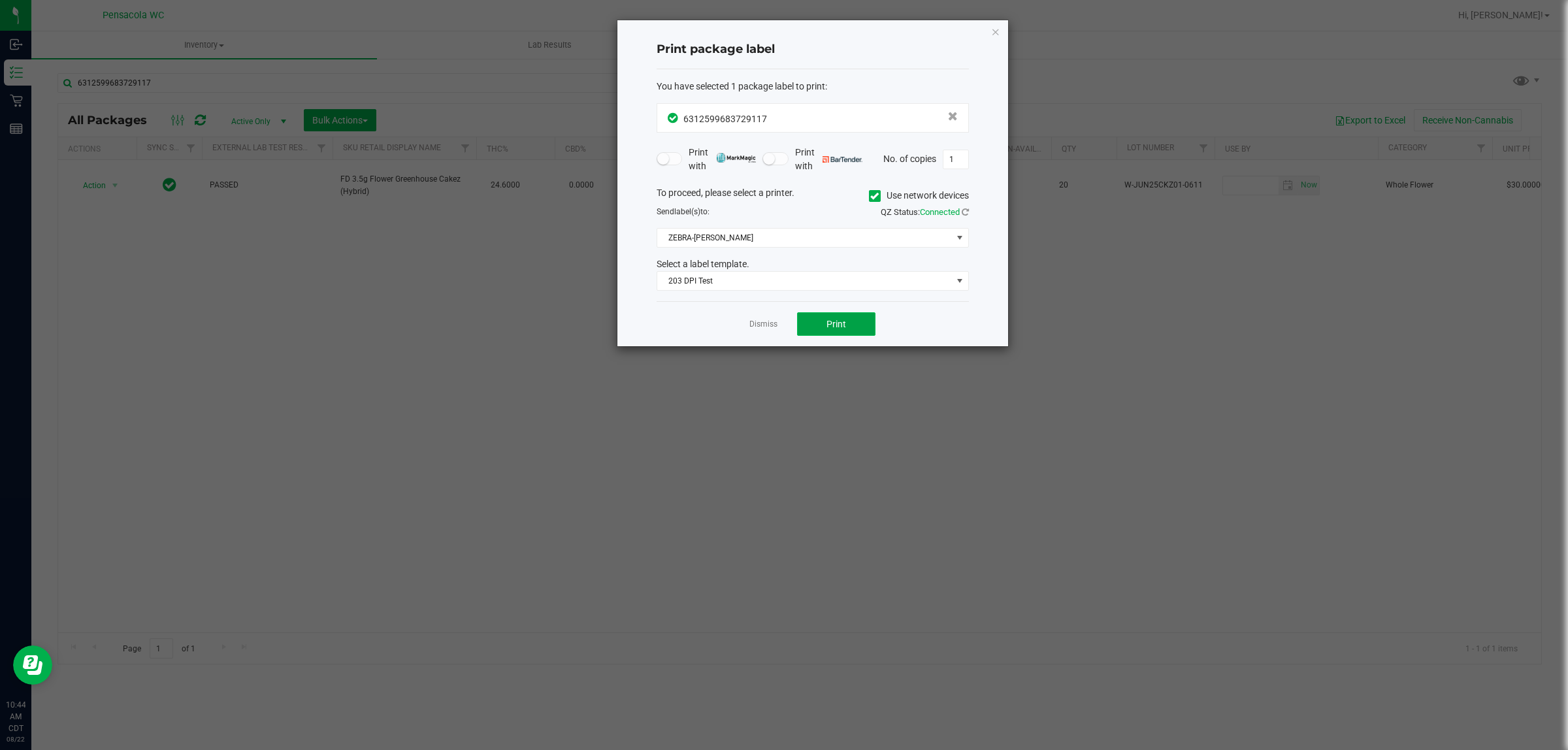
click at [864, 328] on button "Print" at bounding box center [836, 324] width 79 height 24
click at [993, 30] on icon "button" at bounding box center [996, 31] width 9 height 15
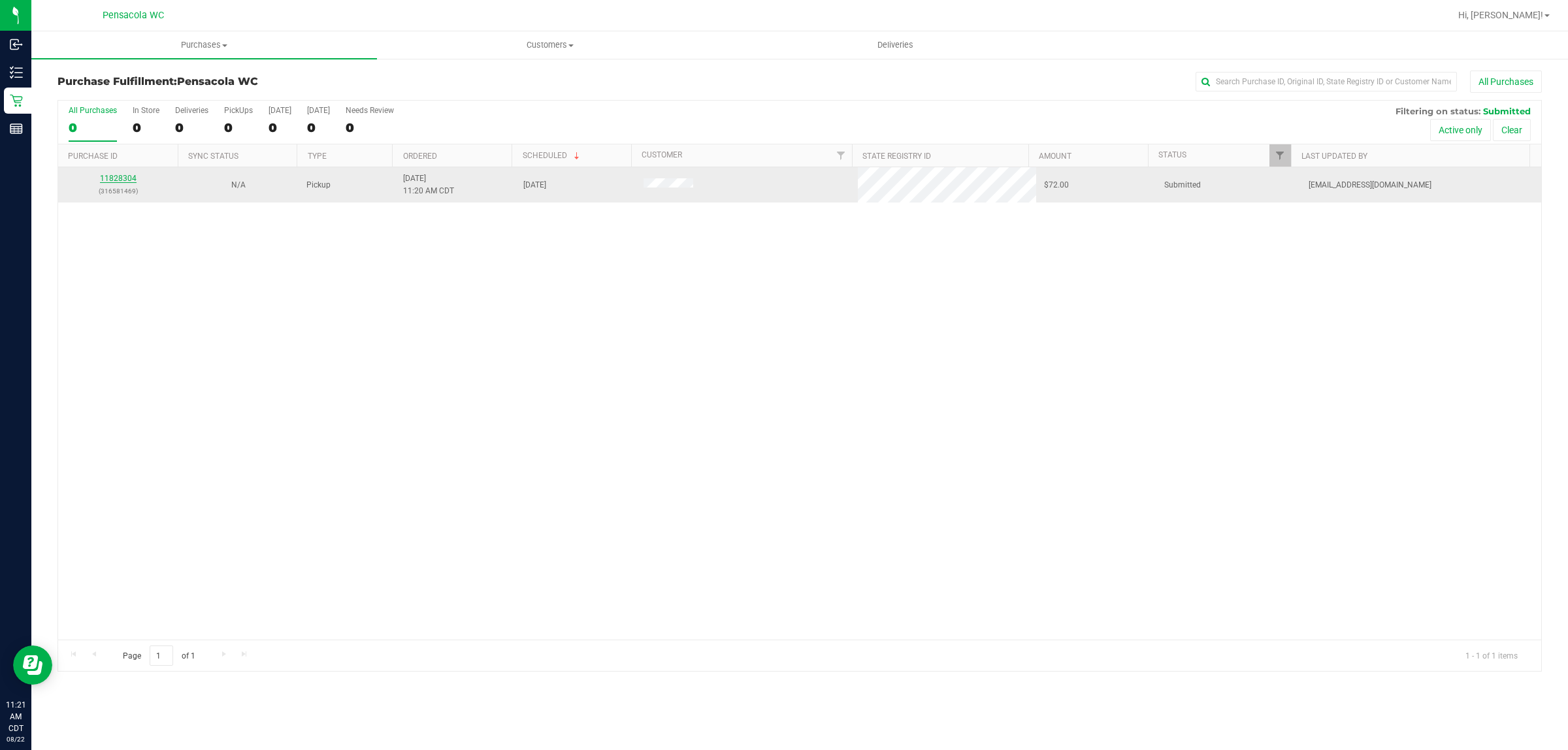
click at [122, 177] on link "11828304" at bounding box center [118, 178] width 36 height 9
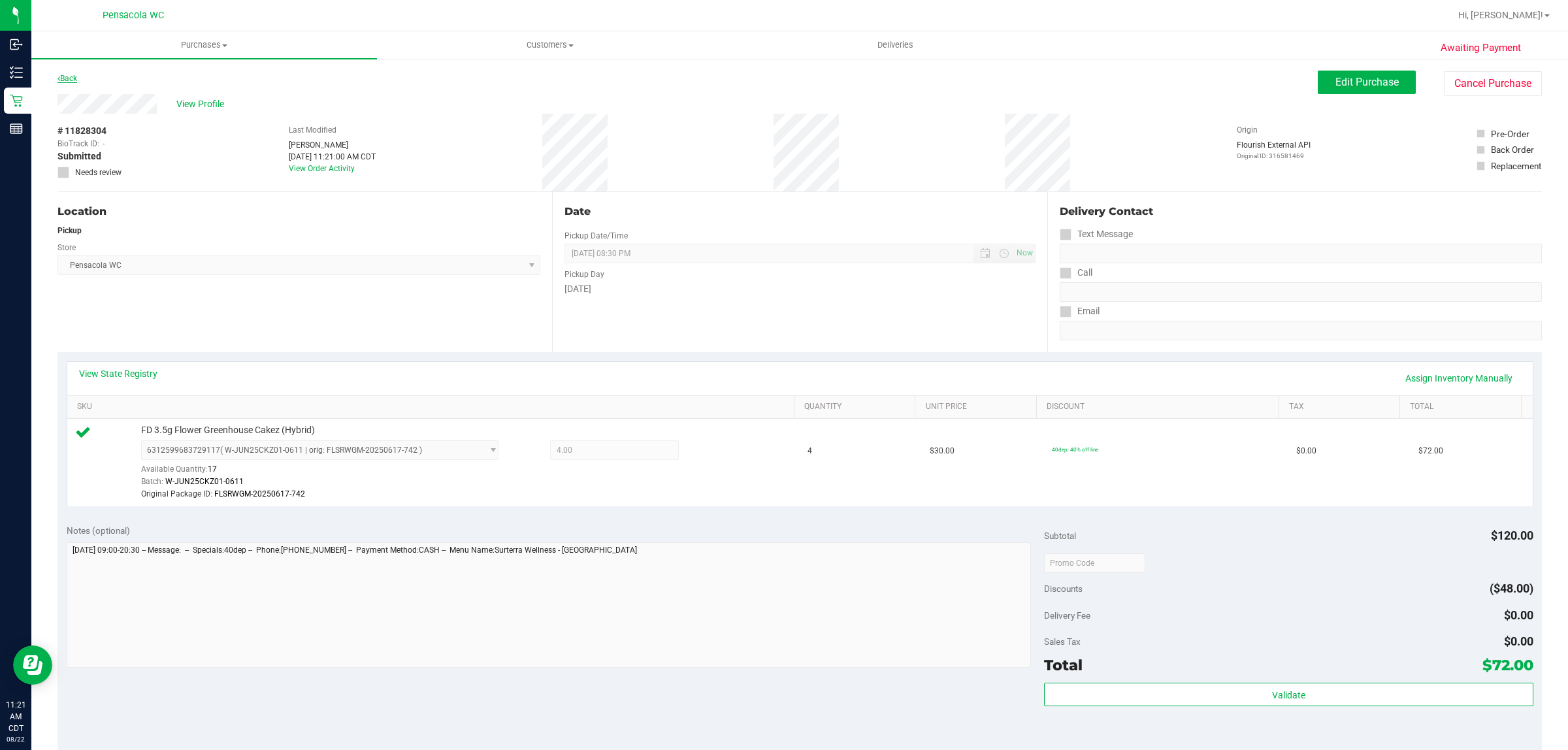
click at [64, 75] on link "Back" at bounding box center [67, 79] width 20 height 9
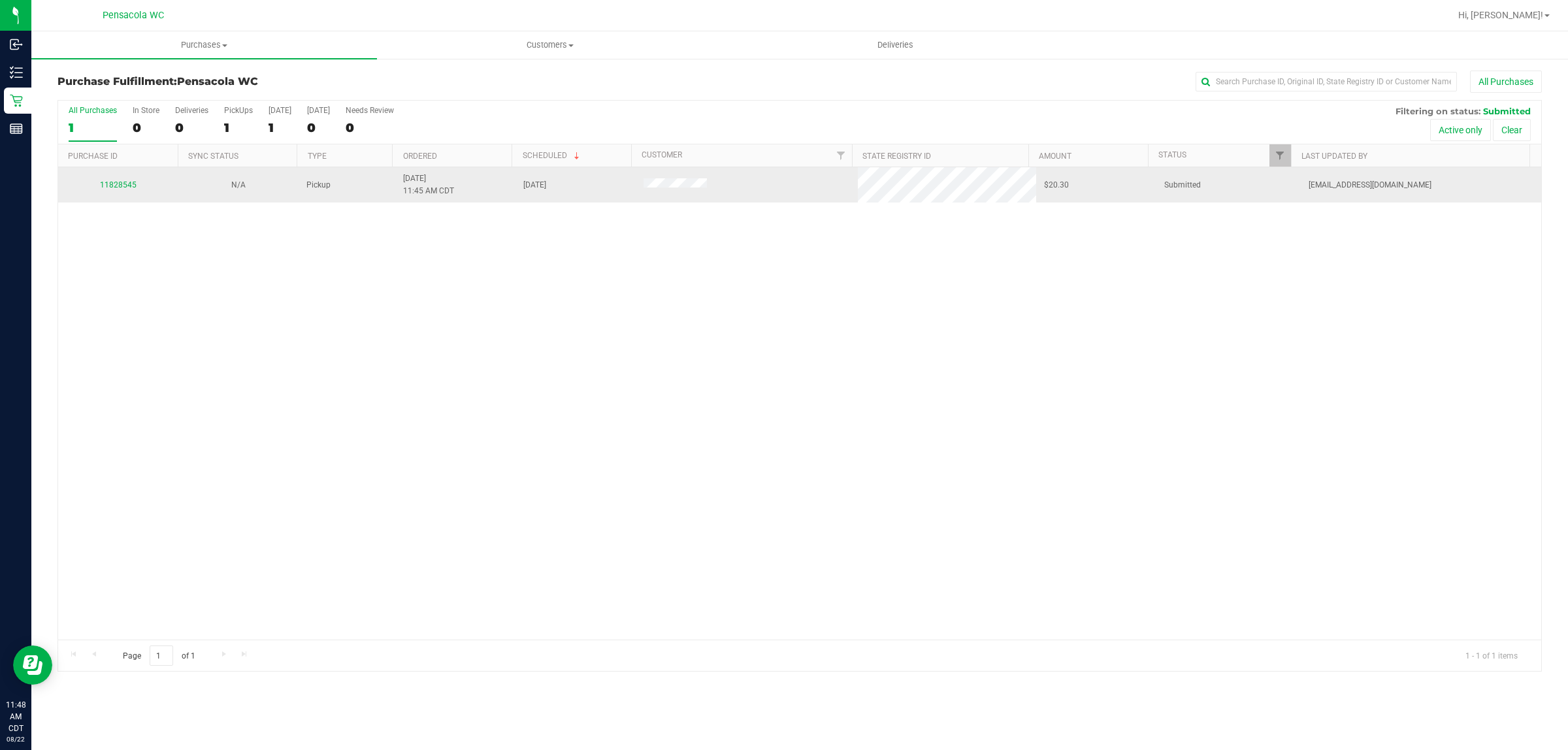
click at [108, 191] on div "11828545" at bounding box center [118, 185] width 104 height 12
click at [113, 187] on link "11828545" at bounding box center [118, 185] width 36 height 9
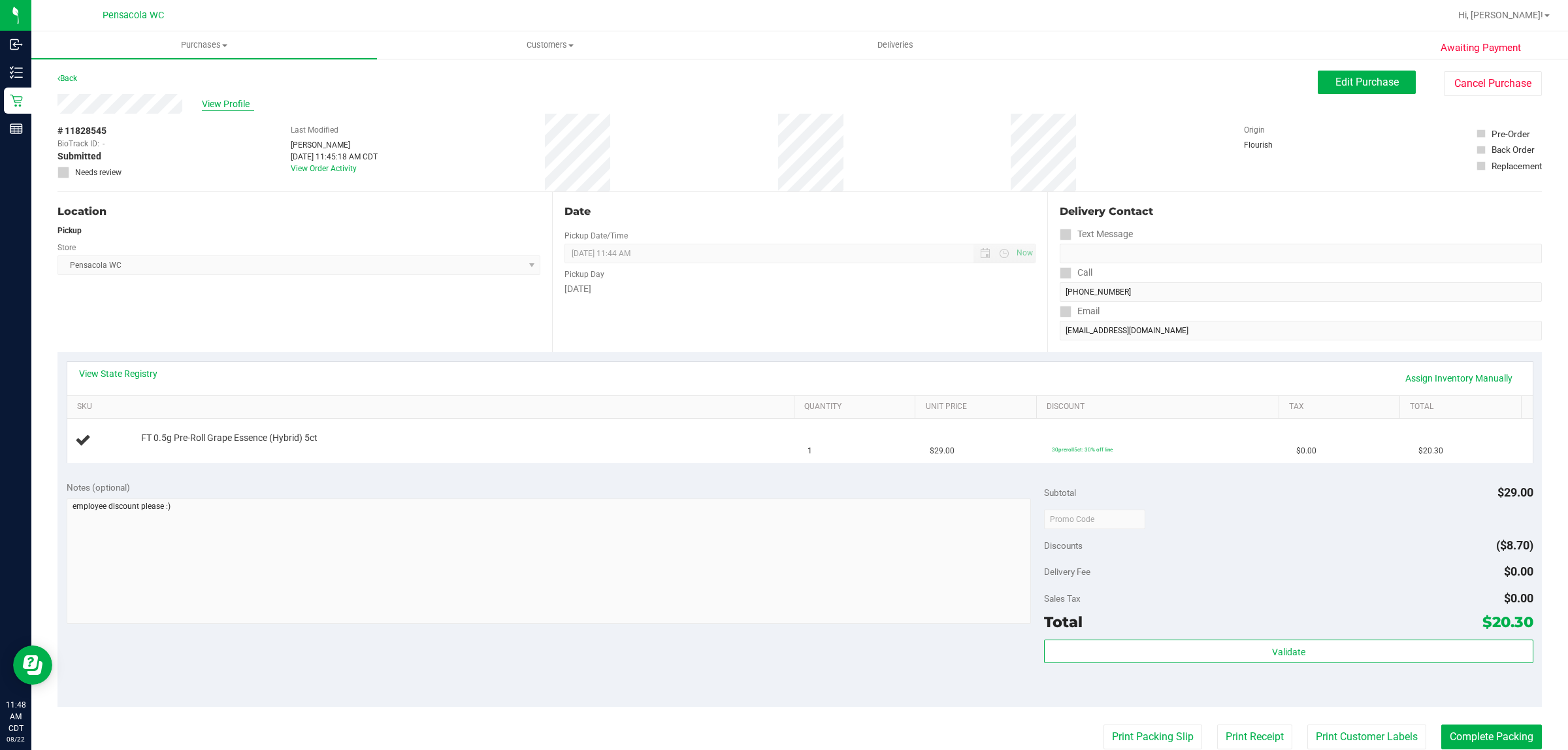
click at [236, 104] on span "View Profile" at bounding box center [228, 104] width 52 height 13
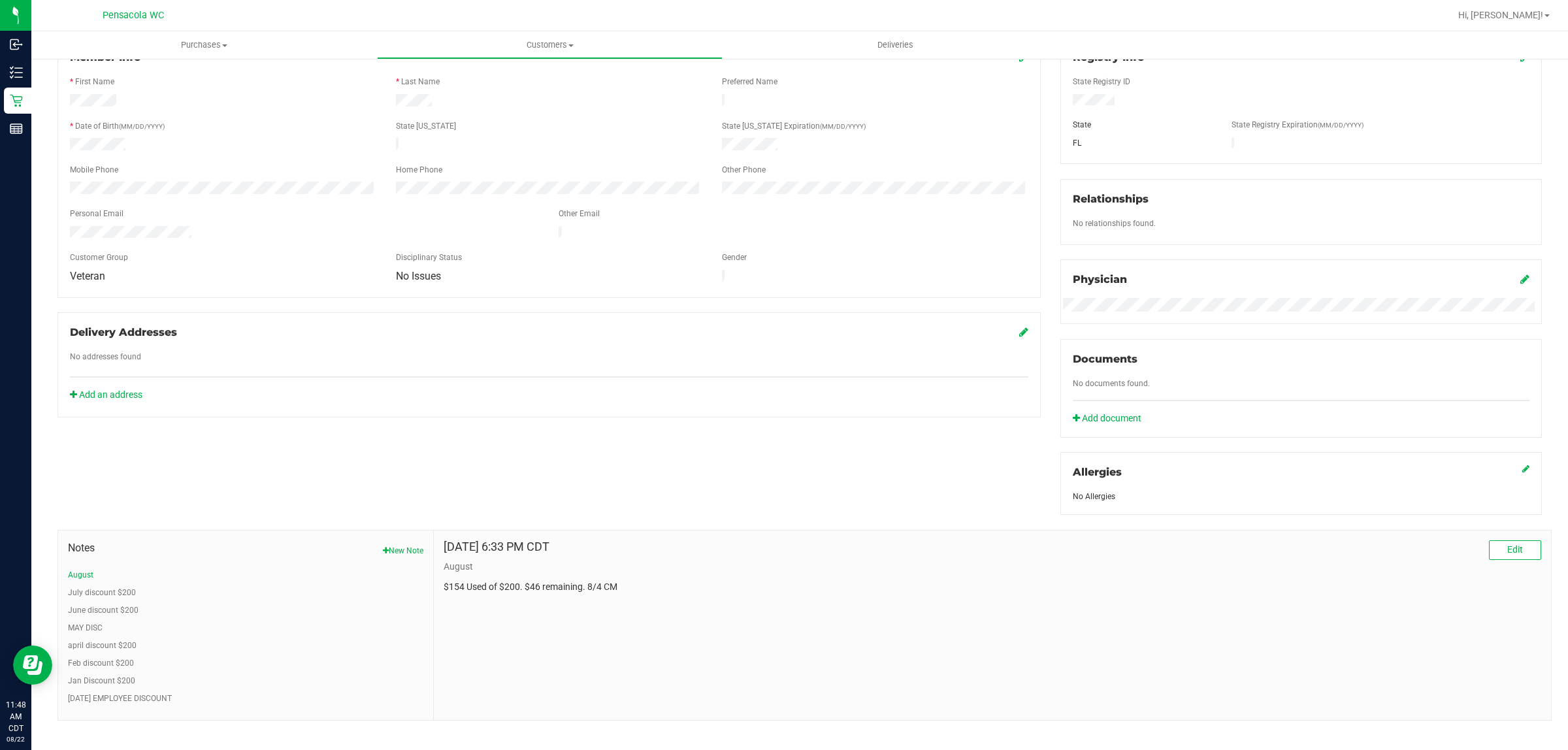
scroll to position [210, 0]
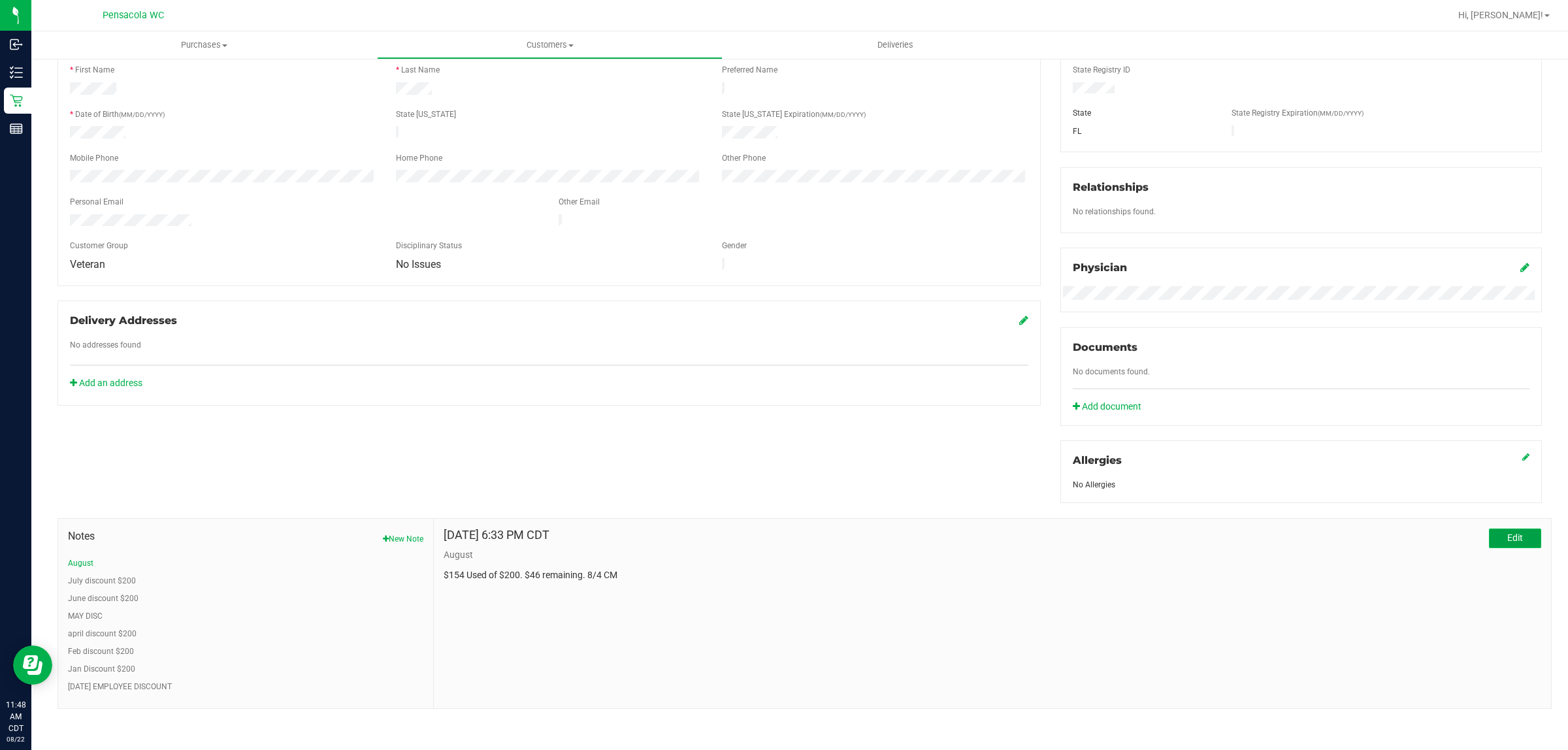
click at [1489, 537] on button "Edit" at bounding box center [1516, 538] width 52 height 20
click at [657, 622] on textarea "* Note" at bounding box center [992, 634] width 1098 height 52
click at [678, 646] on textarea "* Note" at bounding box center [992, 634] width 1098 height 52
type textarea "$154 Used of $200. $46 remaining. 8/4 CM 8/22 $29 used, $17 remains. kc"
click at [477, 674] on span "Submit Note" at bounding box center [483, 679] width 50 height 11
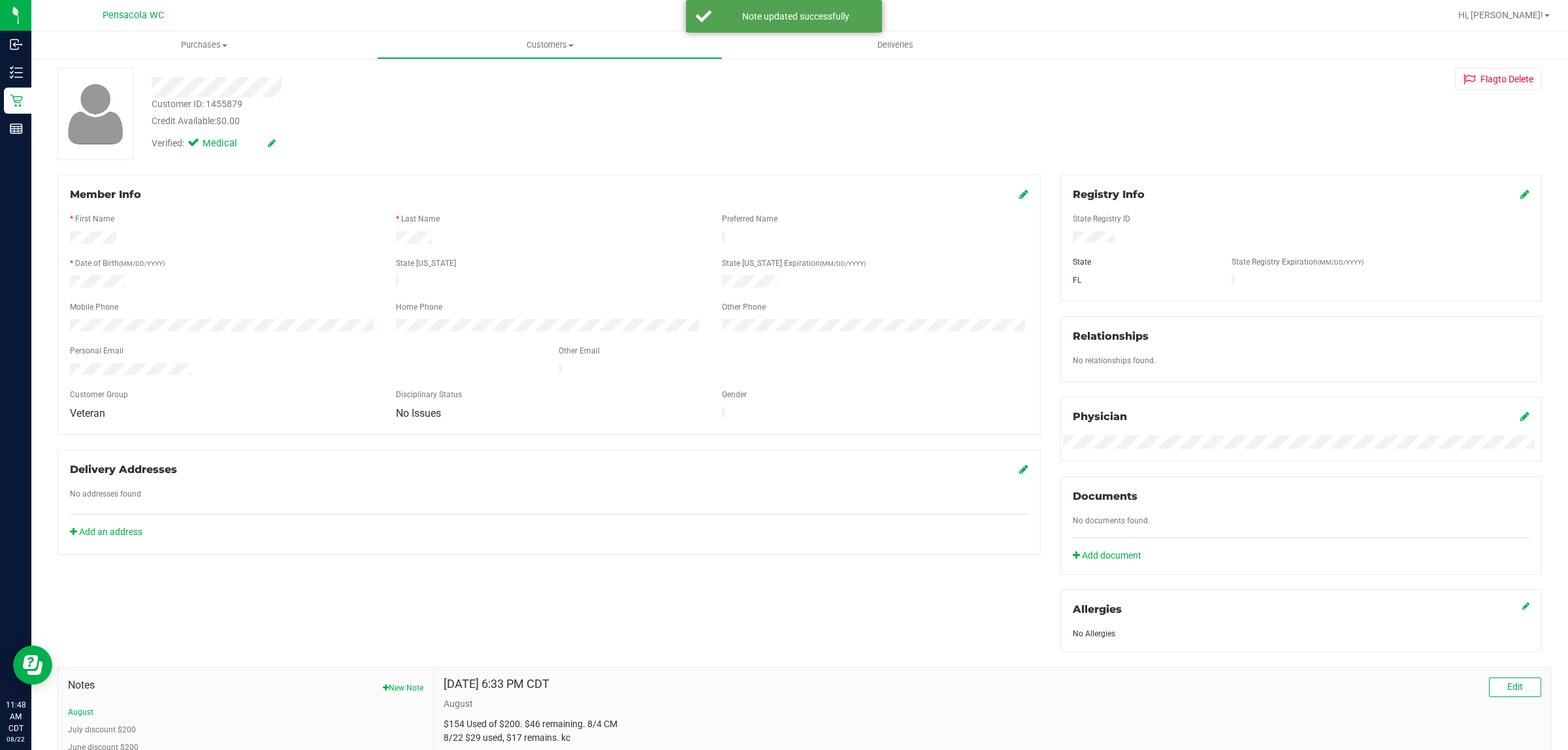
scroll to position [0, 0]
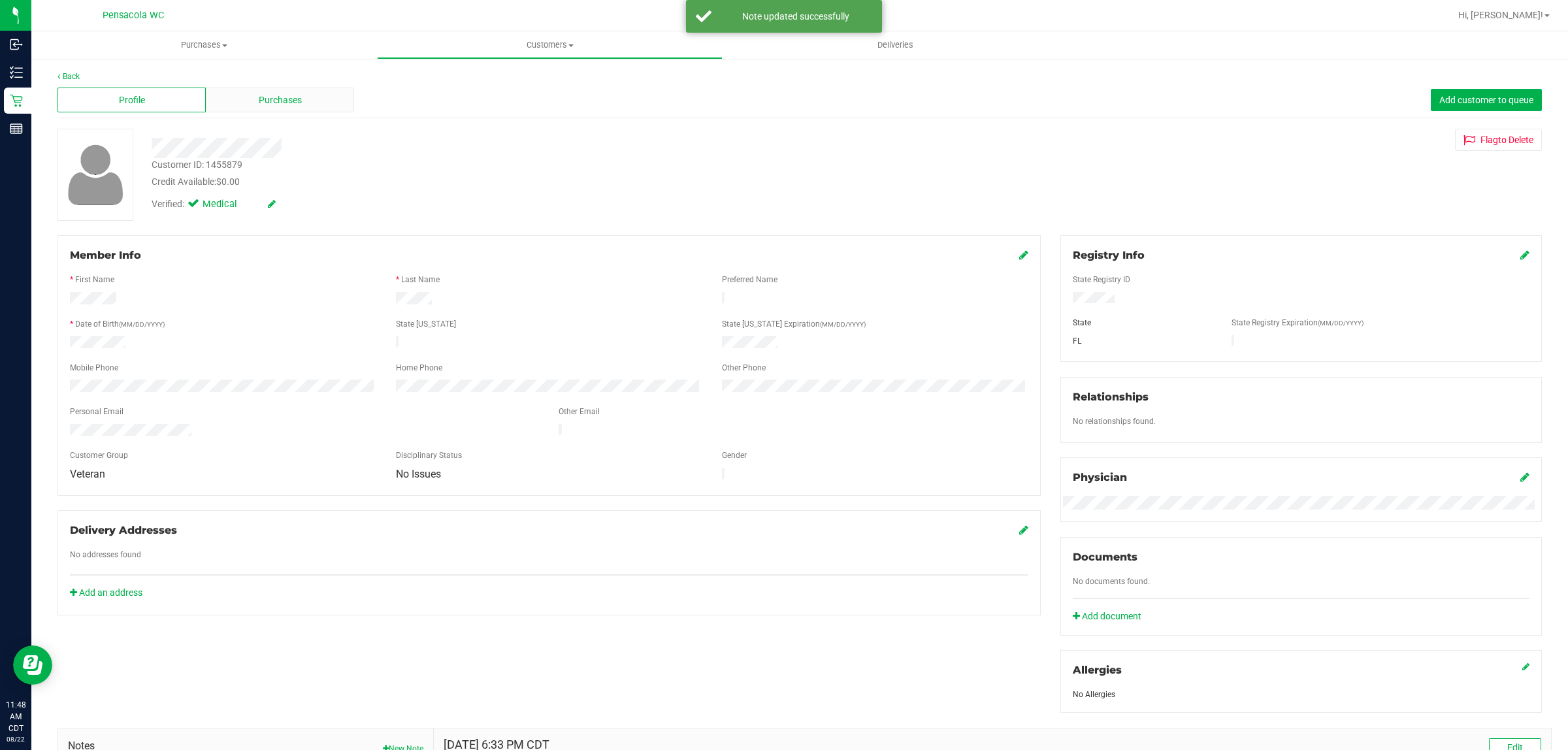
click at [312, 89] on div "Purchases" at bounding box center [280, 100] width 148 height 25
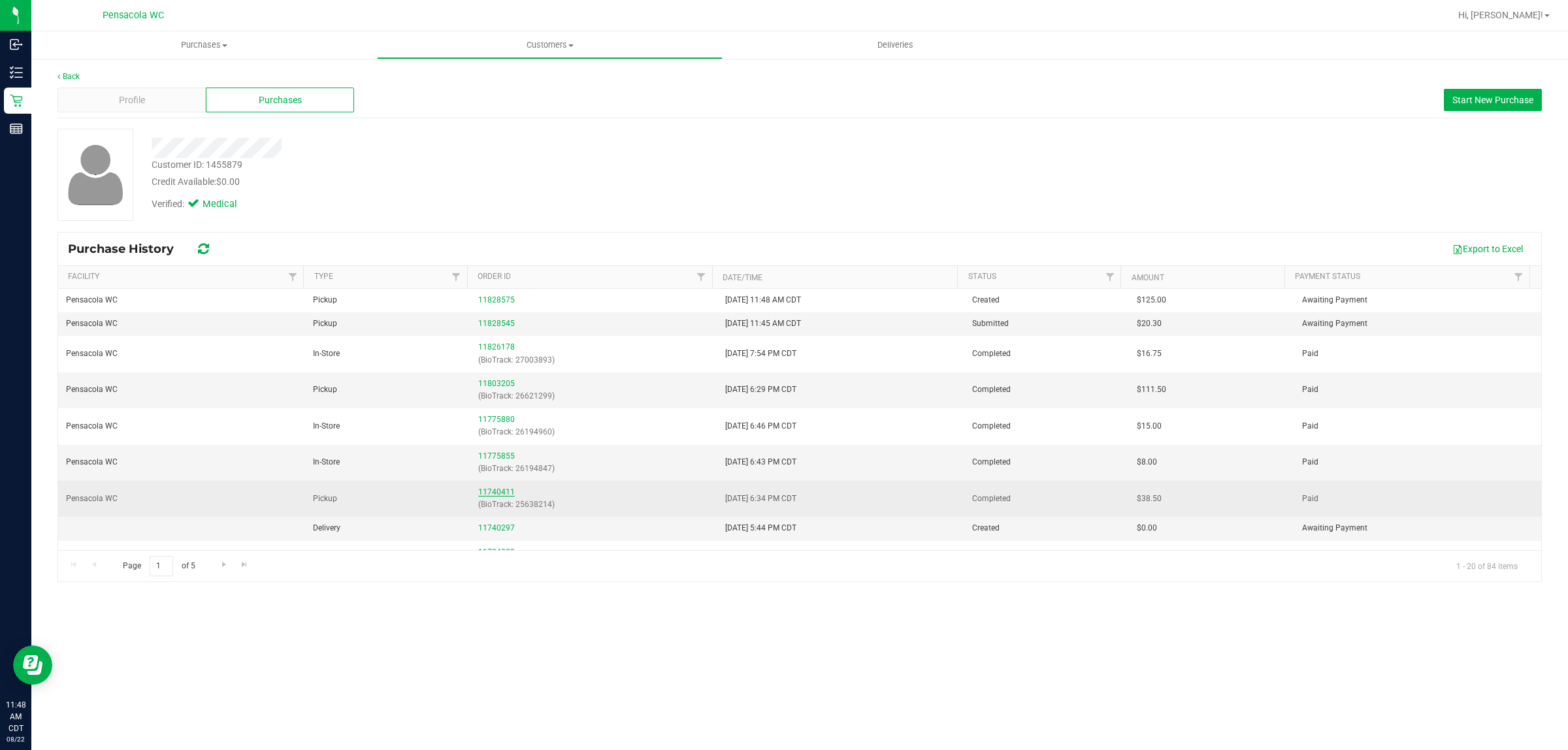
click at [499, 490] on link "11740411" at bounding box center [497, 492] width 36 height 9
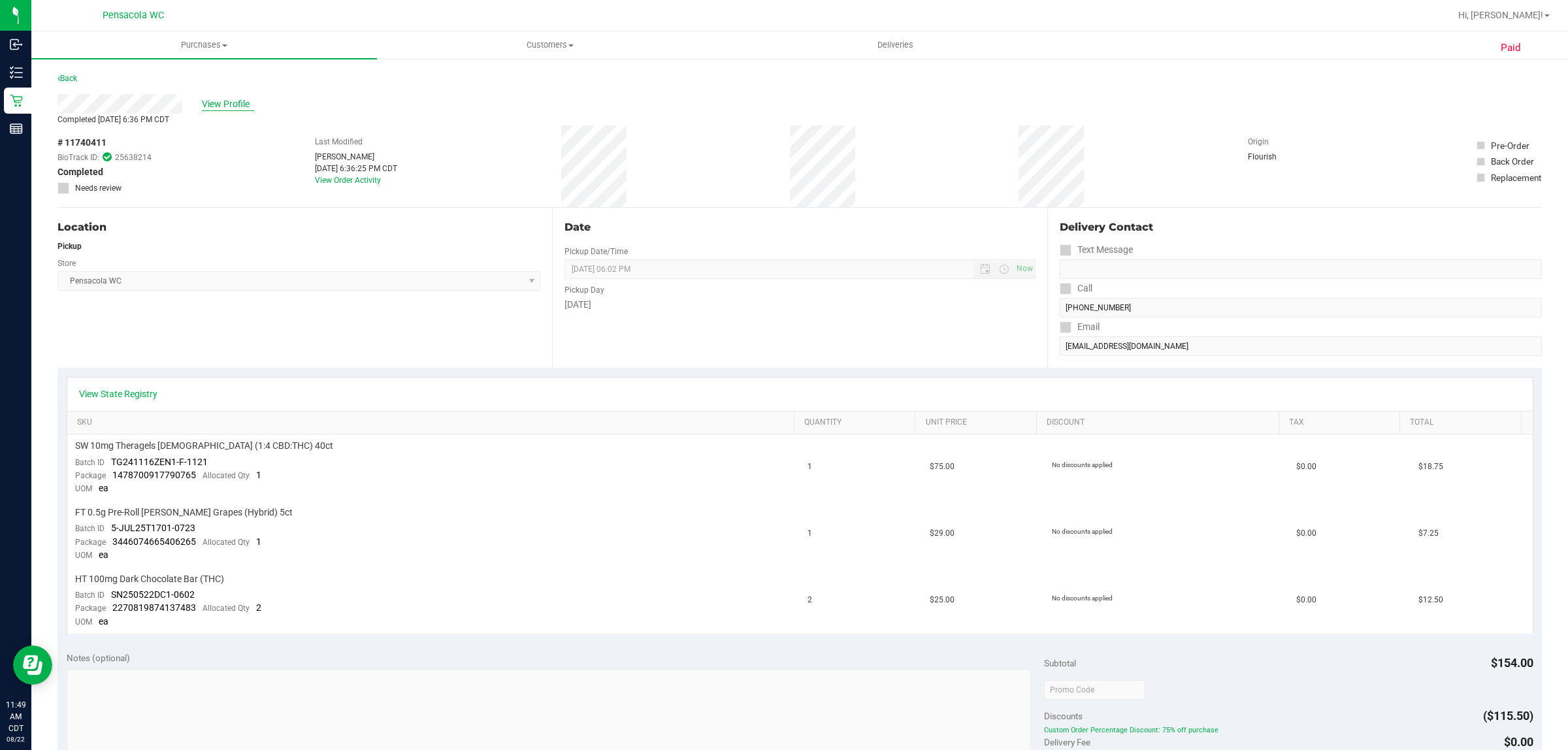
click at [236, 109] on span "View Profile" at bounding box center [228, 104] width 52 height 13
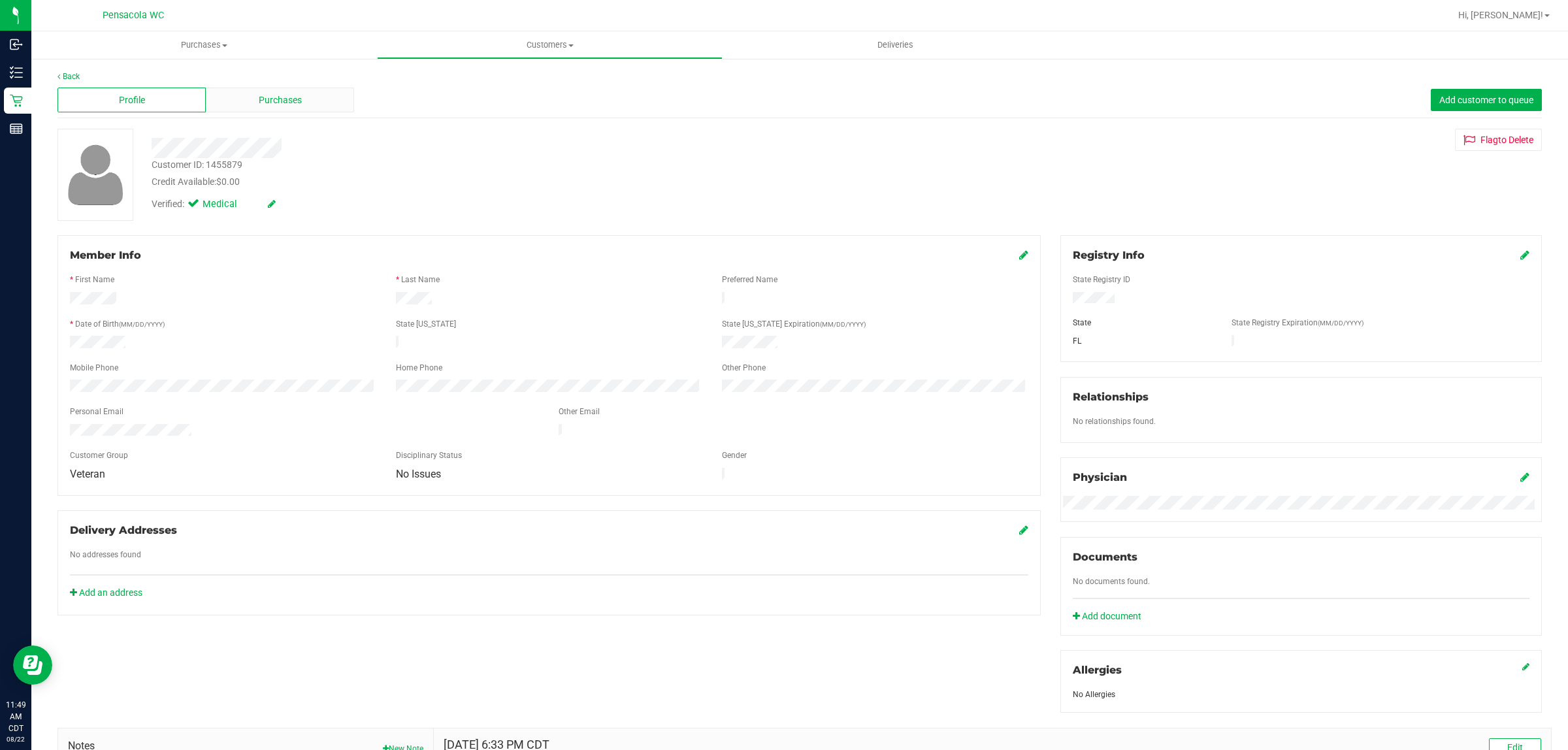
click at [276, 99] on span "Purchases" at bounding box center [281, 100] width 43 height 13
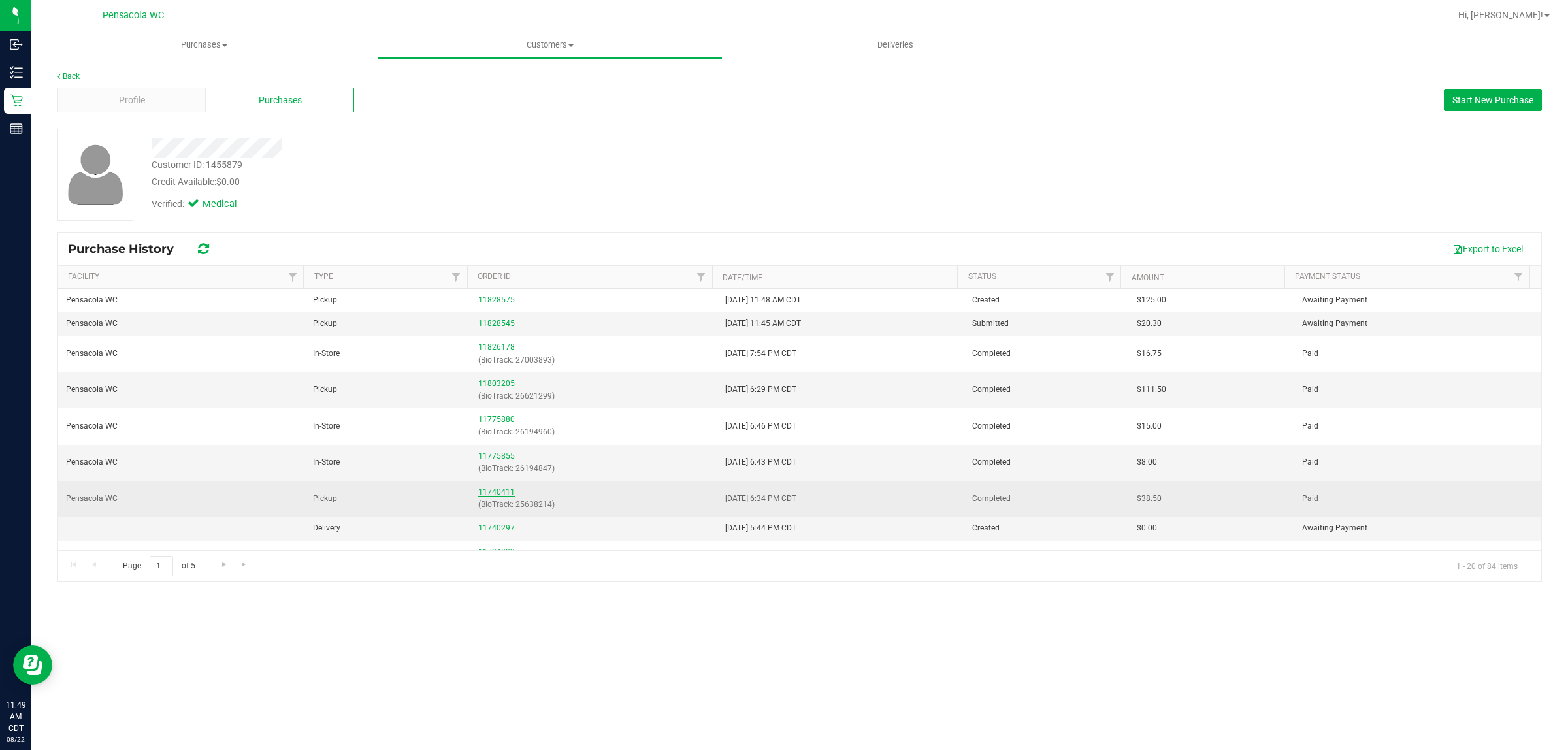
click at [491, 493] on link "11740411" at bounding box center [497, 492] width 36 height 9
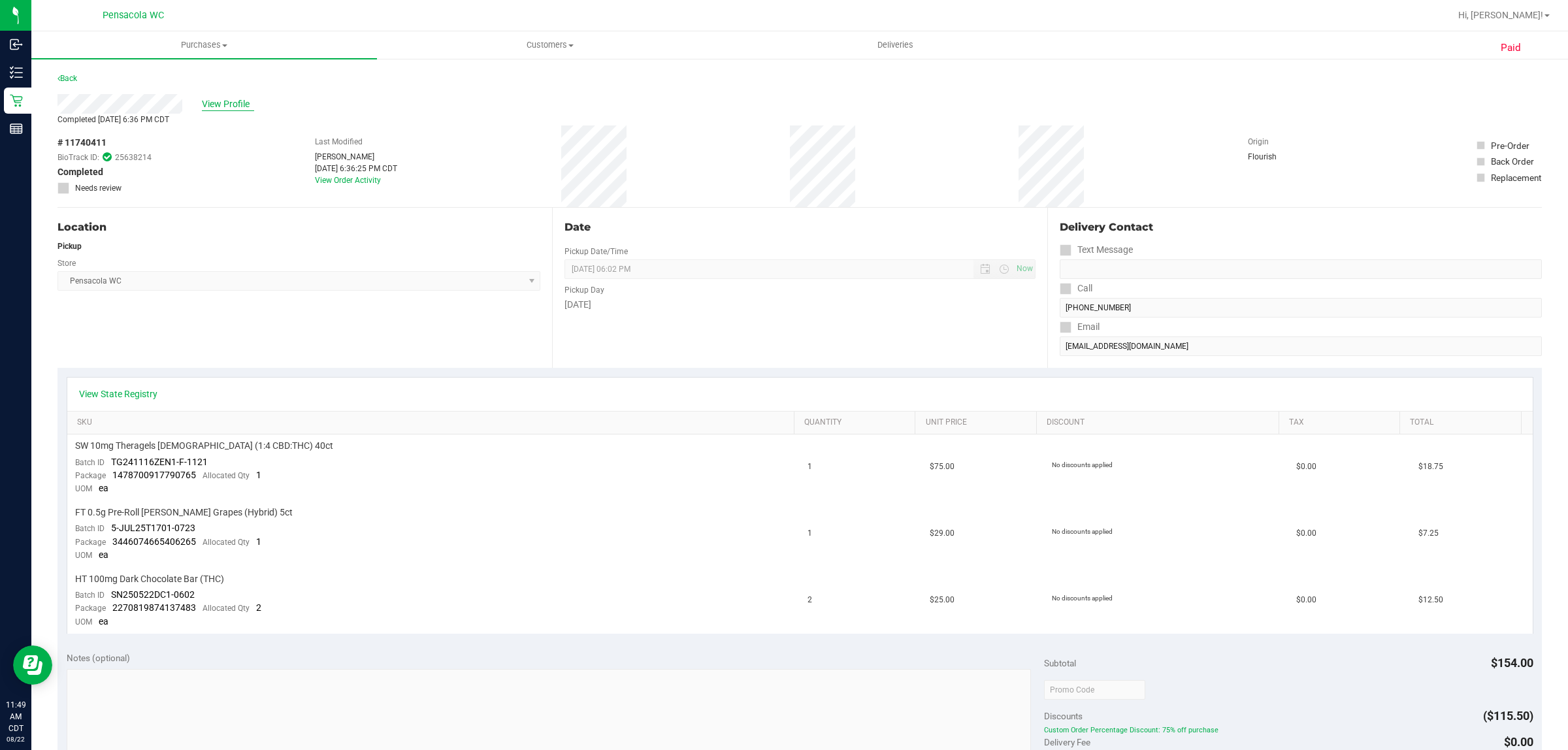
click at [234, 100] on span "View Profile" at bounding box center [228, 104] width 52 height 13
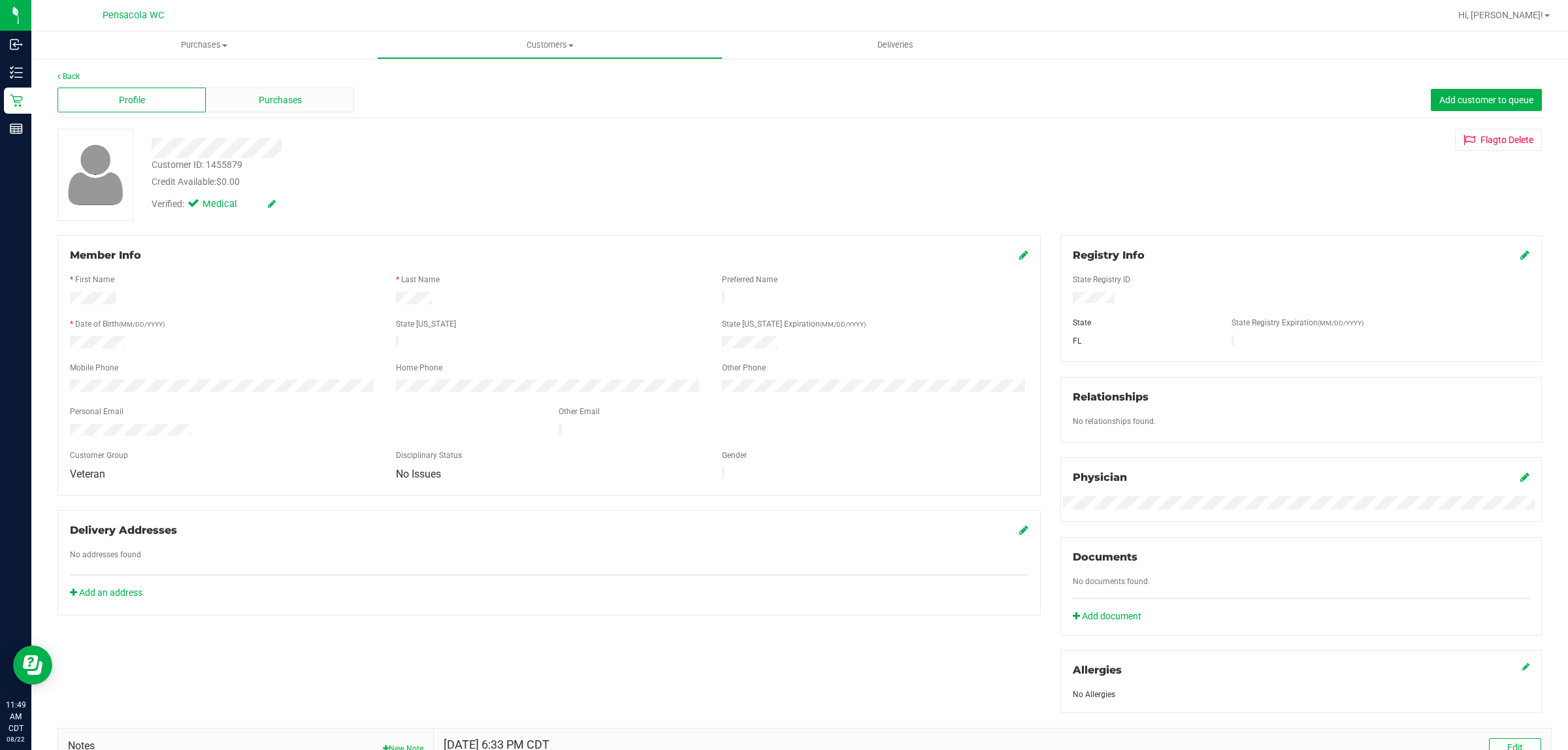
click at [252, 93] on div "Purchases" at bounding box center [280, 100] width 148 height 25
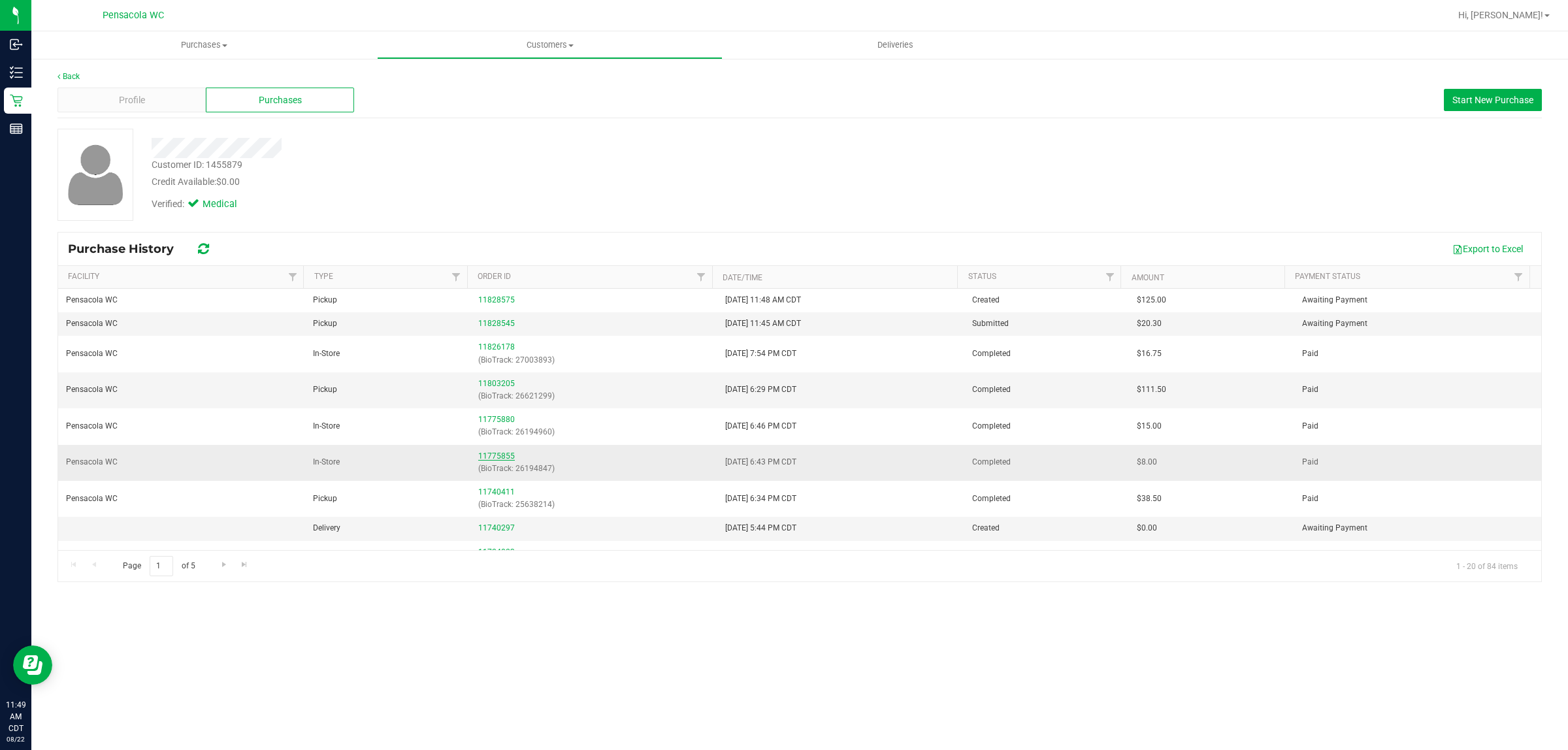
click at [481, 459] on link "11775855" at bounding box center [497, 456] width 36 height 9
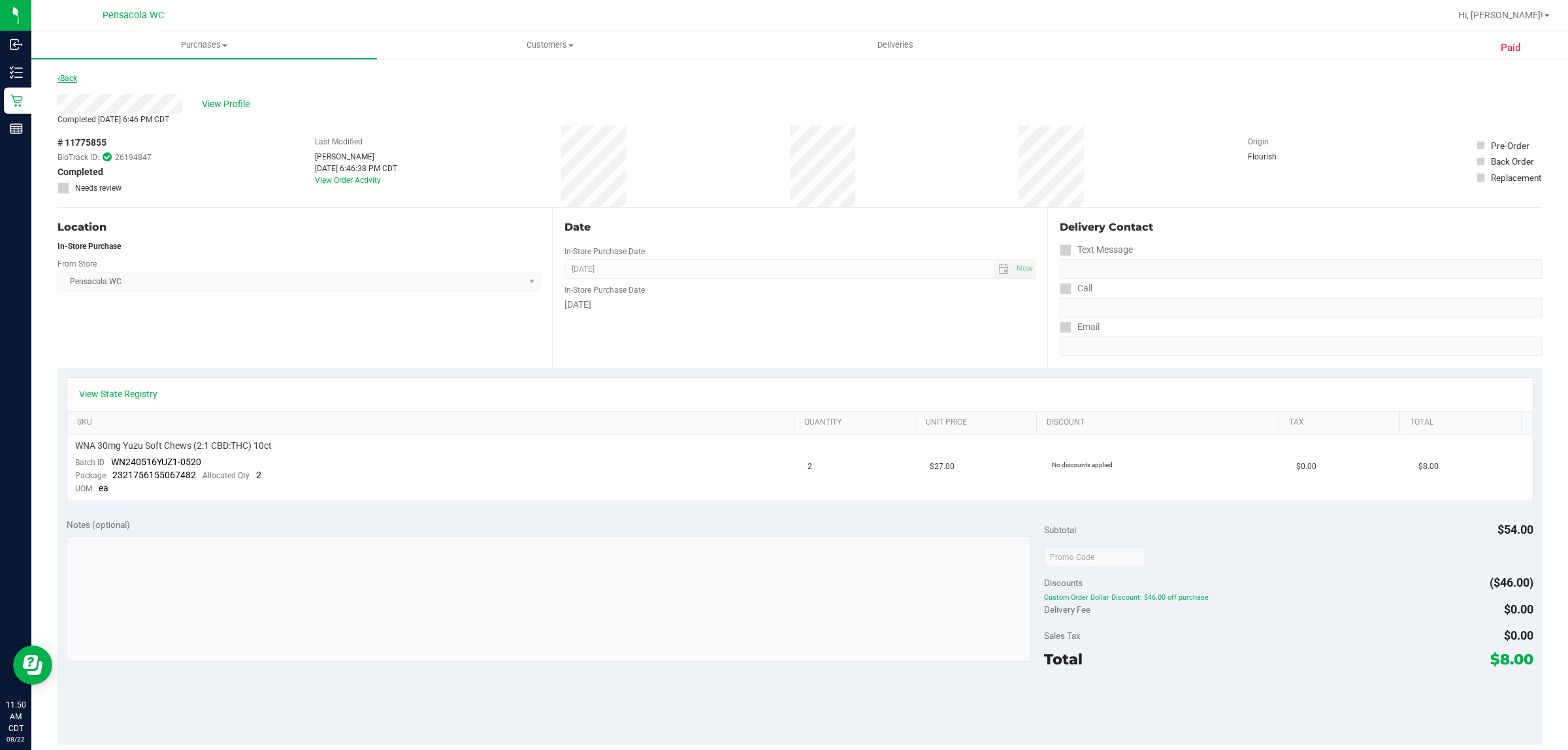
click at [75, 79] on link "Back" at bounding box center [67, 79] width 20 height 9
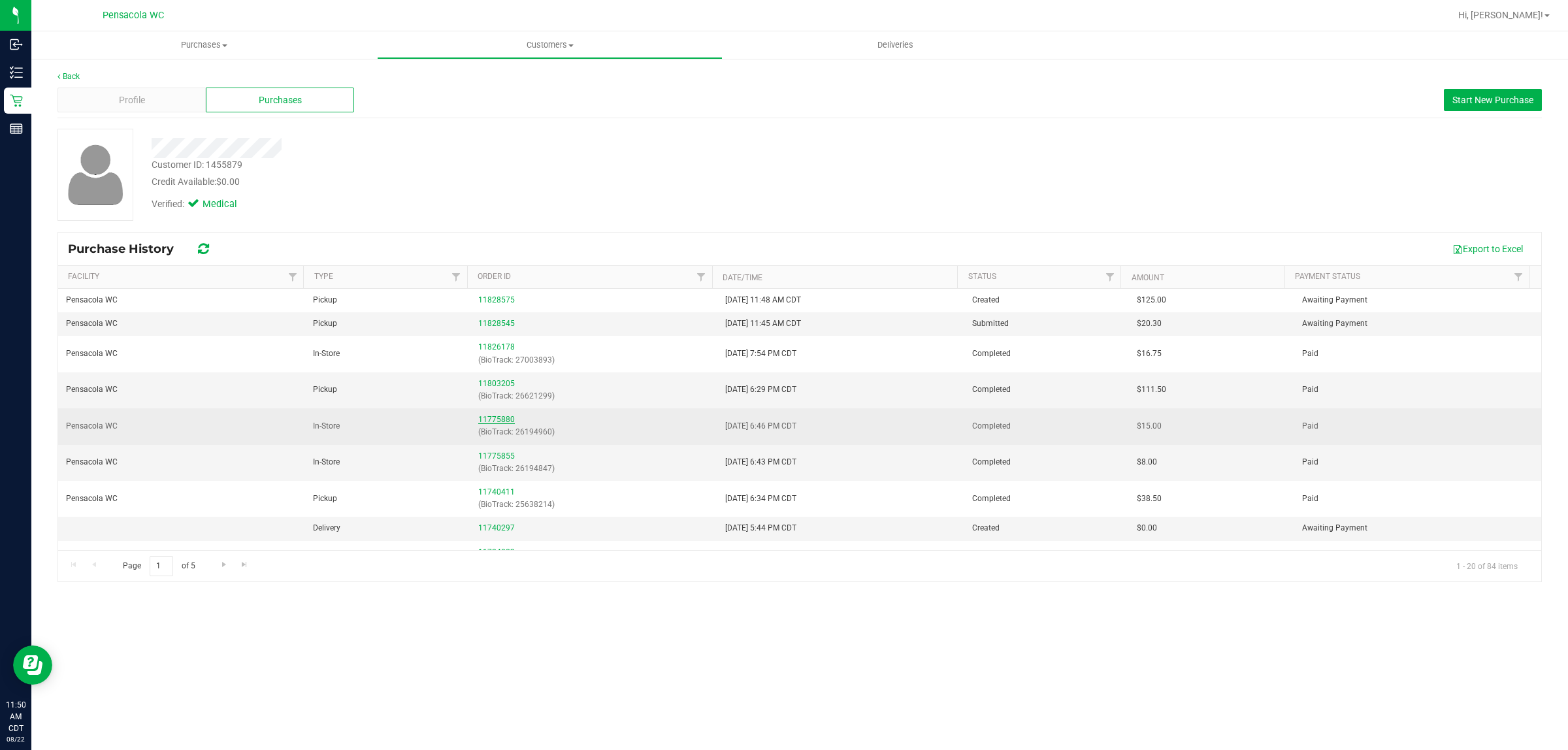
click at [490, 423] on link "11775880" at bounding box center [497, 420] width 36 height 9
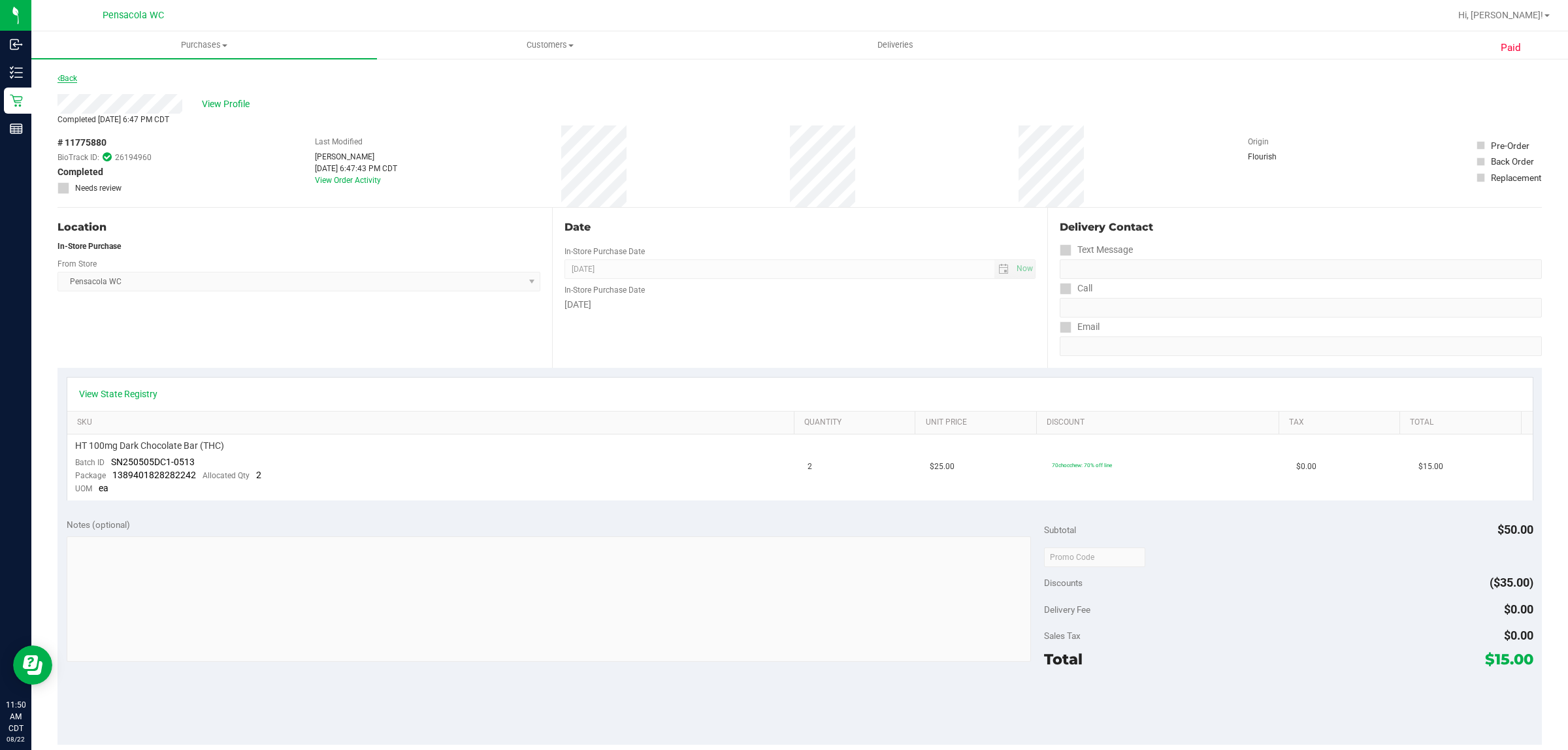
click at [73, 76] on link "Back" at bounding box center [67, 79] width 20 height 9
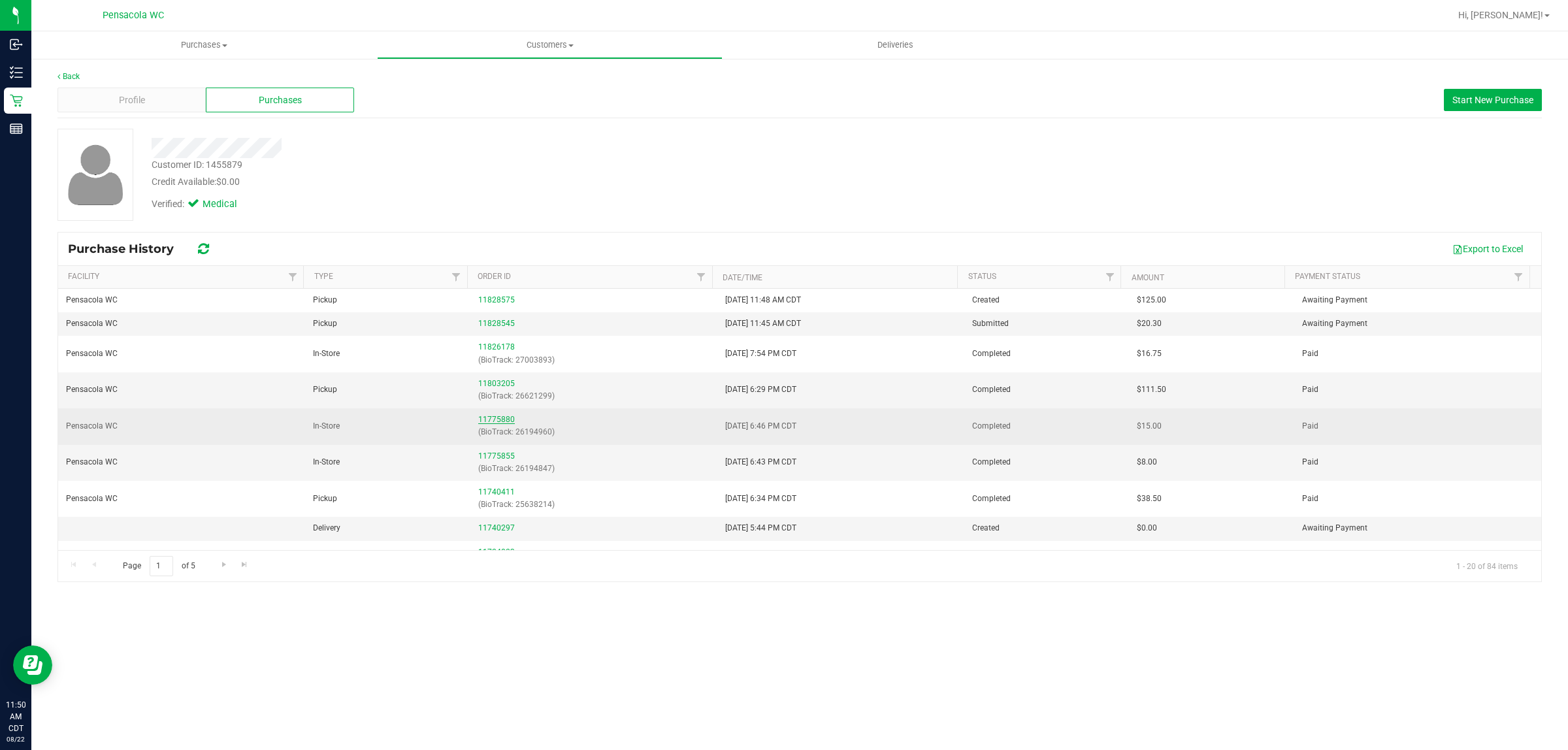
click at [490, 419] on link "11775880" at bounding box center [497, 420] width 36 height 9
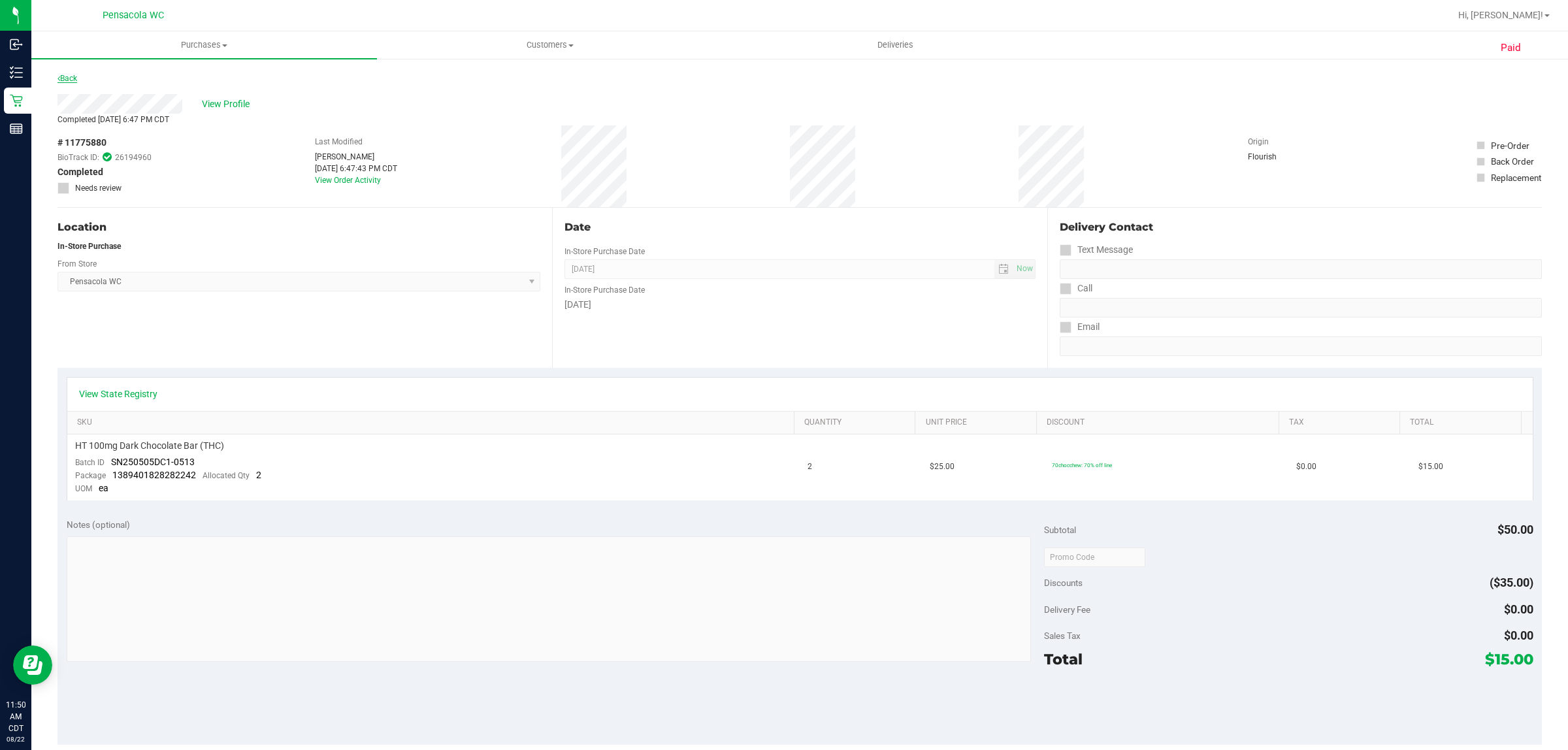
click at [66, 79] on link "Back" at bounding box center [67, 79] width 20 height 9
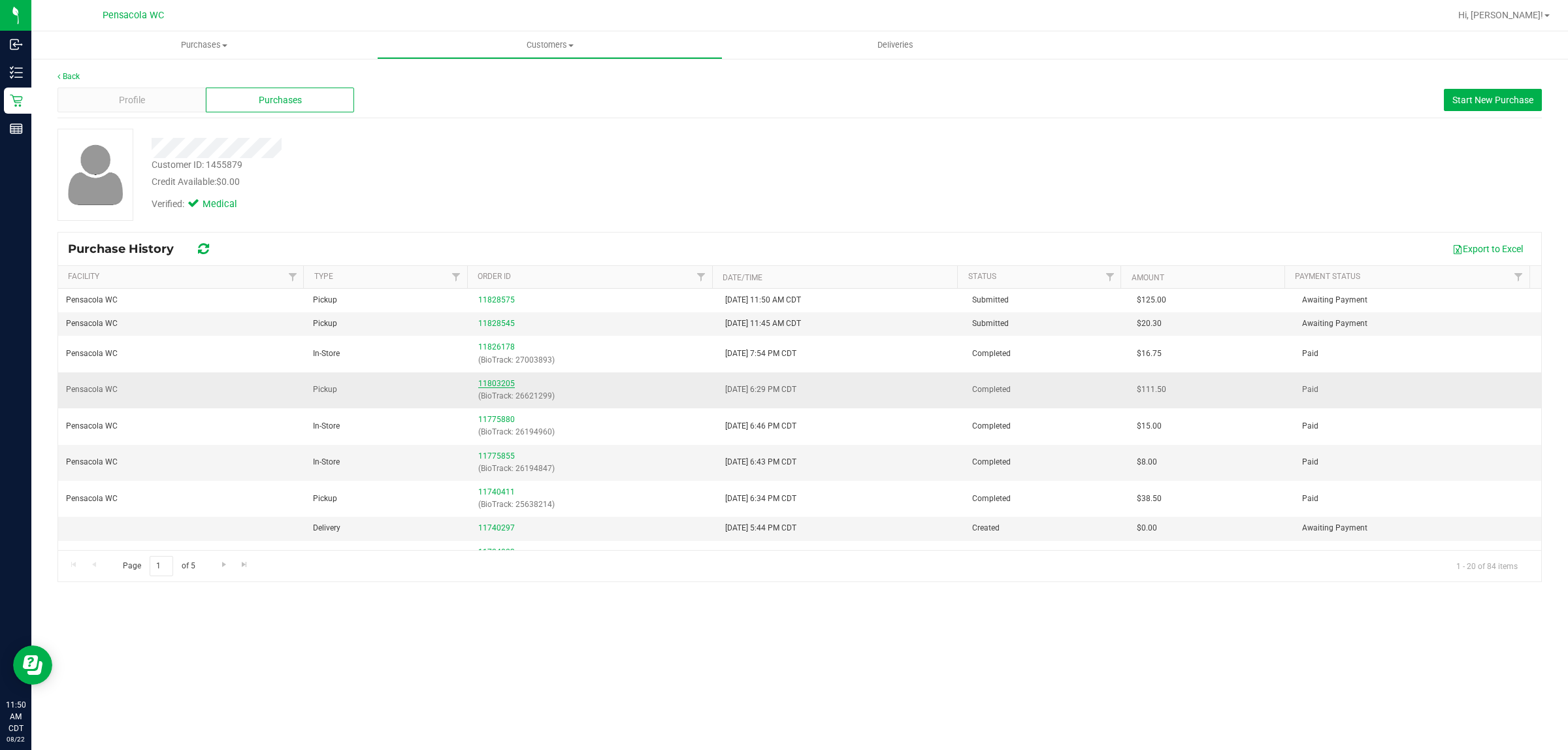
click at [502, 382] on link "11803205" at bounding box center [497, 383] width 36 height 9
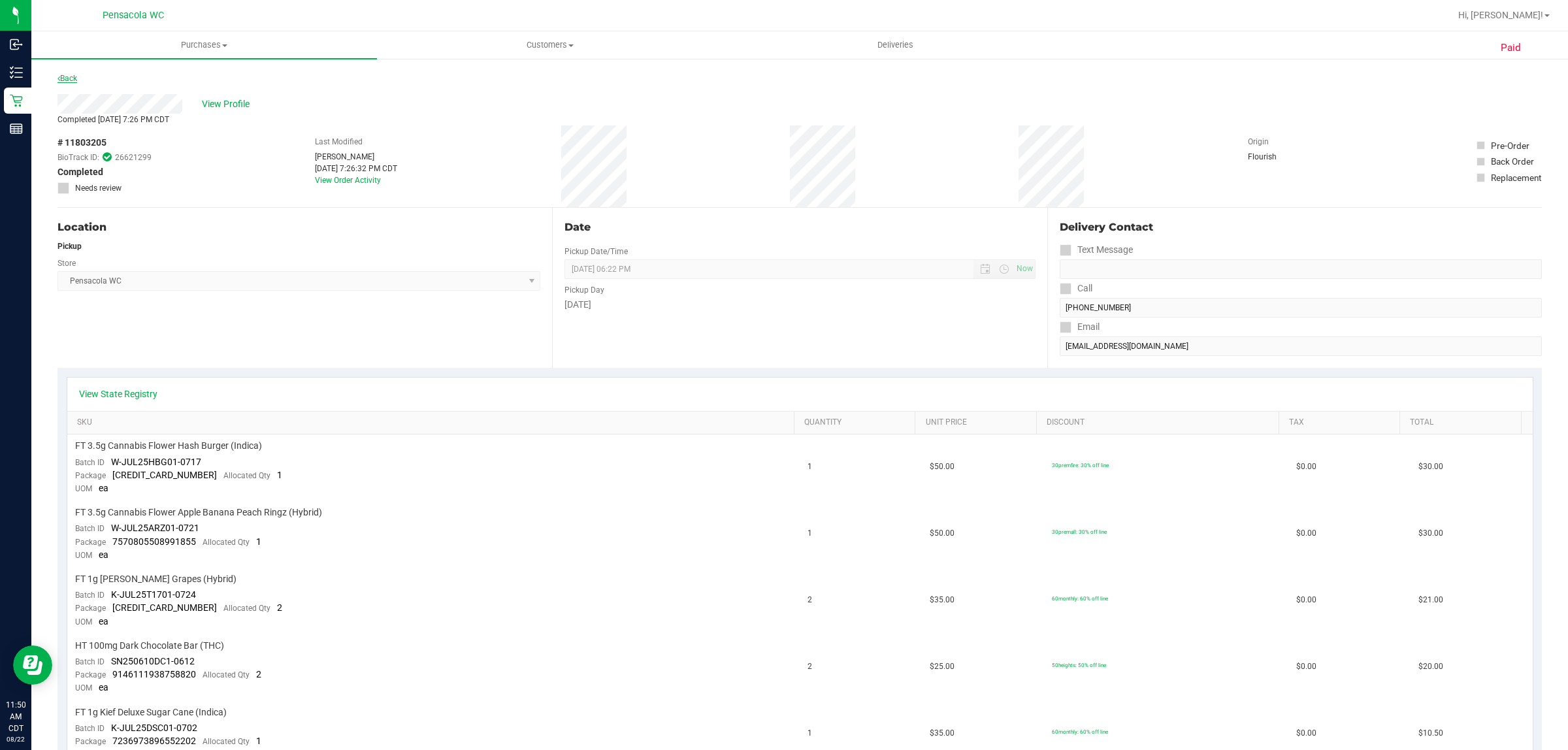
click at [72, 79] on link "Back" at bounding box center [67, 79] width 20 height 9
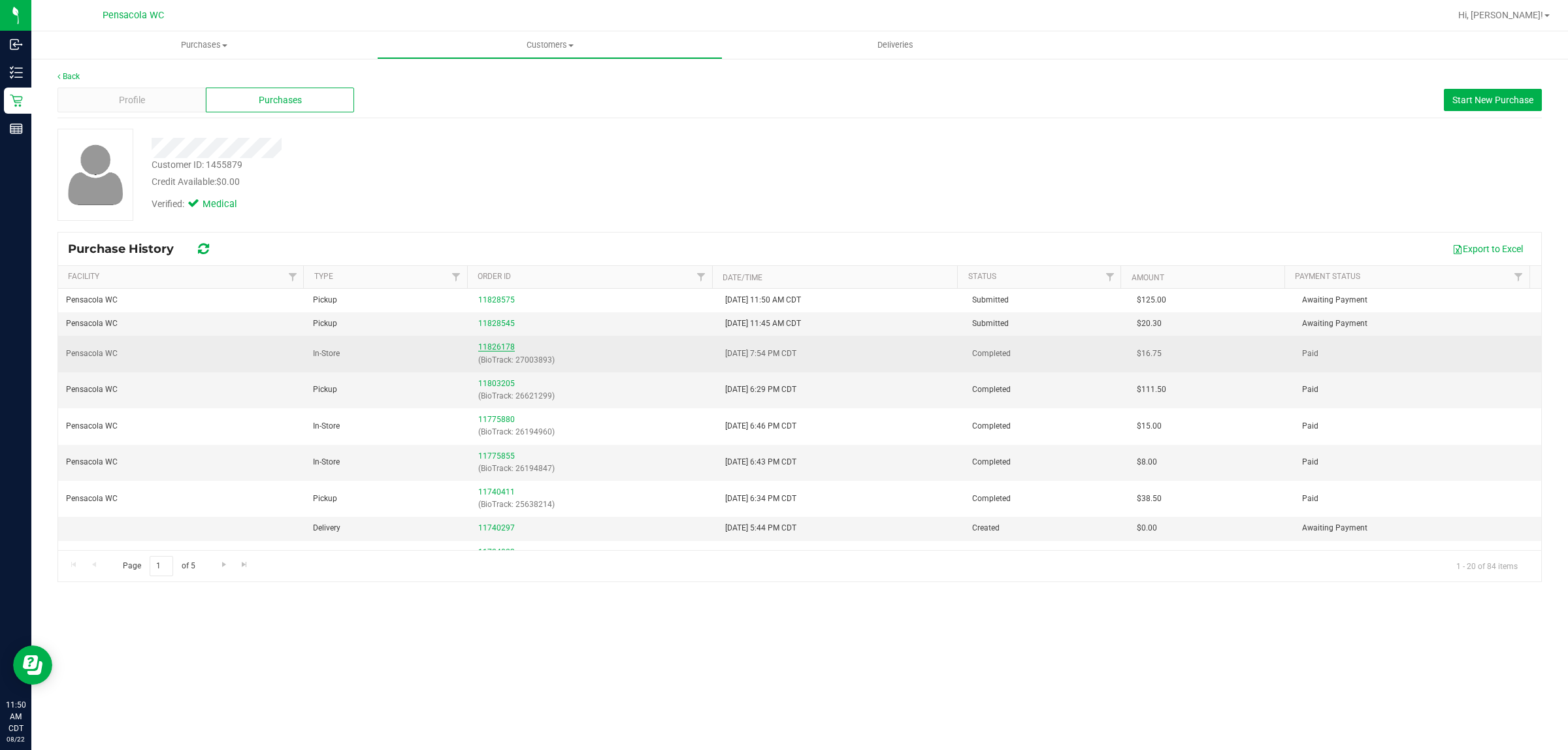
click at [503, 344] on link "11826178" at bounding box center [497, 347] width 36 height 9
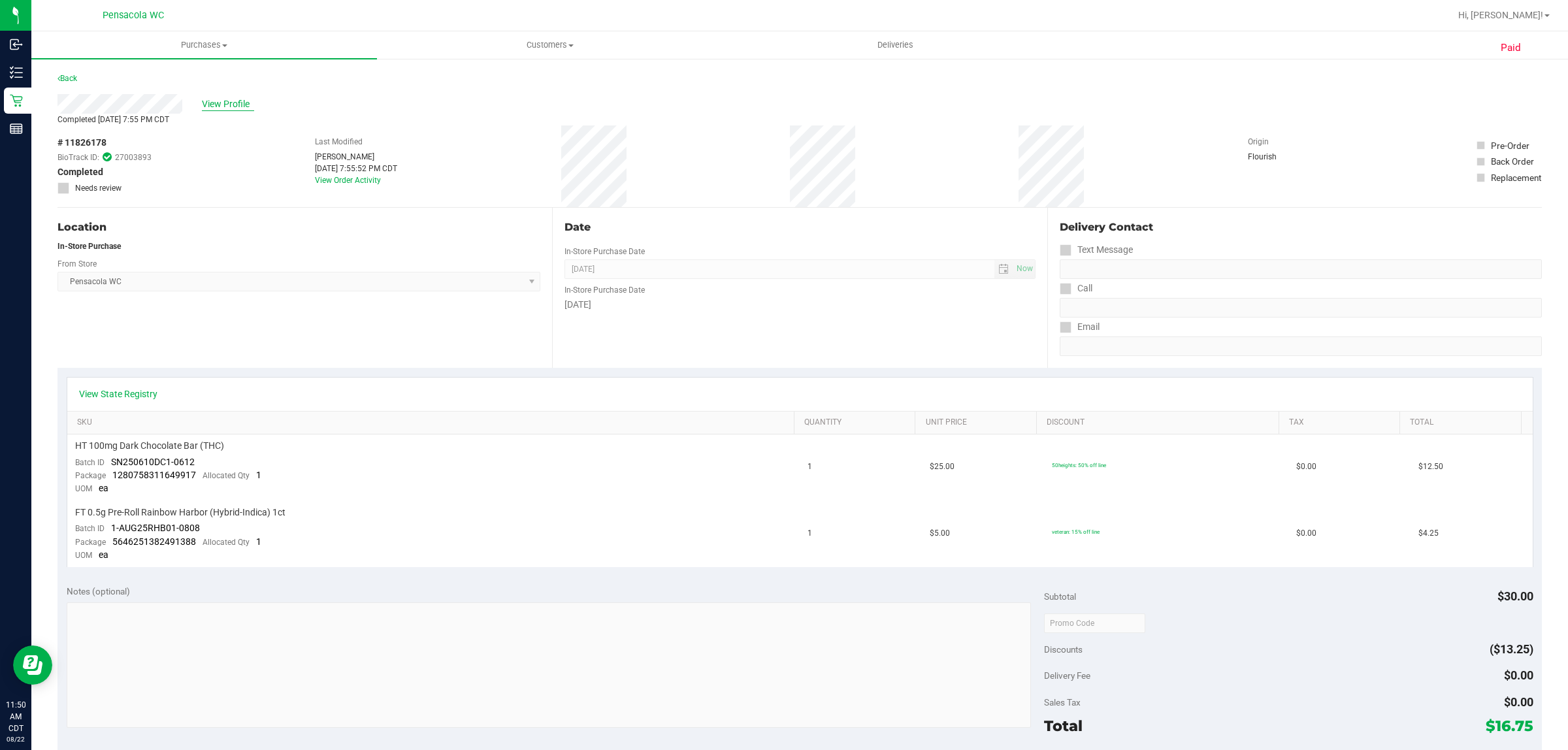
click at [237, 100] on span "View Profile" at bounding box center [228, 104] width 52 height 13
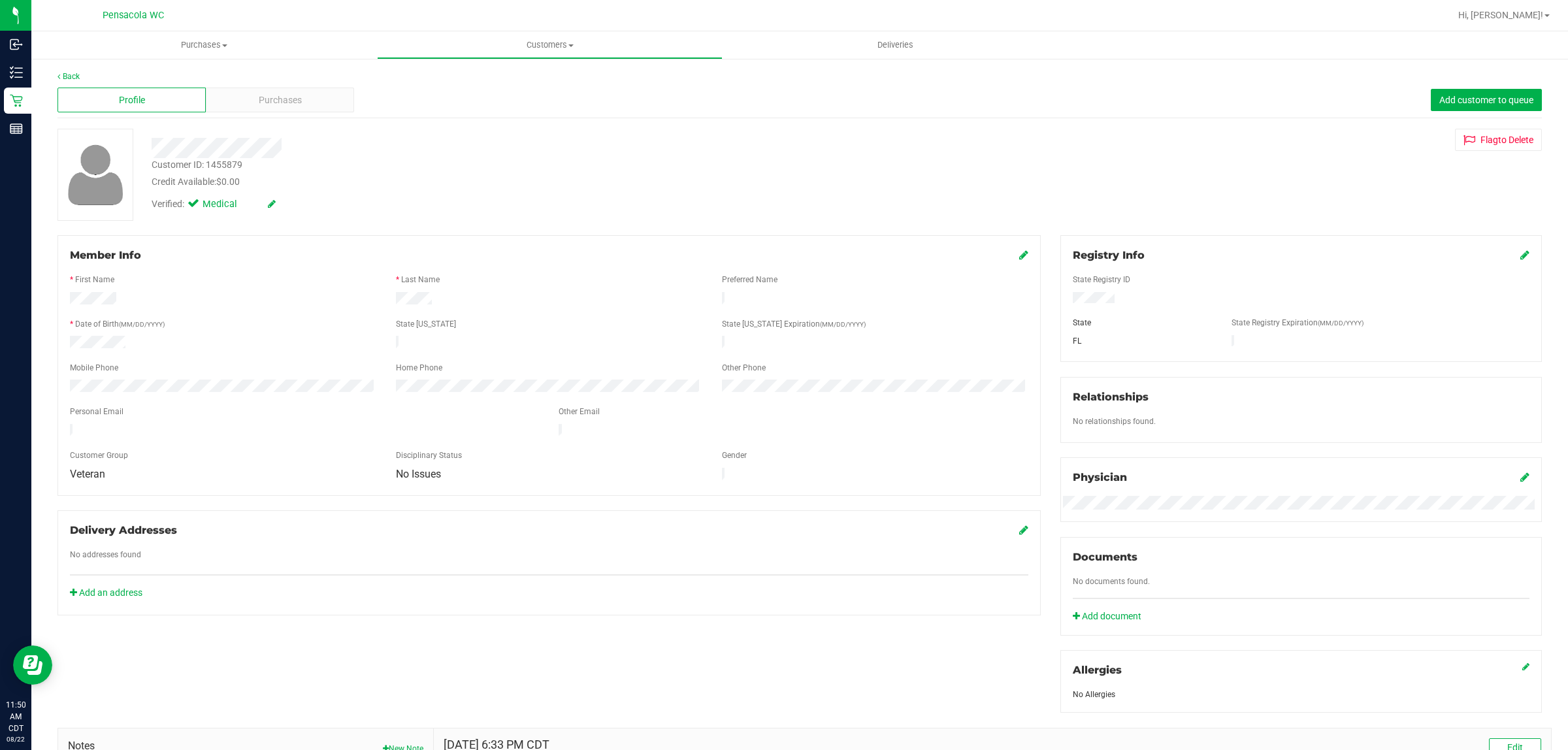
click at [266, 111] on div "Purchases" at bounding box center [280, 100] width 148 height 25
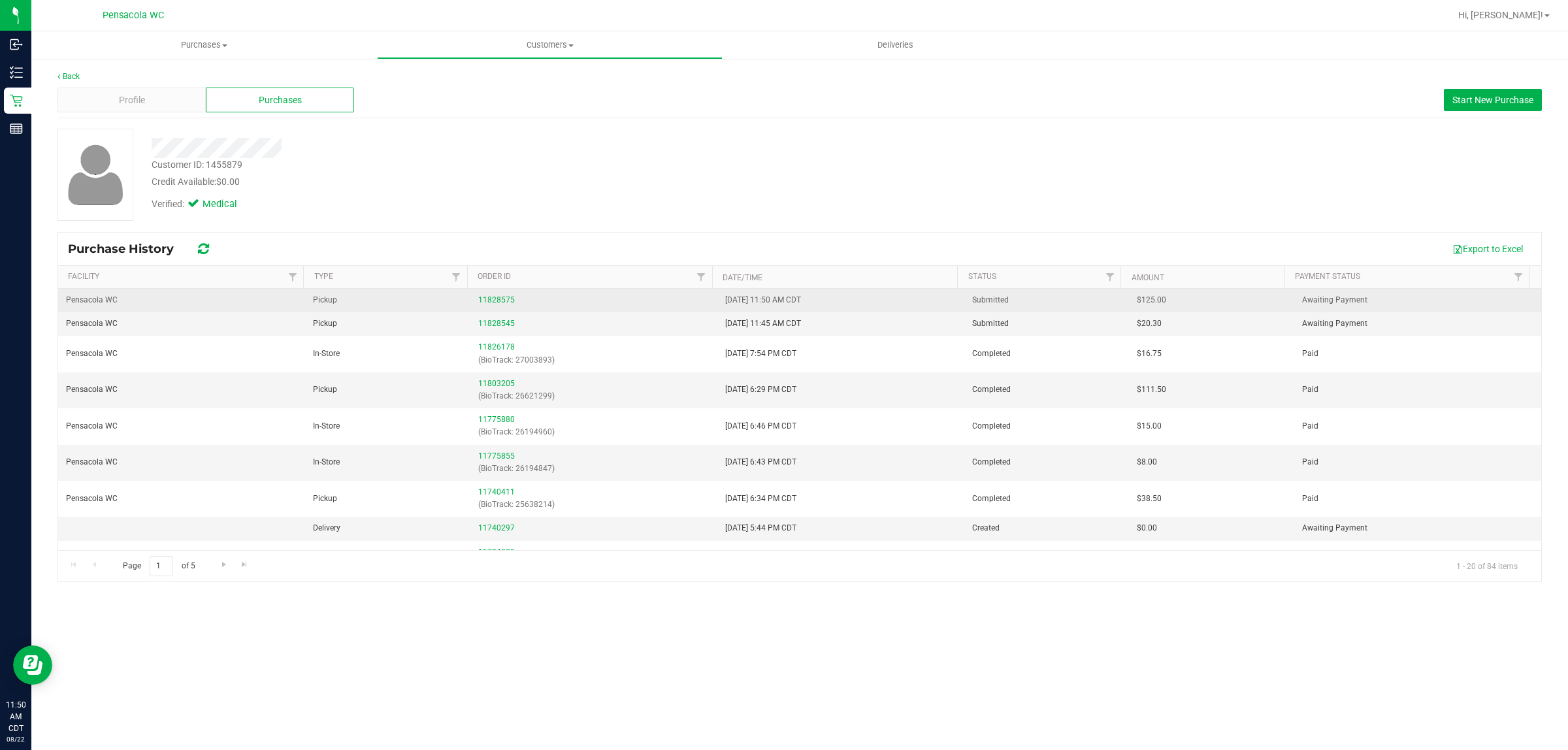
click at [490, 295] on div "11828575" at bounding box center [594, 300] width 231 height 12
click at [495, 297] on link "11828575" at bounding box center [497, 300] width 36 height 9
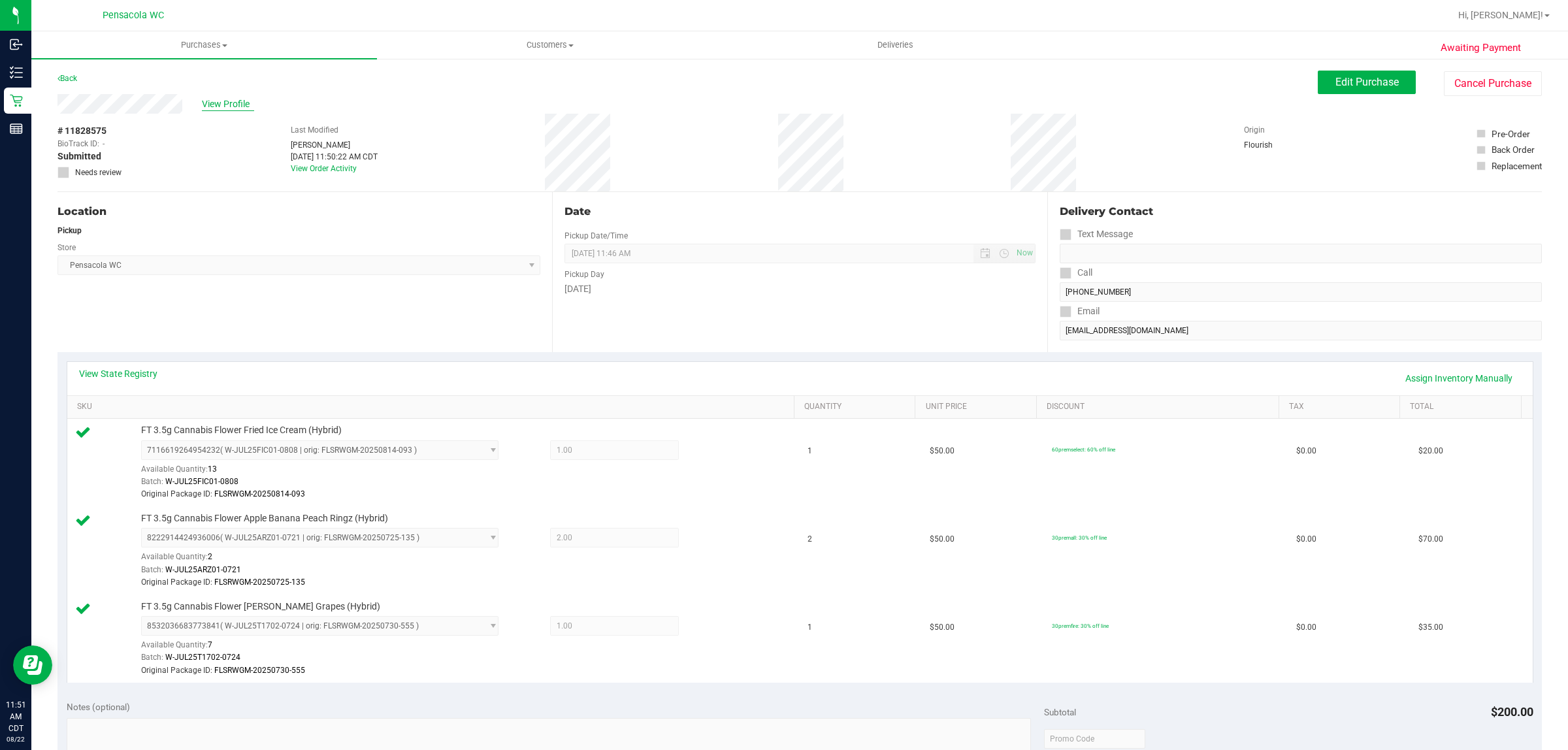
click at [213, 102] on span "View Profile" at bounding box center [228, 104] width 52 height 13
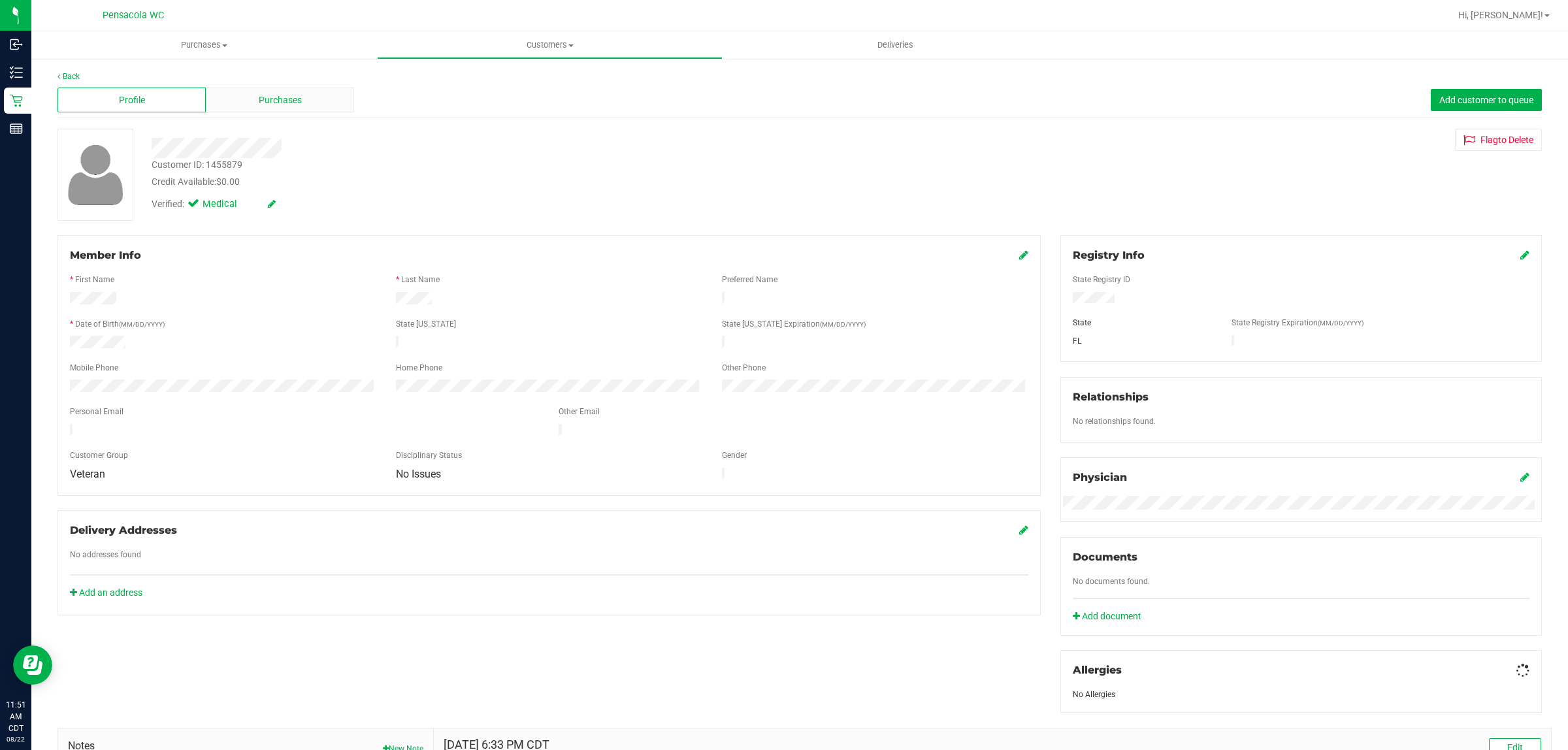
click at [286, 96] on span "Purchases" at bounding box center [281, 100] width 43 height 13
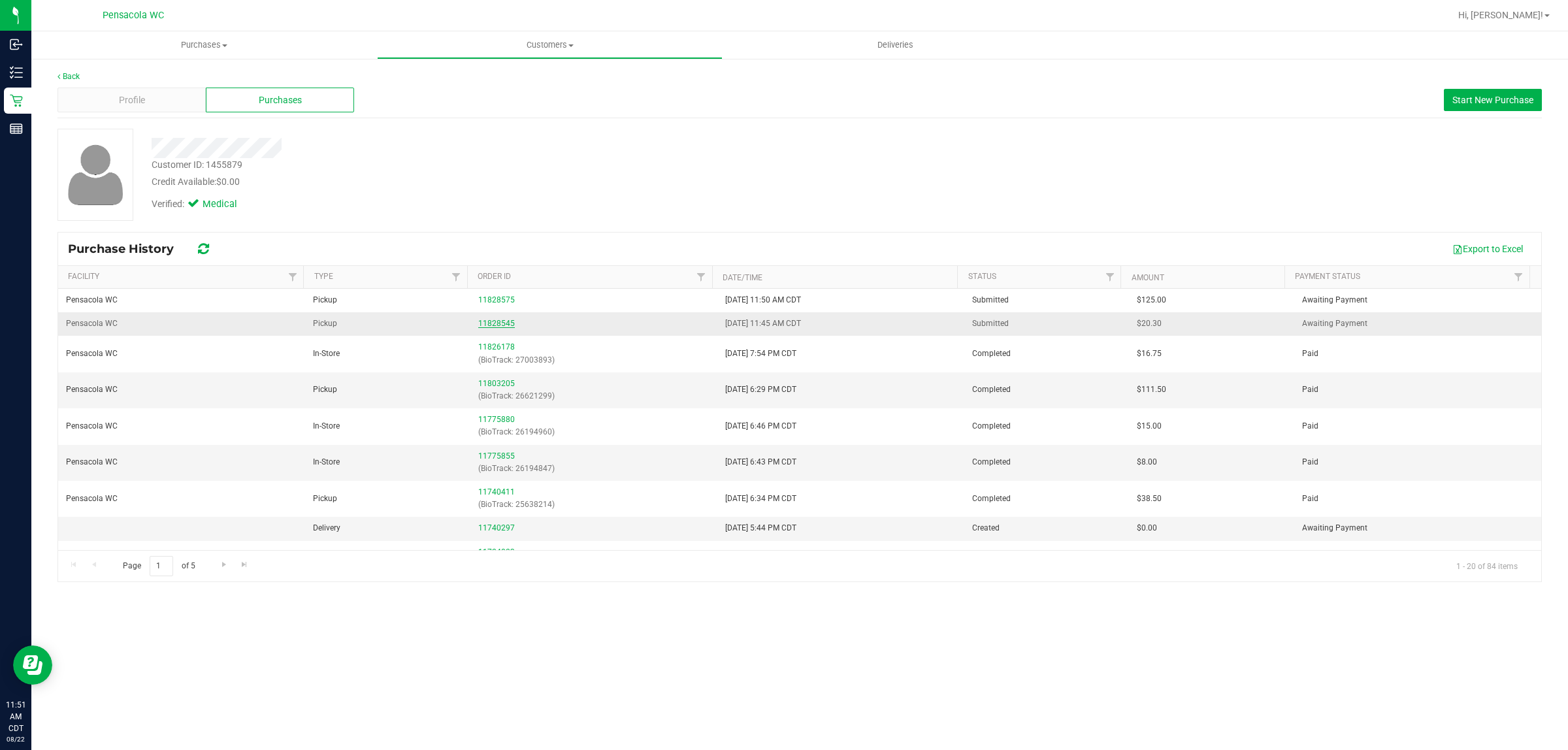
click at [505, 324] on link "11828545" at bounding box center [497, 324] width 36 height 9
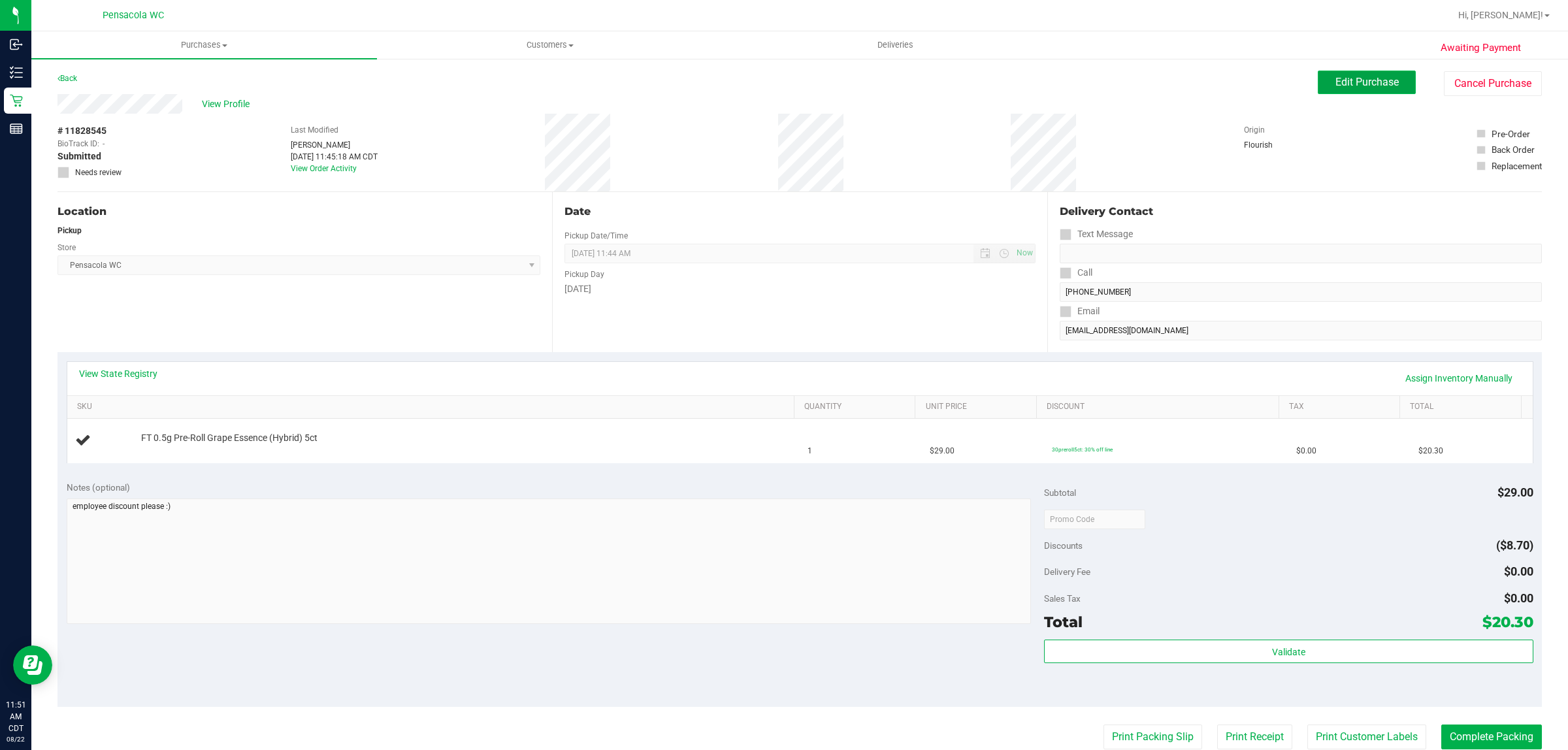
click at [1366, 90] on button "Edit Purchase" at bounding box center [1367, 82] width 98 height 24
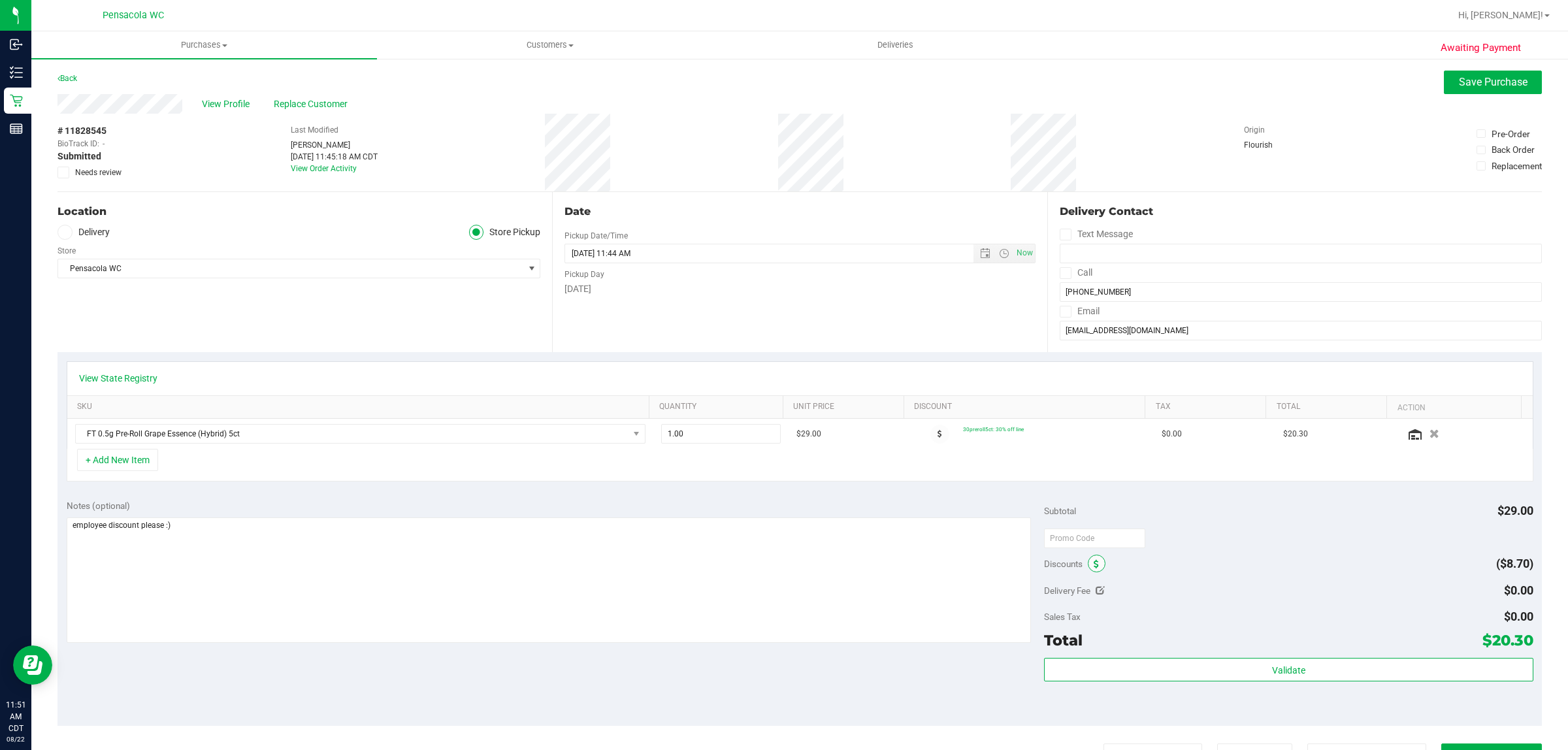
click at [1092, 570] on span at bounding box center [1097, 563] width 17 height 17
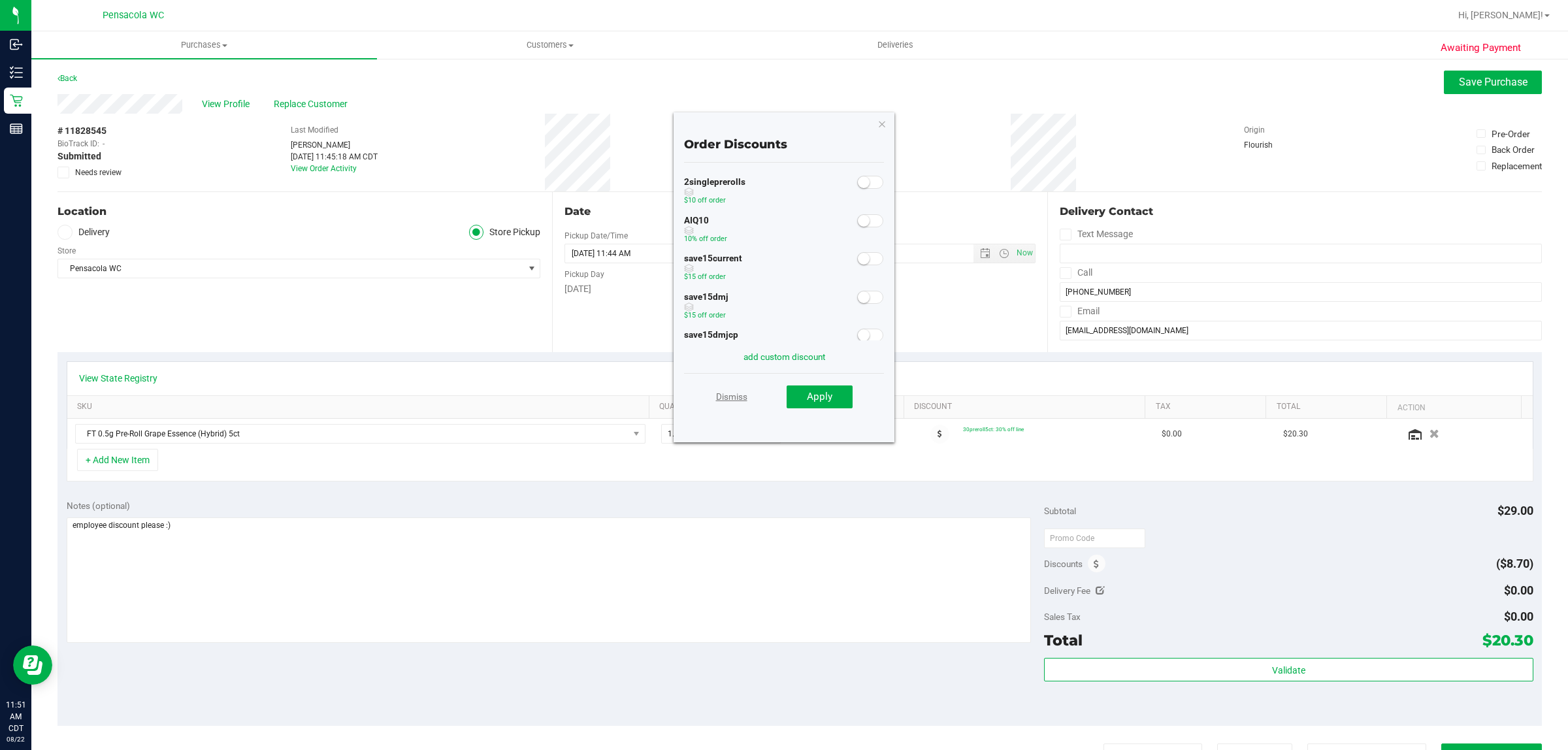
click at [743, 396] on link "Dismiss" at bounding box center [732, 396] width 32 height 24
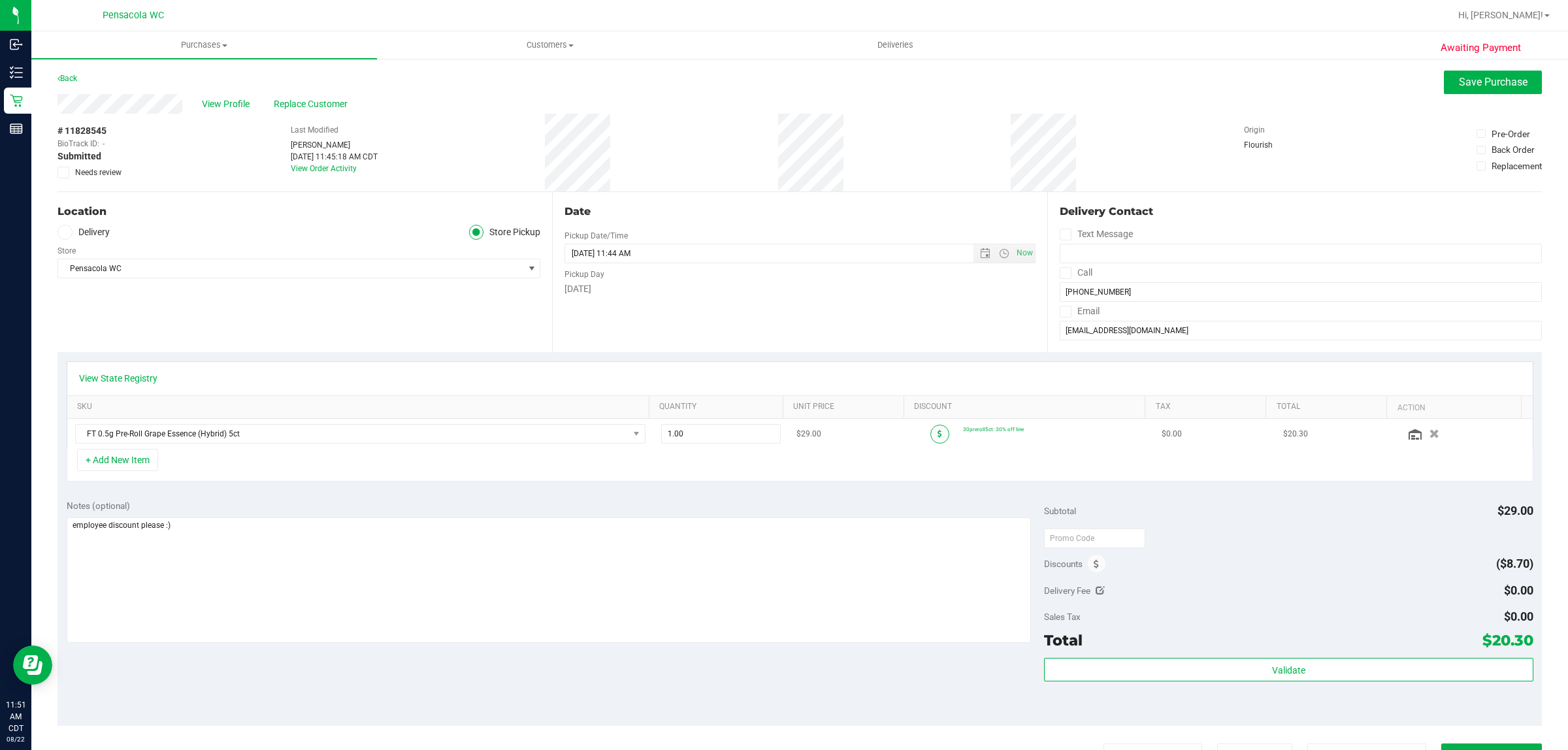
click at [931, 439] on span at bounding box center [940, 434] width 19 height 19
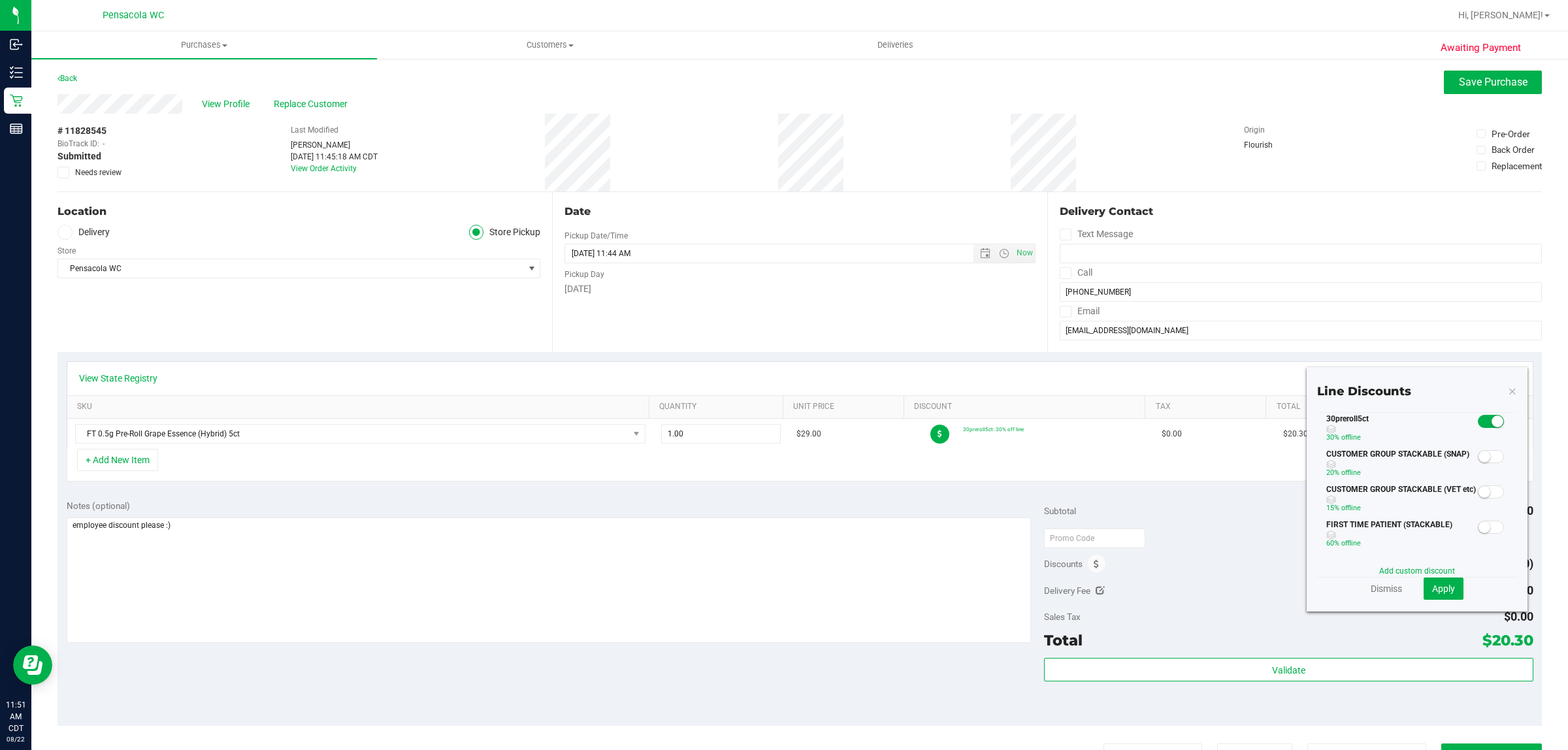
click at [1478, 421] on span at bounding box center [1491, 421] width 26 height 13
click at [1365, 580] on div "Dismiss Apply" at bounding box center [1417, 588] width 200 height 22
click at [1371, 586] on link "Dismiss" at bounding box center [1386, 588] width 32 height 13
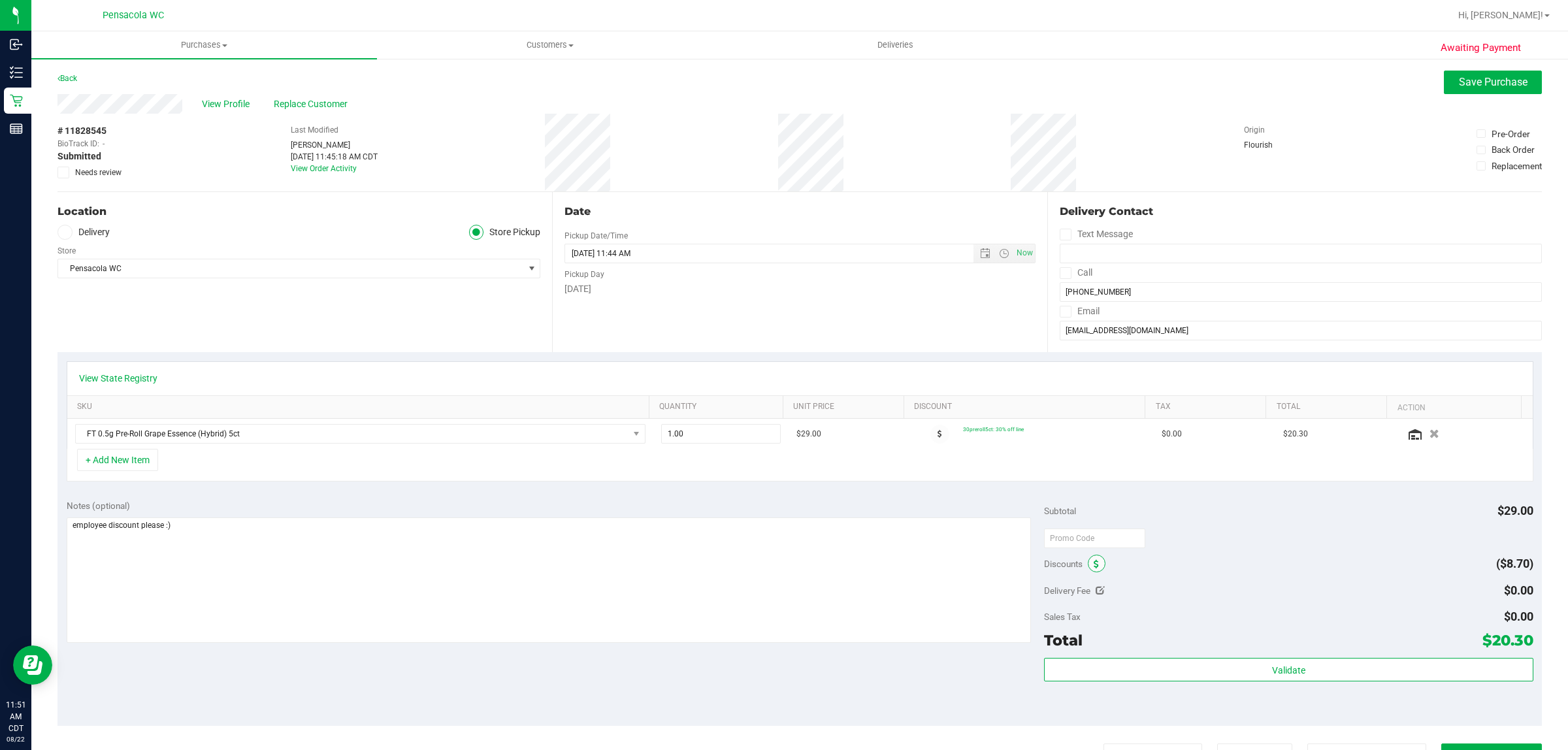
click at [1094, 566] on icon at bounding box center [1096, 564] width 5 height 9
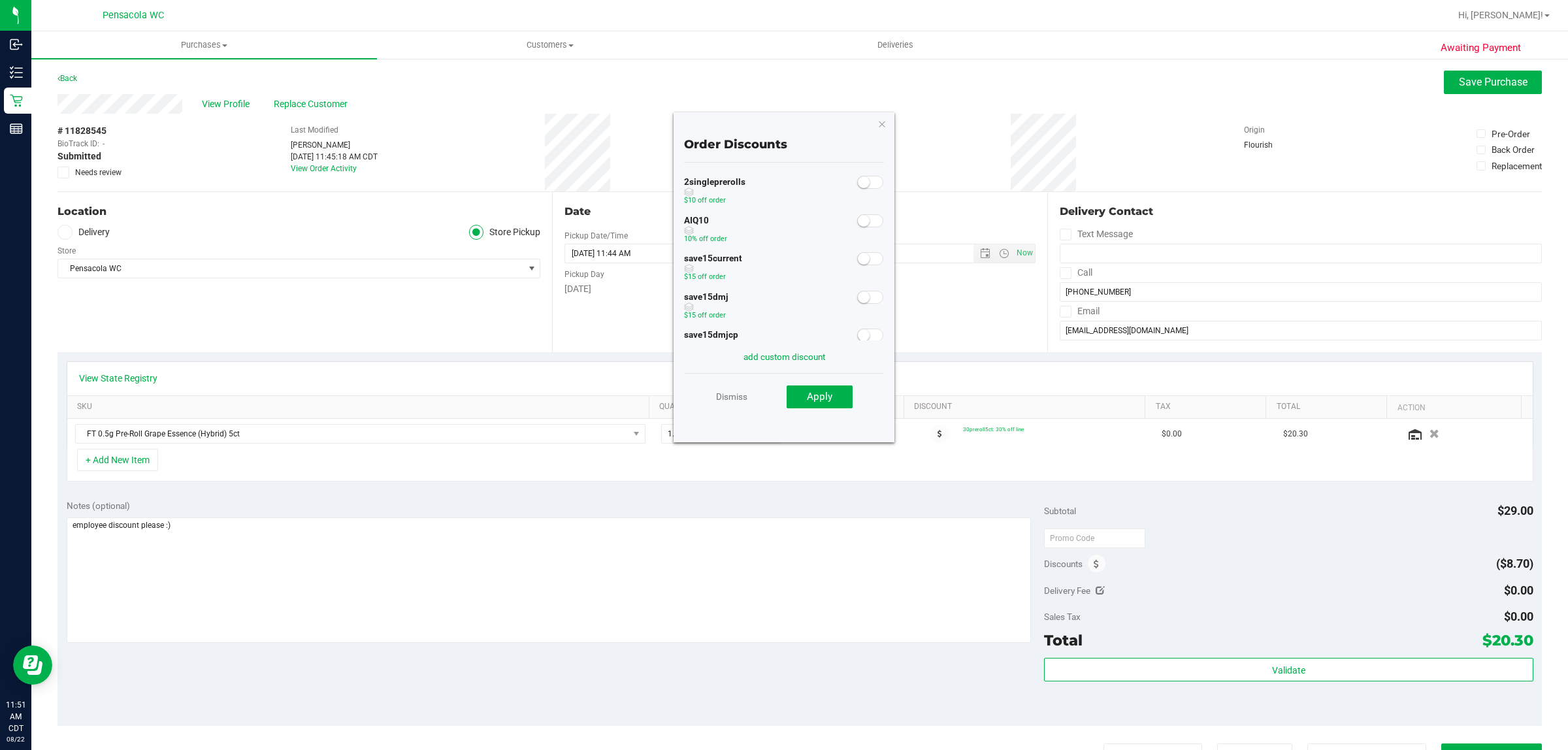
scroll to position [38, 0]
click at [765, 357] on link "add custom discount" at bounding box center [784, 357] width 81 height 11
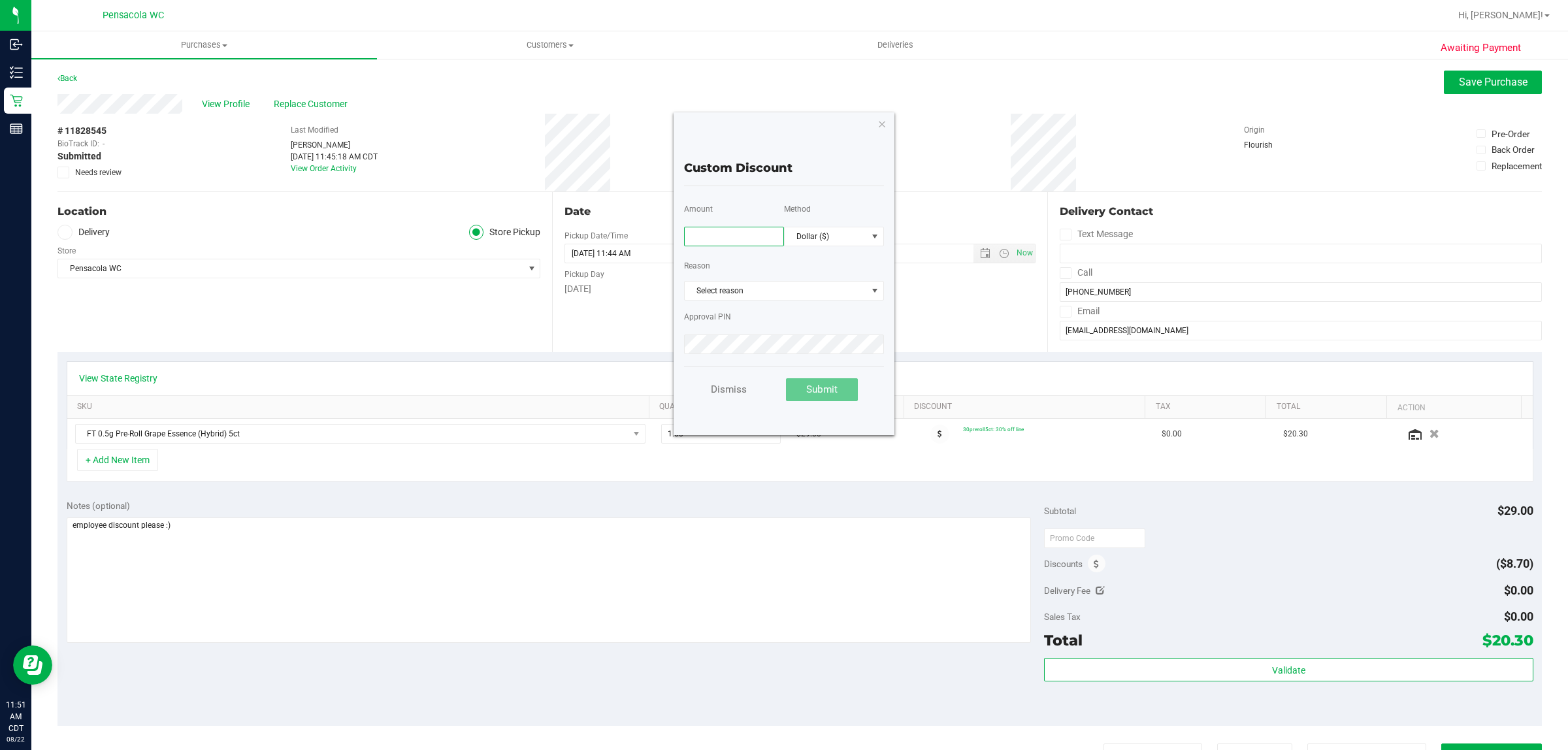
click at [758, 233] on input "text" at bounding box center [734, 236] width 100 height 20
type input "75.00"
click at [733, 383] on link "Dismiss" at bounding box center [728, 389] width 36 height 14
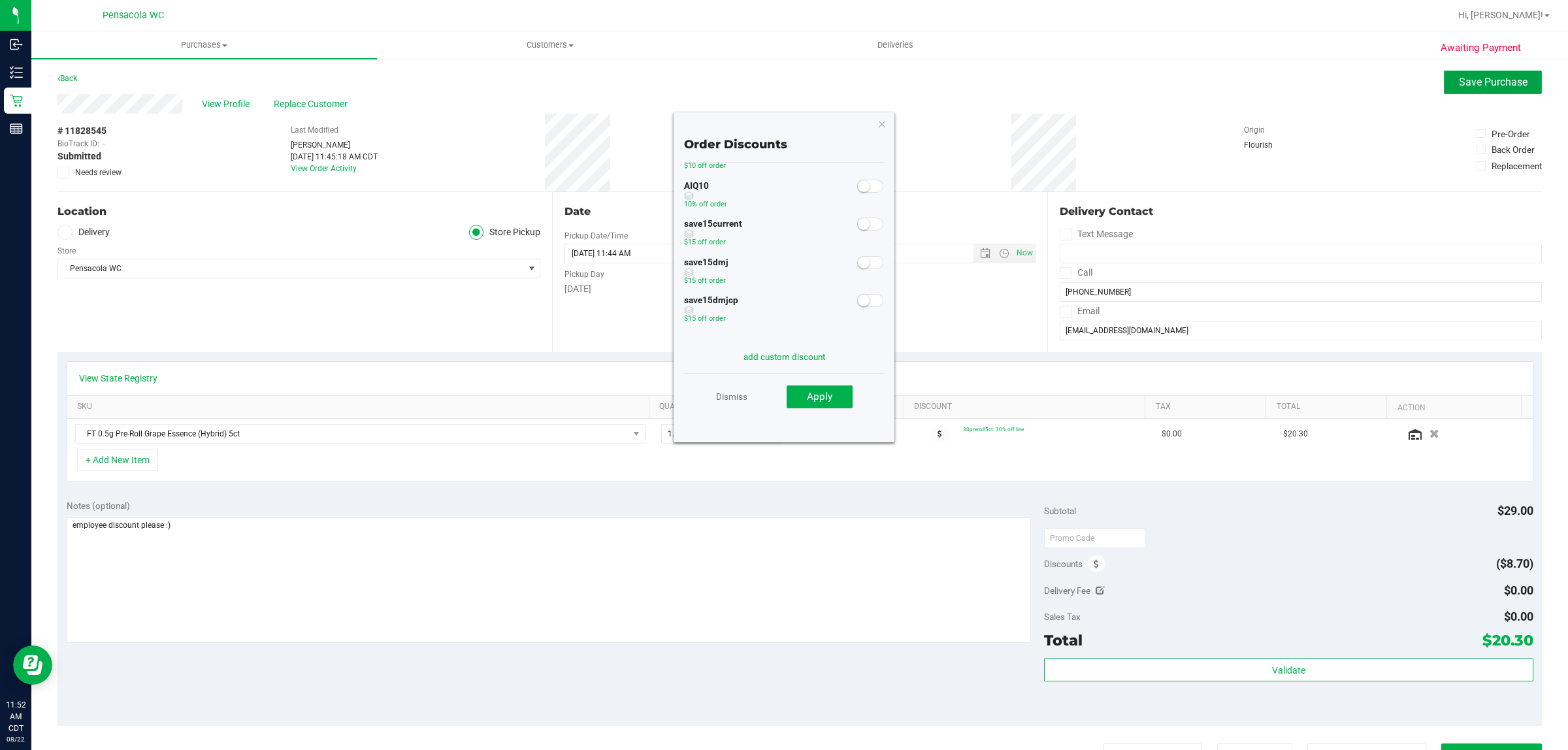
click at [1459, 76] on span "Save Purchase" at bounding box center [1493, 82] width 69 height 12
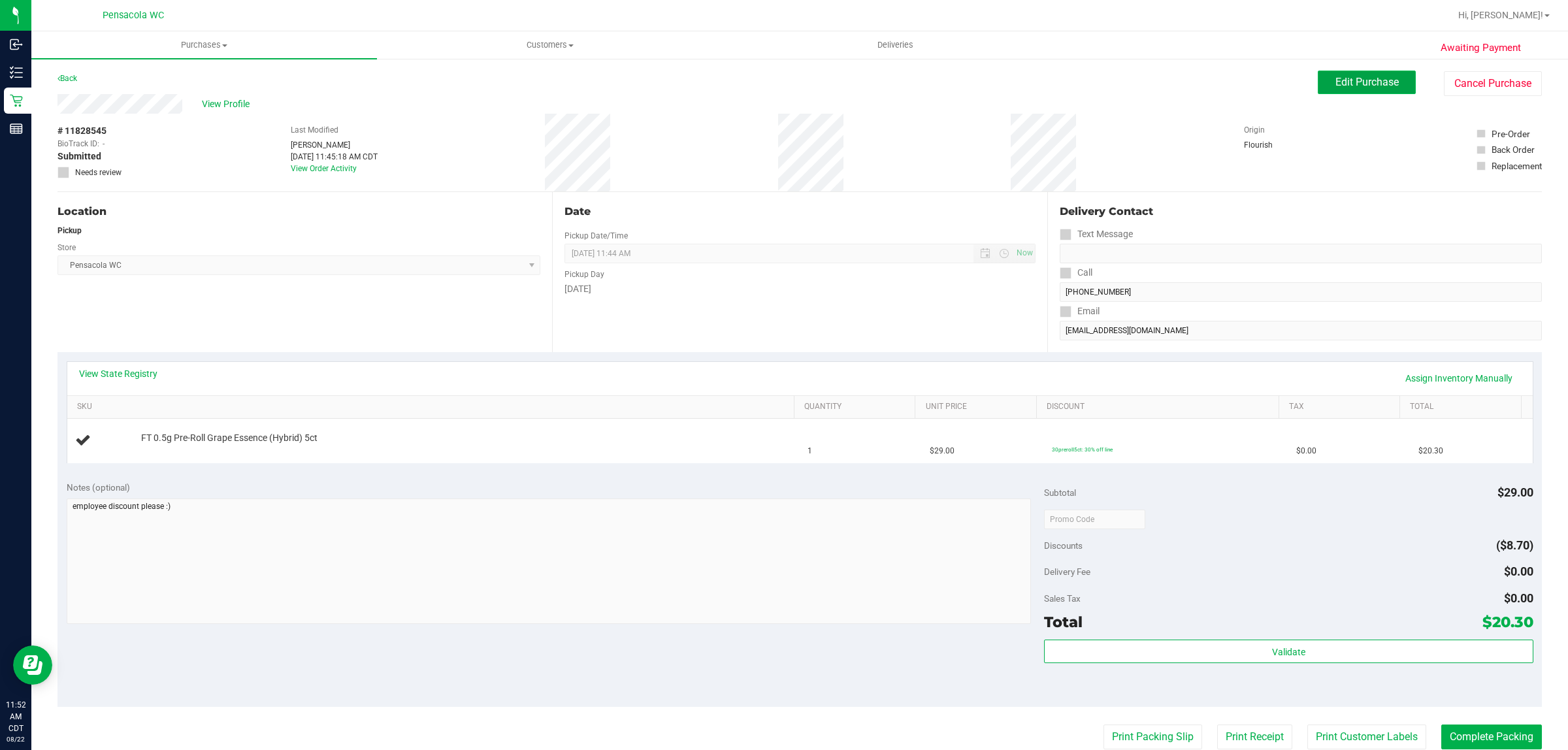
click at [1355, 88] on span "Edit Purchase" at bounding box center [1367, 82] width 63 height 12
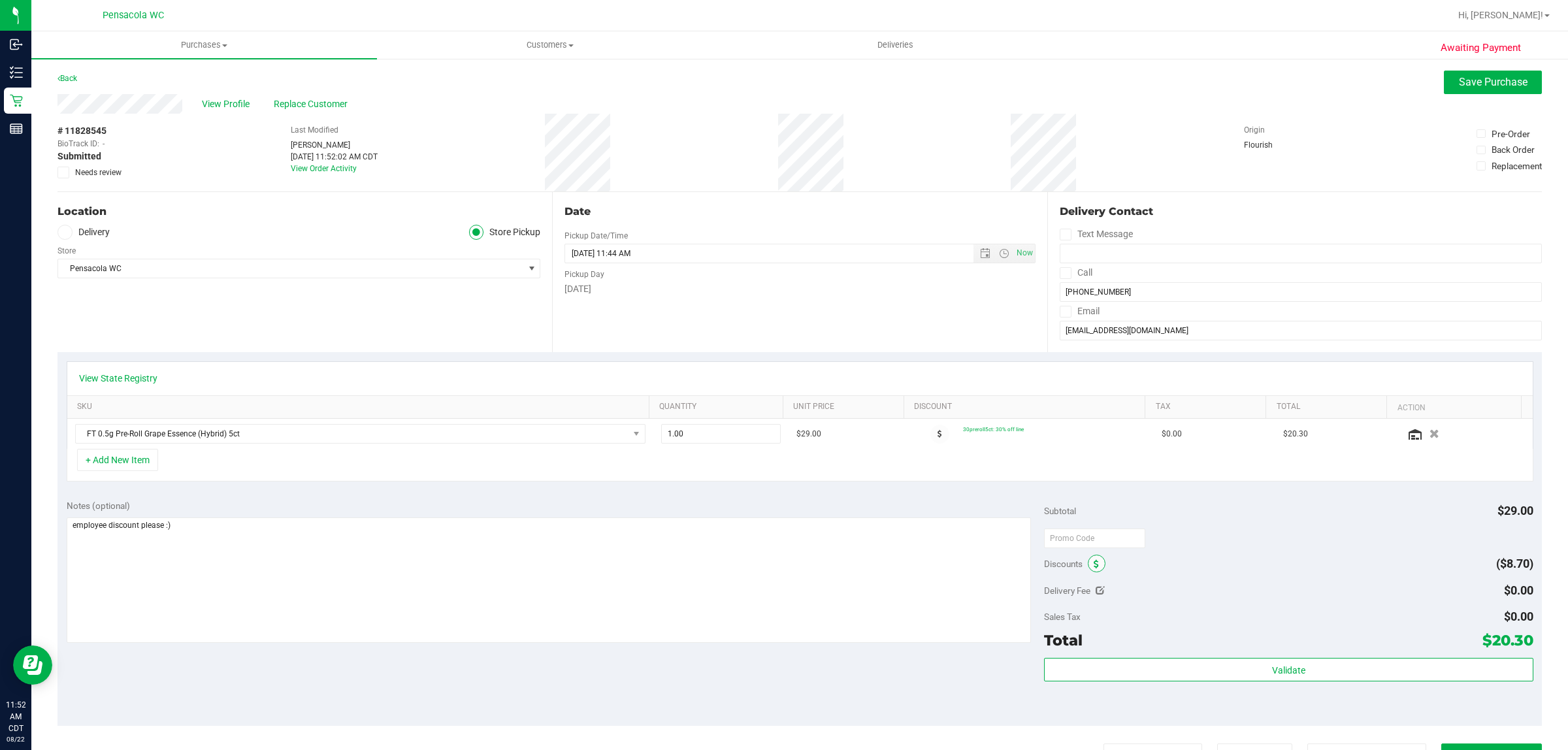
click at [1094, 564] on icon at bounding box center [1096, 564] width 5 height 9
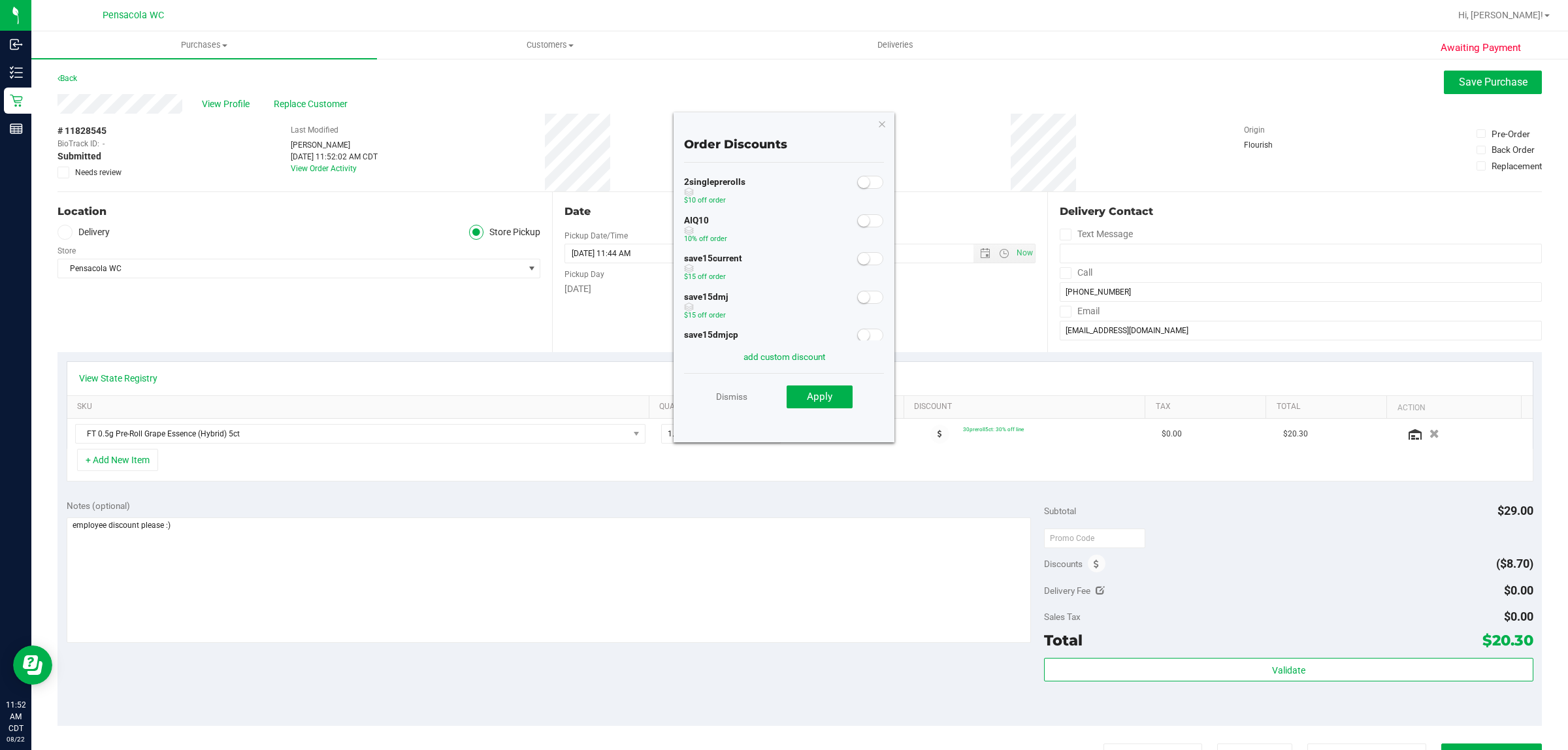
scroll to position [38, 0]
click at [759, 366] on div "add custom discount" at bounding box center [784, 357] width 200 height 33
click at [768, 351] on link "add custom discount" at bounding box center [784, 357] width 81 height 11
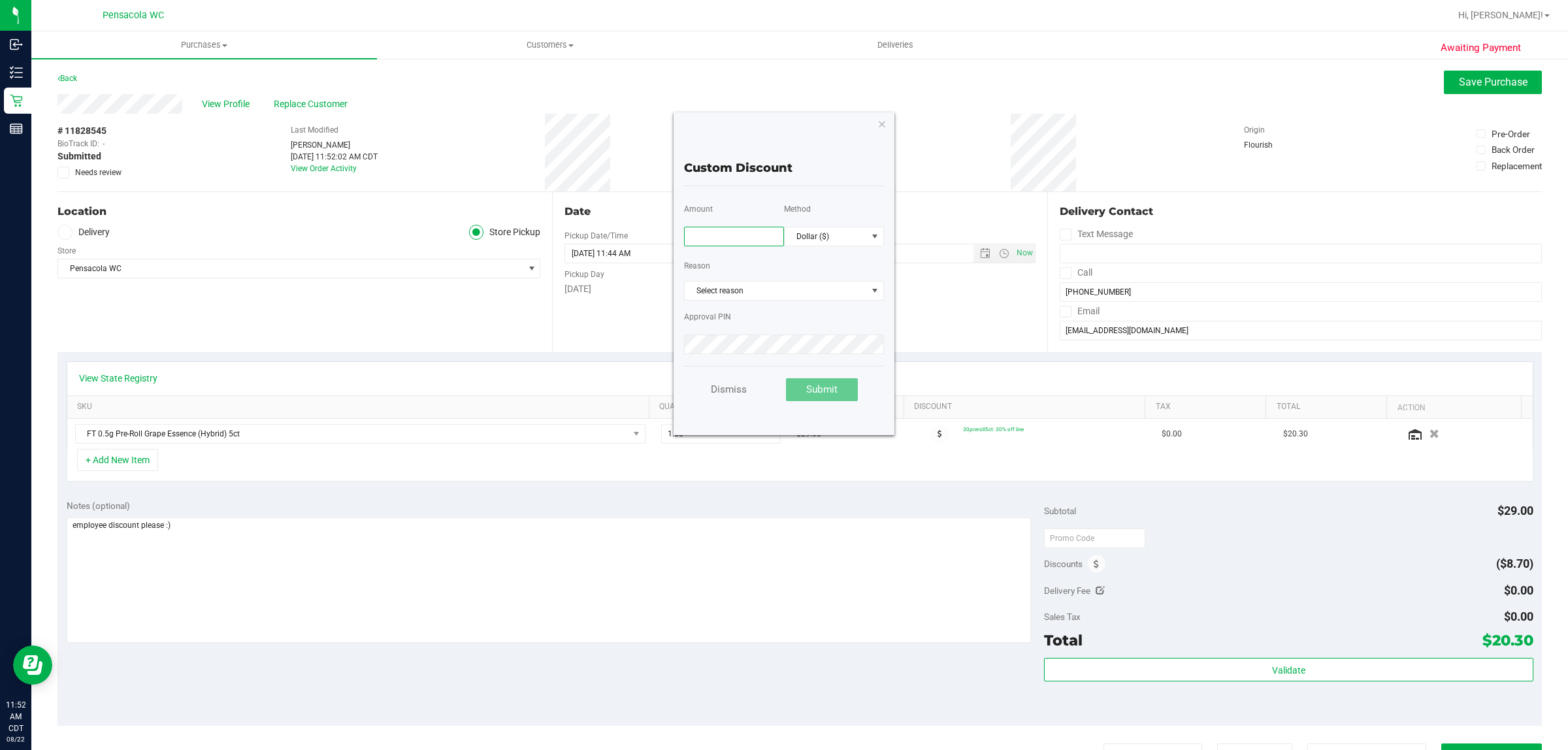
click at [717, 233] on input "text" at bounding box center [734, 236] width 100 height 20
type input "75.00"
click at [824, 240] on span "Dollar ($)" at bounding box center [826, 236] width 82 height 18
click at [818, 282] on li "Percentage (%)" at bounding box center [834, 280] width 99 height 22
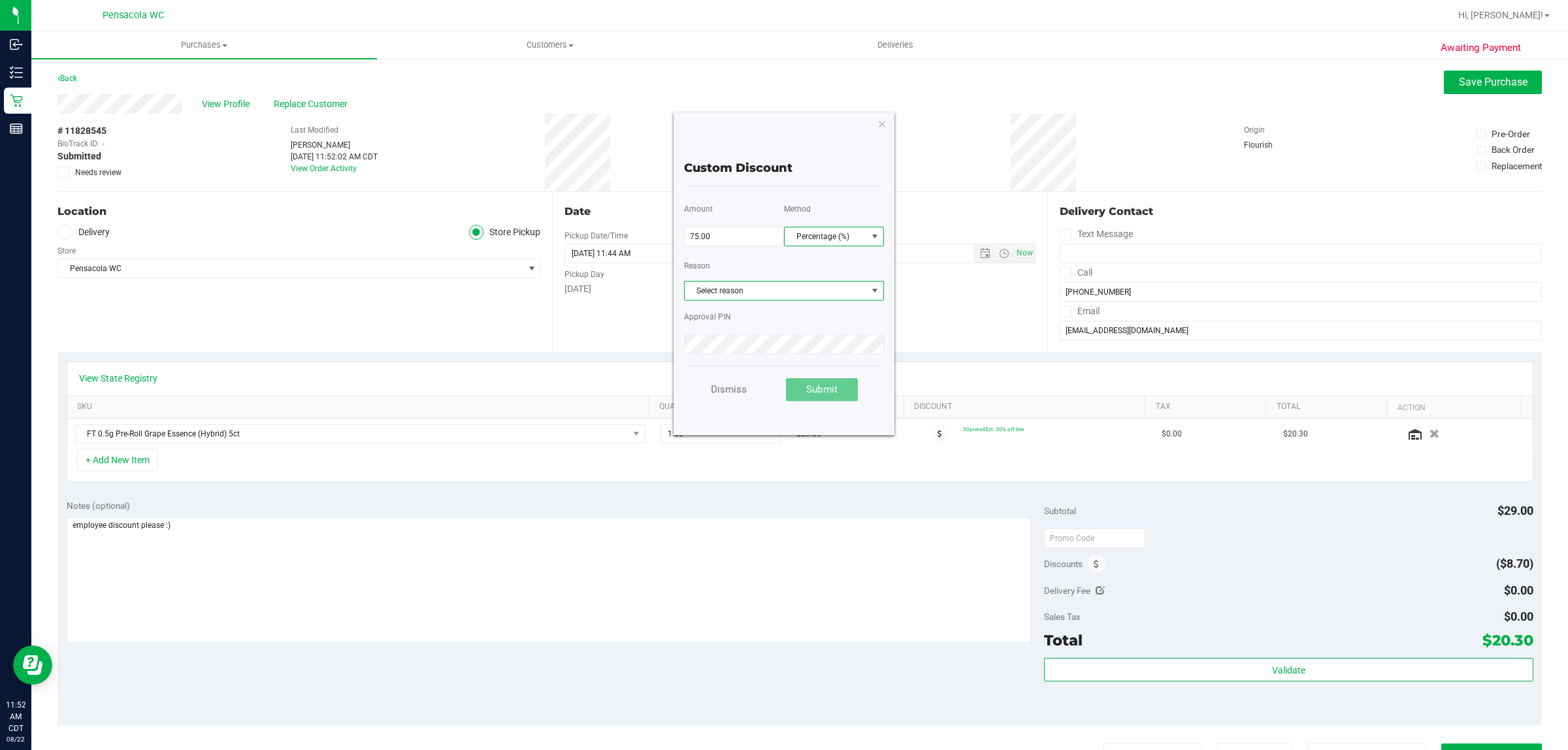
click at [762, 295] on span "Select reason" at bounding box center [776, 290] width 182 height 18
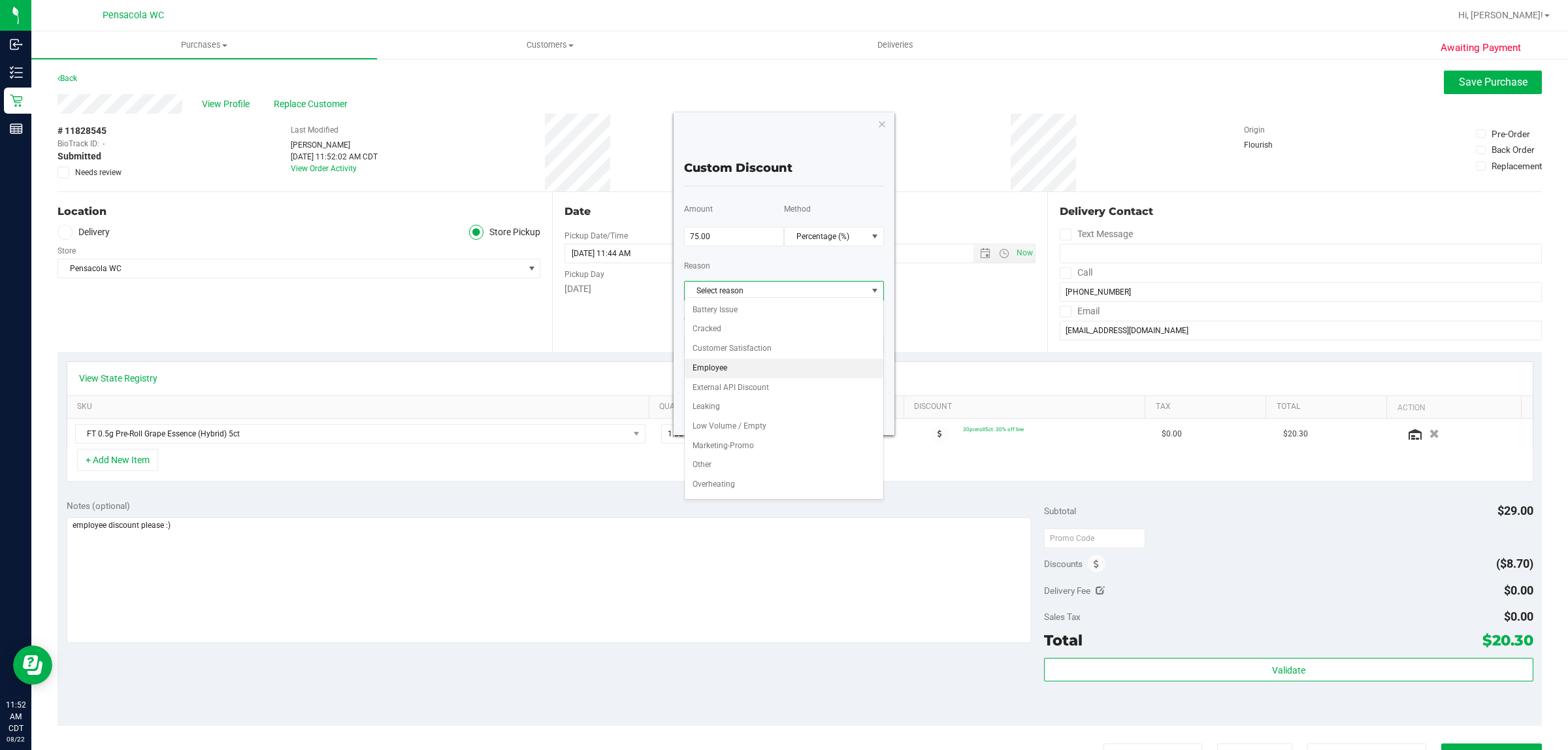
click at [734, 373] on li "Employee" at bounding box center [784, 368] width 199 height 20
click at [808, 387] on span "Submit" at bounding box center [822, 389] width 32 height 11
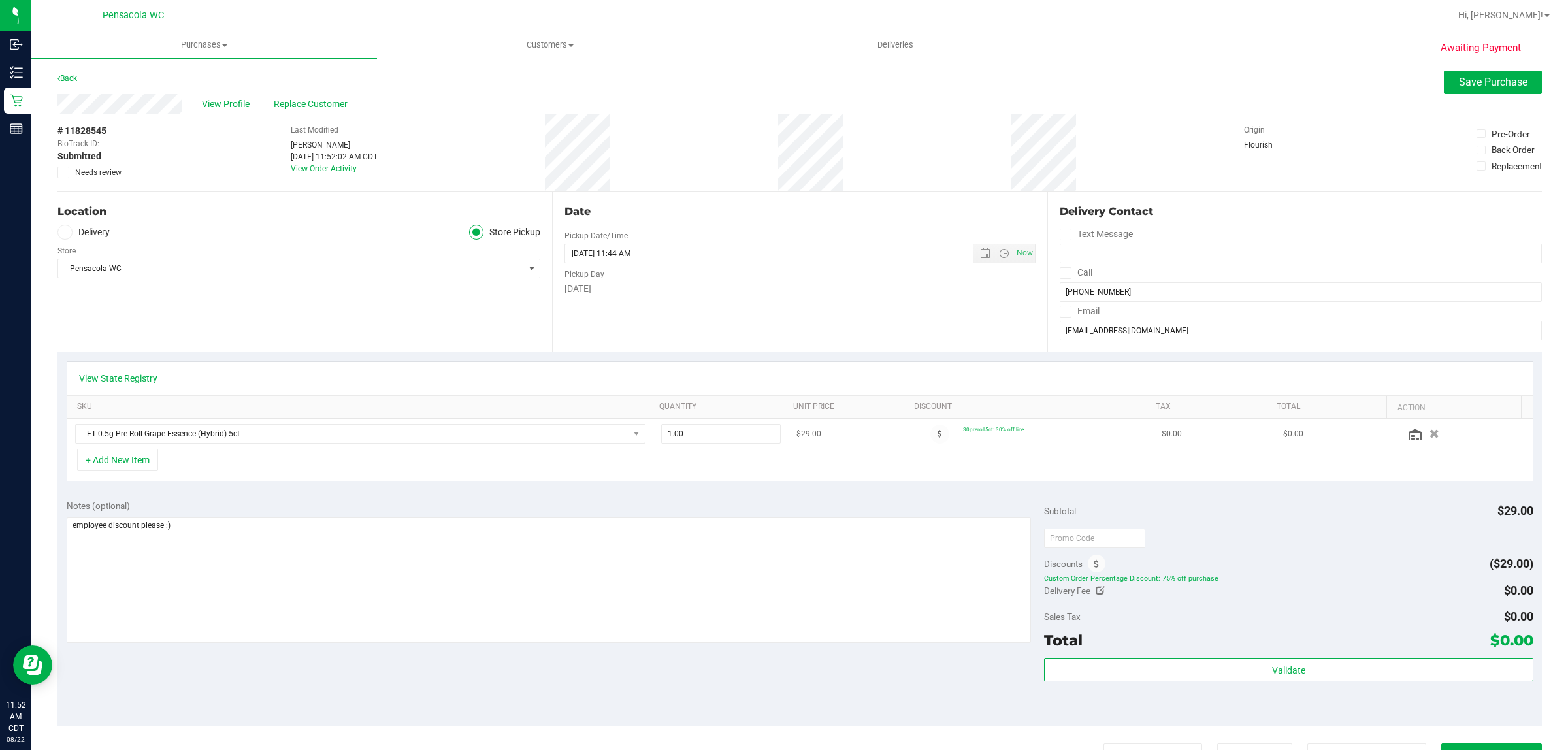
click at [919, 443] on div at bounding box center [939, 434] width 46 height 19
click at [937, 438] on icon at bounding box center [939, 434] width 5 height 8
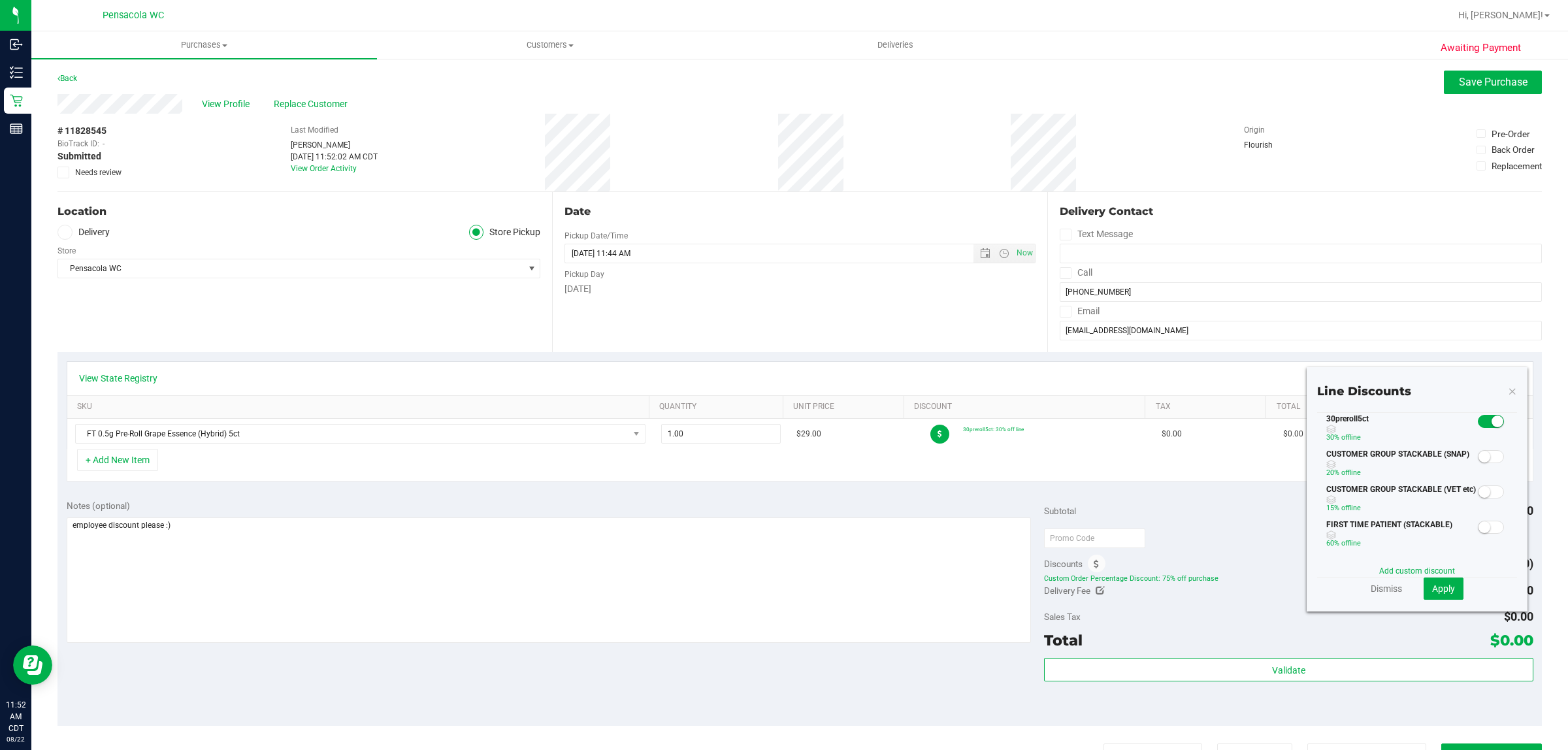
click at [1481, 415] on span at bounding box center [1491, 421] width 26 height 13
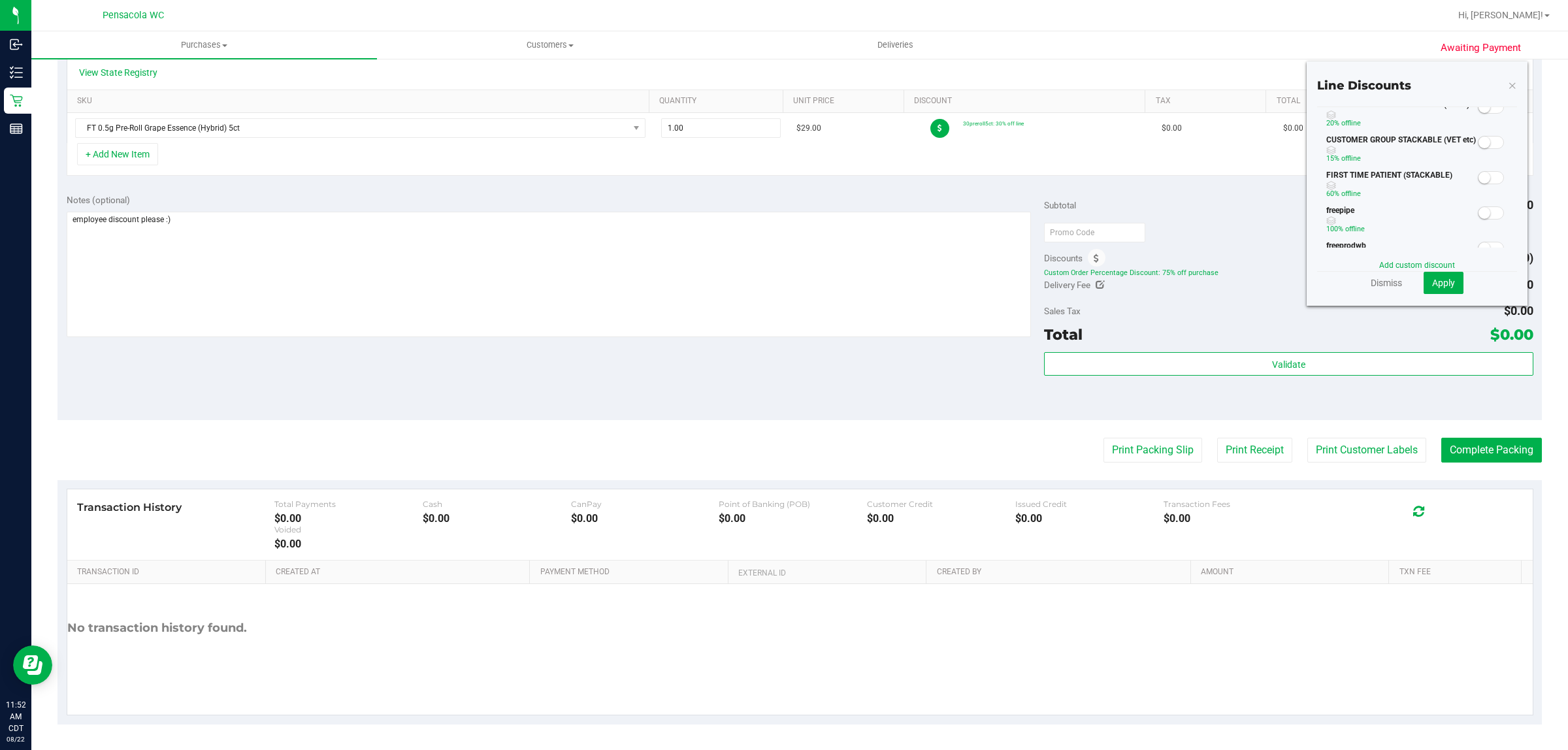
scroll to position [0, 0]
click at [1434, 279] on span "Apply" at bounding box center [1444, 283] width 23 height 11
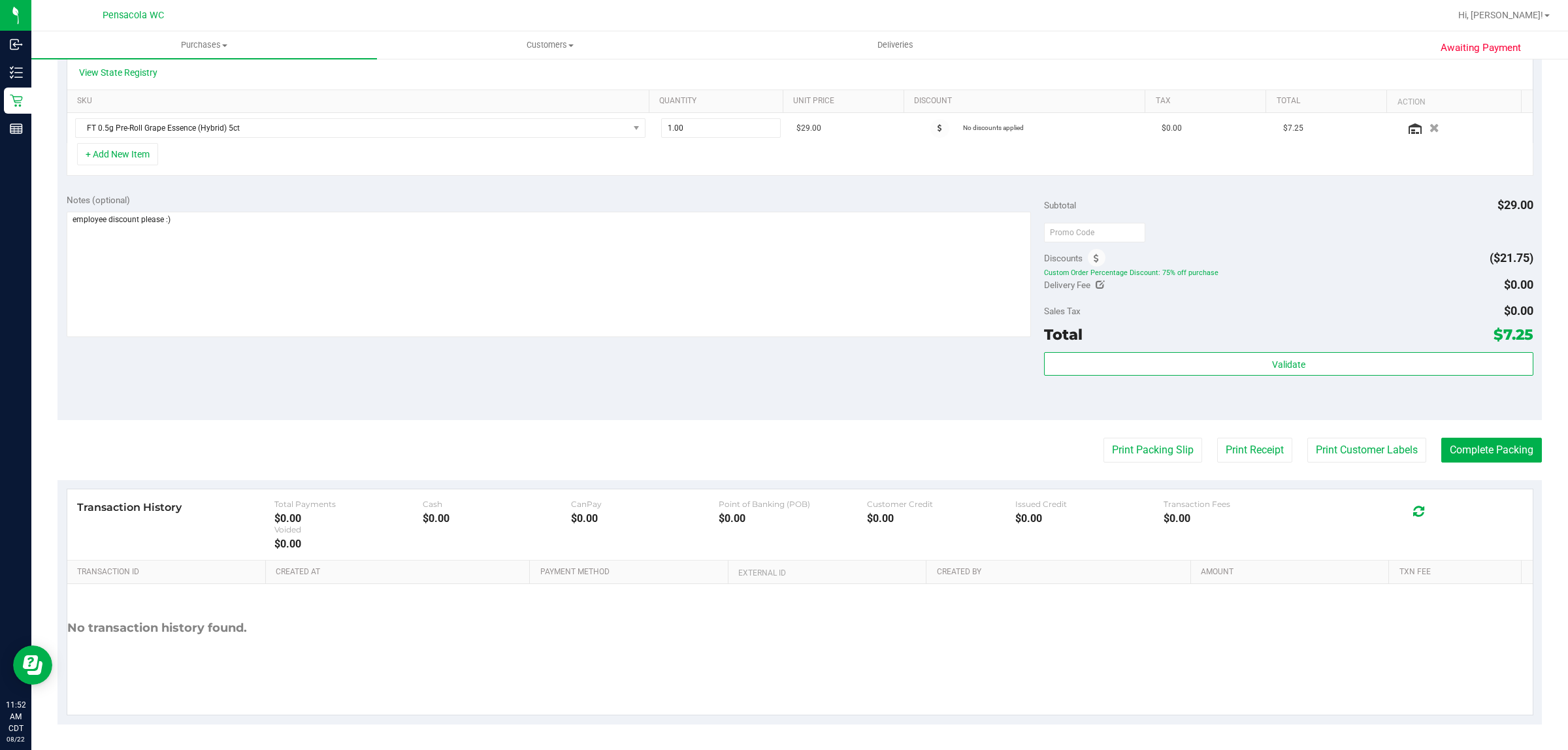
drag, startPoint x: 1157, startPoint y: 456, endPoint x: 1182, endPoint y: 510, distance: 59.5
click at [1182, 510] on purchase-details "Back Save Purchase View Profile Replace Customer # 11828545 BioTrack ID: - Subm…" at bounding box center [799, 244] width 1485 height 959
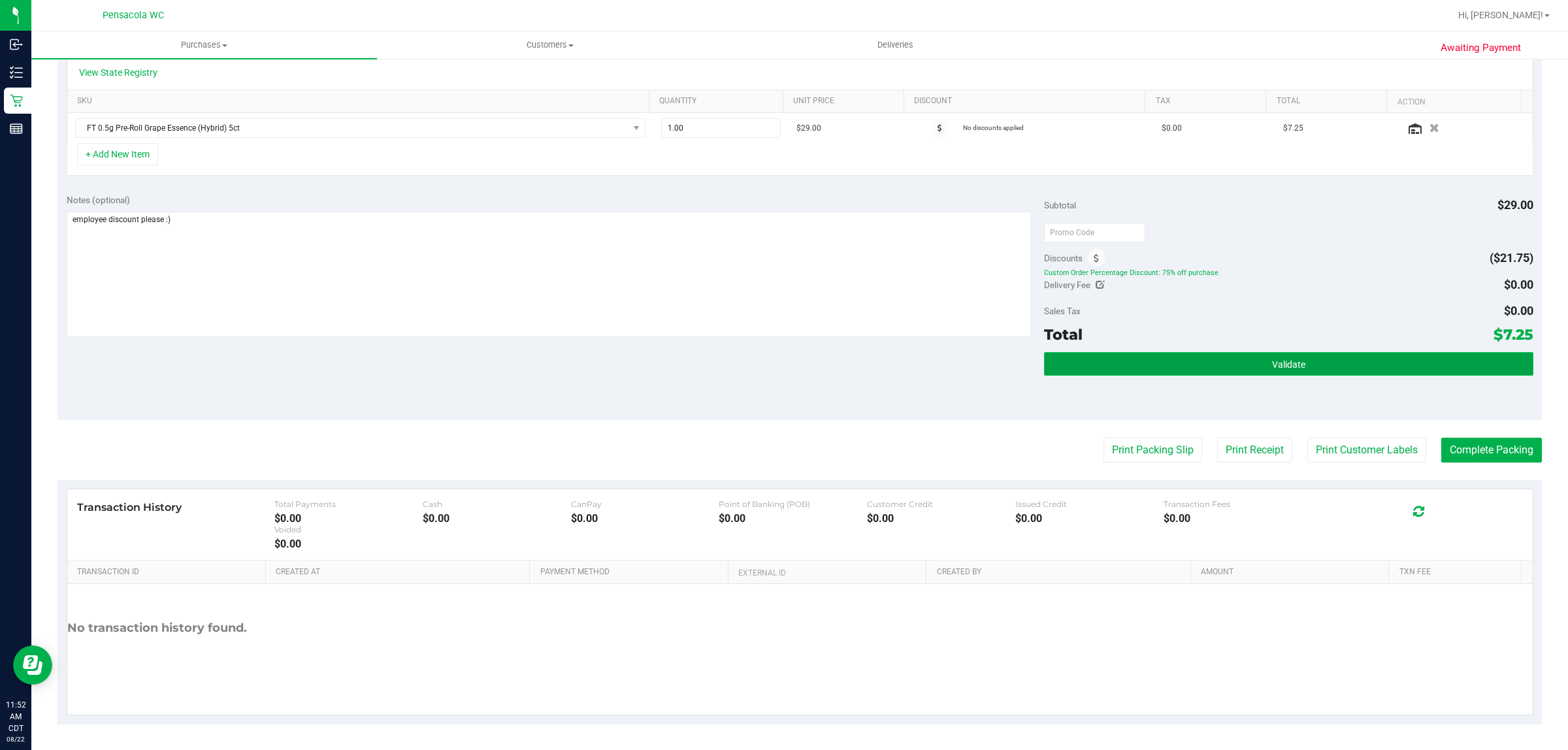
click at [1327, 364] on button "Validate" at bounding box center [1289, 363] width 489 height 24
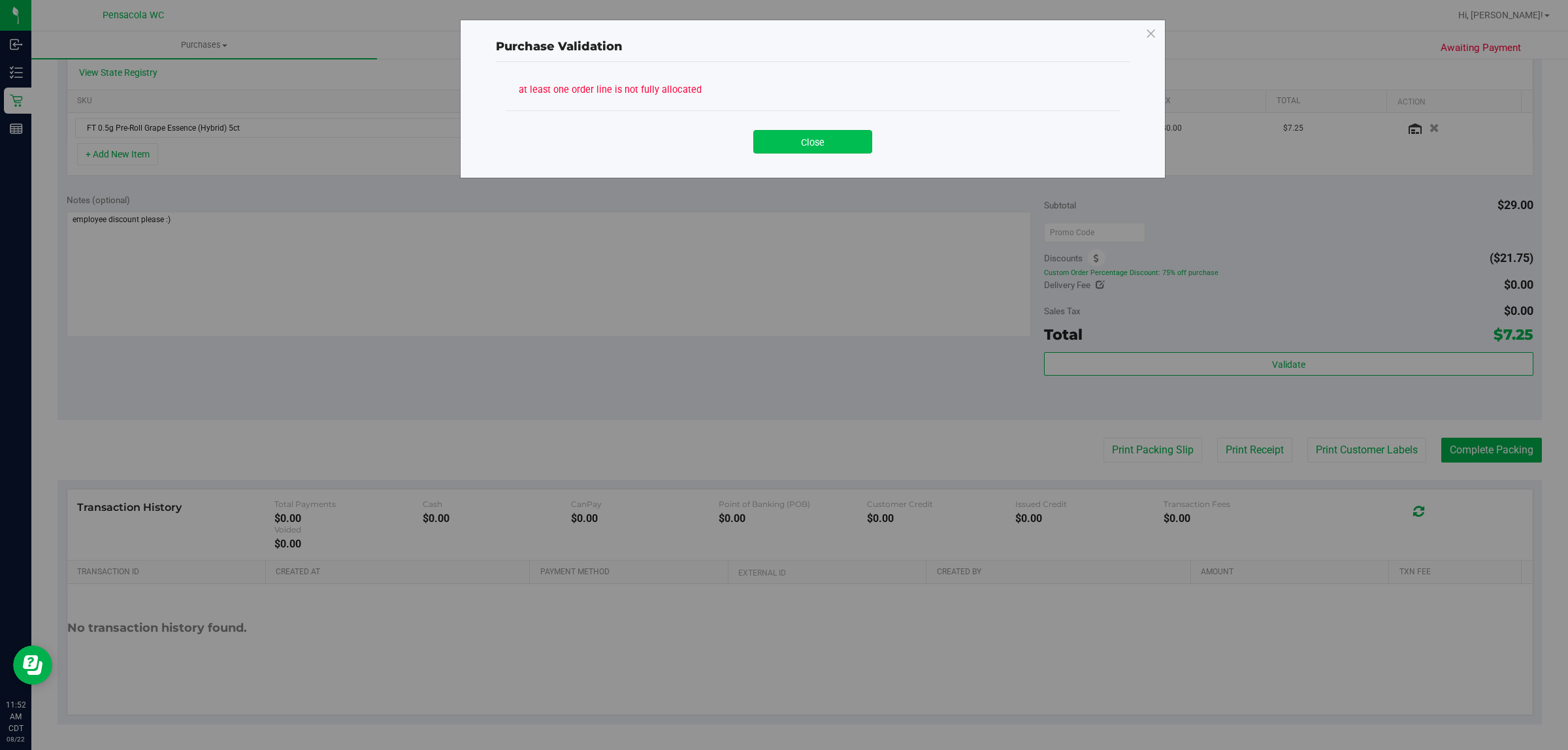
click at [846, 139] on button "Close" at bounding box center [813, 141] width 119 height 24
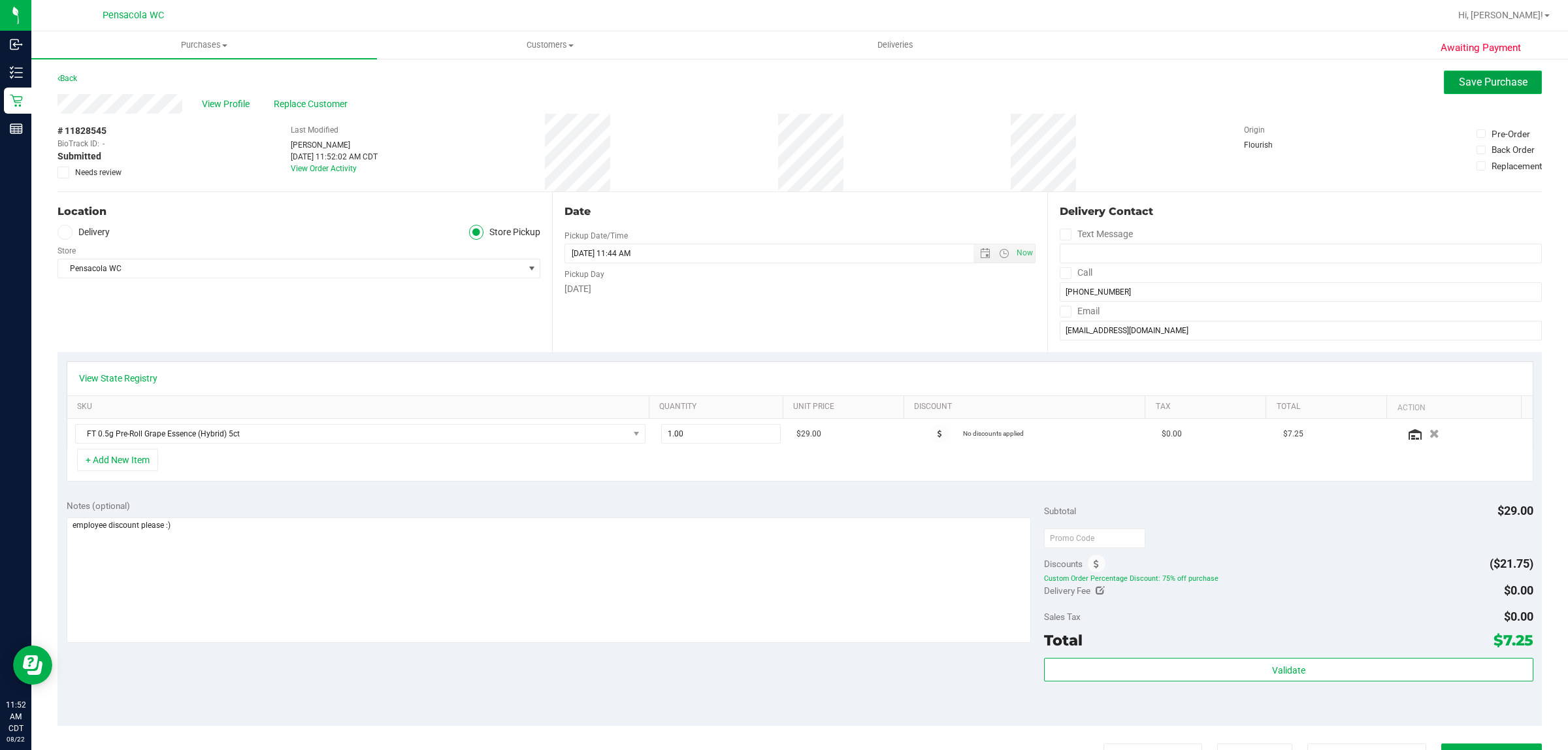
click at [1506, 71] on button "Save Purchase" at bounding box center [1493, 82] width 98 height 24
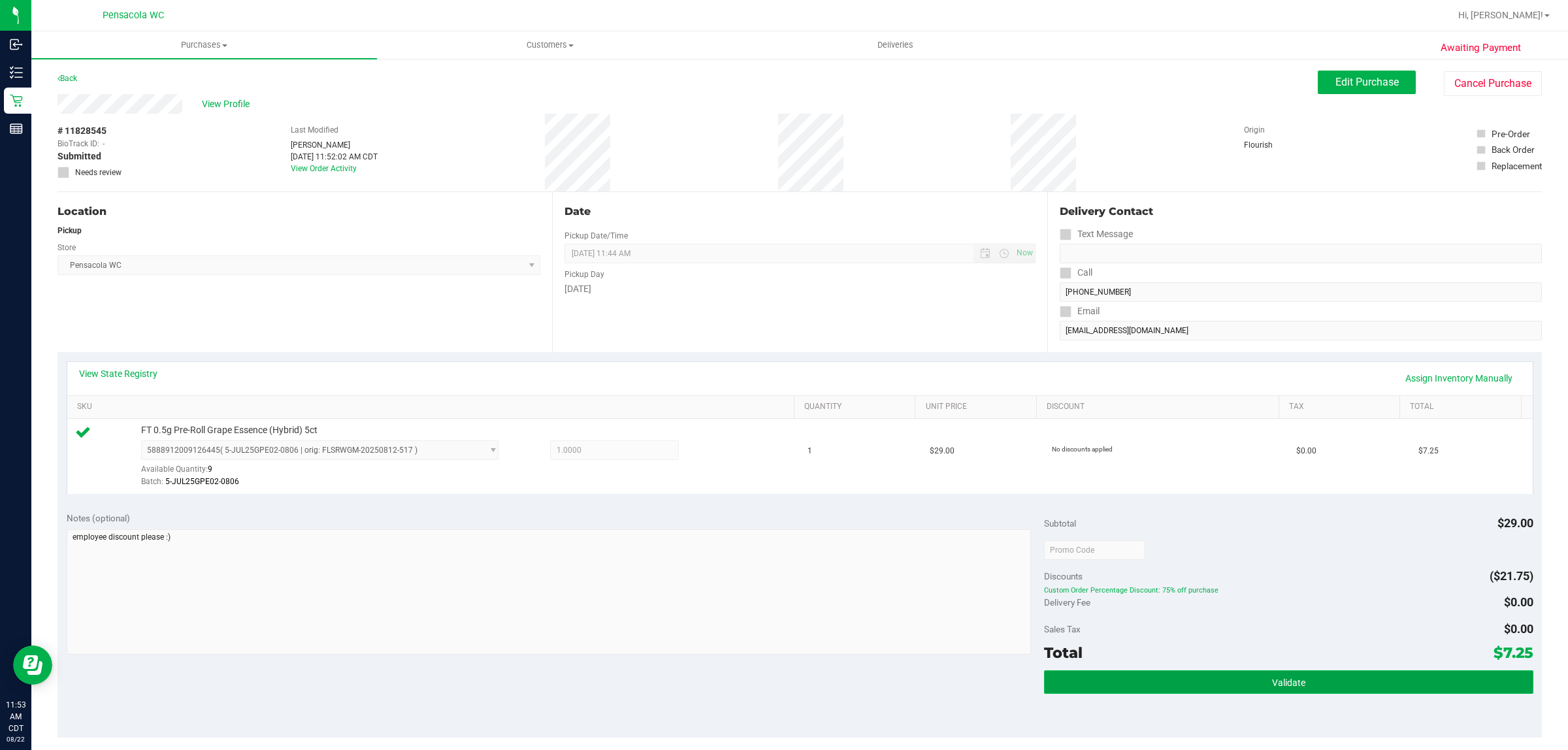
click at [1249, 681] on button "Validate" at bounding box center [1289, 681] width 489 height 24
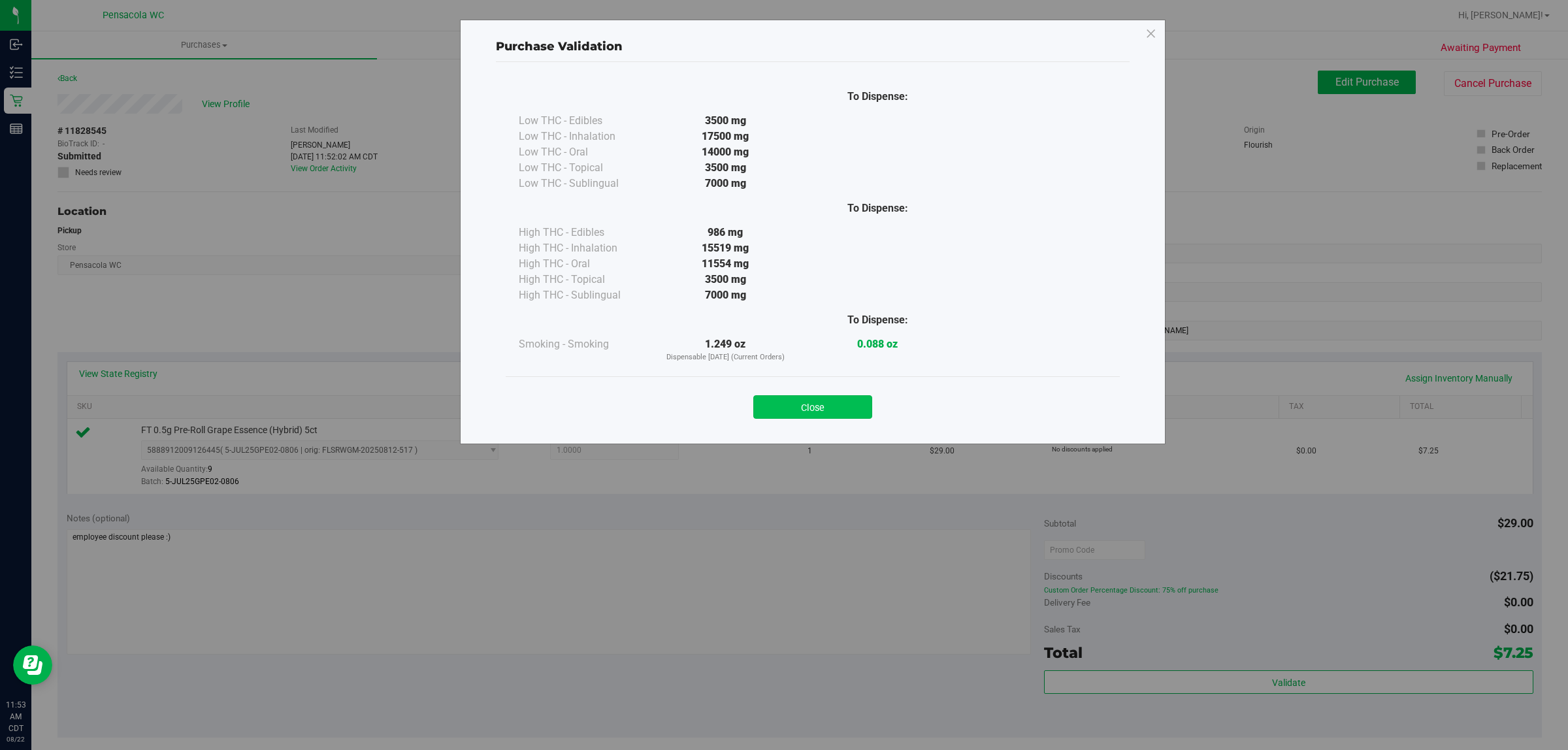
click at [821, 415] on button "Close" at bounding box center [813, 406] width 119 height 24
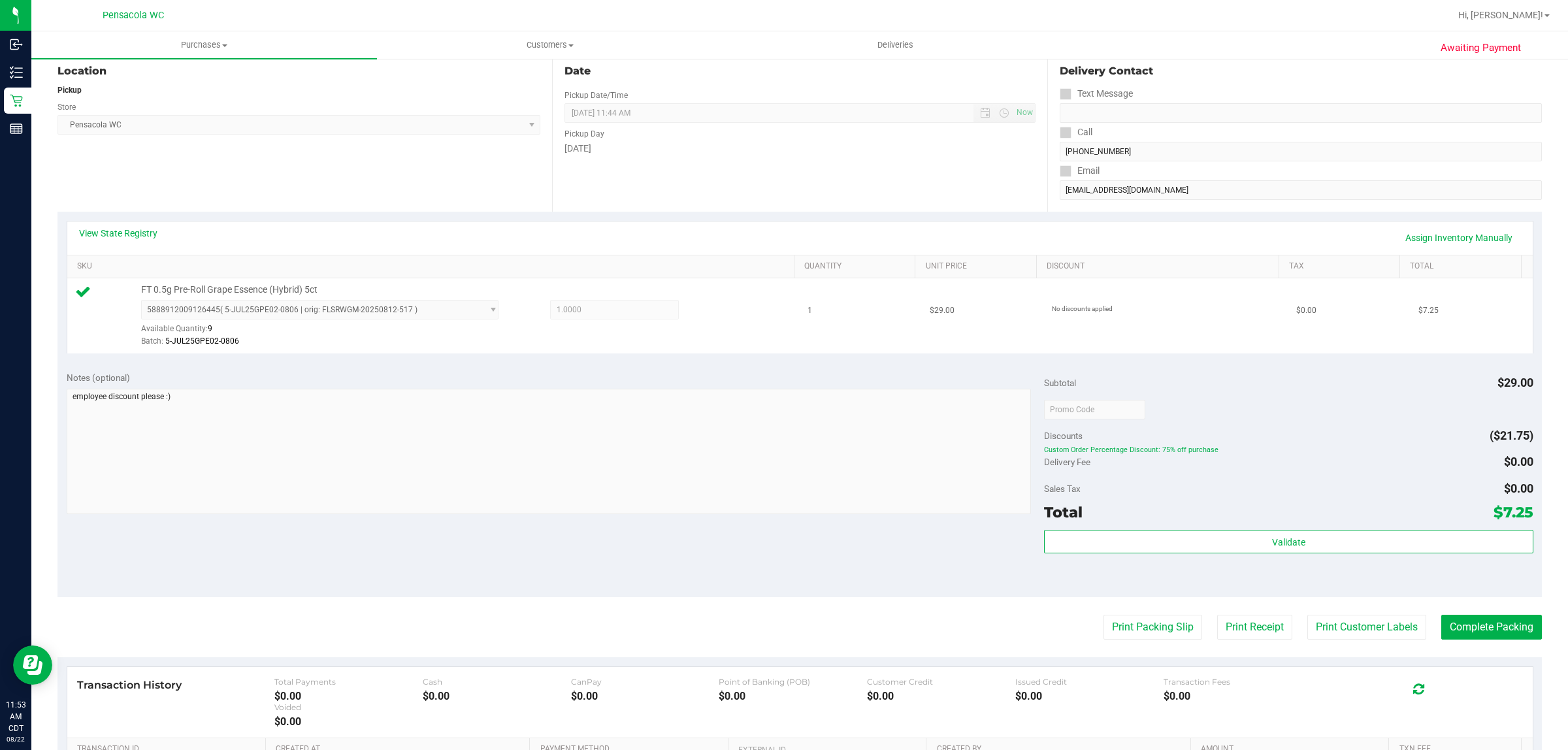
scroll to position [317, 0]
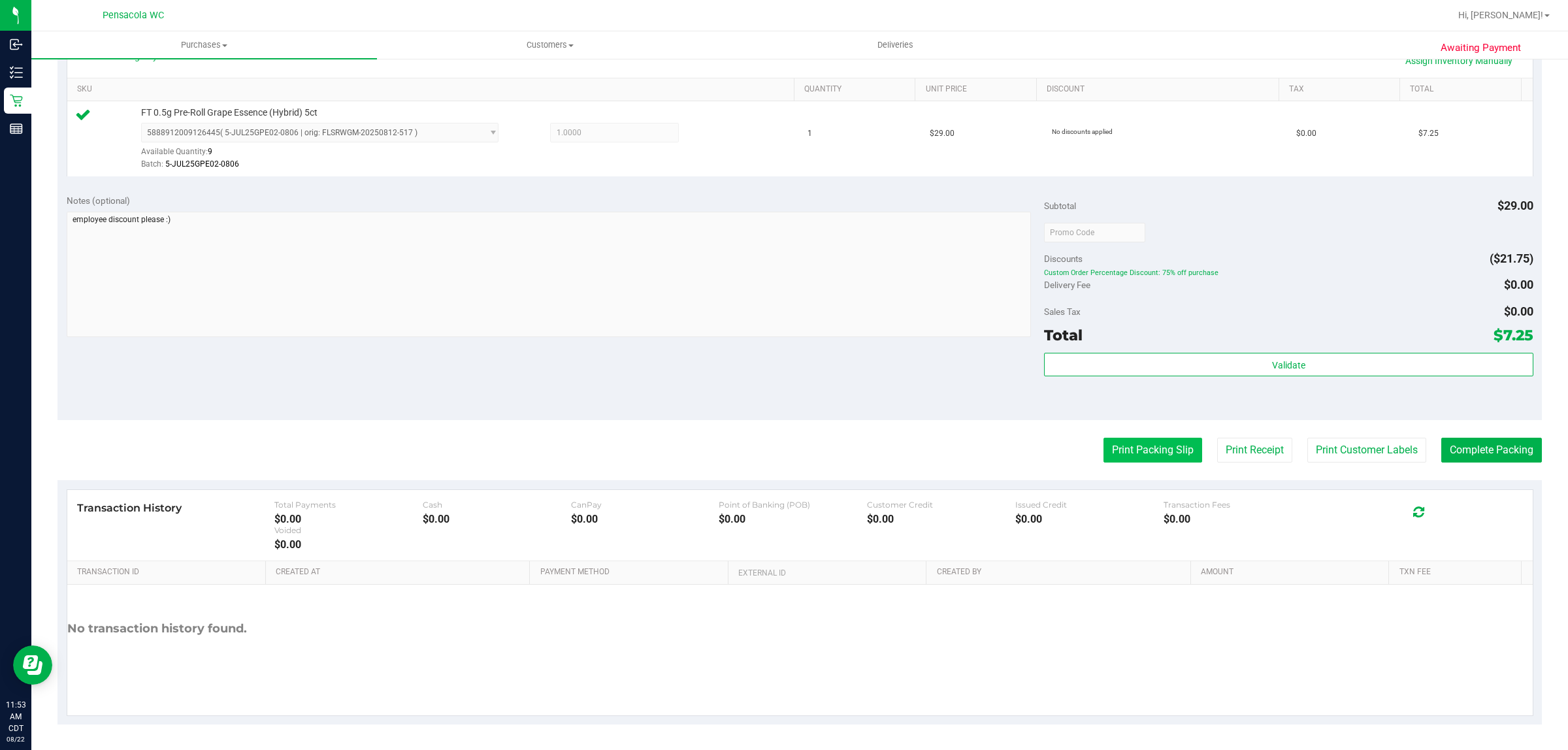
click at [1108, 453] on button "Print Packing Slip" at bounding box center [1153, 450] width 99 height 25
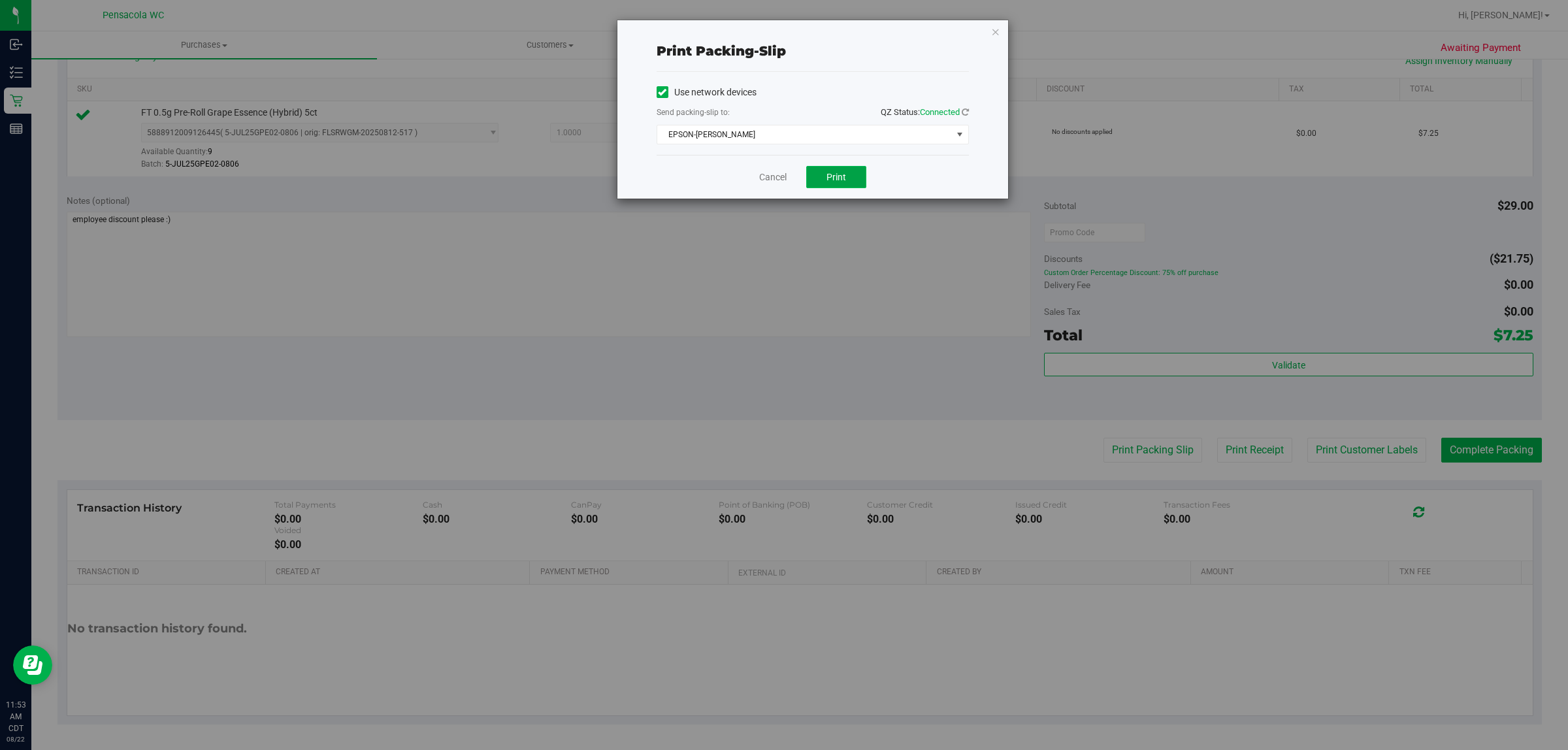
click at [835, 170] on button "Print" at bounding box center [836, 177] width 60 height 22
click at [777, 176] on link "Cancel" at bounding box center [773, 177] width 28 height 13
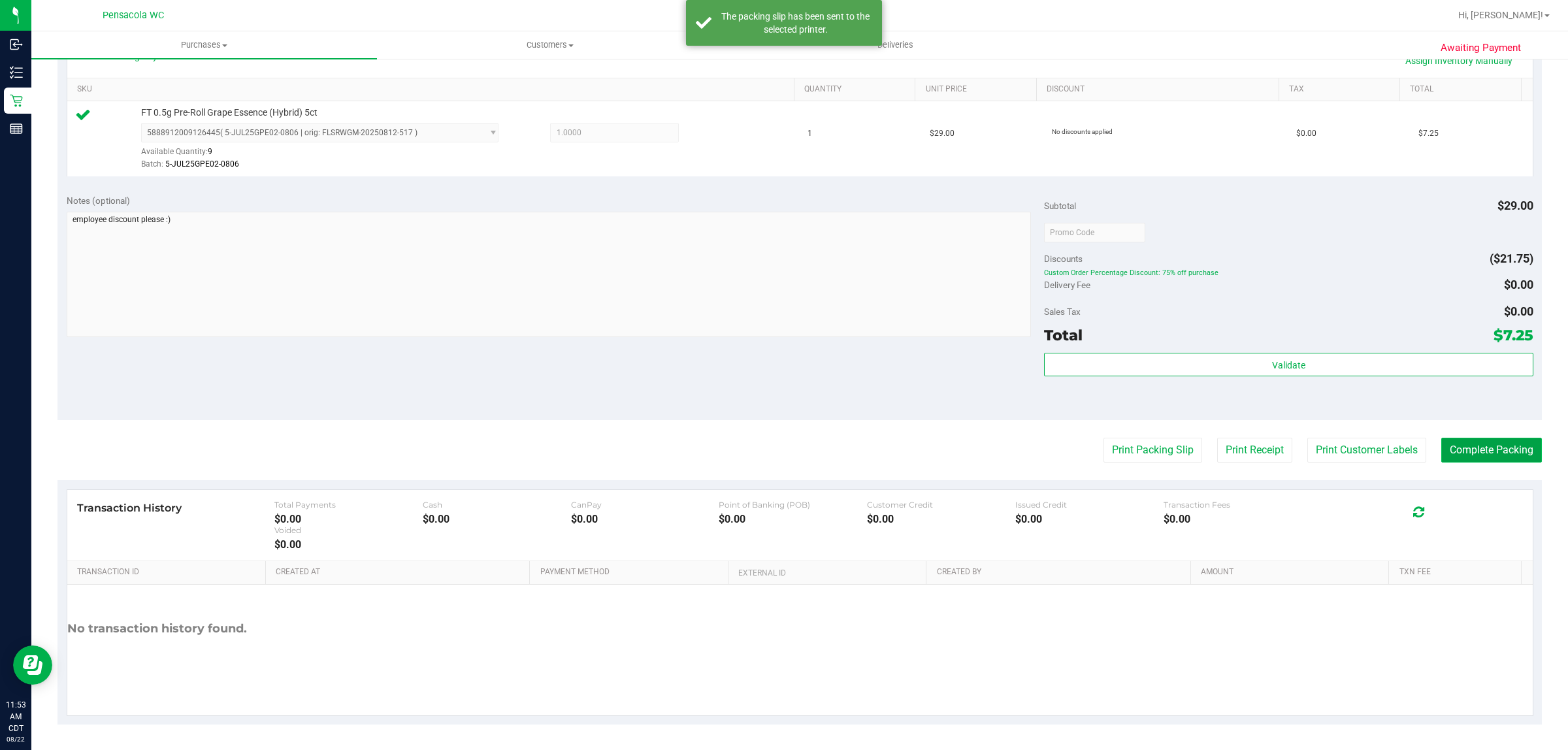
click at [1468, 455] on button "Complete Packing" at bounding box center [1492, 450] width 101 height 25
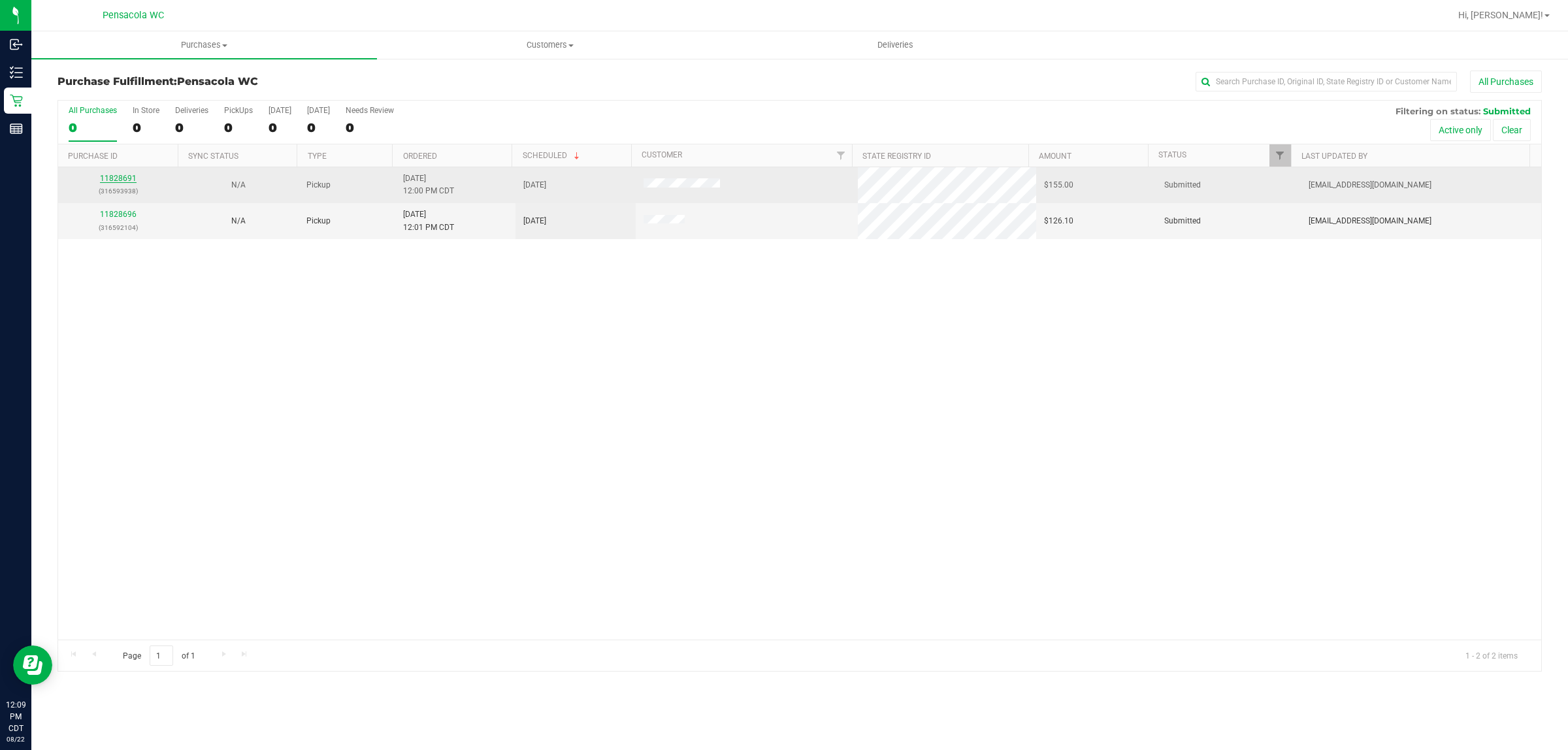
click at [116, 182] on link "11828691" at bounding box center [118, 178] width 36 height 9
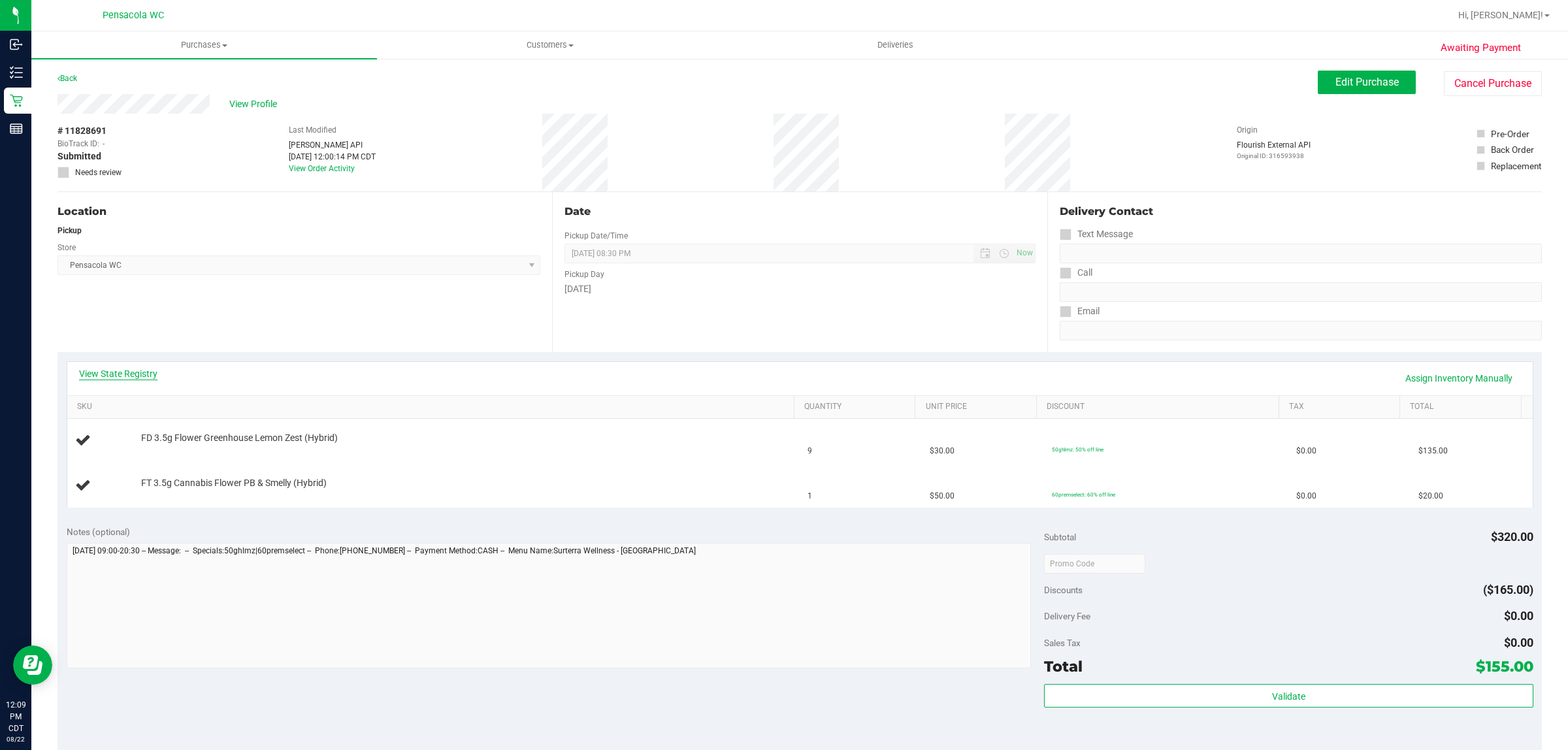
click at [122, 371] on link "View State Registry" at bounding box center [118, 373] width 79 height 13
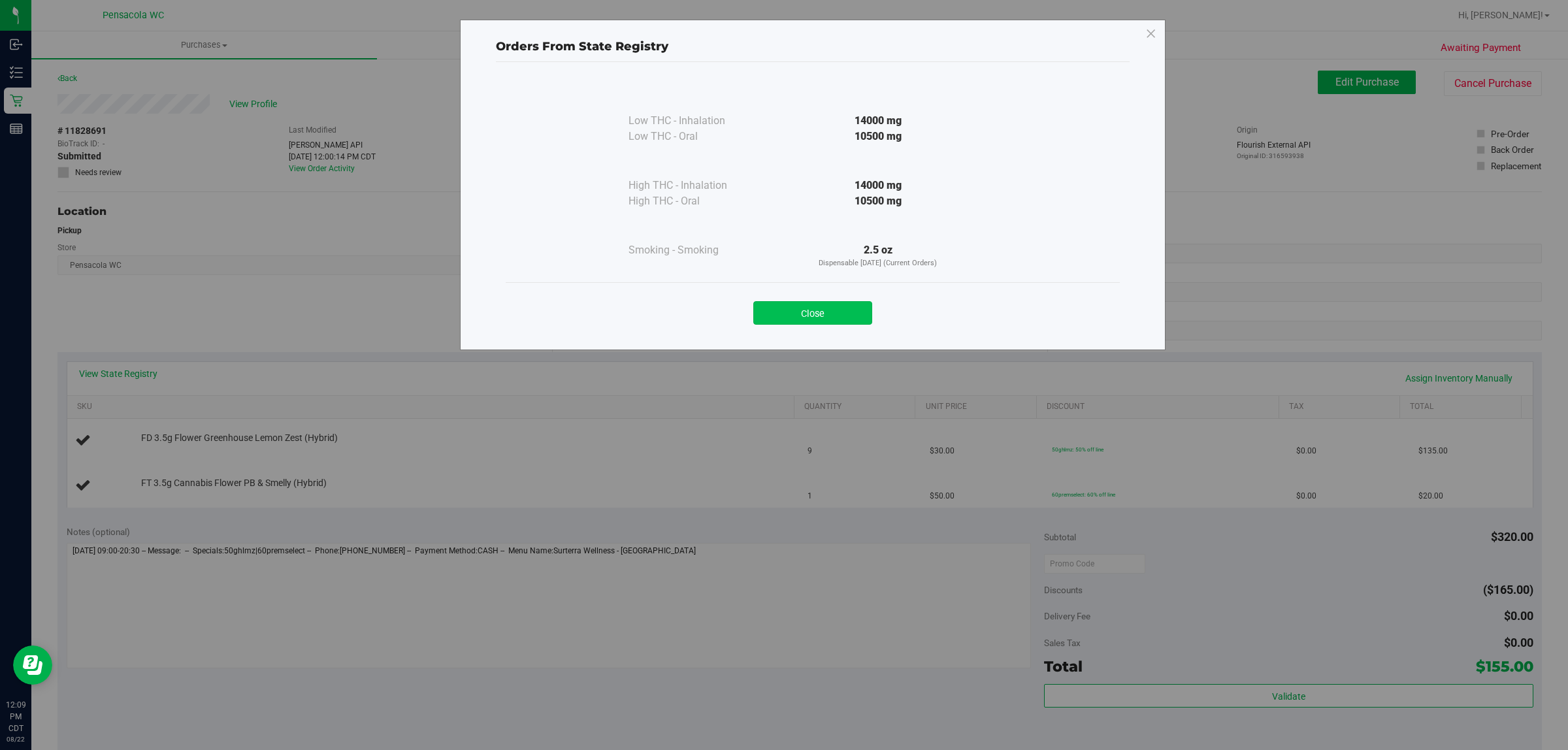
click at [785, 307] on button "Close" at bounding box center [813, 313] width 119 height 24
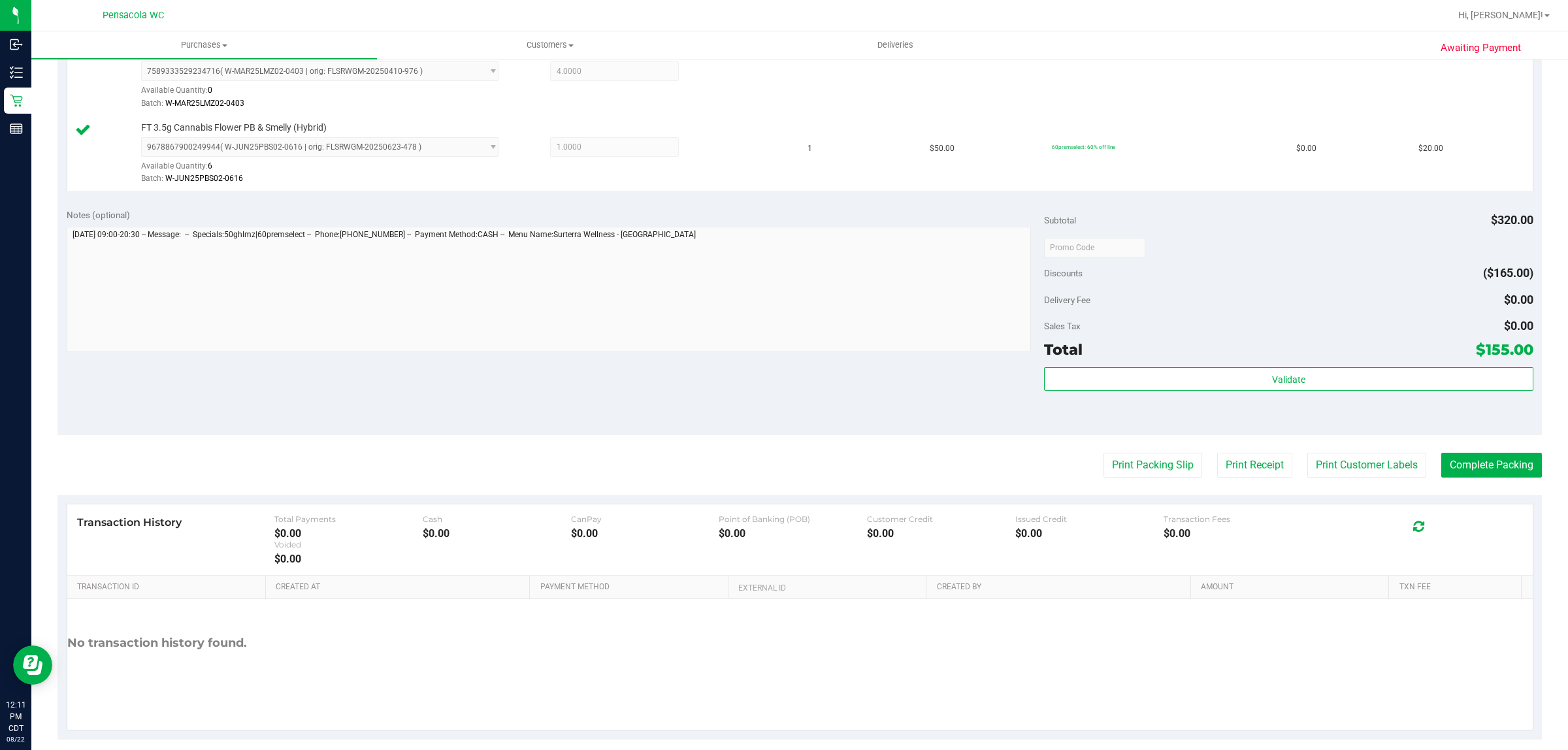
scroll to position [490, 0]
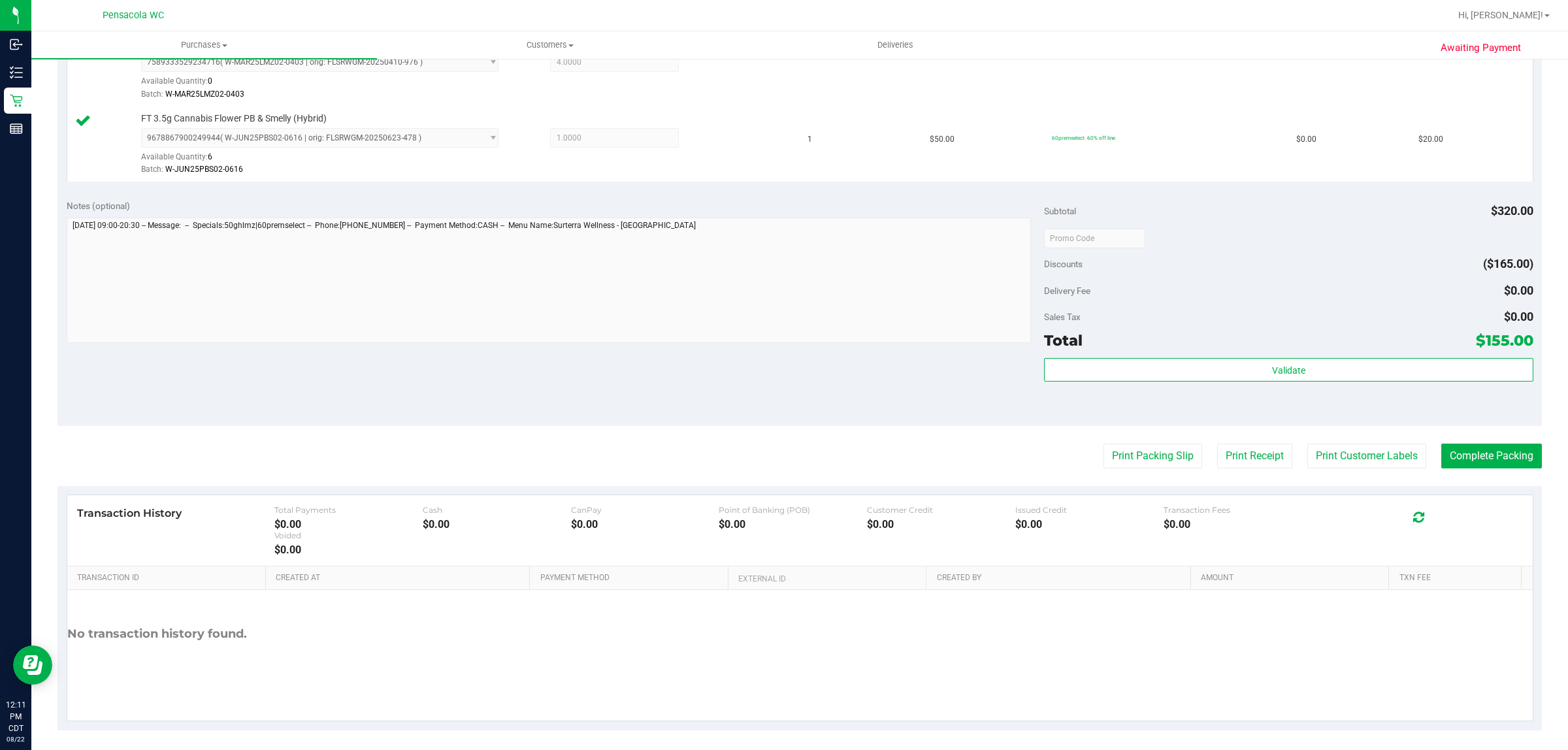
click at [1262, 344] on div "Total $155.00" at bounding box center [1289, 340] width 489 height 24
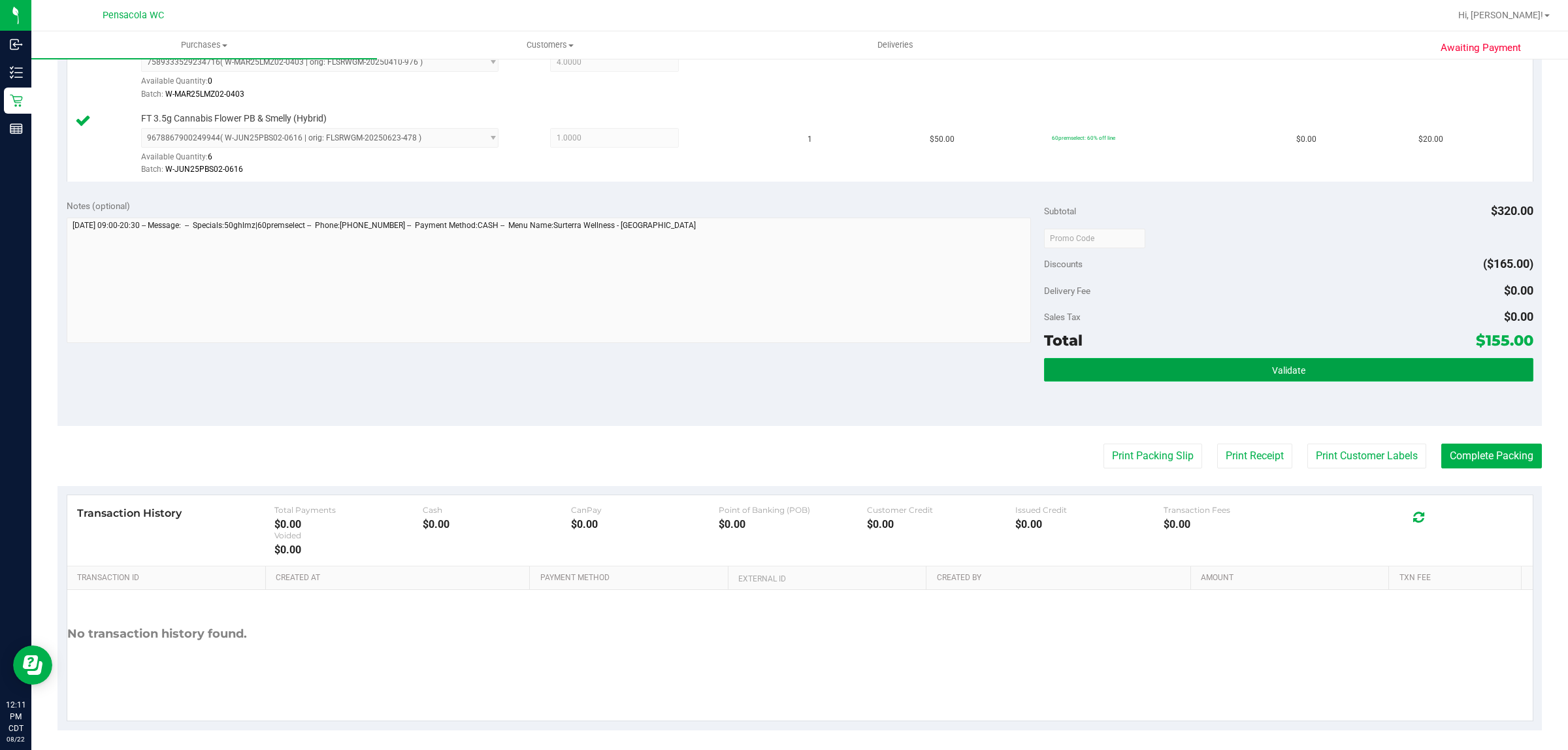
click at [1273, 369] on span "Validate" at bounding box center [1289, 371] width 34 height 11
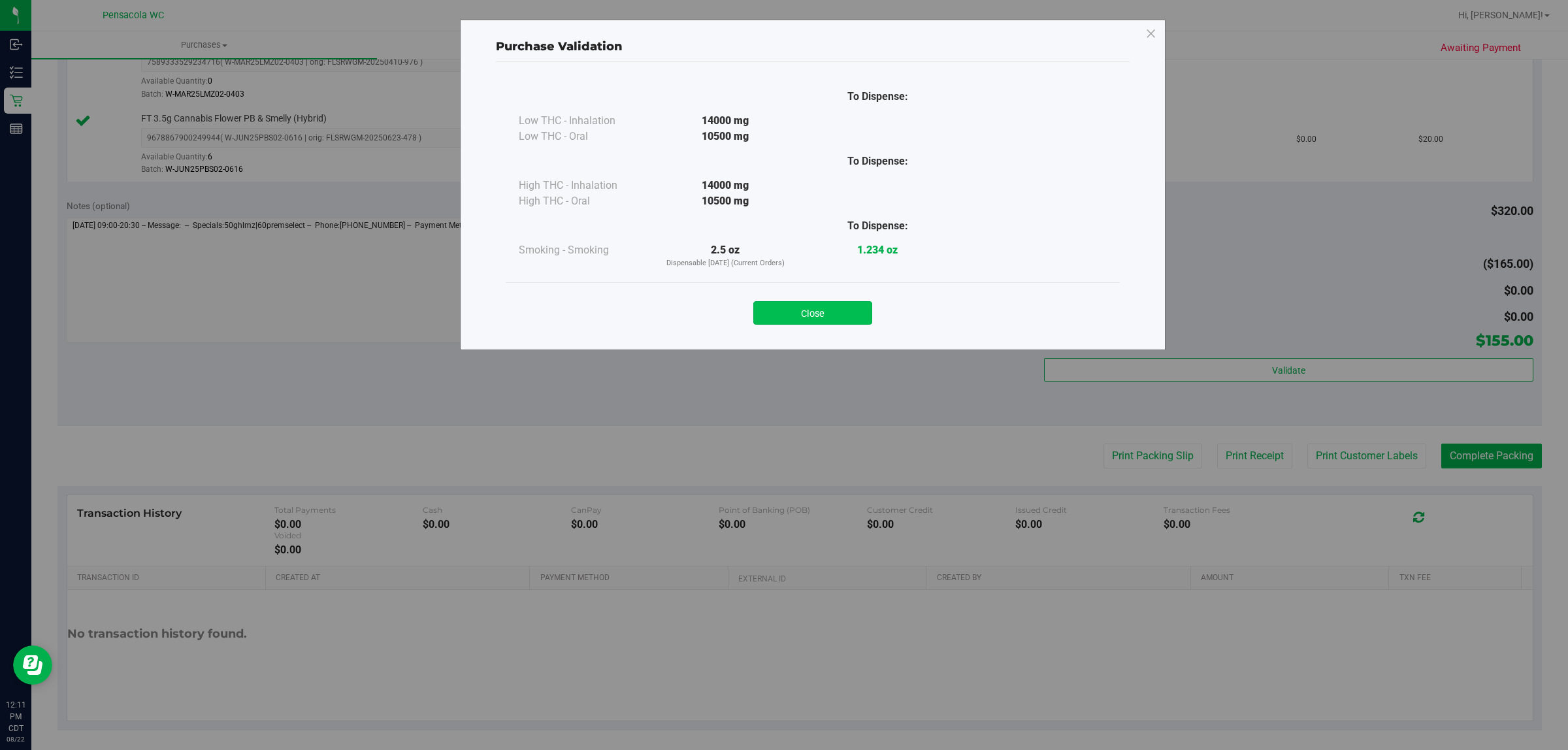
click at [834, 322] on button "Close" at bounding box center [813, 313] width 119 height 24
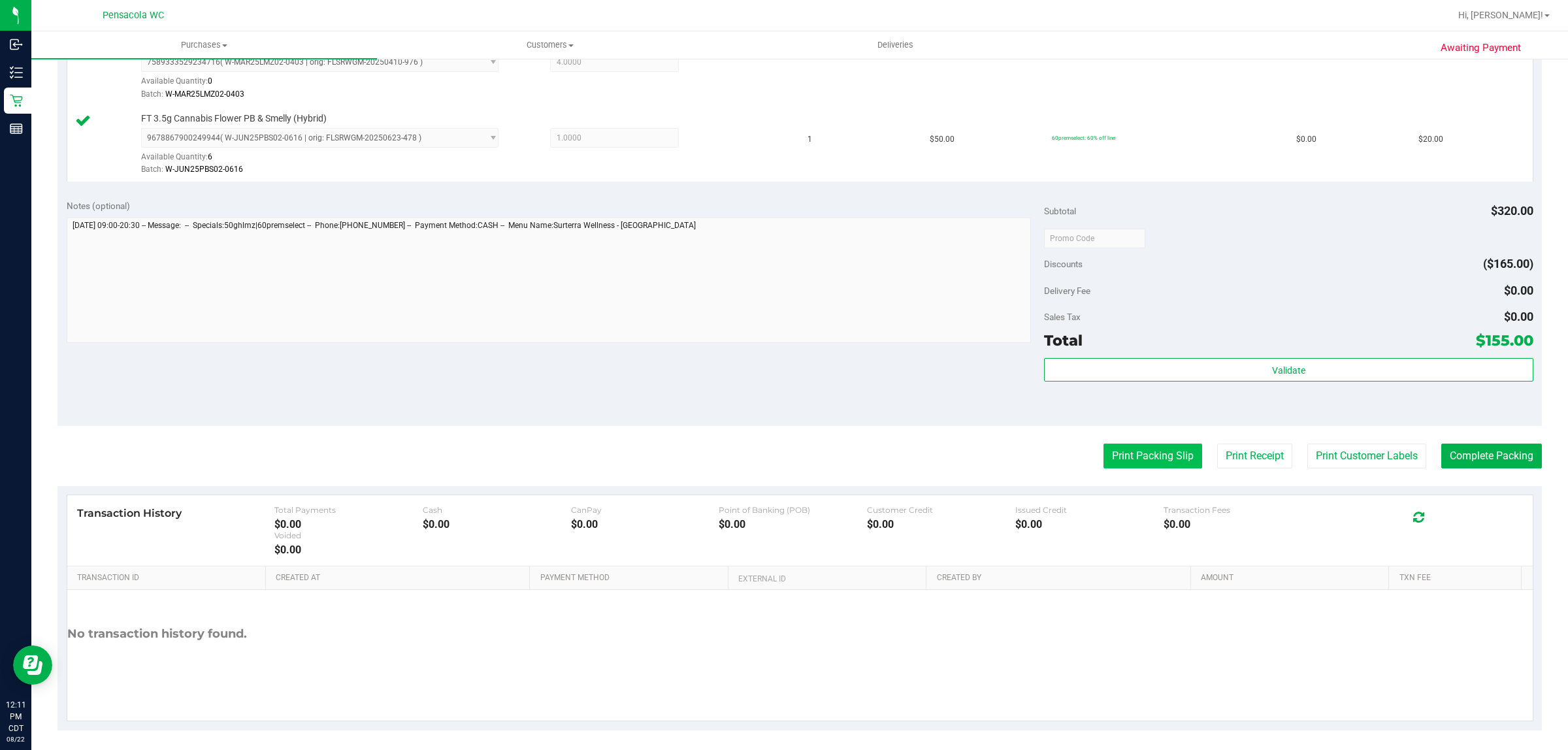
click at [1131, 459] on button "Print Packing Slip" at bounding box center [1153, 455] width 99 height 25
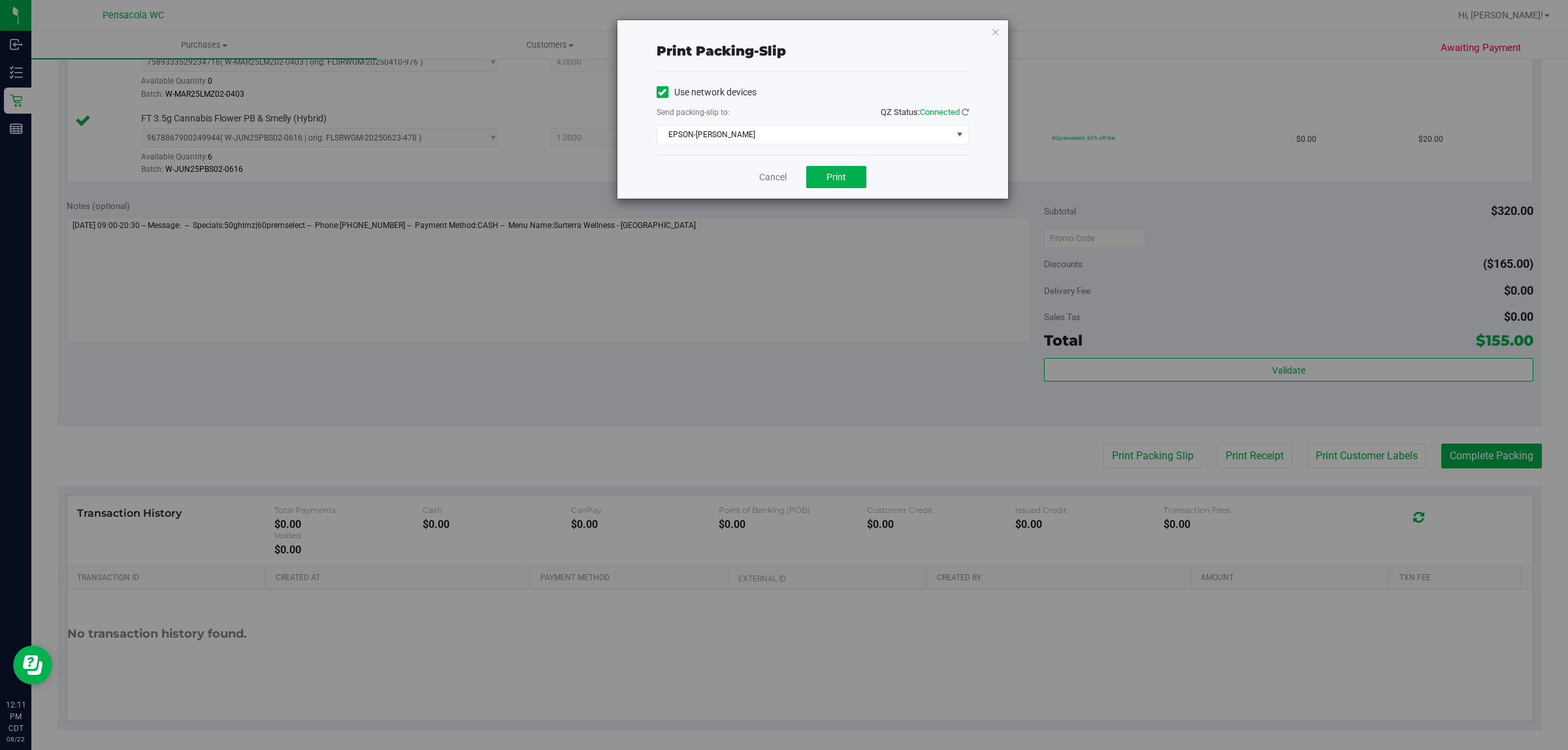
click at [840, 190] on div "Cancel Print" at bounding box center [813, 176] width 312 height 44
click at [835, 182] on span "Print" at bounding box center [836, 177] width 20 height 11
click at [760, 180] on link "Cancel" at bounding box center [773, 177] width 28 height 13
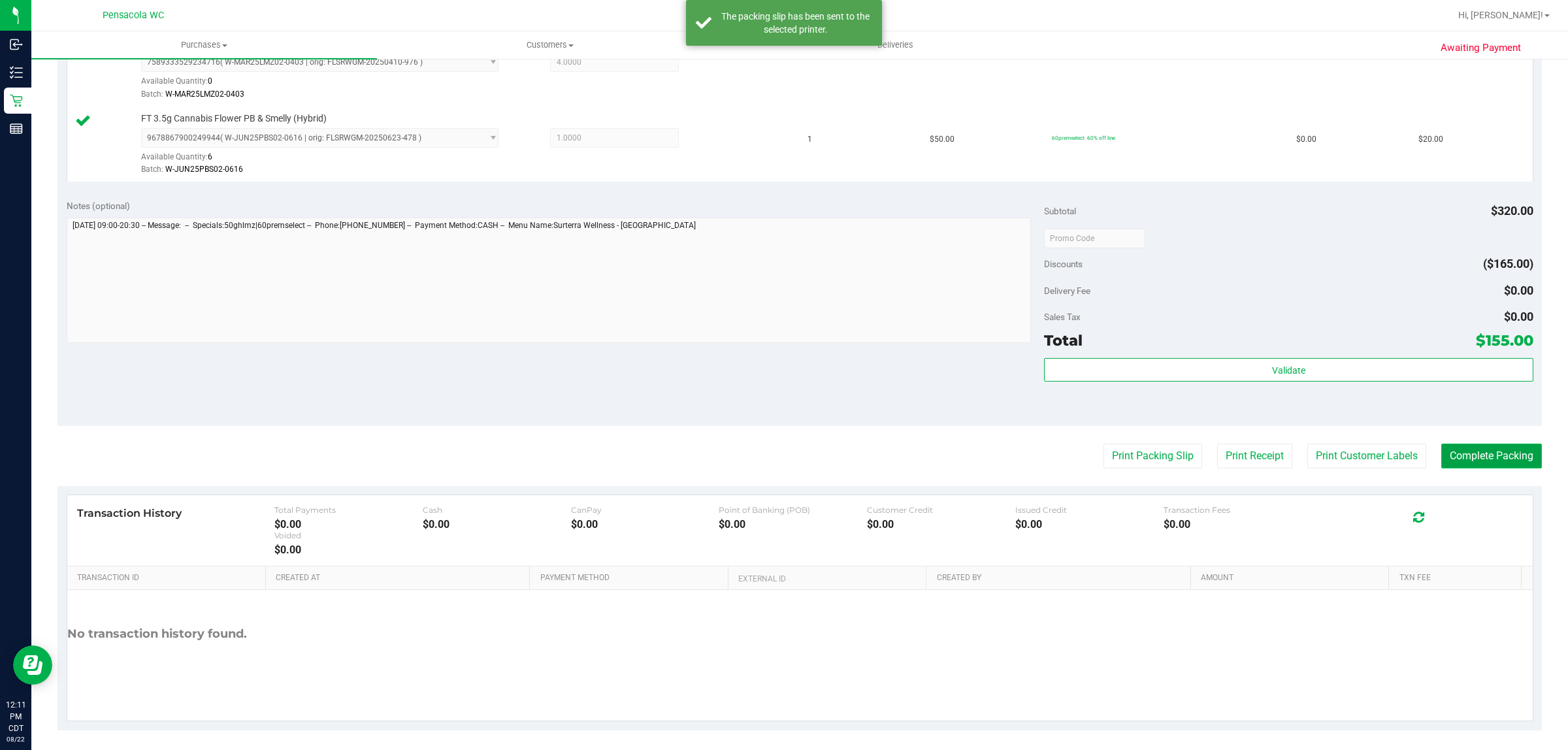
click at [1488, 461] on button "Complete Packing" at bounding box center [1492, 455] width 101 height 25
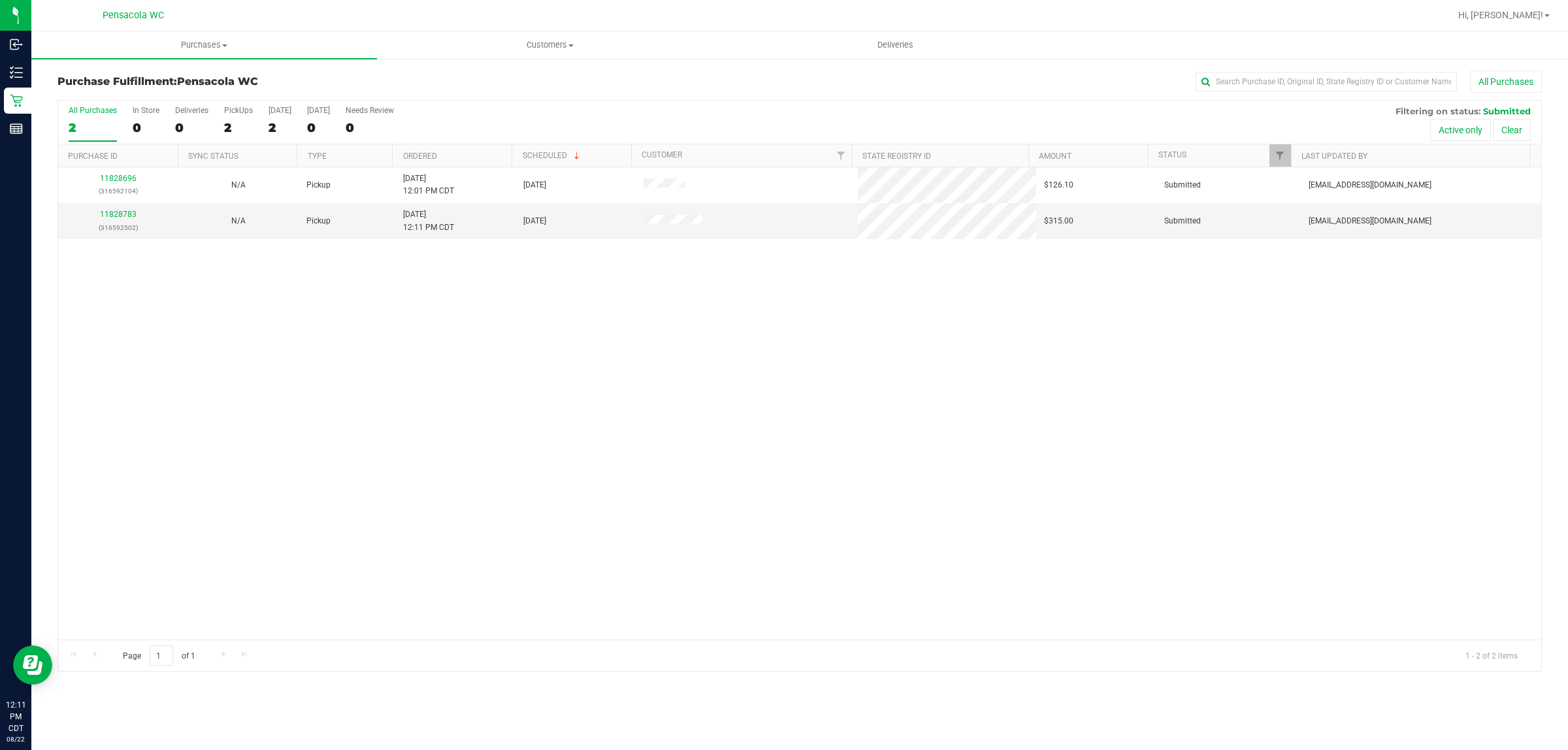
click at [1279, 141] on div "All Purchases 2 In Store 0 Deliveries 0 PickUps 2 Today 2 Tomorrow 0 Needs Revi…" at bounding box center [799, 122] width 1483 height 44
click at [1278, 146] on link "Filter" at bounding box center [1281, 155] width 22 height 22
click at [1293, 297] on label "Packed" at bounding box center [1302, 301] width 40 height 9
click at [1291, 297] on input "Packed" at bounding box center [1286, 301] width 9 height 9
checkbox input "true"
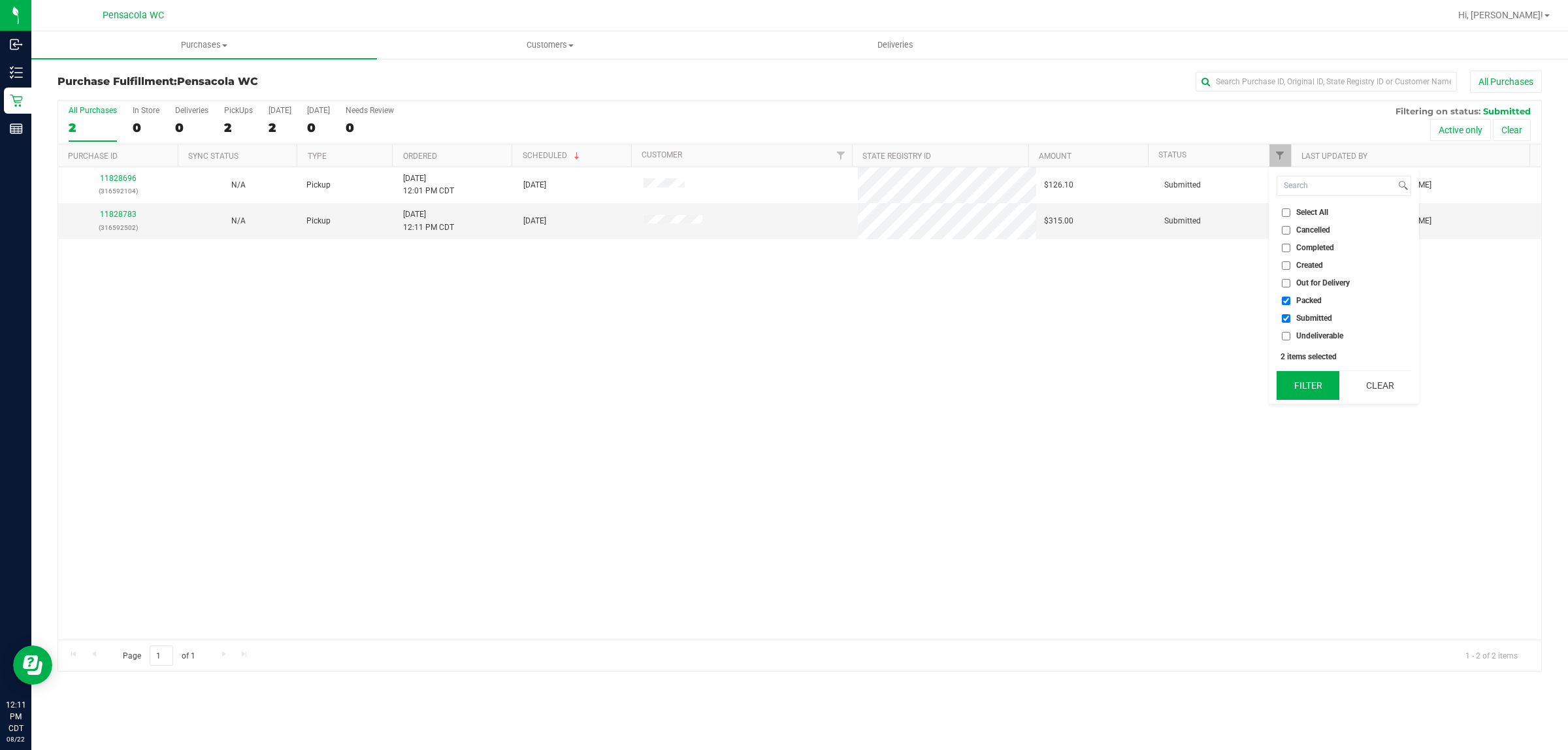
click at [1297, 373] on button "Filter" at bounding box center [1308, 385] width 63 height 29
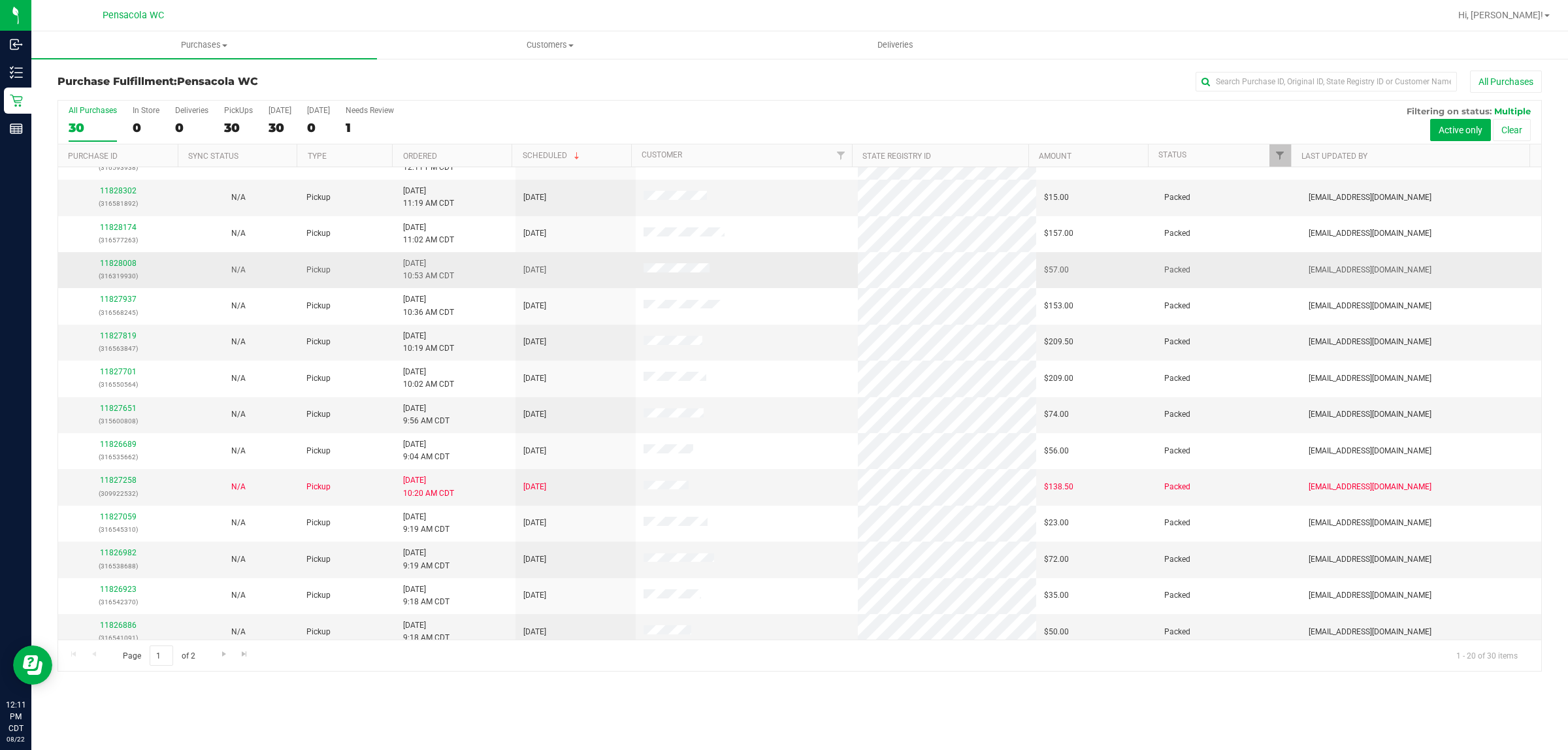
scroll to position [253, 0]
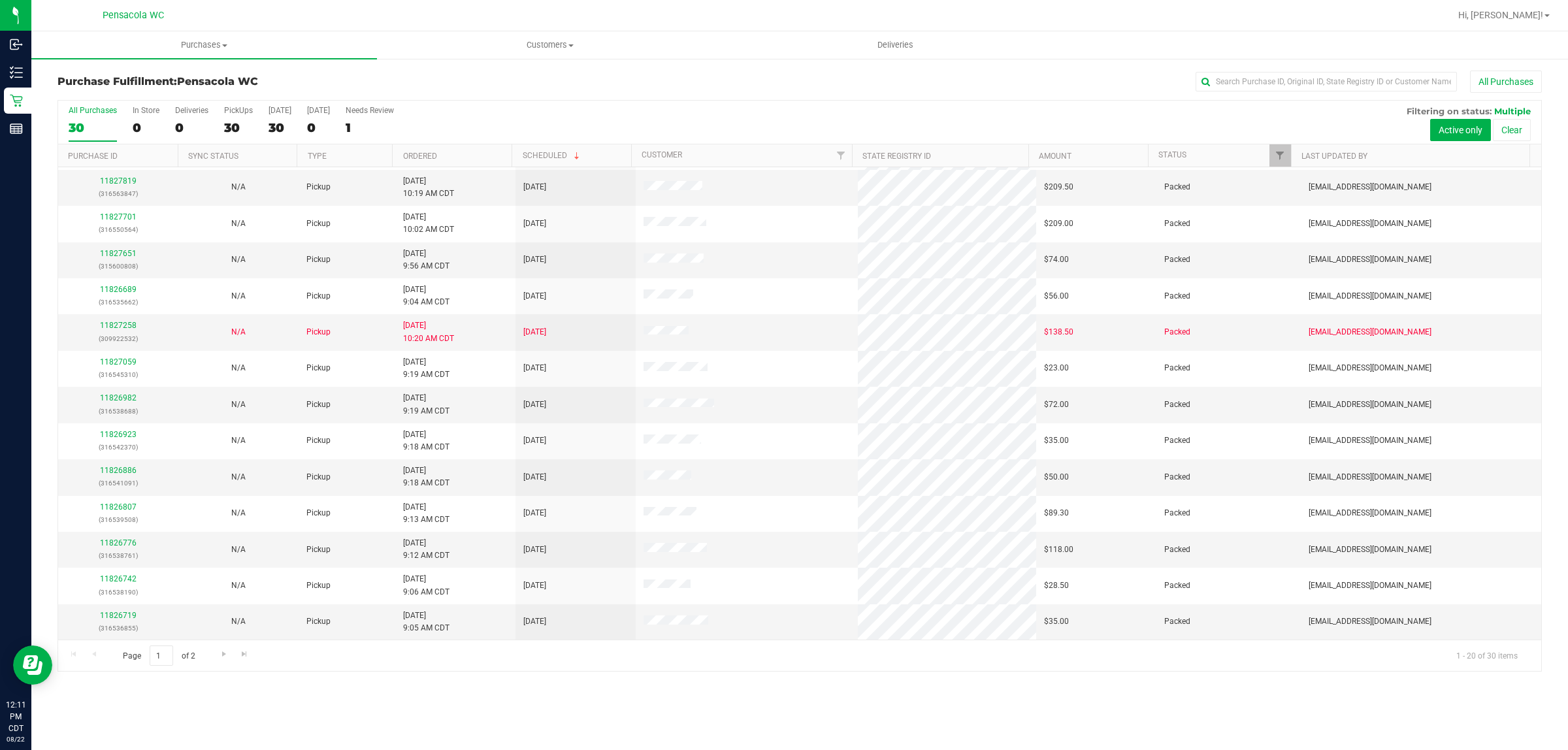
click at [485, 153] on th "Ordered" at bounding box center [452, 156] width 120 height 23
click at [221, 659] on span "Go to the next page" at bounding box center [224, 654] width 11 height 11
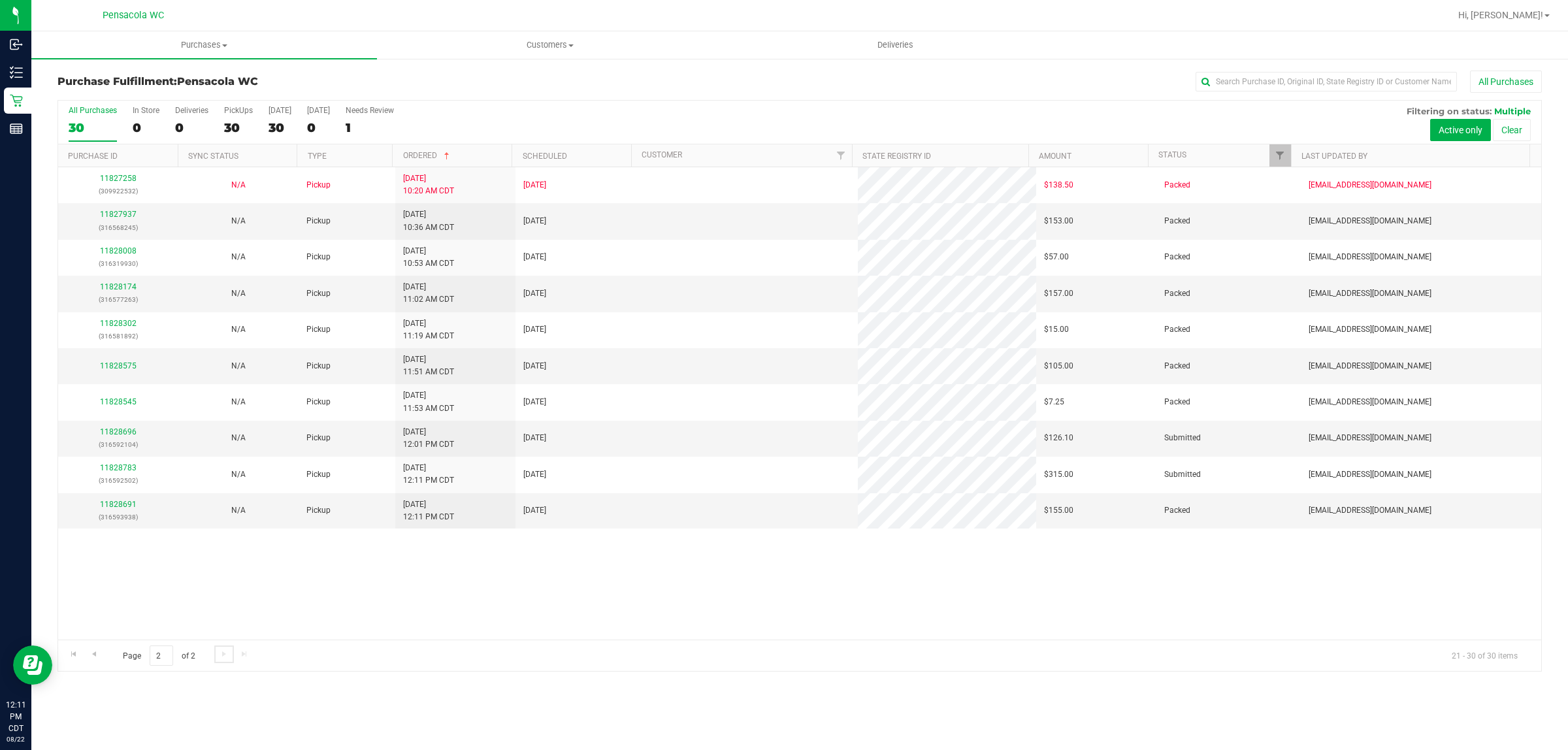
scroll to position [0, 0]
click at [118, 509] on link "11828691" at bounding box center [118, 504] width 36 height 9
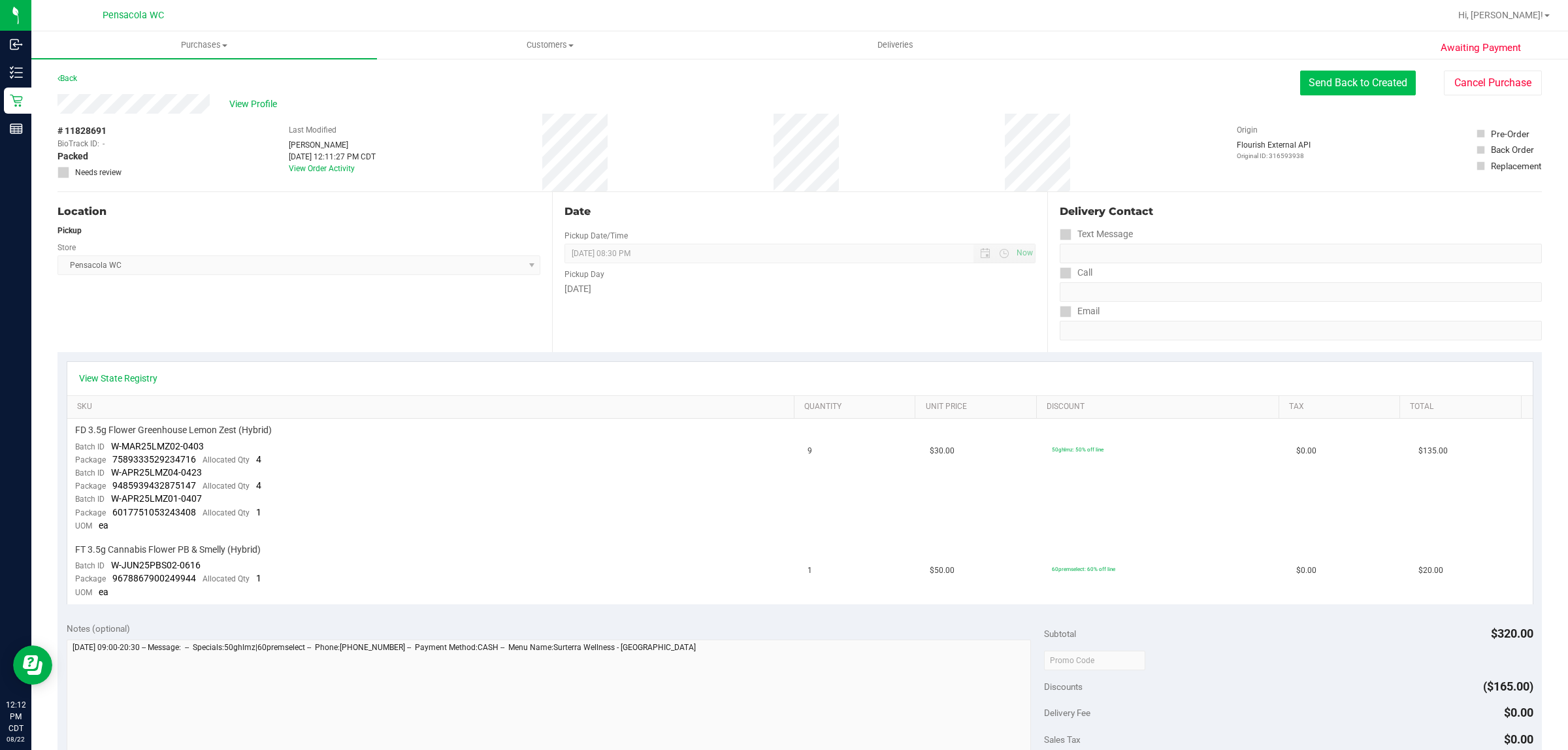
click at [1325, 73] on button "Send Back to Created" at bounding box center [1358, 83] width 116 height 25
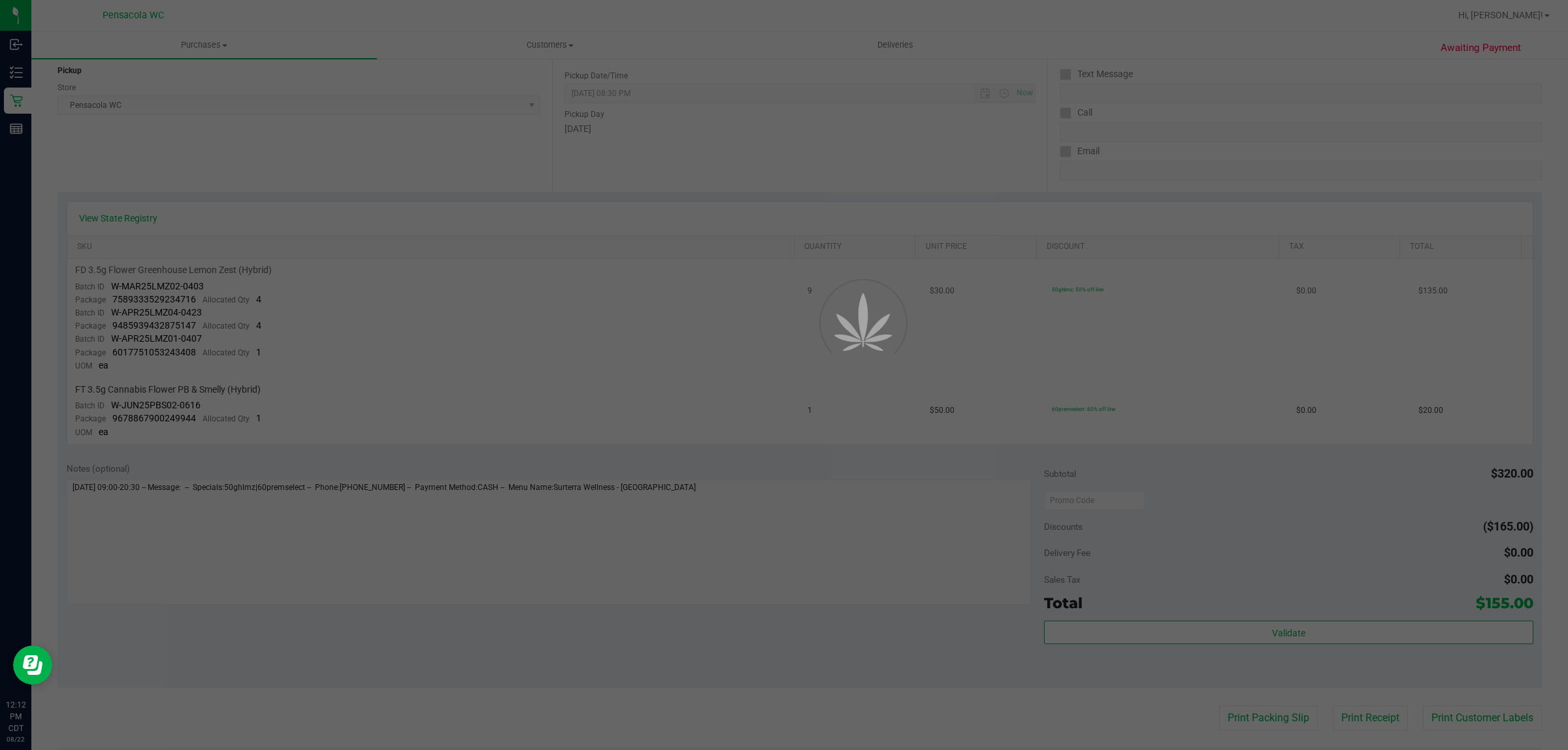
scroll to position [163, 0]
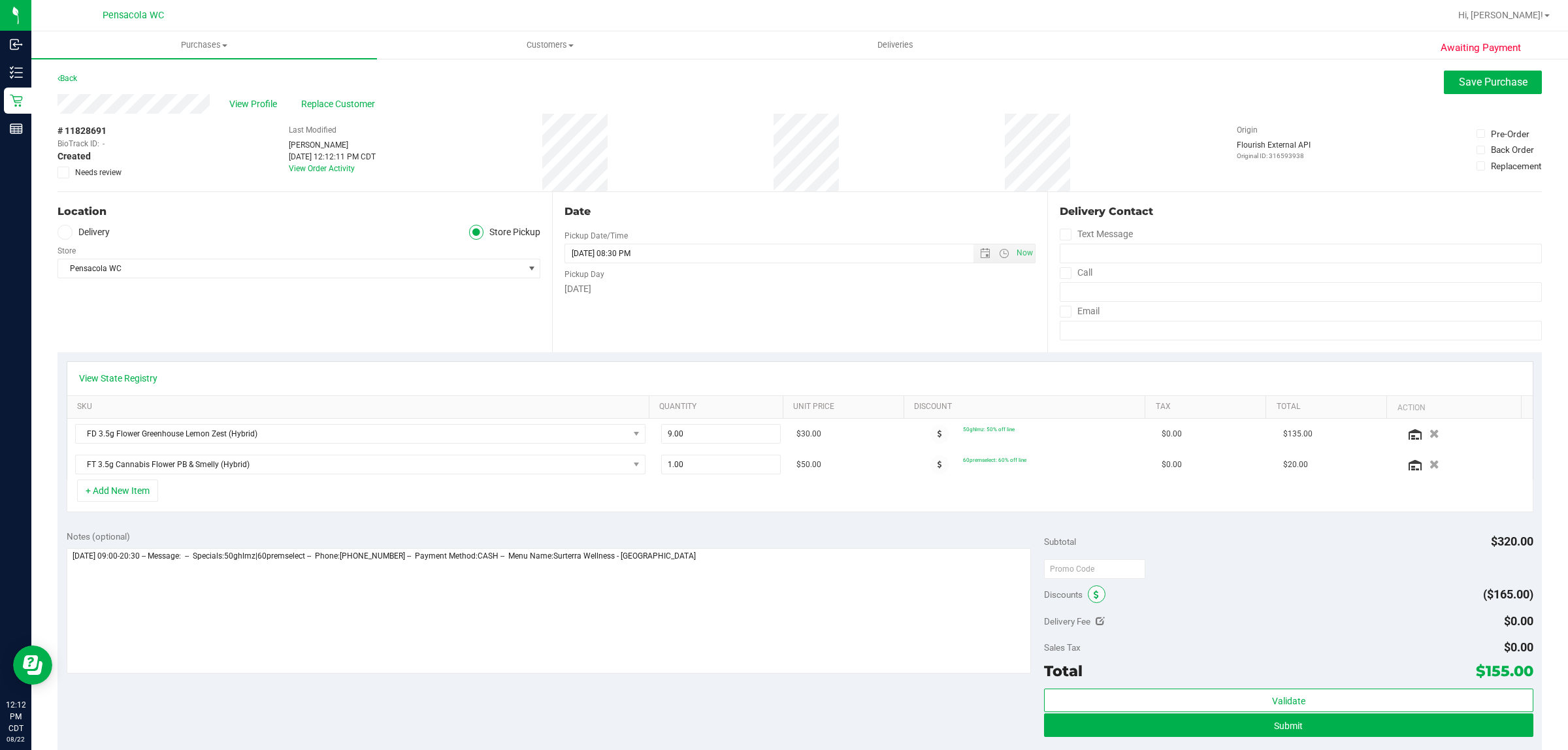
click at [1088, 595] on span at bounding box center [1097, 594] width 17 height 17
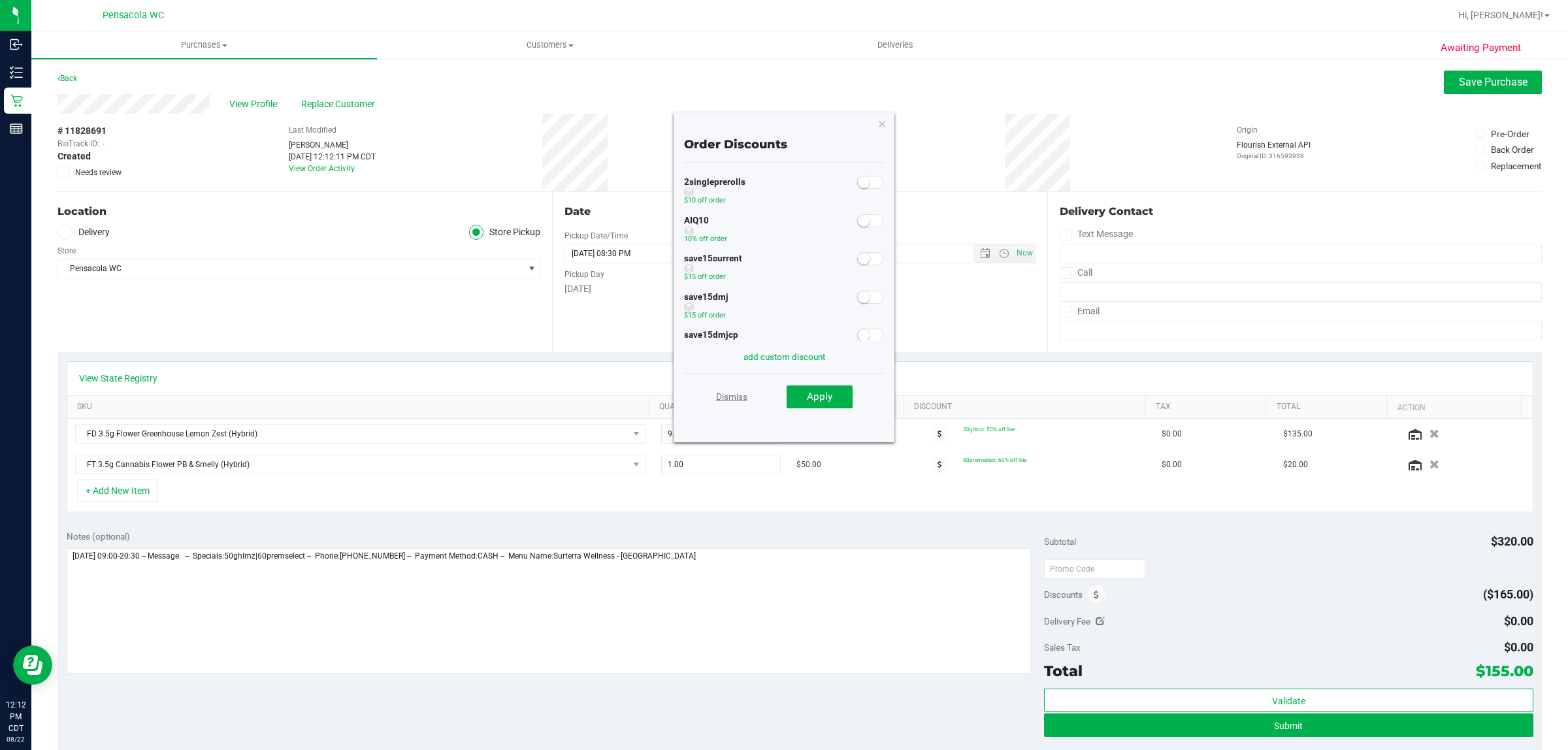
click at [742, 397] on link "Dismiss" at bounding box center [732, 396] width 32 height 24
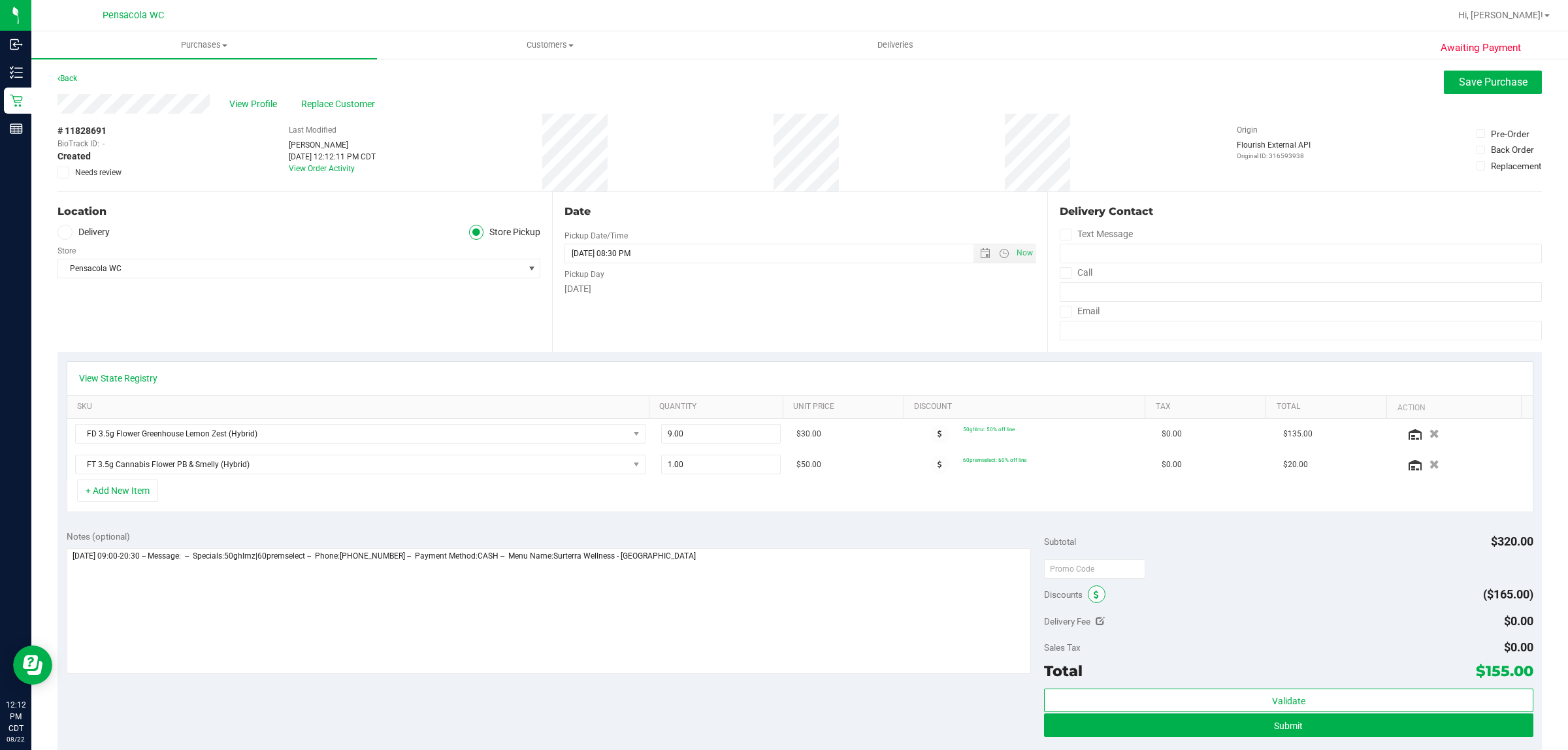
click at [1094, 598] on icon at bounding box center [1096, 595] width 5 height 9
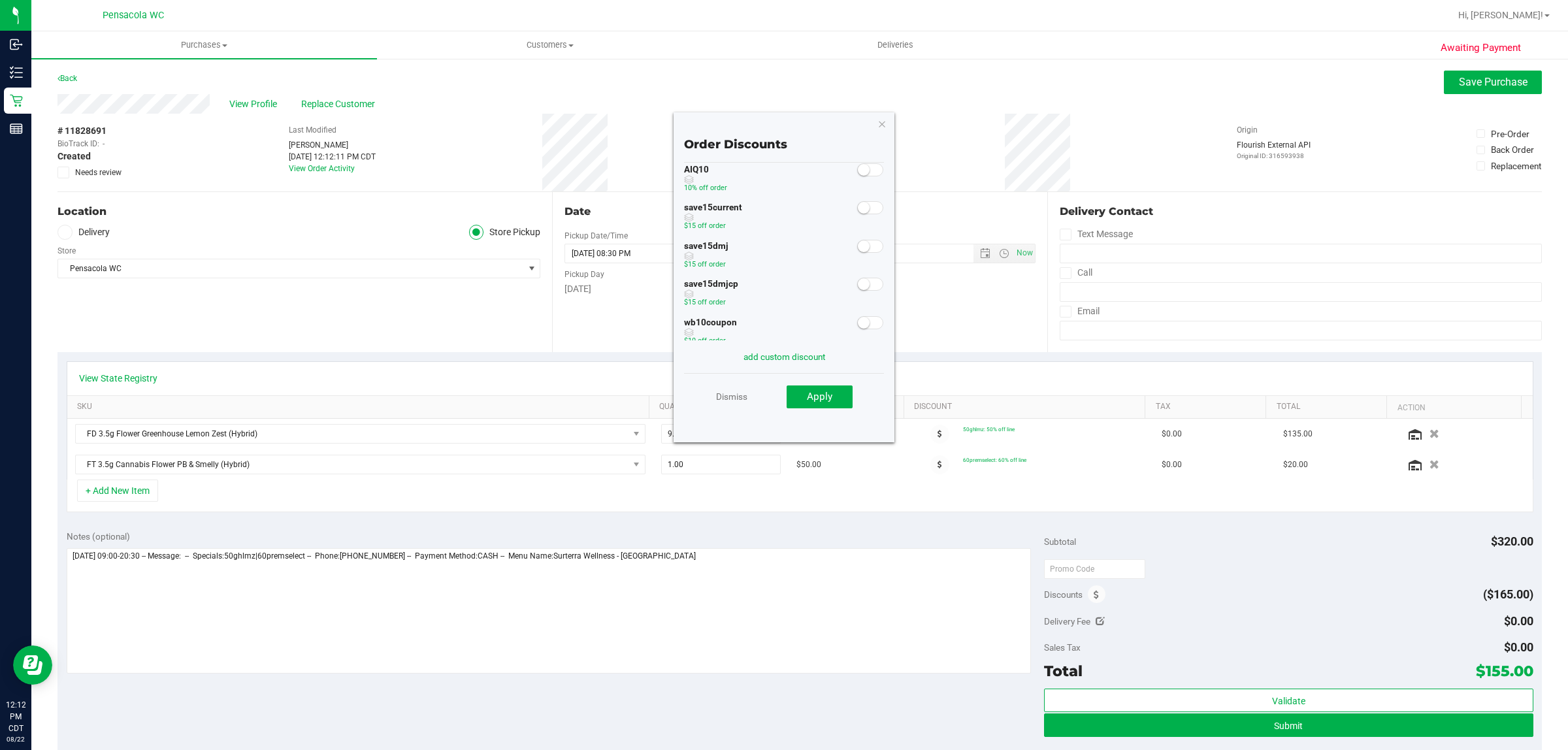
scroll to position [77, 0]
click at [884, 119] on icon "button" at bounding box center [882, 123] width 9 height 15
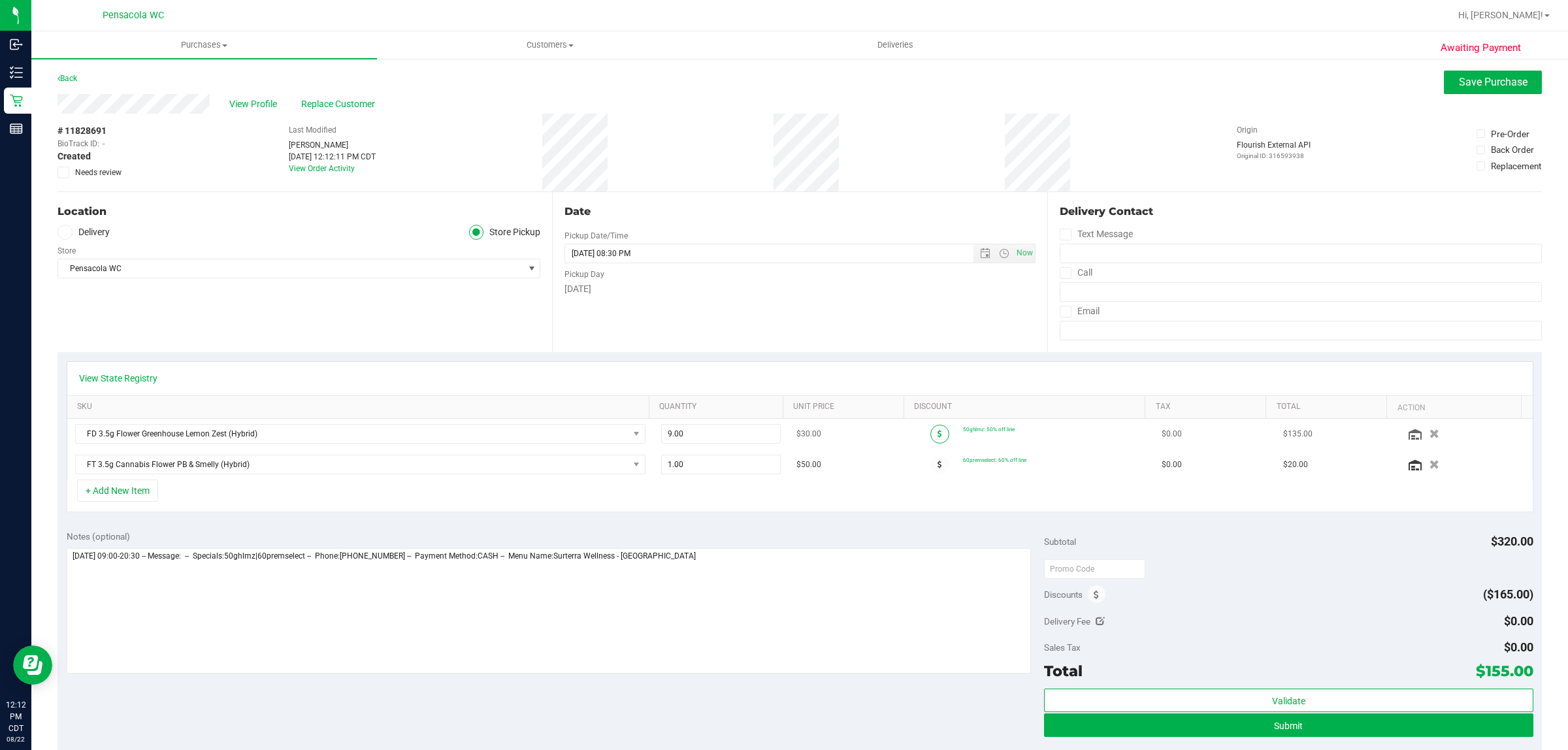
click at [931, 443] on span at bounding box center [940, 434] width 19 height 19
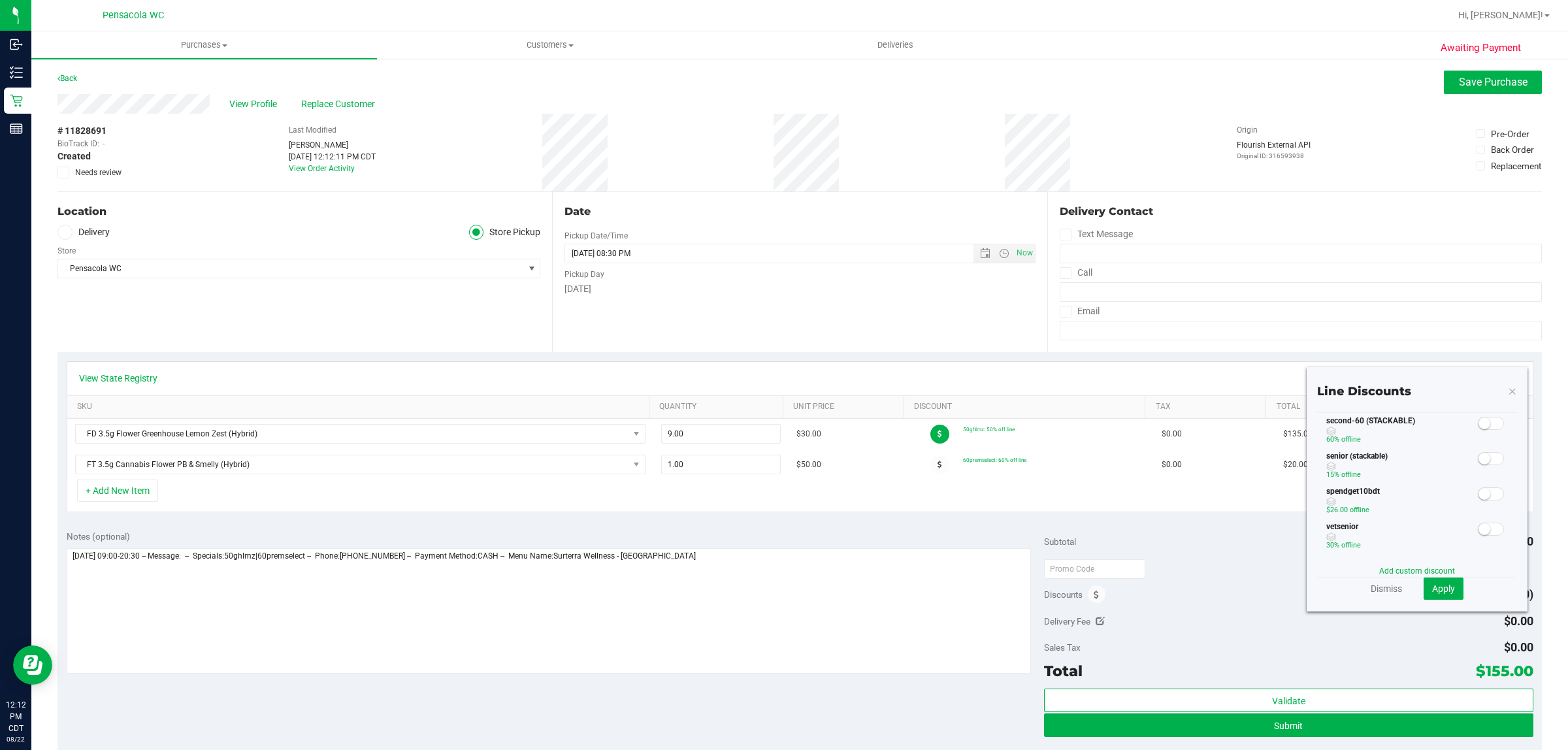
scroll to position [326, 0]
click at [1380, 597] on div "Dismiss Apply" at bounding box center [1417, 588] width 200 height 22
click at [1374, 593] on link "Dismiss" at bounding box center [1386, 588] width 32 height 13
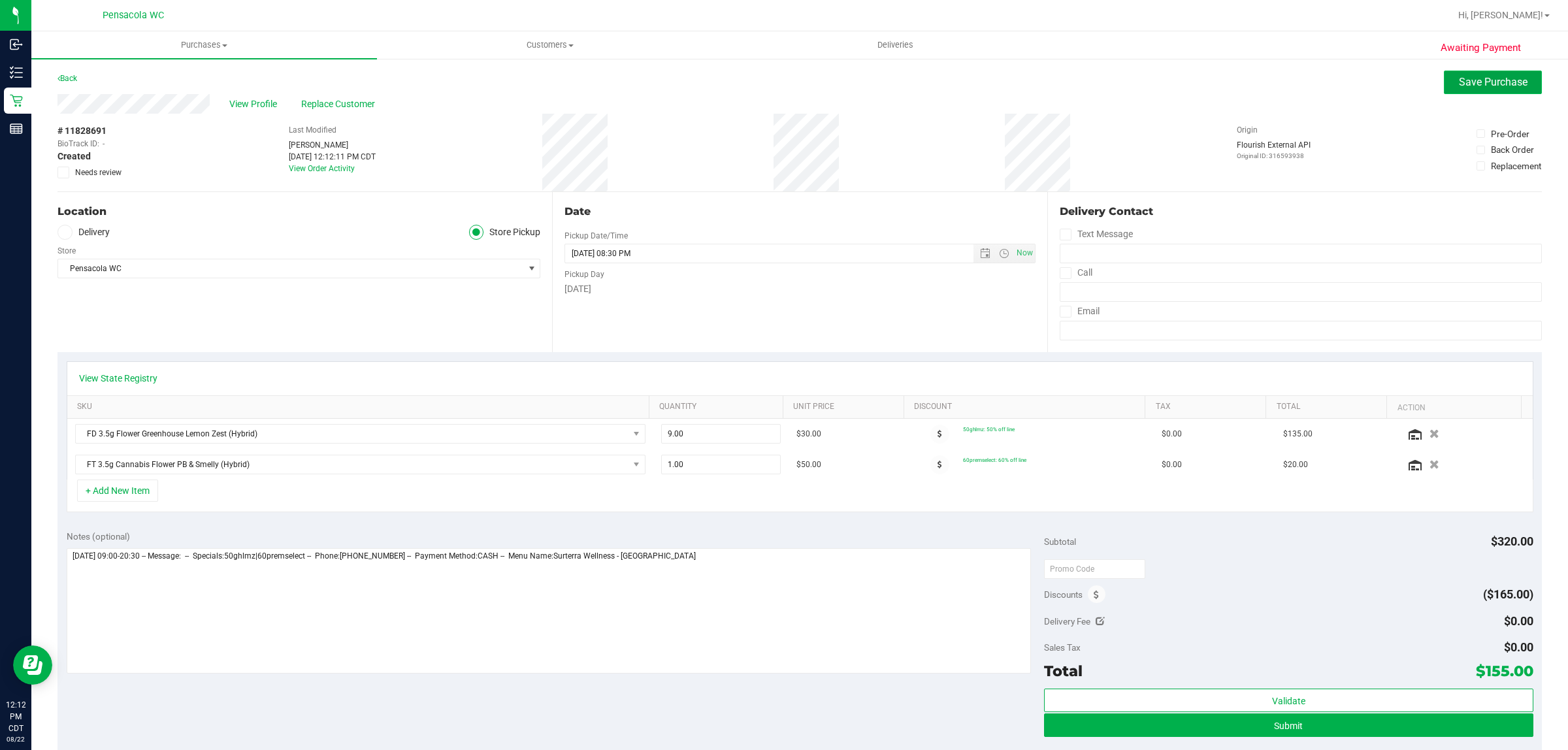
click at [1478, 80] on span "Save Purchase" at bounding box center [1493, 82] width 69 height 12
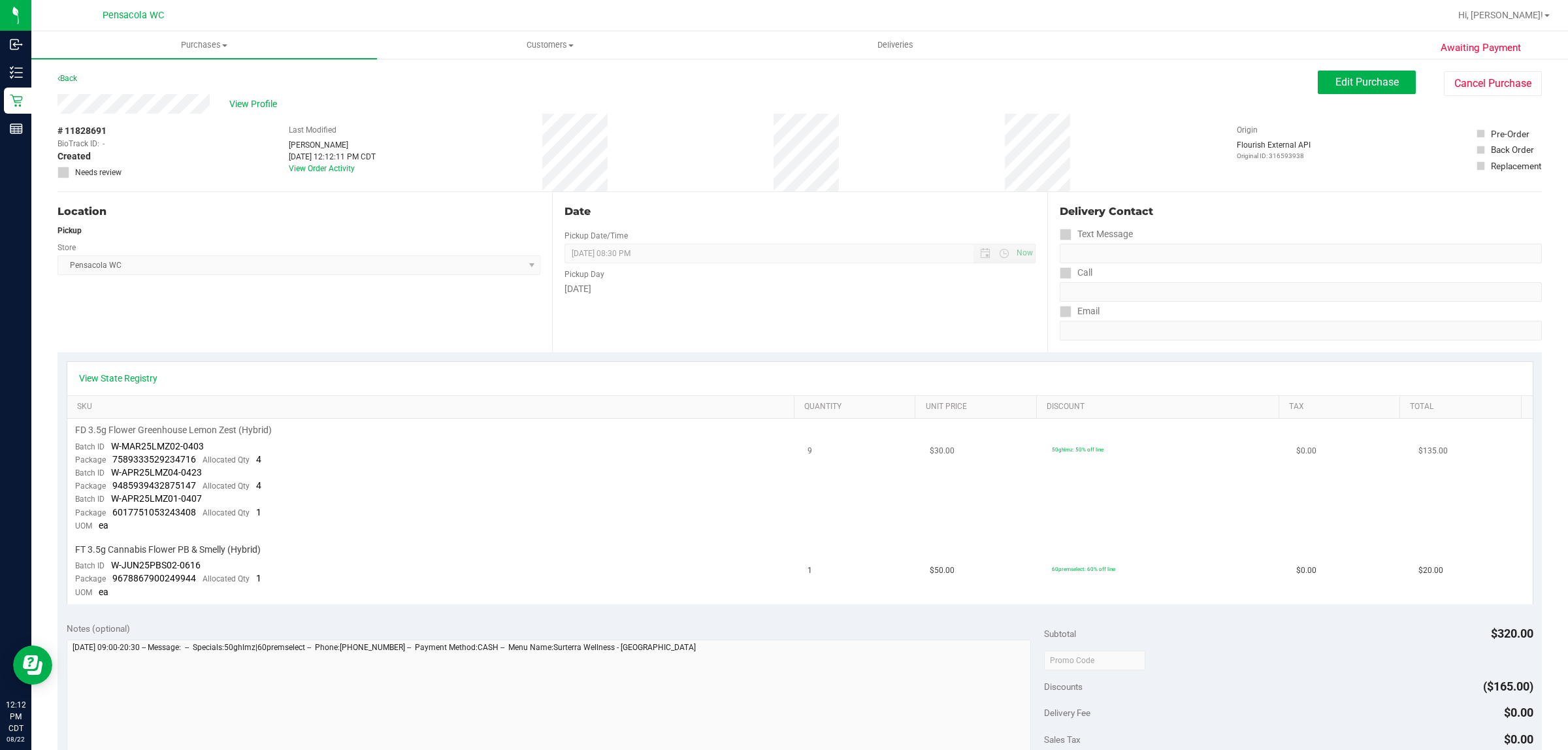
scroll to position [421, 0]
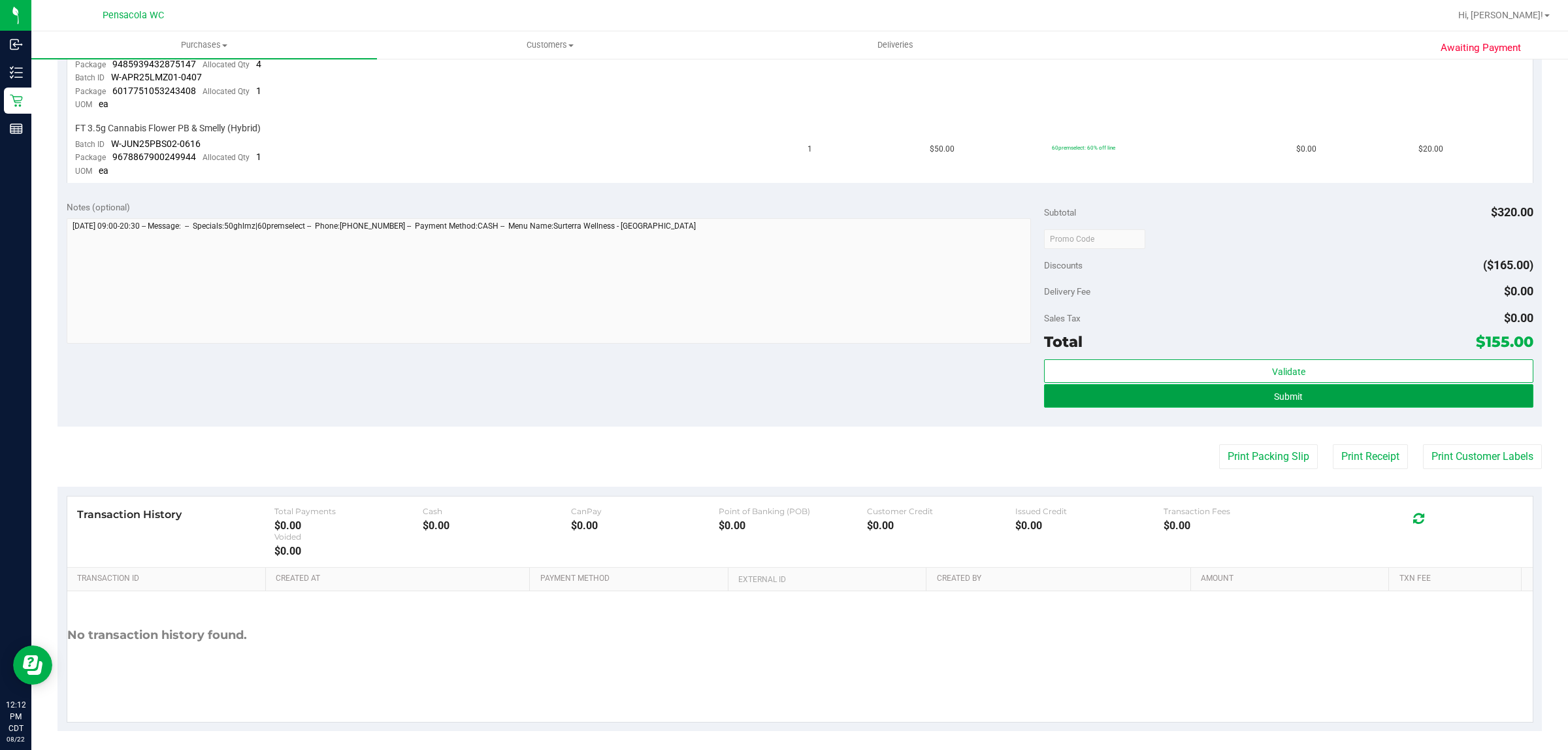
click at [1383, 397] on button "Submit" at bounding box center [1289, 396] width 489 height 24
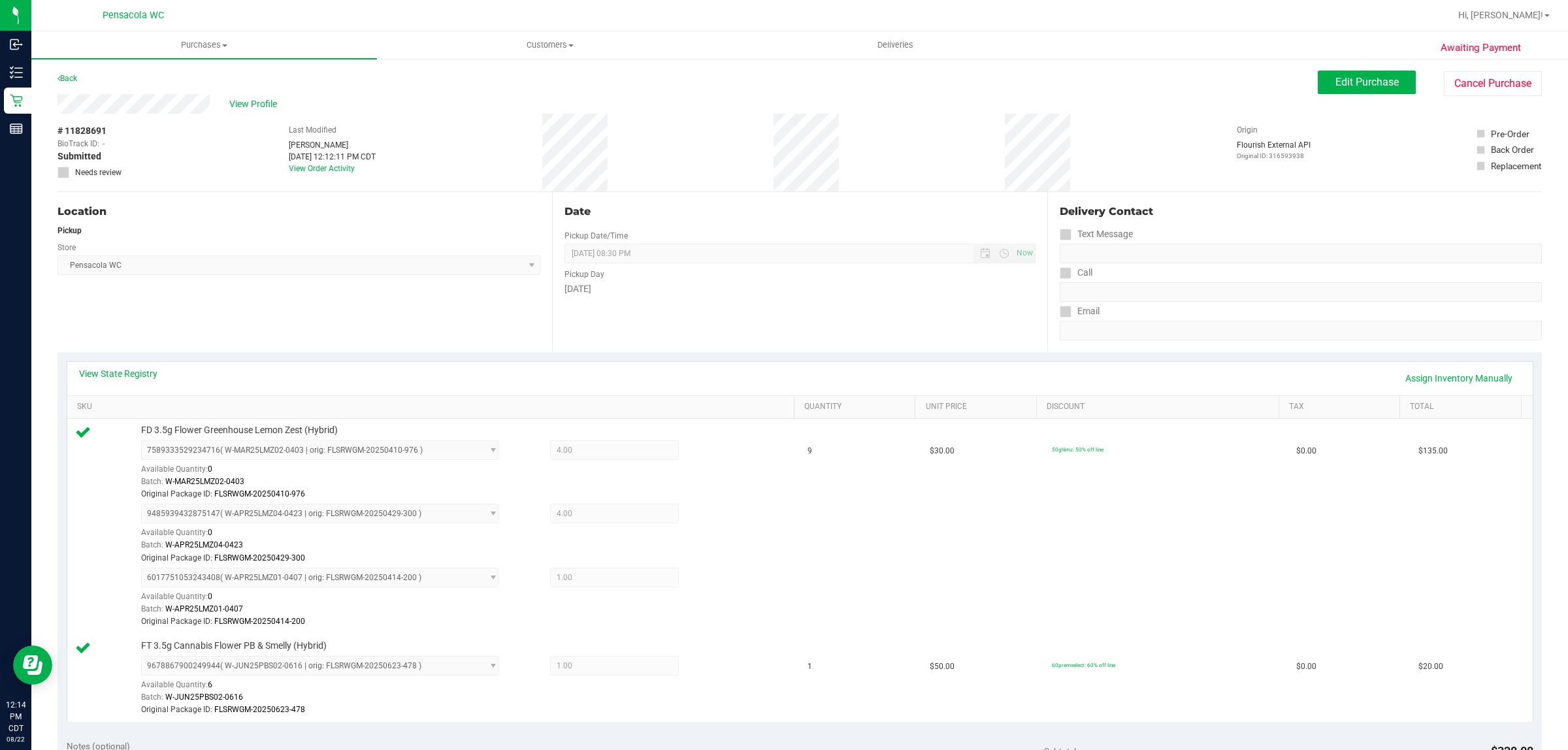
scroll to position [547, 0]
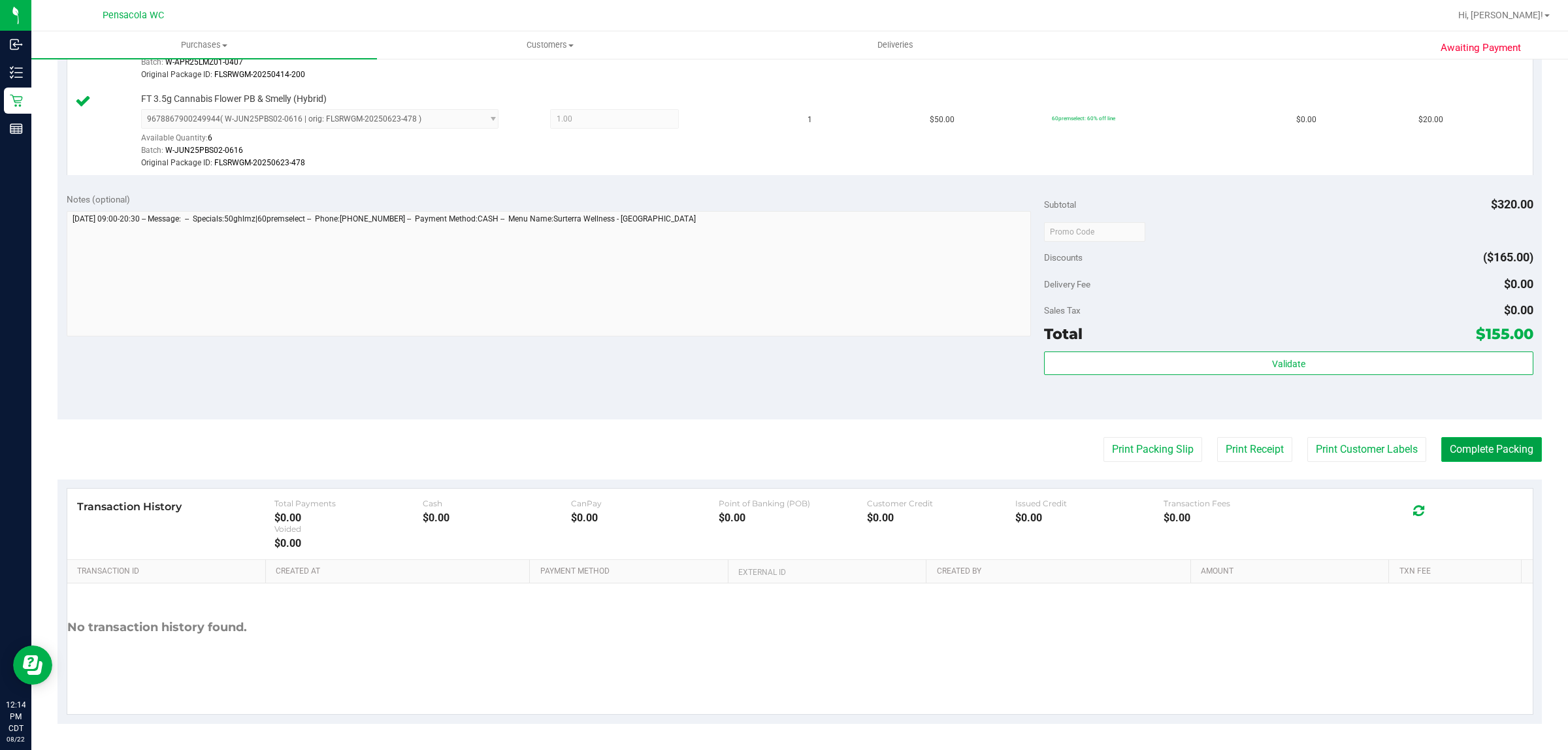
click at [1513, 439] on button "Complete Packing" at bounding box center [1492, 449] width 101 height 25
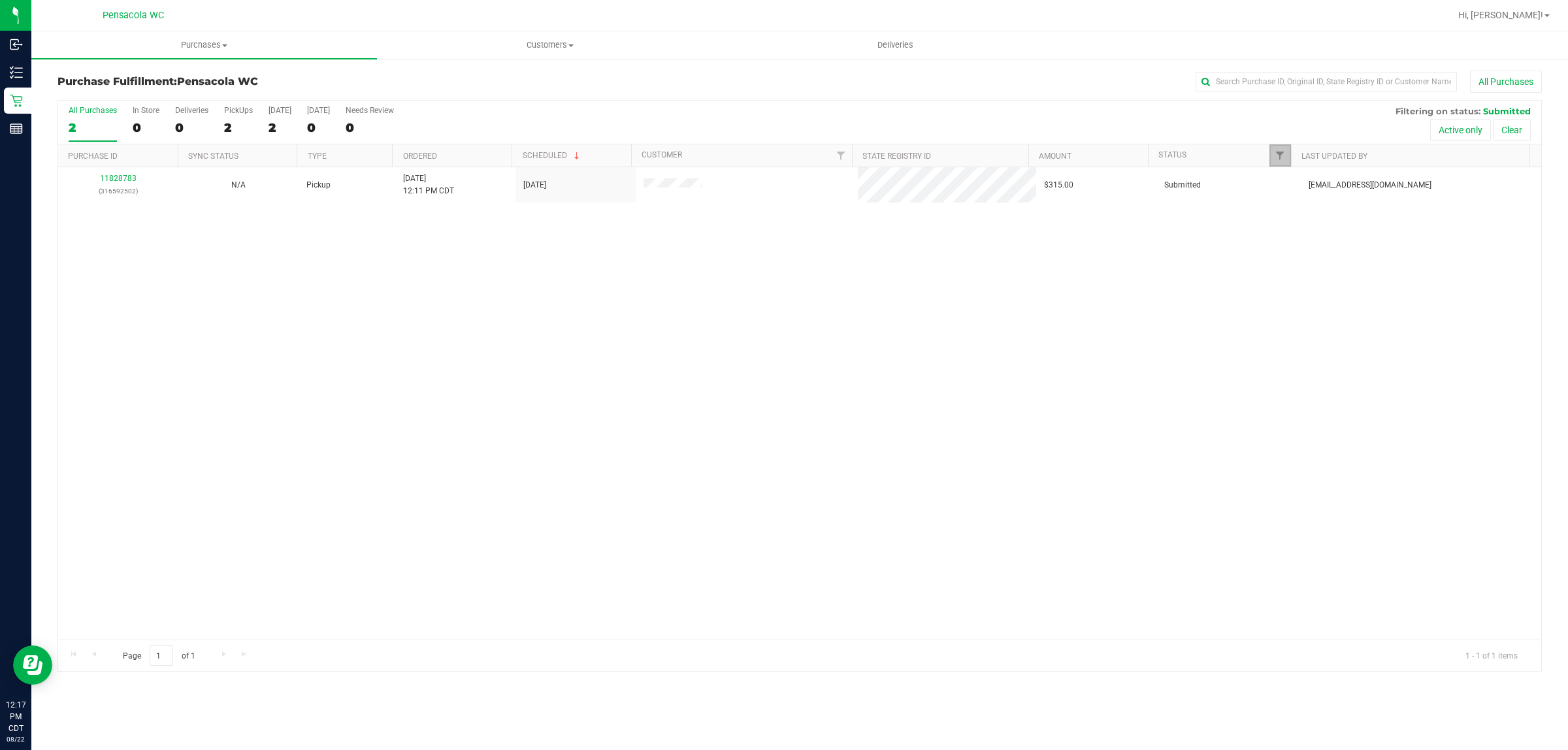
click at [1277, 147] on link "Filter" at bounding box center [1281, 155] width 22 height 22
click at [1295, 304] on label "Packed" at bounding box center [1302, 301] width 40 height 9
click at [1291, 304] on input "Packed" at bounding box center [1286, 301] width 9 height 9
checkbox input "true"
click at [1304, 379] on button "Filter" at bounding box center [1308, 385] width 63 height 29
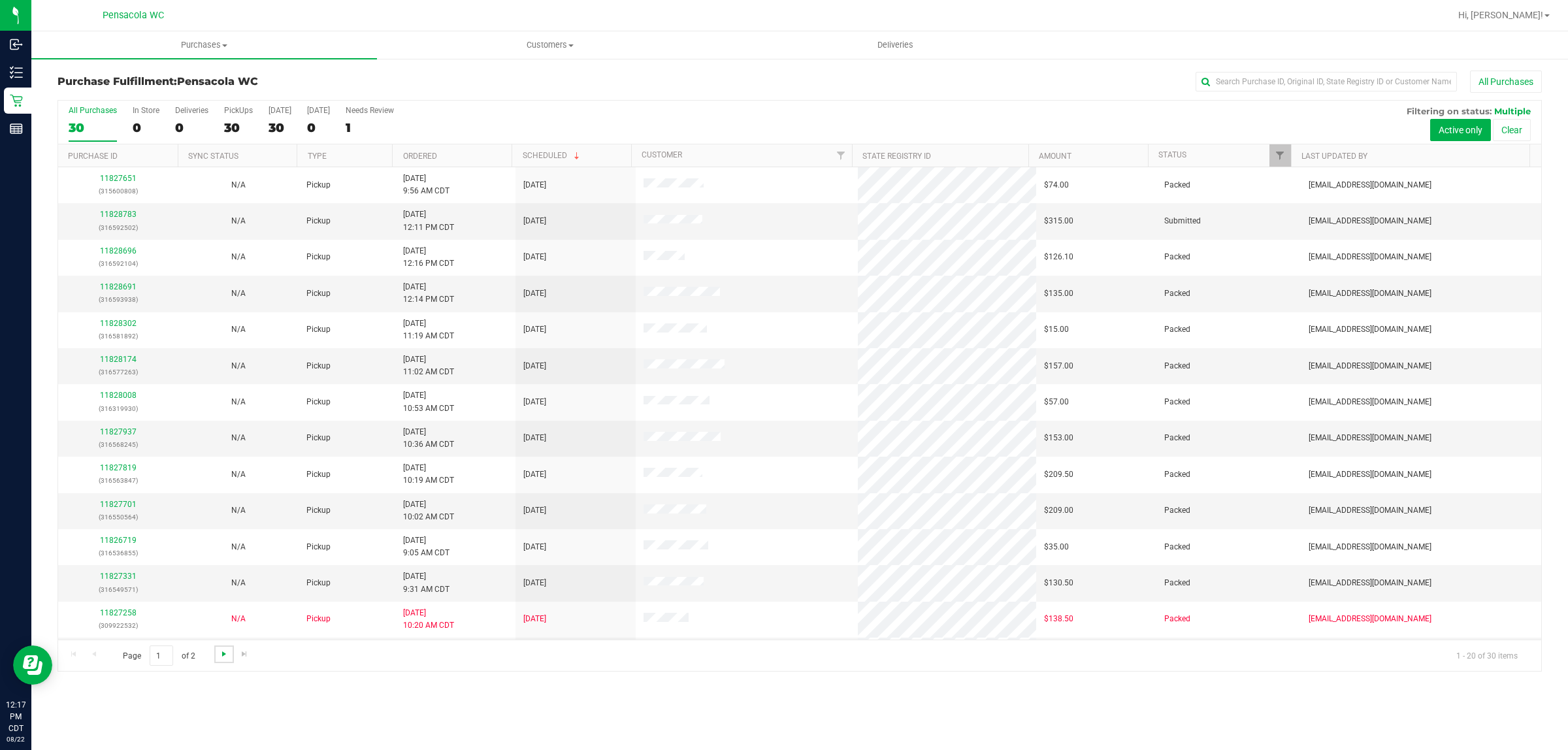
click at [223, 659] on span "Go to the next page" at bounding box center [224, 654] width 11 height 11
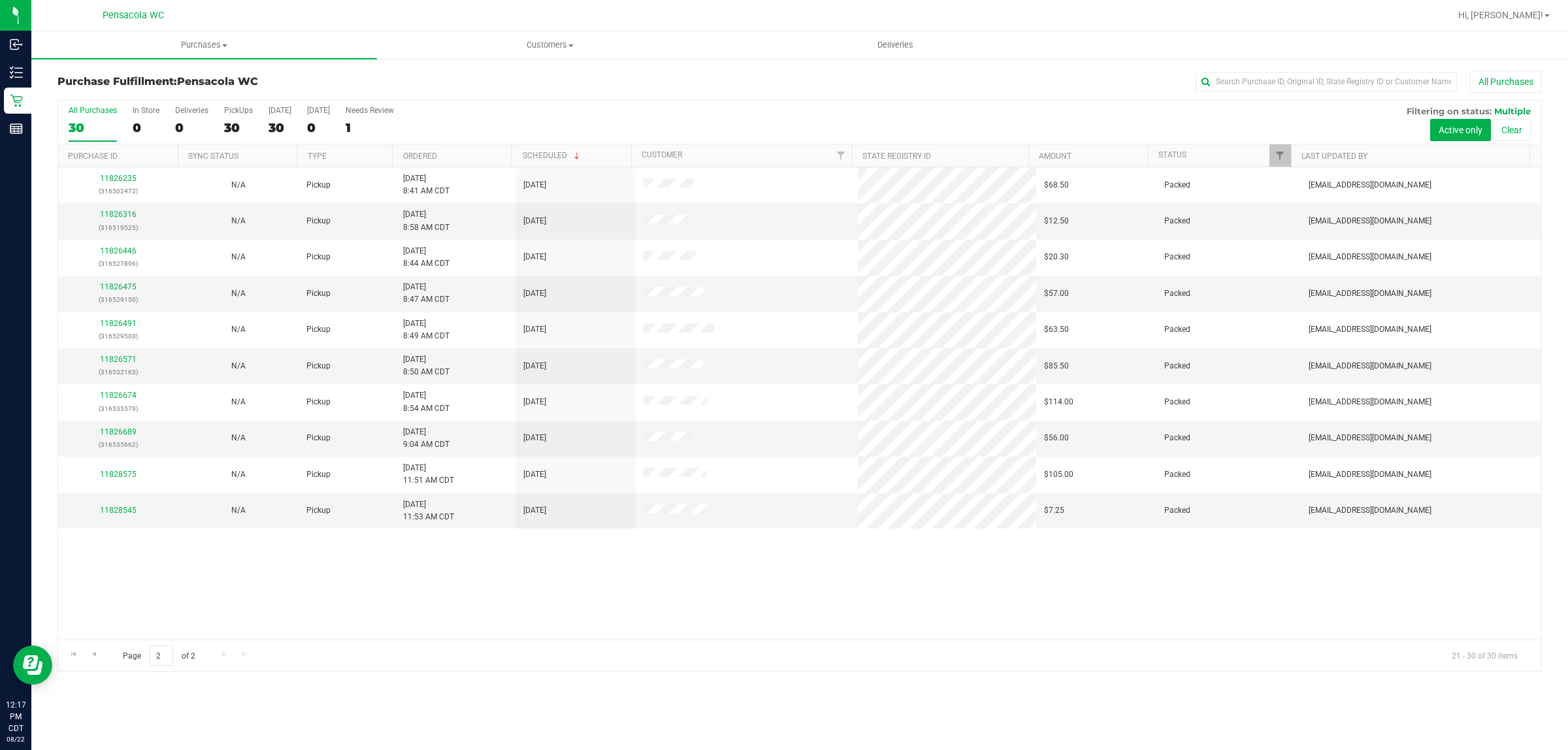
click at [453, 151] on th "Ordered" at bounding box center [452, 156] width 120 height 23
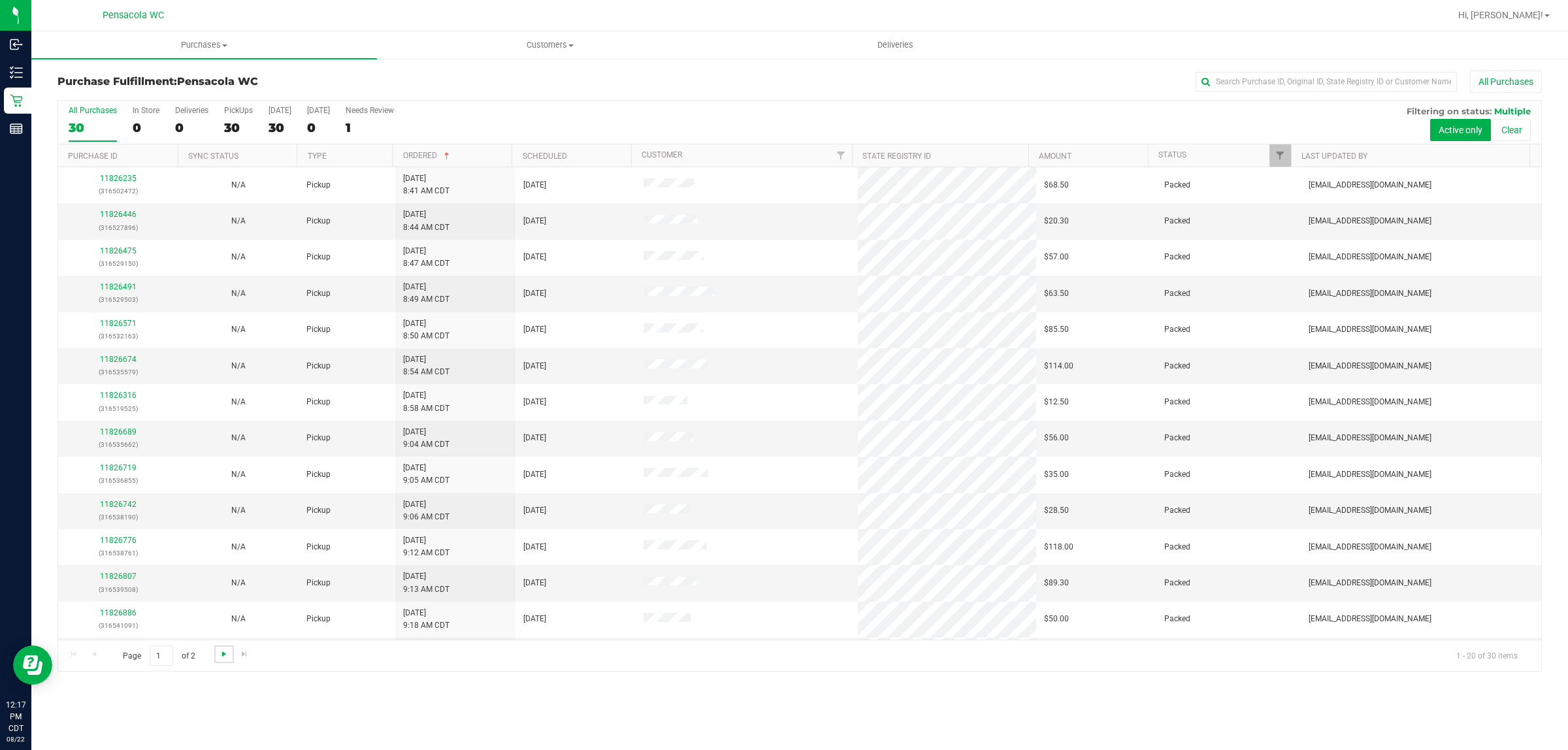
click at [221, 652] on span "Go to the next page" at bounding box center [224, 654] width 11 height 11
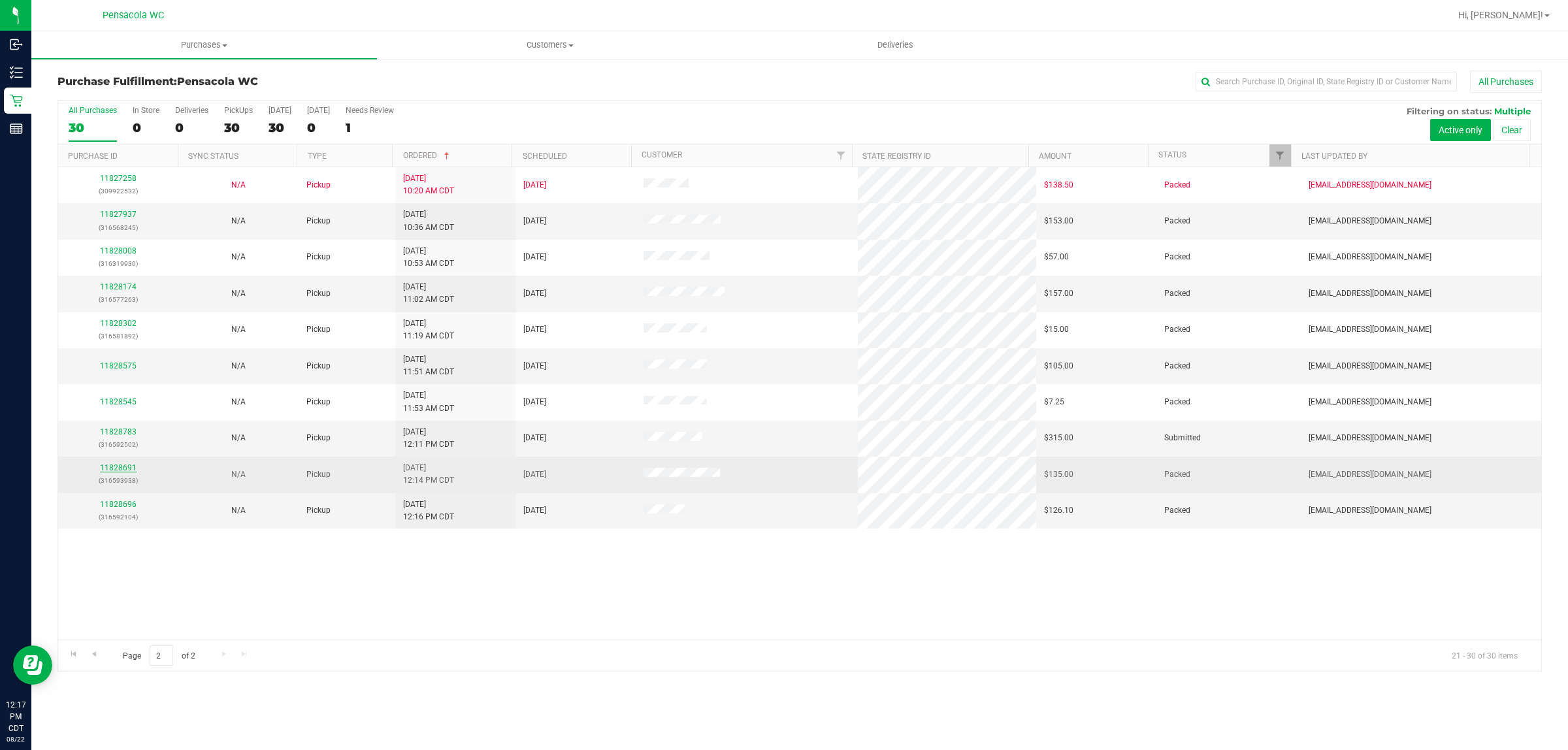
click at [121, 471] on link "11828691" at bounding box center [118, 467] width 36 height 9
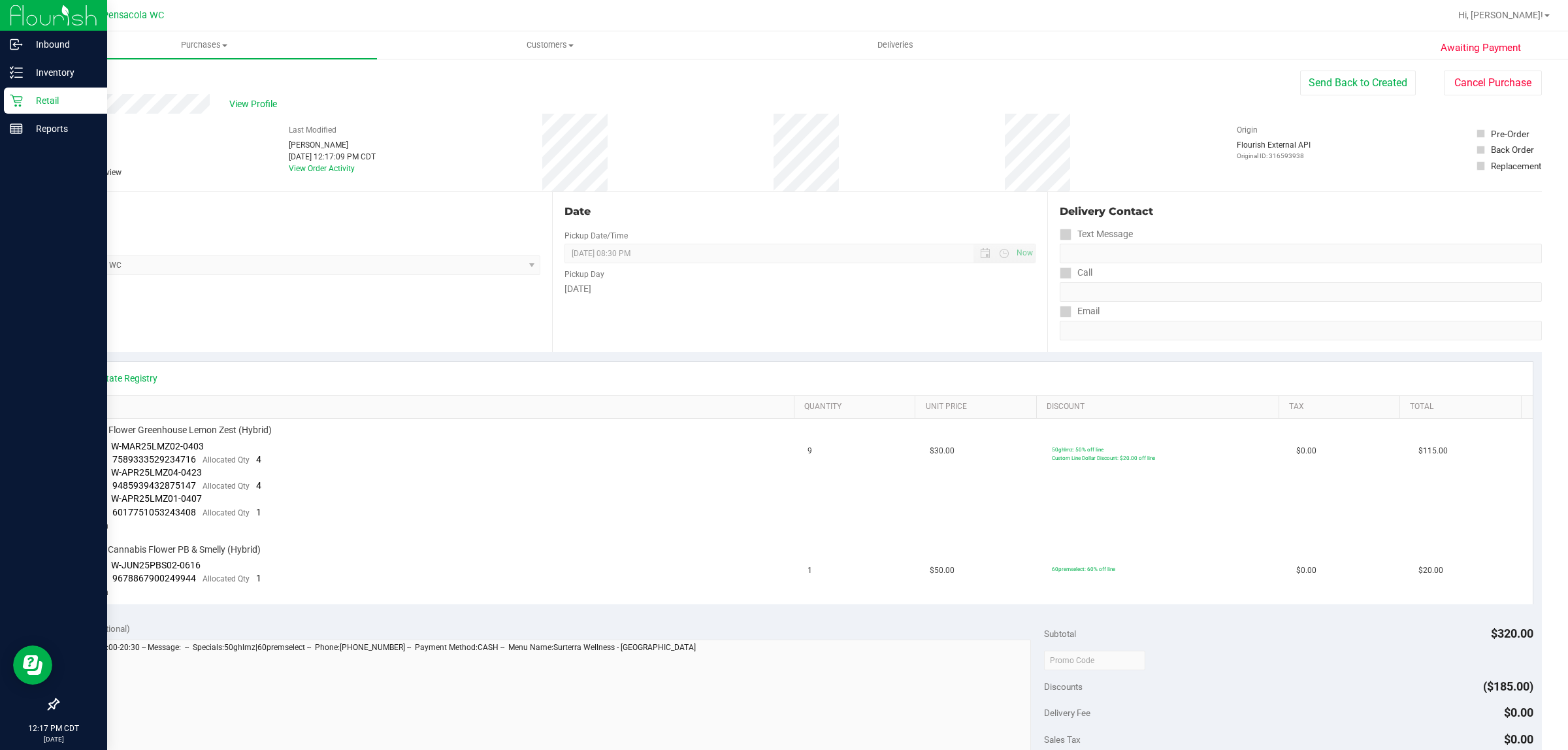
click at [30, 110] on div "Retail" at bounding box center [55, 100] width 103 height 26
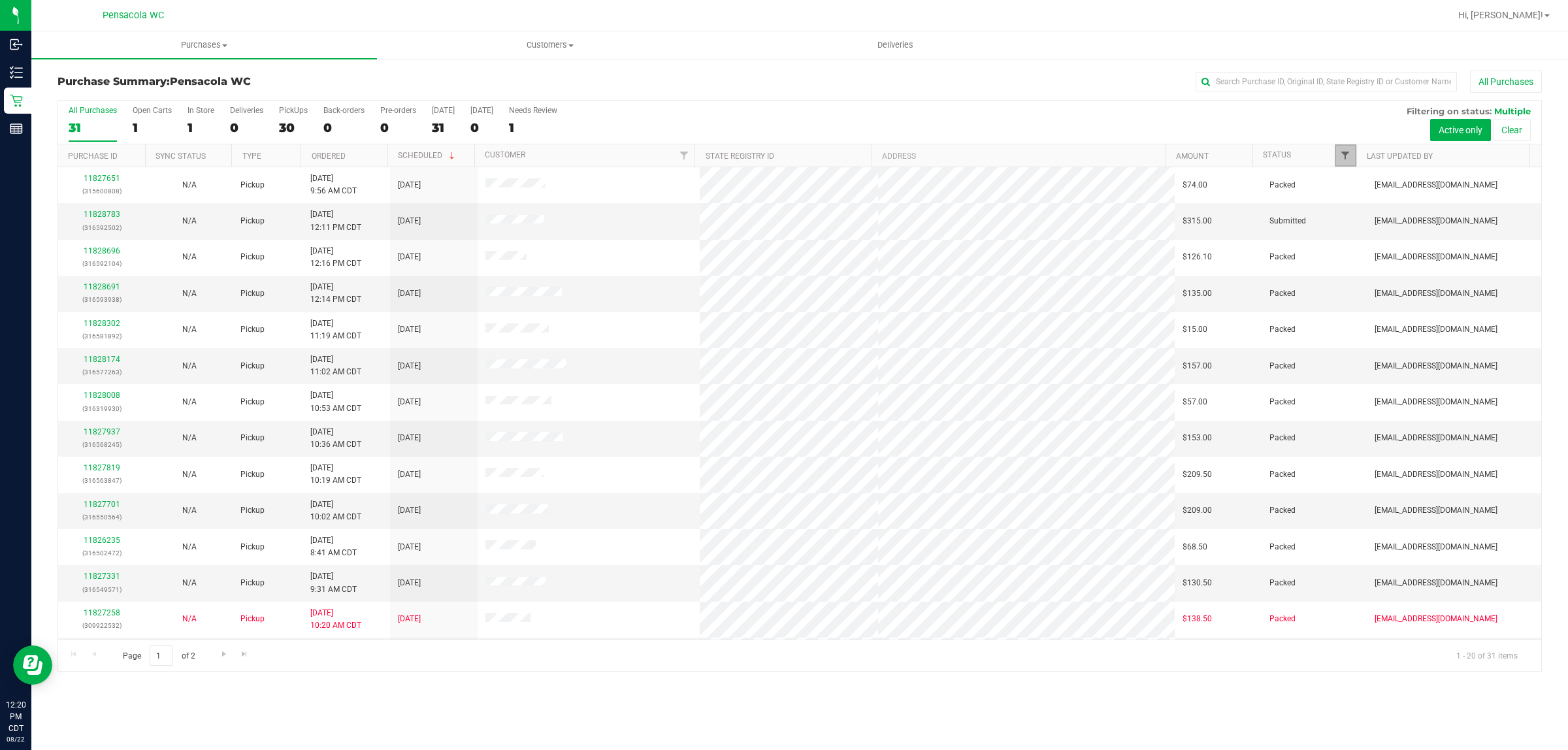
click at [1341, 158] on span "Filter" at bounding box center [1345, 155] width 11 height 11
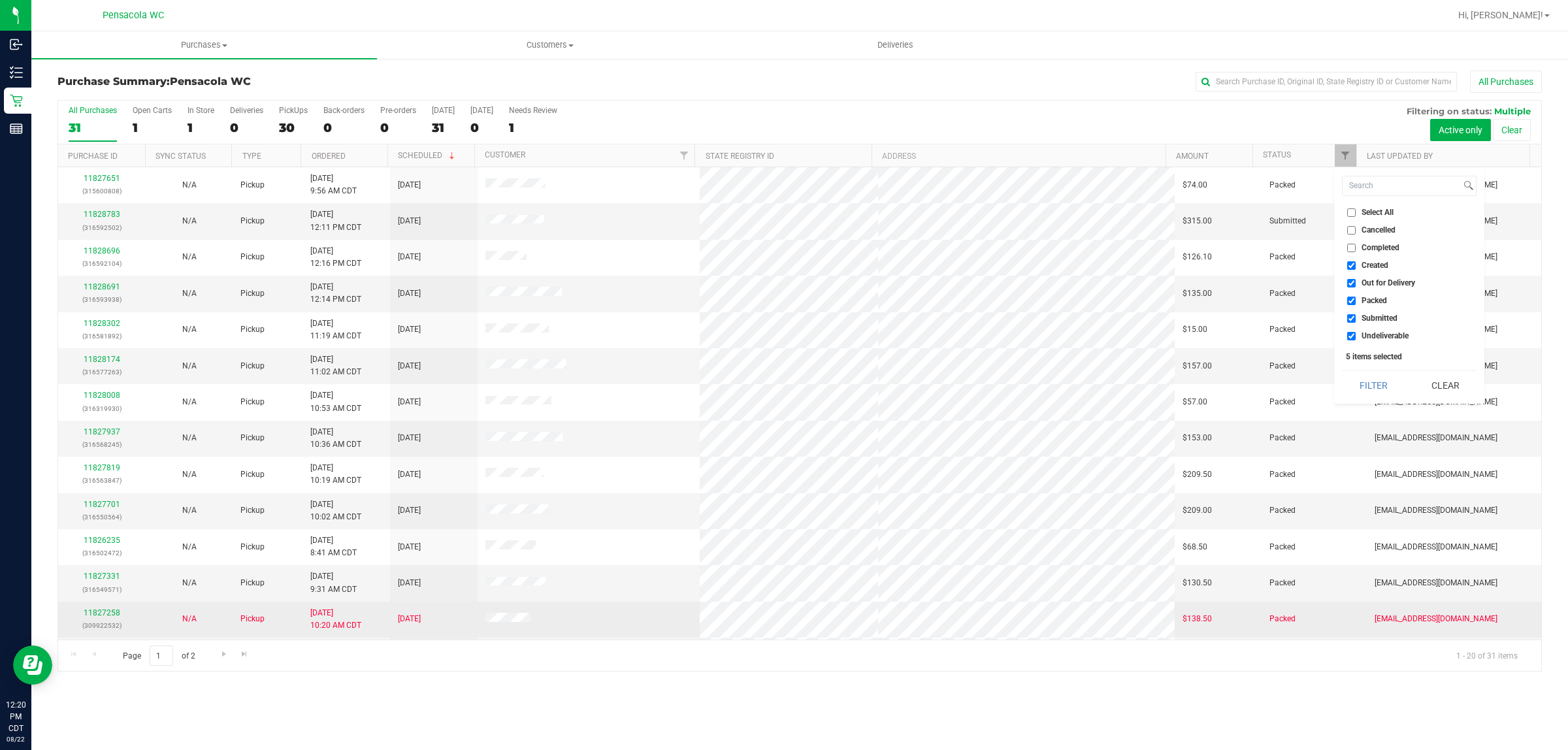
click at [105, 609] on div "11827258 (309922532)" at bounding box center [102, 619] width 72 height 25
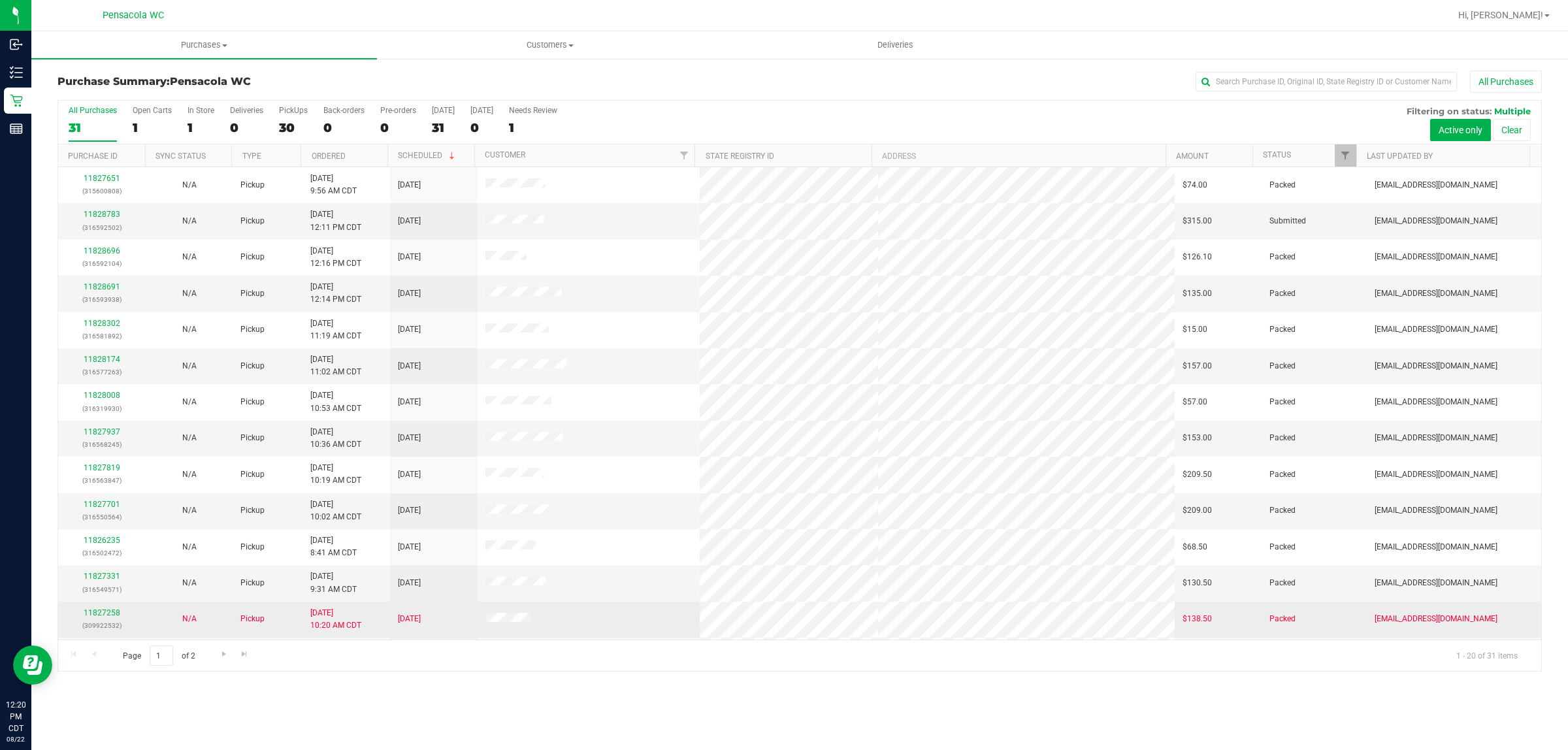
click at [105, 622] on p "(309922532)" at bounding box center [102, 625] width 72 height 12
click at [102, 617] on link "11827258" at bounding box center [102, 613] width 36 height 9
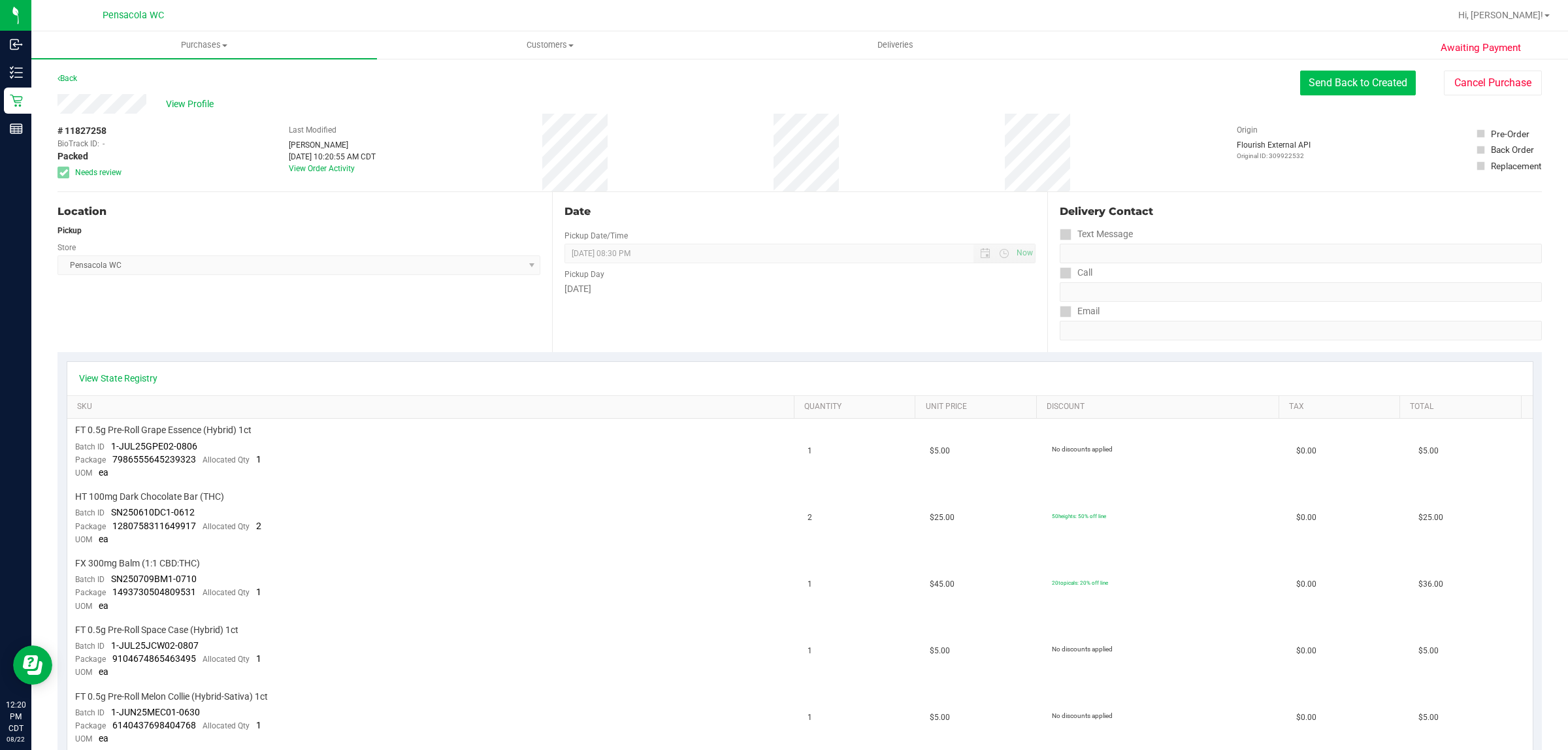
click at [1380, 85] on button "Send Back to Created" at bounding box center [1358, 83] width 116 height 25
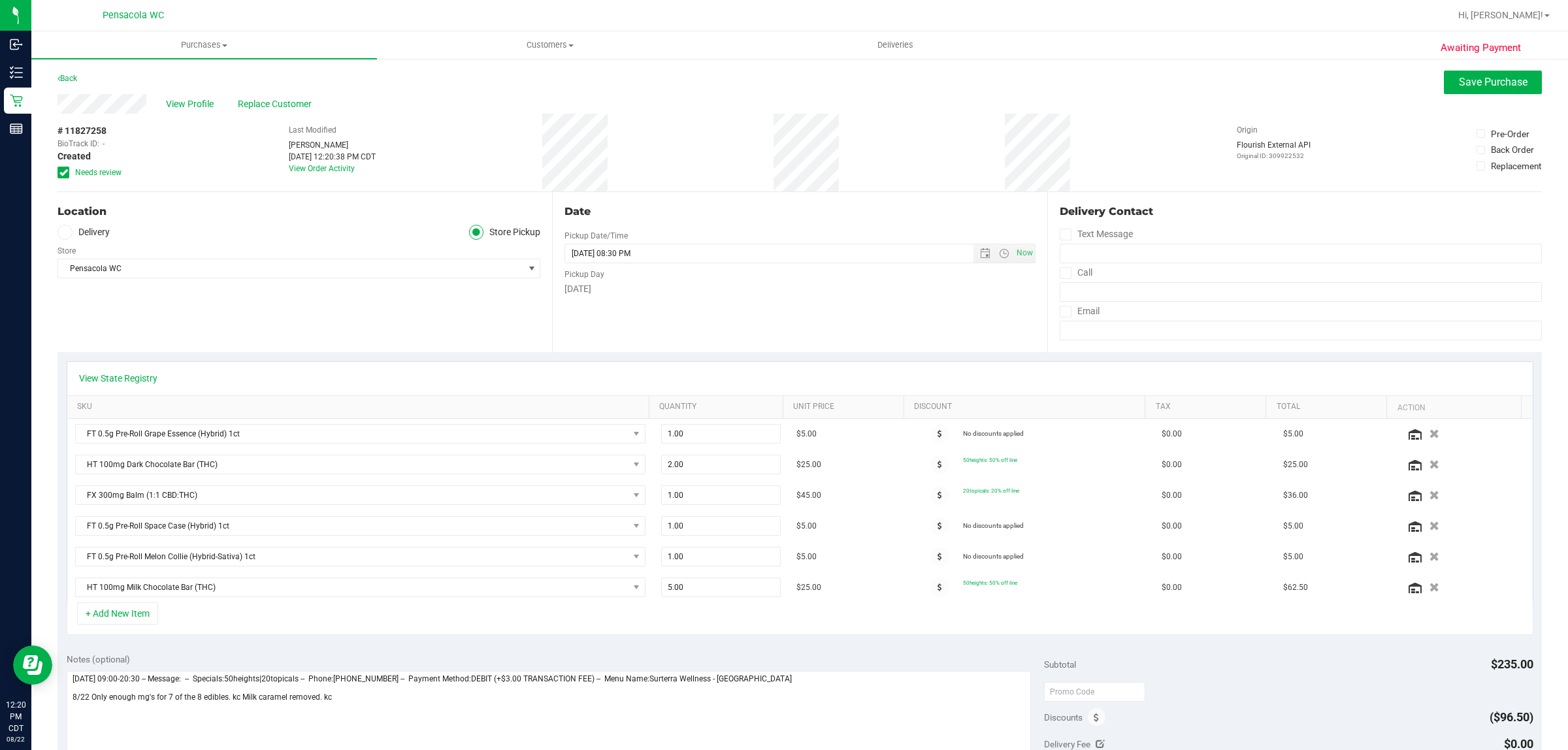
click at [67, 172] on icon at bounding box center [63, 172] width 9 height 0
click at [0, 0] on input "Needs review" at bounding box center [0, 0] width 0 height 0
click at [1475, 73] on button "Save Purchase" at bounding box center [1493, 82] width 98 height 24
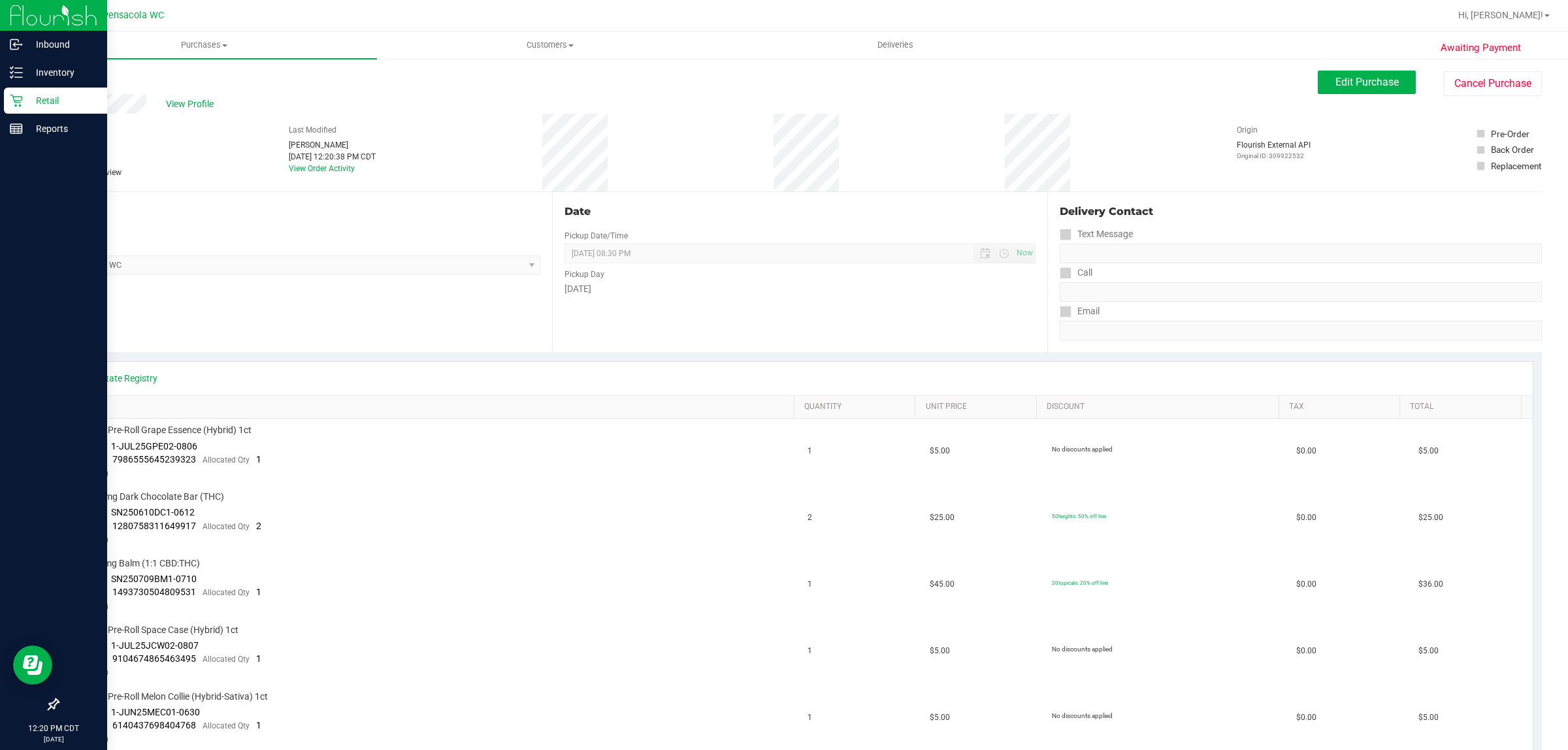
click at [16, 100] on icon at bounding box center [16, 101] width 12 height 12
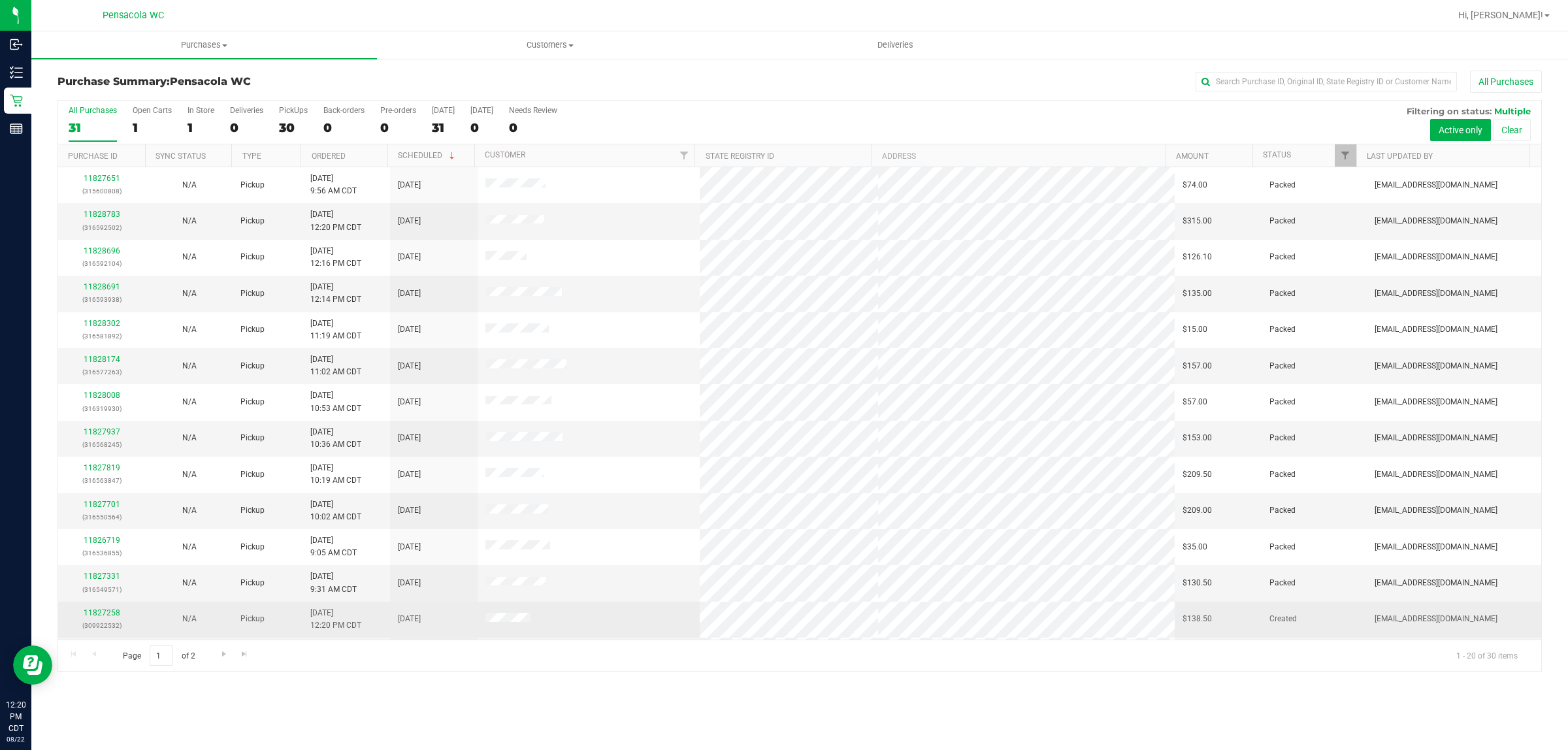
click at [112, 620] on div "11827258 (309922532)" at bounding box center [102, 619] width 72 height 25
click at [112, 612] on link "11827258" at bounding box center [102, 613] width 36 height 9
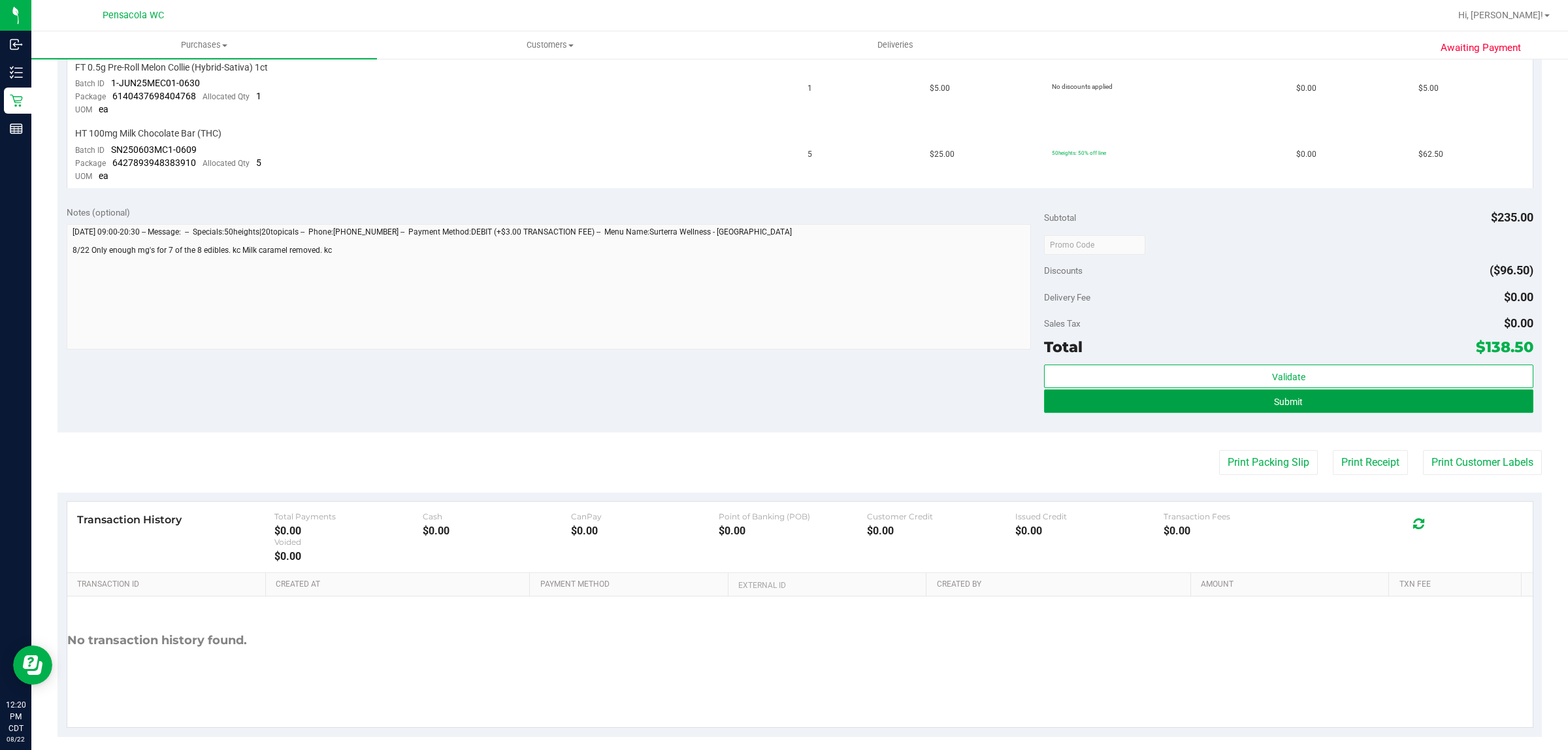
click at [1353, 398] on button "Submit" at bounding box center [1289, 401] width 489 height 24
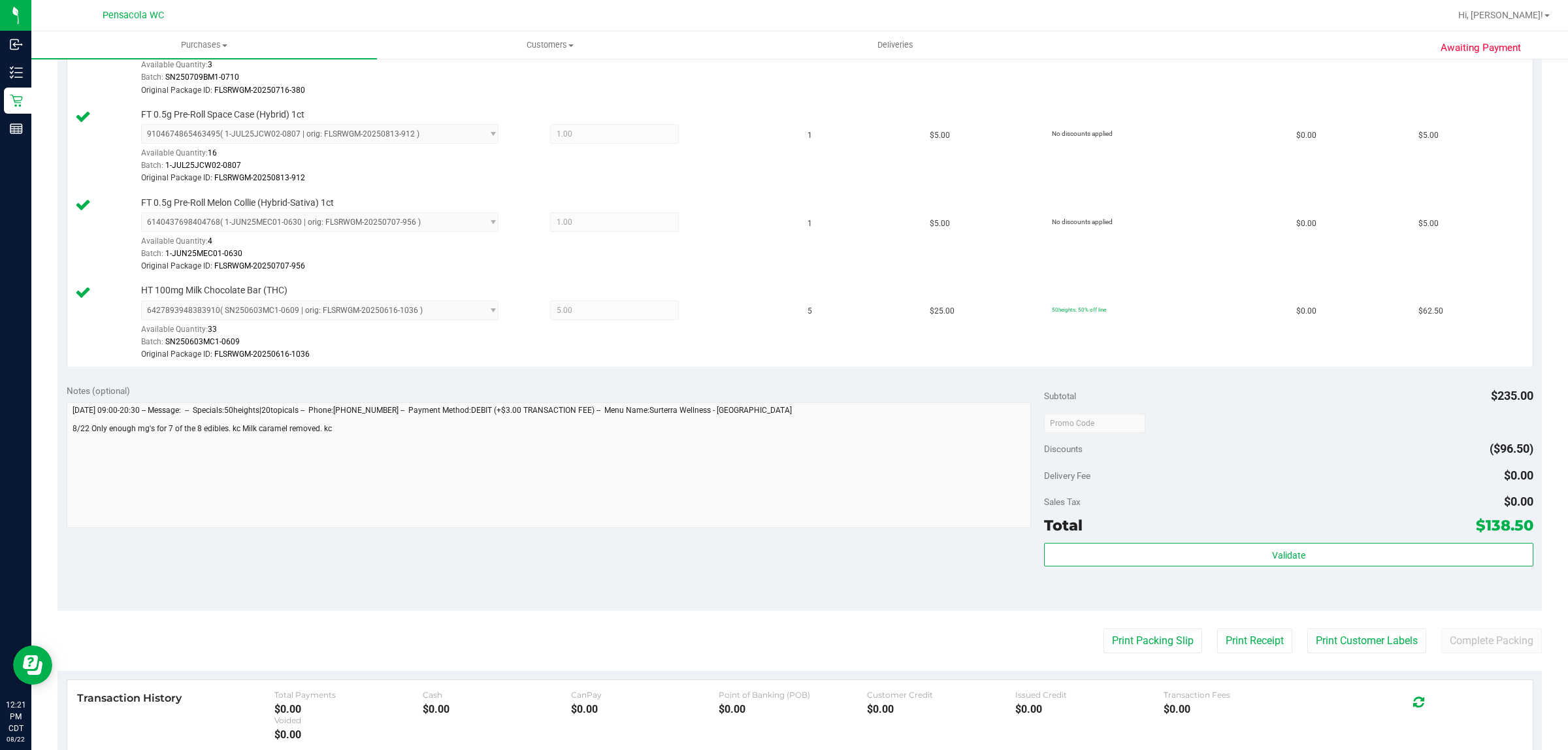
scroll to position [735, 0]
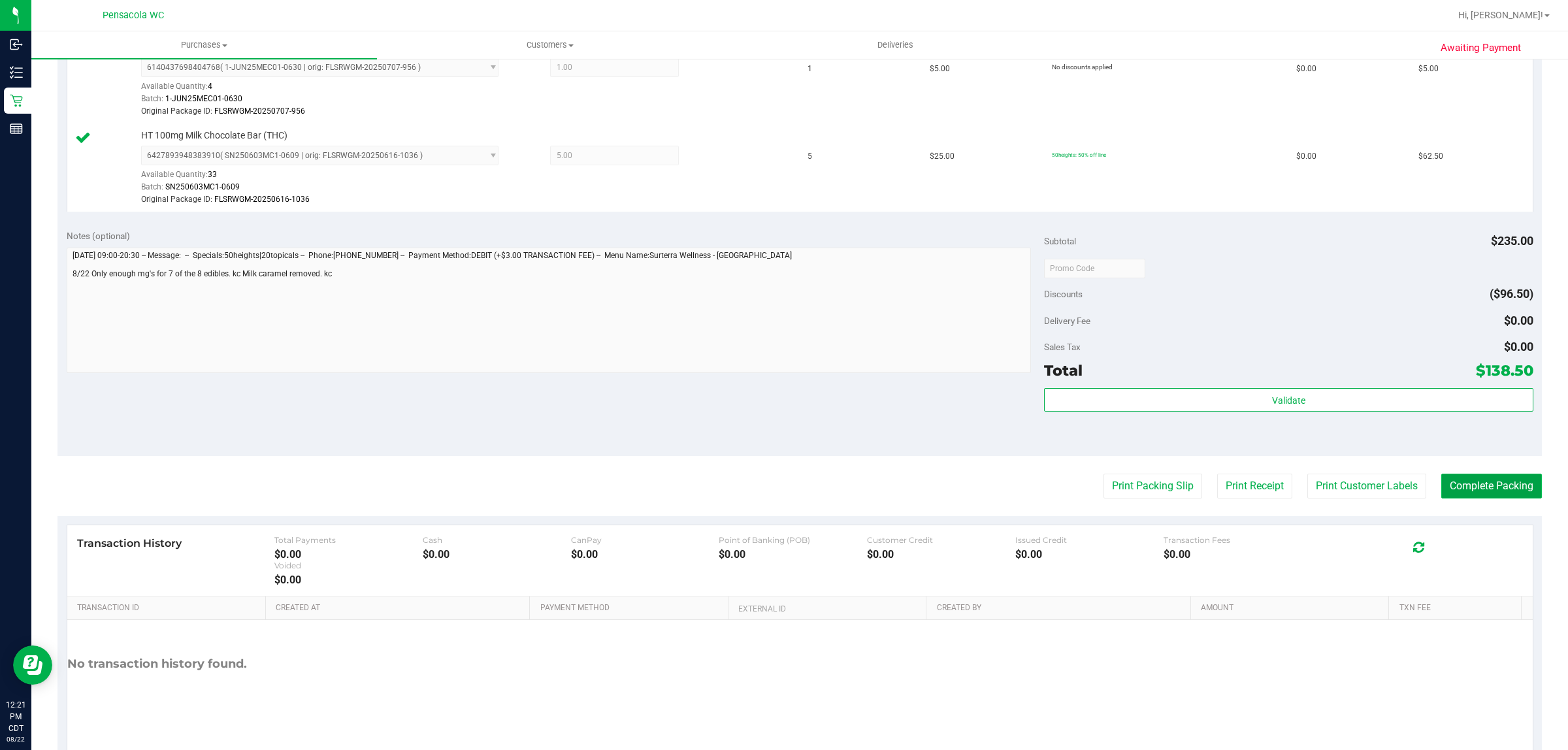
click at [1464, 485] on button "Complete Packing" at bounding box center [1492, 486] width 101 height 25
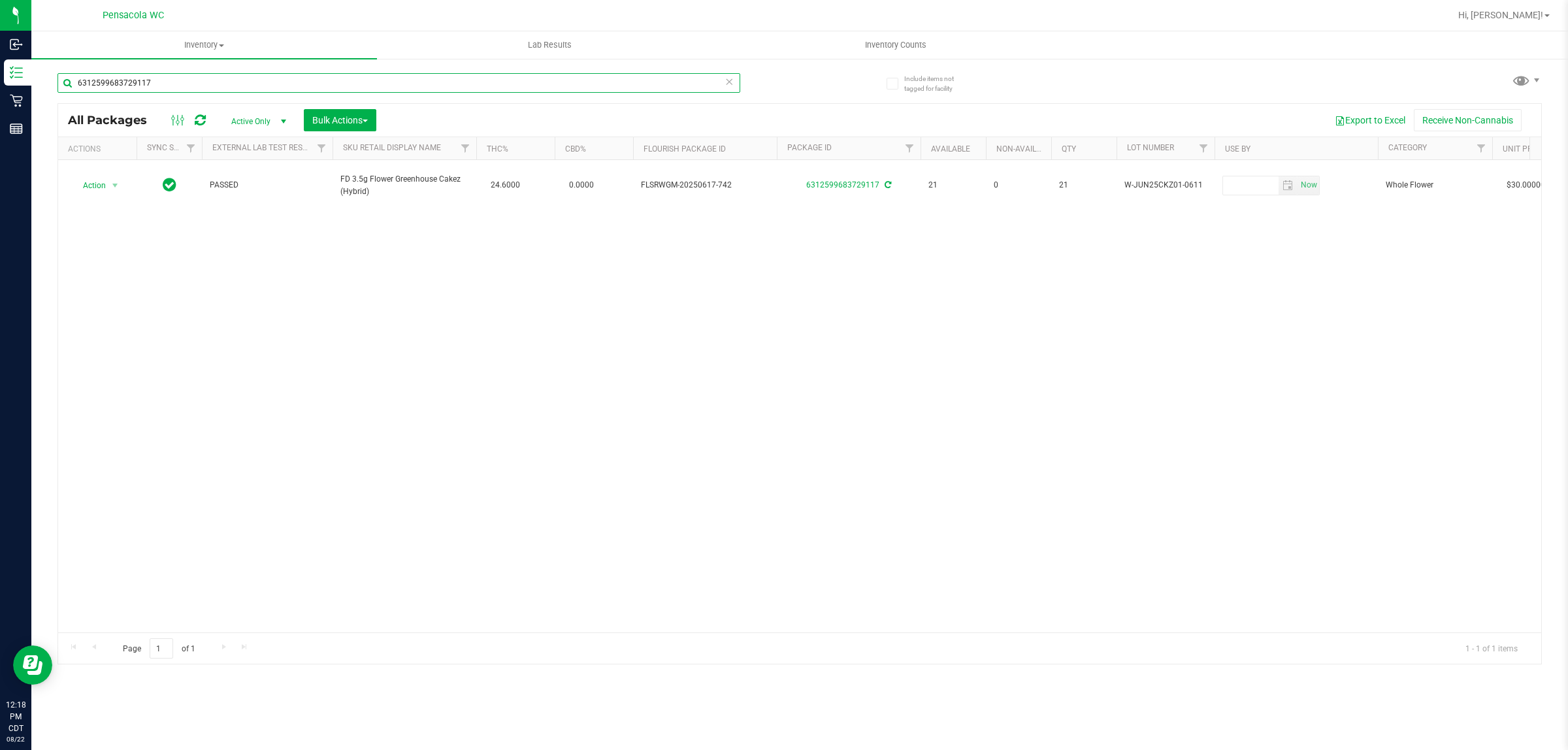
click at [236, 83] on input "6312599683729117" at bounding box center [398, 83] width 683 height 20
type input "3622898048488873"
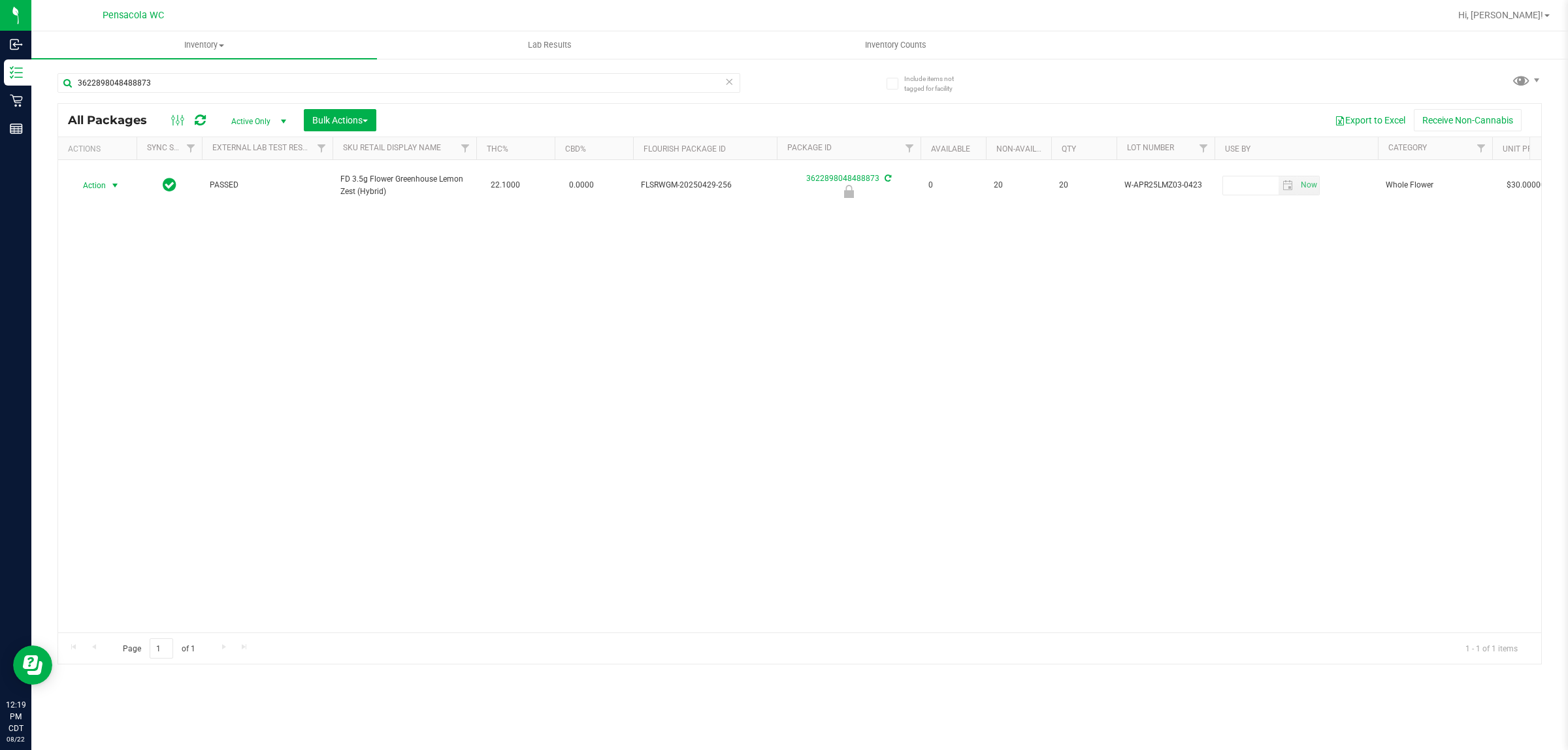
click at [110, 180] on span "select" at bounding box center [115, 186] width 11 height 11
click at [109, 326] on li "Unlock package" at bounding box center [114, 335] width 84 height 20
click at [97, 183] on span "Action" at bounding box center [89, 185] width 35 height 18
click at [111, 320] on li "Print package label" at bounding box center [122, 317] width 102 height 20
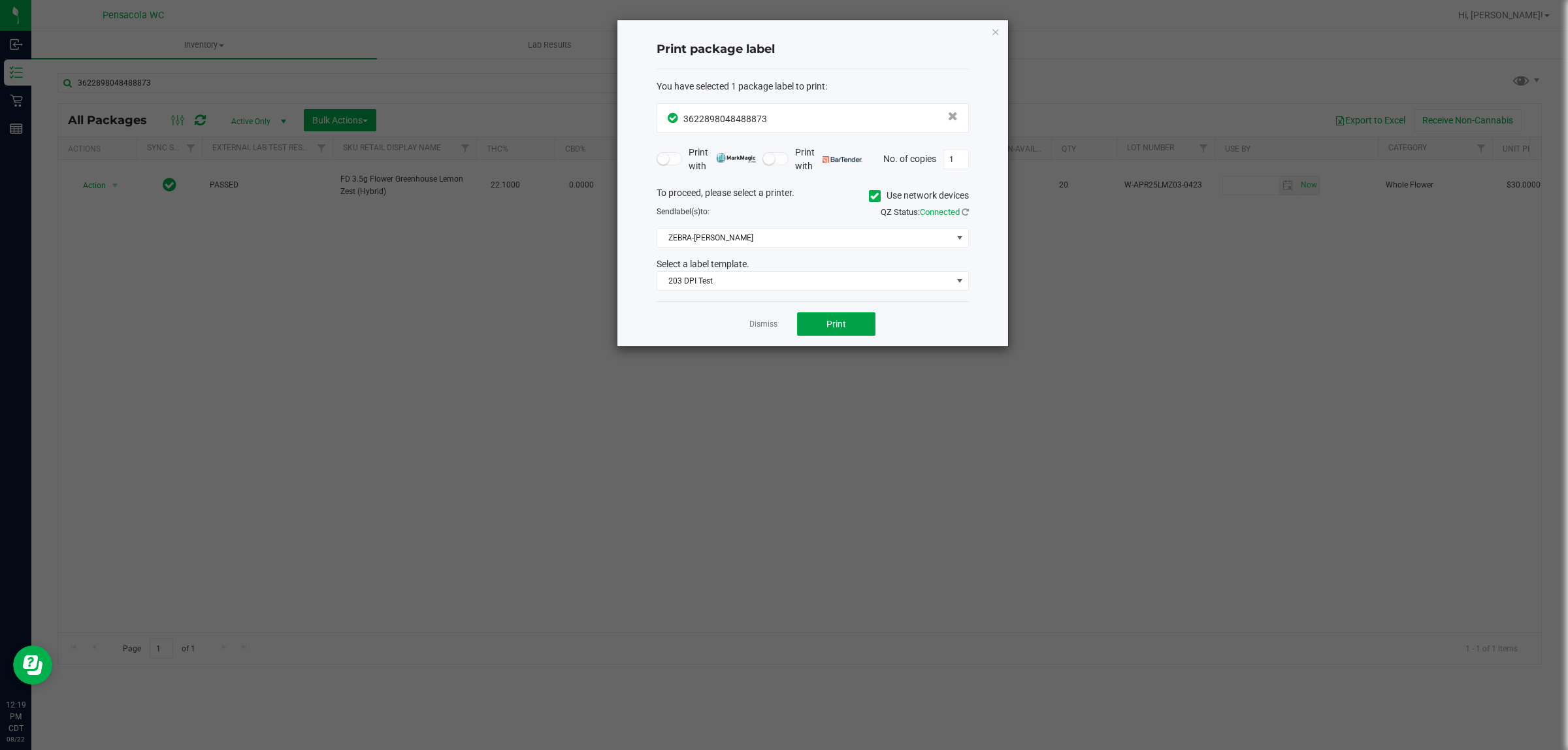
click at [835, 329] on span "Print" at bounding box center [836, 324] width 20 height 11
click at [763, 326] on link "Dismiss" at bounding box center [764, 324] width 28 height 11
